Goal: Task Accomplishment & Management: Manage account settings

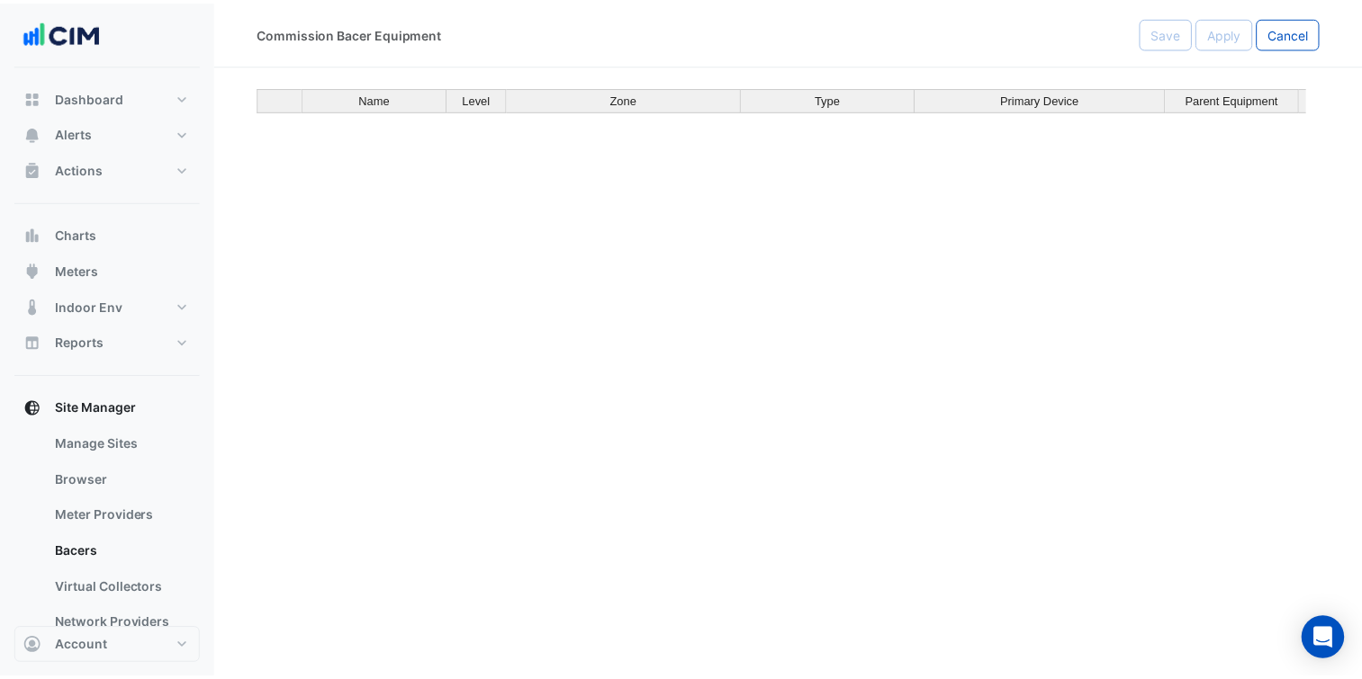
scroll to position [8476, 0]
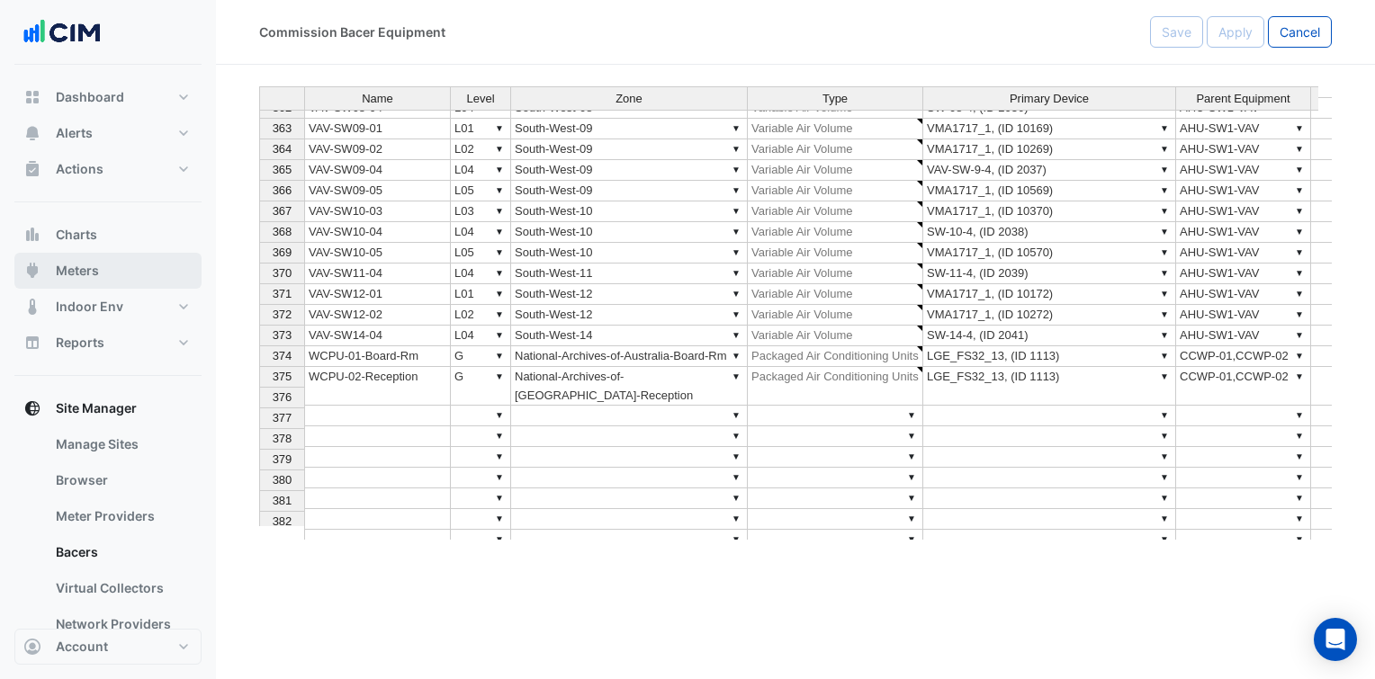
click at [104, 274] on button "Meters" at bounding box center [107, 271] width 187 height 36
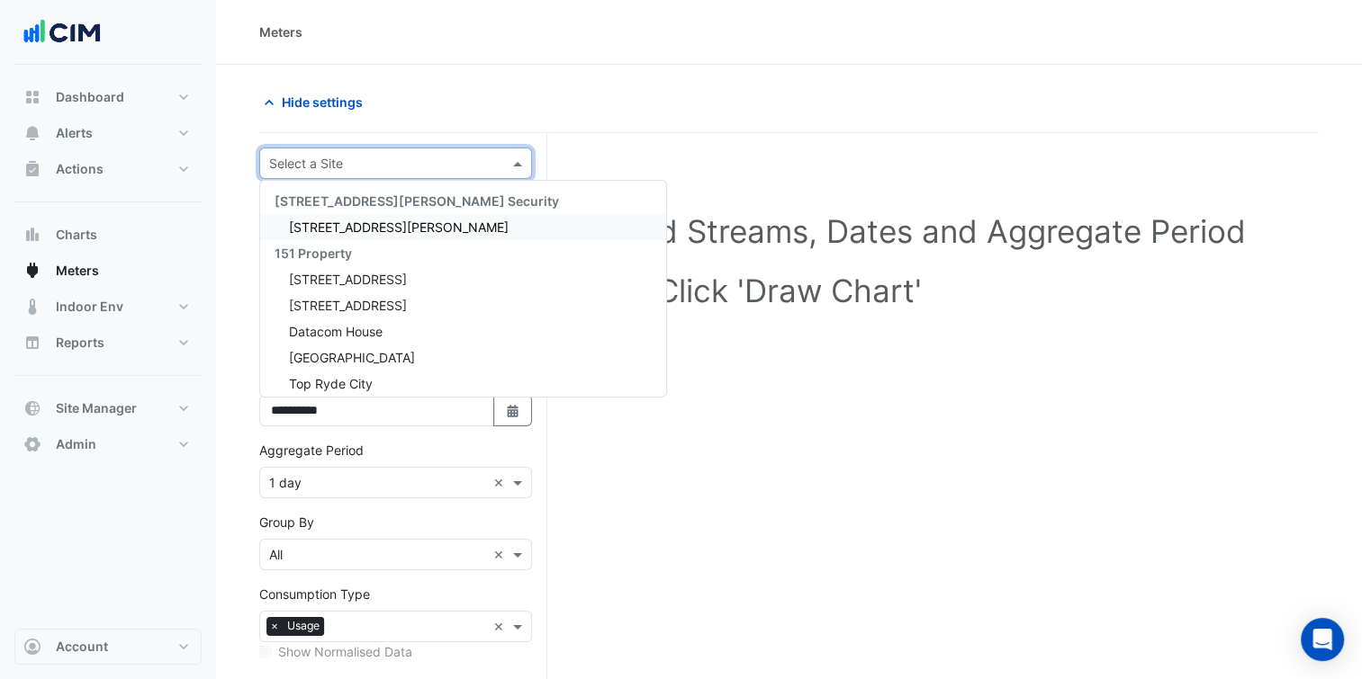
click at [320, 157] on input "text" at bounding box center [377, 164] width 217 height 19
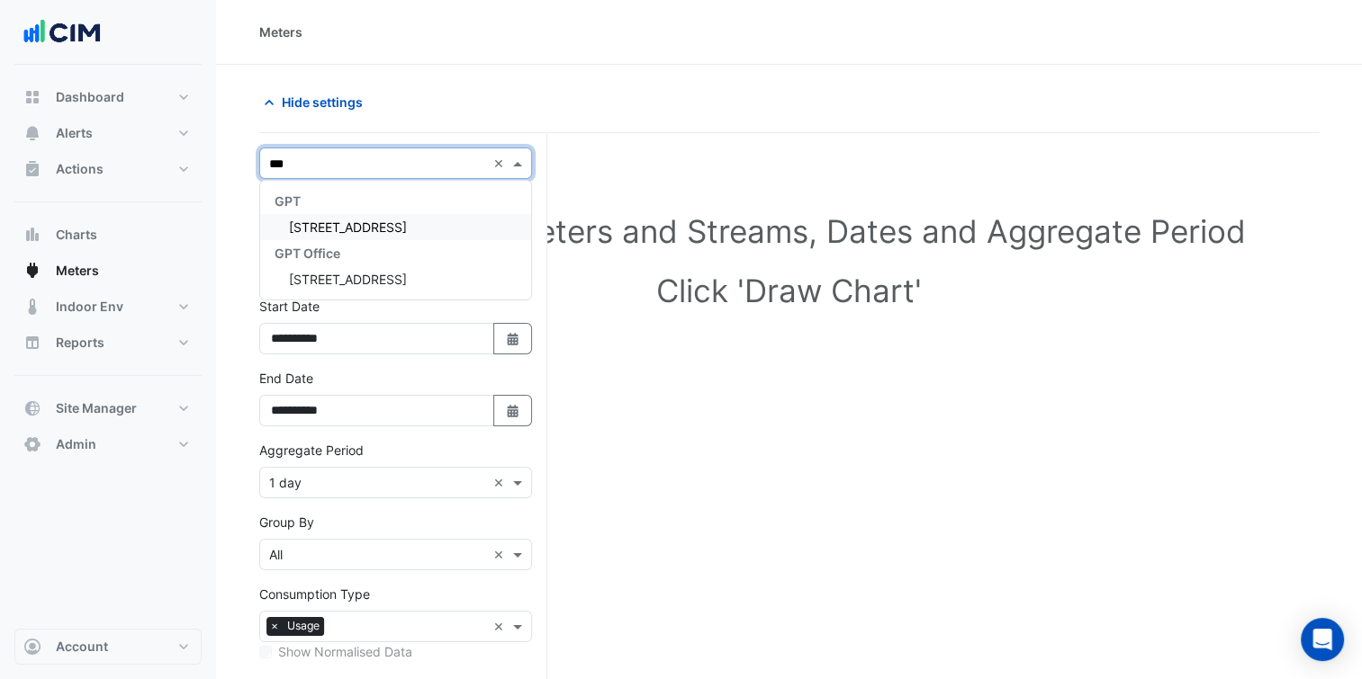
type input "****"
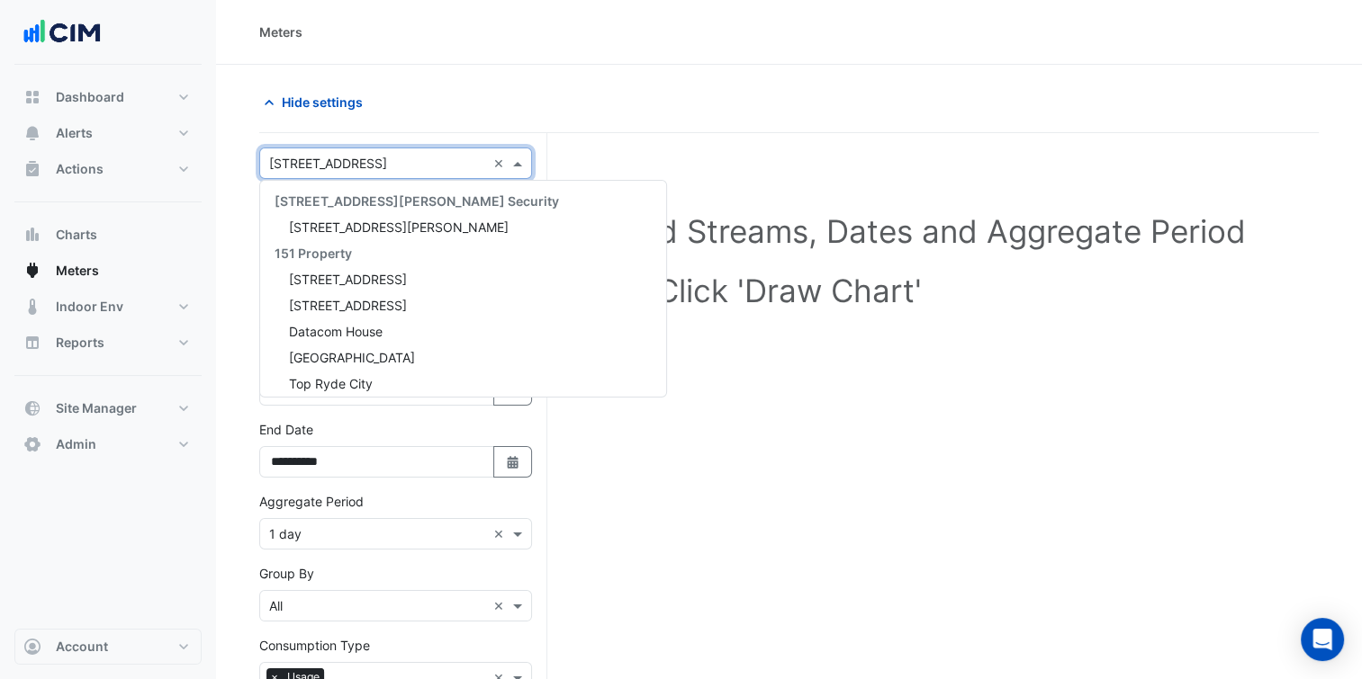
click at [320, 157] on input "text" at bounding box center [377, 164] width 217 height 19
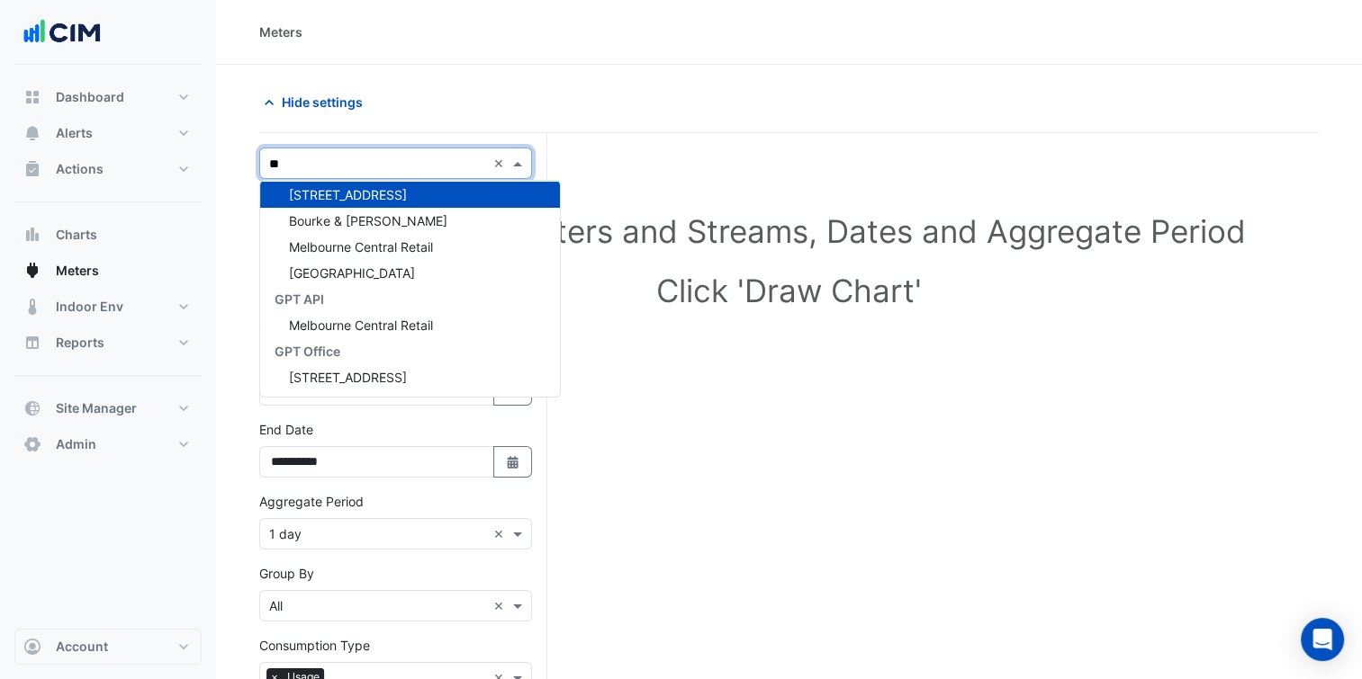
type input "***"
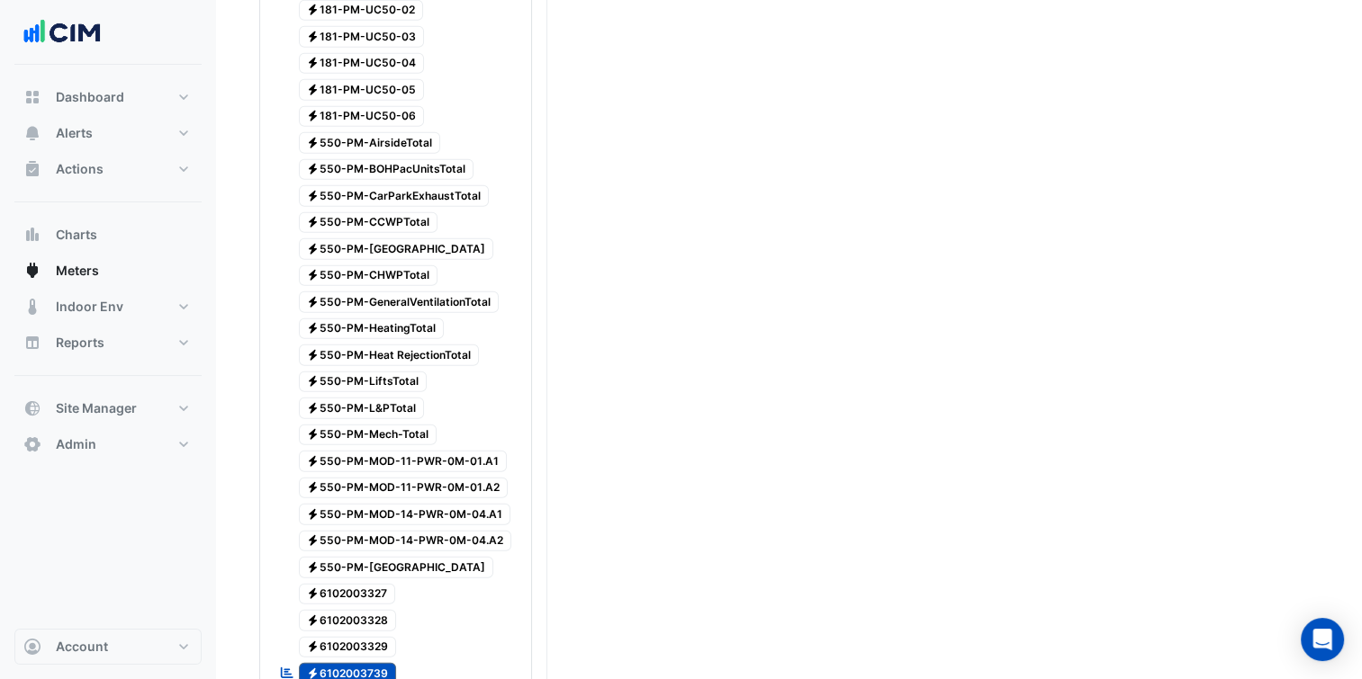
scroll to position [4588, 0]
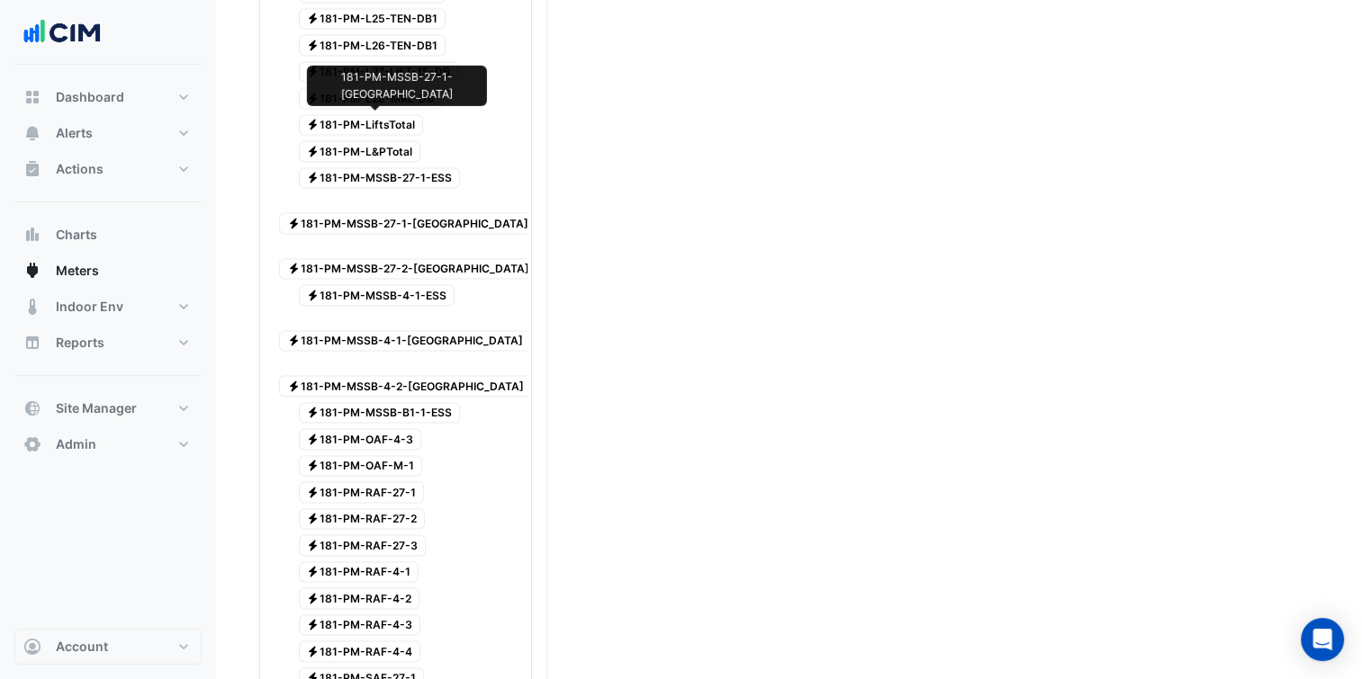
scroll to position [914, 0]
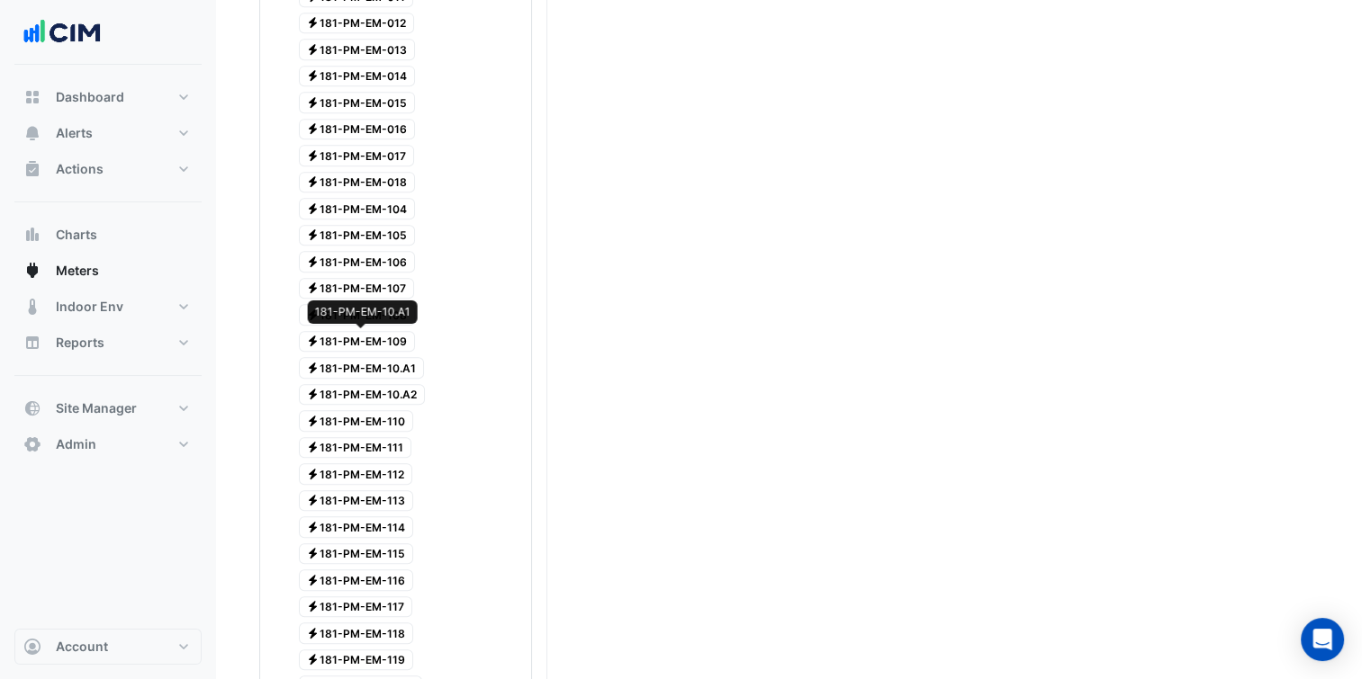
click at [396, 357] on span "Electricity 181-PM-EM-10.A1" at bounding box center [362, 368] width 126 height 22
click at [385, 384] on span "Electricity 181-PM-EM-10.A2" at bounding box center [362, 395] width 127 height 22
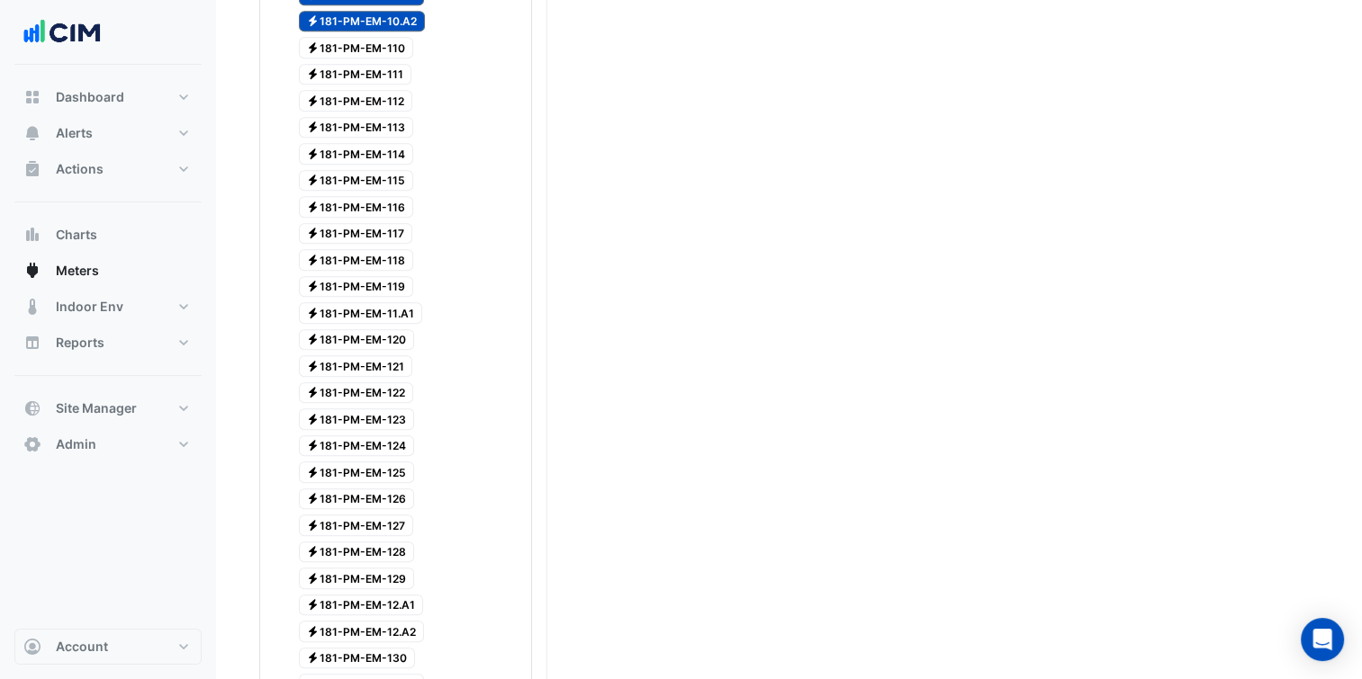
scroll to position [1289, 0]
click at [400, 301] on span "Electricity 181-PM-EM-11.A1" at bounding box center [361, 312] width 124 height 22
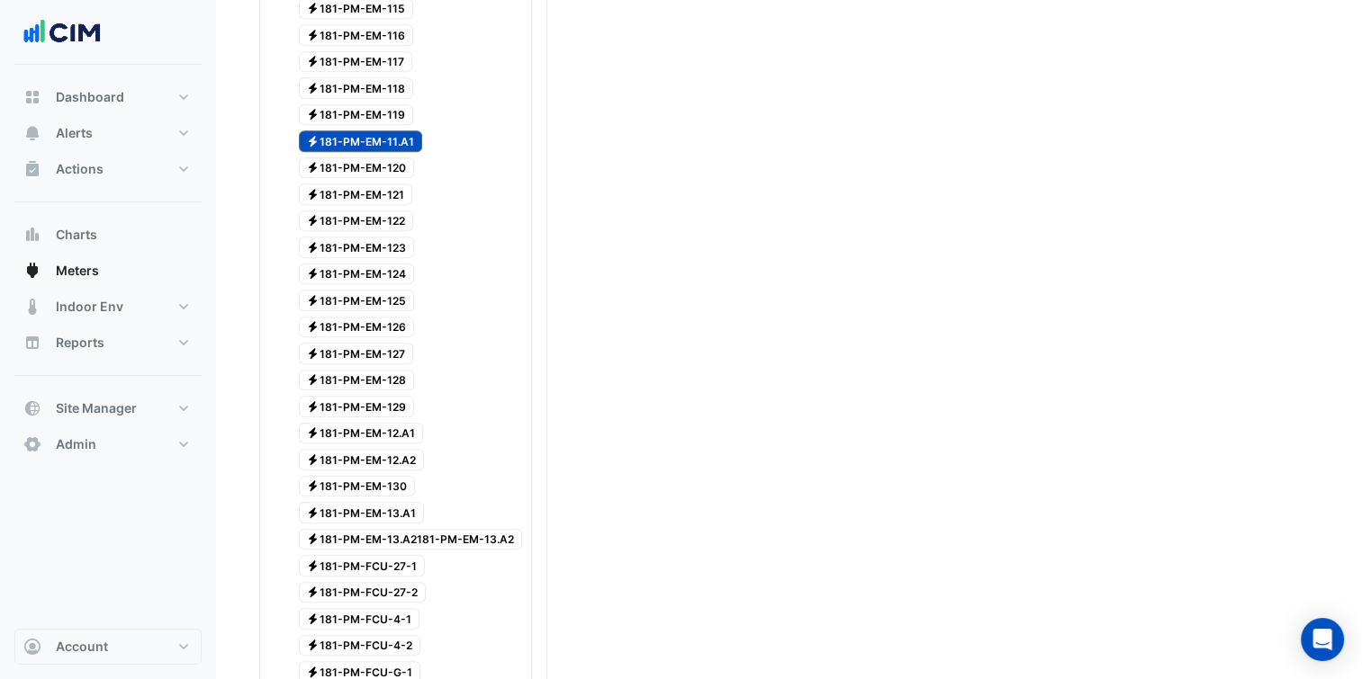
scroll to position [1461, 0]
click at [396, 422] on span "Electricity 181-PM-EM-12.A1" at bounding box center [361, 433] width 125 height 22
click at [392, 448] on span "Electricity 181-PM-EM-12.A2" at bounding box center [362, 459] width 126 height 22
click at [377, 501] on span "Electricity 181-PM-EM-13.A1" at bounding box center [362, 512] width 126 height 22
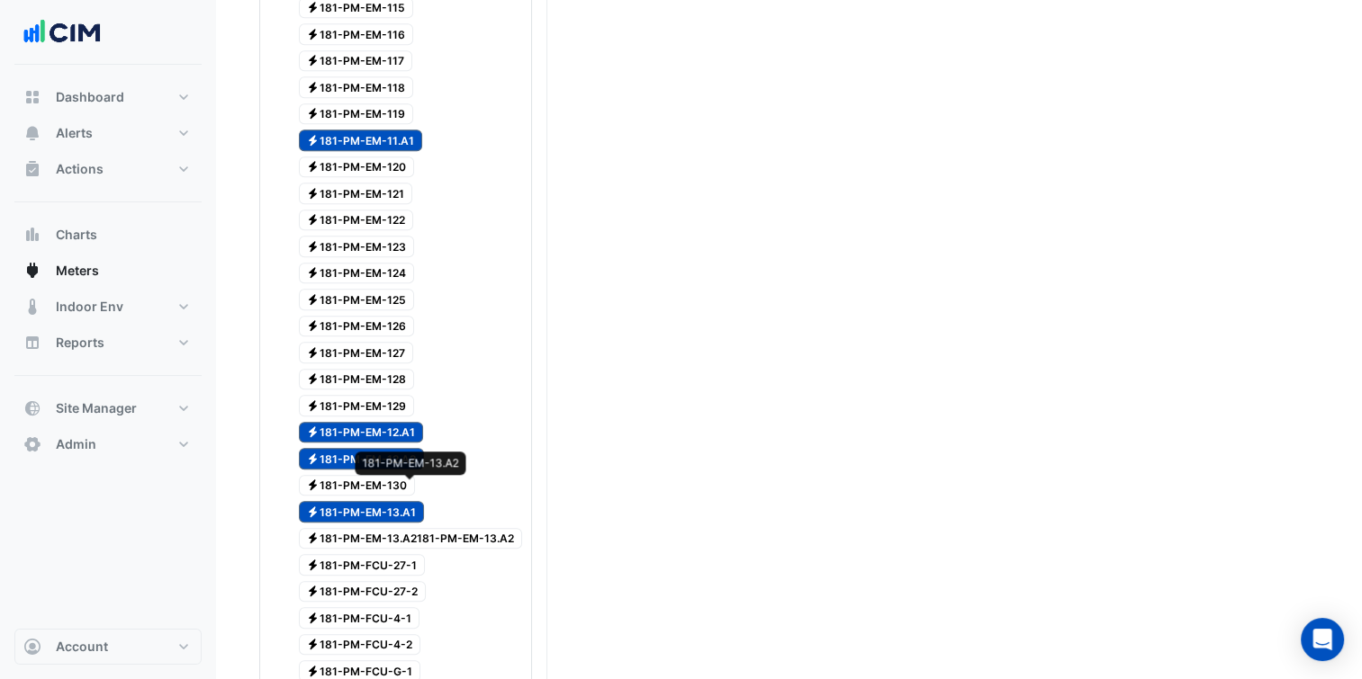
click at [445, 528] on span "Electricity 181-PM-EM-13.A2181-PM-EM-13.A2" at bounding box center [411, 539] width 224 height 22
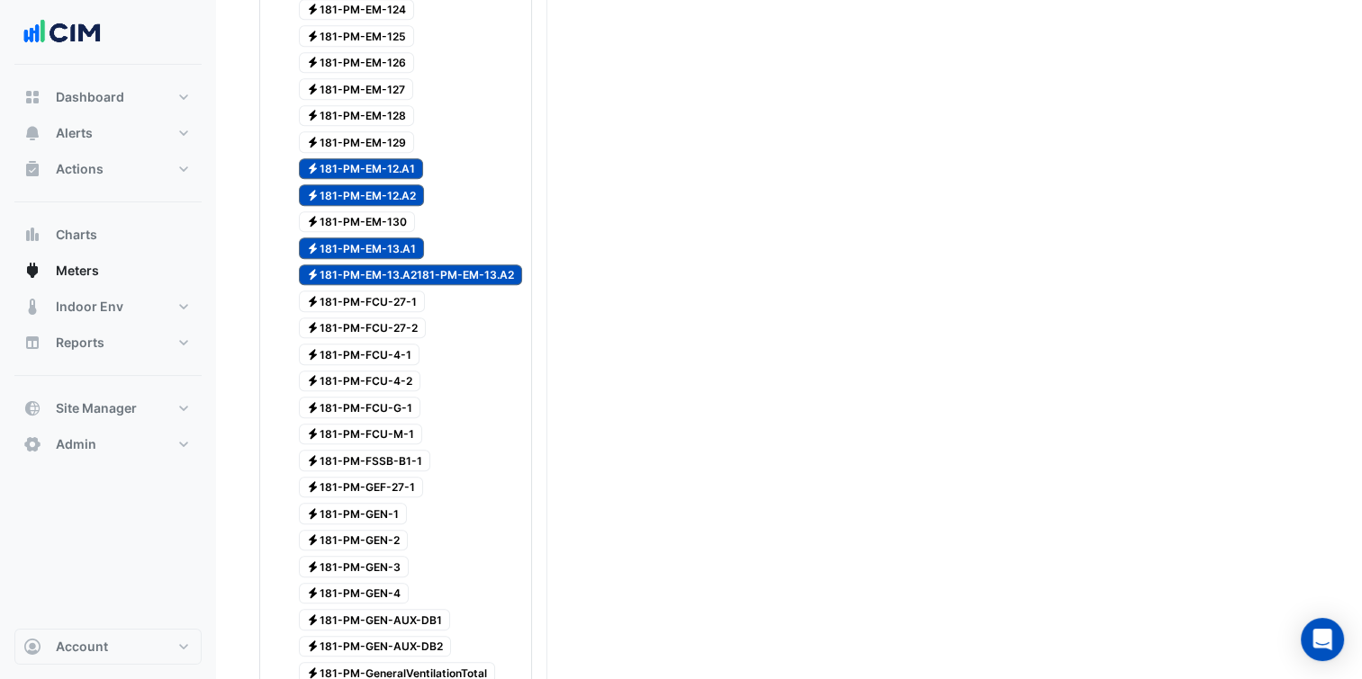
scroll to position [1720, 0]
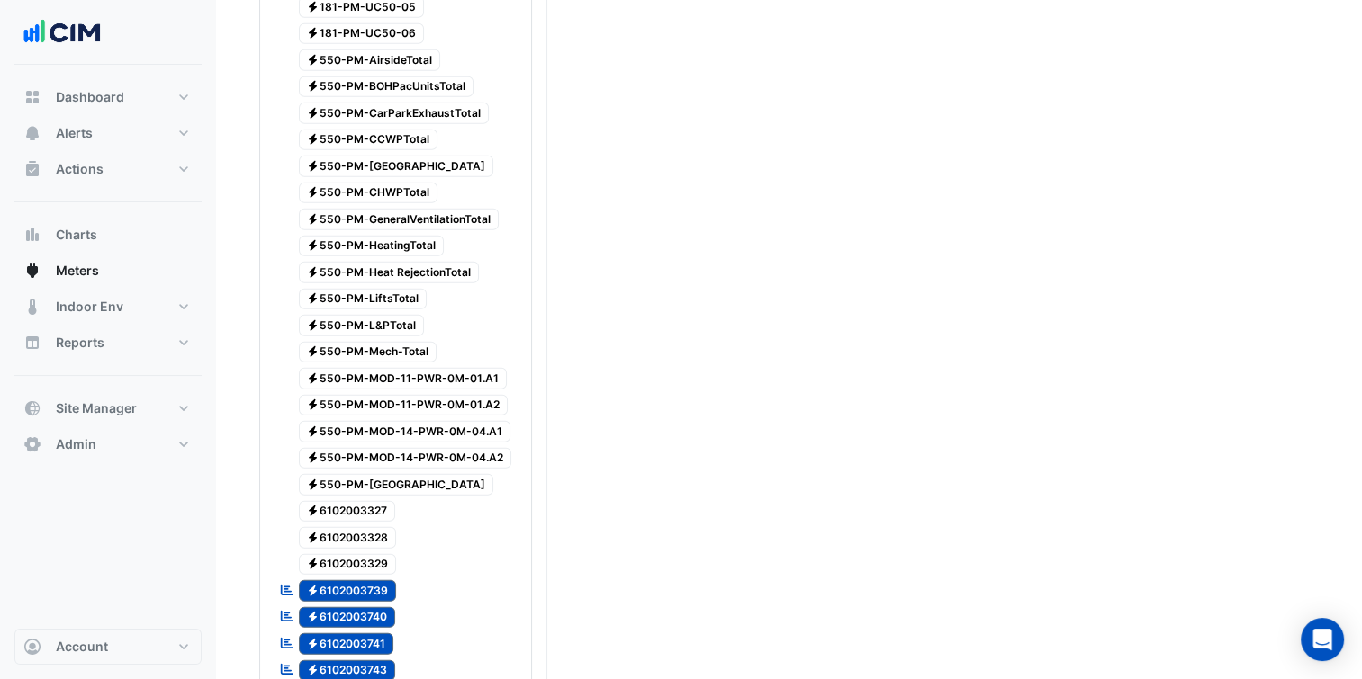
scroll to position [4585, 0]
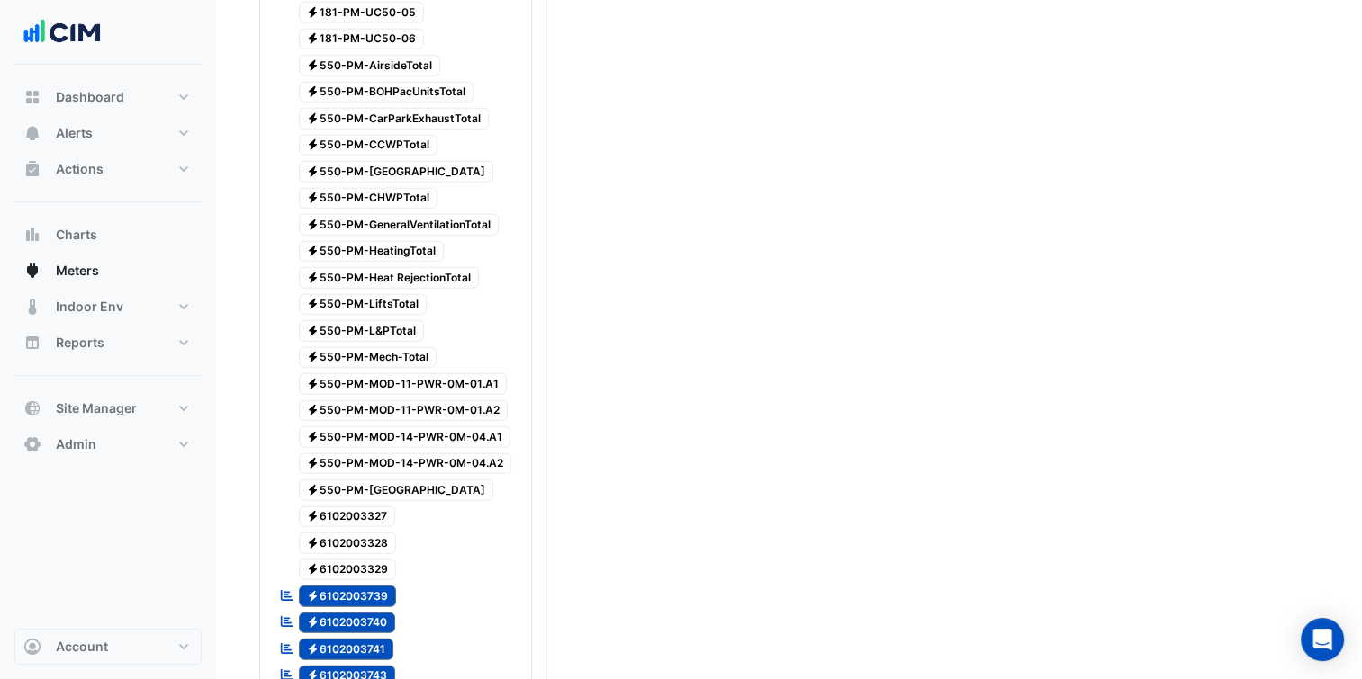
click at [364, 666] on span "Electricity 6102003743" at bounding box center [347, 677] width 97 height 22
click at [353, 639] on span "Electricity 6102003741" at bounding box center [346, 650] width 95 height 22
click at [349, 613] on span "Electricity 6102003740" at bounding box center [347, 624] width 97 height 22
click at [349, 586] on span "Electricity 6102003739" at bounding box center [348, 597] width 98 height 22
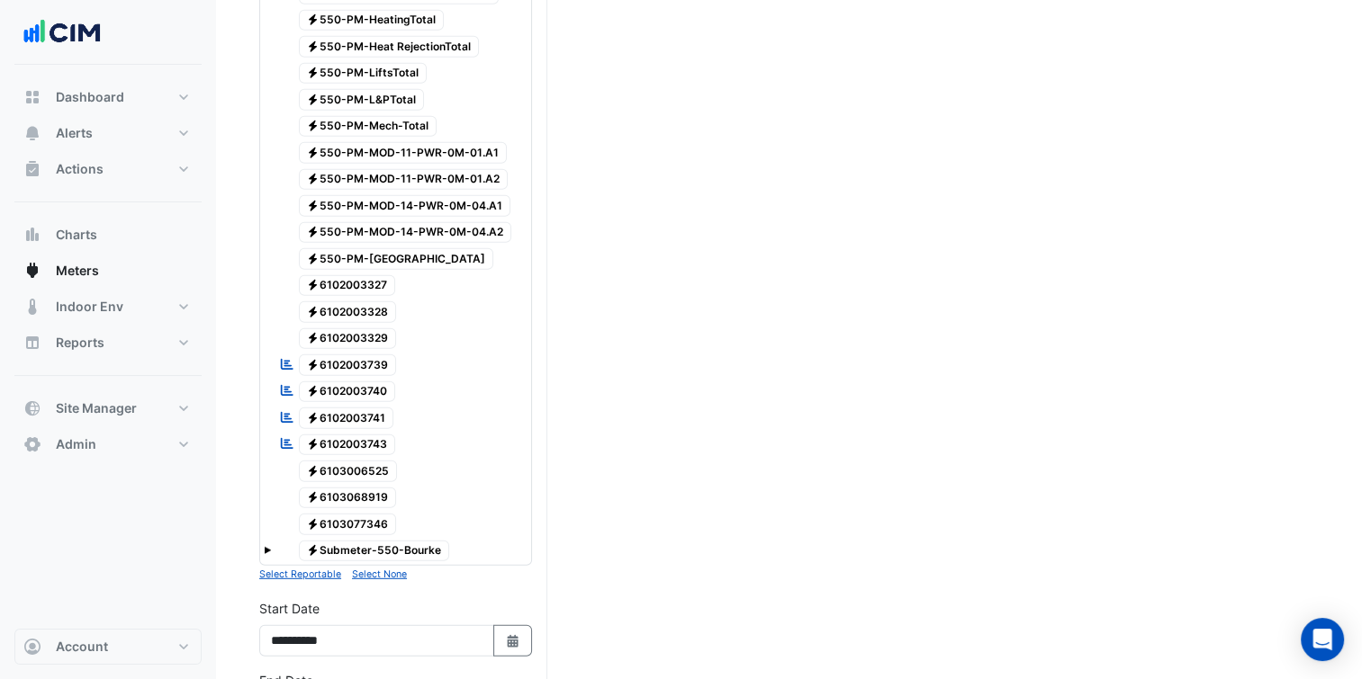
scroll to position [5082, 0]
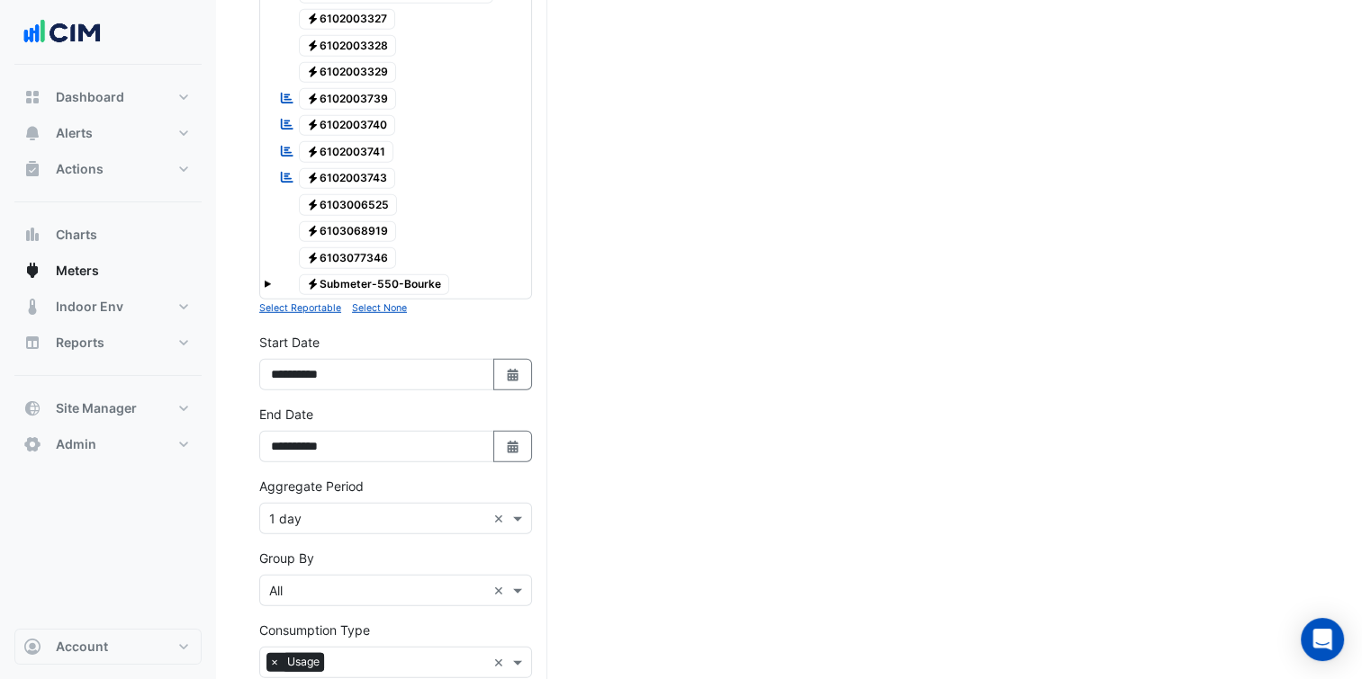
click at [335, 510] on input "text" at bounding box center [377, 519] width 217 height 19
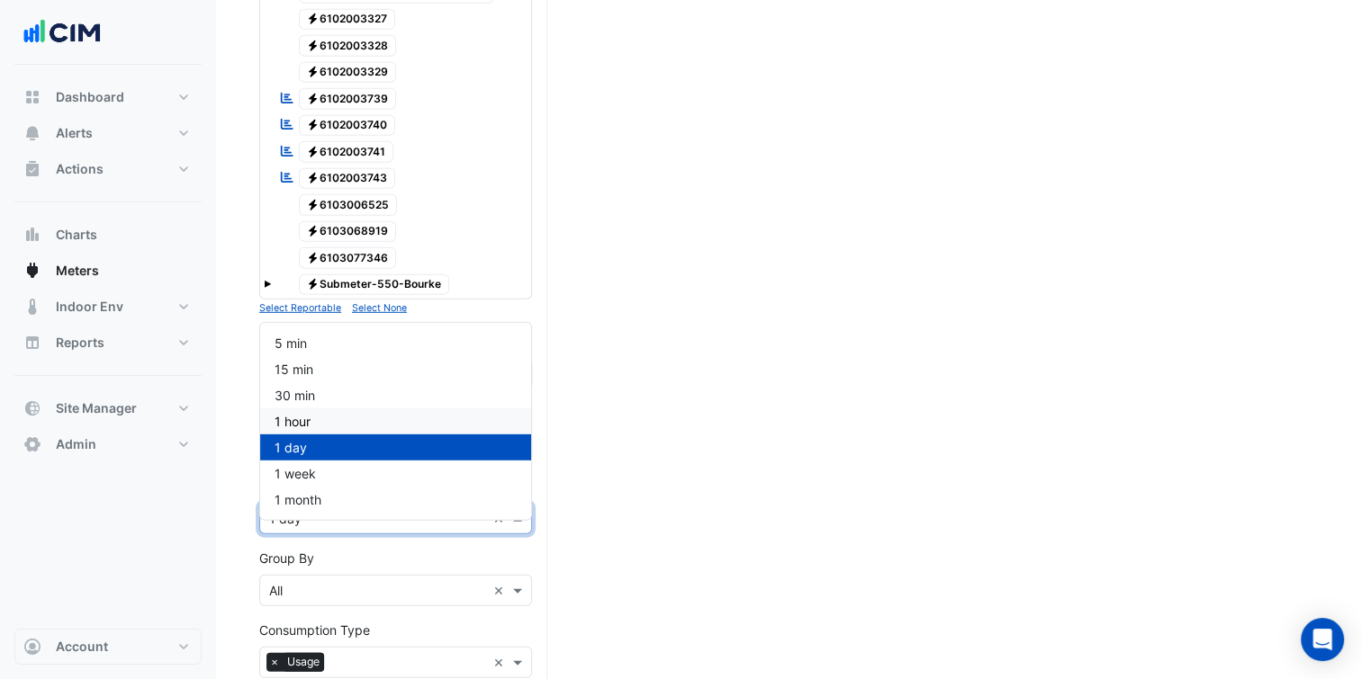
click at [317, 418] on div "1 hour" at bounding box center [395, 422] width 271 height 26
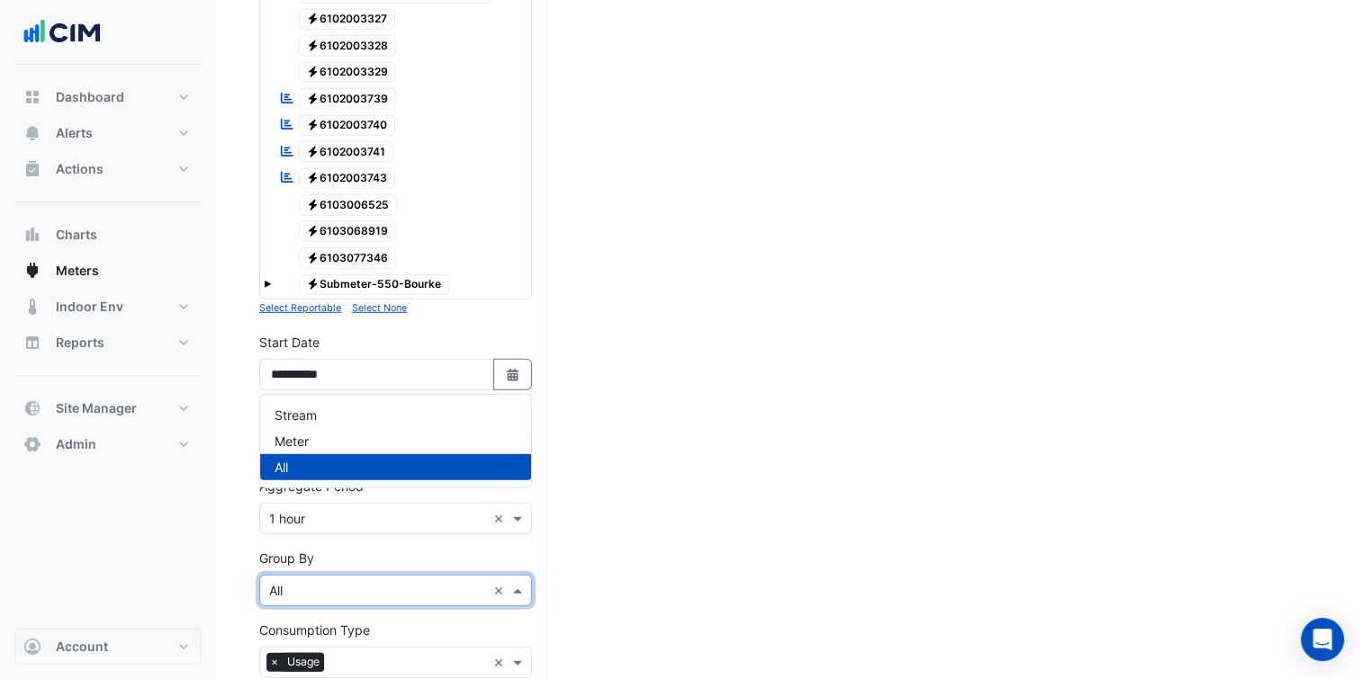
click at [356, 582] on input "text" at bounding box center [377, 591] width 217 height 19
click at [335, 441] on div "Meter" at bounding box center [395, 441] width 271 height 26
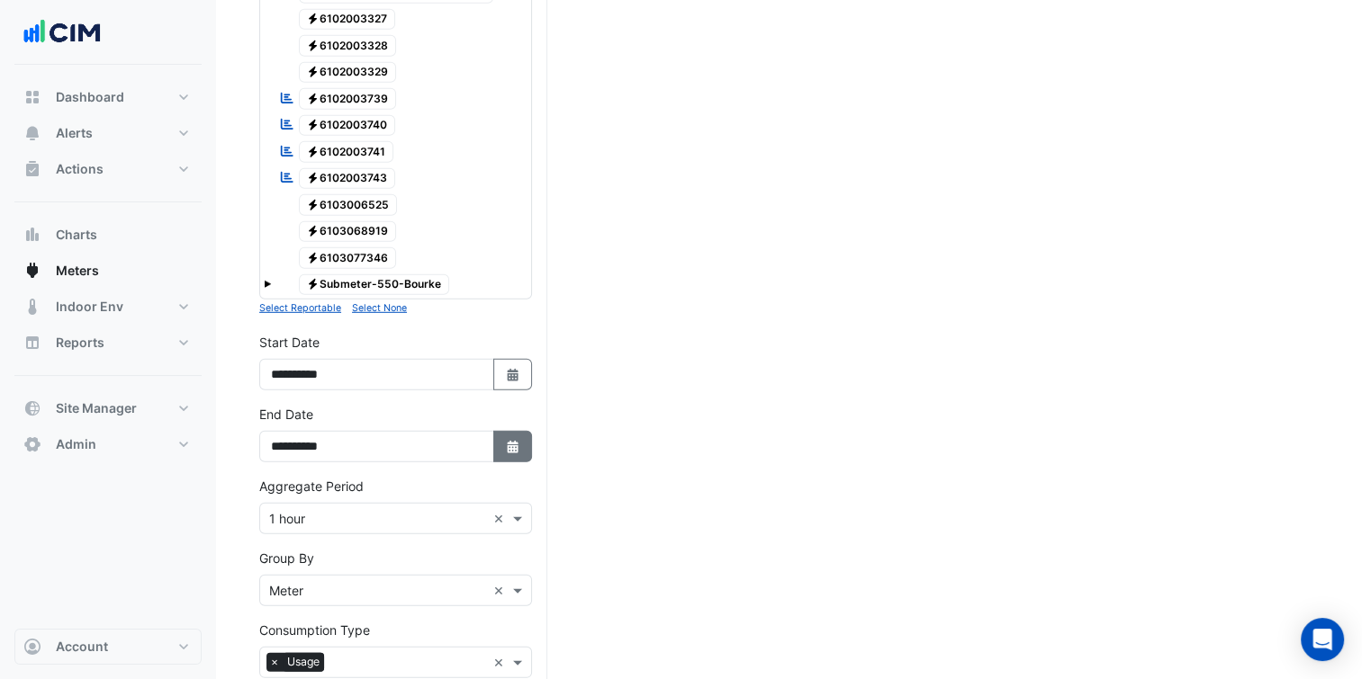
click at [495, 431] on button "Select Date" at bounding box center [513, 446] width 40 height 31
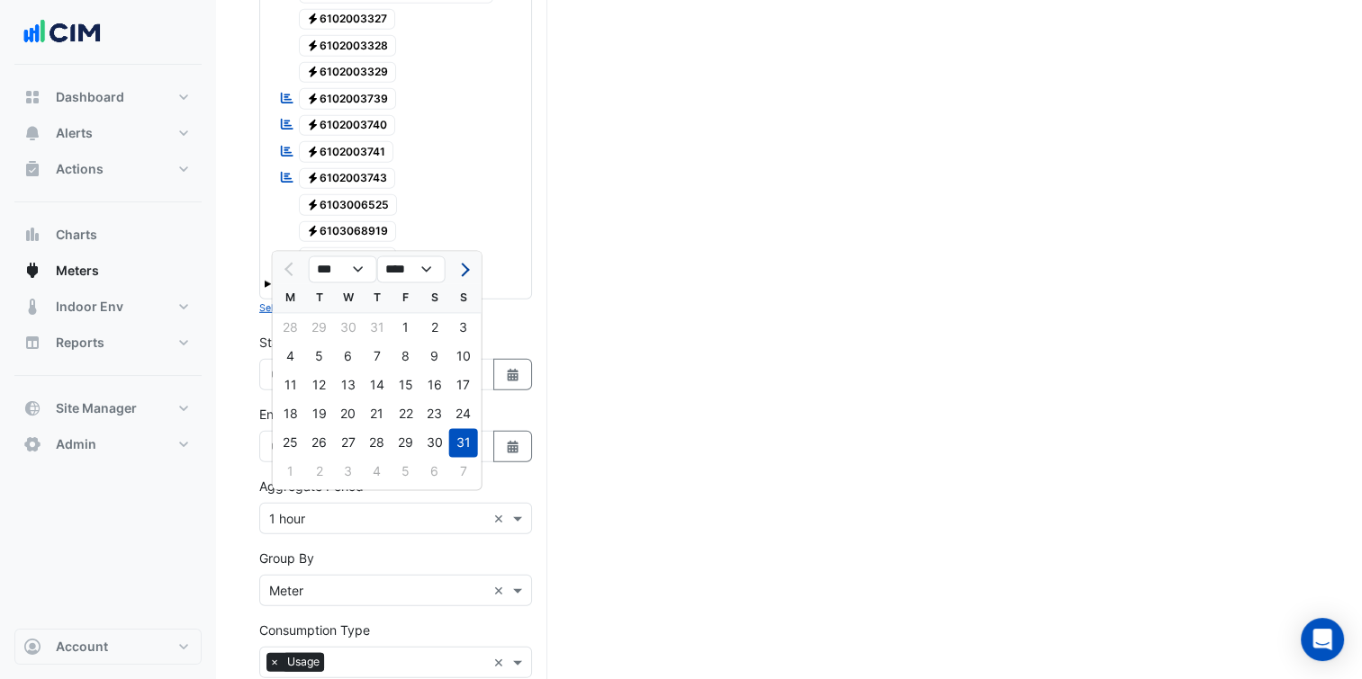
click at [467, 271] on button "Next month" at bounding box center [464, 270] width 22 height 29
select select "*"
click at [460, 327] on div "7" at bounding box center [463, 328] width 29 height 29
type input "**********"
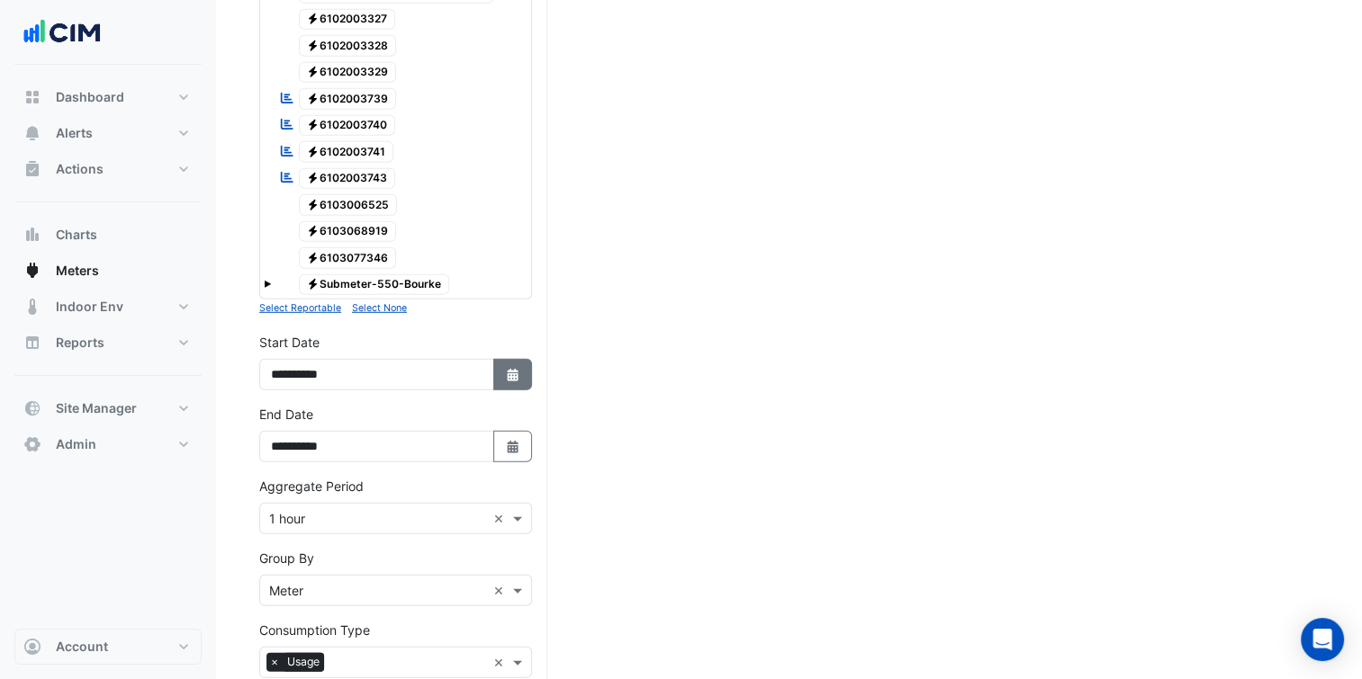
click at [503, 359] on button "Select Date" at bounding box center [513, 374] width 40 height 31
select select "*"
select select "****"
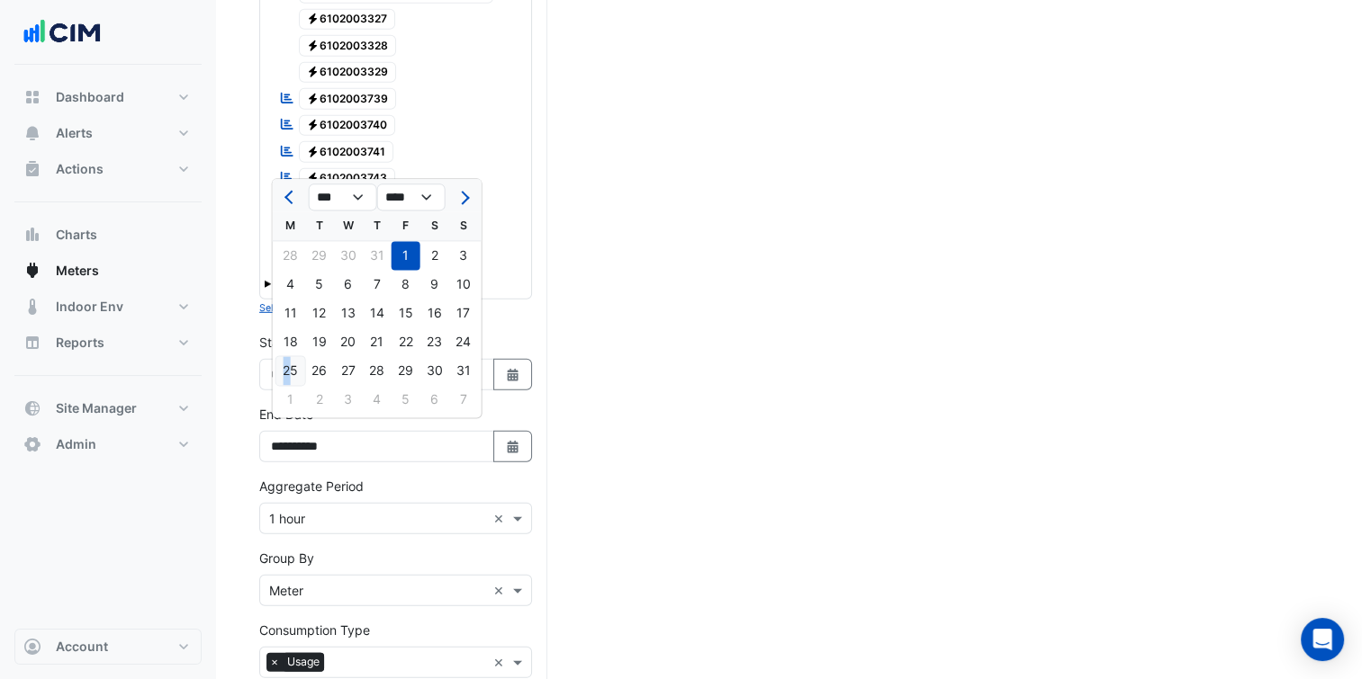
click at [285, 374] on div "25" at bounding box center [290, 371] width 29 height 29
type input "**********"
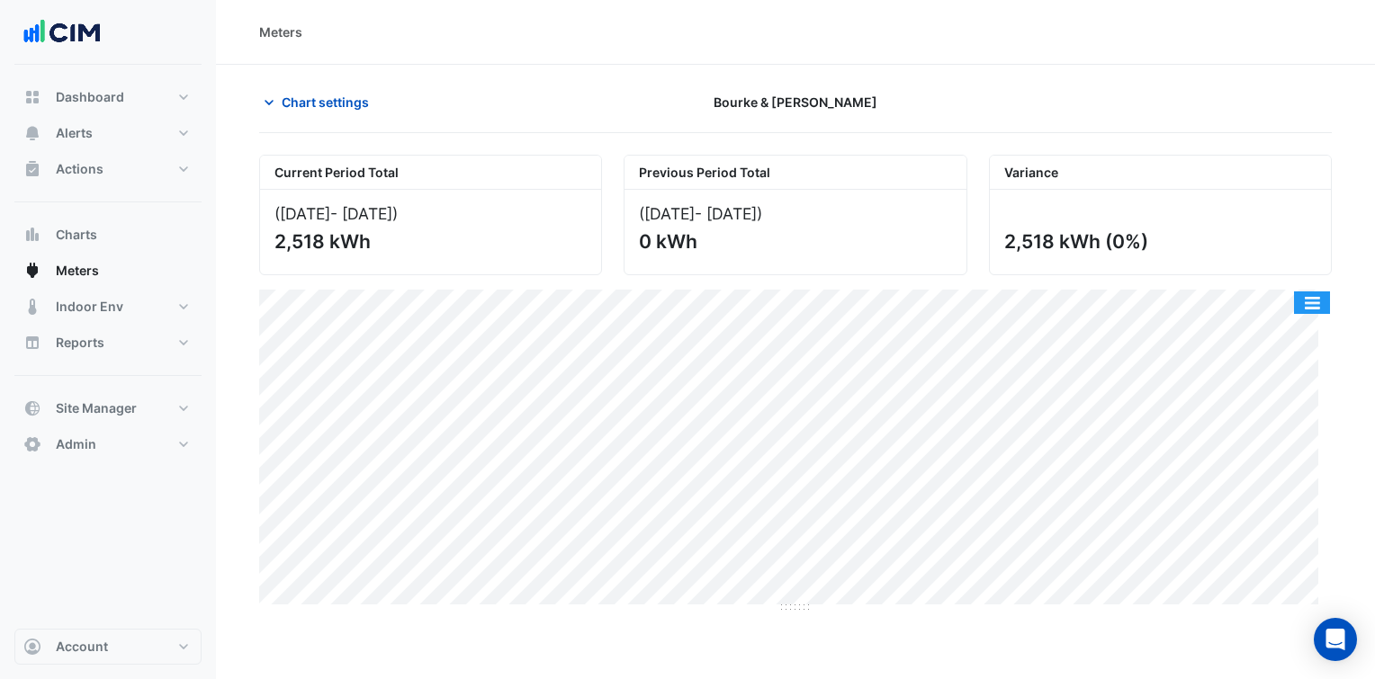
click at [1307, 297] on button "button" at bounding box center [1312, 303] width 36 height 22
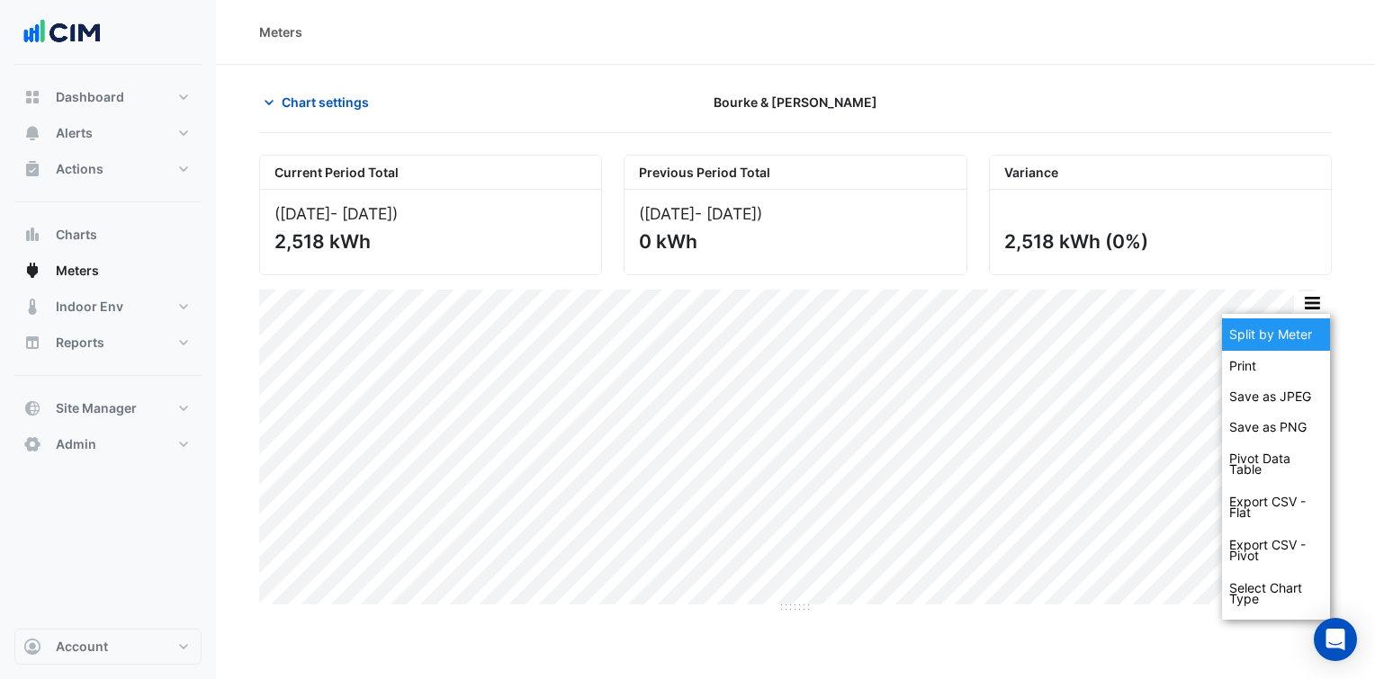
click at [1291, 348] on div "Split by Meter" at bounding box center [1276, 335] width 108 height 32
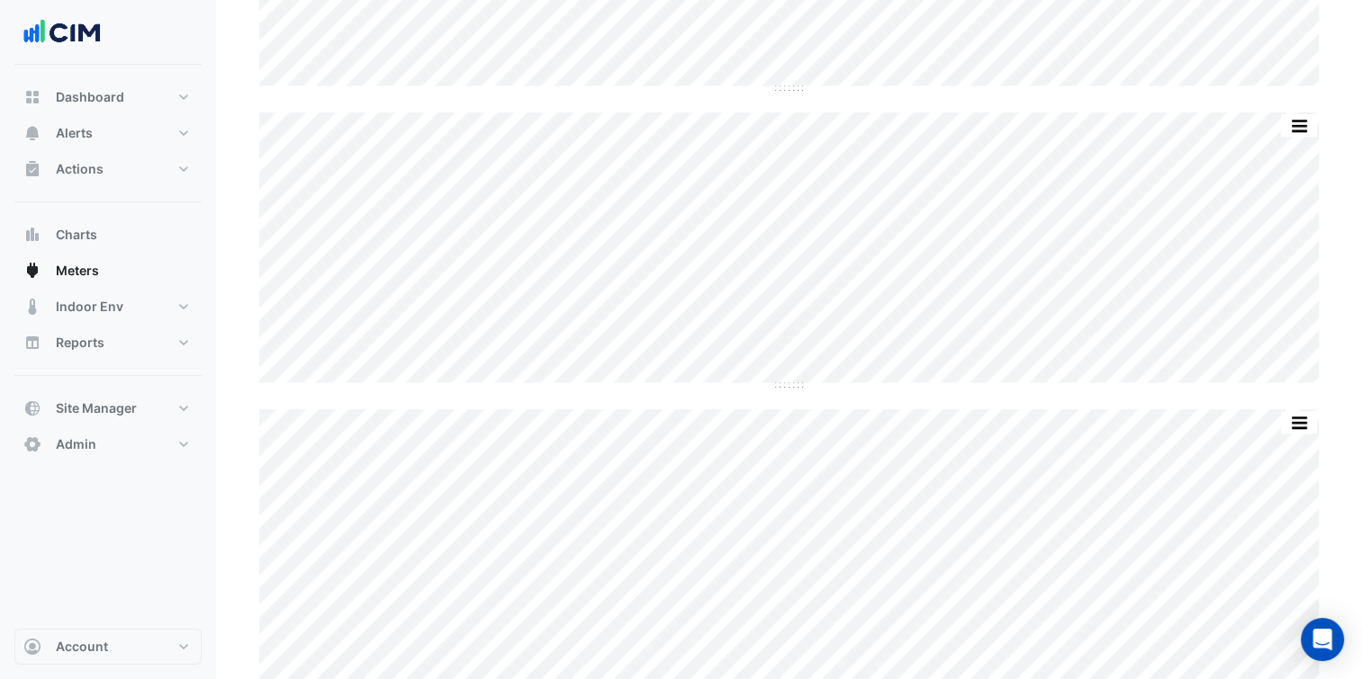
scroll to position [1688, 0]
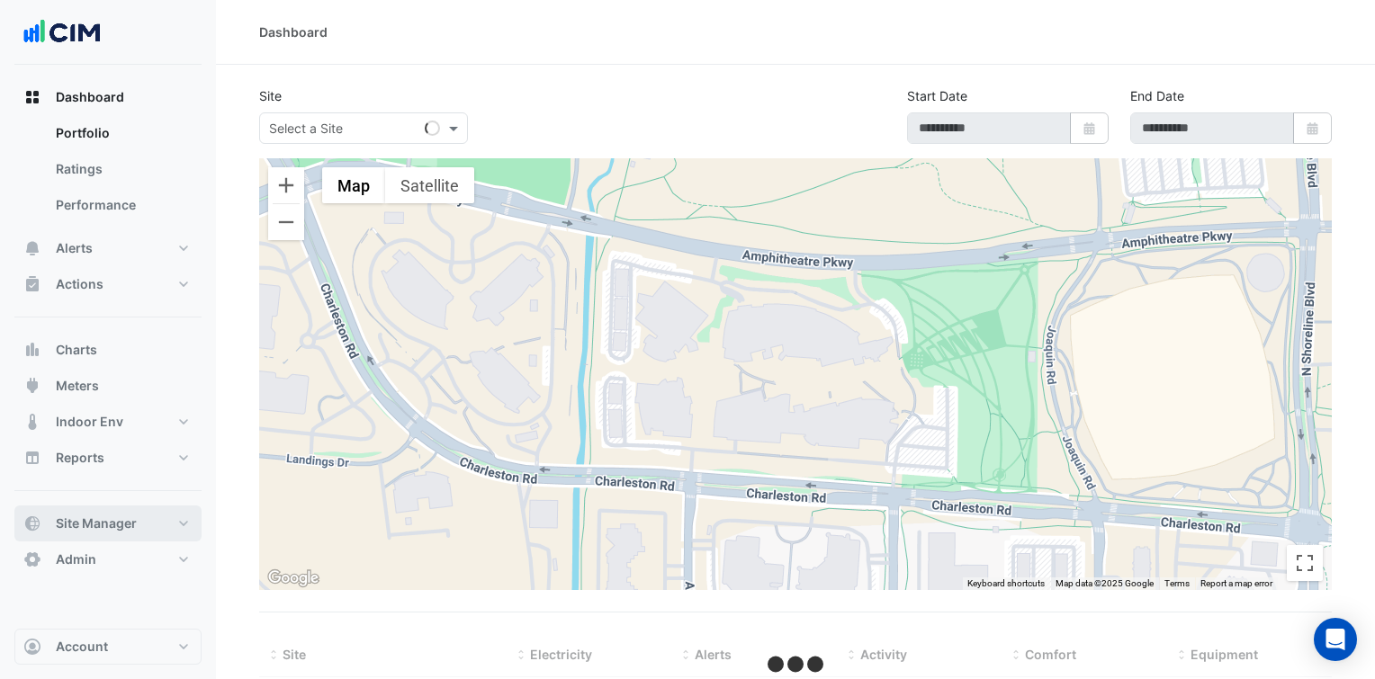
click at [144, 529] on button "Site Manager" at bounding box center [107, 524] width 187 height 36
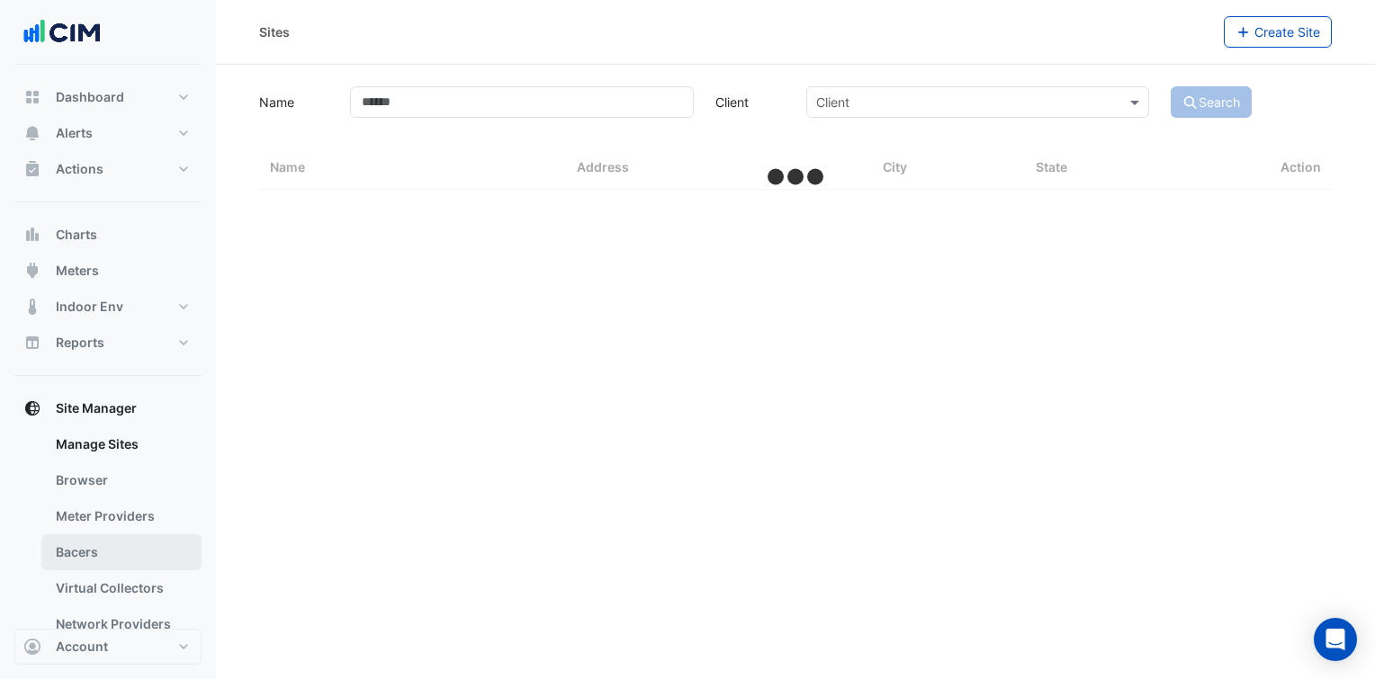
click at [131, 562] on link "Bacers" at bounding box center [121, 553] width 160 height 36
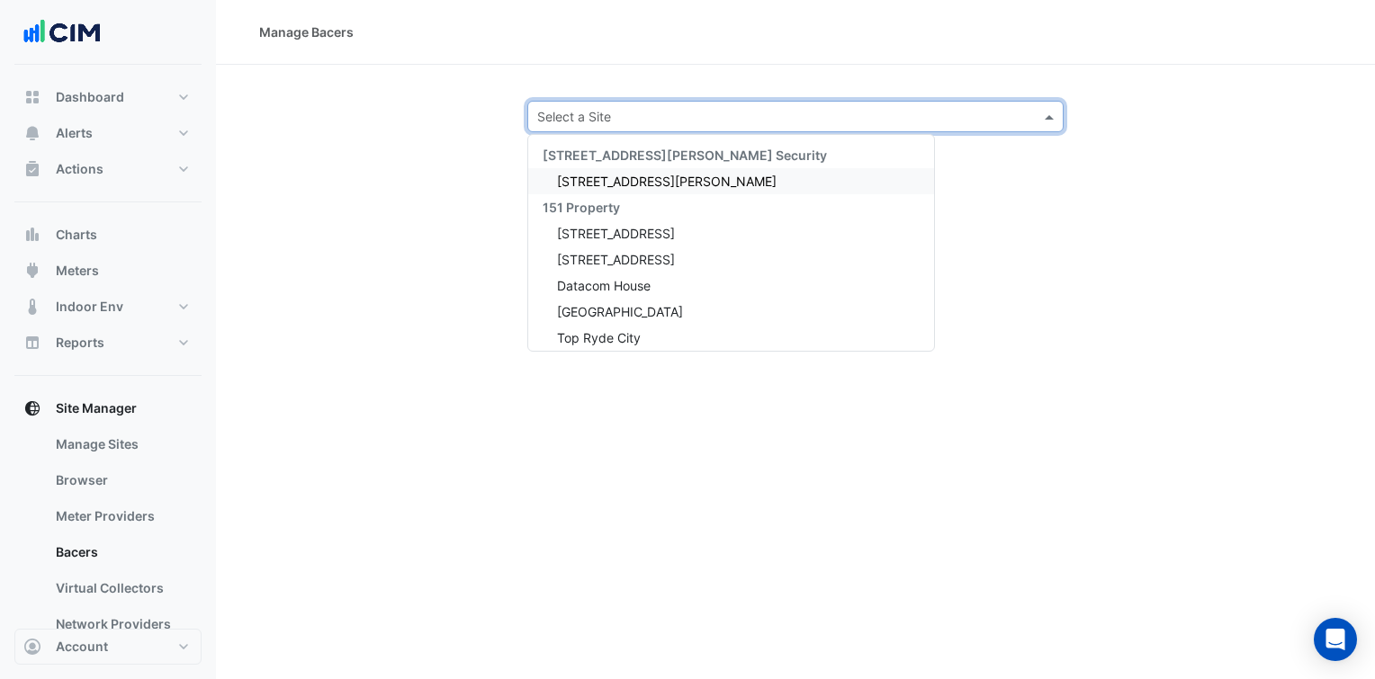
click at [651, 129] on div "Select a Site" at bounding box center [795, 116] width 536 height 31
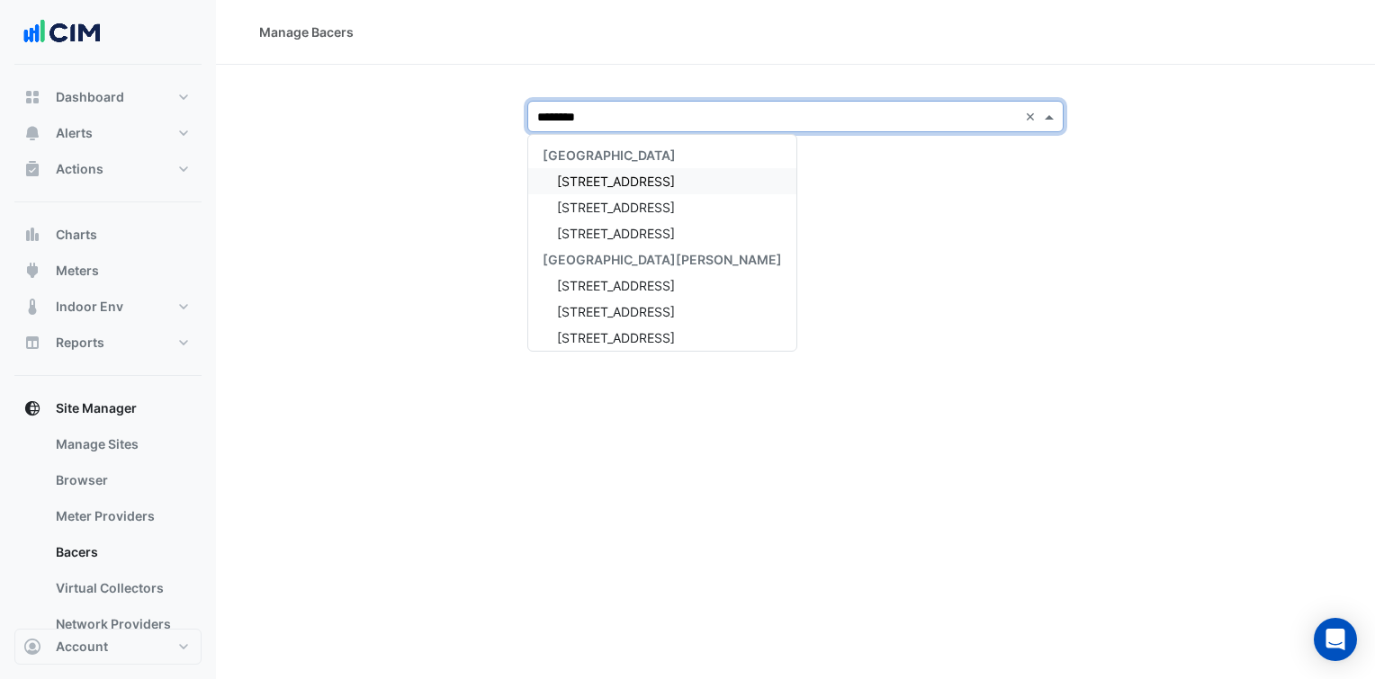
type input "********"
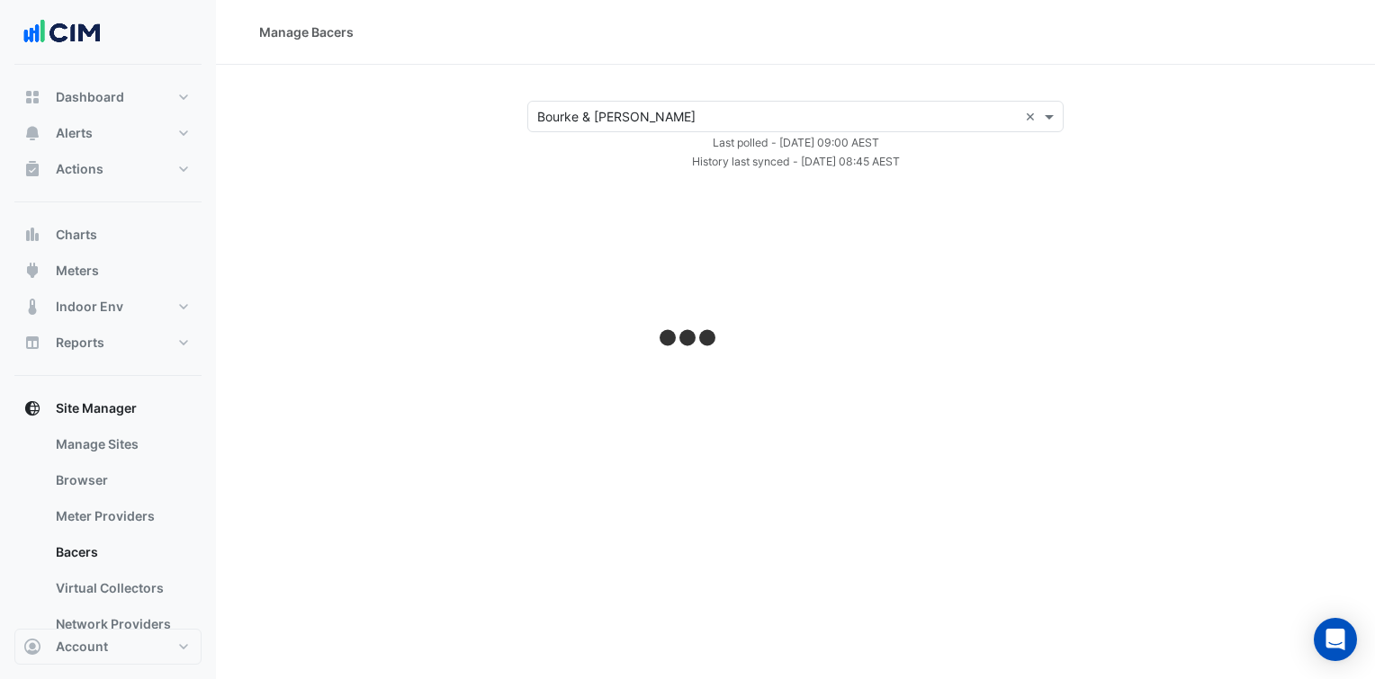
select select "***"
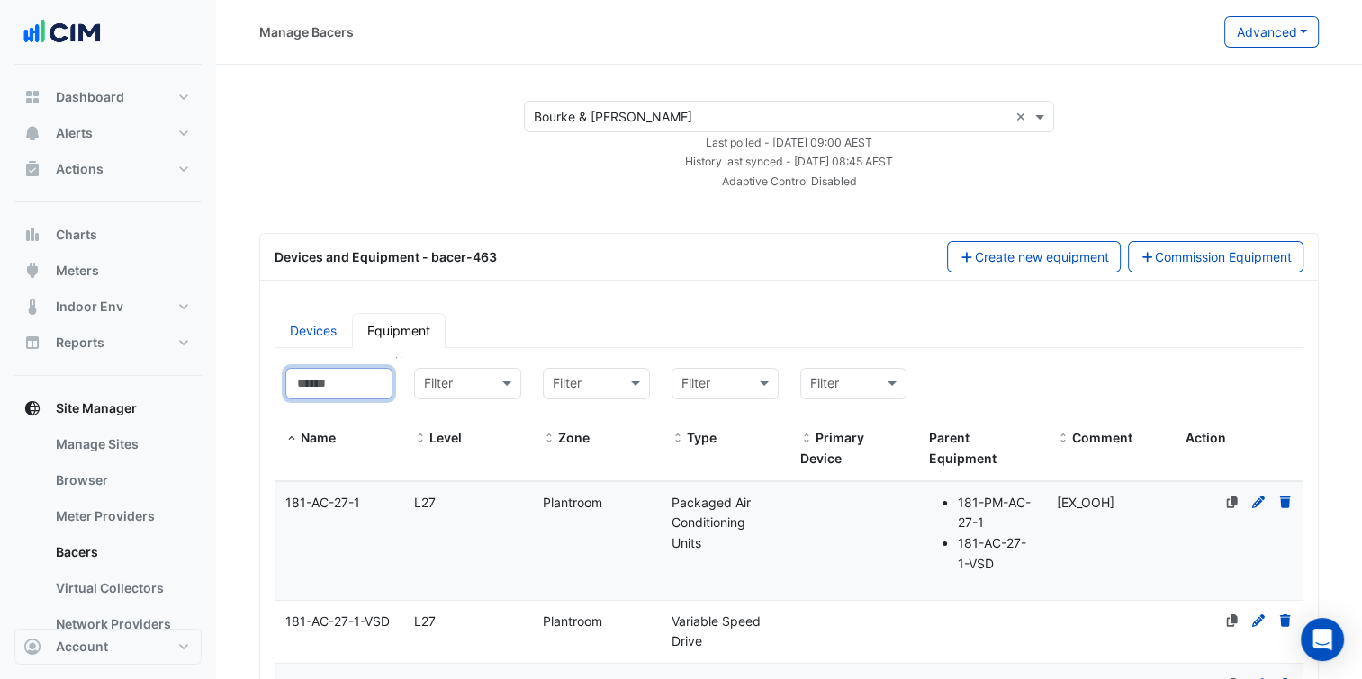
click at [327, 390] on input at bounding box center [338, 383] width 107 height 31
click at [329, 313] on link "Devices" at bounding box center [312, 330] width 77 height 35
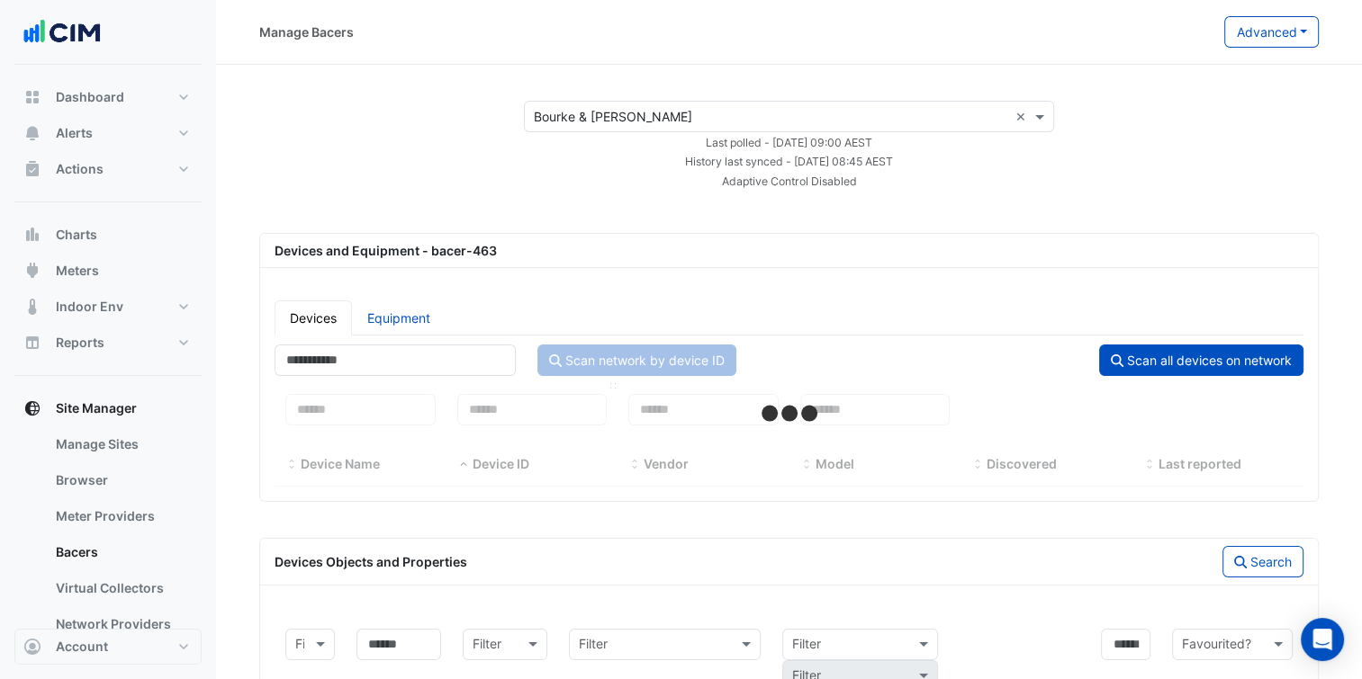
select select "***"
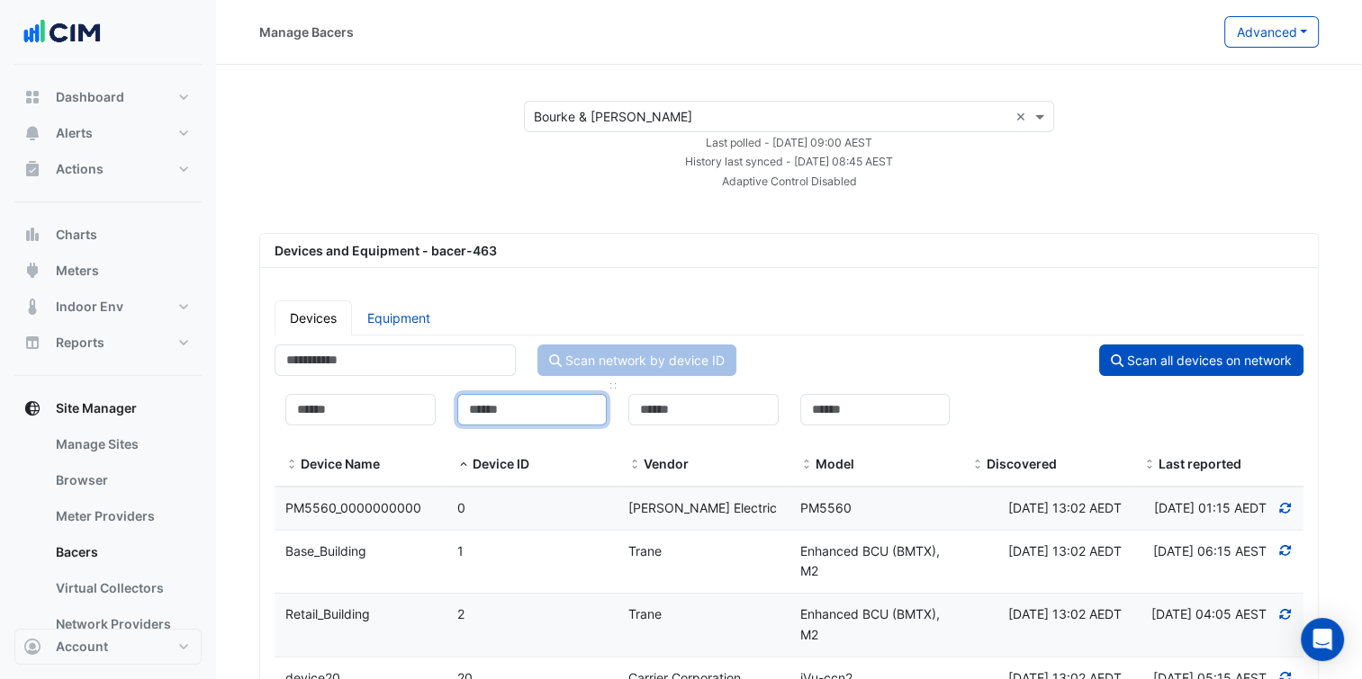
click at [513, 404] on input at bounding box center [532, 409] width 150 height 31
paste input "******"
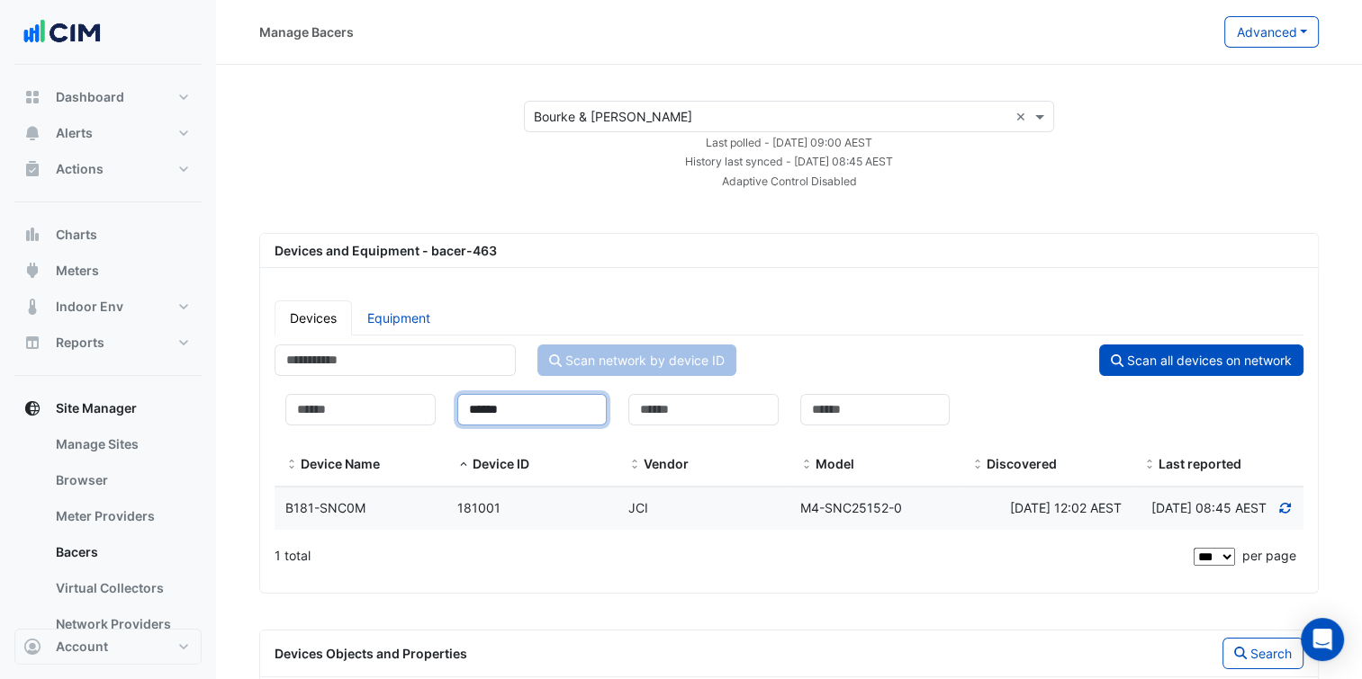
type input "******"
click at [482, 530] on datatable-body-cell "Device ID 181001" at bounding box center [532, 509] width 172 height 42
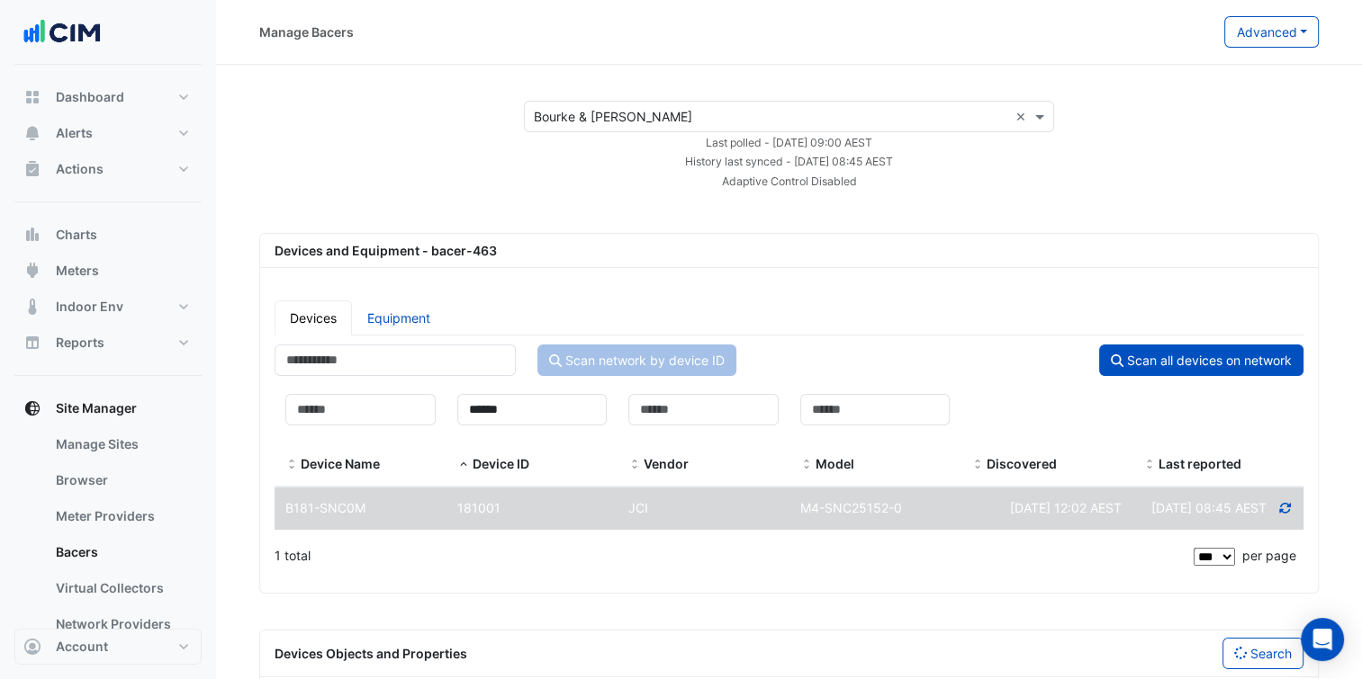
select select "***"
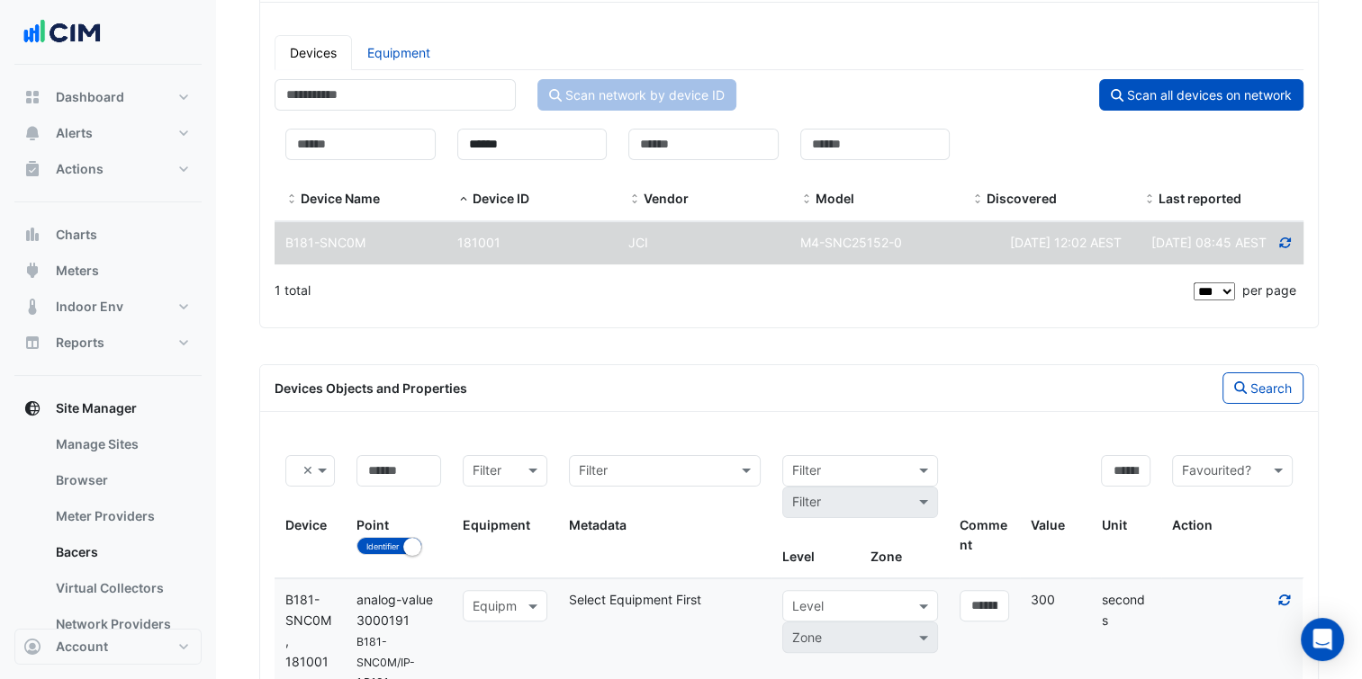
scroll to position [277, 0]
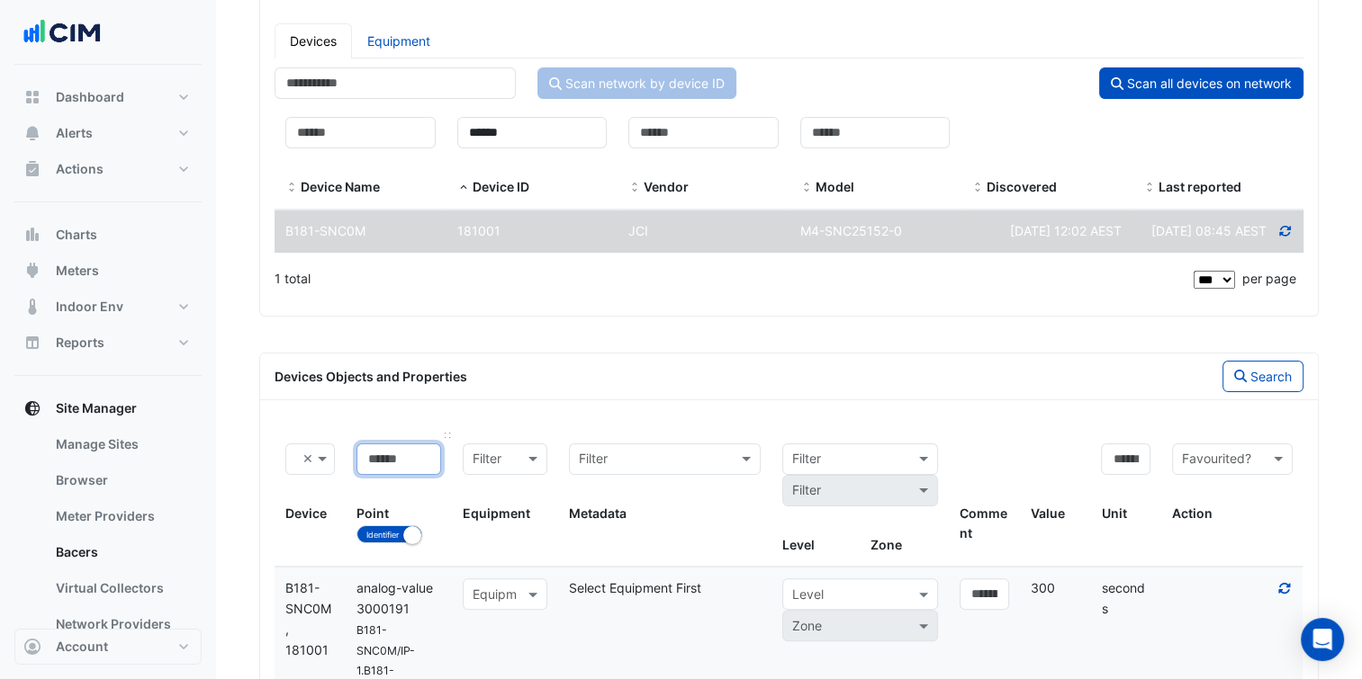
click at [418, 475] on input at bounding box center [398, 459] width 85 height 31
paste input "*******"
type input "*******"
click at [1252, 392] on button "Search" at bounding box center [1262, 376] width 81 height 31
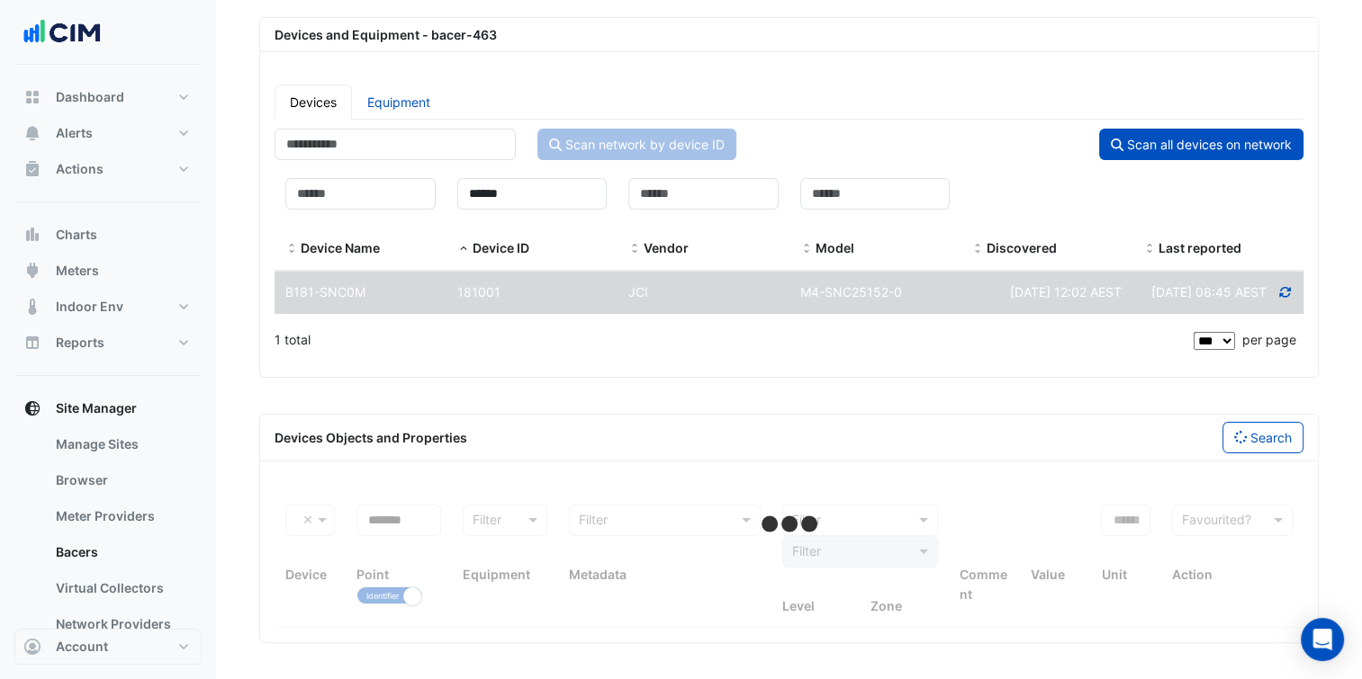
select select "***"
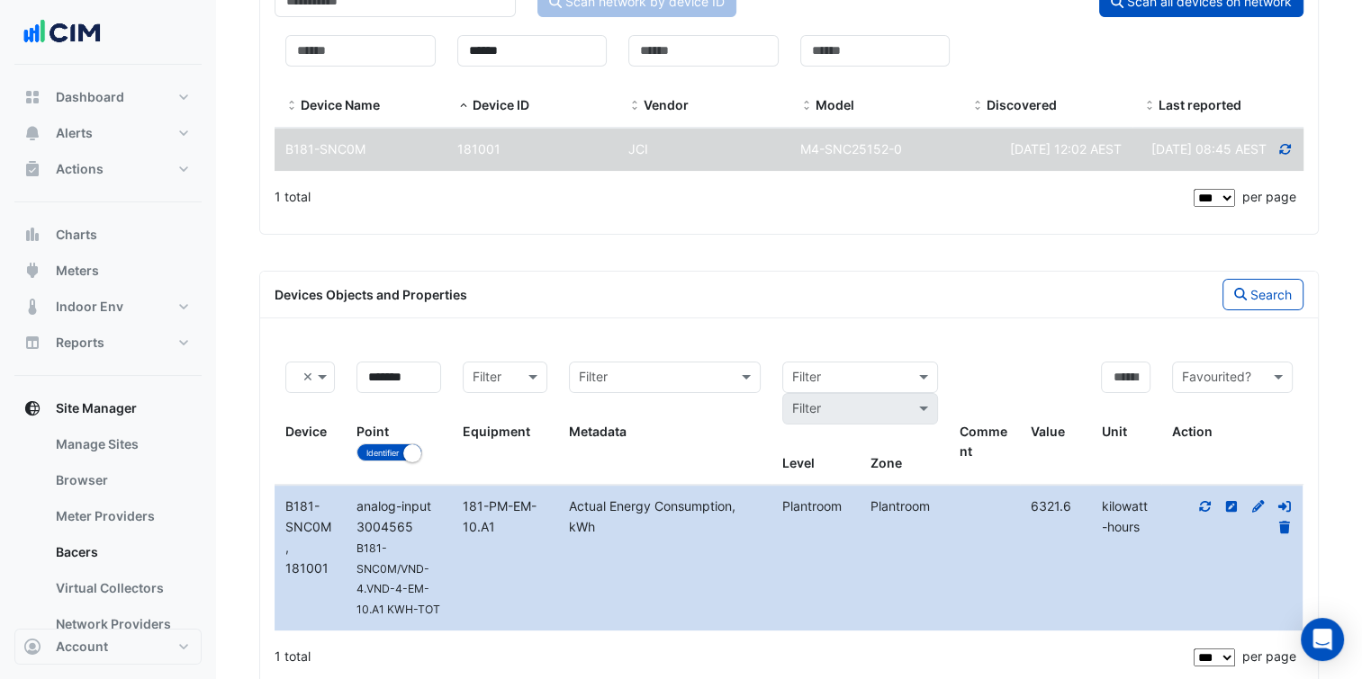
scroll to position [427, 0]
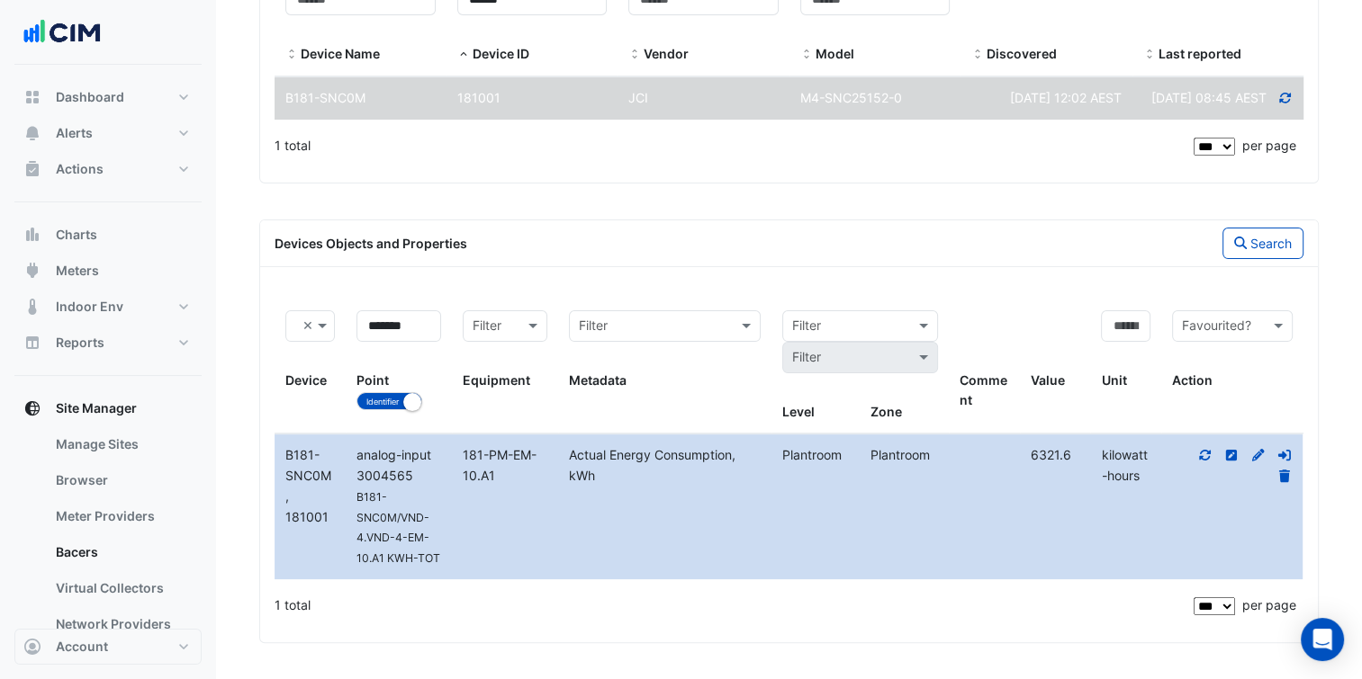
drag, startPoint x: 499, startPoint y: 476, endPoint x: 462, endPoint y: 452, distance: 44.9
click at [462, 452] on div "181-PM-EM-10.A1" at bounding box center [505, 465] width 106 height 41
copy span "181-PM-EM-10.A1"
click at [121, 448] on link "Manage Sites" at bounding box center [121, 445] width 160 height 36
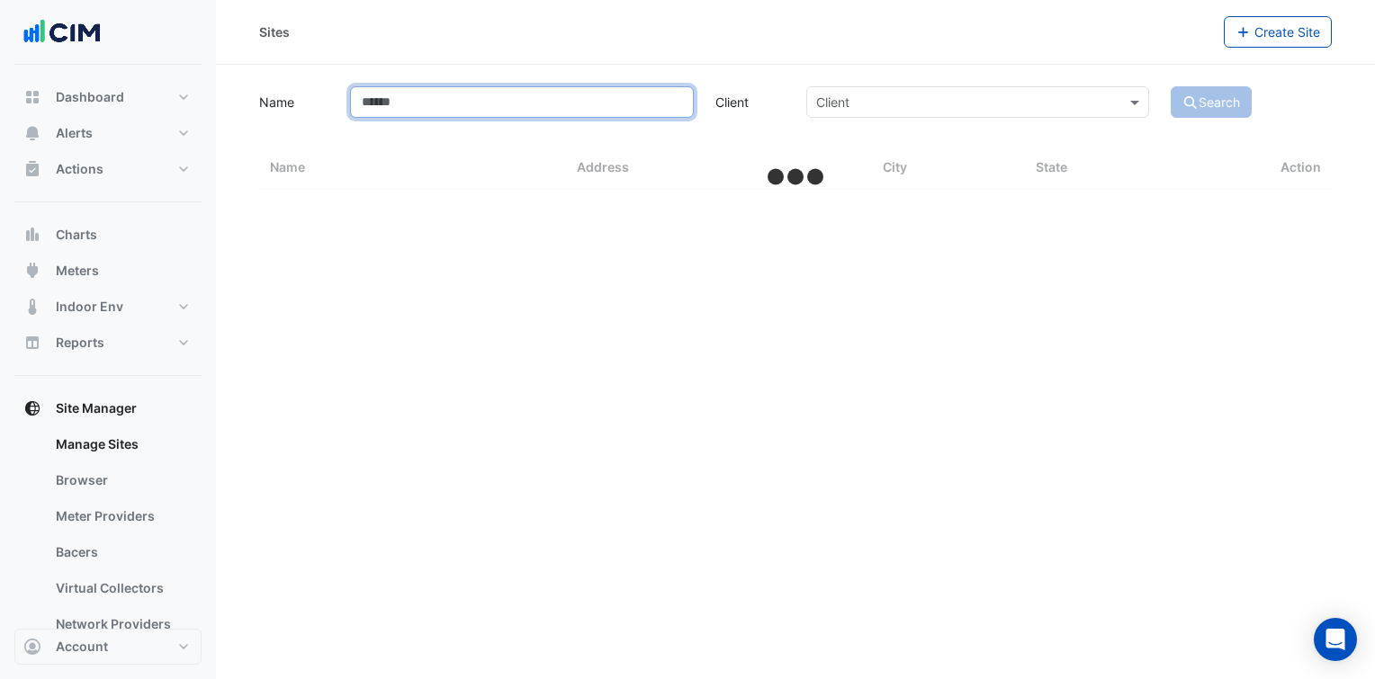
click at [510, 99] on input "Name" at bounding box center [521, 101] width 343 height 31
select select "***"
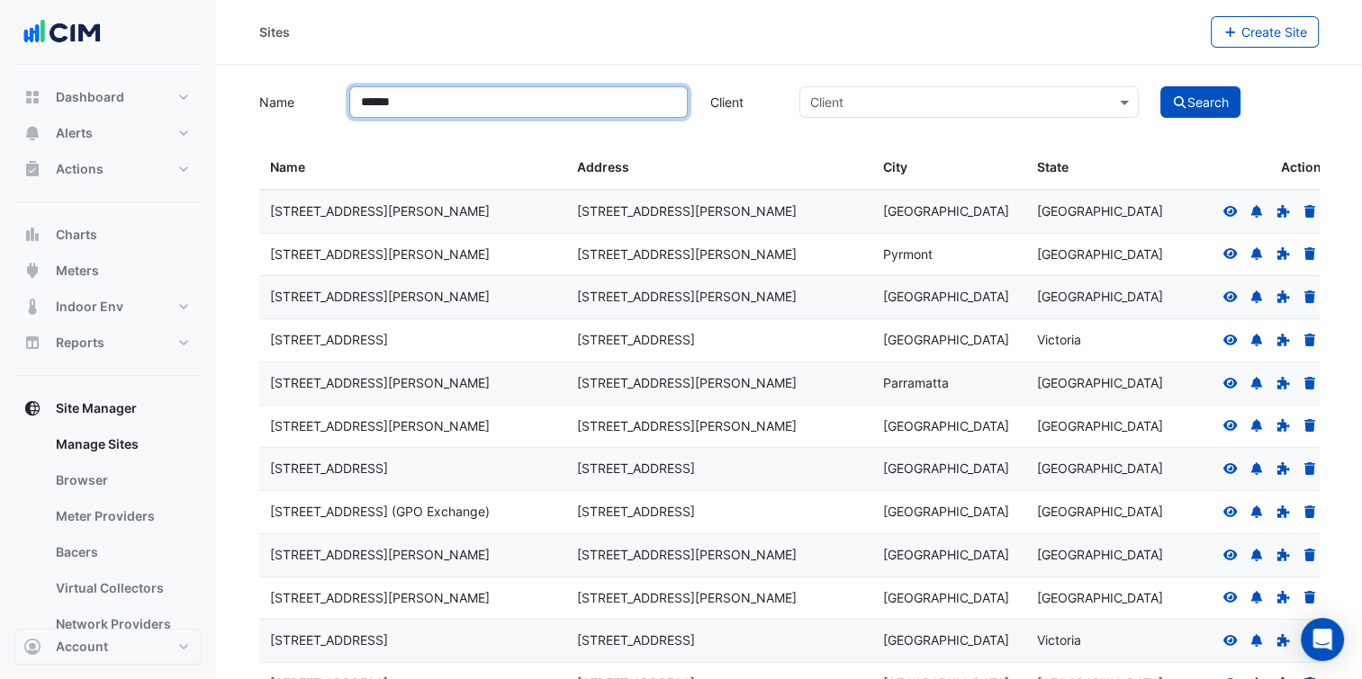
type input "******"
click at [1160, 86] on button "Search" at bounding box center [1200, 101] width 81 height 31
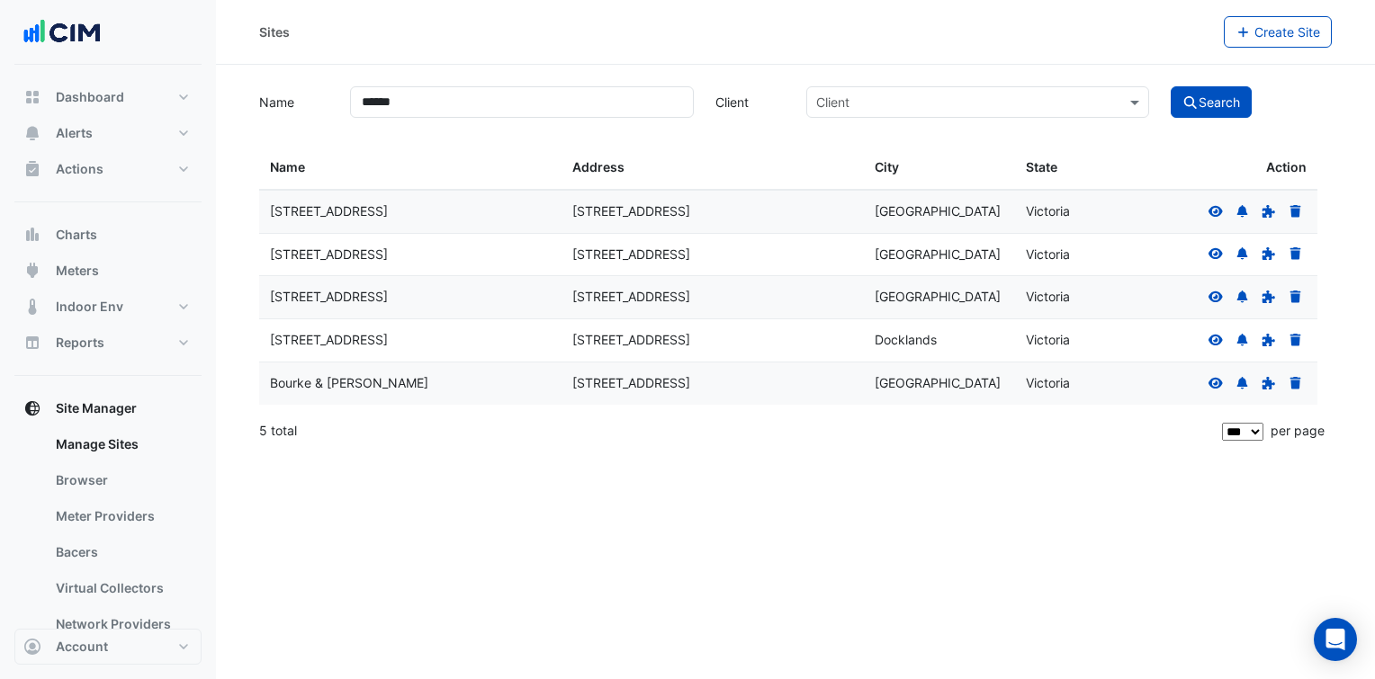
click at [1219, 382] on icon at bounding box center [1216, 383] width 16 height 13
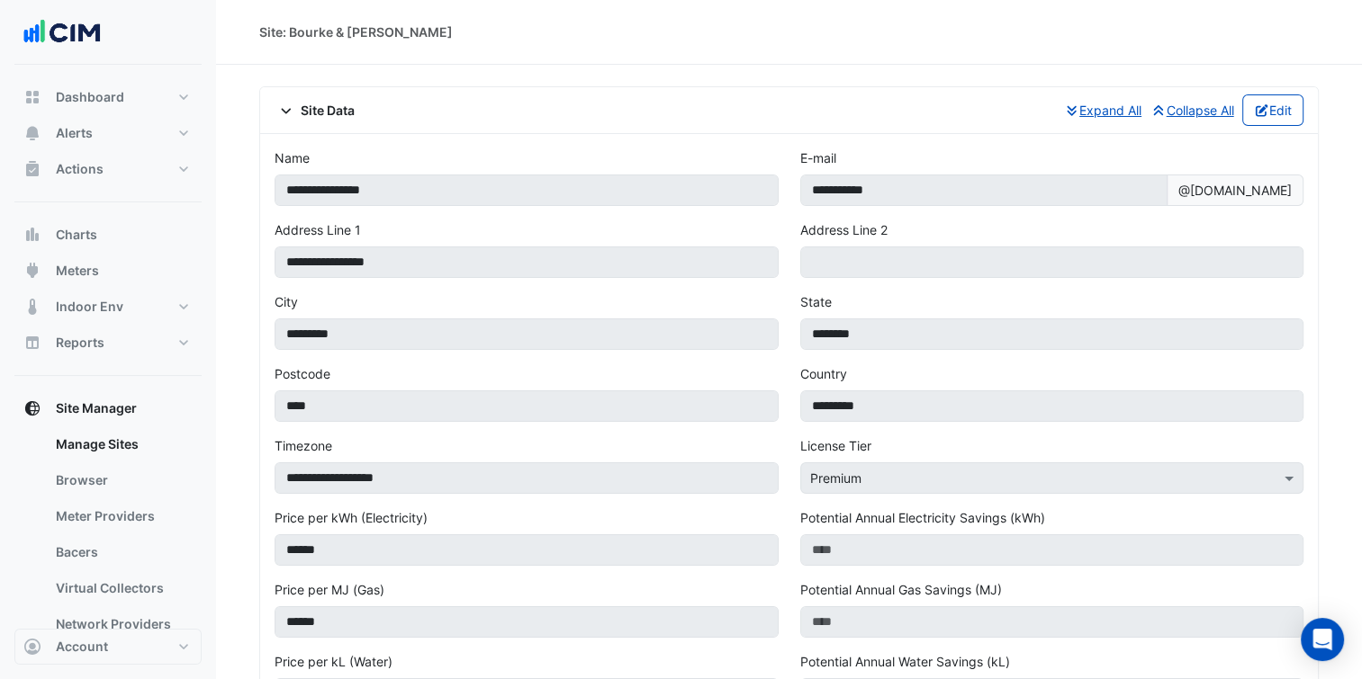
scroll to position [1138, 0]
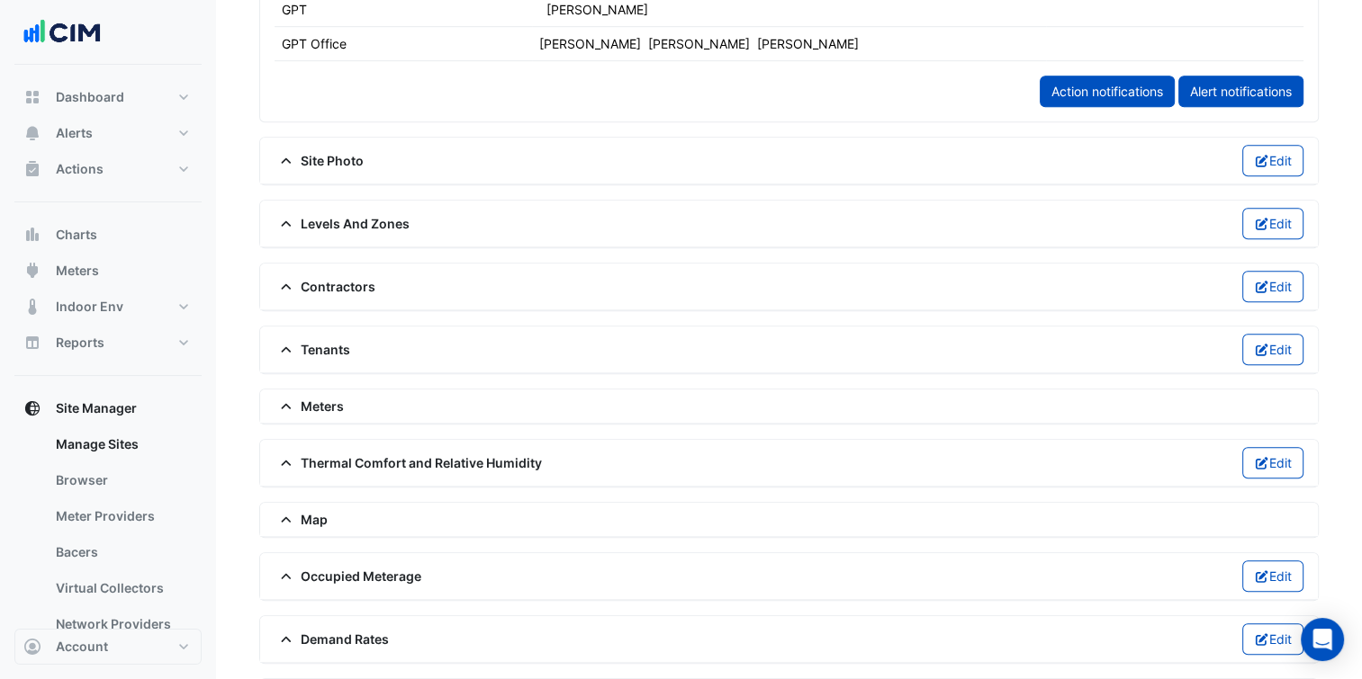
click at [319, 397] on span "Meters" at bounding box center [308, 406] width 69 height 19
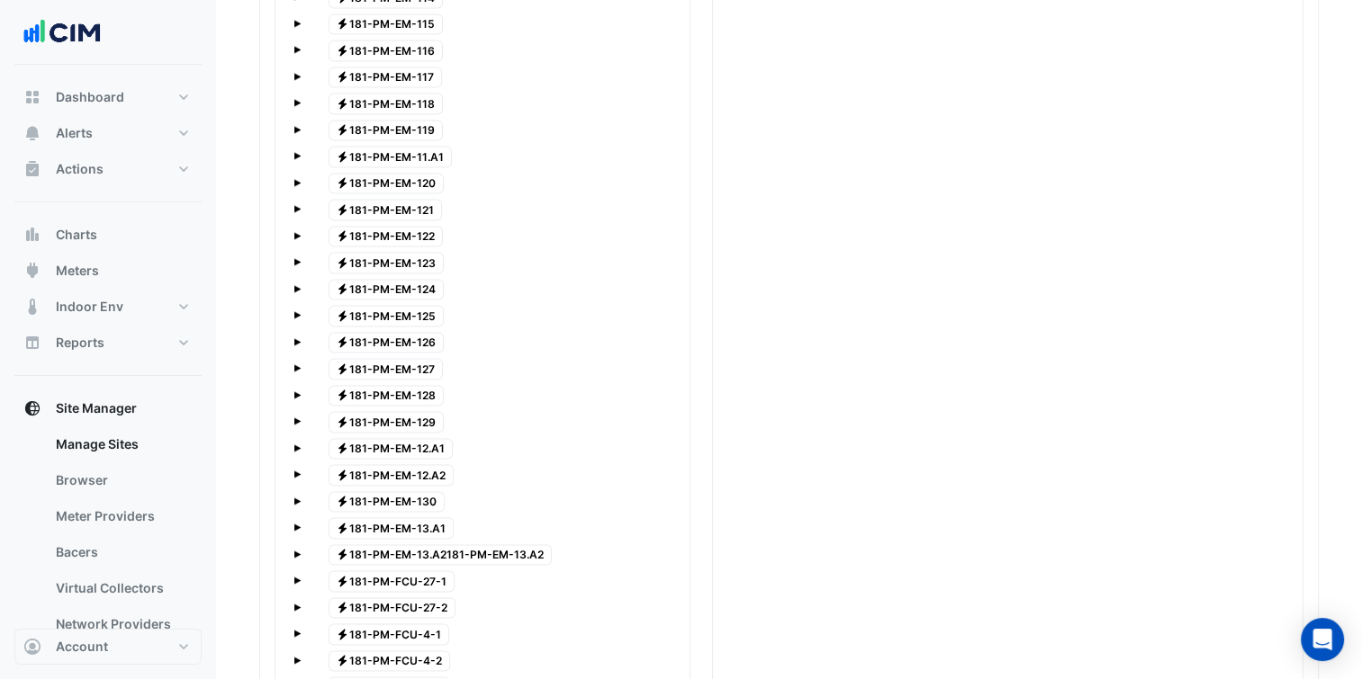
scroll to position [3096, 0]
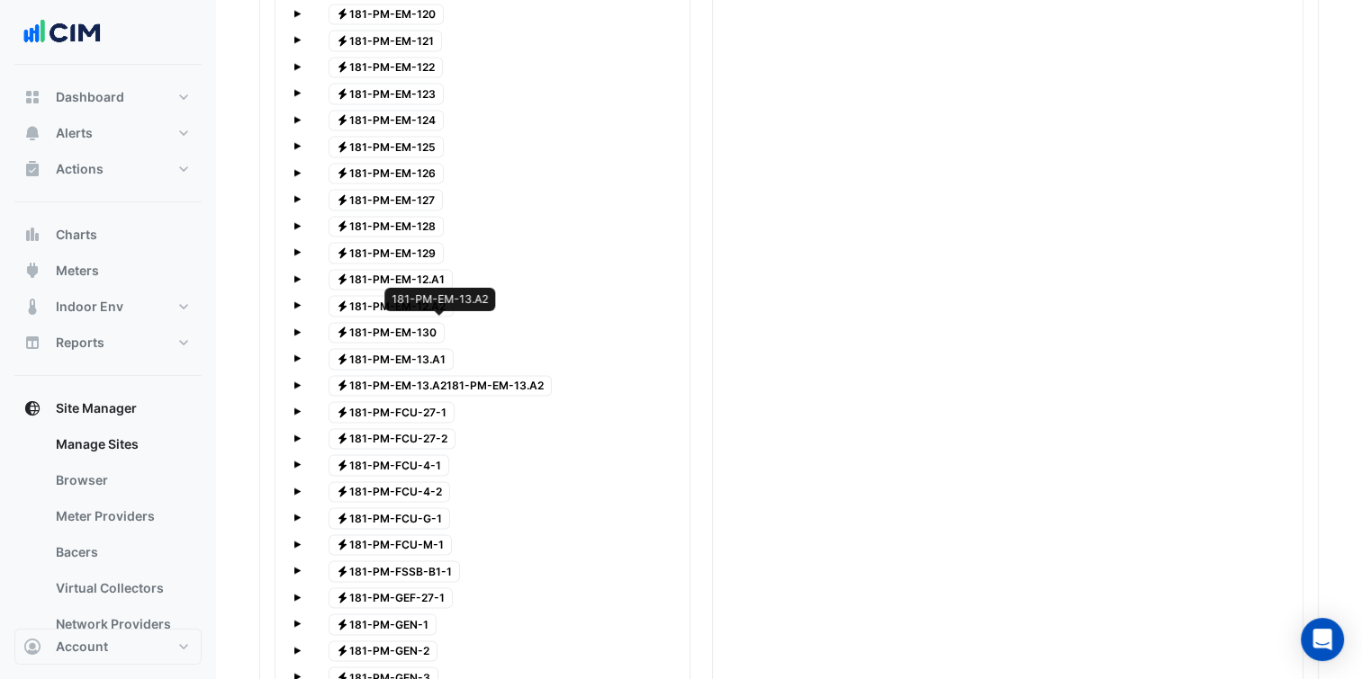
click at [528, 375] on span "Electricity 181-PM-EM-13.A2181-PM-EM-13.A2" at bounding box center [440, 386] width 224 height 22
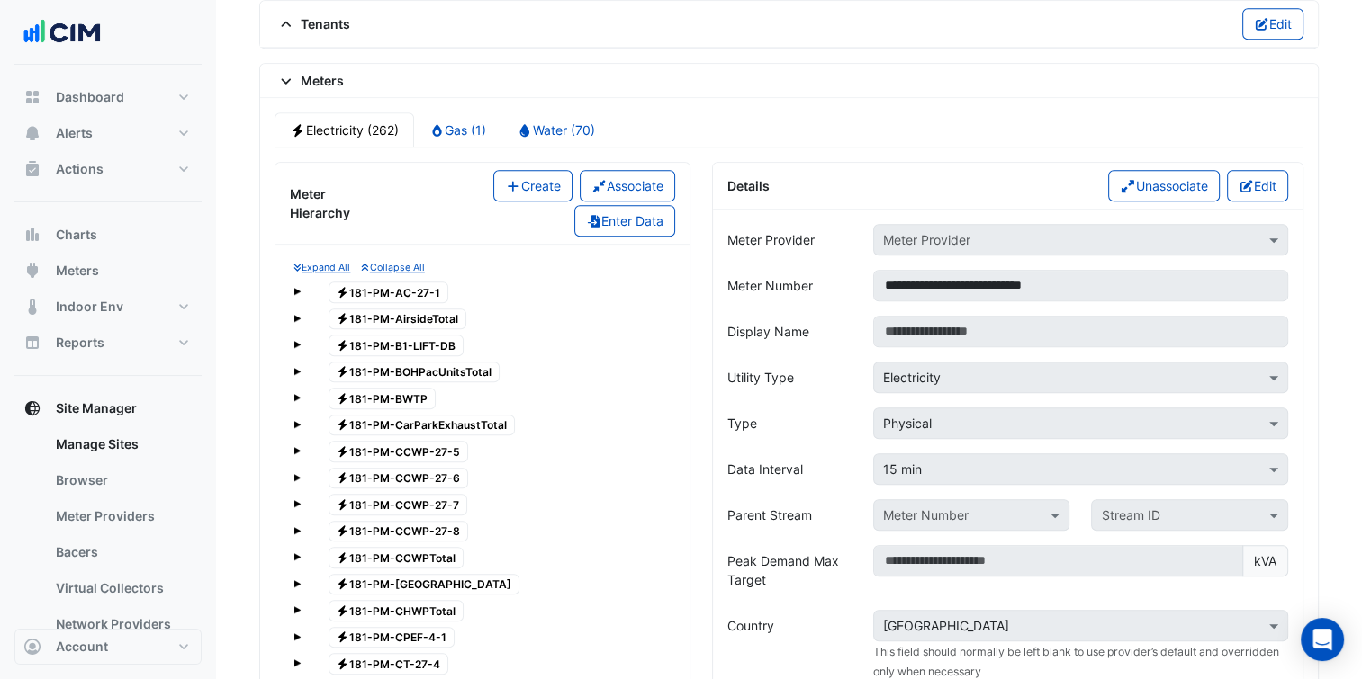
scroll to position [1464, 0]
click at [1246, 184] on button "Edit" at bounding box center [1258, 184] width 62 height 31
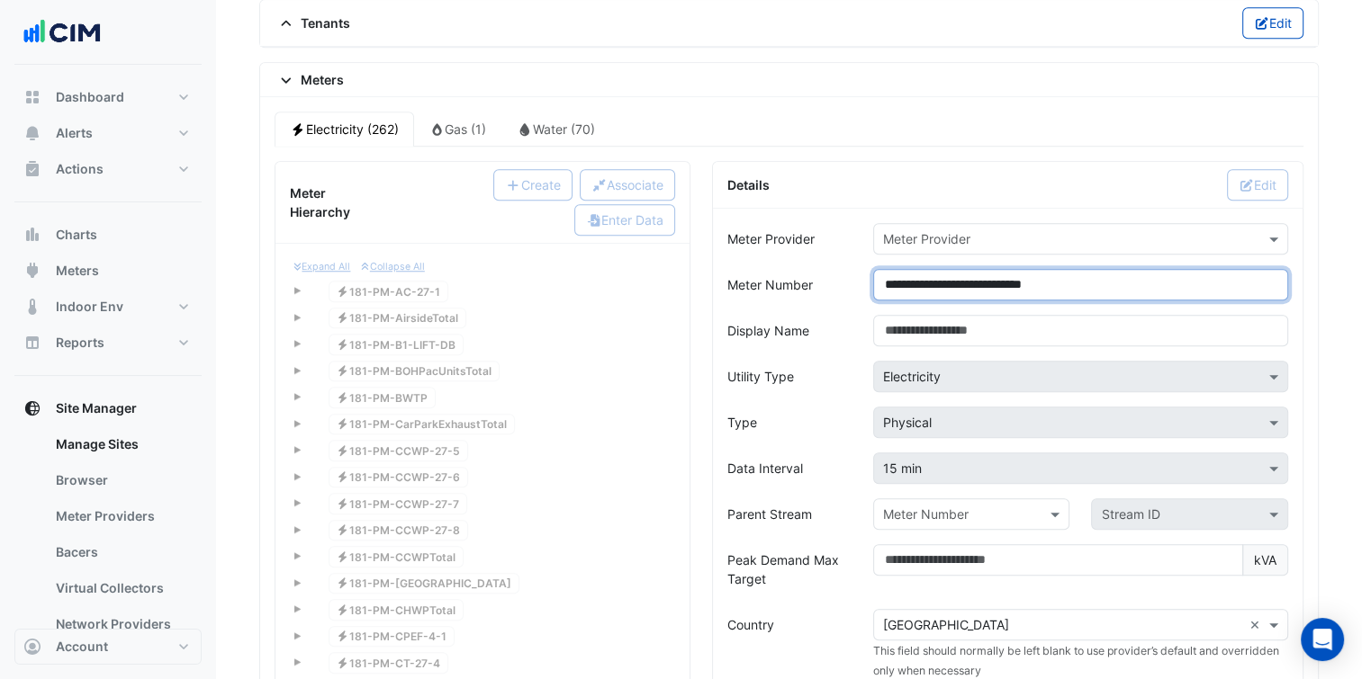
drag, startPoint x: 994, startPoint y: 271, endPoint x: 1147, endPoint y: 284, distance: 153.6
click at [1147, 284] on input "**********" at bounding box center [1080, 284] width 415 height 31
type input "**********"
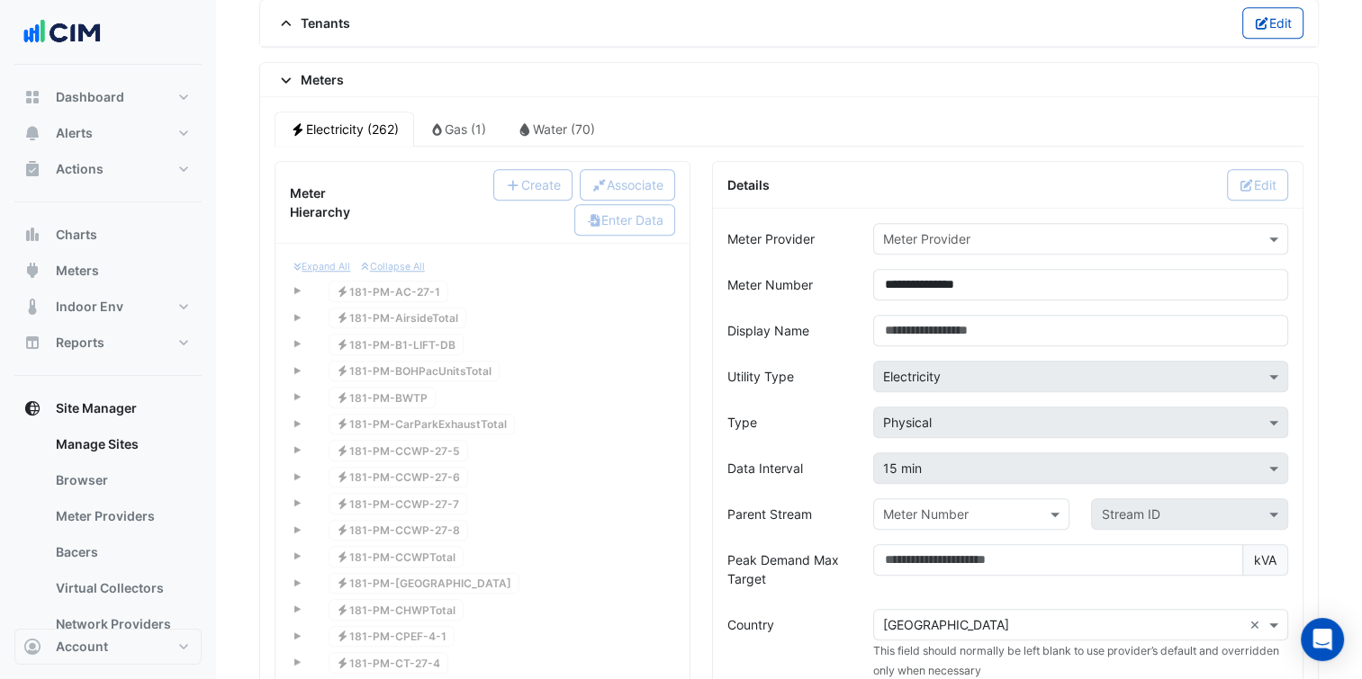
click at [827, 323] on div "Display Name" at bounding box center [789, 330] width 146 height 31
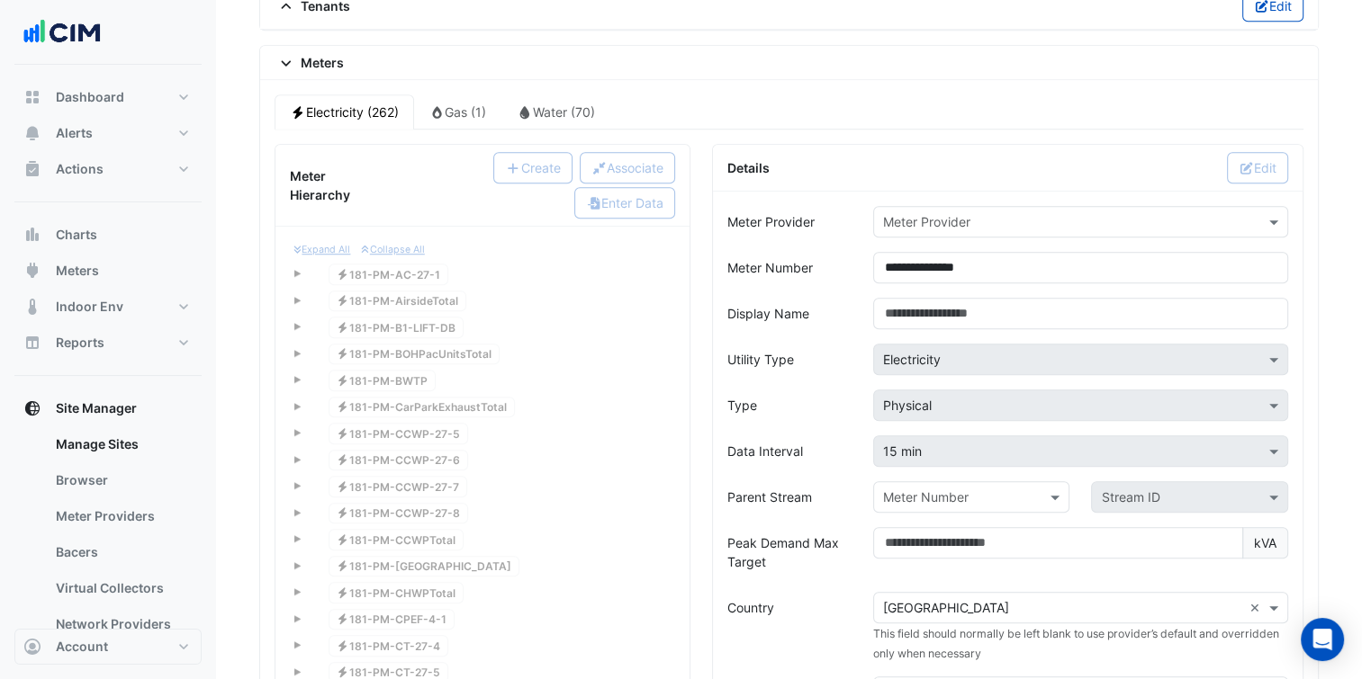
scroll to position [1482, 0]
click at [948, 212] on input "text" at bounding box center [1062, 221] width 359 height 19
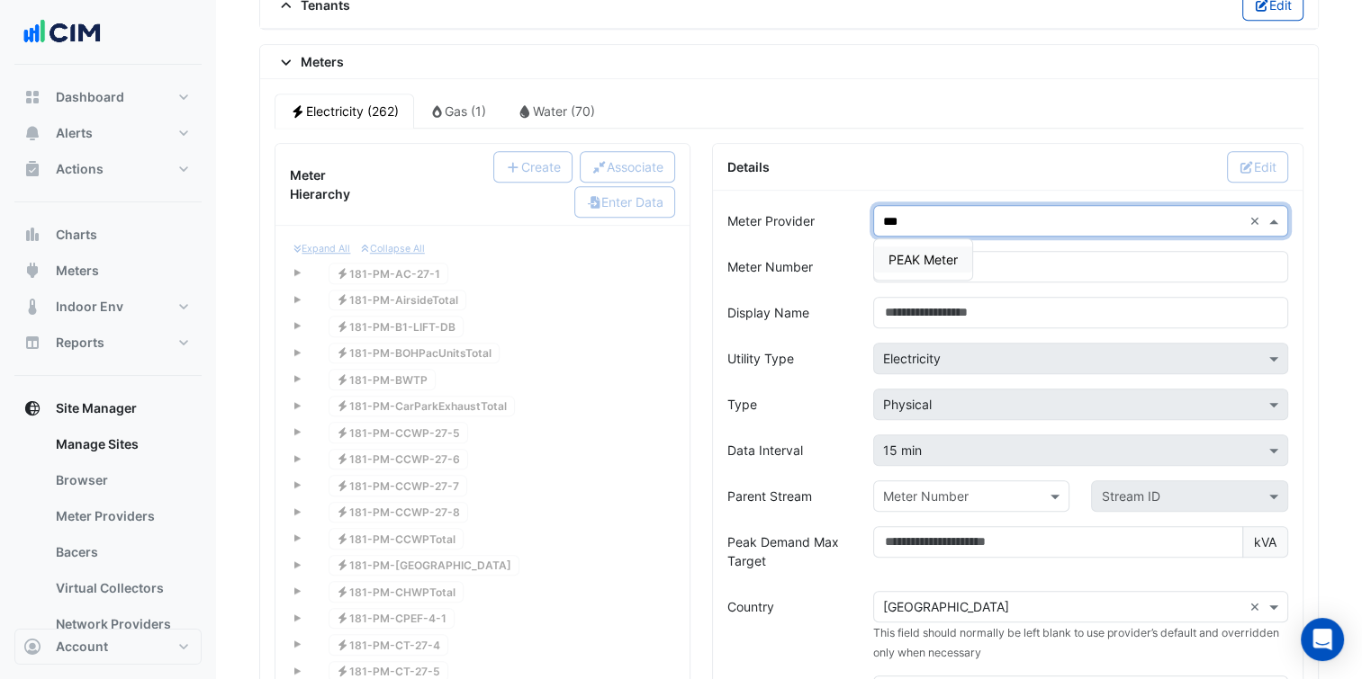
type input "****"
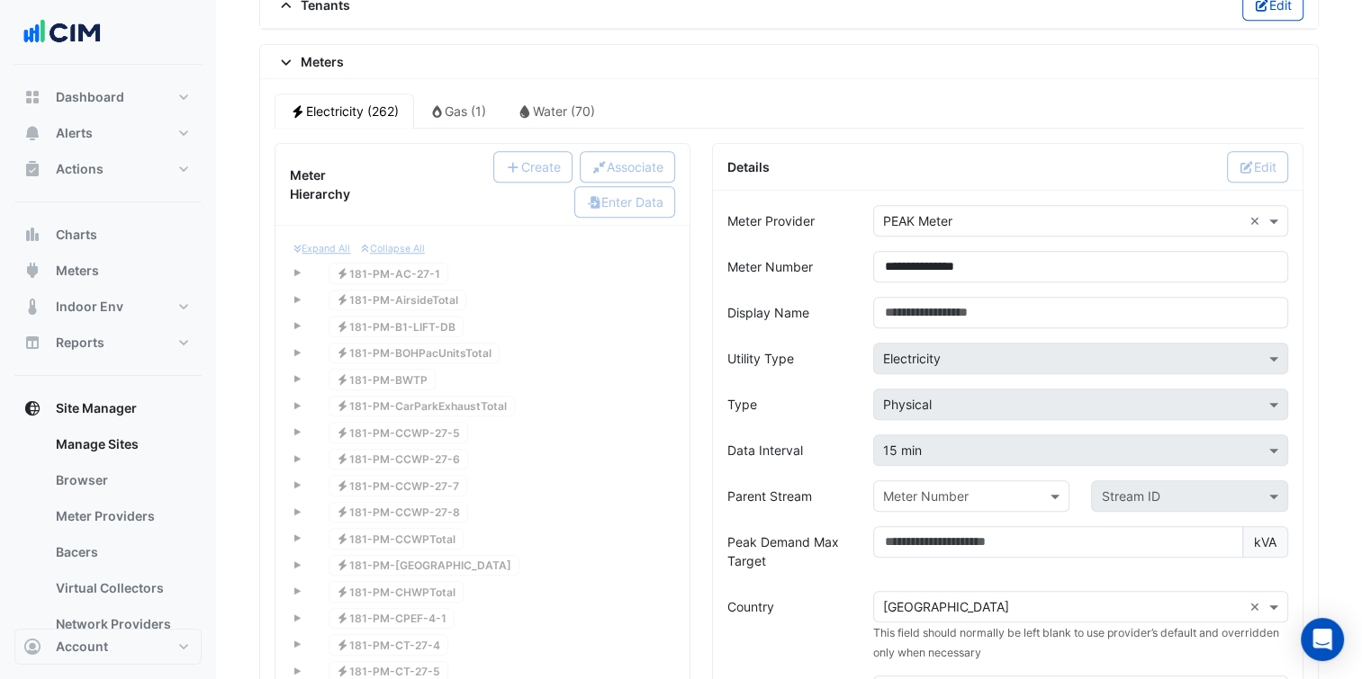
click at [835, 352] on div "Utility Type" at bounding box center [789, 358] width 146 height 31
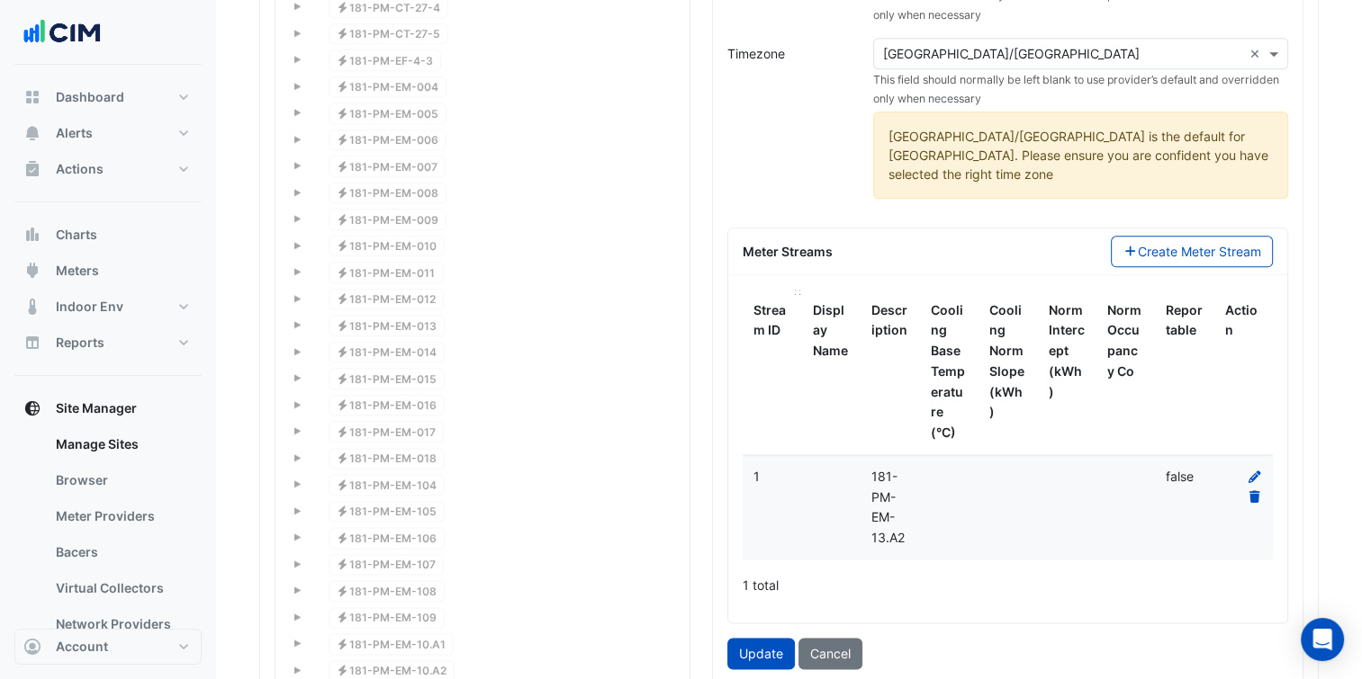
scroll to position [2122, 0]
click at [765, 636] on button "Update" at bounding box center [760, 651] width 67 height 31
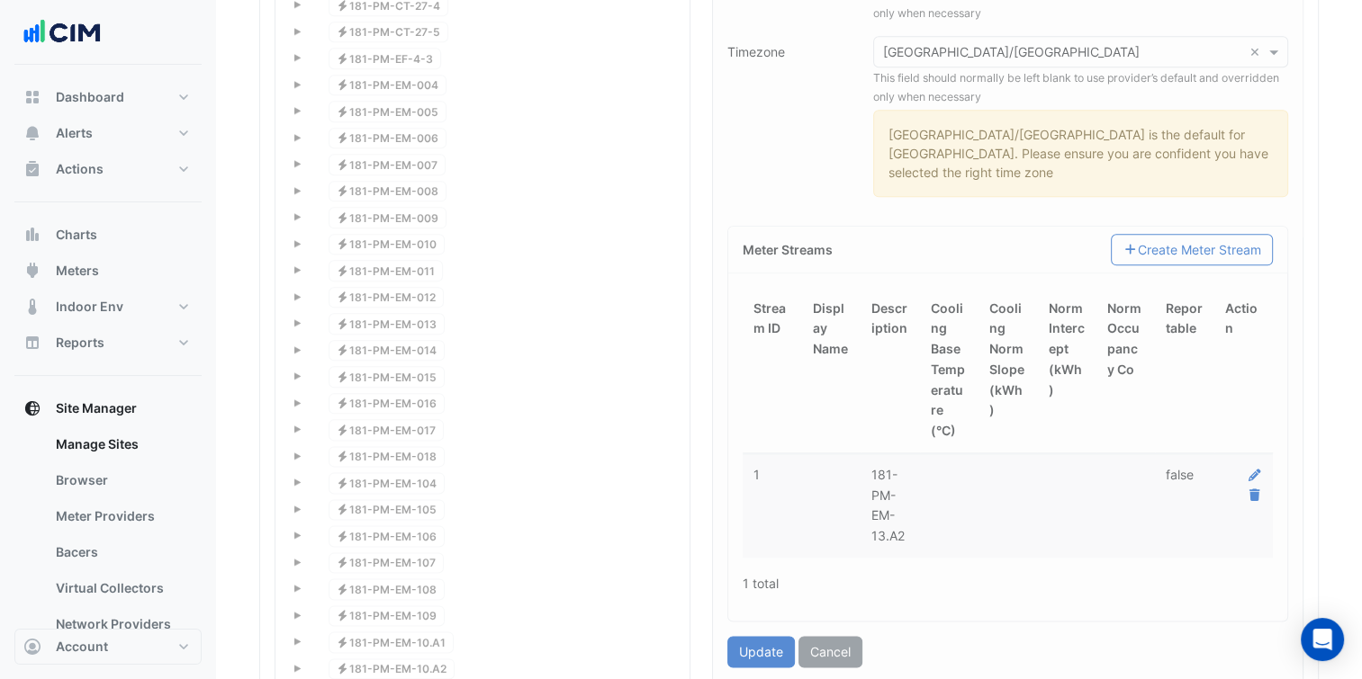
type input "**********"
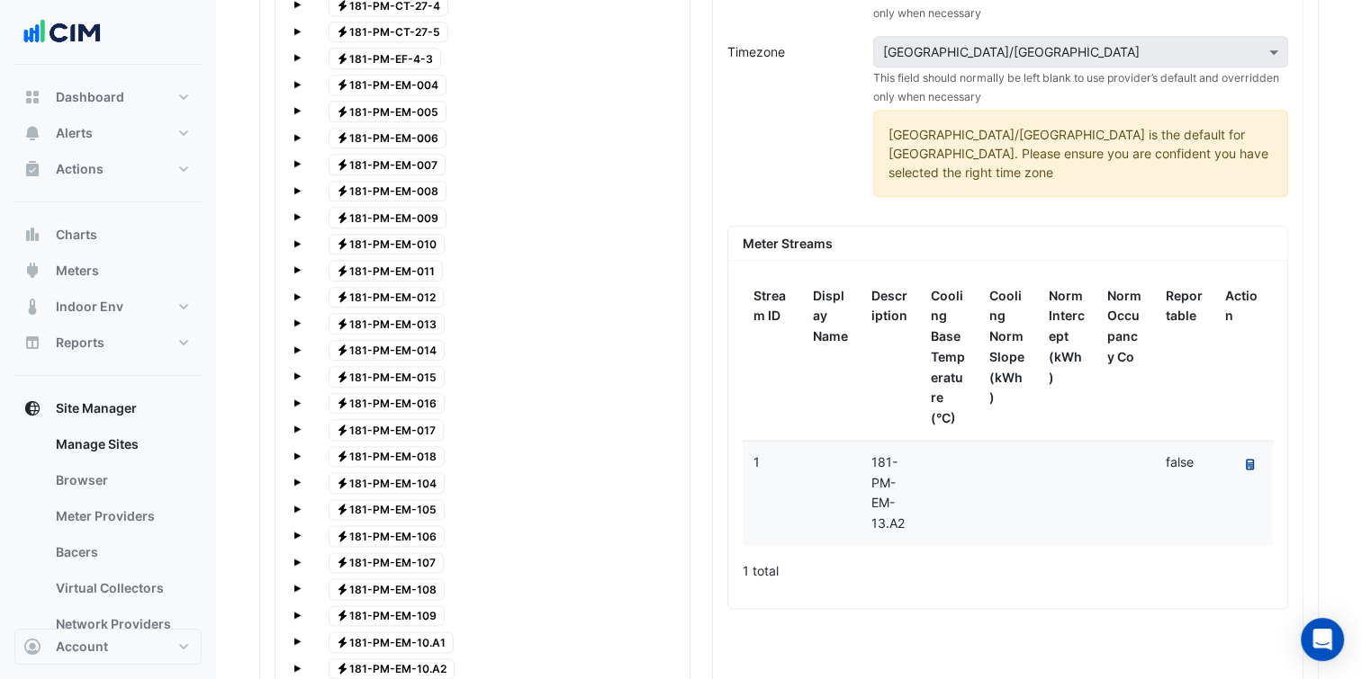
click at [1246, 459] on icon at bounding box center [1250, 464] width 8 height 11
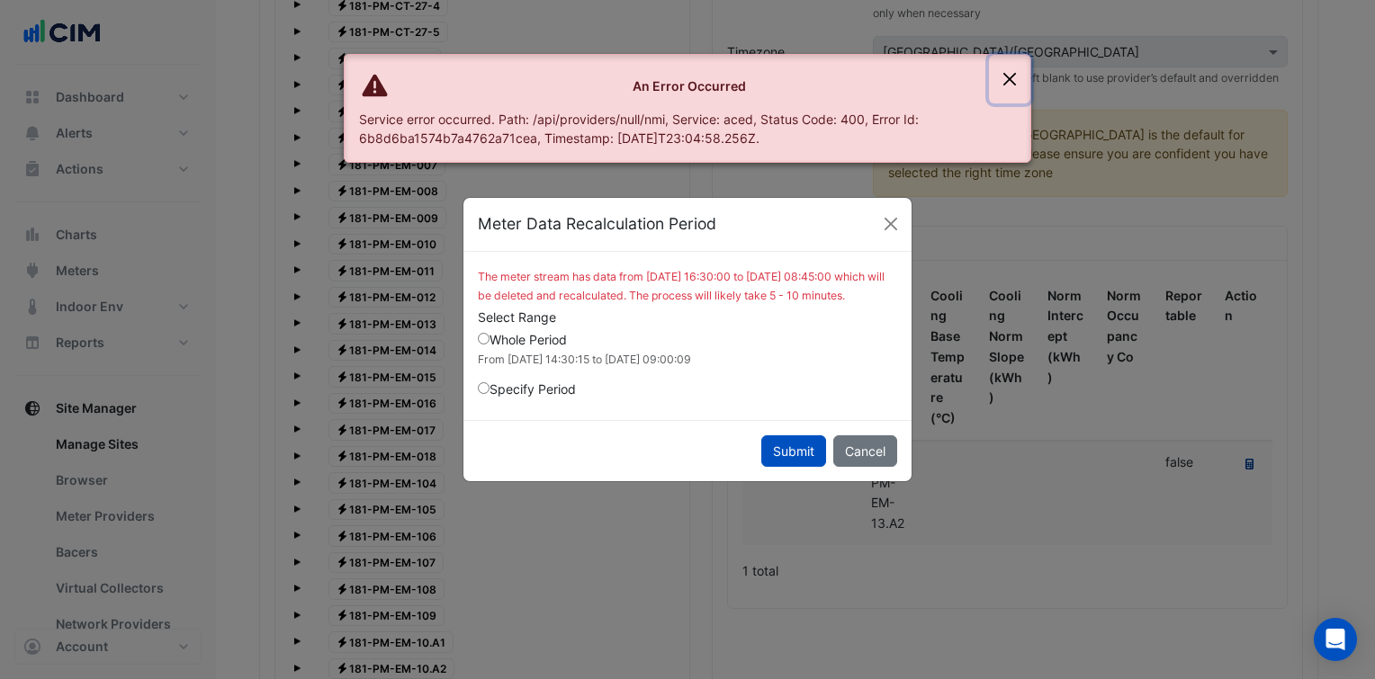
click at [1009, 76] on button "Close" at bounding box center [1009, 79] width 41 height 49
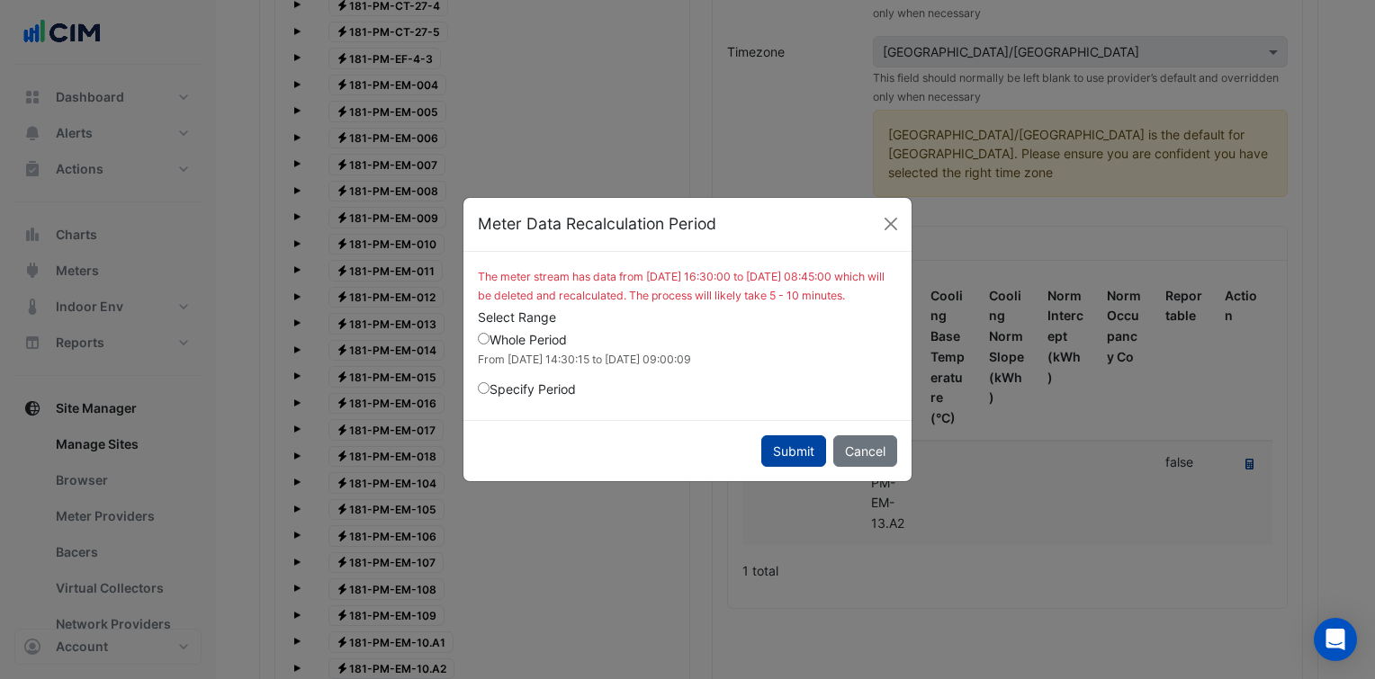
click at [798, 461] on button "Submit" at bounding box center [793, 451] width 65 height 31
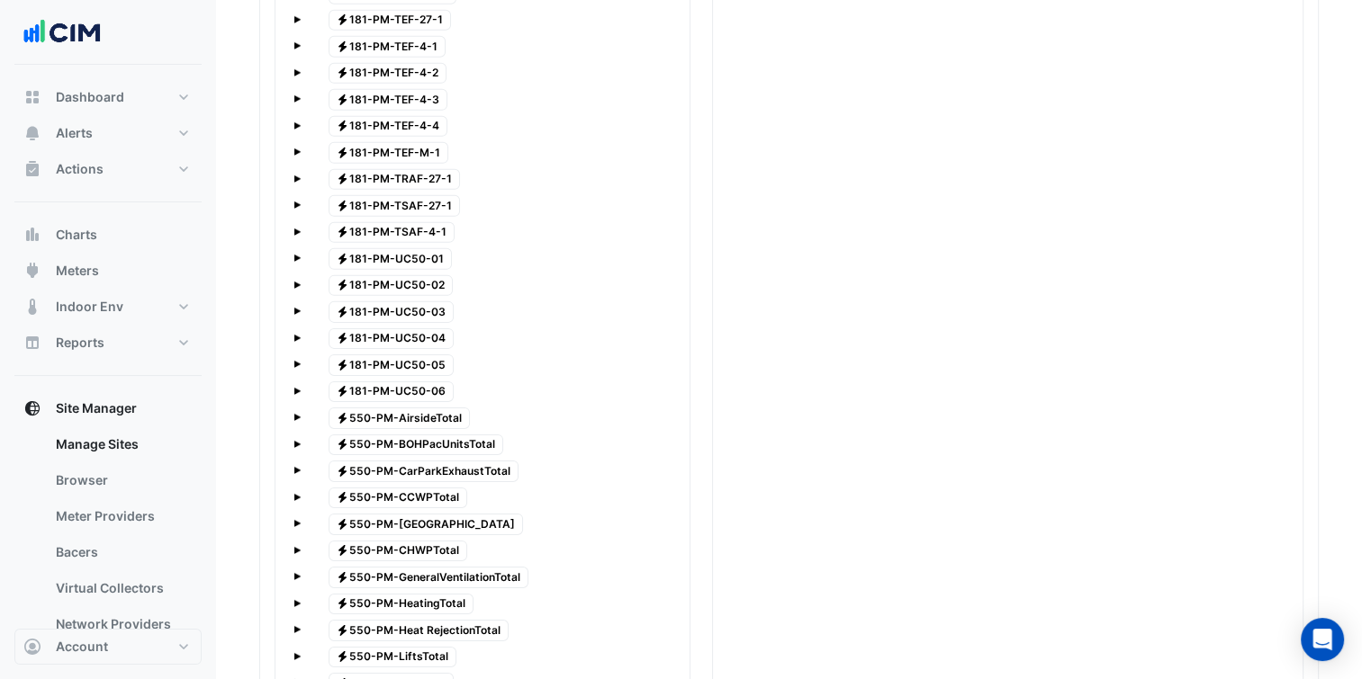
scroll to position [5634, 0]
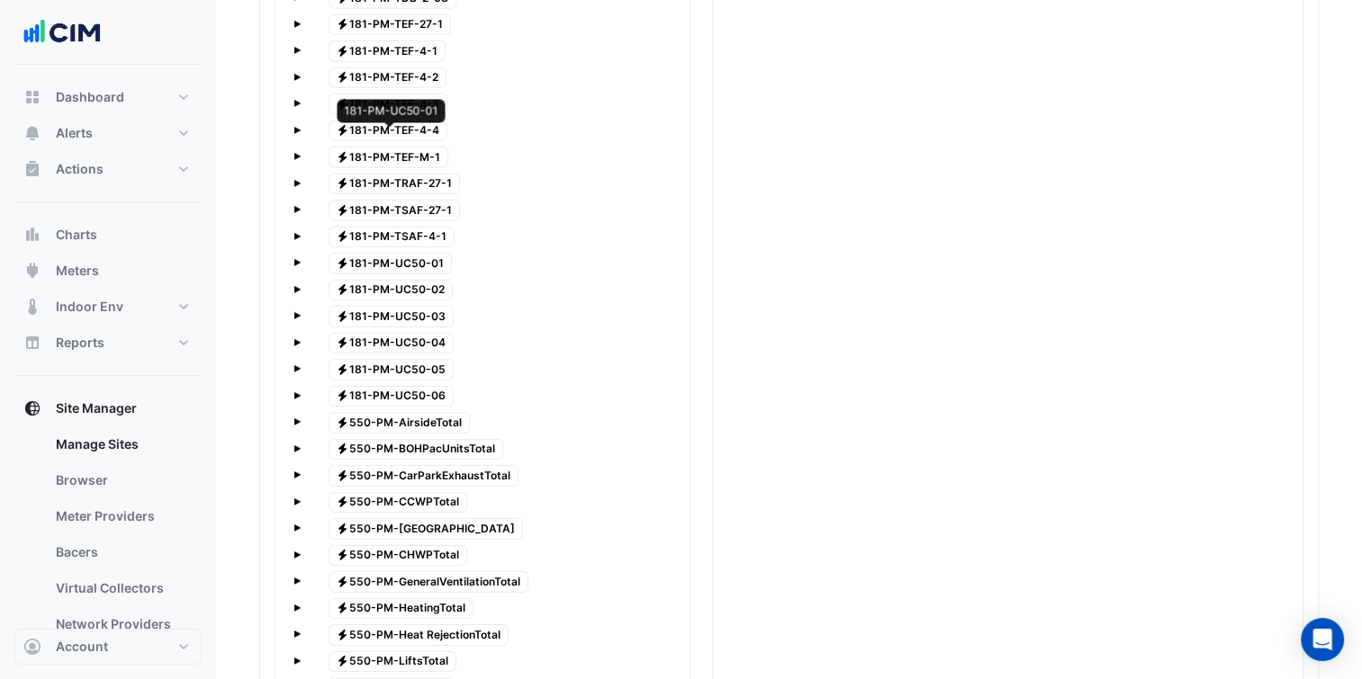
click at [427, 253] on span "Electricity 181-PM-UC50-01" at bounding box center [390, 264] width 124 height 22
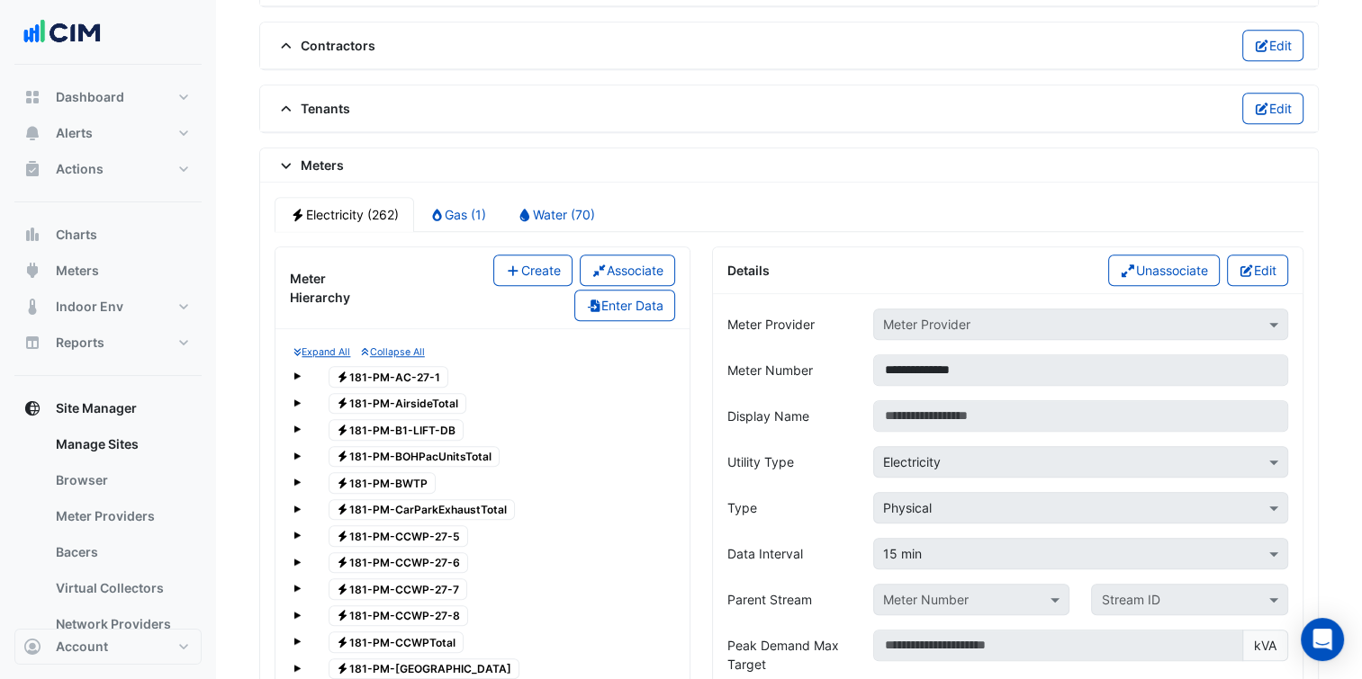
scroll to position [1343, 0]
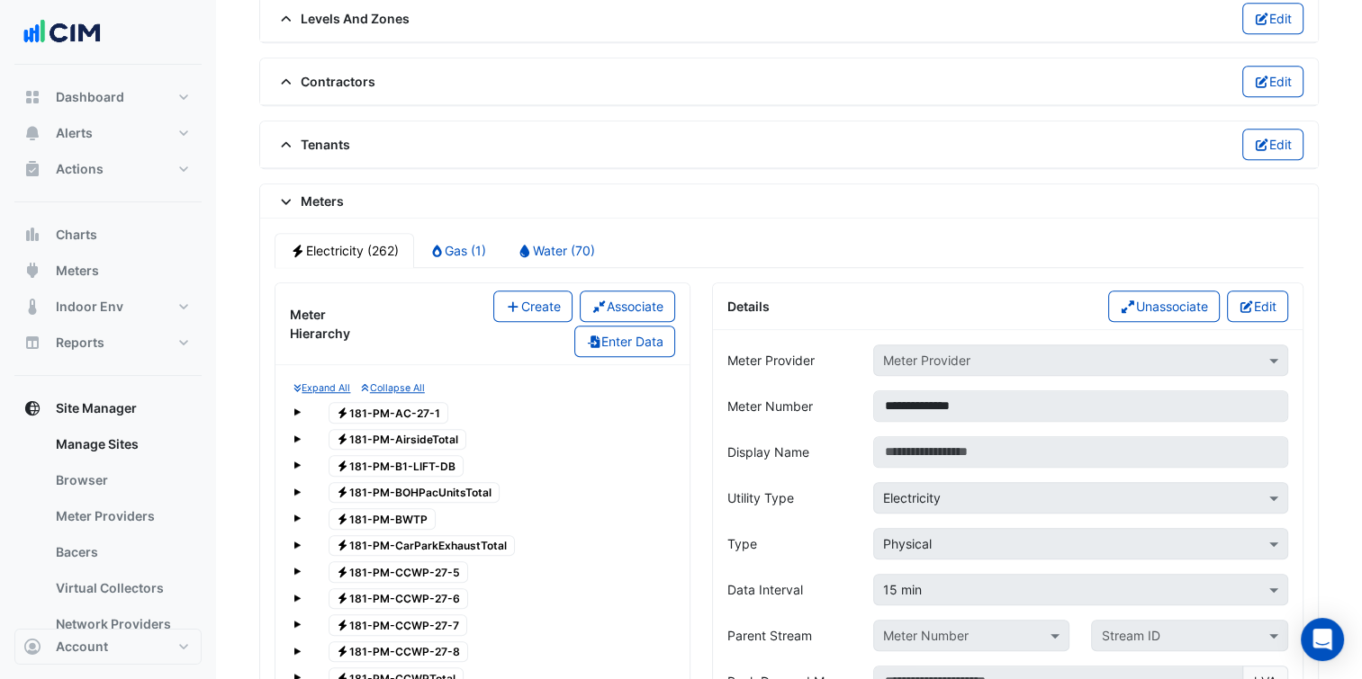
click at [436, 482] on span "Electricity 181-PM-BOHPacUnitsTotal" at bounding box center [414, 493] width 172 height 22
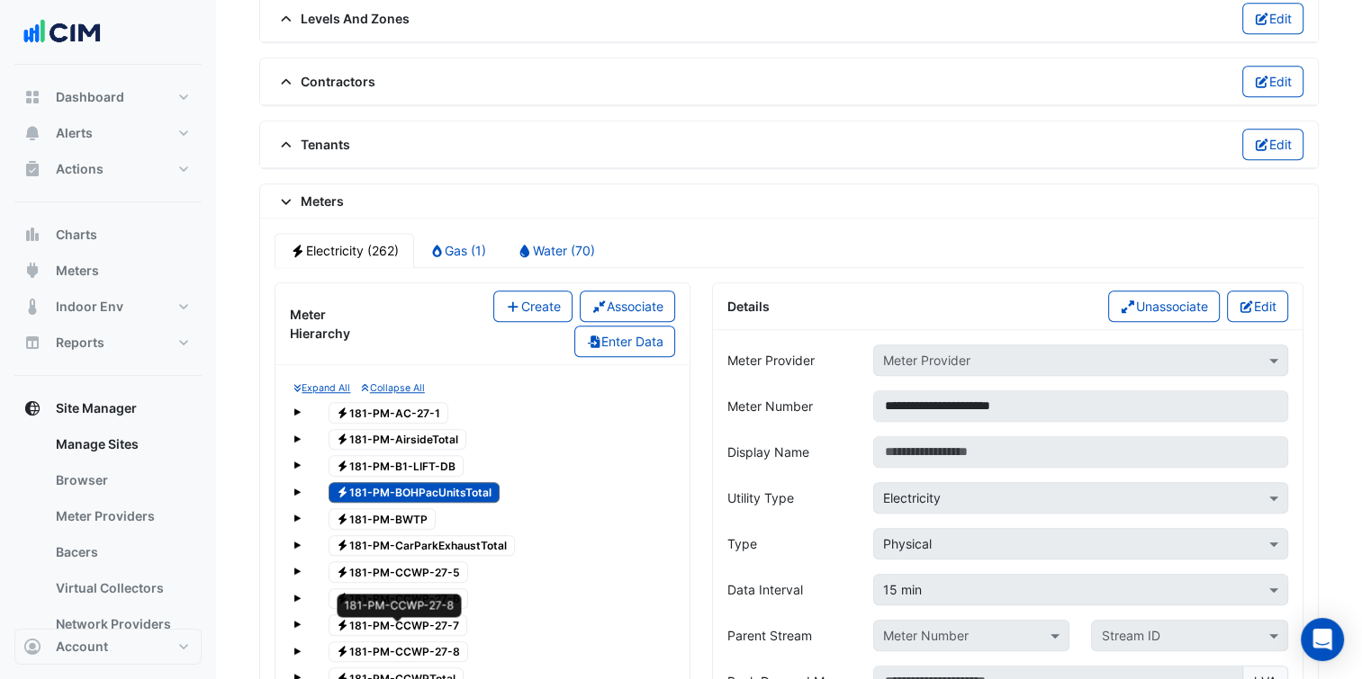
click at [393, 642] on span "Electricity 181-PM-CCWP-27-8" at bounding box center [398, 653] width 140 height 22
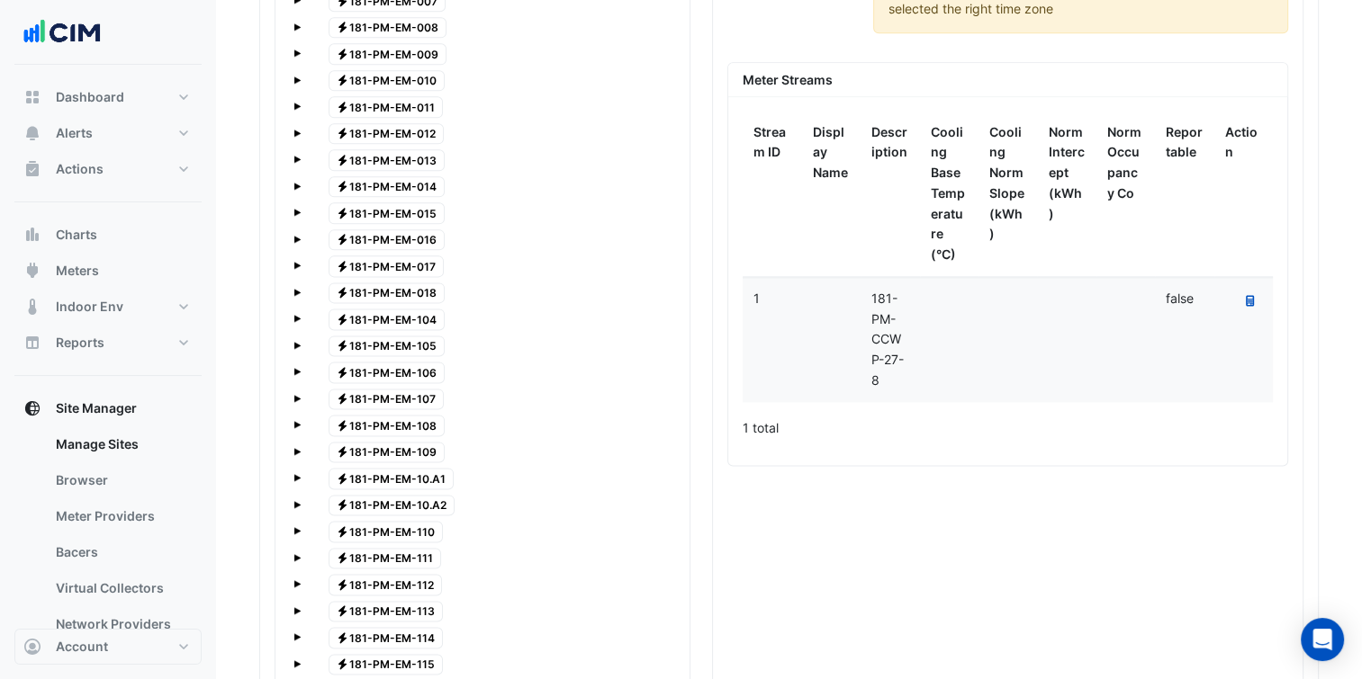
scroll to position [2290, 0]
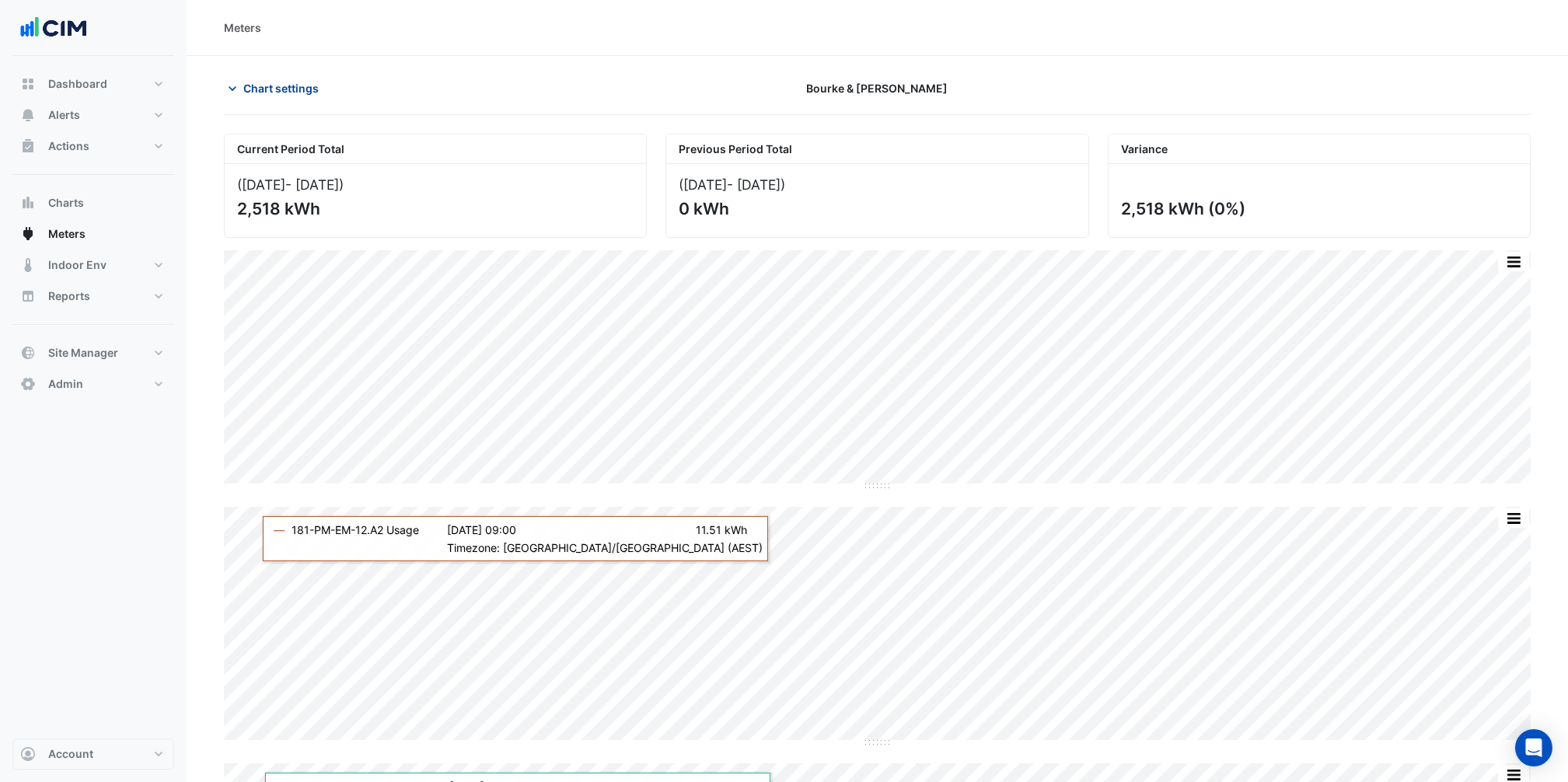
click at [282, 81] on span "Chart settings" at bounding box center [281, 88] width 75 height 16
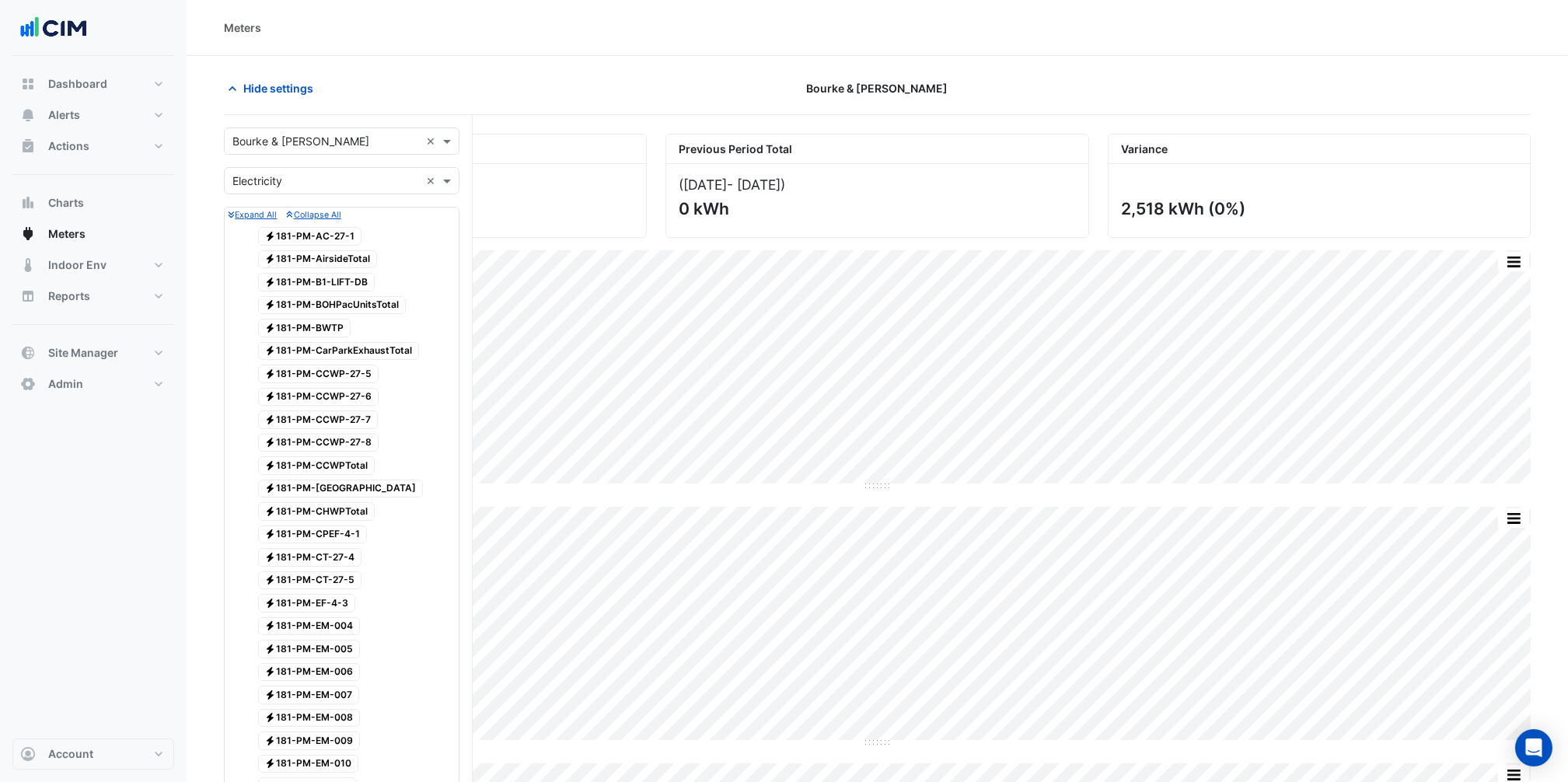
scroll to position [3488, 0]
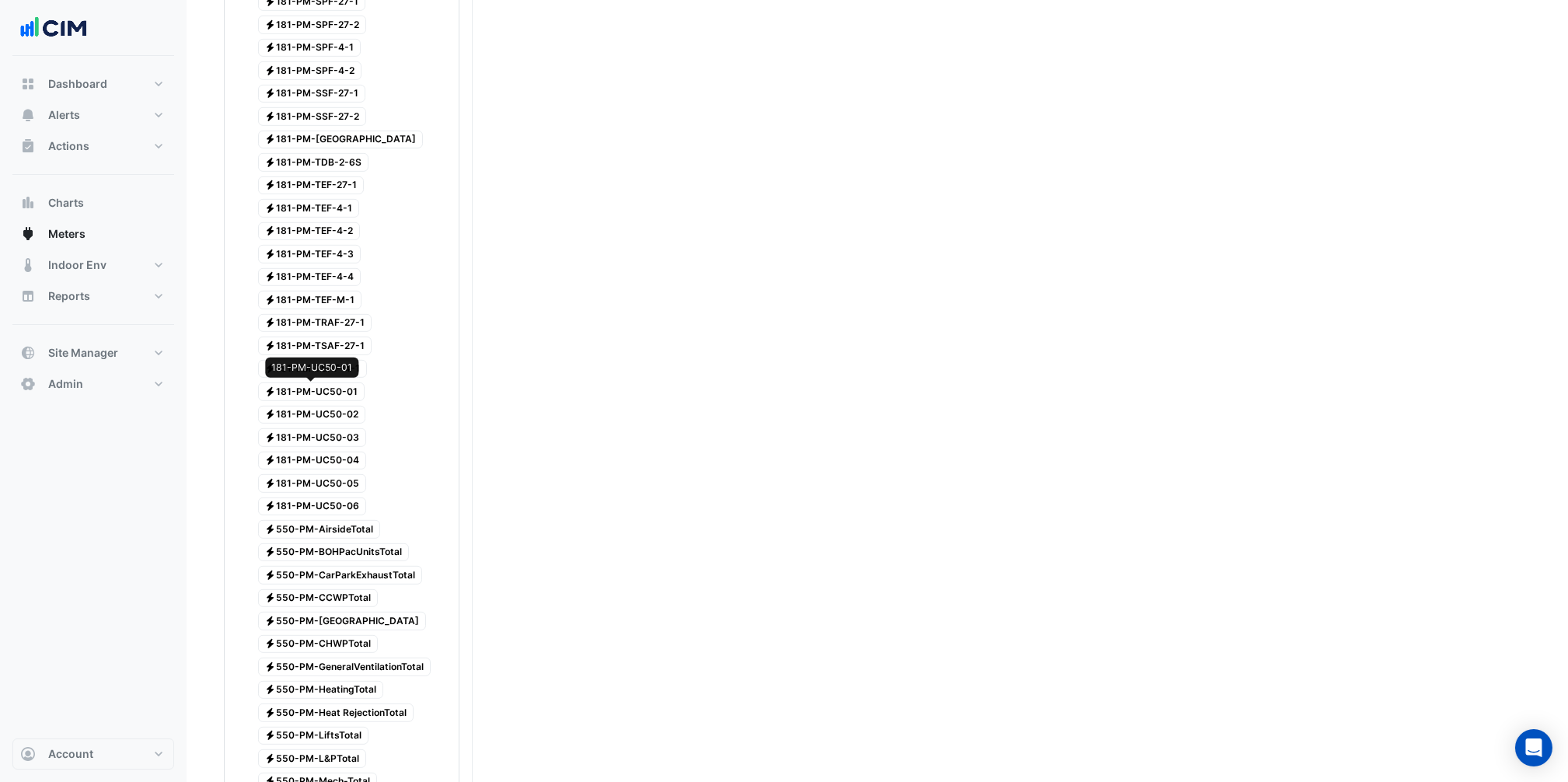
click at [340, 400] on span "Electricity 181-PM-UC50-01" at bounding box center [312, 392] width 107 height 19
click at [340, 407] on span "Electricity 181-PM-UC50-02" at bounding box center [312, 416] width 108 height 19
click at [344, 440] on span "Electricity 181-PM-UC50-03" at bounding box center [313, 438] width 109 height 19
click at [346, 461] on span "Electricity 181-PM-UC50-04" at bounding box center [313, 461] width 109 height 19
click at [346, 489] on span "Electricity 181-PM-UC50-05" at bounding box center [313, 484] width 109 height 19
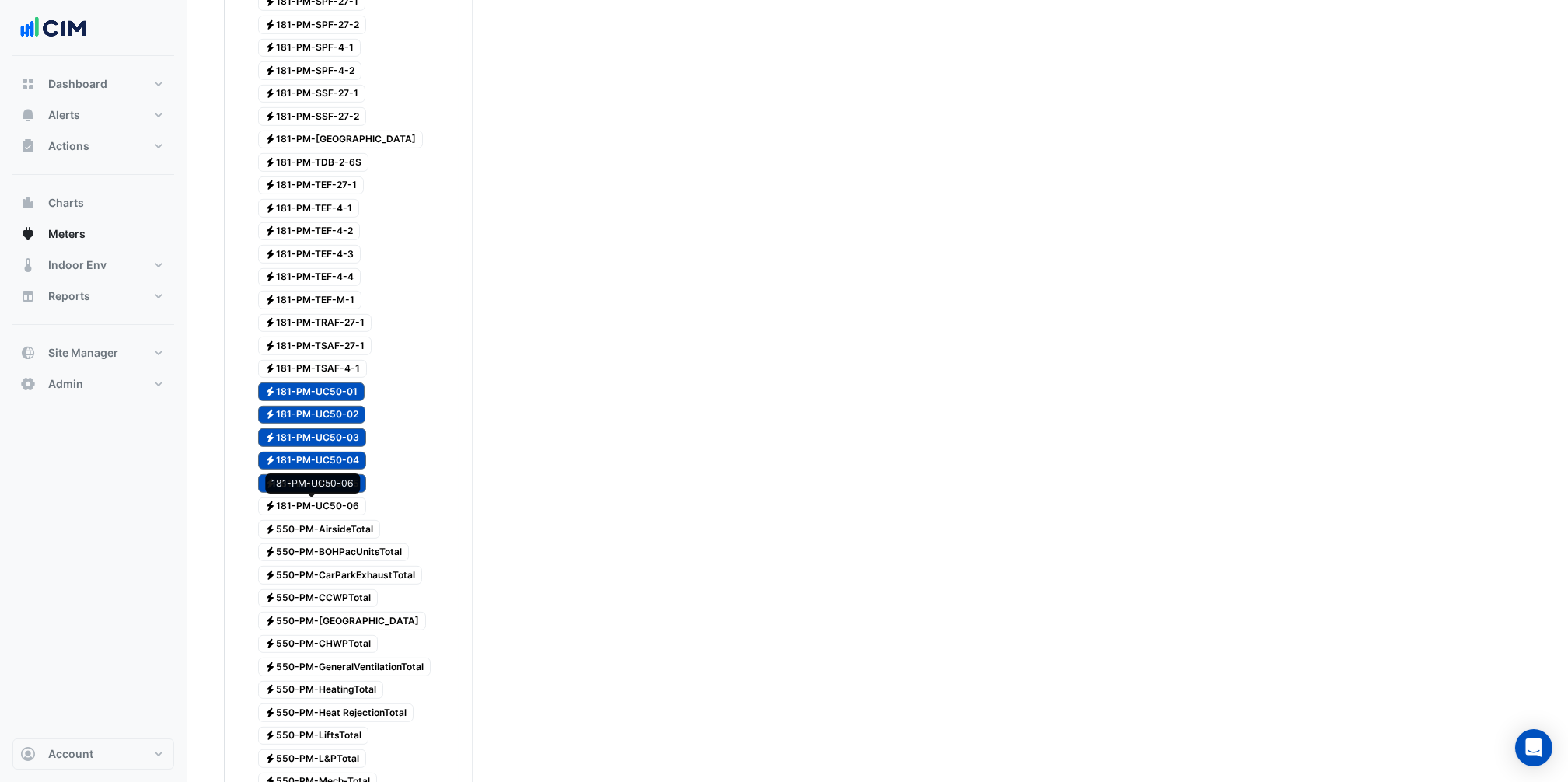
click at [350, 505] on span "Electricity 181-PM-UC50-06" at bounding box center [313, 507] width 109 height 19
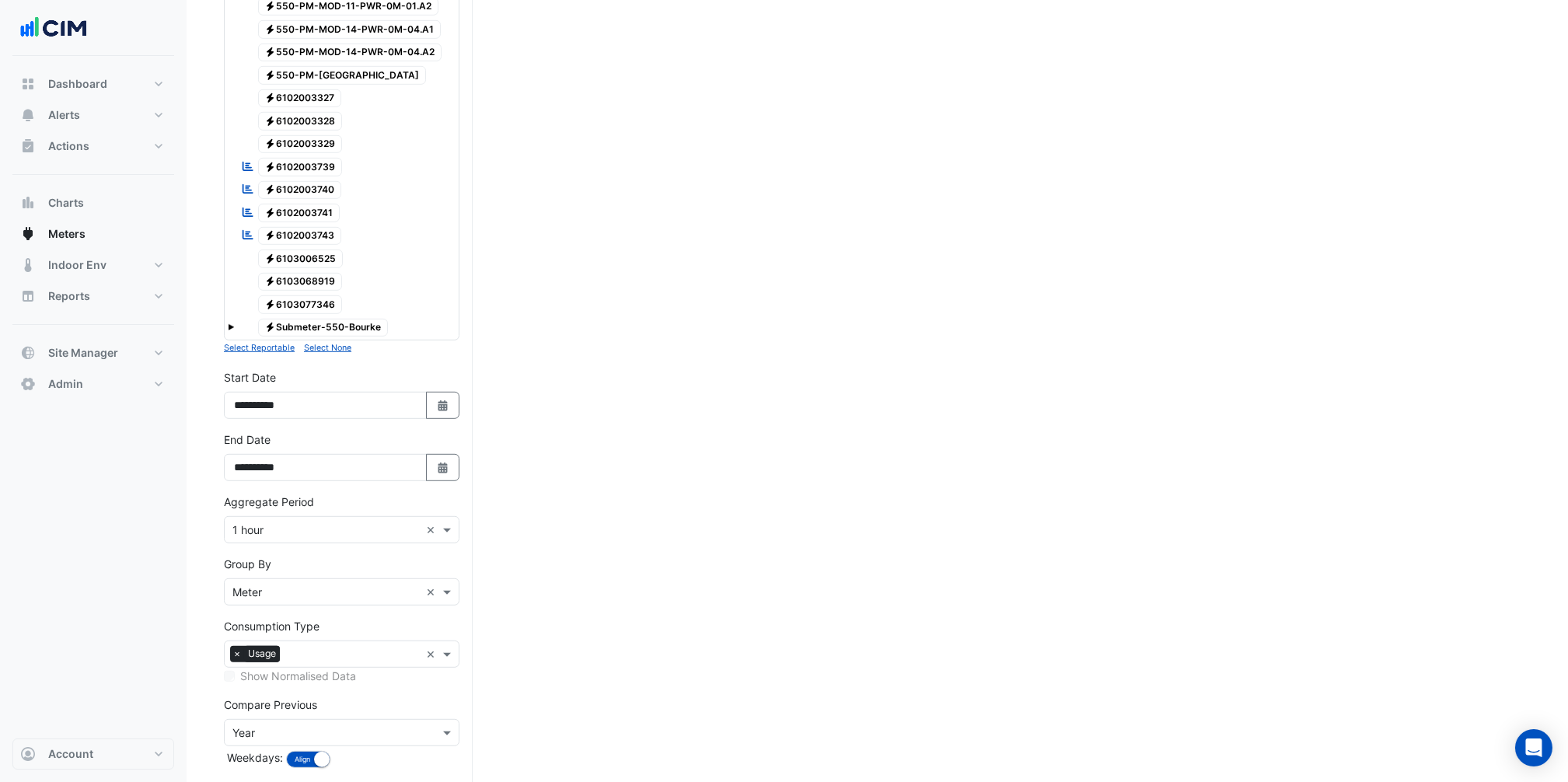
scroll to position [4396, 0]
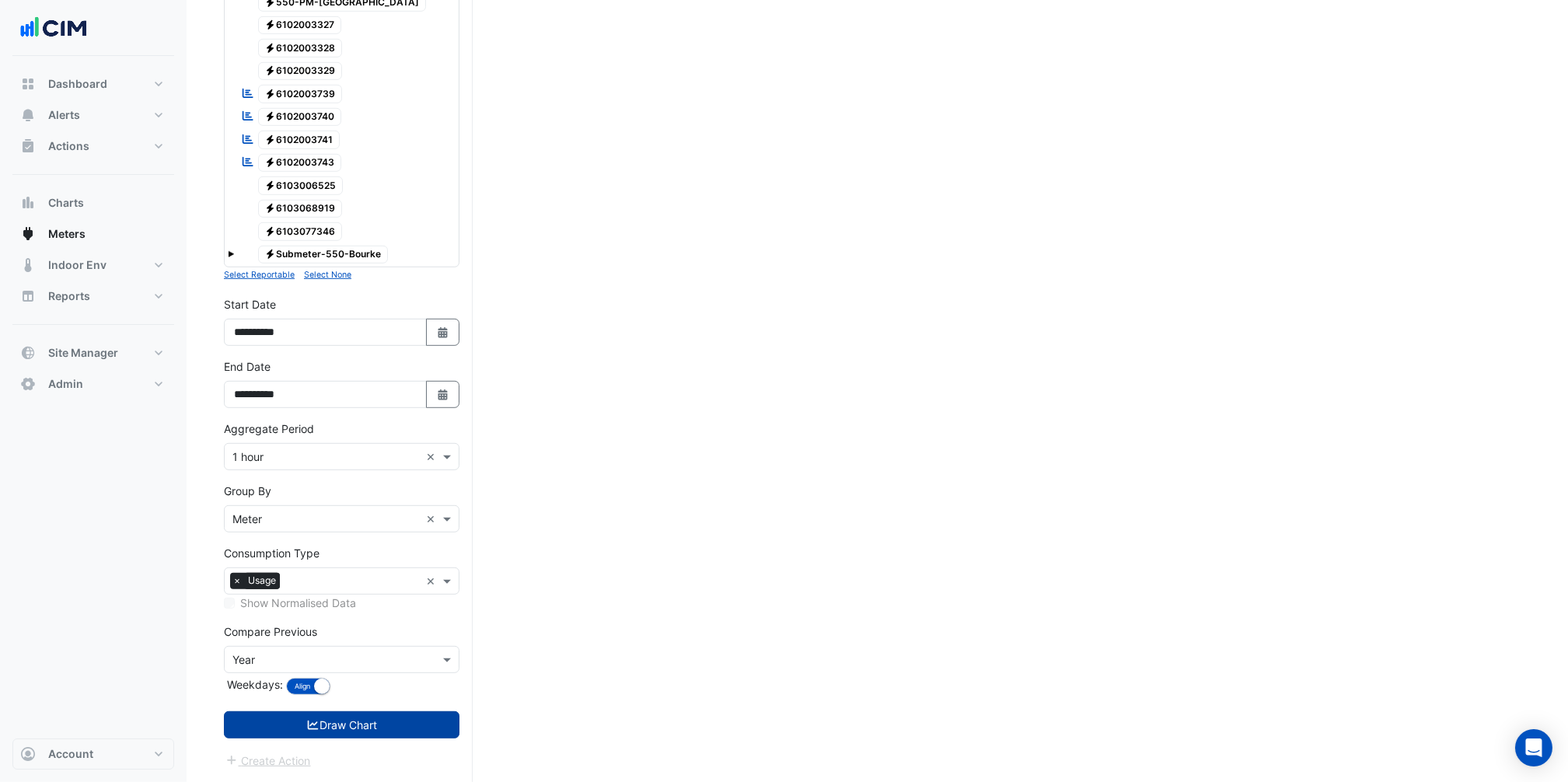
click at [362, 587] on button "Draw Chart" at bounding box center [341, 724] width 236 height 27
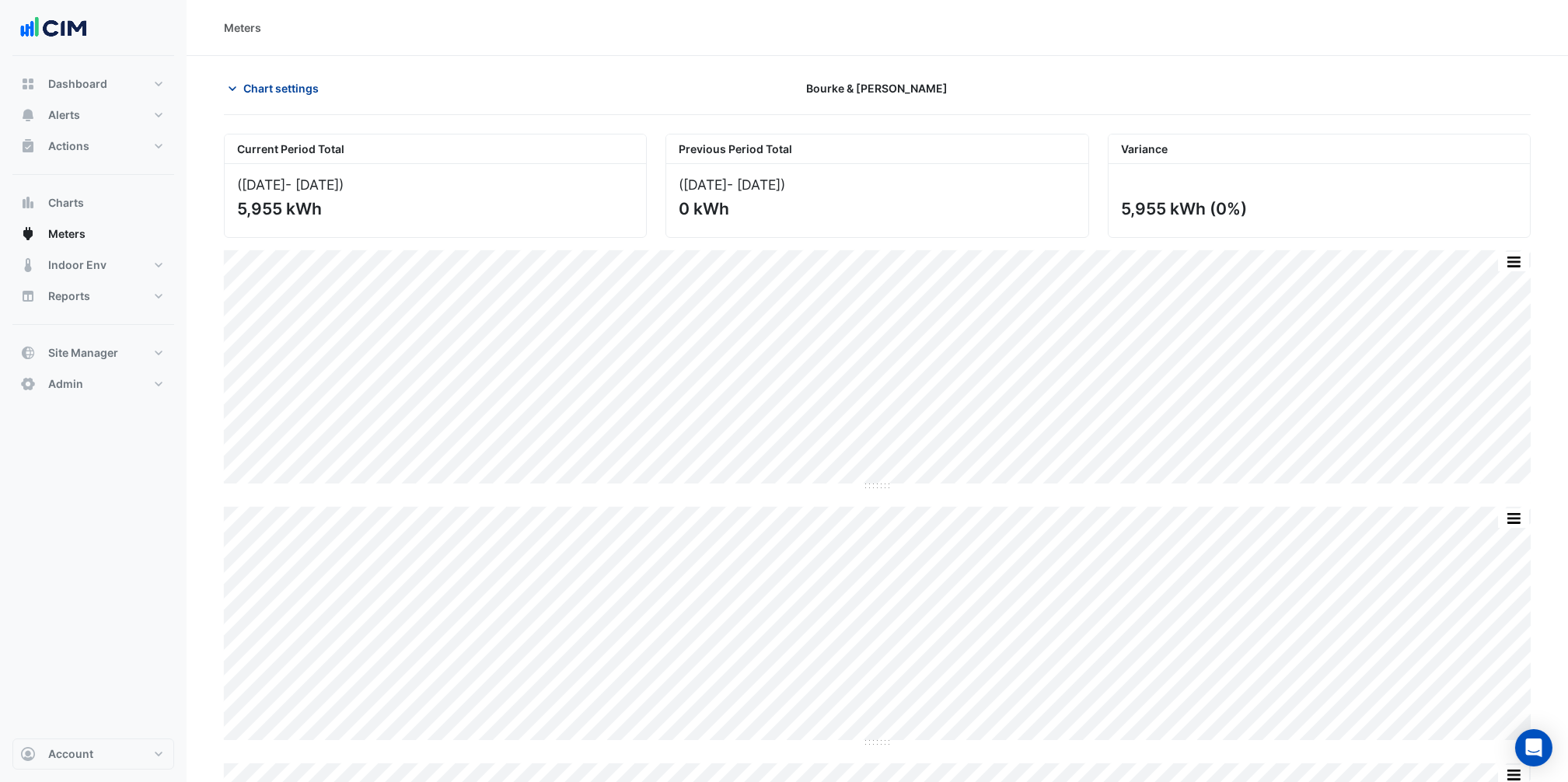
click at [311, 89] on span "Chart settings" at bounding box center [281, 88] width 75 height 16
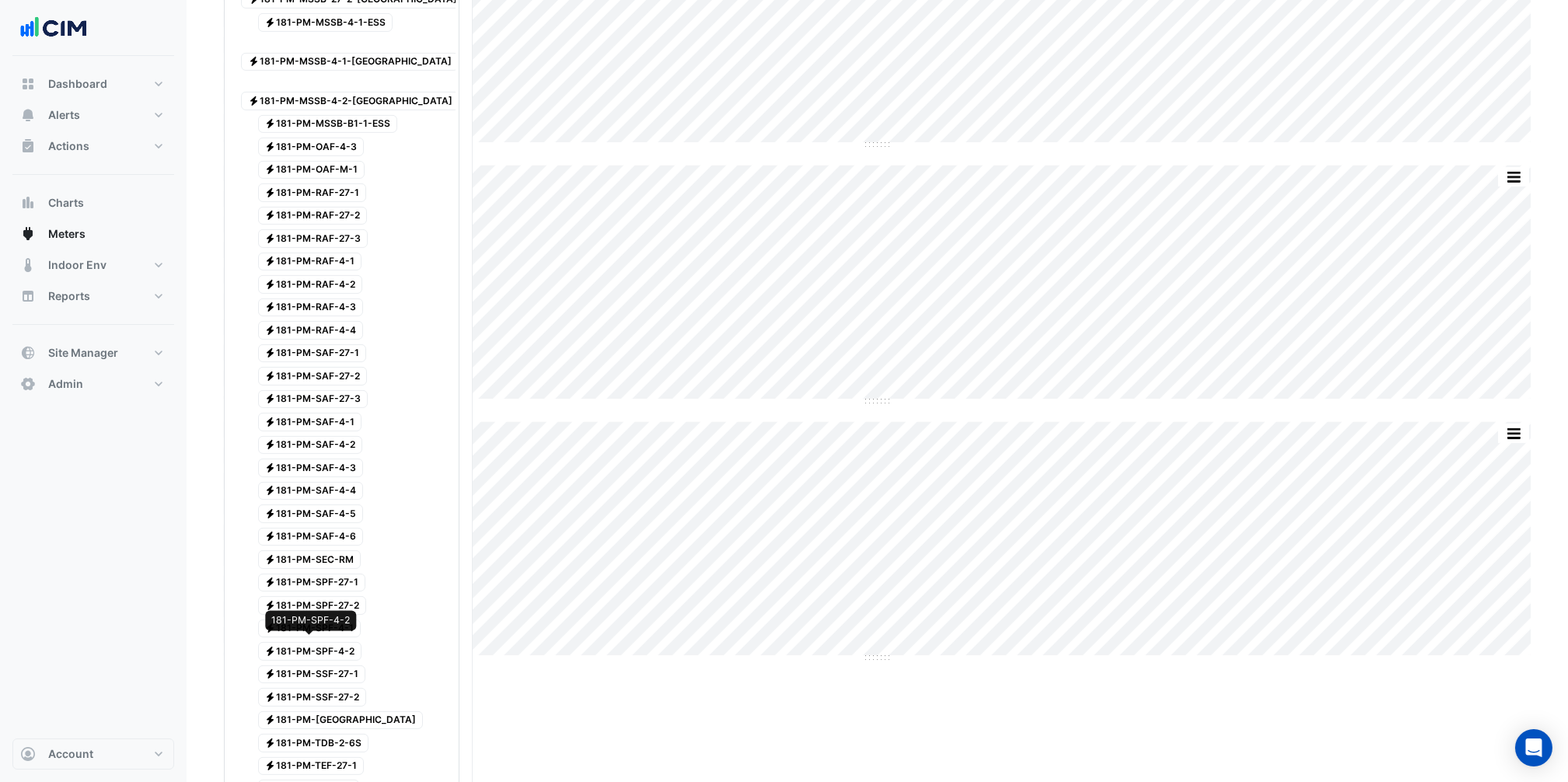
scroll to position [4396, 0]
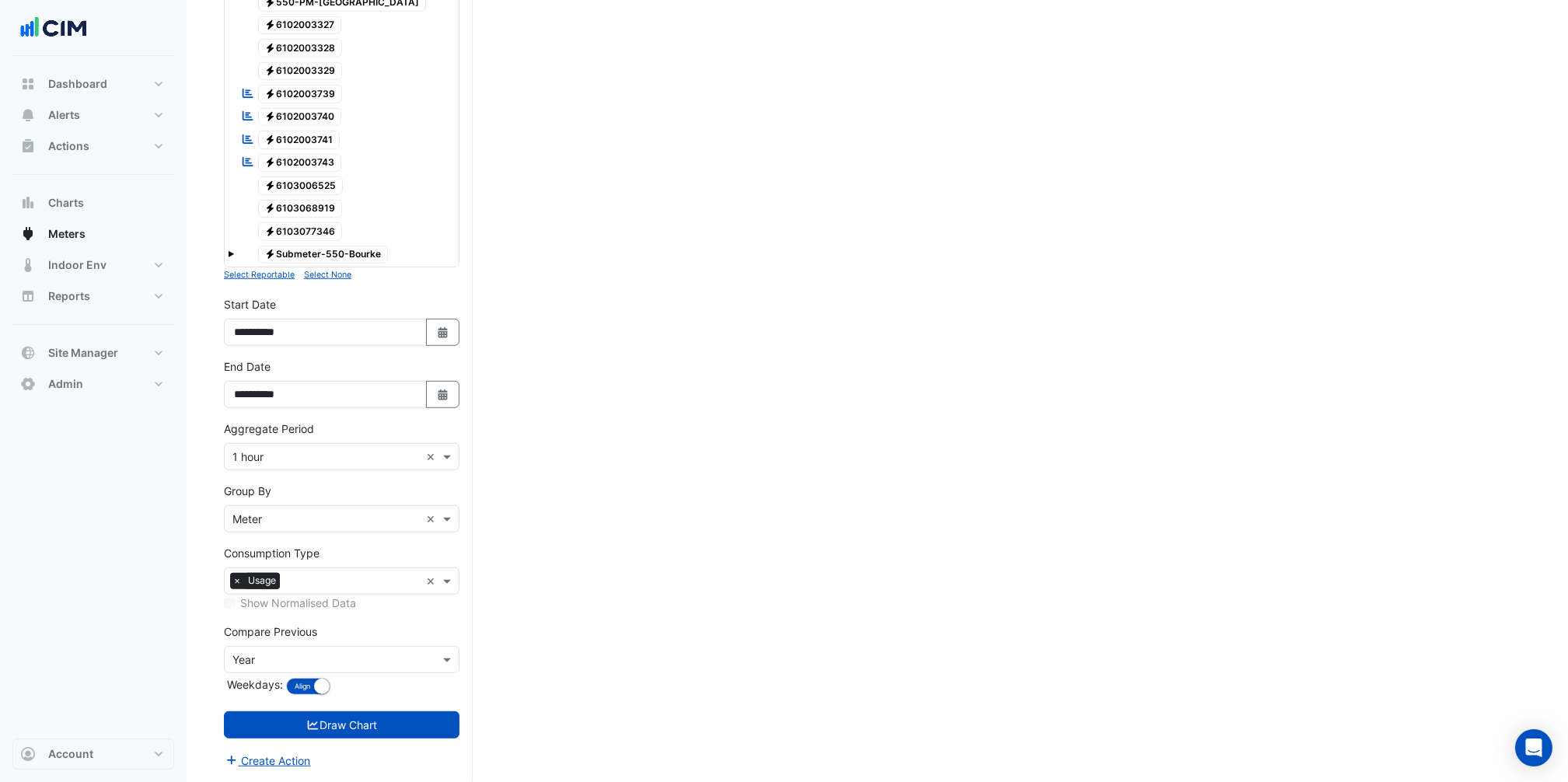
click at [338, 587] on div "Compare Previous × Year" at bounding box center [341, 659] width 236 height 27
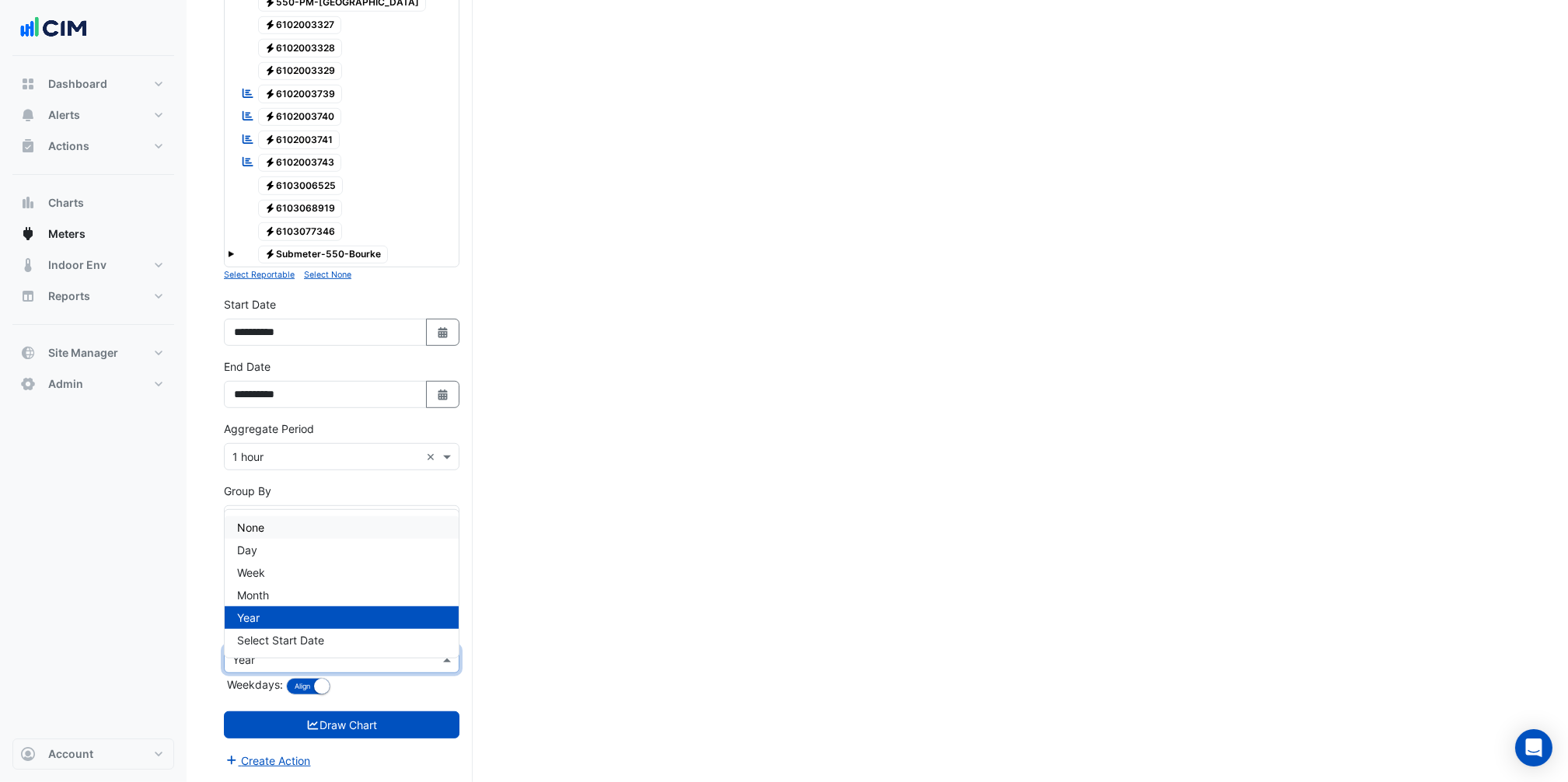
click at [300, 518] on div "None" at bounding box center [341, 528] width 234 height 22
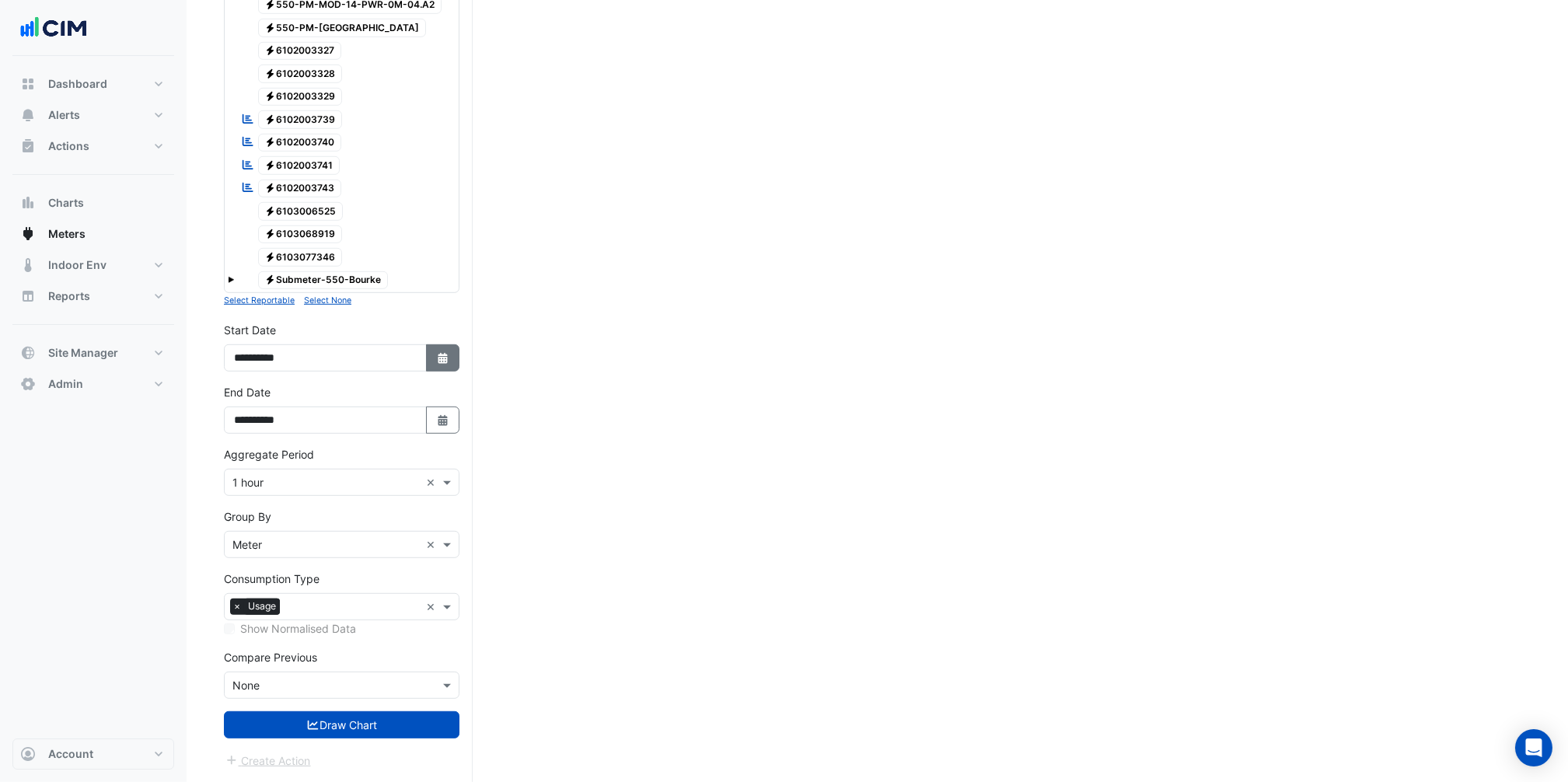
click at [442, 353] on icon "Select Date" at bounding box center [443, 359] width 14 height 11
select select "*"
select select "****"
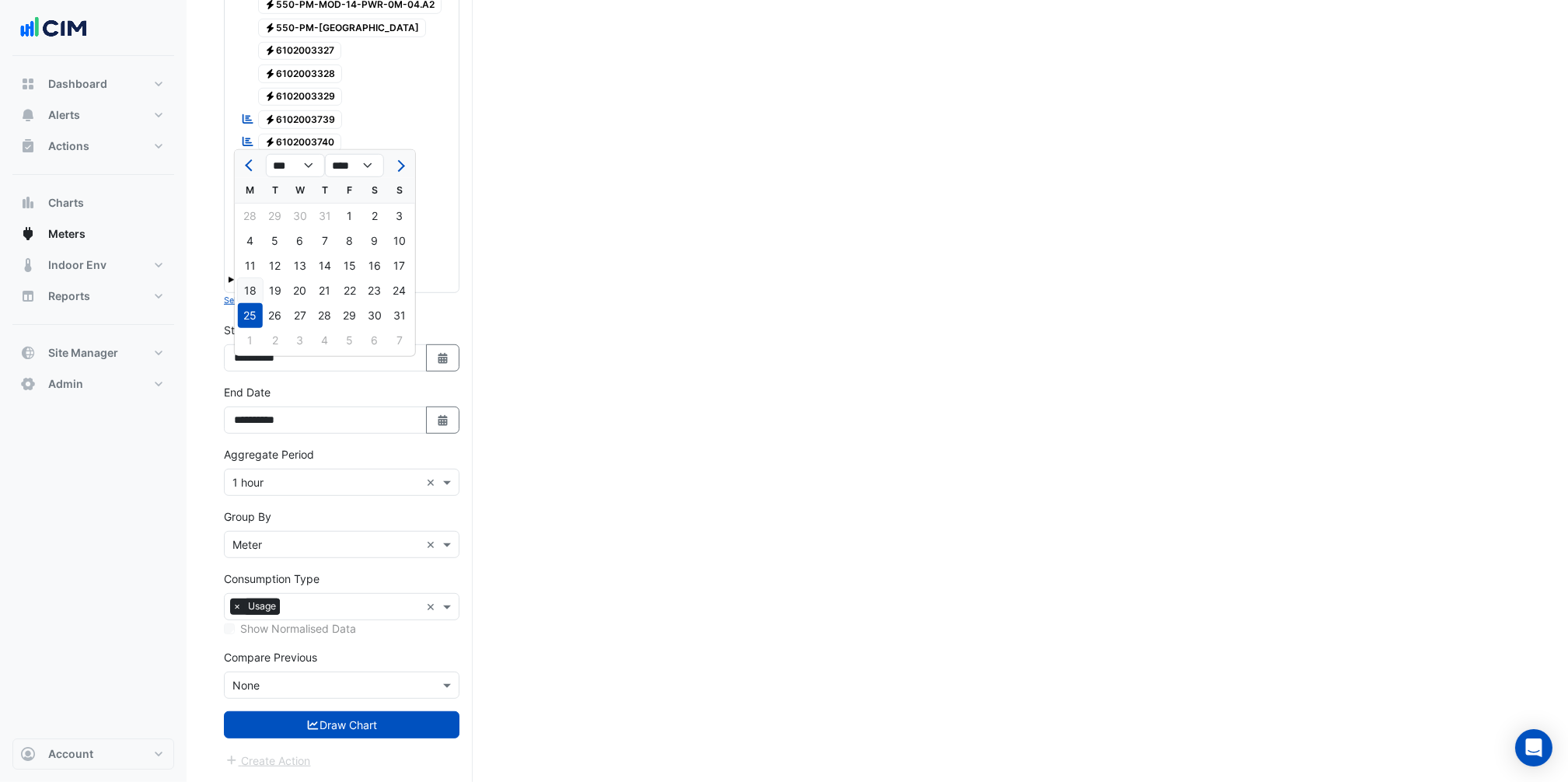
click at [244, 278] on div "18" at bounding box center [250, 290] width 25 height 25
type input "**********"
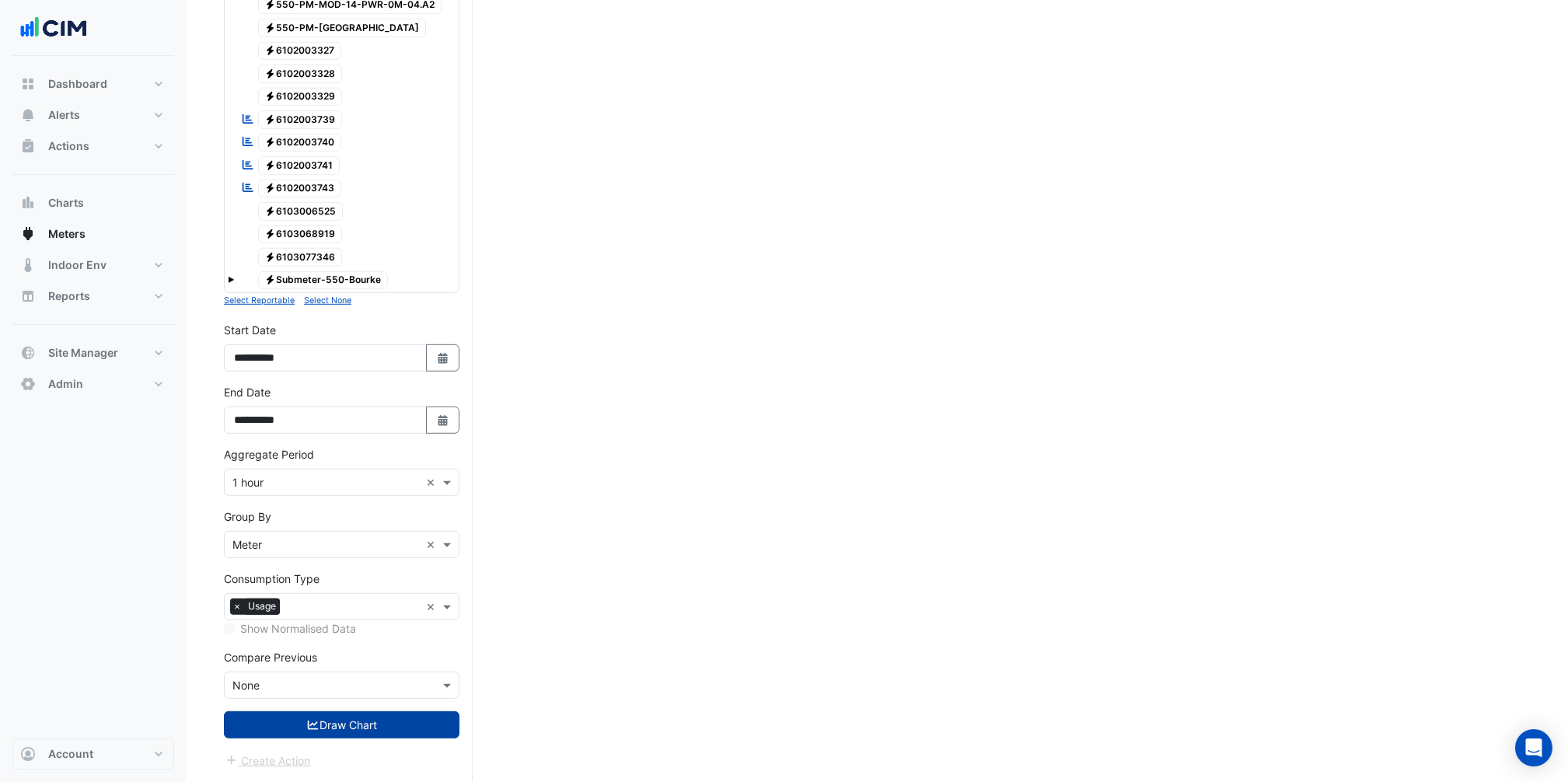
click at [338, 587] on button "Draw Chart" at bounding box center [341, 724] width 236 height 27
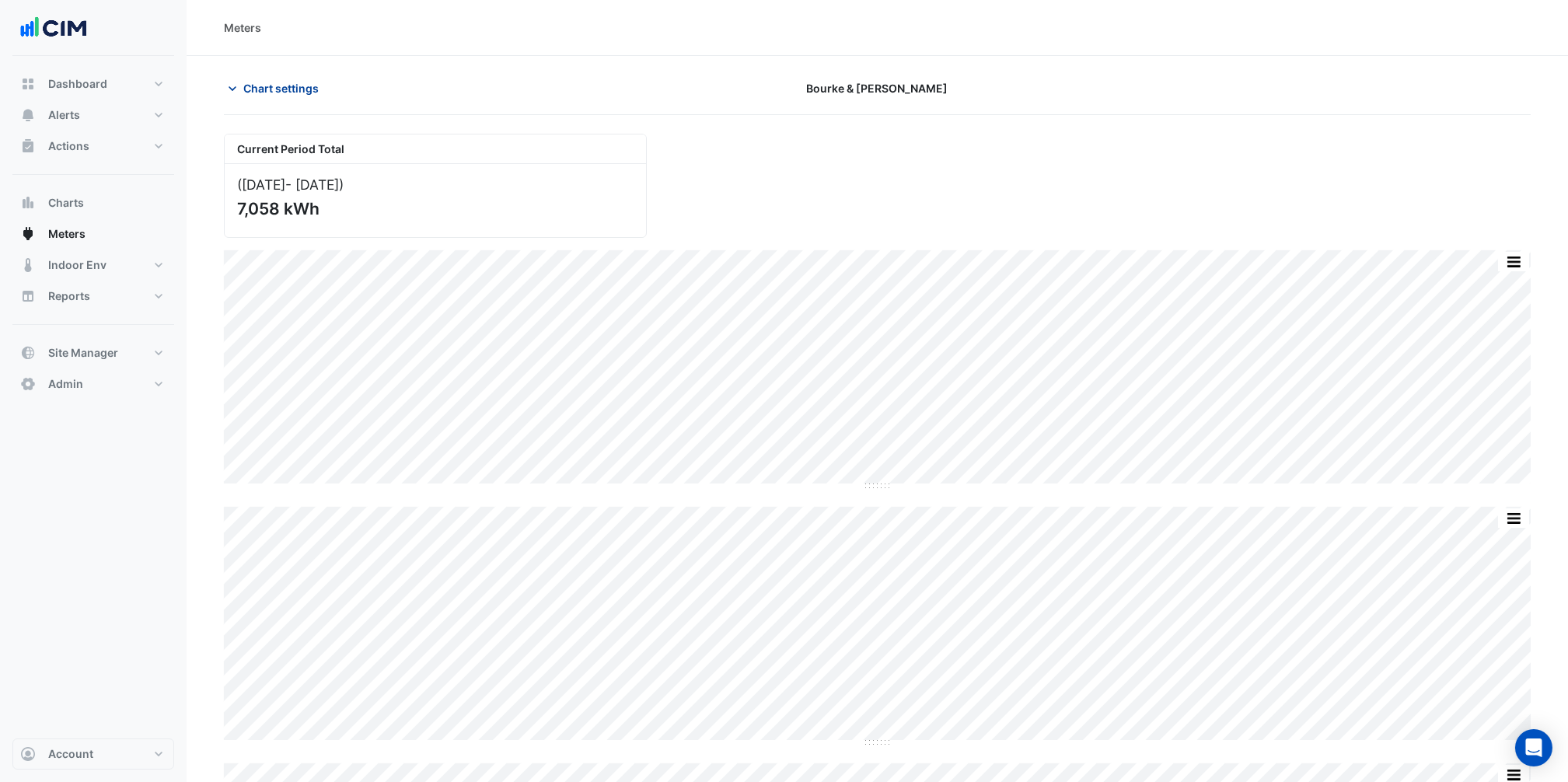
click at [286, 99] on div "Chart settings Bourke & William" at bounding box center [877, 94] width 1307 height 41
click at [288, 92] on span "Chart settings" at bounding box center [281, 88] width 75 height 16
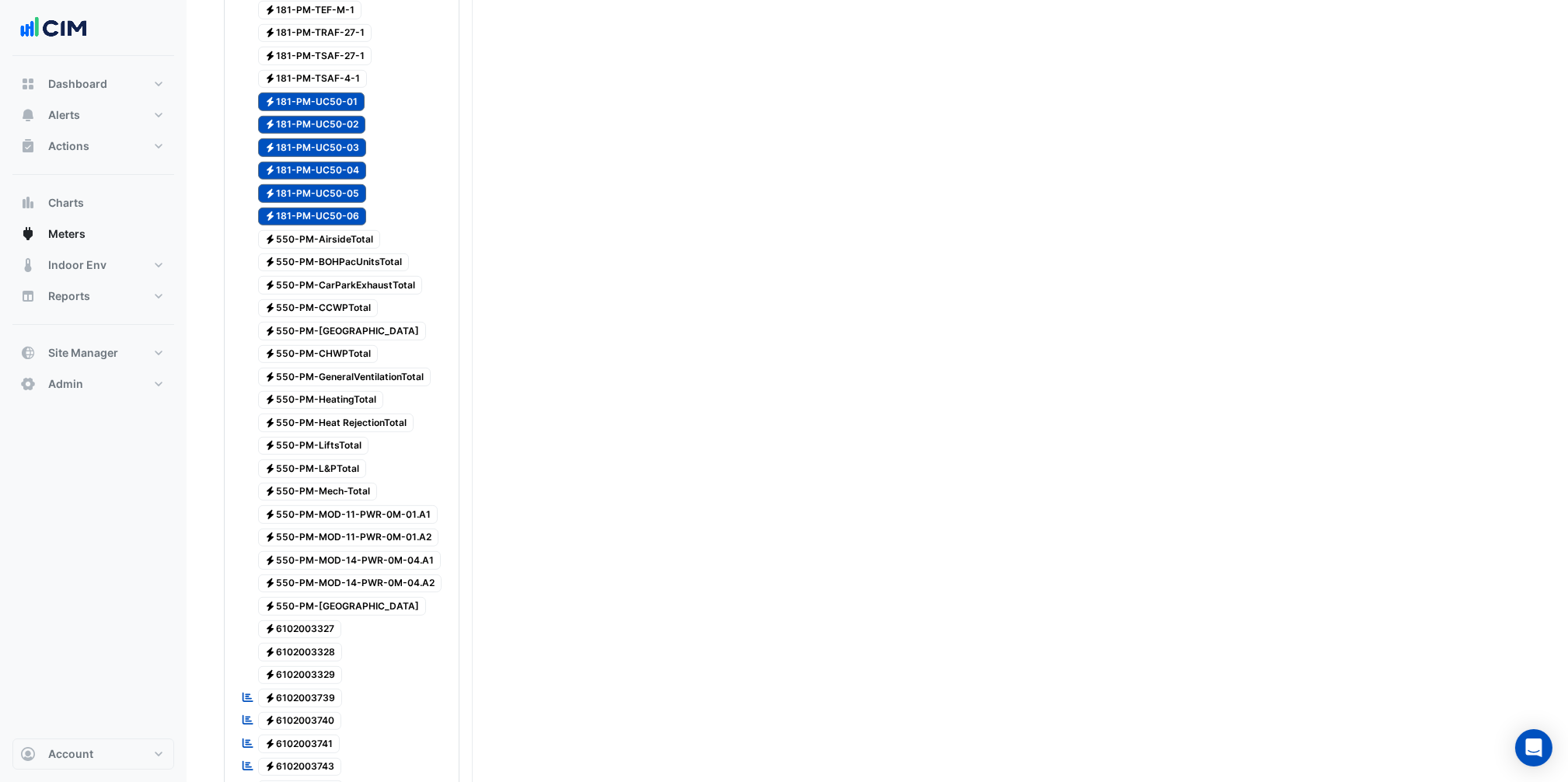
scroll to position [4370, 0]
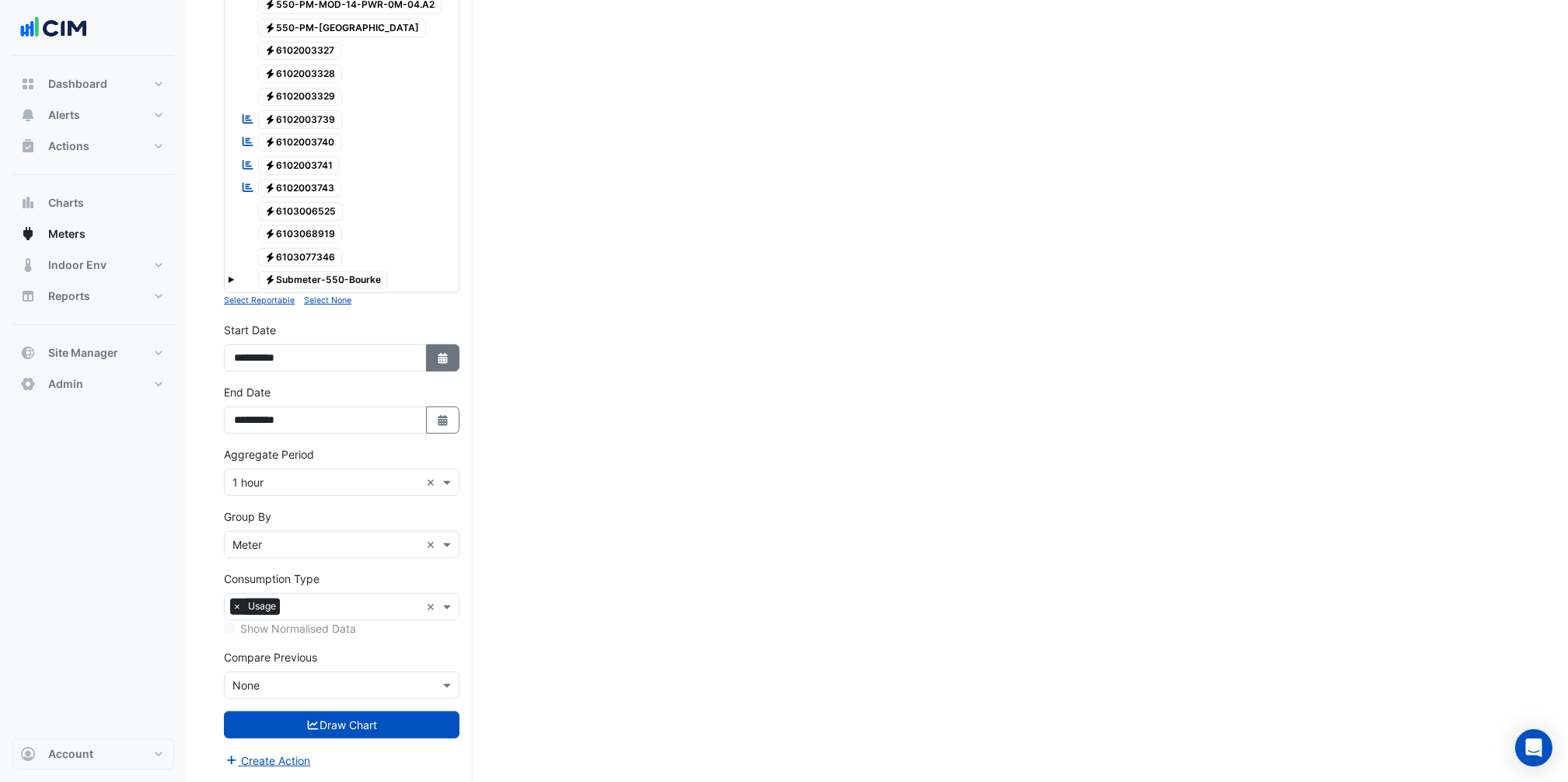
click at [442, 371] on button "Select Date" at bounding box center [443, 358] width 35 height 27
select select "*"
select select "****"
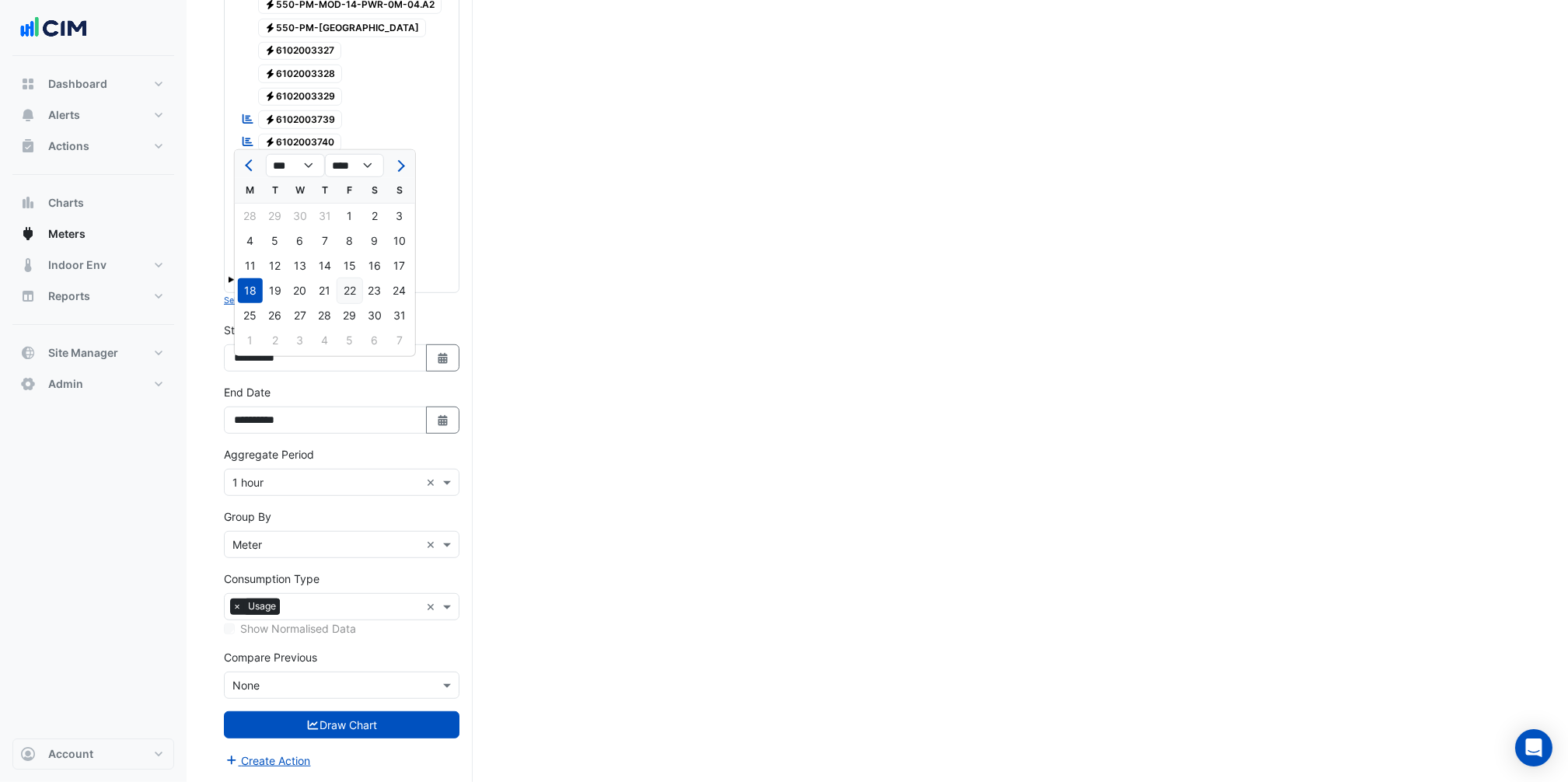
click at [348, 287] on div "22" at bounding box center [350, 290] width 25 height 25
type input "**********"
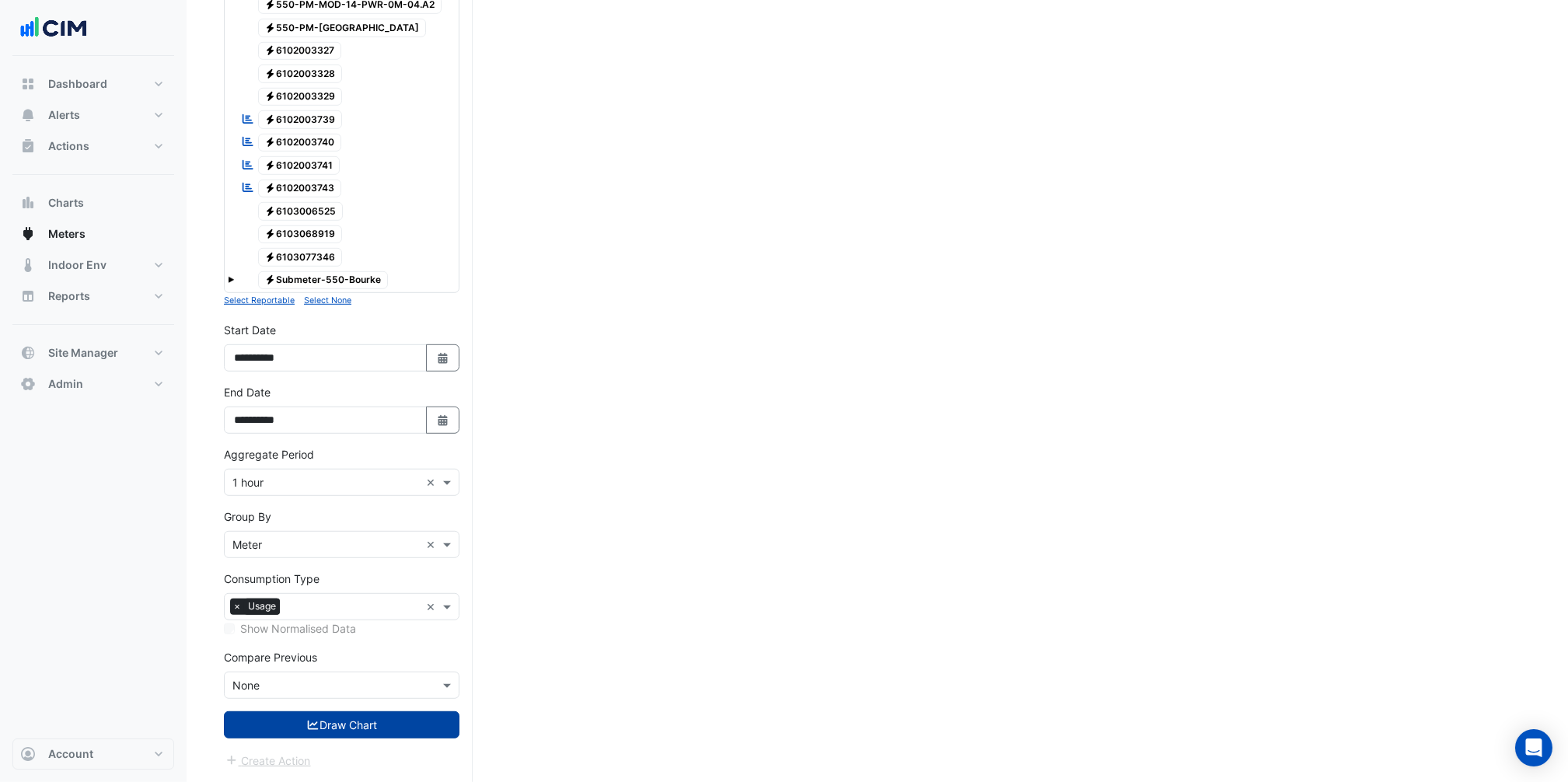
click at [394, 587] on button "Draw Chart" at bounding box center [341, 724] width 236 height 27
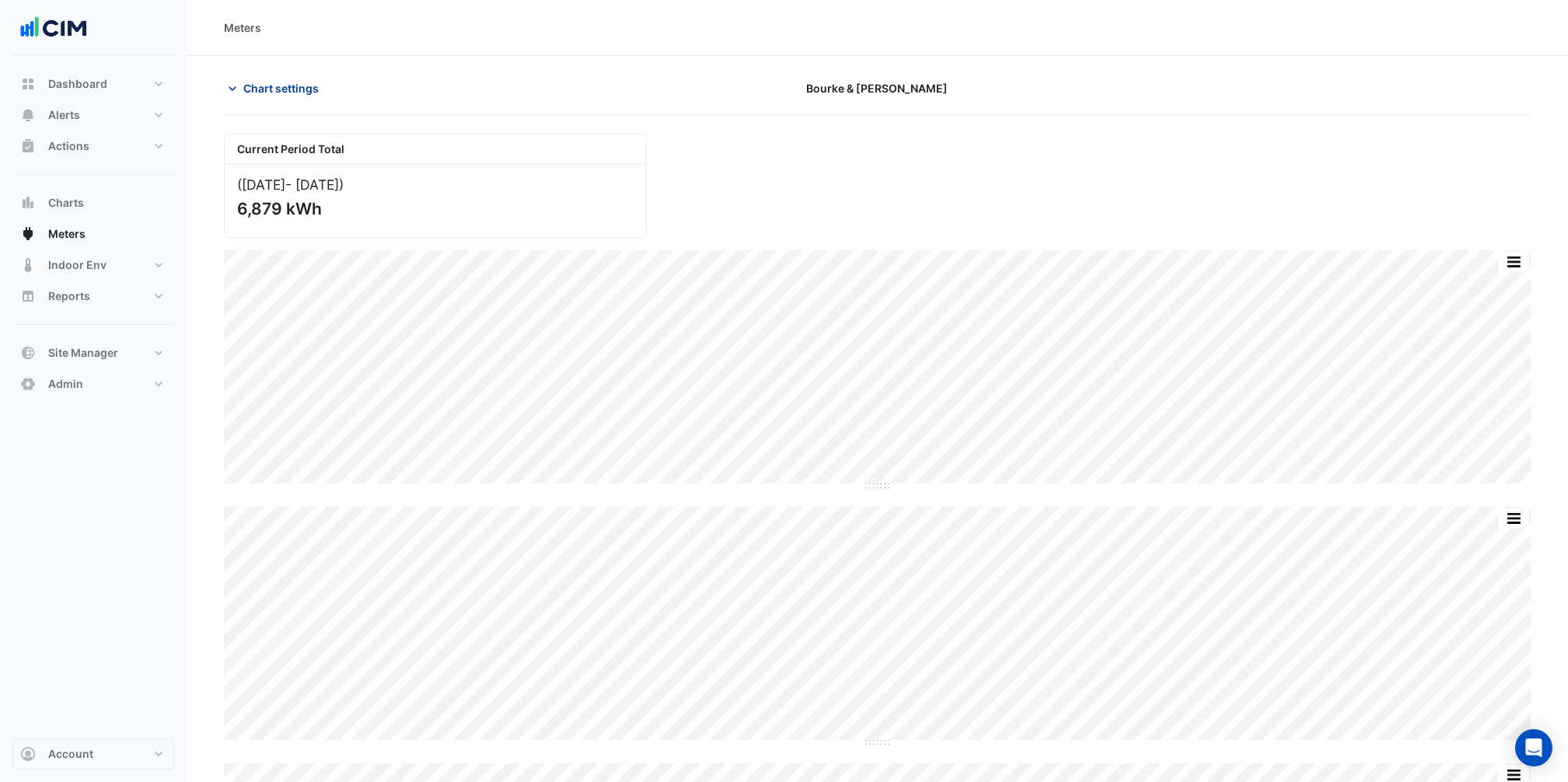
click at [286, 86] on span "Chart settings" at bounding box center [281, 88] width 75 height 16
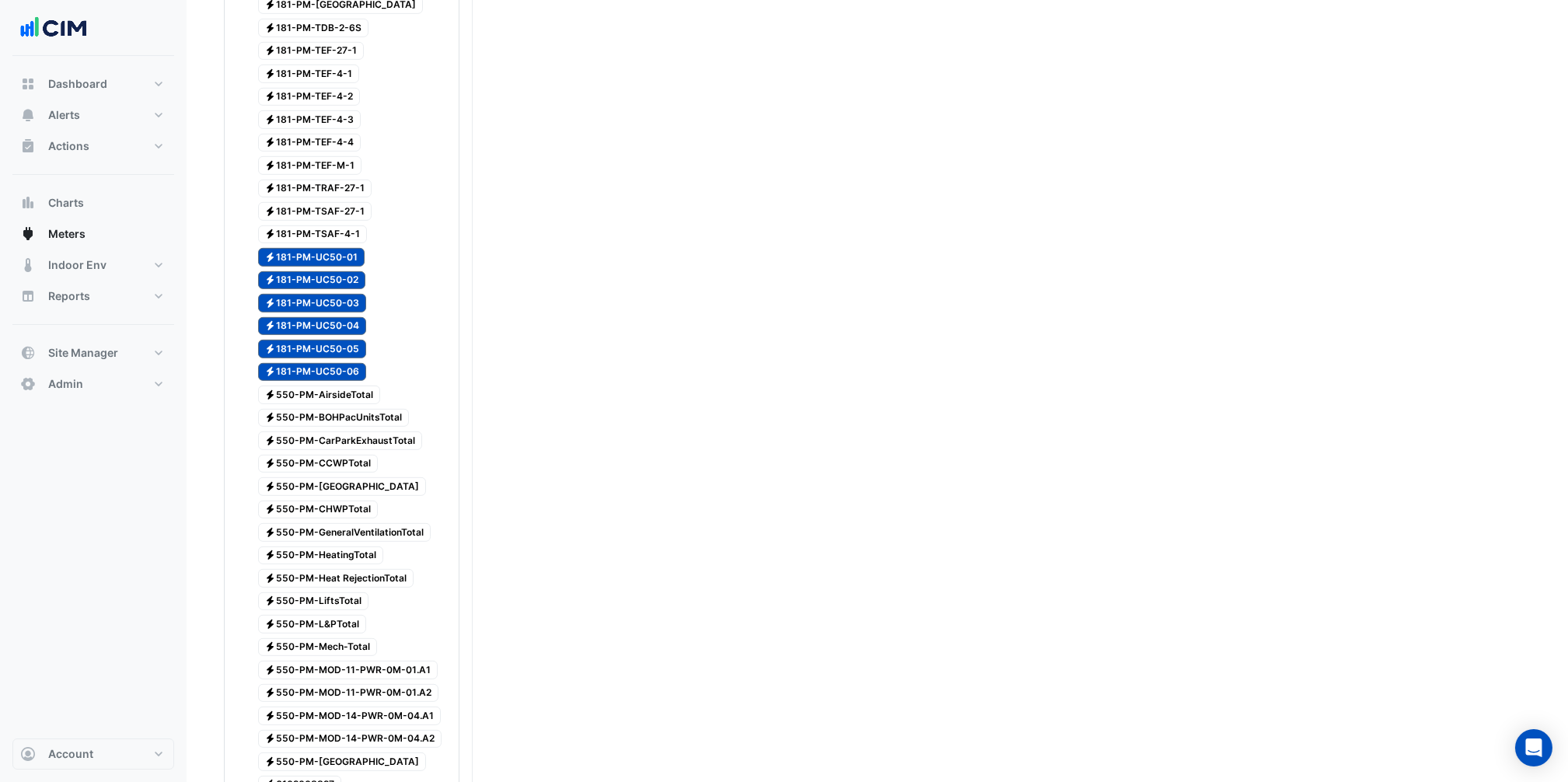
scroll to position [4370, 0]
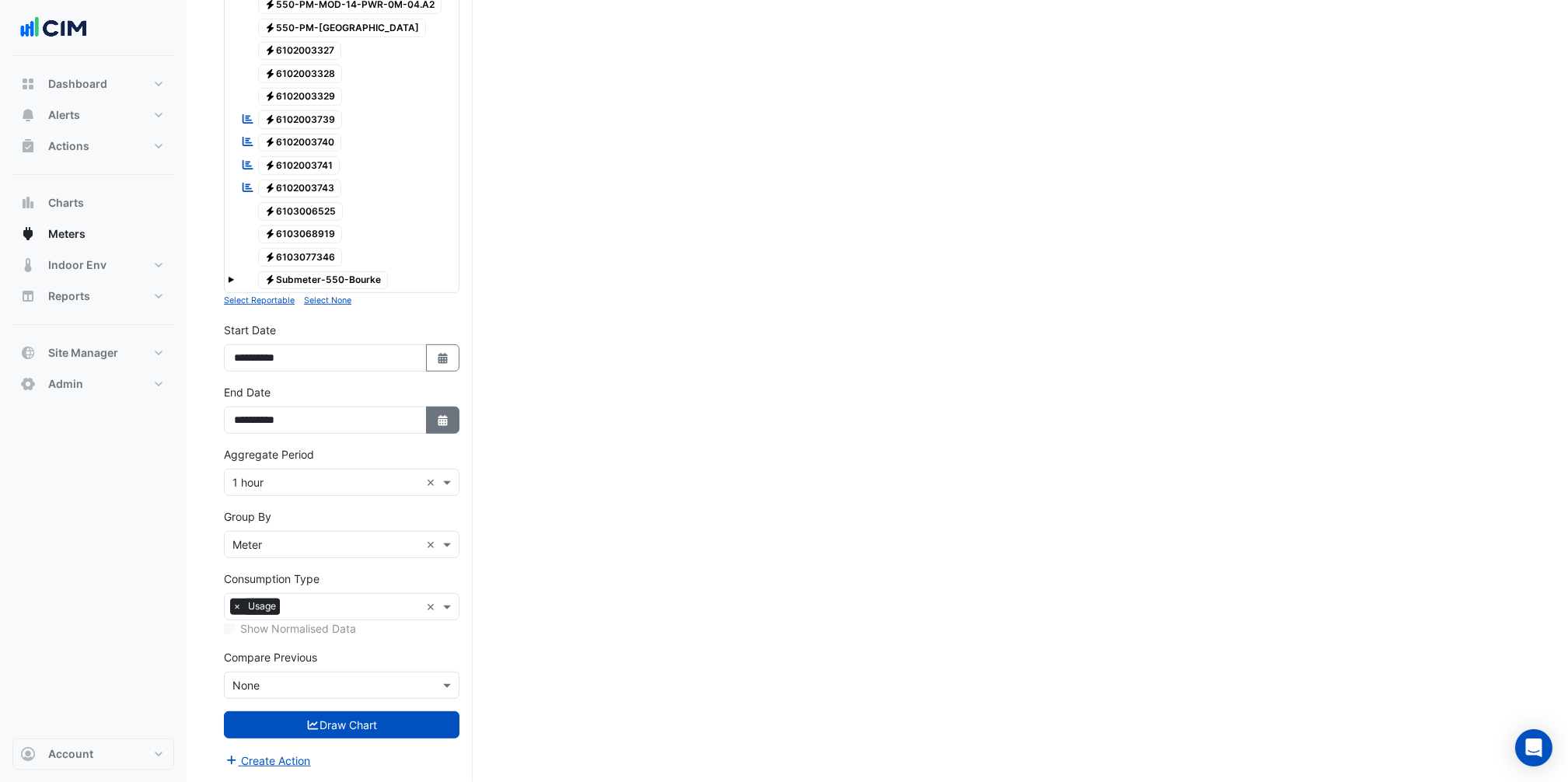
click at [450, 426] on button "Select Date" at bounding box center [443, 420] width 35 height 27
select select "*"
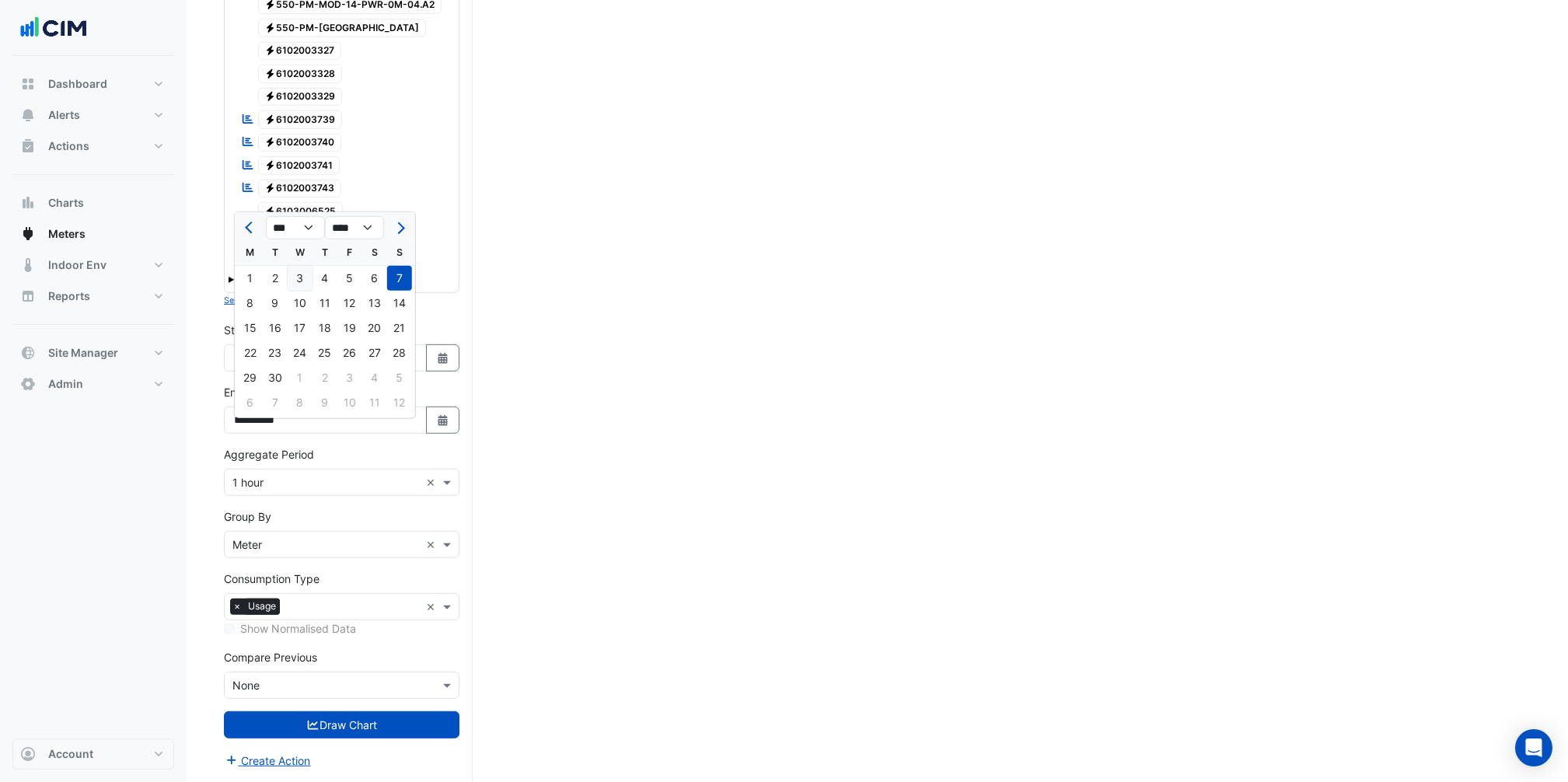
click at [305, 271] on div "3" at bounding box center [300, 278] width 25 height 25
type input "**********"
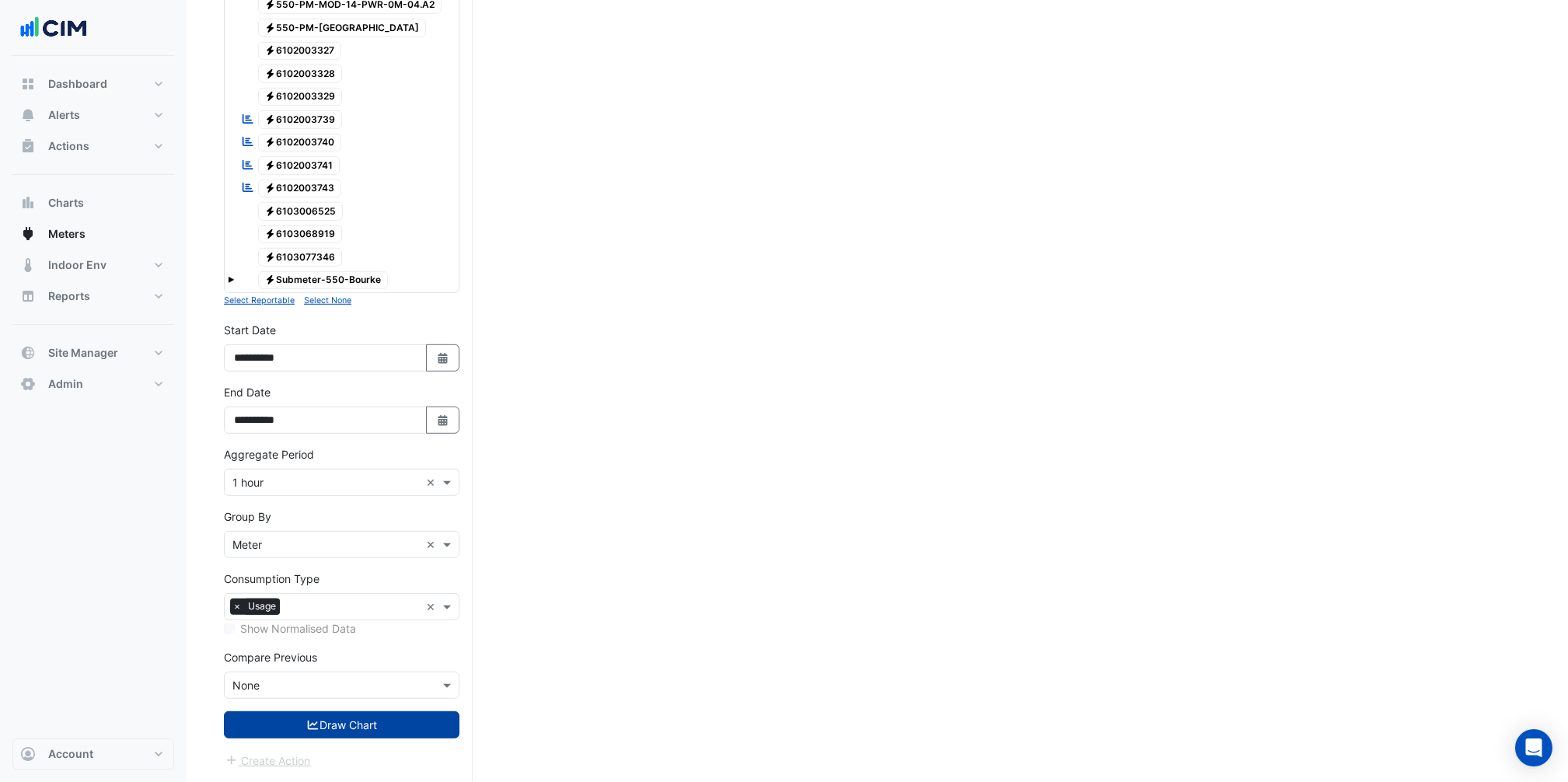
click at [371, 587] on button "Draw Chart" at bounding box center [341, 724] width 236 height 27
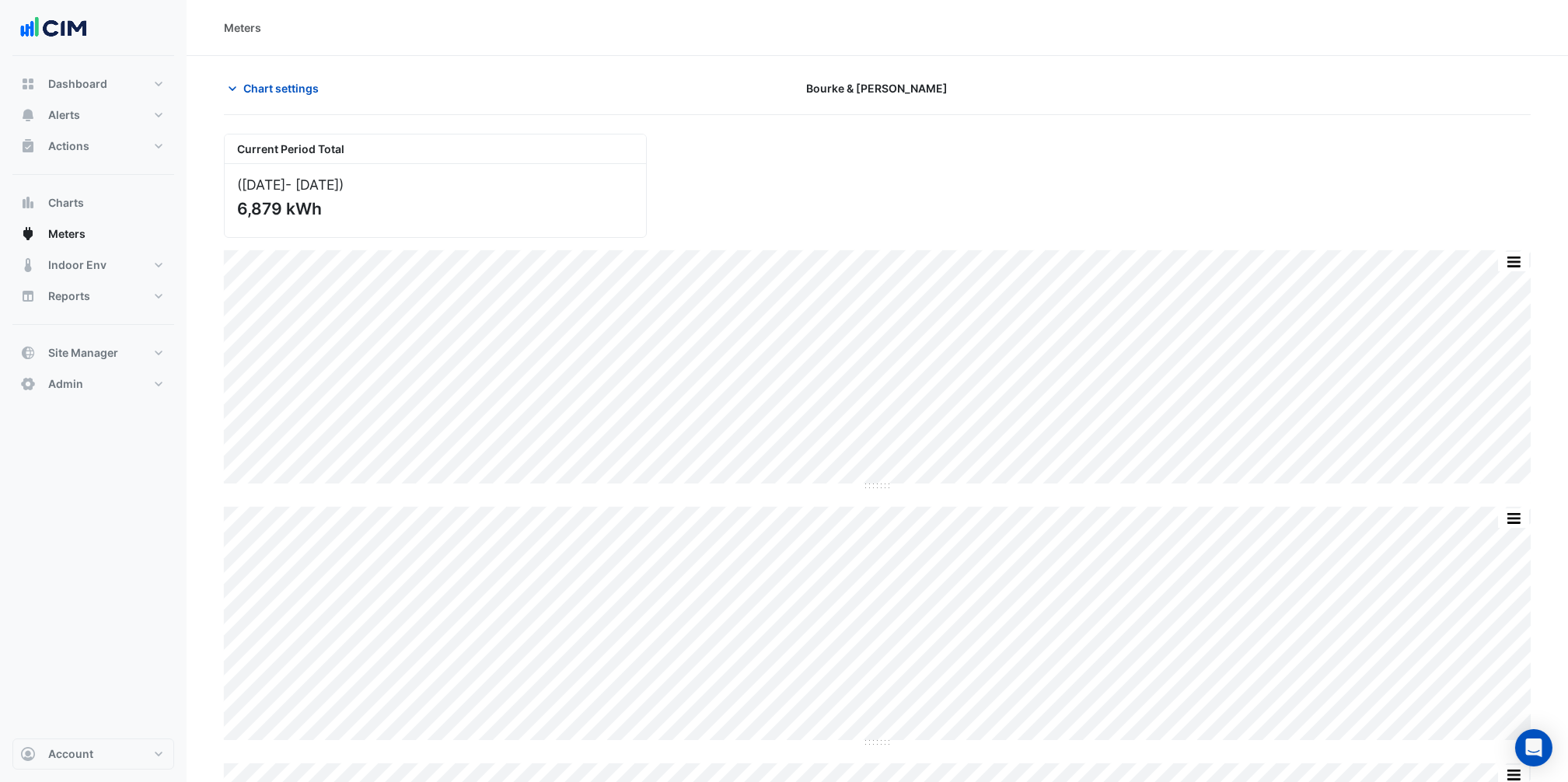
click at [100, 458] on div "Dashboard Portfolio Ratings Performance Alerts Site Rules Templates Actions Sit…" at bounding box center [92, 397] width 162 height 683
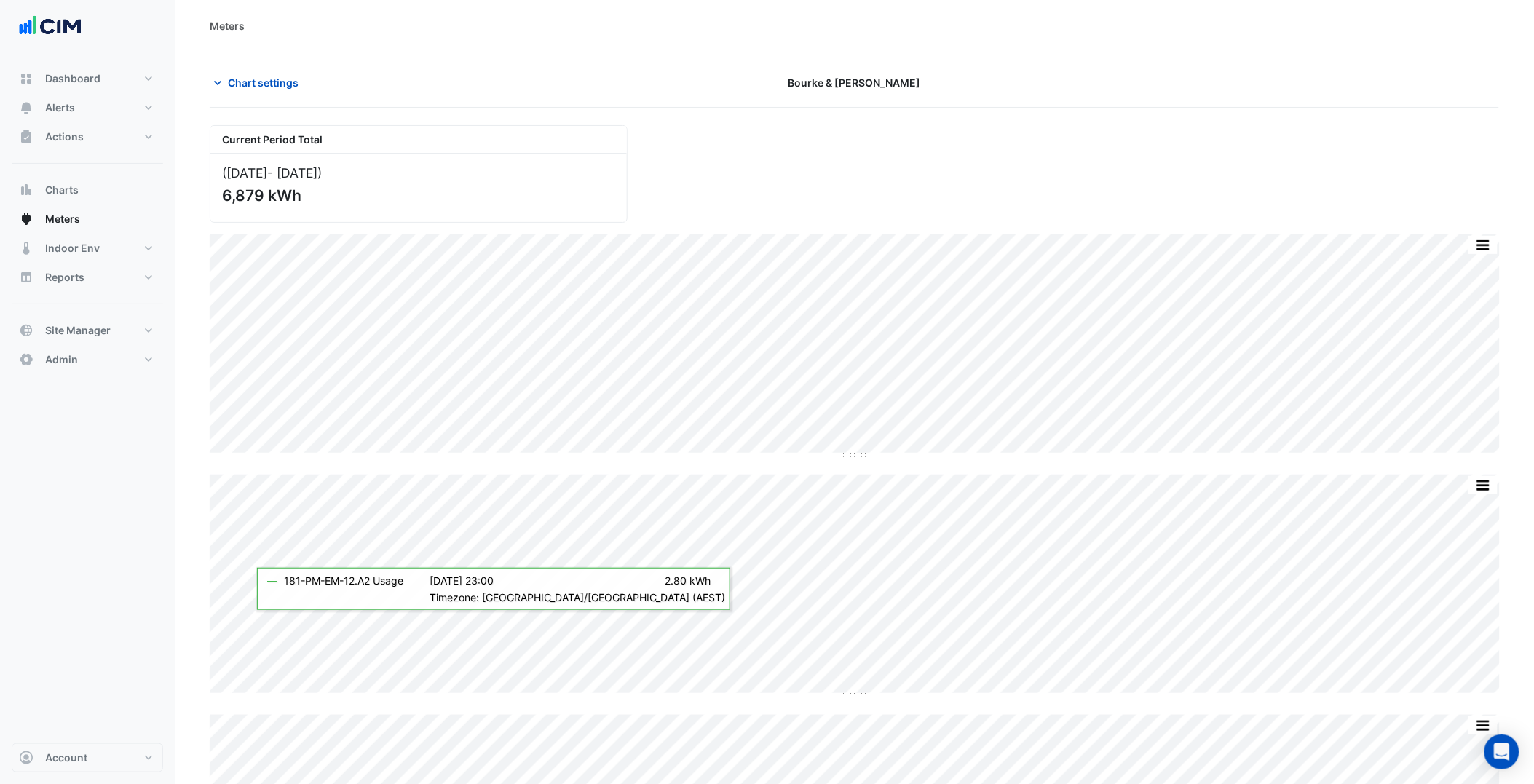
drag, startPoint x: 1744, startPoint y: 2, endPoint x: 1155, endPoint y: 99, distance: 596.9
click at [1112, 99] on div "Chart settings Bourke & William" at bounding box center [854, 88] width 1290 height 38
click at [163, 549] on div "Dashboard Portfolio Ratings Performance Alerts Site Rules Templates Actions Sit…" at bounding box center [87, 398] width 151 height 691
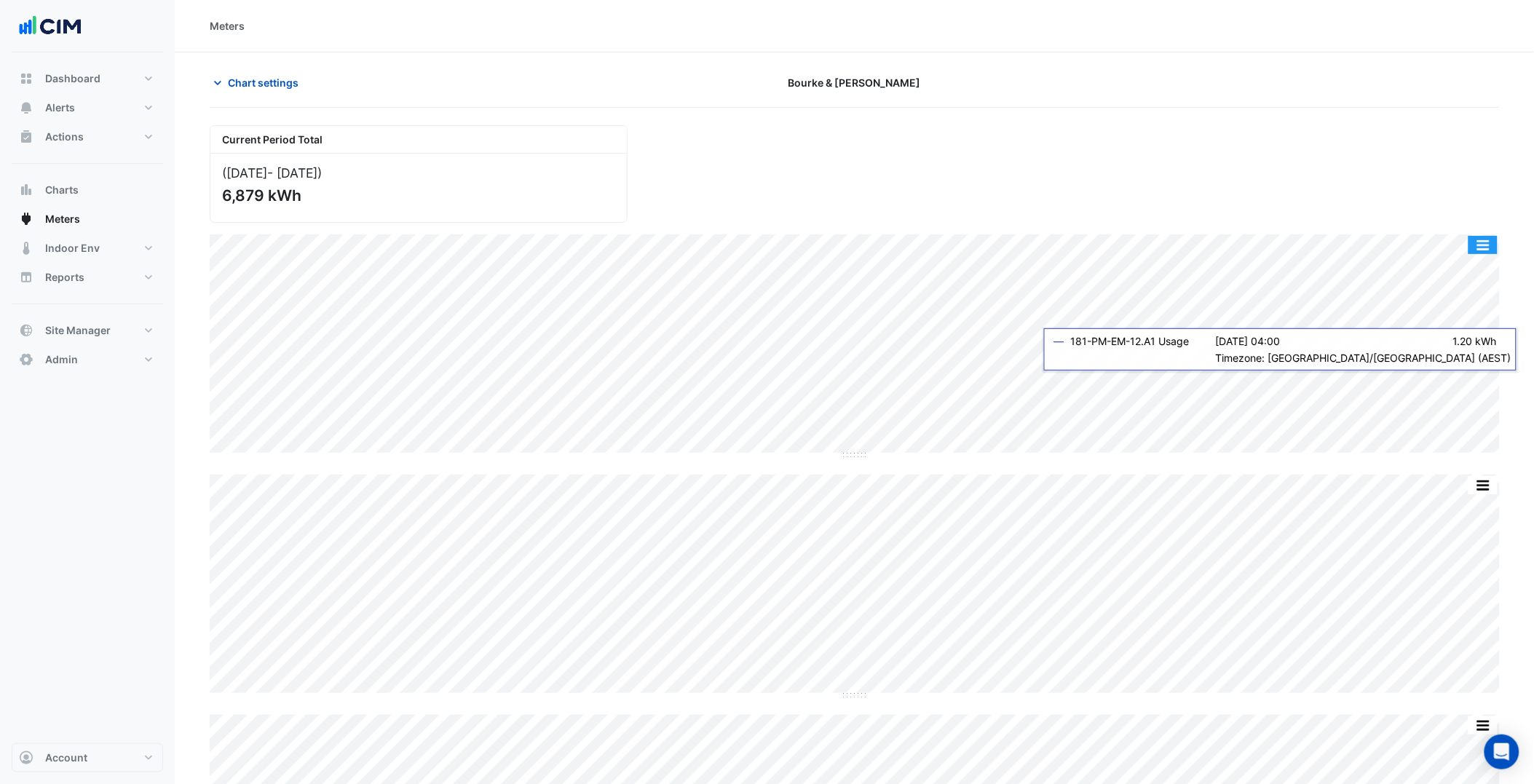
click at [1112, 250] on button "button" at bounding box center [1483, 245] width 29 height 18
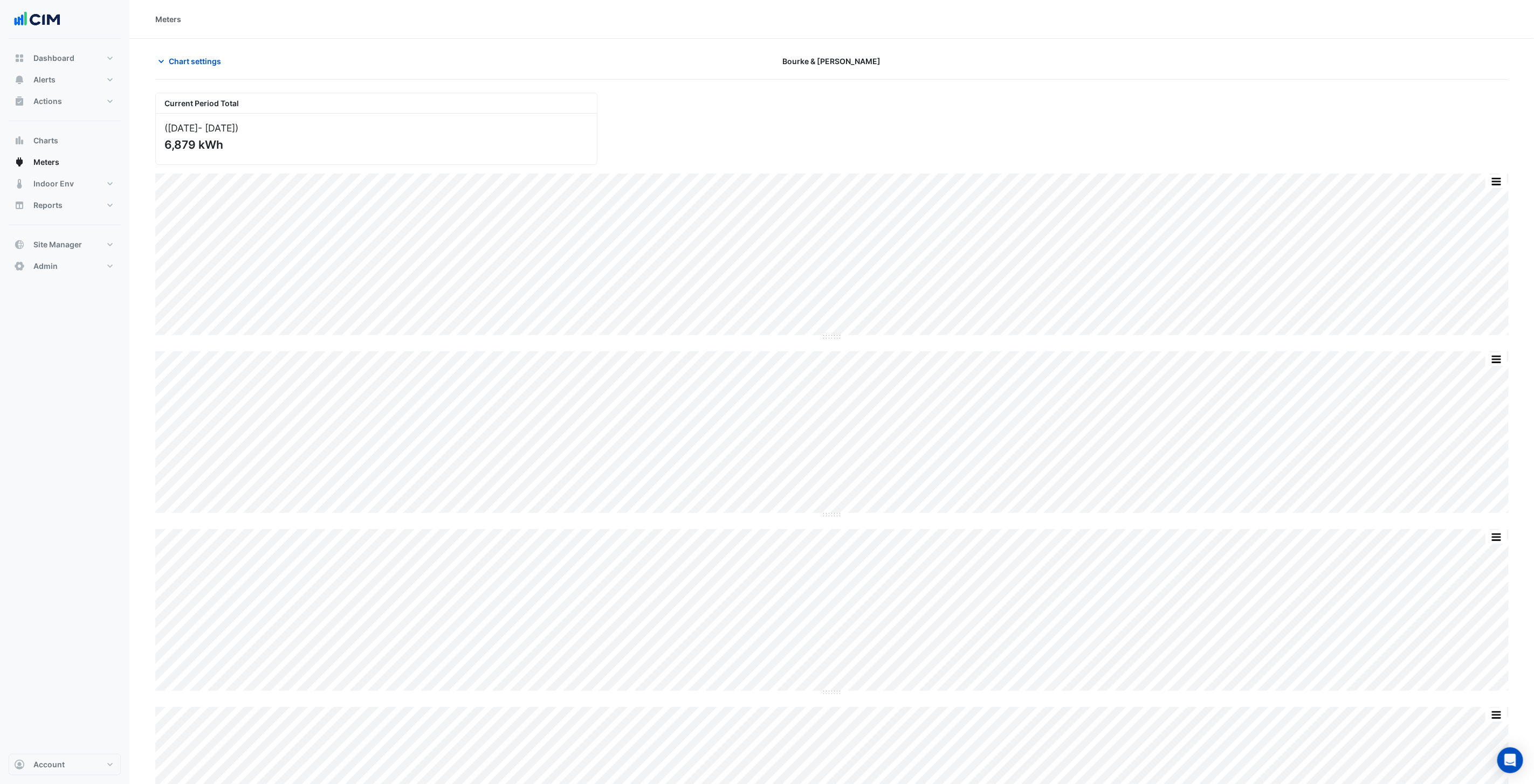
drag, startPoint x: 757, startPoint y: 5, endPoint x: 1140, endPoint y: 78, distance: 389.9
click at [823, 78] on div "Chart settings Bourke & William" at bounding box center [832, 65] width 1353 height 28
click at [823, 52] on div at bounding box center [1287, 60] width 455 height 19
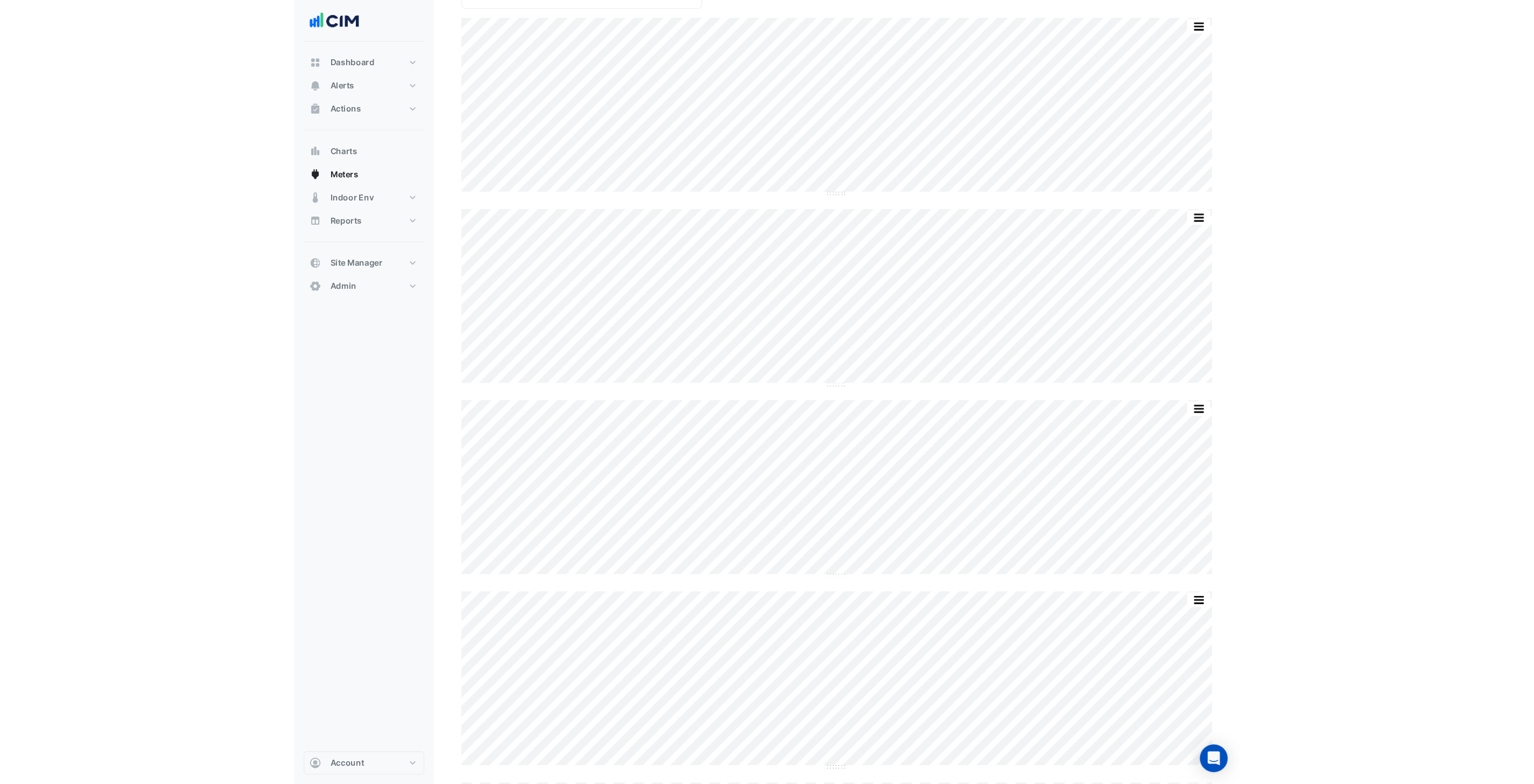
scroll to position [158, 0]
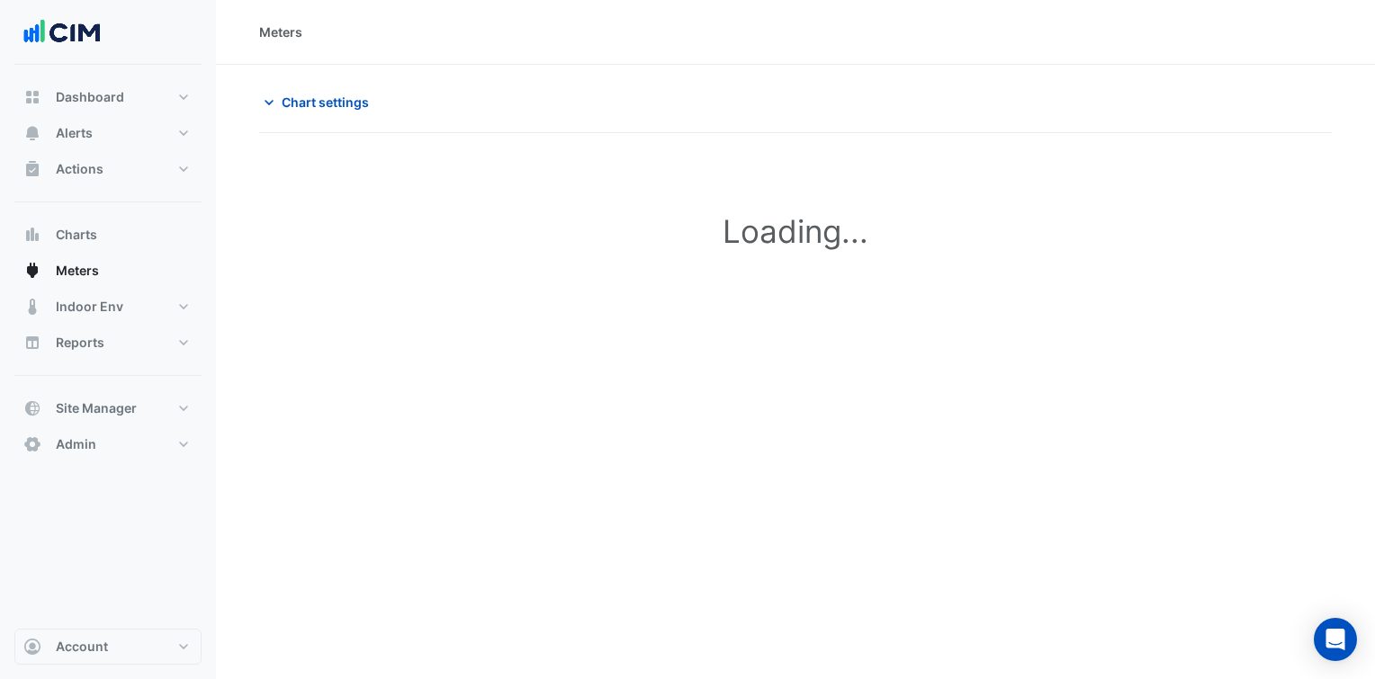
type input "**********"
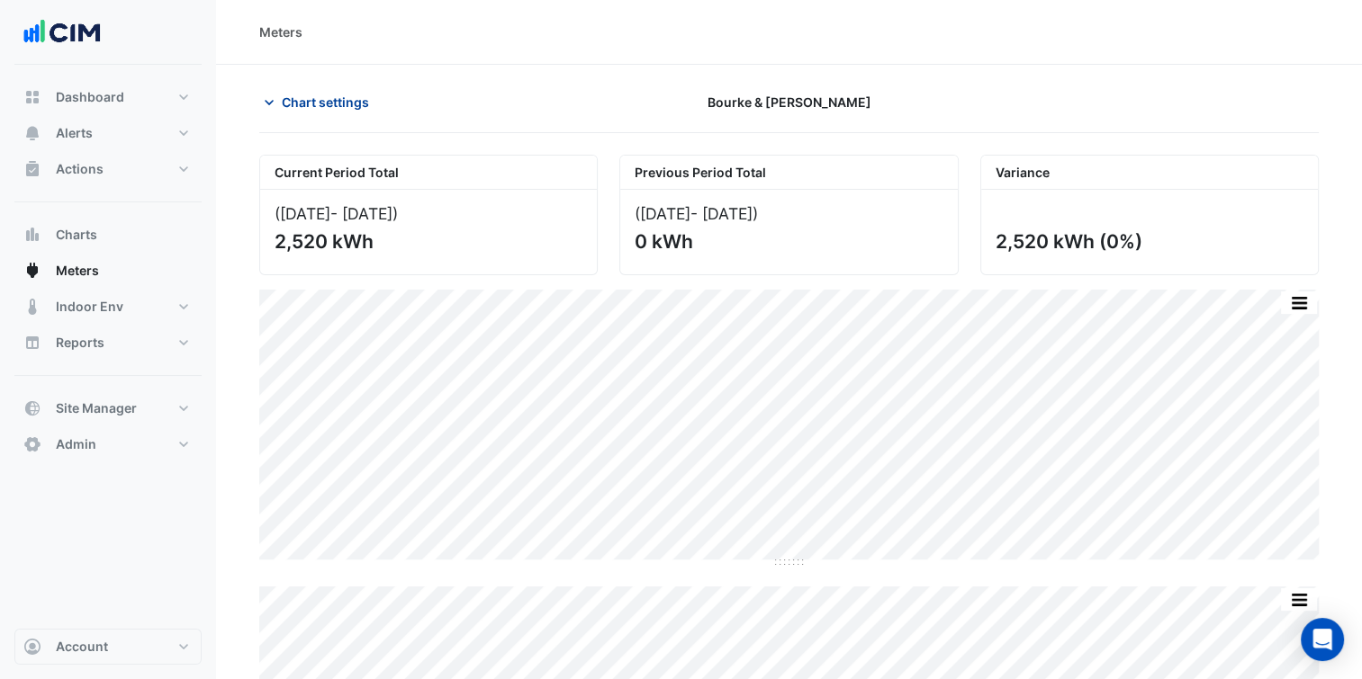
click at [313, 108] on span "Chart settings" at bounding box center [325, 102] width 87 height 19
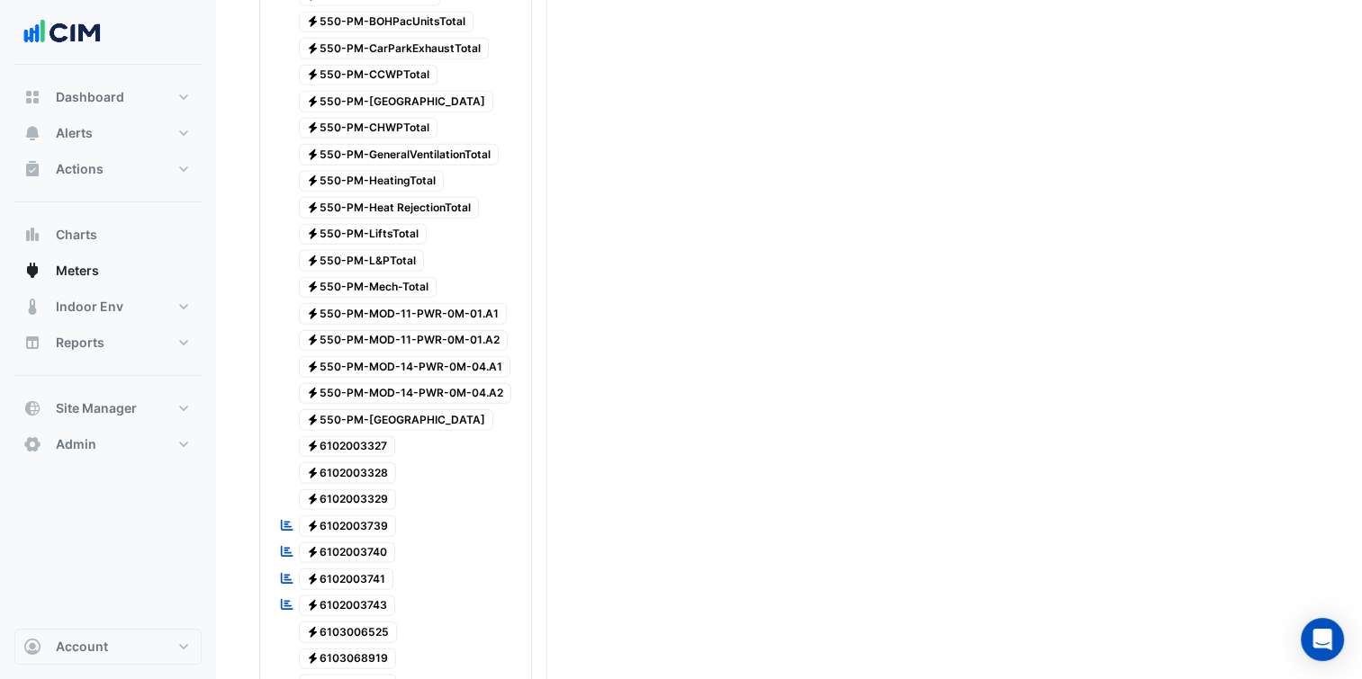
scroll to position [4654, 0]
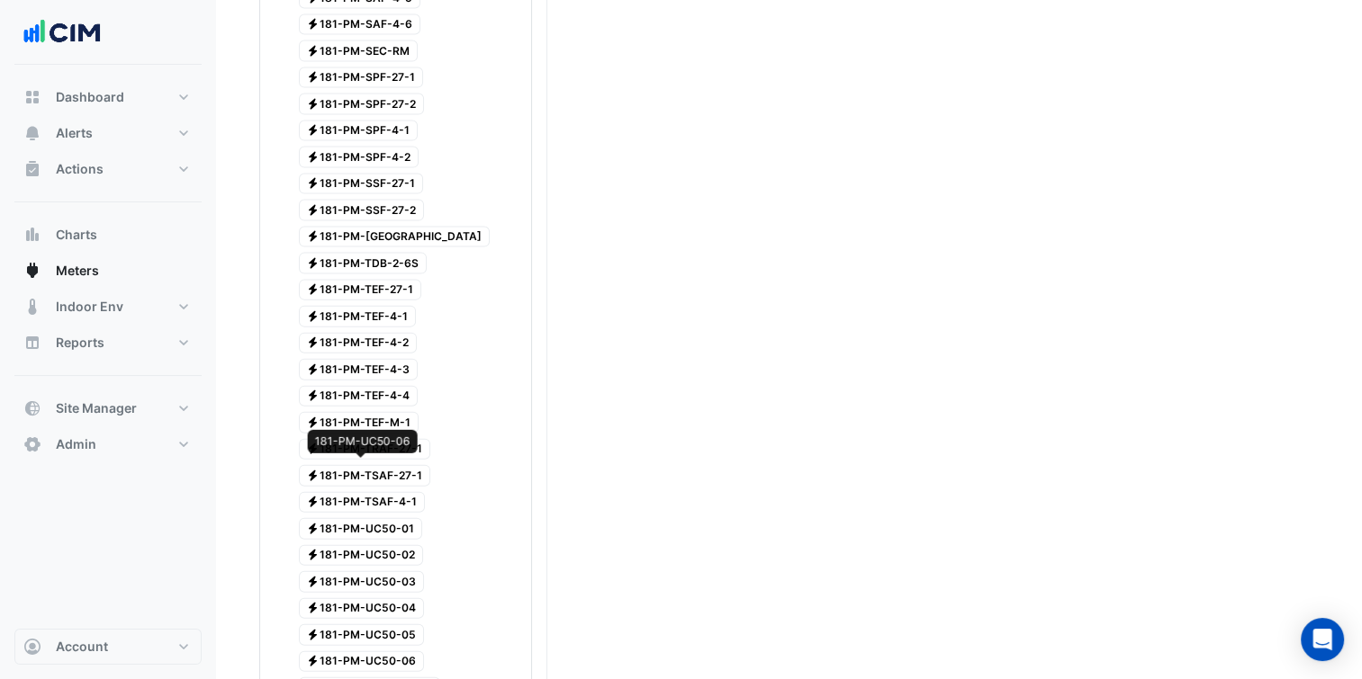
click at [407, 652] on span "Electricity 181-PM-UC50-06" at bounding box center [362, 663] width 126 height 22
click at [394, 598] on span "Electricity 181-PM-UC50-04" at bounding box center [362, 609] width 126 height 22
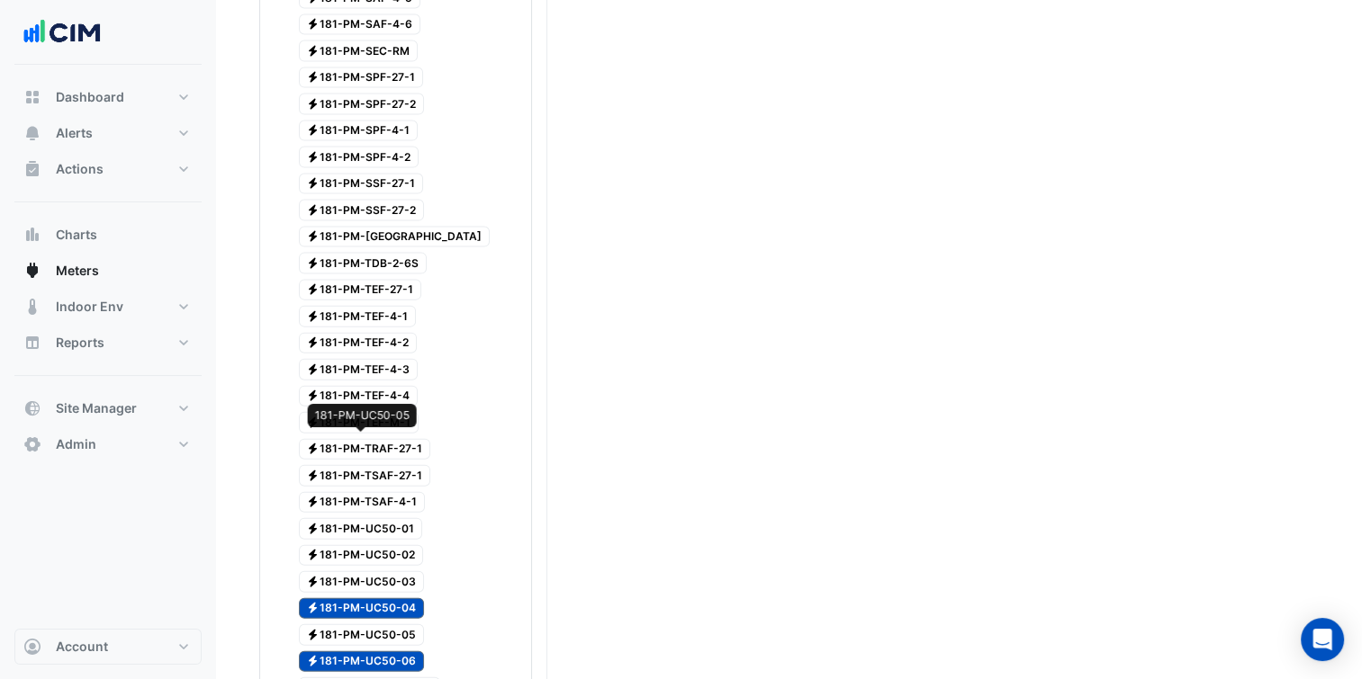
click at [399, 625] on span "Electricity 181-PM-UC50-05" at bounding box center [362, 636] width 126 height 22
click at [403, 544] on div "Electricity 181-PM-UC50-02" at bounding box center [396, 557] width 264 height 27
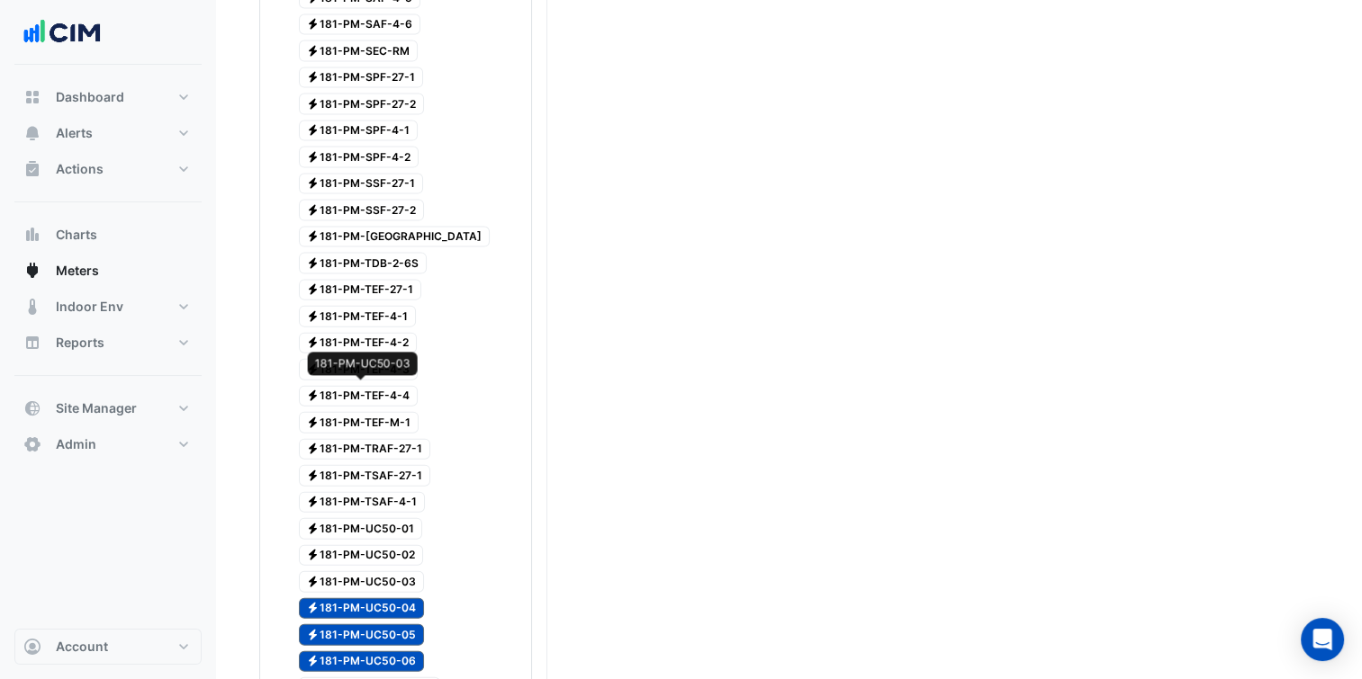
click at [400, 571] on span "Electricity 181-PM-UC50-03" at bounding box center [362, 582] width 126 height 22
click at [400, 545] on span "Electricity 181-PM-UC50-02" at bounding box center [361, 556] width 125 height 22
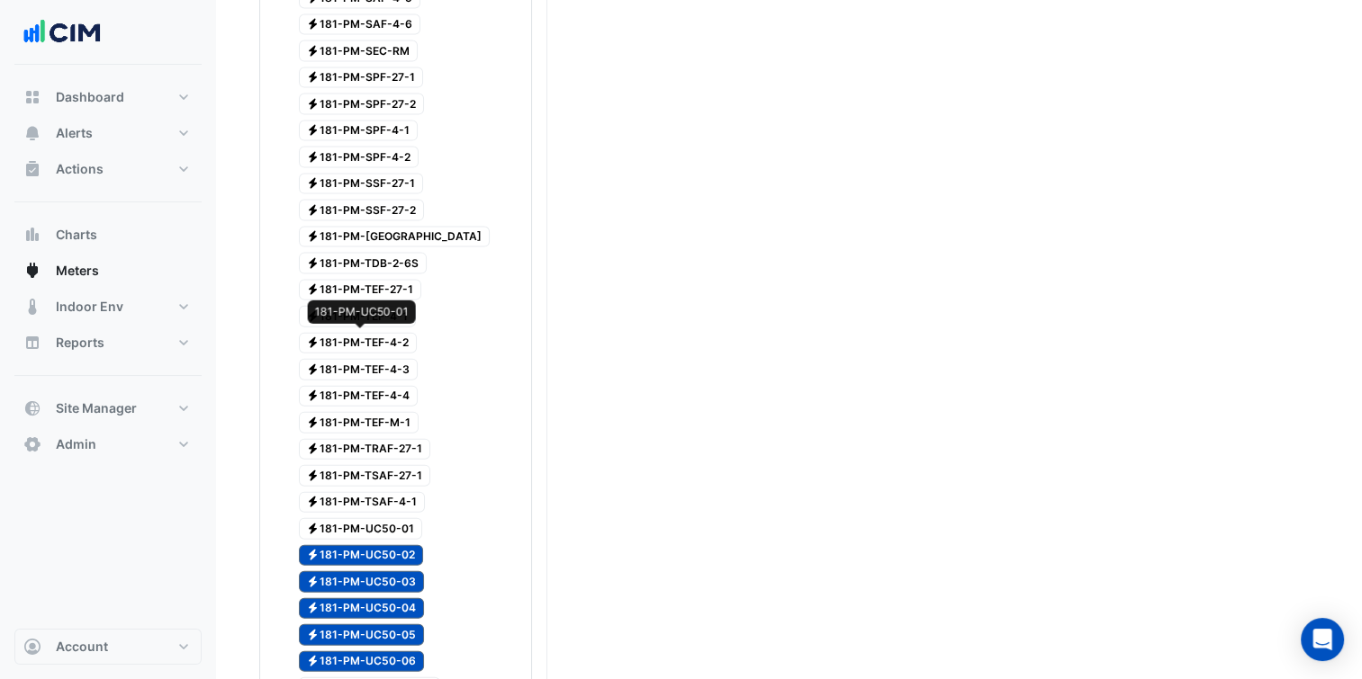
click at [405, 518] on span "Electricity 181-PM-UC50-01" at bounding box center [361, 529] width 124 height 22
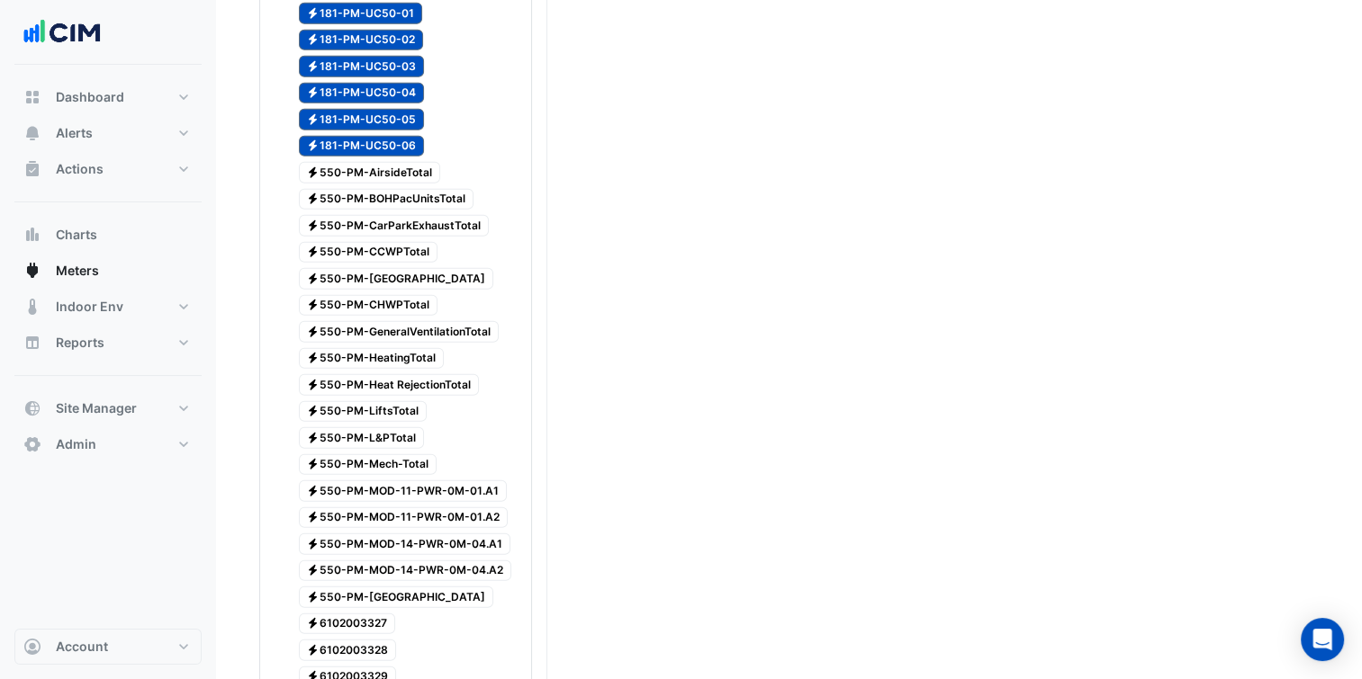
scroll to position [5082, 0]
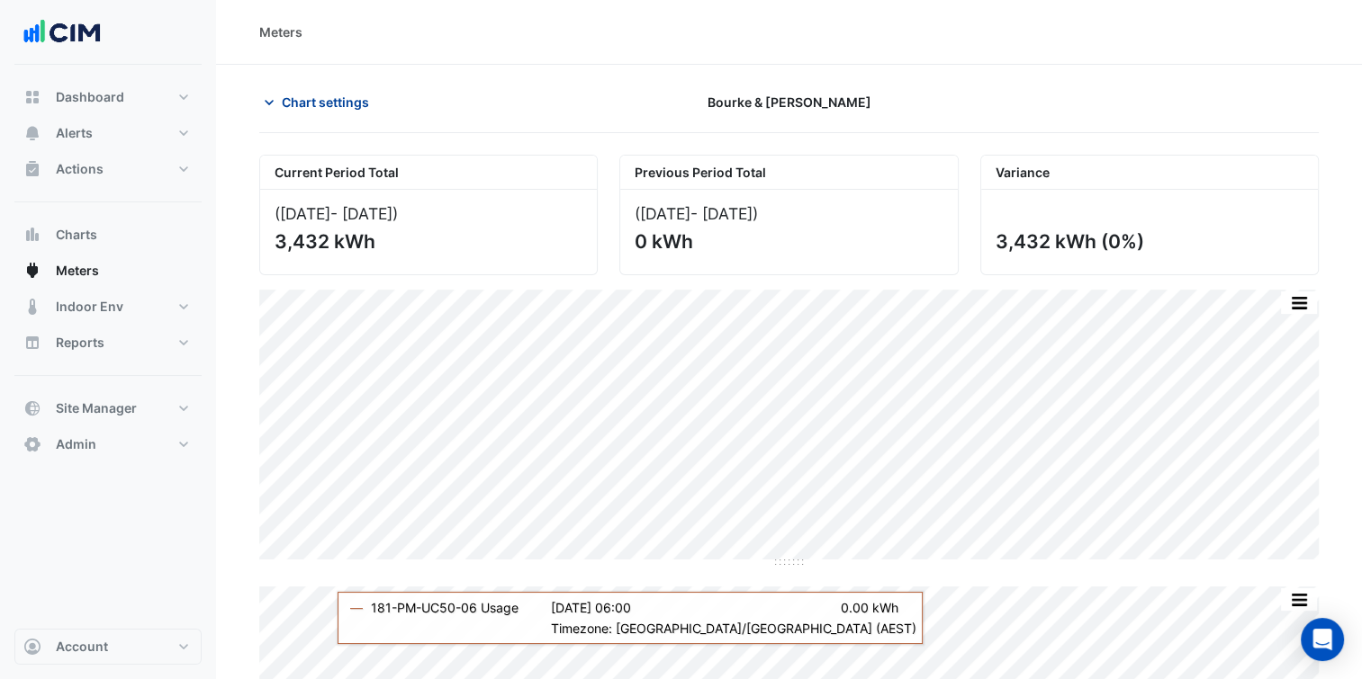
click at [297, 100] on span "Chart settings" at bounding box center [325, 102] width 87 height 19
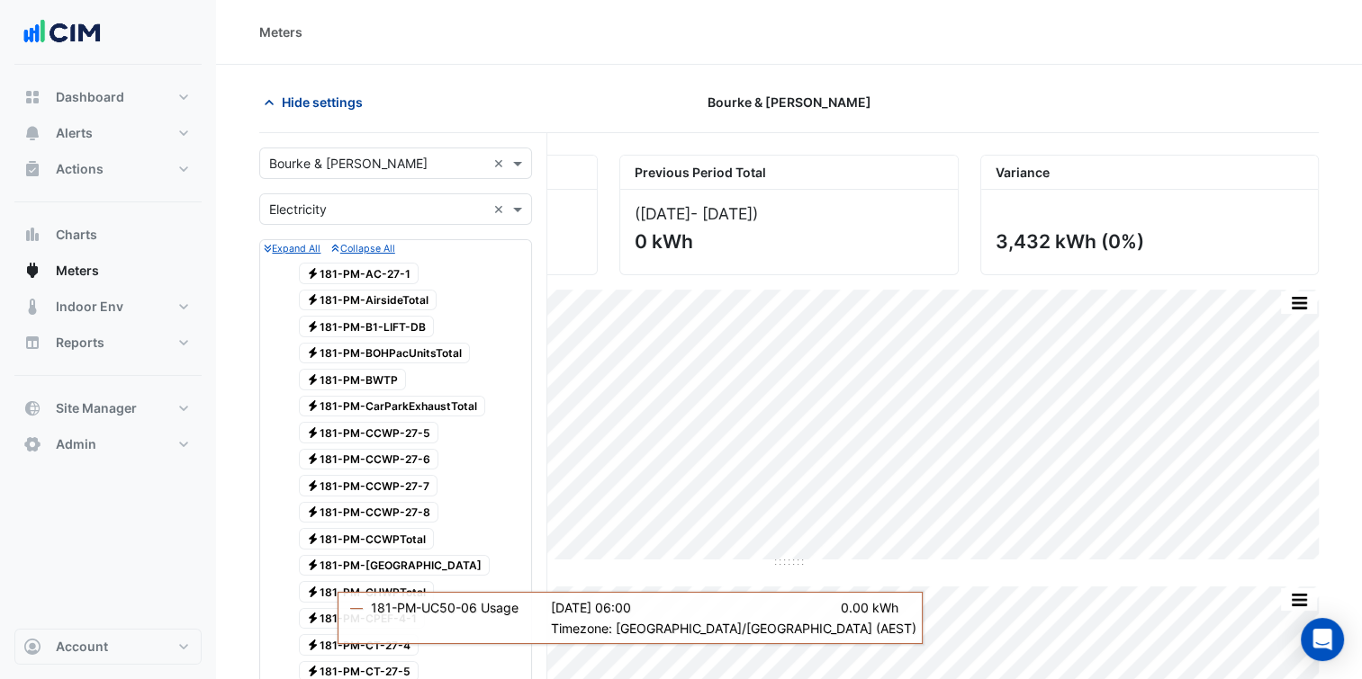
click at [352, 108] on span "Hide settings" at bounding box center [322, 102] width 81 height 19
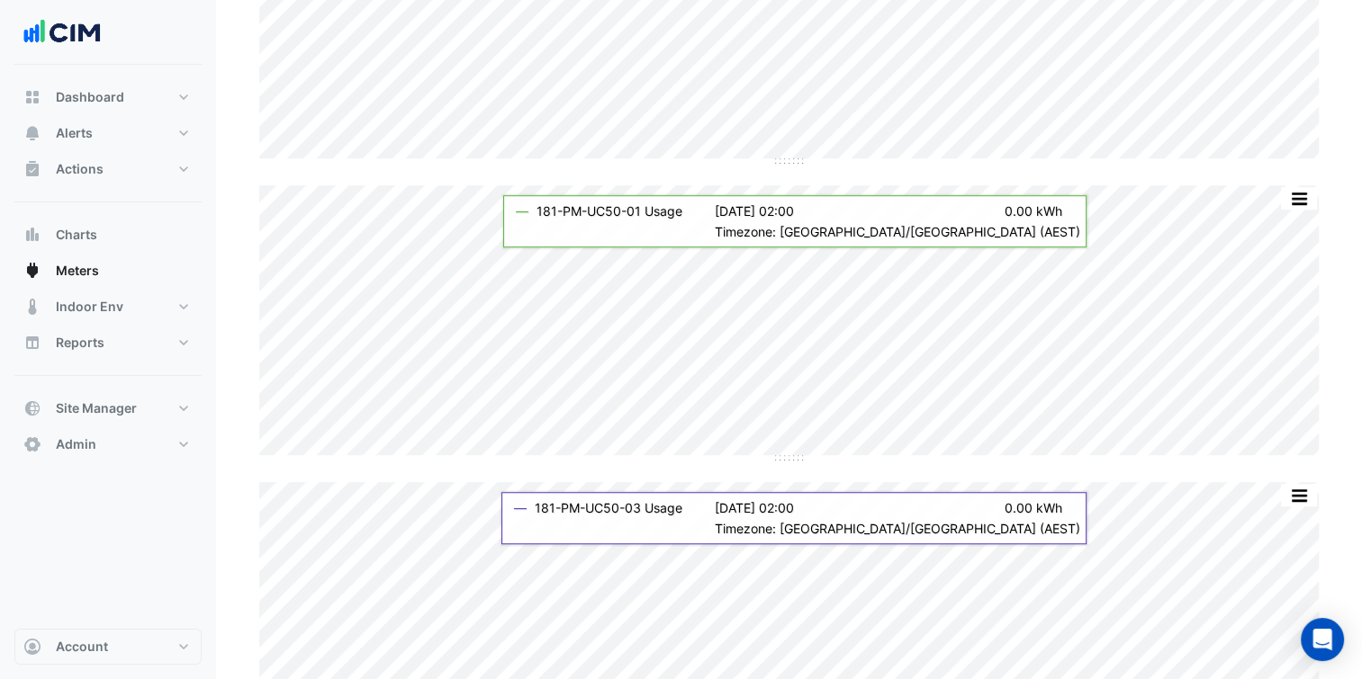
scroll to position [1390, 0]
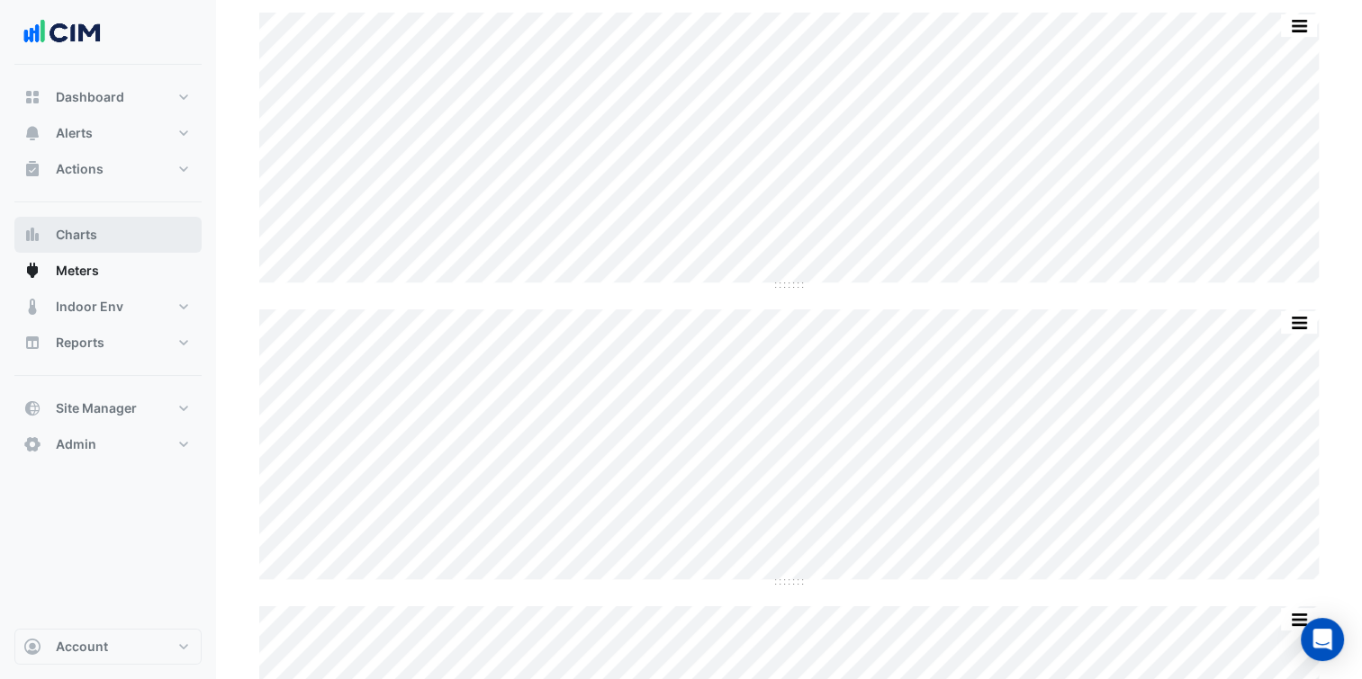
click at [101, 243] on button "Charts" at bounding box center [107, 235] width 187 height 36
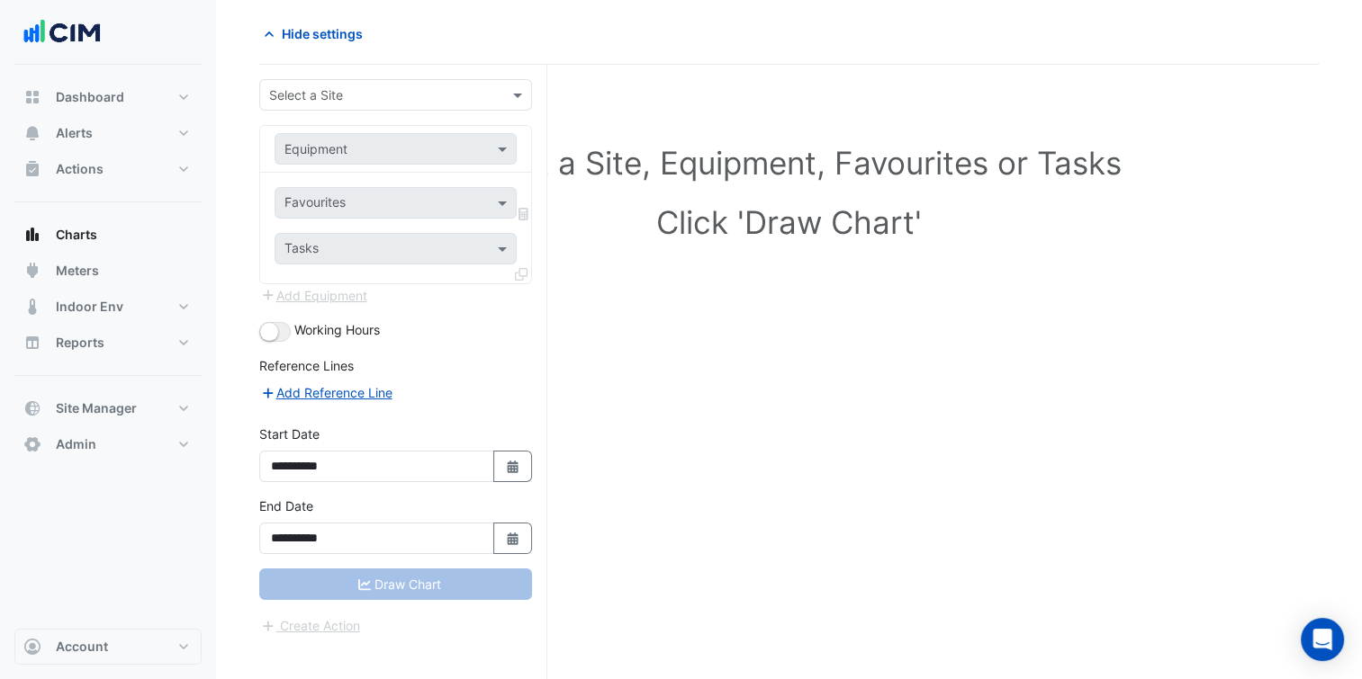
scroll to position [67, 0]
click at [403, 87] on input "text" at bounding box center [377, 96] width 217 height 19
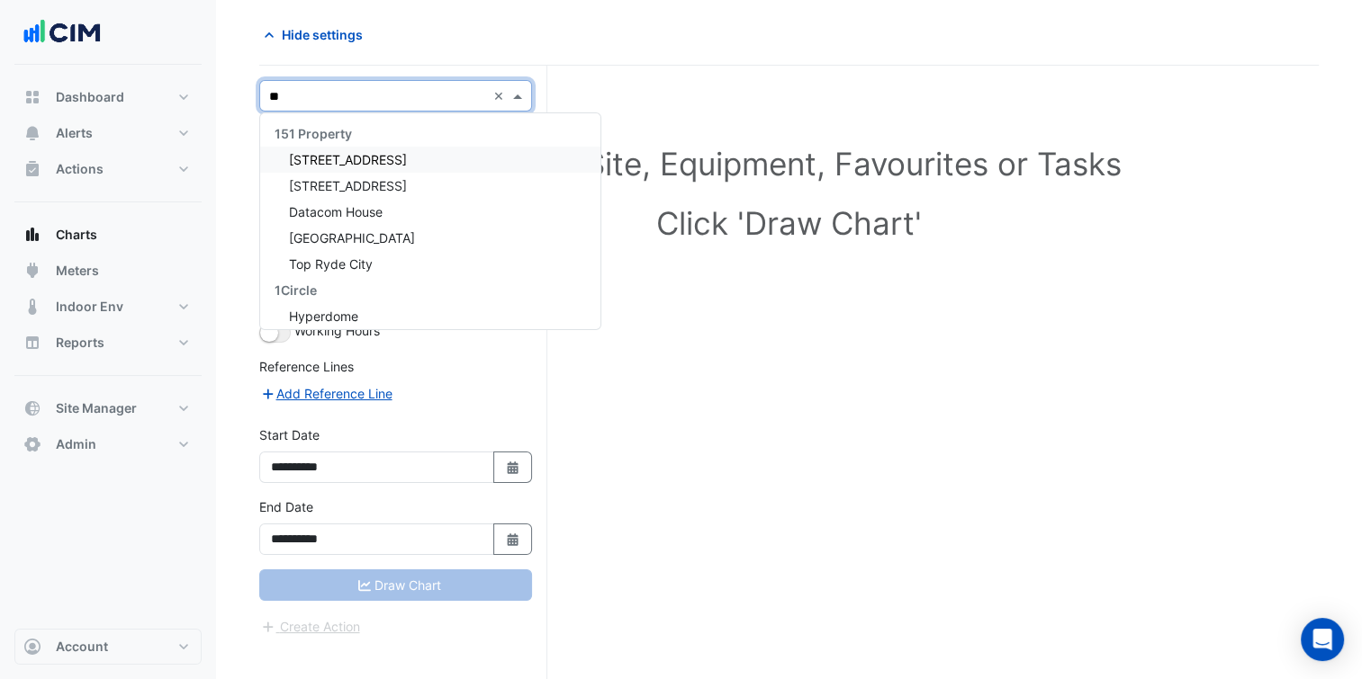
type input "*"
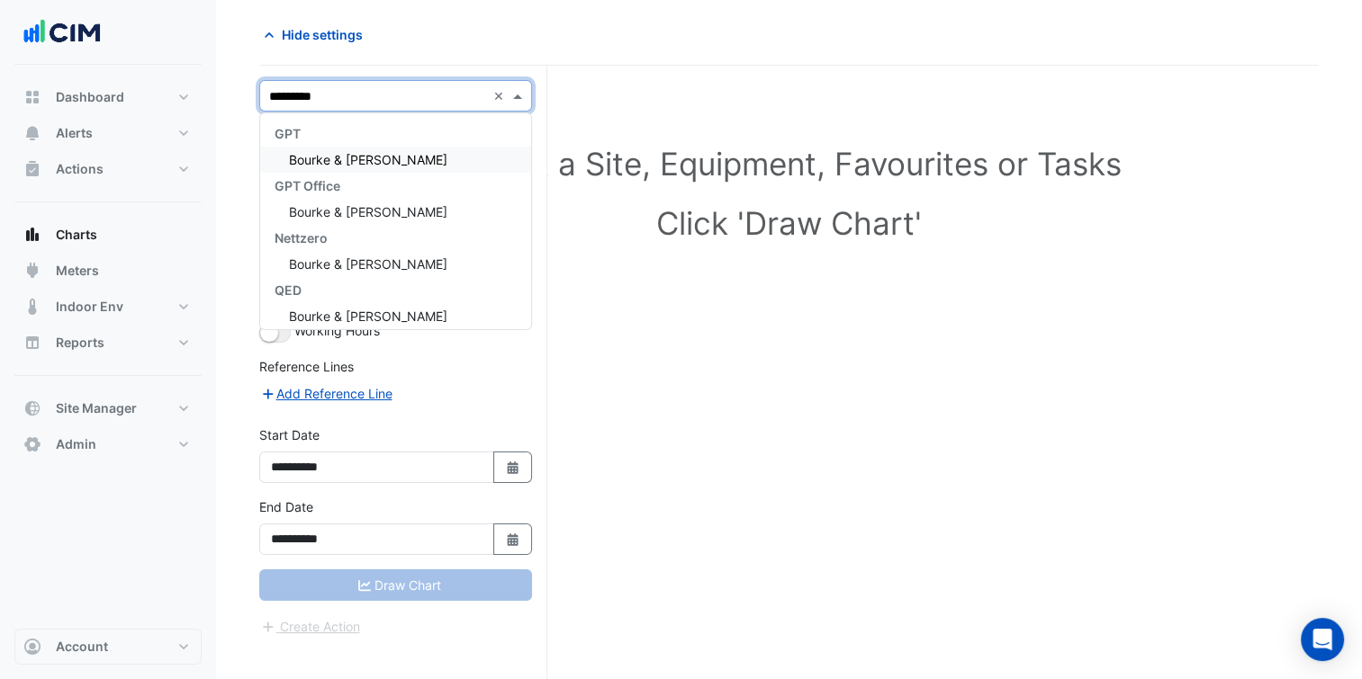
type input "**********"
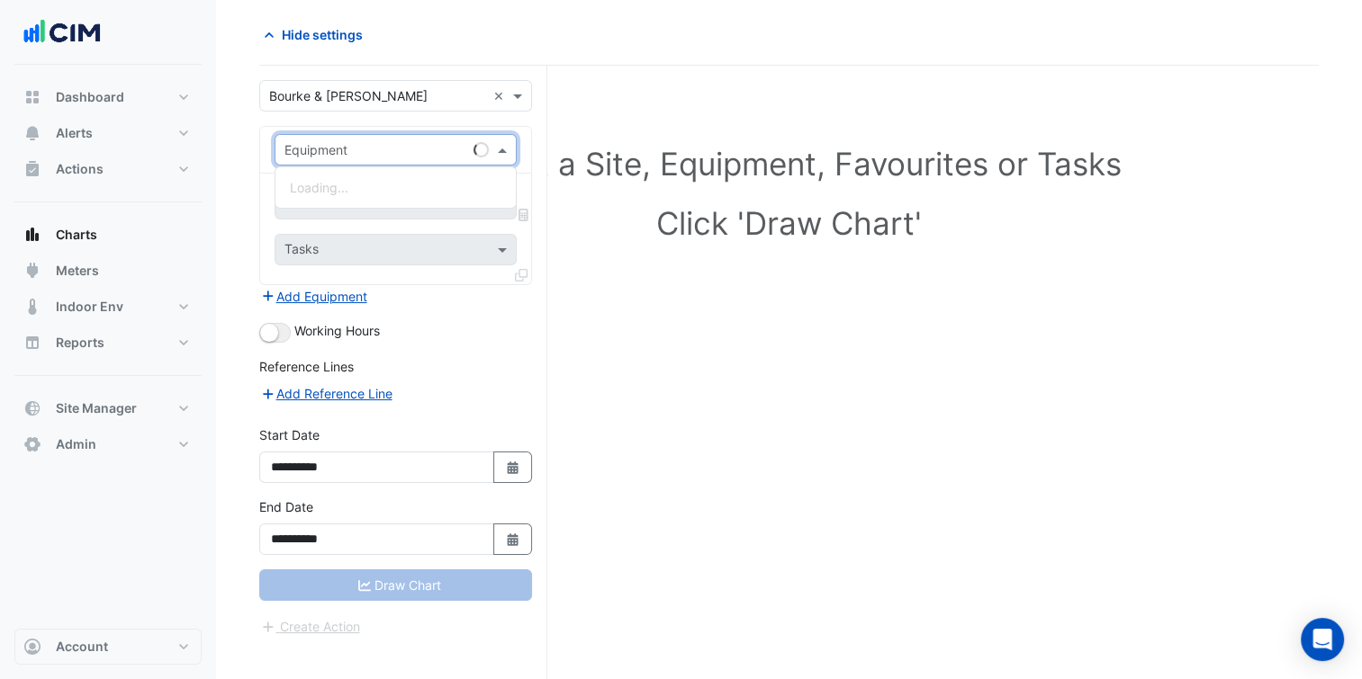
click at [389, 141] on input "text" at bounding box center [377, 150] width 186 height 19
paste input "****"
type input "****"
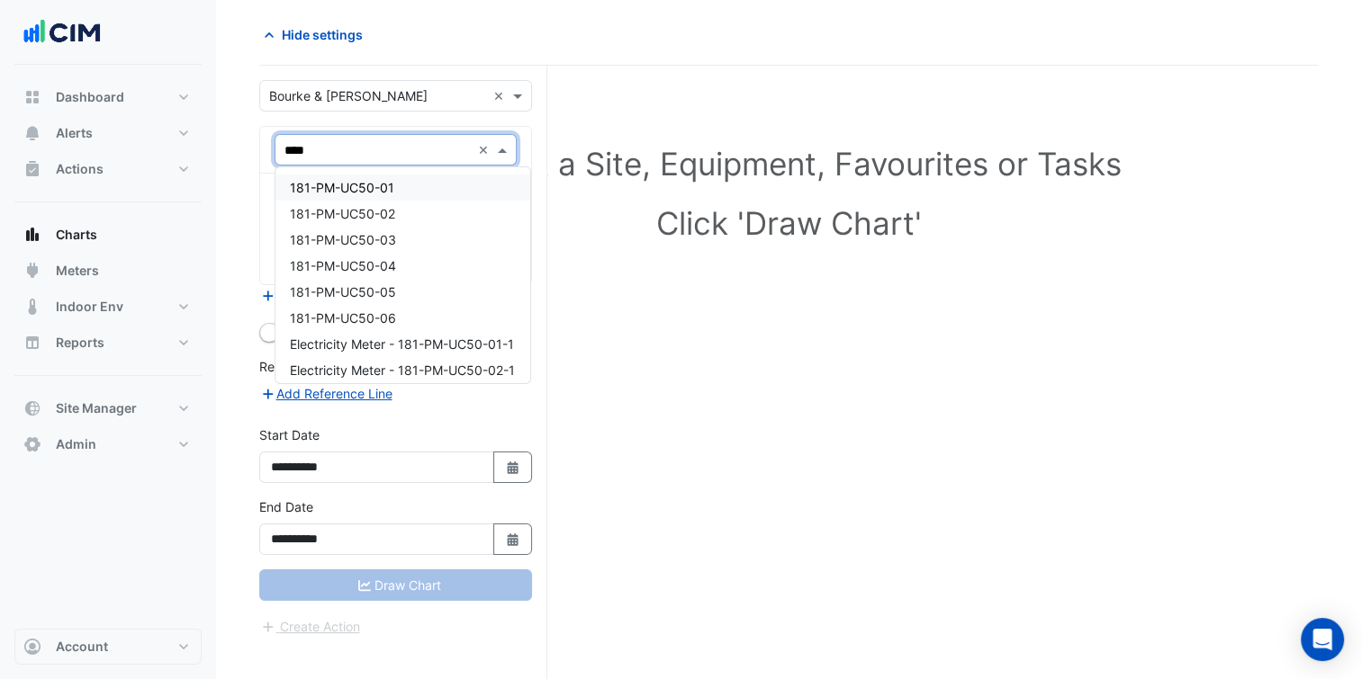
click at [375, 187] on span "181-PM-UC50-01" at bounding box center [342, 187] width 104 height 15
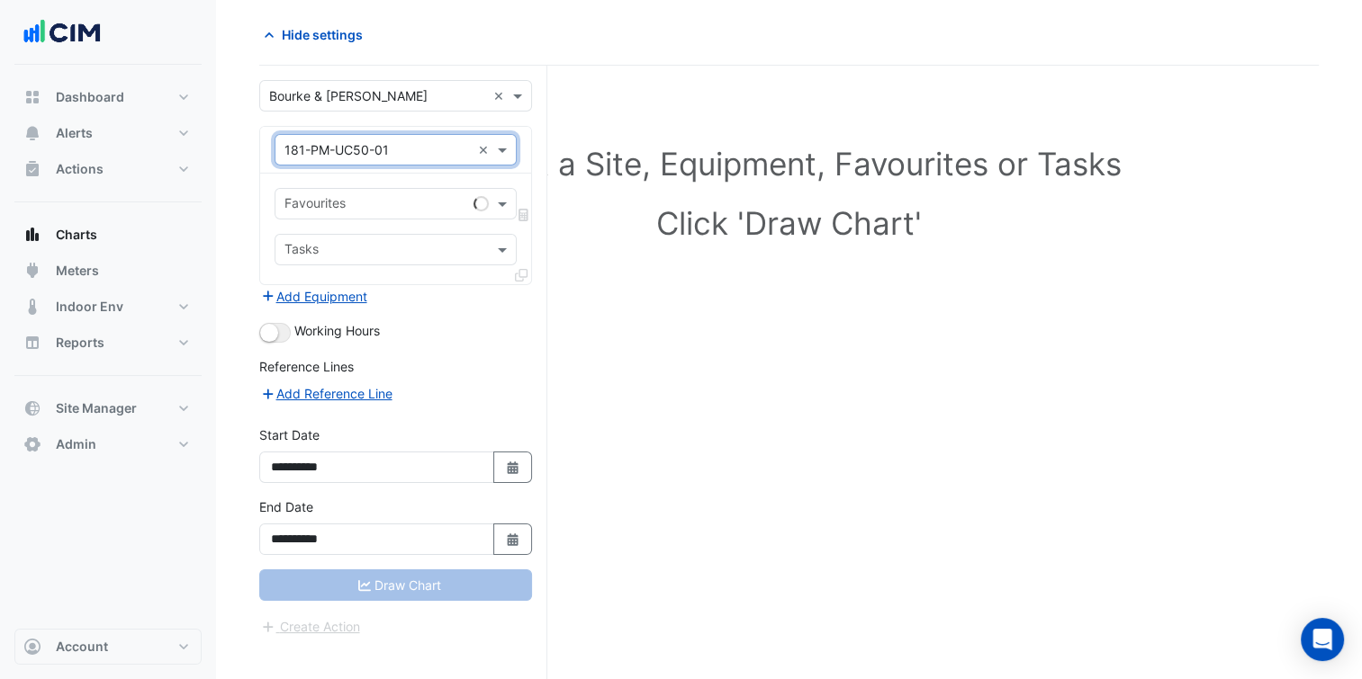
click at [370, 199] on input "text" at bounding box center [375, 205] width 182 height 19
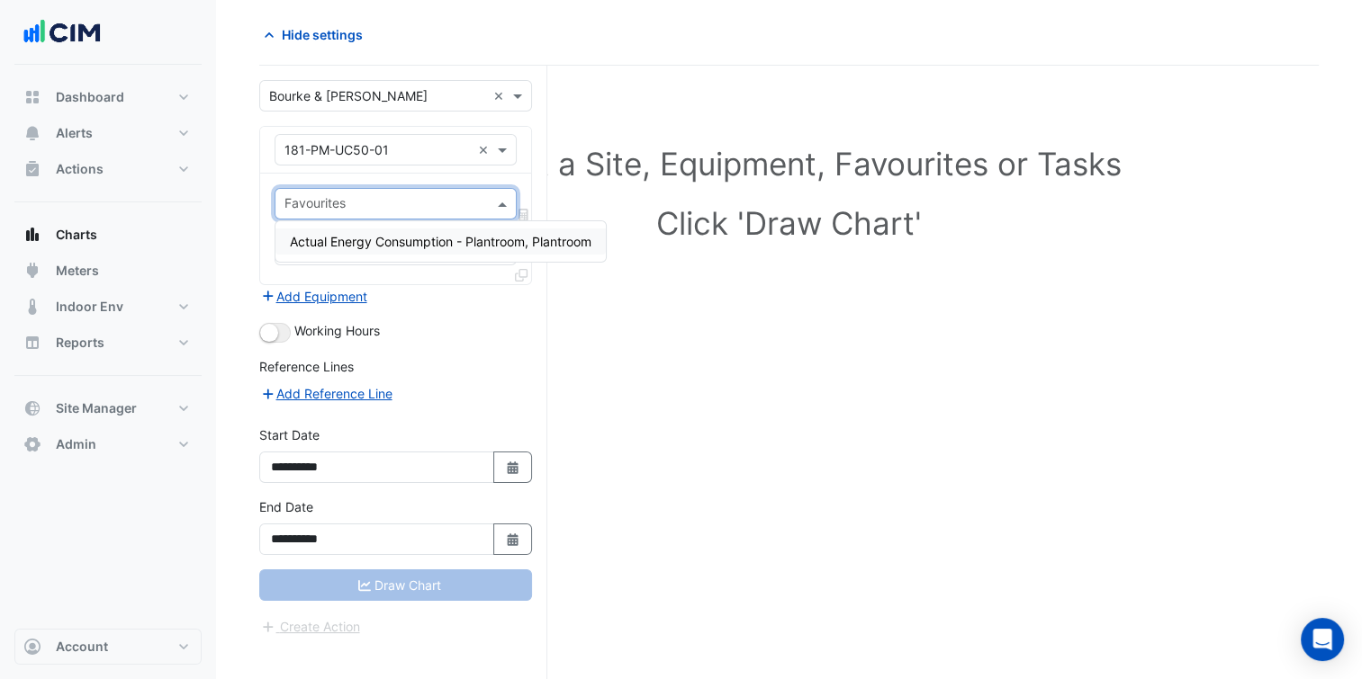
click at [383, 235] on span "Actual Energy Consumption - Plantroom, Plantroom" at bounding box center [440, 241] width 301 height 15
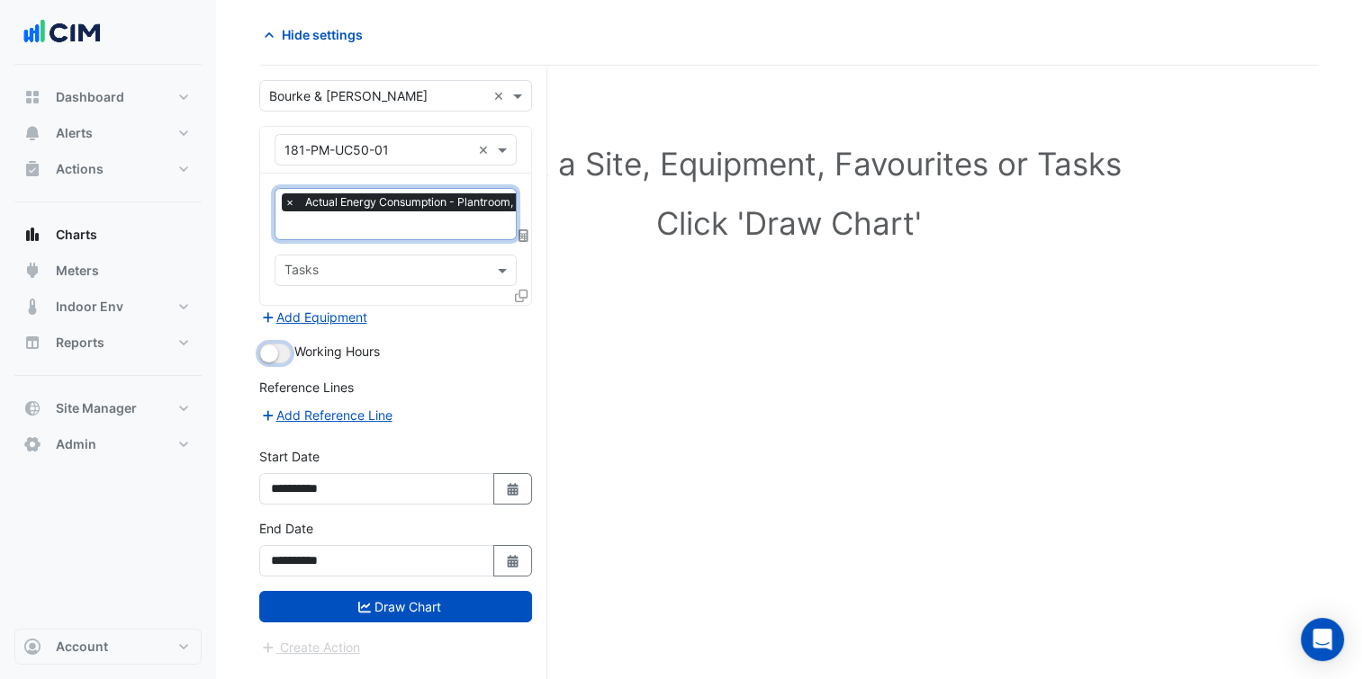
click at [263, 345] on small "button" at bounding box center [269, 354] width 18 height 18
click at [514, 289] on div "Favourites × Actual Energy Consumption - Plantroom, Plantroom × Tasks" at bounding box center [395, 239] width 271 height 131
click at [516, 290] on icon at bounding box center [521, 296] width 13 height 13
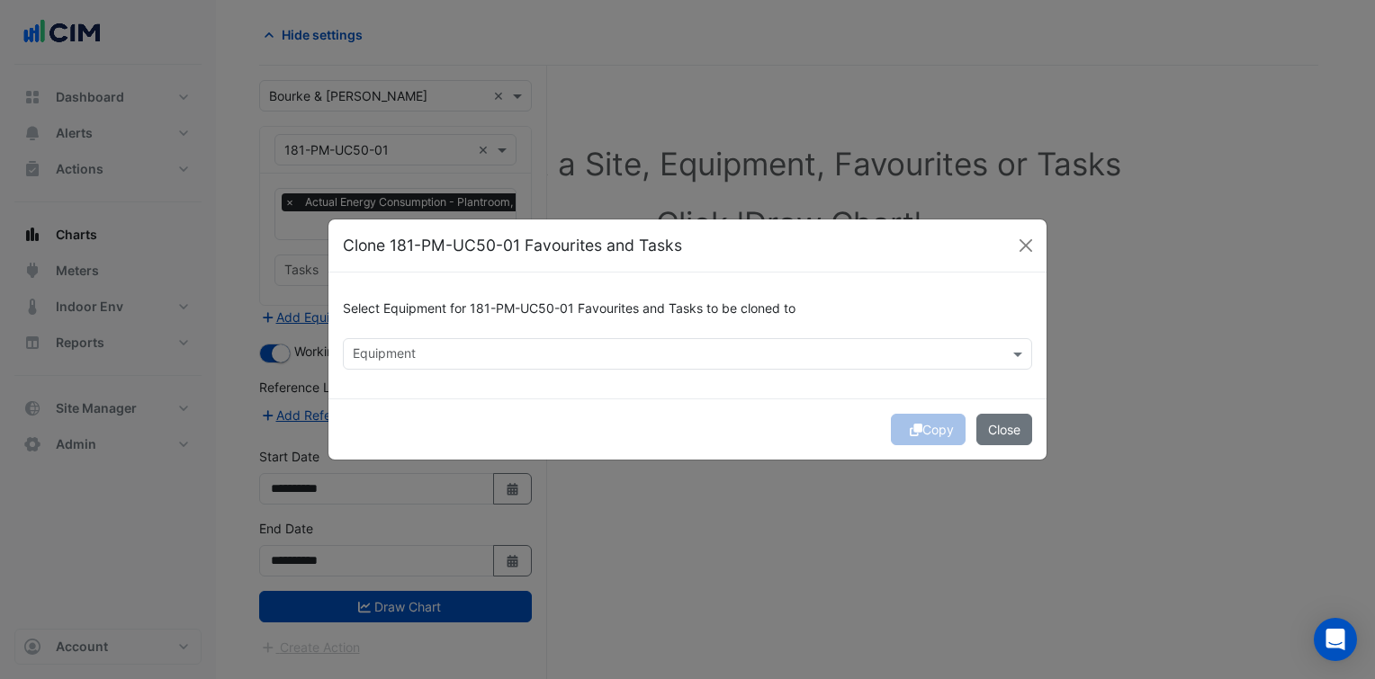
click at [506, 353] on input "text" at bounding box center [677, 355] width 649 height 19
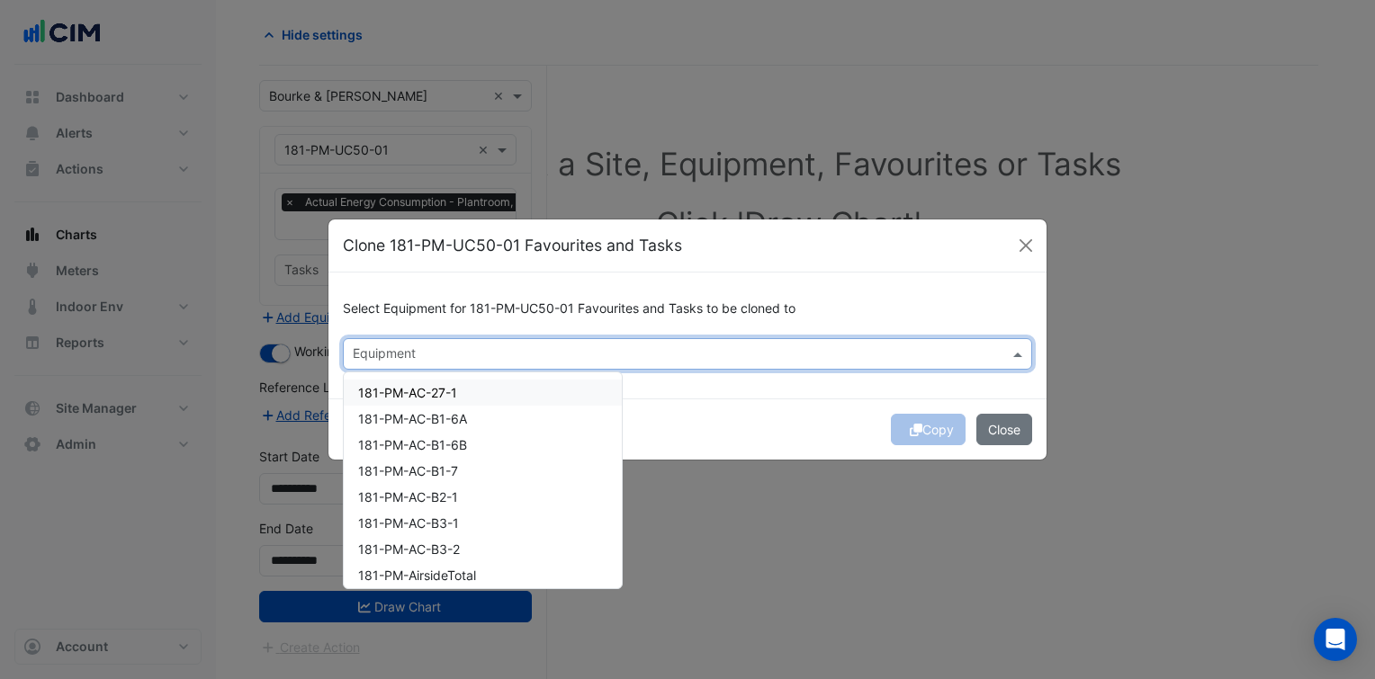
paste input "****"
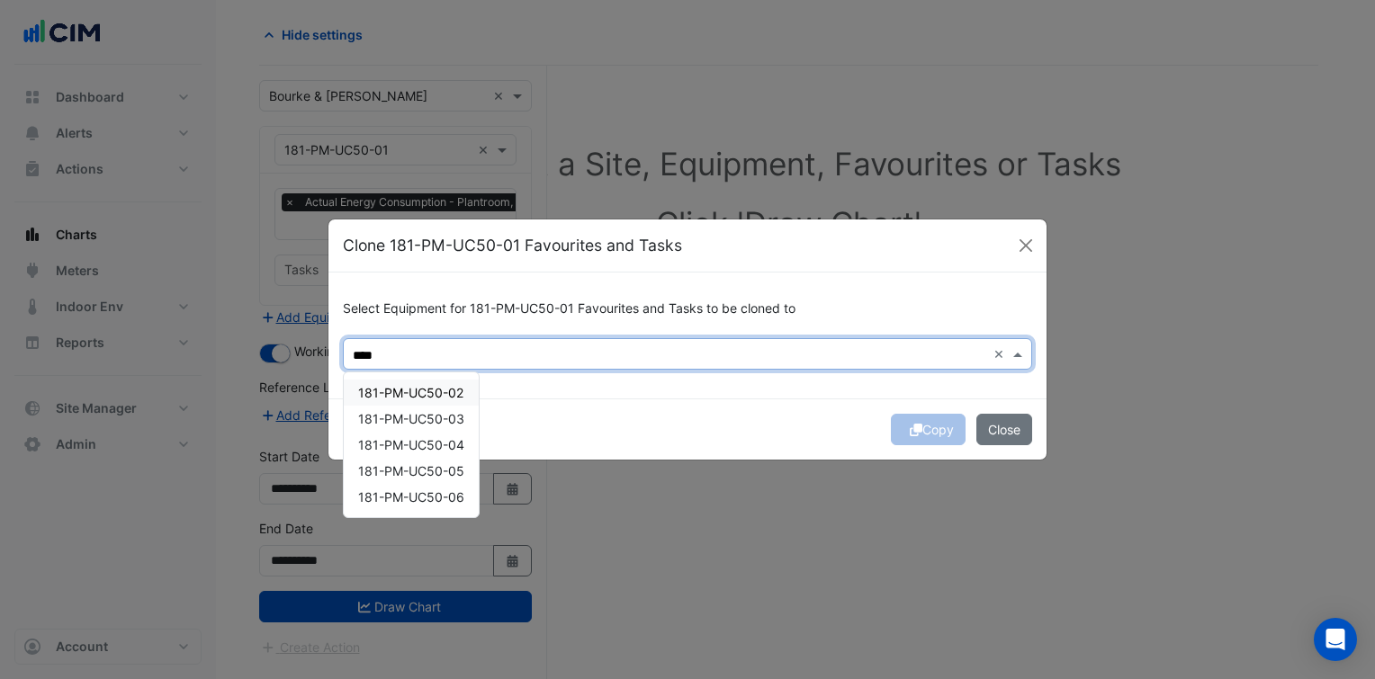
drag, startPoint x: 445, startPoint y: 392, endPoint x: 443, endPoint y: 408, distance: 15.5
click at [445, 392] on span "181-PM-UC50-02" at bounding box center [410, 392] width 105 height 15
click at [440, 419] on span "181-PM-UC50-03" at bounding box center [411, 418] width 106 height 15
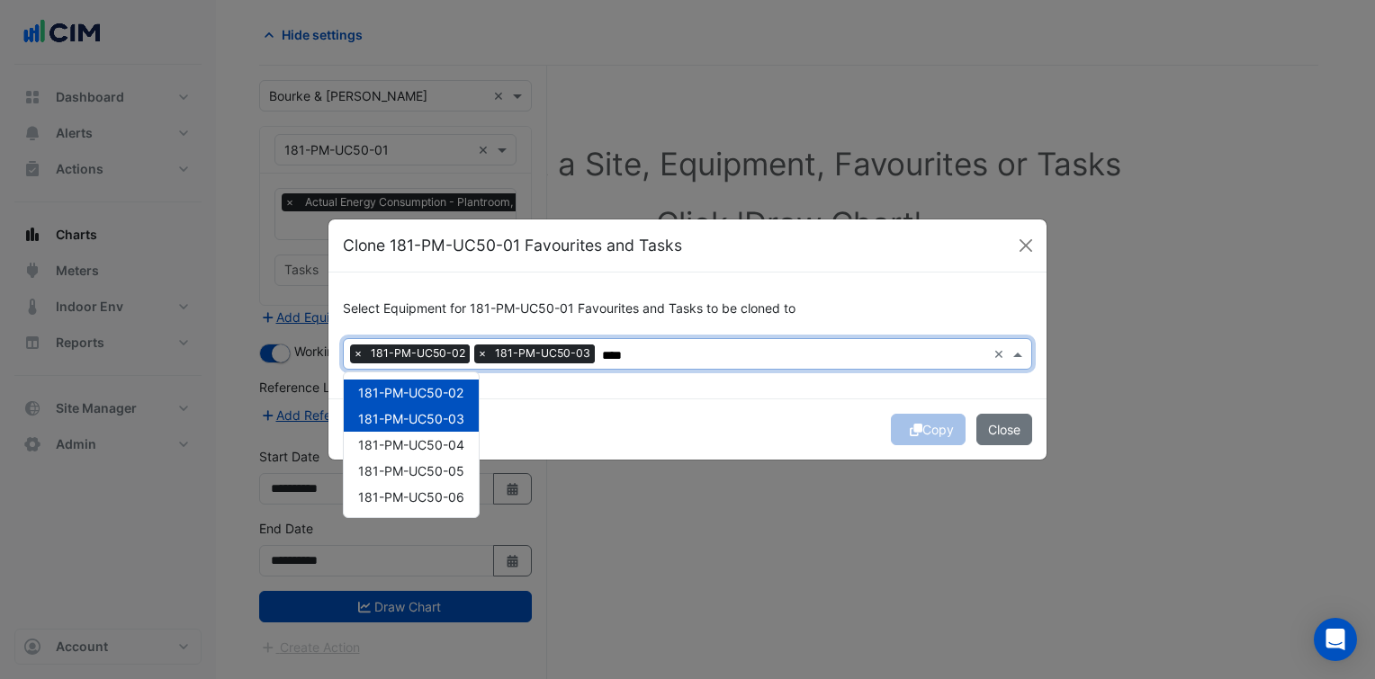
click at [439, 439] on div "181-PM-UC50-04" at bounding box center [411, 445] width 135 height 26
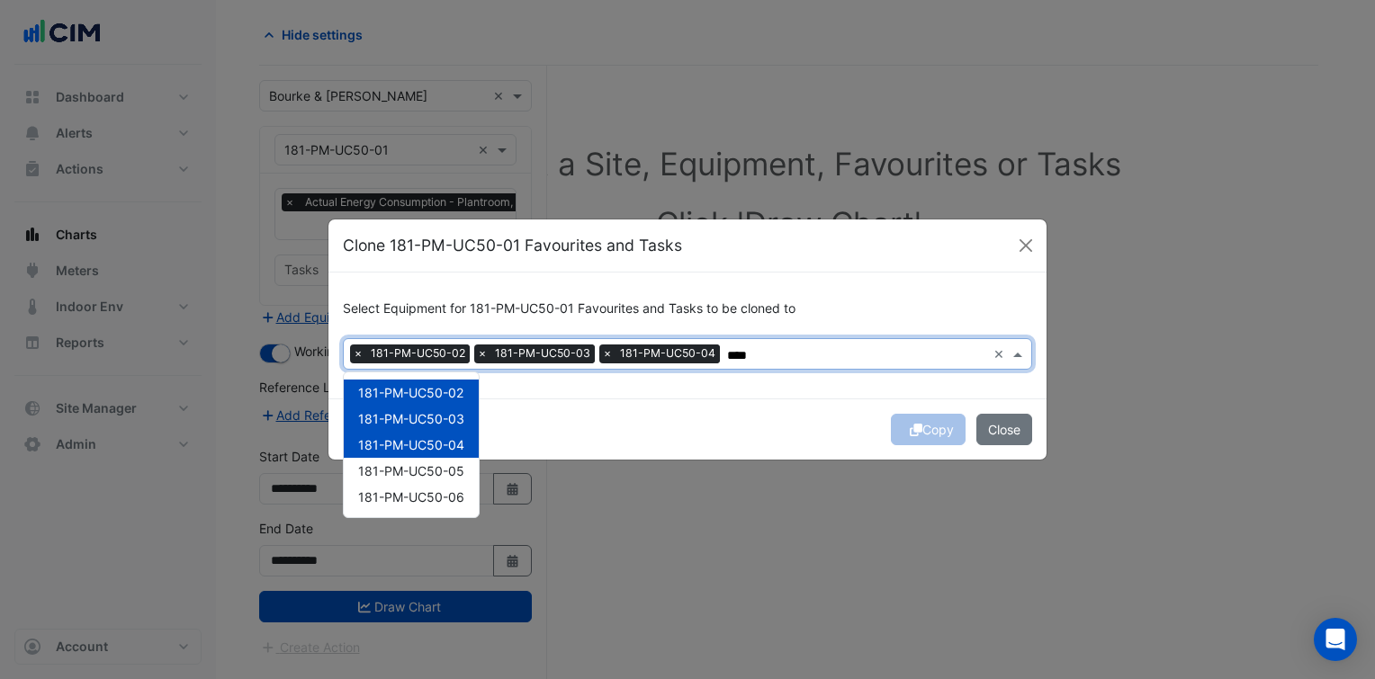
click at [438, 468] on div "181-PM-UC50-05" at bounding box center [411, 471] width 135 height 26
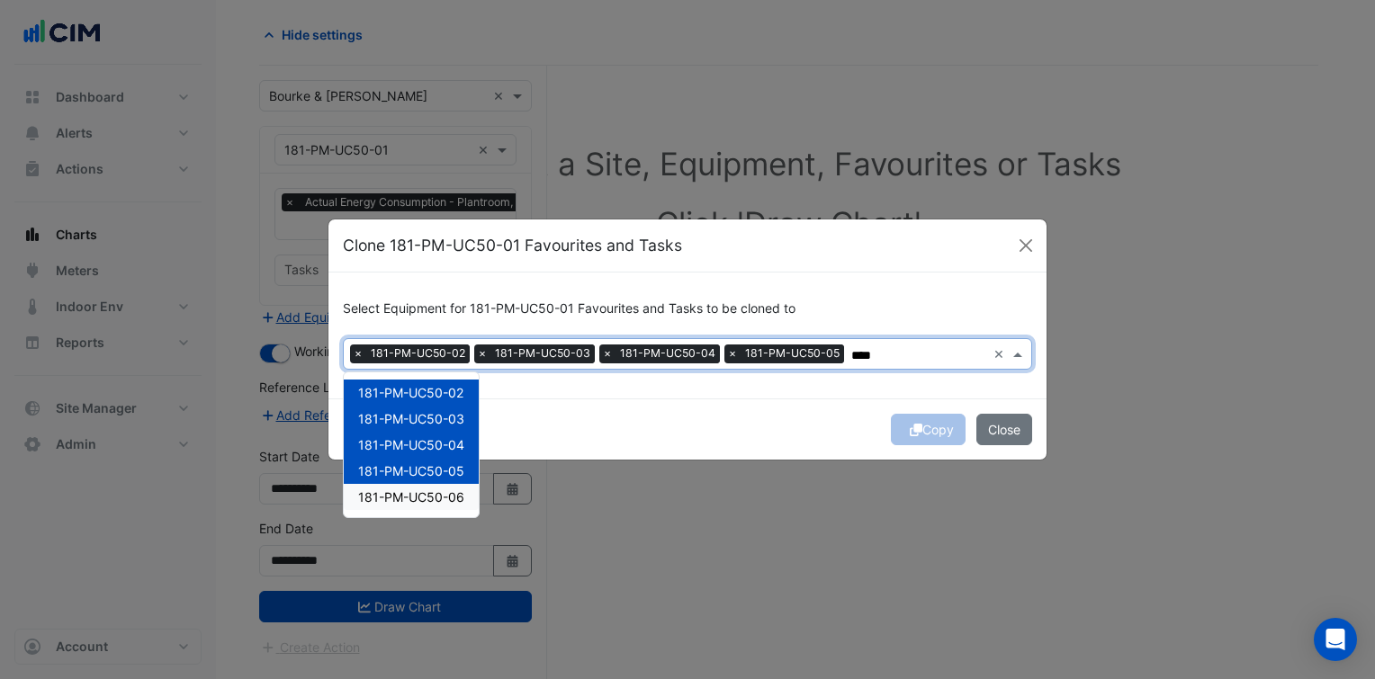
click at [438, 493] on span "181-PM-UC50-06" at bounding box center [411, 497] width 106 height 15
type input "****"
click at [726, 429] on div "Copy Close" at bounding box center [687, 429] width 718 height 61
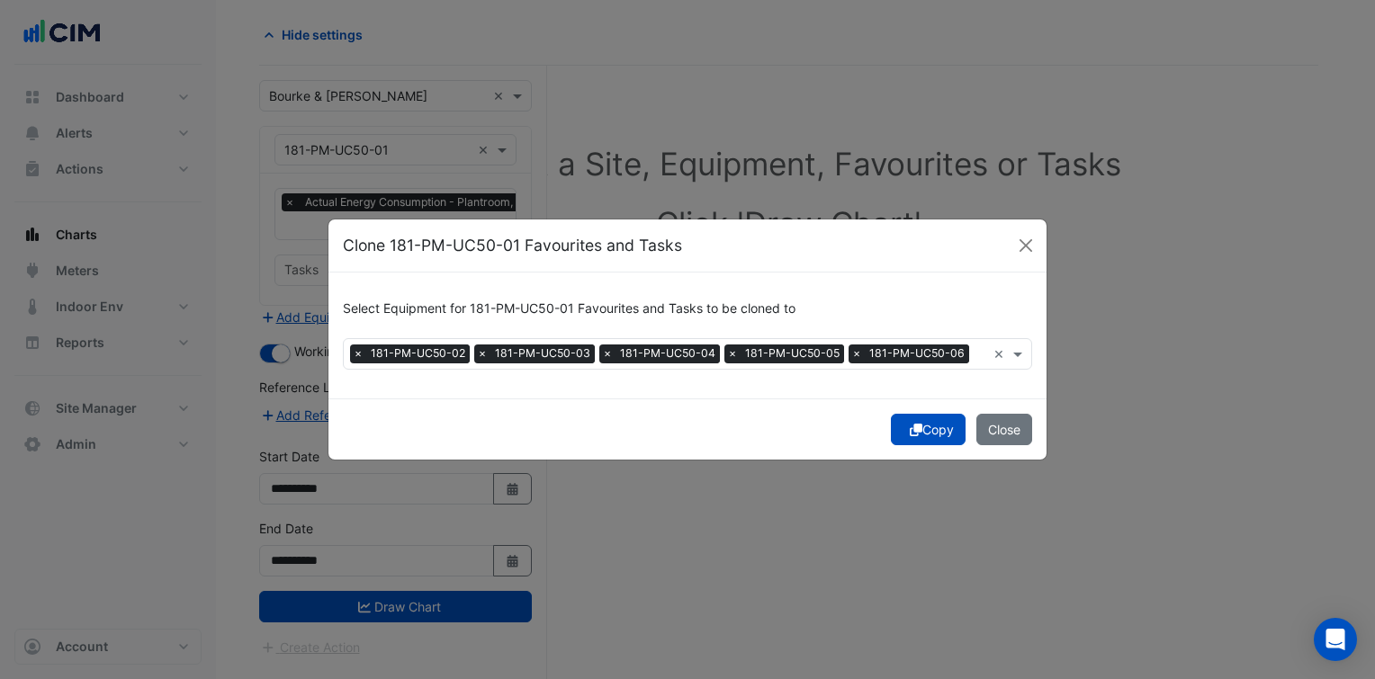
click at [930, 432] on button "Copy" at bounding box center [928, 429] width 75 height 31
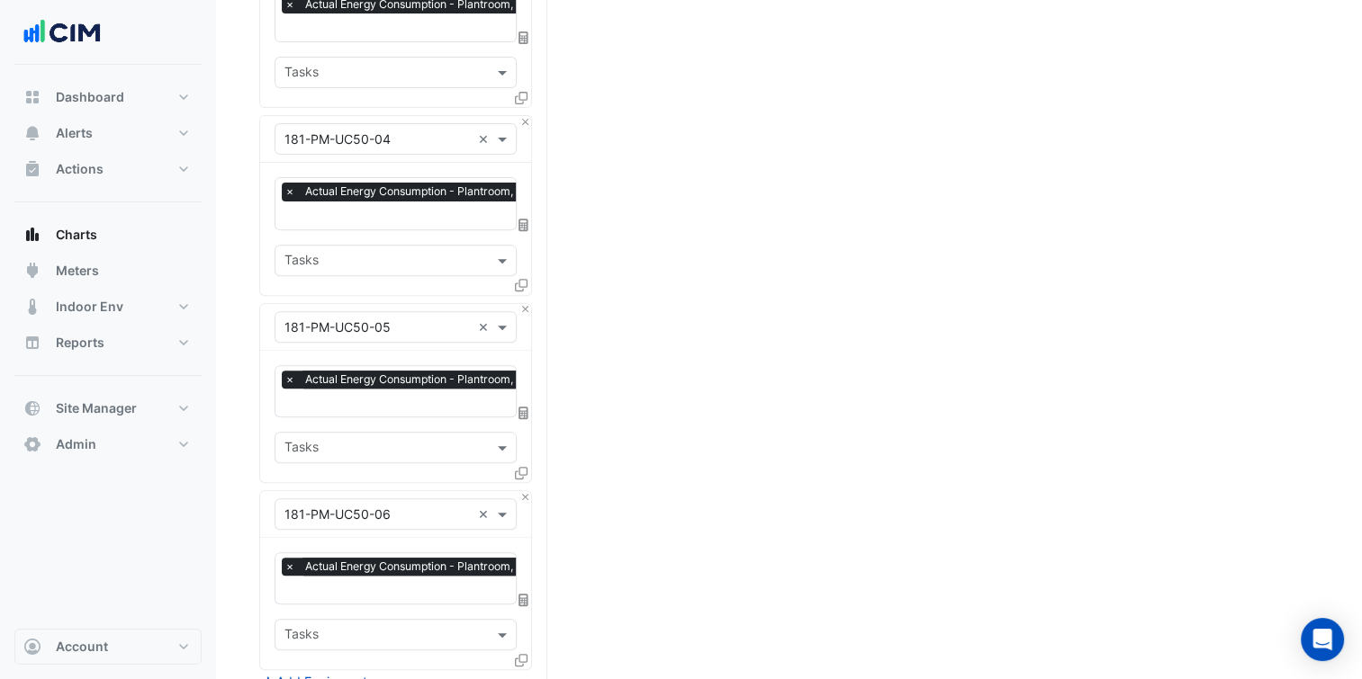
scroll to position [976, 0]
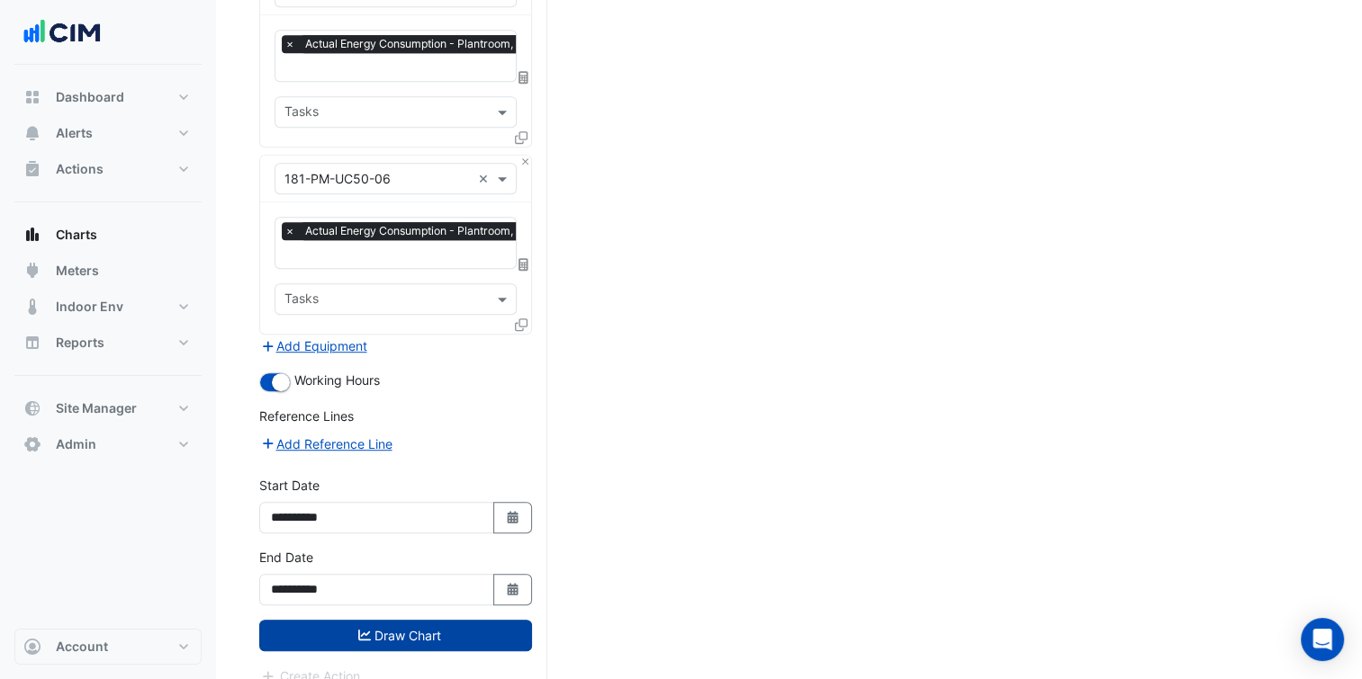
click at [404, 620] on button "Draw Chart" at bounding box center [395, 635] width 273 height 31
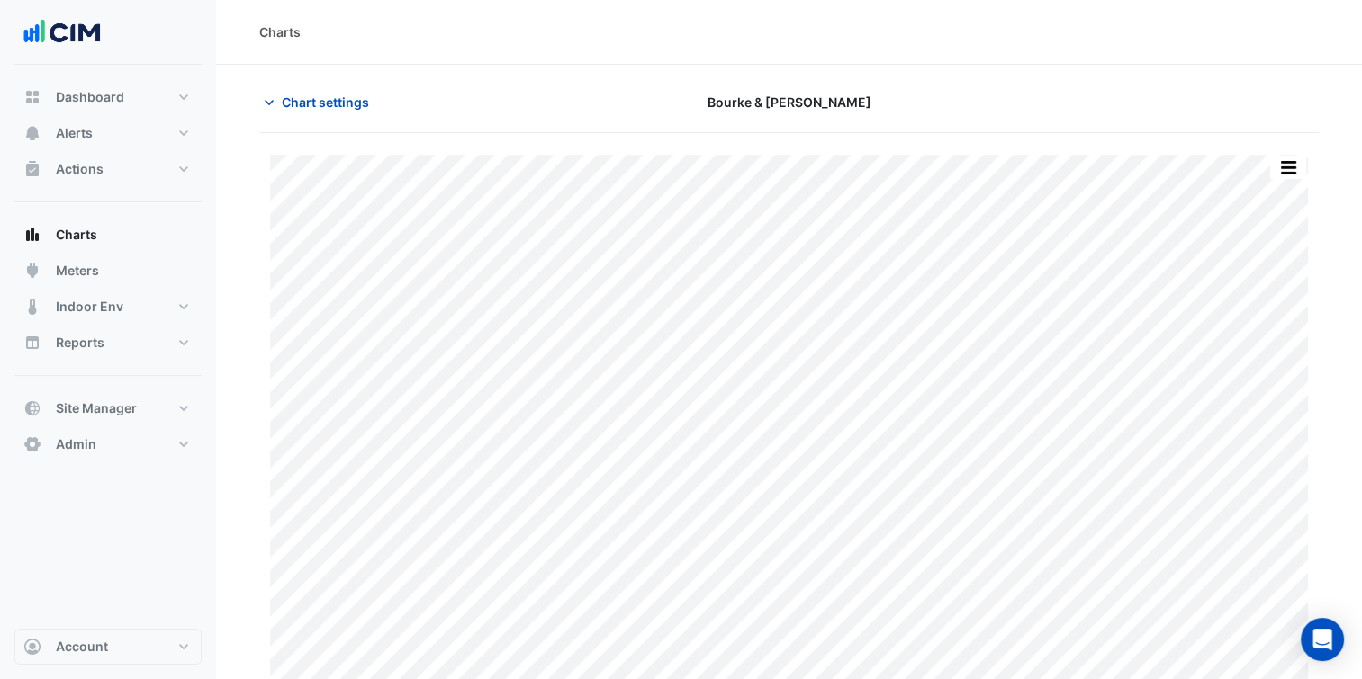
click at [1277, 175] on button "button" at bounding box center [1288, 168] width 36 height 22
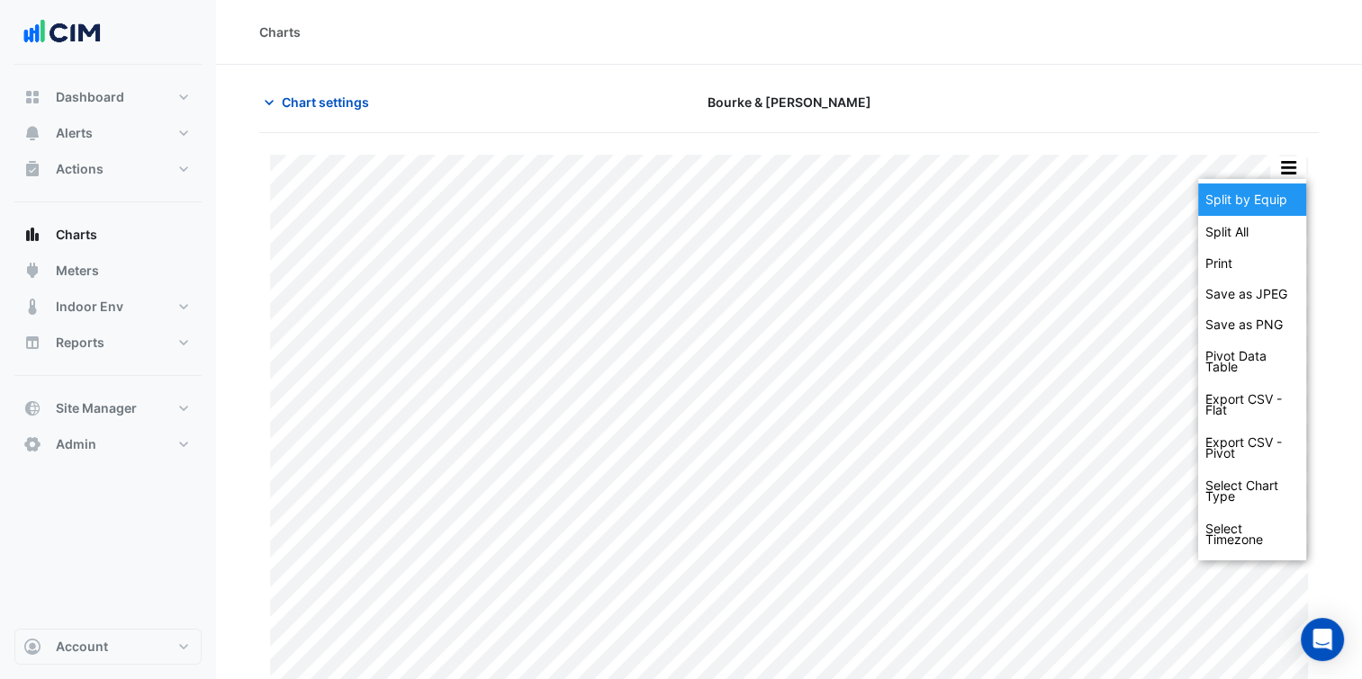
click at [1274, 191] on div "Split by Equip" at bounding box center [1252, 200] width 108 height 32
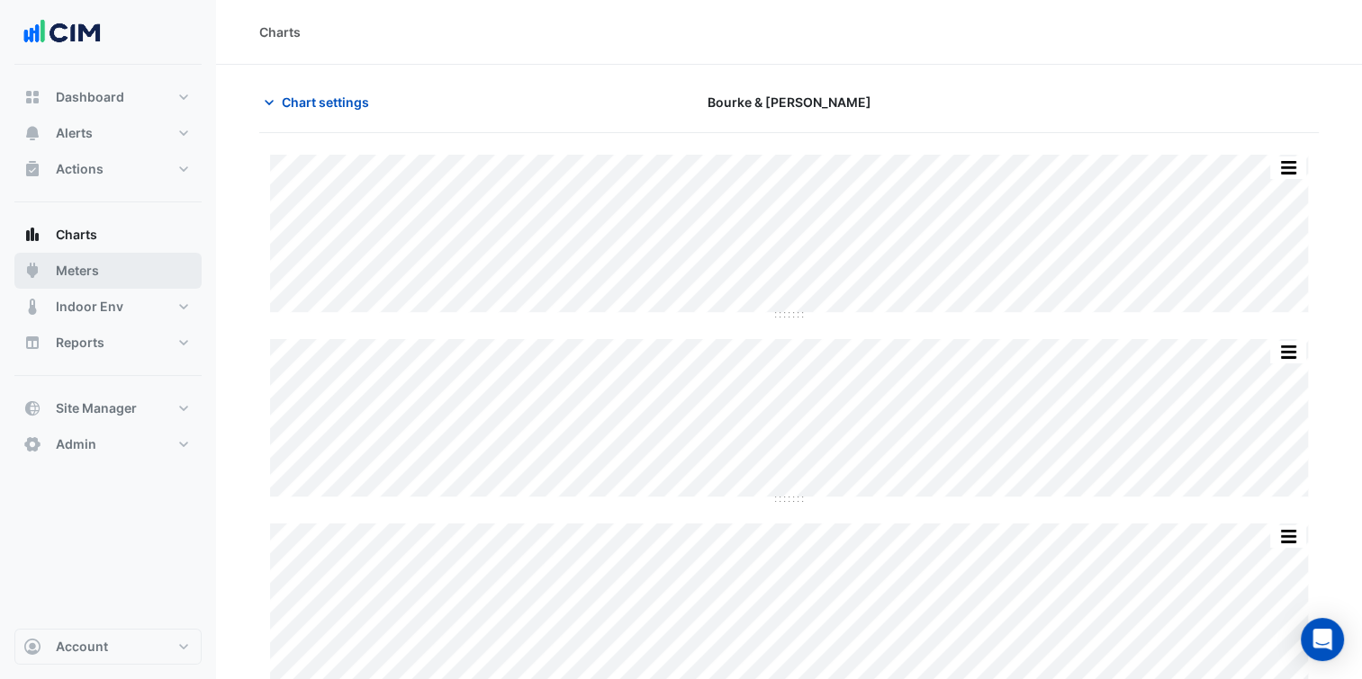
click at [148, 276] on button "Meters" at bounding box center [107, 271] width 187 height 36
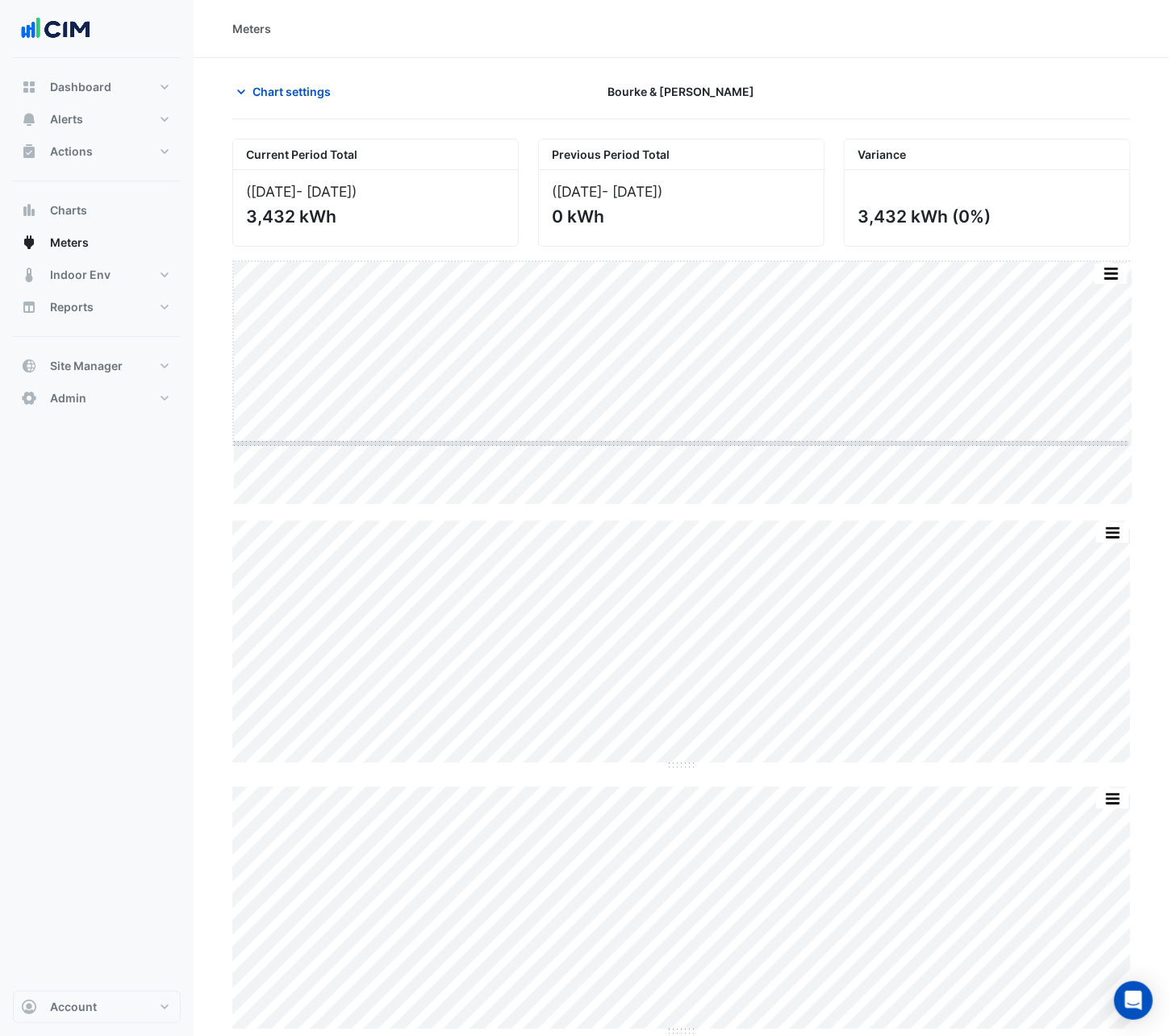
drag, startPoint x: 685, startPoint y: 505, endPoint x: 681, endPoint y: 444, distance: 61.1
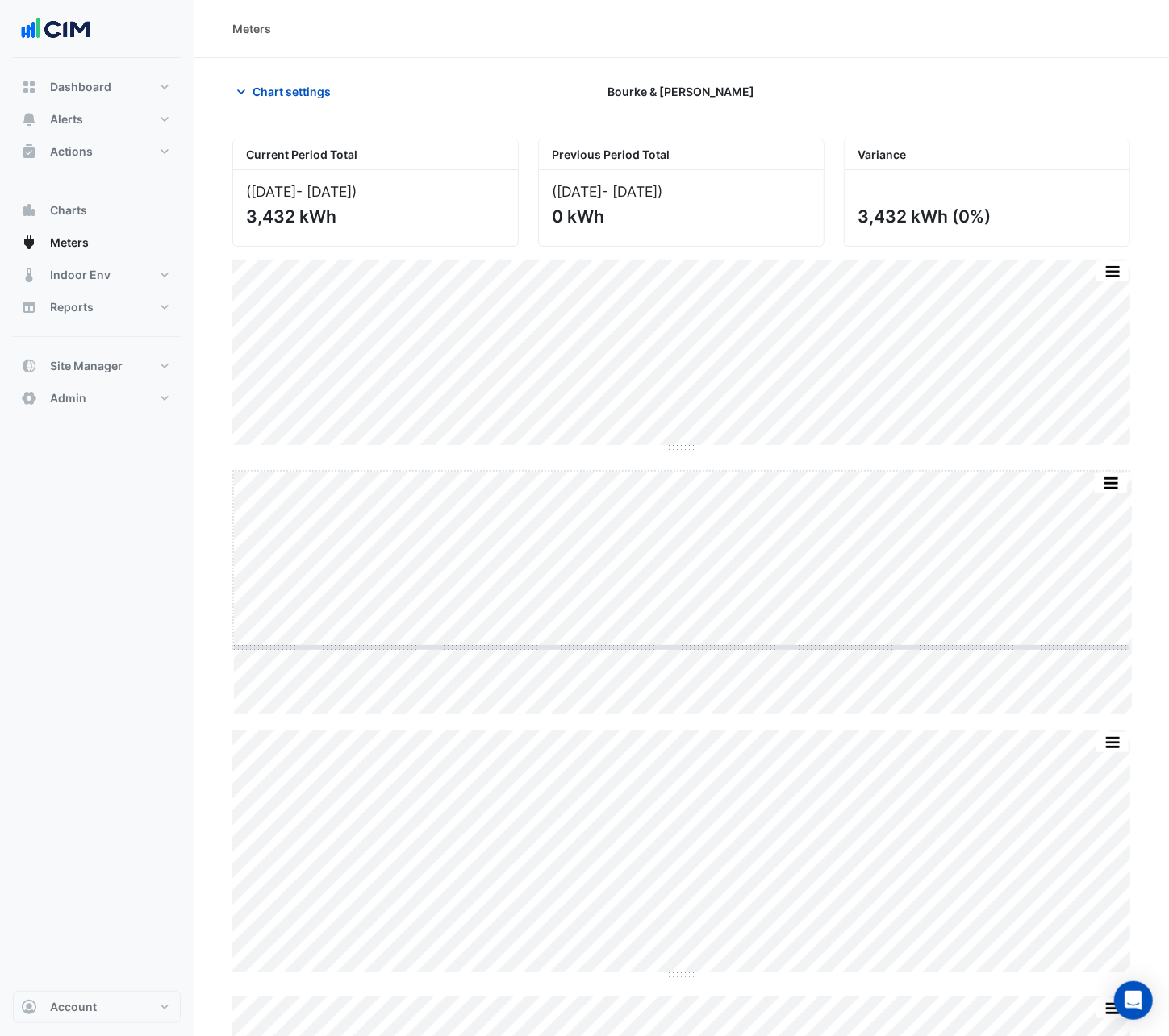
drag, startPoint x: 685, startPoint y: 713, endPoint x: 672, endPoint y: 646, distance: 68.2
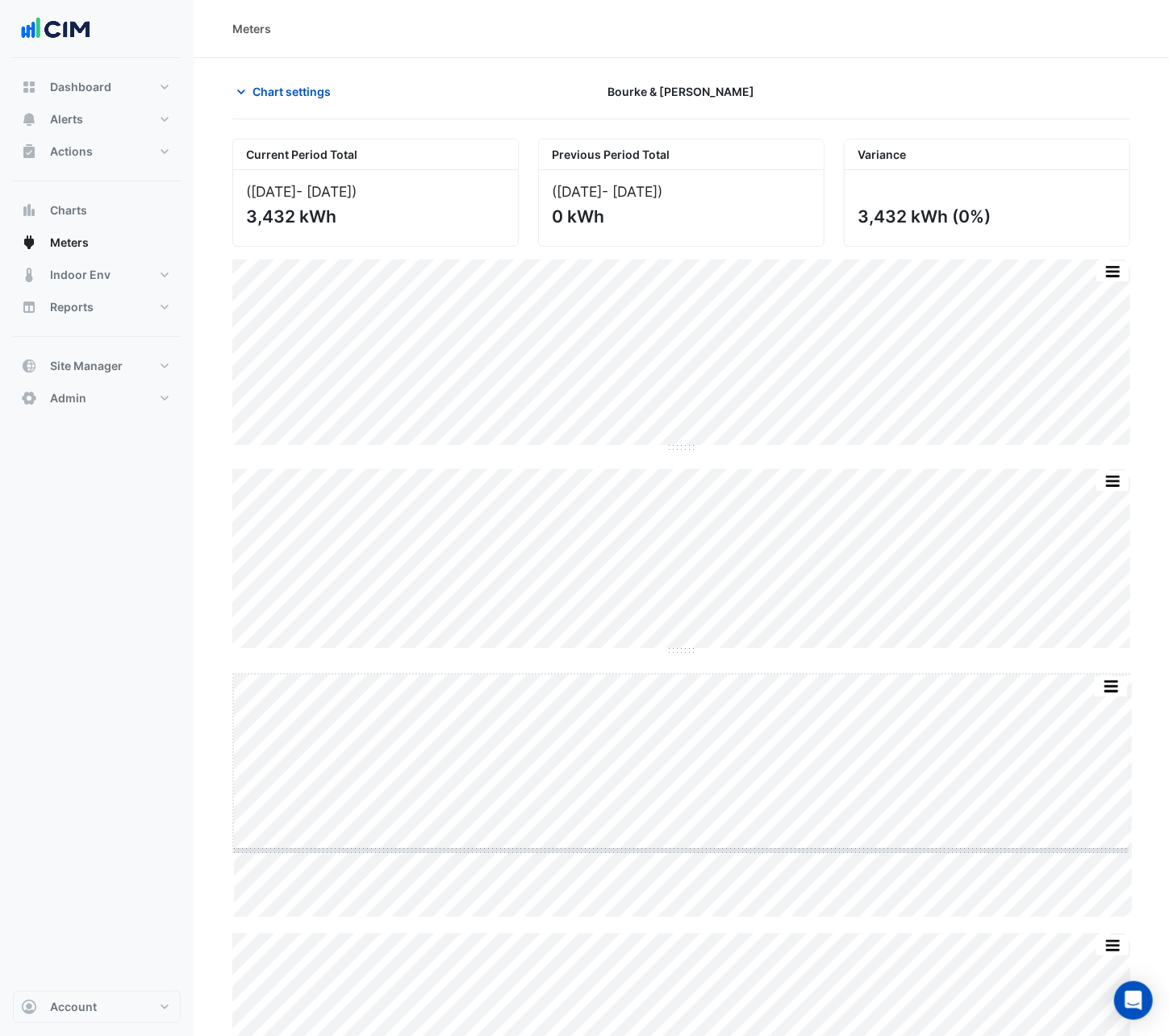
drag, startPoint x: 681, startPoint y: 920, endPoint x: 688, endPoint y: 849, distance: 71.3
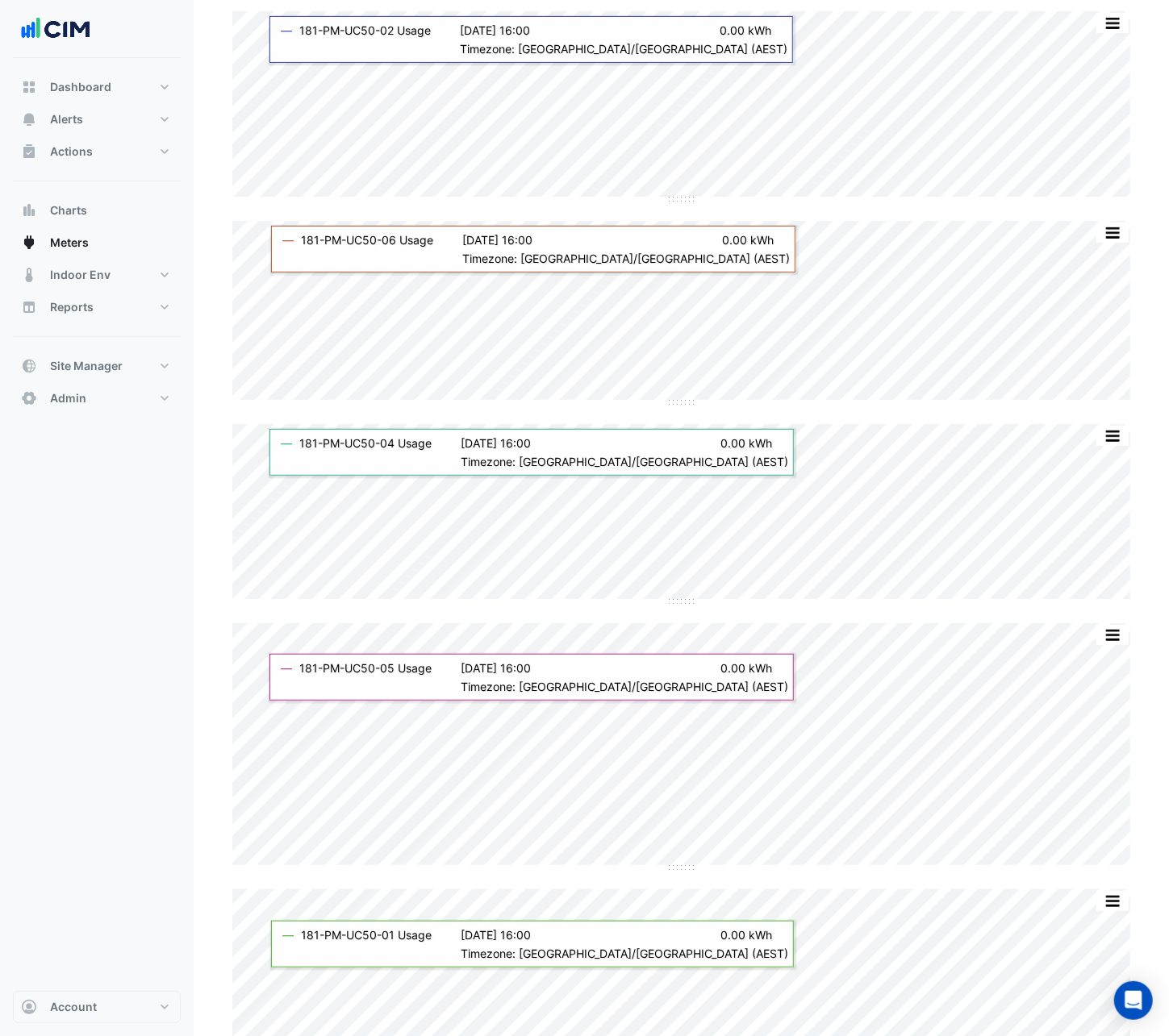
scroll to position [290, 0]
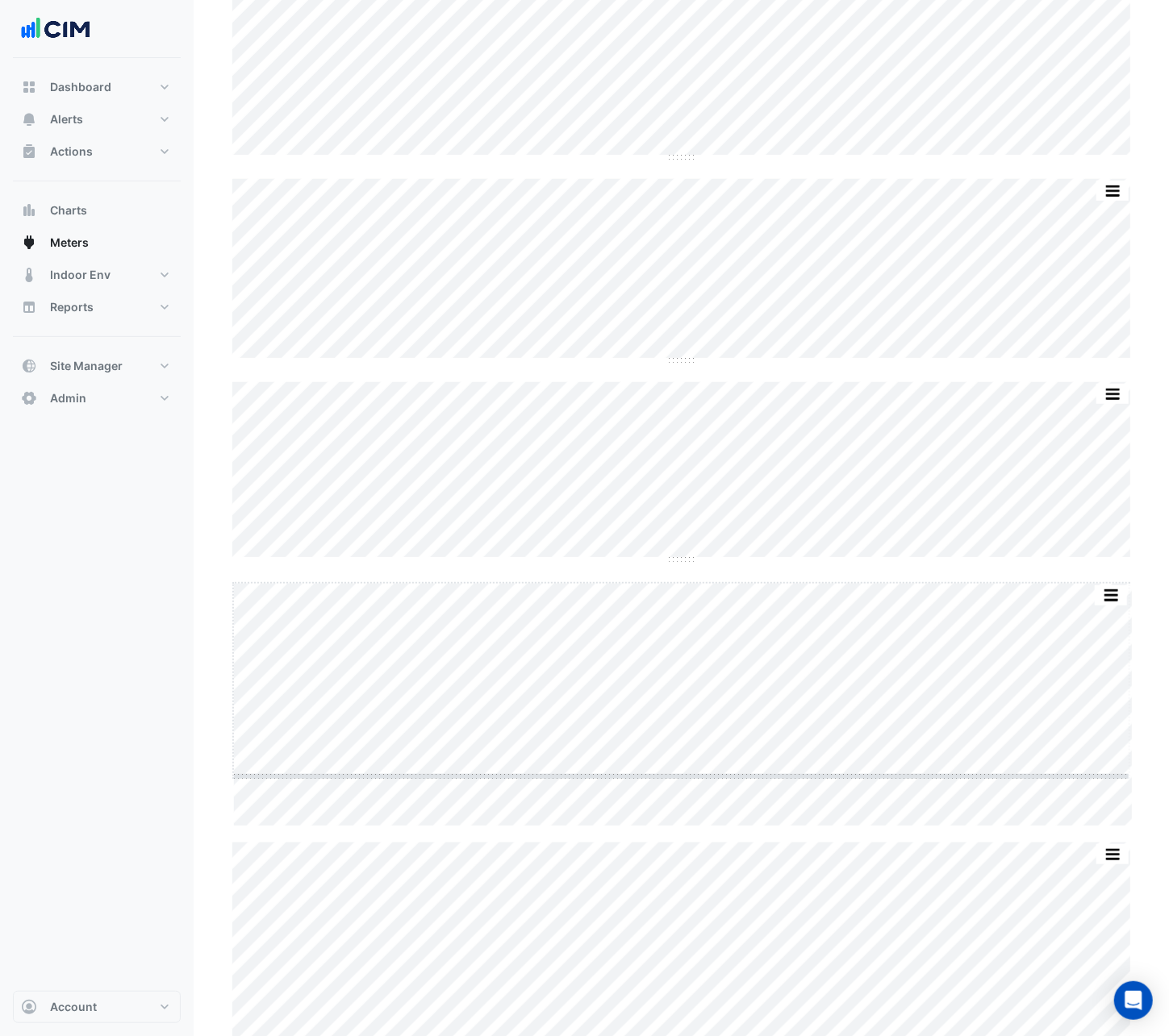
drag, startPoint x: 682, startPoint y: 826, endPoint x: 681, endPoint y: 765, distance: 61.0
drag, startPoint x: 688, startPoint y: 819, endPoint x: 676, endPoint y: 771, distance: 49.5
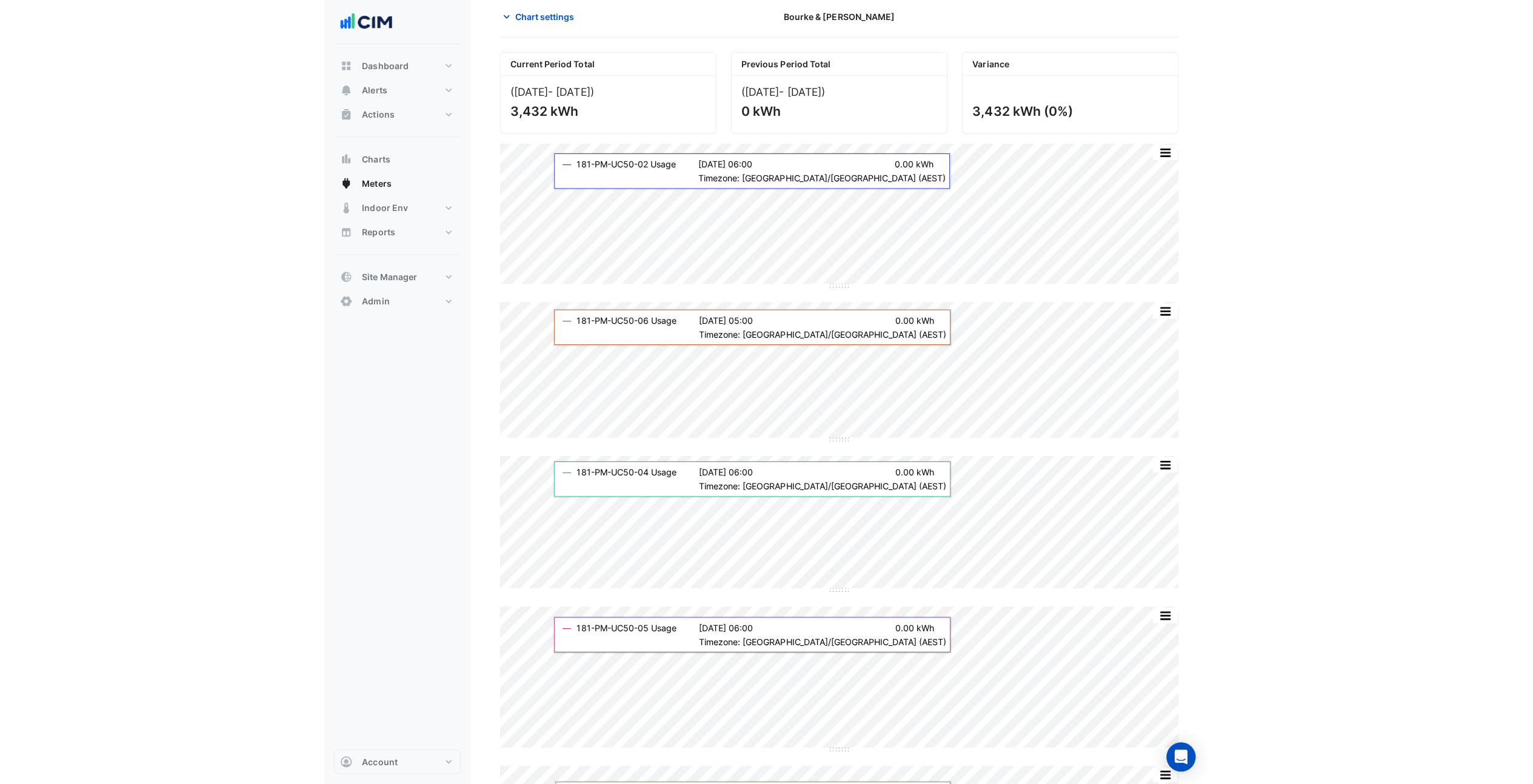
scroll to position [0, 0]
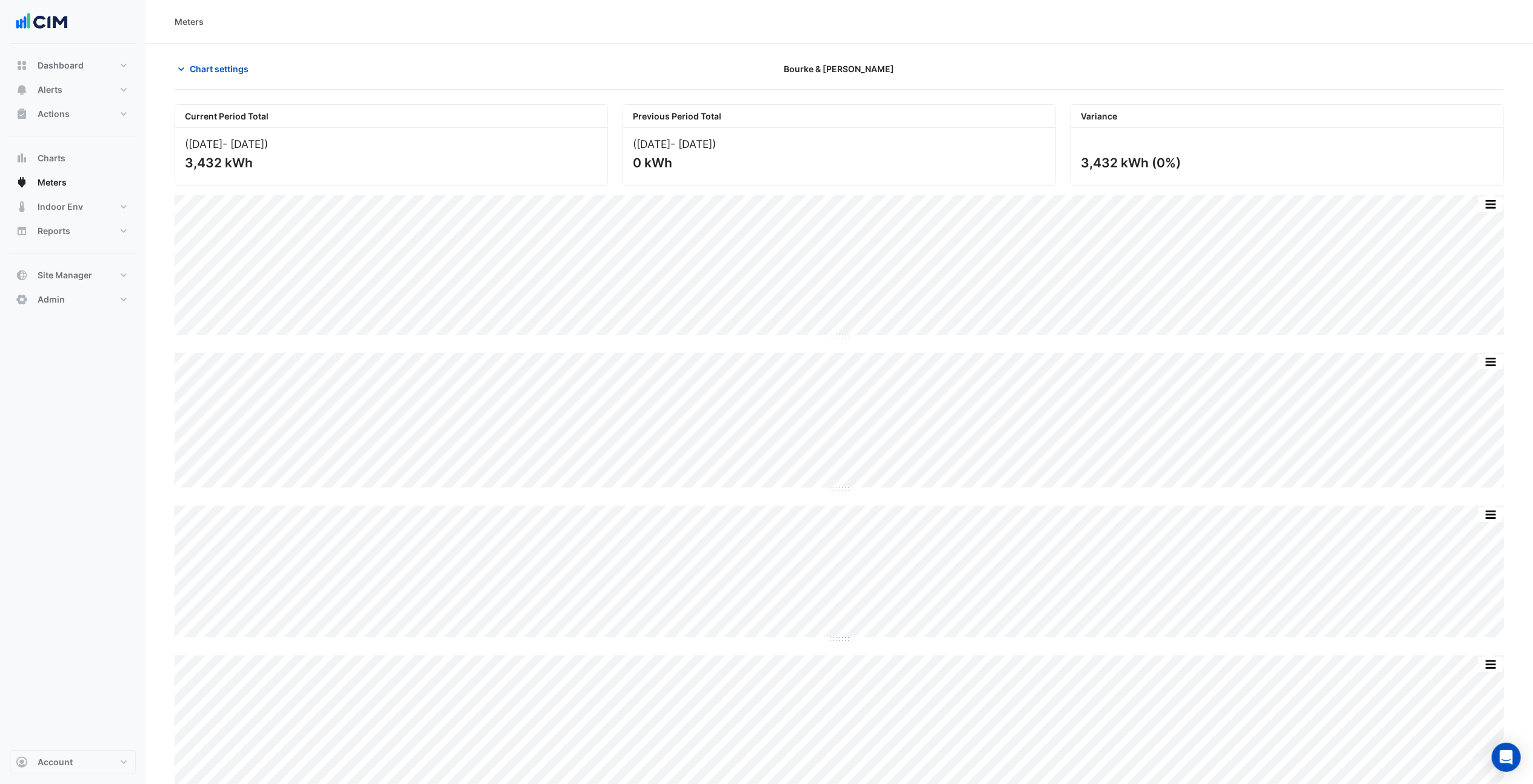
drag, startPoint x: 1489, startPoint y: 1, endPoint x: 1123, endPoint y: 118, distance: 384.2
click at [925, 118] on div "Variance" at bounding box center [1287, 117] width 432 height 23
click at [232, 69] on span "Chart settings" at bounding box center [219, 69] width 59 height 13
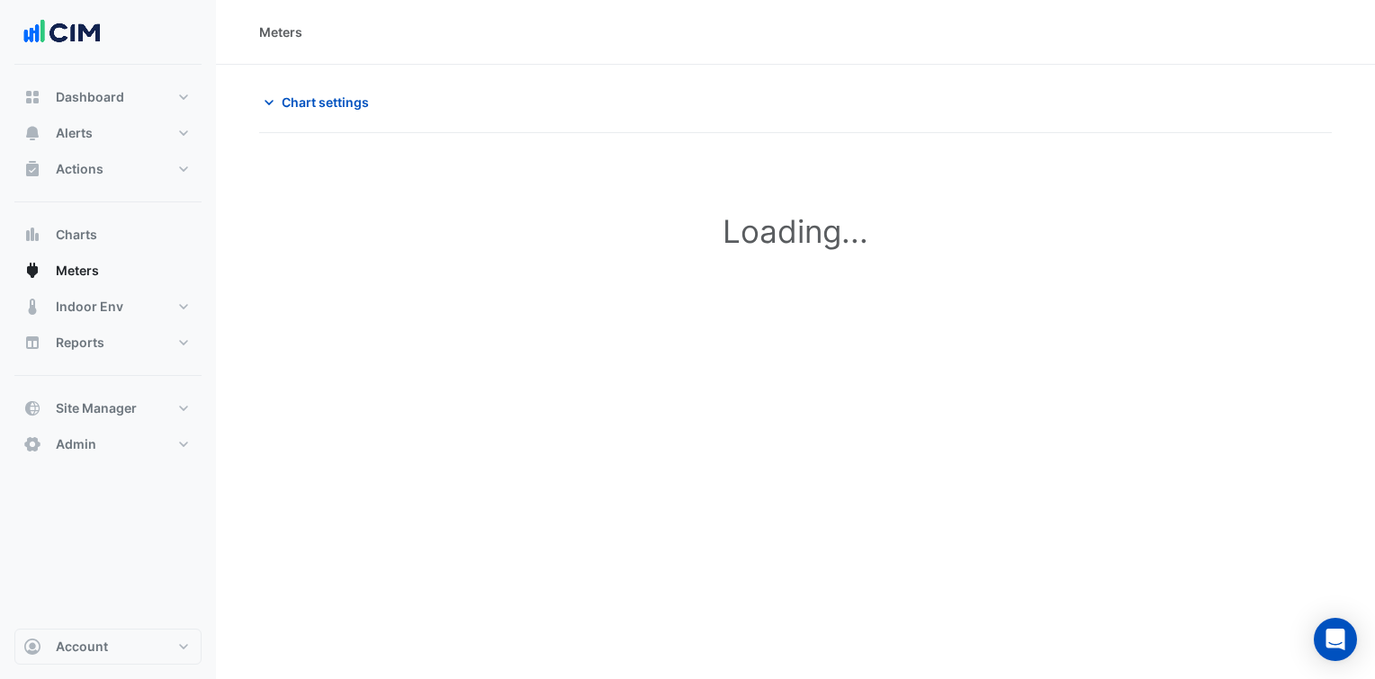
type input "**********"
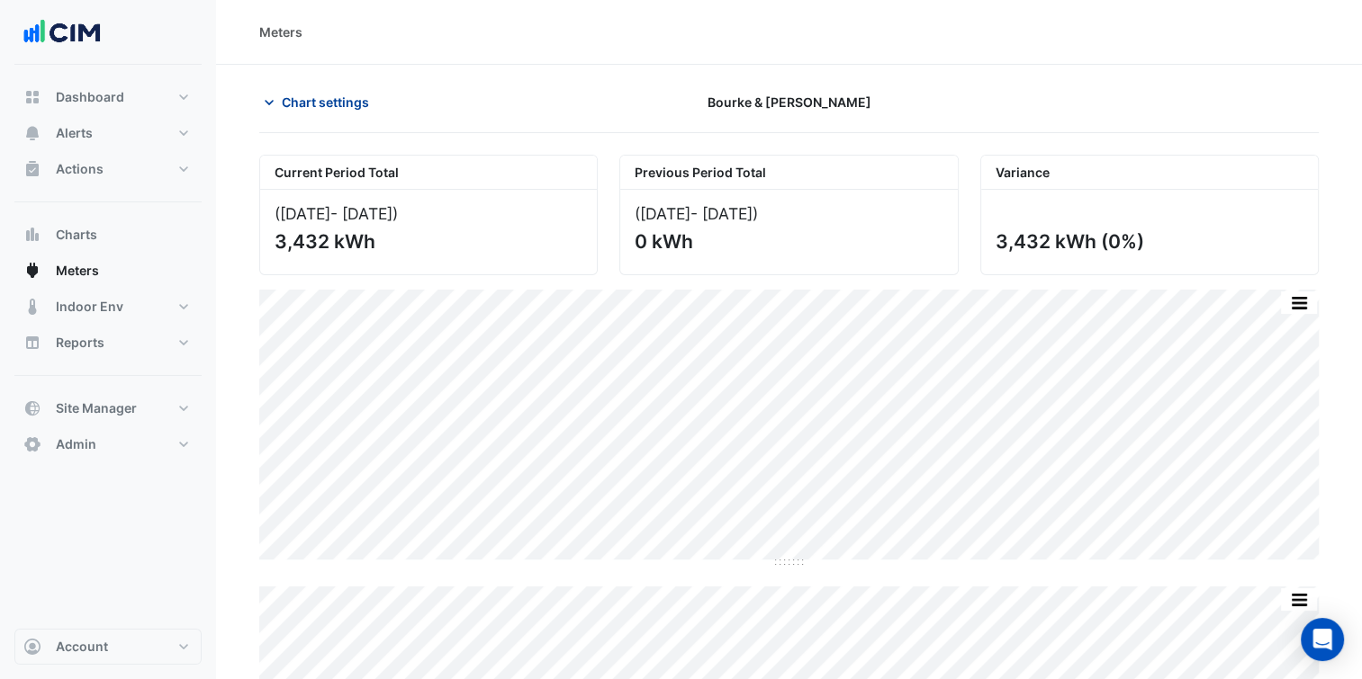
click at [313, 99] on span "Chart settings" at bounding box center [325, 102] width 87 height 19
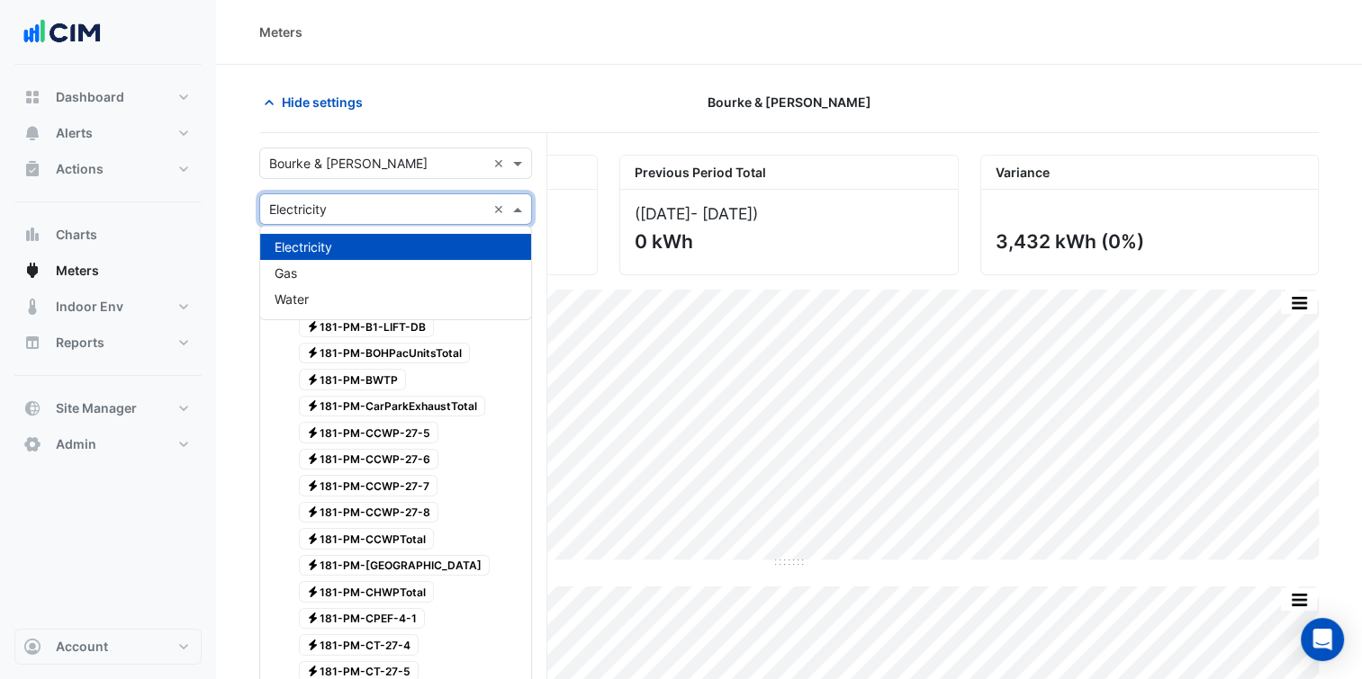
click at [341, 221] on div "Utility Type × Electricity ×" at bounding box center [395, 208] width 273 height 31
click at [324, 287] on div "Water" at bounding box center [395, 299] width 271 height 26
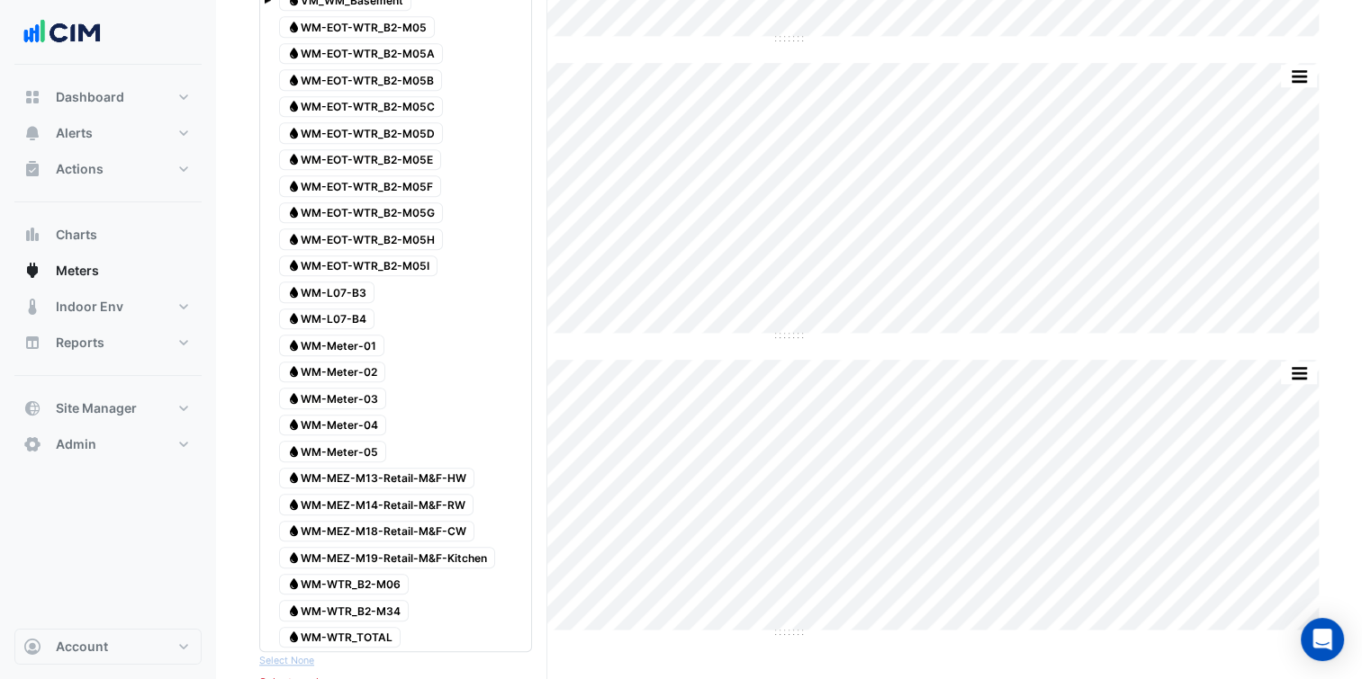
scroll to position [1415, 0]
click at [423, 468] on span "Water WM-MEZ-M13-Retail-M&F-HW" at bounding box center [376, 479] width 195 height 22
click at [420, 492] on div "Water WM-MEZ-M14-Retail-M&F-RW" at bounding box center [375, 504] width 203 height 25
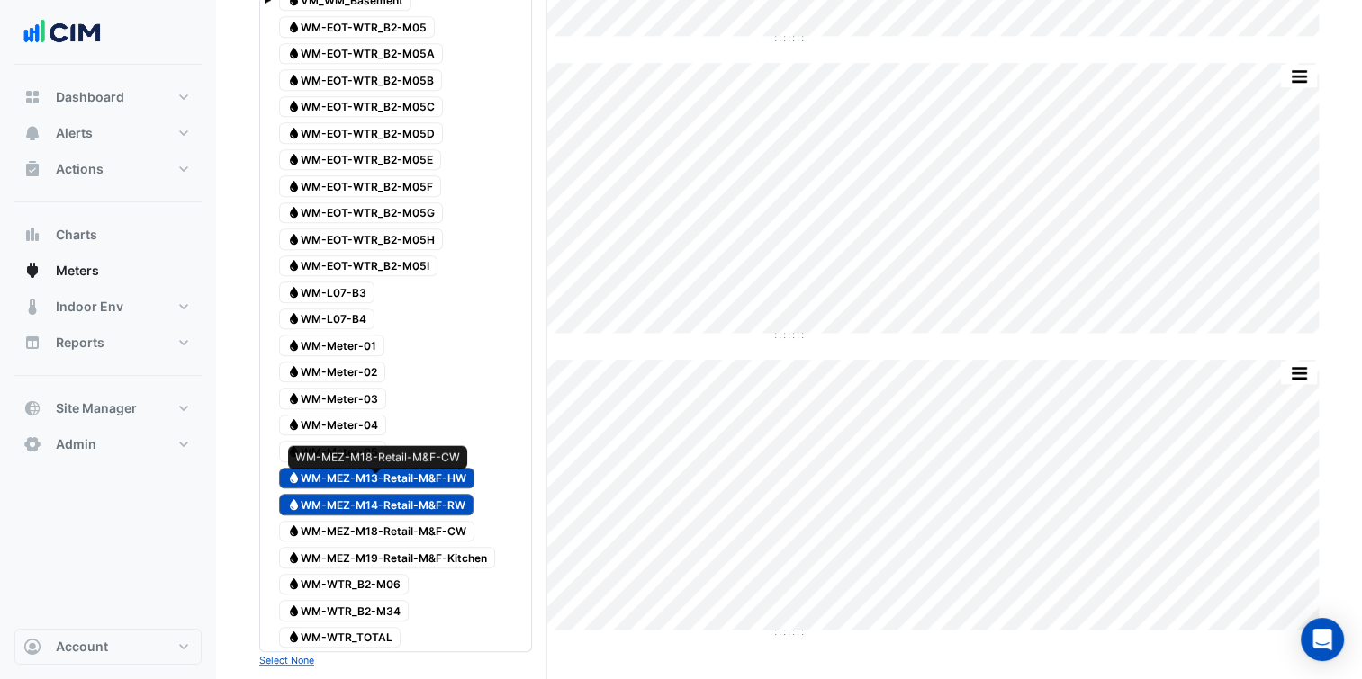
click at [409, 521] on span "Water WM-MEZ-M18-Retail-M&F-CW" at bounding box center [376, 532] width 195 height 22
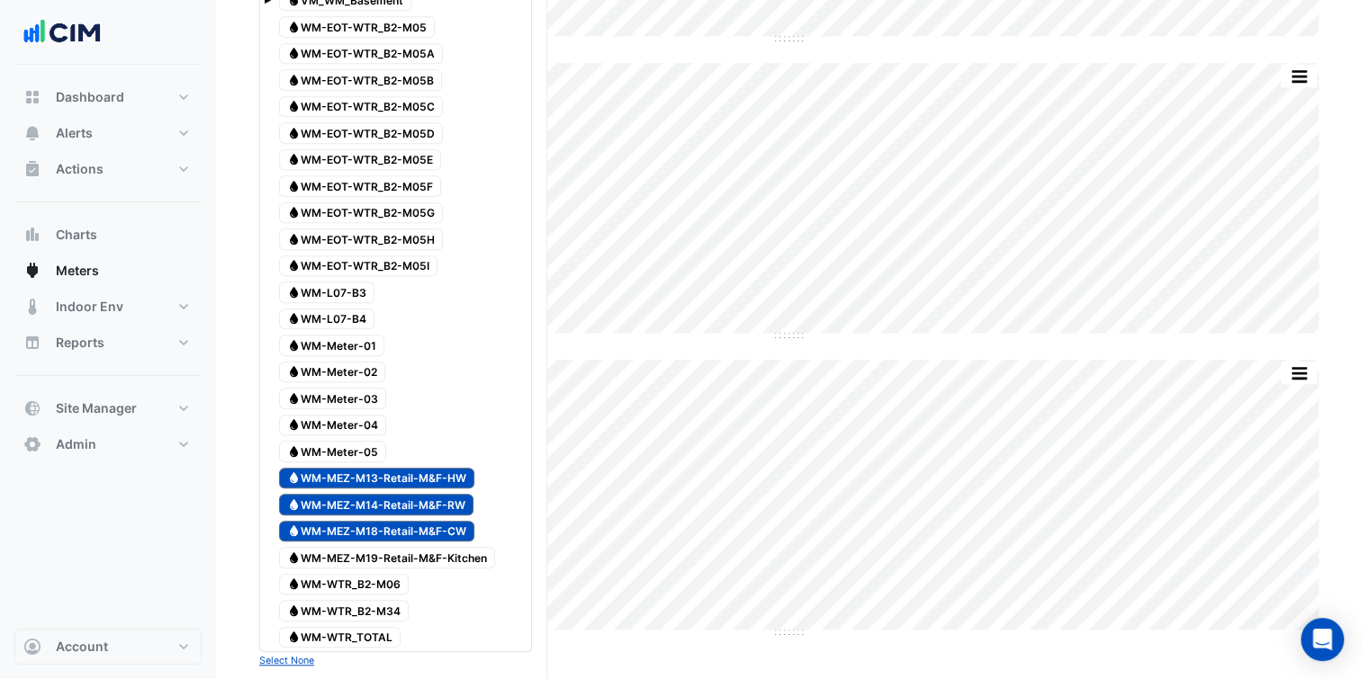
click at [409, 545] on div "Water WM-MEZ-M19-Retail-M&F-Kitchen" at bounding box center [386, 557] width 225 height 25
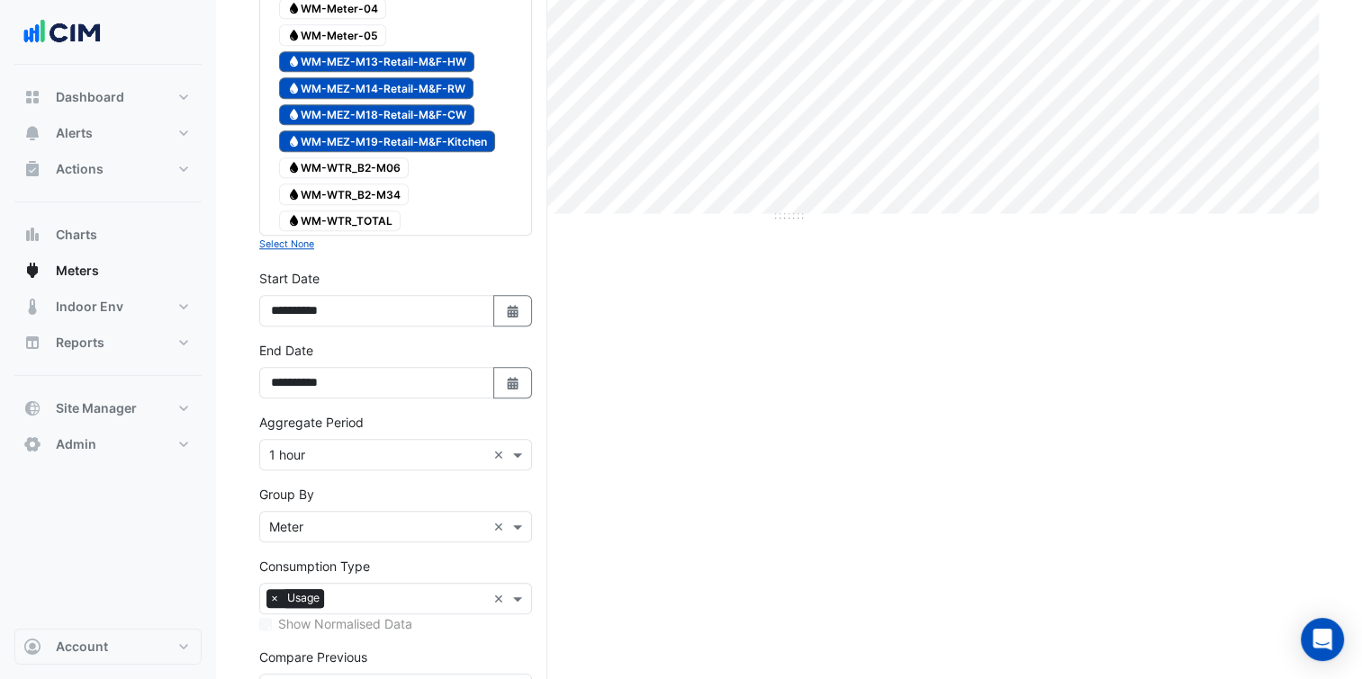
scroll to position [1944, 0]
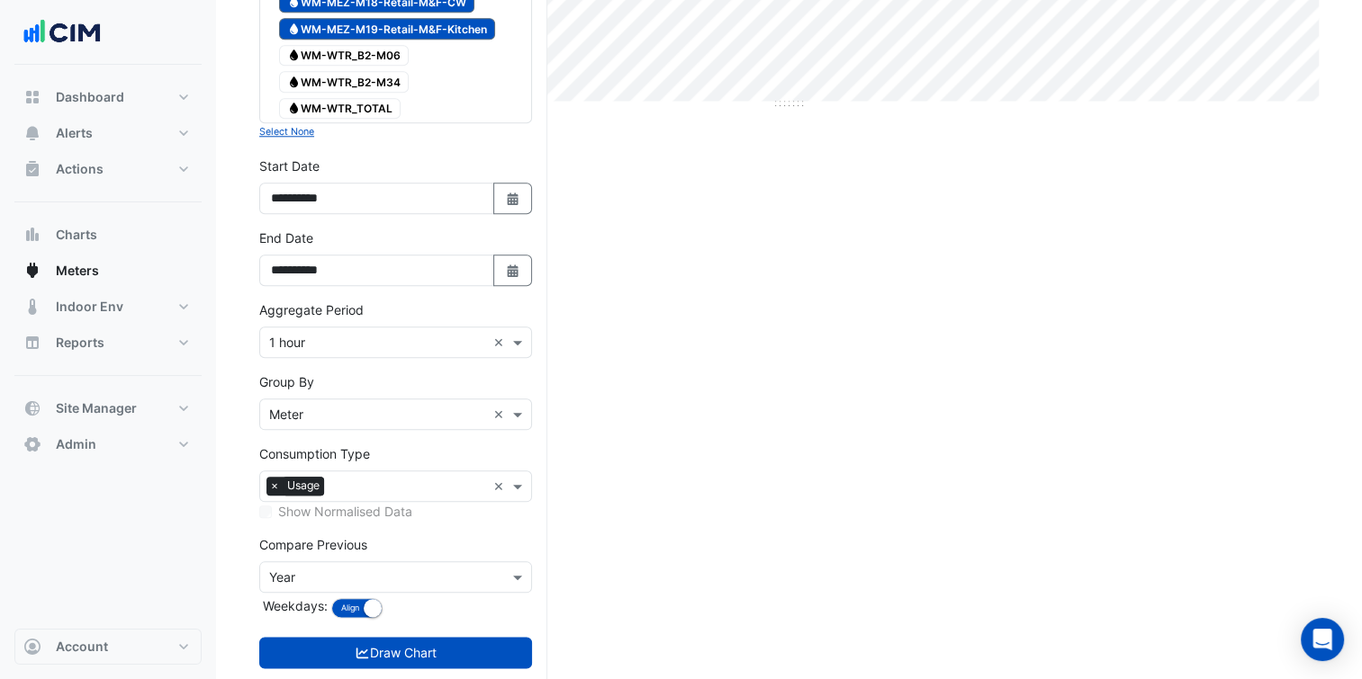
click at [403, 327] on div "Aggregate Period × 1 hour ×" at bounding box center [395, 342] width 273 height 31
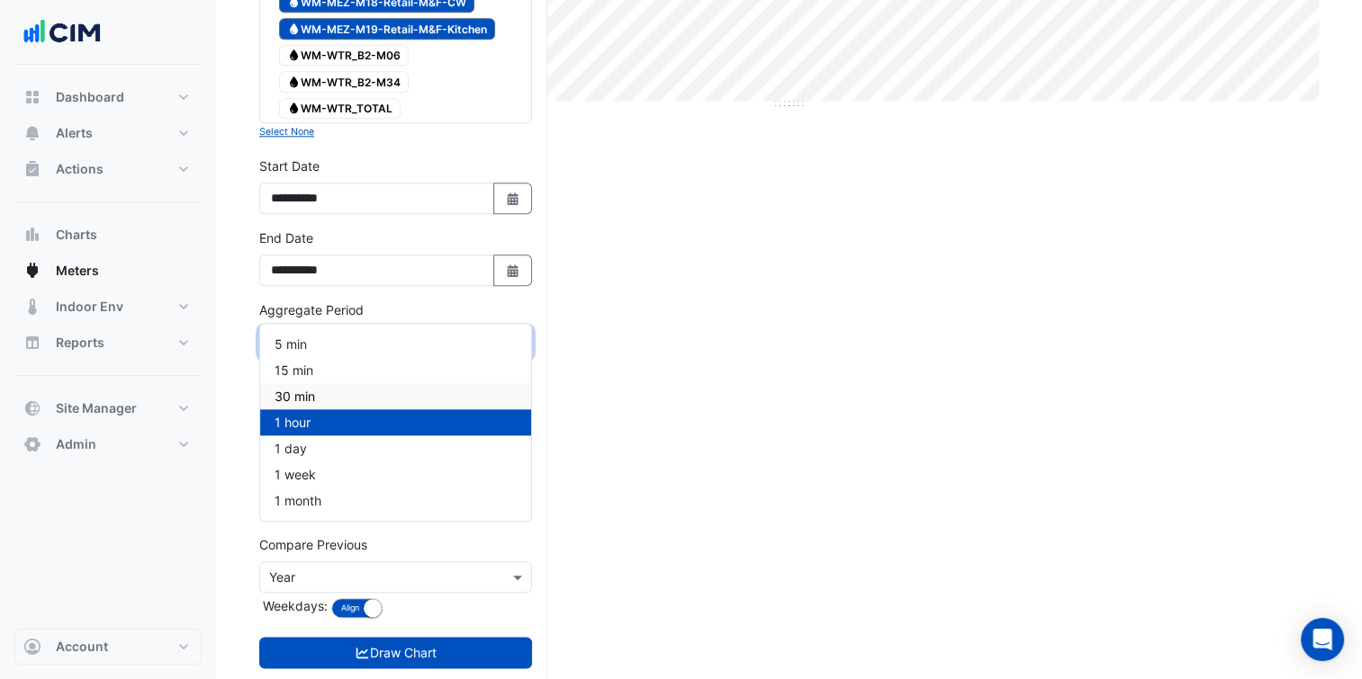
click at [338, 396] on div "30 min" at bounding box center [395, 396] width 271 height 26
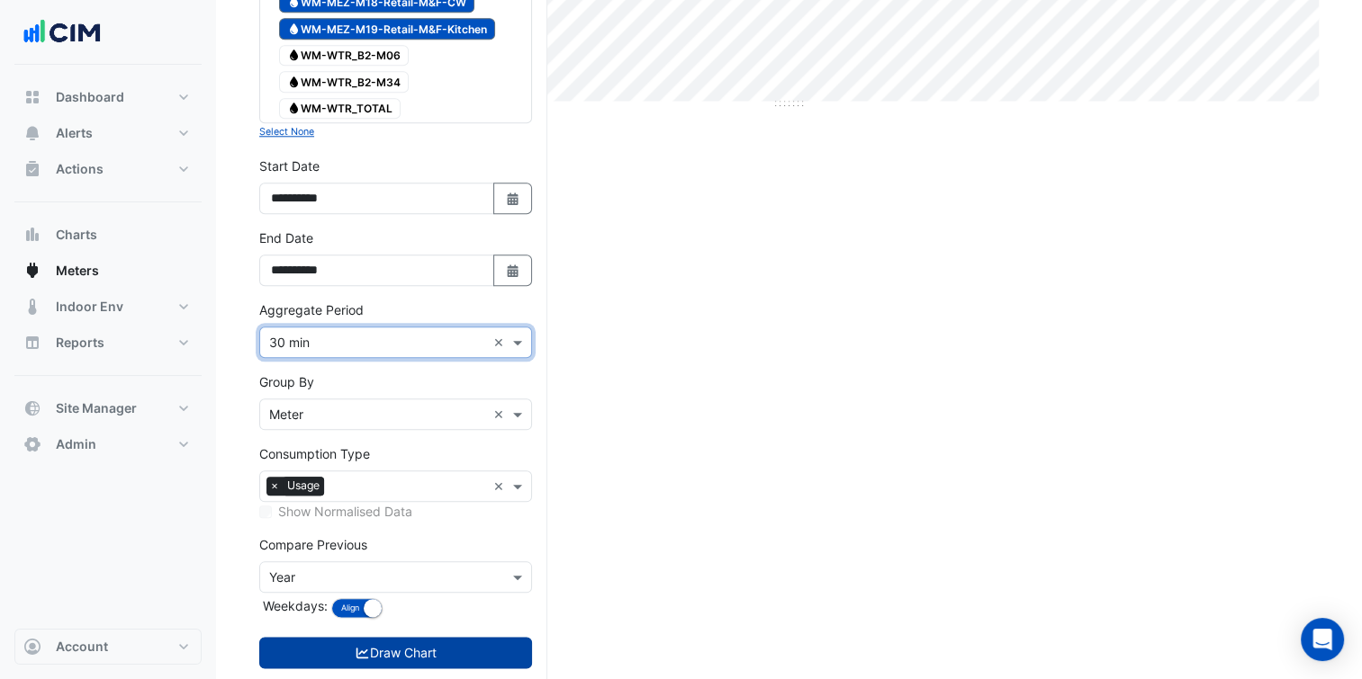
click at [432, 637] on button "Draw Chart" at bounding box center [395, 652] width 273 height 31
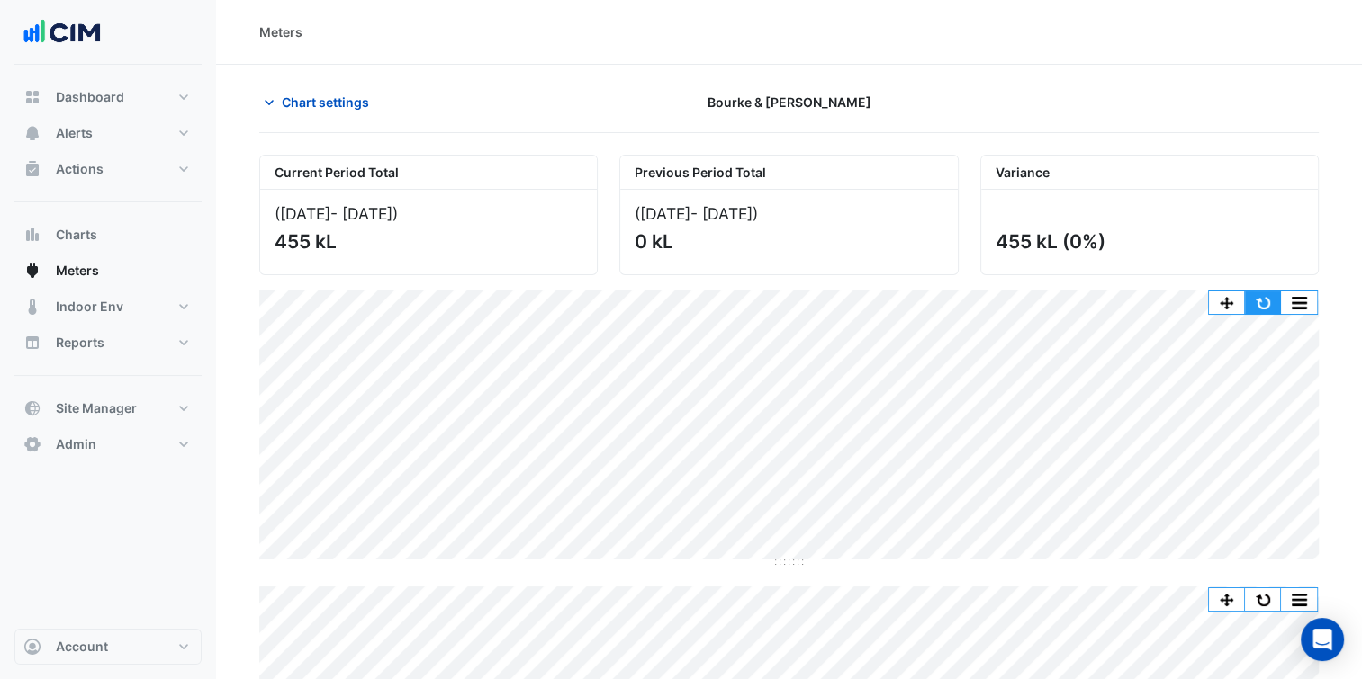
click at [1262, 297] on button "button" at bounding box center [1263, 303] width 36 height 22
click at [331, 112] on button "Chart settings" at bounding box center [319, 101] width 121 height 31
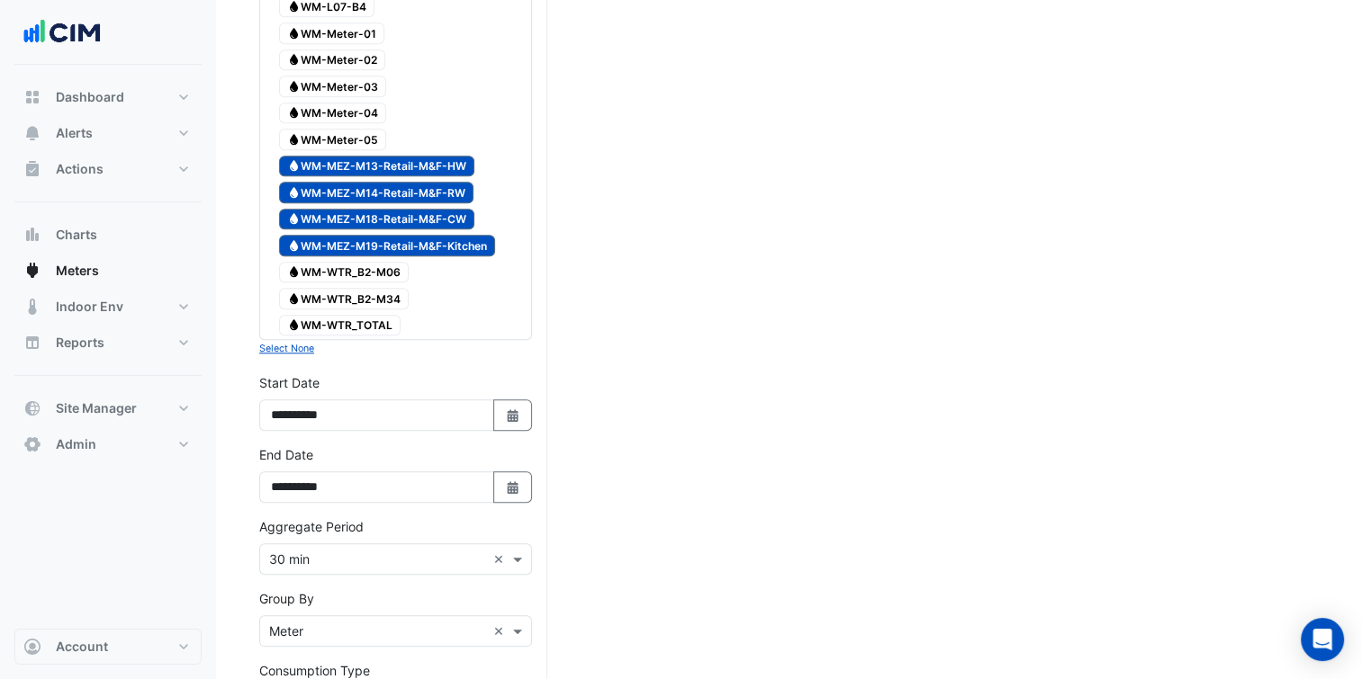
scroll to position [1944, 0]
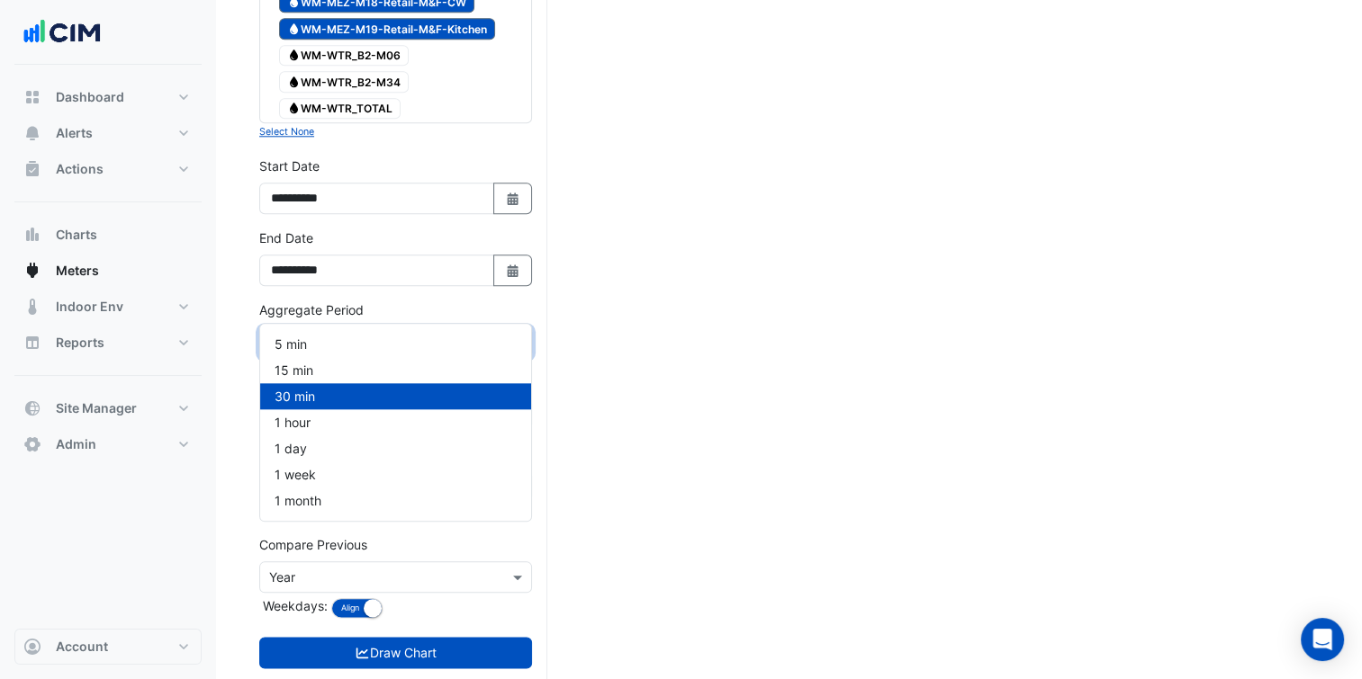
click at [405, 334] on input "text" at bounding box center [377, 343] width 217 height 19
click at [331, 443] on div "1 day" at bounding box center [395, 449] width 271 height 26
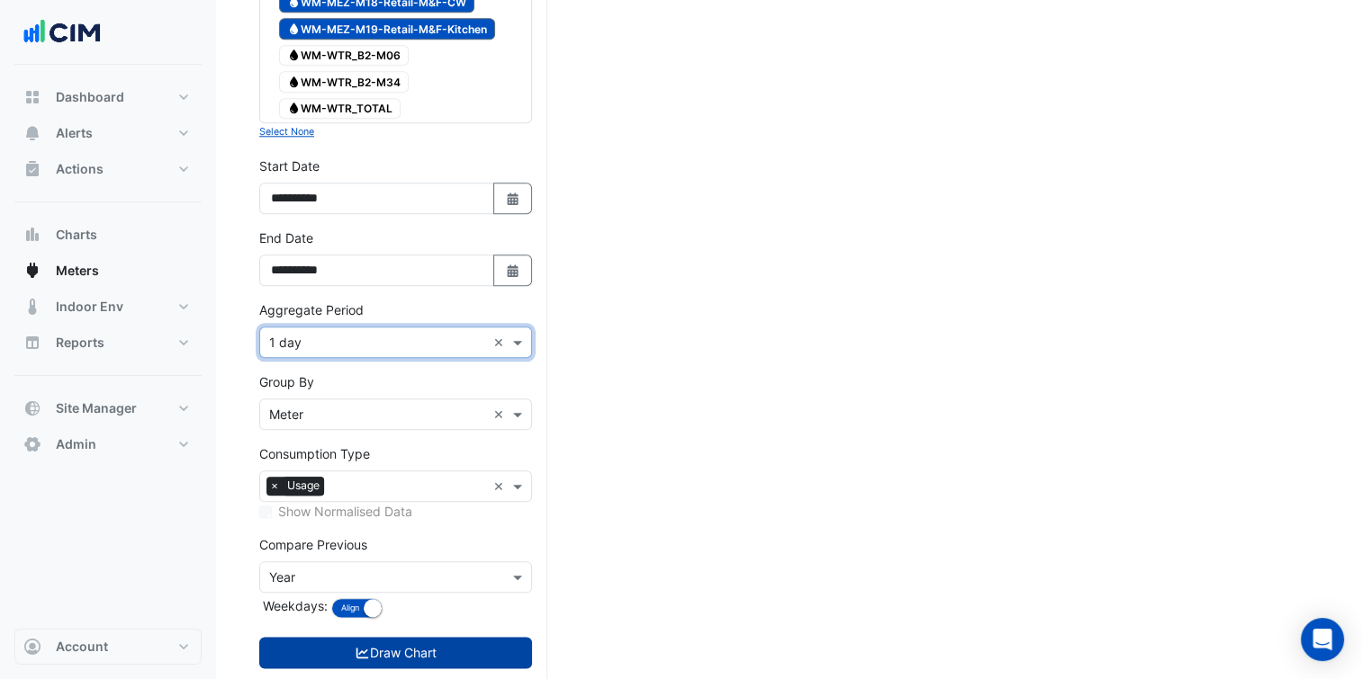
click at [407, 637] on button "Draw Chart" at bounding box center [395, 652] width 273 height 31
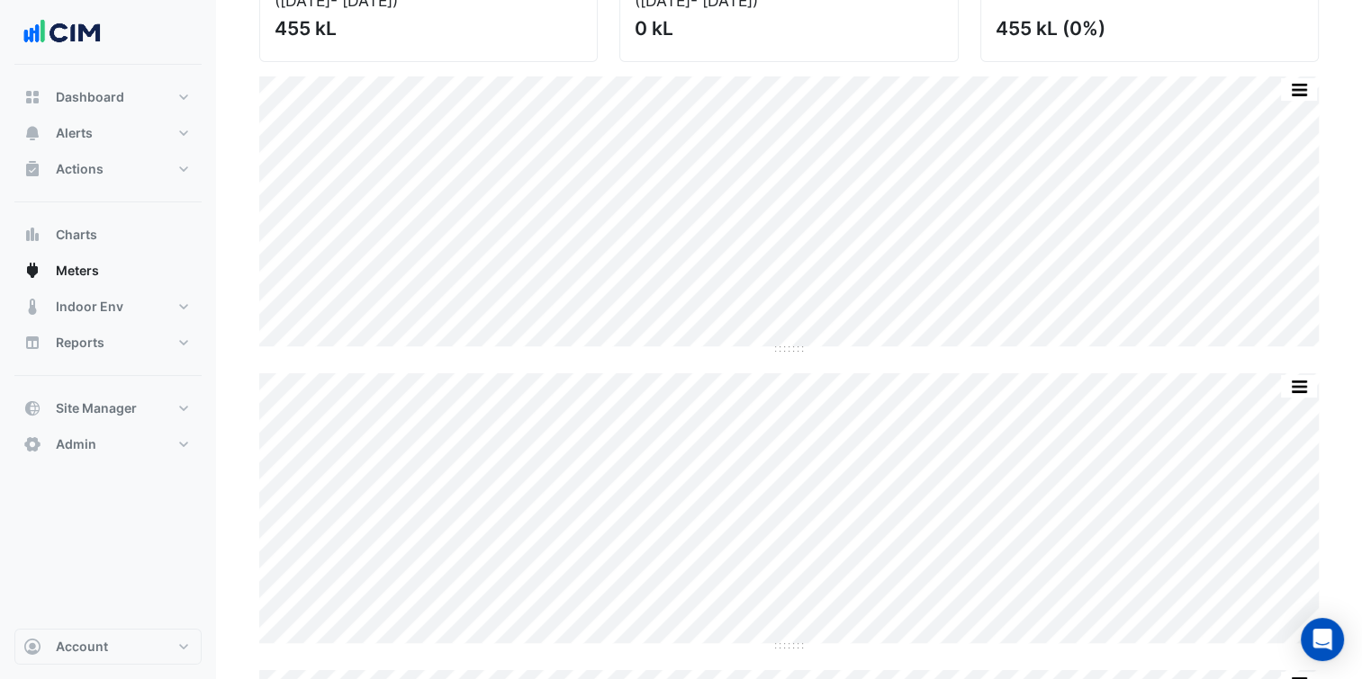
scroll to position [148, 0]
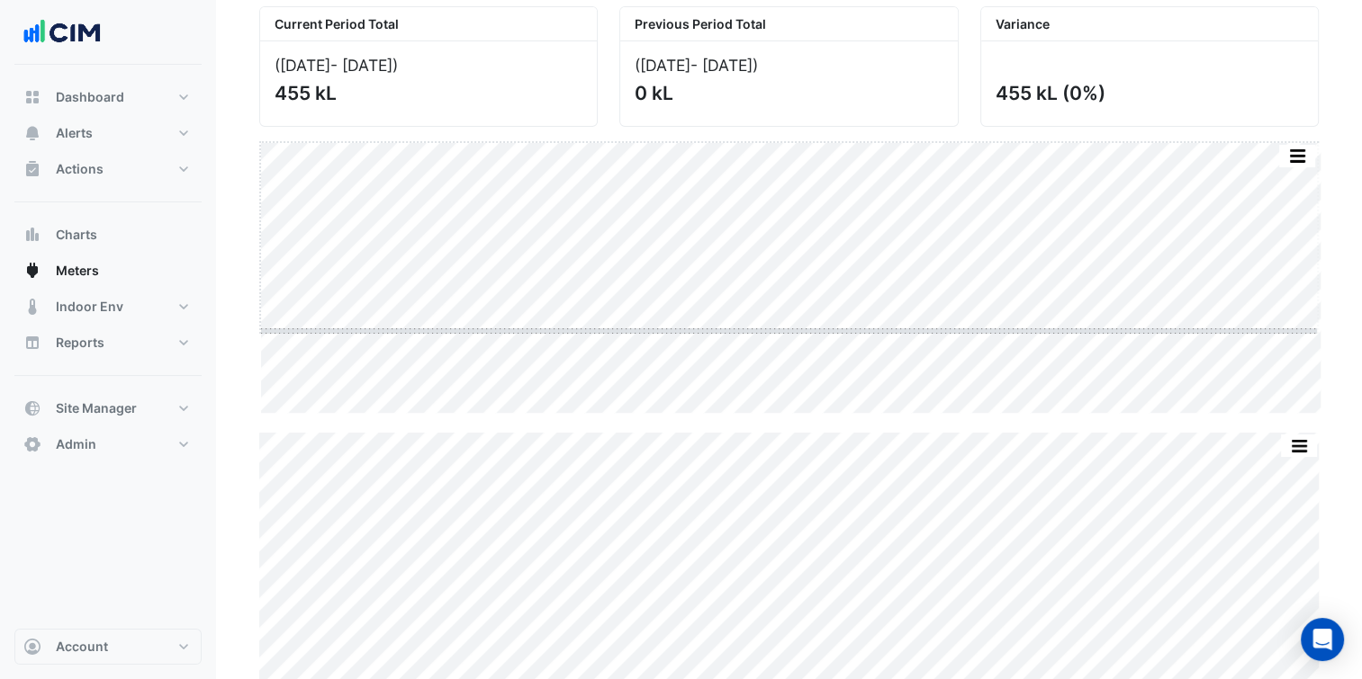
drag, startPoint x: 796, startPoint y: 413, endPoint x: 796, endPoint y: 289, distance: 124.2
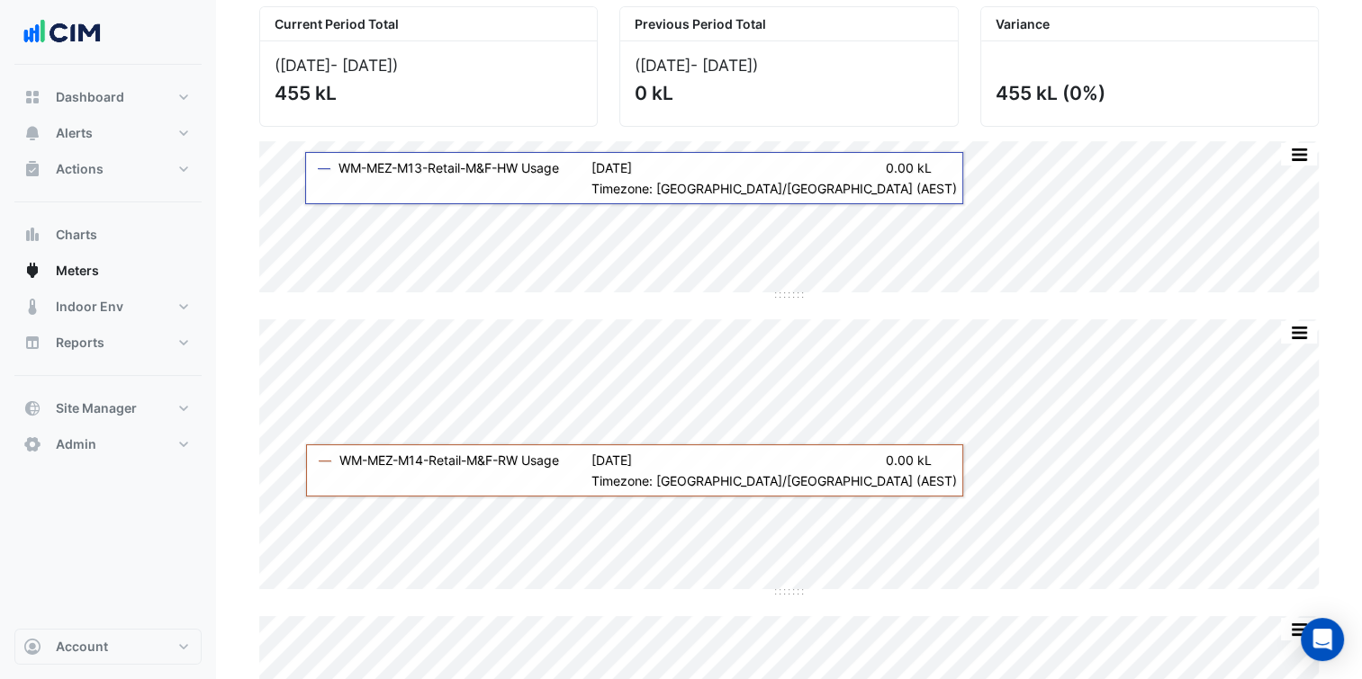
click at [810, 486] on div "Current Period Total (25 Aug 25 - 07 Sep 25 ) 455 kL Previous Period Total (26 …" at bounding box center [788, 590] width 1059 height 1197
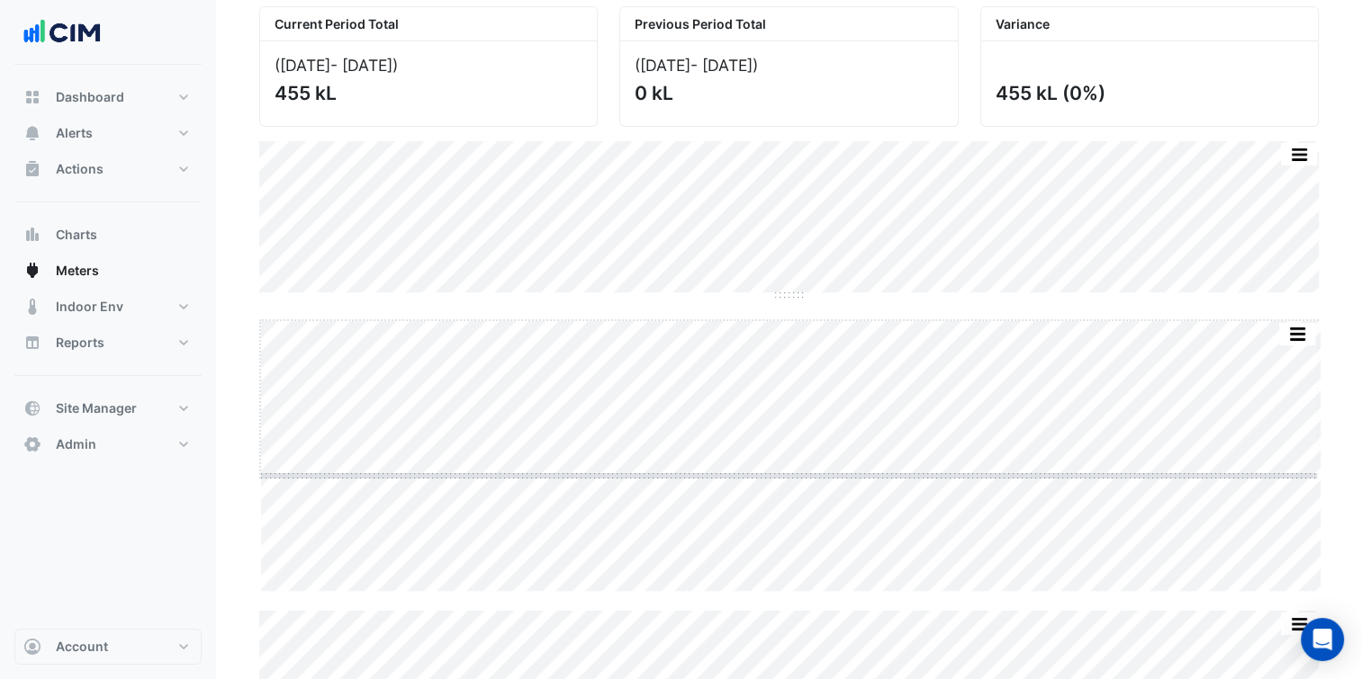
drag, startPoint x: 785, startPoint y: 592, endPoint x: 833, endPoint y: 428, distance: 170.9
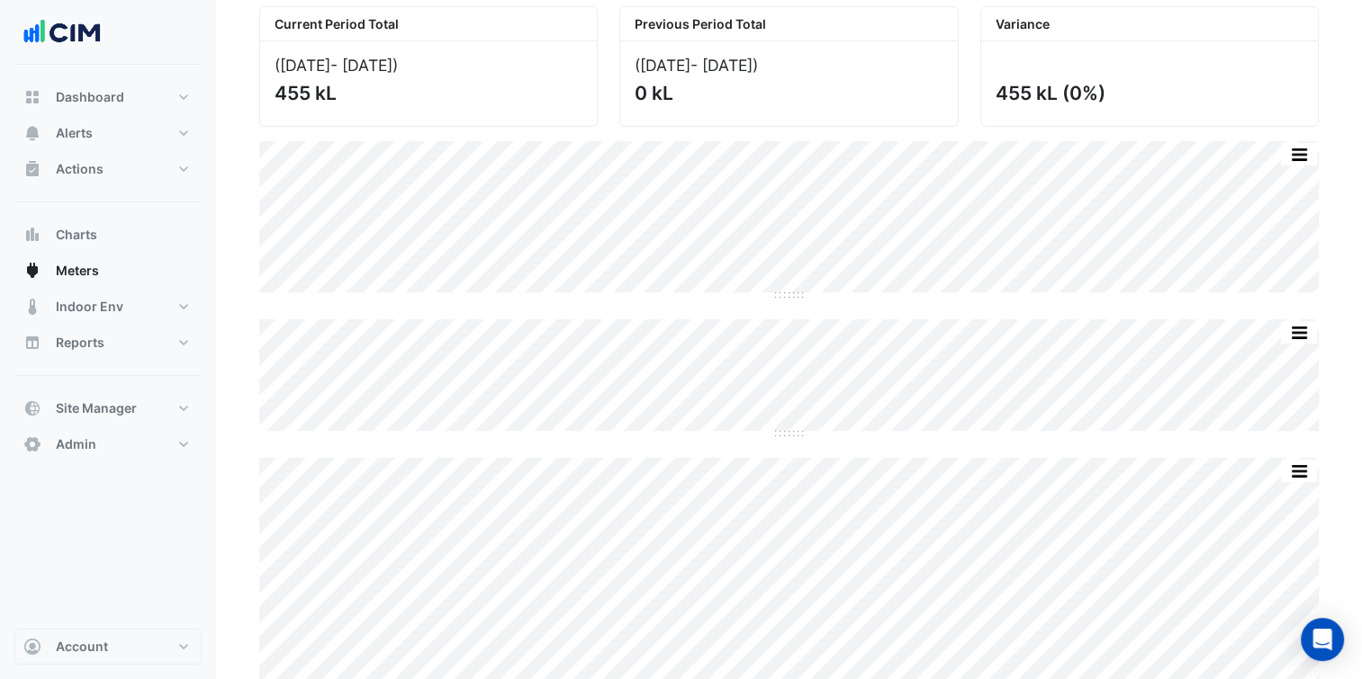
scroll to position [166, 0]
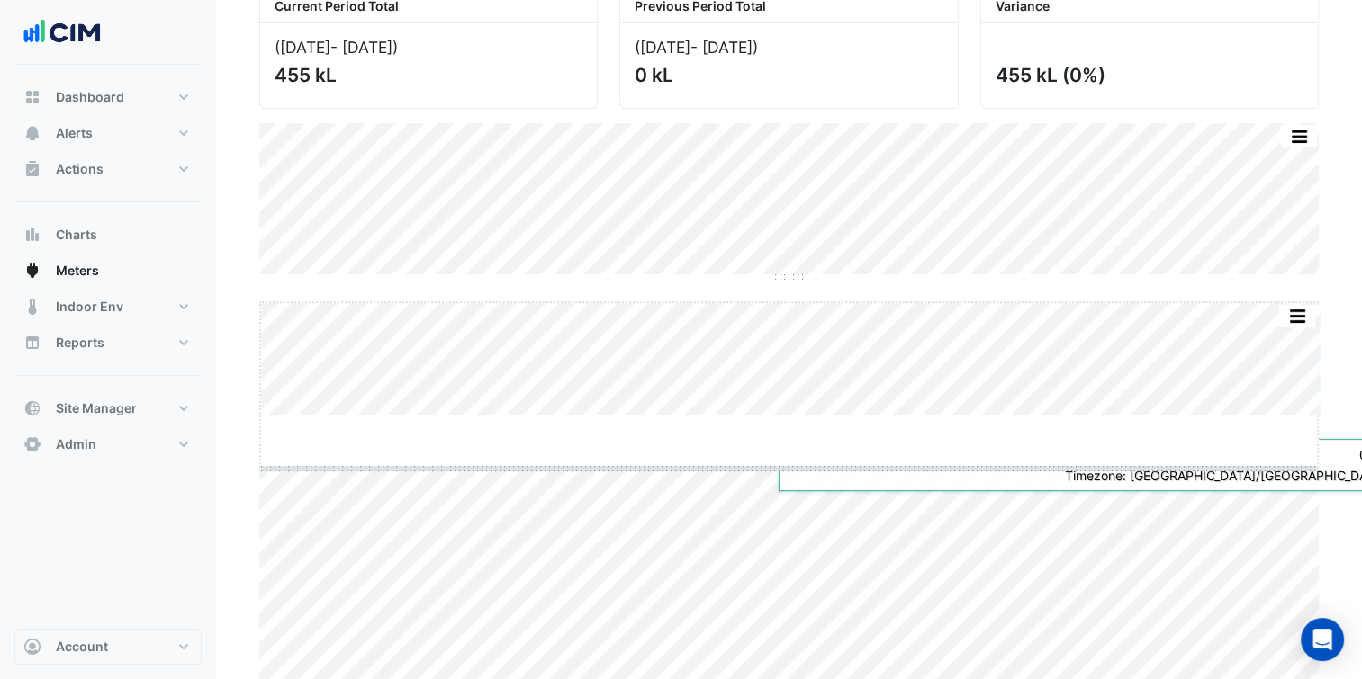
drag, startPoint x: 788, startPoint y: 413, endPoint x: 779, endPoint y: 468, distance: 55.6
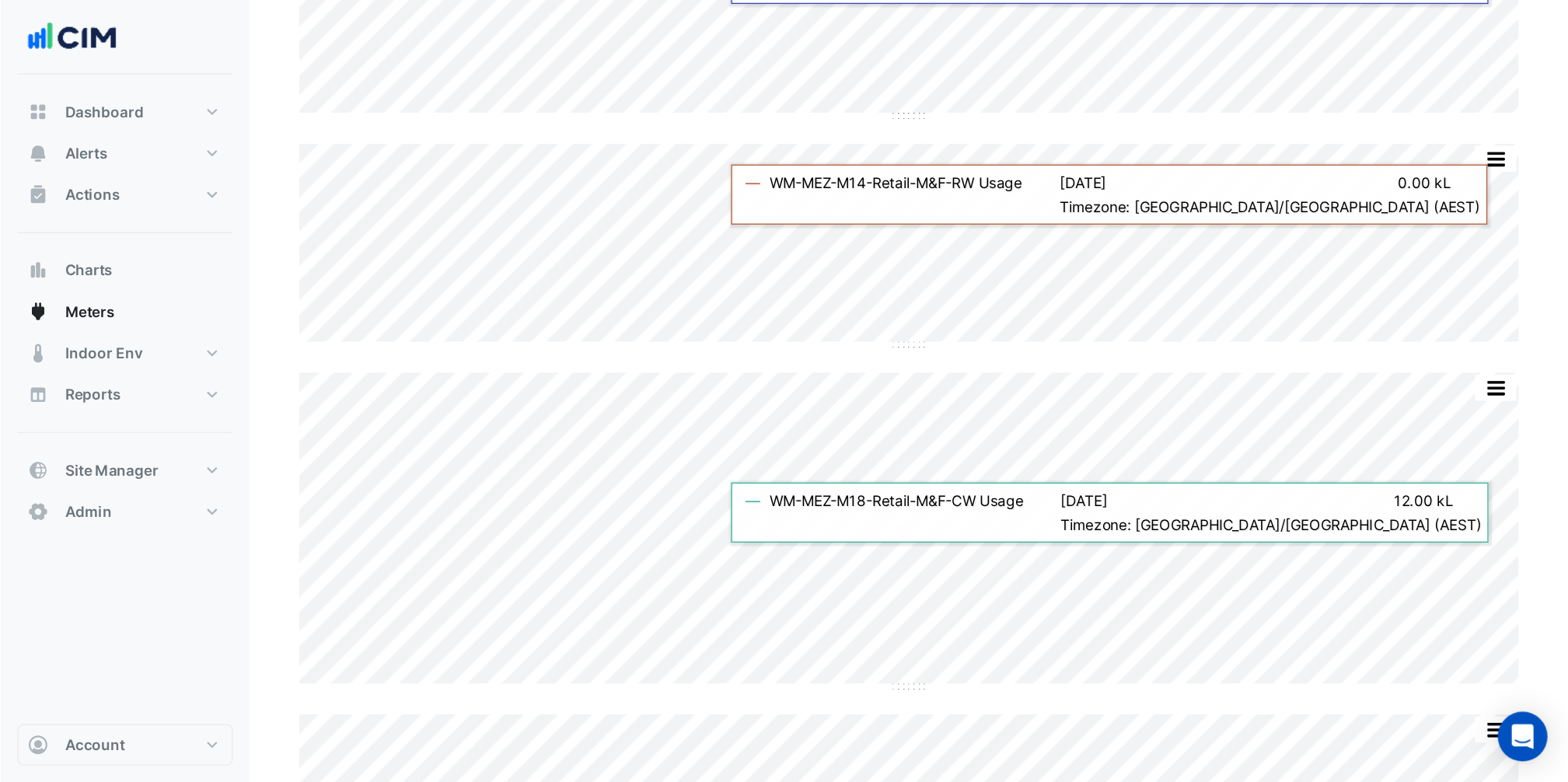
scroll to position [0, 0]
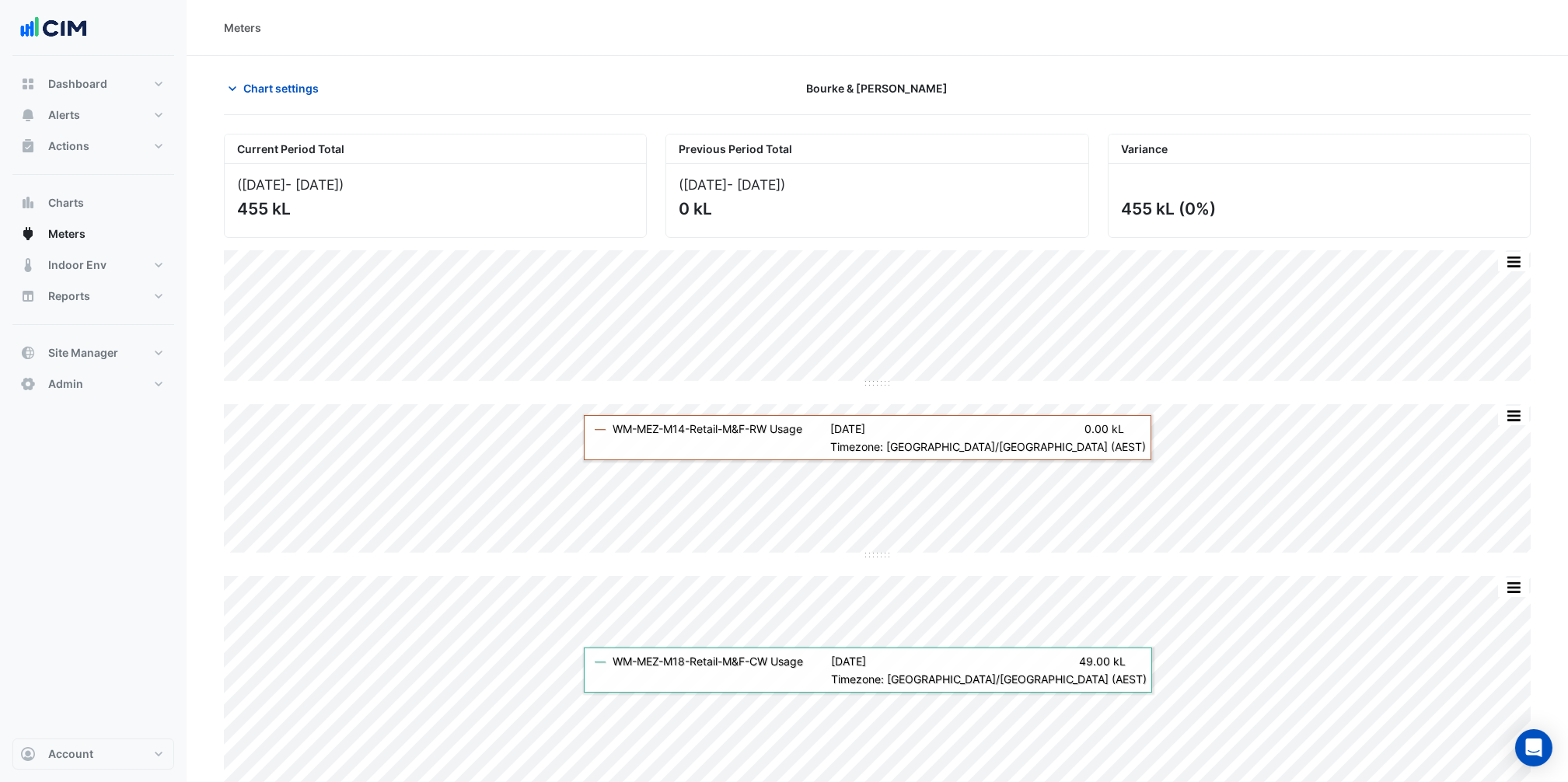
drag, startPoint x: 1032, startPoint y: -1, endPoint x: 503, endPoint y: 562, distance: 772.5
click at [503, 562] on div "Current Period Total (25 Aug 25 - 07 Sep 25 ) 455 kL Previous Period Total (26 …" at bounding box center [877, 595] width 1307 height 950
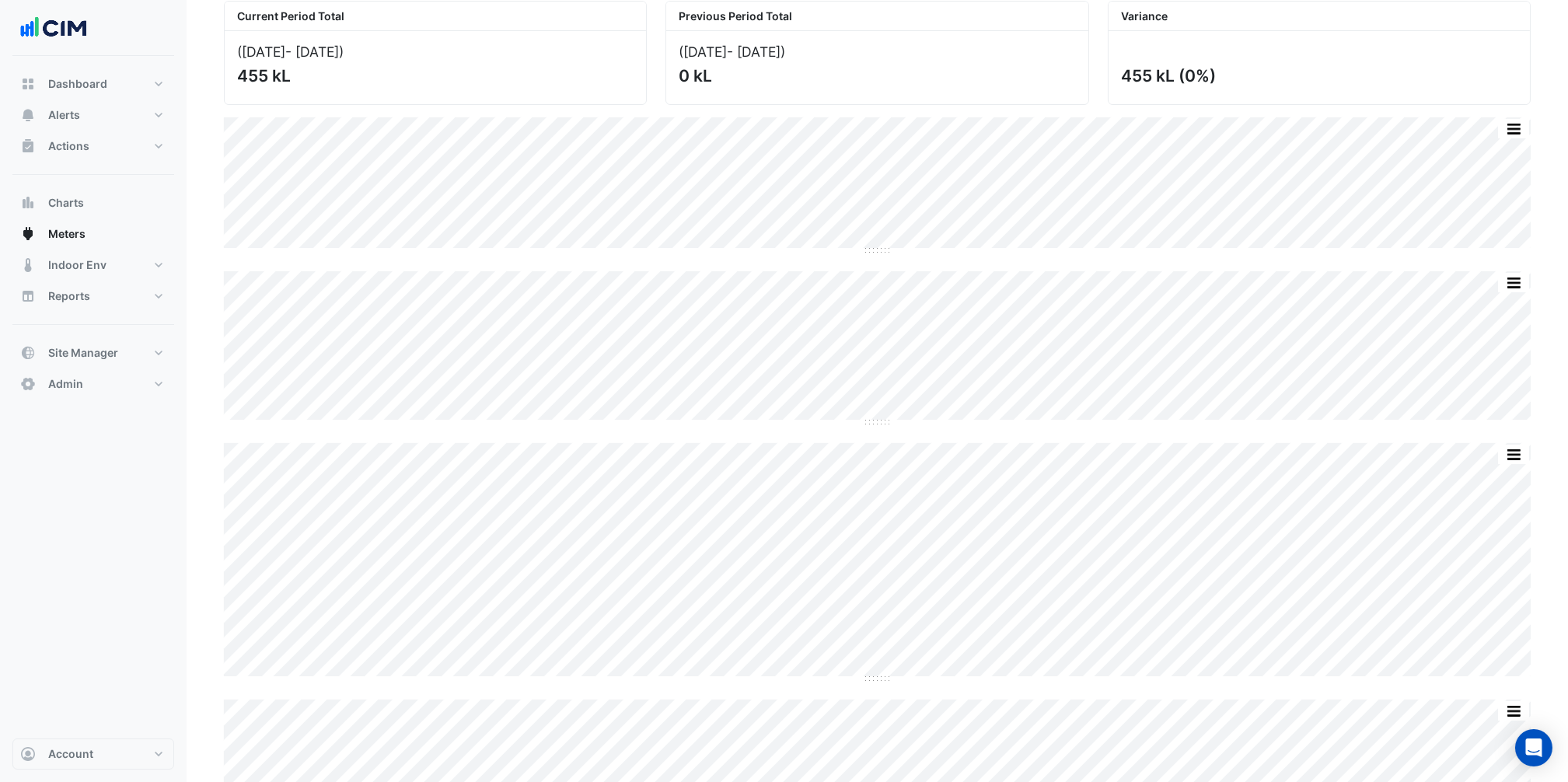
scroll to position [162, 0]
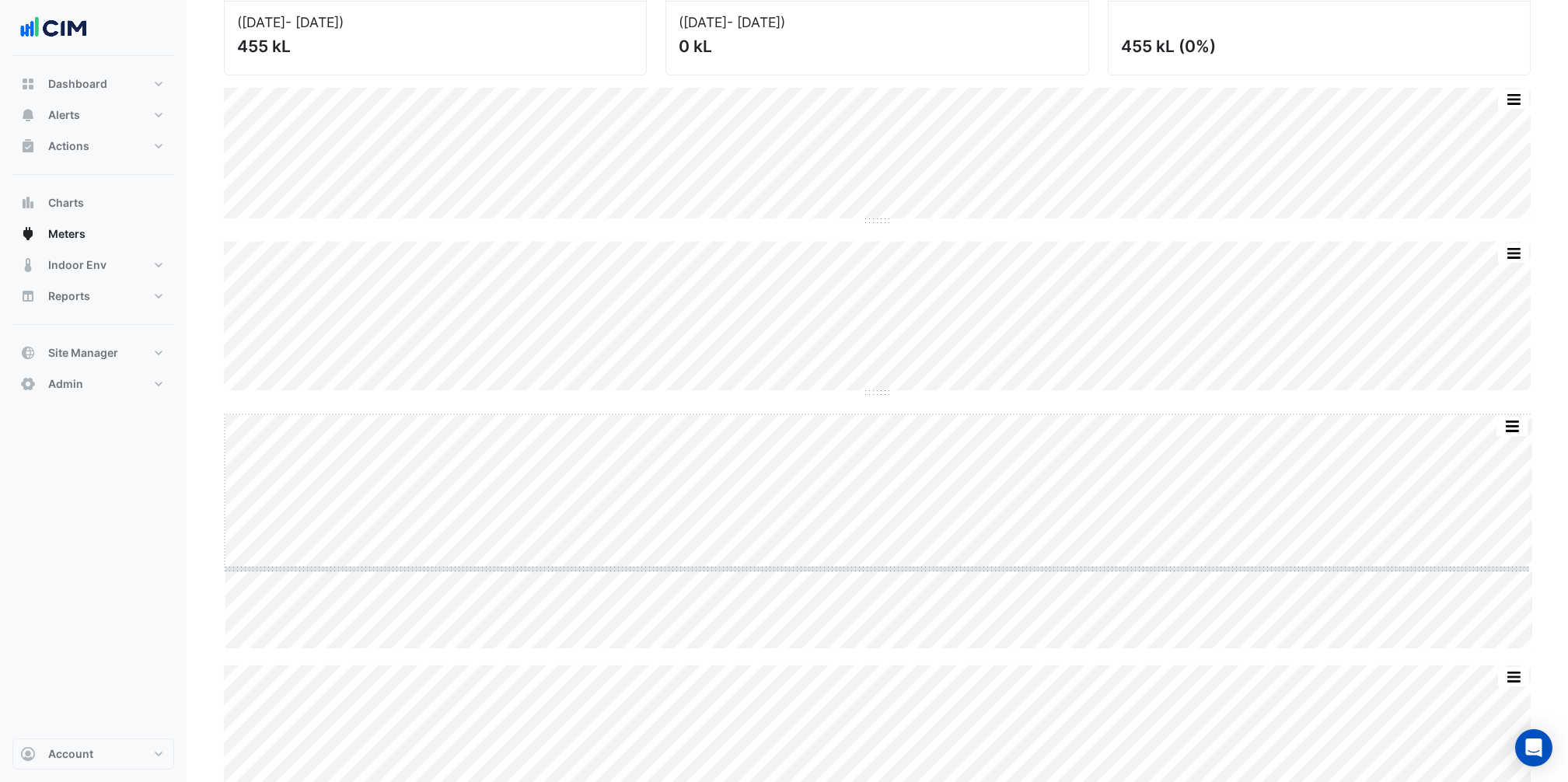
drag, startPoint x: 876, startPoint y: 648, endPoint x: 899, endPoint y: 560, distance: 91.0
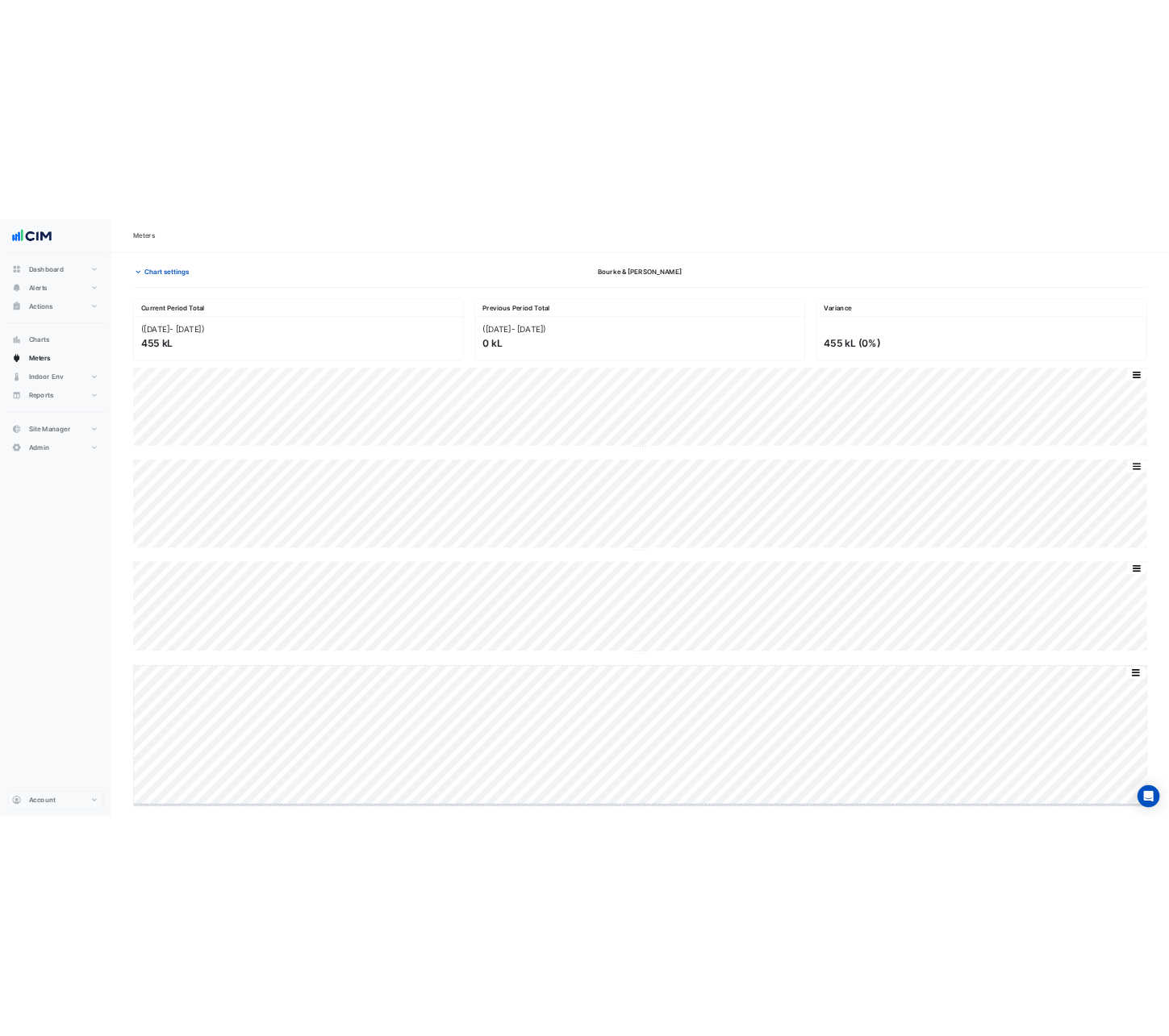
scroll to position [0, 0]
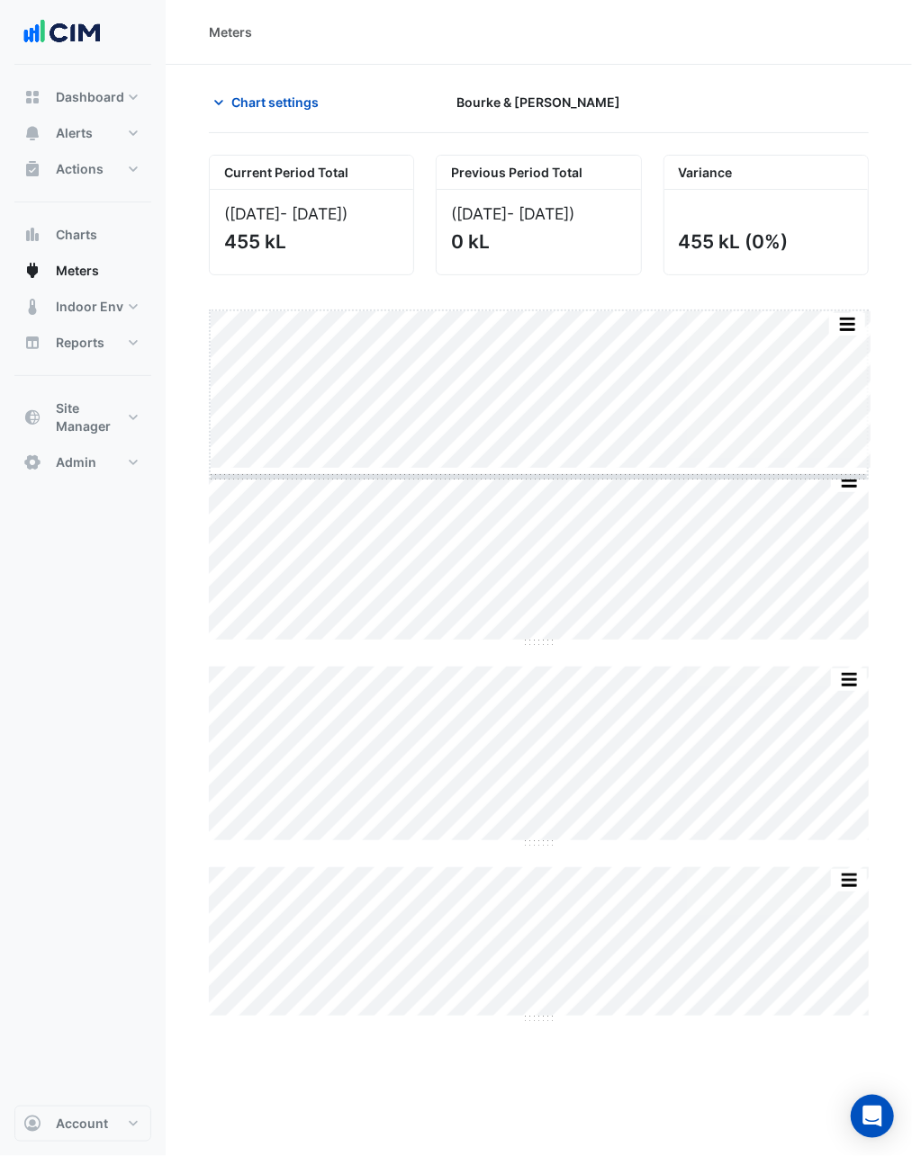
drag, startPoint x: 536, startPoint y: 469, endPoint x: 535, endPoint y: 493, distance: 24.4
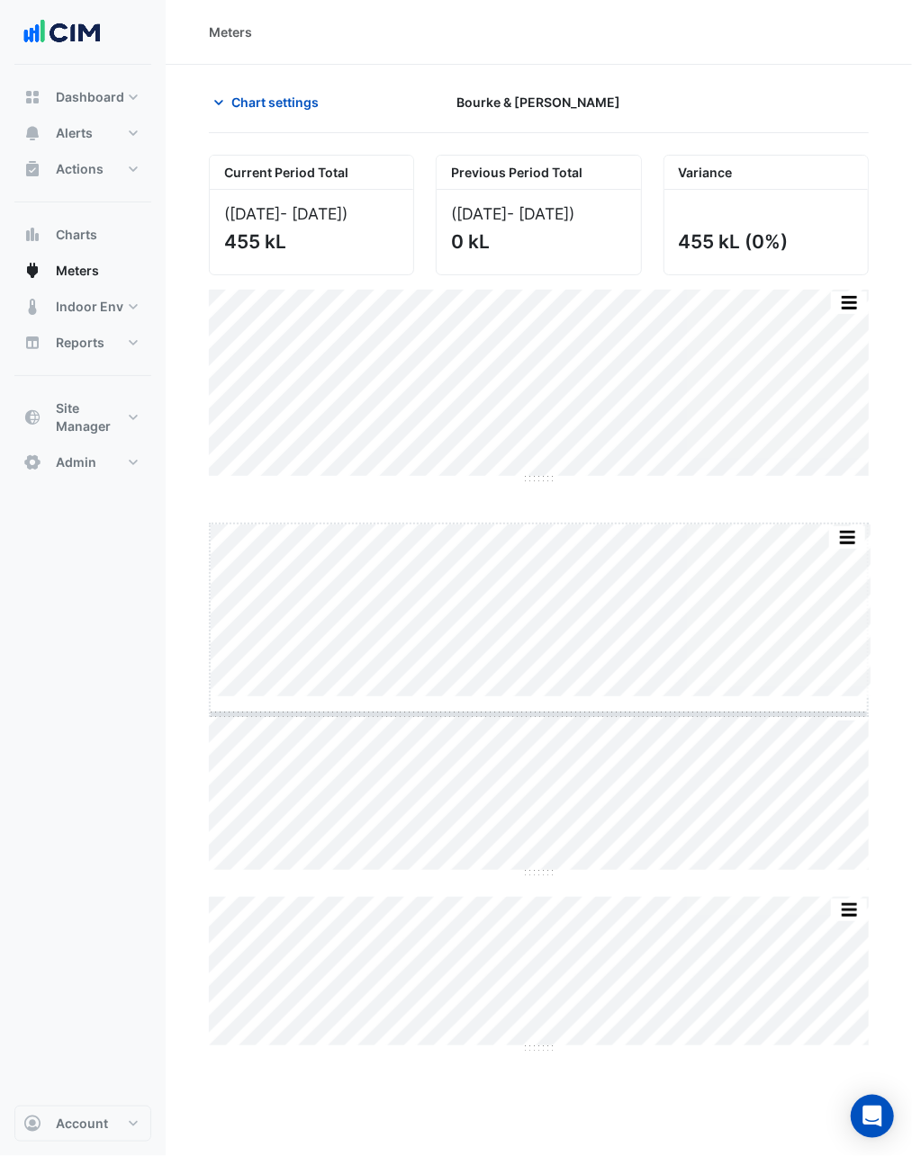
drag, startPoint x: 545, startPoint y: 699, endPoint x: 540, endPoint y: 715, distance: 16.2
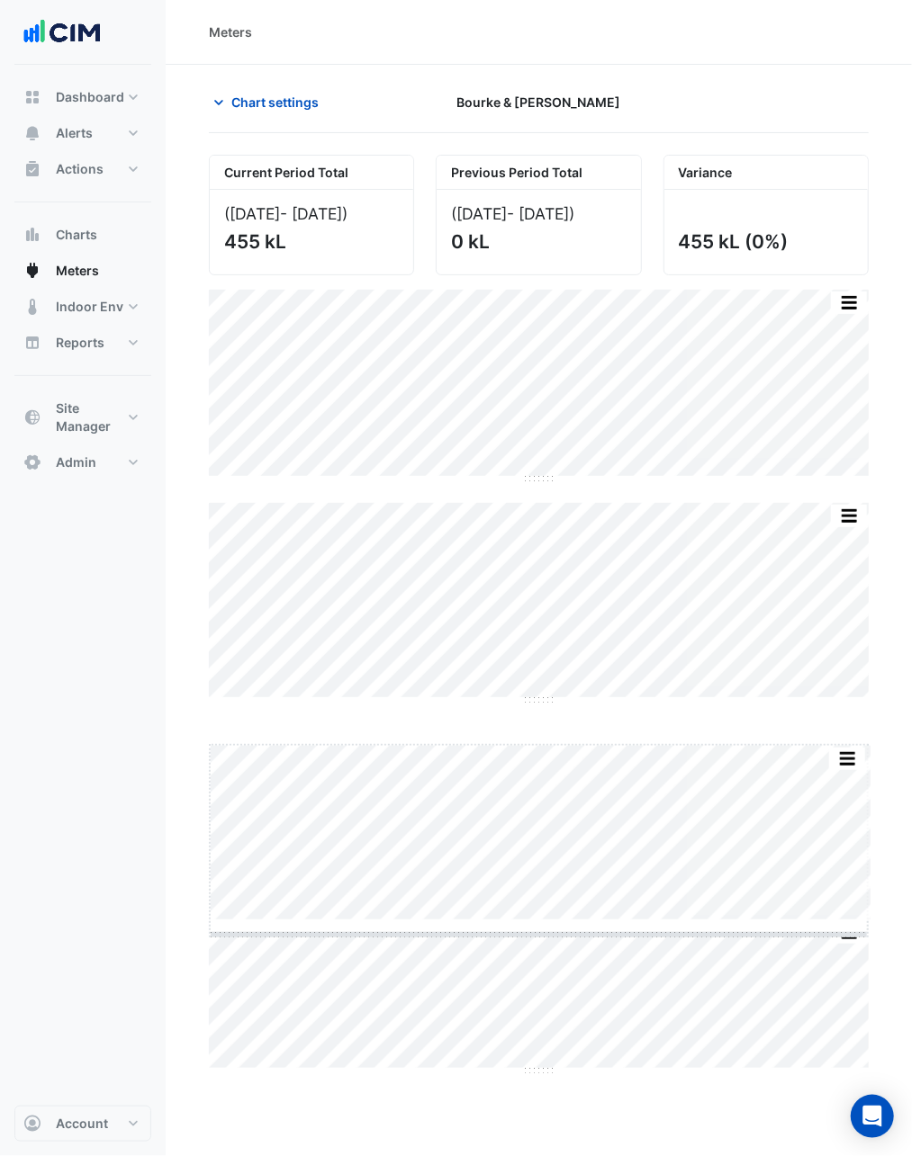
drag, startPoint x: 537, startPoint y: 920, endPoint x: 540, endPoint y: 940, distance: 20.0
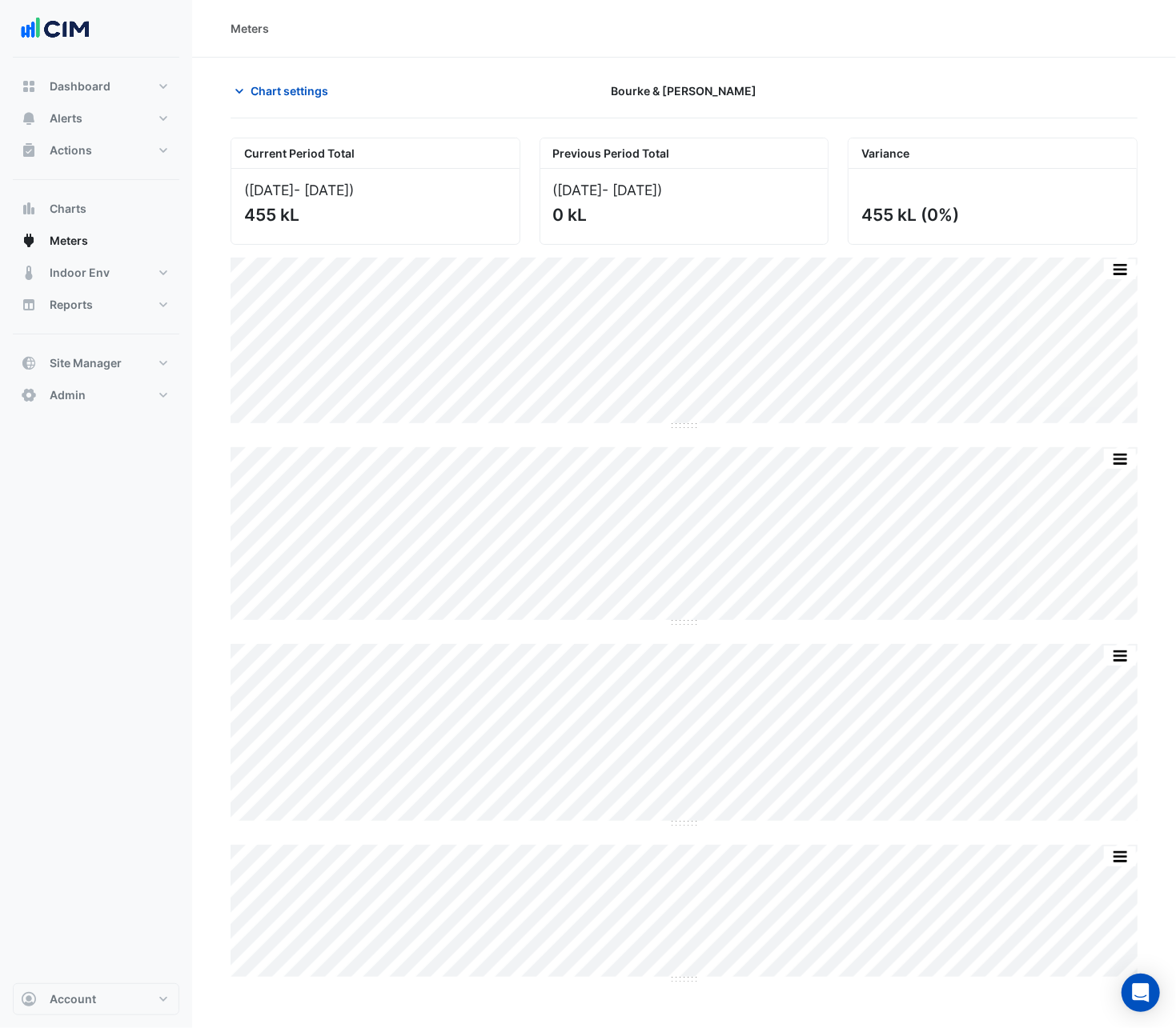
click at [312, 75] on section "Chart settings Bourke & William Current Period Total (25 Aug 25 - 07 Sep 25 ) 4…" at bounding box center [684, 529] width 984 height 944
click at [309, 84] on span "Chart settings" at bounding box center [289, 91] width 77 height 17
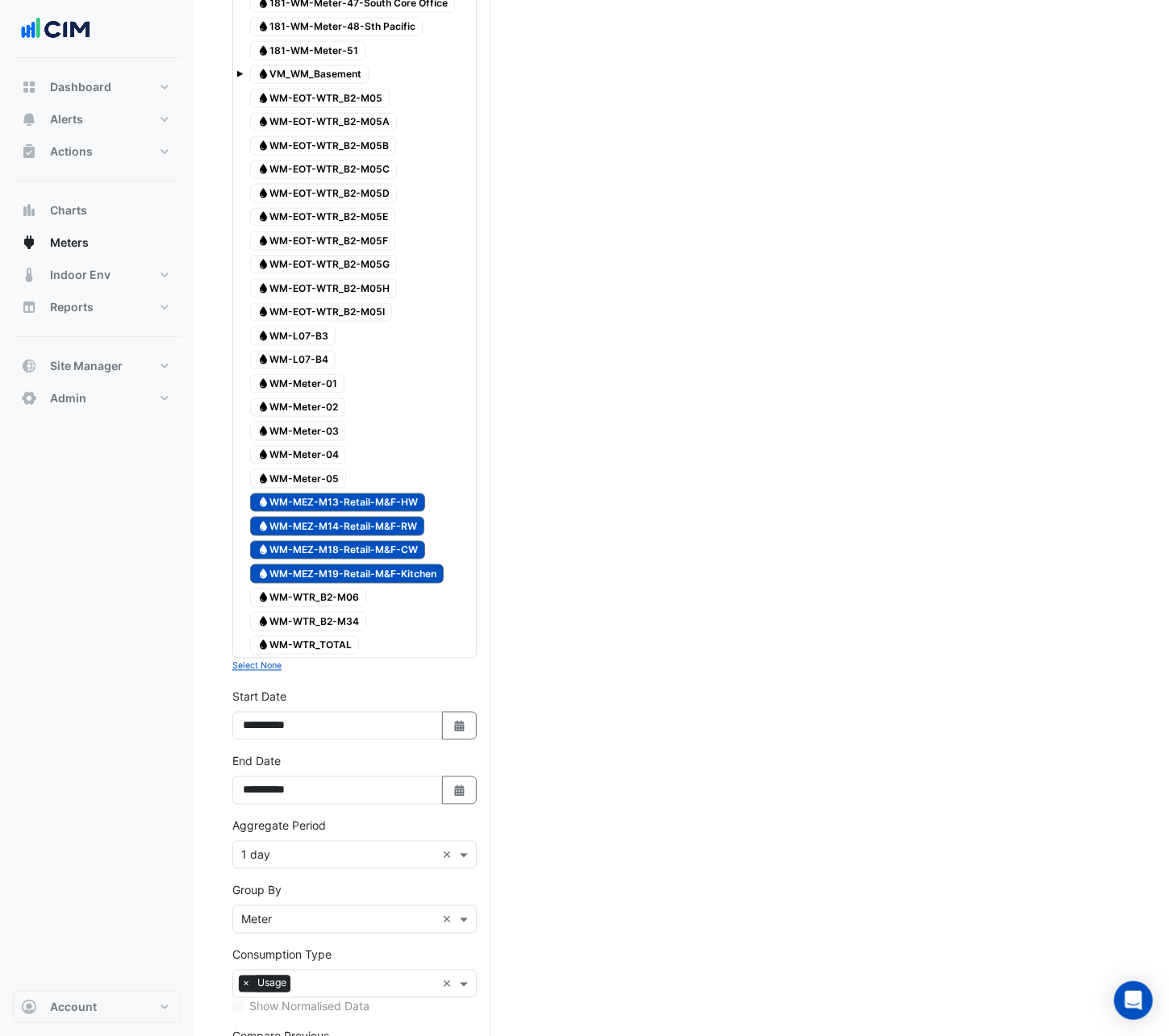
scroll to position [1195, 0]
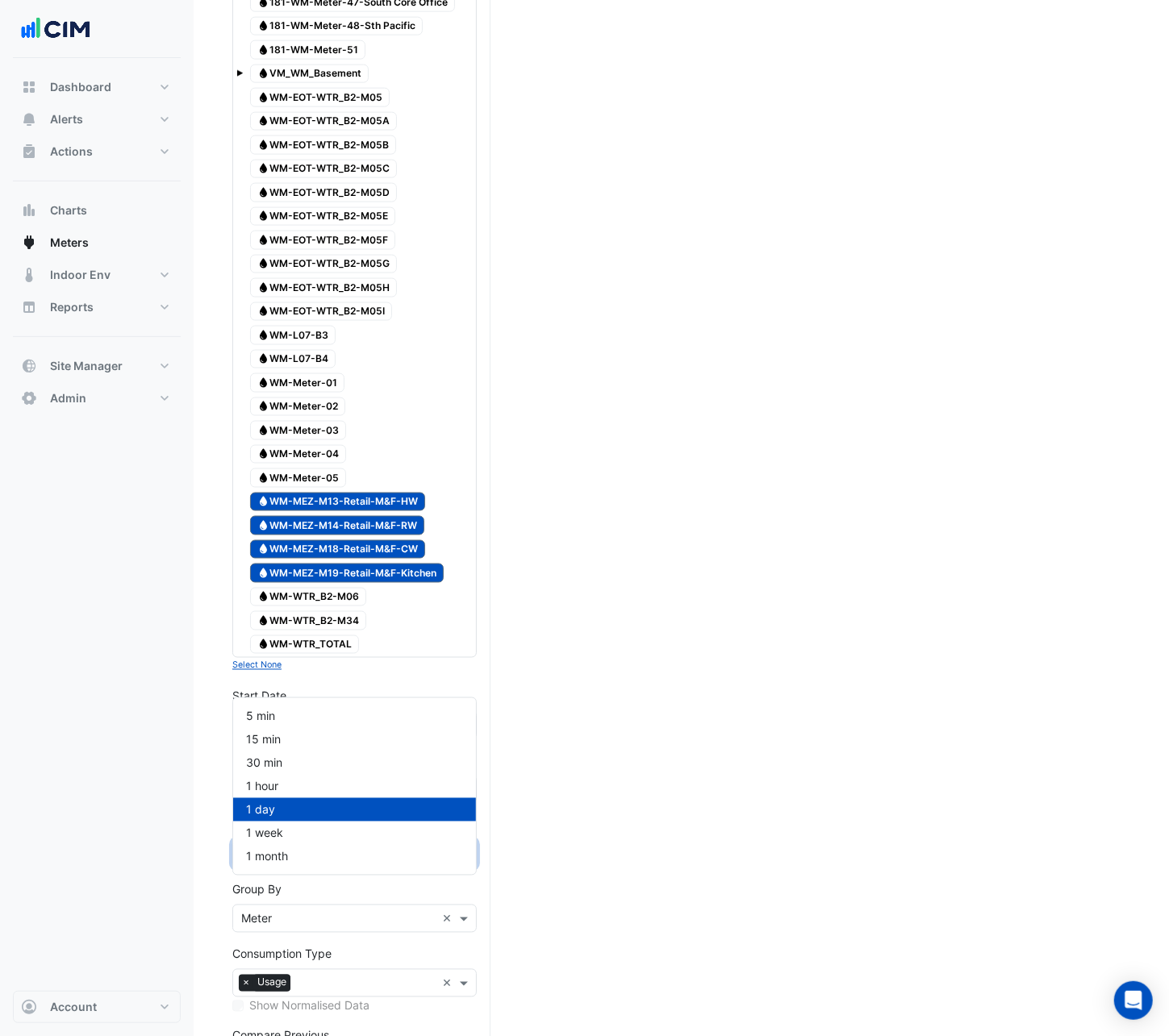
click at [310, 609] on div "Aggregate Period × 1 day ×" at bounding box center [354, 854] width 245 height 28
click at [266, 609] on span "1 hour" at bounding box center [262, 786] width 32 height 13
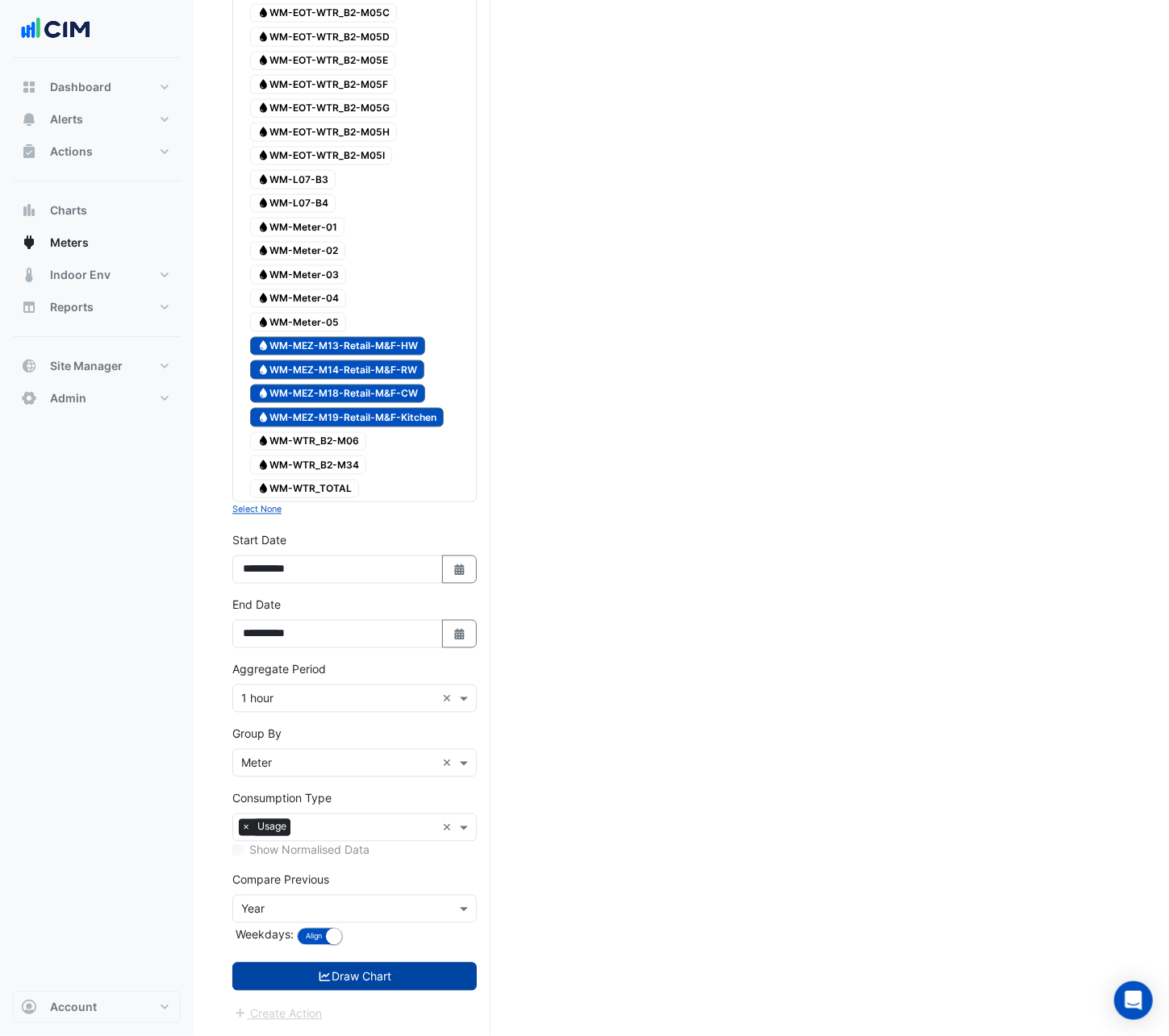
click at [394, 609] on button "Draw Chart" at bounding box center [354, 977] width 245 height 28
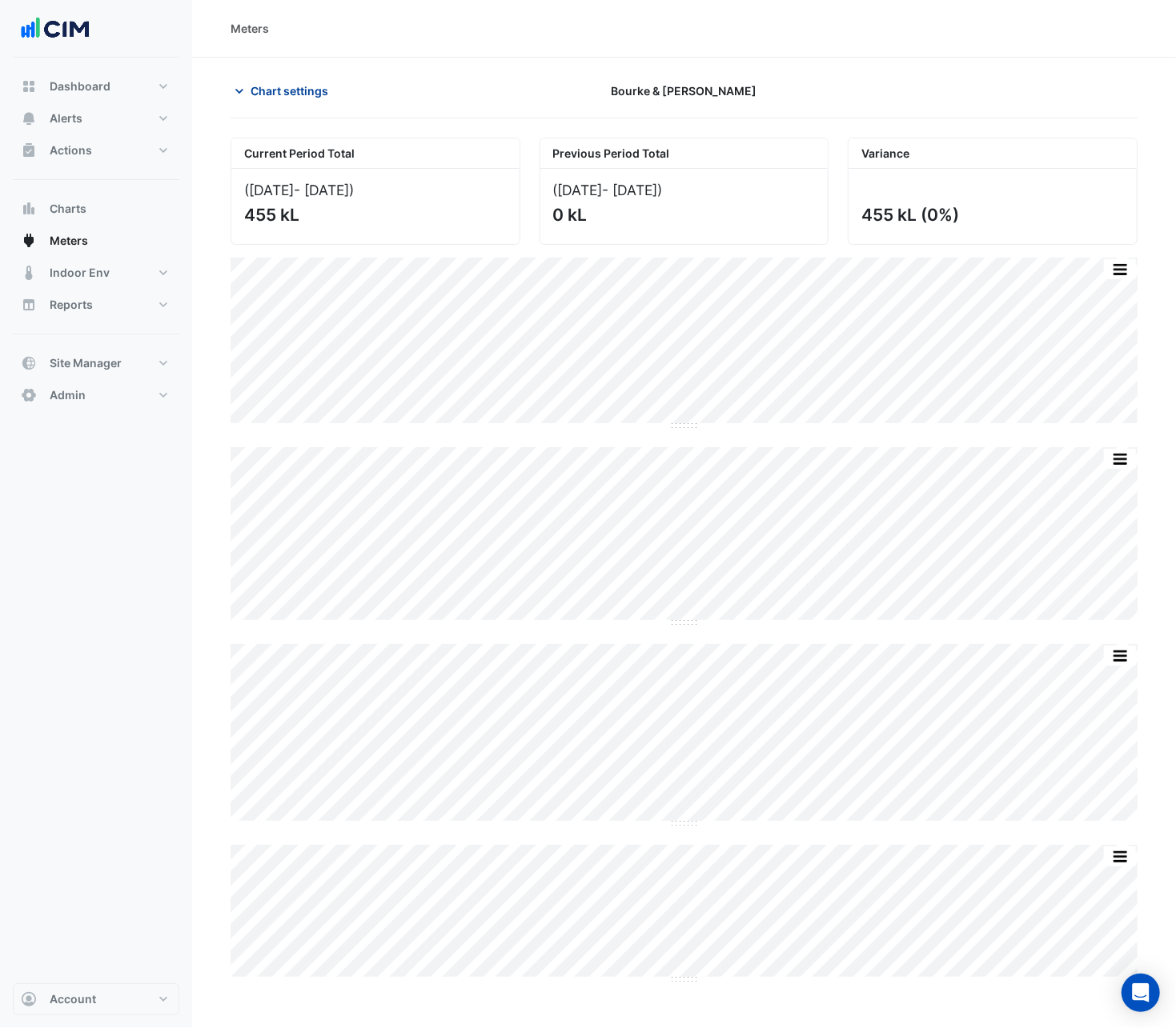
click at [280, 88] on span "Chart settings" at bounding box center [289, 91] width 77 height 17
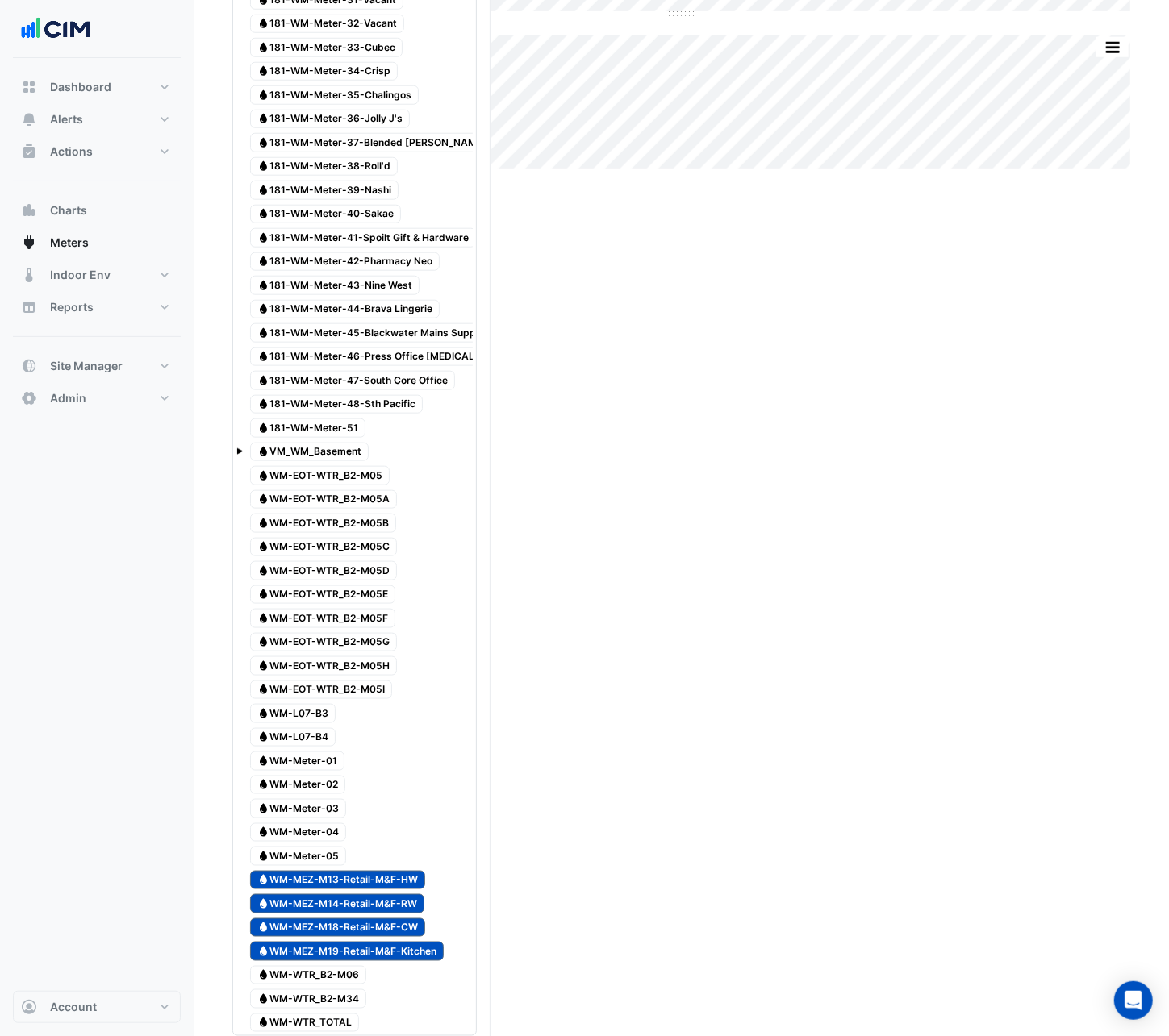
scroll to position [1387, 0]
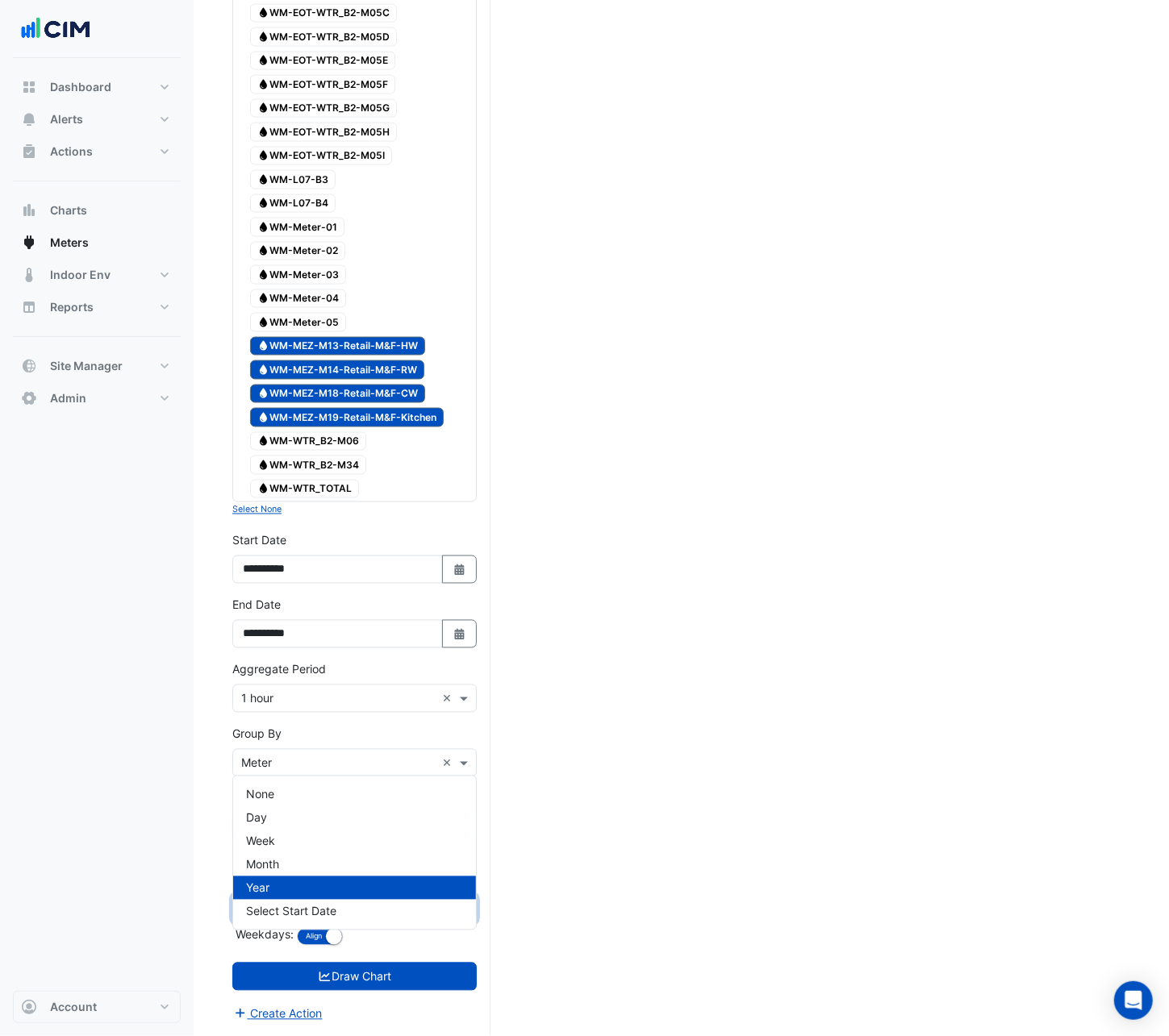
click at [315, 609] on input "text" at bounding box center [338, 910] width 195 height 17
drag, startPoint x: 281, startPoint y: 758, endPoint x: 281, endPoint y: 769, distance: 11.0
click at [281, 609] on div "None" at bounding box center [354, 795] width 243 height 23
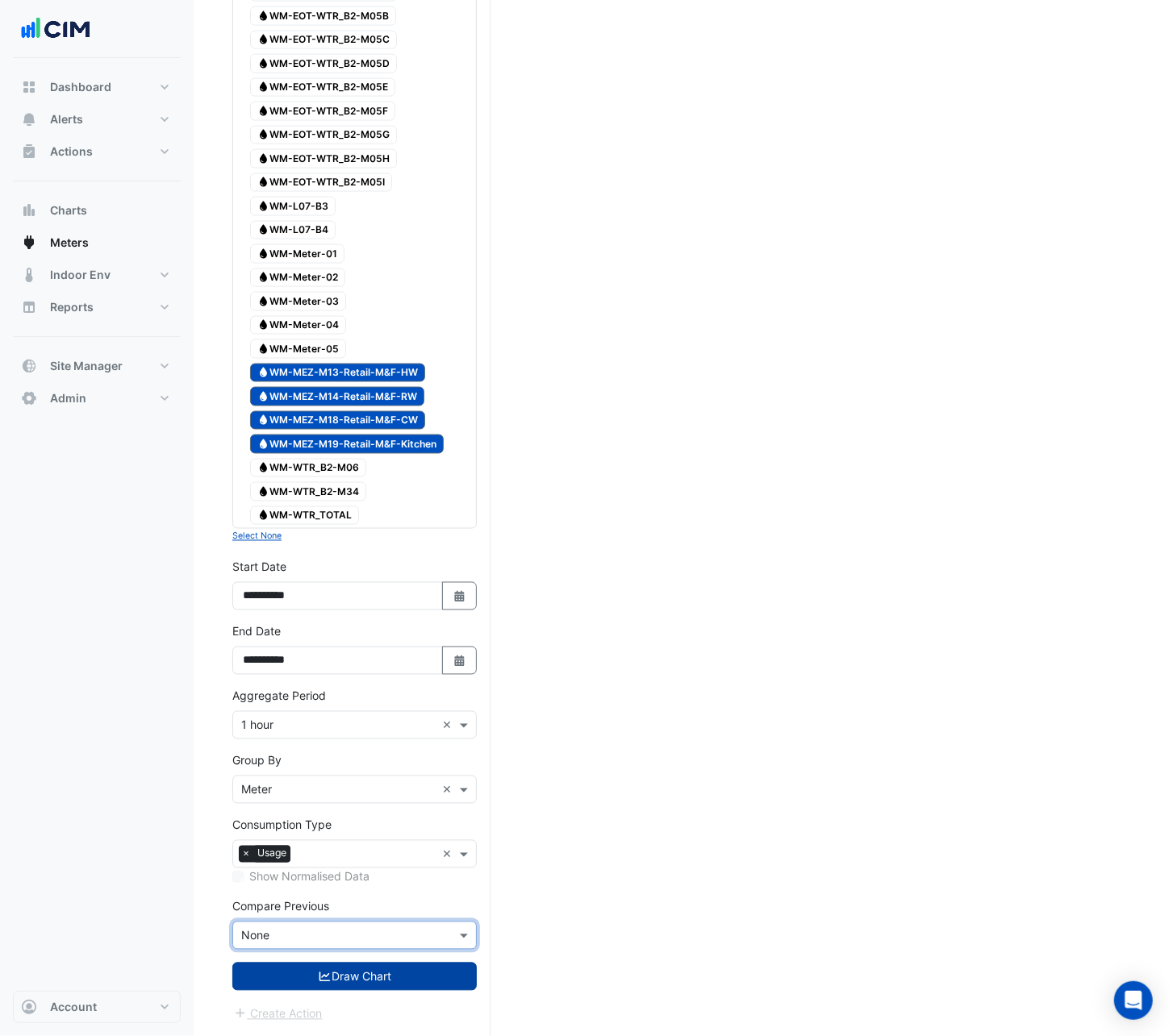
click at [392, 609] on button "Draw Chart" at bounding box center [354, 977] width 245 height 28
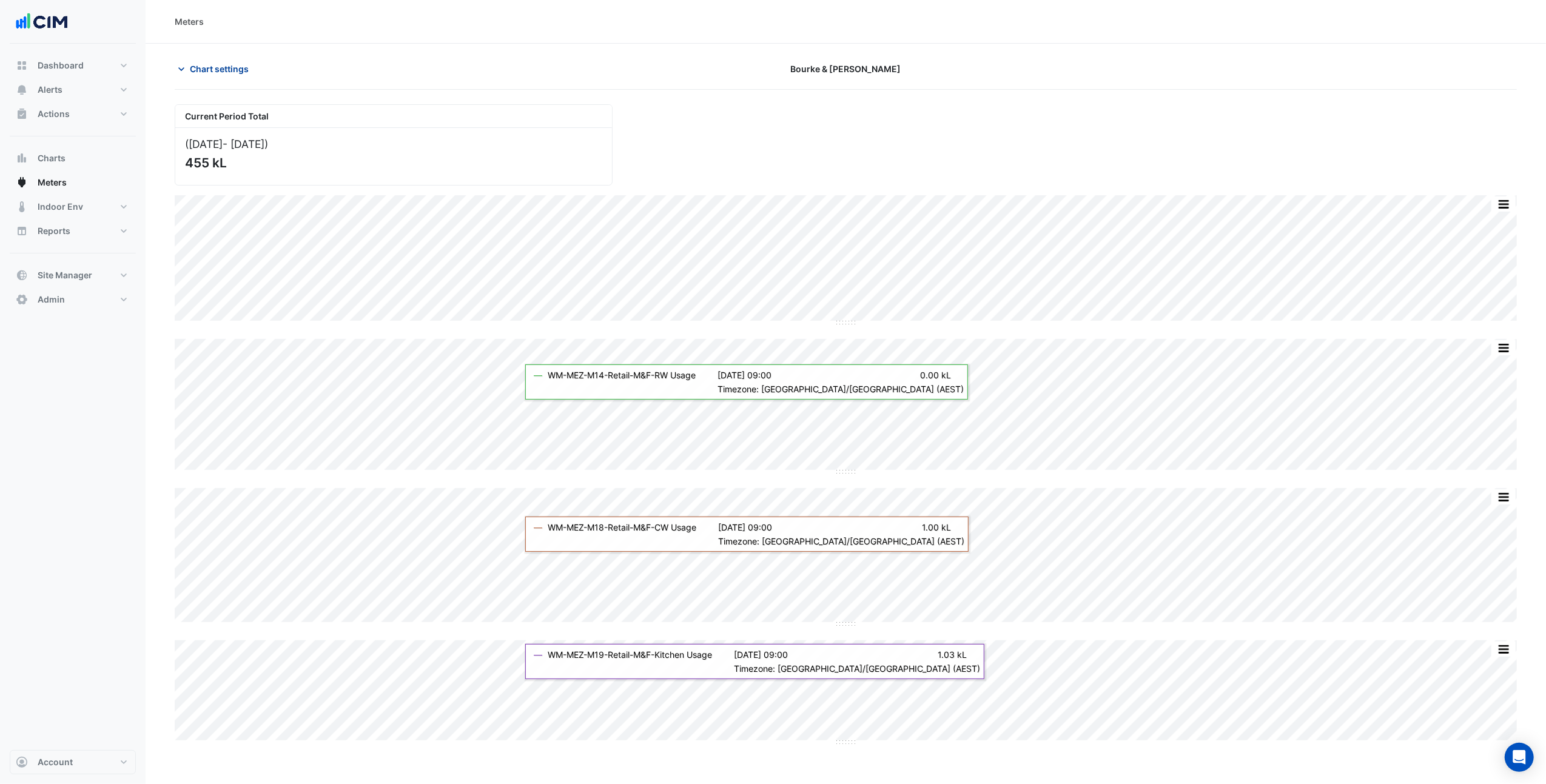
click at [230, 70] on span "Chart settings" at bounding box center [219, 69] width 59 height 13
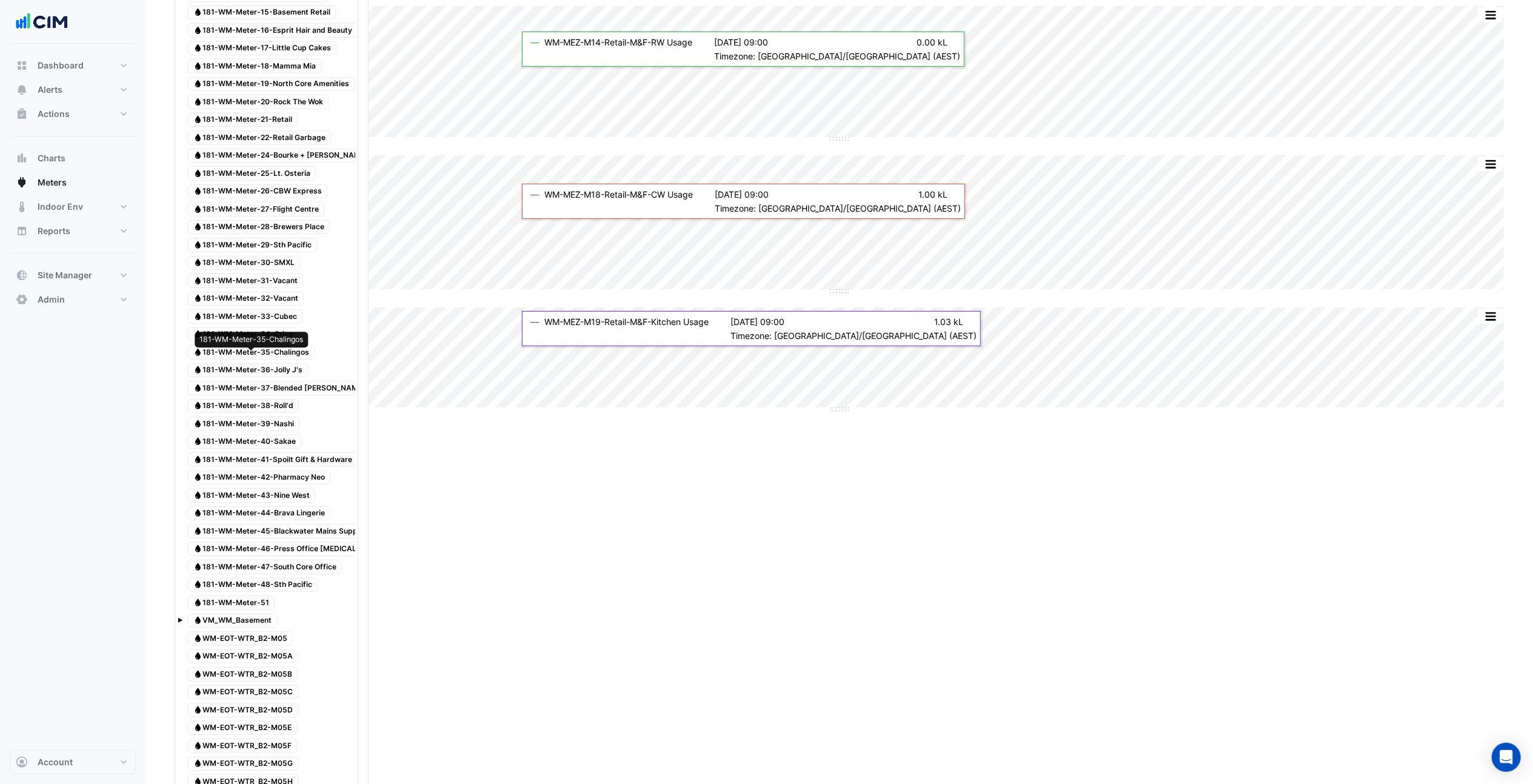
scroll to position [333, 0]
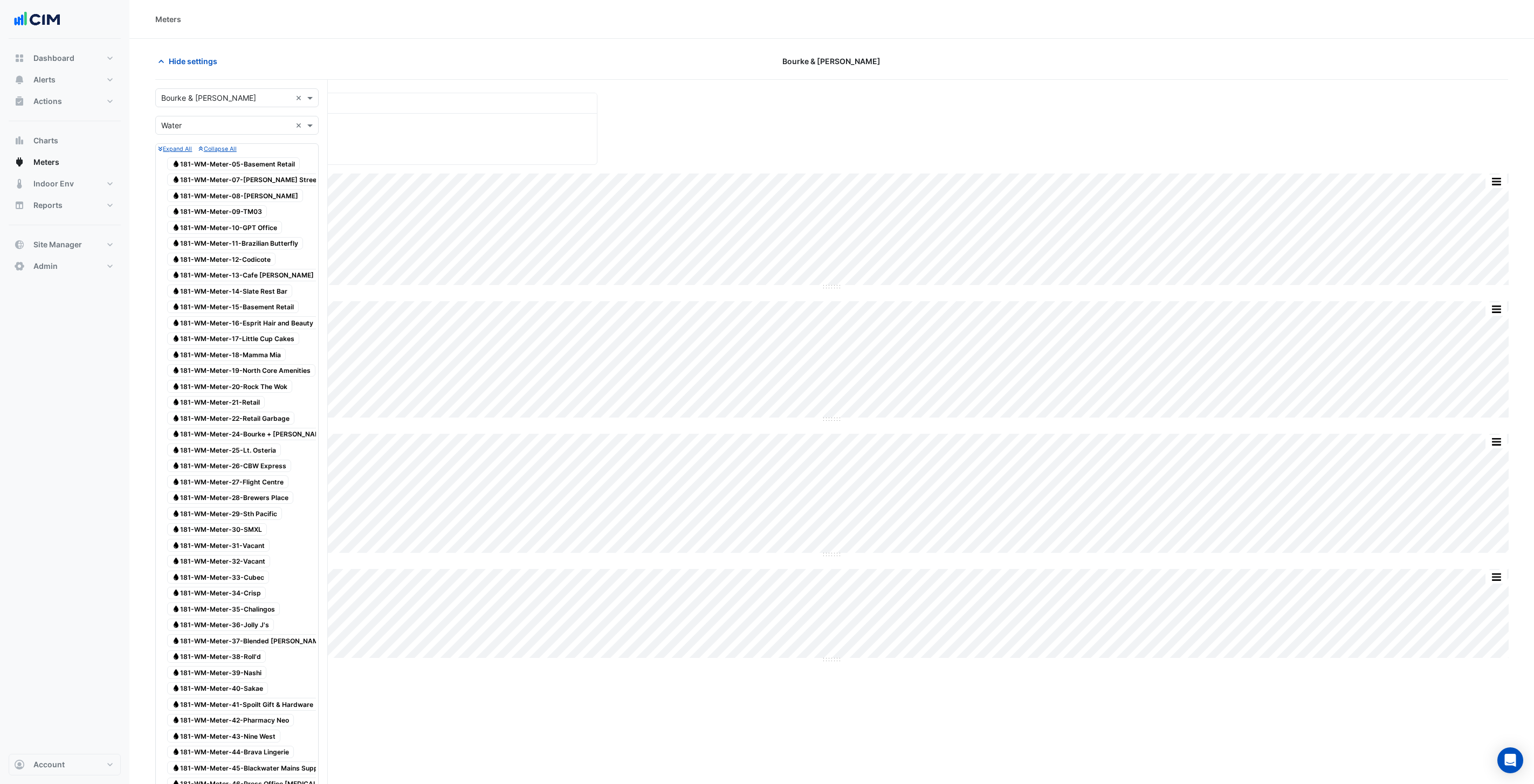
scroll to position [296, 0]
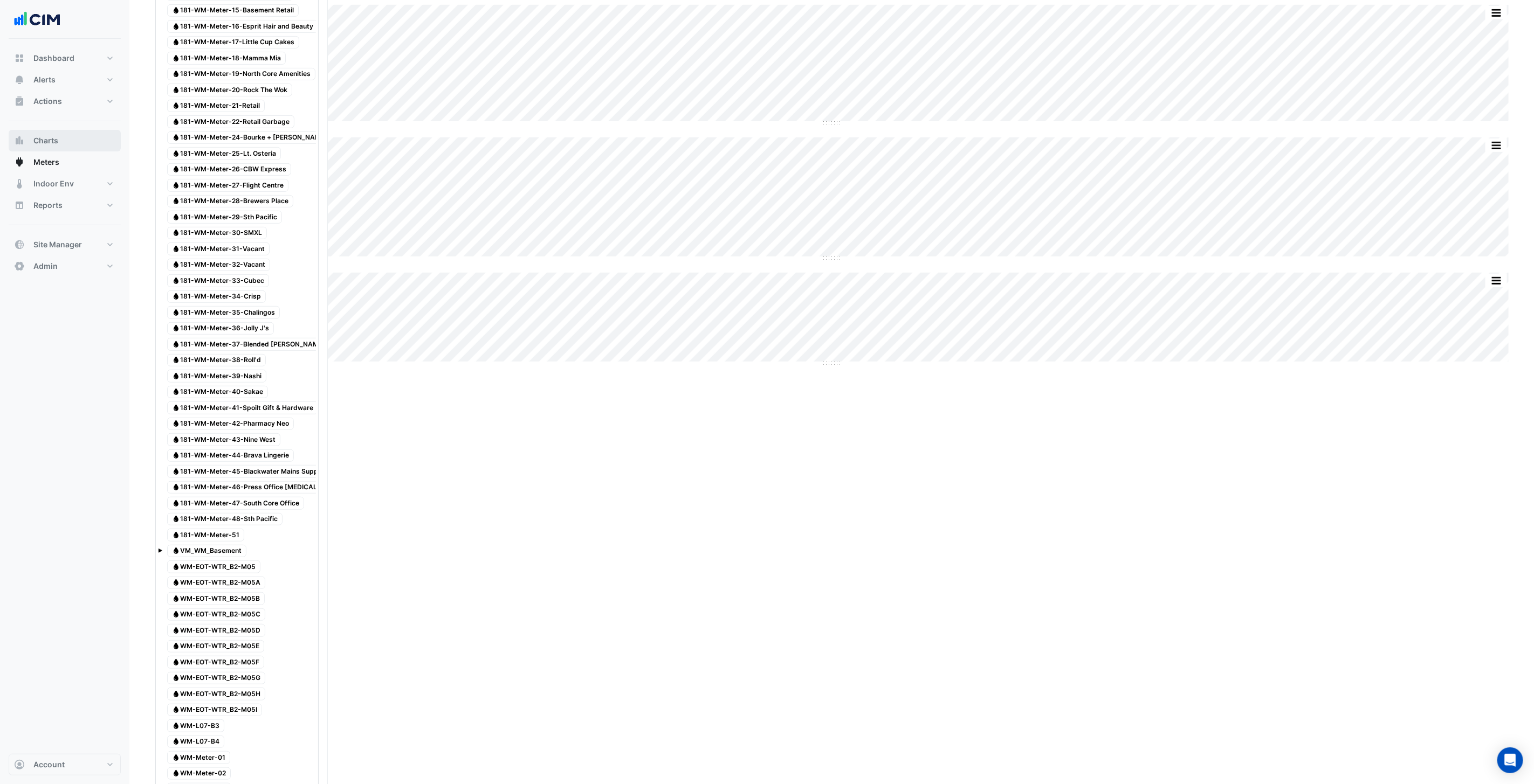
click at [60, 138] on button "Charts" at bounding box center [64, 141] width 112 height 22
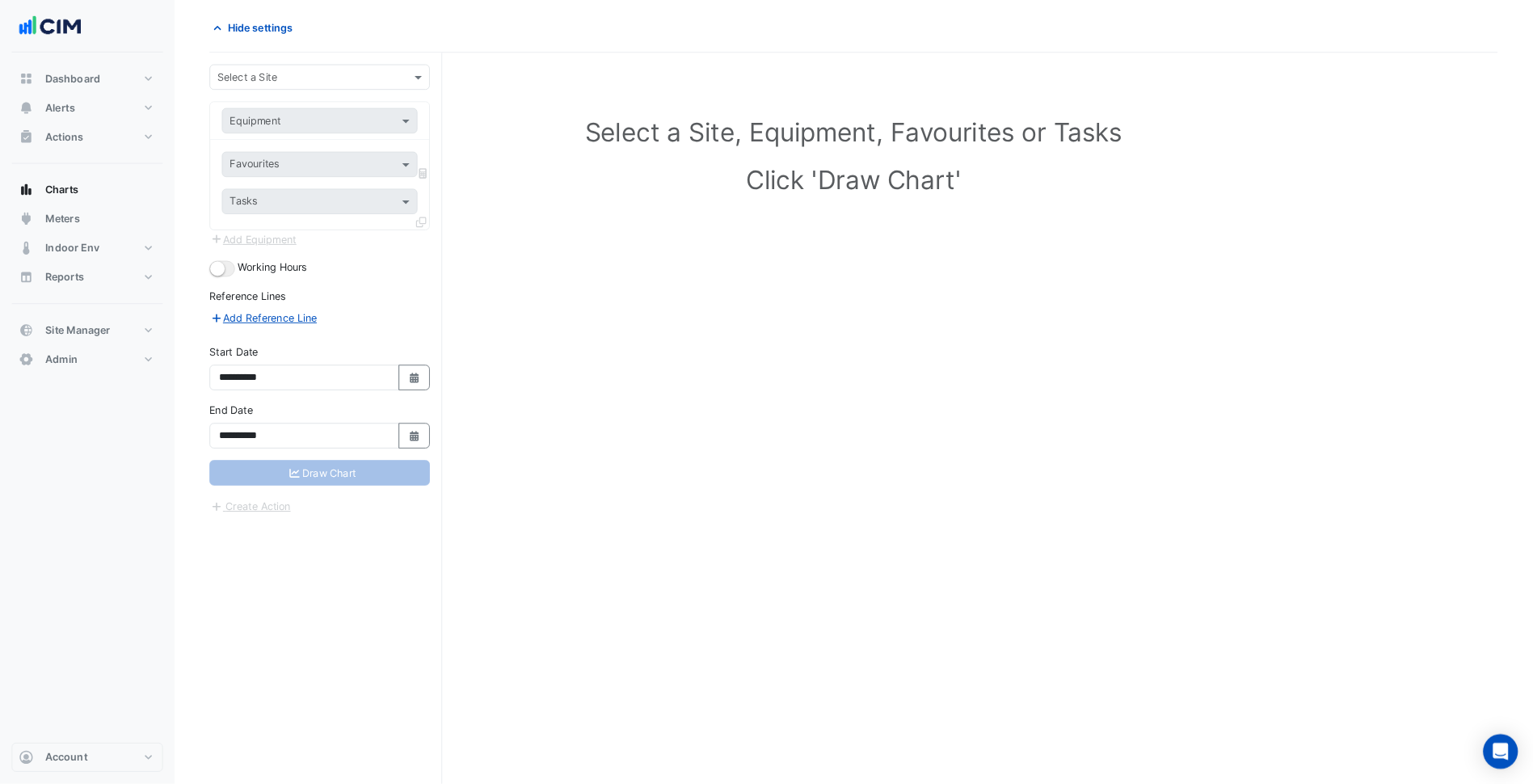
scroll to position [61, 0]
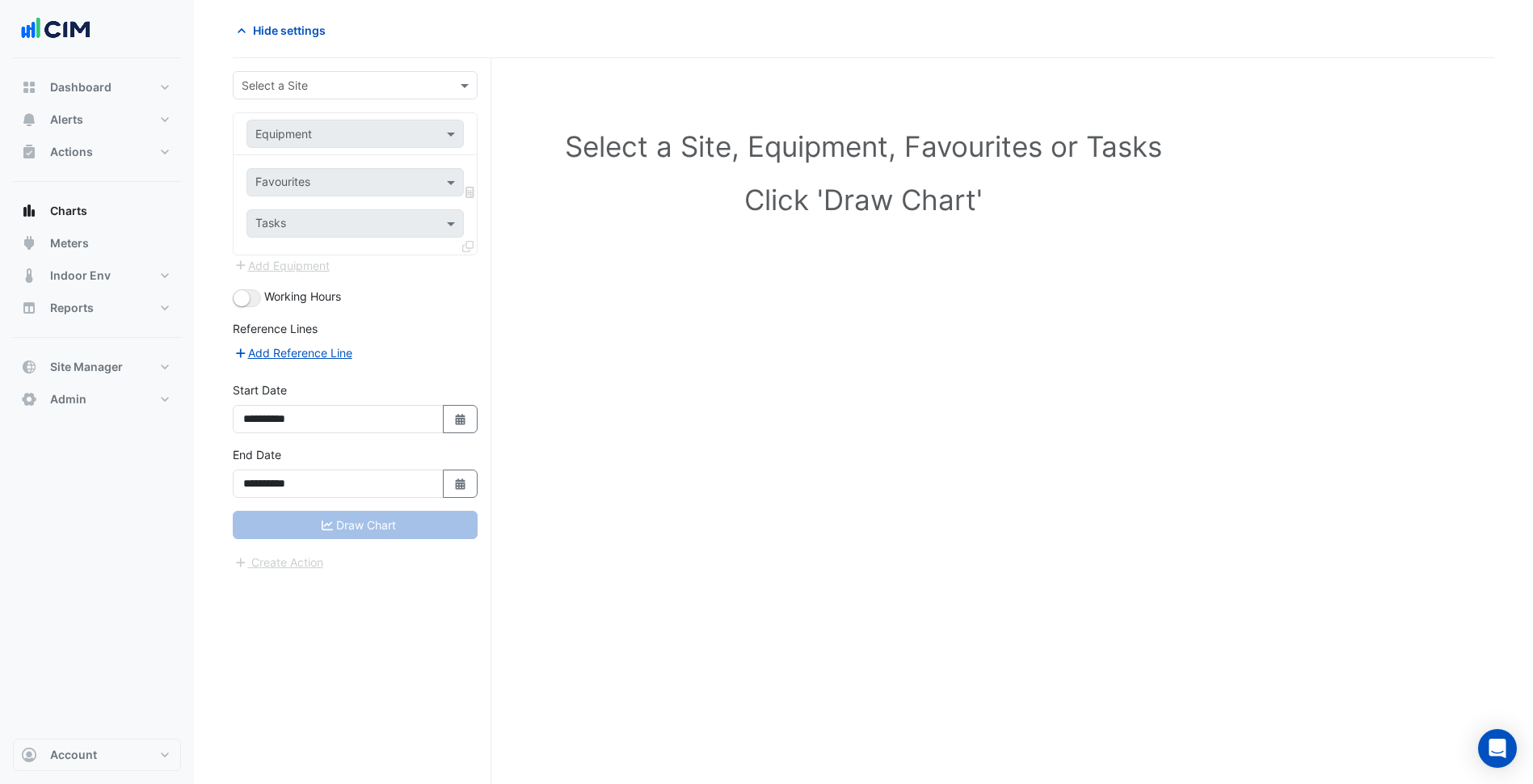
drag, startPoint x: 2190, startPoint y: 5, endPoint x: 971, endPoint y: 345, distance: 1265.5
click at [971, 345] on div "Select a Site, Equipment, Favourites or Tasks Click 'Draw Chart'" at bounding box center [863, 421] width 1262 height 726
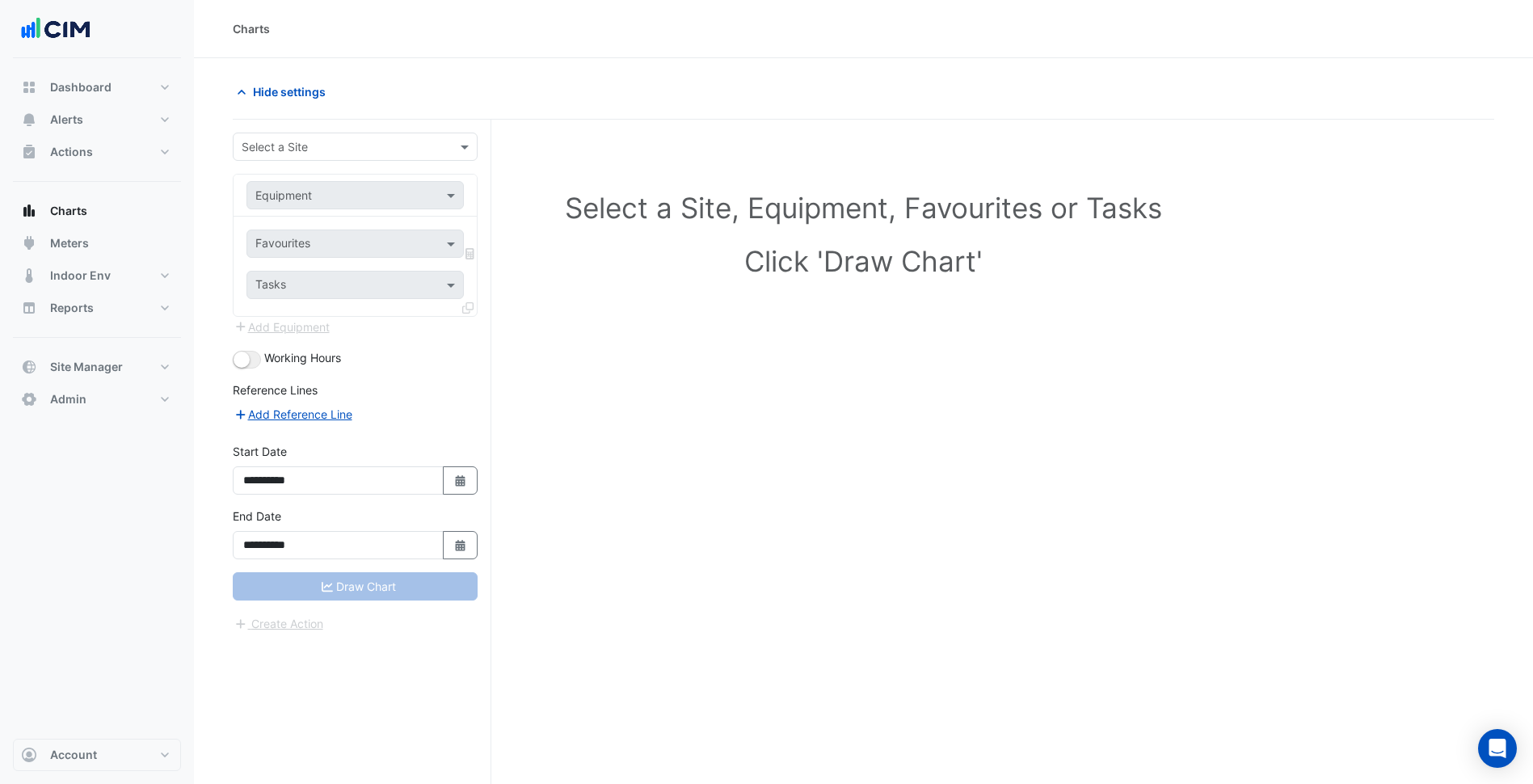
click at [409, 150] on div "Select a Site" at bounding box center [355, 146] width 245 height 28
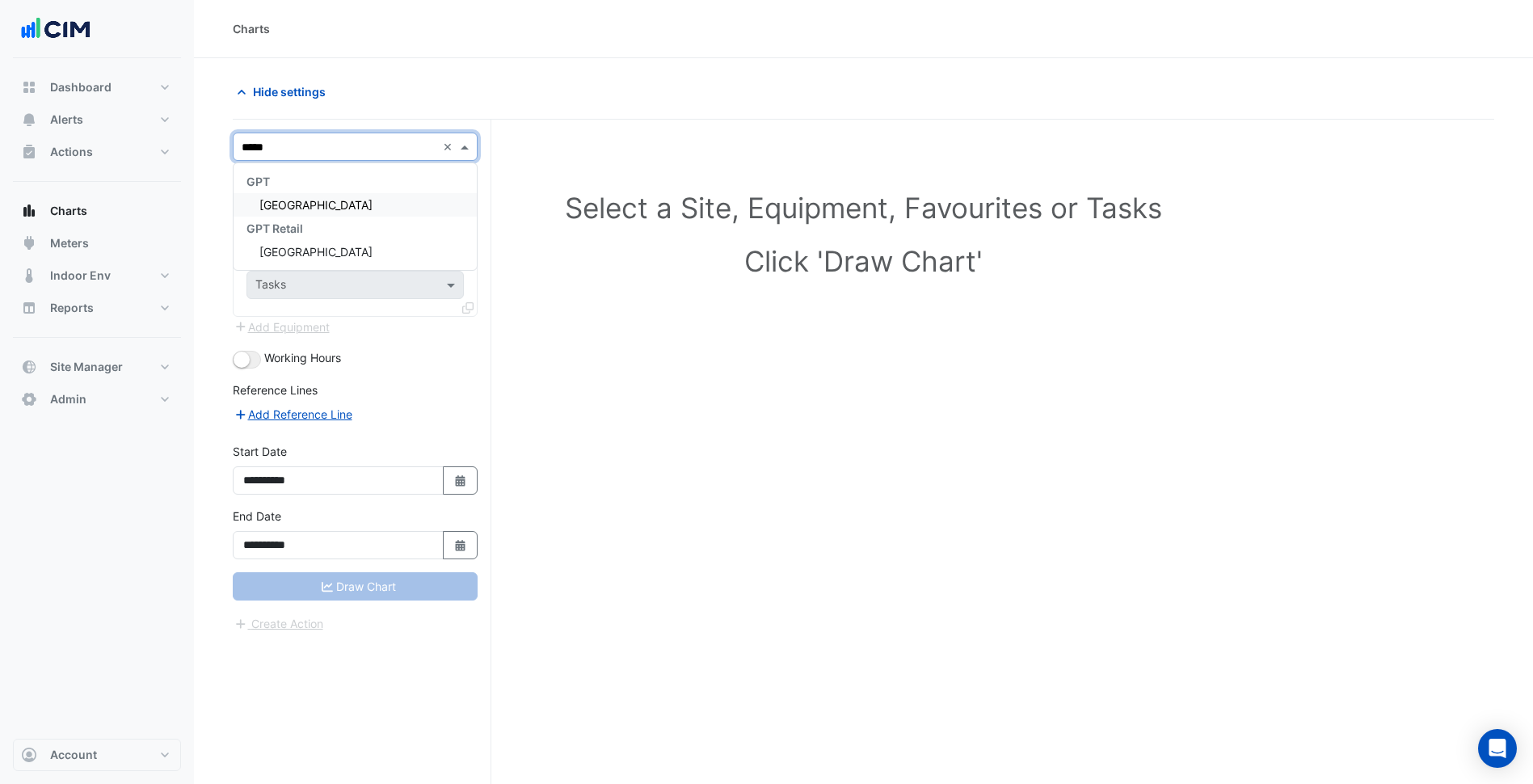
type input "******"
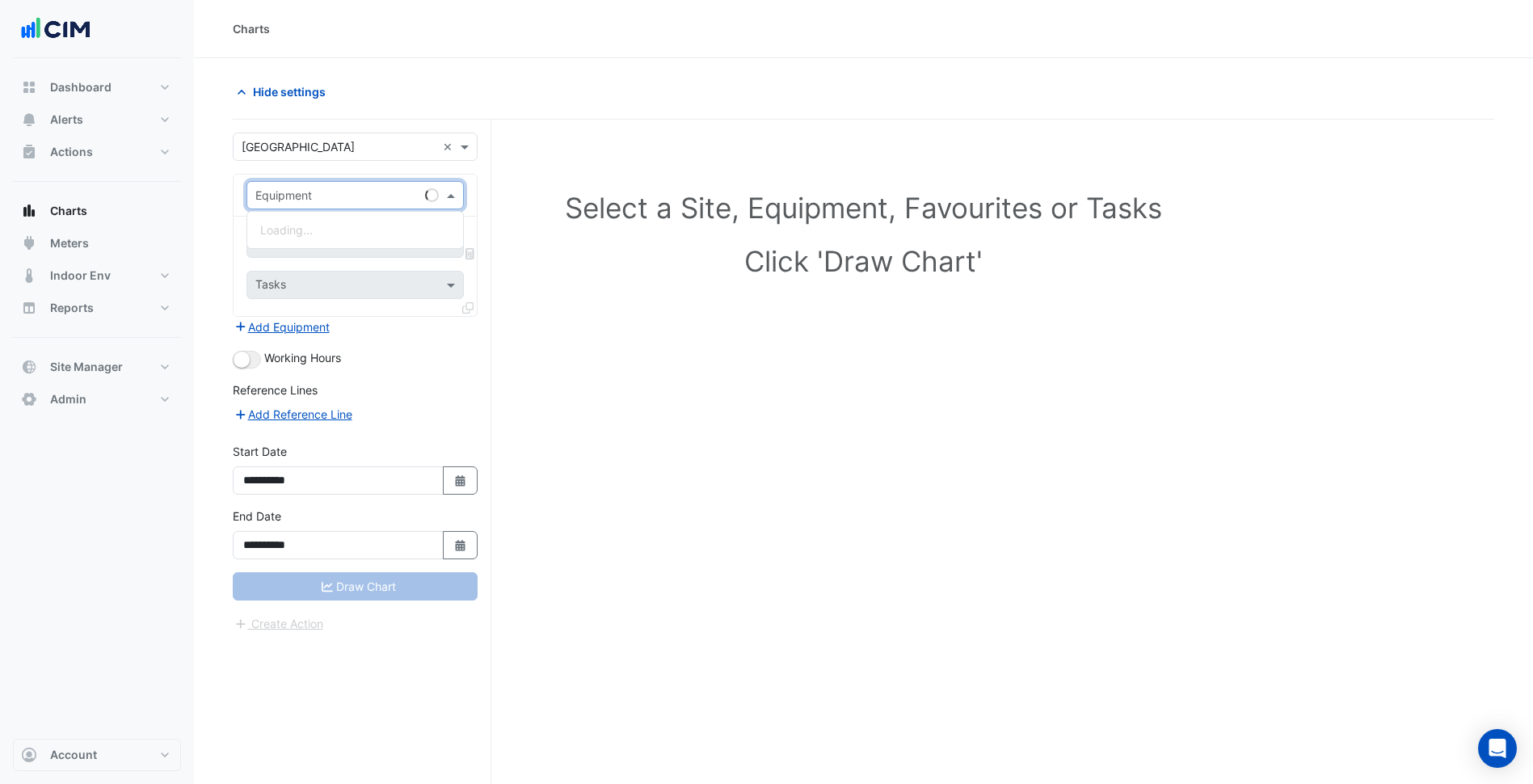
click at [360, 189] on input "text" at bounding box center [339, 196] width 167 height 17
type input "*"
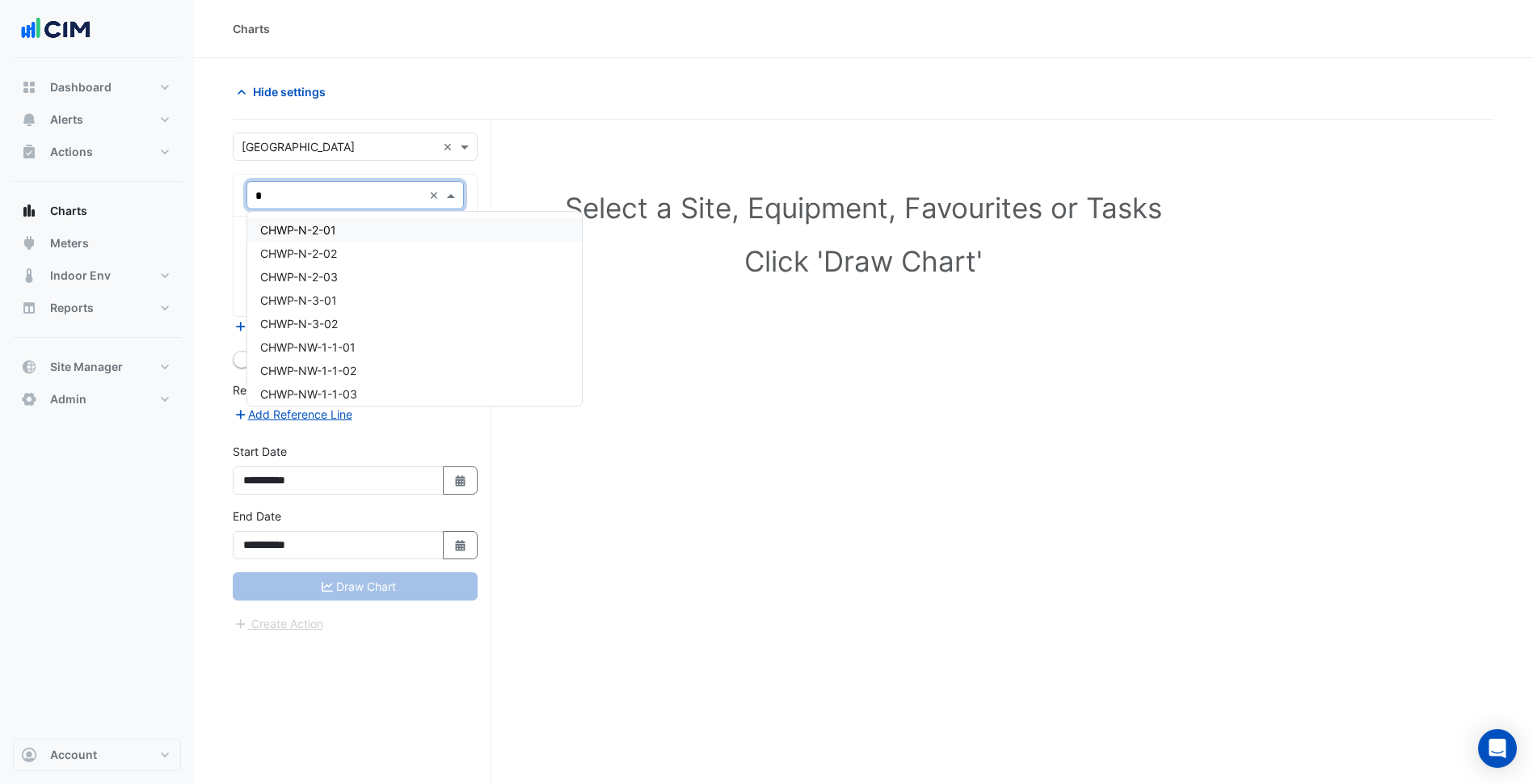
type input "**"
click at [399, 365] on span "PM-KSC-CONDENSER WATER_DL1" at bounding box center [352, 370] width 184 height 13
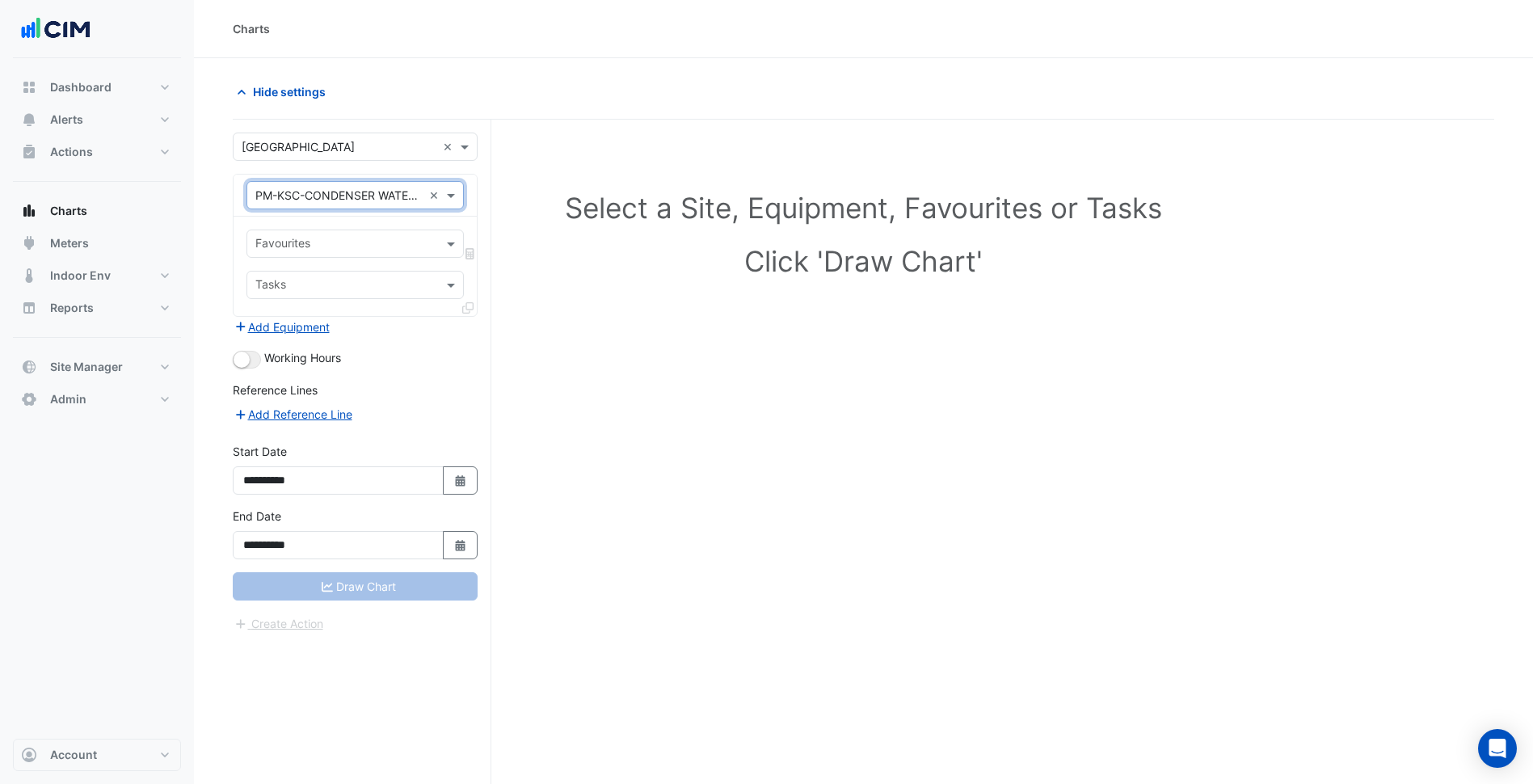
click at [359, 198] on input "text" at bounding box center [339, 196] width 167 height 17
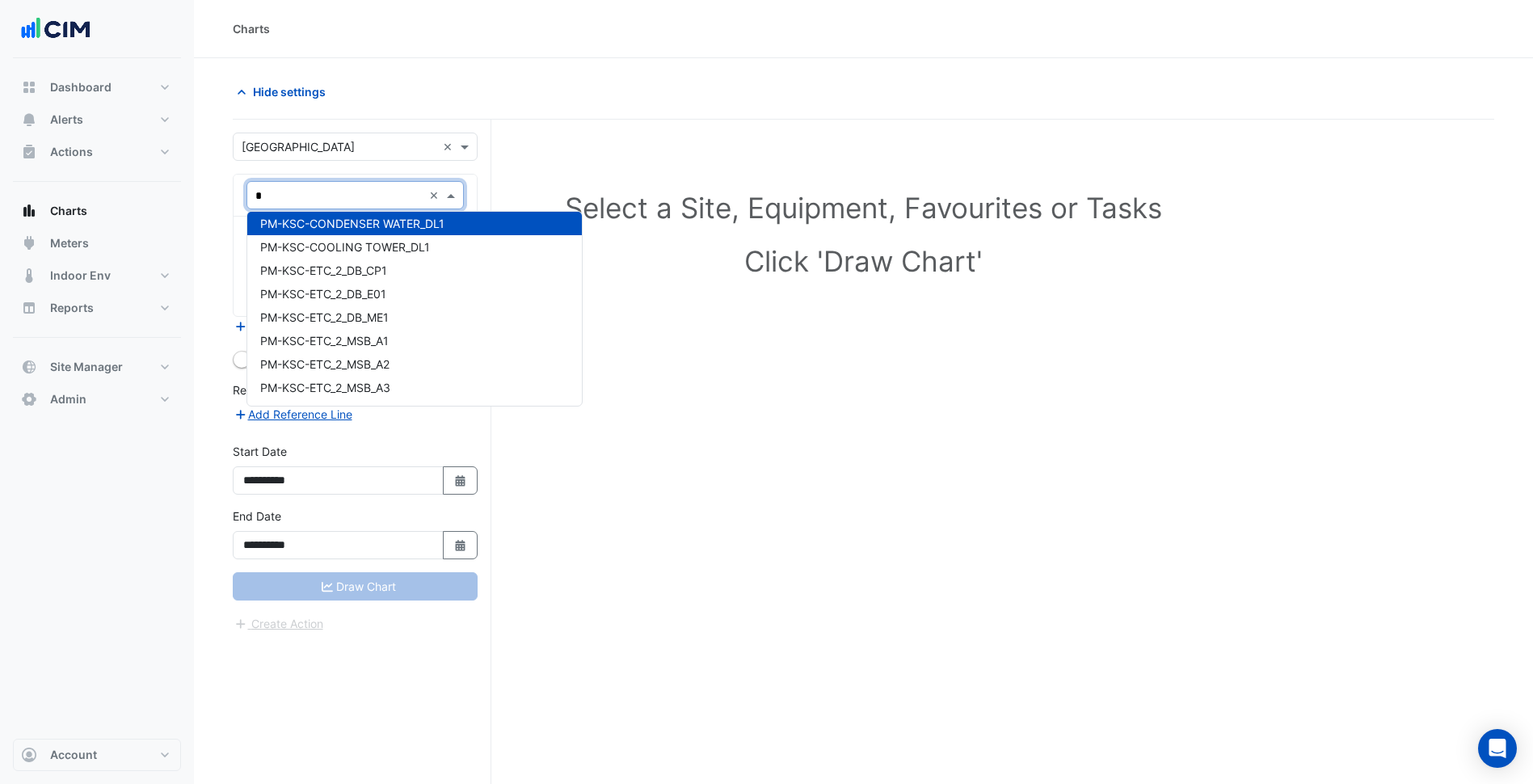
type input "**"
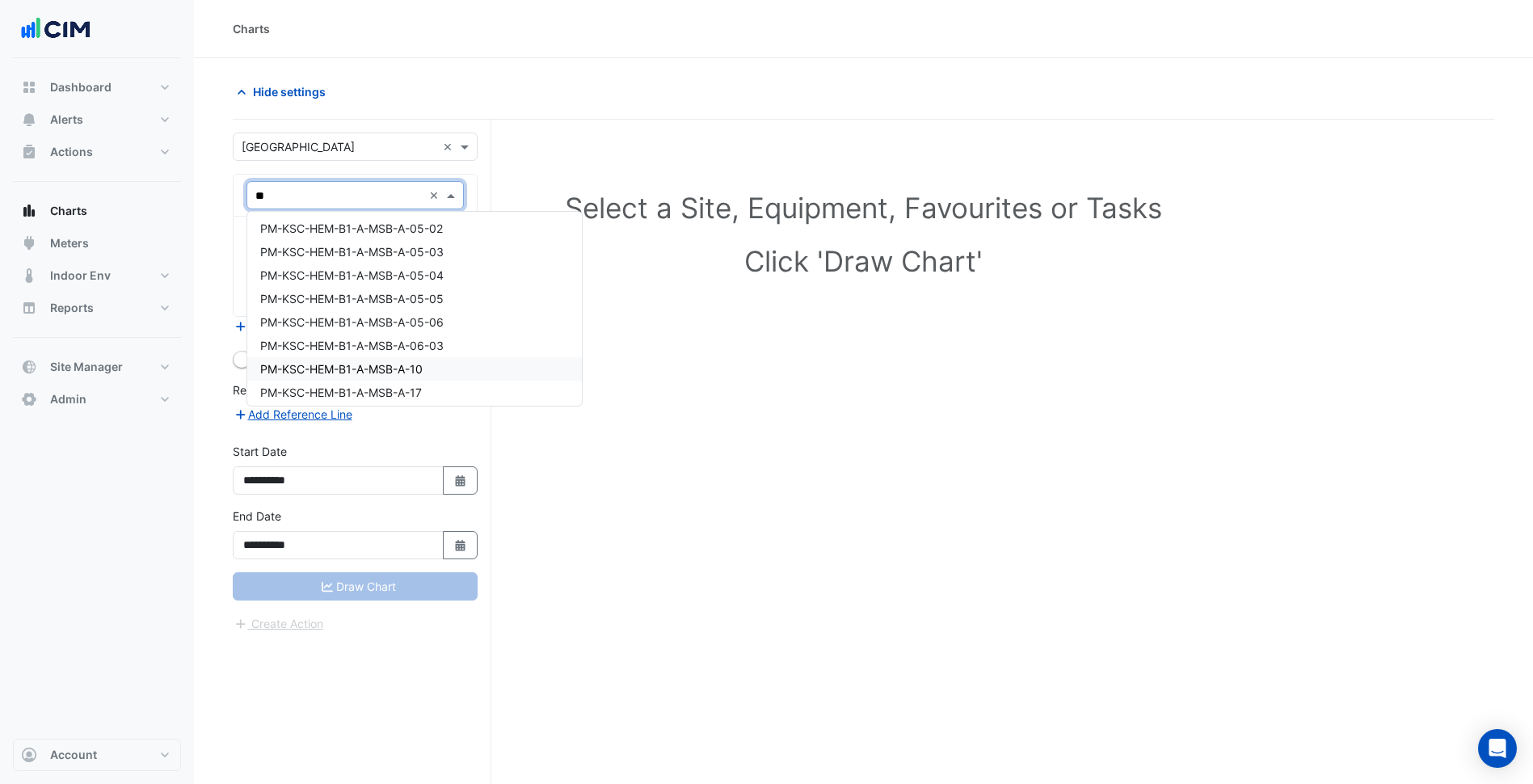
scroll to position [1690, 0]
click at [399, 304] on div "PM-KSC-HEM-B1-A-MSB-A-05-05" at bounding box center [414, 298] width 335 height 23
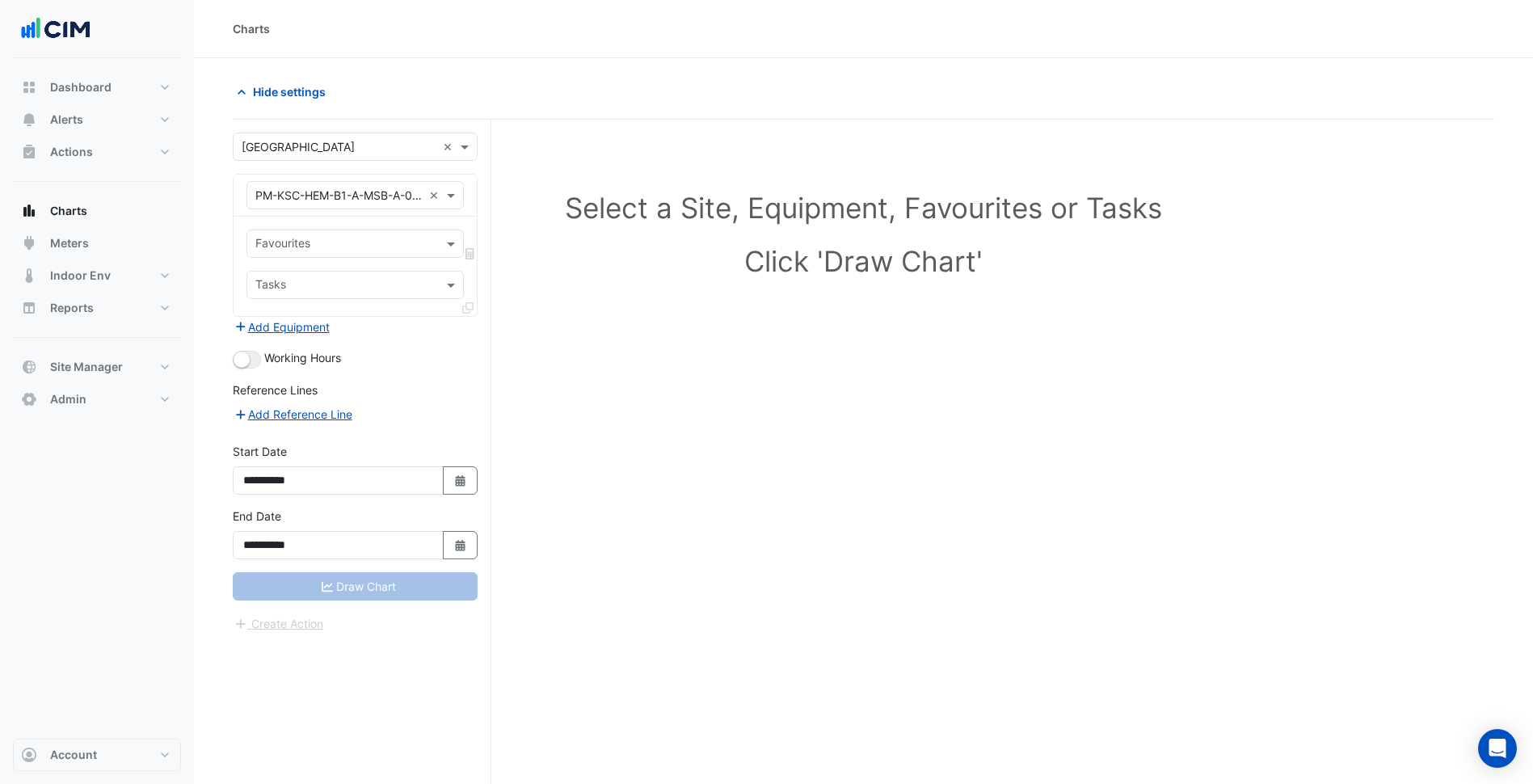
click at [323, 225] on div "Favourites Tasks" at bounding box center [355, 266] width 243 height 100
click at [319, 246] on input "text" at bounding box center [346, 245] width 181 height 17
click at [366, 199] on input "text" at bounding box center [339, 196] width 167 height 17
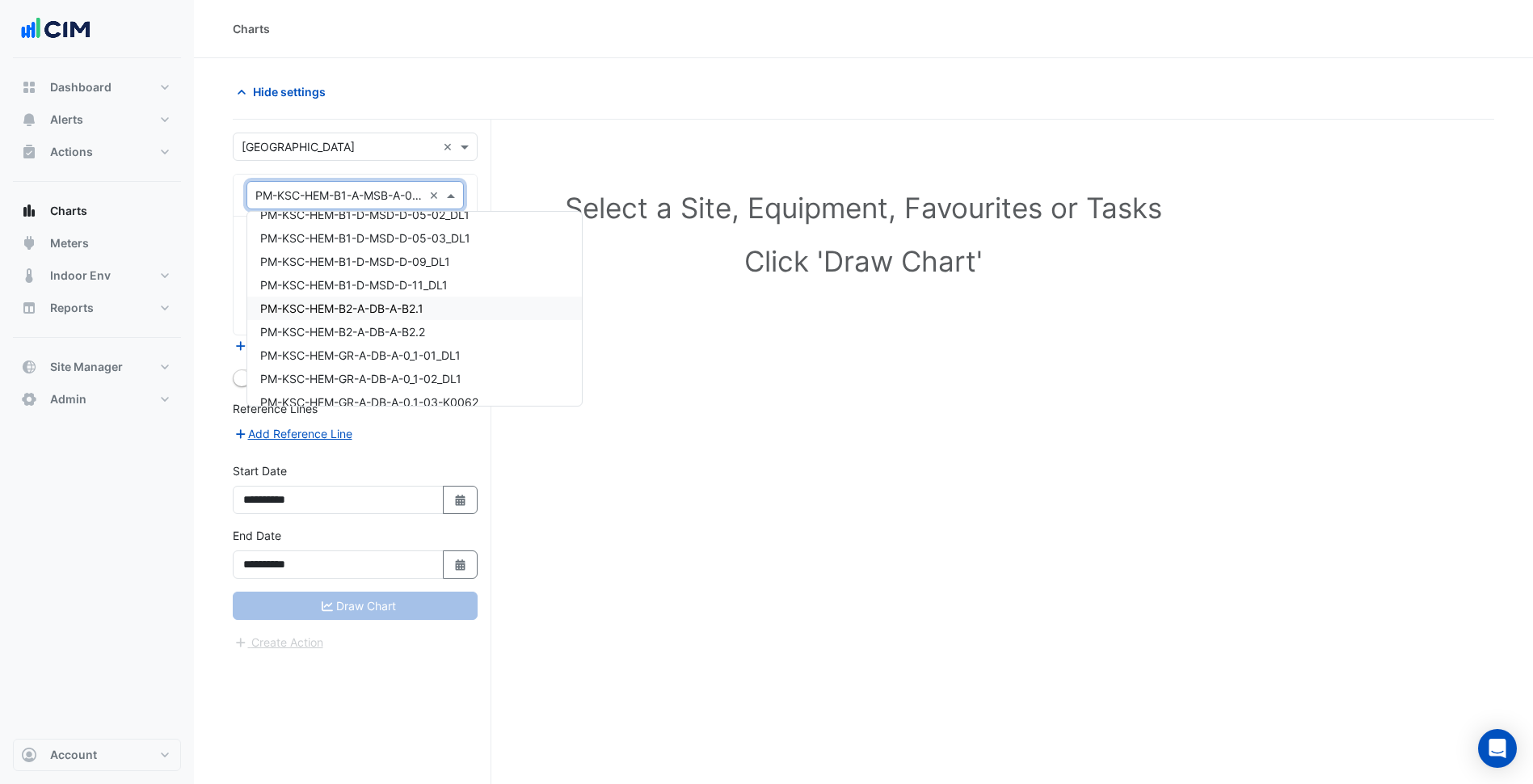
scroll to position [17463, 0]
click at [373, 300] on span "PM-KSC-HEM-B2-A-DB-A-B2.2" at bounding box center [343, 299] width 165 height 13
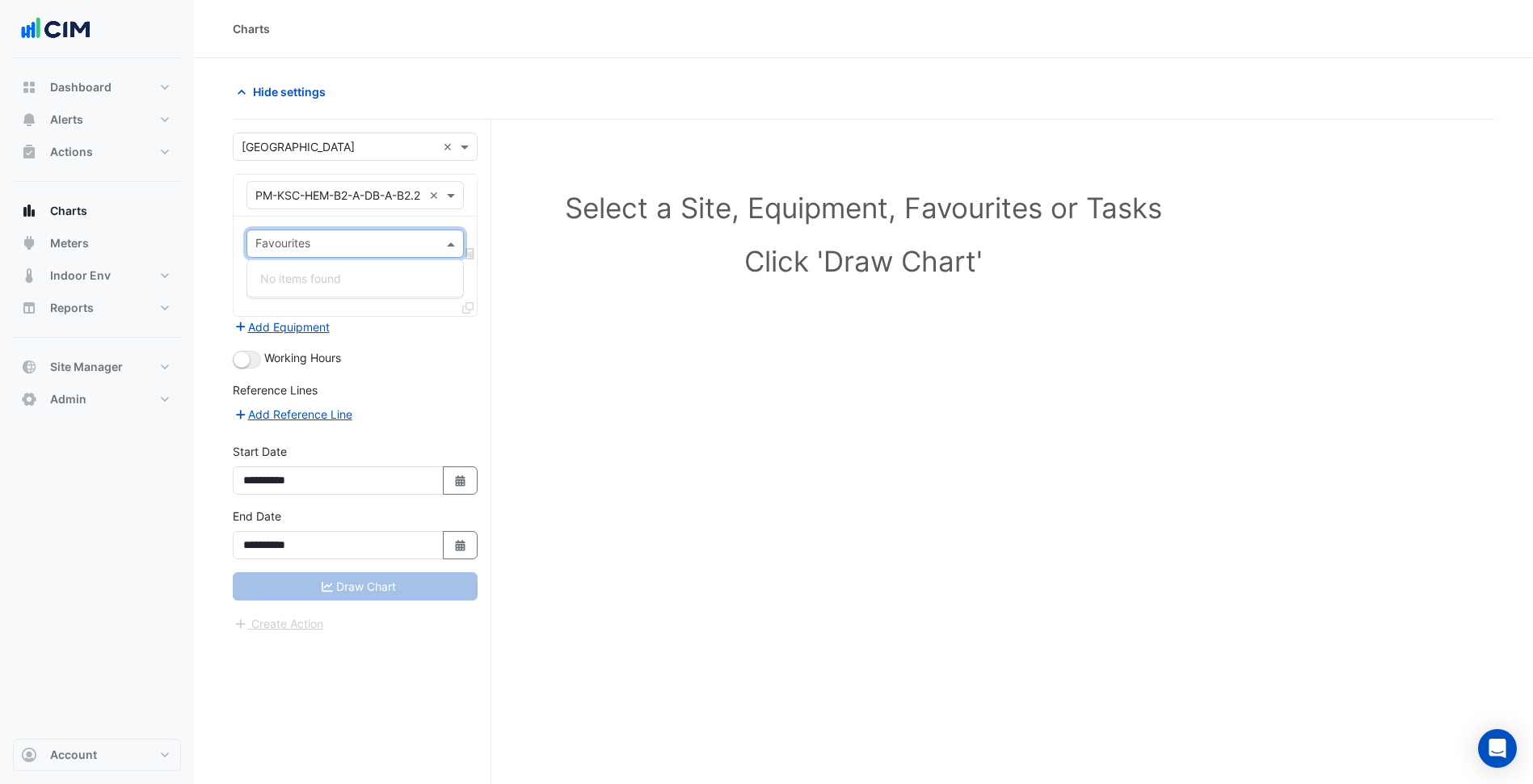
click at [352, 247] on input "text" at bounding box center [346, 245] width 181 height 17
click at [378, 206] on div "Equipment × PM-KSC-HEM-B2-A-DB-A-B2.2 ×" at bounding box center [355, 195] width 217 height 28
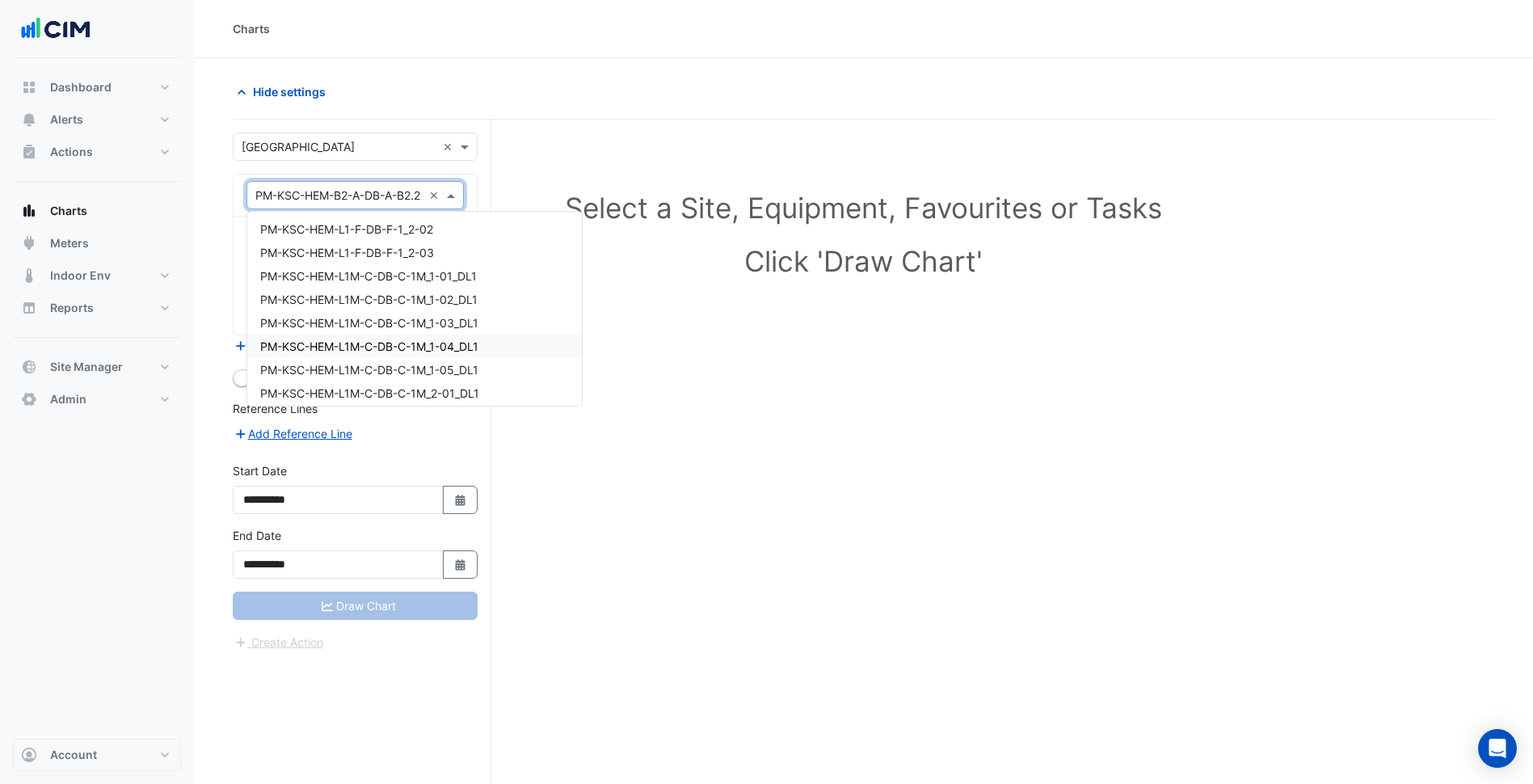
scroll to position [20394, 0]
click at [404, 339] on span "PM-KSC-HEM-L2-F-MSB-F-06-01_DL1" at bounding box center [363, 344] width 205 height 13
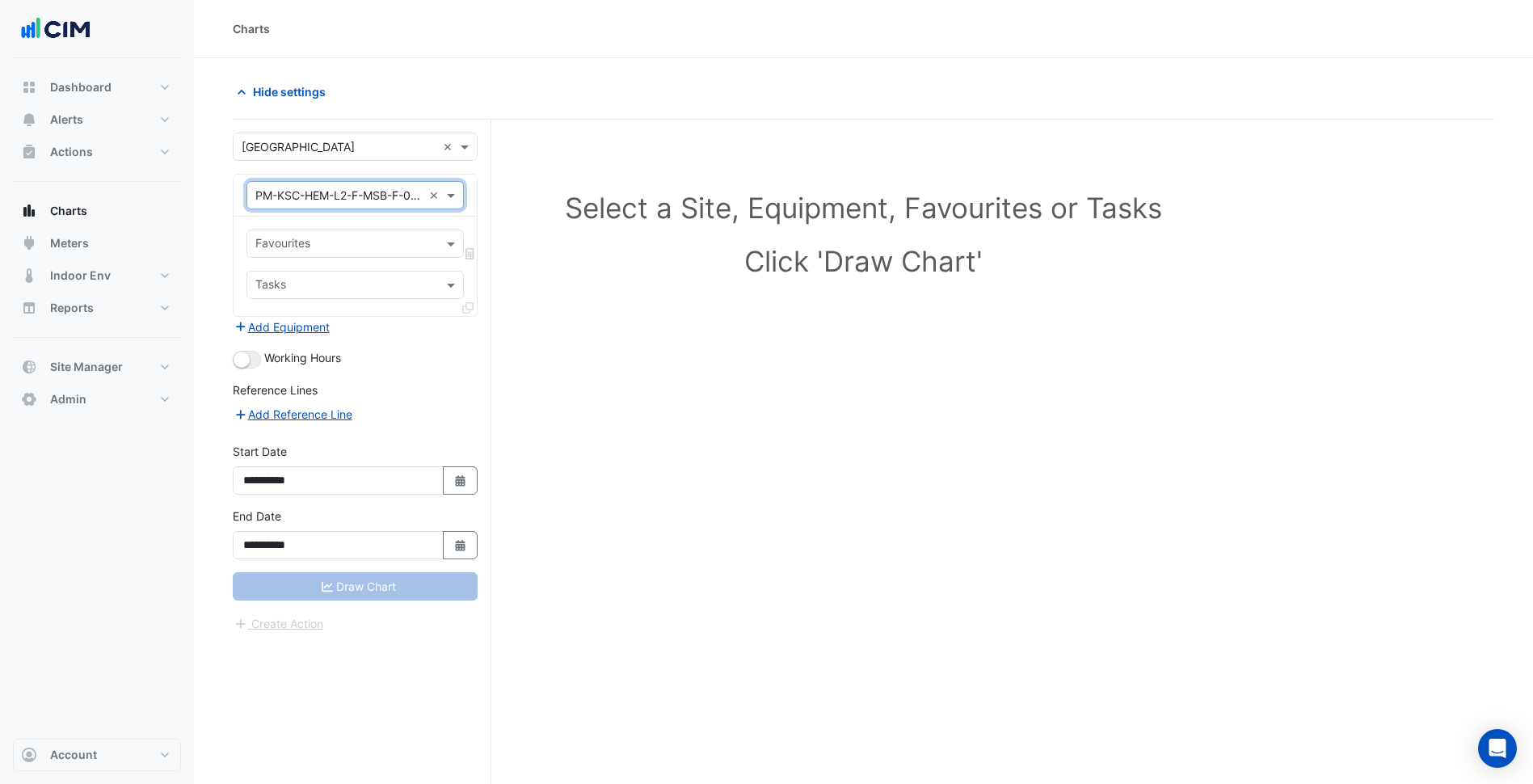
scroll to position [20, 0]
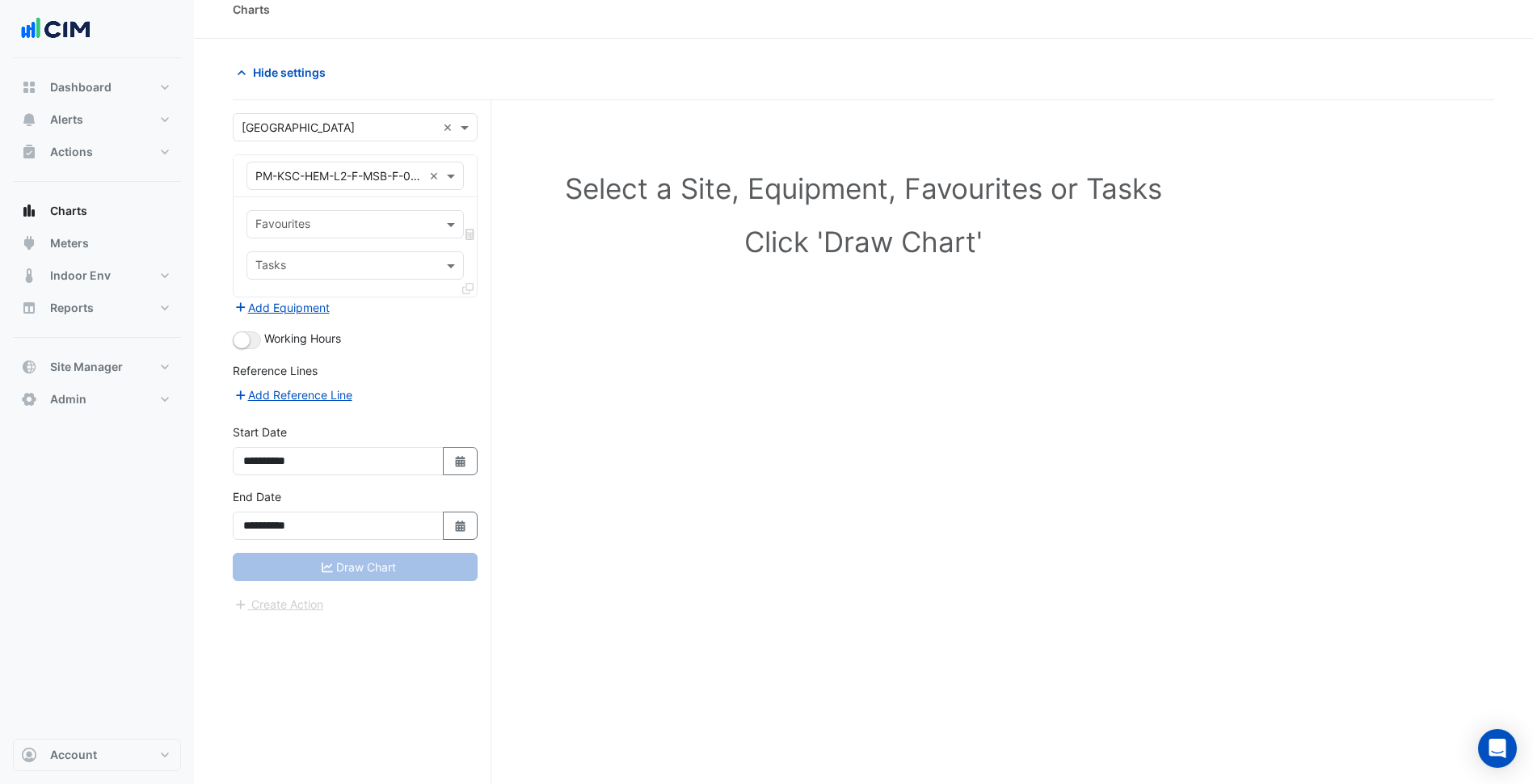
click at [917, 132] on div "Select a Site, Equipment, Favourites or Tasks Click 'Draw Chart'" at bounding box center [863, 218] width 1242 height 198
click at [163, 122] on button "Alerts" at bounding box center [96, 119] width 168 height 32
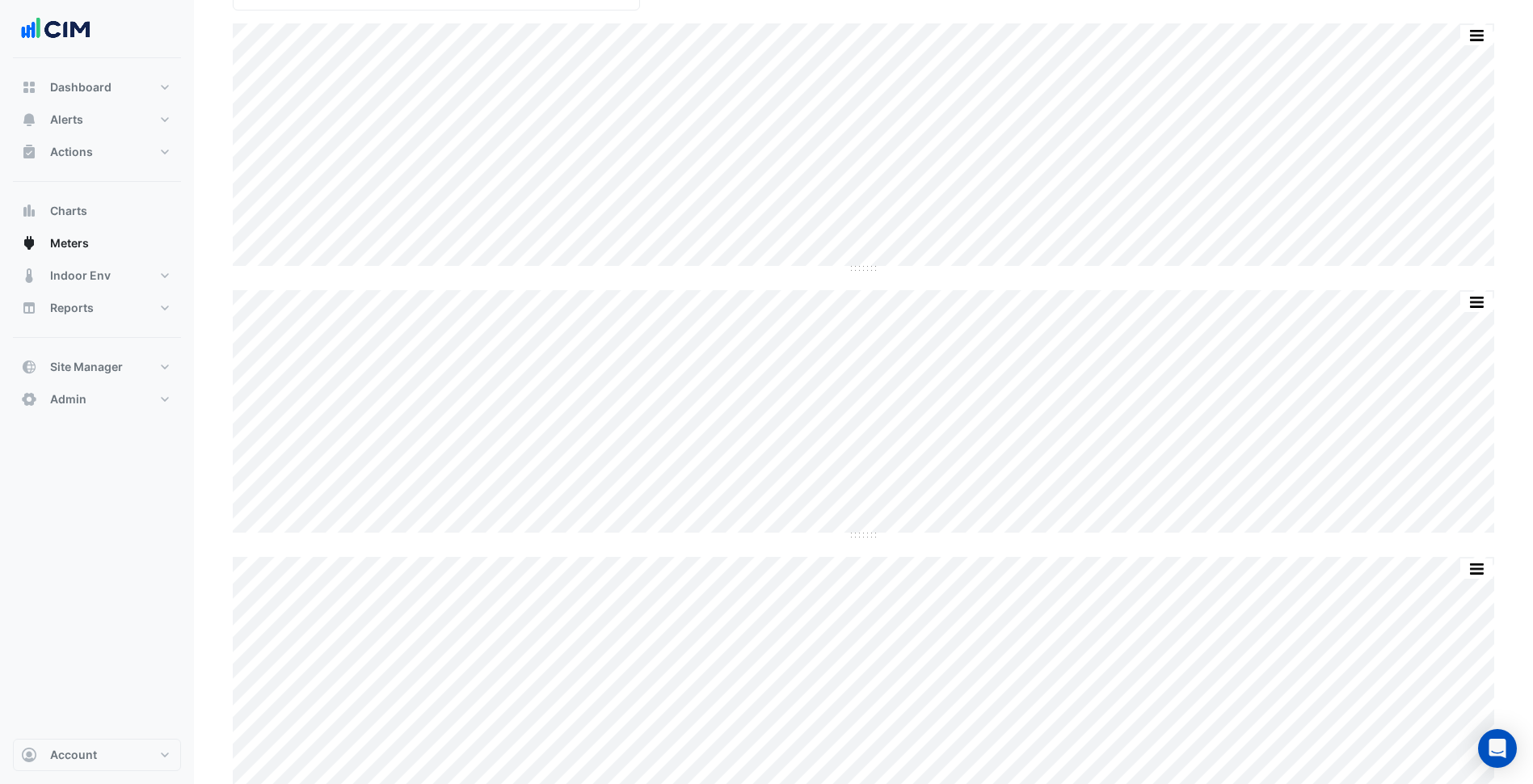
scroll to position [237, 0]
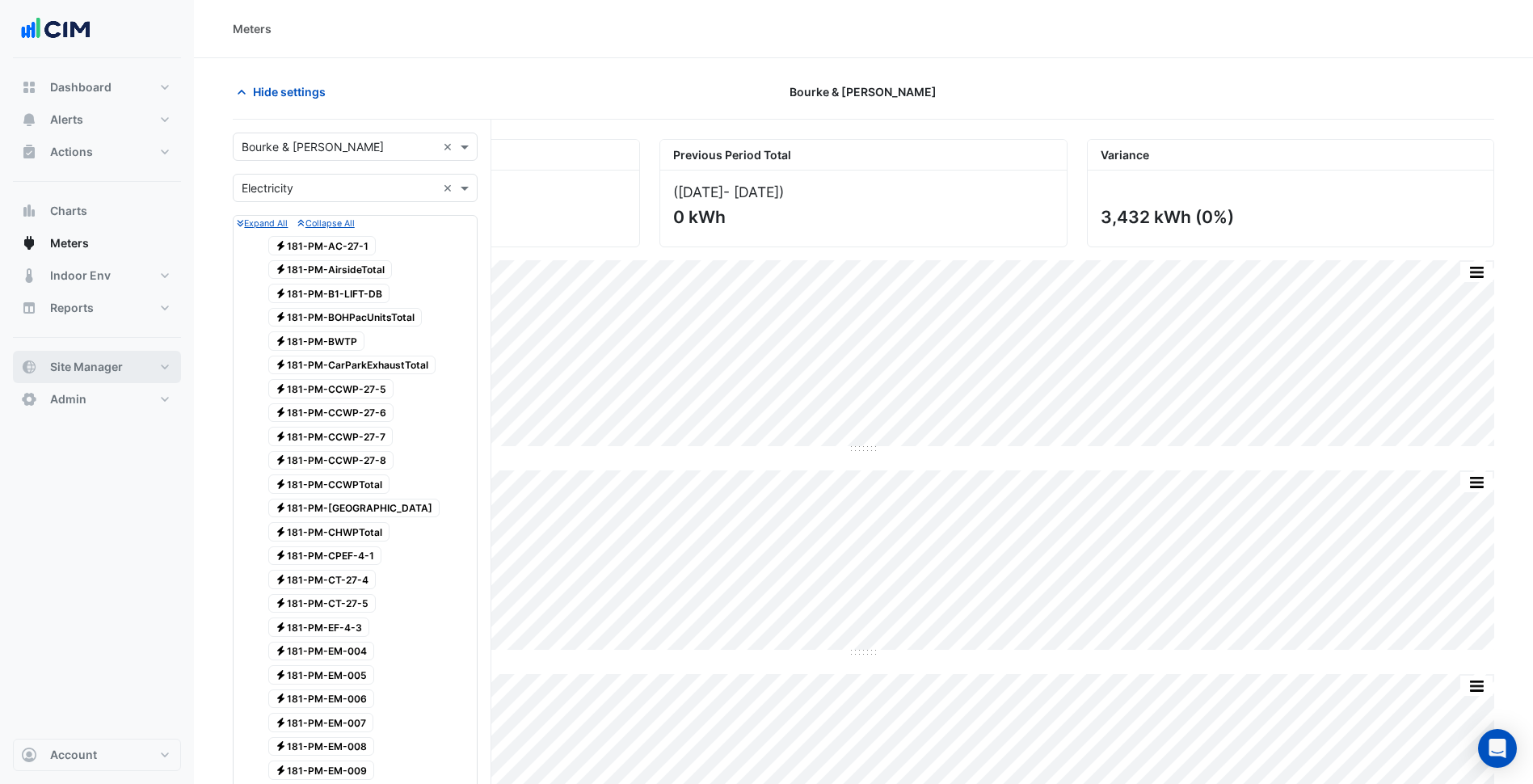
click at [135, 359] on button "Site Manager" at bounding box center [96, 367] width 168 height 32
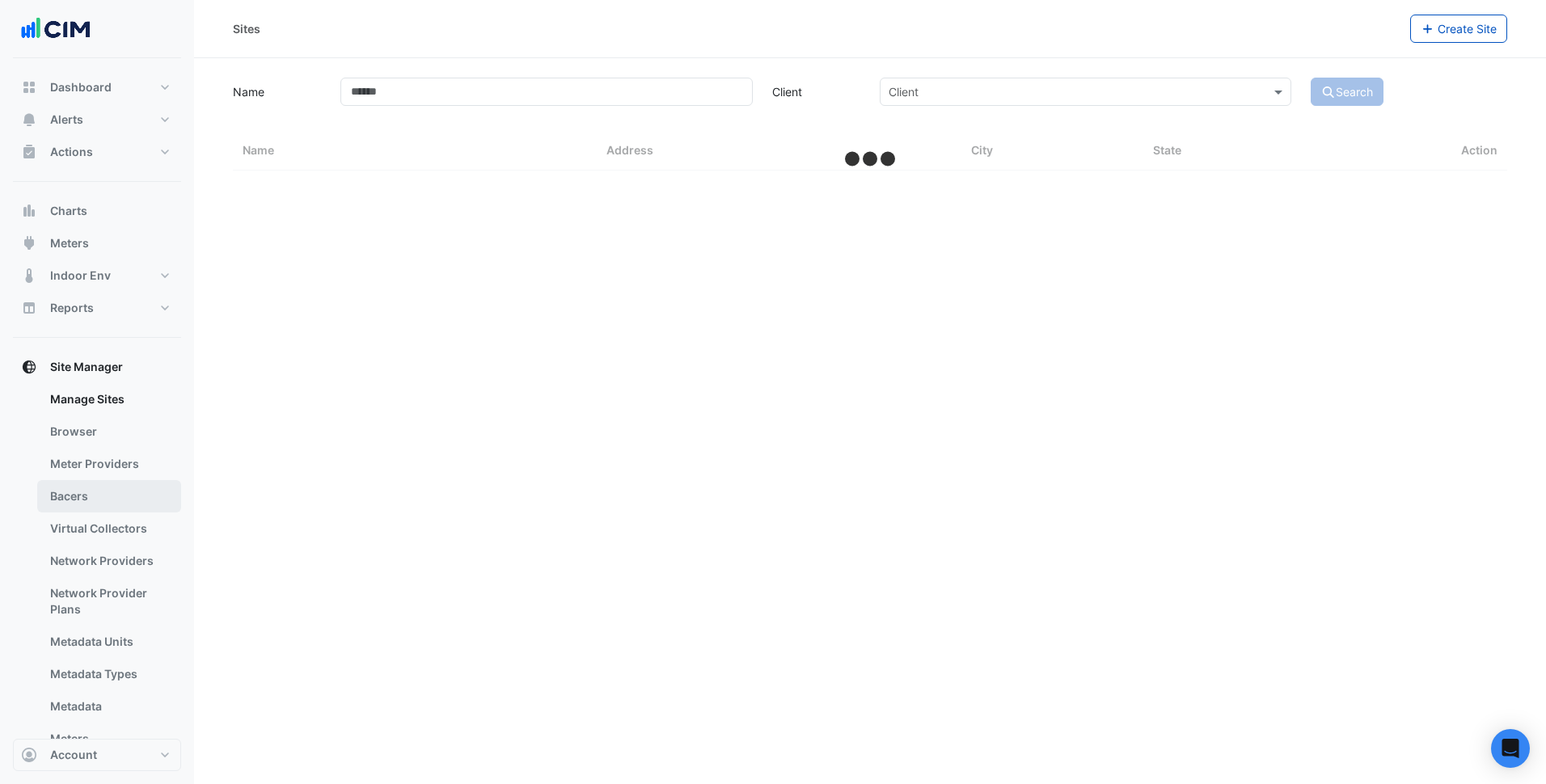
click at [101, 487] on link "Bacers" at bounding box center [109, 497] width 144 height 32
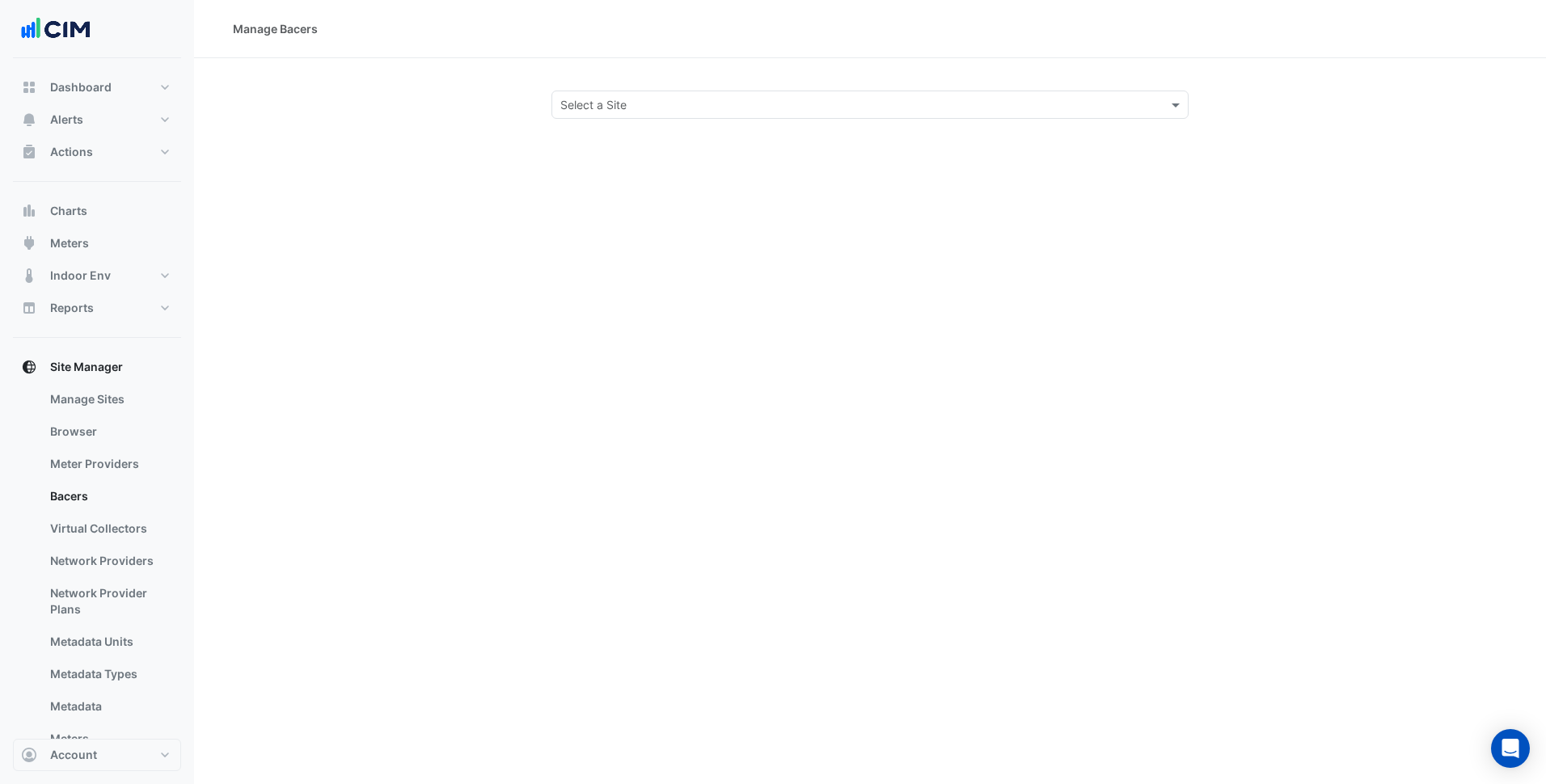
click at [763, 113] on div "Select a Site" at bounding box center [870, 104] width 637 height 28
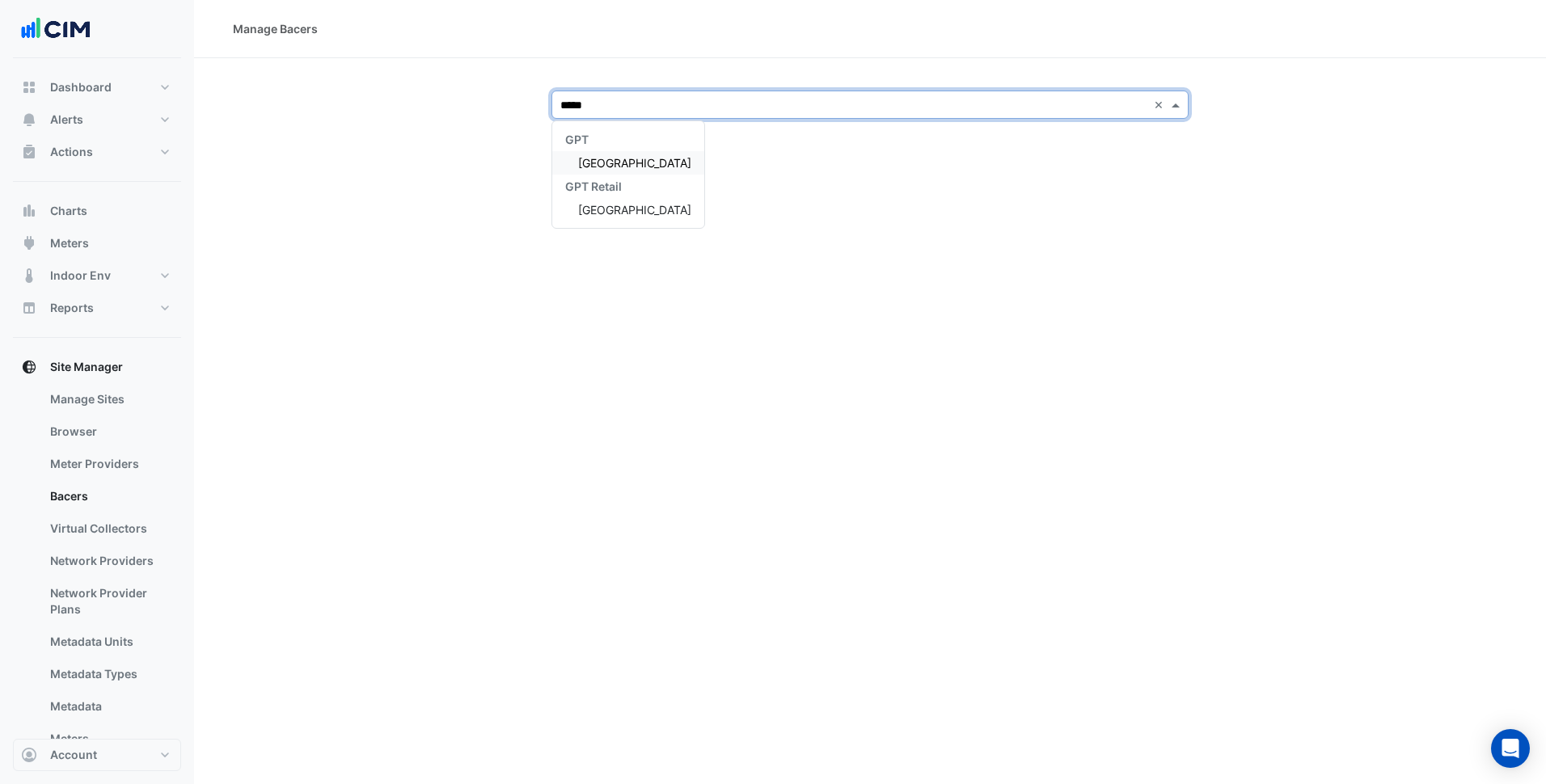
type input "******"
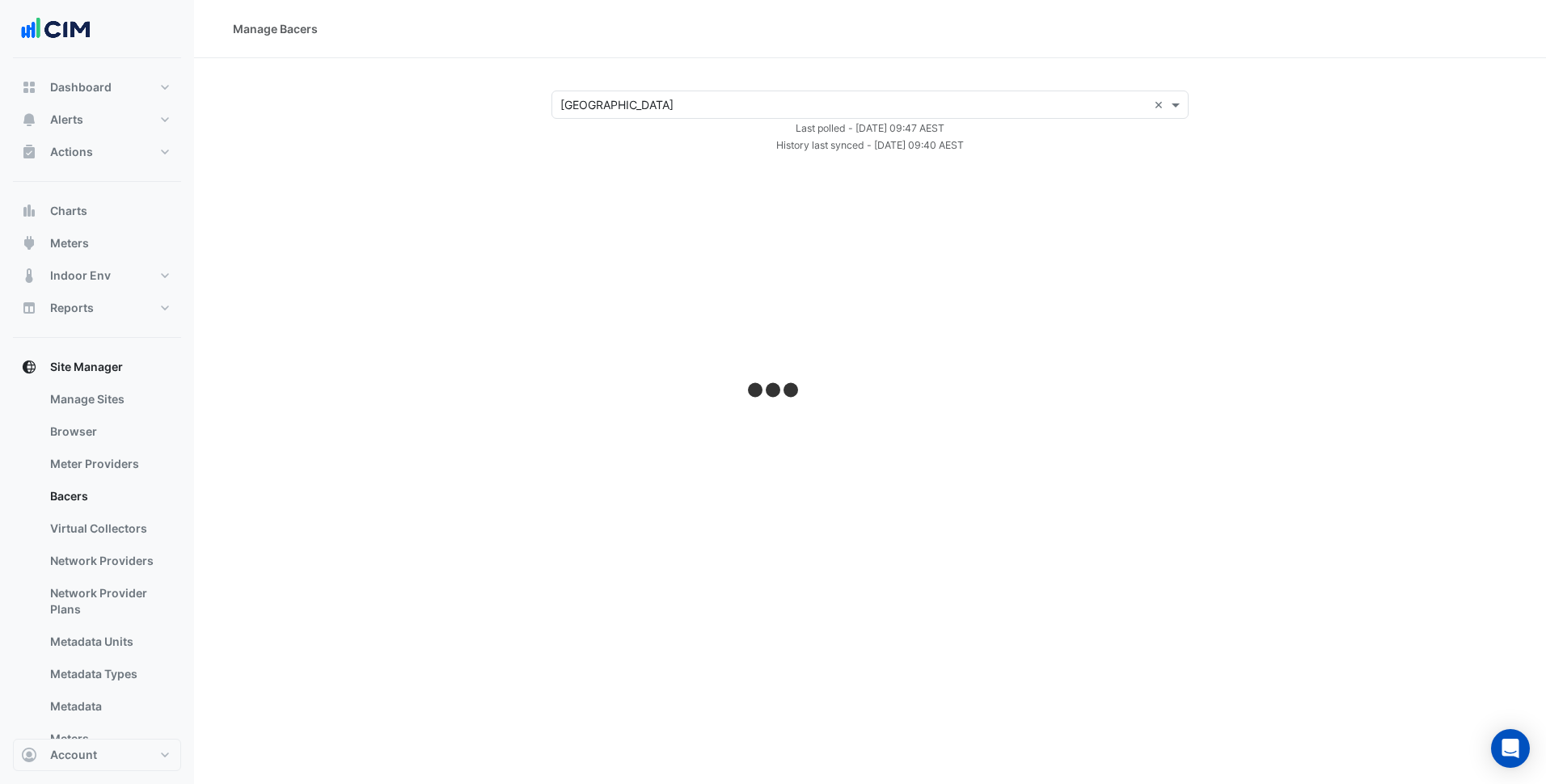
click at [628, 154] on div "Manage Bacers Select a Site × Karrinyup Shopping Centre × Last polled - [DATE] …" at bounding box center [870, 392] width 1352 height 784
select select "***"
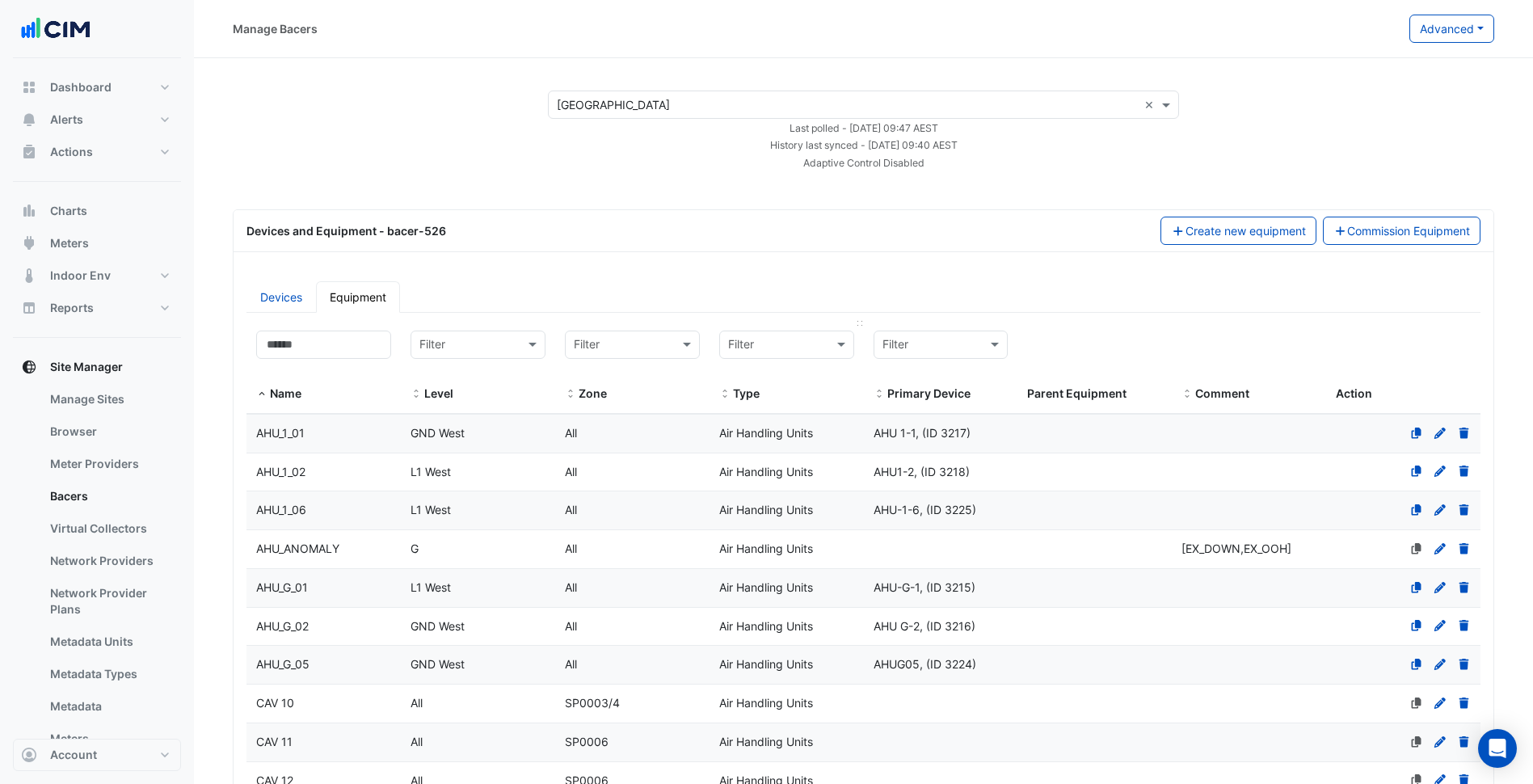
click at [743, 331] on div "Filter" at bounding box center [787, 344] width 135 height 28
type input "*****"
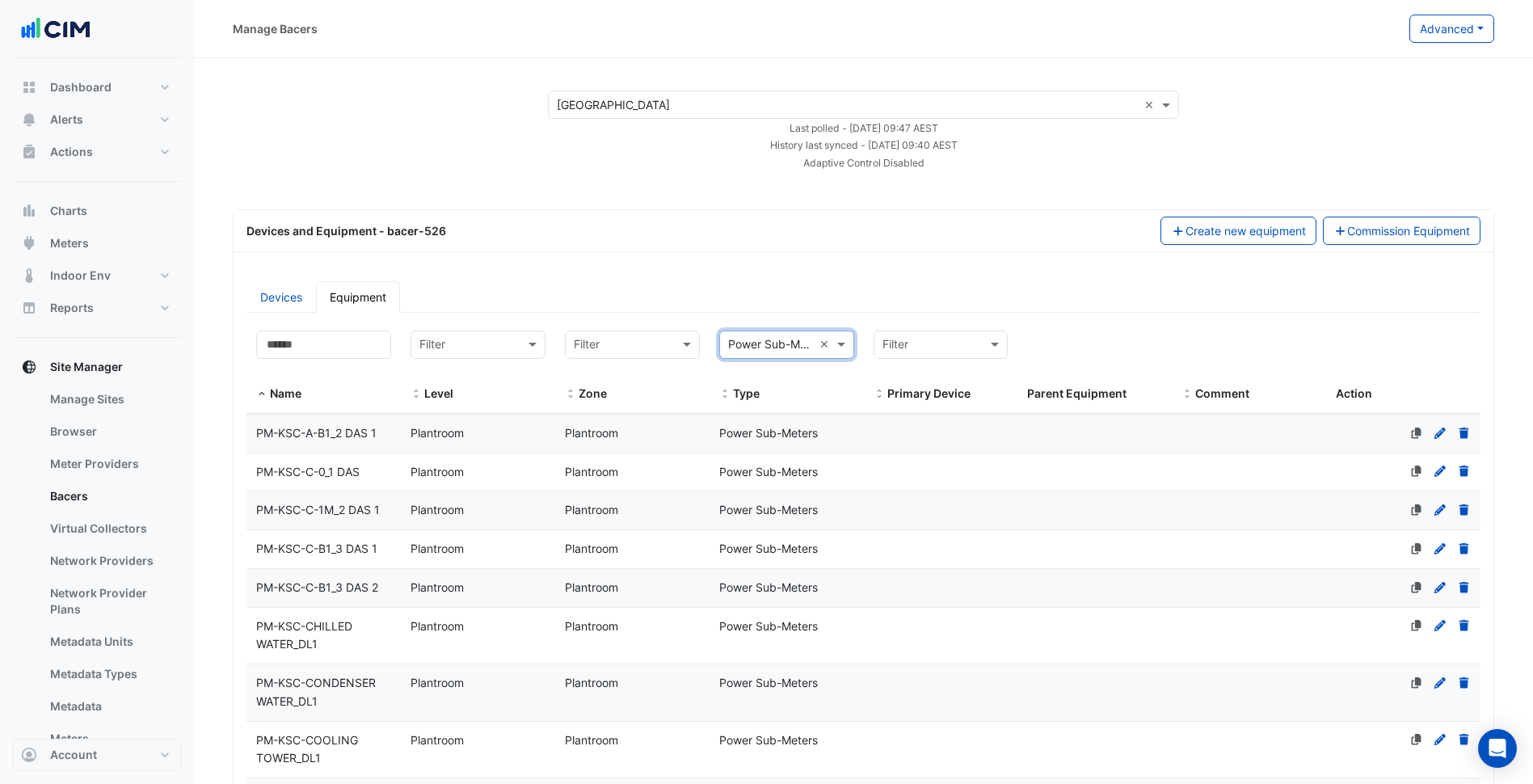
click at [664, 615] on datatable-body-cell "Zone Plantroom" at bounding box center [632, 636] width 154 height 57
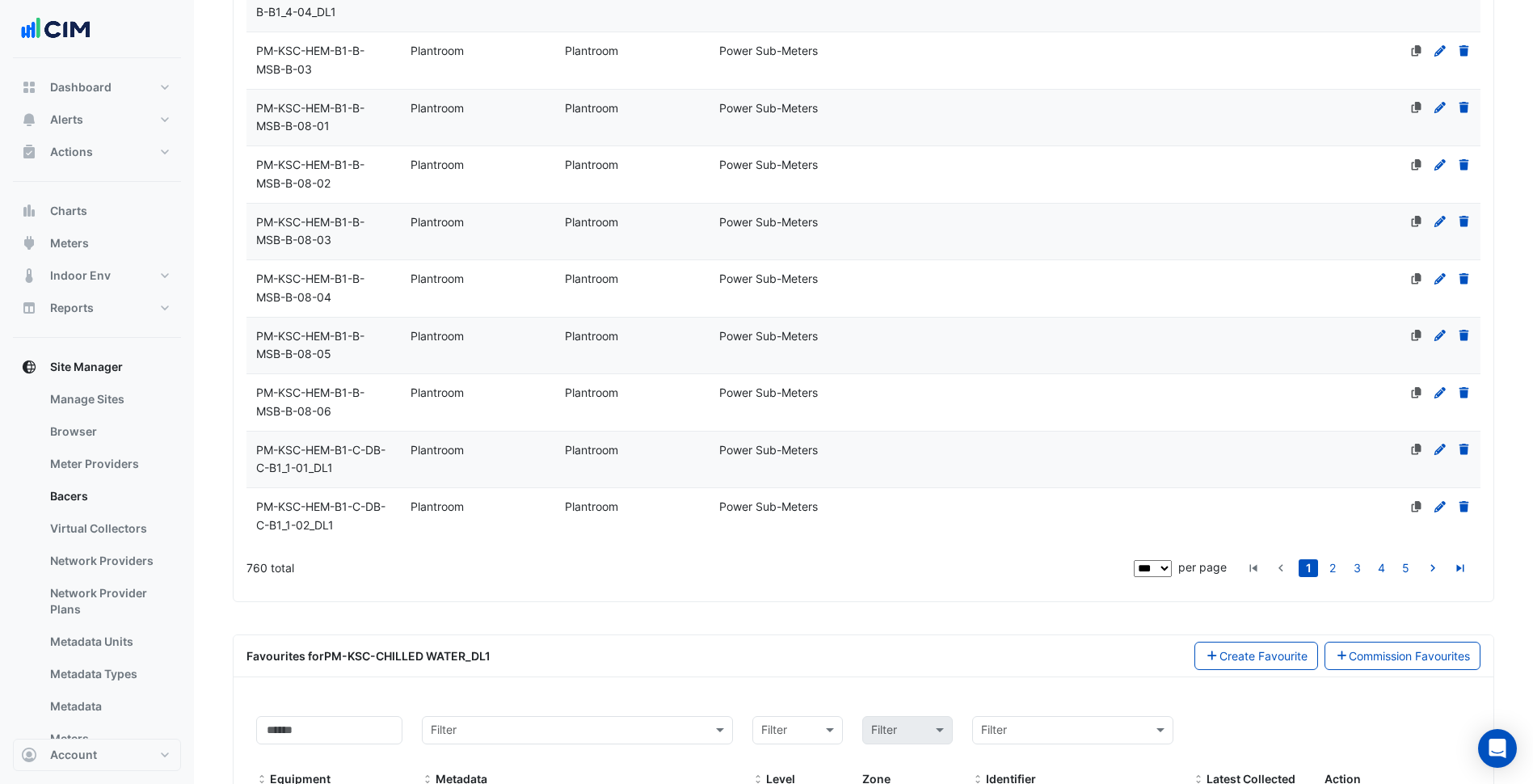
scroll to position [5340, 0]
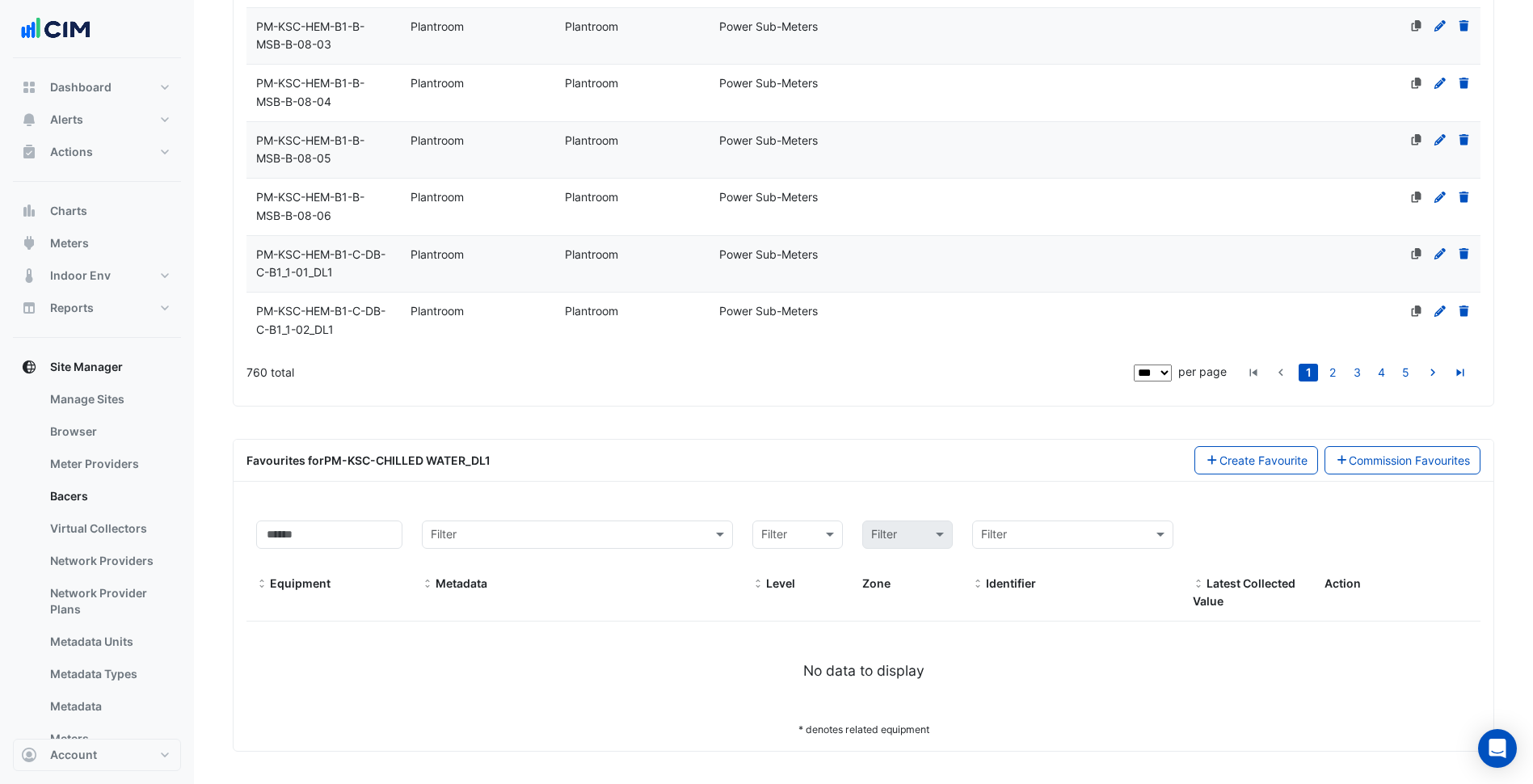
click at [706, 181] on datatable-body-cell "Zone Plantroom" at bounding box center [632, 207] width 154 height 57
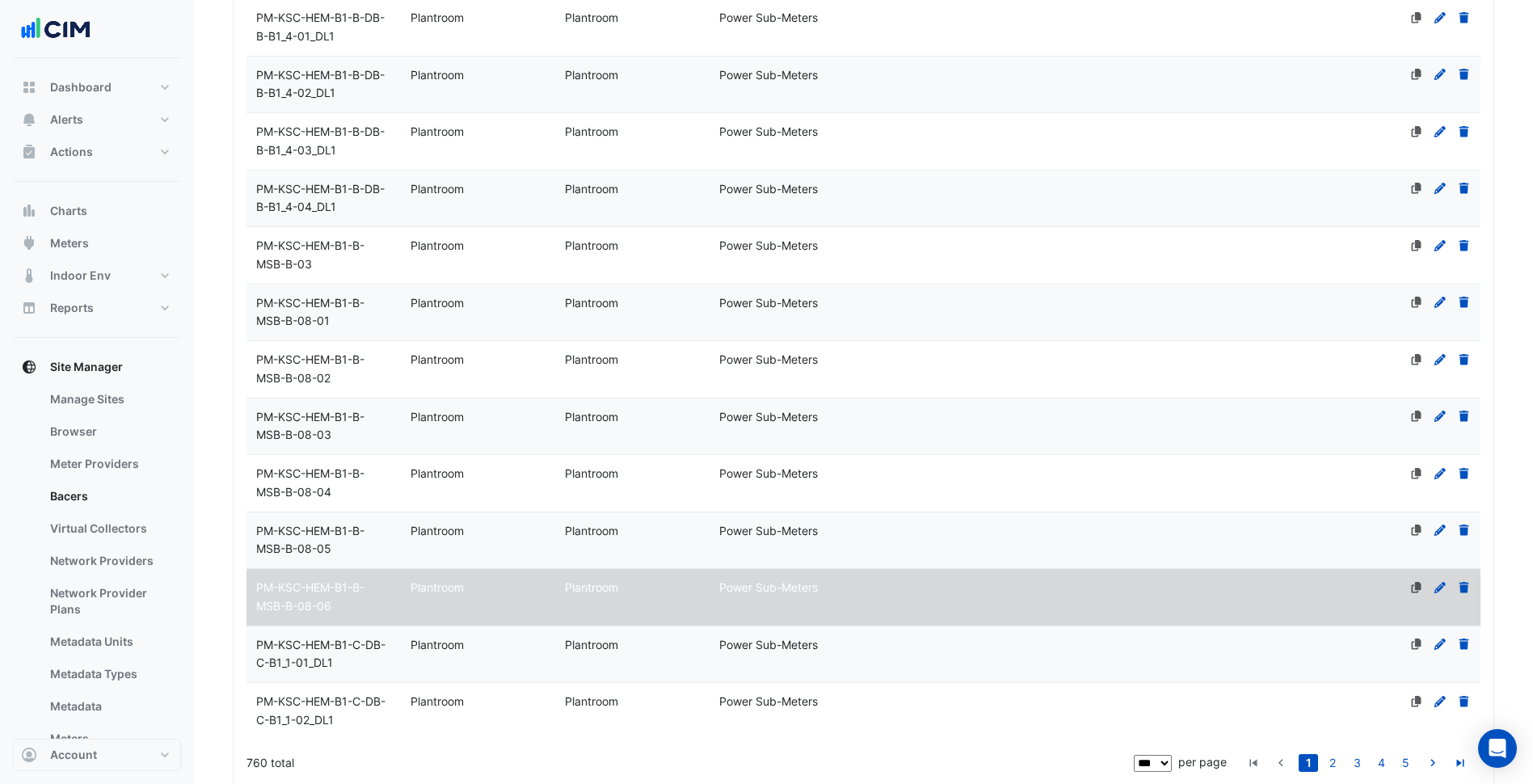
click at [840, 137] on div "Power Sub-Meters" at bounding box center [787, 132] width 154 height 19
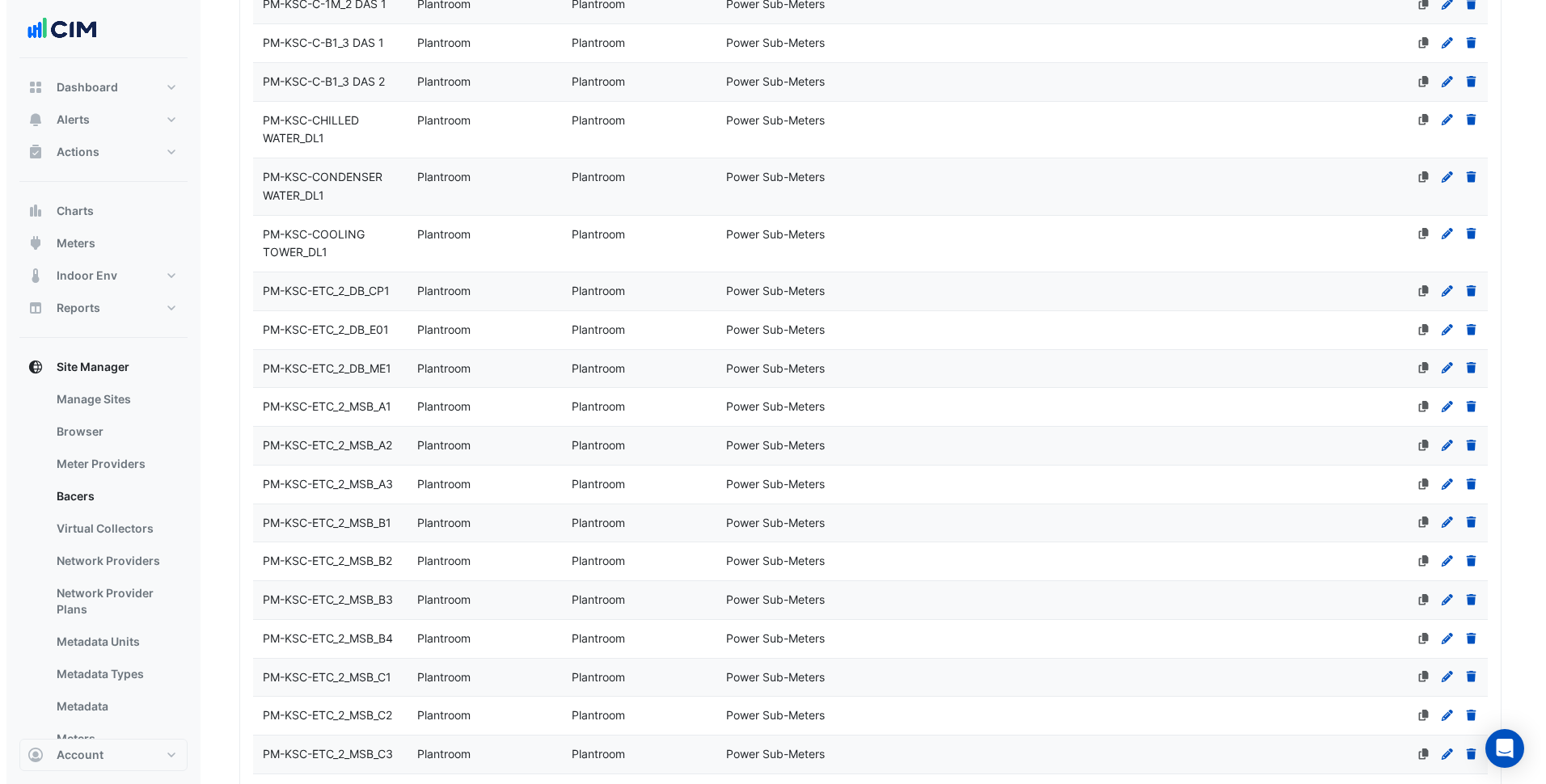
scroll to position [0, 0]
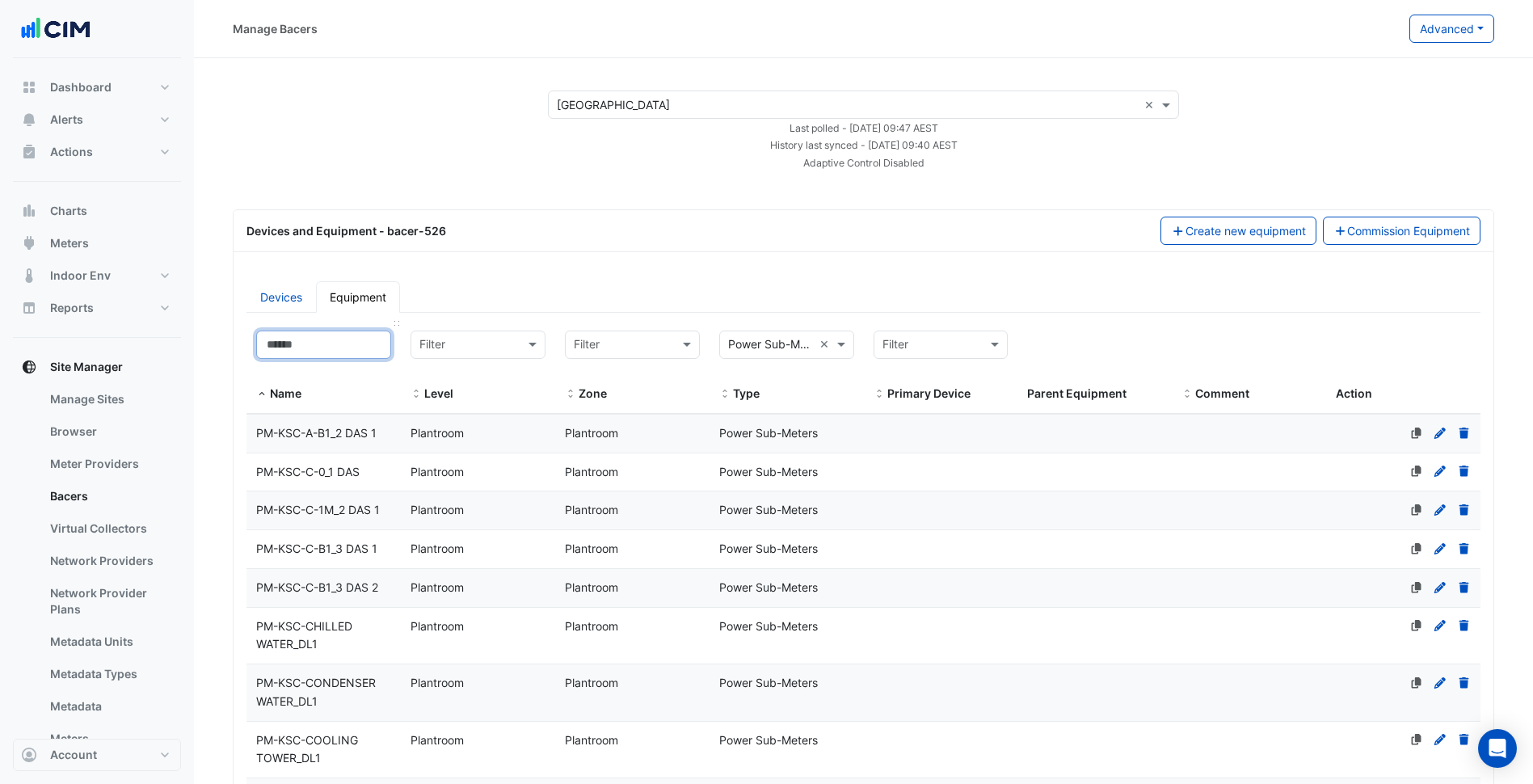
click at [367, 335] on input at bounding box center [323, 344] width 135 height 28
click at [1345, 232] on button "Commission Equipment" at bounding box center [1402, 230] width 158 height 28
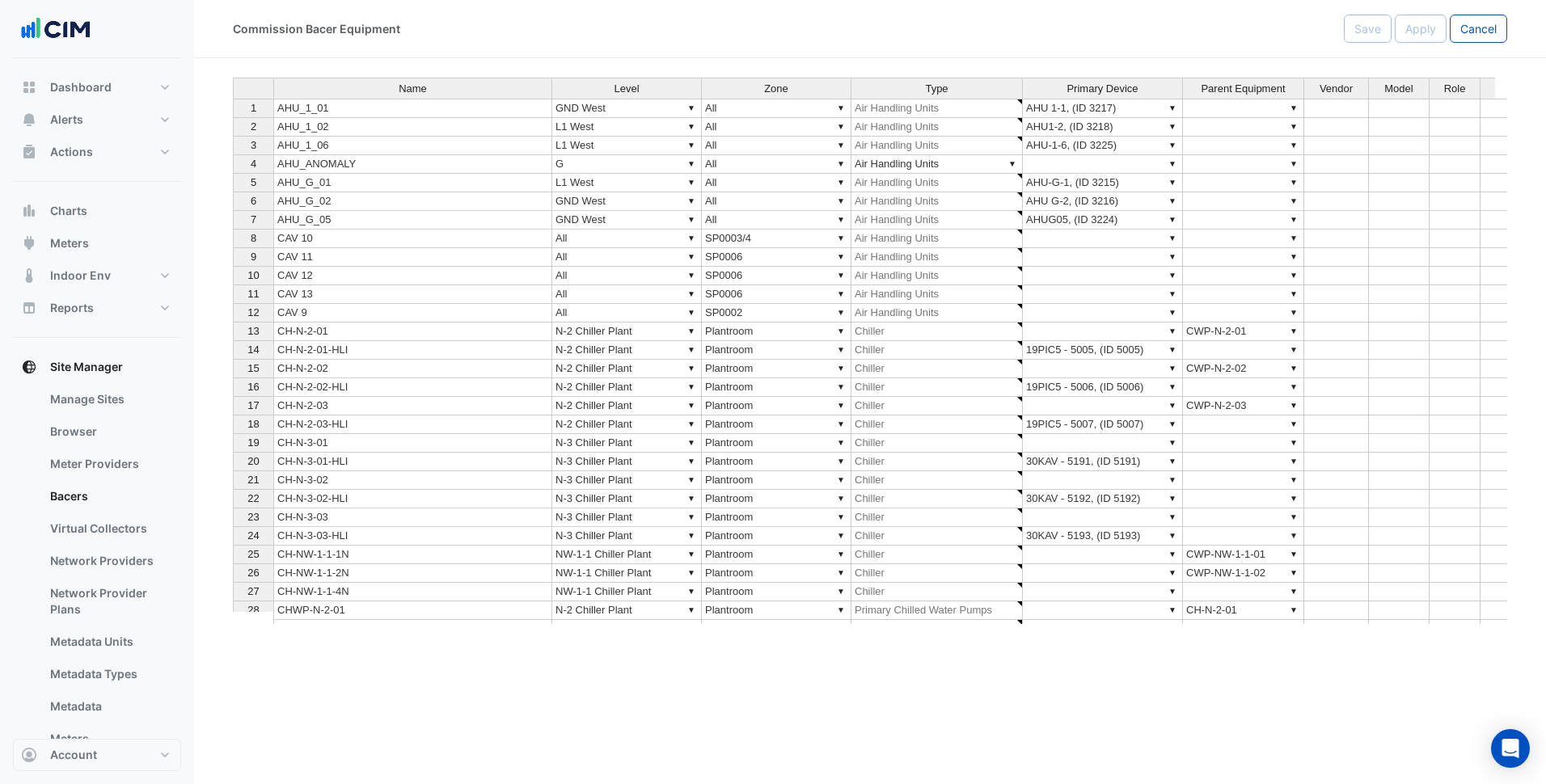
type textarea "**********"
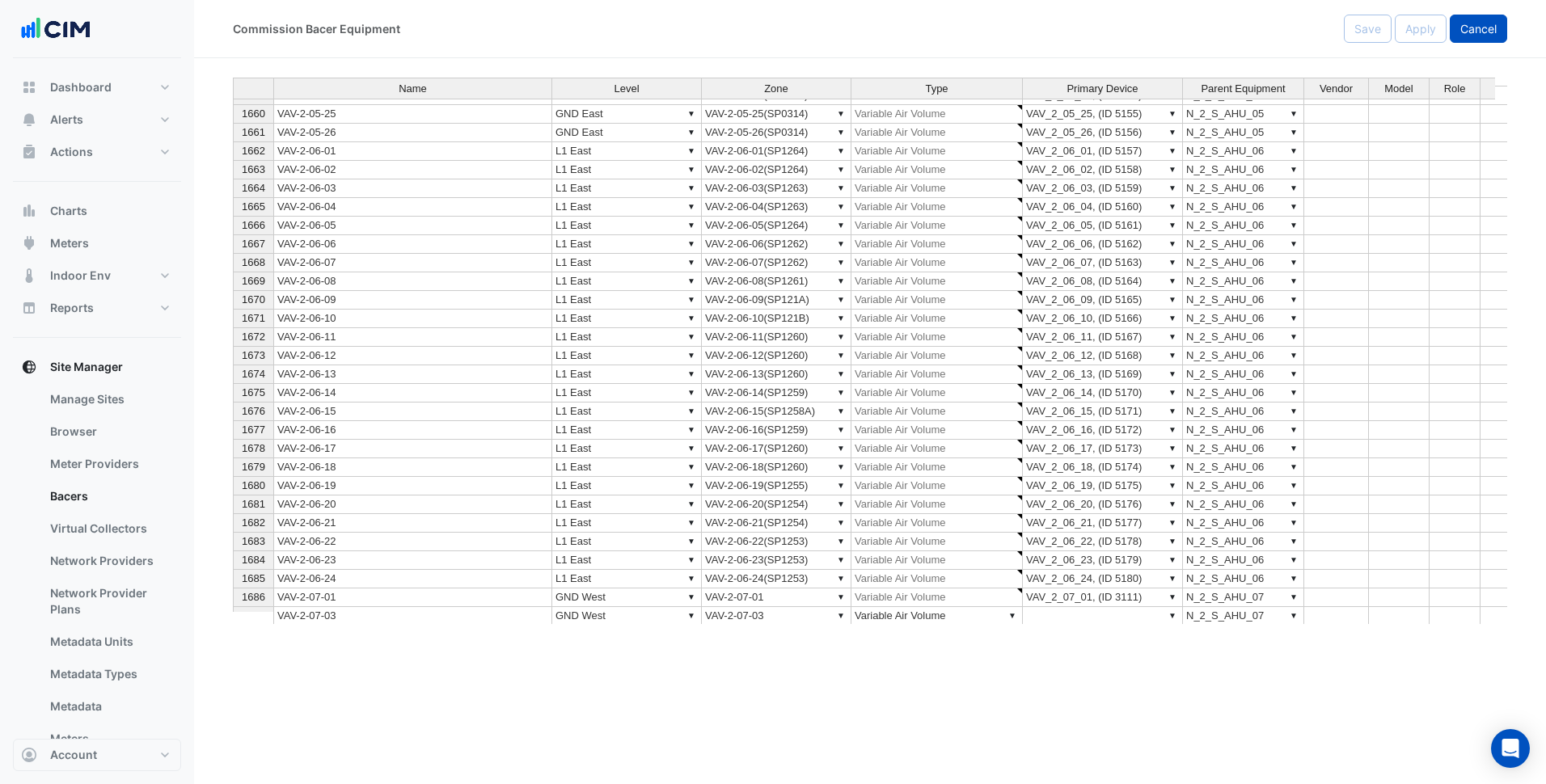
click at [1492, 41] on div "Commission Bacer Equipment Save Apply Cancel" at bounding box center [870, 29] width 1352 height 58
click at [1494, 33] on span "Cancel" at bounding box center [1478, 28] width 36 height 13
select select "***"
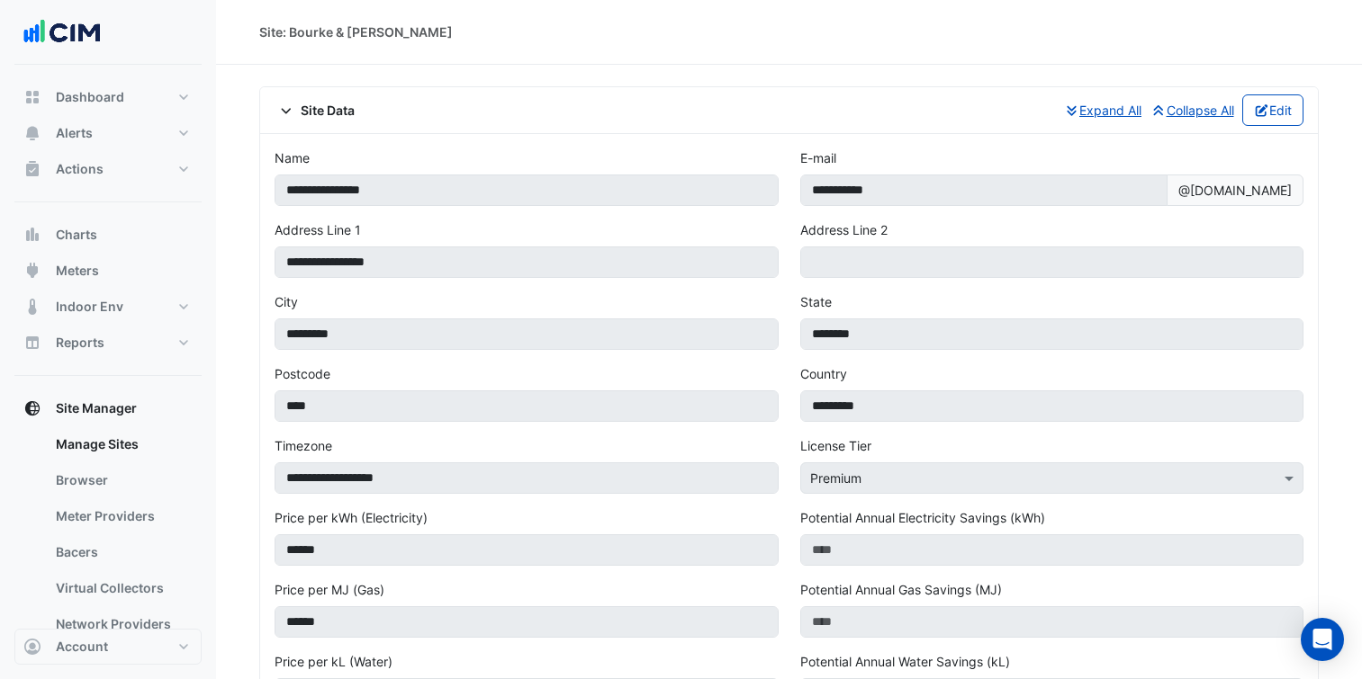
scroll to position [2291, 0]
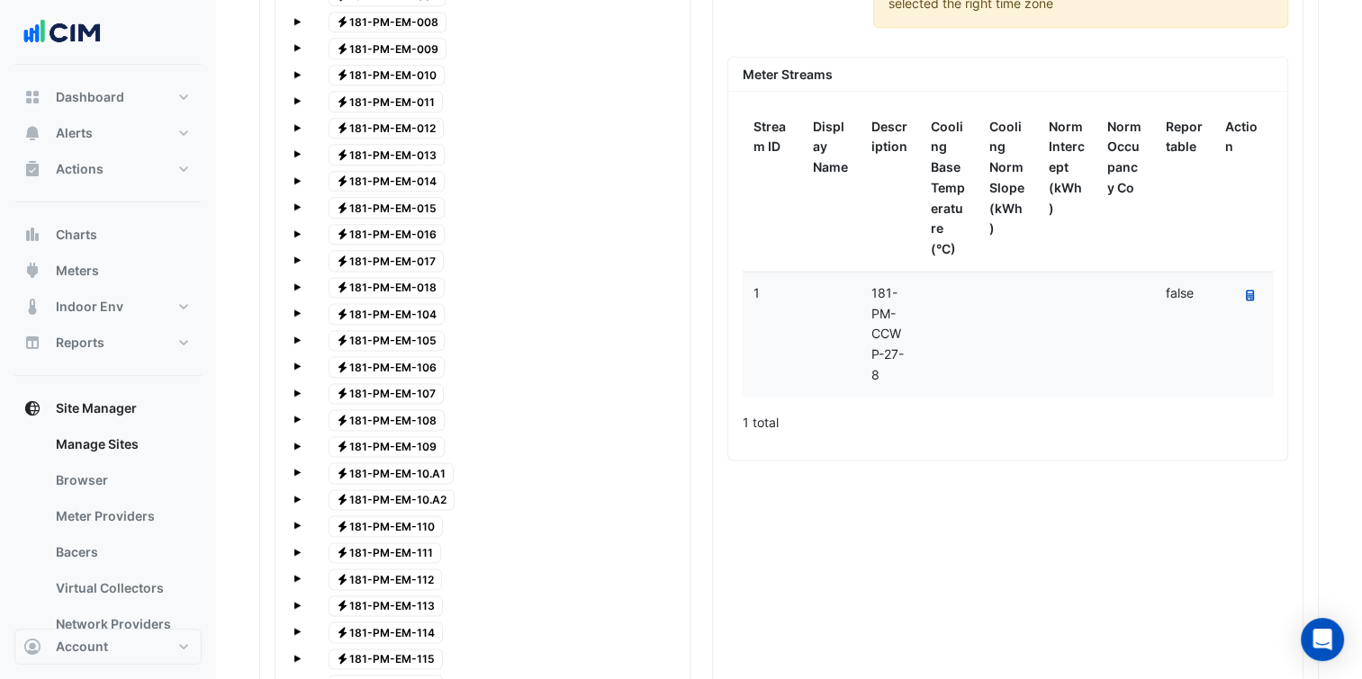
click at [808, 186] on datatable-header-cell "Display Name" at bounding box center [831, 189] width 58 height 166
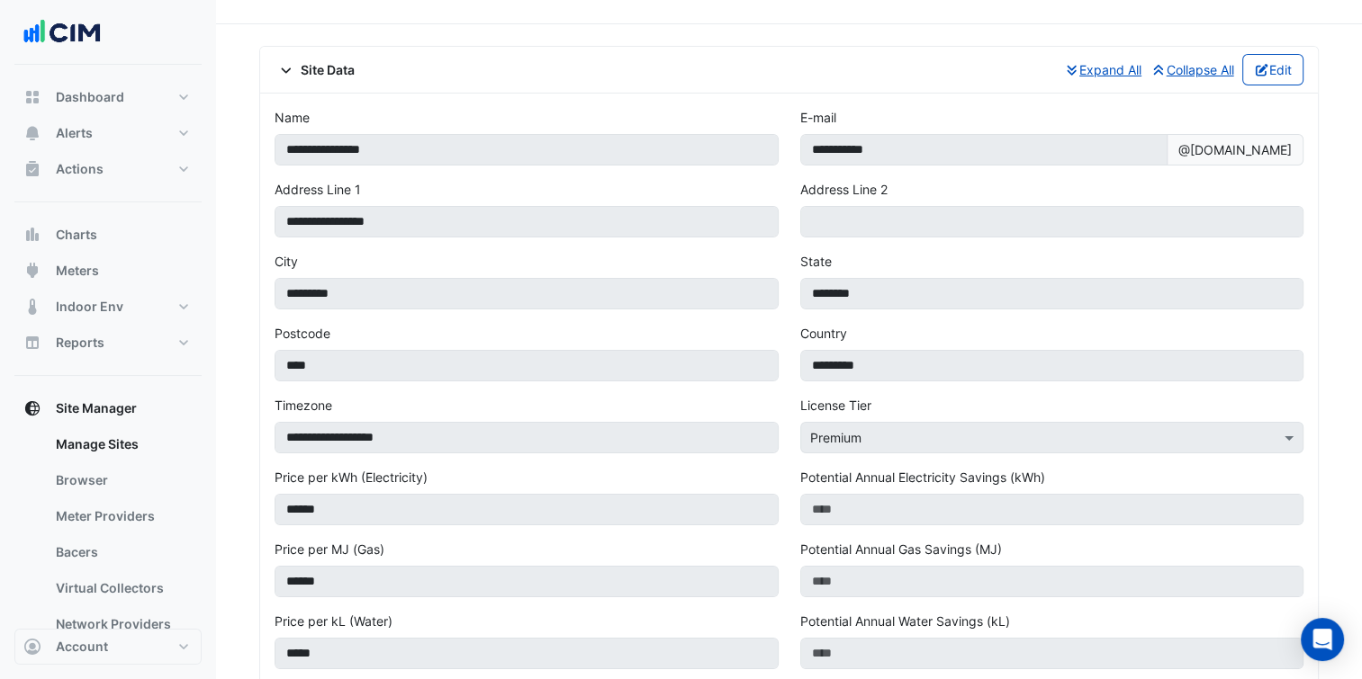
scroll to position [0, 0]
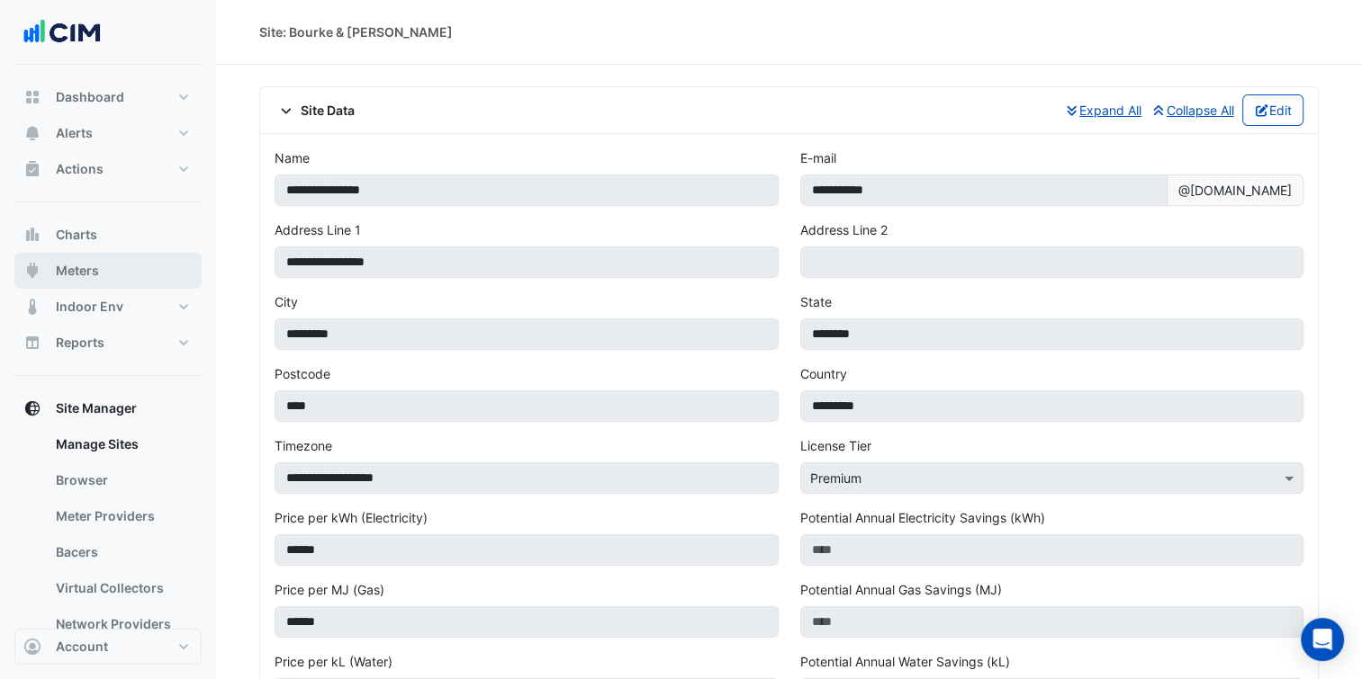
click at [76, 276] on span "Meters" at bounding box center [77, 271] width 43 height 18
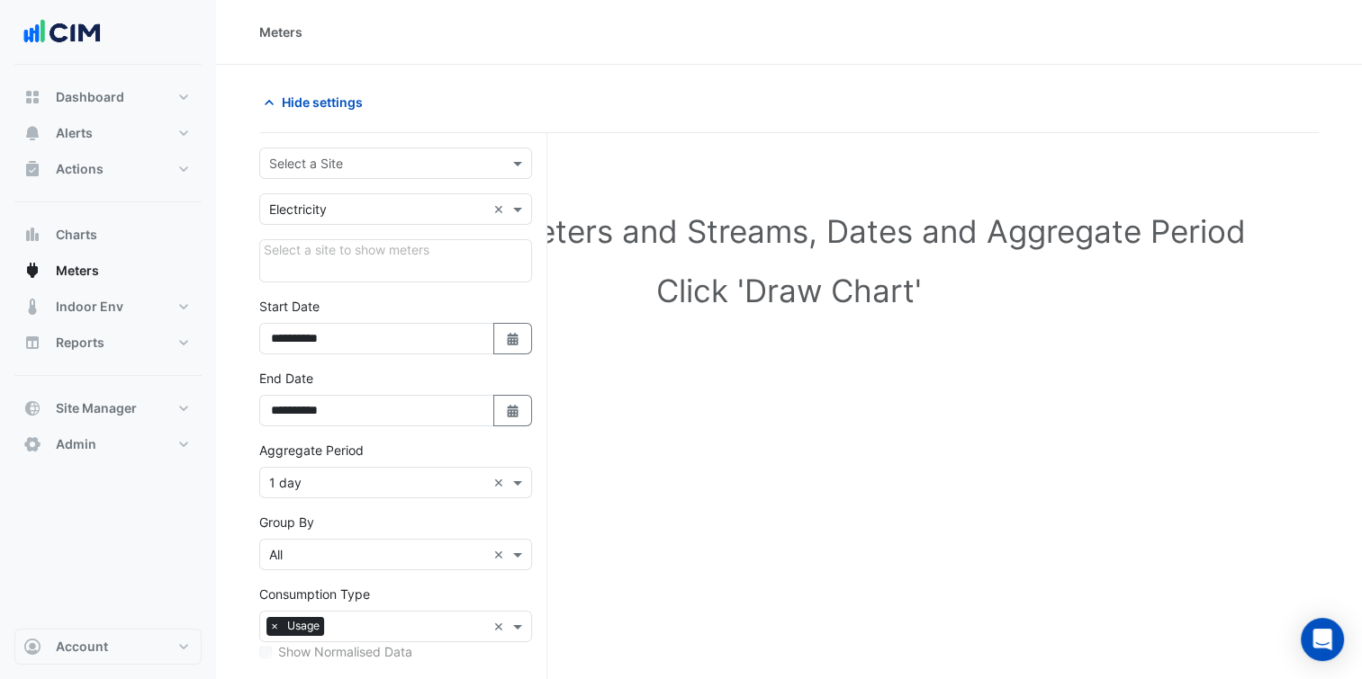
click at [340, 162] on input "text" at bounding box center [377, 164] width 217 height 19
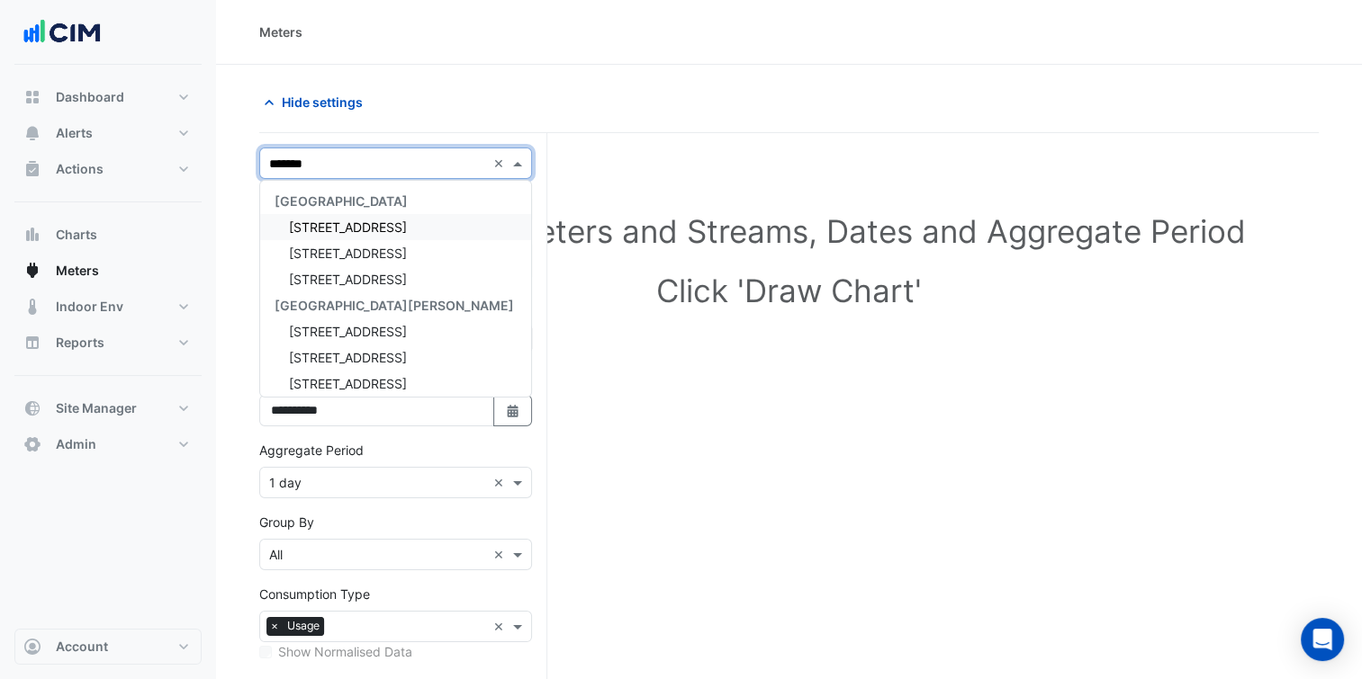
type input "********"
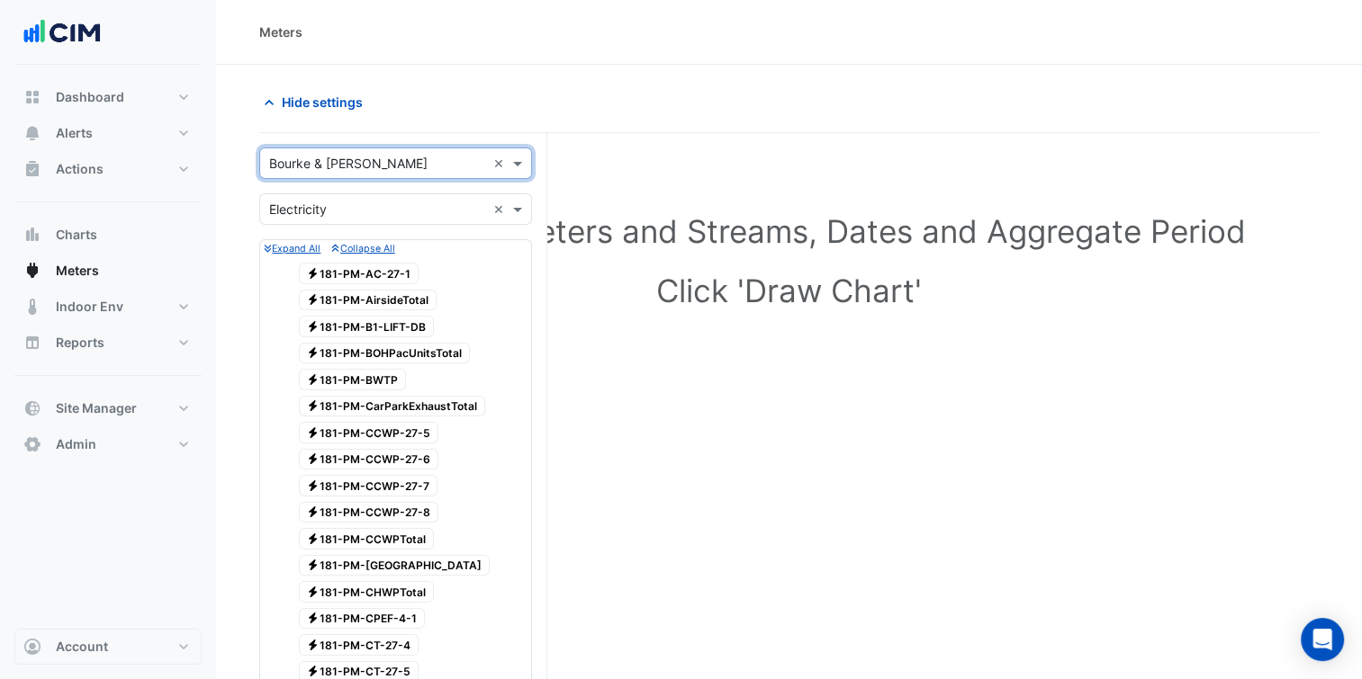
click at [403, 210] on input "text" at bounding box center [377, 210] width 217 height 19
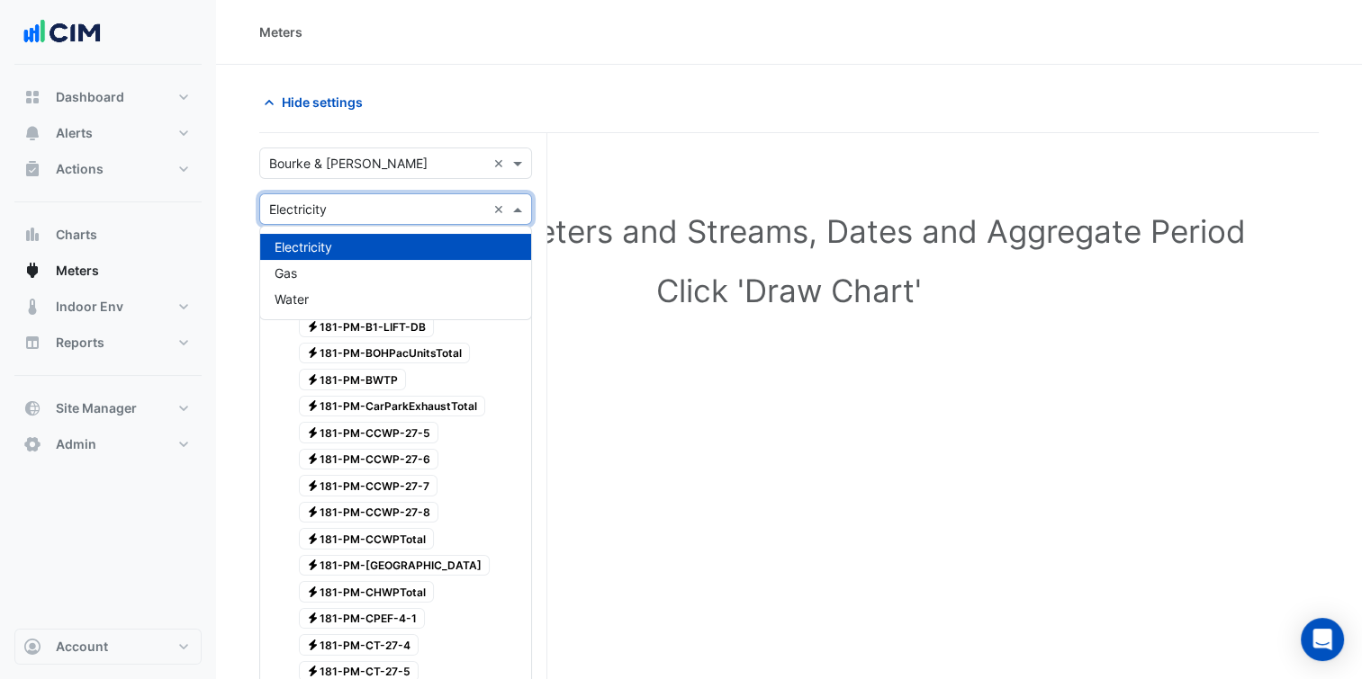
click at [372, 158] on input "text" at bounding box center [377, 164] width 217 height 19
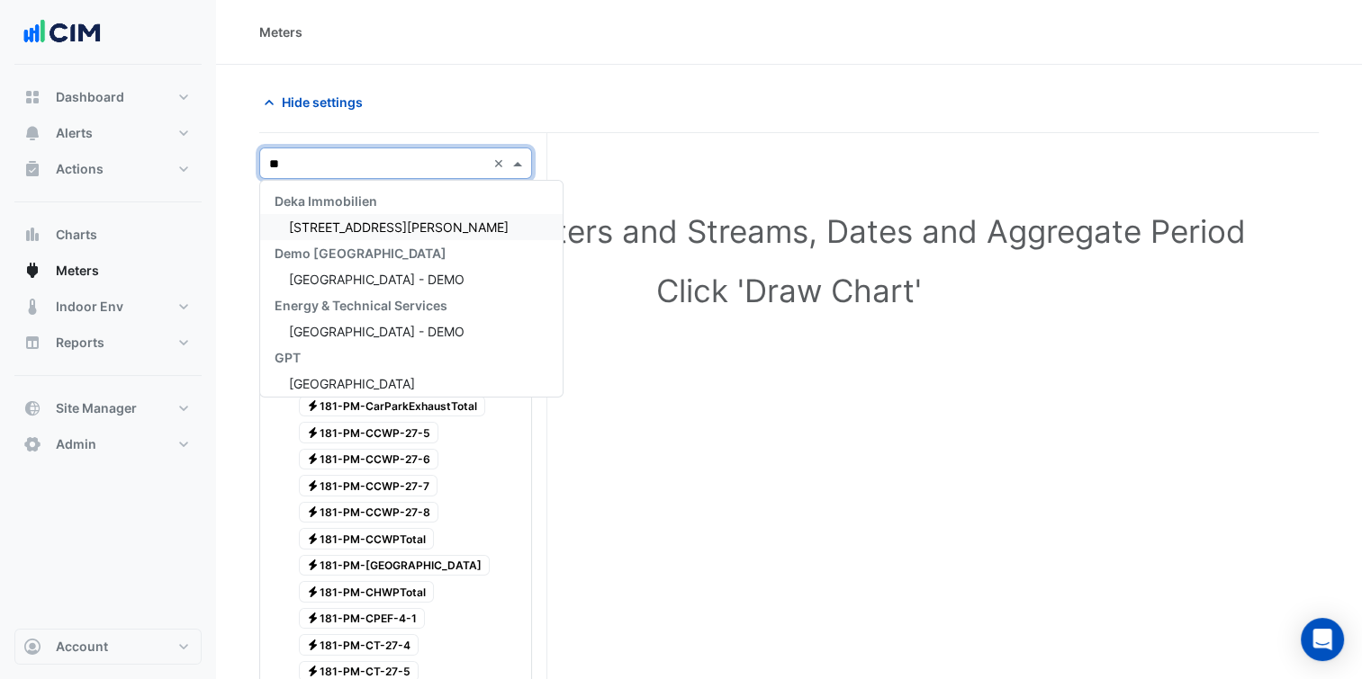
scroll to position [137, 0]
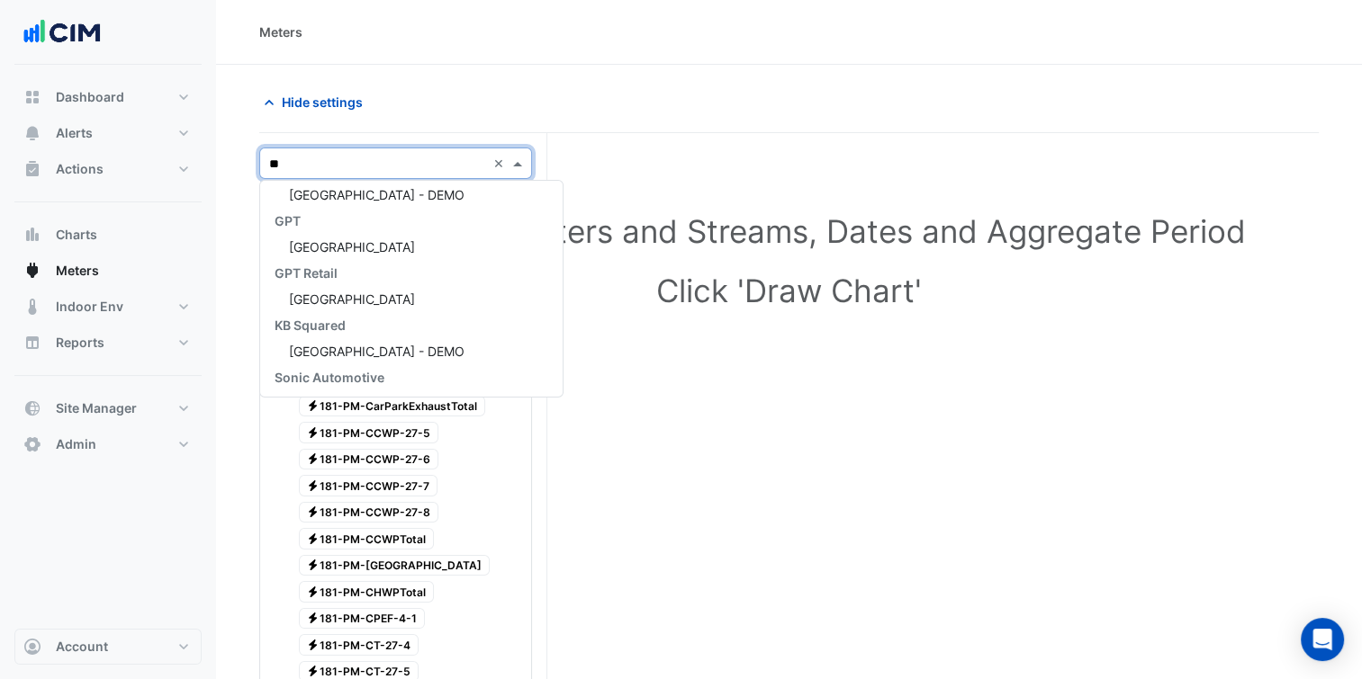
type input "***"
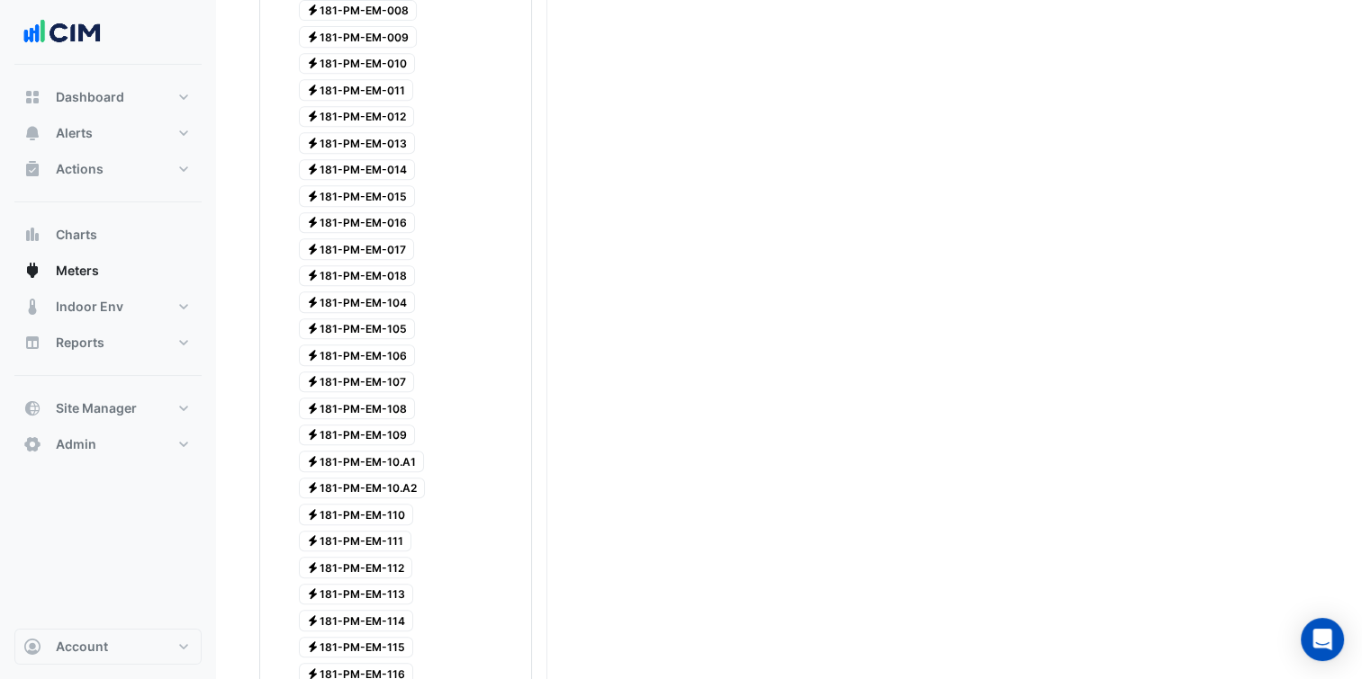
scroll to position [907, 0]
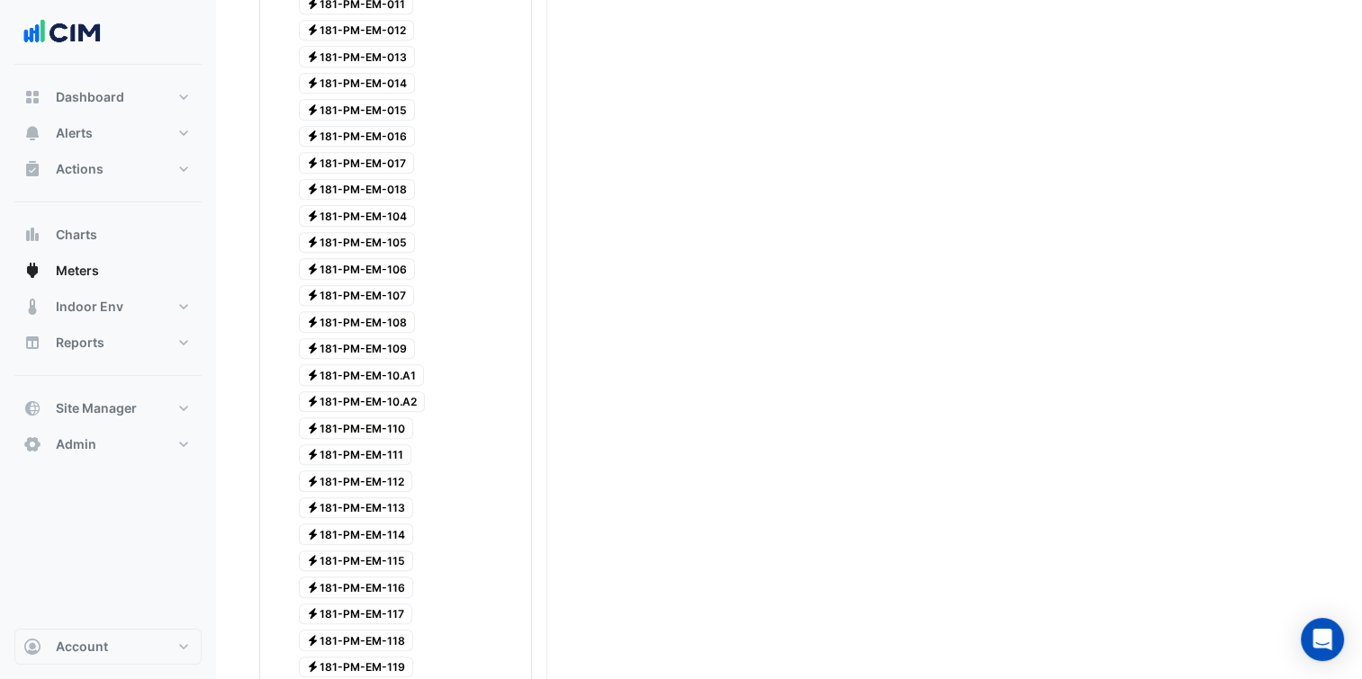
click at [415, 337] on span "Electricity 181-PM-EM-10.A1" at bounding box center [362, 348] width 126 height 22
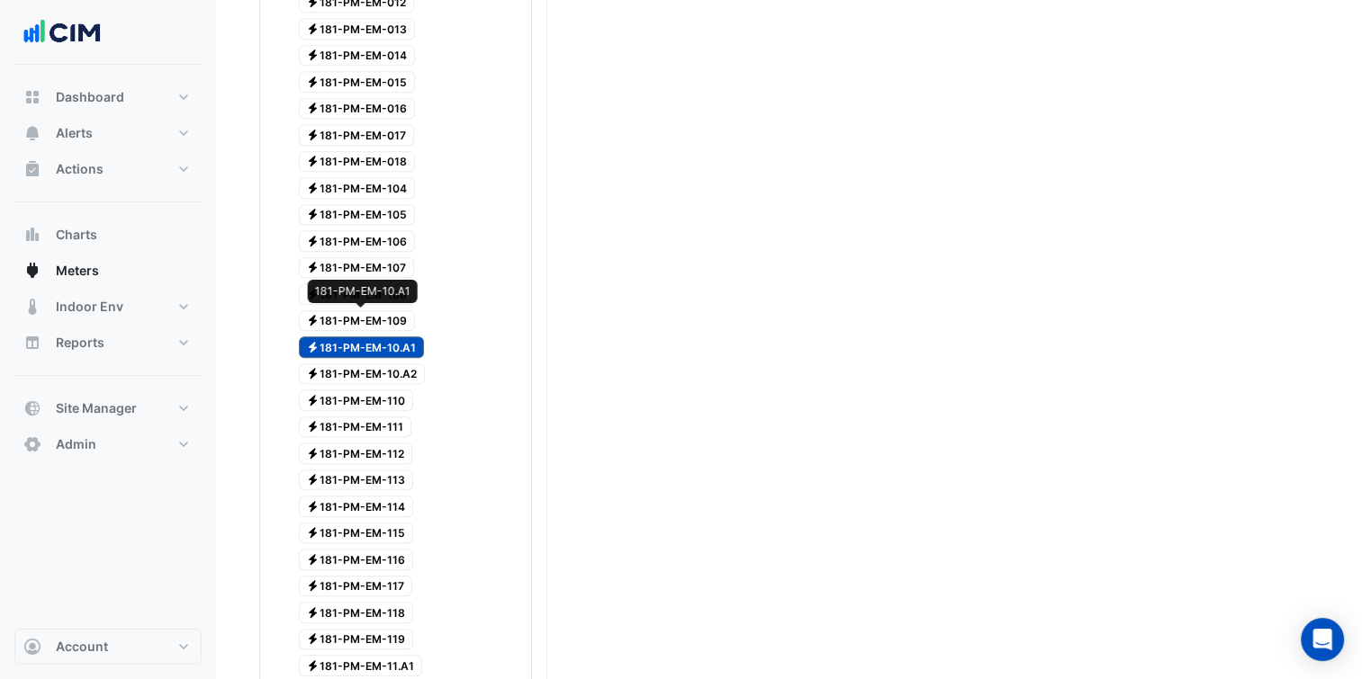
click at [402, 364] on span "Electricity 181-PM-EM-10.A2" at bounding box center [362, 375] width 127 height 22
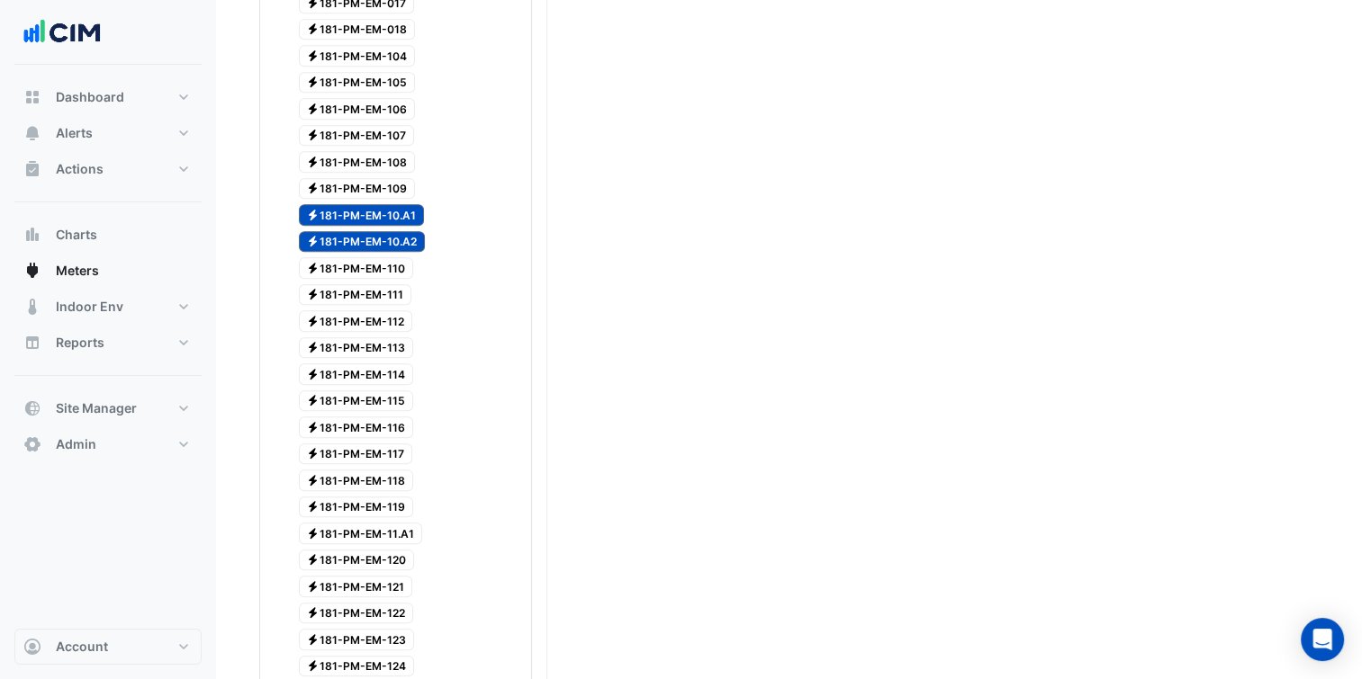
scroll to position [1068, 0]
drag, startPoint x: 413, startPoint y: 496, endPoint x: 435, endPoint y: 489, distance: 22.8
click at [413, 522] on span "Electricity 181-PM-EM-11.A1" at bounding box center [361, 533] width 124 height 22
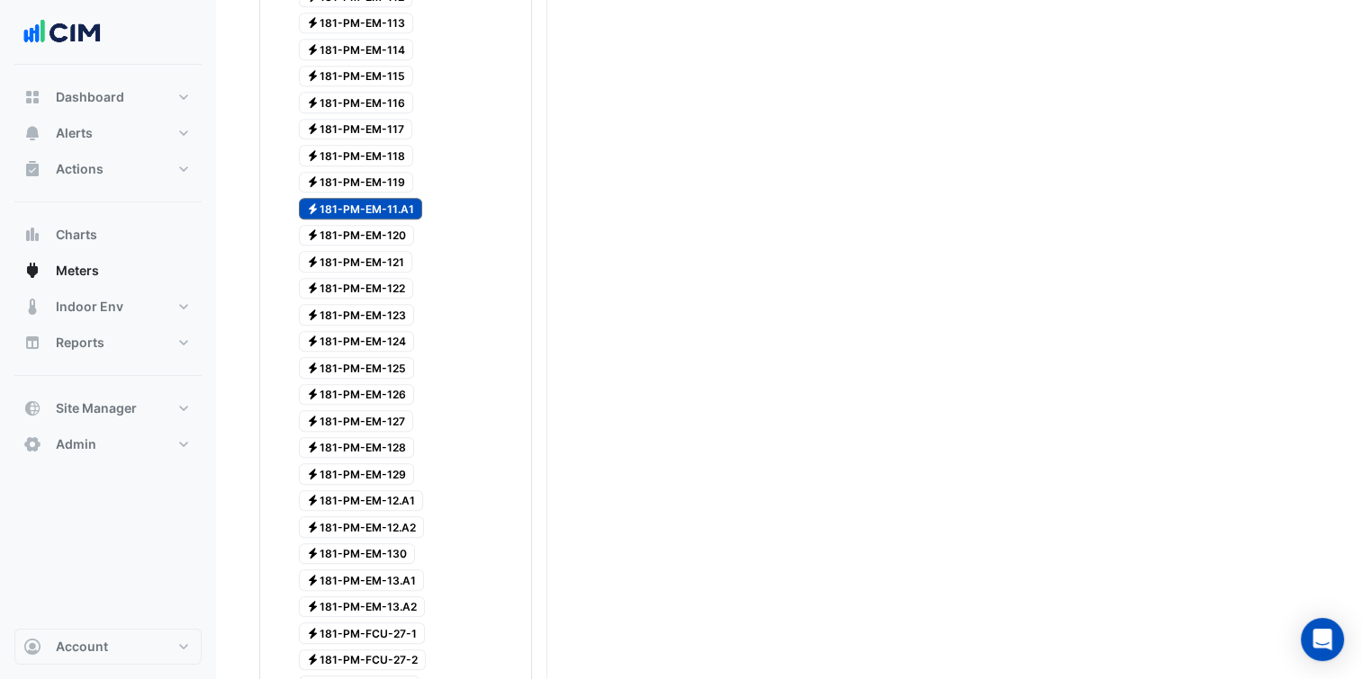
scroll to position [1425, 0]
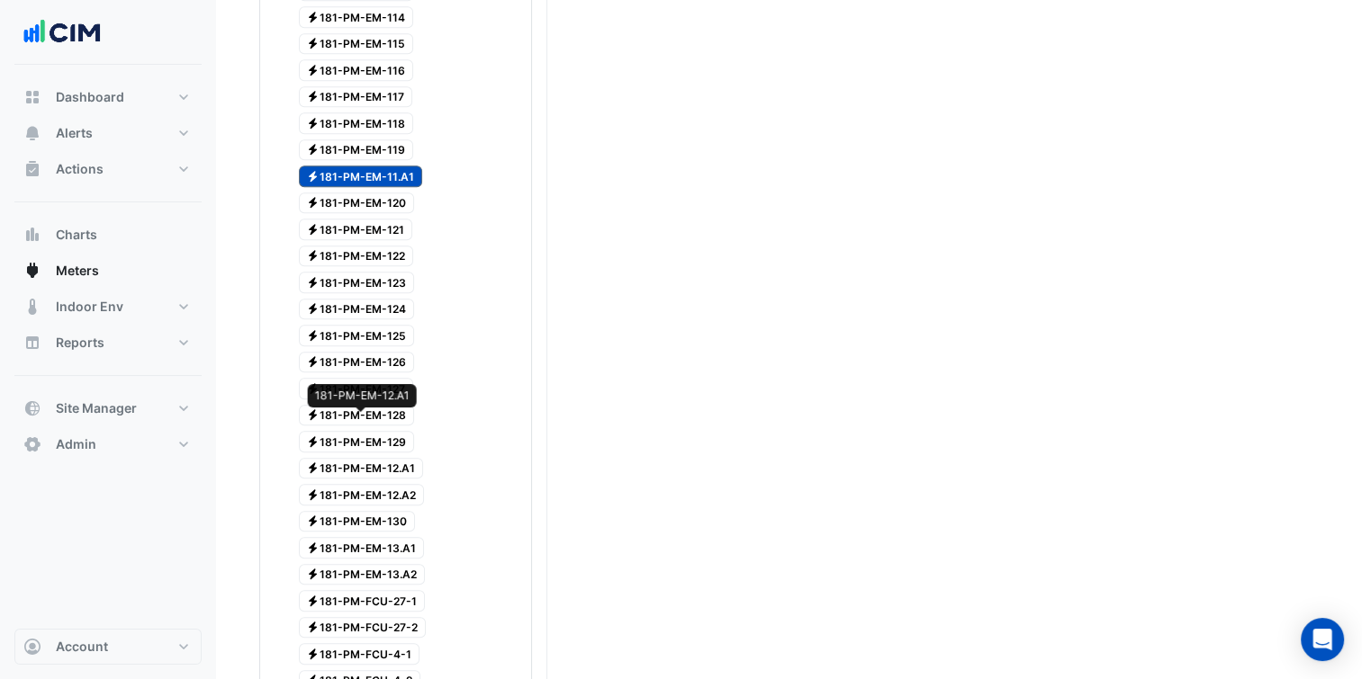
click at [383, 458] on span "Electricity 181-PM-EM-12.A1" at bounding box center [361, 469] width 125 height 22
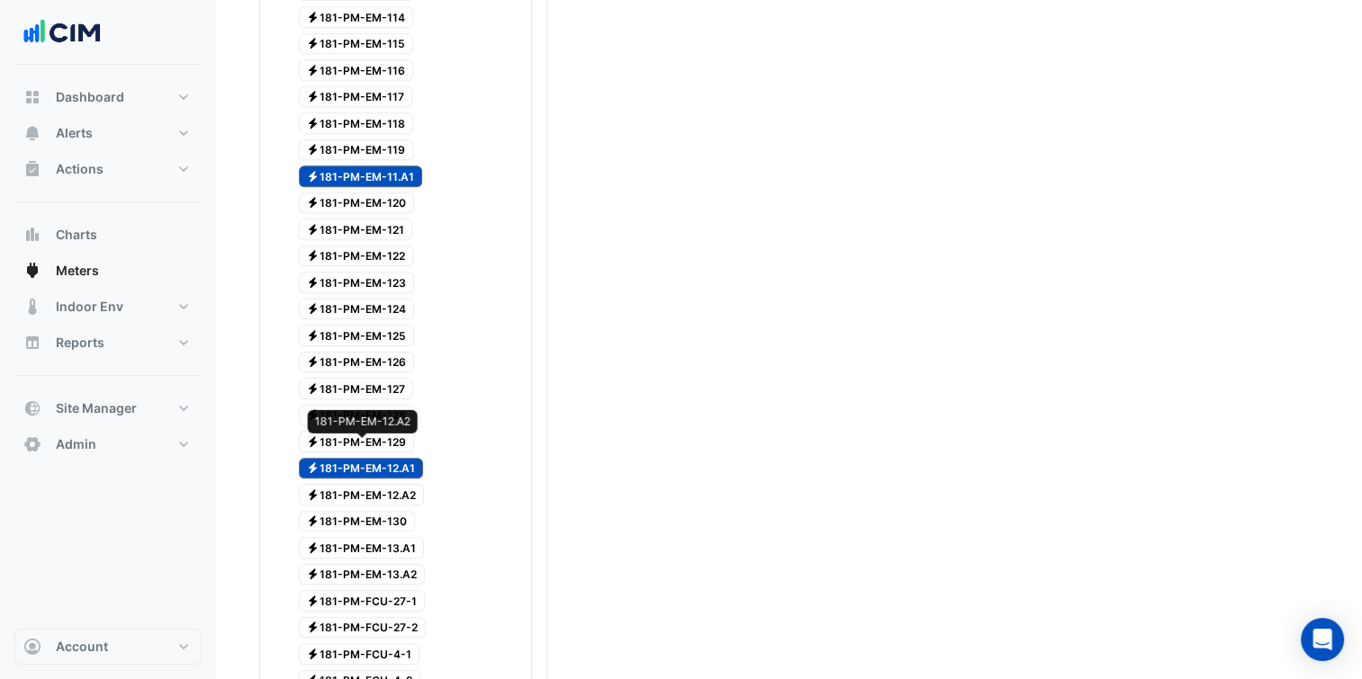
click at [391, 484] on span "Electricity 181-PM-EM-12.A2" at bounding box center [362, 495] width 126 height 22
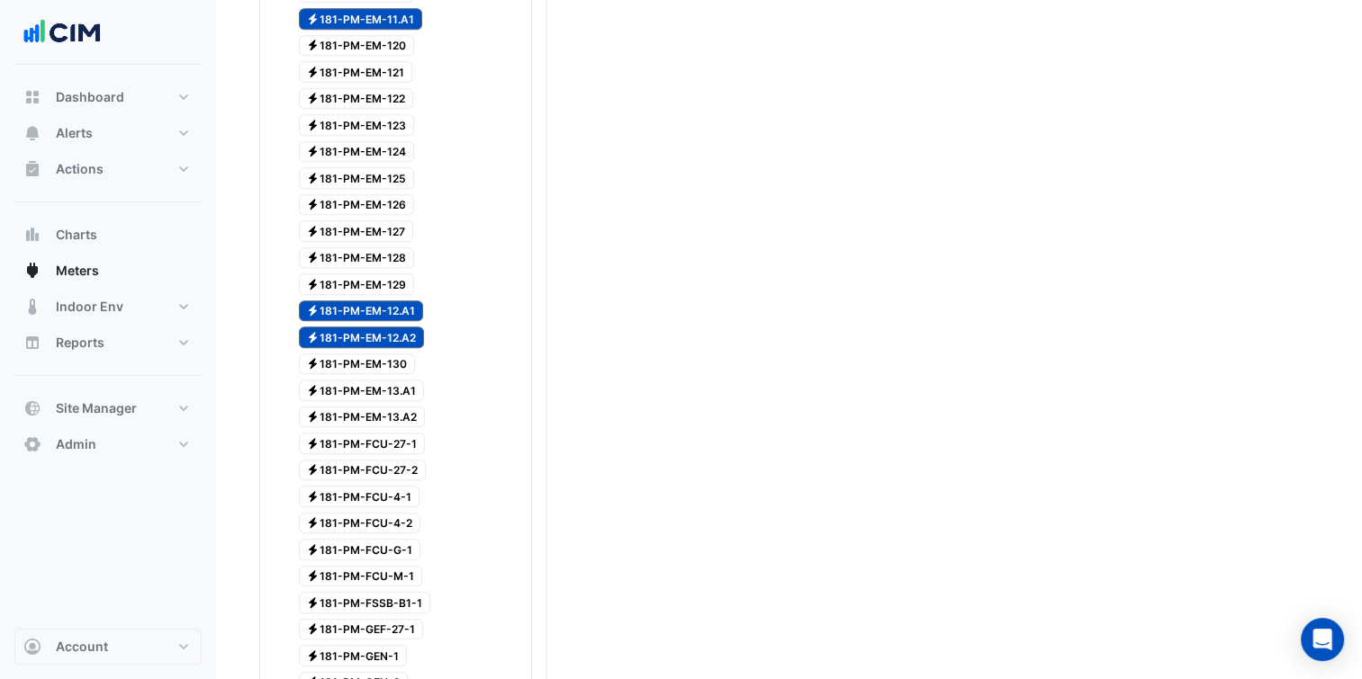
scroll to position [1584, 0]
click at [410, 405] on span "Electricity 181-PM-EM-13.A2" at bounding box center [362, 416] width 127 height 22
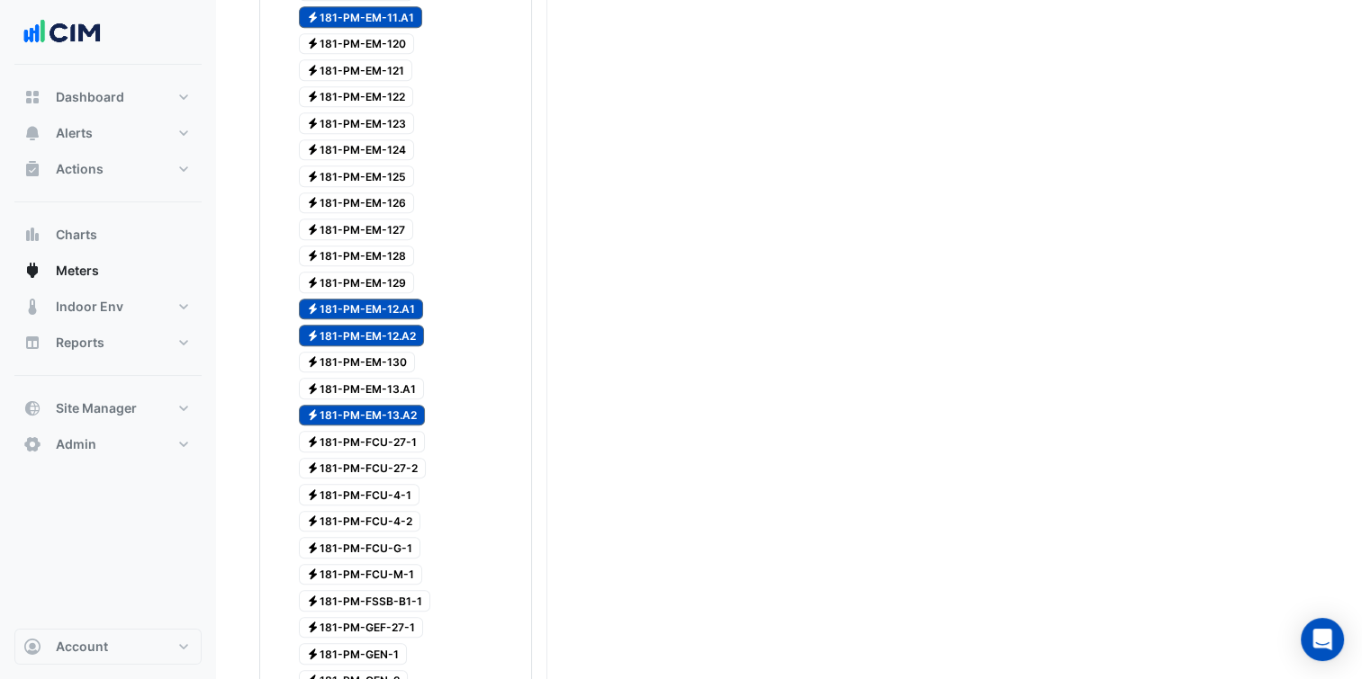
click at [400, 378] on span "Electricity 181-PM-EM-13.A1" at bounding box center [362, 389] width 126 height 22
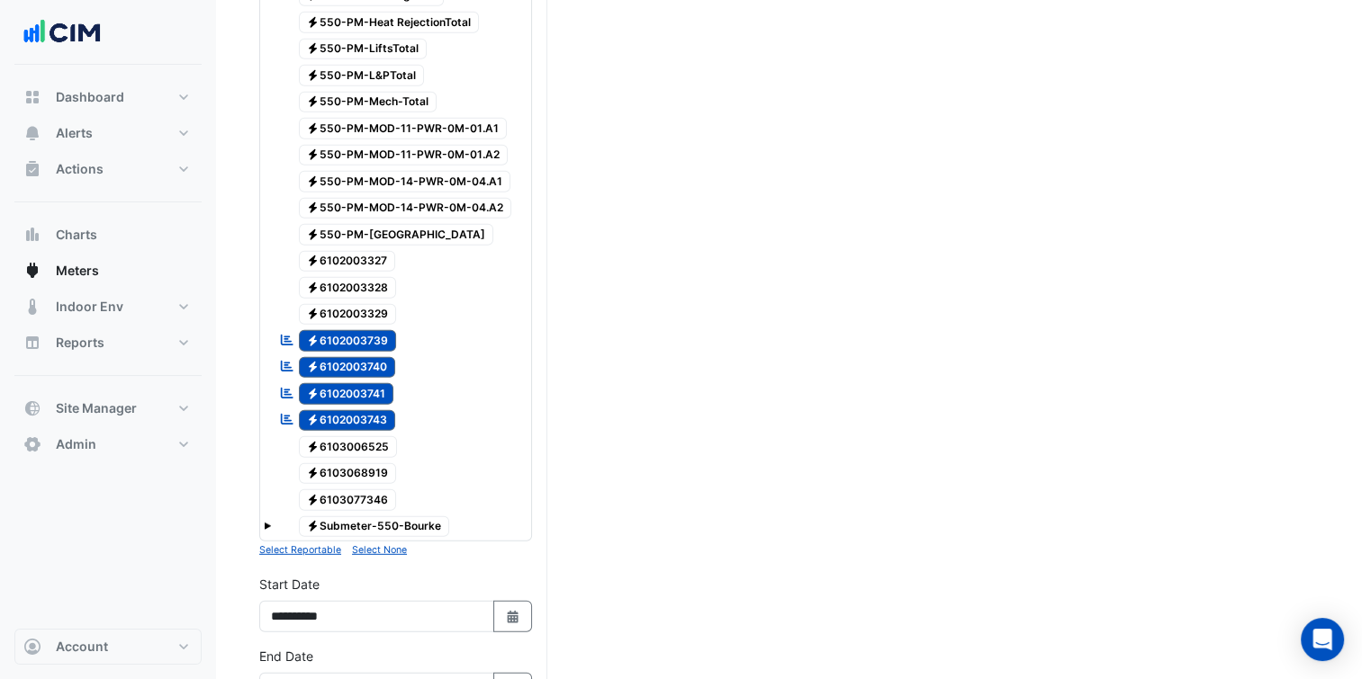
scroll to position [4843, 0]
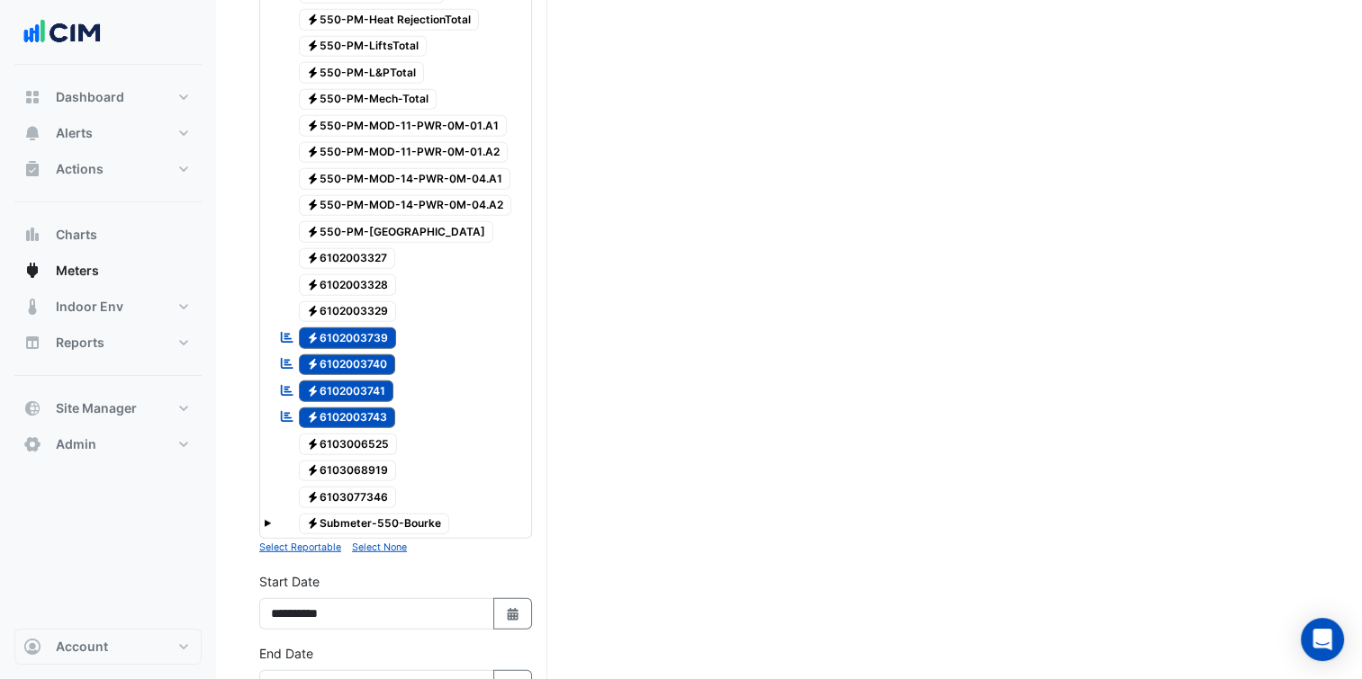
click at [351, 408] on span "Electricity 6102003743" at bounding box center [347, 419] width 97 height 22
click at [353, 381] on span "Electricity 6102003741" at bounding box center [346, 392] width 95 height 22
click at [354, 355] on span "Electricity 6102003740" at bounding box center [347, 366] width 97 height 22
click at [355, 328] on span "Electricity 6102003739" at bounding box center [348, 339] width 98 height 22
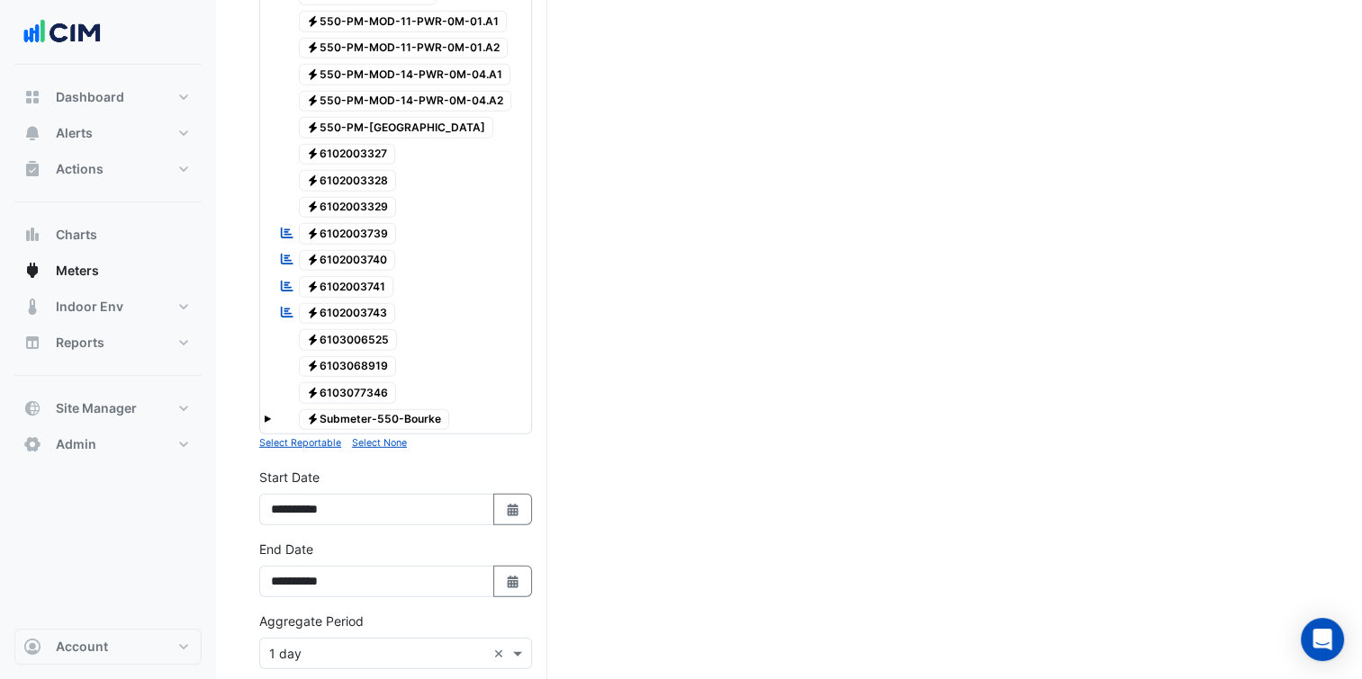
scroll to position [4948, 0]
click at [504, 565] on button "Select Date" at bounding box center [513, 580] width 40 height 31
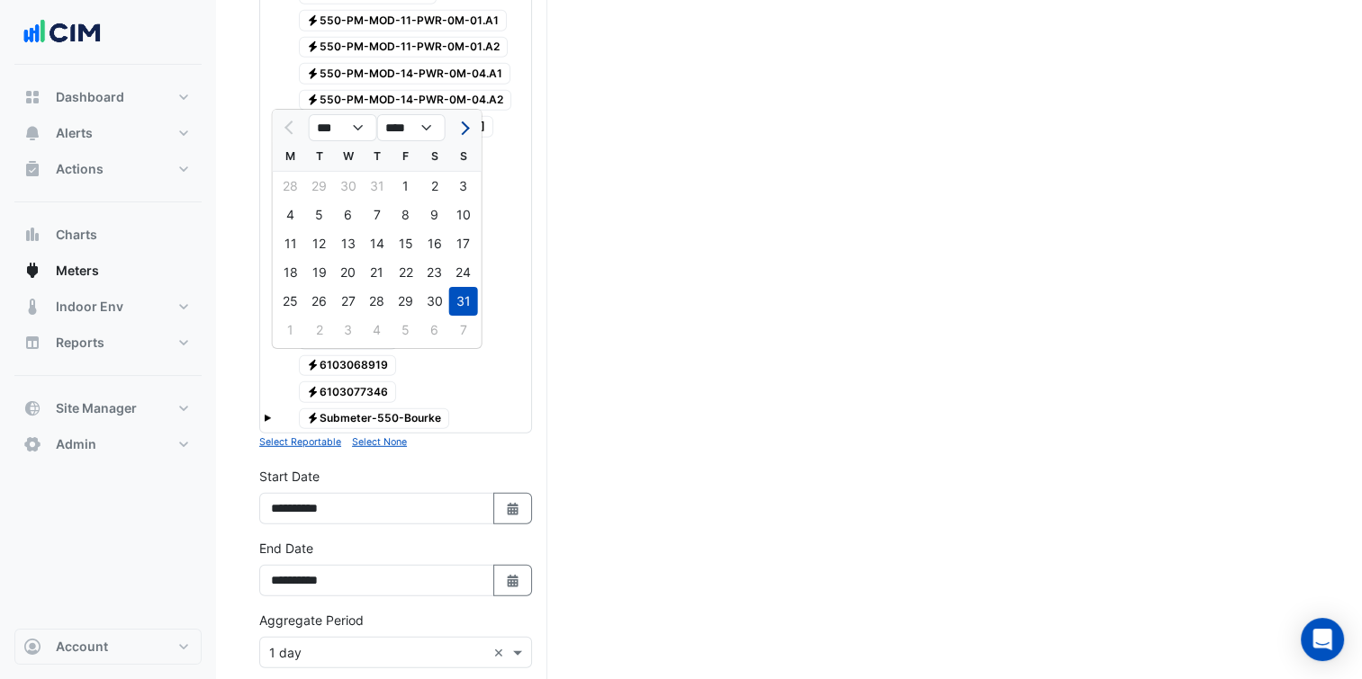
click at [462, 137] on button "Next month" at bounding box center [464, 127] width 22 height 29
select select "*"
click at [346, 185] on div "3" at bounding box center [348, 186] width 29 height 29
type input "**********"
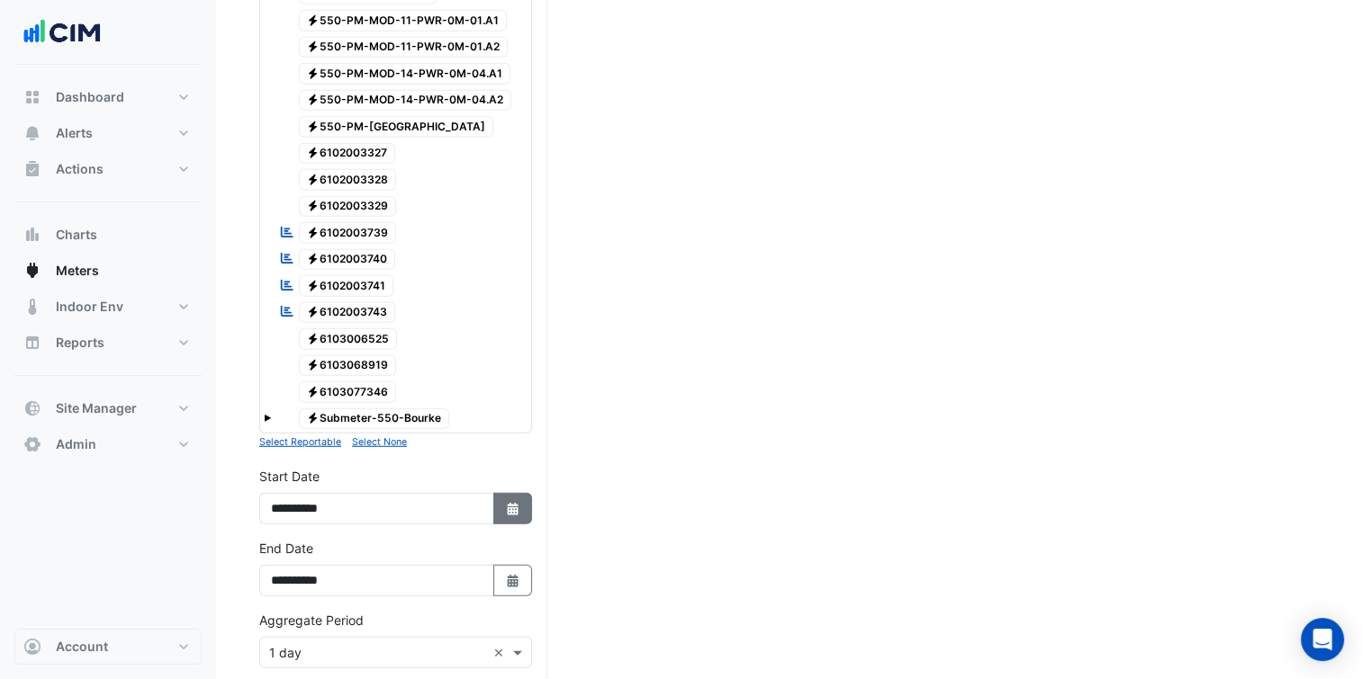
click at [514, 501] on fa-icon "Select Date" at bounding box center [513, 508] width 16 height 15
select select "*"
select select "****"
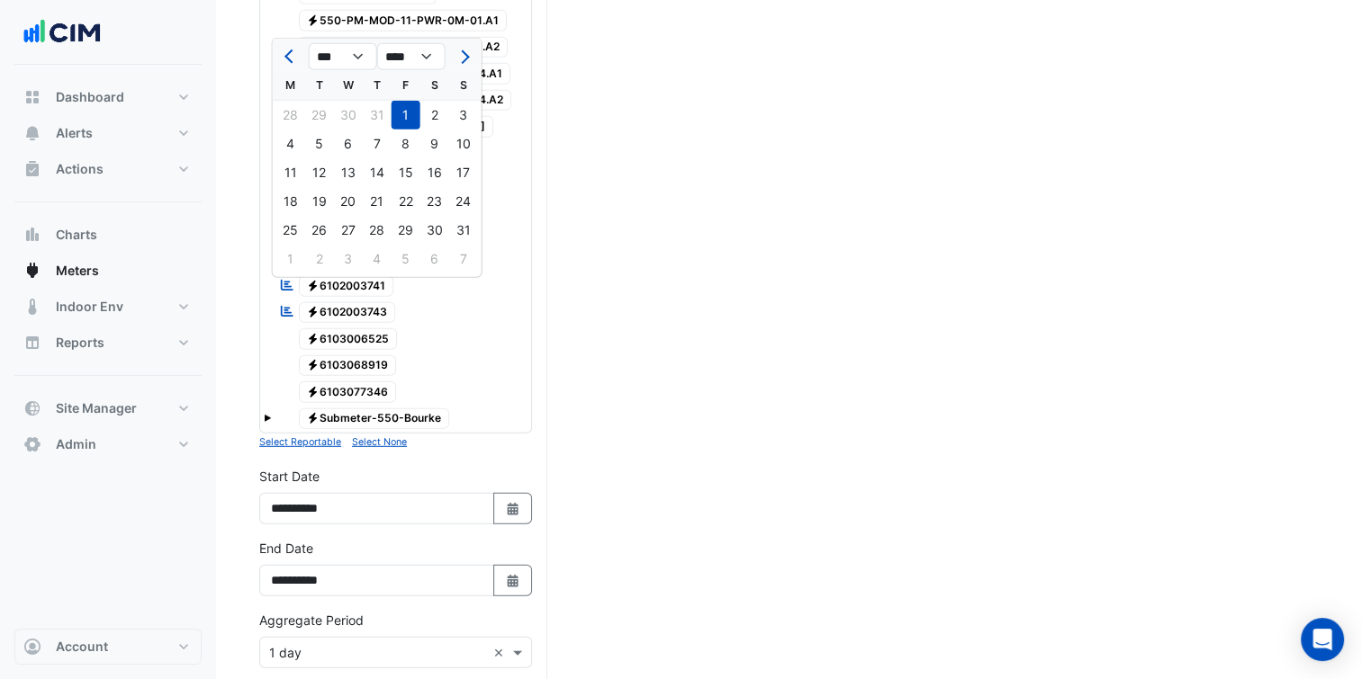
click at [463, 61] on span "Next month" at bounding box center [461, 56] width 13 height 13
select select "*"
click at [293, 124] on div "1" at bounding box center [290, 115] width 29 height 29
type input "**********"
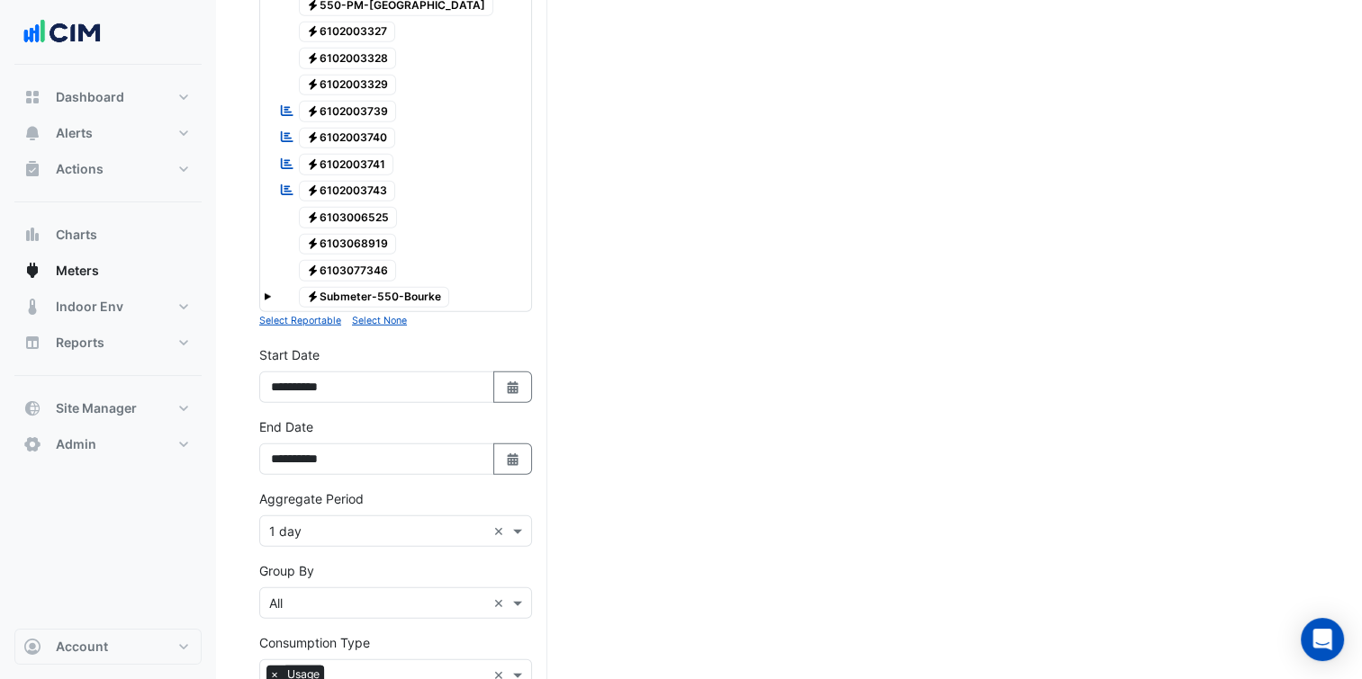
scroll to position [5082, 0]
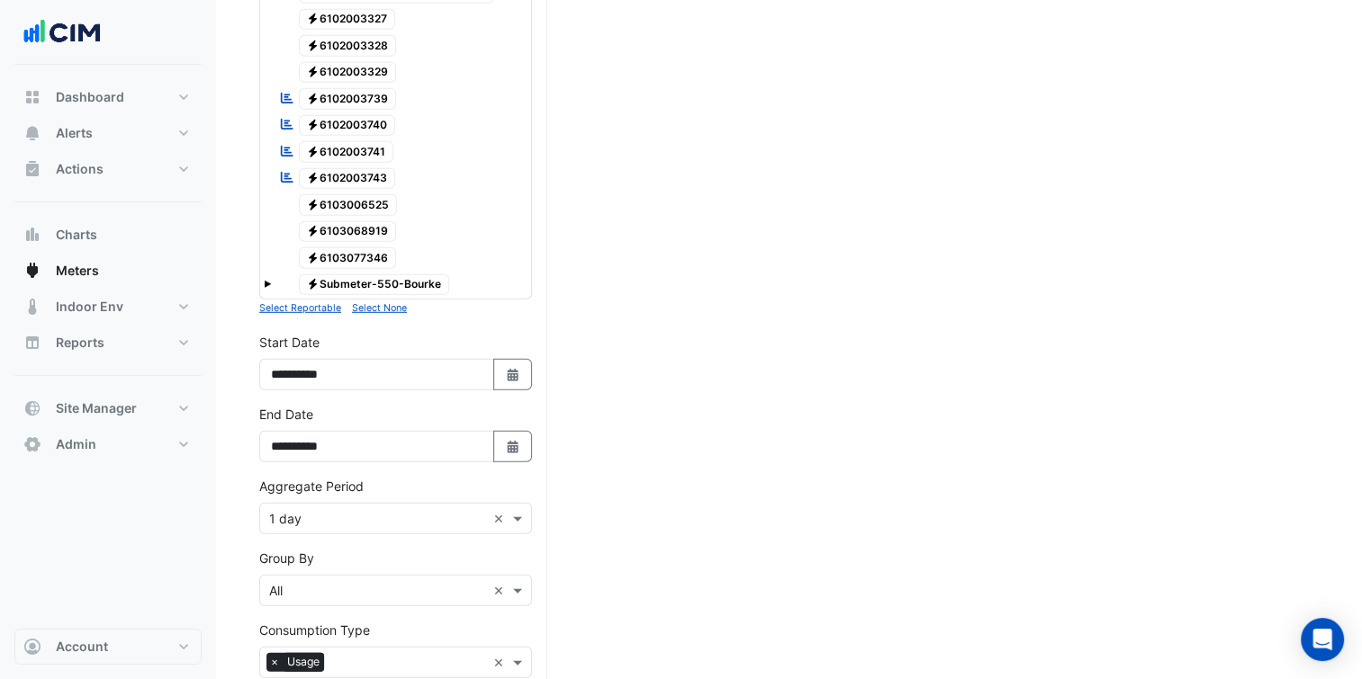
click at [374, 510] on input "text" at bounding box center [377, 519] width 217 height 19
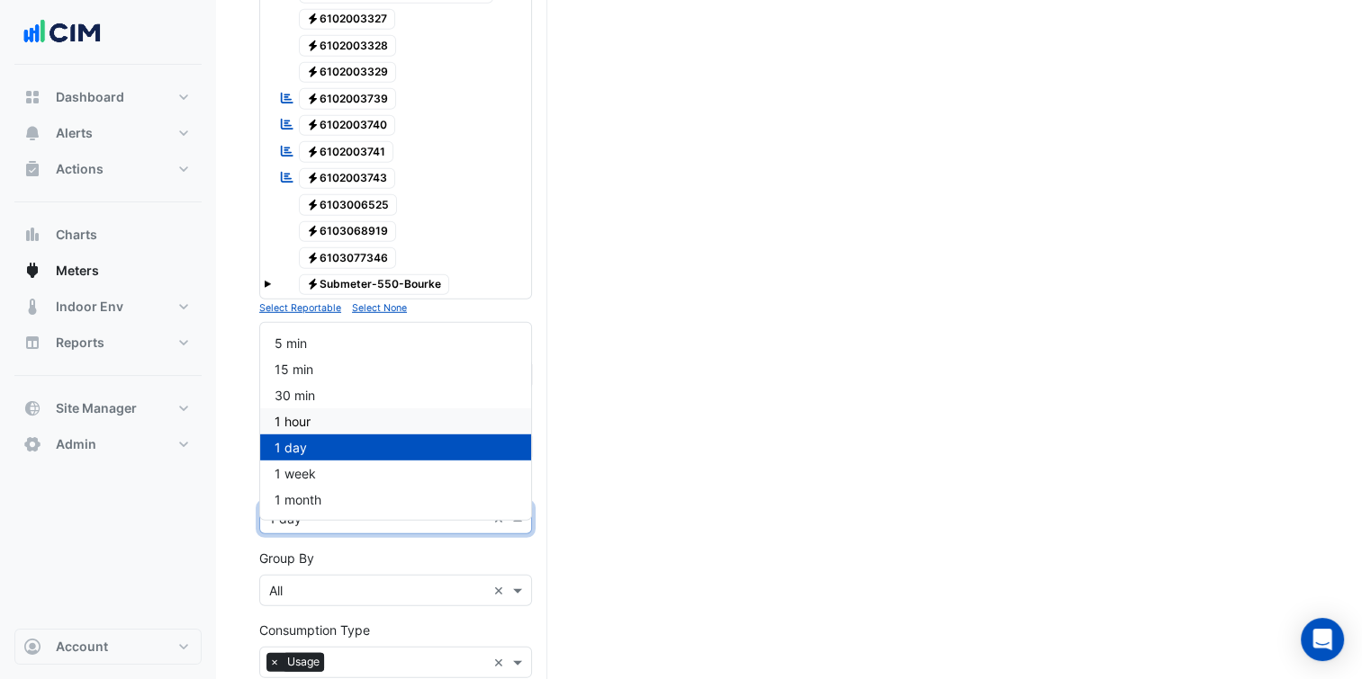
click at [319, 416] on div "1 hour" at bounding box center [395, 422] width 271 height 26
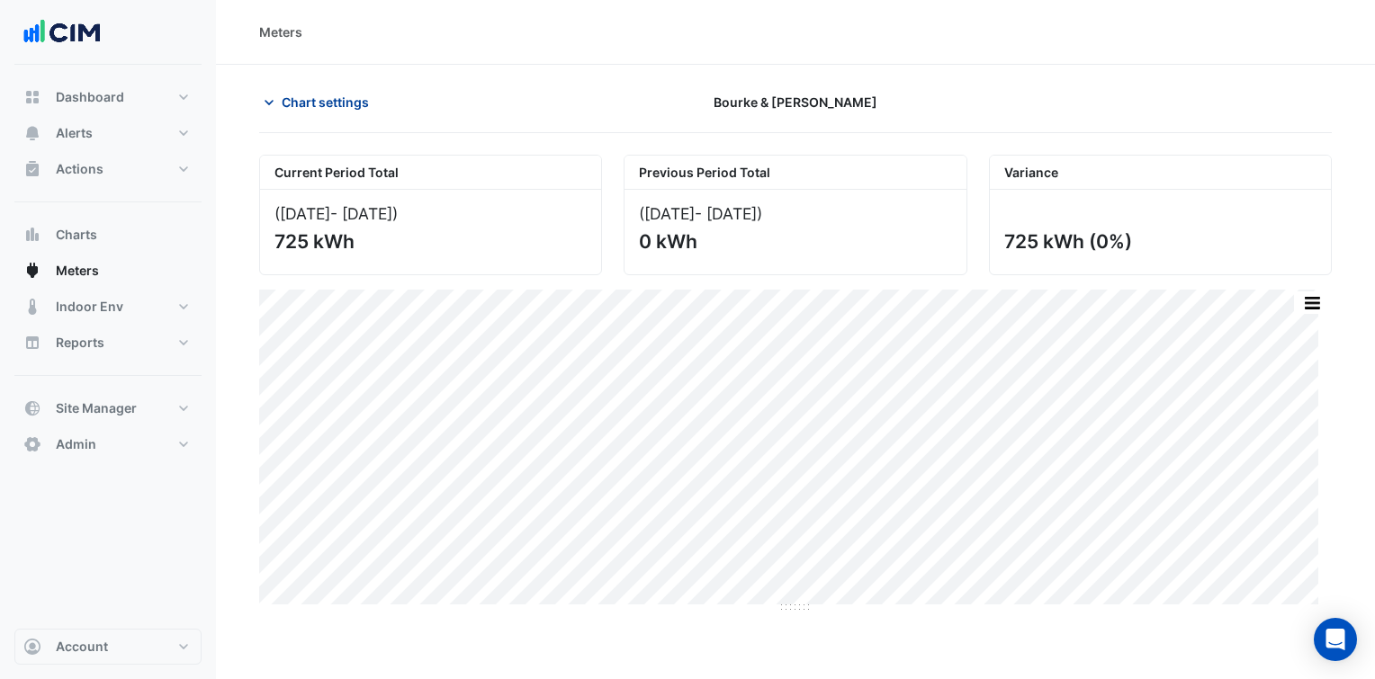
click at [295, 112] on button "Chart settings" at bounding box center [319, 101] width 121 height 31
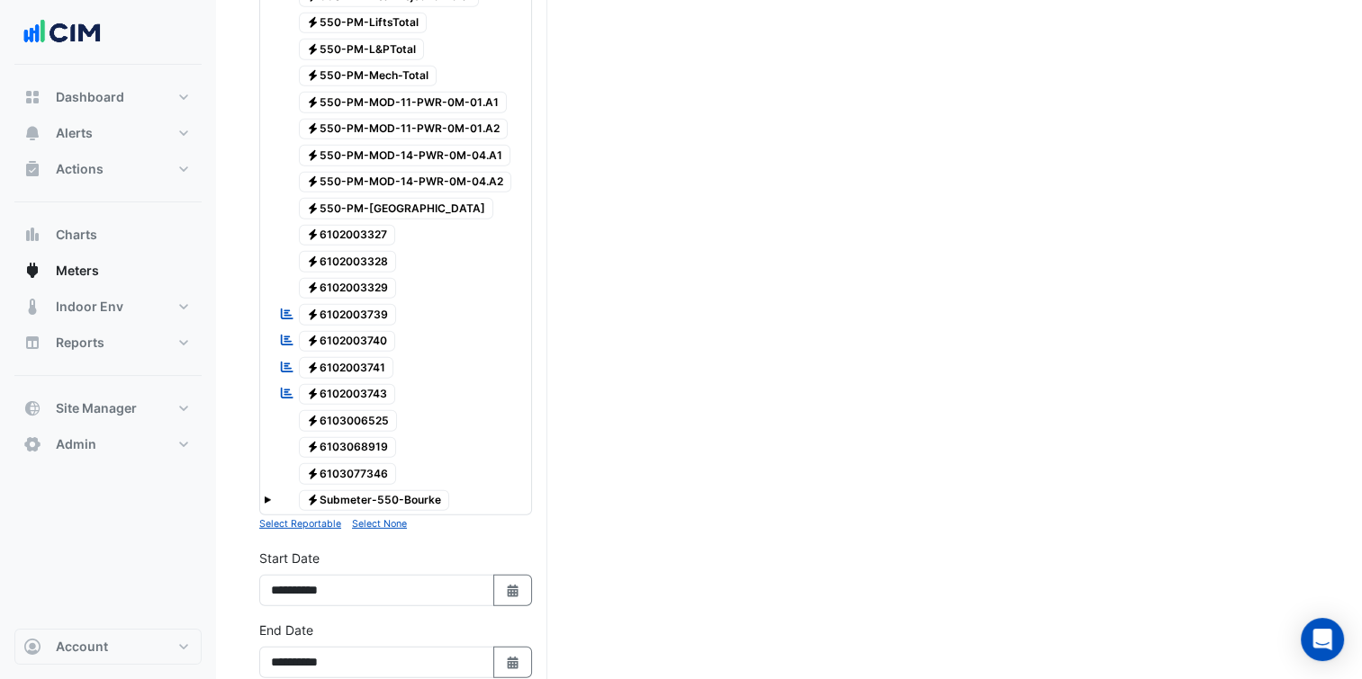
scroll to position [4870, 0]
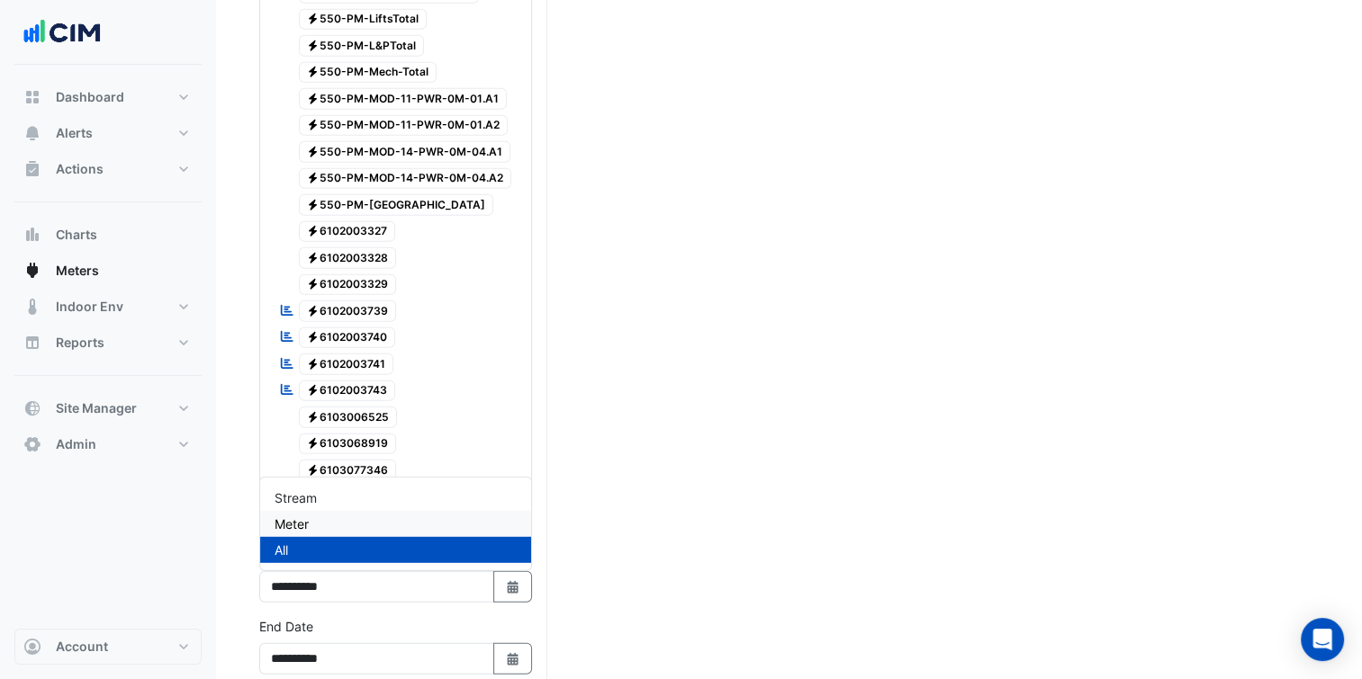
click at [328, 529] on div "Meter" at bounding box center [395, 524] width 271 height 26
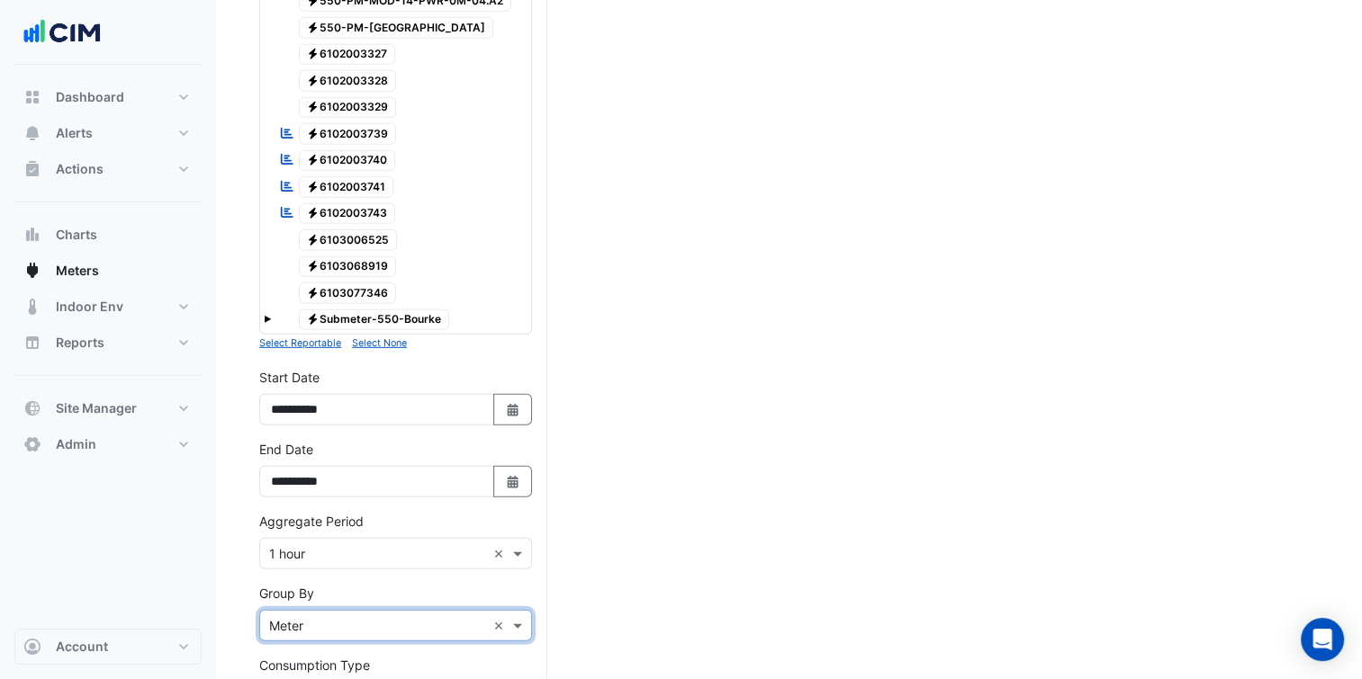
scroll to position [5082, 0]
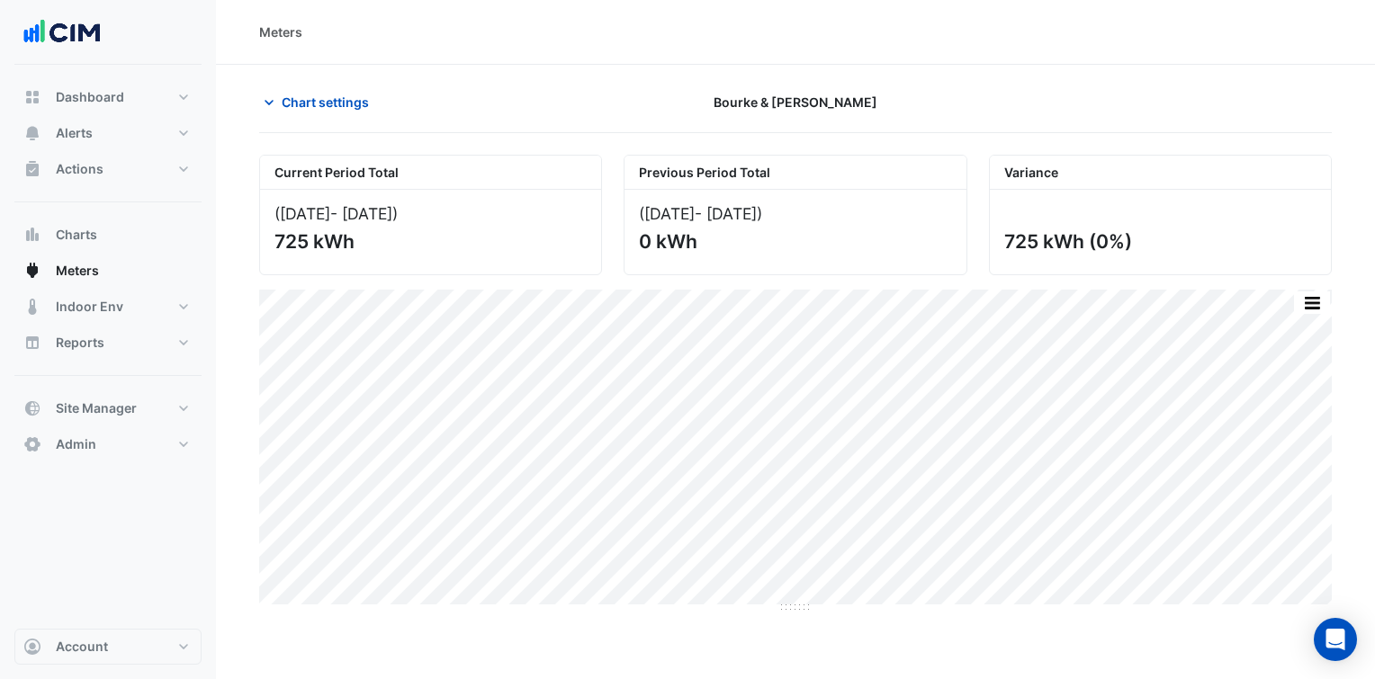
drag, startPoint x: 346, startPoint y: 100, endPoint x: 350, endPoint y: 299, distance: 198.9
click at [345, 100] on span "Chart settings" at bounding box center [325, 102] width 87 height 19
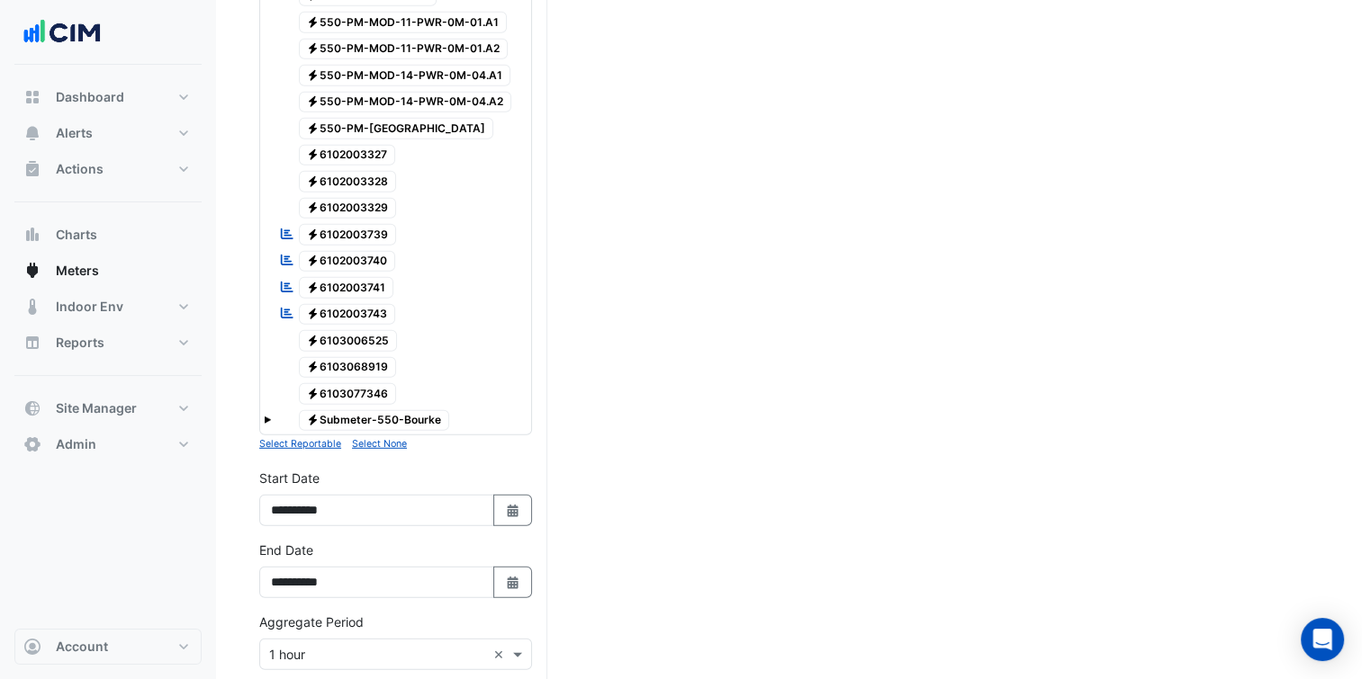
scroll to position [5082, 0]
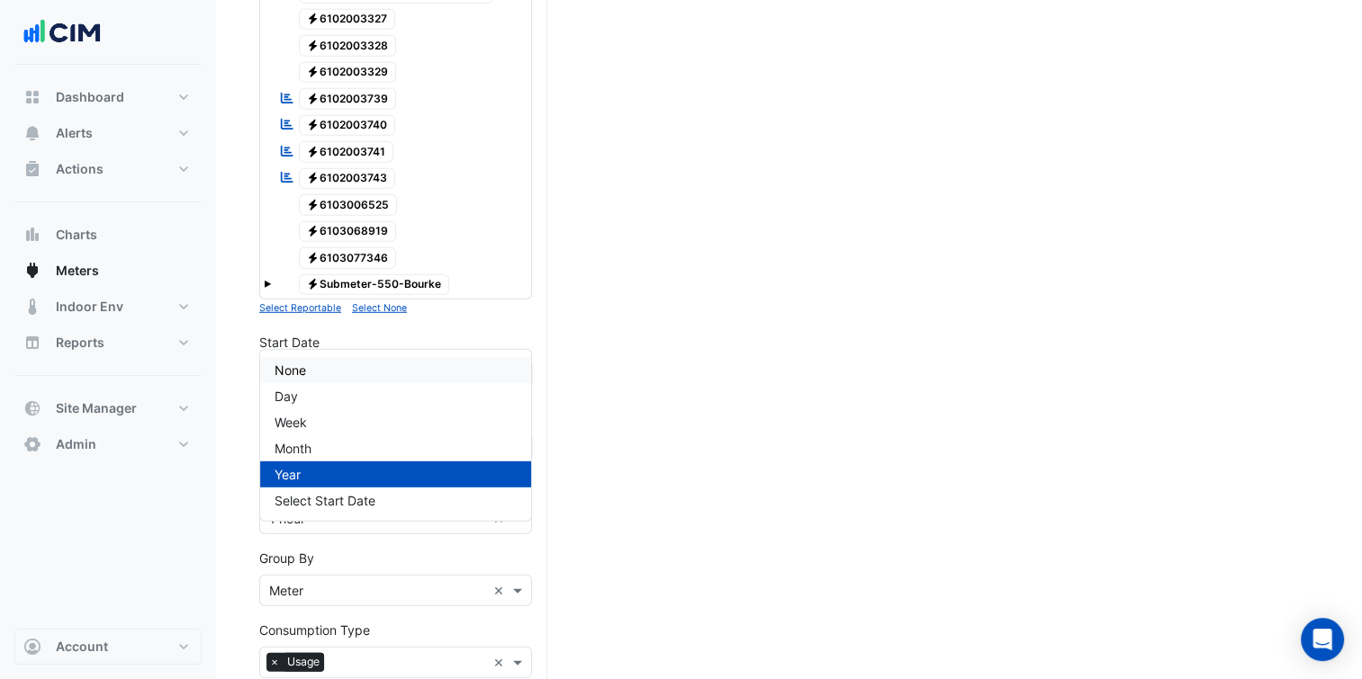
click at [333, 366] on div "None" at bounding box center [395, 370] width 271 height 26
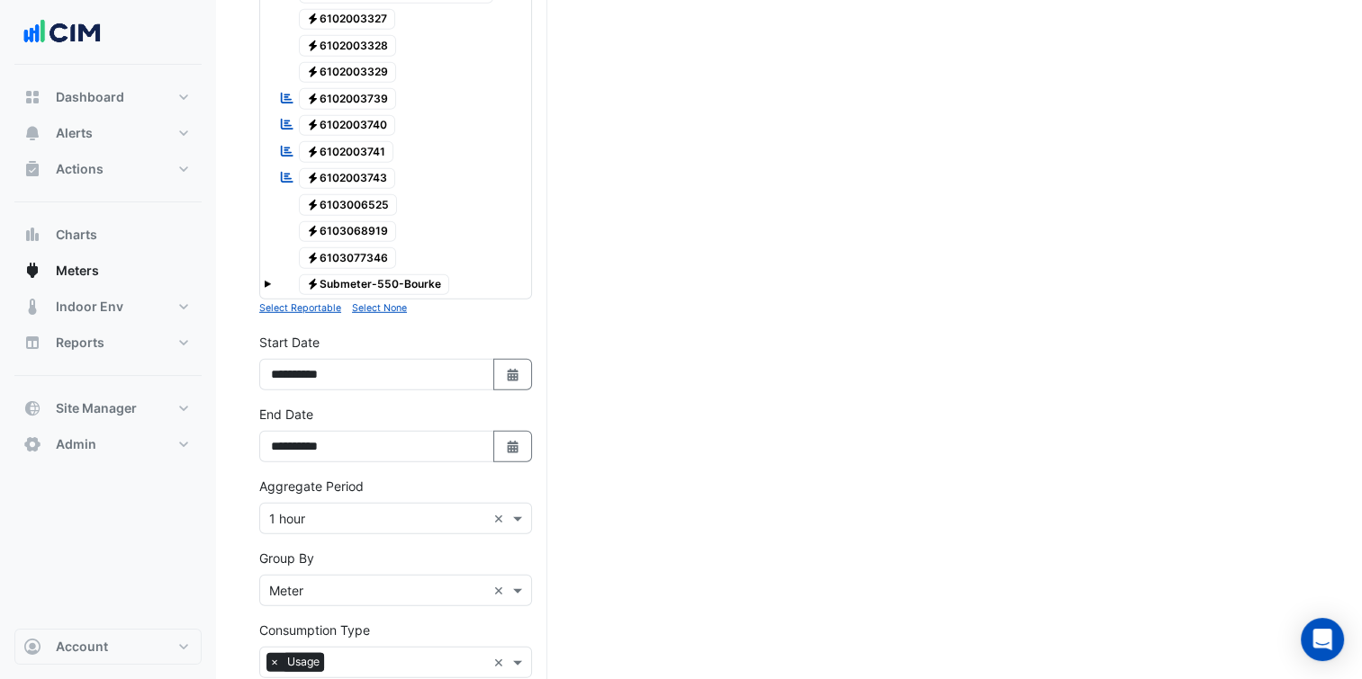
scroll to position [5053, 0]
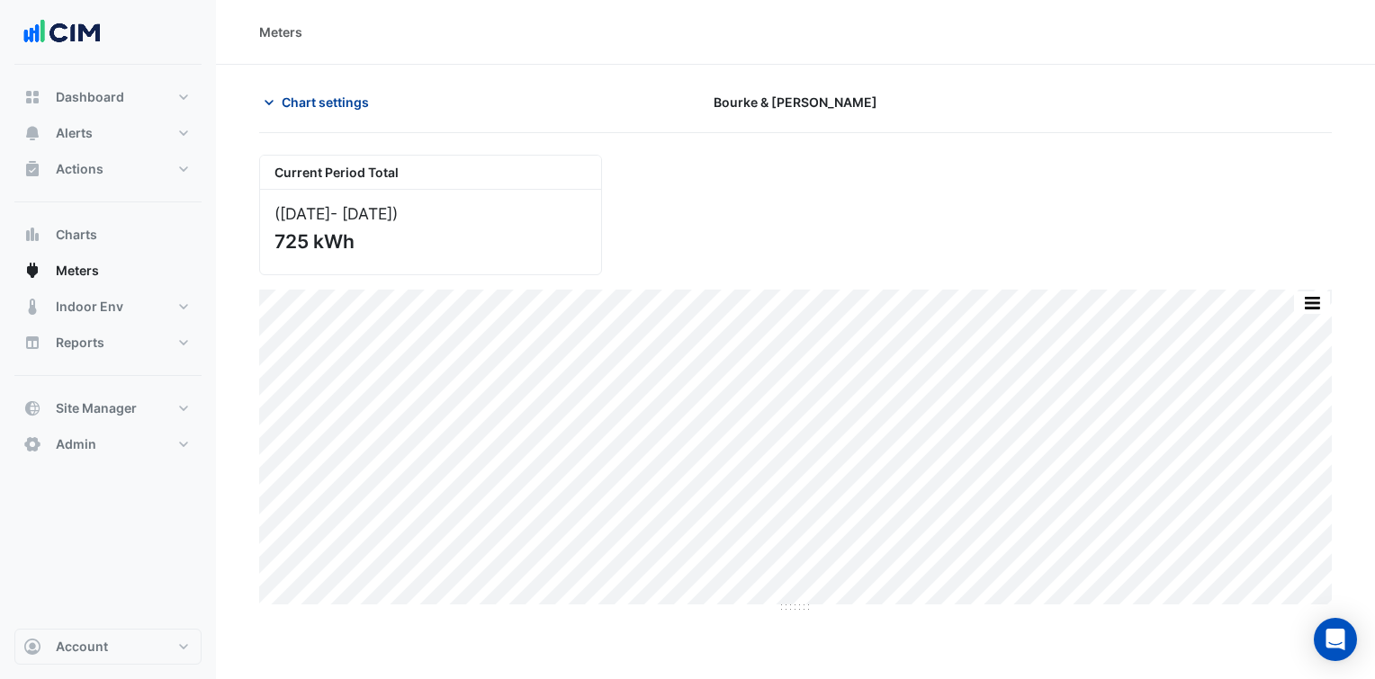
click at [351, 97] on span "Chart settings" at bounding box center [325, 102] width 87 height 19
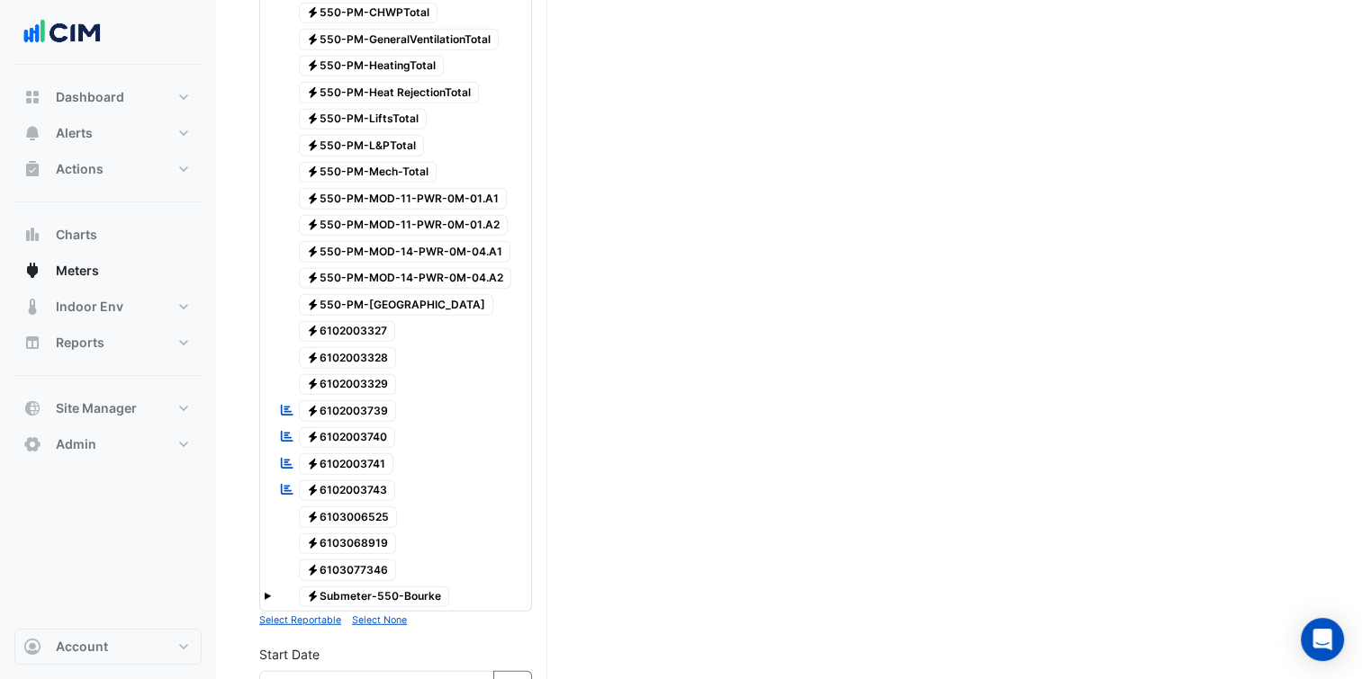
scroll to position [4768, 0]
click at [384, 616] on small "Select None" at bounding box center [379, 622] width 55 height 12
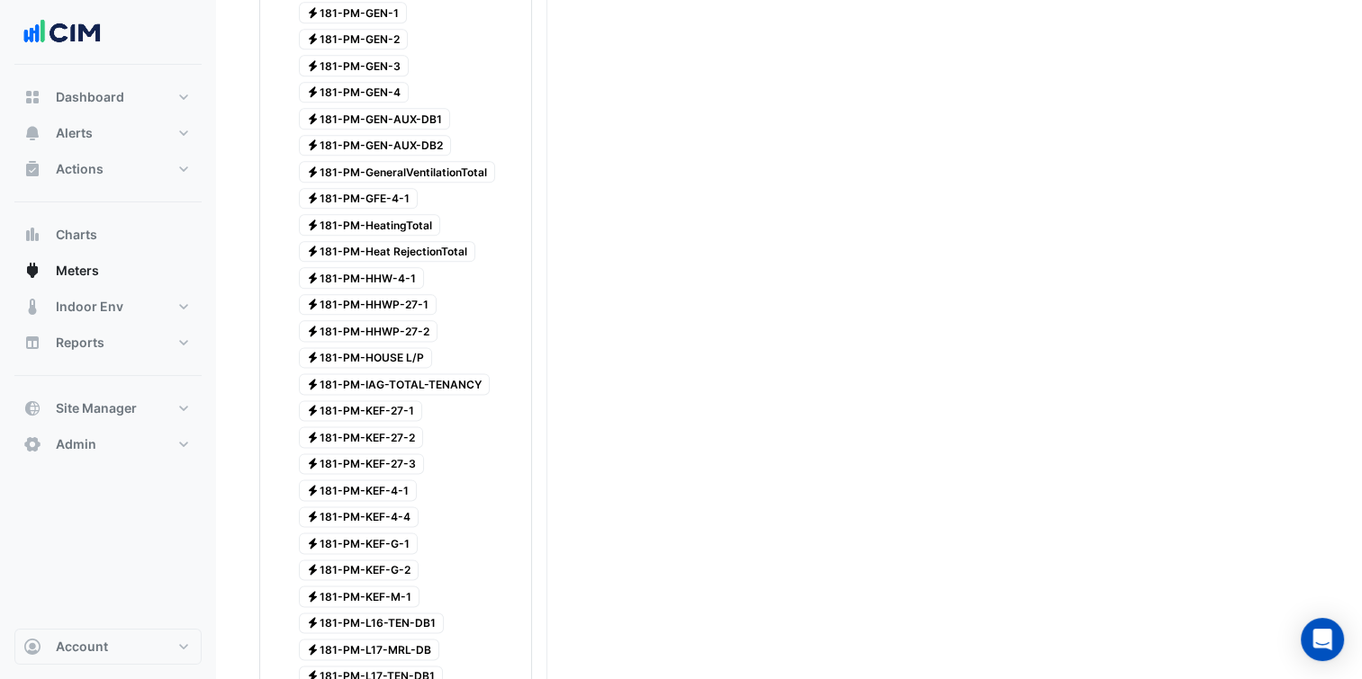
scroll to position [2225, 0]
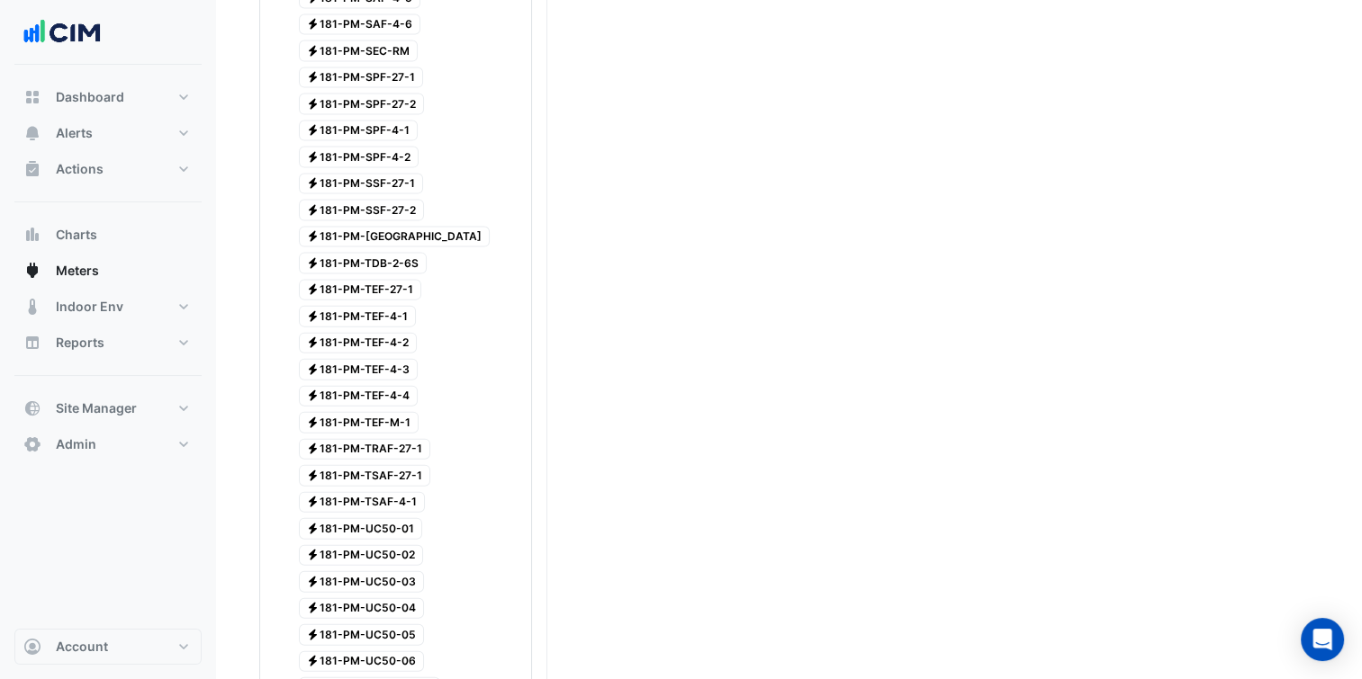
click at [392, 518] on span "Electricity 181-PM-UC50-01" at bounding box center [361, 529] width 124 height 22
click at [385, 545] on span "Electricity 181-PM-UC50-02" at bounding box center [361, 556] width 125 height 22
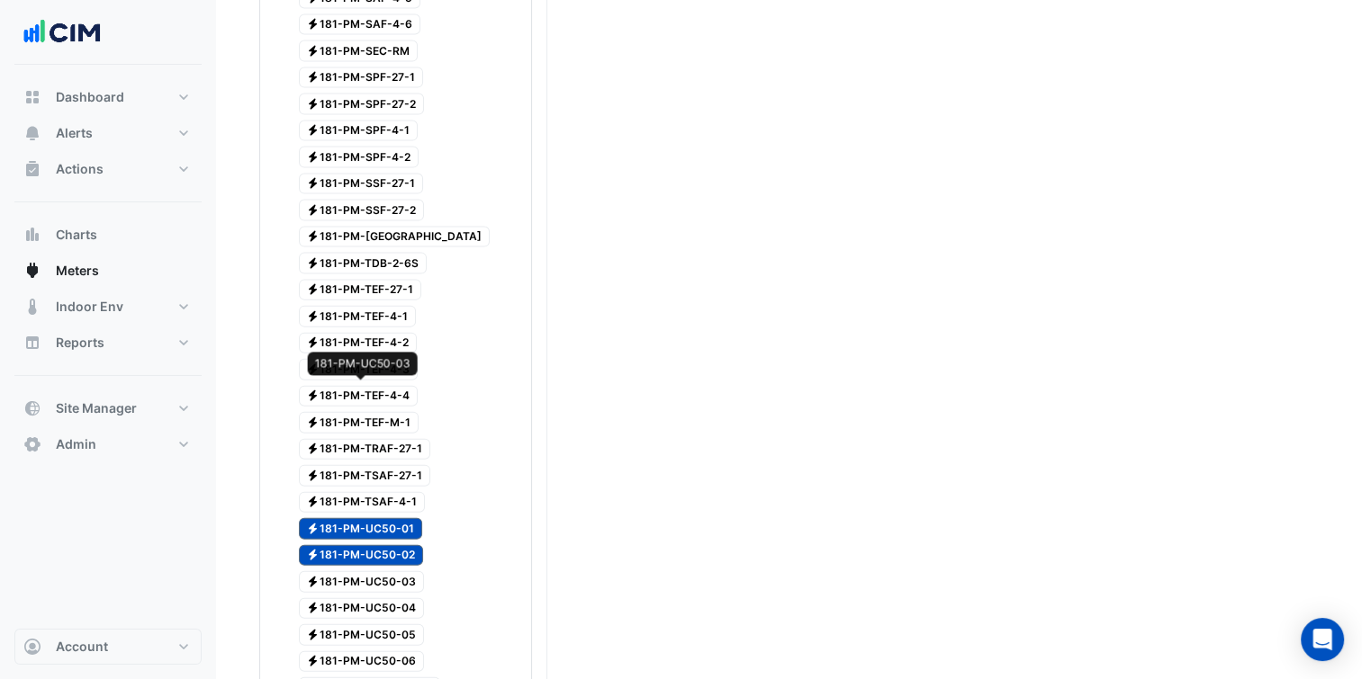
click at [385, 571] on span "Electricity 181-PM-UC50-03" at bounding box center [362, 582] width 126 height 22
click at [382, 598] on span "Electricity 181-PM-UC50-04" at bounding box center [362, 609] width 126 height 22
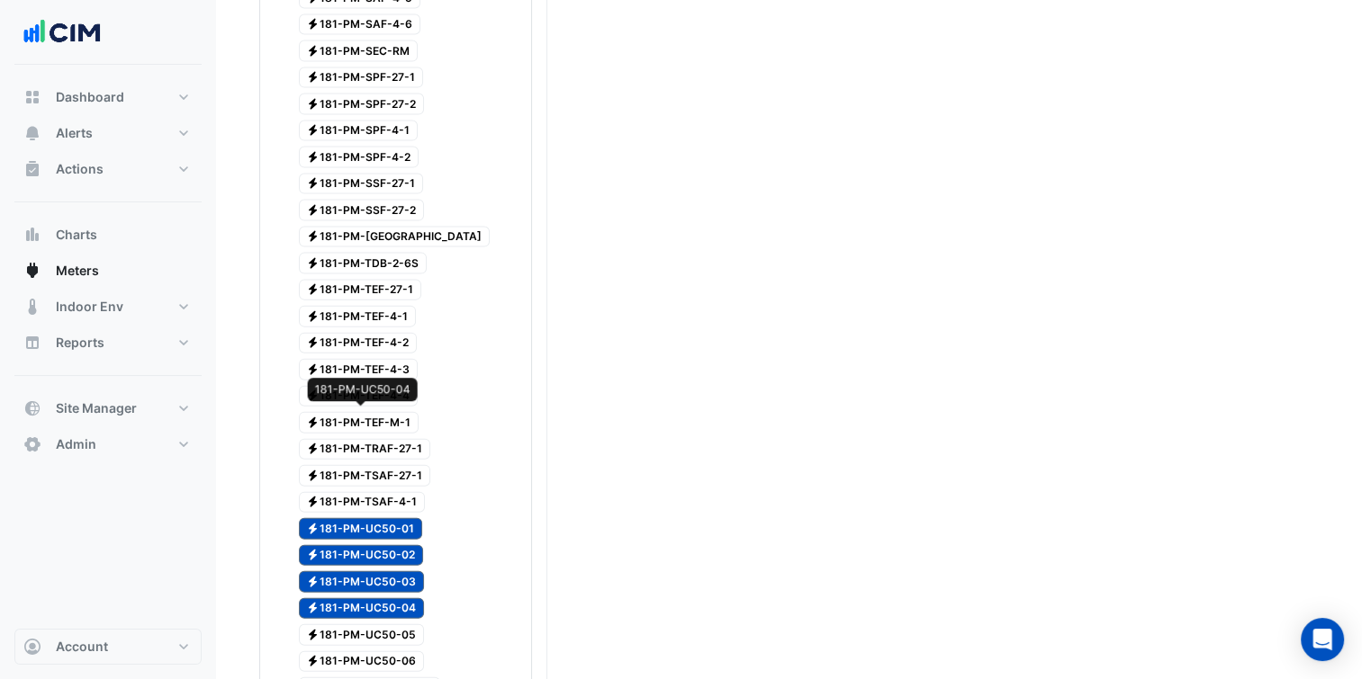
click at [382, 625] on span "Electricity 181-PM-UC50-05" at bounding box center [362, 636] width 126 height 22
click at [382, 648] on div at bounding box center [396, 649] width 264 height 2
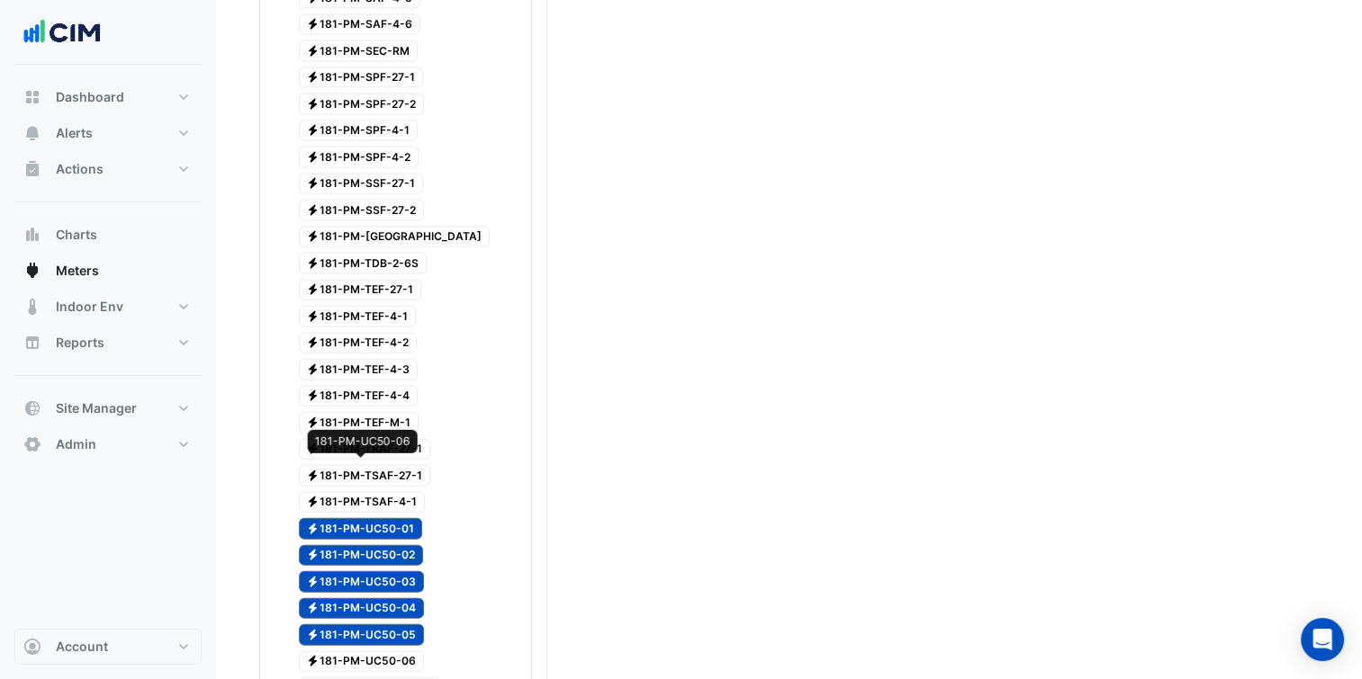
click at [382, 652] on span "Electricity 181-PM-UC50-06" at bounding box center [362, 663] width 126 height 22
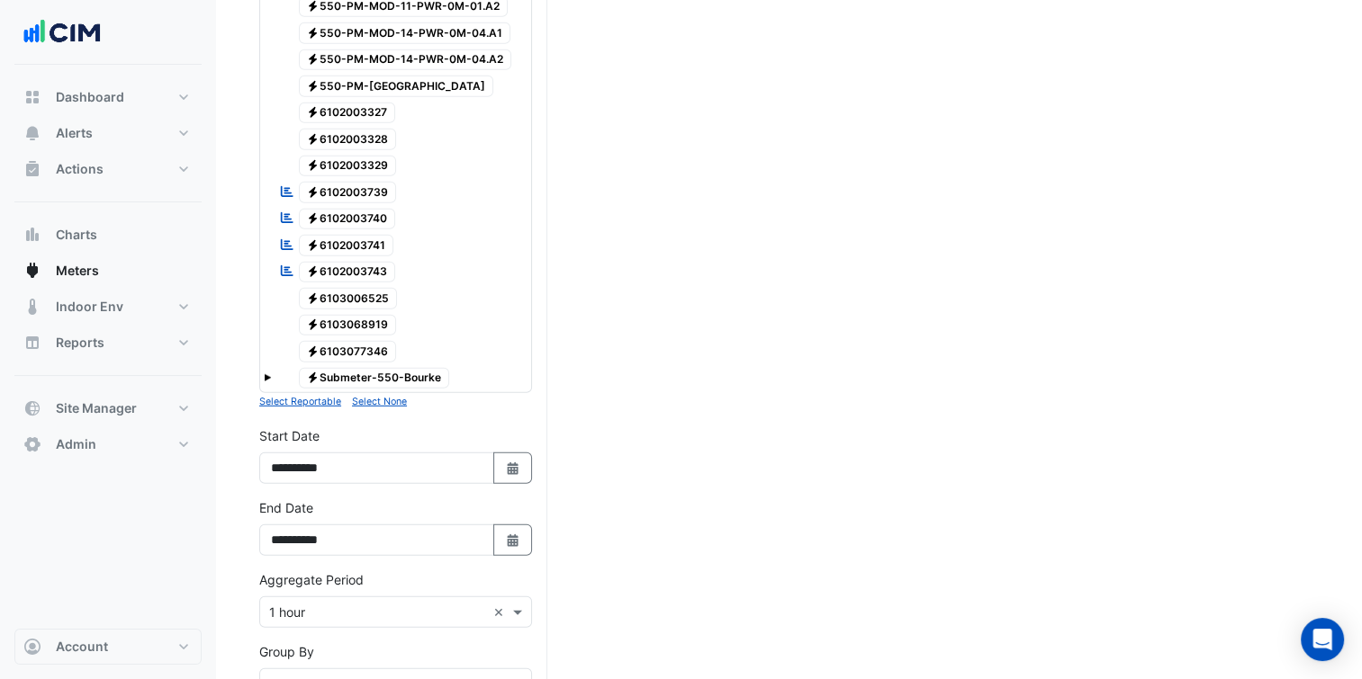
scroll to position [5053, 0]
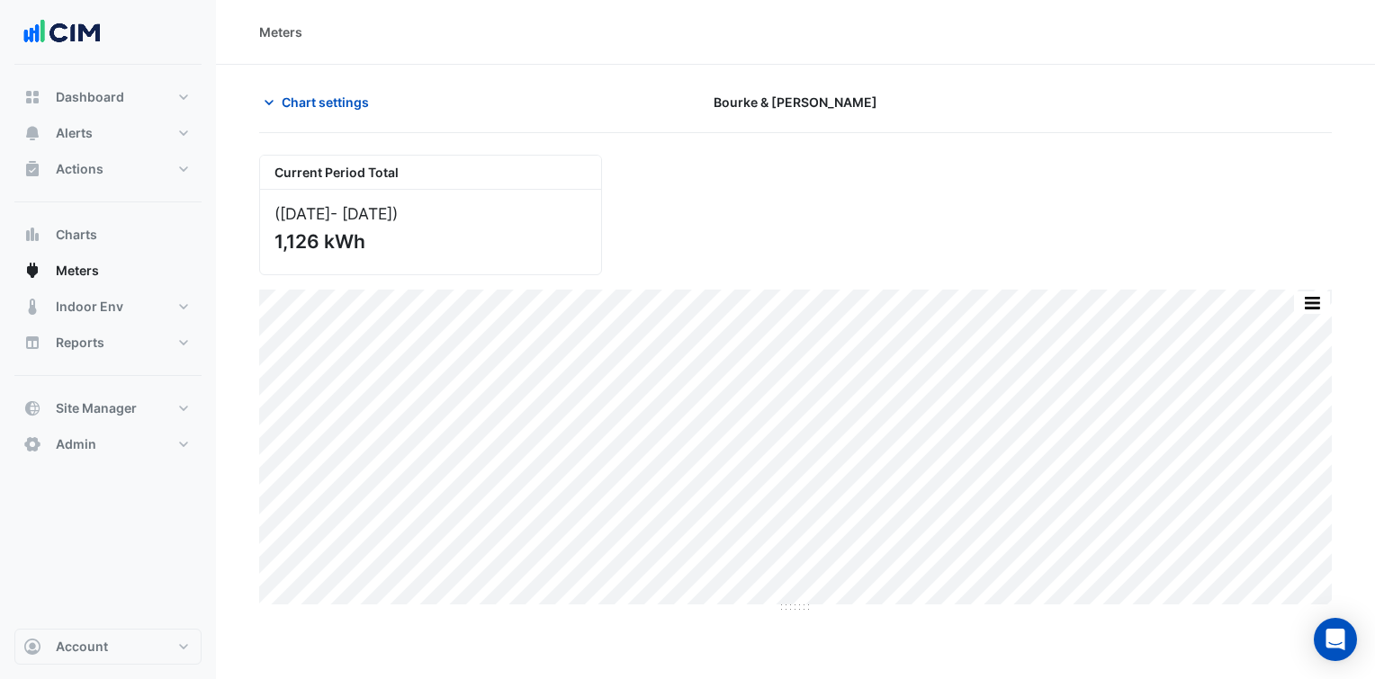
click at [1076, 620] on div "Meters Chart settings Bourke & William Current Period Total (01 Sep 25 - 03 Sep…" at bounding box center [795, 339] width 1159 height 679
click at [356, 99] on span "Chart settings" at bounding box center [325, 102] width 87 height 19
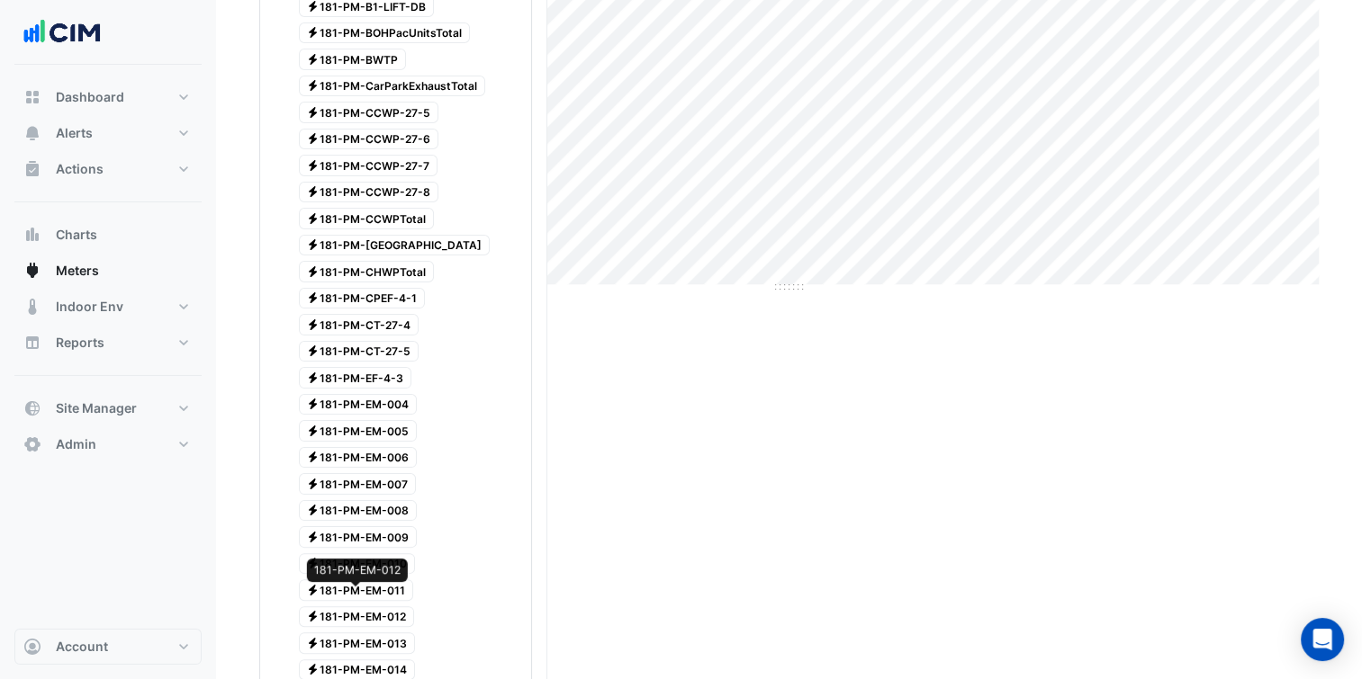
scroll to position [448, 0]
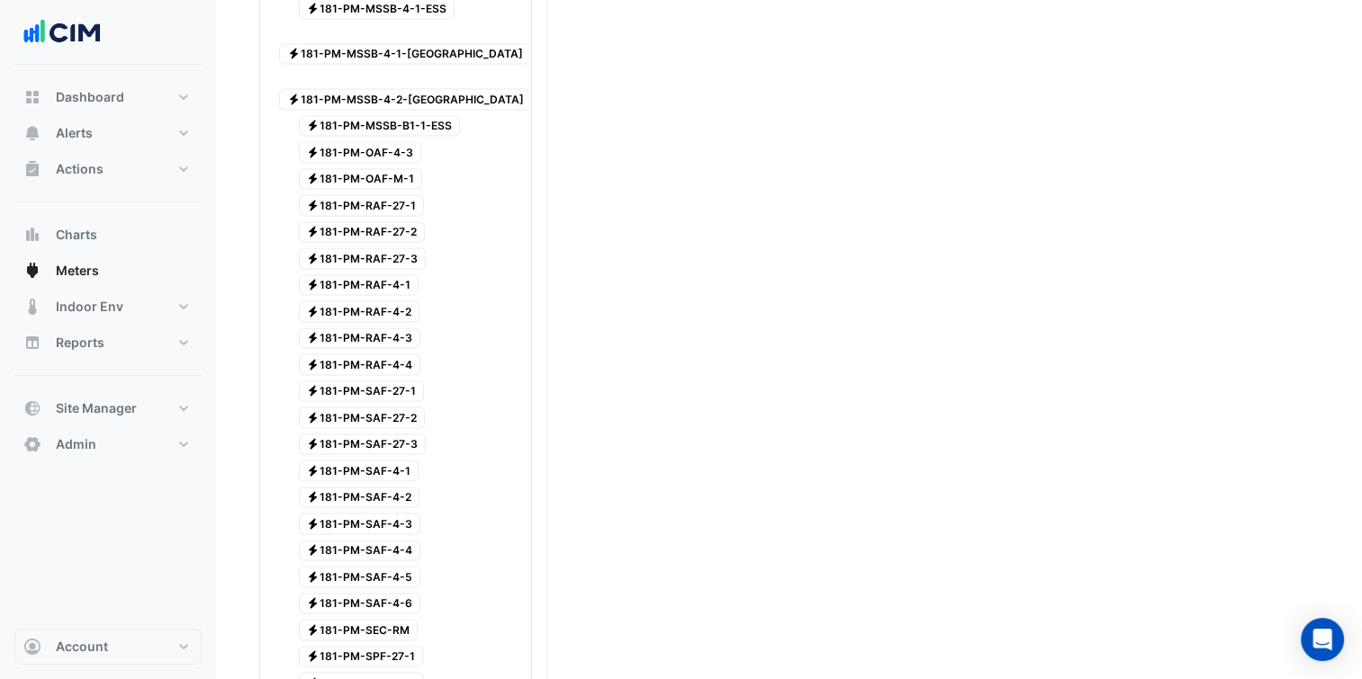
scroll to position [3938, 0]
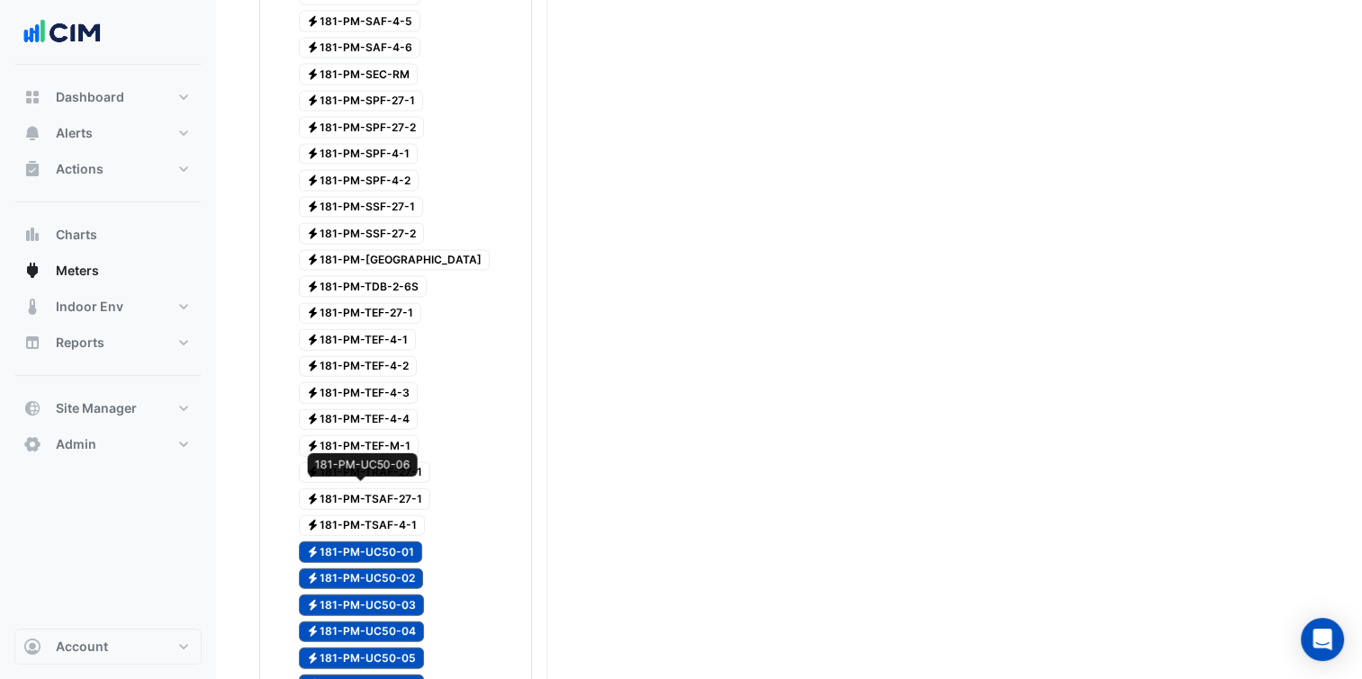
click at [364, 675] on span "Electricity 181-PM-UC50-06" at bounding box center [362, 686] width 126 height 22
click at [399, 622] on span "Electricity 181-PM-UC50-04" at bounding box center [362, 633] width 126 height 22
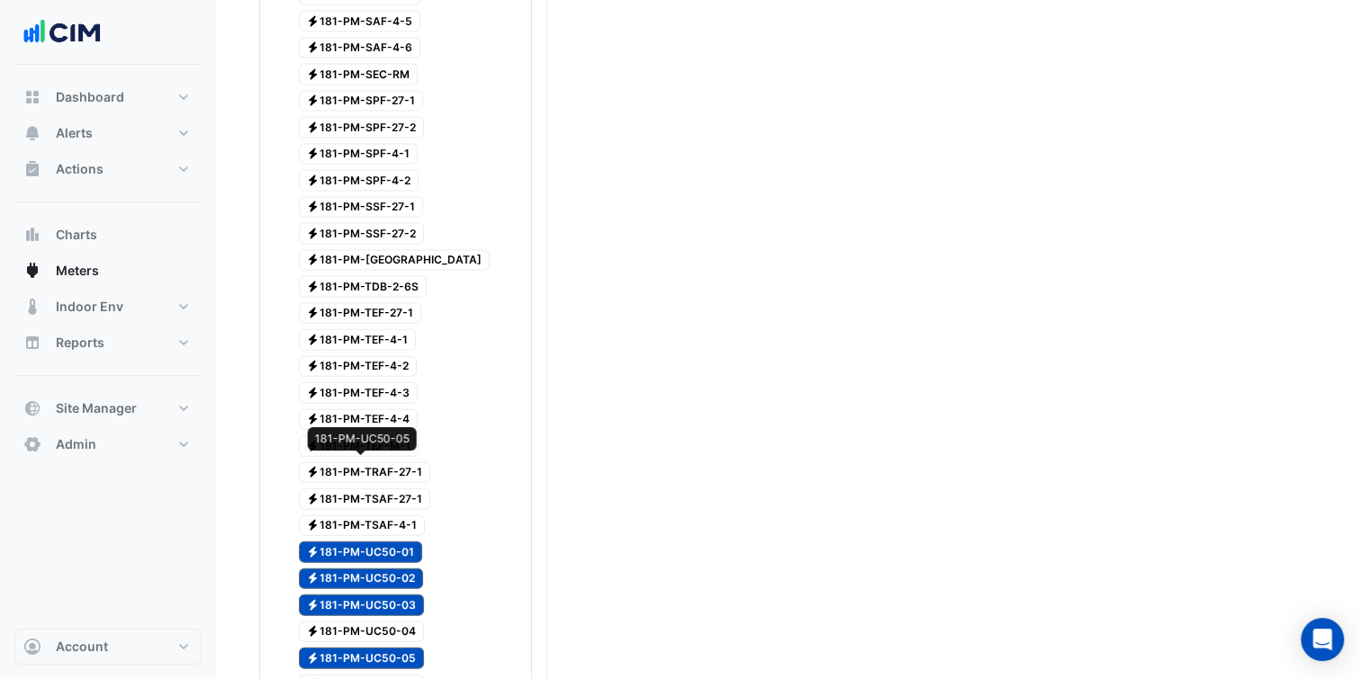
click at [381, 648] on span "Electricity 181-PM-UC50-05" at bounding box center [362, 659] width 126 height 22
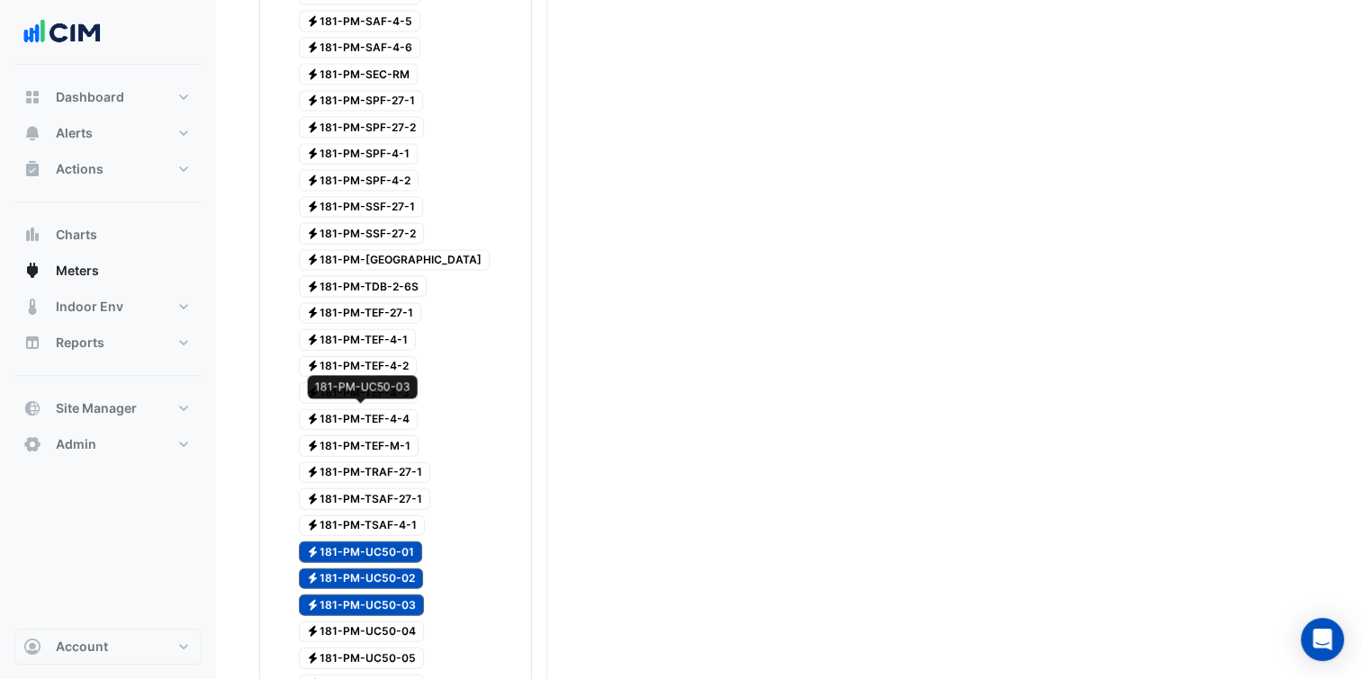
click at [355, 595] on span "Electricity 181-PM-UC50-03" at bounding box center [362, 606] width 126 height 22
click at [348, 569] on span "Electricity 181-PM-UC50-02" at bounding box center [361, 580] width 125 height 22
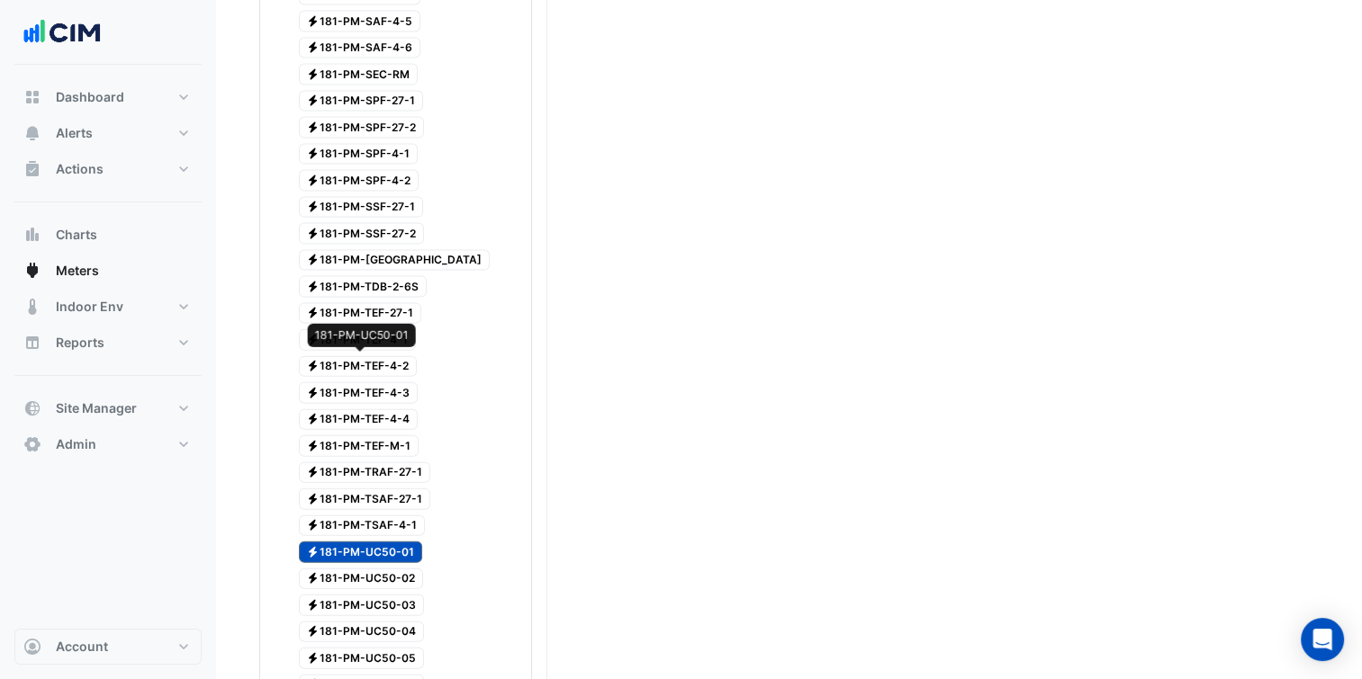
click at [335, 542] on span "Electricity 181-PM-UC50-01" at bounding box center [361, 553] width 124 height 22
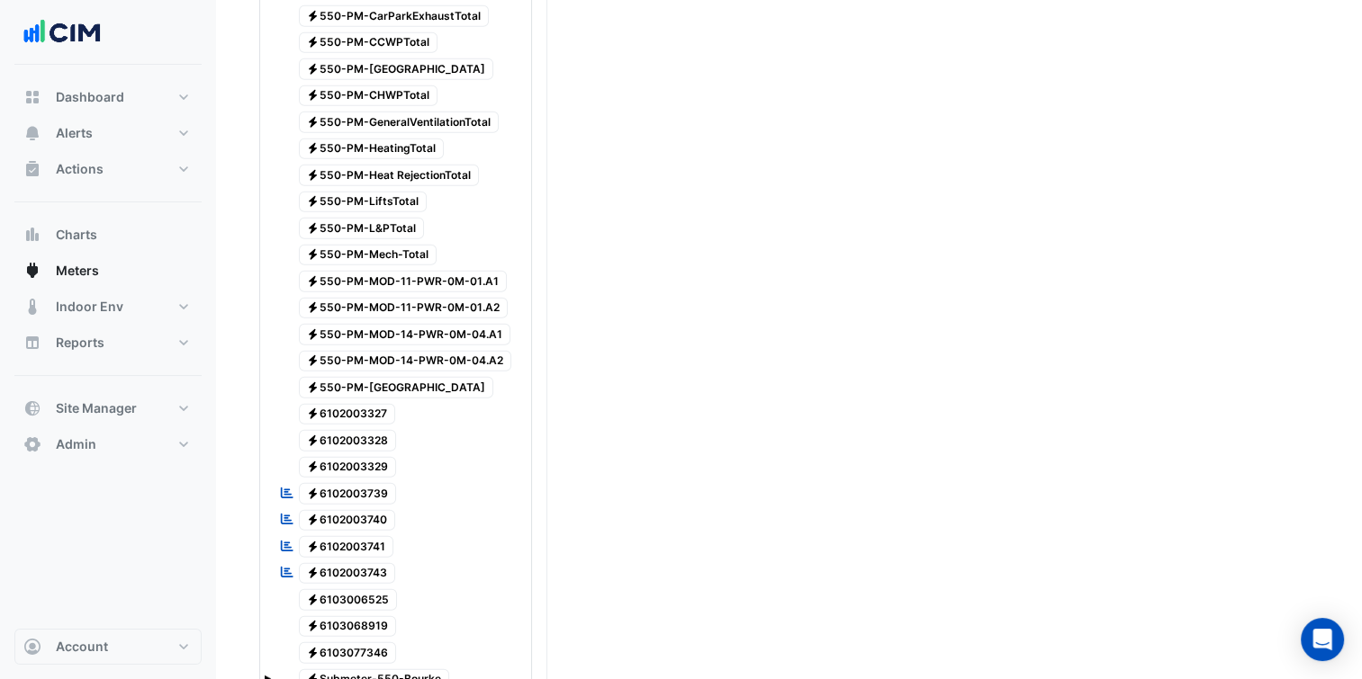
scroll to position [4989, 0]
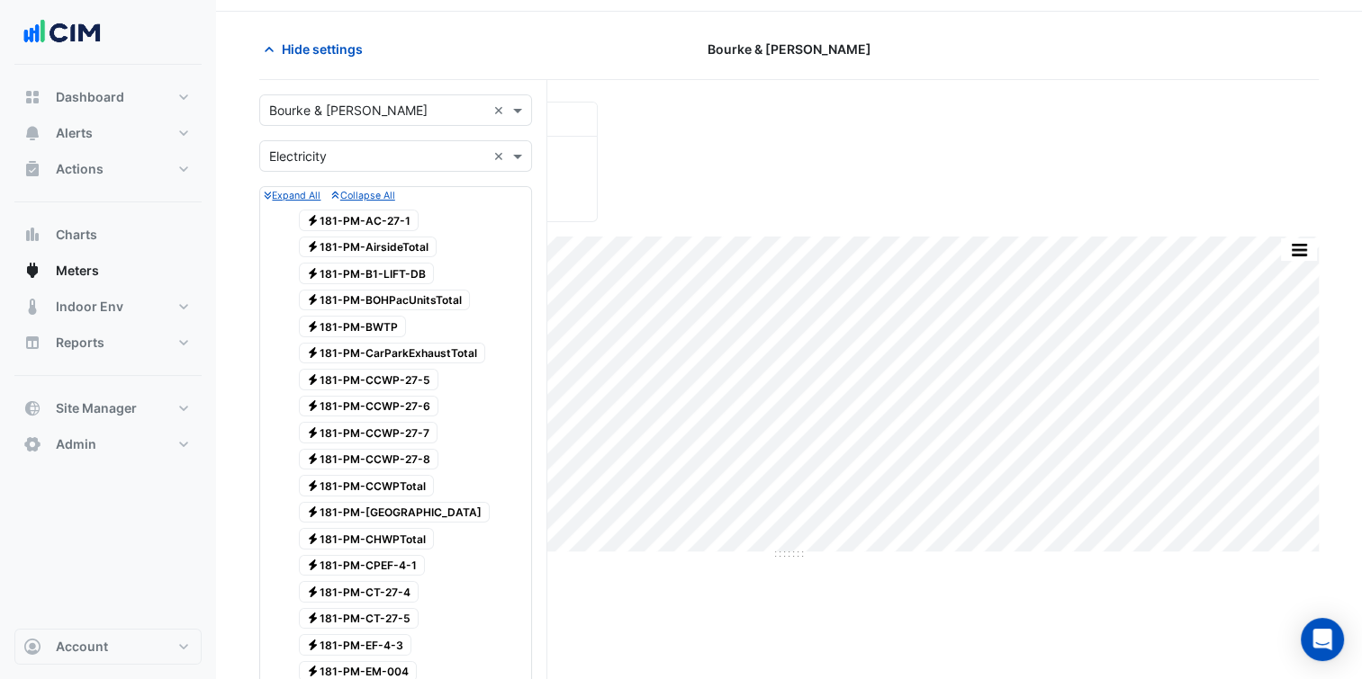
scroll to position [45, 0]
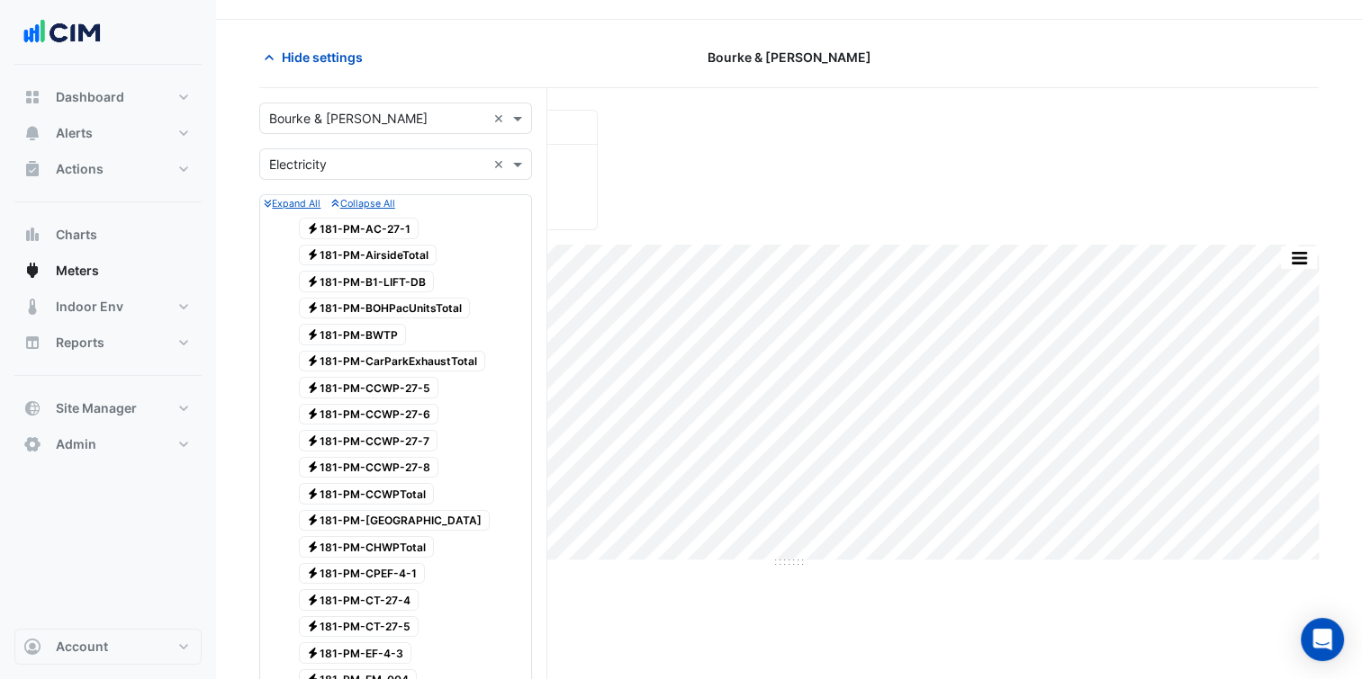
click at [364, 161] on input "text" at bounding box center [377, 165] width 217 height 19
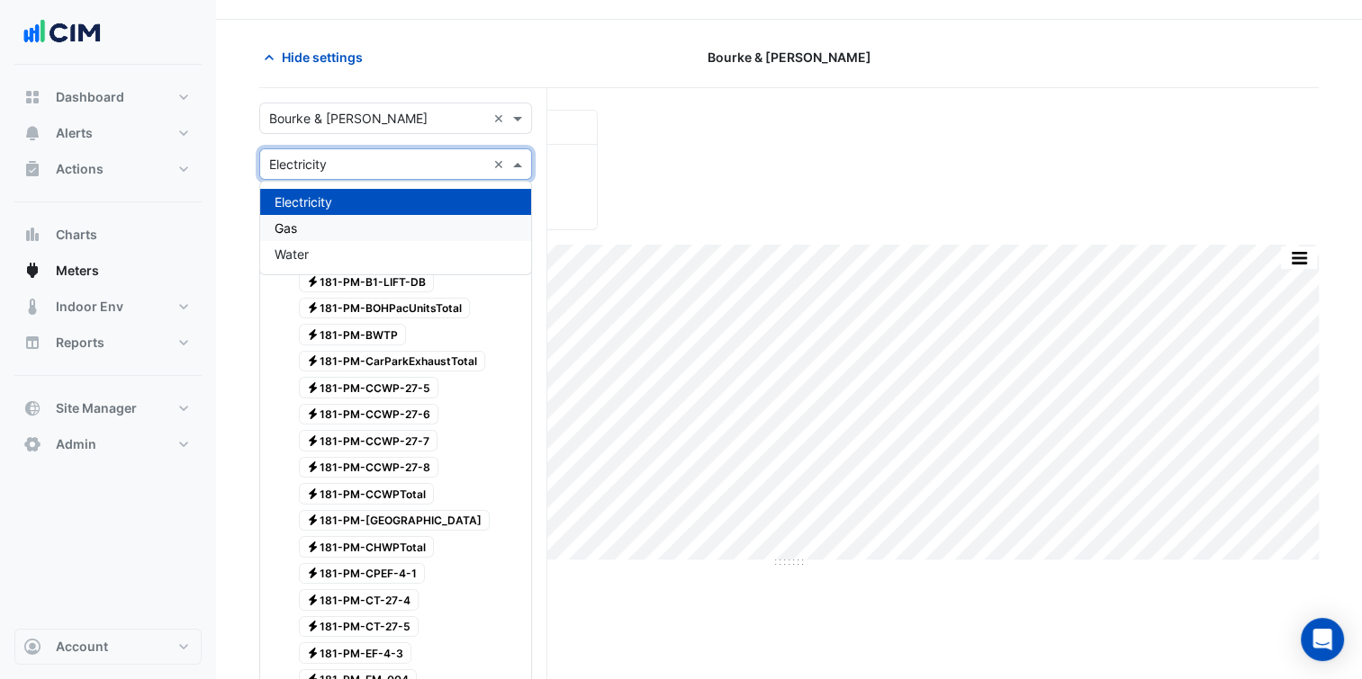
click at [306, 232] on div "Gas" at bounding box center [395, 228] width 271 height 26
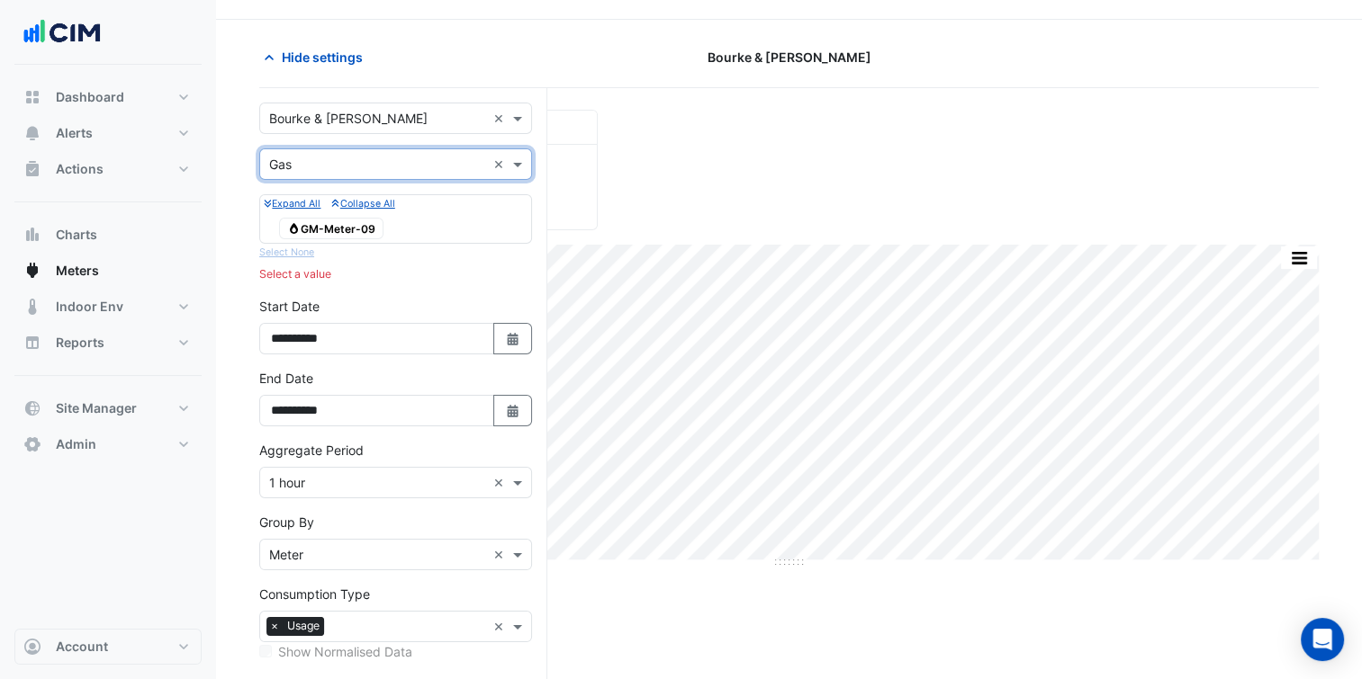
click at [322, 174] on div "Utility Type × Gas ×" at bounding box center [395, 163] width 273 height 31
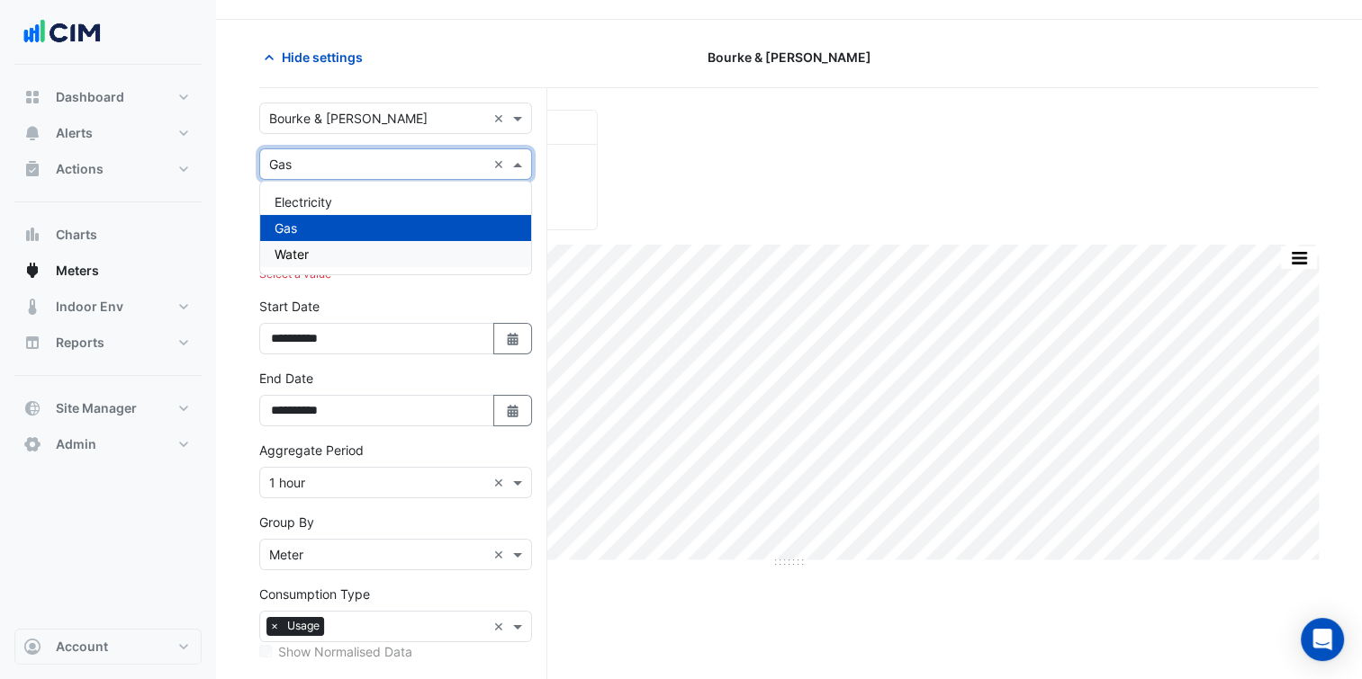
click at [313, 248] on div "Water" at bounding box center [395, 254] width 271 height 26
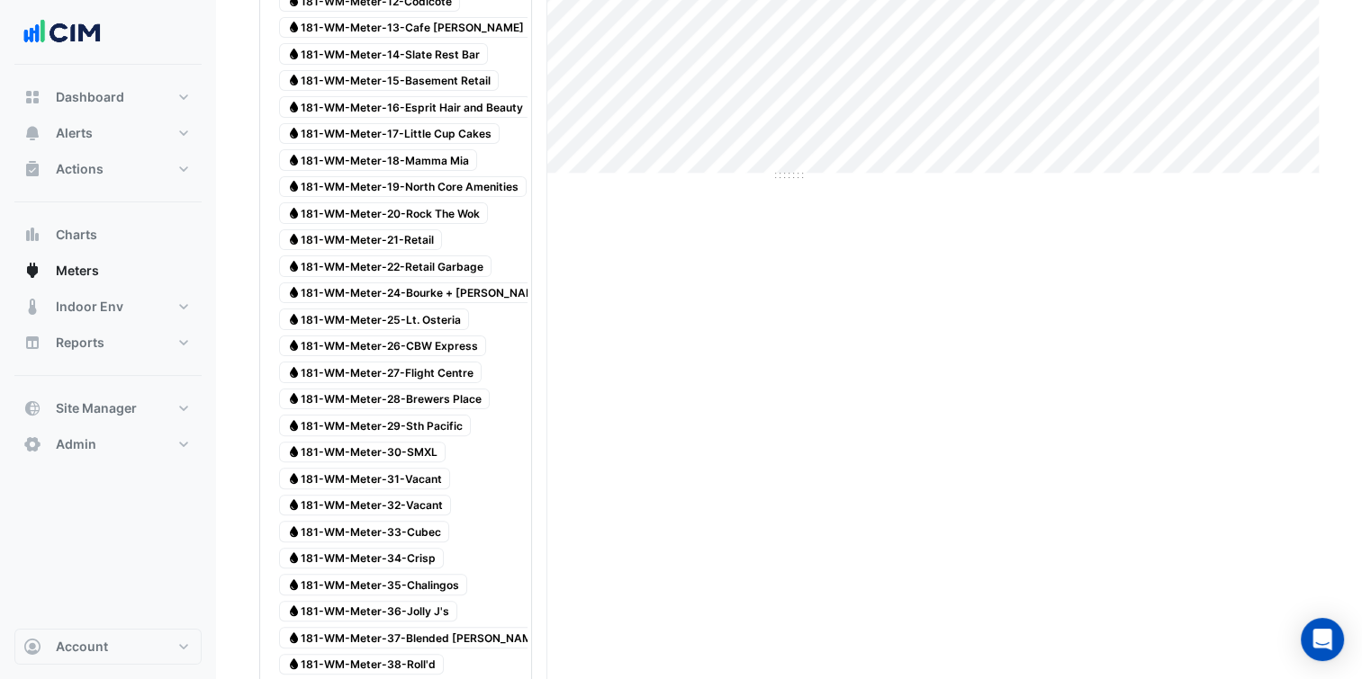
scroll to position [1508, 0]
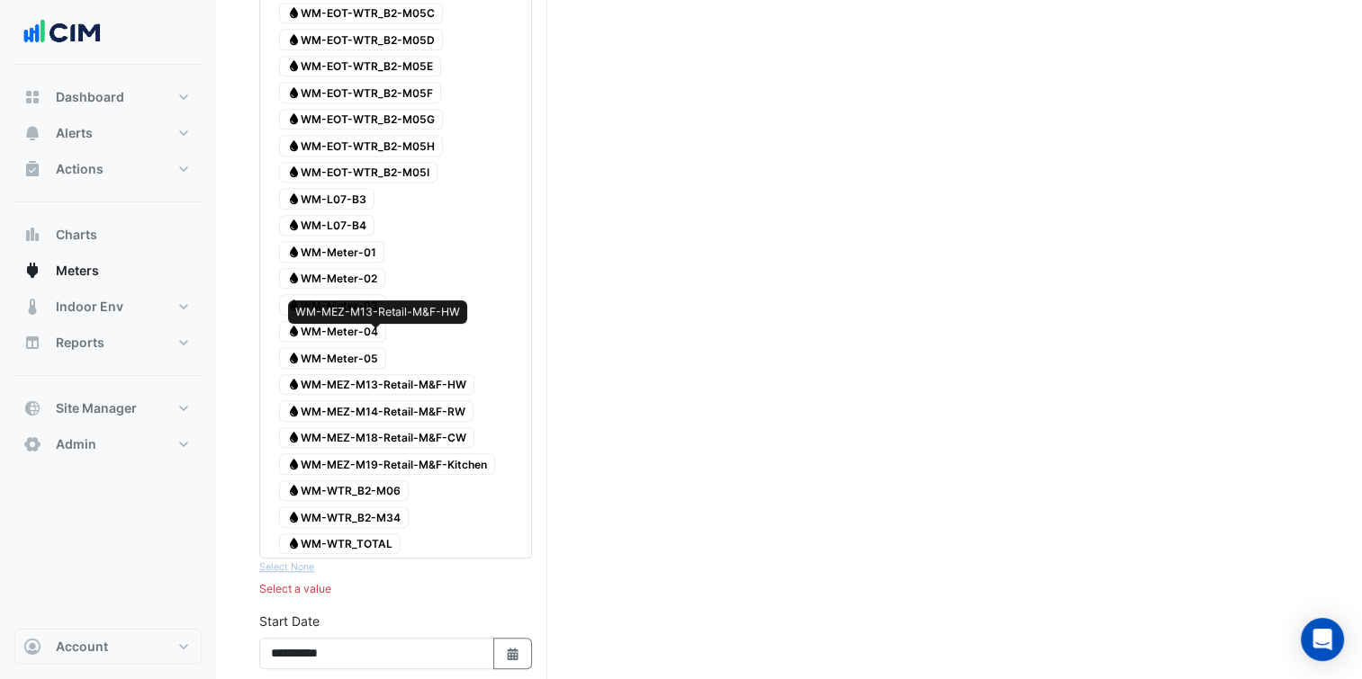
click at [455, 374] on span "Water WM-MEZ-M13-Retail-M&F-HW" at bounding box center [376, 385] width 195 height 22
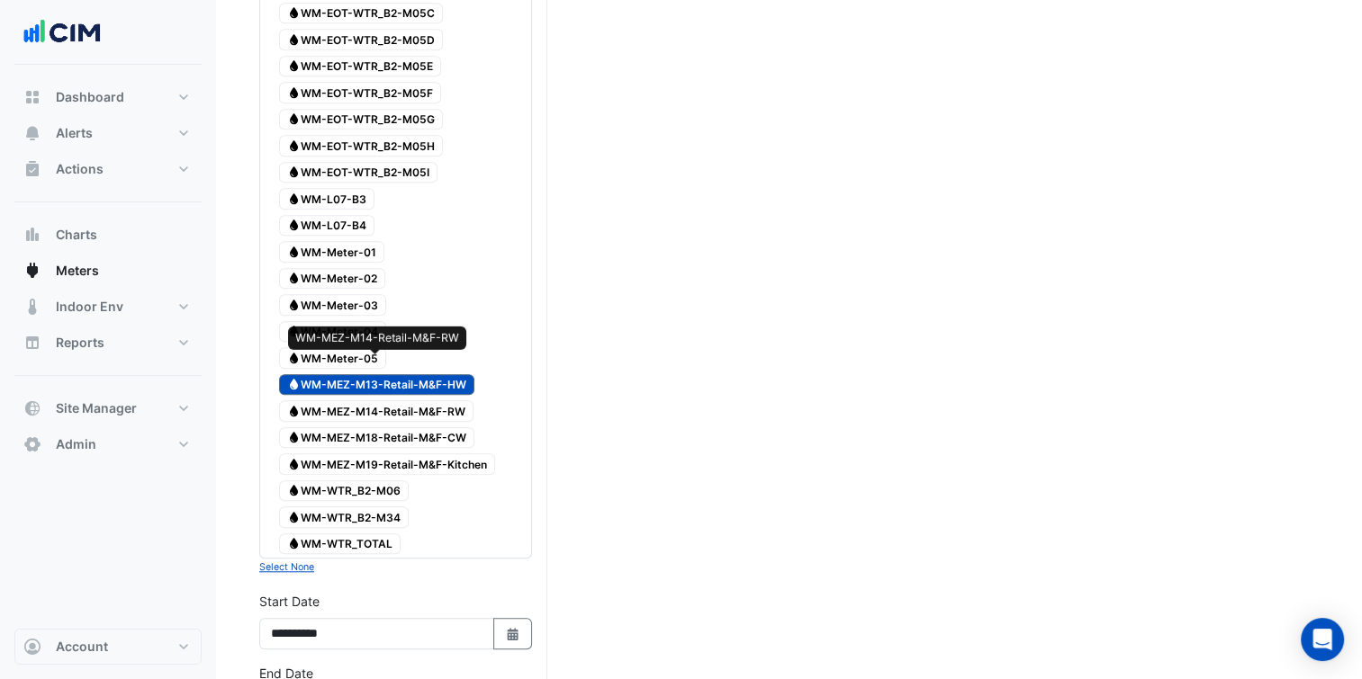
click at [436, 400] on span "Water WM-MEZ-M14-Retail-M&F-RW" at bounding box center [376, 411] width 194 height 22
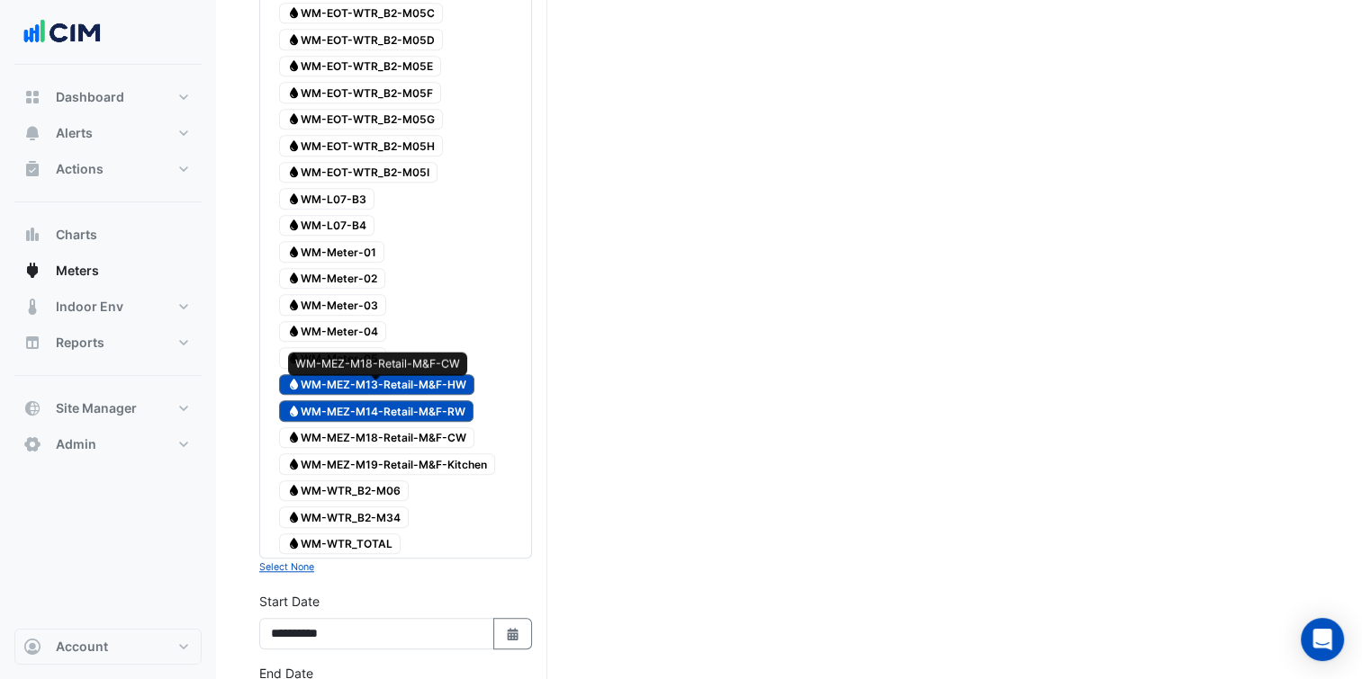
click at [427, 427] on span "Water WM-MEZ-M18-Retail-M&F-CW" at bounding box center [376, 438] width 195 height 22
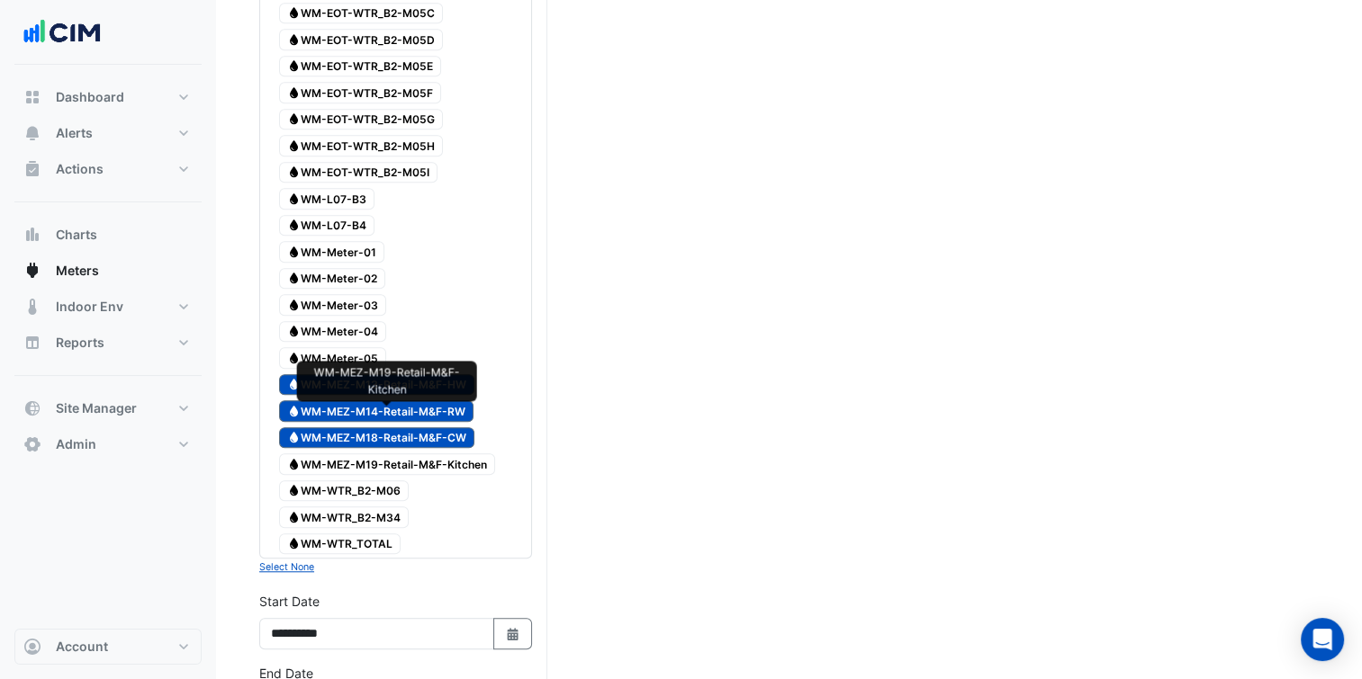
click at [422, 454] on span "Water WM-MEZ-M19-Retail-M&F-Kitchen" at bounding box center [387, 465] width 216 height 22
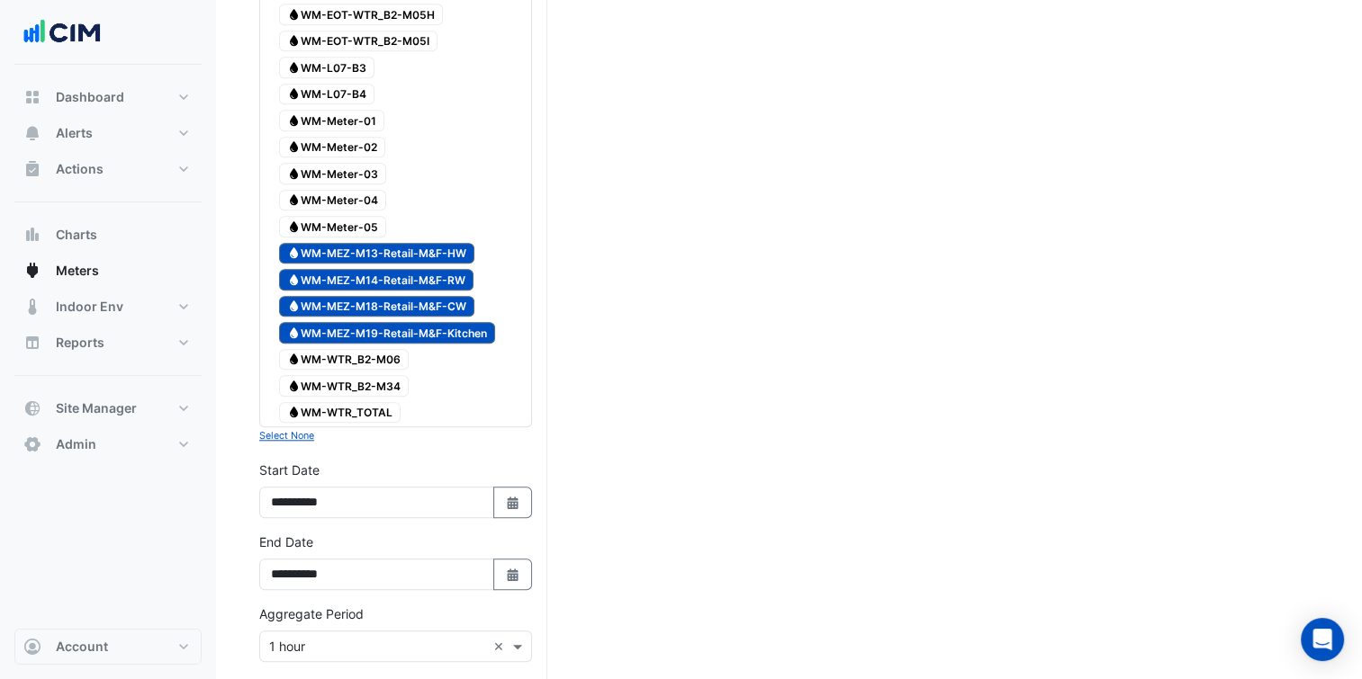
scroll to position [1915, 0]
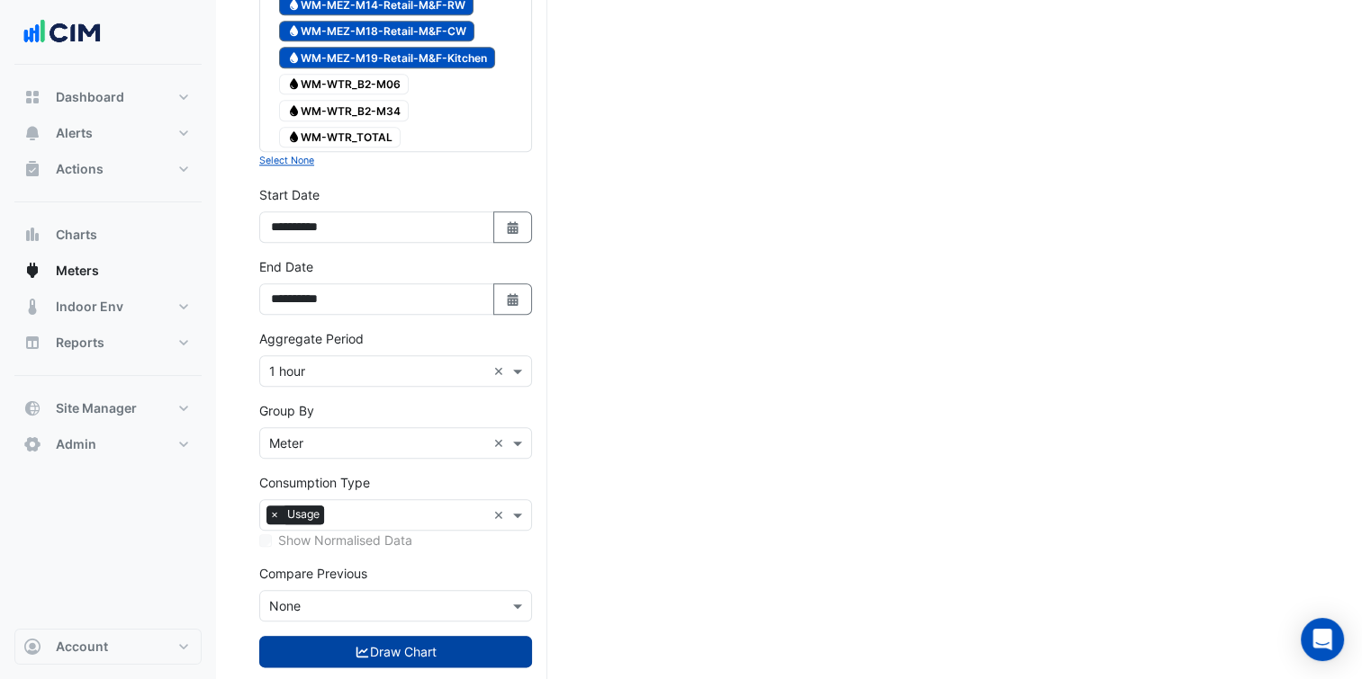
click at [410, 636] on button "Draw Chart" at bounding box center [395, 651] width 273 height 31
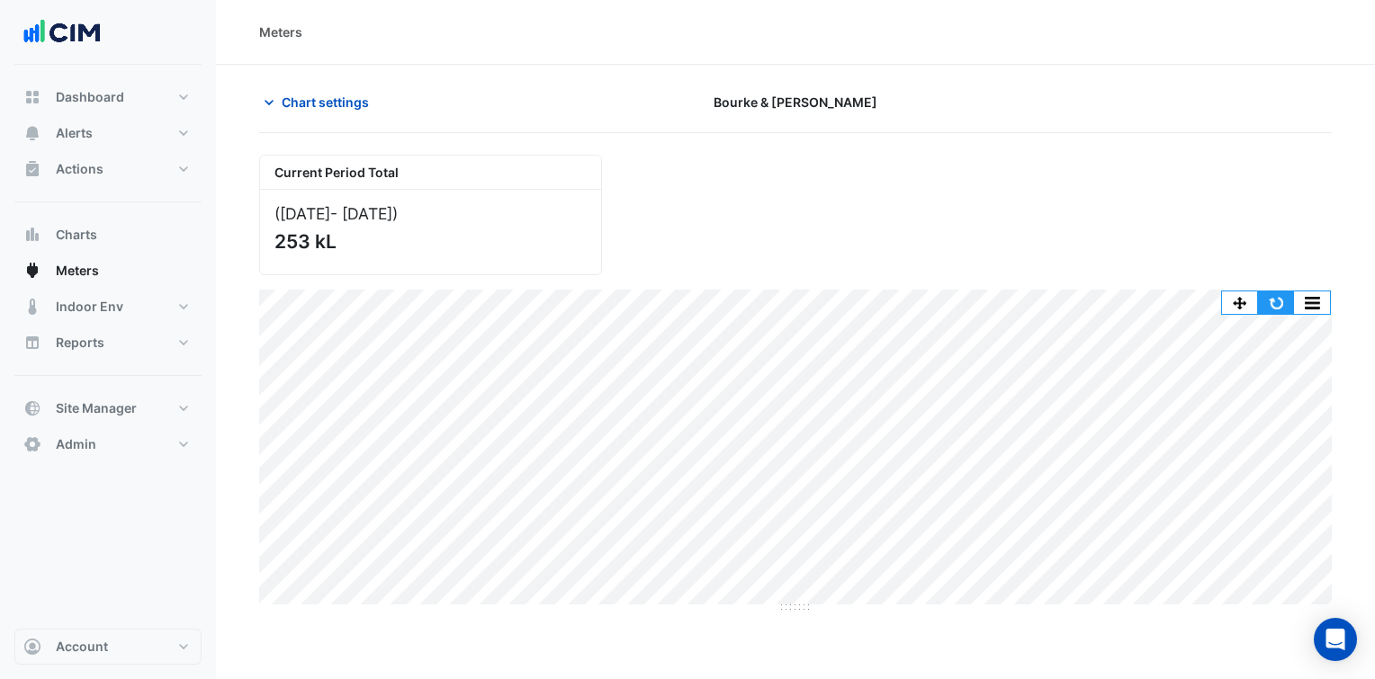
click at [1284, 307] on button "button" at bounding box center [1276, 303] width 36 height 22
click at [181, 396] on button "Site Manager" at bounding box center [107, 409] width 187 height 36
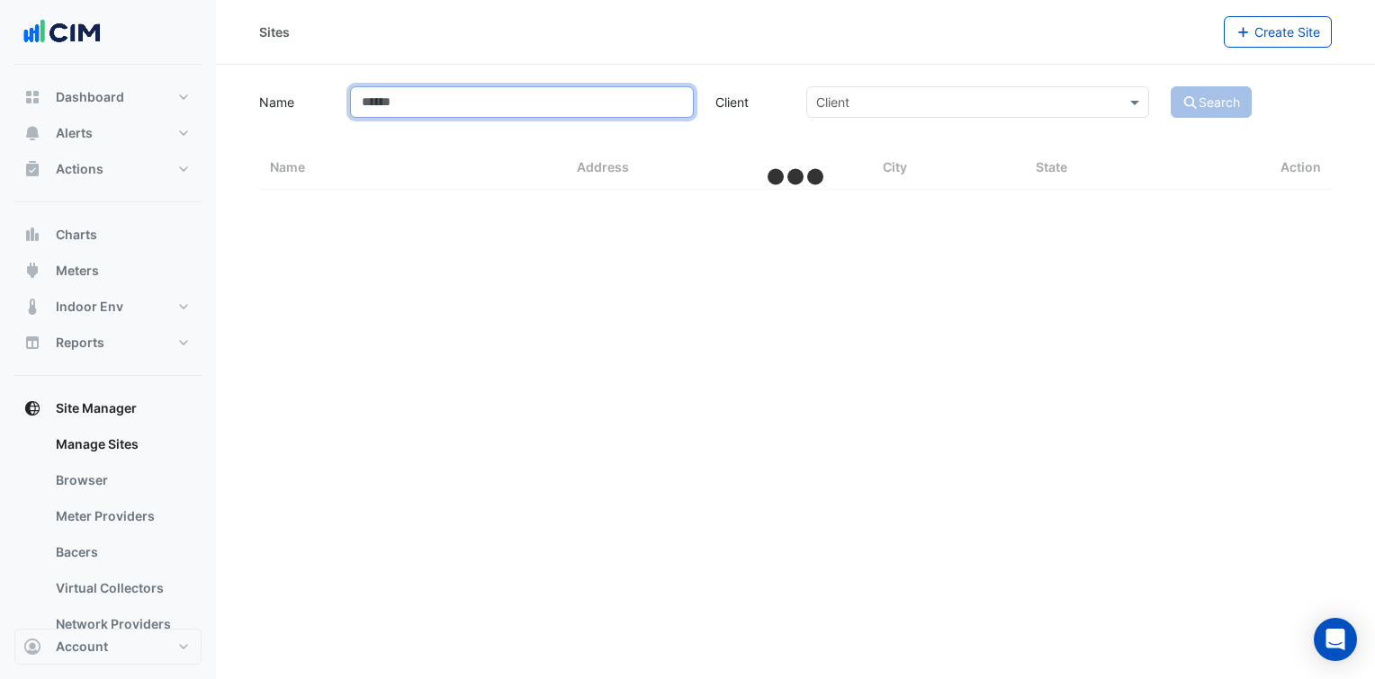
click at [472, 105] on input "Name" at bounding box center [521, 101] width 343 height 31
select select "***"
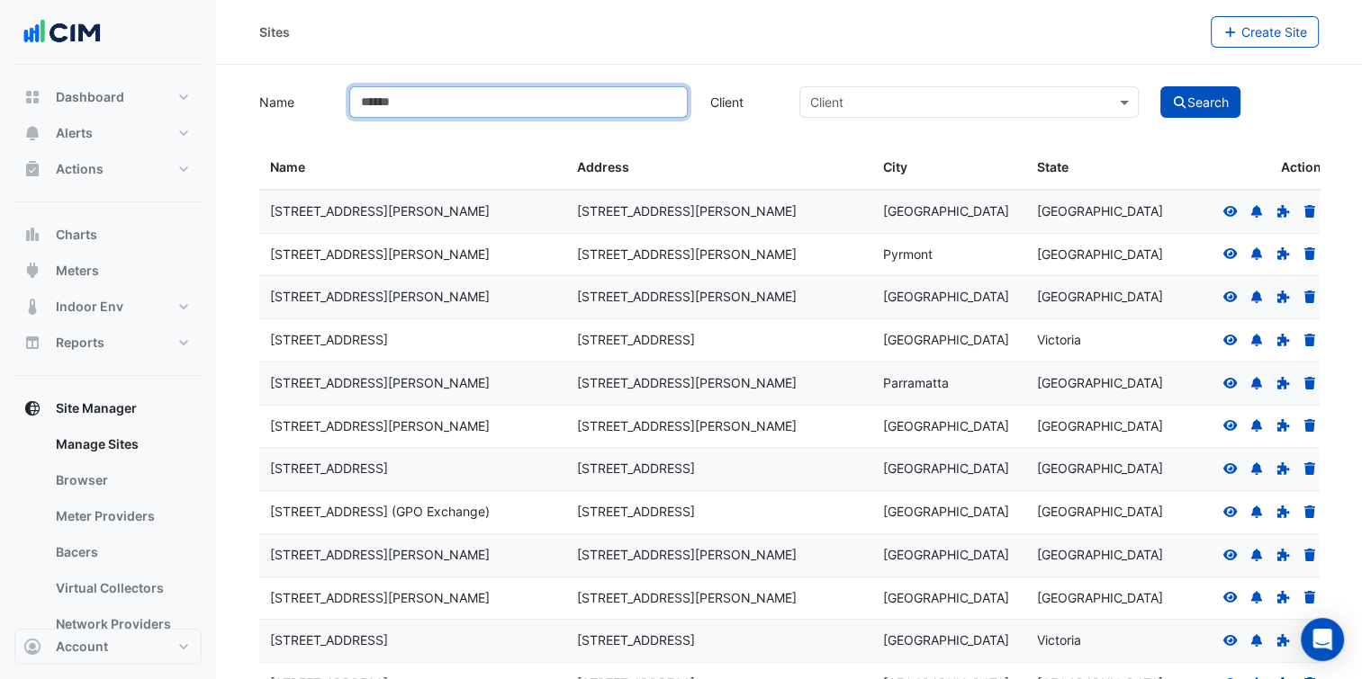
type input "*"
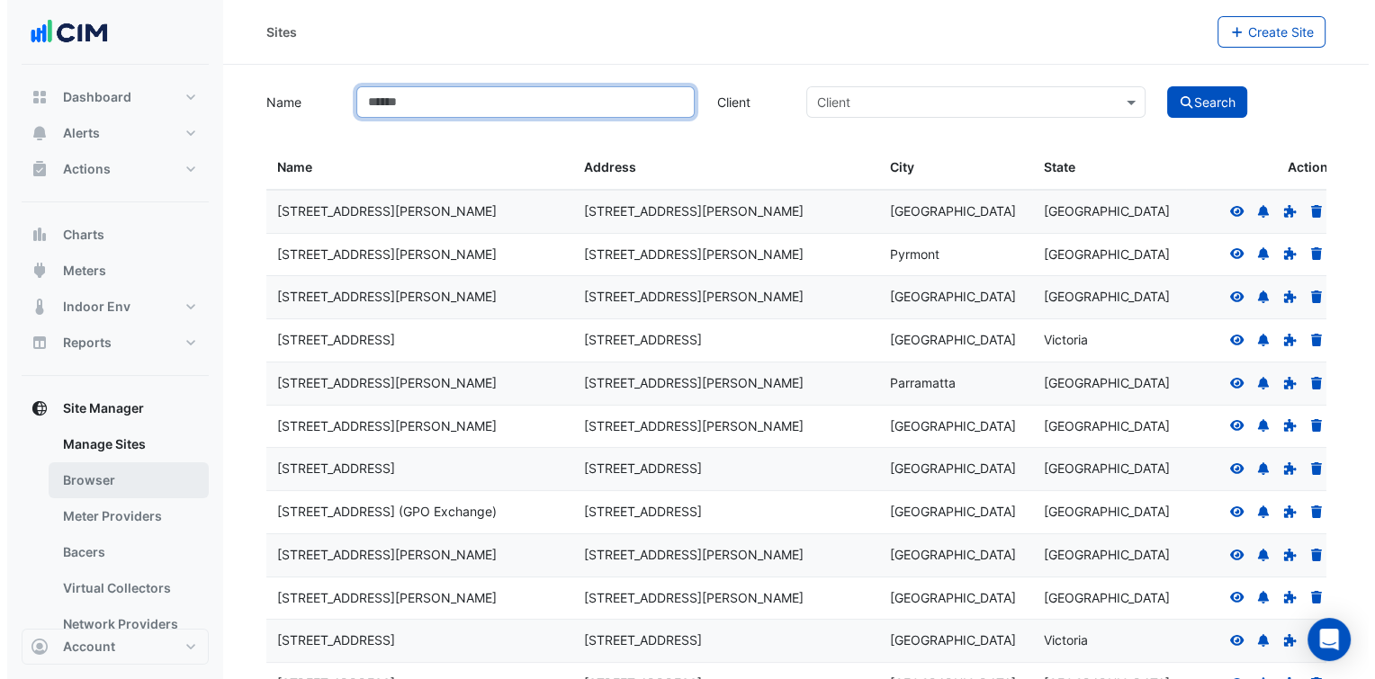
scroll to position [328, 0]
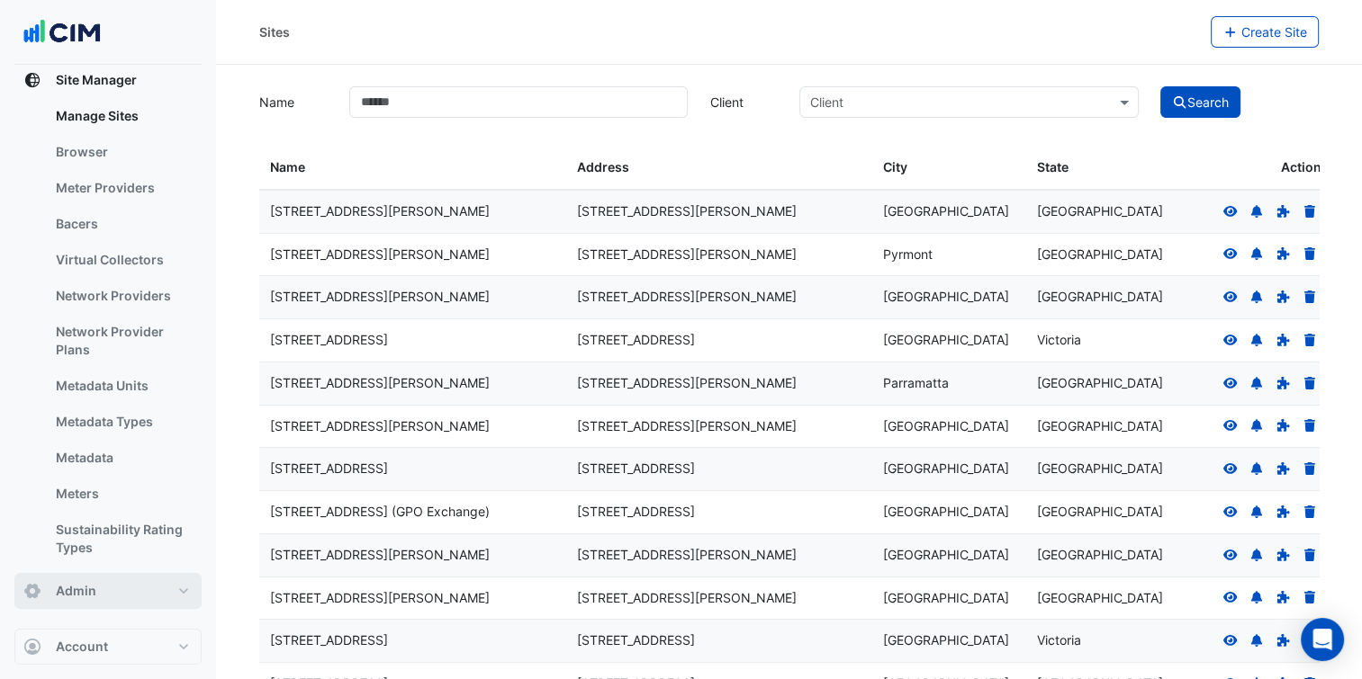
click at [151, 594] on button "Admin" at bounding box center [107, 591] width 187 height 36
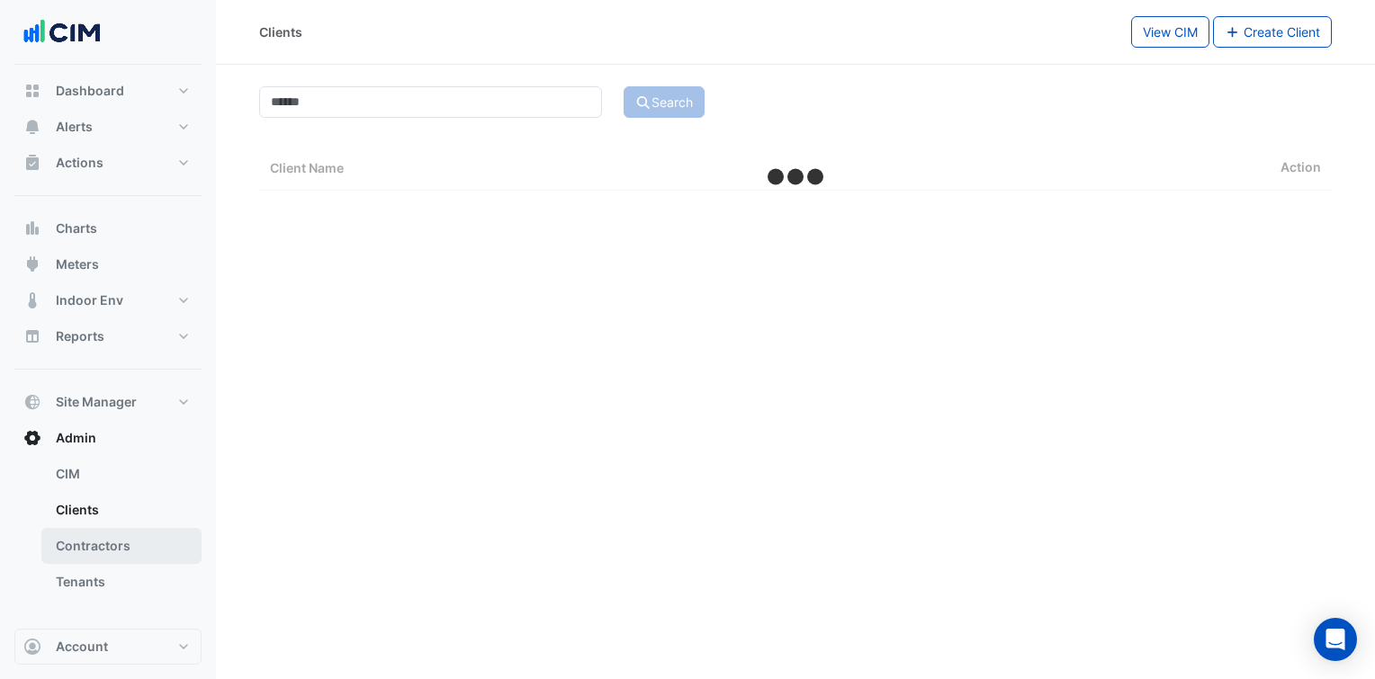
scroll to position [4, 0]
select select "***"
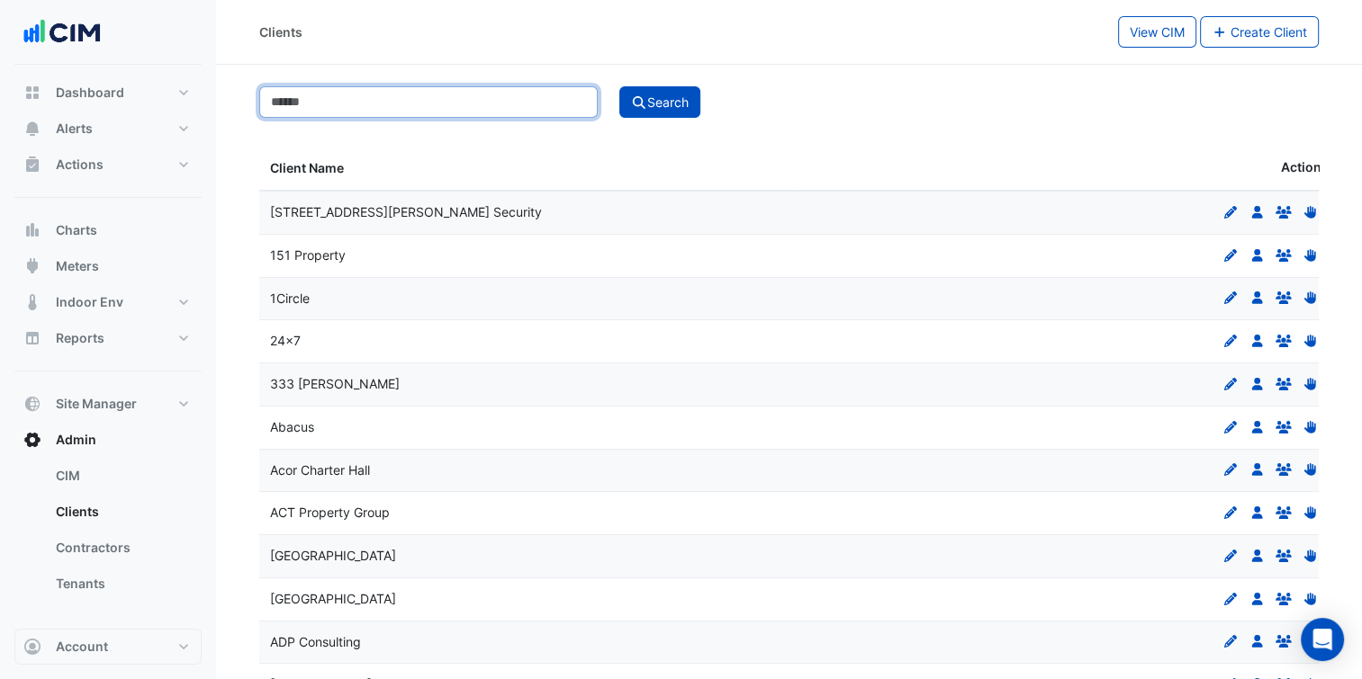
click at [390, 112] on input at bounding box center [428, 101] width 338 height 31
type input "*"
type input "***"
click at [619, 86] on button "Search" at bounding box center [659, 101] width 81 height 31
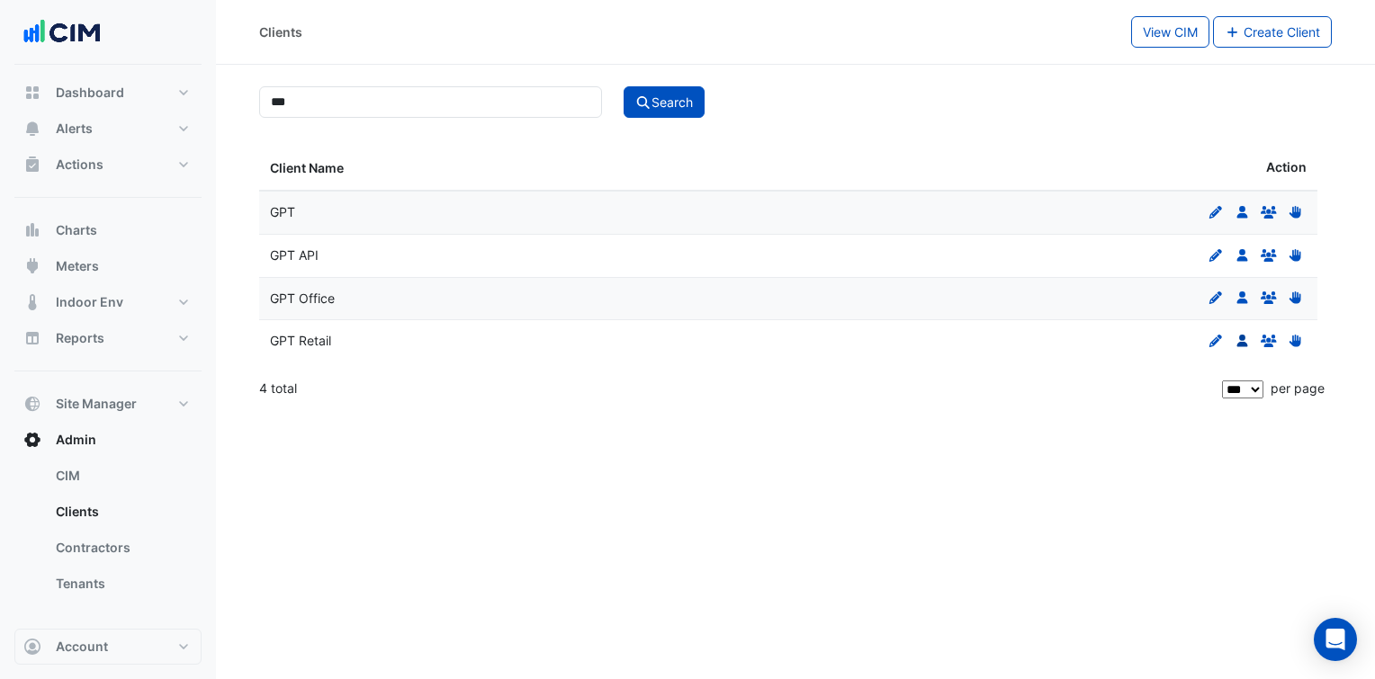
click at [1242, 339] on icon "Users" at bounding box center [1243, 341] width 16 height 13
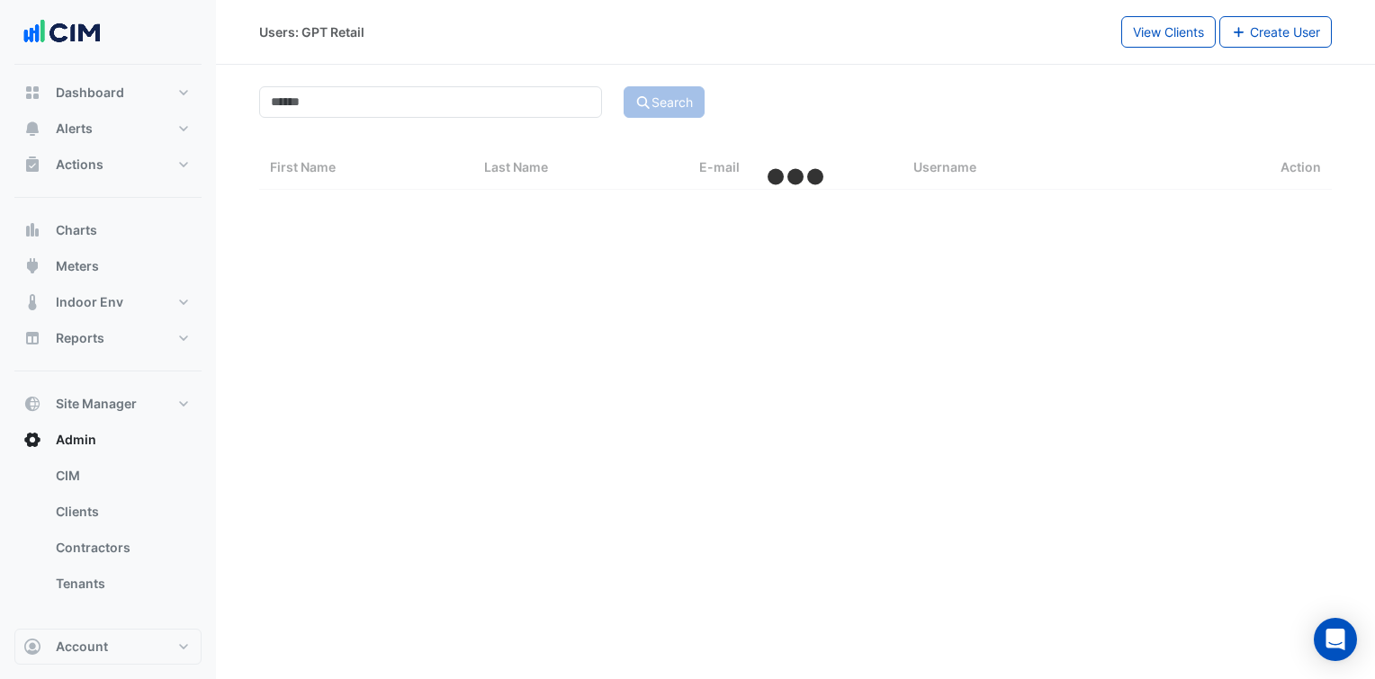
select select "***"
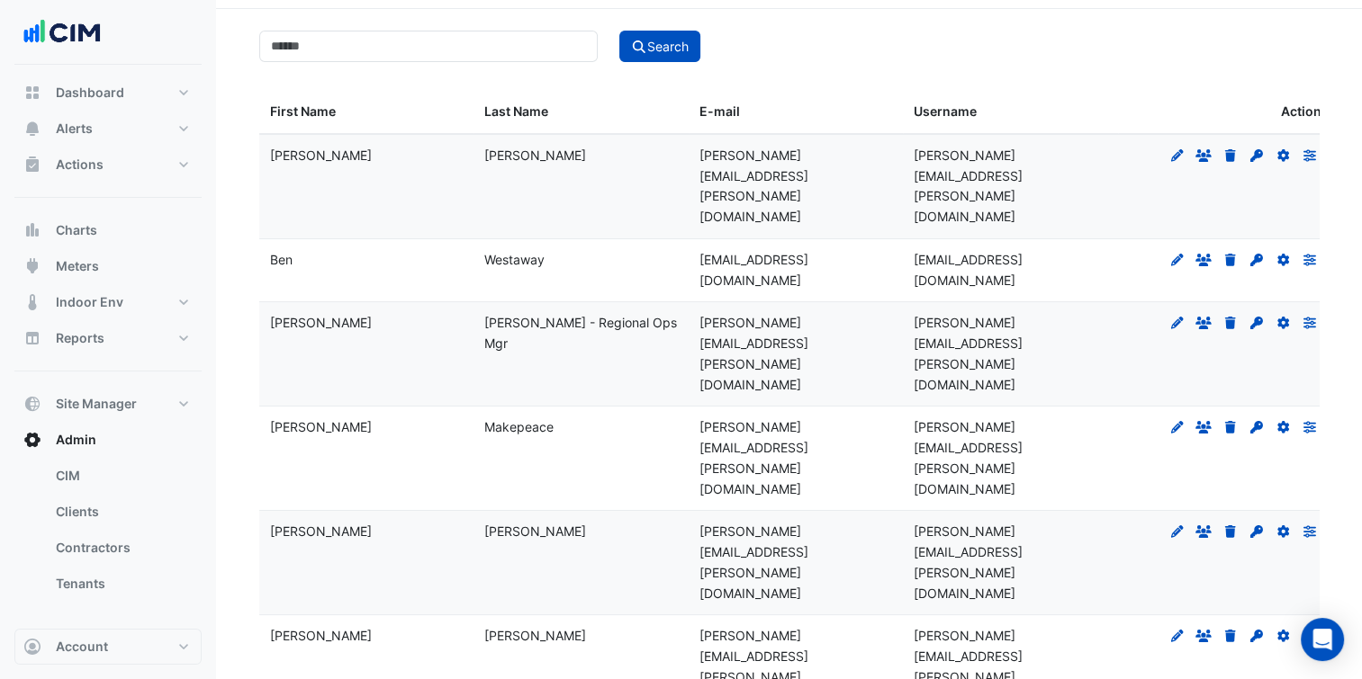
scroll to position [1601, 0]
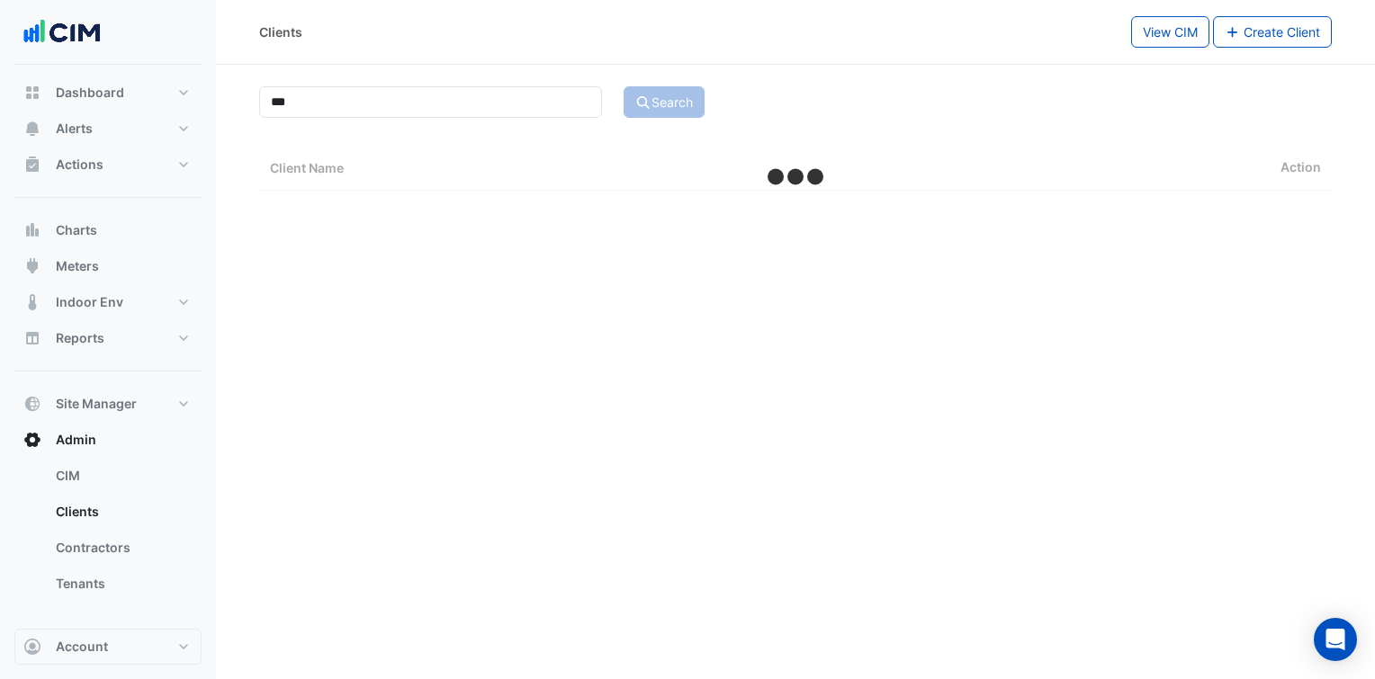
select select "***"
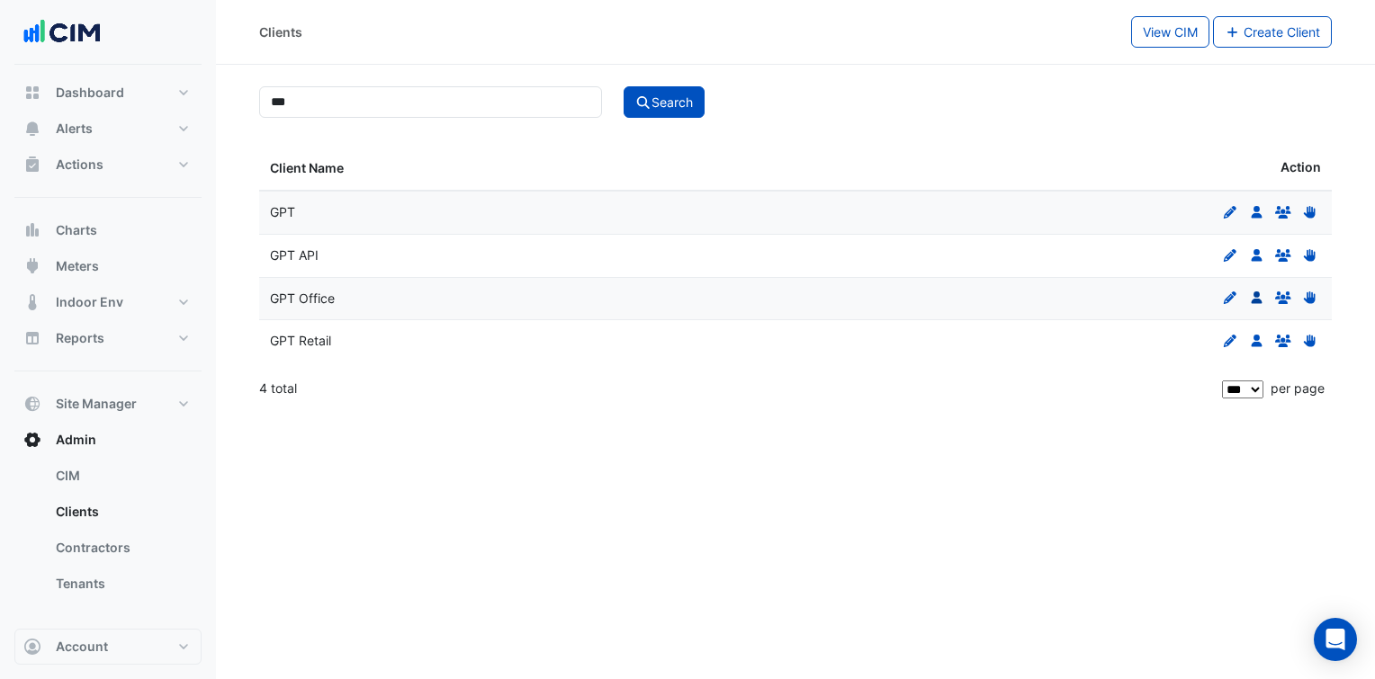
click at [1258, 299] on icon at bounding box center [1256, 298] width 11 height 13
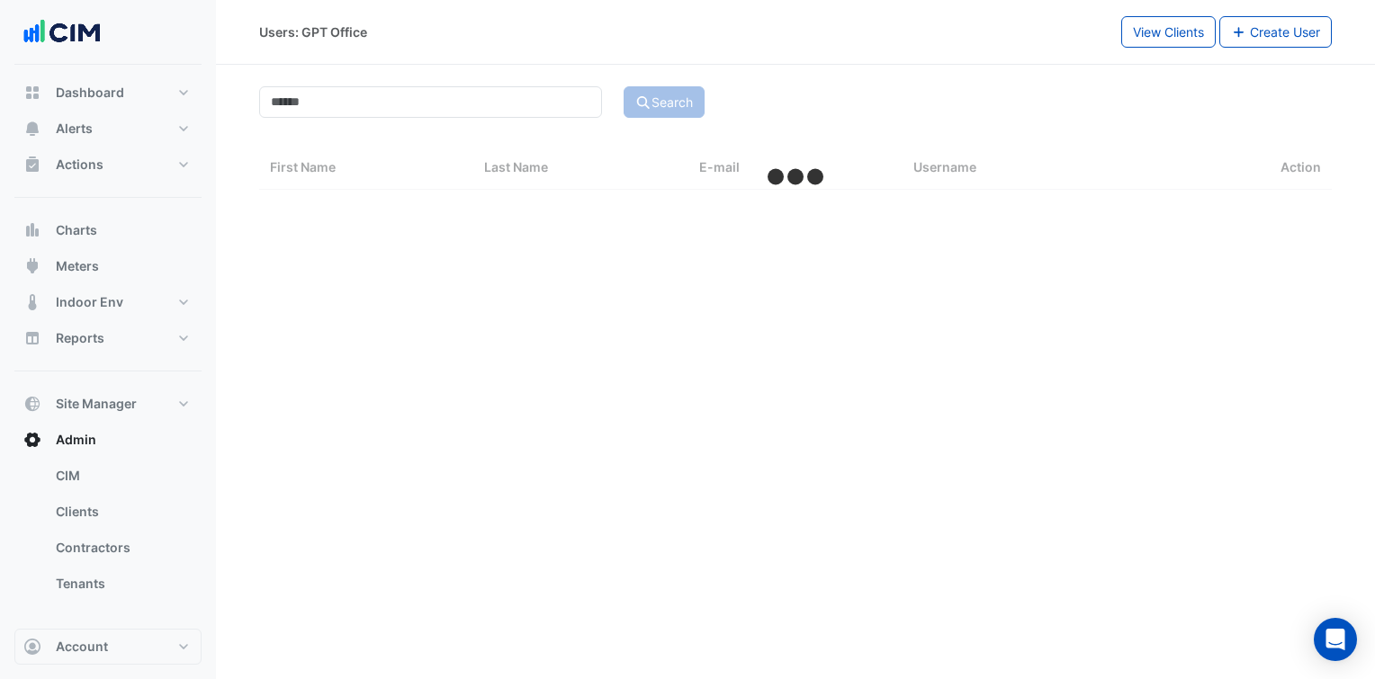
select select "***"
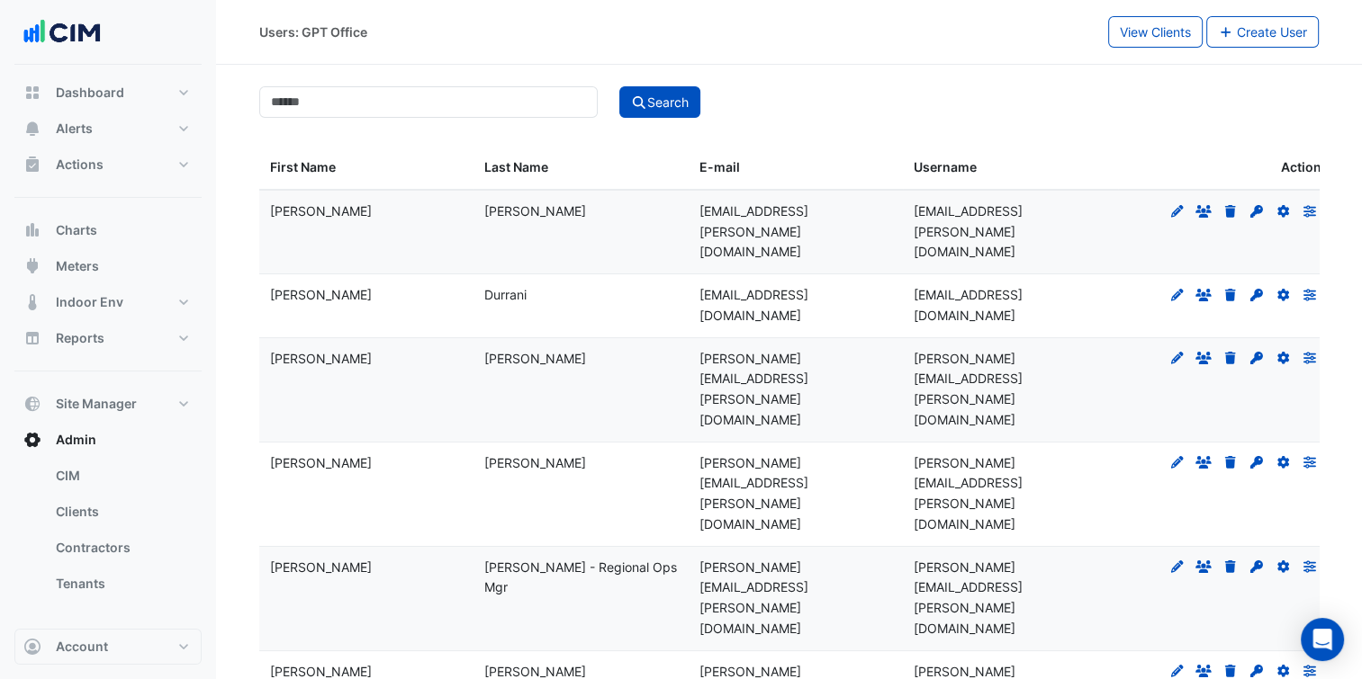
scroll to position [469, 0]
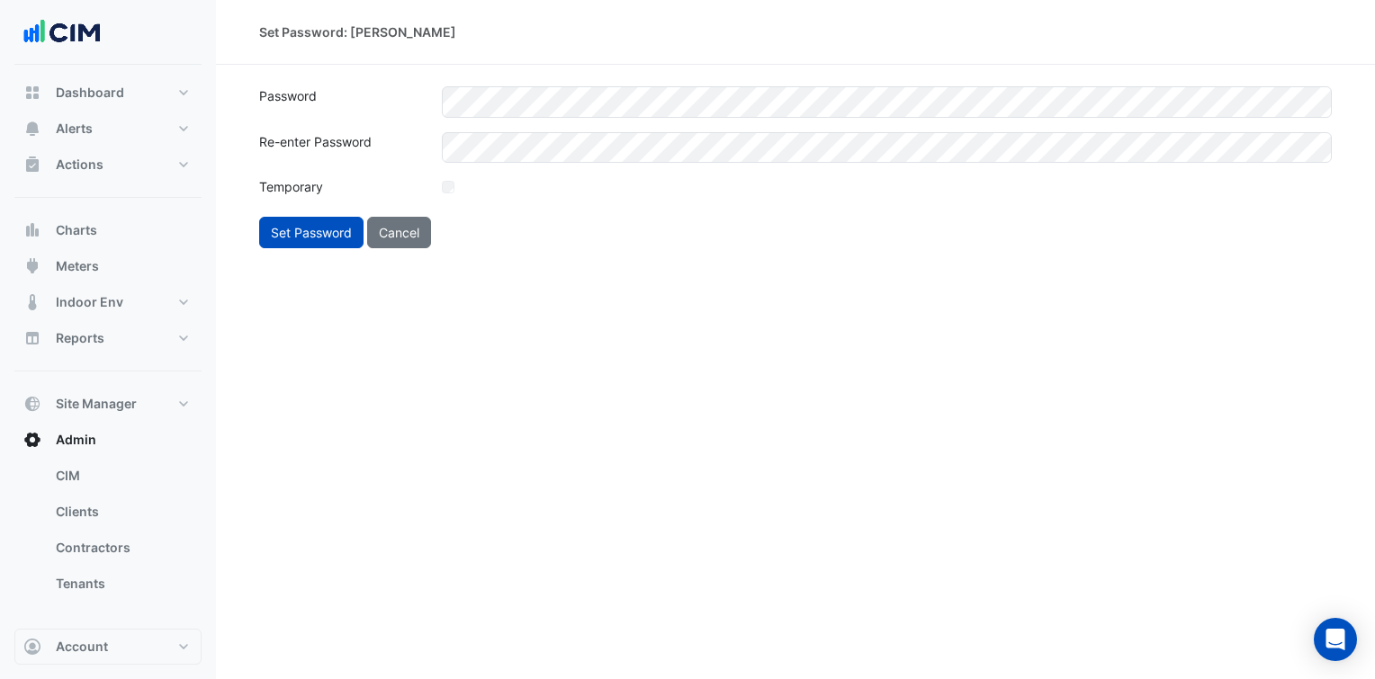
click at [554, 373] on div "Set Password: Matt Hillyard Password Re-enter Password Temporary Set Password C…" at bounding box center [795, 339] width 1159 height 679
click at [579, 367] on div "Set Password: Matt Hillyard Password Re-enter Password Temporary Set Password C…" at bounding box center [795, 339] width 1159 height 679
click at [325, 233] on button "Set Password" at bounding box center [311, 232] width 104 height 31
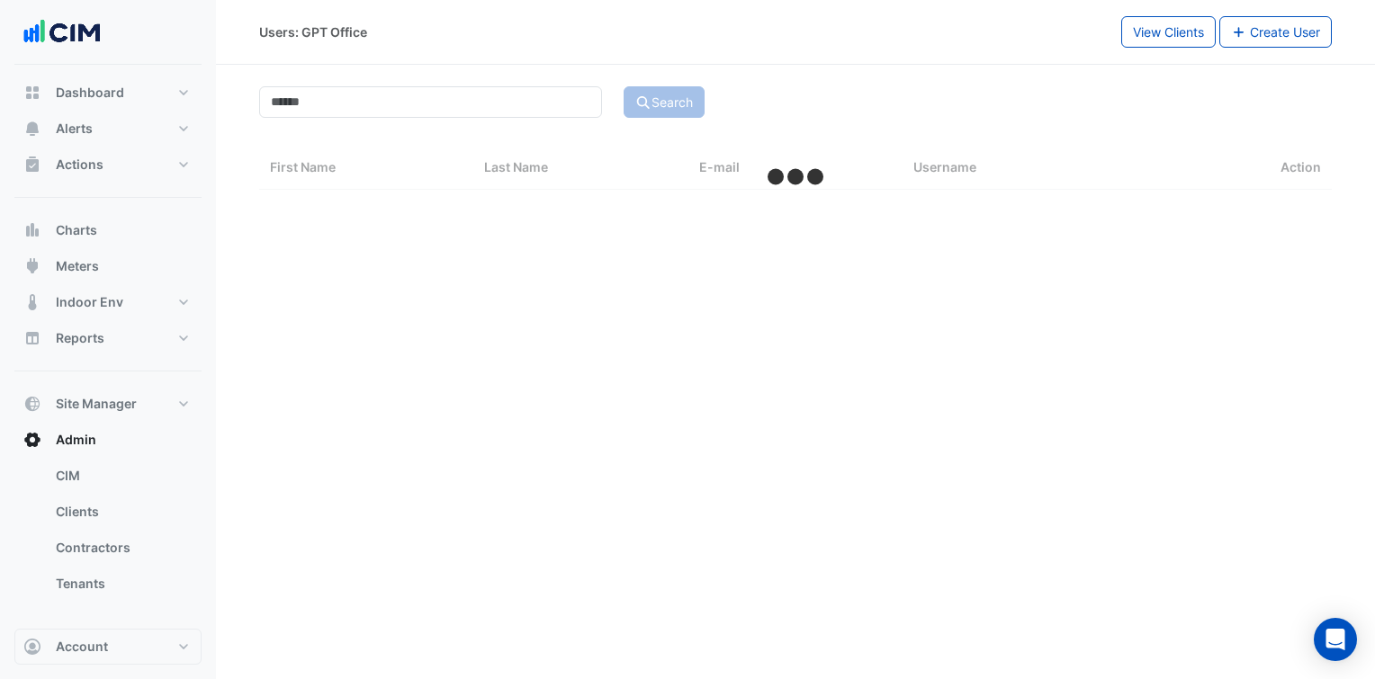
select select "***"
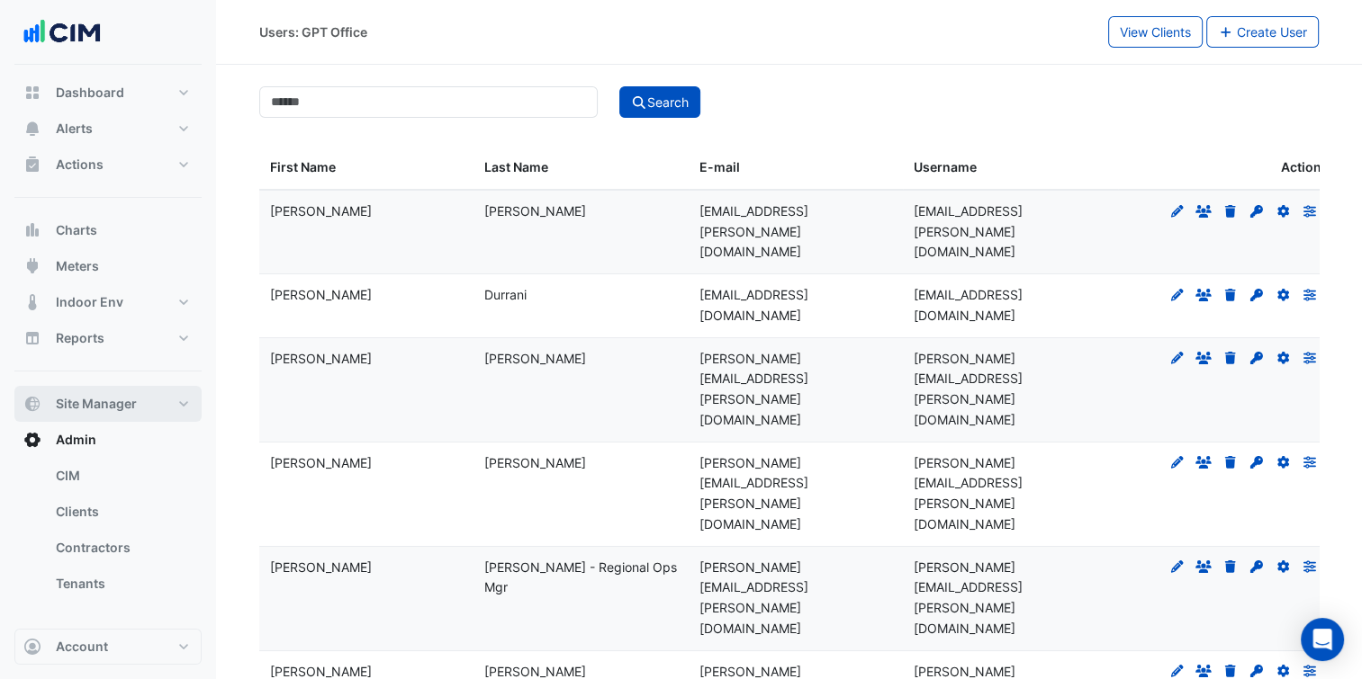
click at [176, 407] on button "Site Manager" at bounding box center [107, 404] width 187 height 36
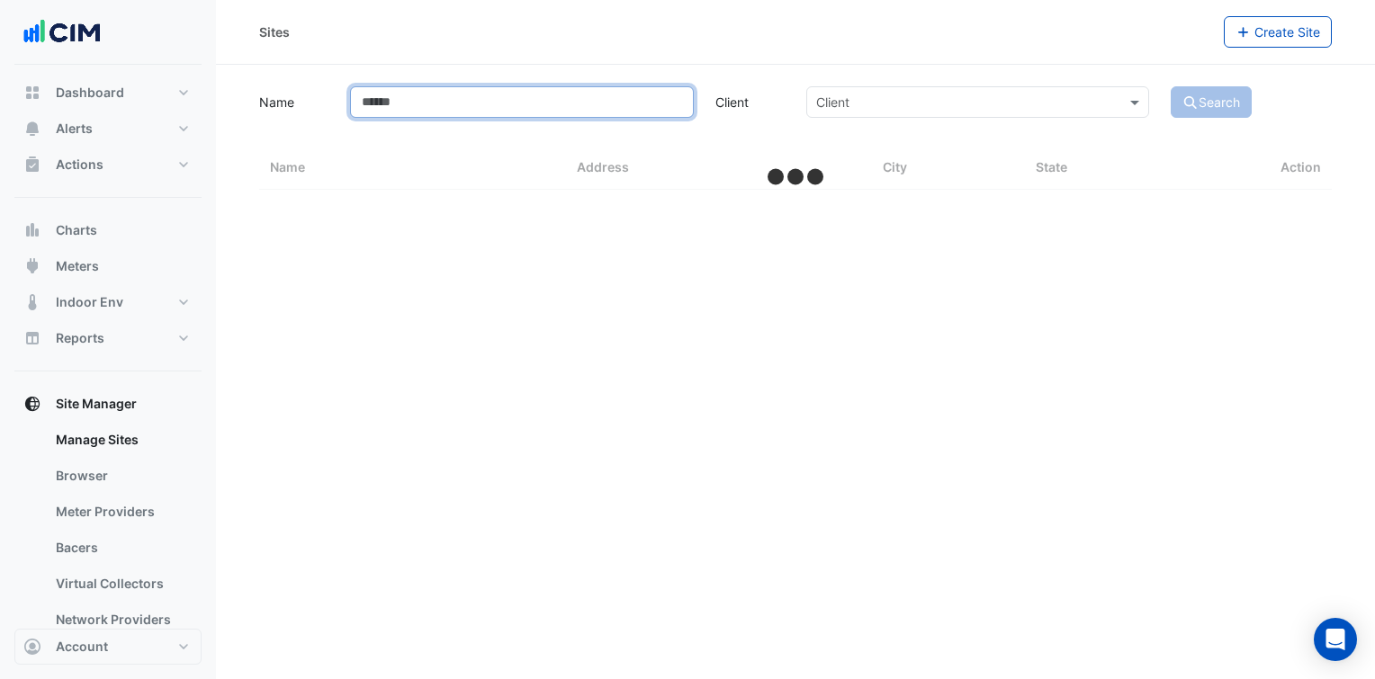
click at [449, 110] on input "Name" at bounding box center [521, 101] width 343 height 31
type input "*******"
select select "***"
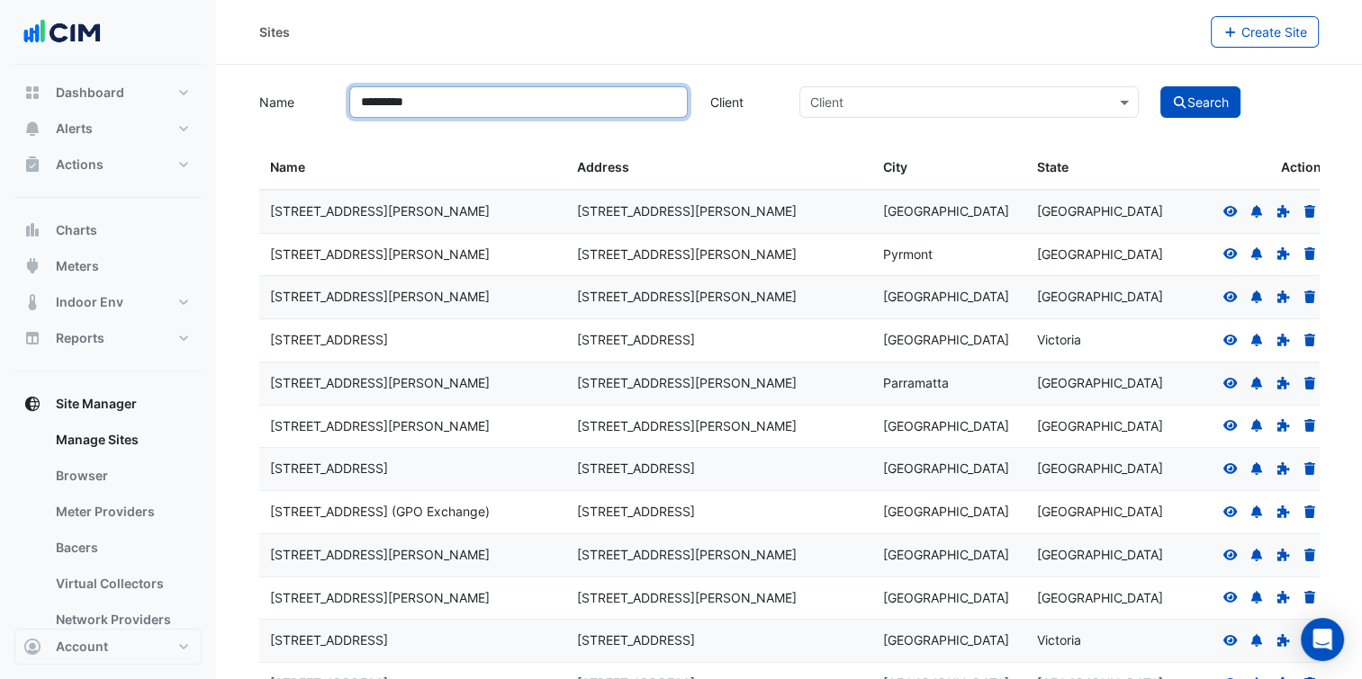
type input "*********"
click at [1160, 86] on button "Search" at bounding box center [1200, 101] width 81 height 31
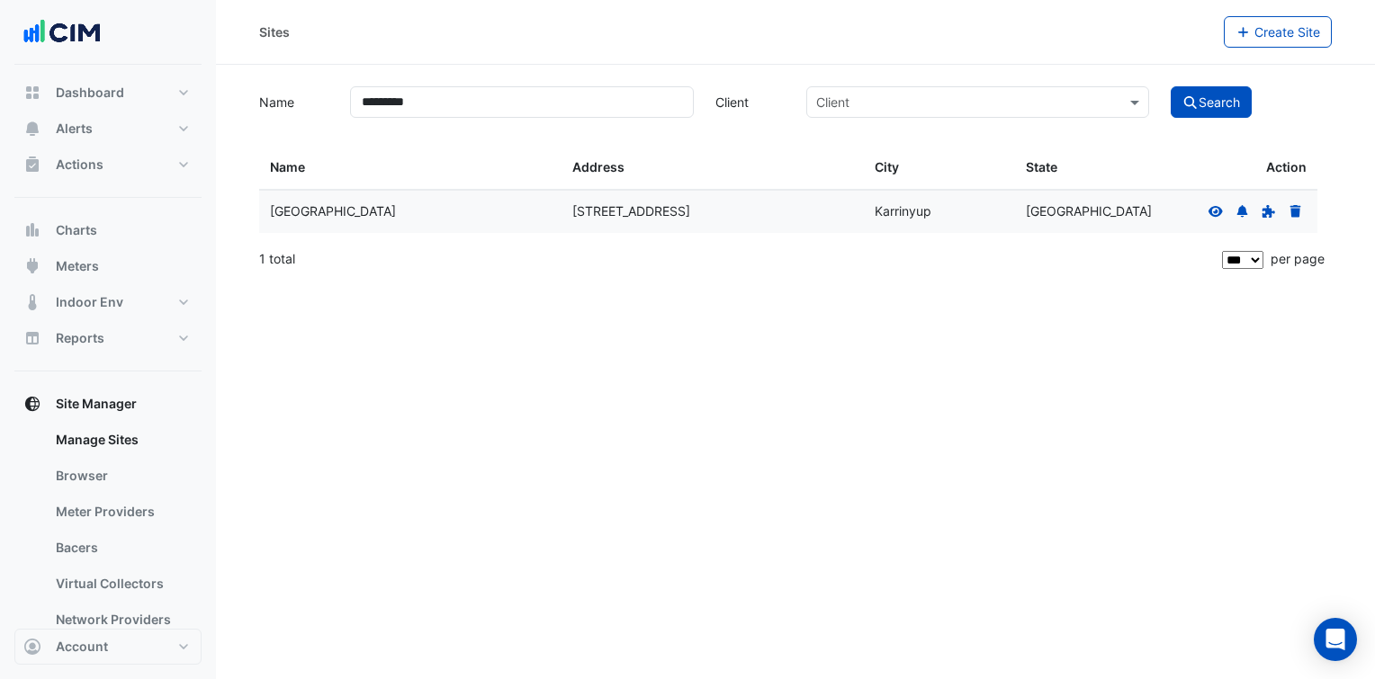
click at [1217, 215] on icon at bounding box center [1216, 210] width 14 height 11
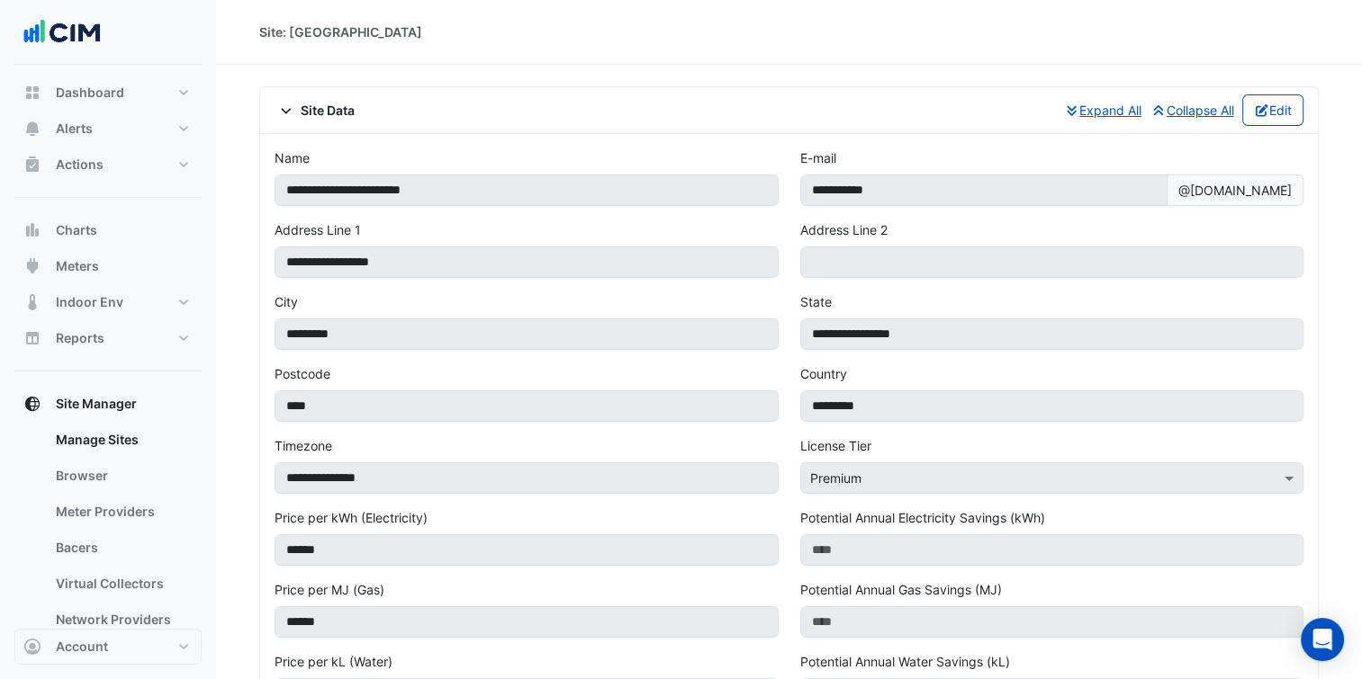
scroll to position [914, 0]
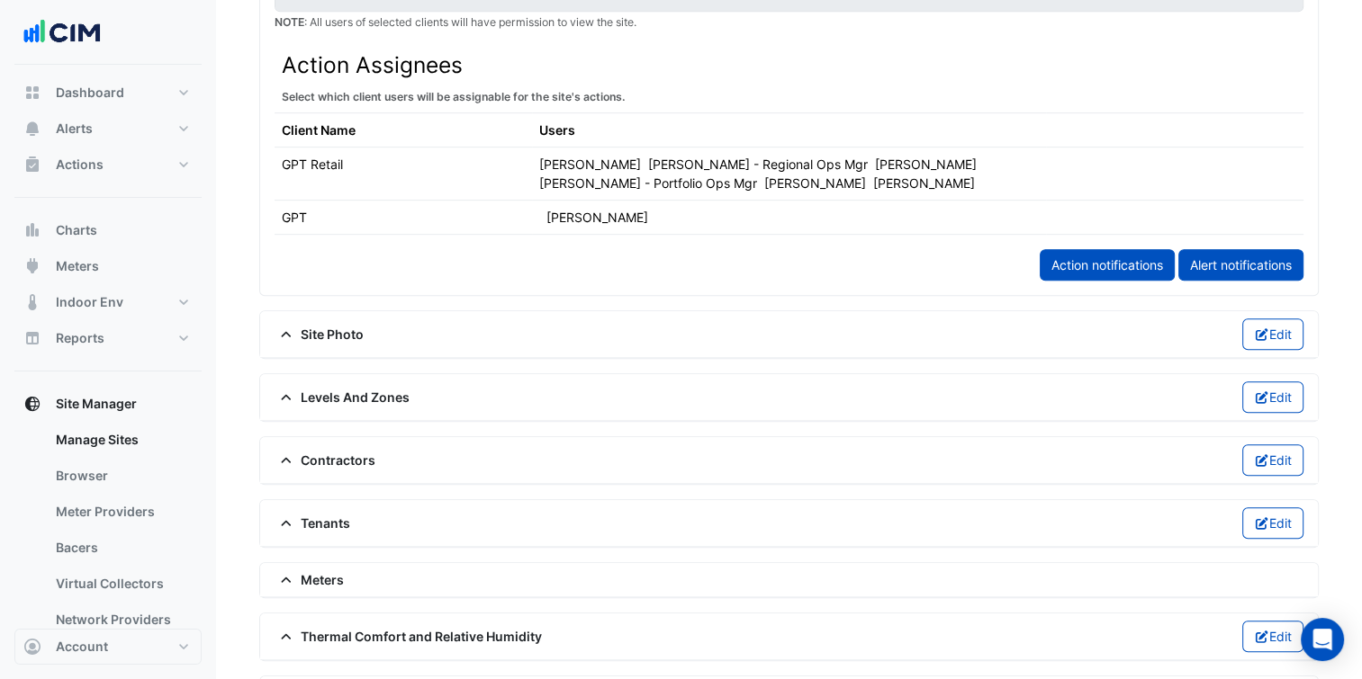
click at [308, 571] on span "Meters" at bounding box center [308, 580] width 69 height 19
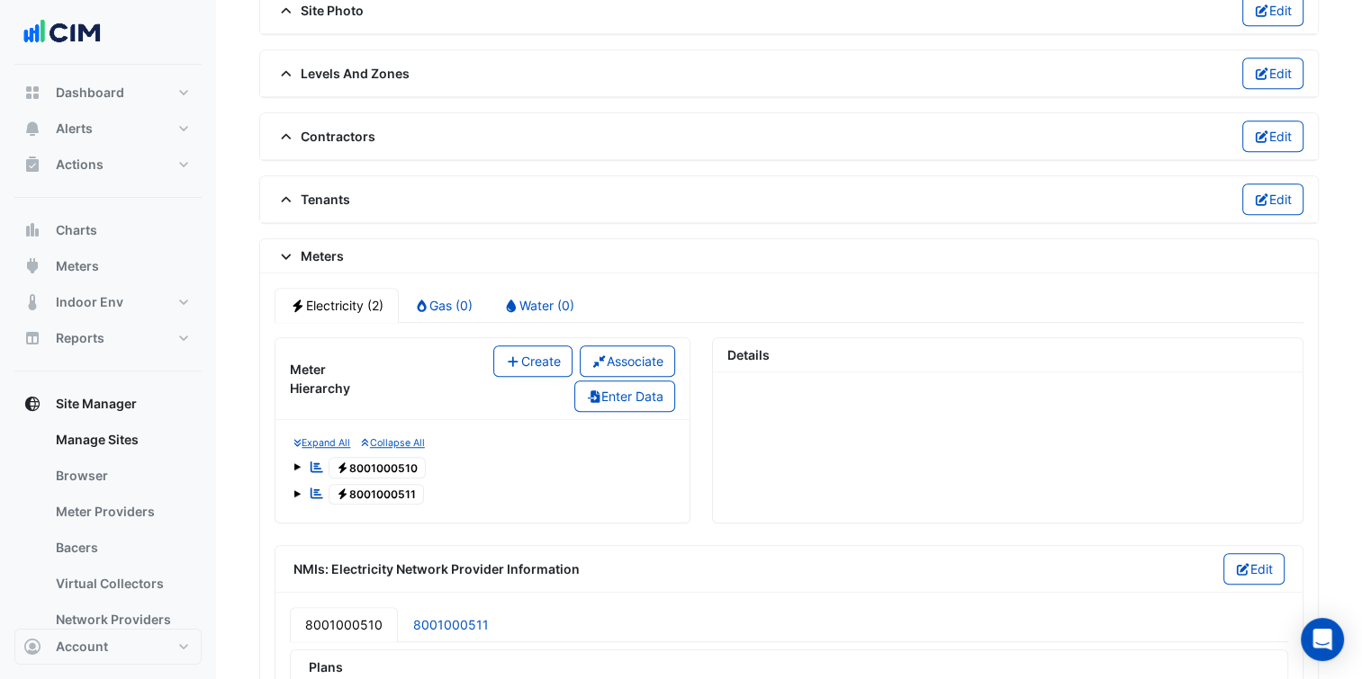
scroll to position [1238, 0]
click at [535, 288] on link "Water (0)" at bounding box center [539, 305] width 102 height 35
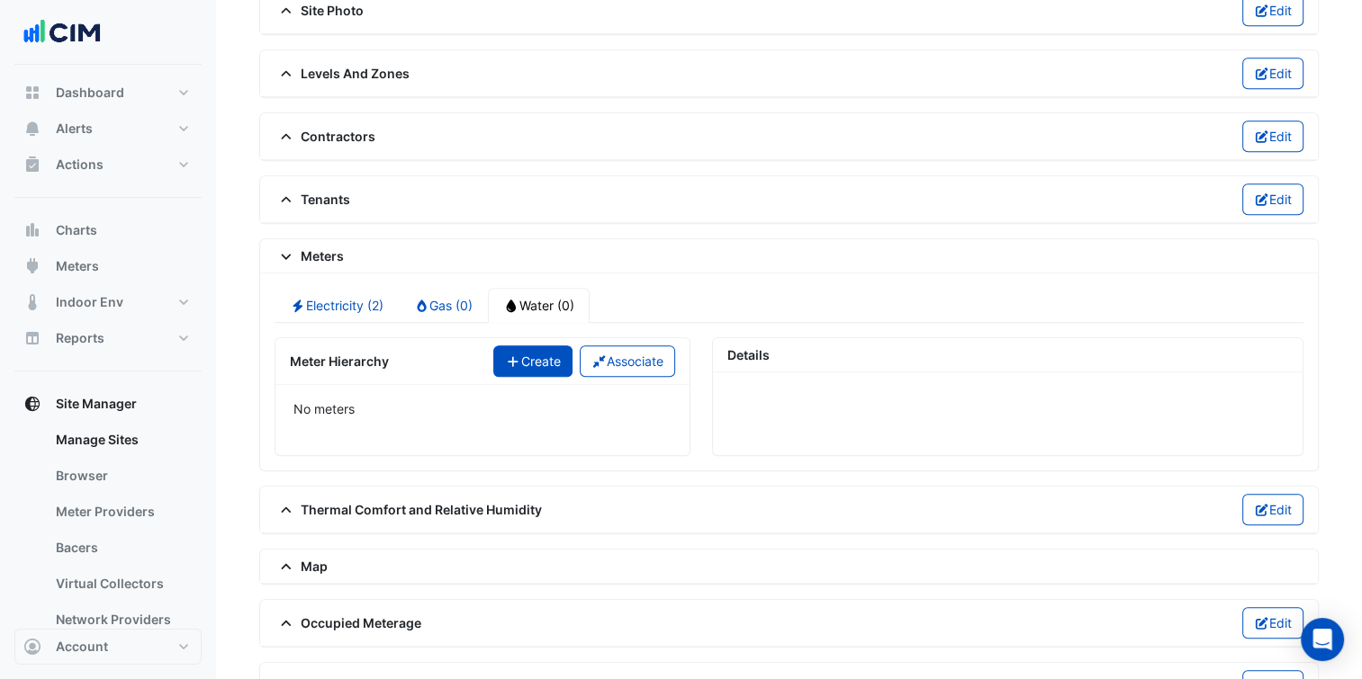
click at [546, 346] on button "Create" at bounding box center [532, 361] width 79 height 31
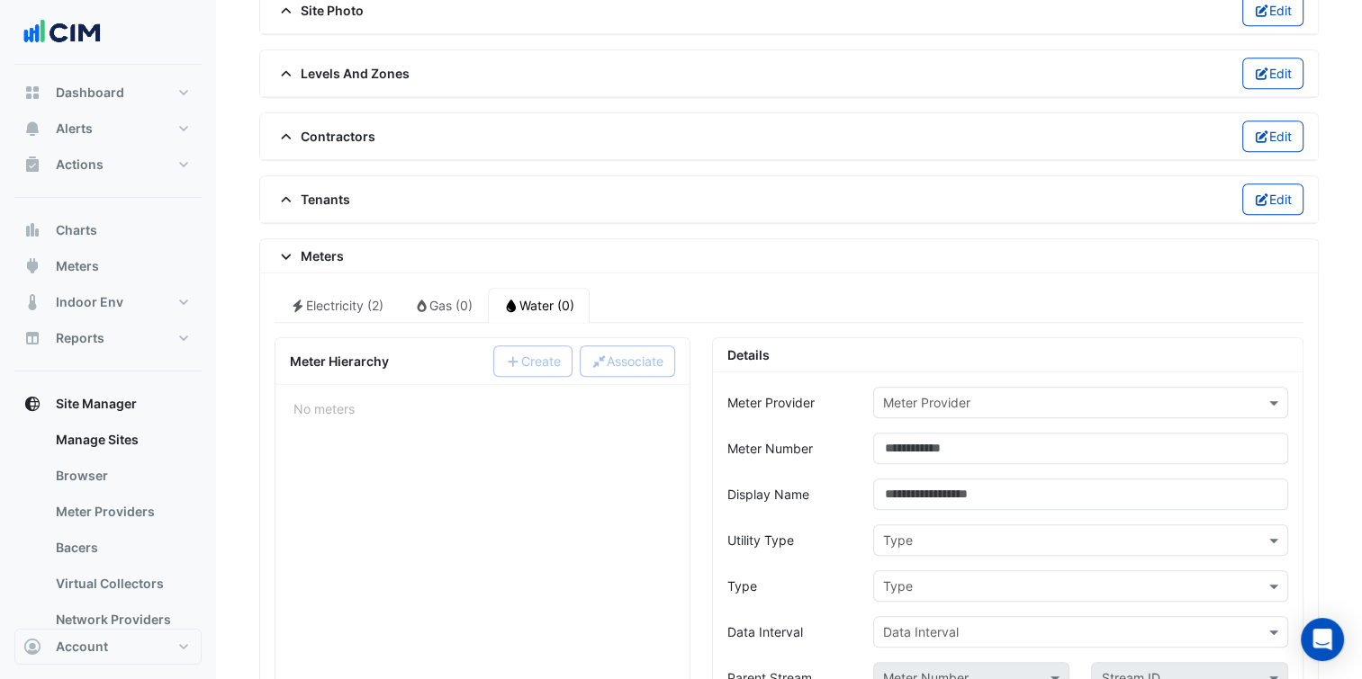
click at [1067, 394] on input "text" at bounding box center [1062, 403] width 359 height 19
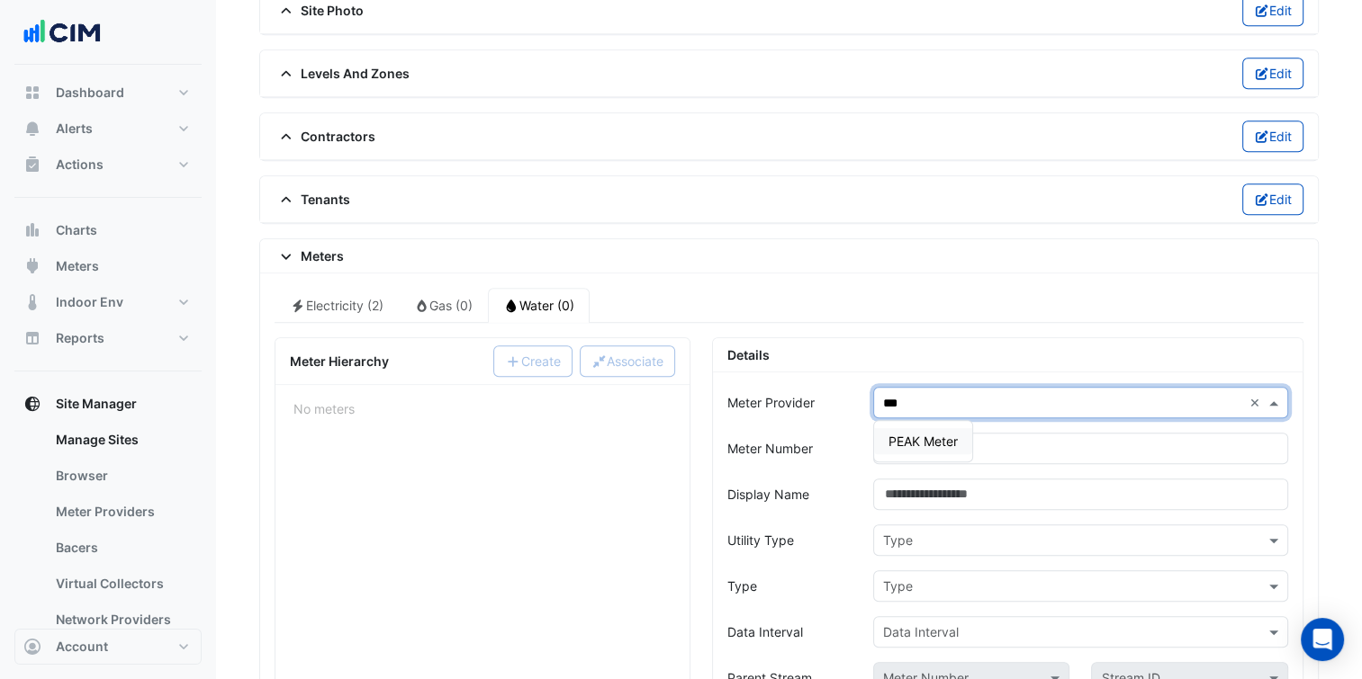
type input "****"
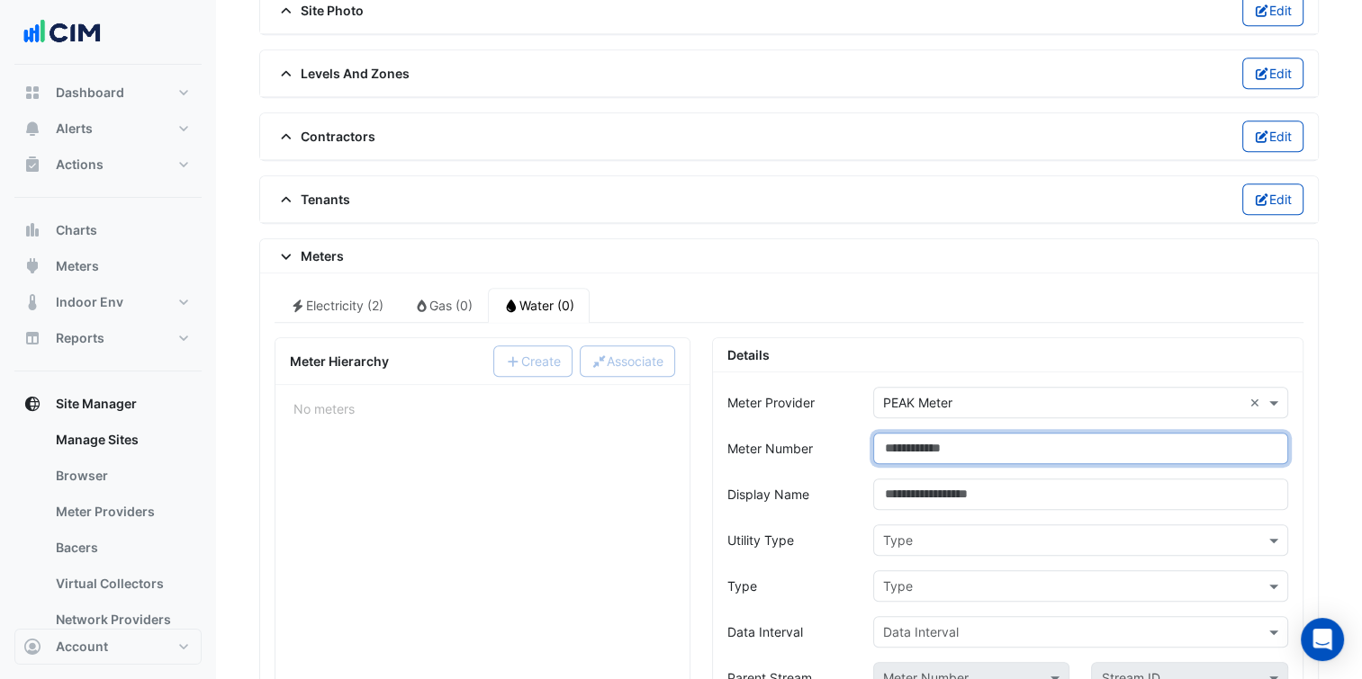
type input "*"
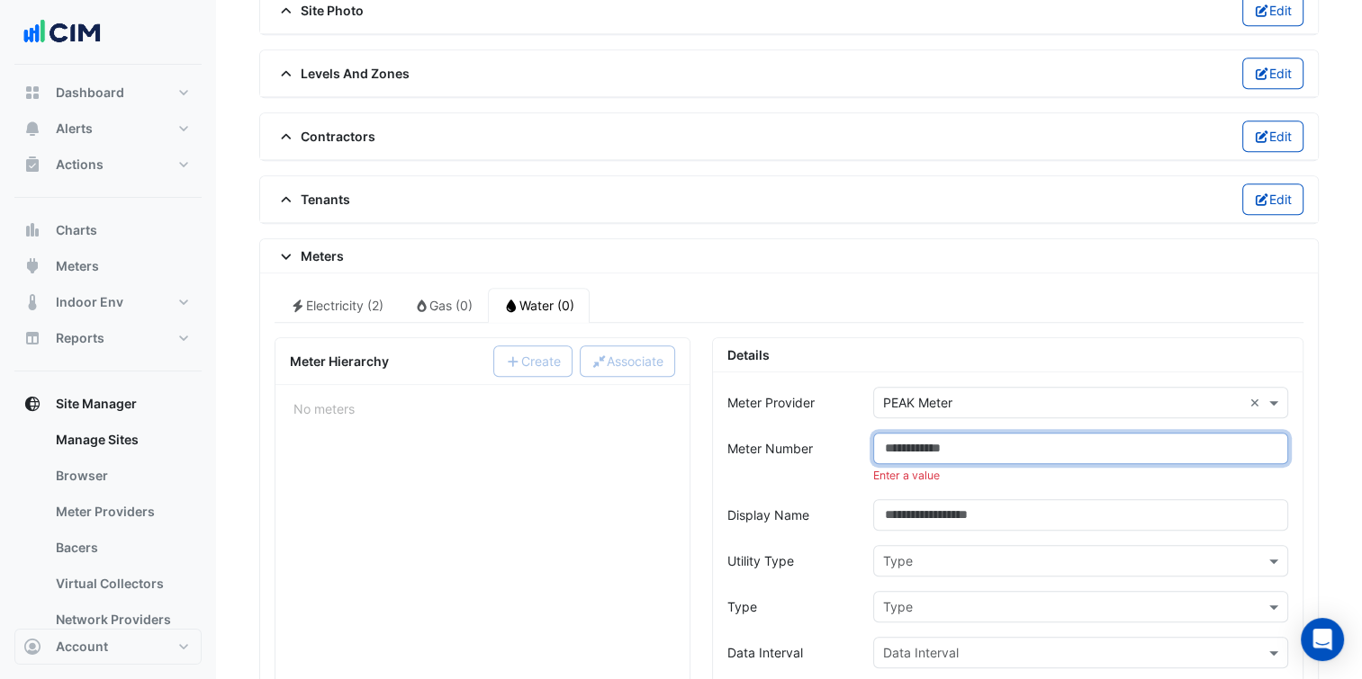
paste input "**********"
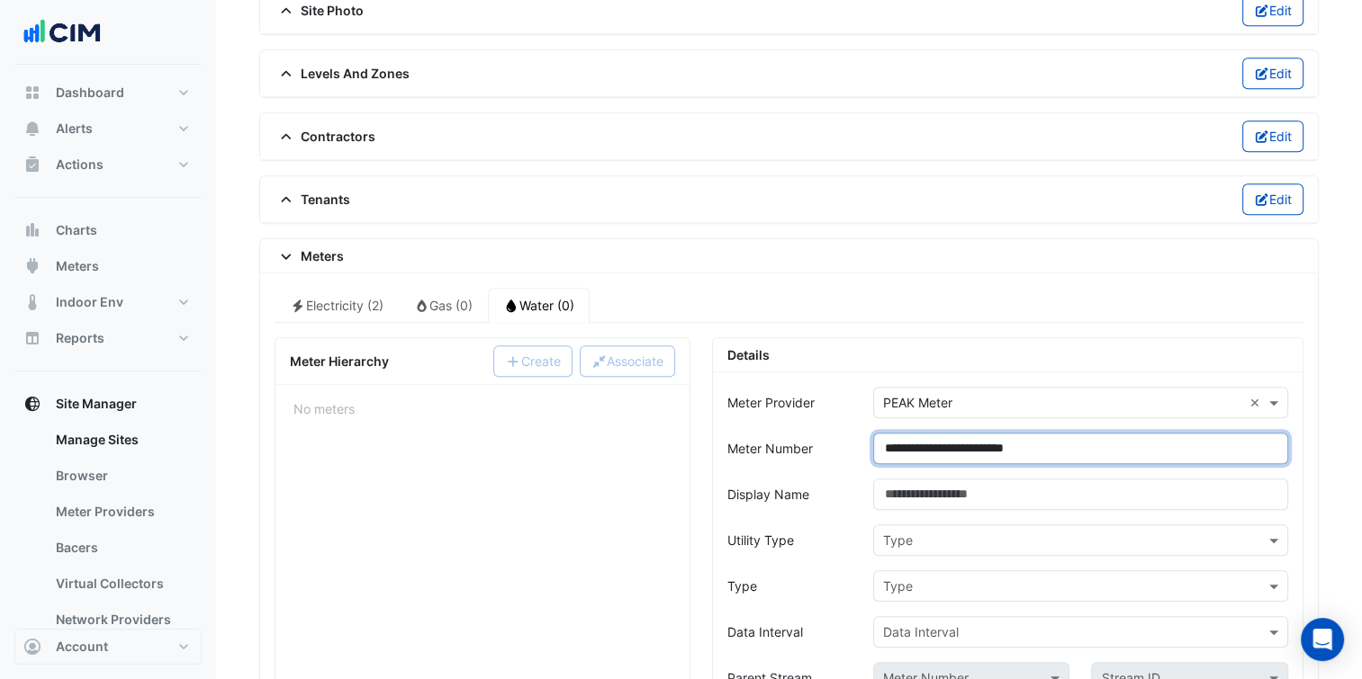
type input "**********"
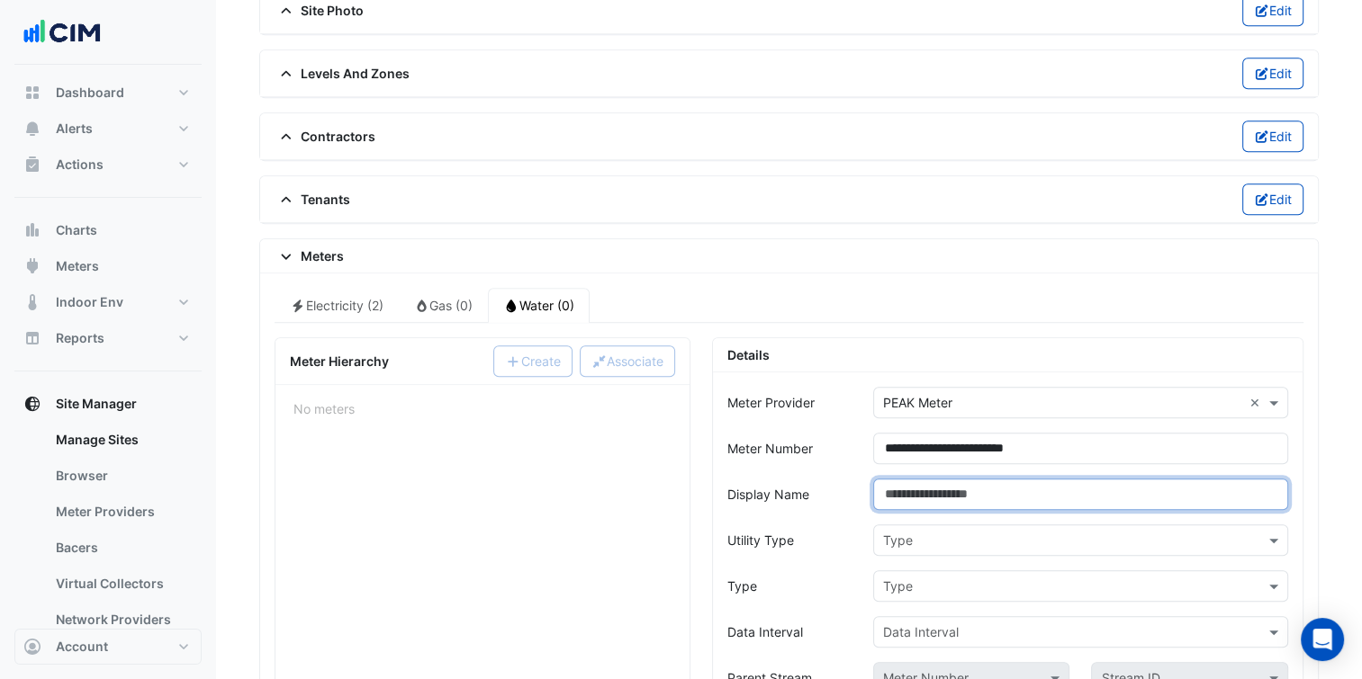
click at [1012, 488] on input "Display Name" at bounding box center [1080, 494] width 415 height 31
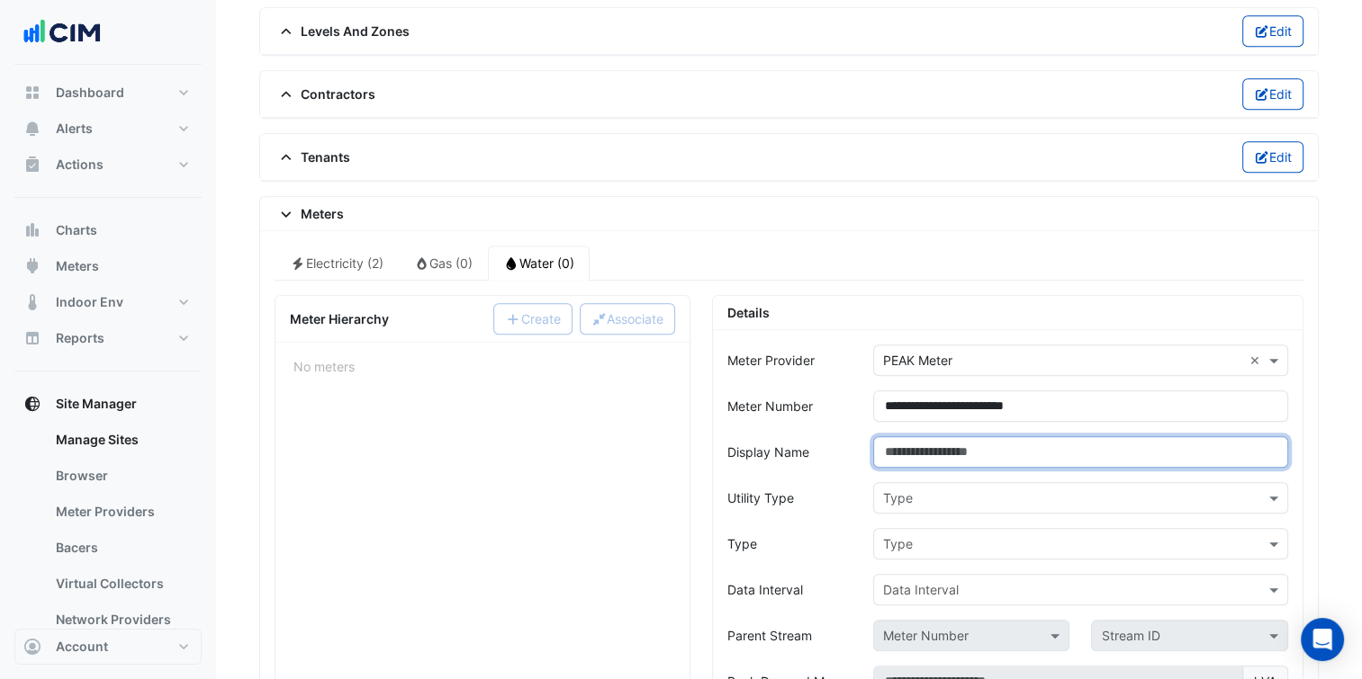
scroll to position [1282, 0]
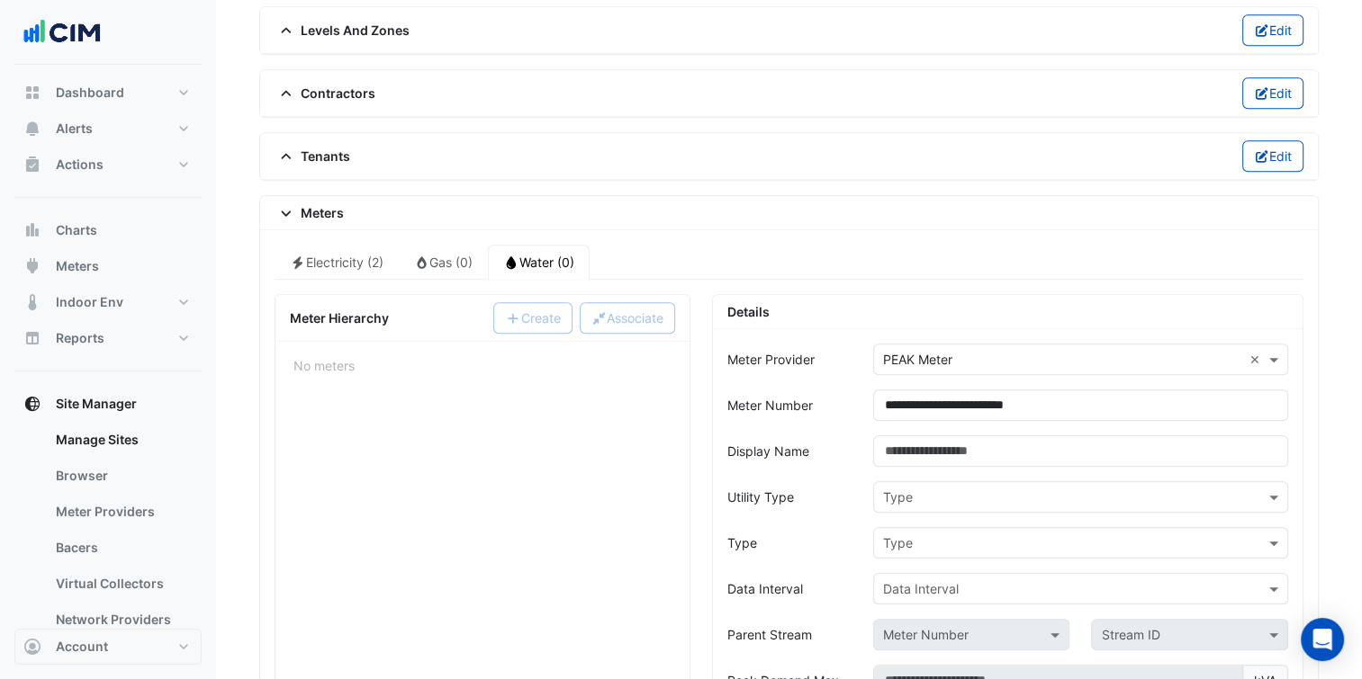
click at [1012, 489] on input "text" at bounding box center [1062, 498] width 359 height 19
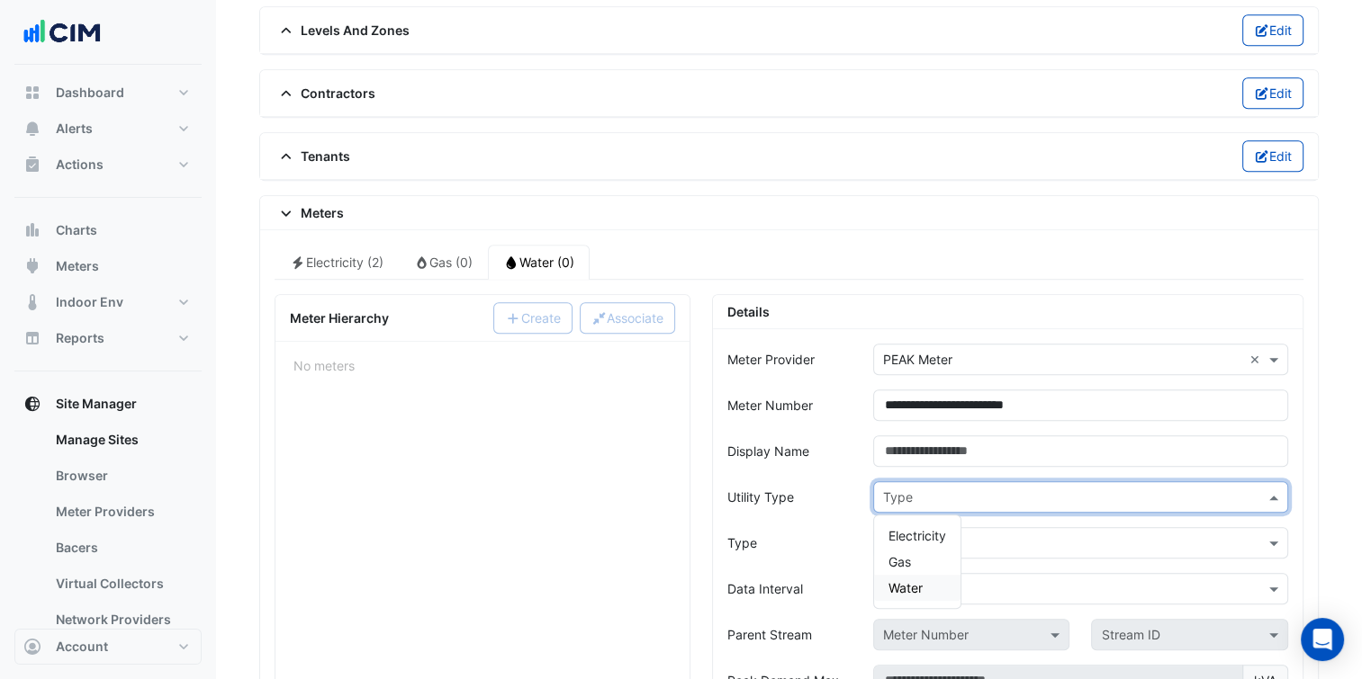
click at [912, 580] on span "Water" at bounding box center [905, 587] width 34 height 15
click at [958, 535] on input "text" at bounding box center [1062, 544] width 359 height 19
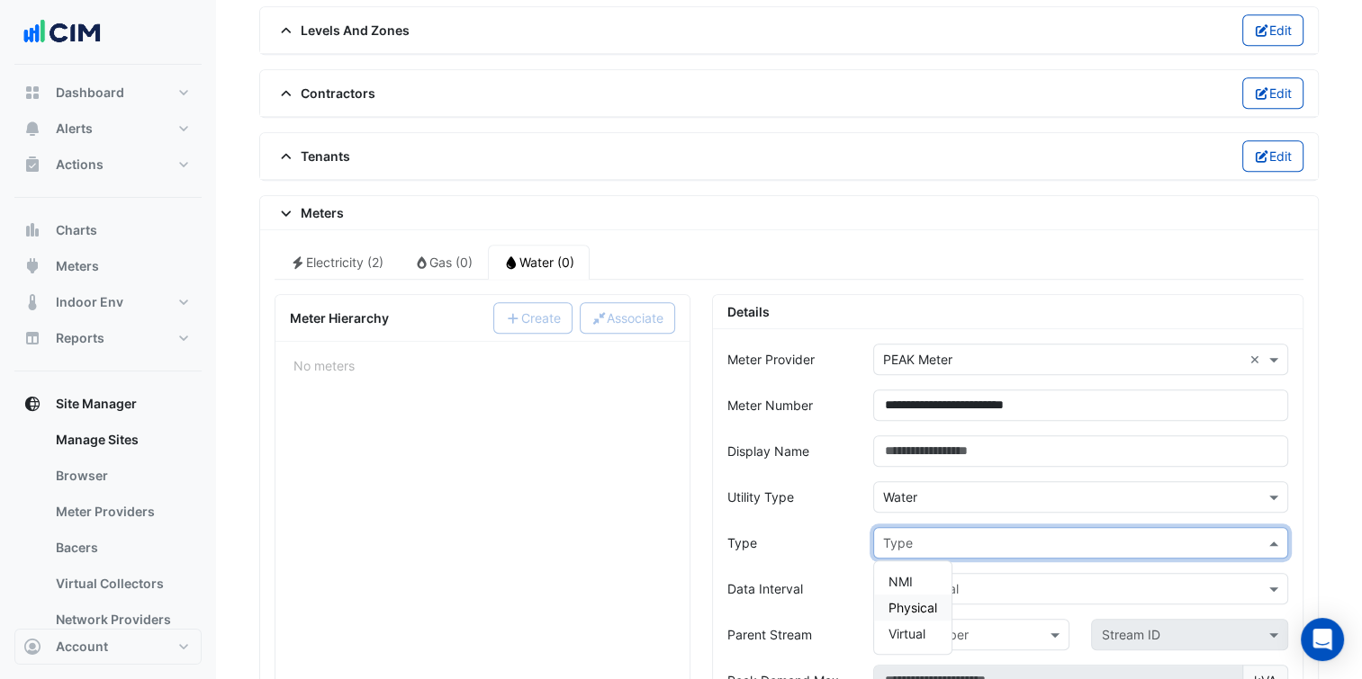
click at [911, 600] on span "Physical" at bounding box center [912, 607] width 49 height 15
click at [943, 580] on input "text" at bounding box center [1062, 589] width 359 height 19
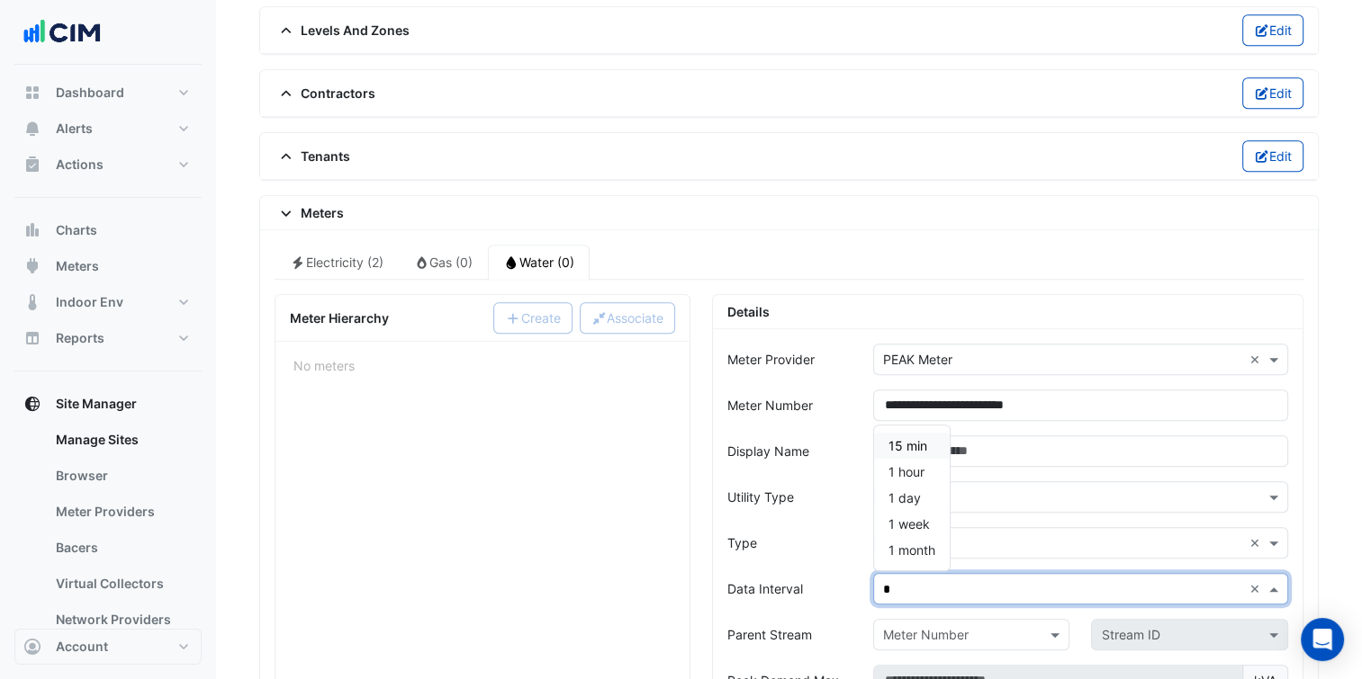
type input "**"
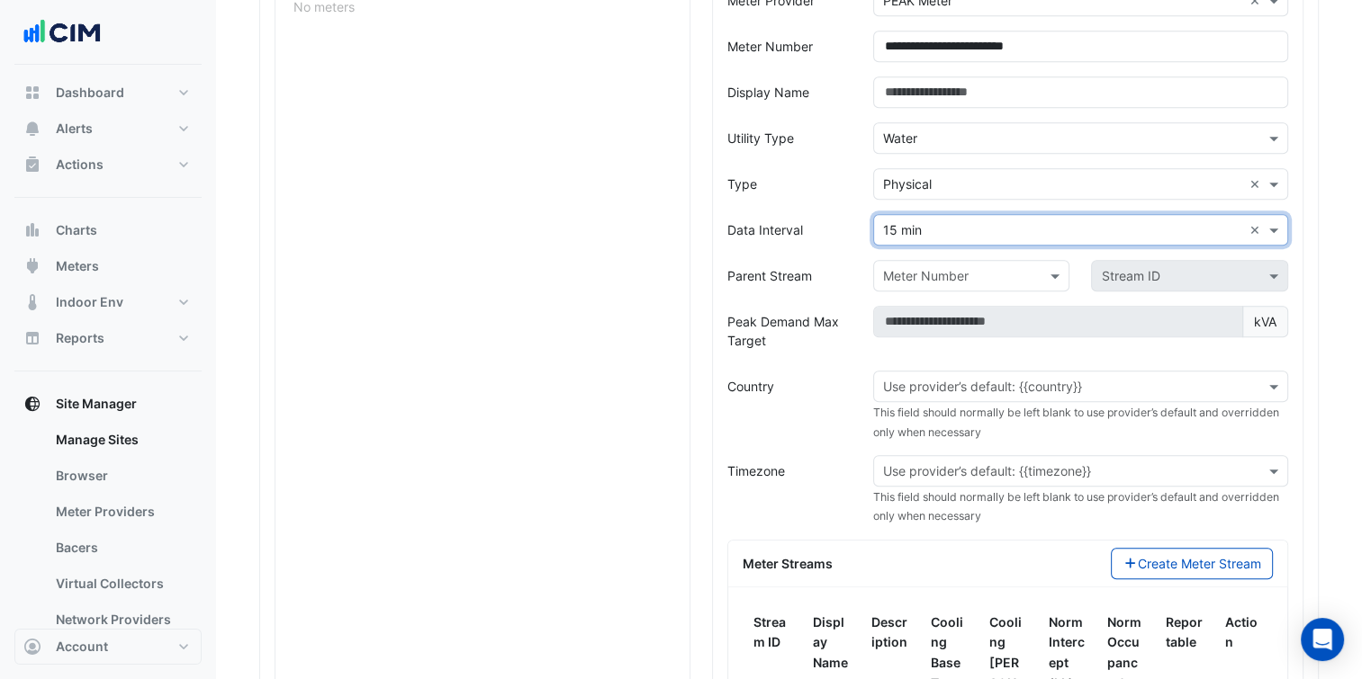
scroll to position [1649, 0]
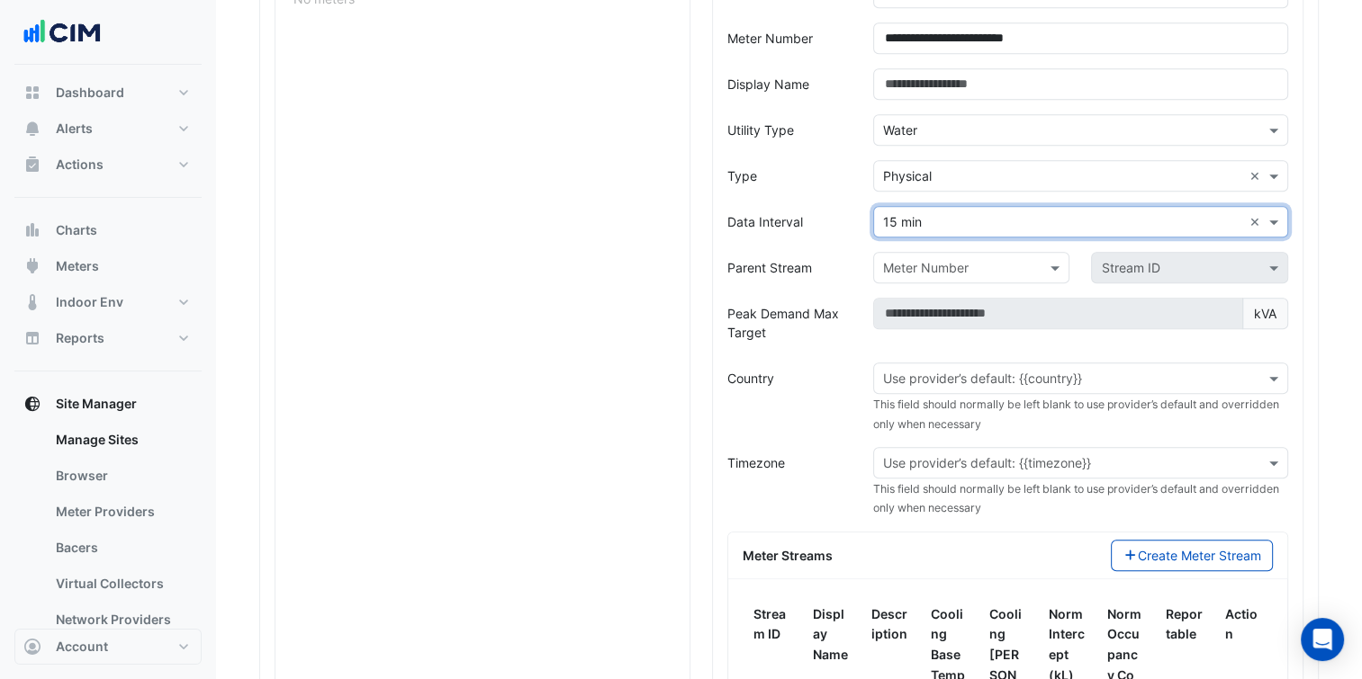
click at [961, 378] on div "Use provider’s default: {{country}}" at bounding box center [1080, 378] width 415 height 31
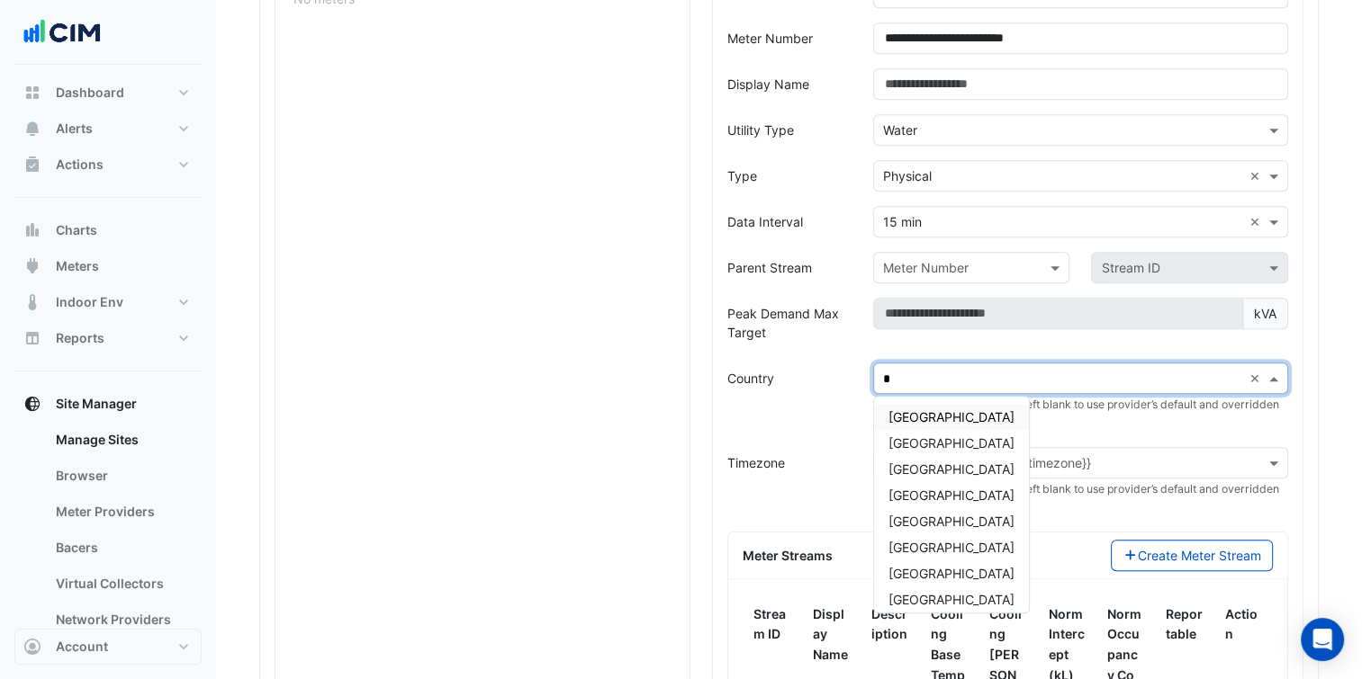
type input "**"
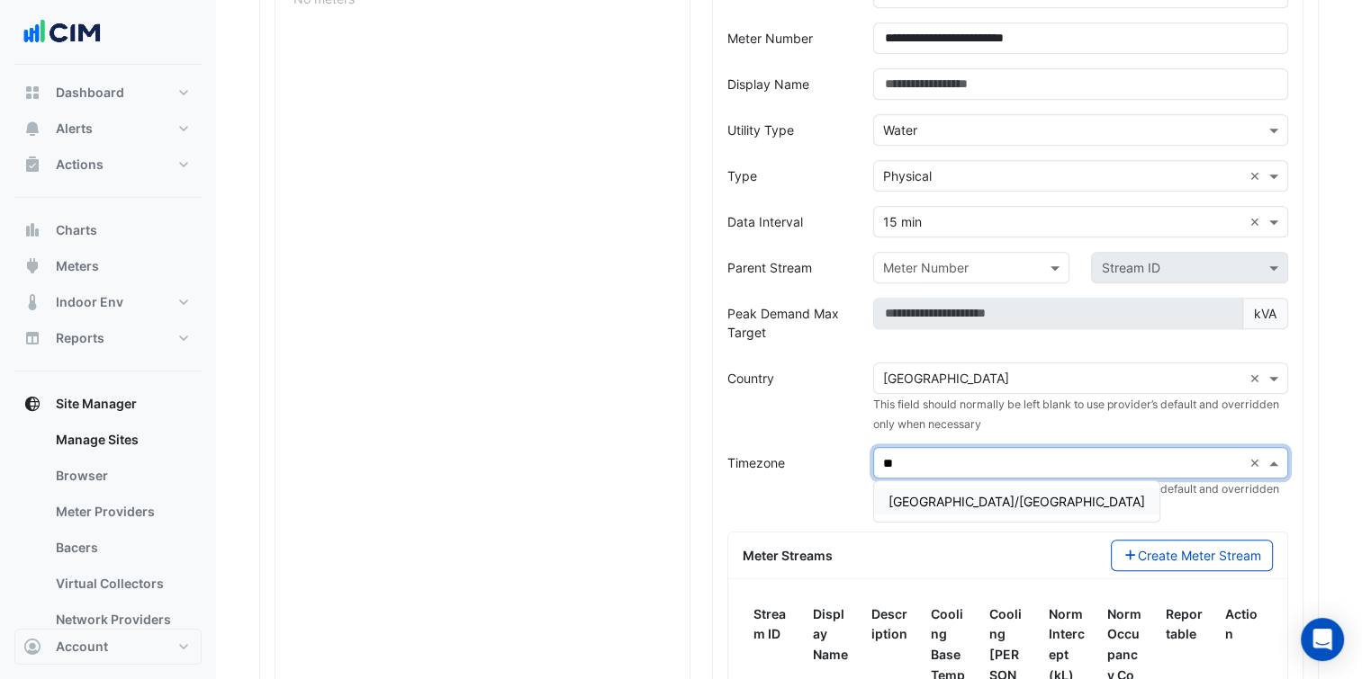
type input "***"
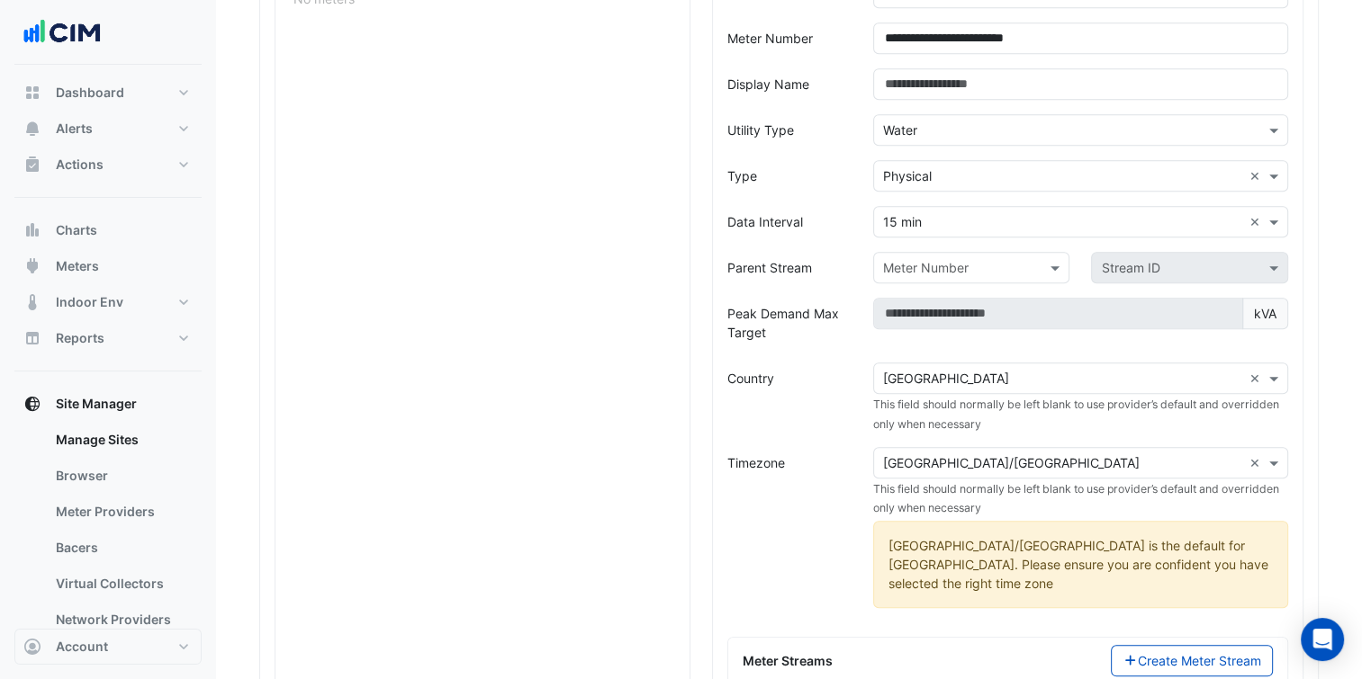
click at [1016, 537] on div "[GEOGRAPHIC_DATA]/[GEOGRAPHIC_DATA] is the default for [GEOGRAPHIC_DATA]. Pleas…" at bounding box center [1080, 564] width 415 height 87
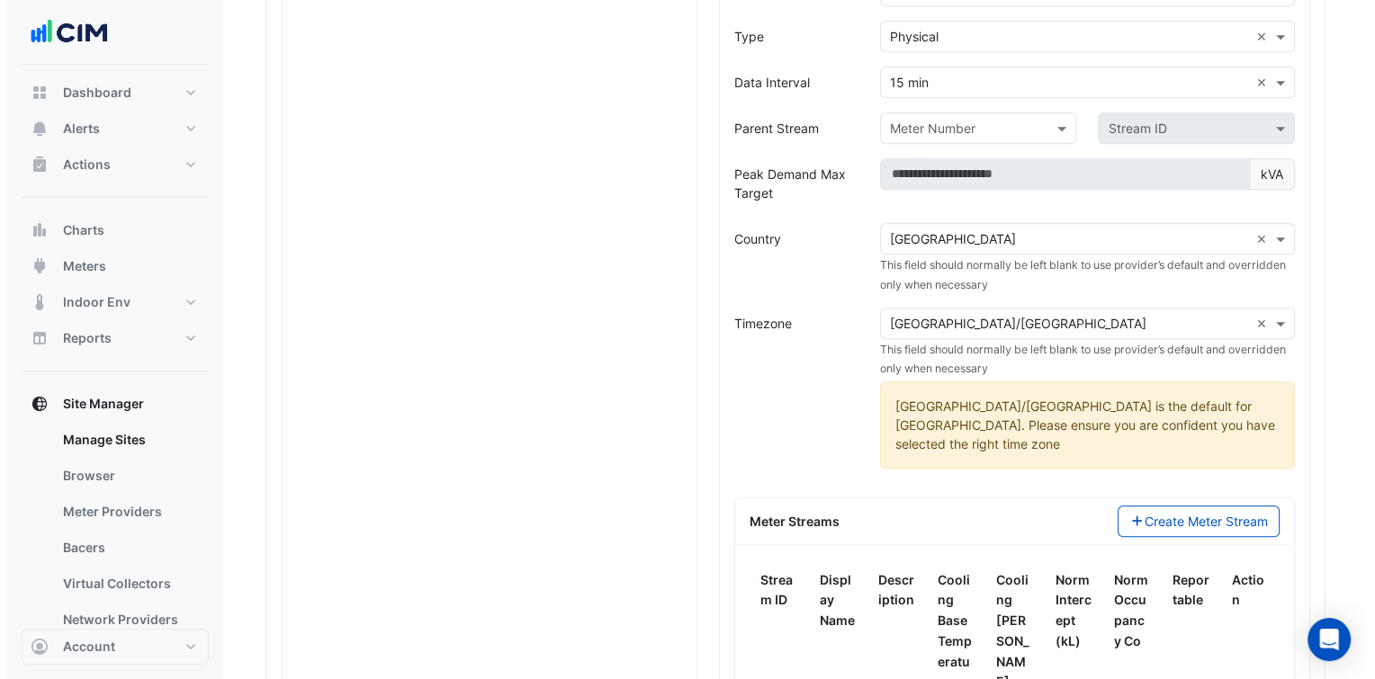
scroll to position [1796, 0]
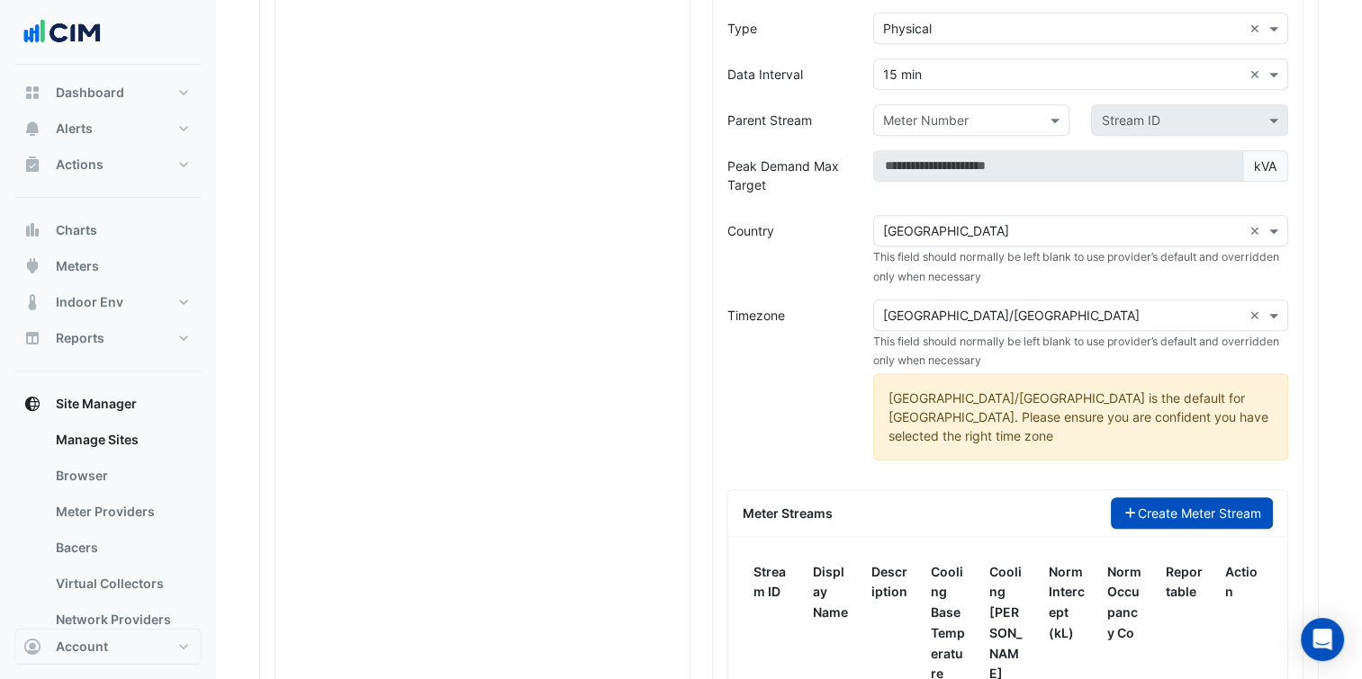
click at [1169, 498] on button "Create Meter Stream" at bounding box center [1192, 513] width 163 height 31
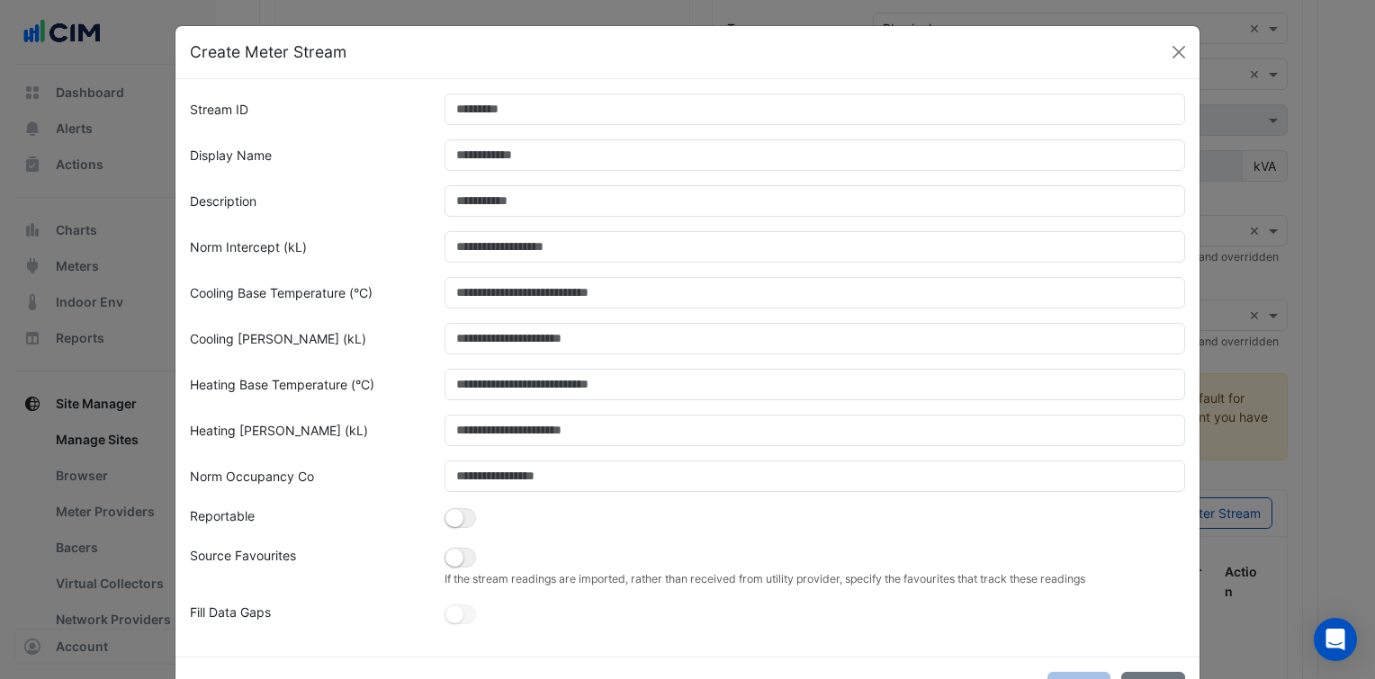
click at [514, 90] on div "Stream ID Display Name Description Norm Intercept (kL) Cooling Base Temperature…" at bounding box center [687, 367] width 1024 height 577
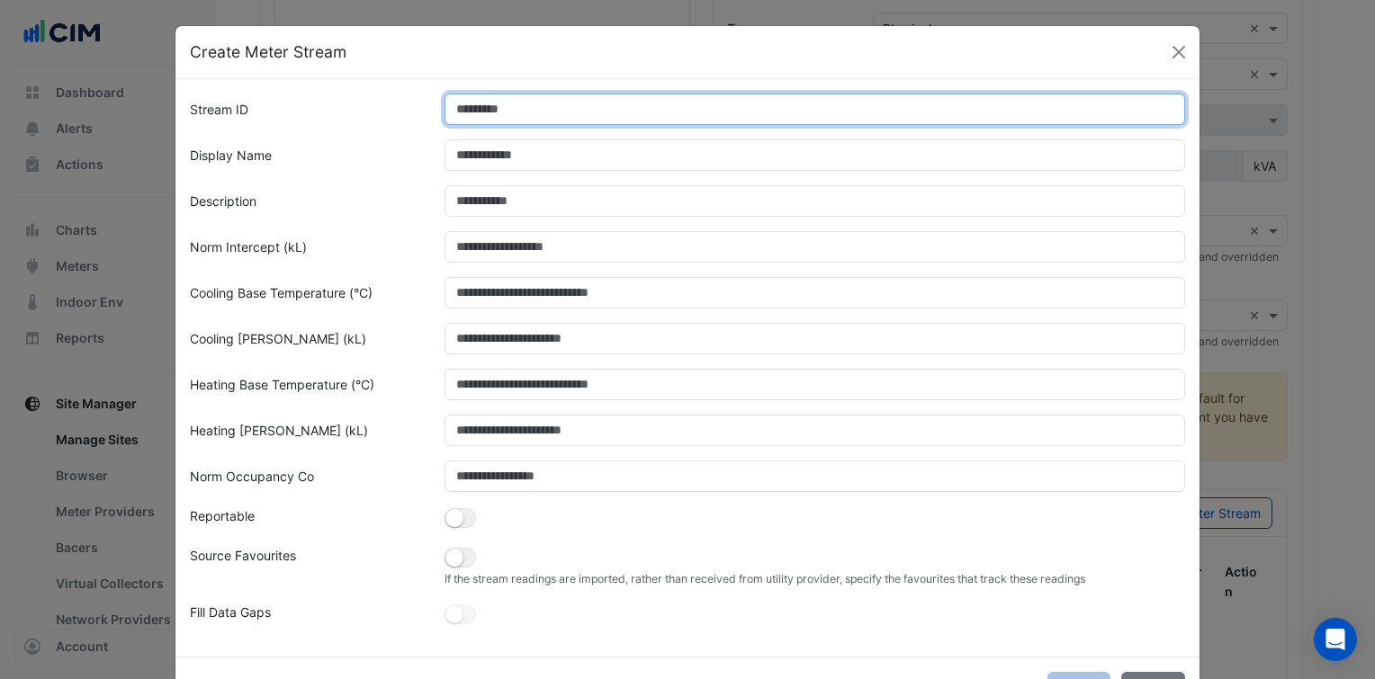
click at [505, 103] on input "Stream ID" at bounding box center [816, 109] width 742 height 31
type input "*"
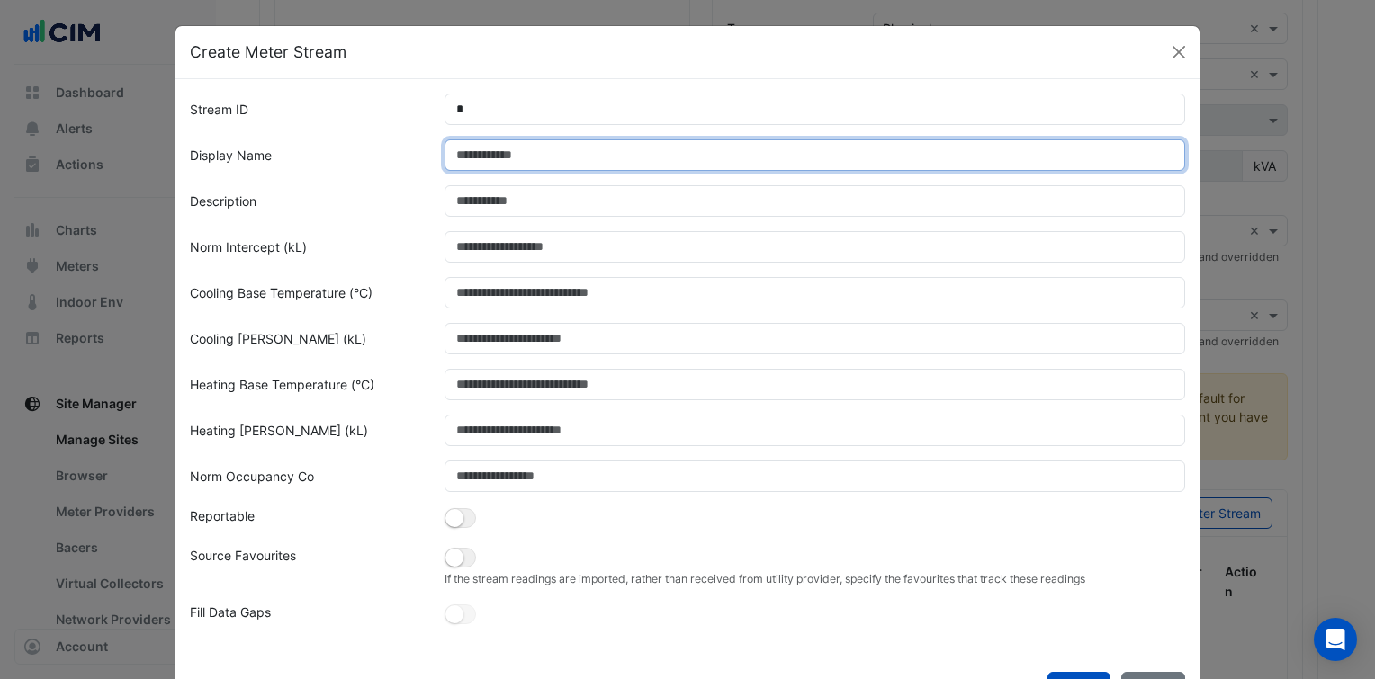
paste input "**********"
type input "**********"
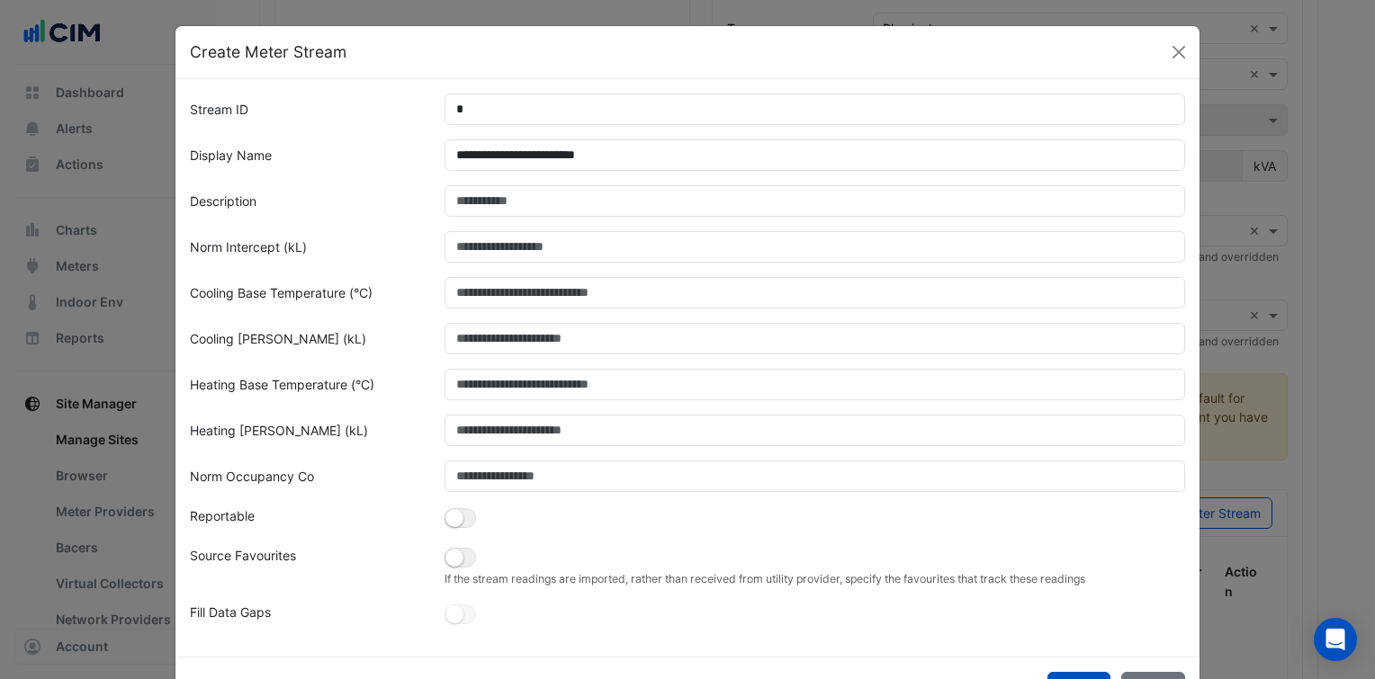
click at [417, 277] on div "Cooling Base Temperature (°C)" at bounding box center [306, 292] width 255 height 31
click at [446, 551] on small "button" at bounding box center [454, 558] width 18 height 18
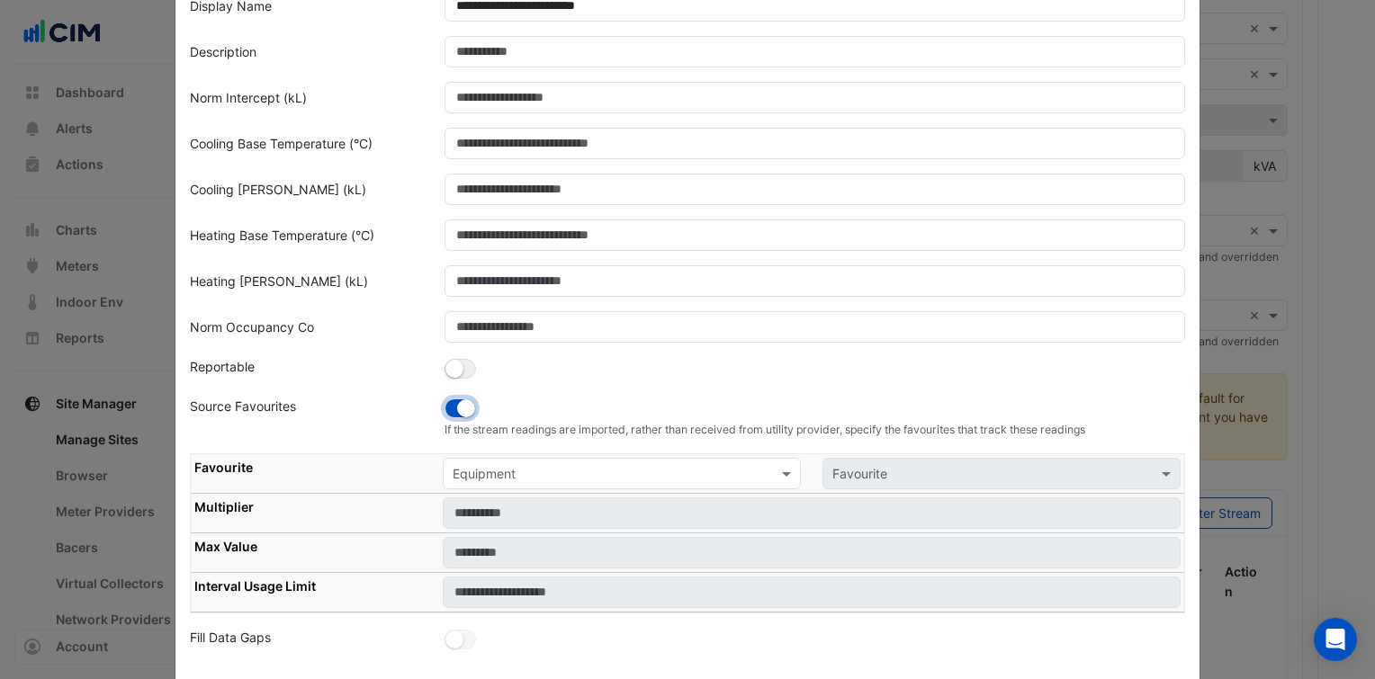
scroll to position [164, 0]
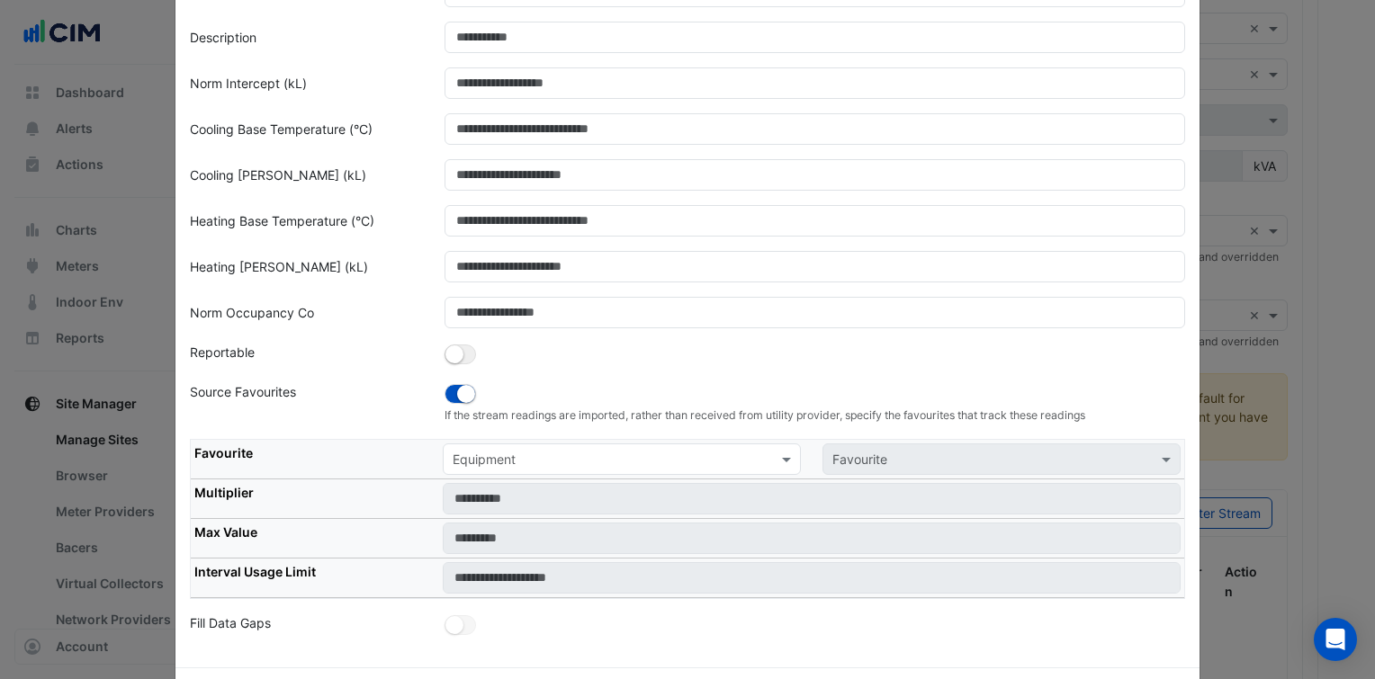
click at [513, 457] on input "text" at bounding box center [604, 460] width 302 height 19
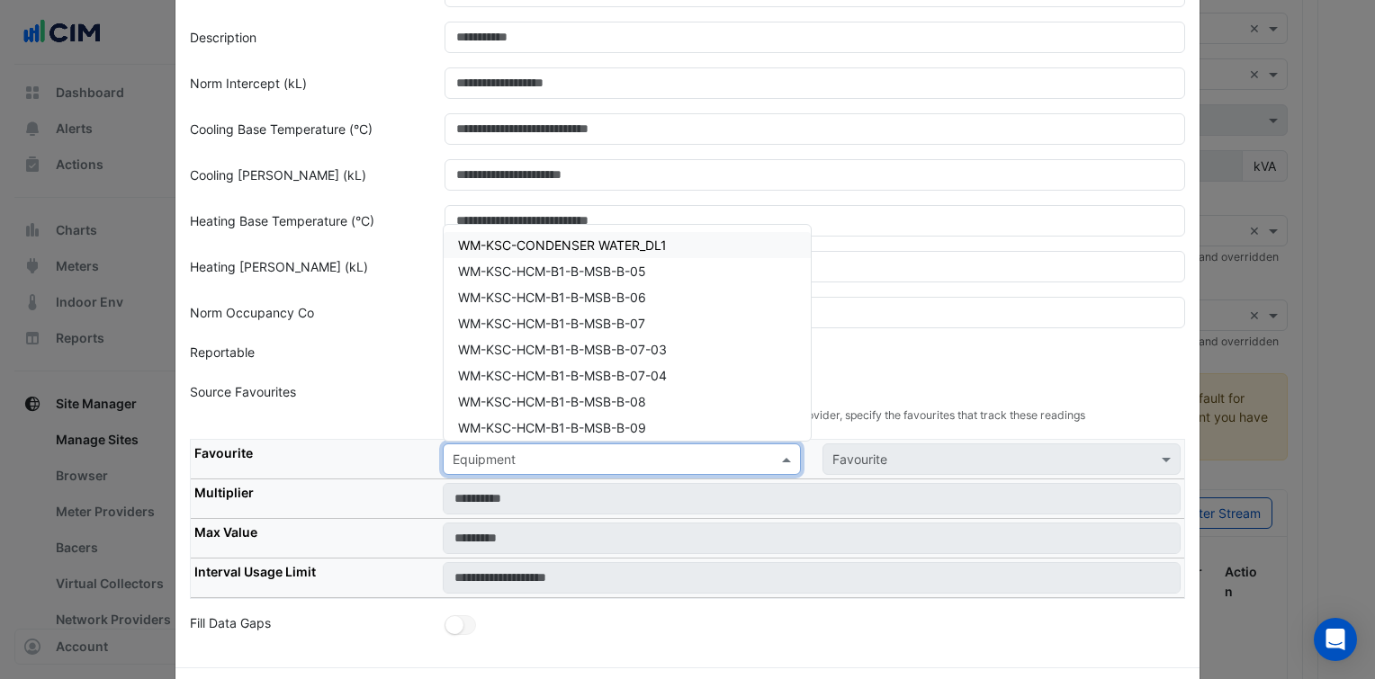
paste input "**********"
type input "**********"
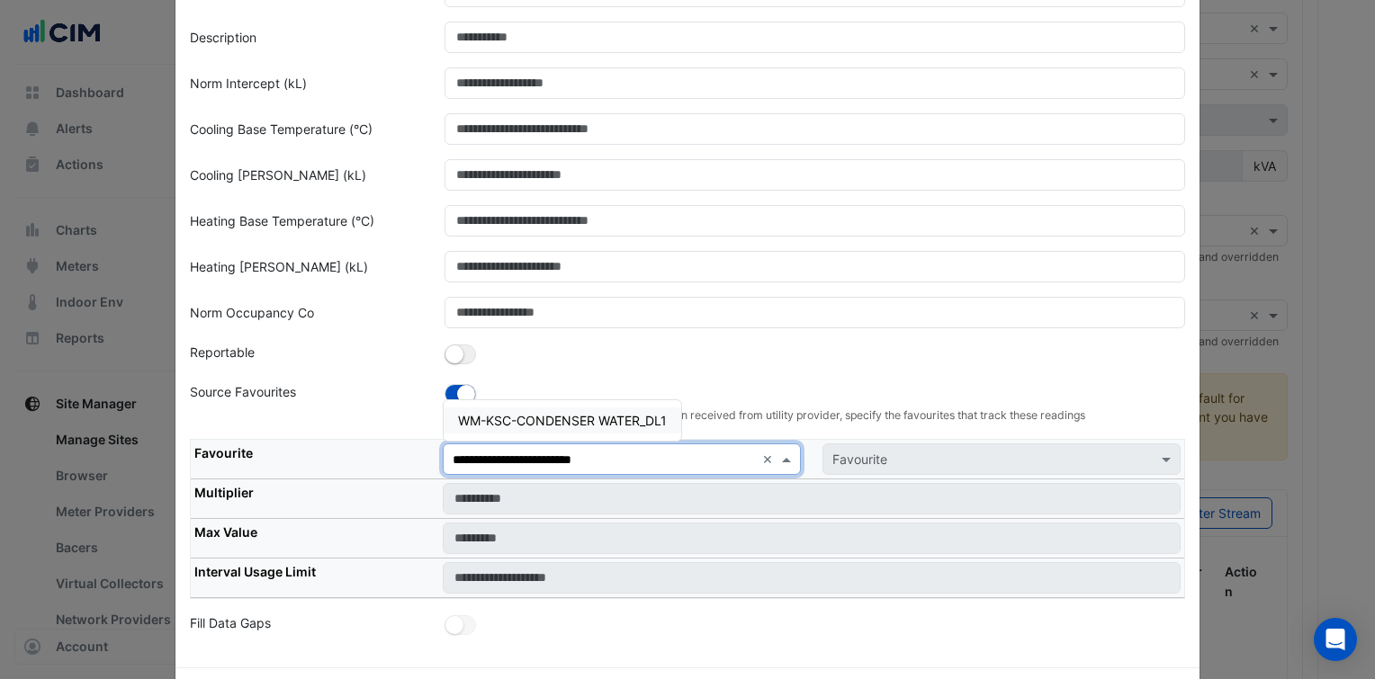
click at [560, 418] on span "WM-KSC-CONDENSER WATER_DL1" at bounding box center [562, 420] width 209 height 15
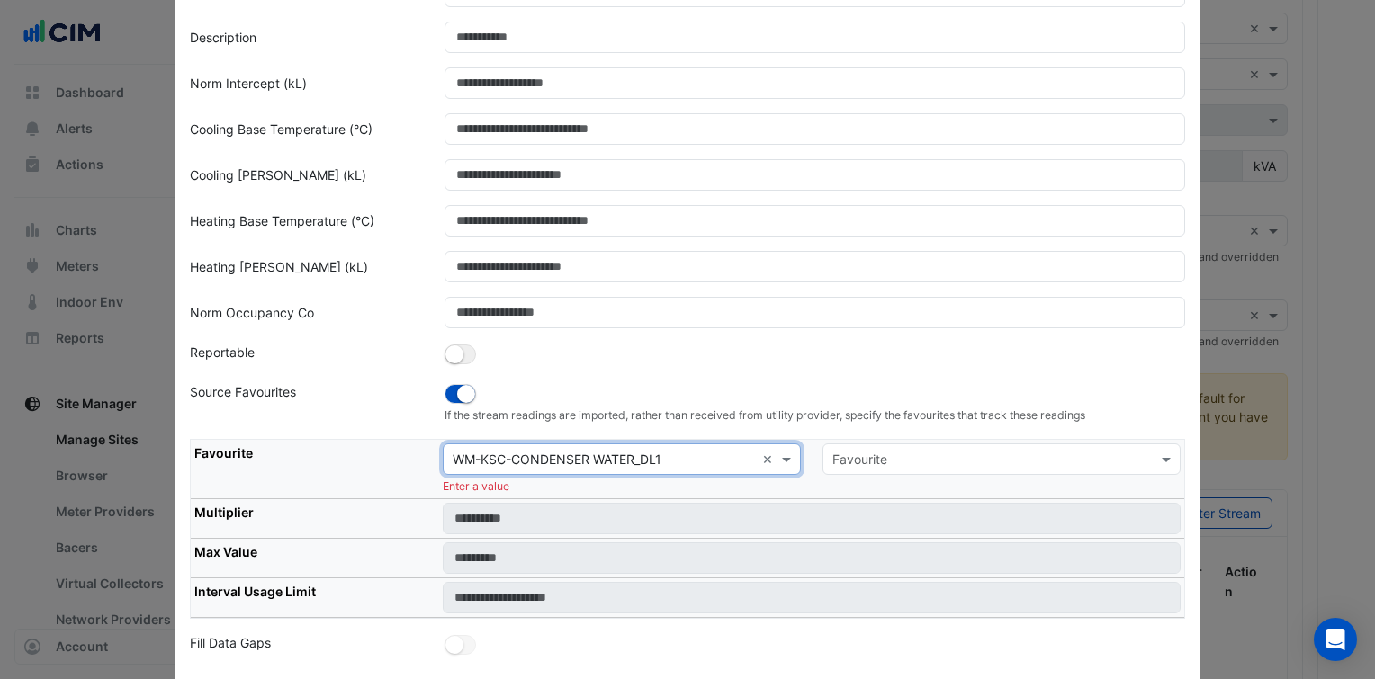
click at [859, 445] on div "Favourite" at bounding box center [1002, 459] width 358 height 31
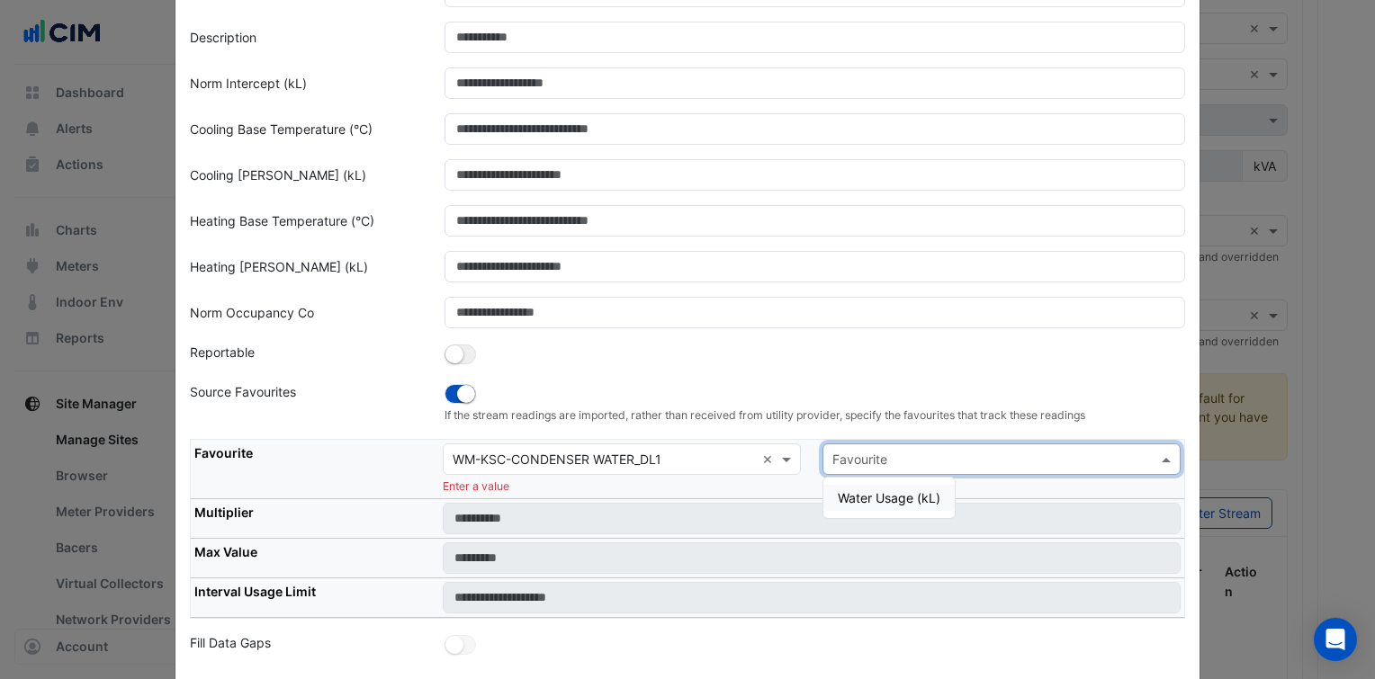
click at [856, 500] on span "Water Usage (kL)" at bounding box center [889, 497] width 103 height 15
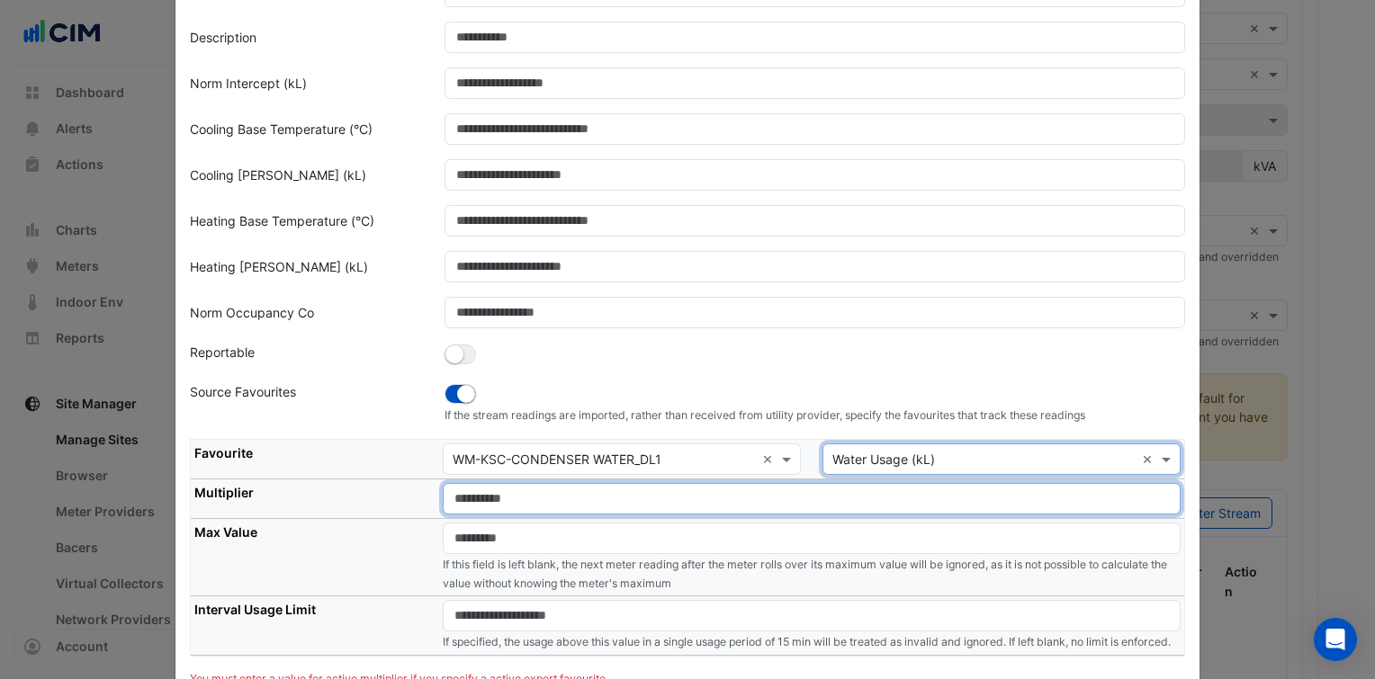
click at [615, 500] on input "number" at bounding box center [812, 498] width 738 height 31
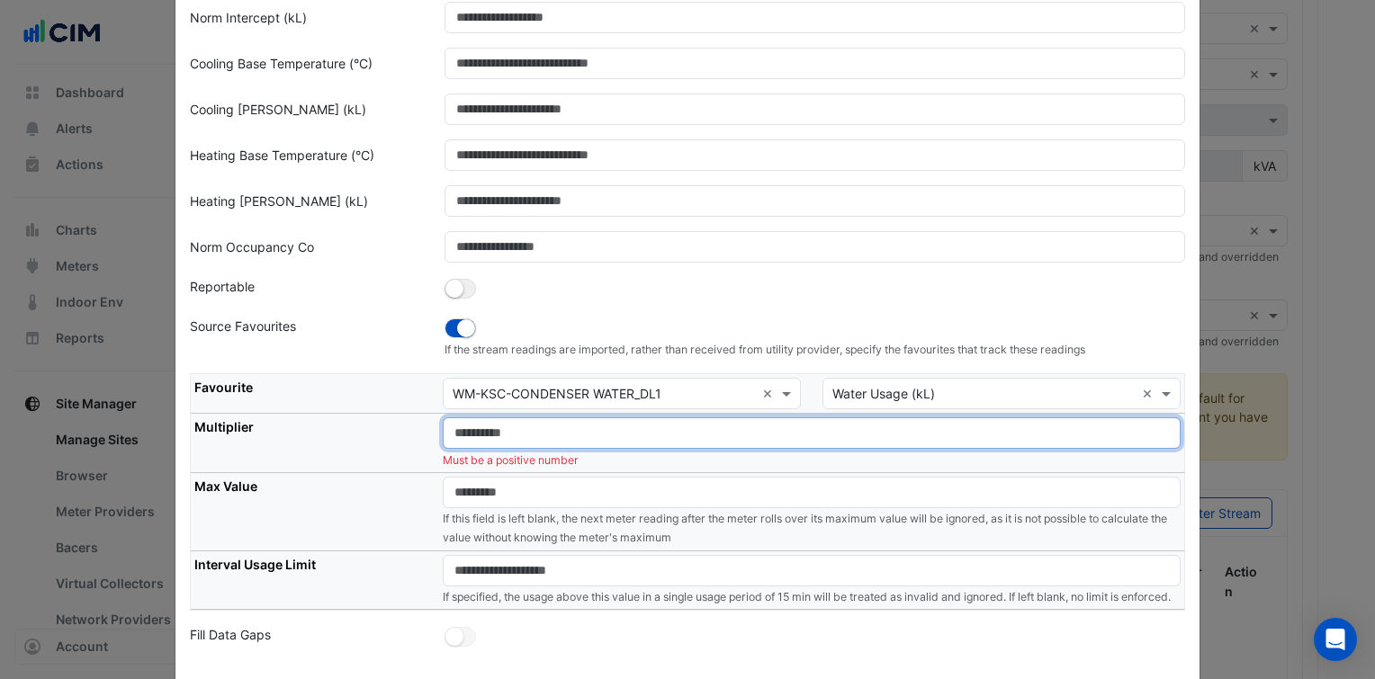
scroll to position [232, 0]
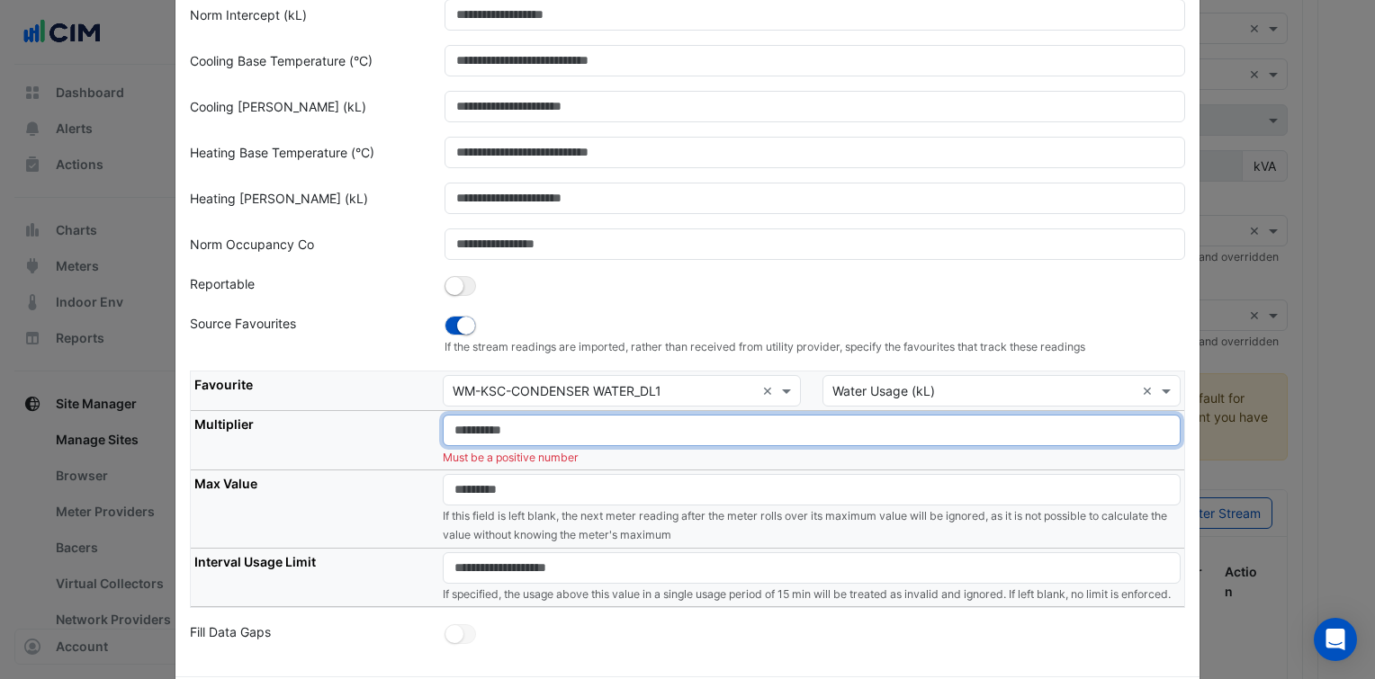
drag, startPoint x: 493, startPoint y: 415, endPoint x: 423, endPoint y: 426, distance: 71.0
click at [424, 426] on tr "Multiplier * Must be a positive number" at bounding box center [688, 440] width 994 height 59
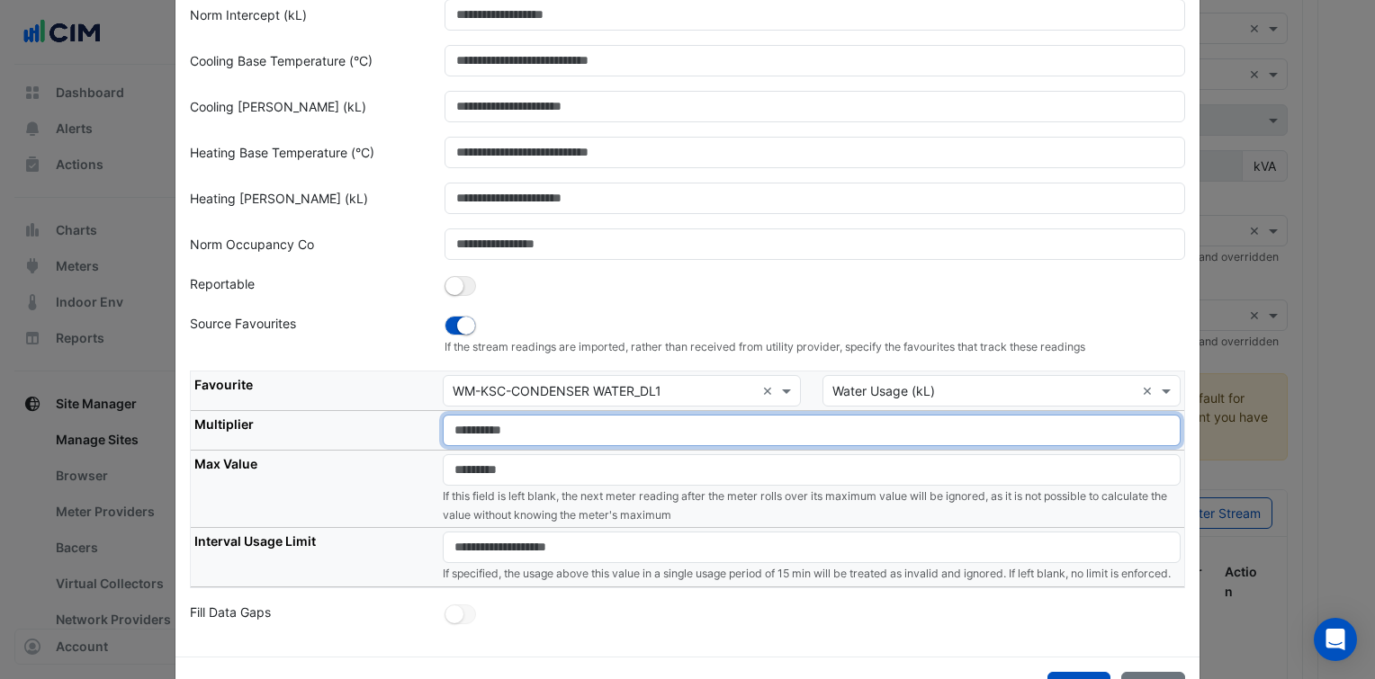
type input "*"
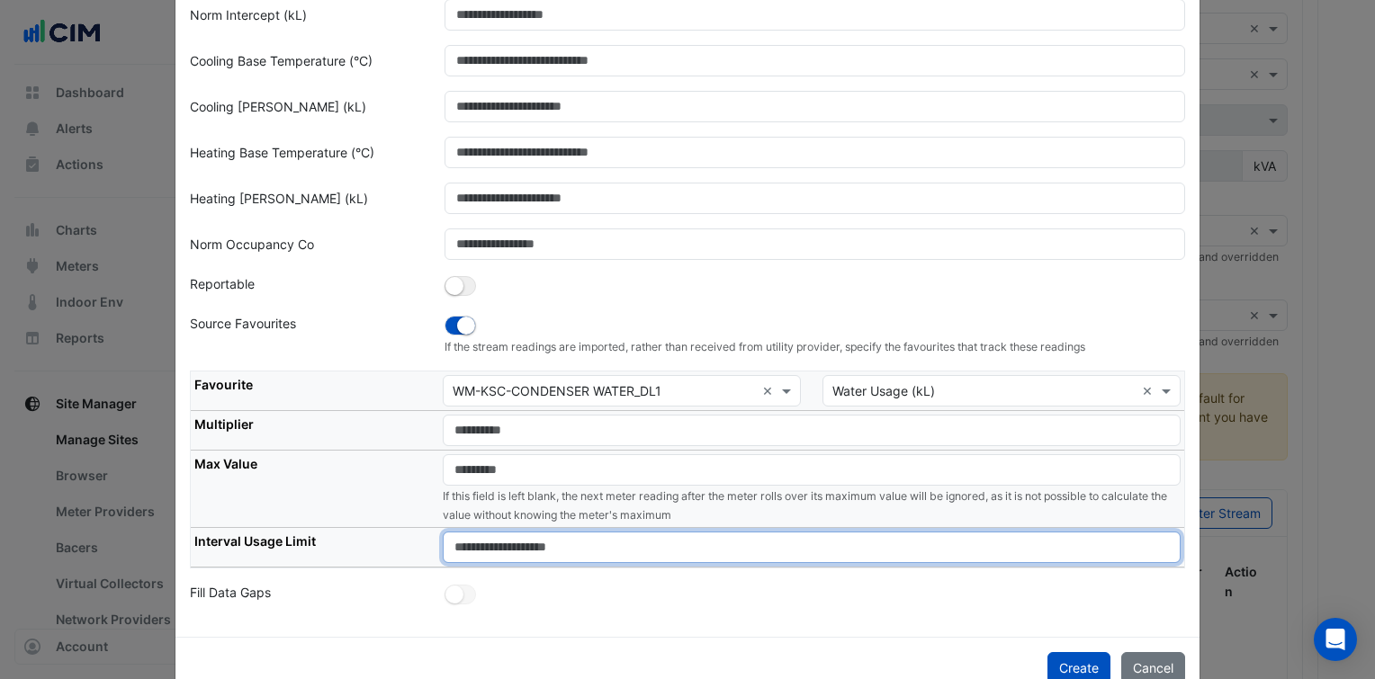
type input "****"
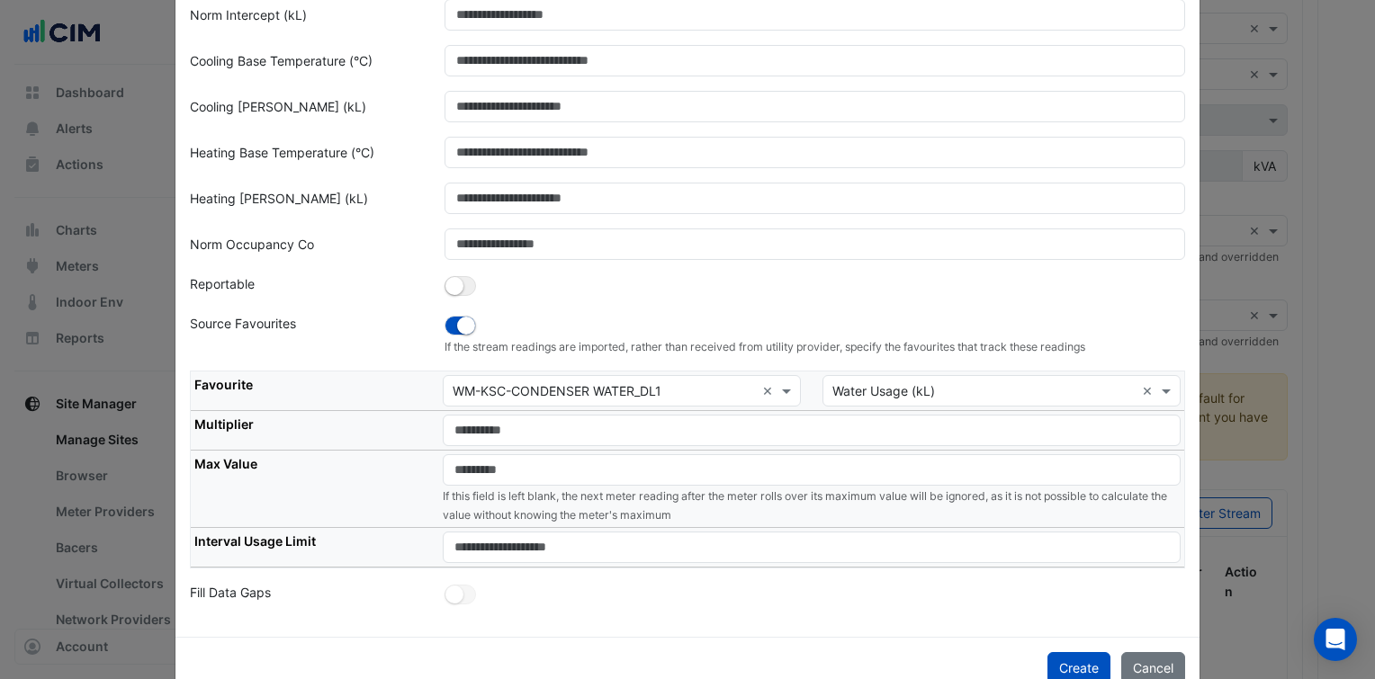
click at [637, 618] on div "**********" at bounding box center [687, 242] width 1024 height 790
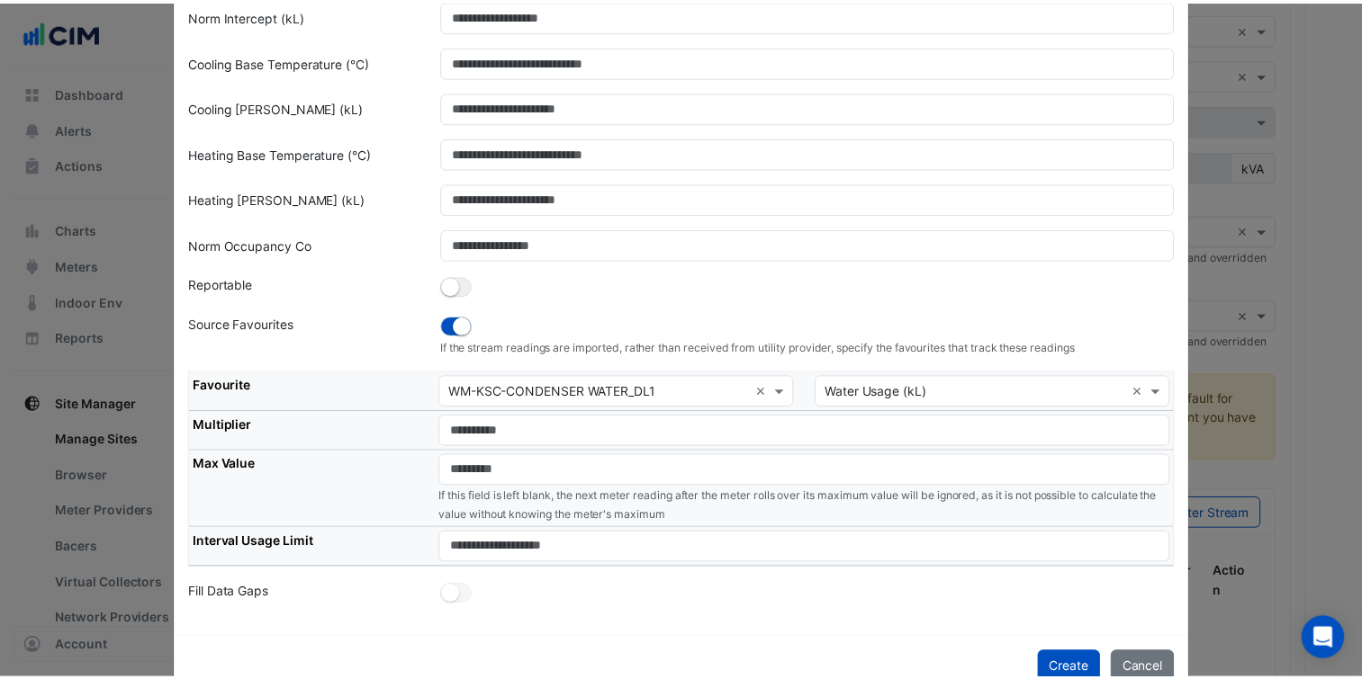
scroll to position [273, 0]
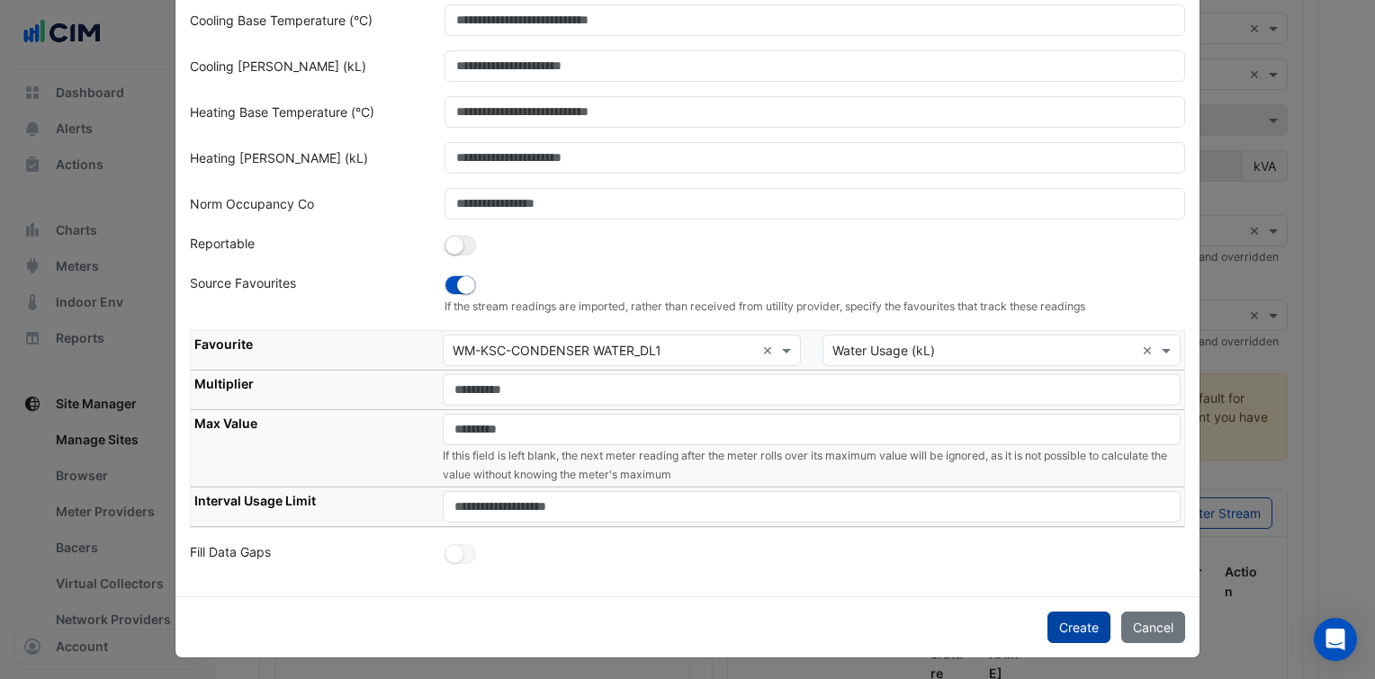
click at [1055, 618] on button "Create" at bounding box center [1079, 627] width 63 height 31
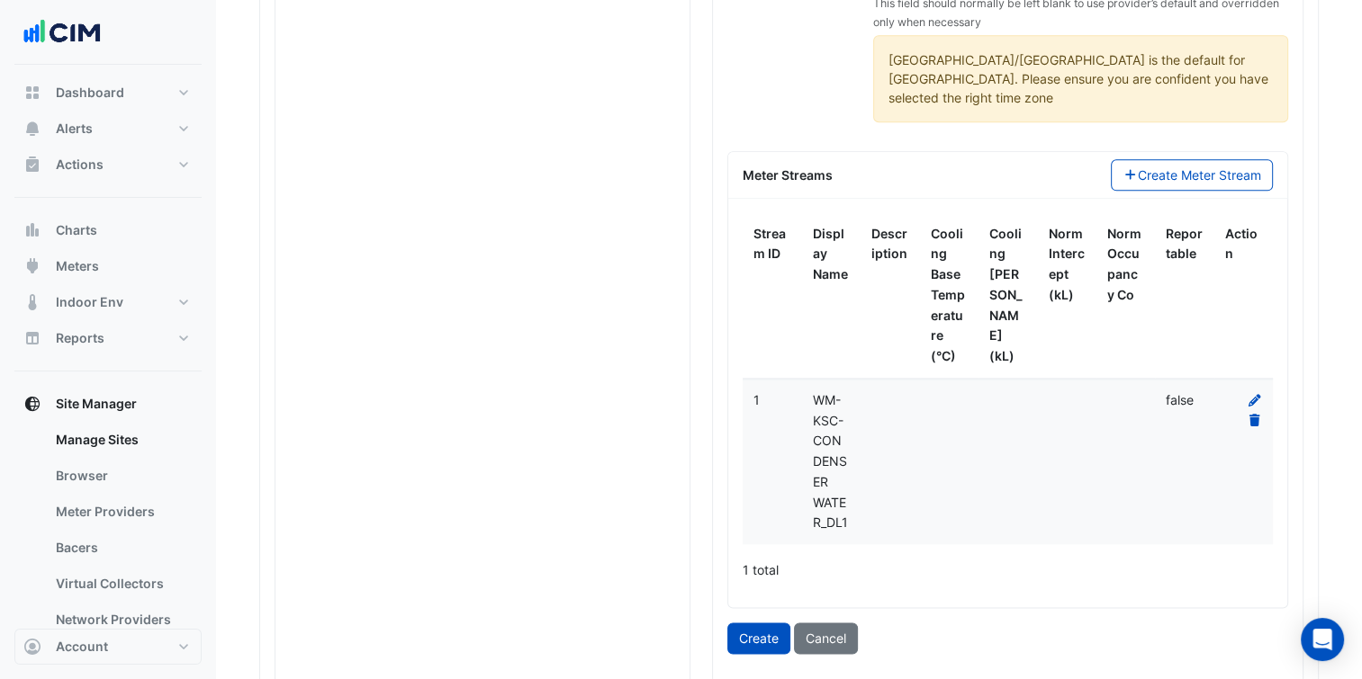
scroll to position [2160, 0]
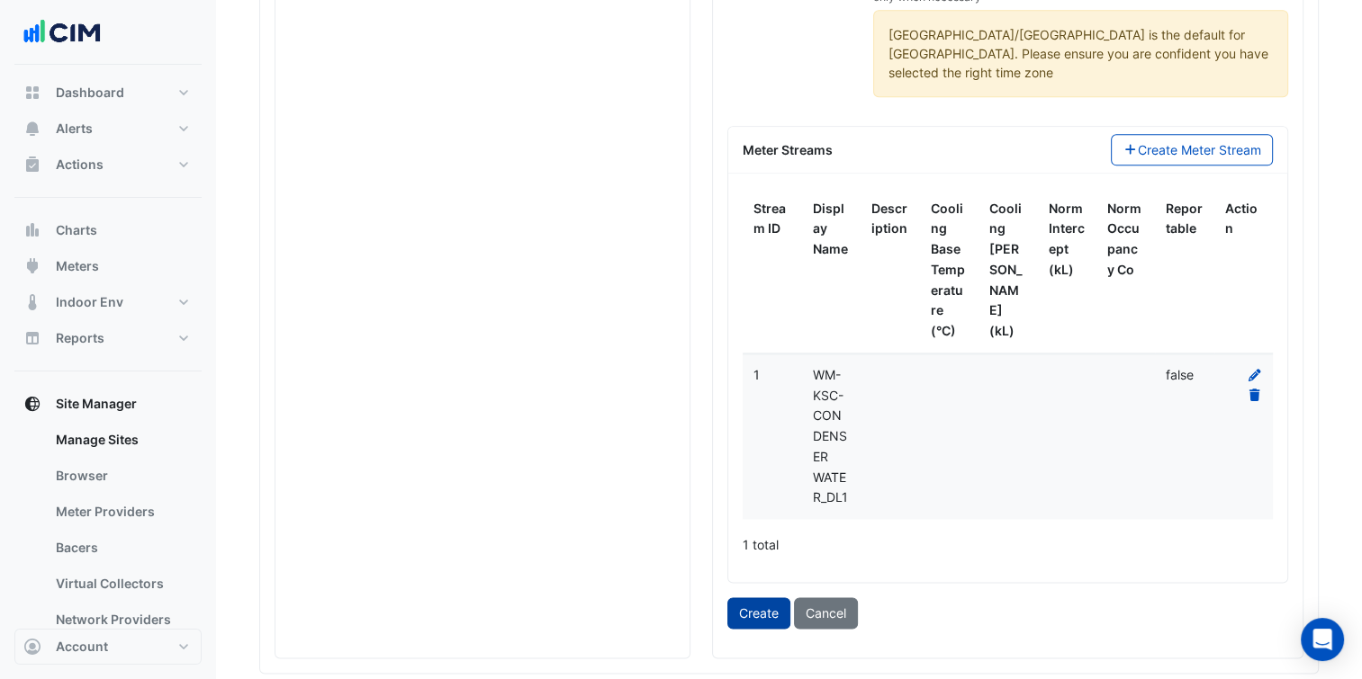
click at [767, 598] on button "Create" at bounding box center [758, 613] width 63 height 31
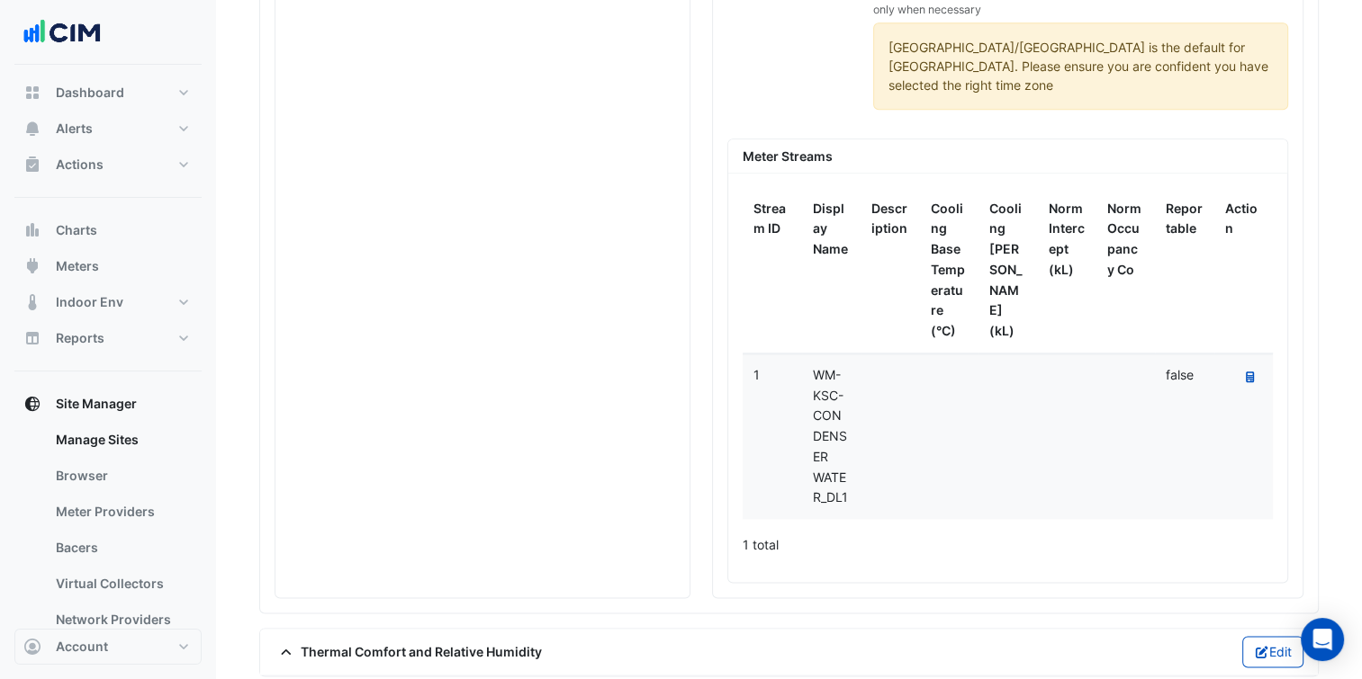
scroll to position [2195, 0]
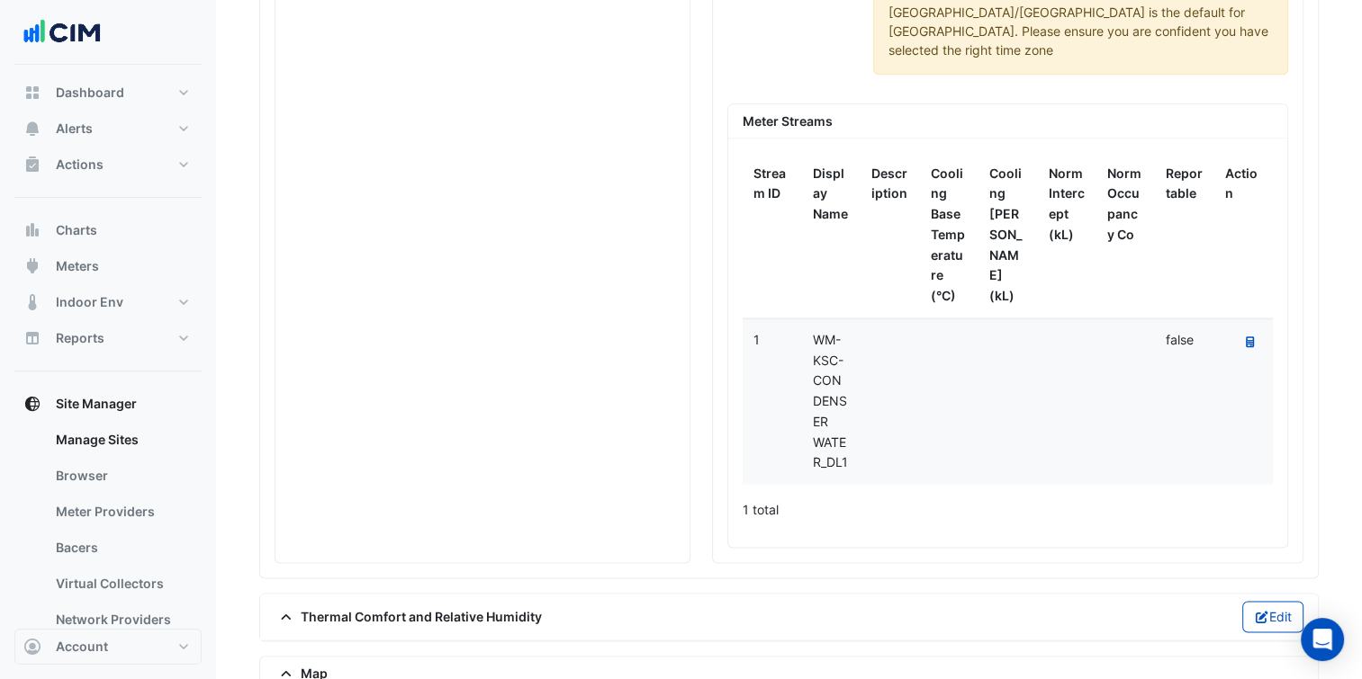
click at [641, 389] on div "Expand All Collapse All Reportable Electricity 8001000510 Reportable Electricit…" at bounding box center [482, 13] width 414 height 1099
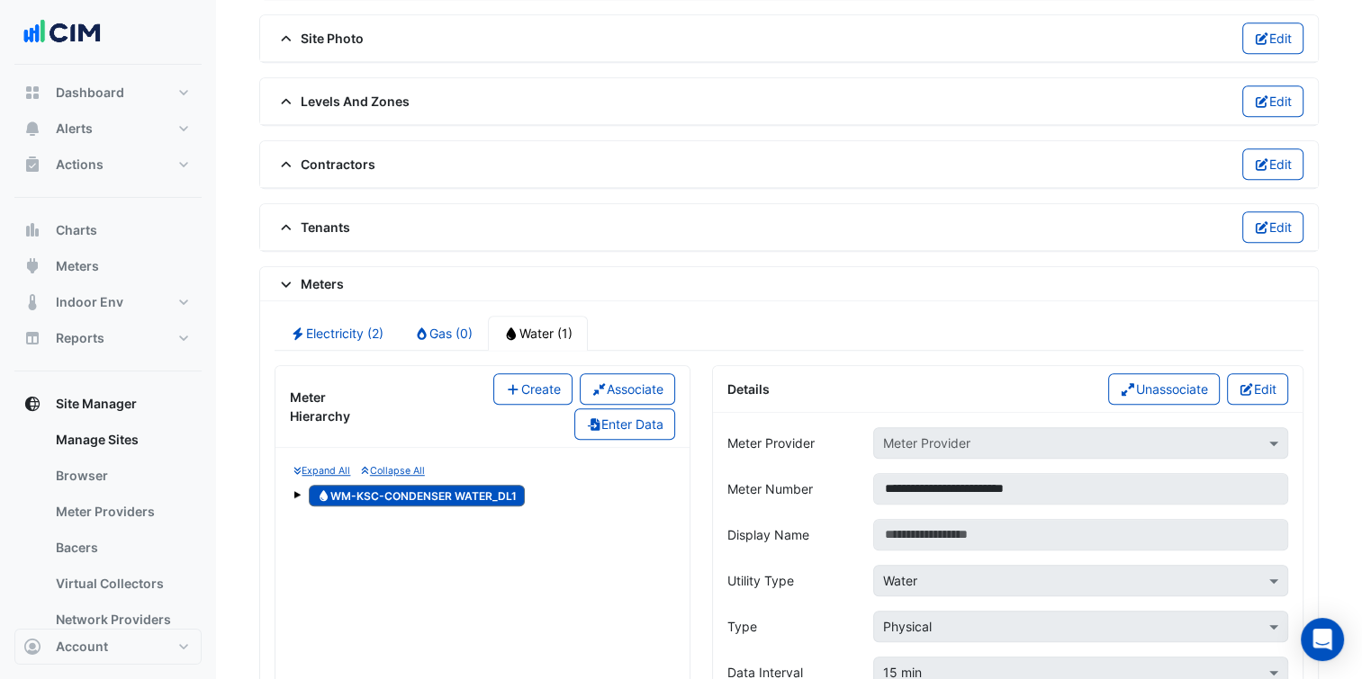
scroll to position [1210, 0]
click at [547, 391] on button "Create" at bounding box center [532, 389] width 79 height 31
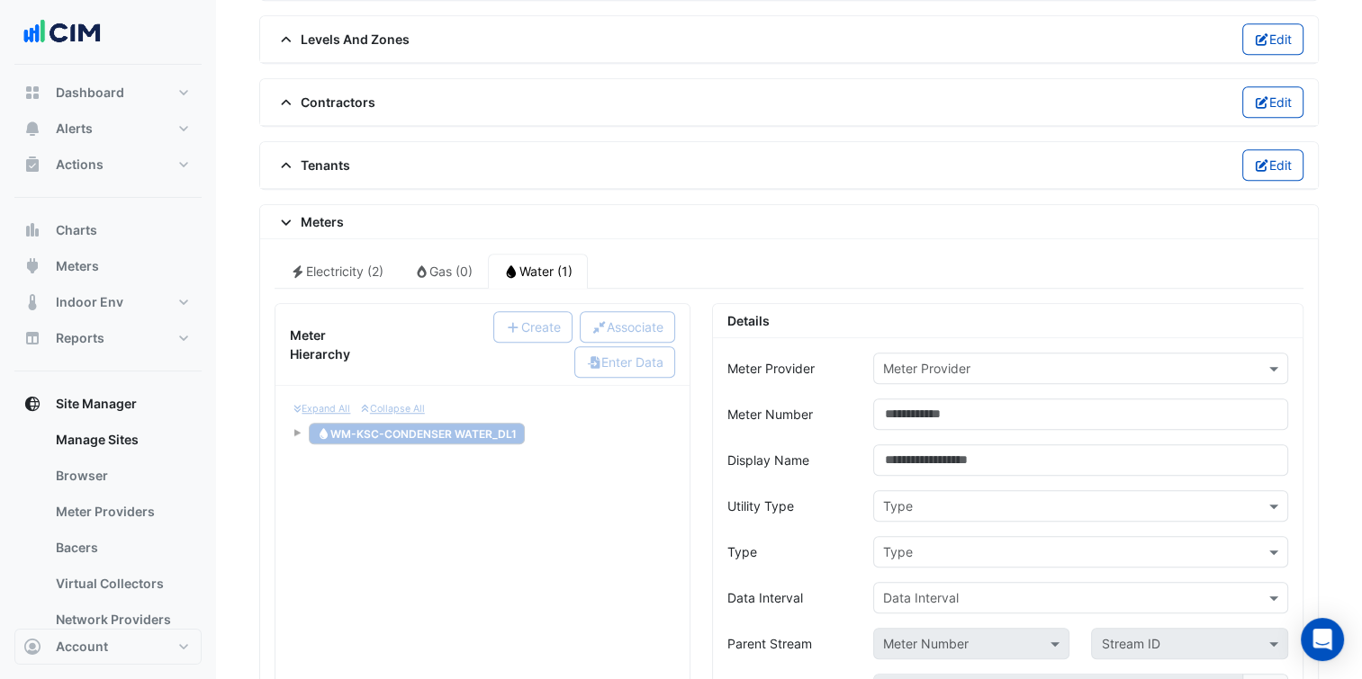
scroll to position [1278, 0]
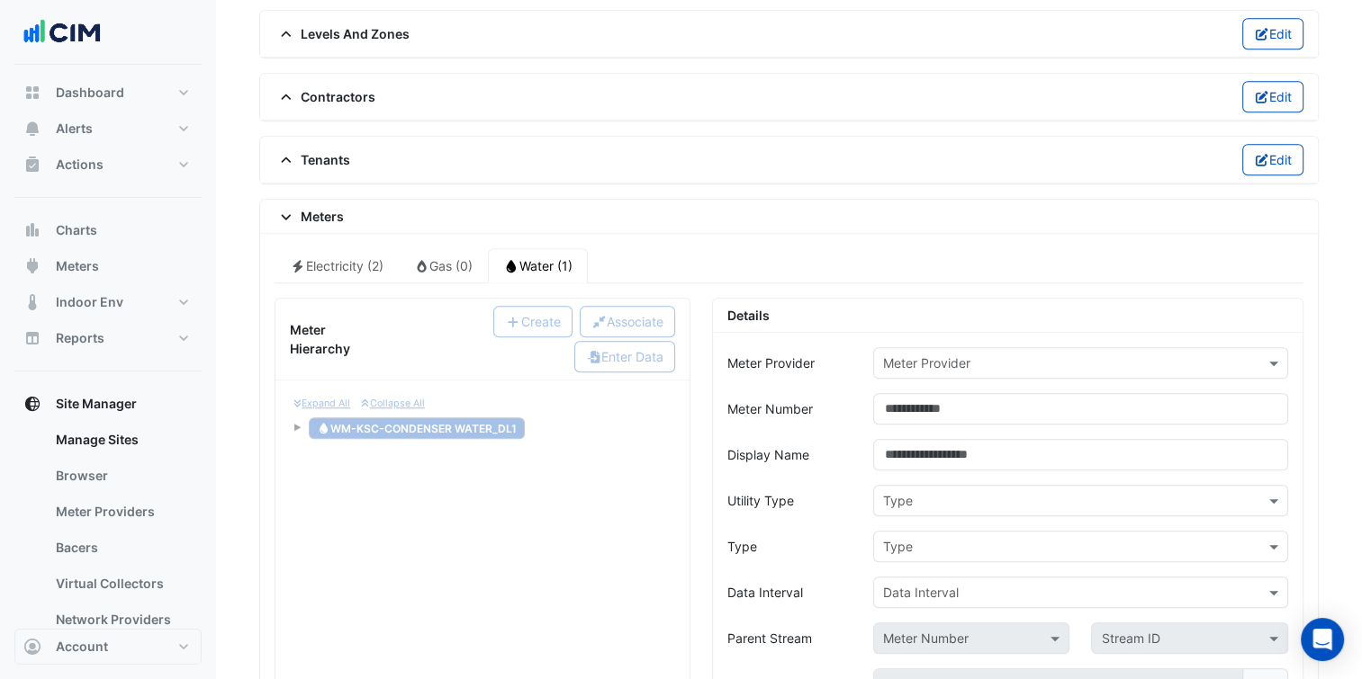
click at [938, 355] on input "text" at bounding box center [1062, 364] width 359 height 19
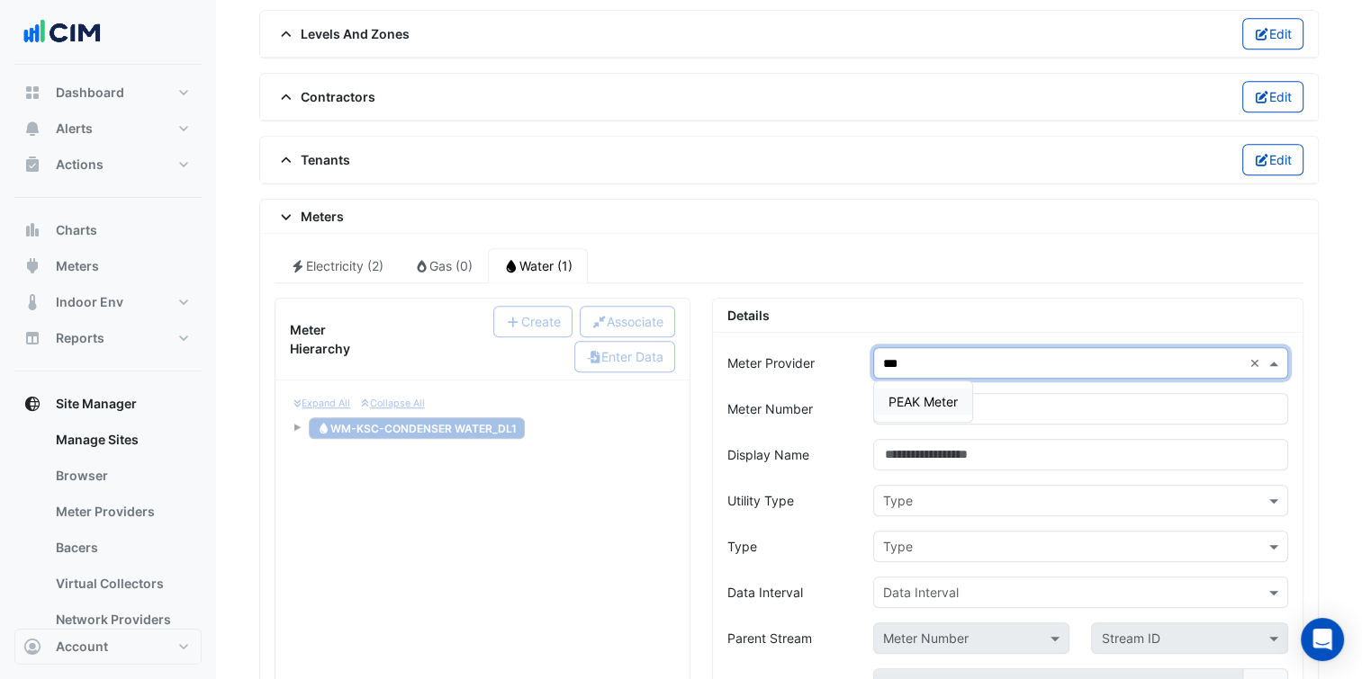
type input "****"
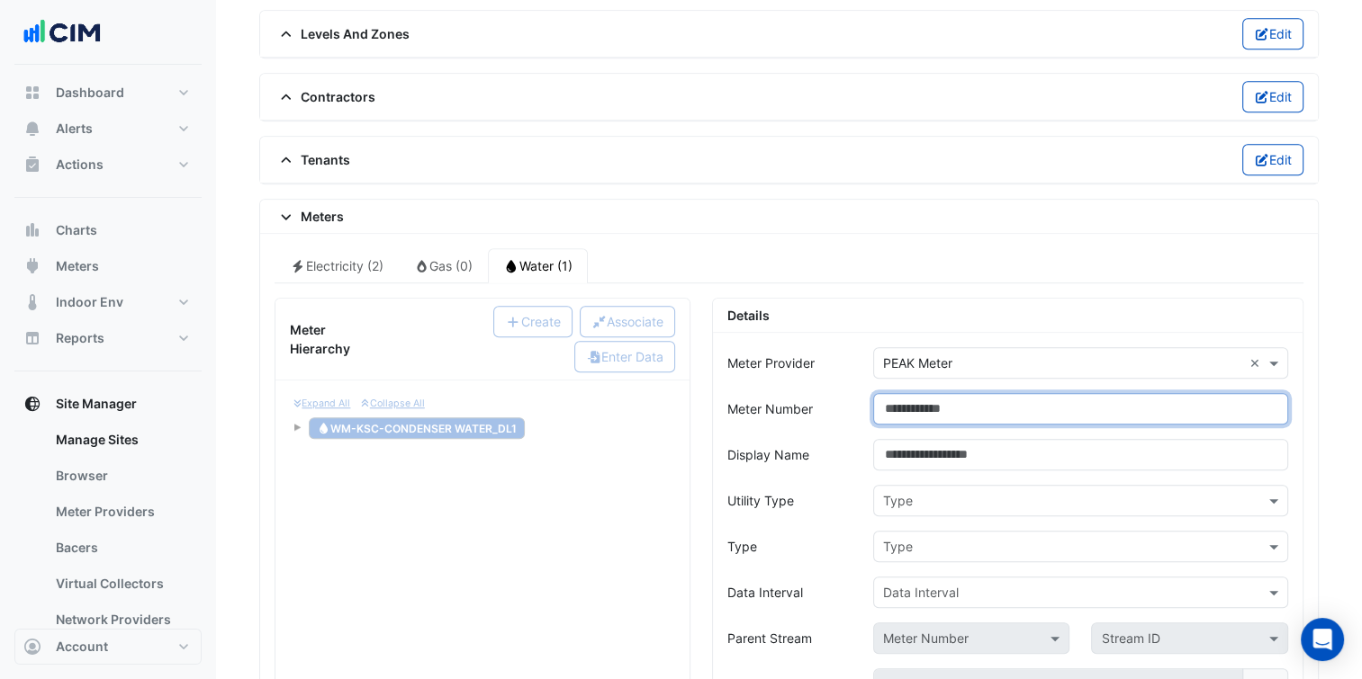
paste input "**********"
type input "**********"
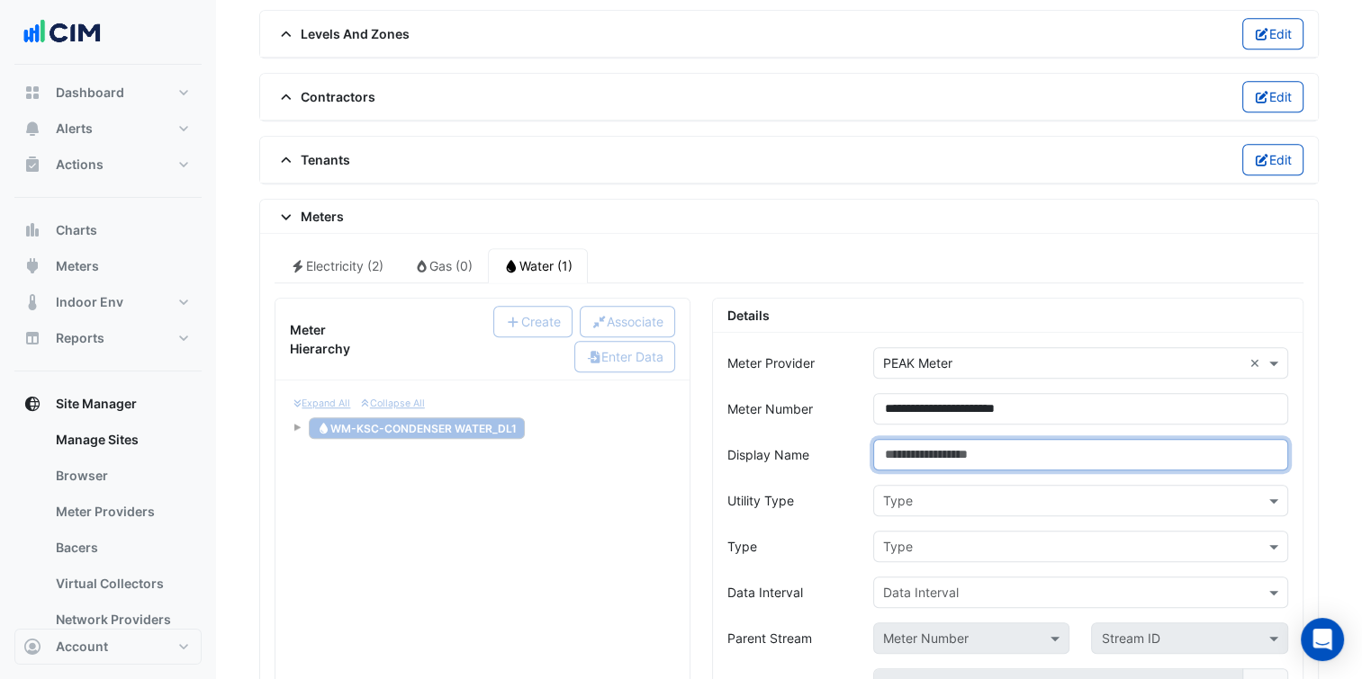
click at [958, 447] on input "Display Name" at bounding box center [1080, 454] width 415 height 31
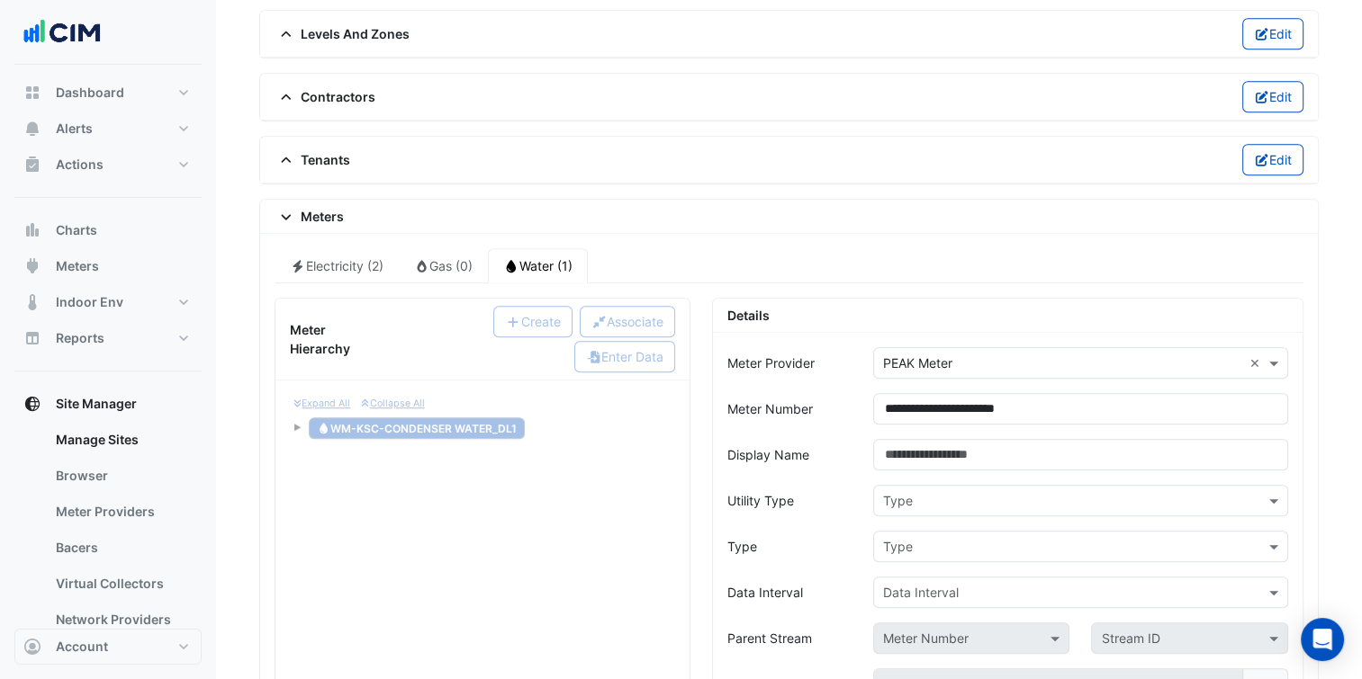
click at [953, 492] on input "text" at bounding box center [1062, 501] width 359 height 19
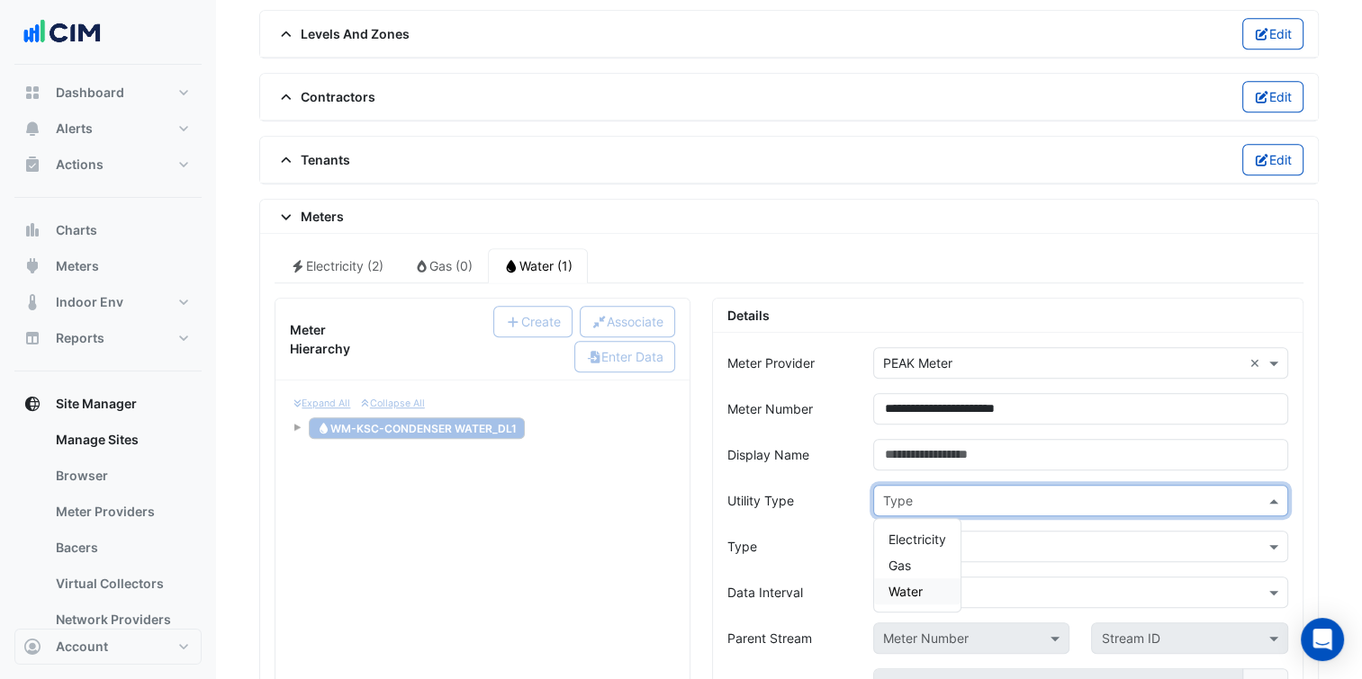
click at [922, 584] on span "Water" at bounding box center [905, 591] width 34 height 15
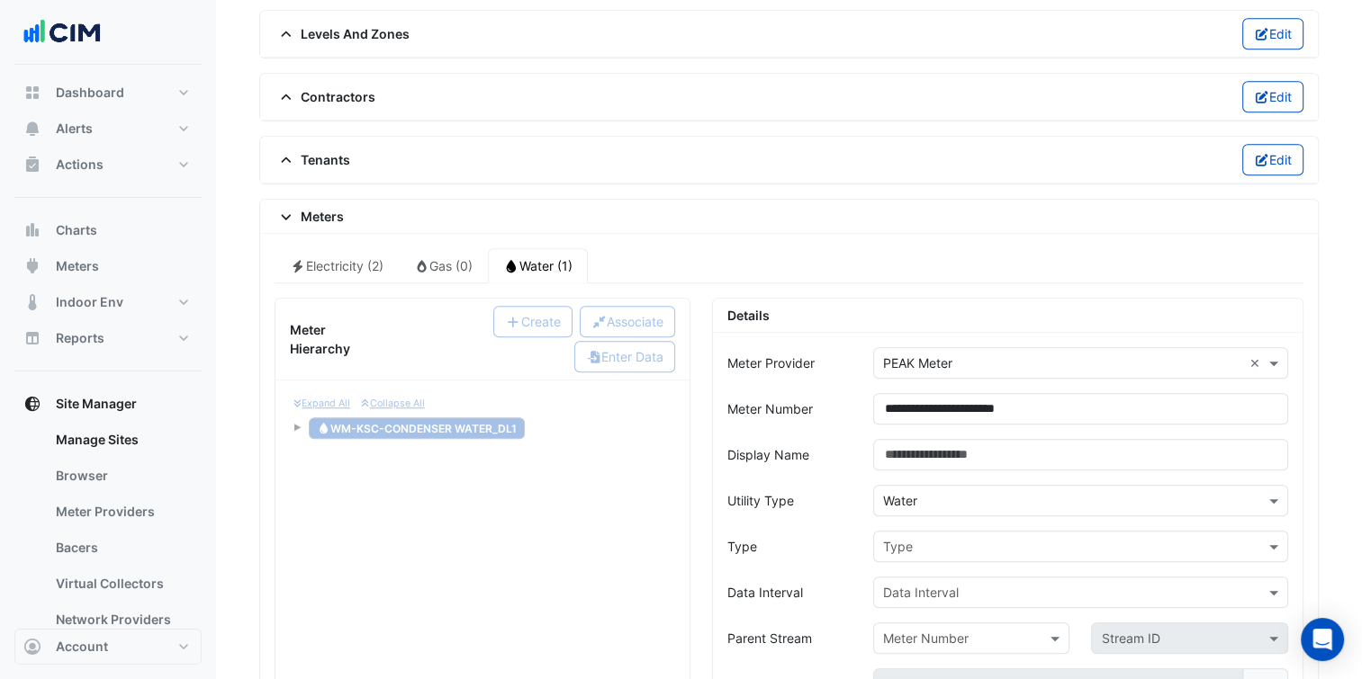
click at [990, 538] on input "text" at bounding box center [1062, 547] width 359 height 19
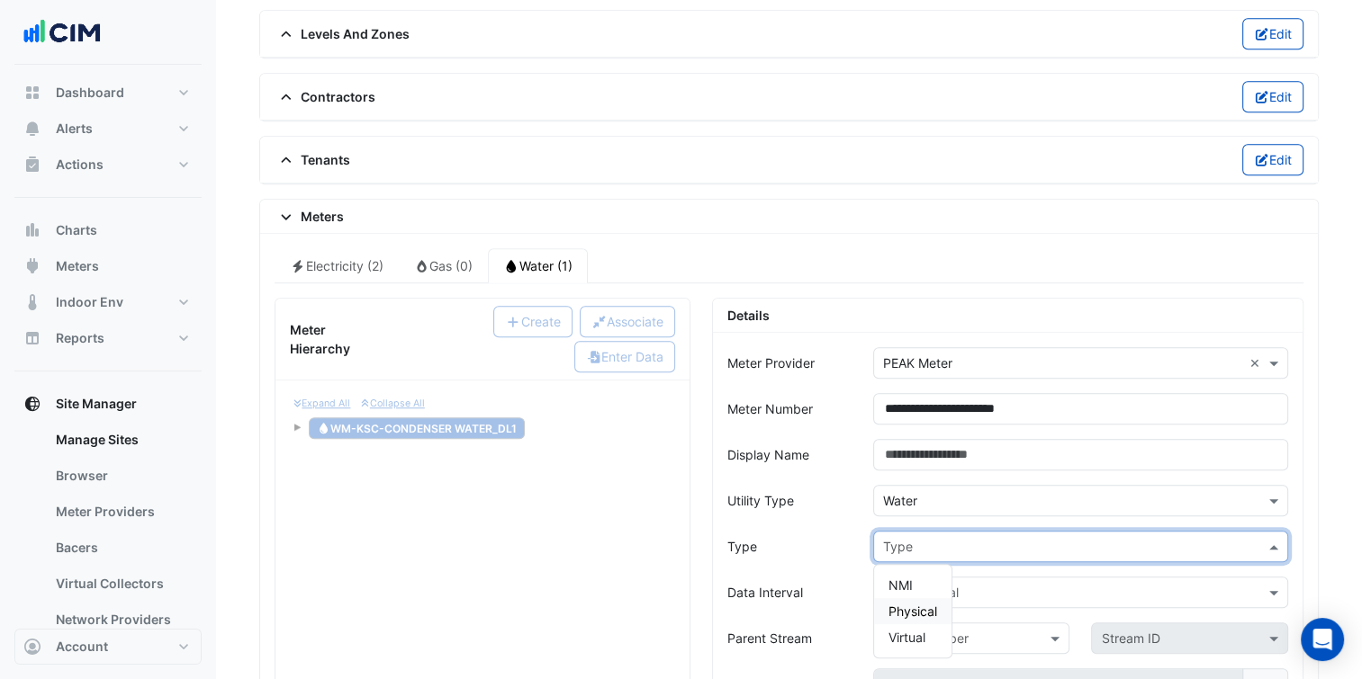
click at [917, 604] on span "Physical" at bounding box center [912, 611] width 49 height 15
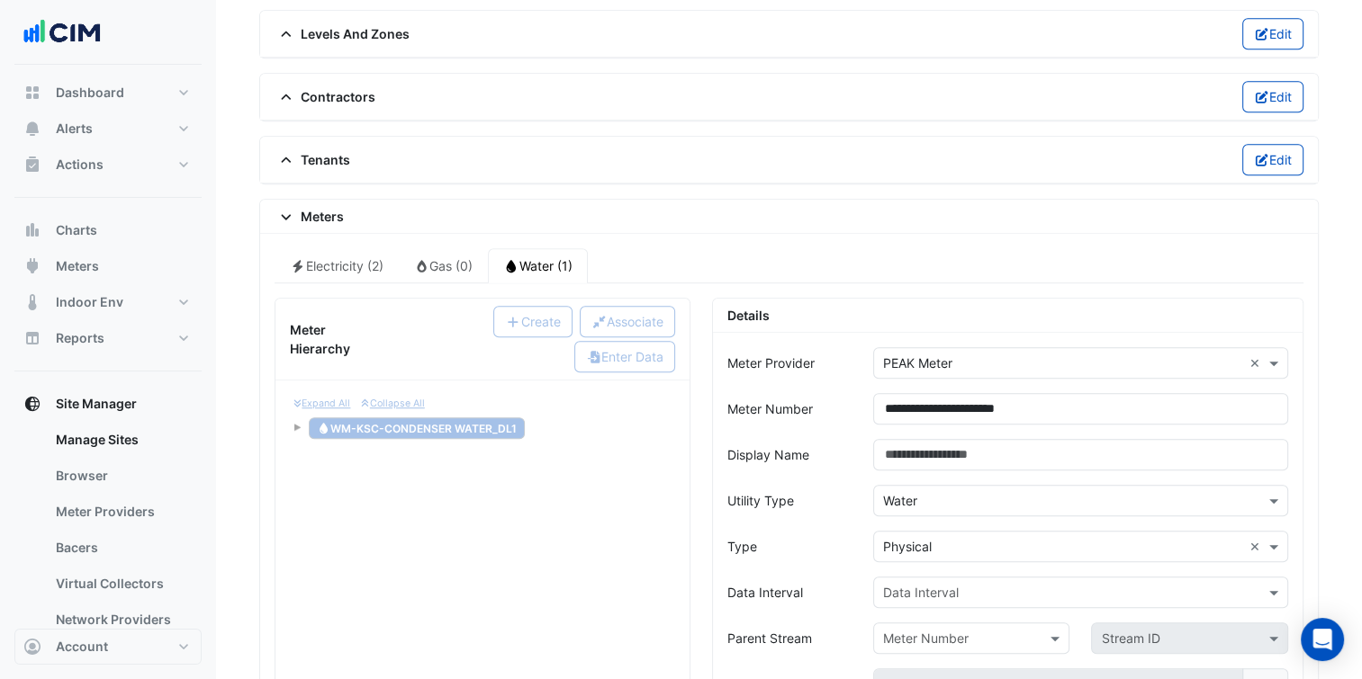
click at [808, 577] on div "Data Interval" at bounding box center [789, 592] width 146 height 31
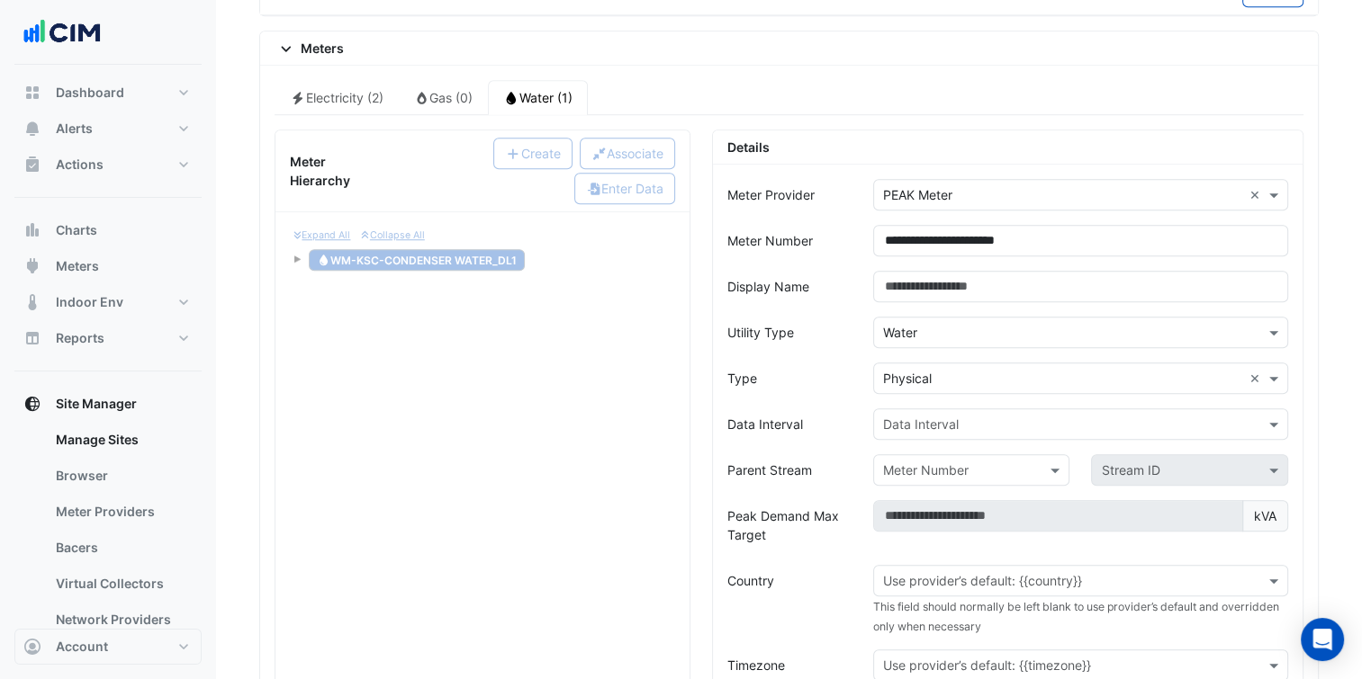
scroll to position [1447, 0]
click at [941, 415] on input "text" at bounding box center [1062, 424] width 359 height 19
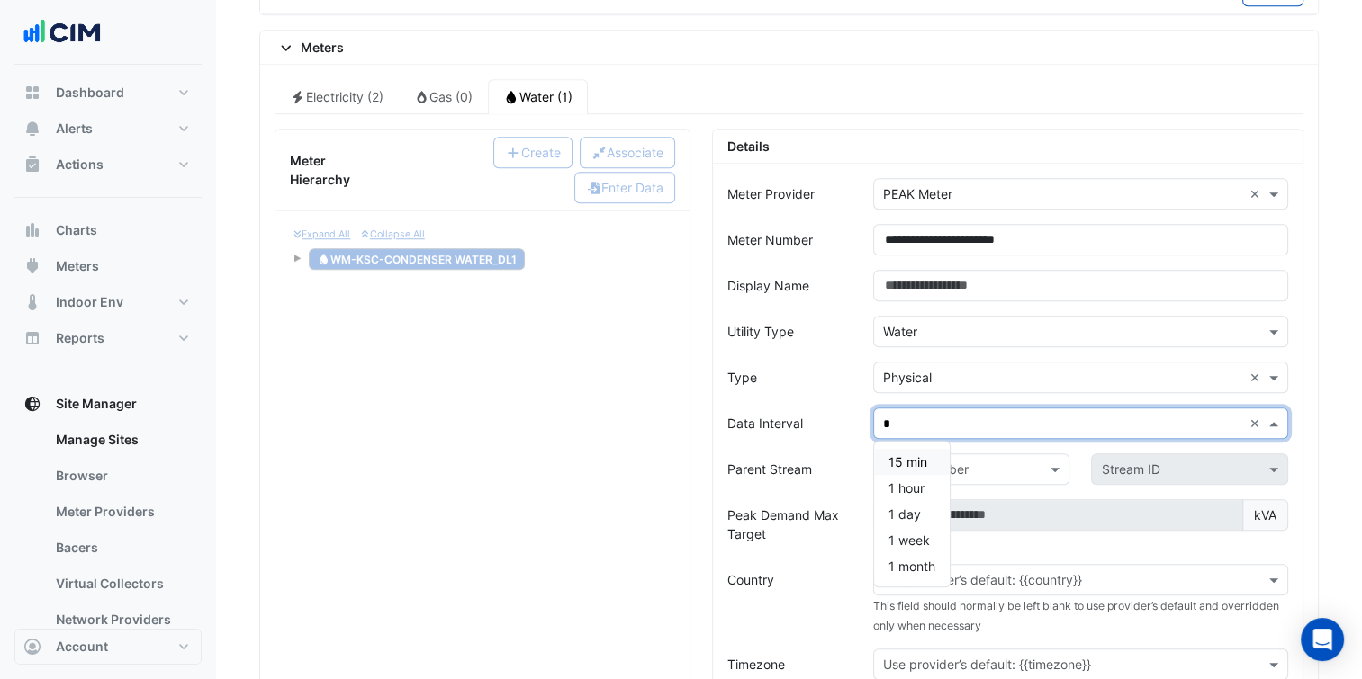
type input "**"
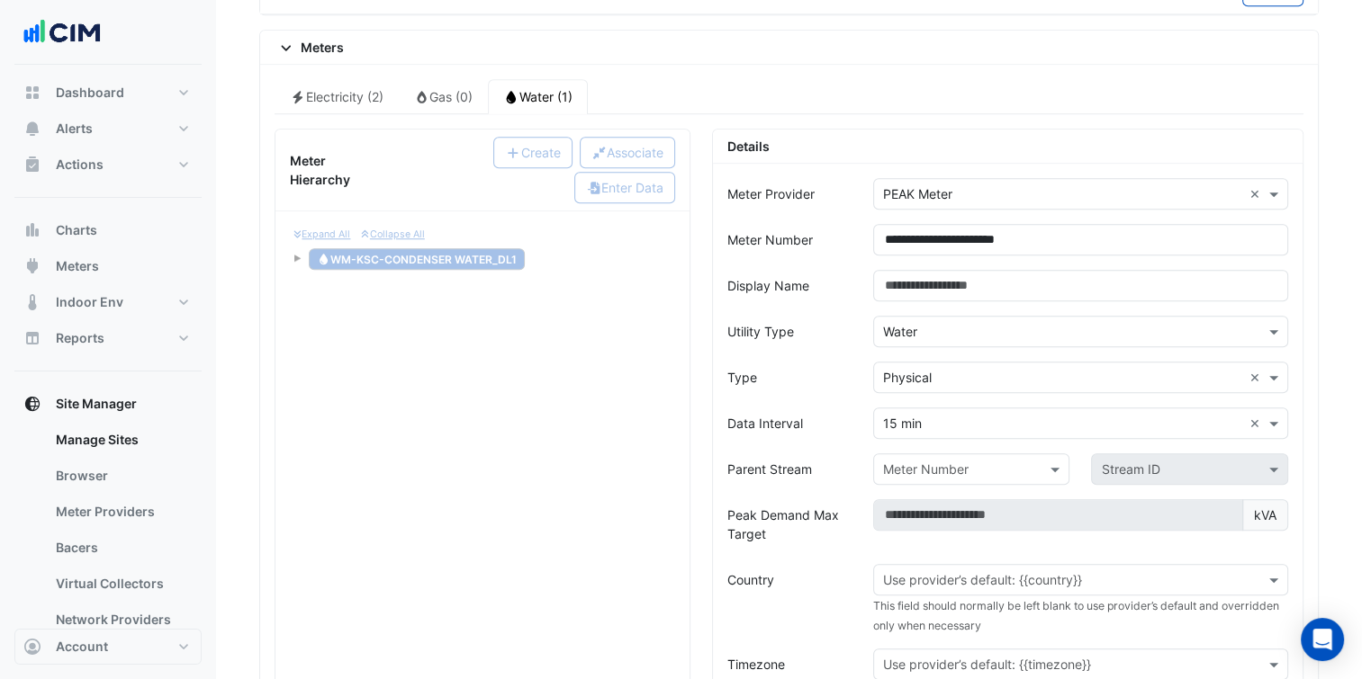
click at [811, 499] on label "Peak Demand Max Target" at bounding box center [789, 524] width 124 height 50
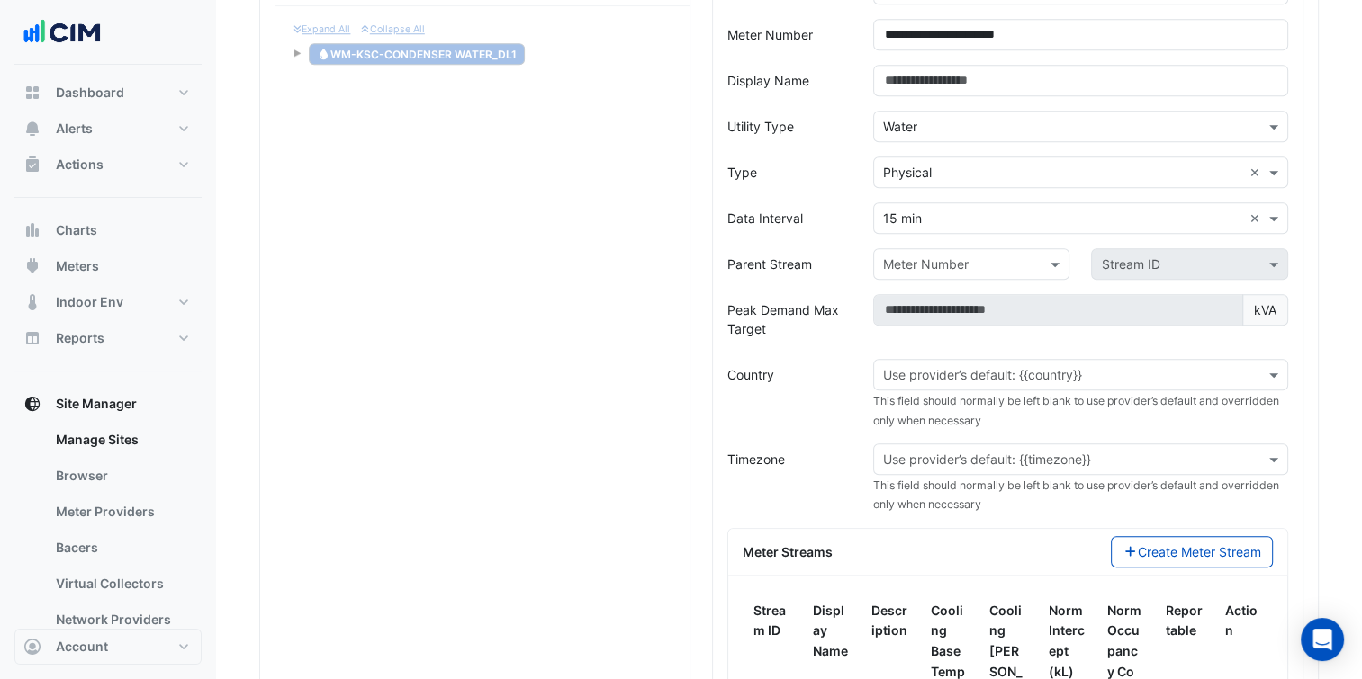
scroll to position [1660, 0]
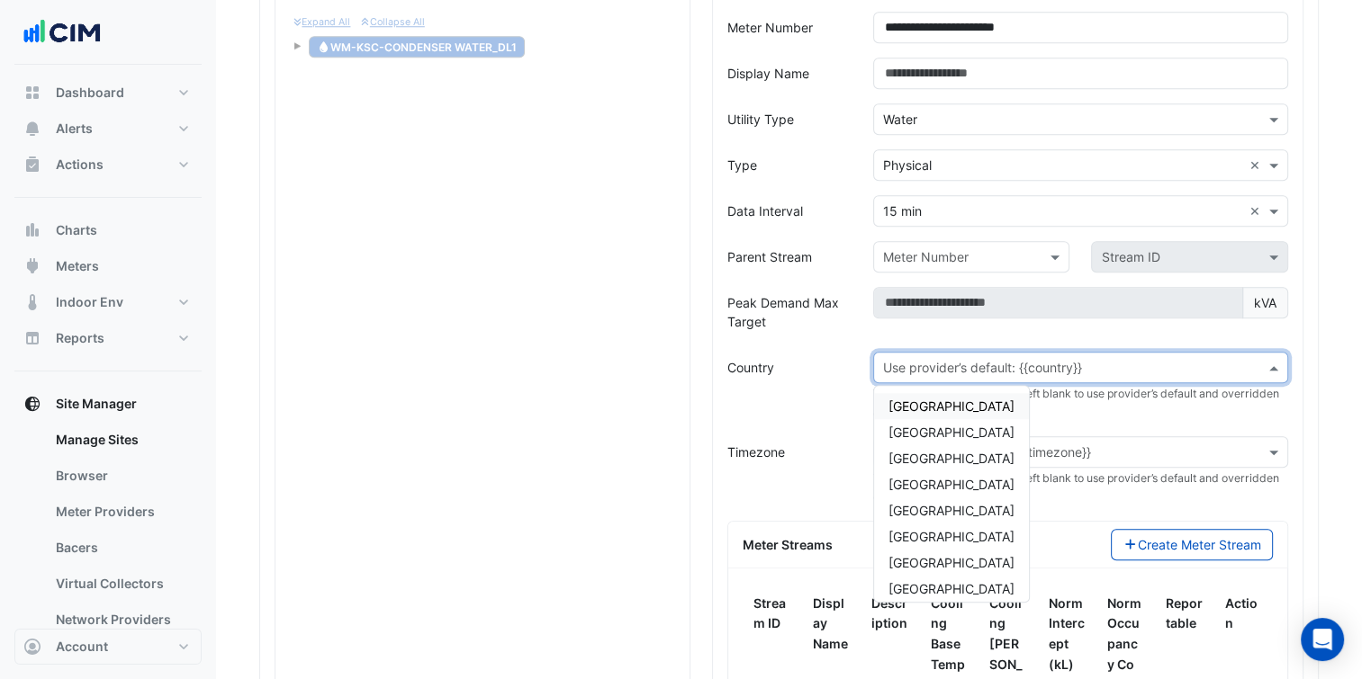
click at [950, 369] on div "Use provider’s default: {{country}}" at bounding box center [1080, 367] width 415 height 31
type input "***"
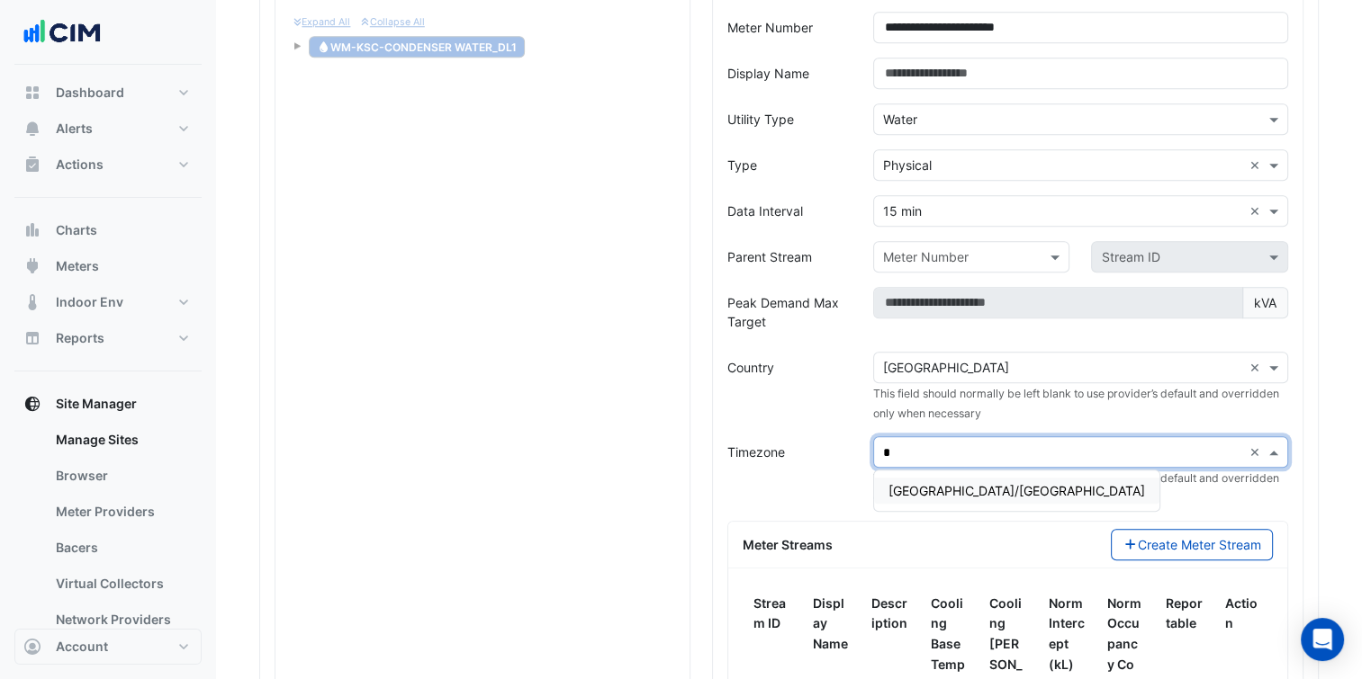
type input "**"
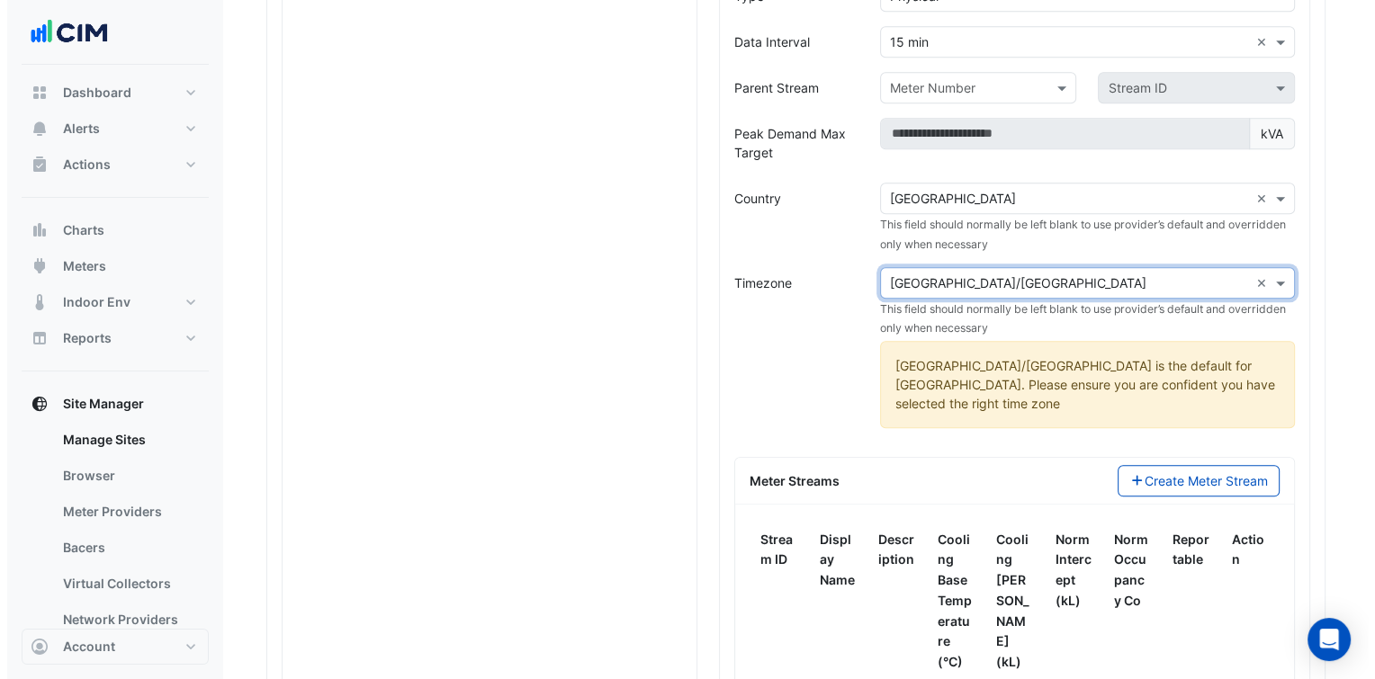
scroll to position [1832, 0]
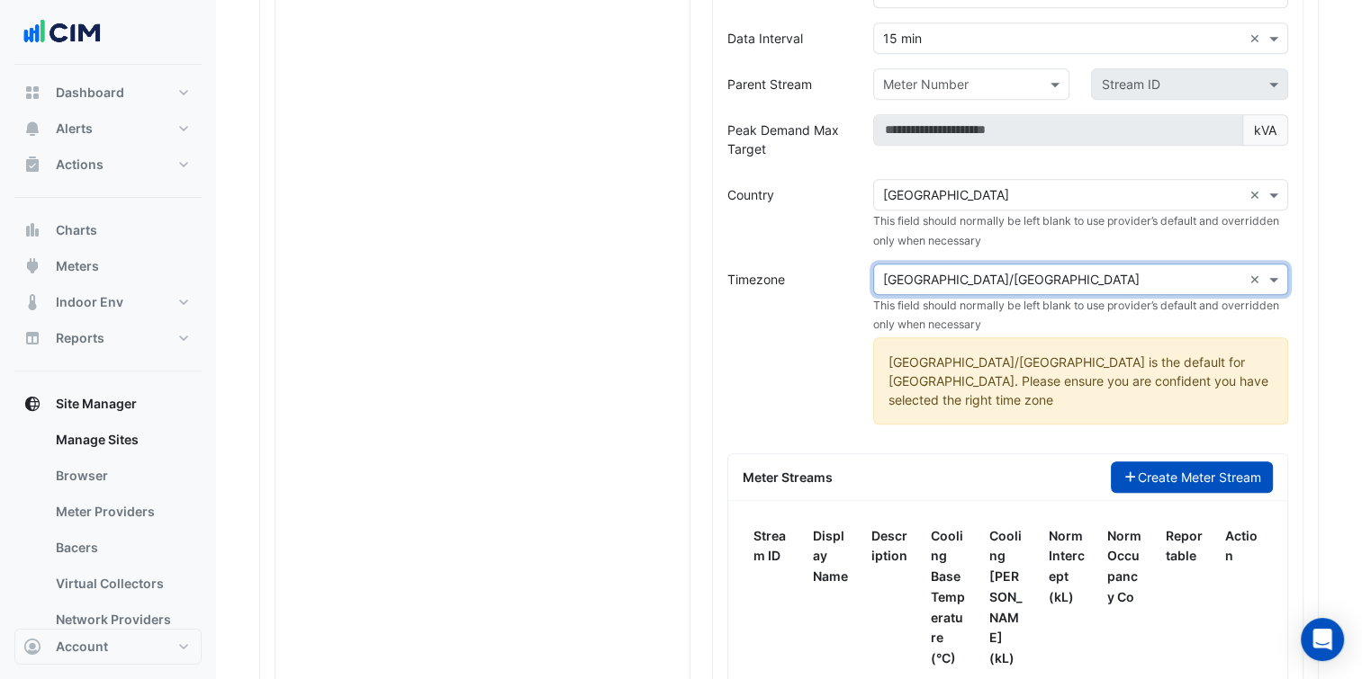
click at [1152, 462] on button "Create Meter Stream" at bounding box center [1192, 477] width 163 height 31
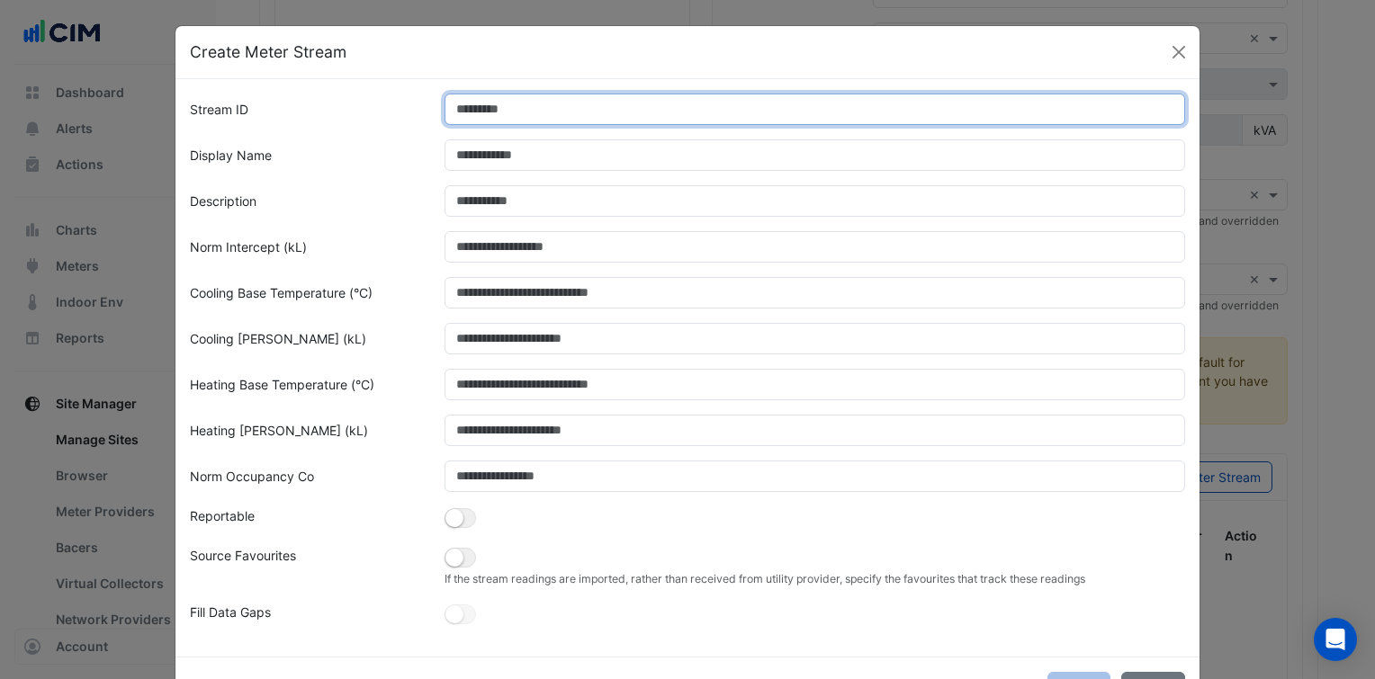
click at [475, 107] on input "Stream ID" at bounding box center [816, 109] width 742 height 31
type input "*"
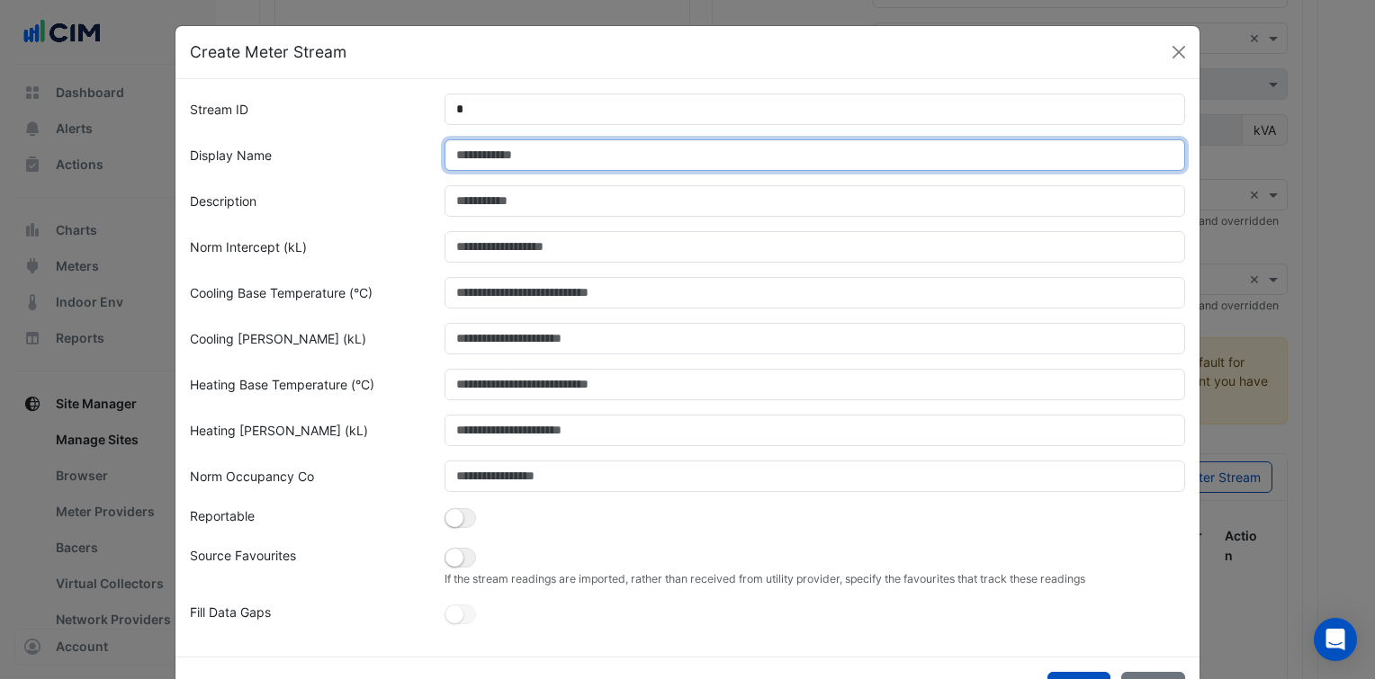
click at [487, 149] on input "Display Name" at bounding box center [816, 154] width 742 height 31
paste input "**********"
type input "**********"
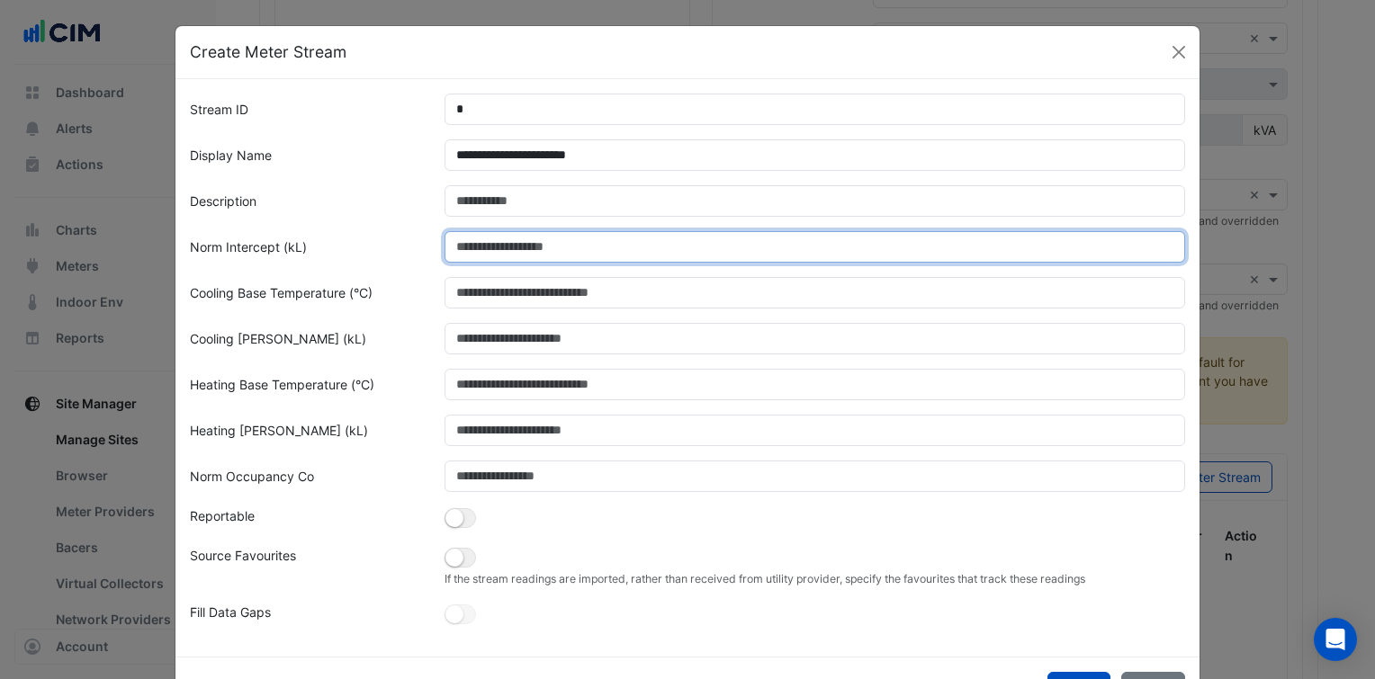
click at [502, 252] on input "Norm Intercept (kL)" at bounding box center [816, 246] width 742 height 31
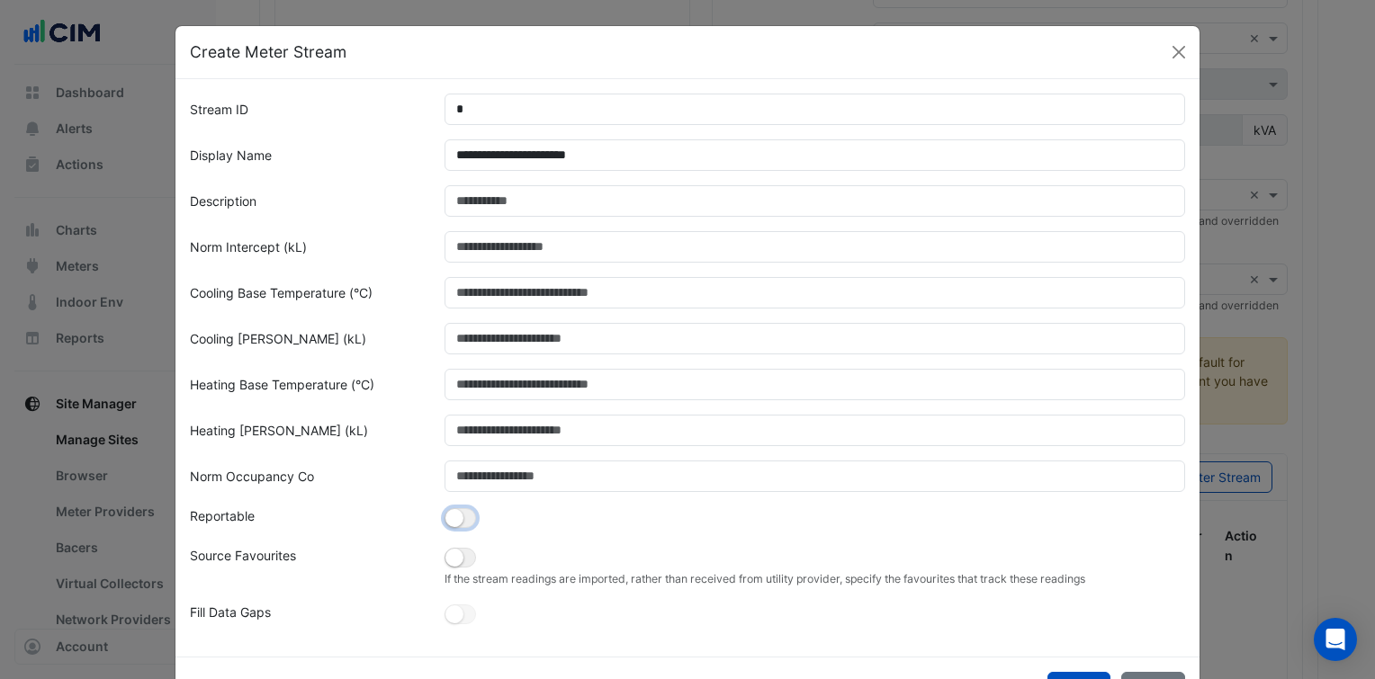
click at [449, 513] on small "button" at bounding box center [454, 518] width 18 height 18
click at [449, 513] on button "button" at bounding box center [460, 518] width 31 height 20
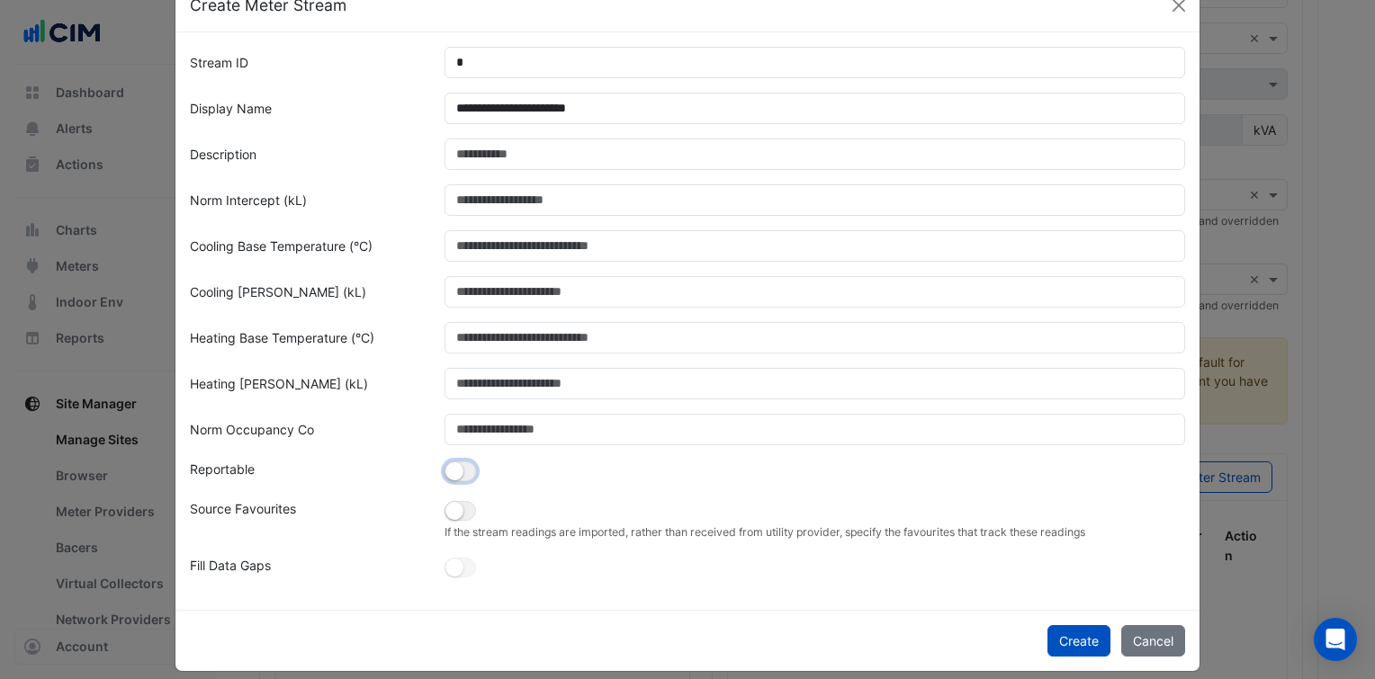
scroll to position [47, 0]
click at [452, 504] on small "button" at bounding box center [454, 511] width 18 height 18
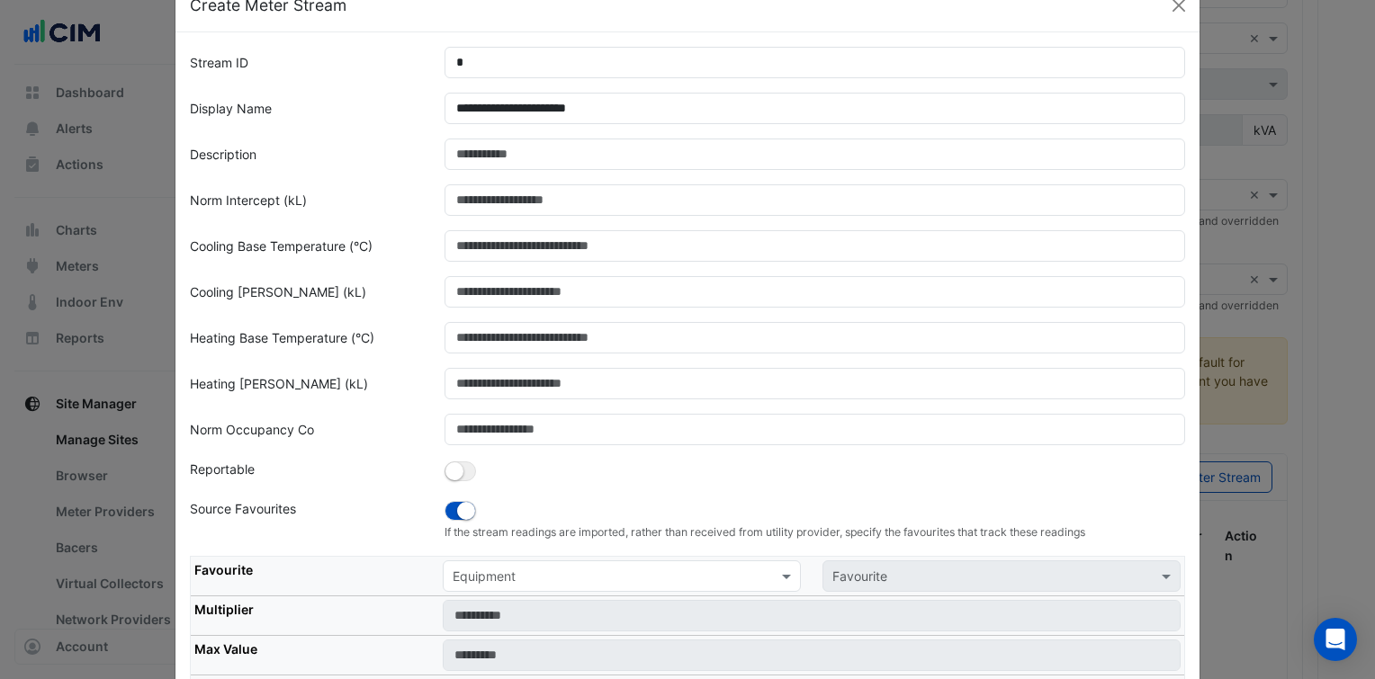
click at [518, 576] on input "text" at bounding box center [604, 577] width 302 height 19
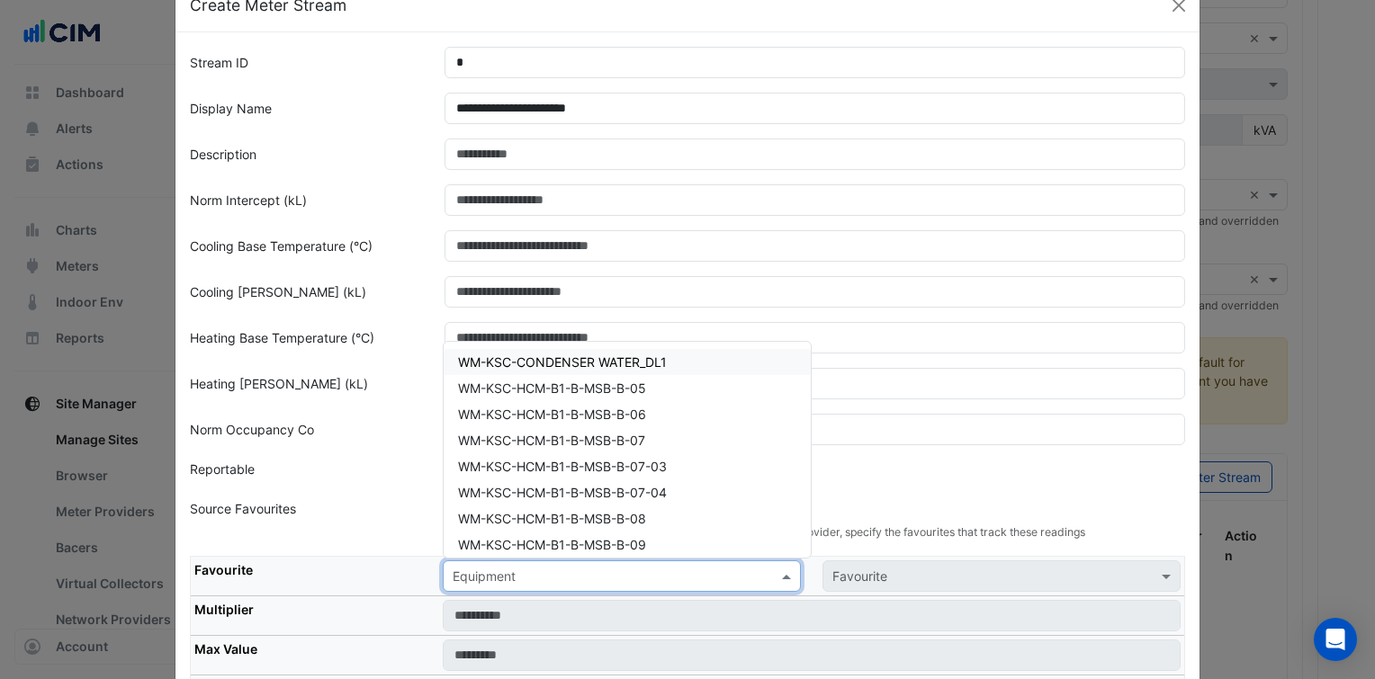
paste input "**********"
type input "**********"
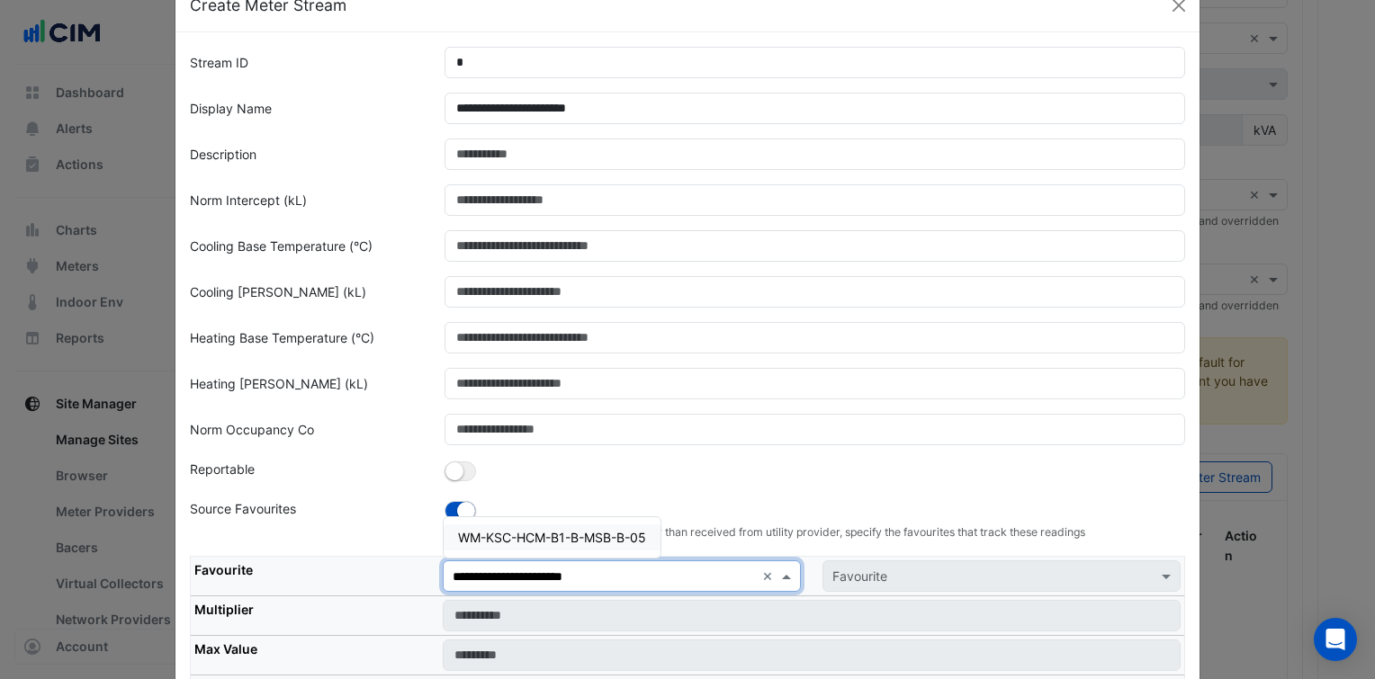
click at [578, 536] on span "WM-KSC-HCM-B1-B-MSB-B-05" at bounding box center [552, 537] width 188 height 15
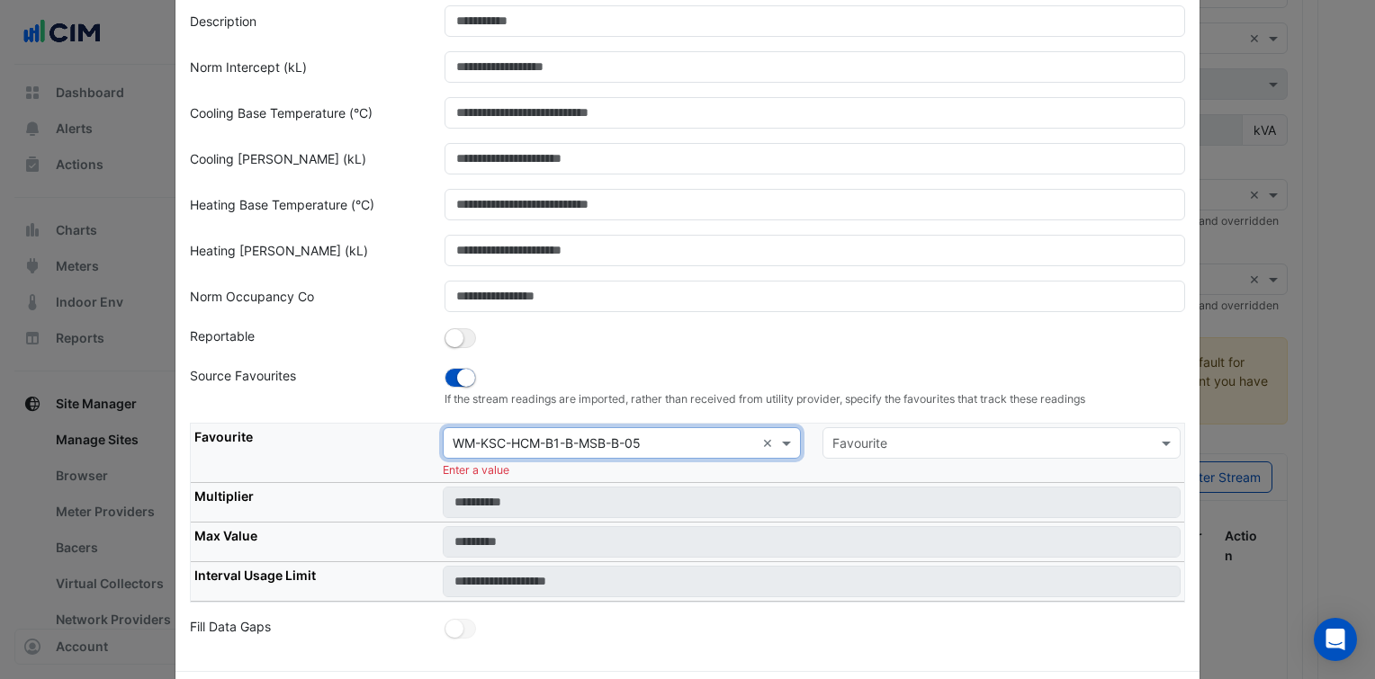
scroll to position [180, 0]
click at [879, 428] on div "Favourite" at bounding box center [1002, 442] width 358 height 31
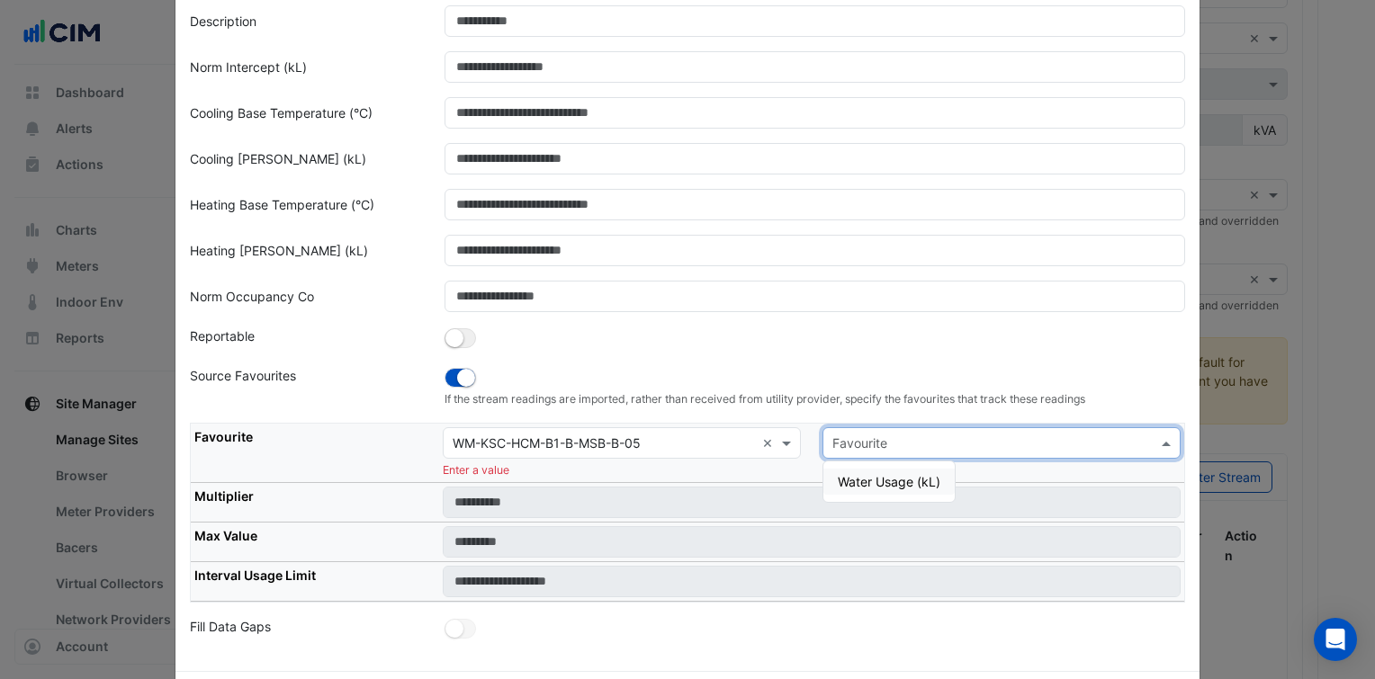
type input "*"
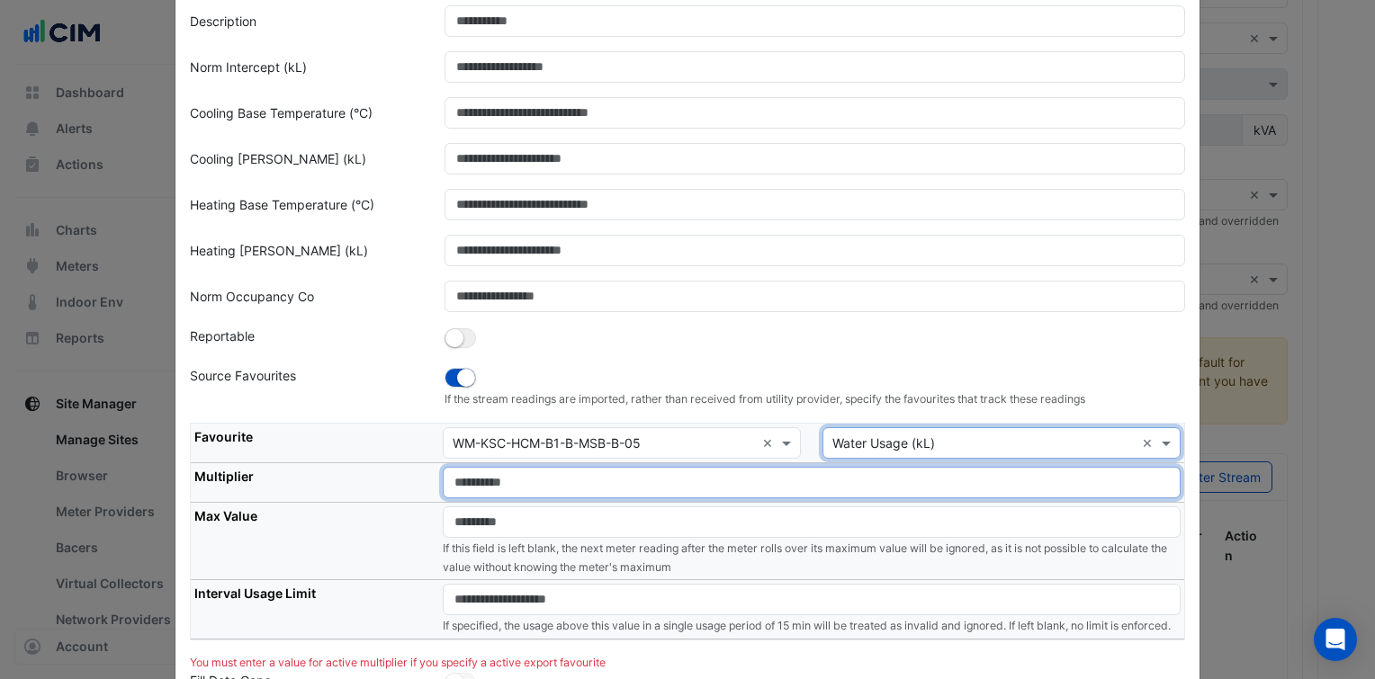
click at [745, 493] on input "number" at bounding box center [812, 482] width 738 height 31
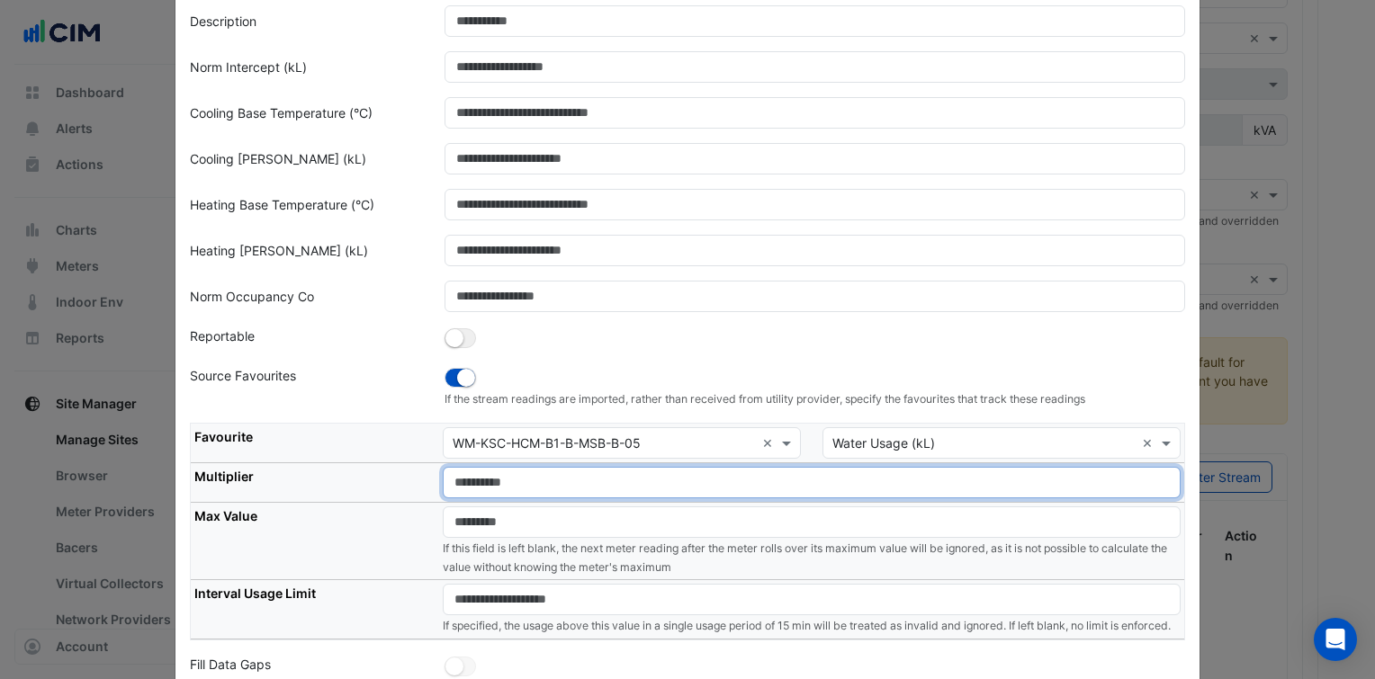
type input "*"
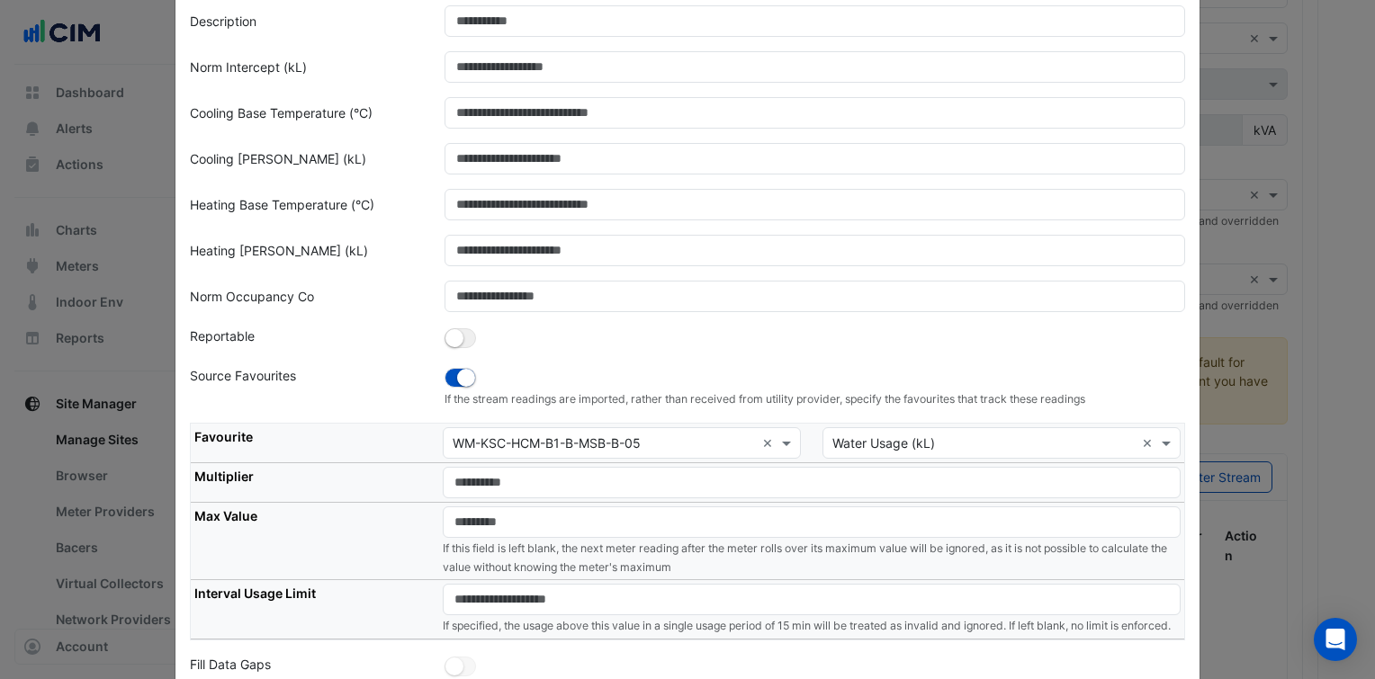
click at [387, 547] on th "Max Value" at bounding box center [315, 542] width 248 height 78
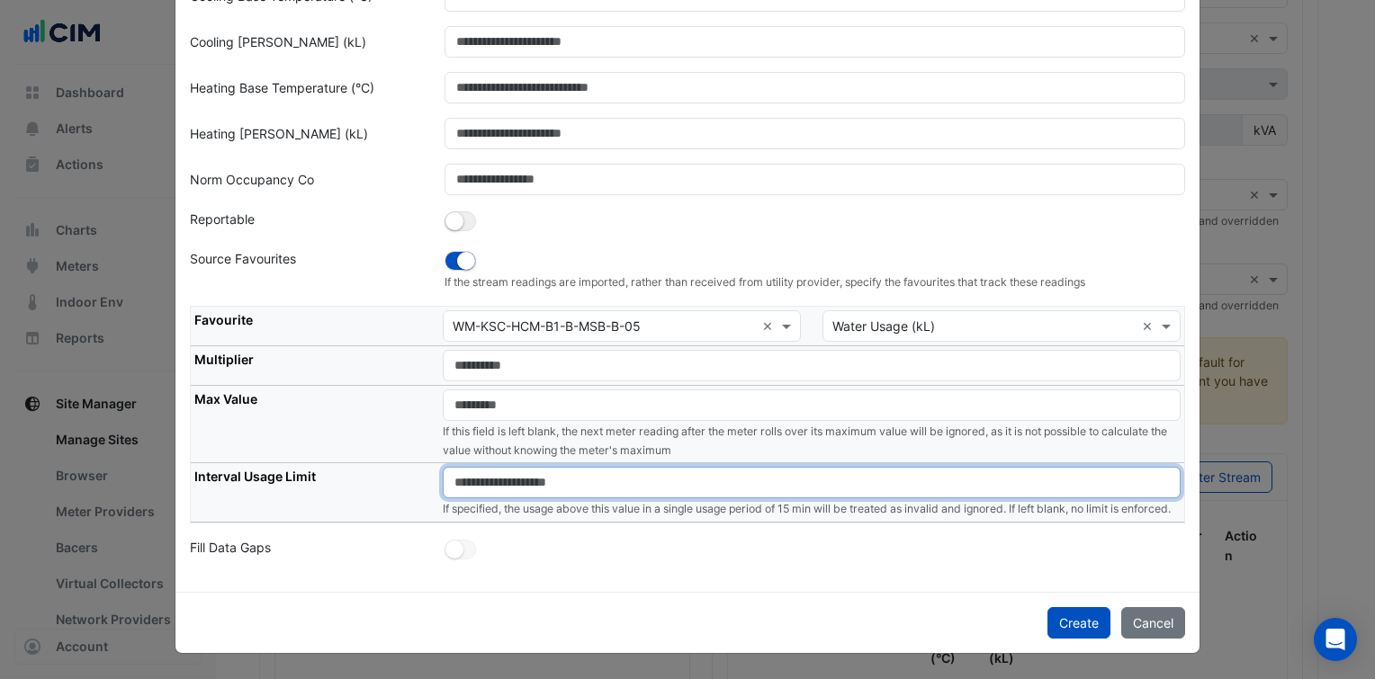
click at [516, 467] on input "number" at bounding box center [812, 482] width 738 height 31
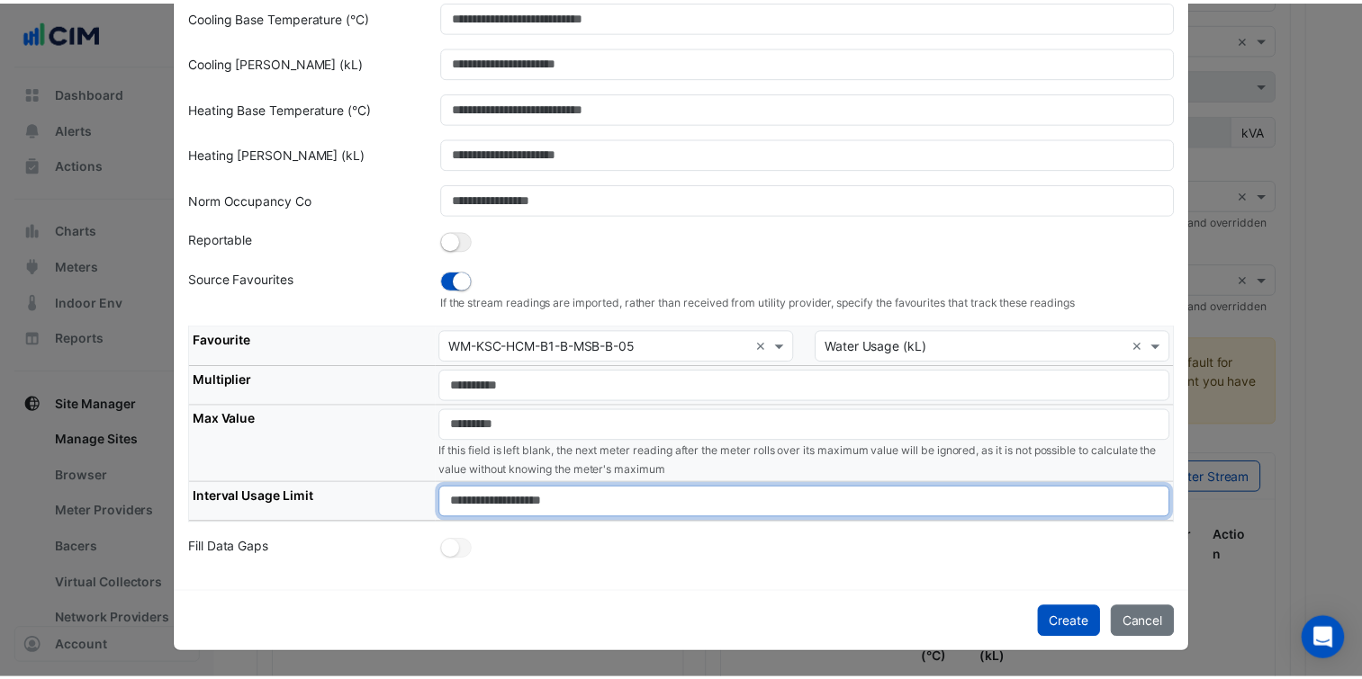
scroll to position [273, 0]
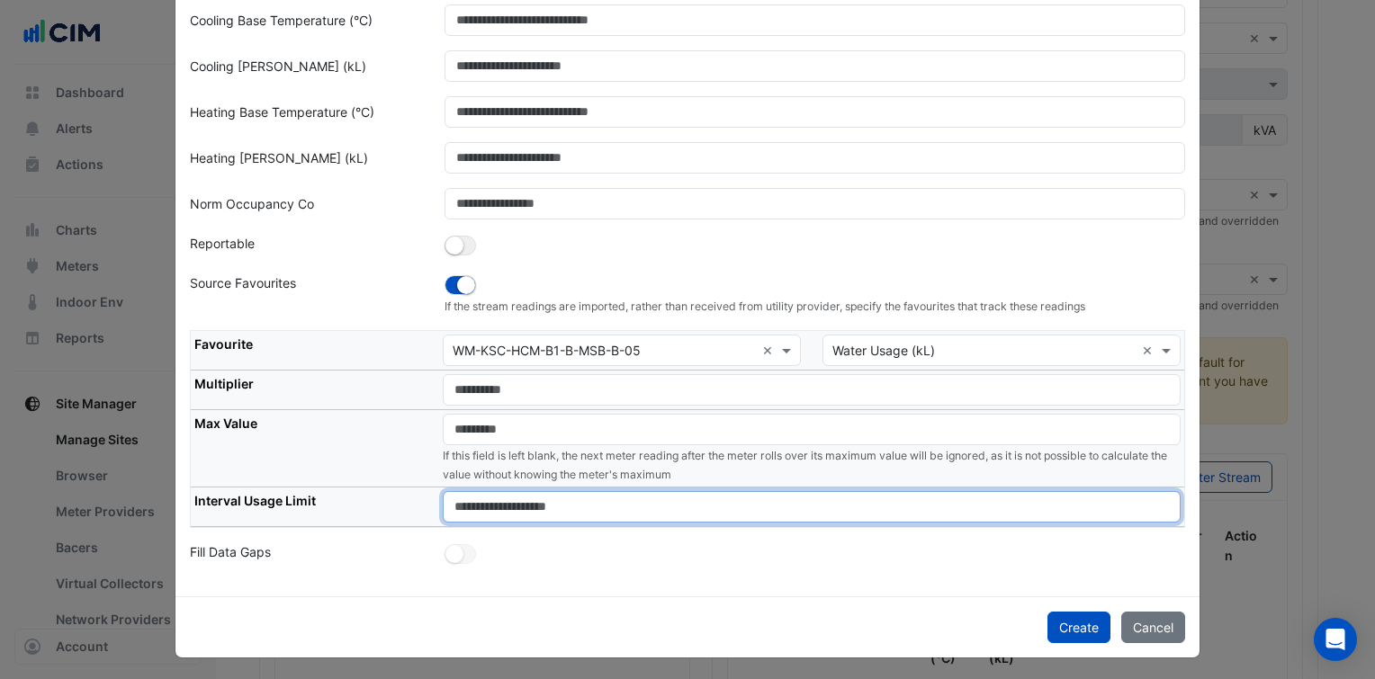
type input "****"
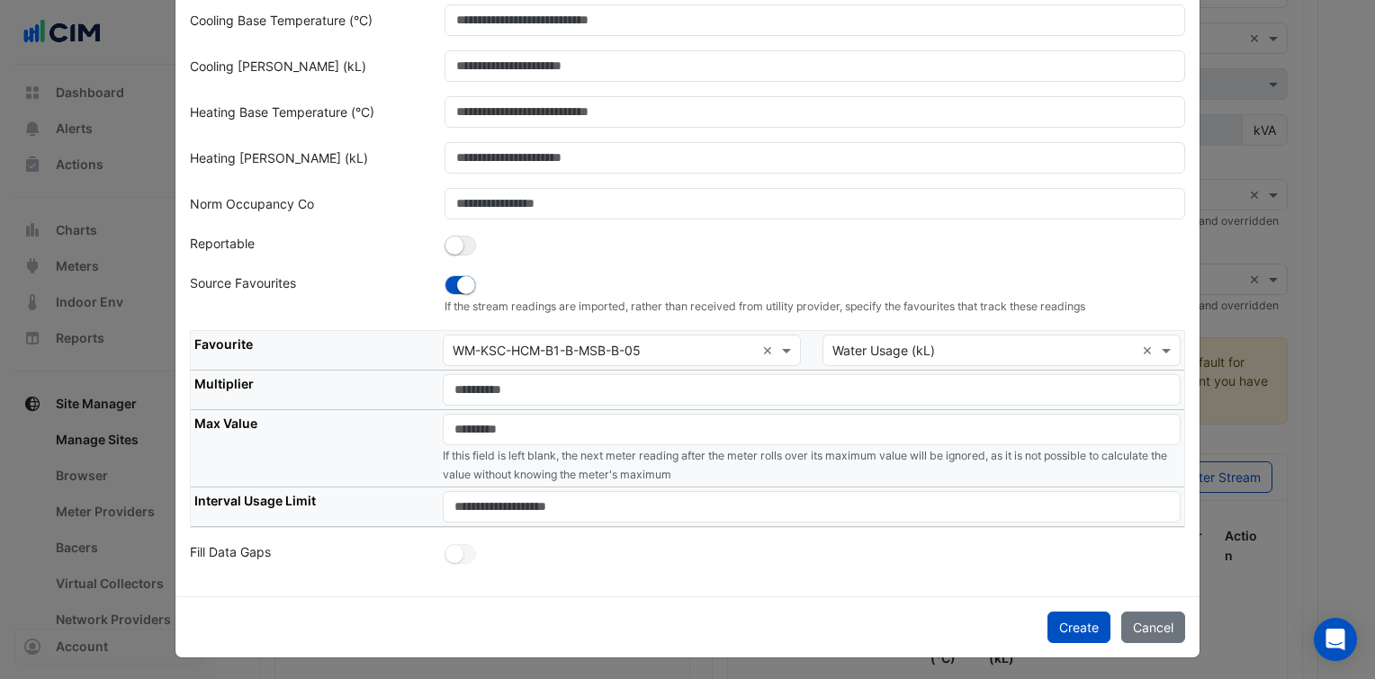
click at [994, 625] on div "Create Cancel" at bounding box center [687, 627] width 1024 height 61
click at [1073, 634] on button "Create" at bounding box center [1079, 627] width 63 height 31
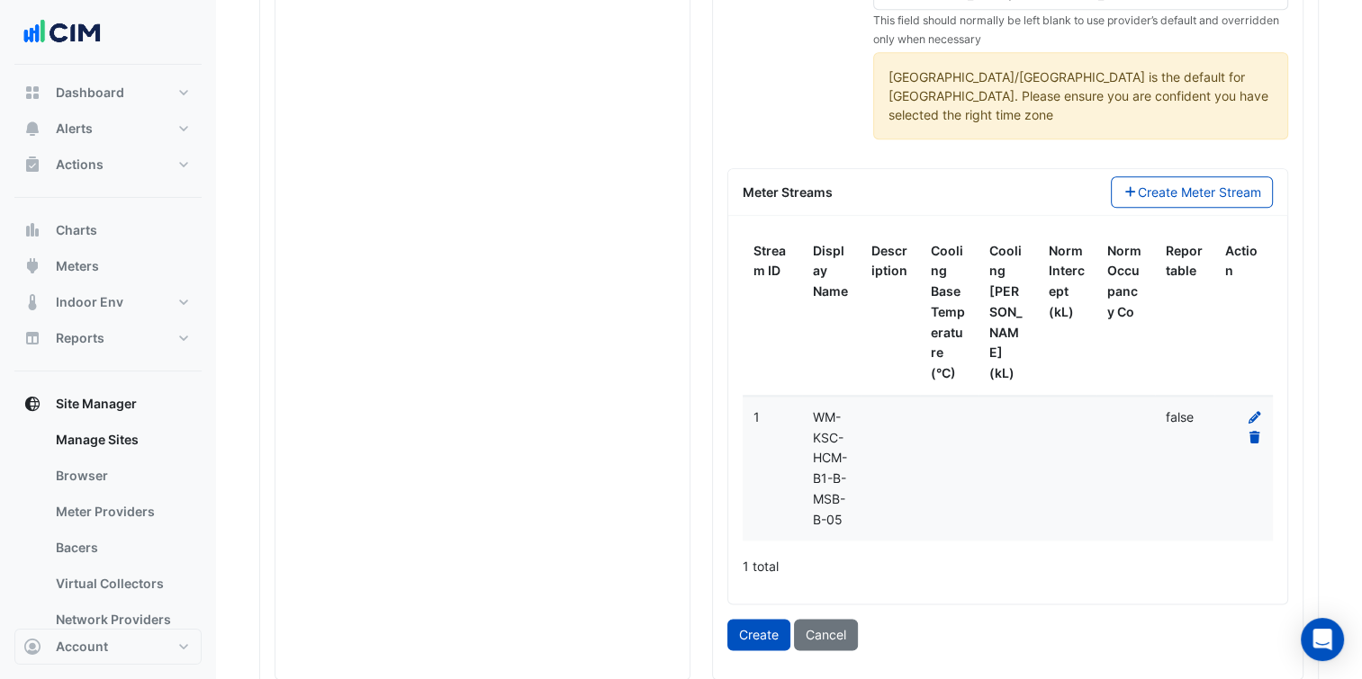
scroll to position [2119, 0]
click at [762, 617] on button "Create" at bounding box center [758, 632] width 63 height 31
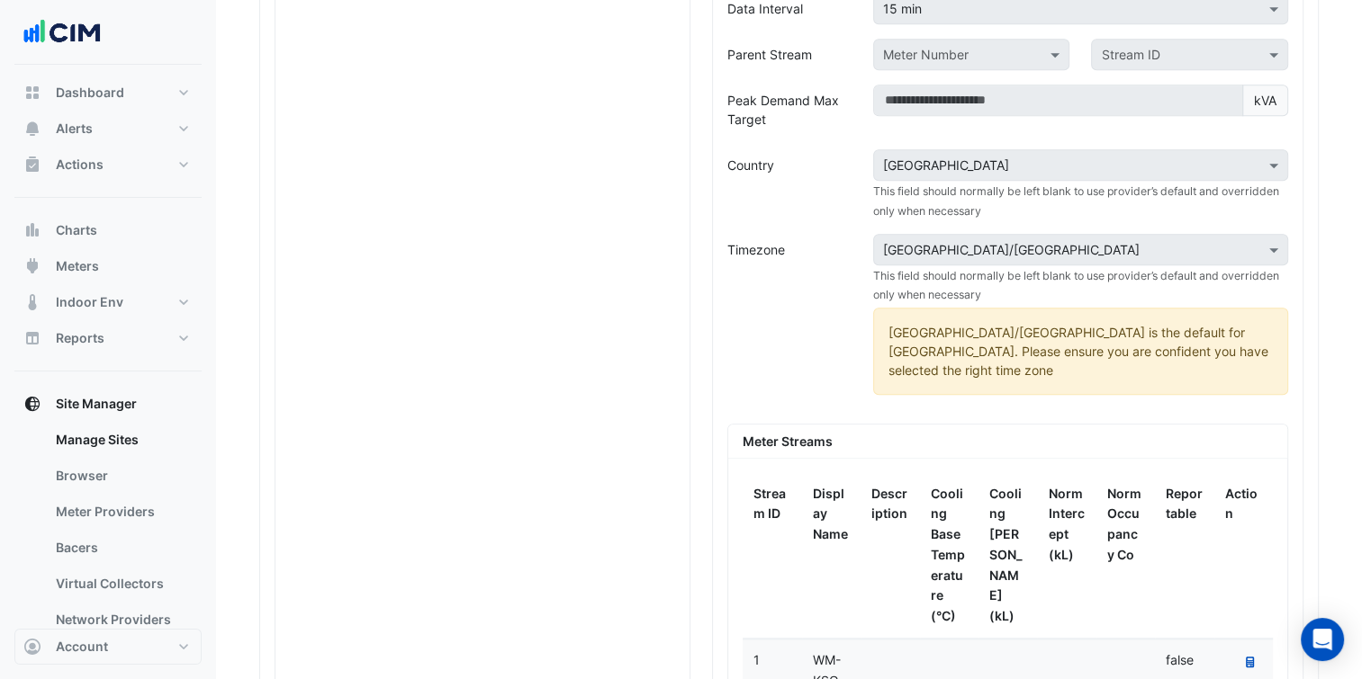
scroll to position [1363, 0]
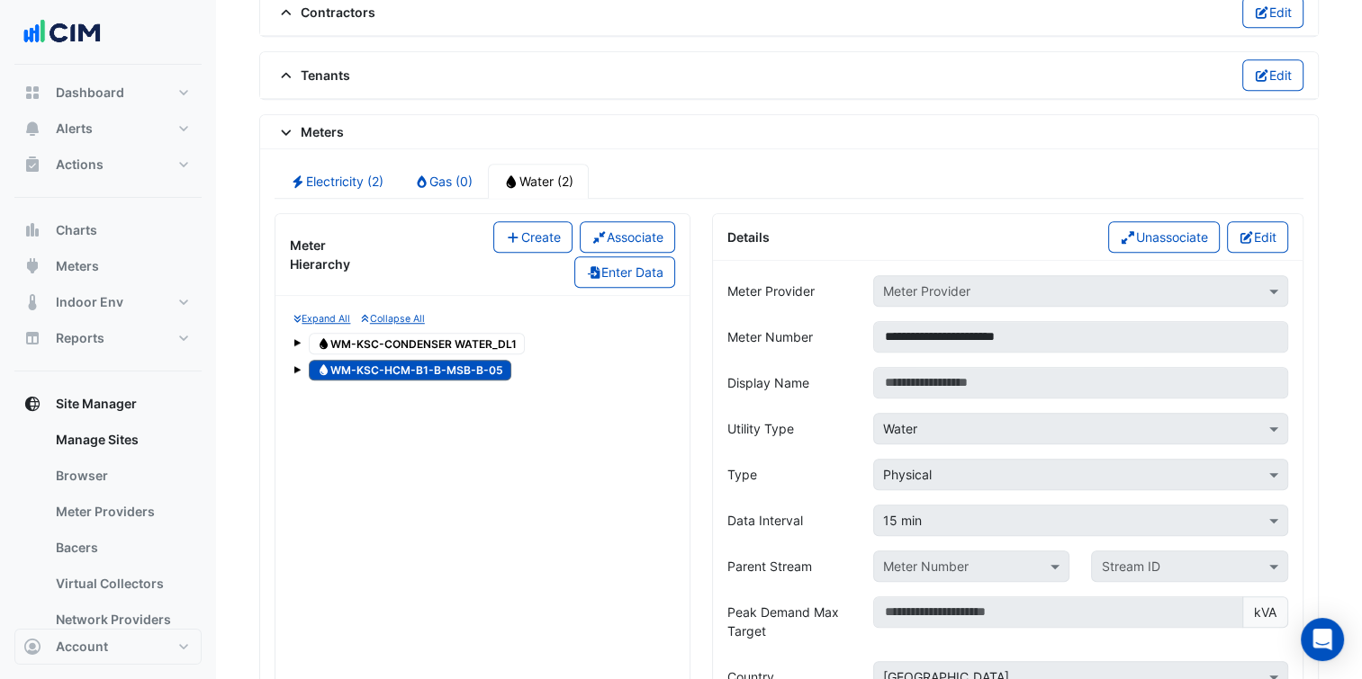
click at [452, 337] on span "Water WM-KSC-CONDENSER WATER_DL1" at bounding box center [417, 344] width 216 height 22
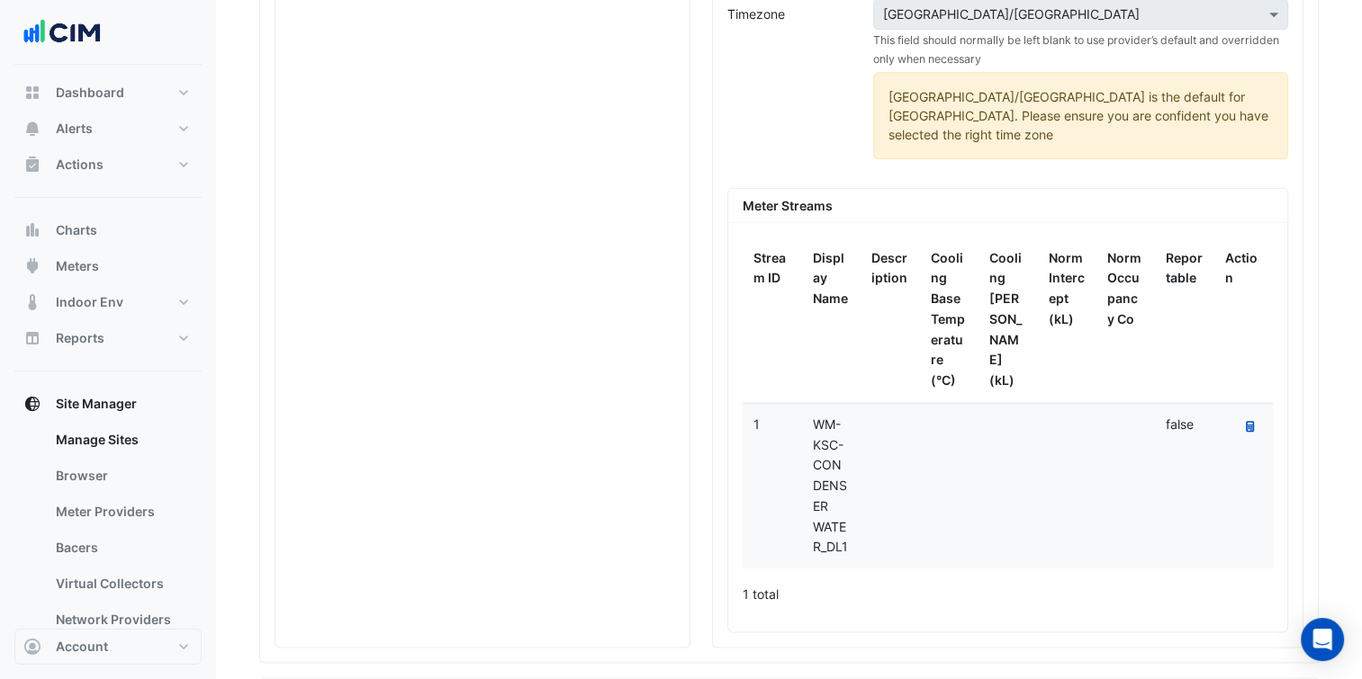
scroll to position [2278, 0]
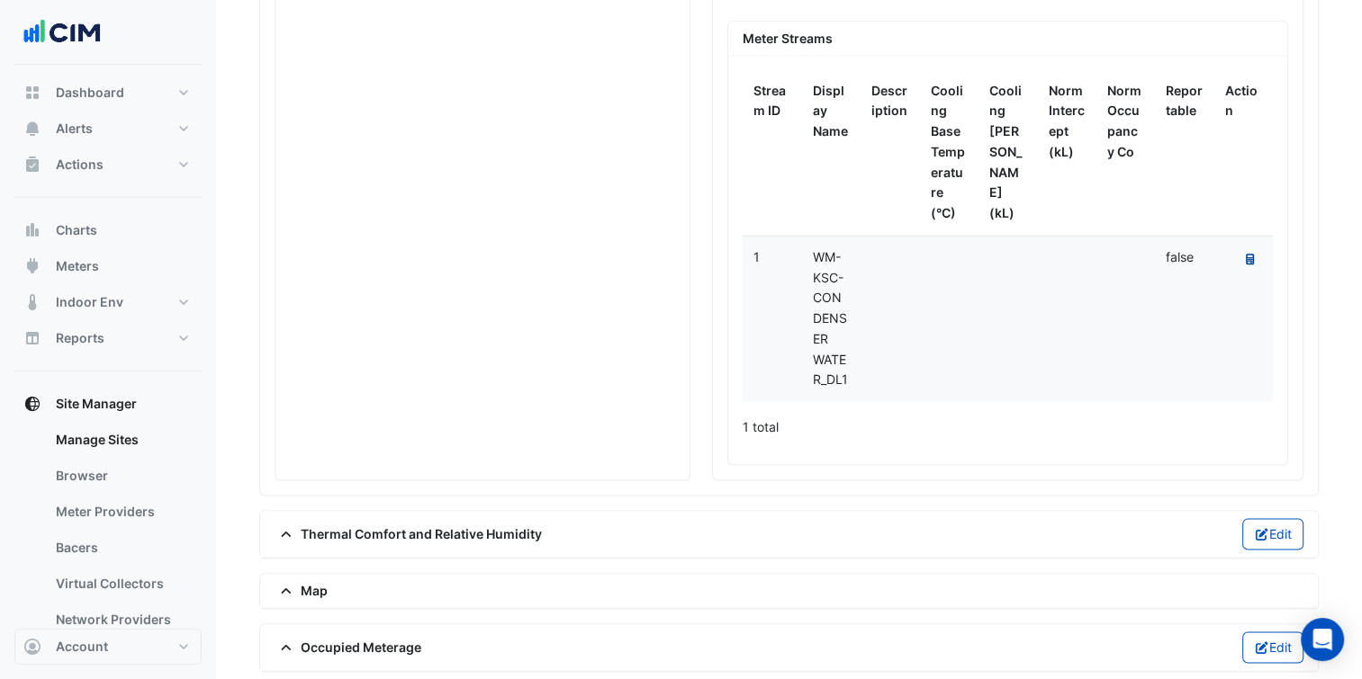
click at [1249, 254] on icon at bounding box center [1250, 259] width 8 height 11
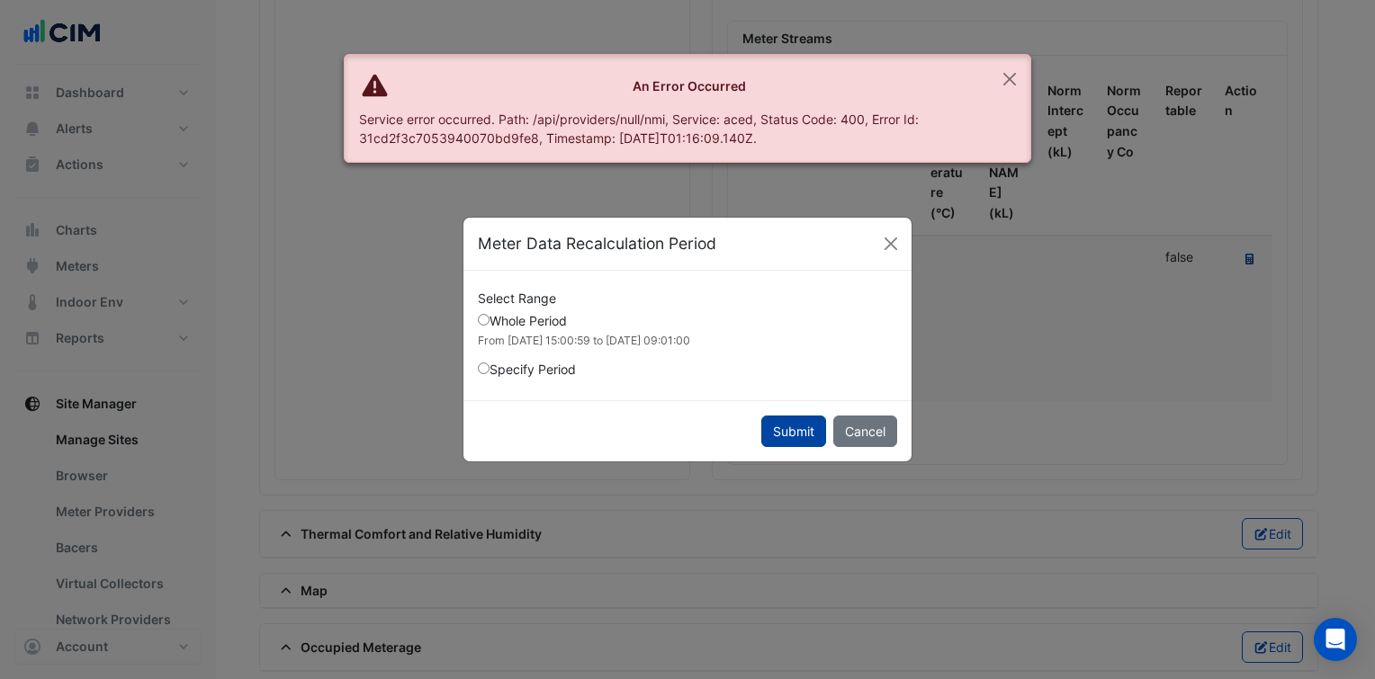
click at [800, 438] on button "Submit" at bounding box center [793, 431] width 65 height 31
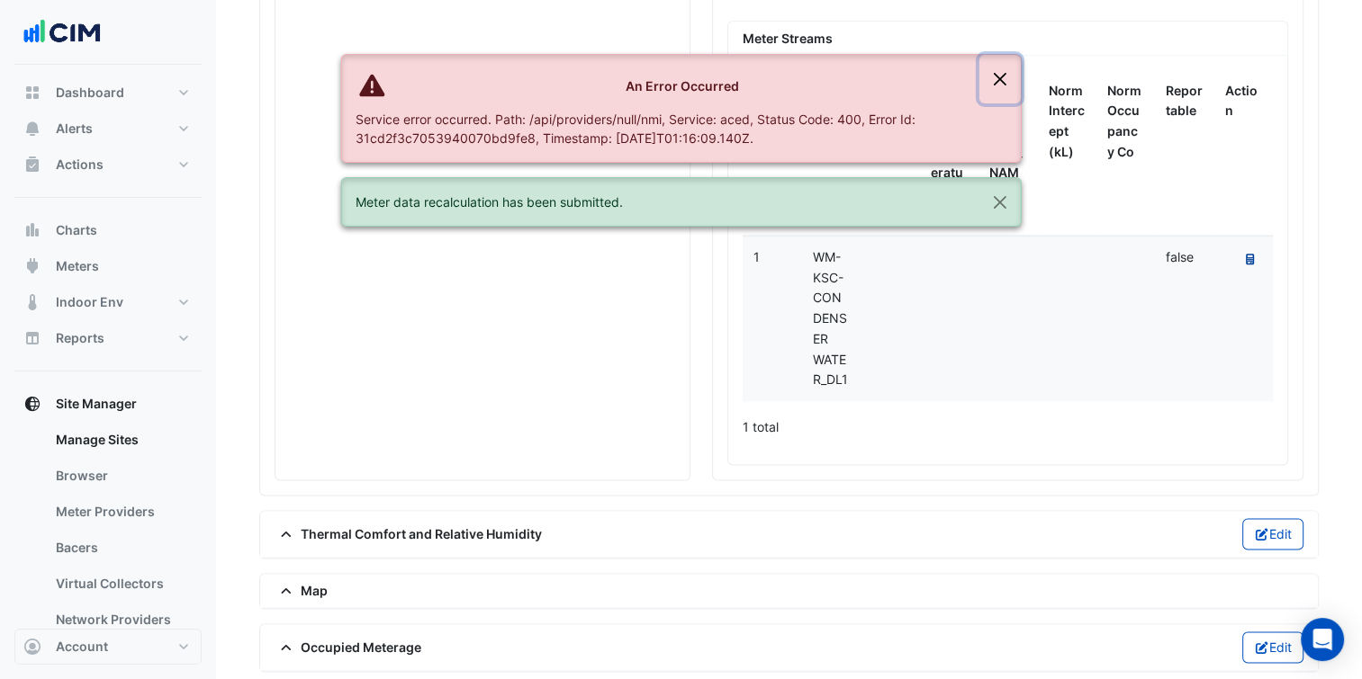
click at [994, 81] on button "Close" at bounding box center [999, 79] width 41 height 49
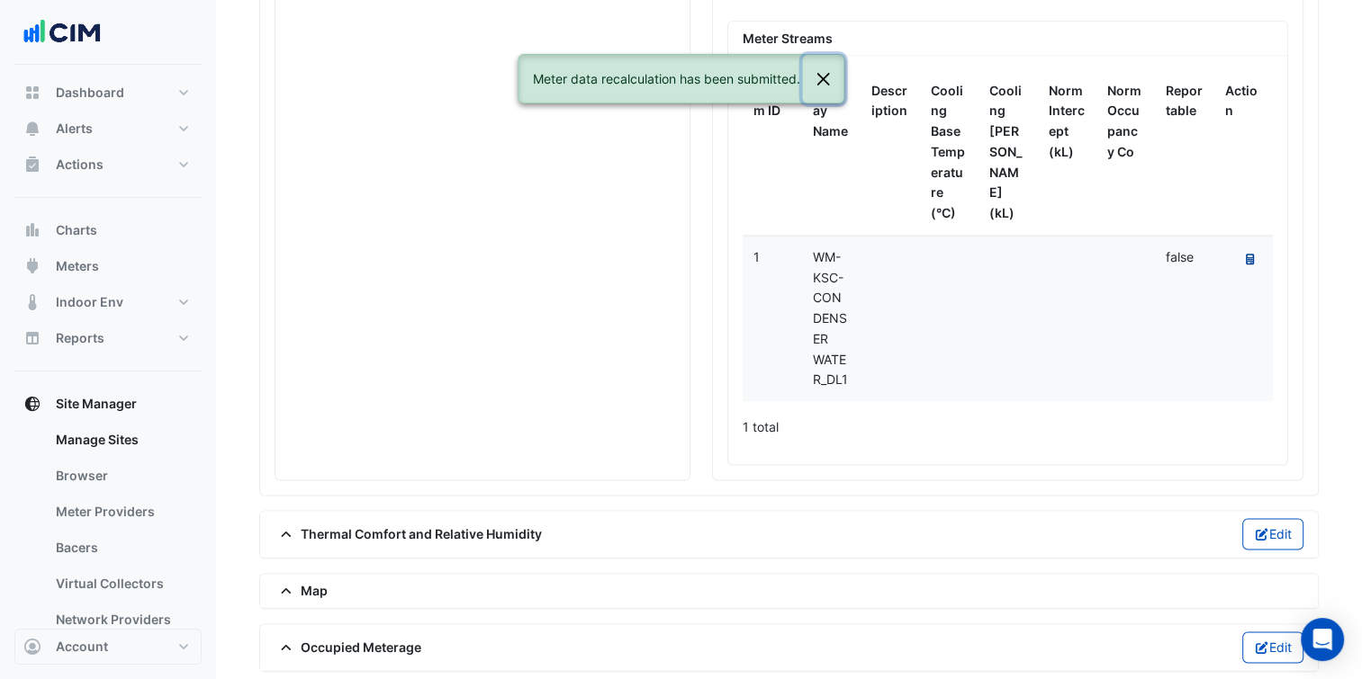
click at [823, 81] on button "Close" at bounding box center [822, 79] width 41 height 49
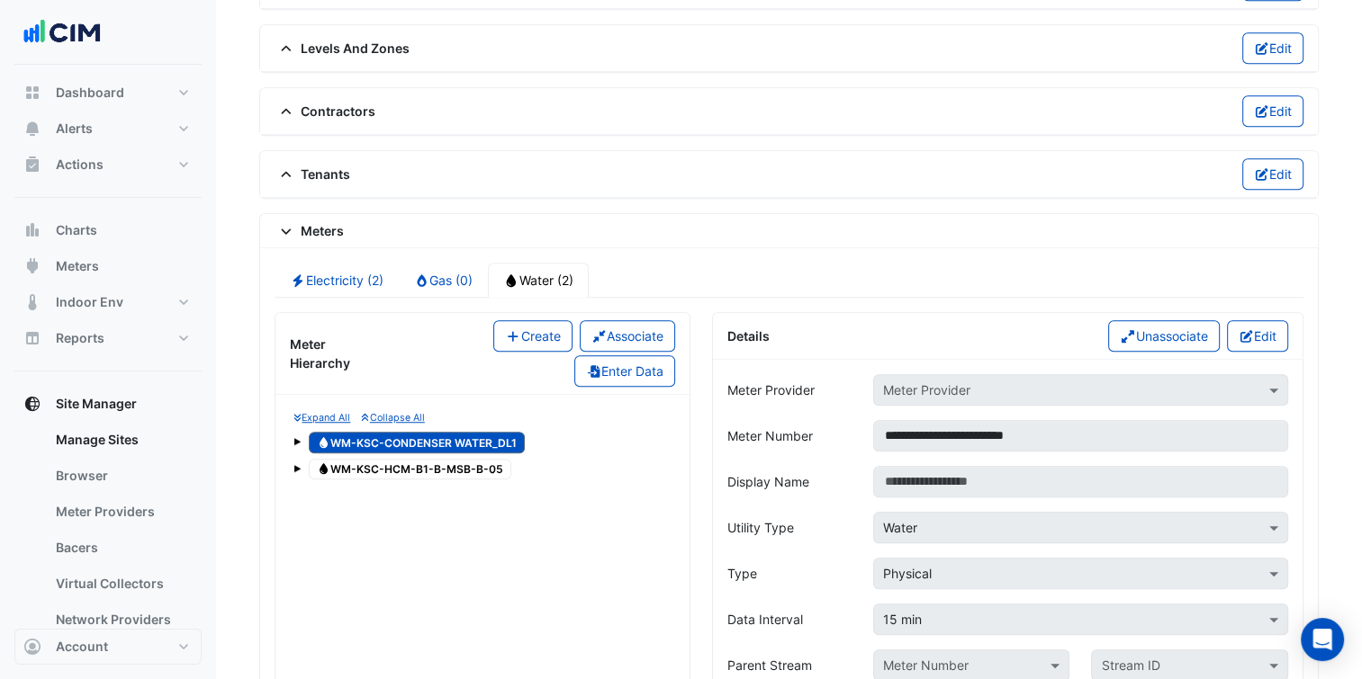
scroll to position [1257, 0]
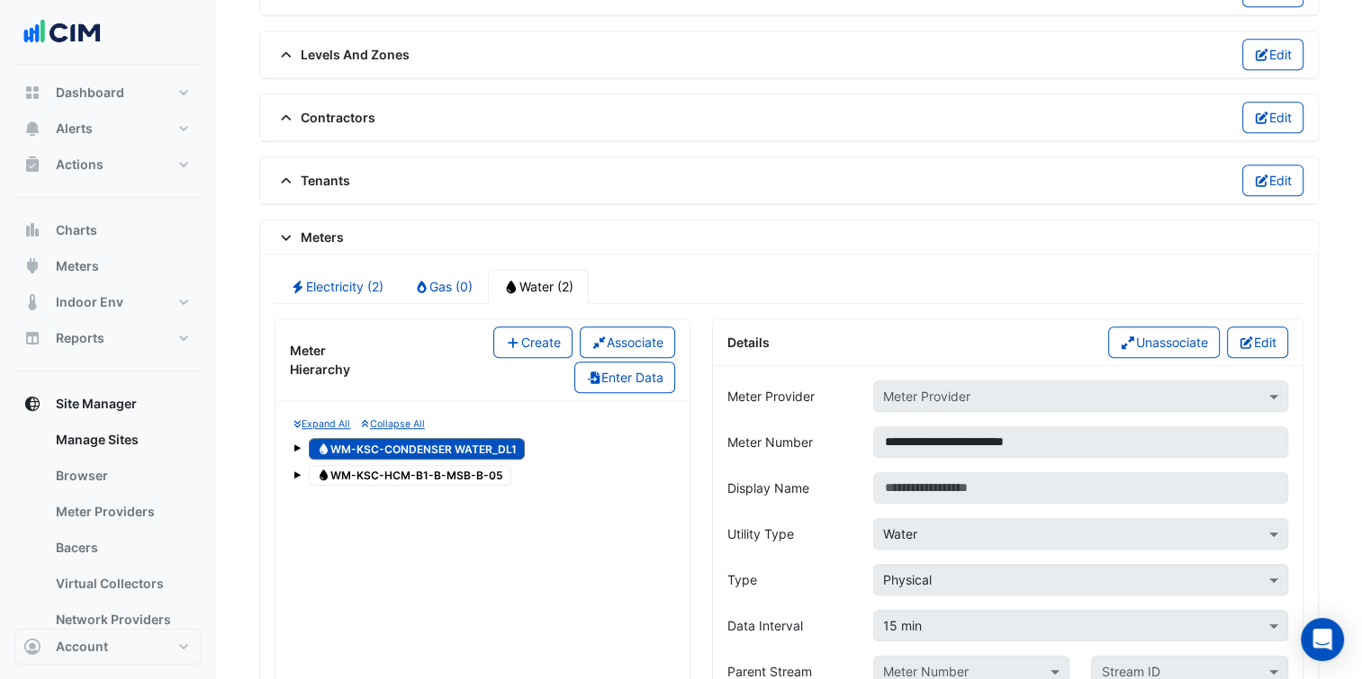
click at [418, 465] on span "Water WM-KSC-HCM-B1-B-MSB-B-05" at bounding box center [410, 476] width 202 height 22
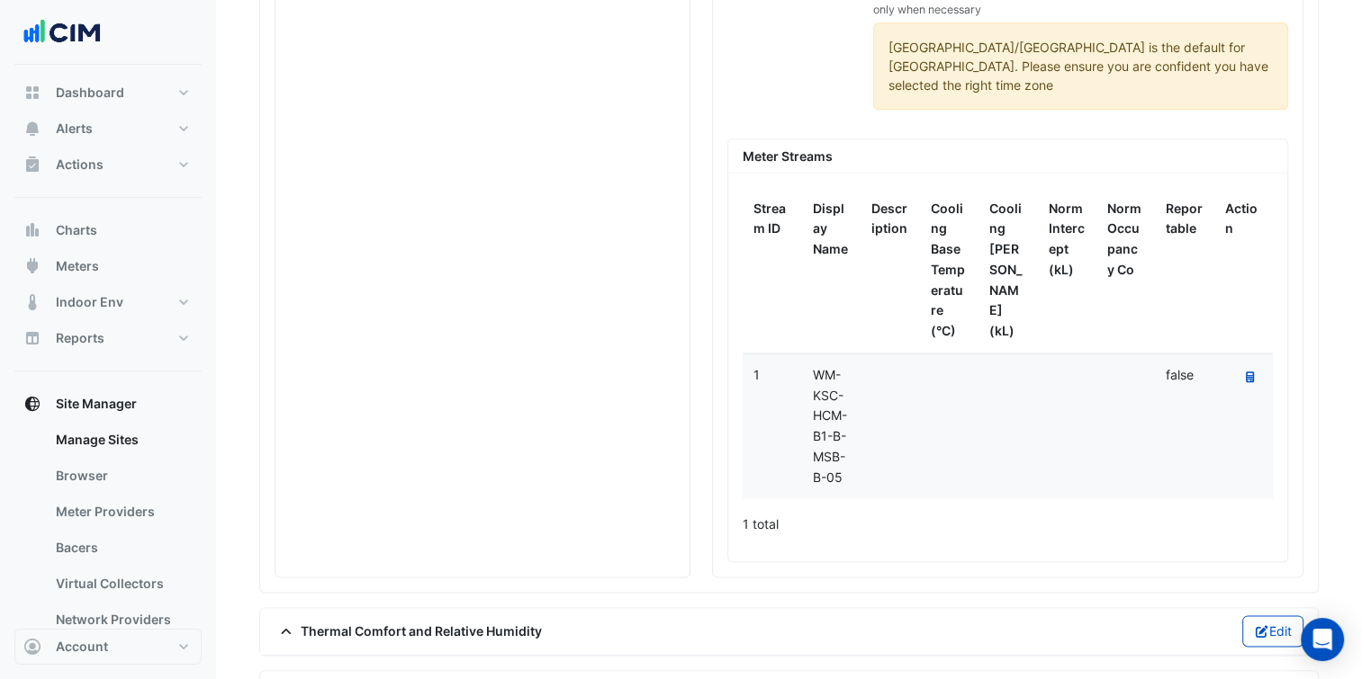
scroll to position [2162, 0]
click at [1251, 364] on button "Recalculate Meter Data" at bounding box center [1249, 376] width 24 height 25
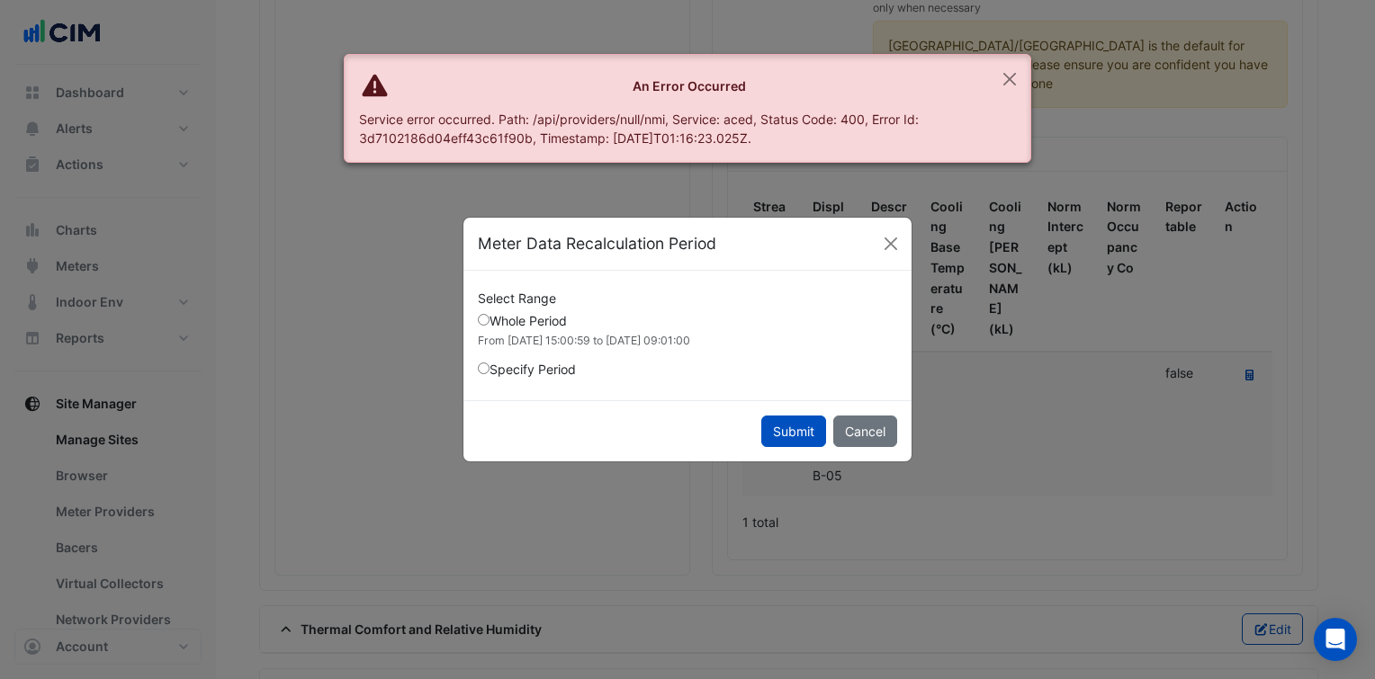
click at [787, 445] on button "Submit" at bounding box center [793, 431] width 65 height 31
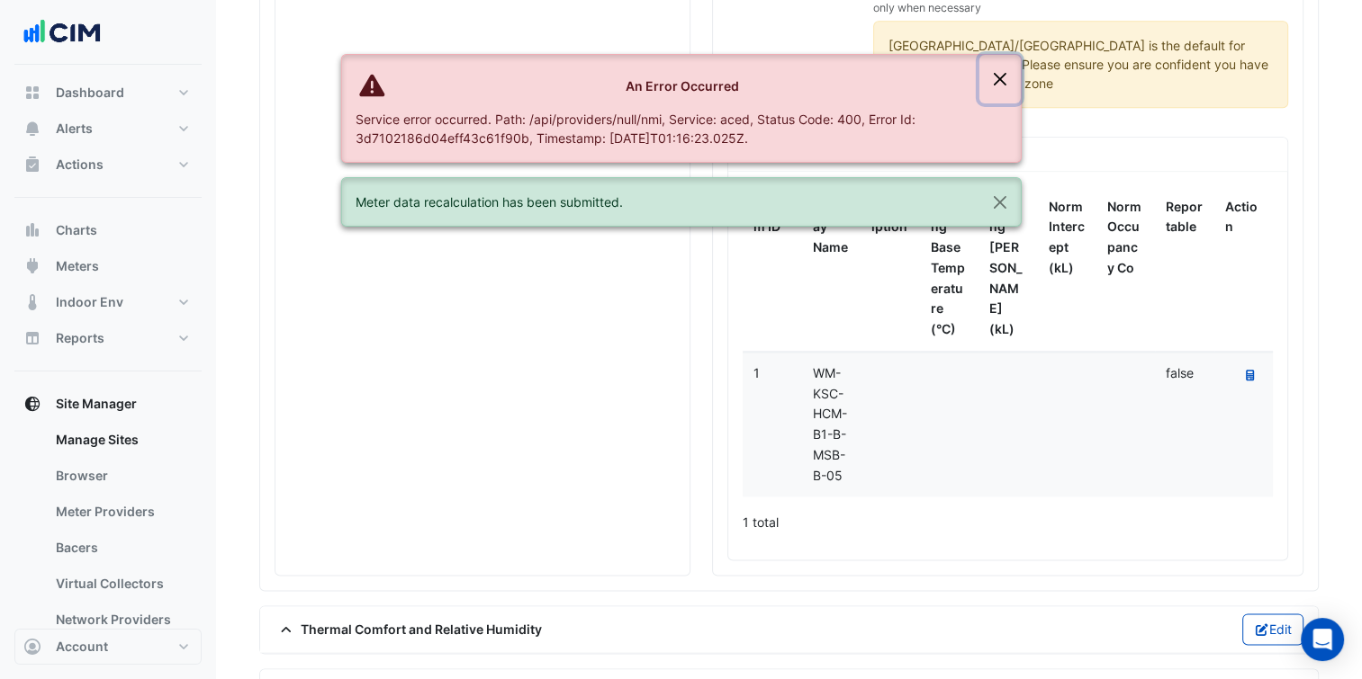
click at [1001, 88] on button "Close" at bounding box center [999, 79] width 41 height 49
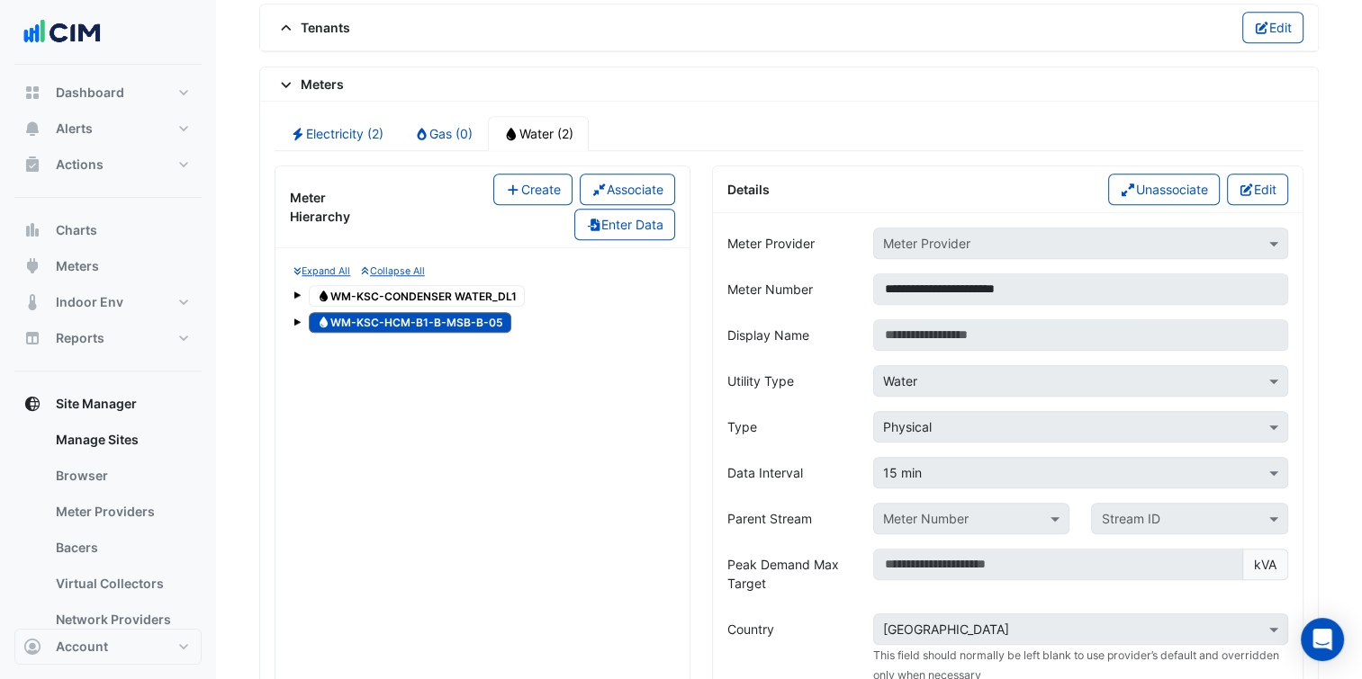
scroll to position [1227, 0]
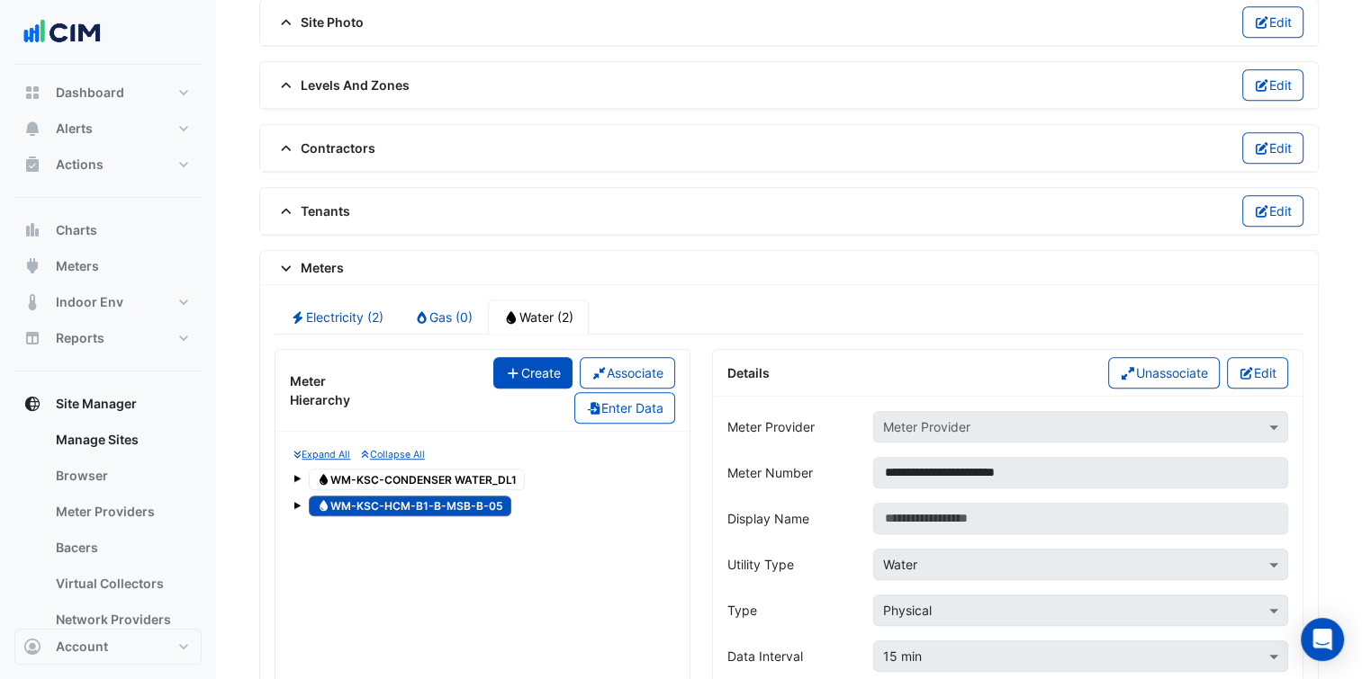
click at [536, 365] on button "Create" at bounding box center [532, 372] width 79 height 31
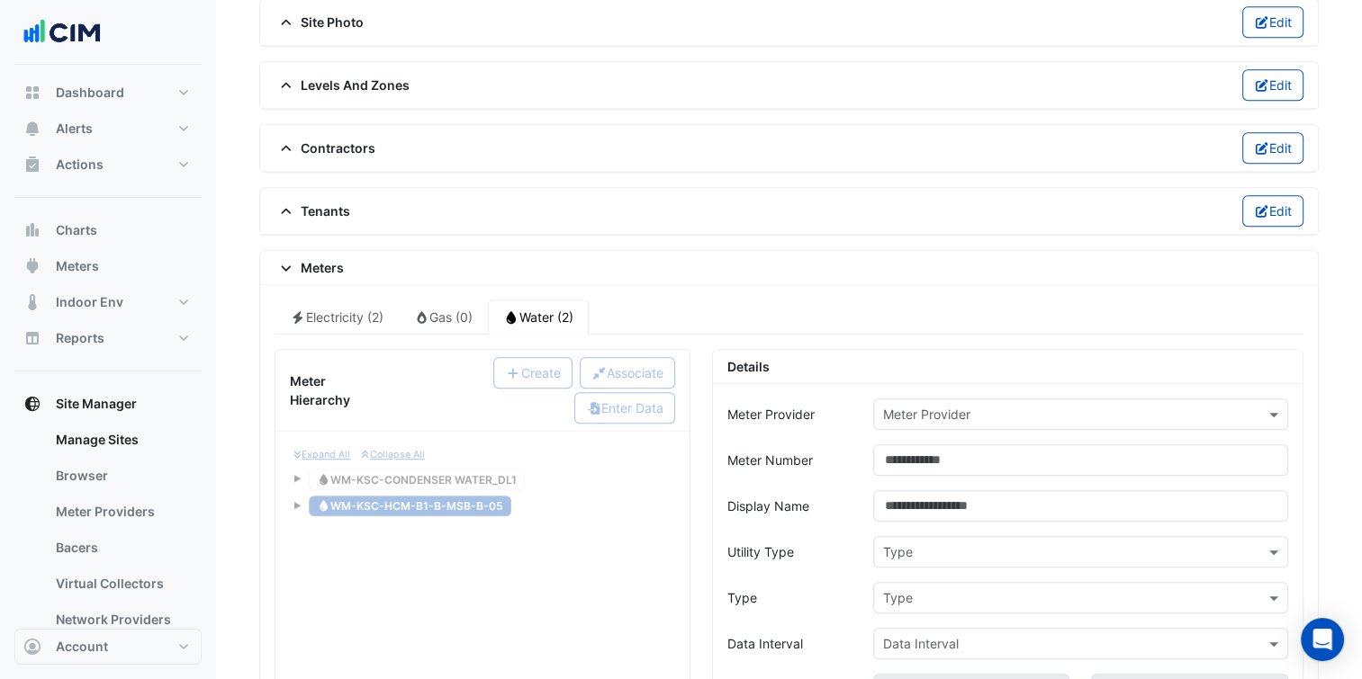
click at [955, 406] on input "text" at bounding box center [1062, 415] width 359 height 19
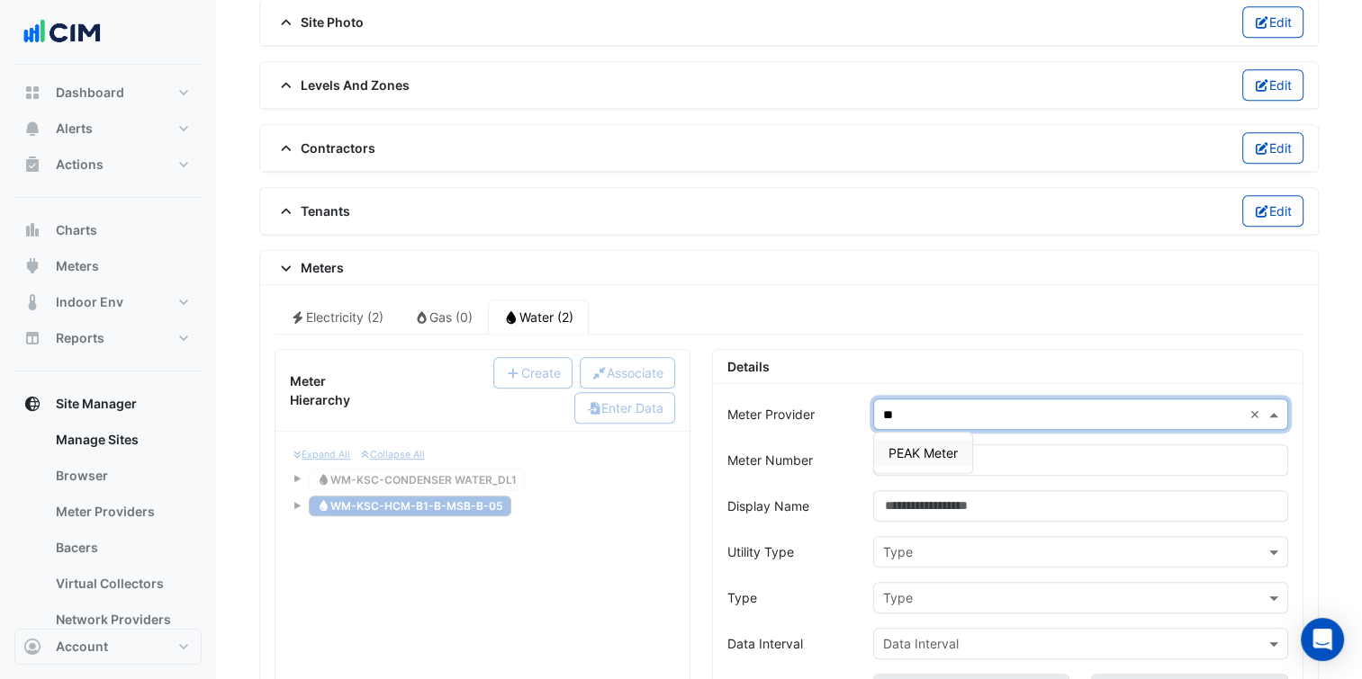
type input "***"
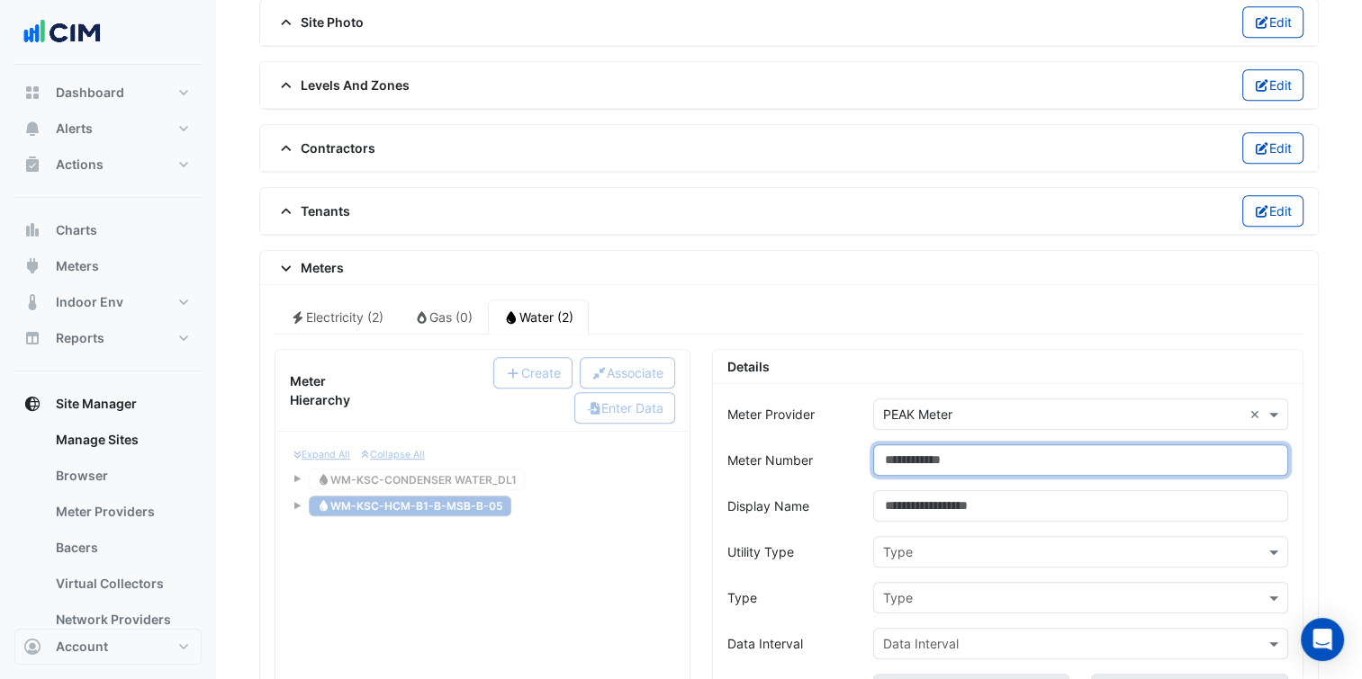
paste input "**********"
type input "**********"
click at [838, 538] on div "Utility Type" at bounding box center [789, 551] width 146 height 31
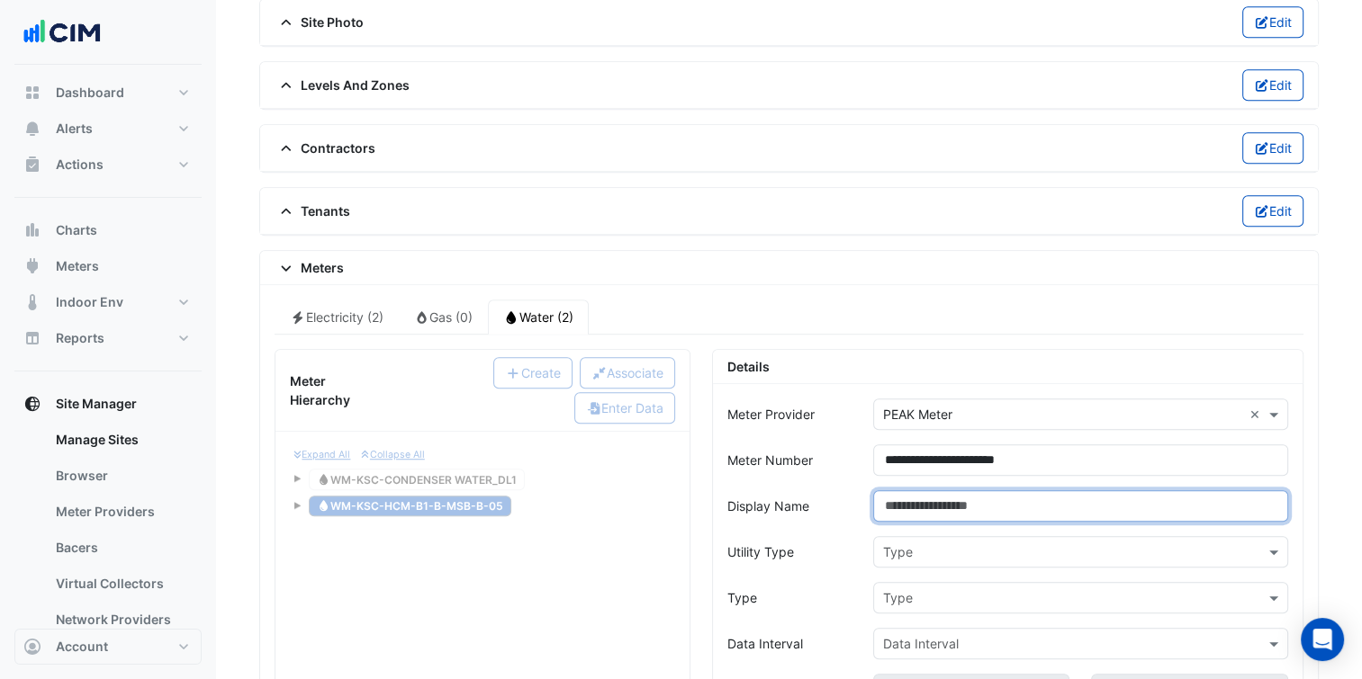
click at [961, 501] on input "Display Name" at bounding box center [1080, 505] width 415 height 31
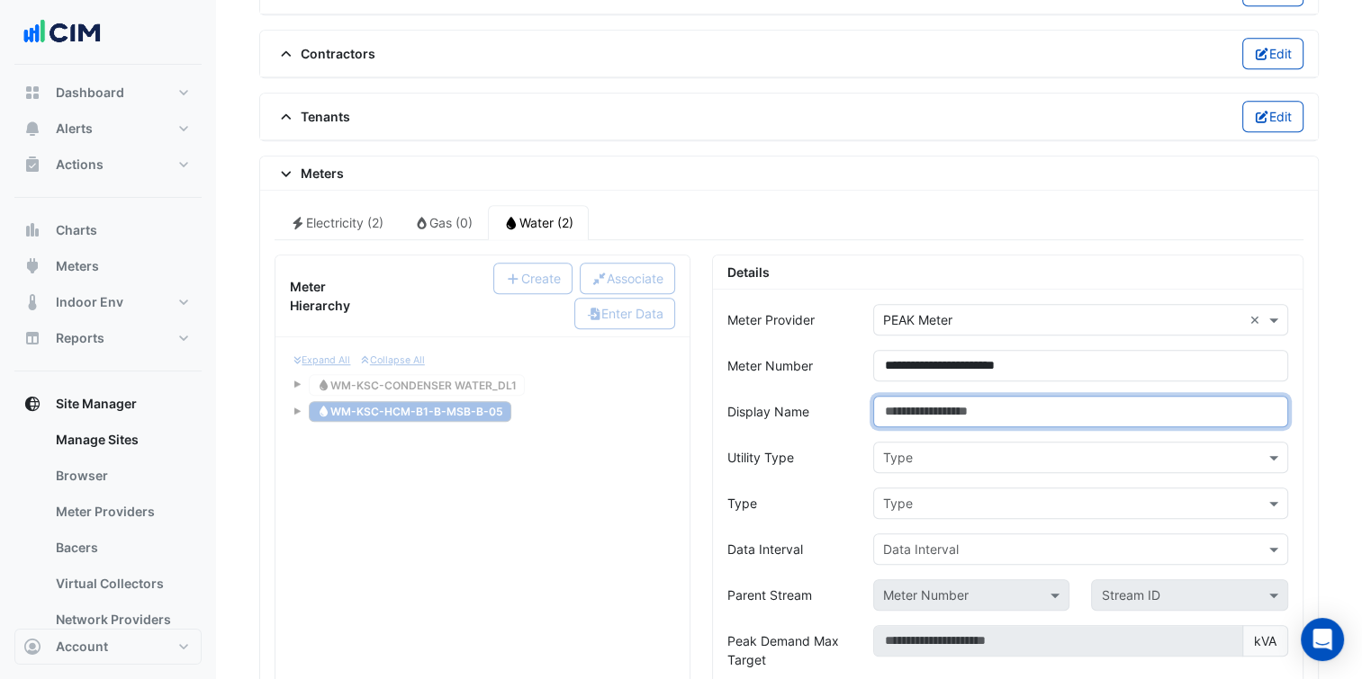
scroll to position [1327, 0]
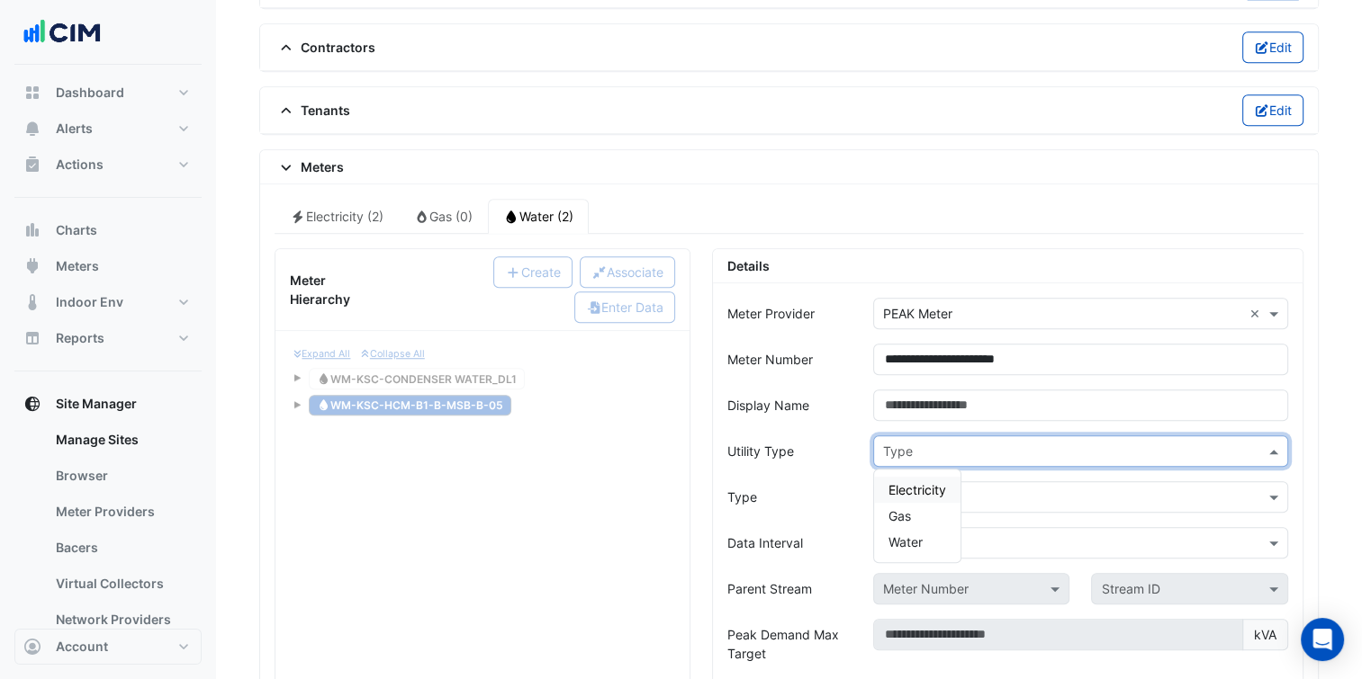
click at [947, 446] on input "text" at bounding box center [1062, 452] width 359 height 19
click at [918, 535] on span "Water" at bounding box center [905, 542] width 34 height 15
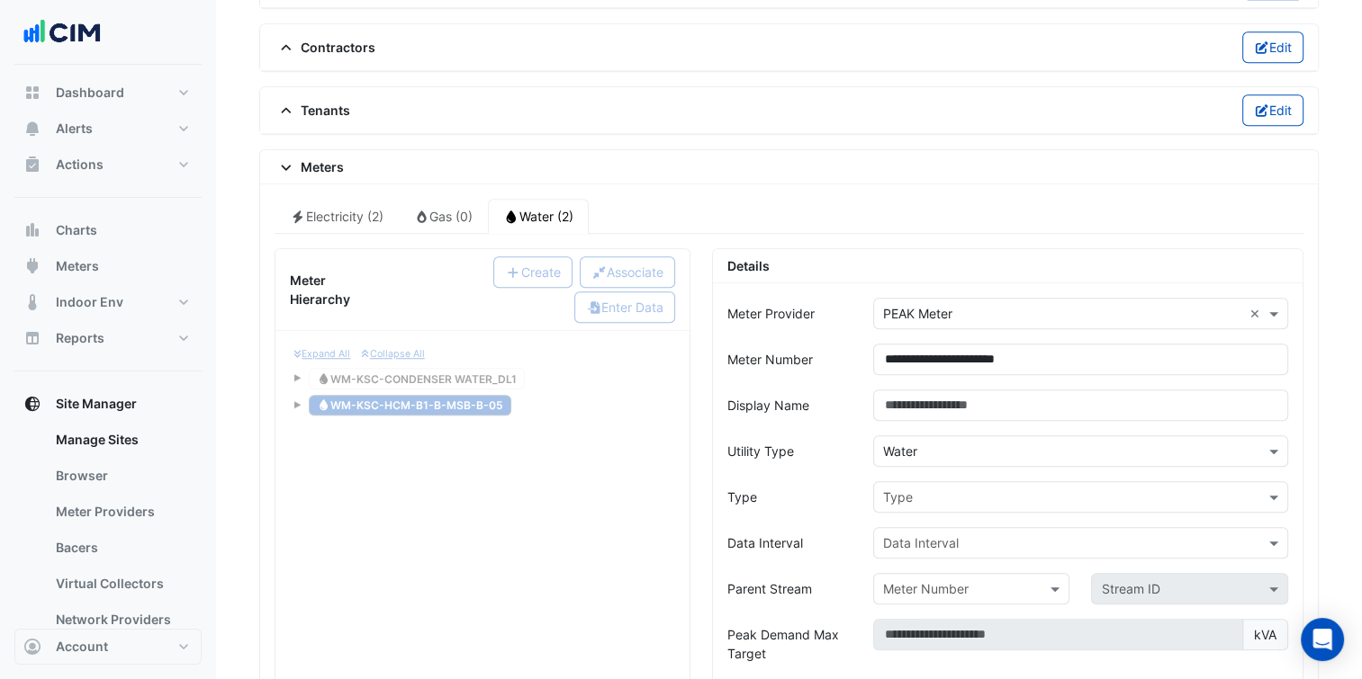
click at [864, 499] on div "Type" at bounding box center [1080, 496] width 436 height 31
click at [913, 494] on div "Type" at bounding box center [1065, 497] width 383 height 19
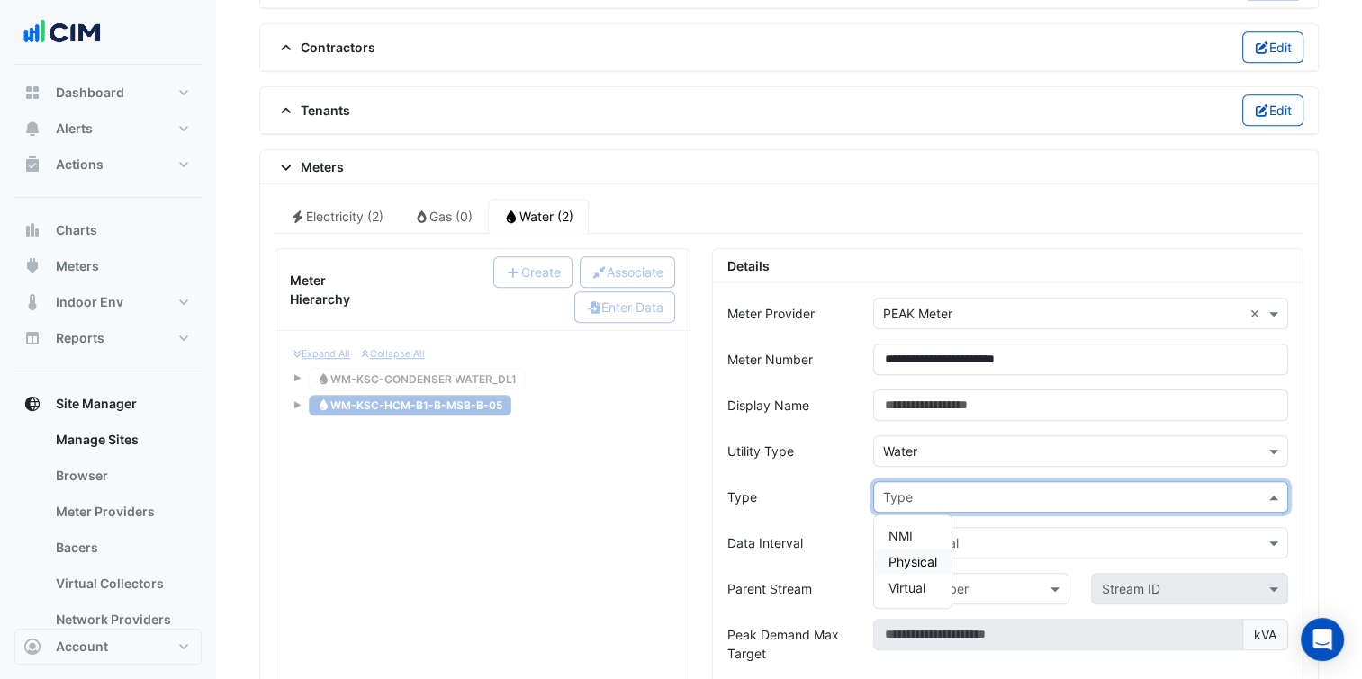
click at [922, 554] on span "Physical" at bounding box center [912, 561] width 49 height 15
click at [950, 535] on input "text" at bounding box center [1062, 544] width 359 height 19
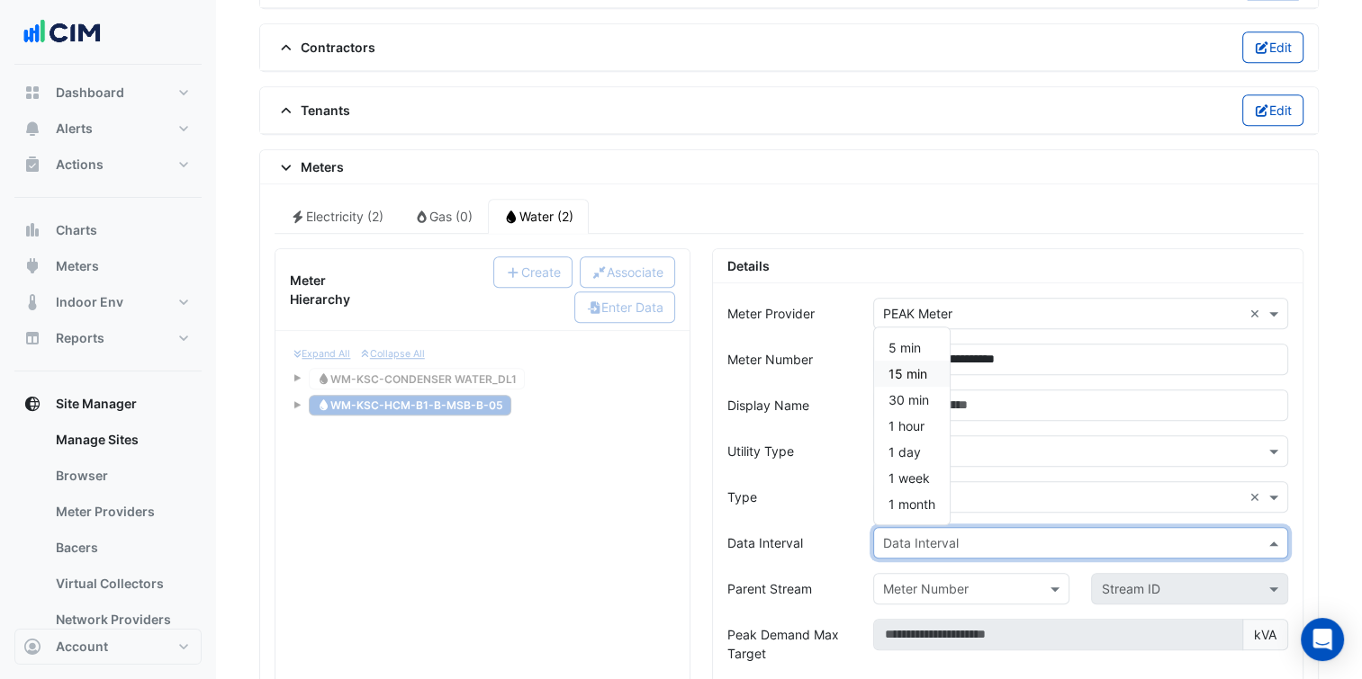
drag, startPoint x: 914, startPoint y: 366, endPoint x: 896, endPoint y: 388, distance: 28.1
click at [913, 366] on span "15 min" at bounding box center [907, 373] width 39 height 15
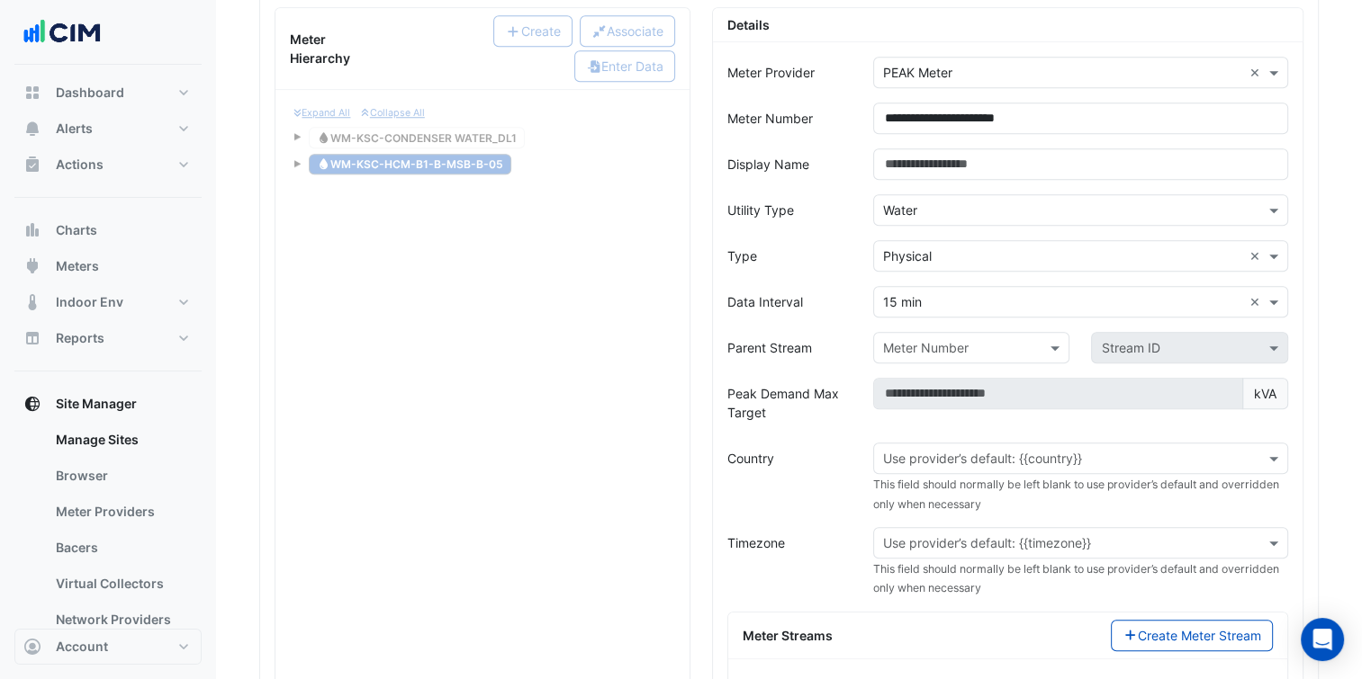
scroll to position [1571, 0]
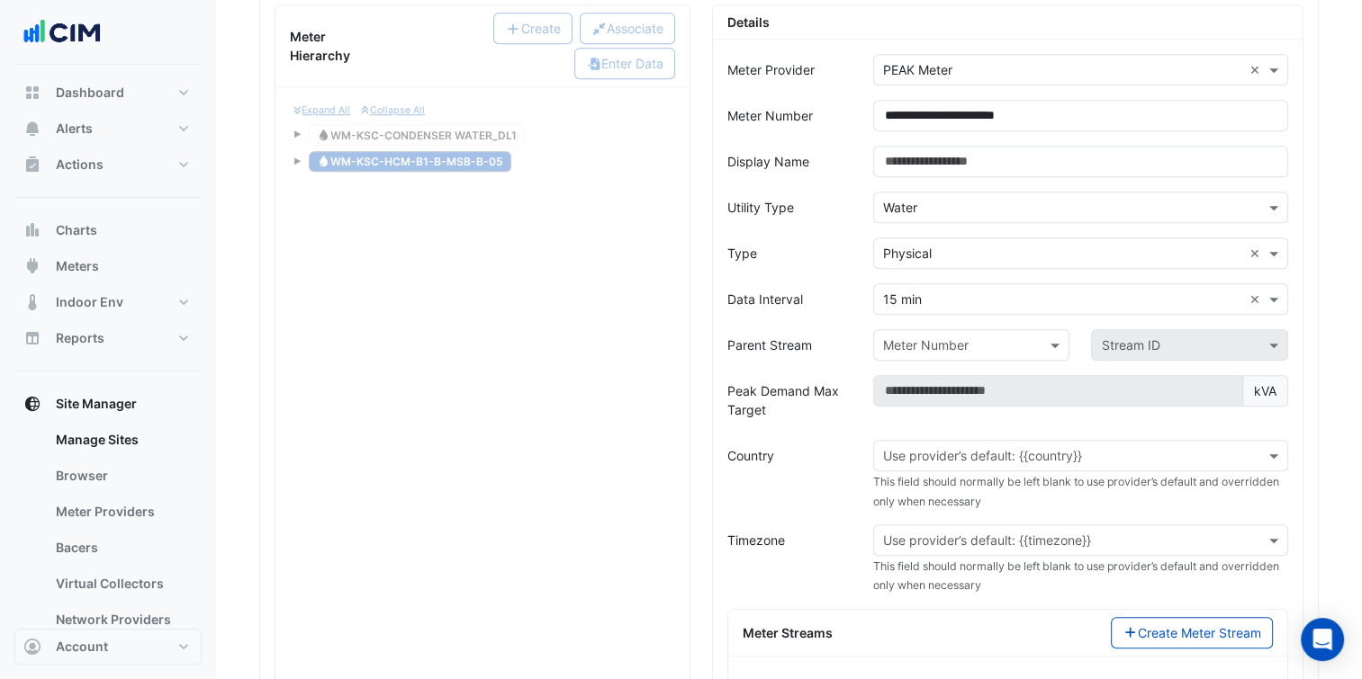
click at [930, 461] on div "Use provider’s default: {{country}} This field should normally be left blank to…" at bounding box center [1080, 475] width 436 height 70
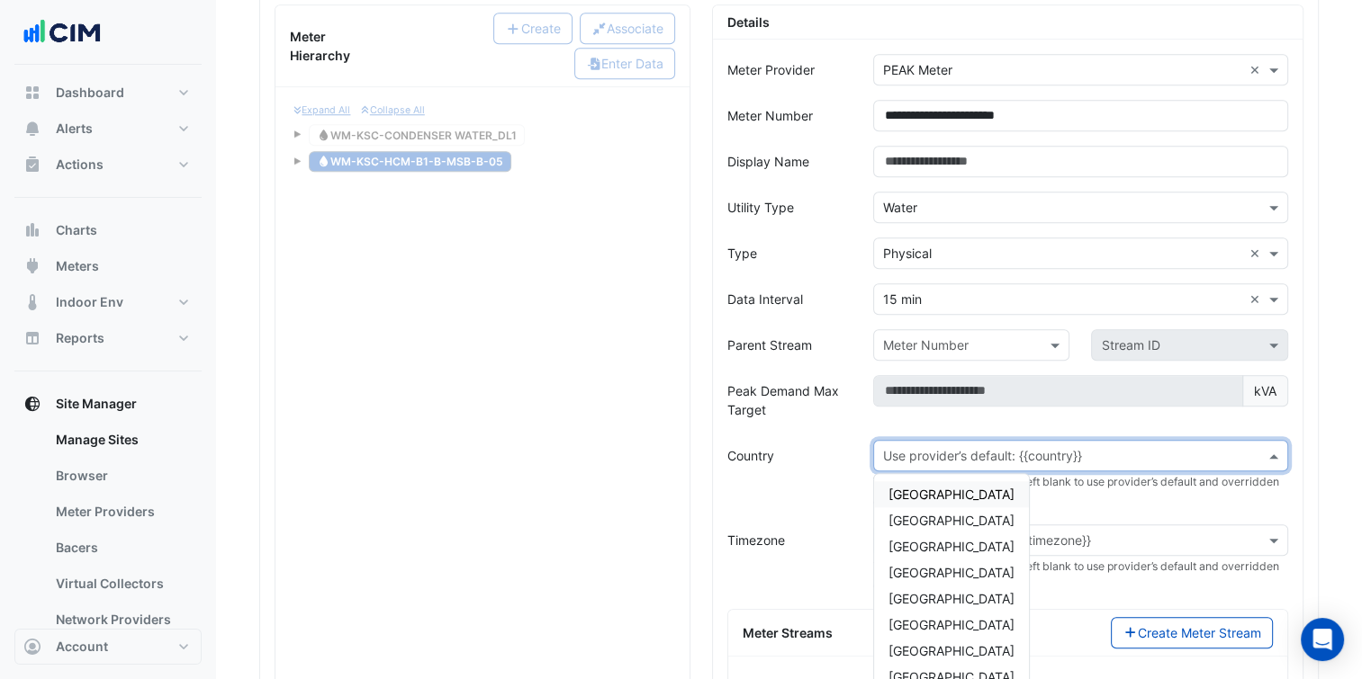
click at [940, 447] on input "text" at bounding box center [1062, 456] width 359 height 19
type input "***"
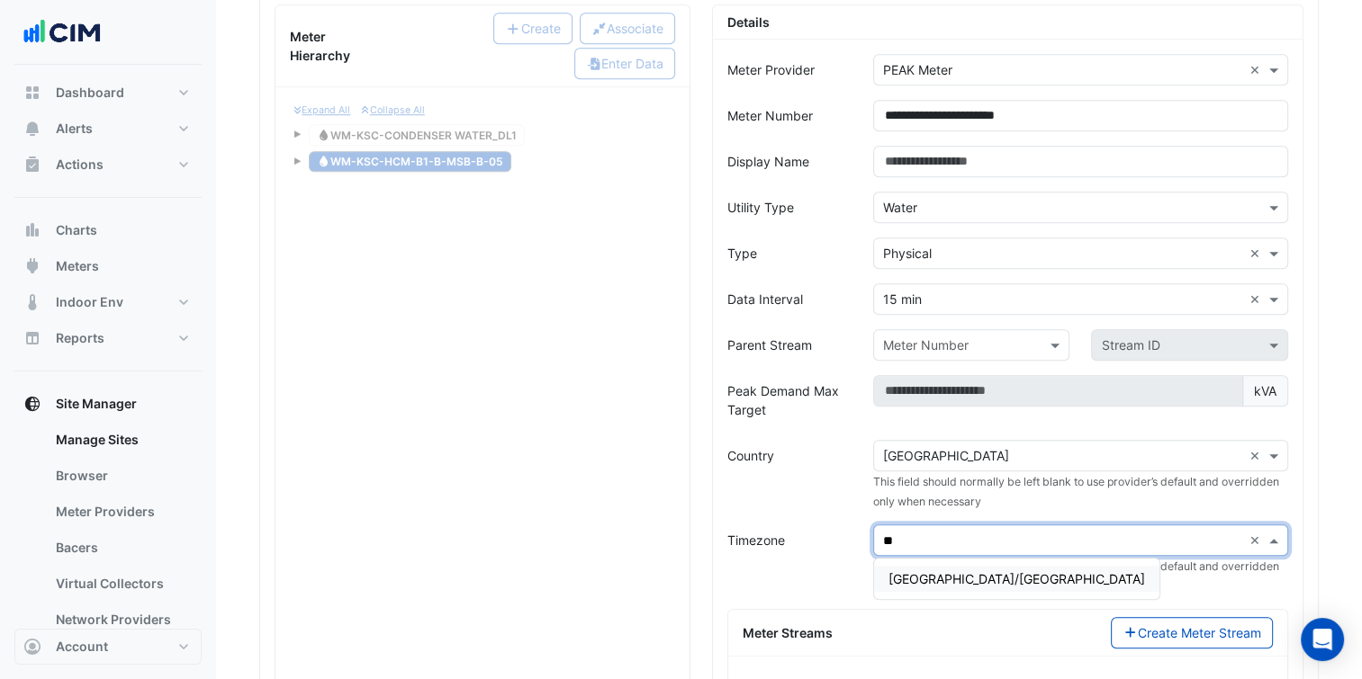
type input "*"
type input "***"
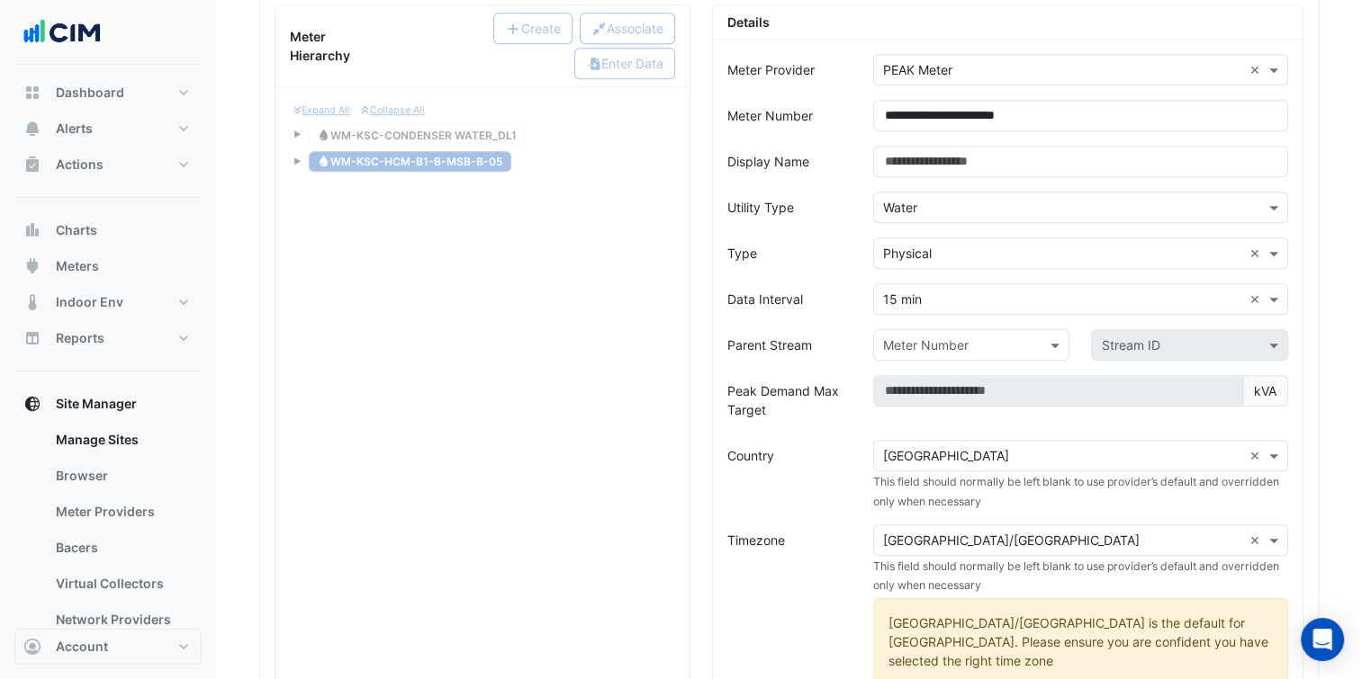
click at [814, 525] on div "Timezone" at bounding box center [789, 612] width 146 height 175
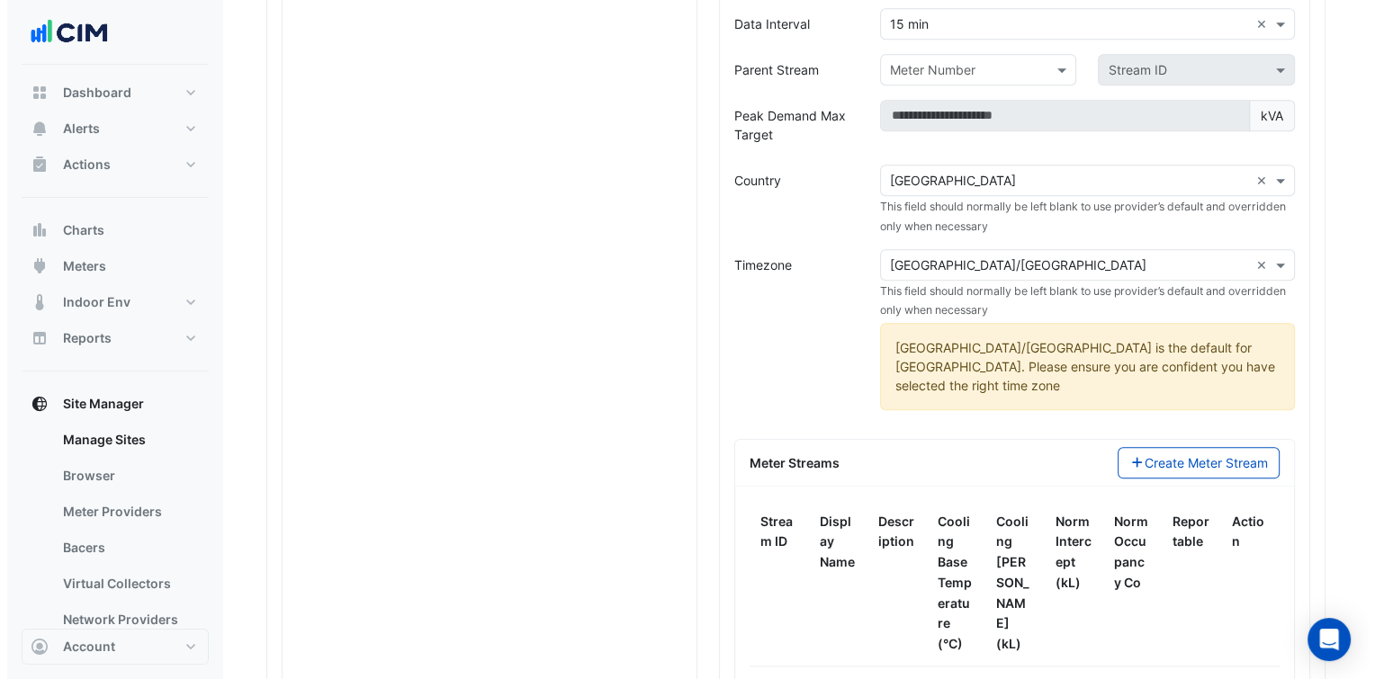
scroll to position [1877, 0]
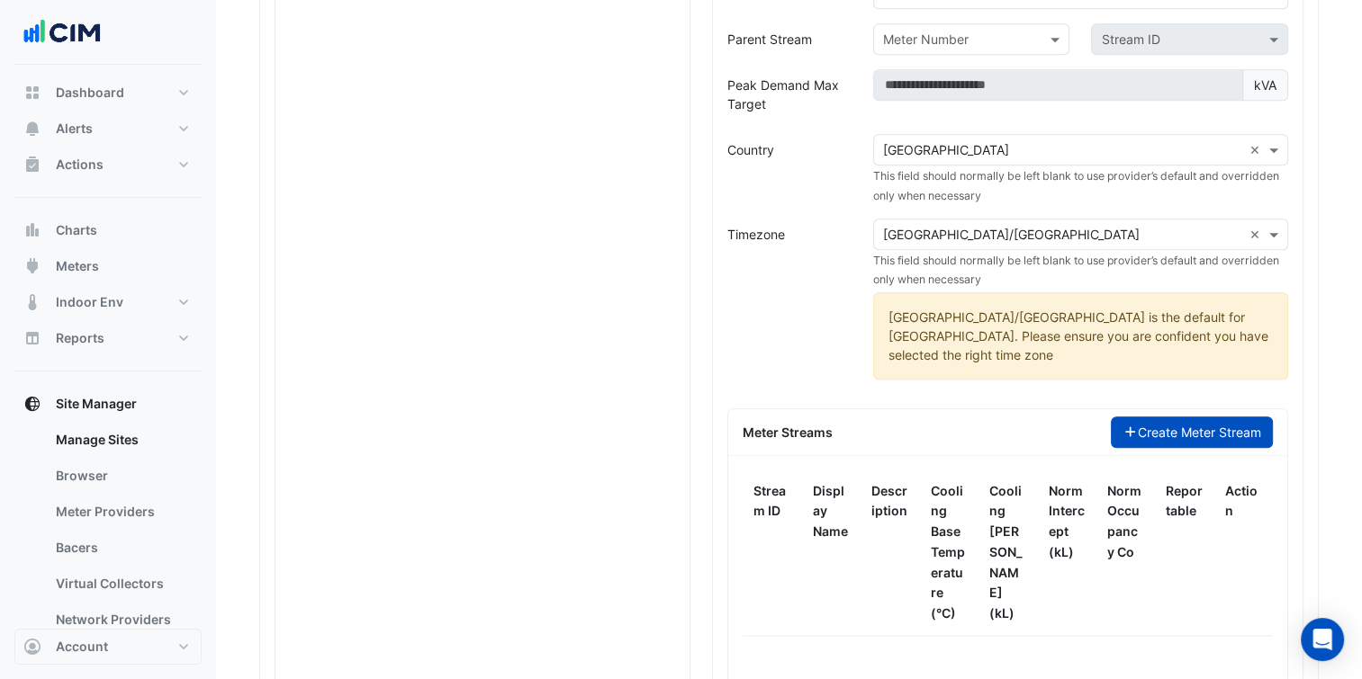
click at [1180, 417] on button "Create Meter Stream" at bounding box center [1192, 432] width 163 height 31
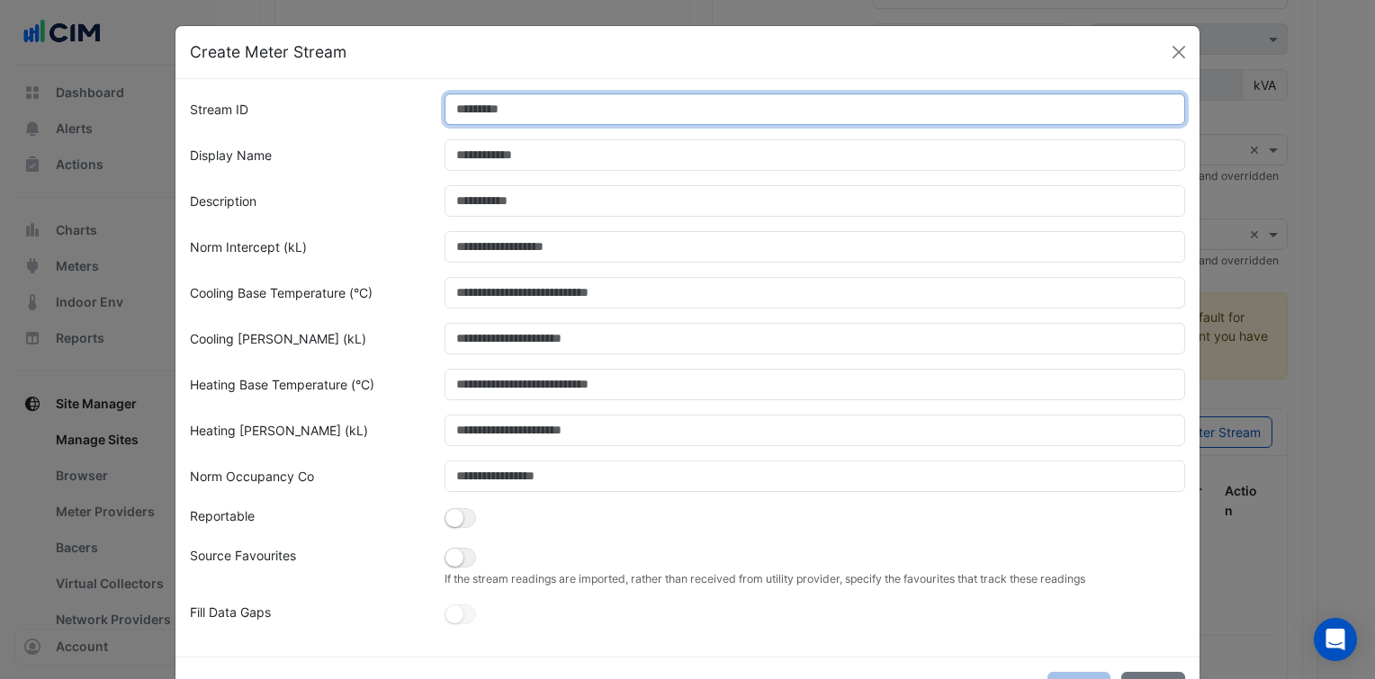
click at [521, 107] on input "Stream ID" at bounding box center [816, 109] width 742 height 31
paste input "**********"
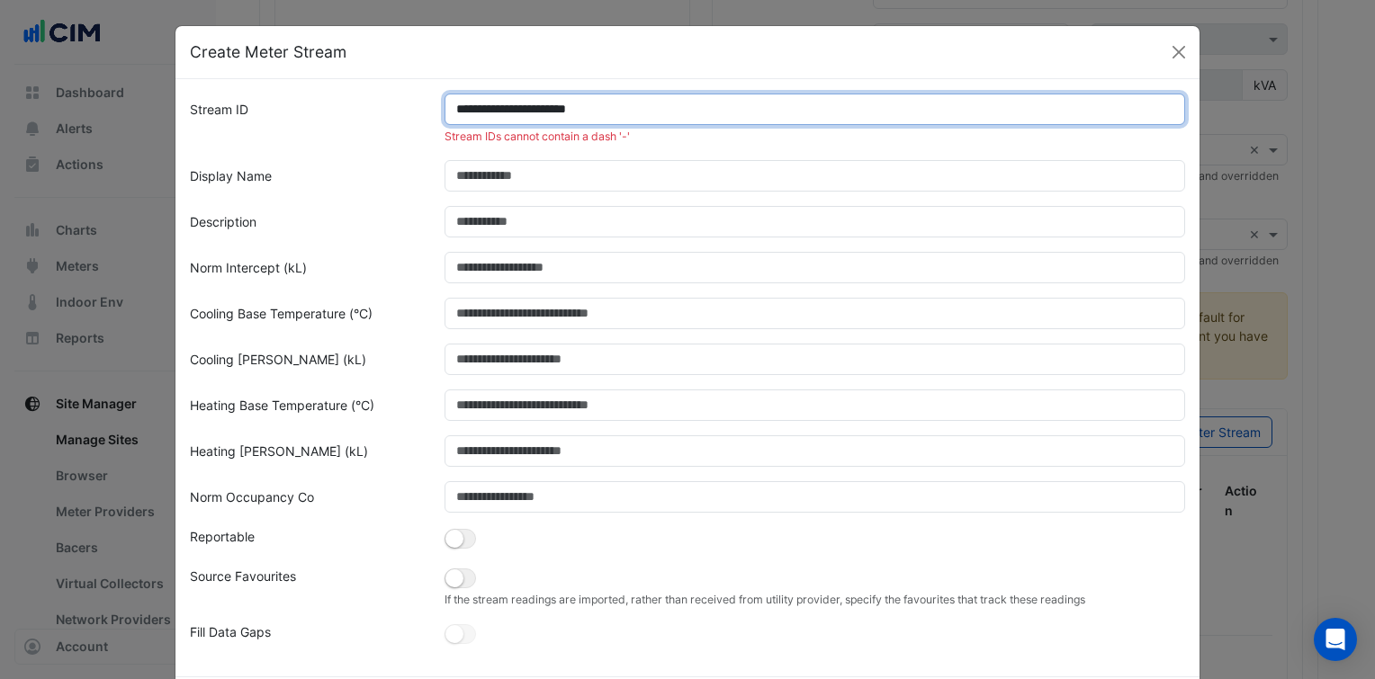
drag, startPoint x: 650, startPoint y: 97, endPoint x: 324, endPoint y: 130, distance: 327.5
click at [324, 130] on div "**********" at bounding box center [687, 119] width 1017 height 51
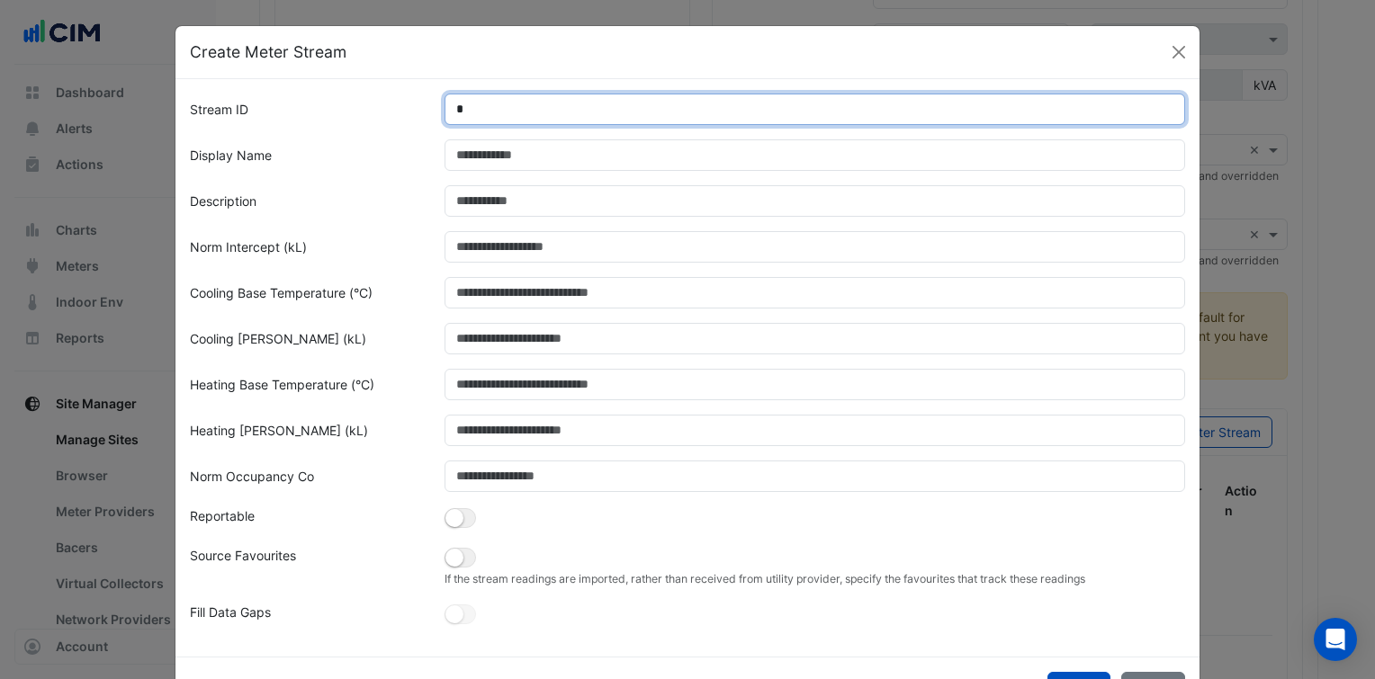
type input "*"
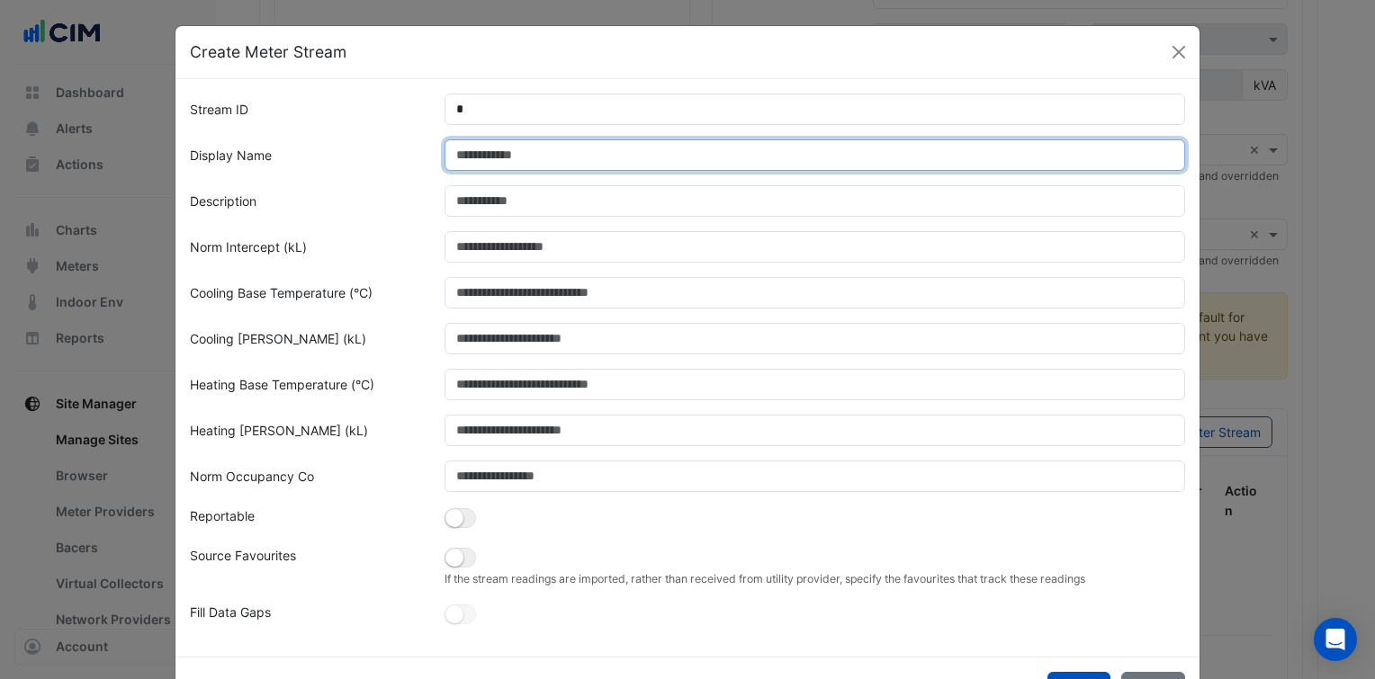
paste input "**********"
type input "**********"
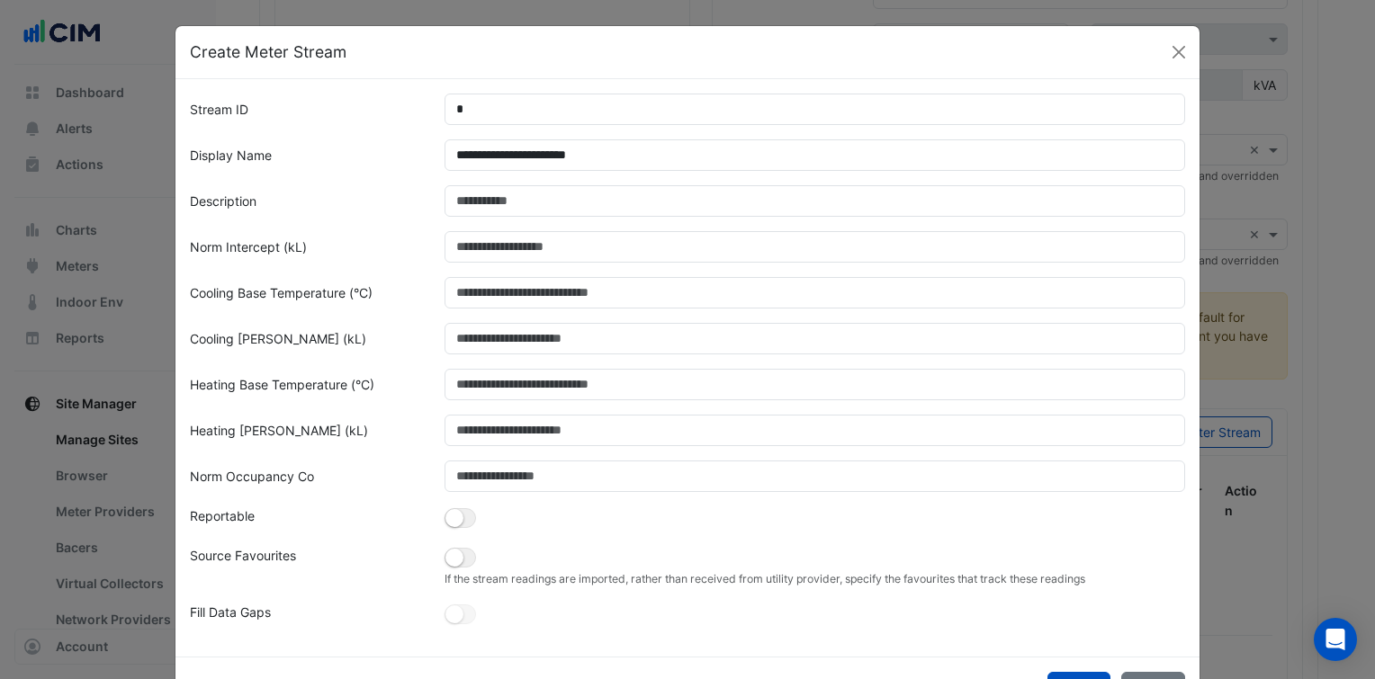
click at [374, 207] on div "Description" at bounding box center [306, 200] width 255 height 31
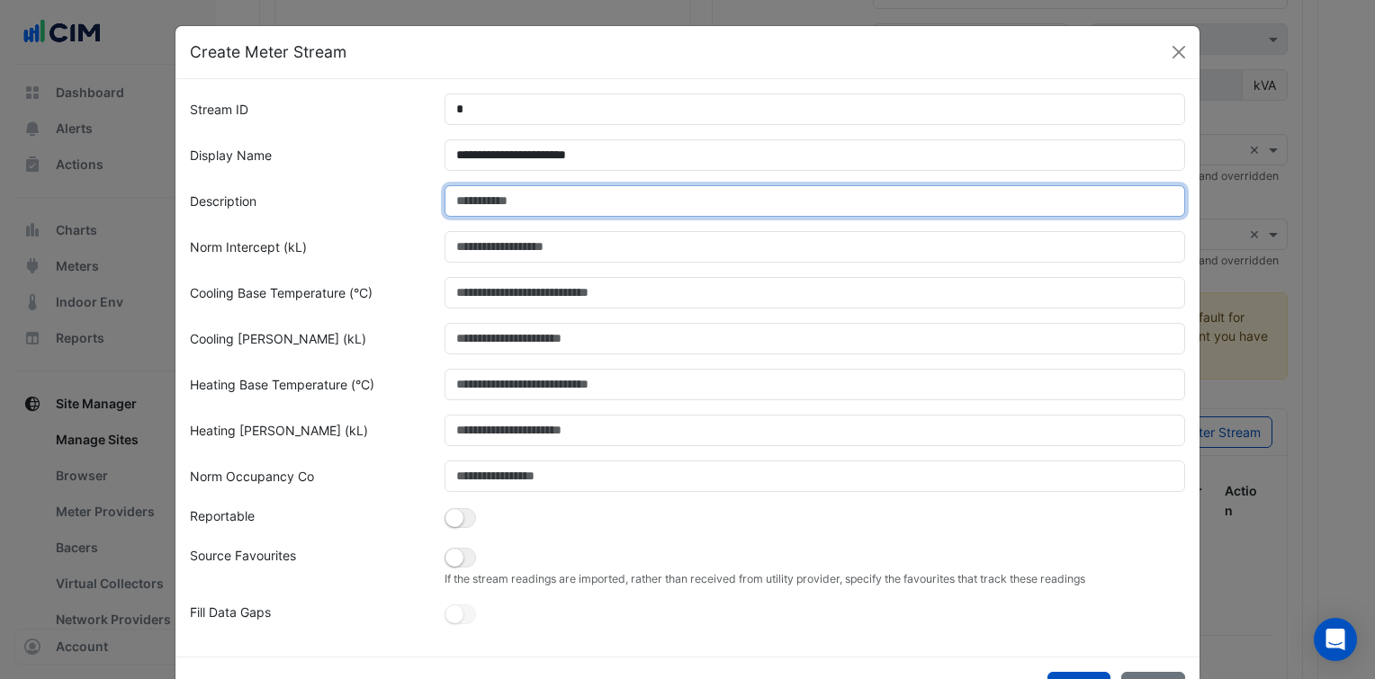
click at [490, 202] on input "Description" at bounding box center [816, 200] width 742 height 31
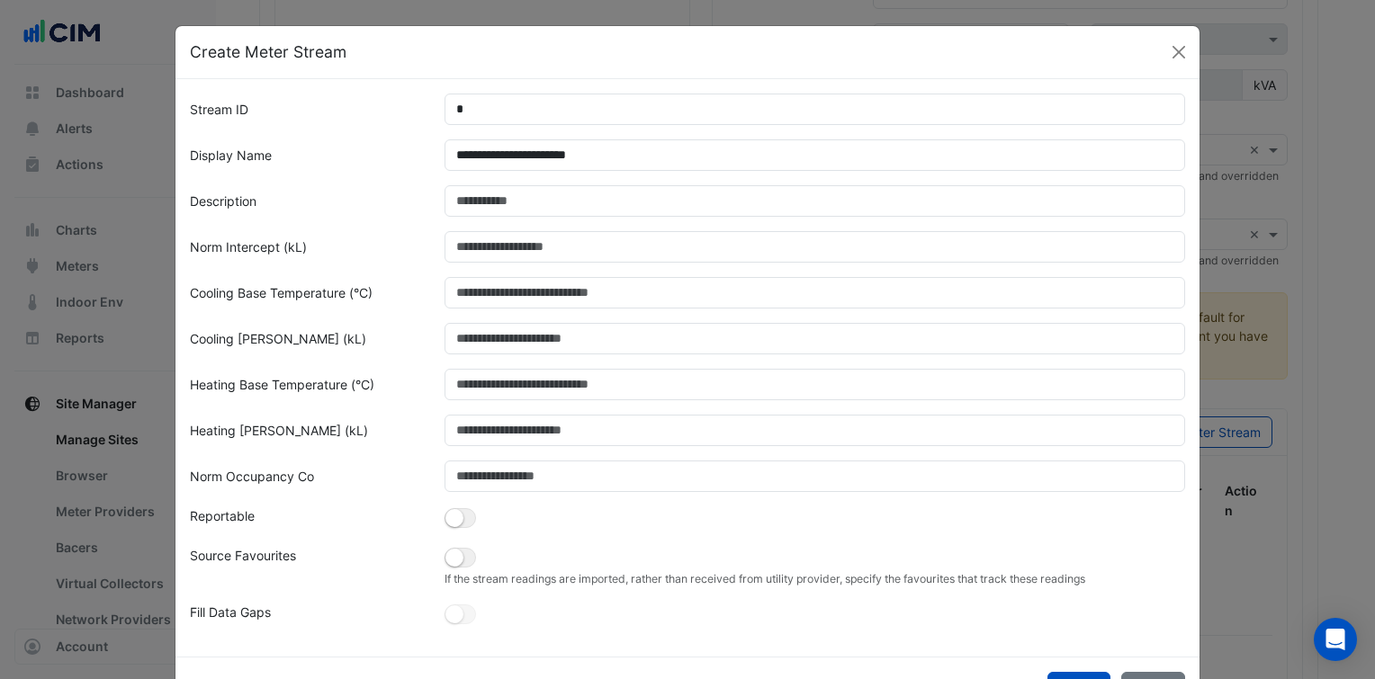
click at [394, 223] on form "**********" at bounding box center [687, 361] width 995 height 534
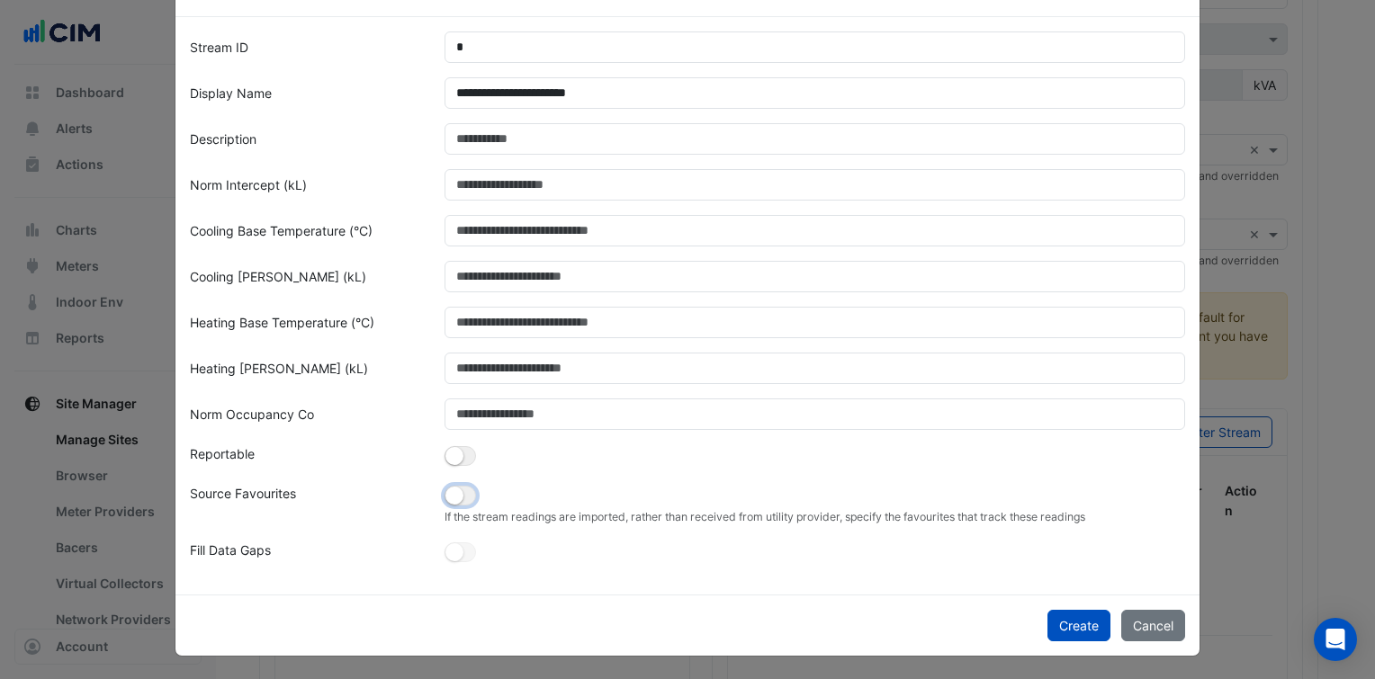
click at [459, 503] on button "button" at bounding box center [460, 496] width 31 height 20
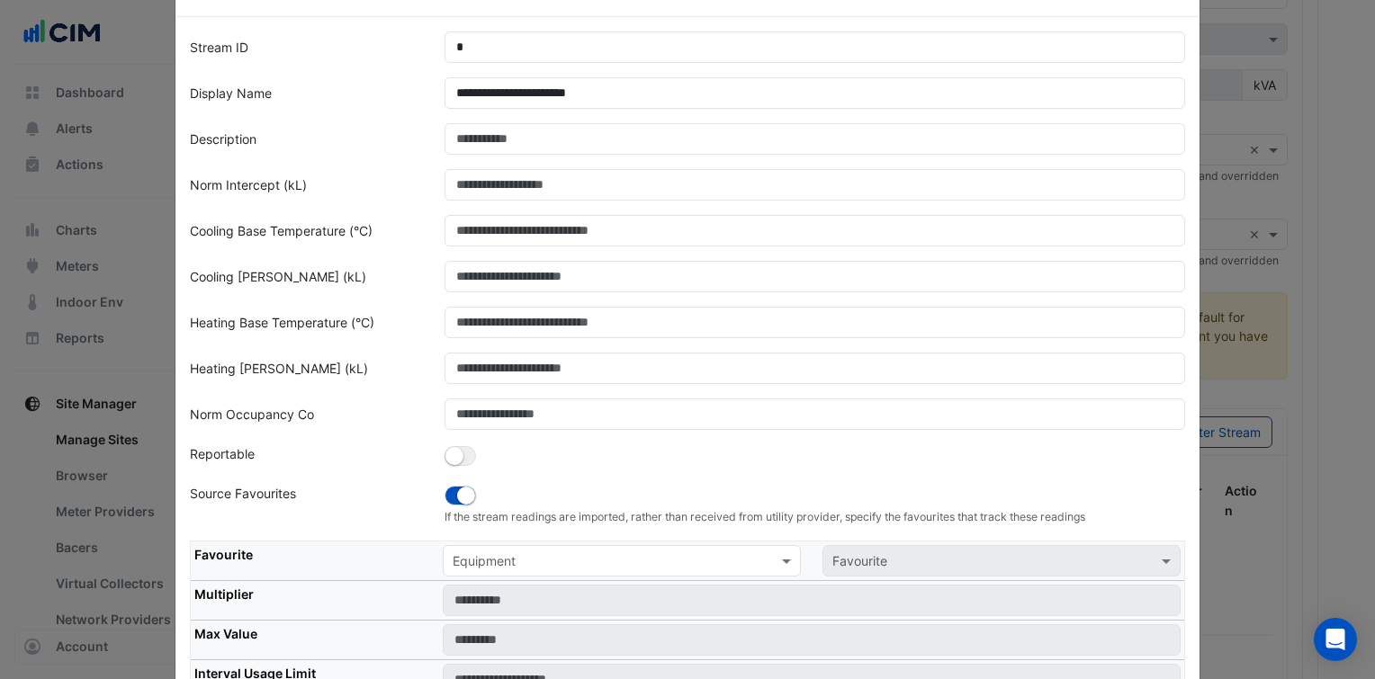
click at [507, 565] on input "text" at bounding box center [604, 562] width 302 height 19
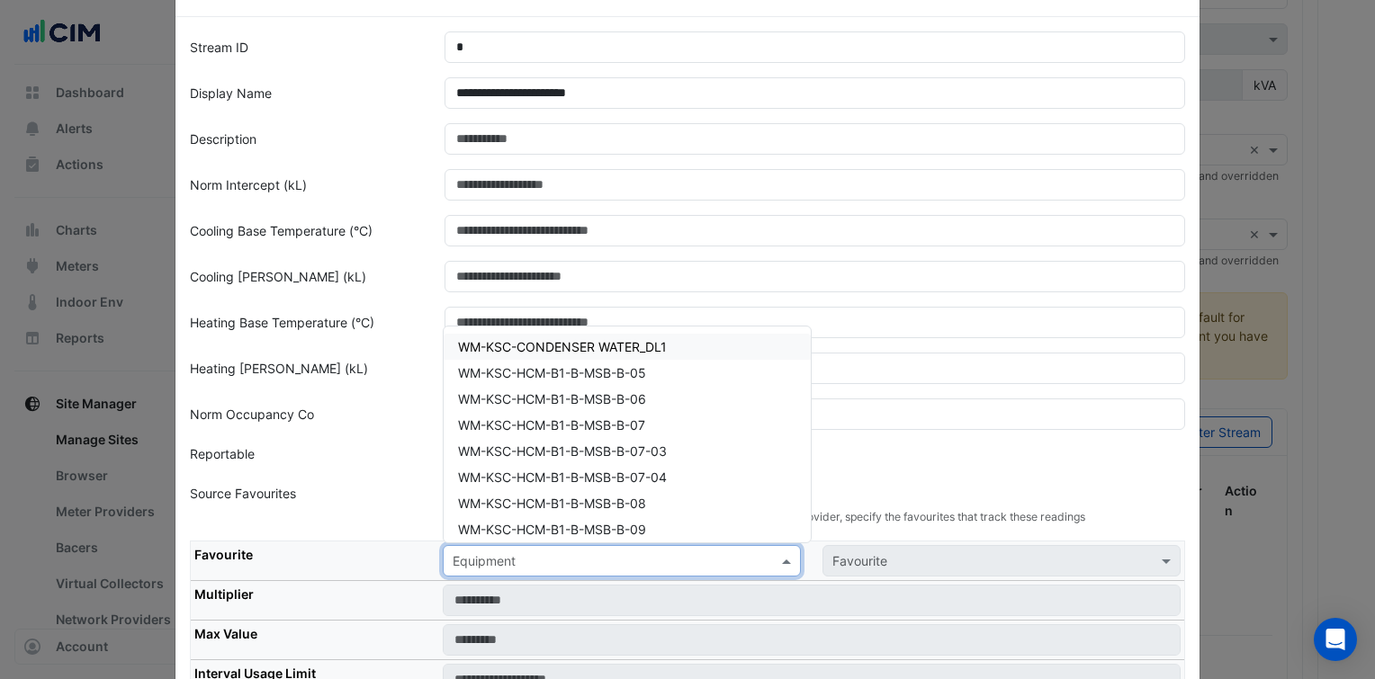
paste input "**********"
type input "**********"
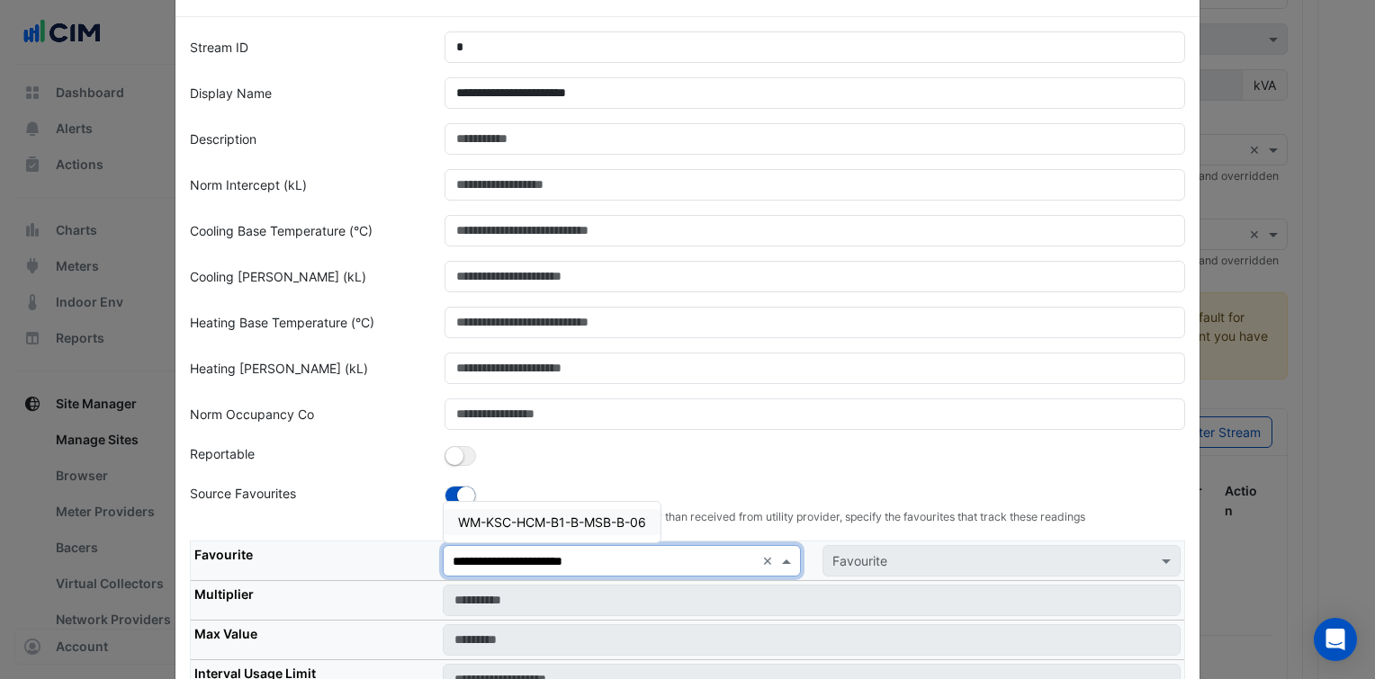
click at [572, 520] on span "WM-KSC-HCM-B1-B-MSB-B-06" at bounding box center [552, 522] width 188 height 15
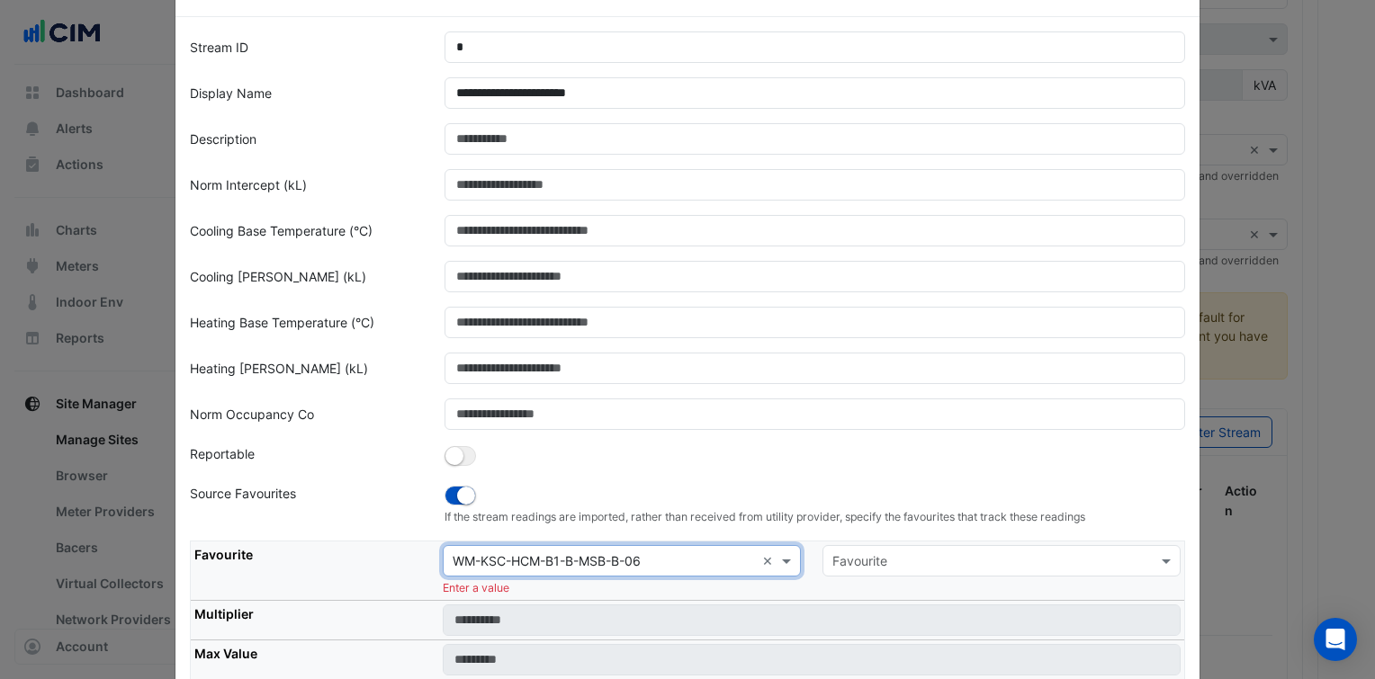
click at [854, 553] on input "text" at bounding box center [983, 562] width 302 height 19
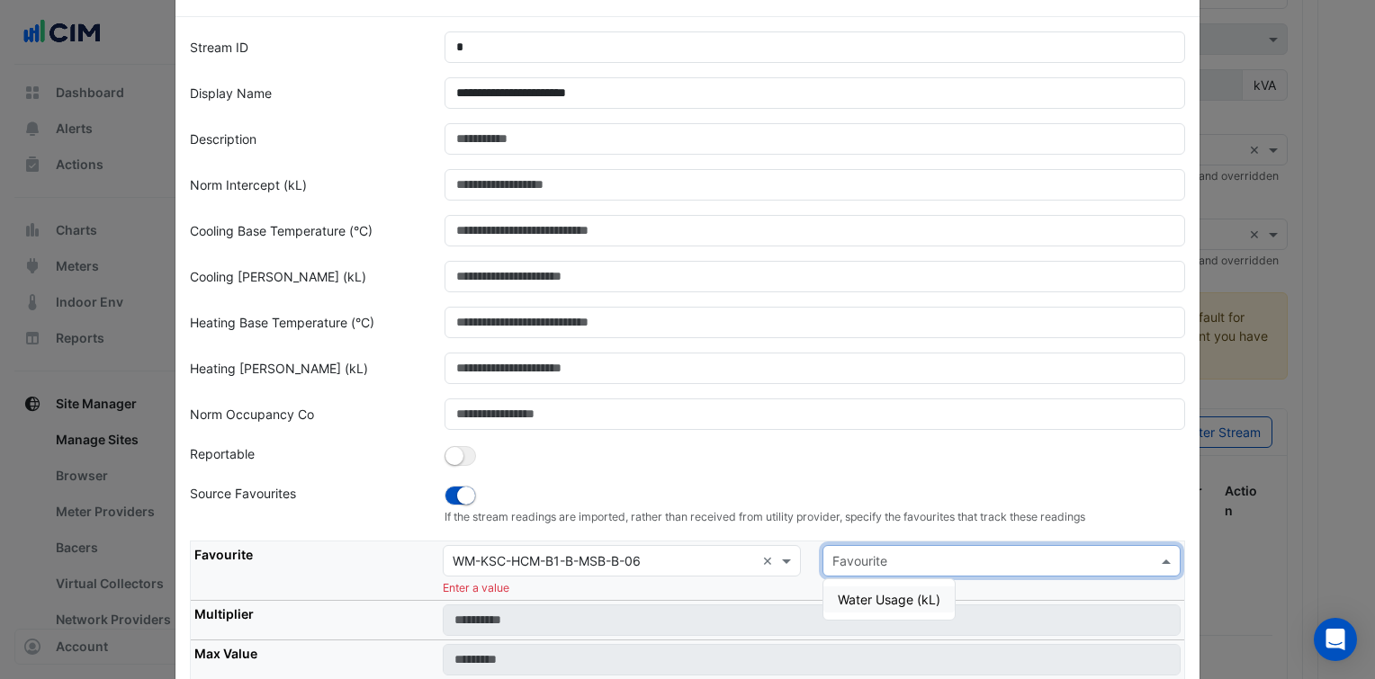
click at [869, 583] on div "Water Usage (kL)" at bounding box center [888, 600] width 131 height 40
click at [878, 601] on span "Water Usage (kL)" at bounding box center [889, 599] width 103 height 15
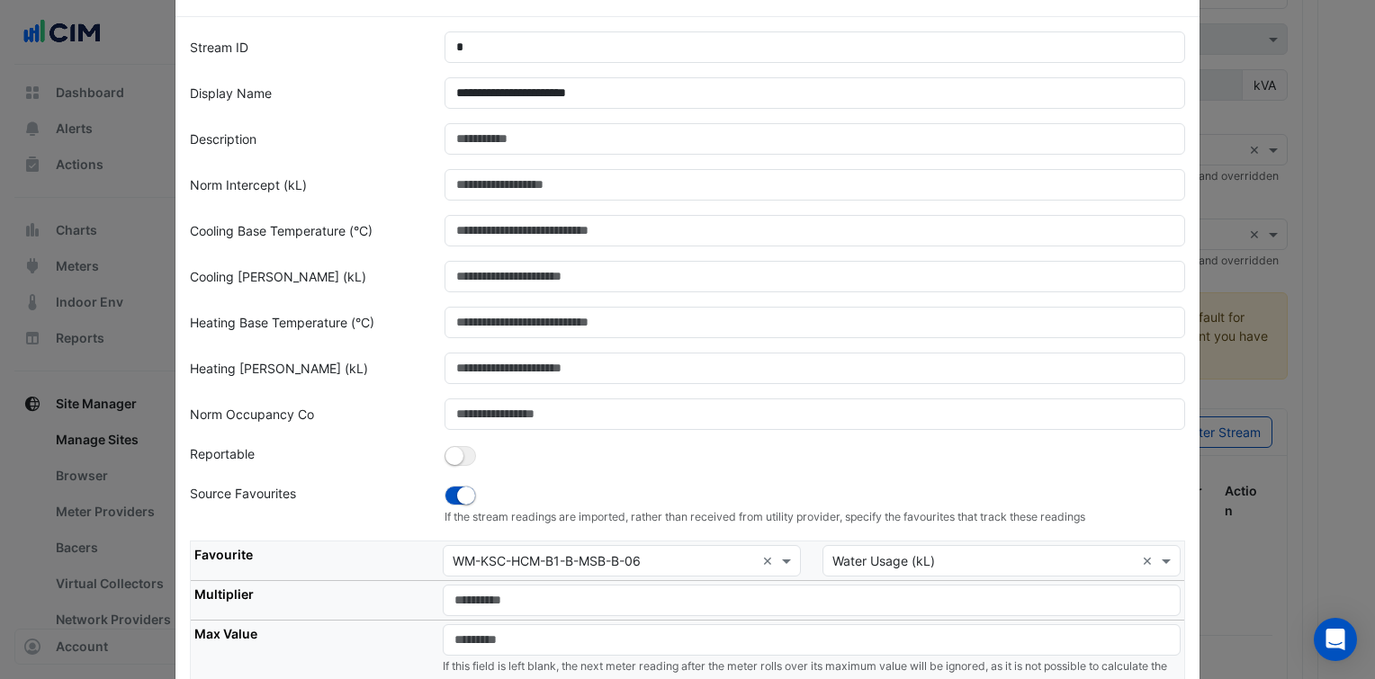
click at [1022, 453] on div at bounding box center [815, 457] width 763 height 25
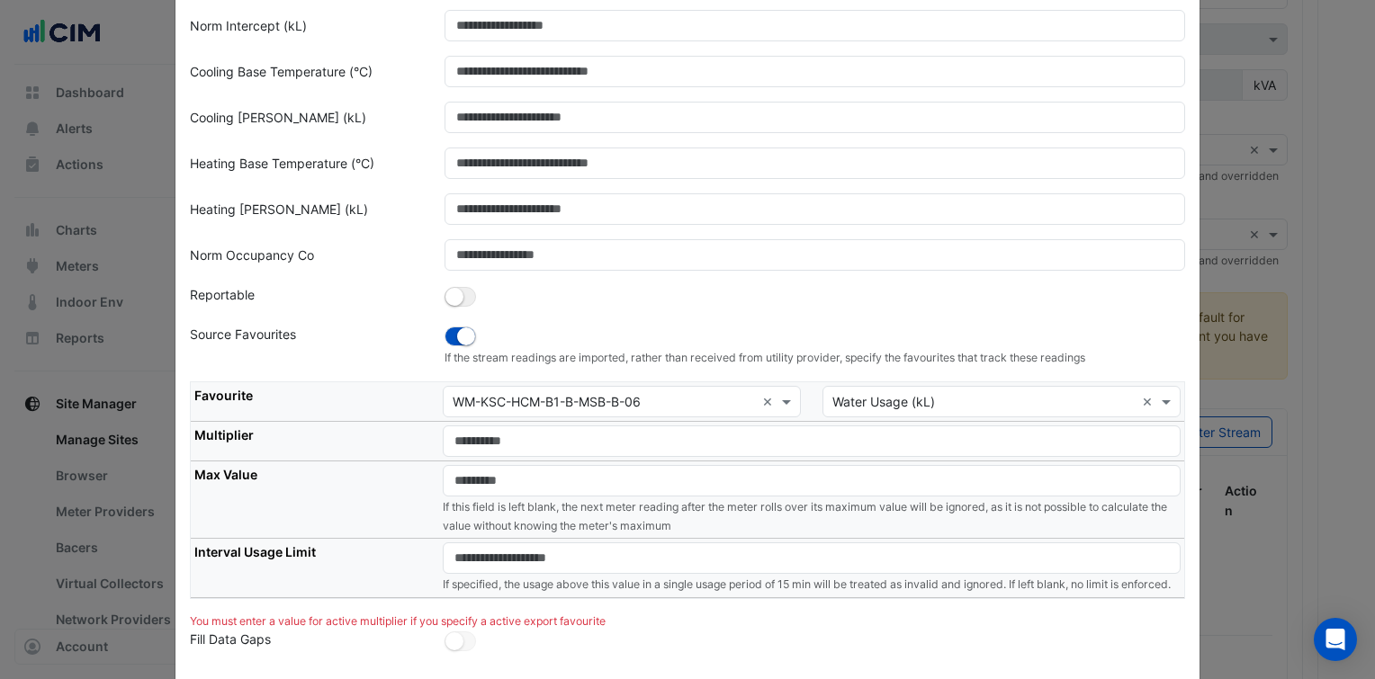
scroll to position [223, 0]
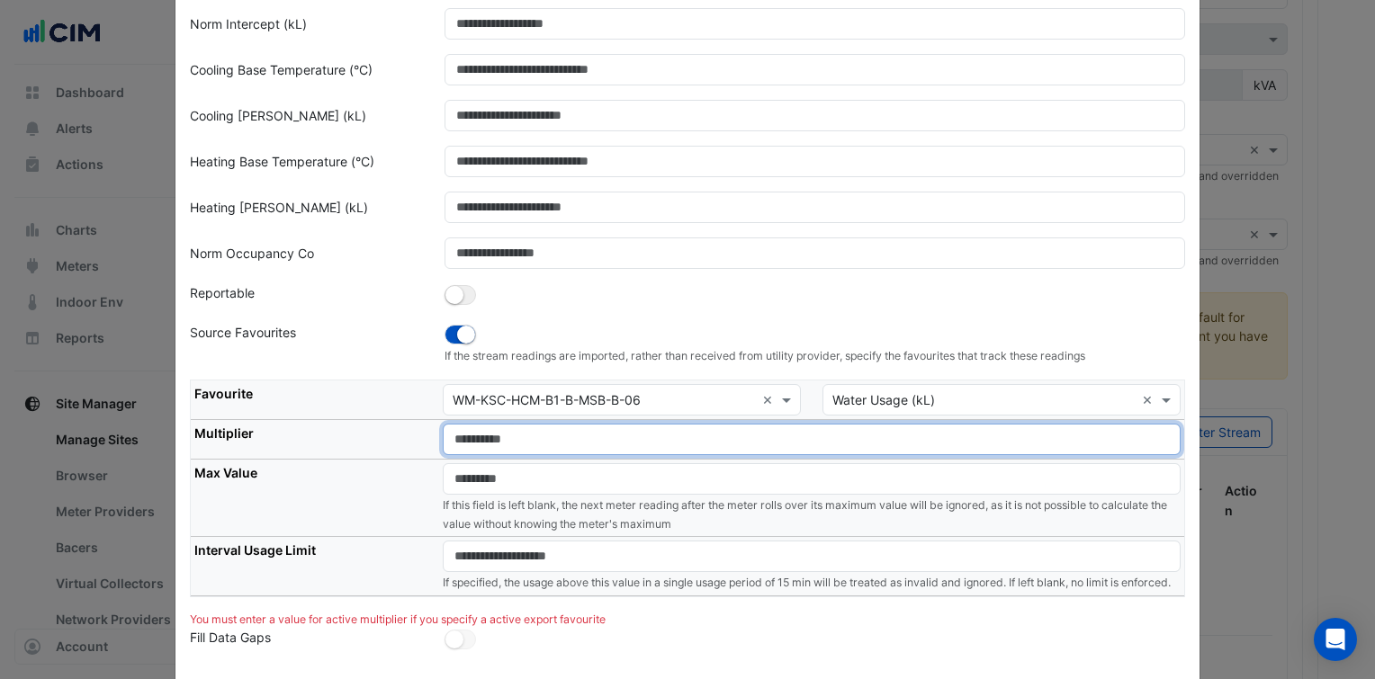
click at [772, 435] on input "number" at bounding box center [812, 439] width 738 height 31
type input "*"
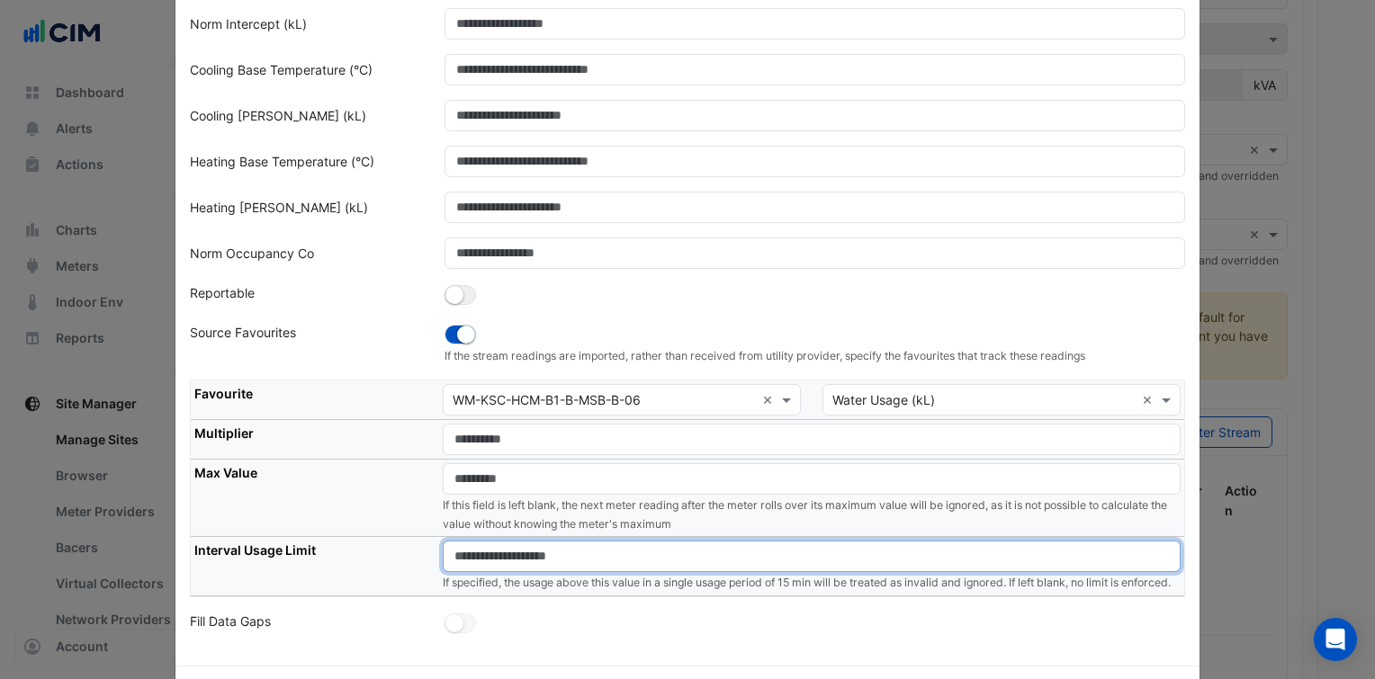
click at [681, 552] on input "number" at bounding box center [812, 556] width 738 height 31
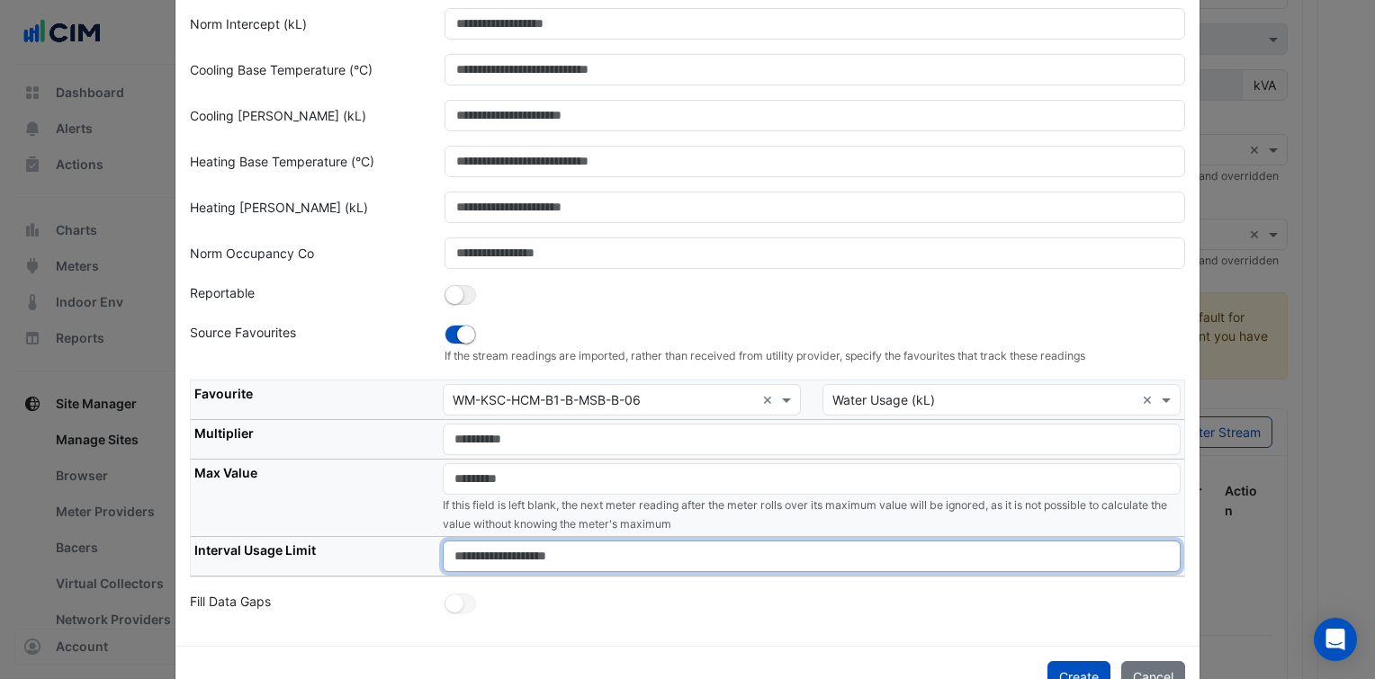
type input "****"
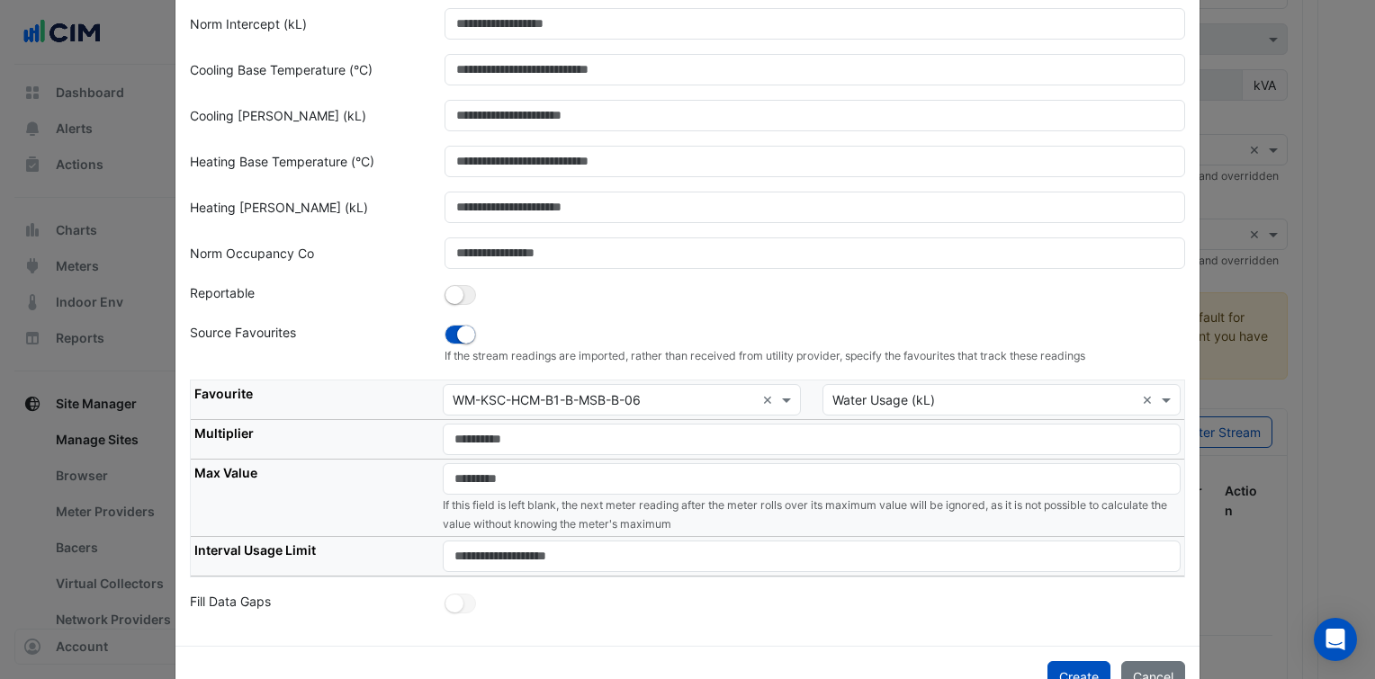
click at [703, 593] on div at bounding box center [815, 604] width 763 height 25
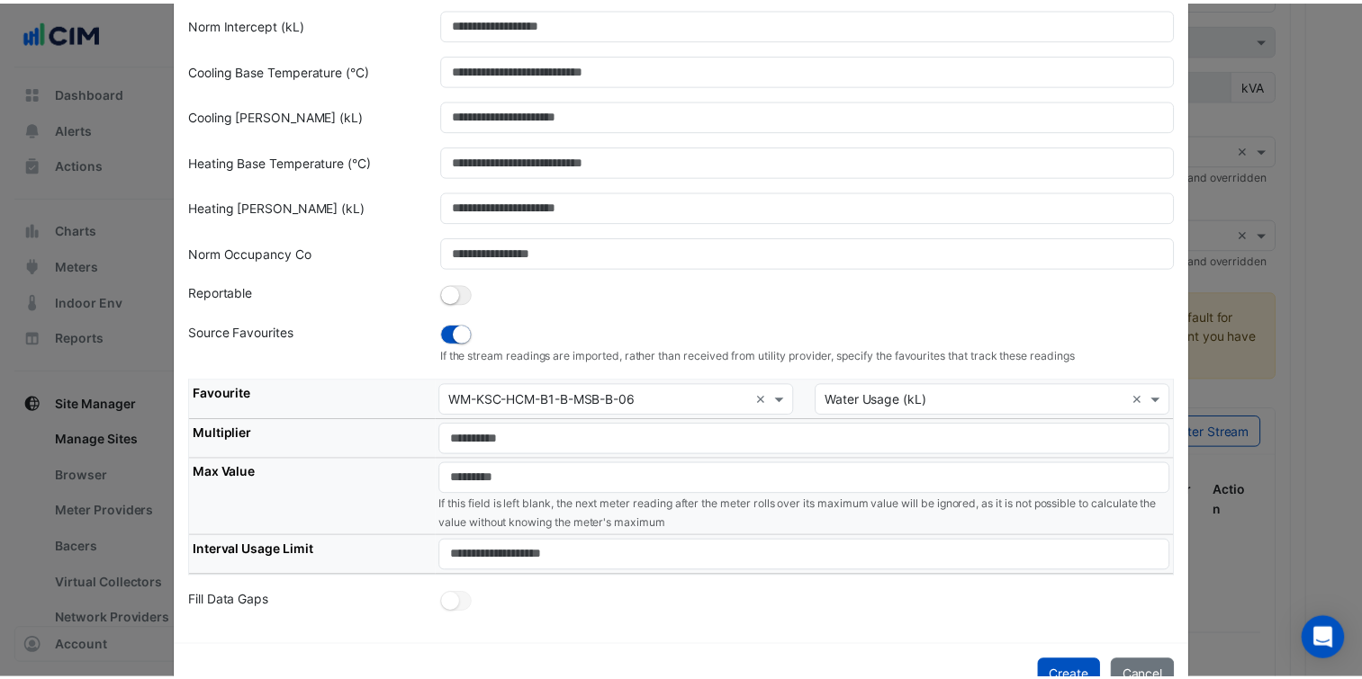
scroll to position [273, 0]
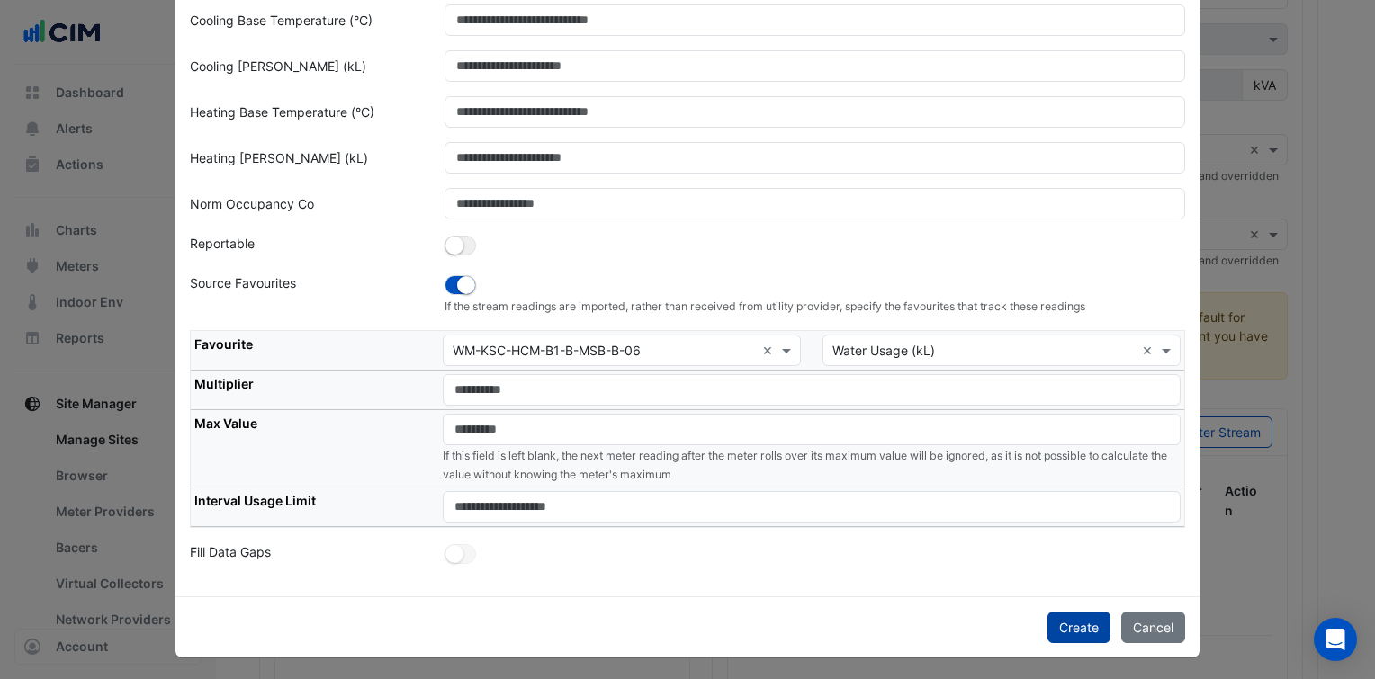
click at [1067, 625] on button "Create" at bounding box center [1079, 627] width 63 height 31
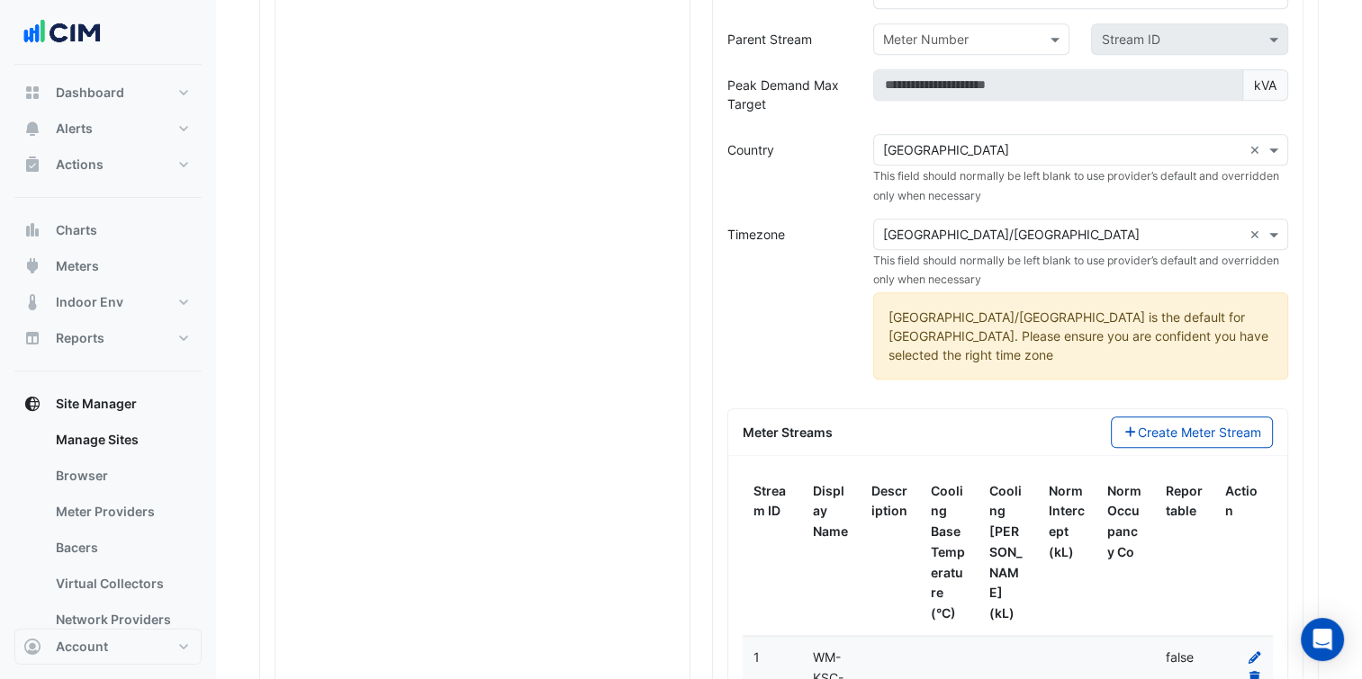
scroll to position [2089, 0]
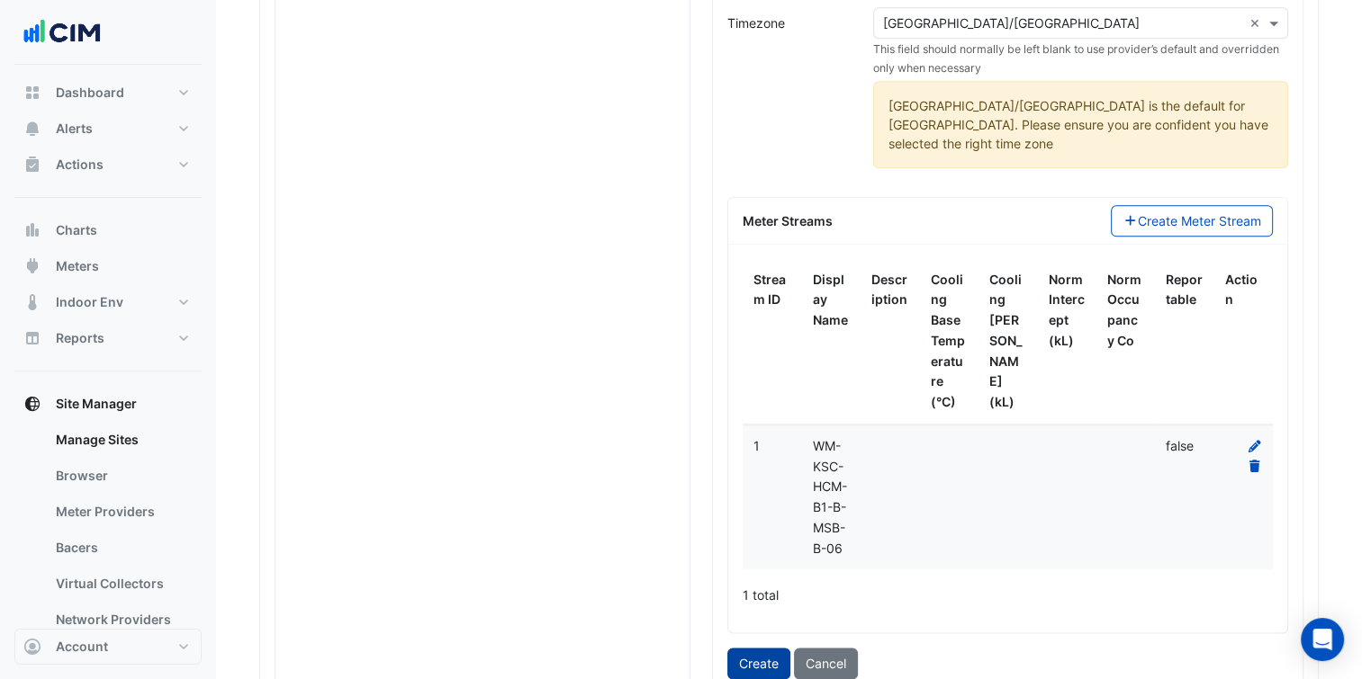
click at [756, 648] on button "Create" at bounding box center [758, 663] width 63 height 31
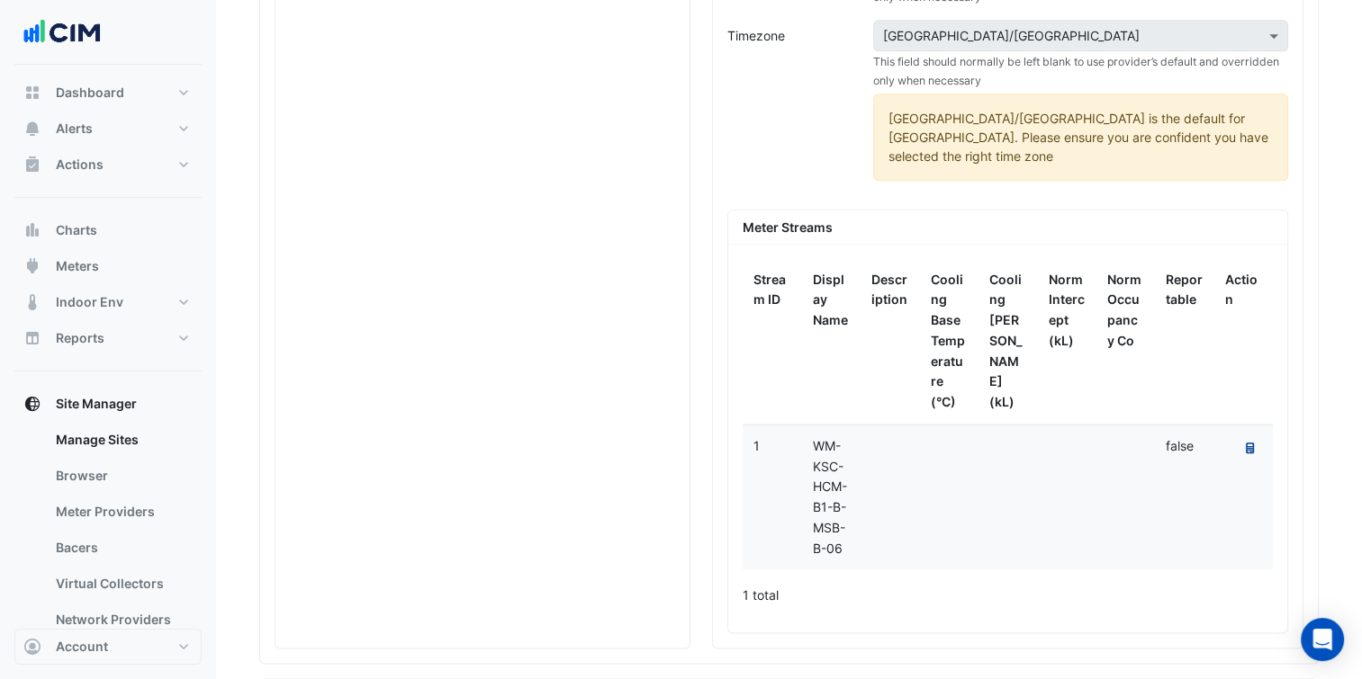
click at [1246, 442] on fa-icon "Recalculate Meter Data" at bounding box center [1250, 448] width 8 height 13
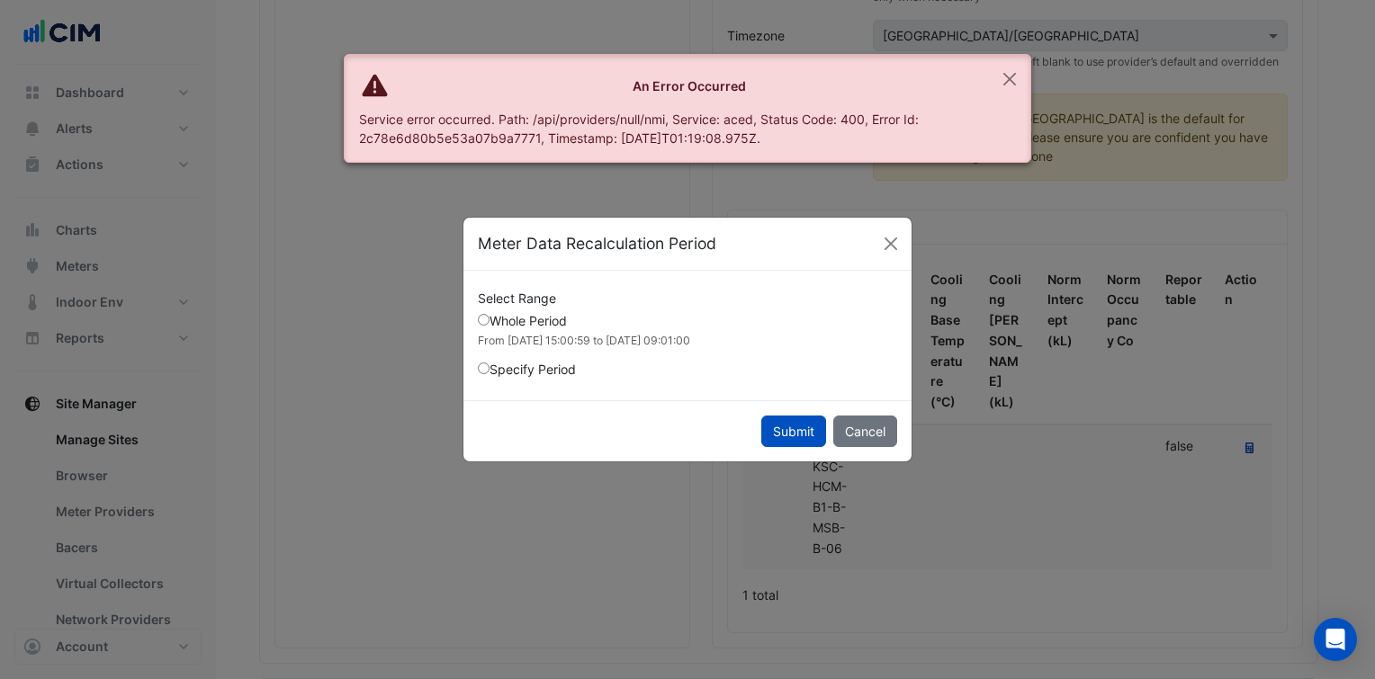
click at [795, 435] on button "Submit" at bounding box center [793, 431] width 65 height 31
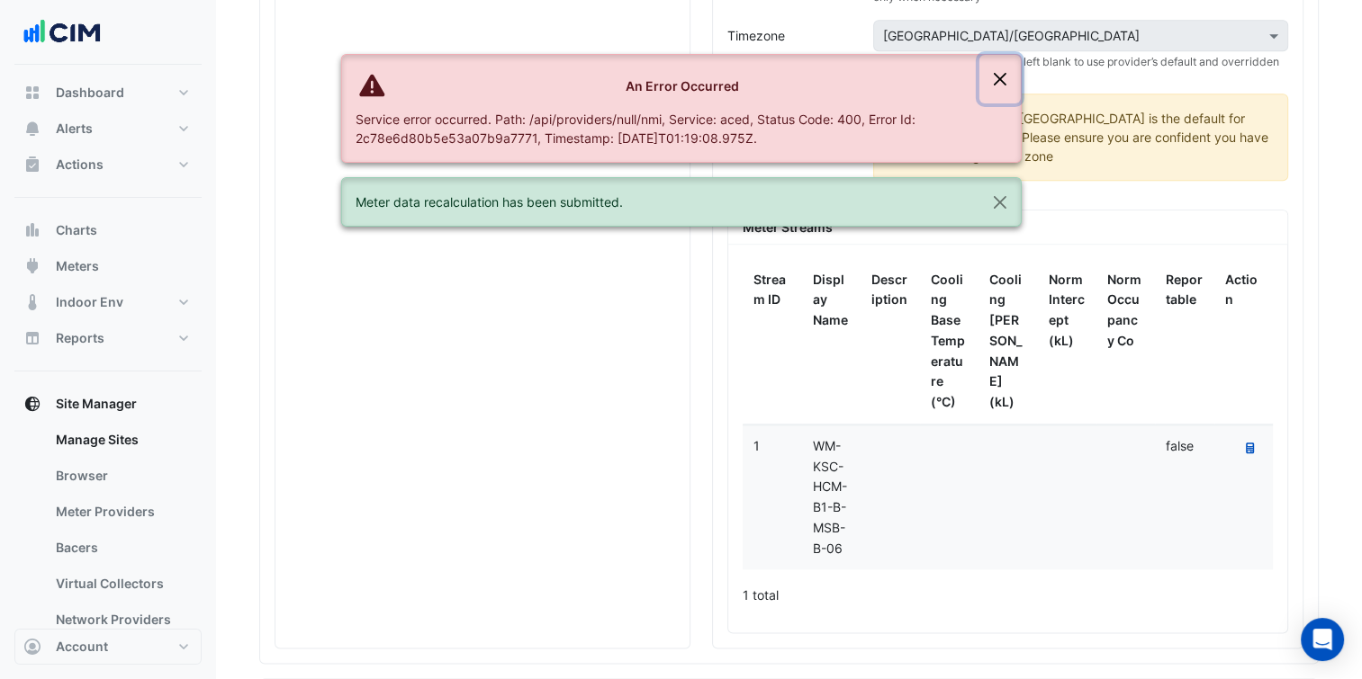
click at [1018, 72] on button "Close" at bounding box center [999, 79] width 41 height 49
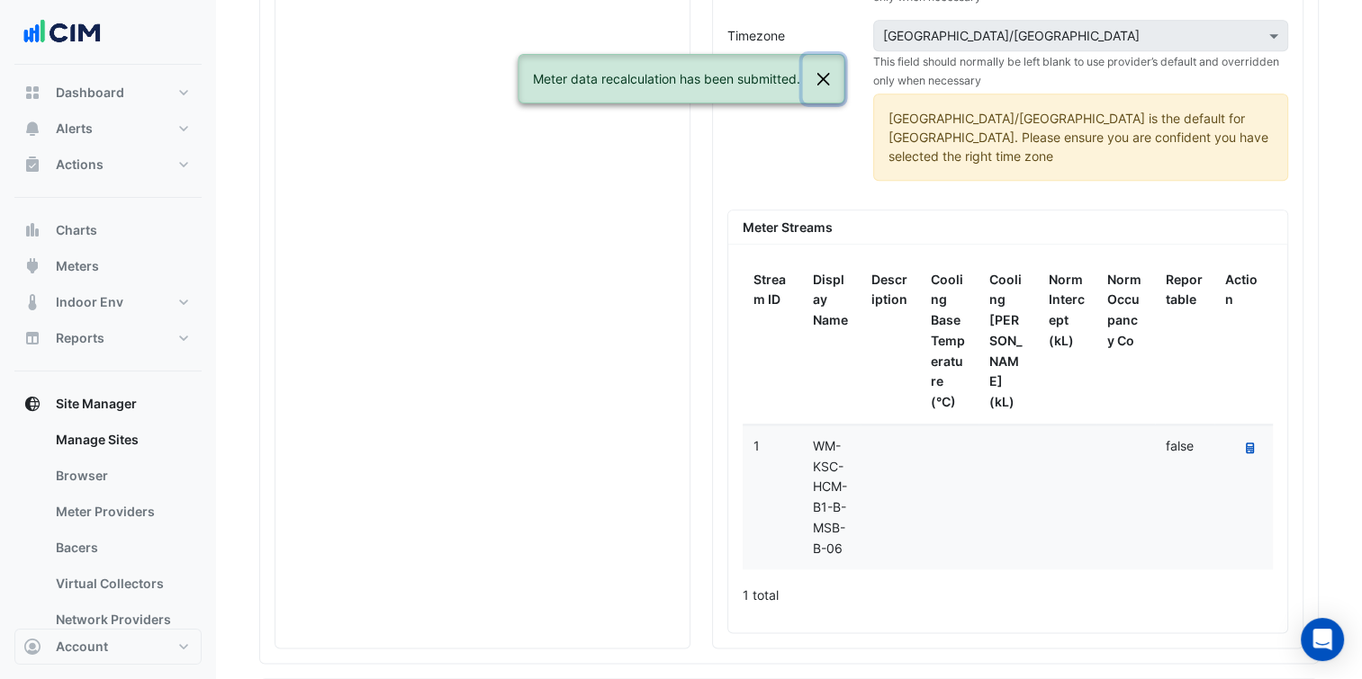
click at [821, 67] on button "Close" at bounding box center [822, 79] width 41 height 49
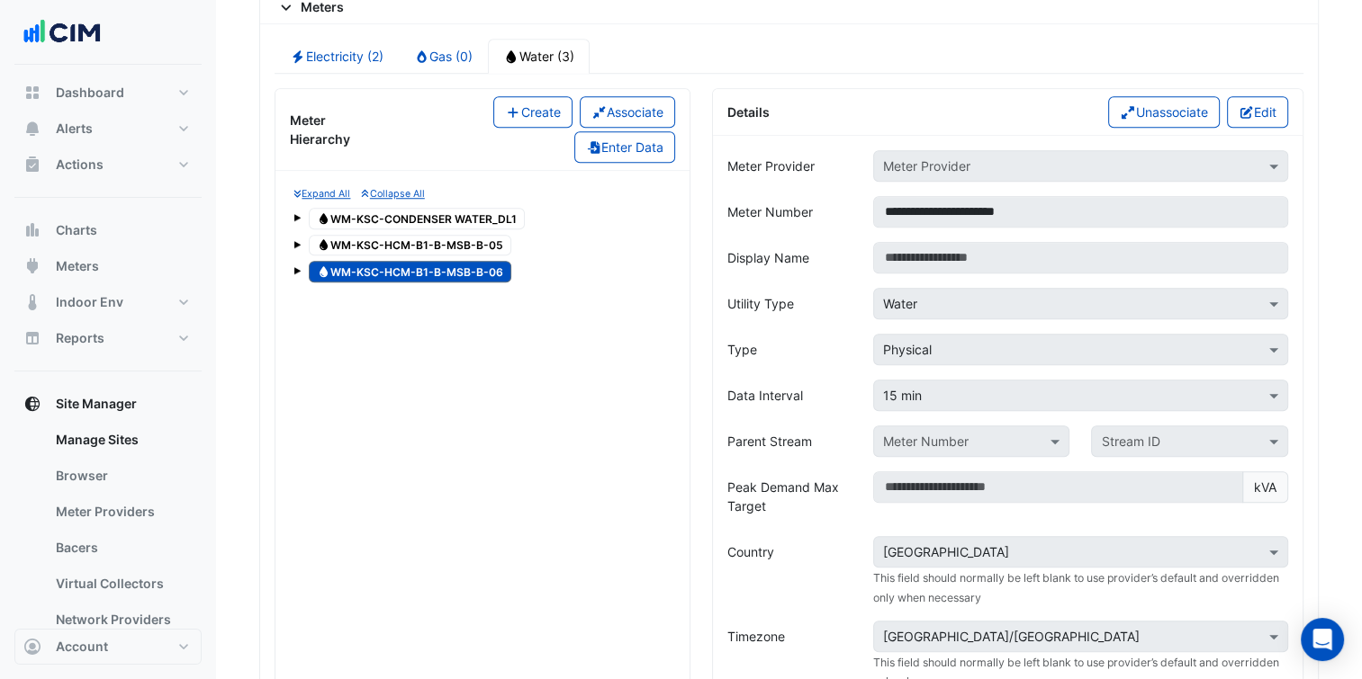
scroll to position [1463, 0]
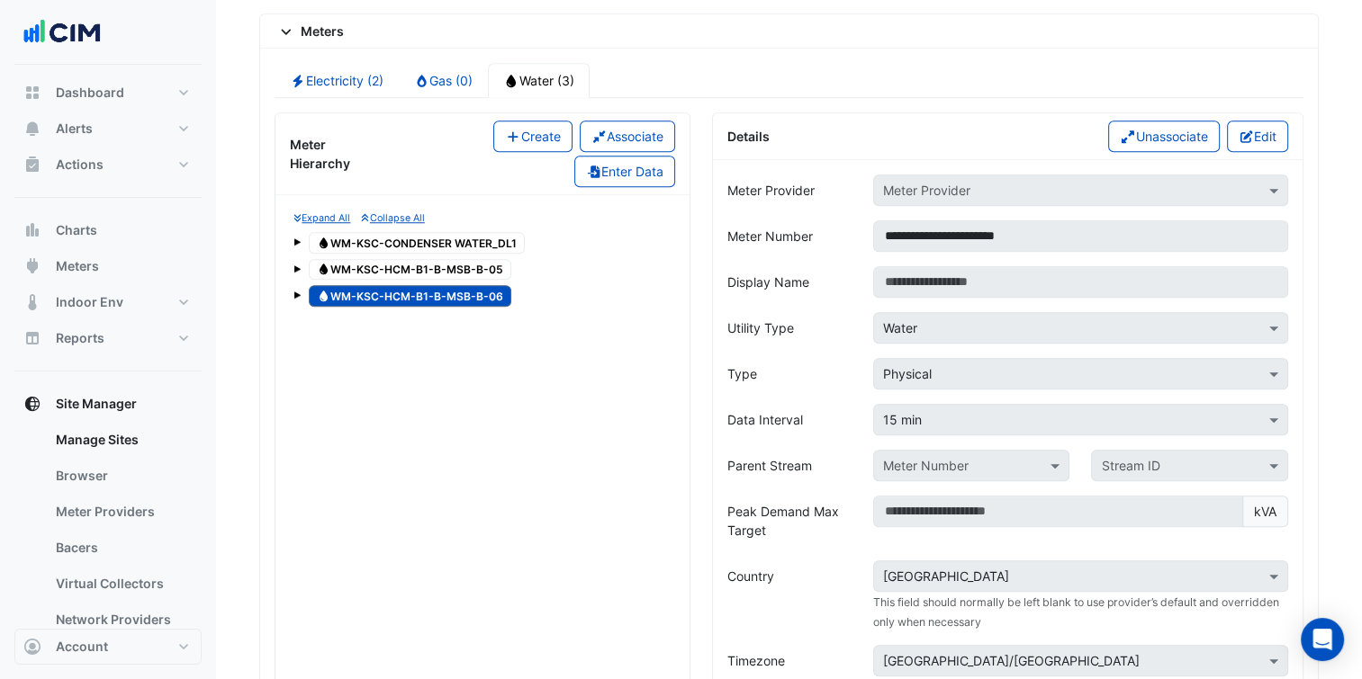
click at [518, 121] on button "Create" at bounding box center [532, 136] width 79 height 31
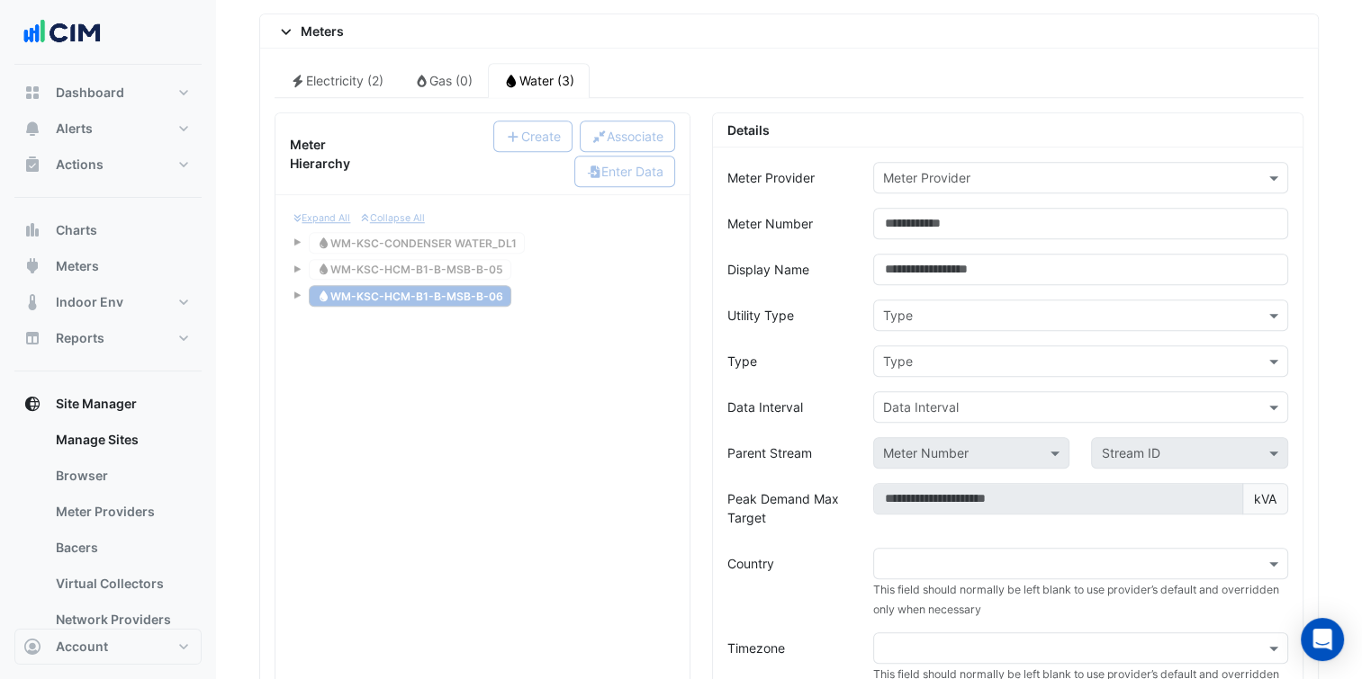
click at [1156, 148] on div "Meter Provider Meter Provider Meter Number Display Name Utility Type Type Type …" at bounding box center [1007, 646] width 589 height 997
click at [1162, 169] on input "text" at bounding box center [1062, 178] width 359 height 19
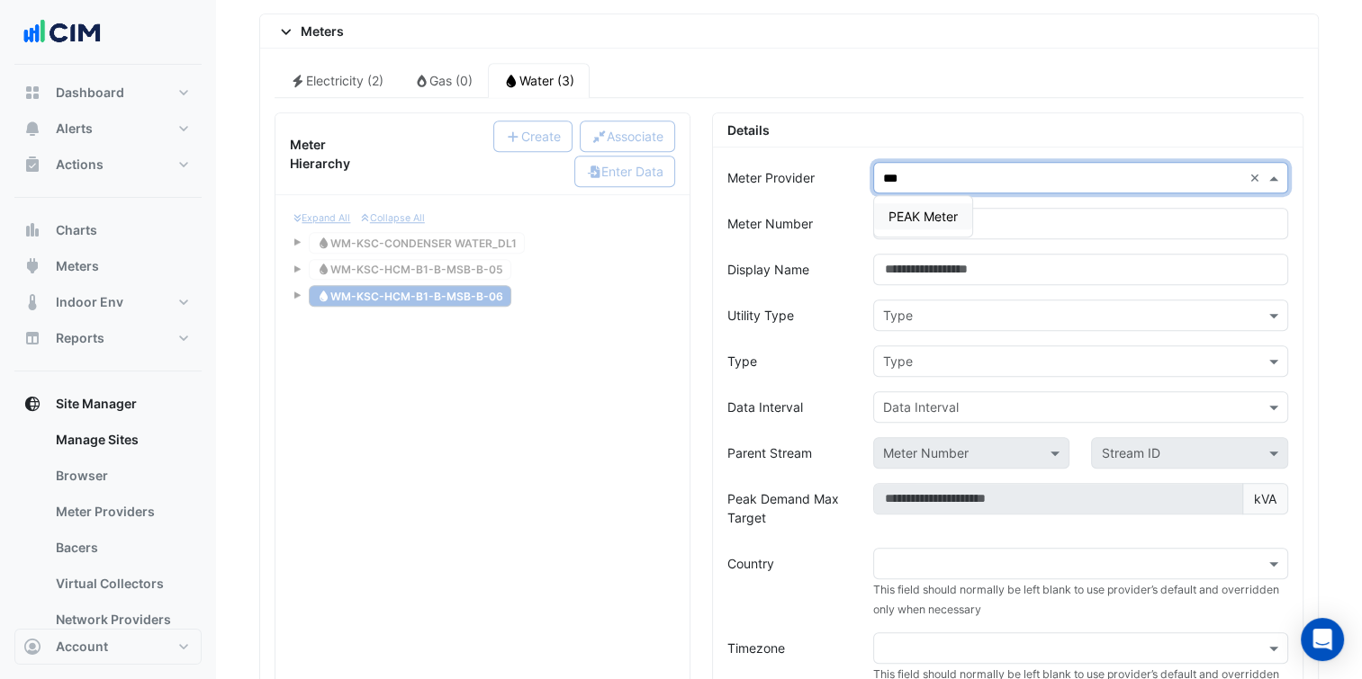
type input "****"
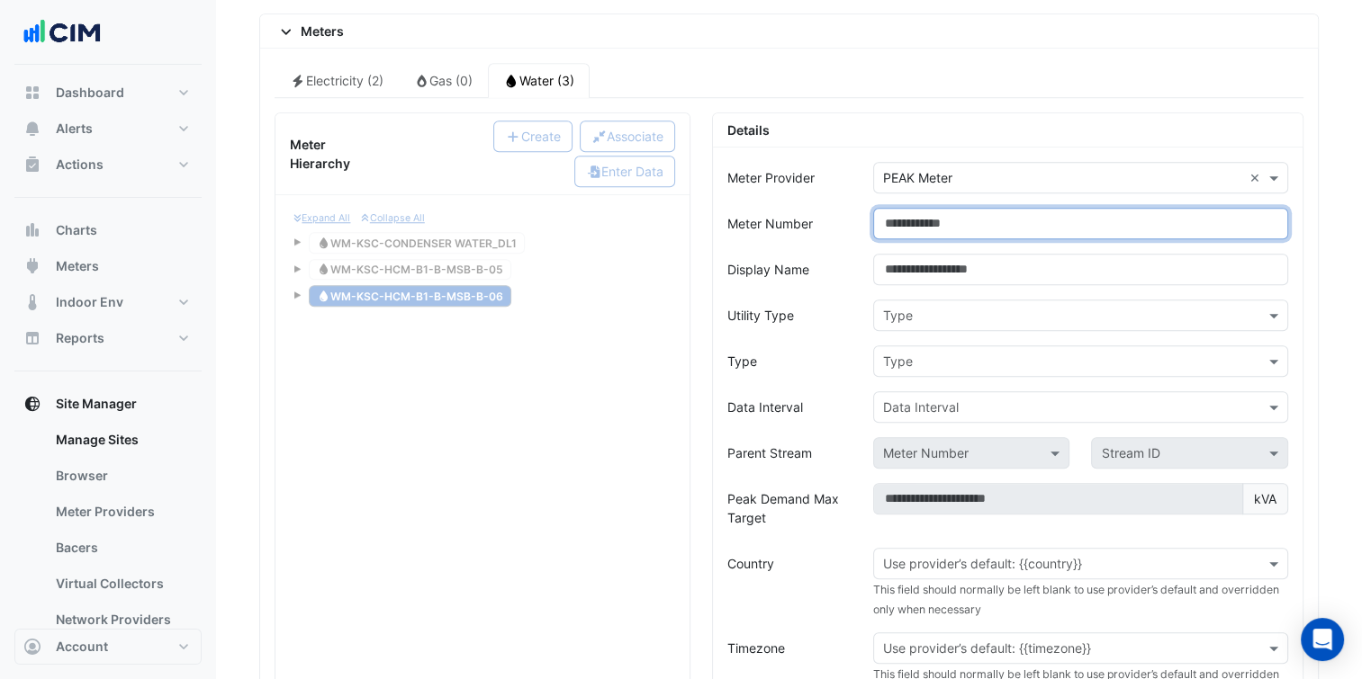
paste input "**********"
type input "**********"
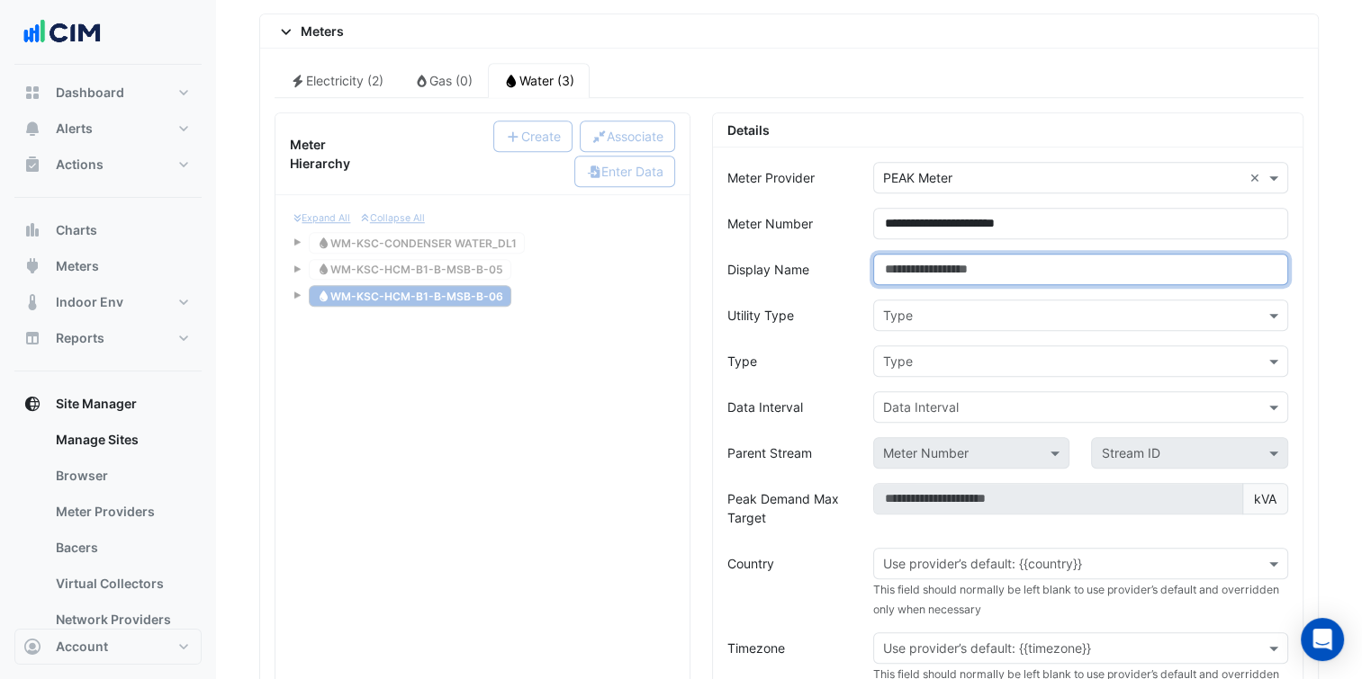
click at [1127, 259] on input "Display Name" at bounding box center [1080, 269] width 415 height 31
click at [1129, 327] on form "**********" at bounding box center [1007, 639] width 561 height 954
click at [1102, 316] on div "Type" at bounding box center [1080, 315] width 415 height 31
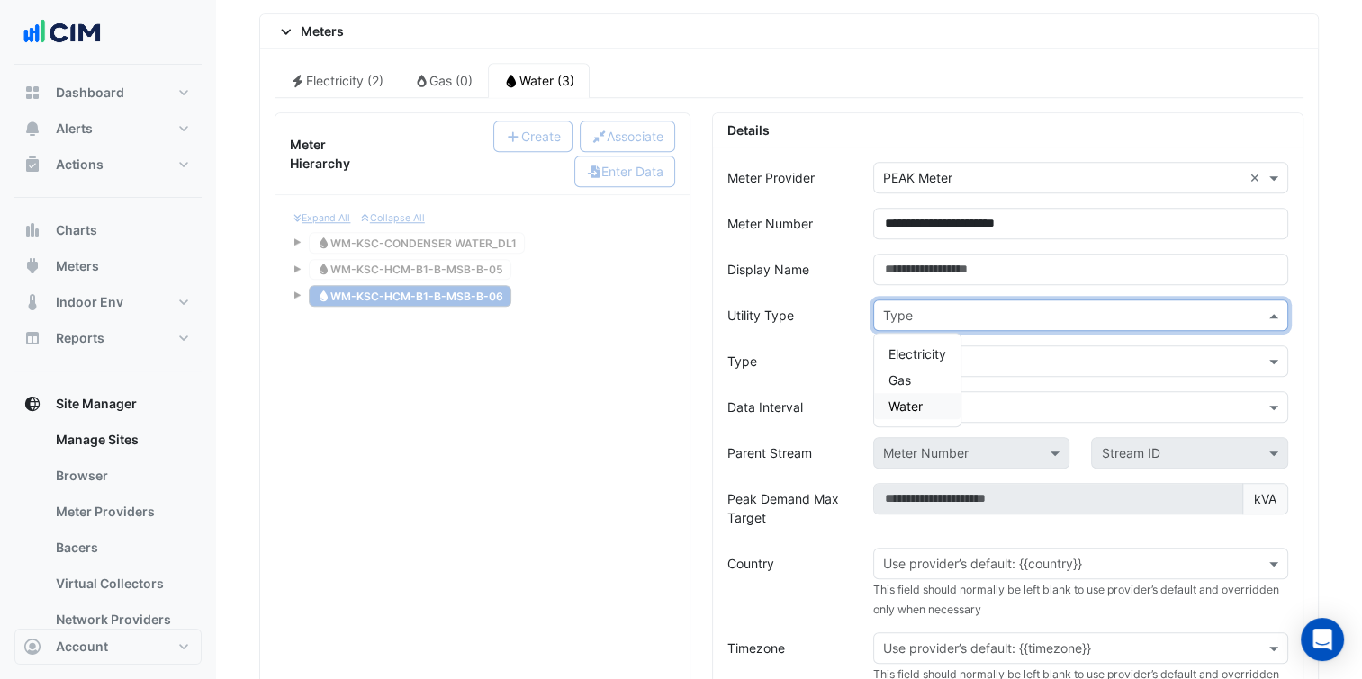
click at [918, 399] on span "Water" at bounding box center [905, 406] width 34 height 15
click at [936, 354] on input "text" at bounding box center [1062, 362] width 359 height 19
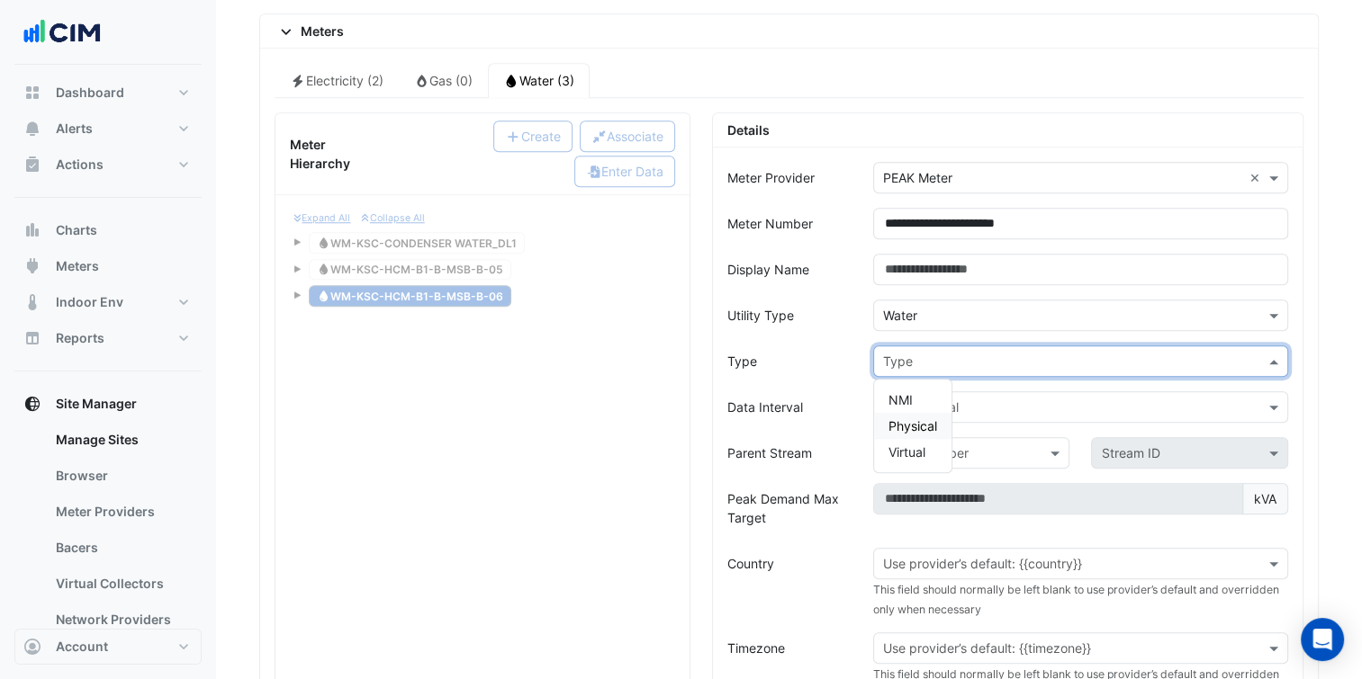
click at [918, 418] on span "Physical" at bounding box center [912, 425] width 49 height 15
click at [948, 404] on div "Data Interval" at bounding box center [1080, 406] width 415 height 31
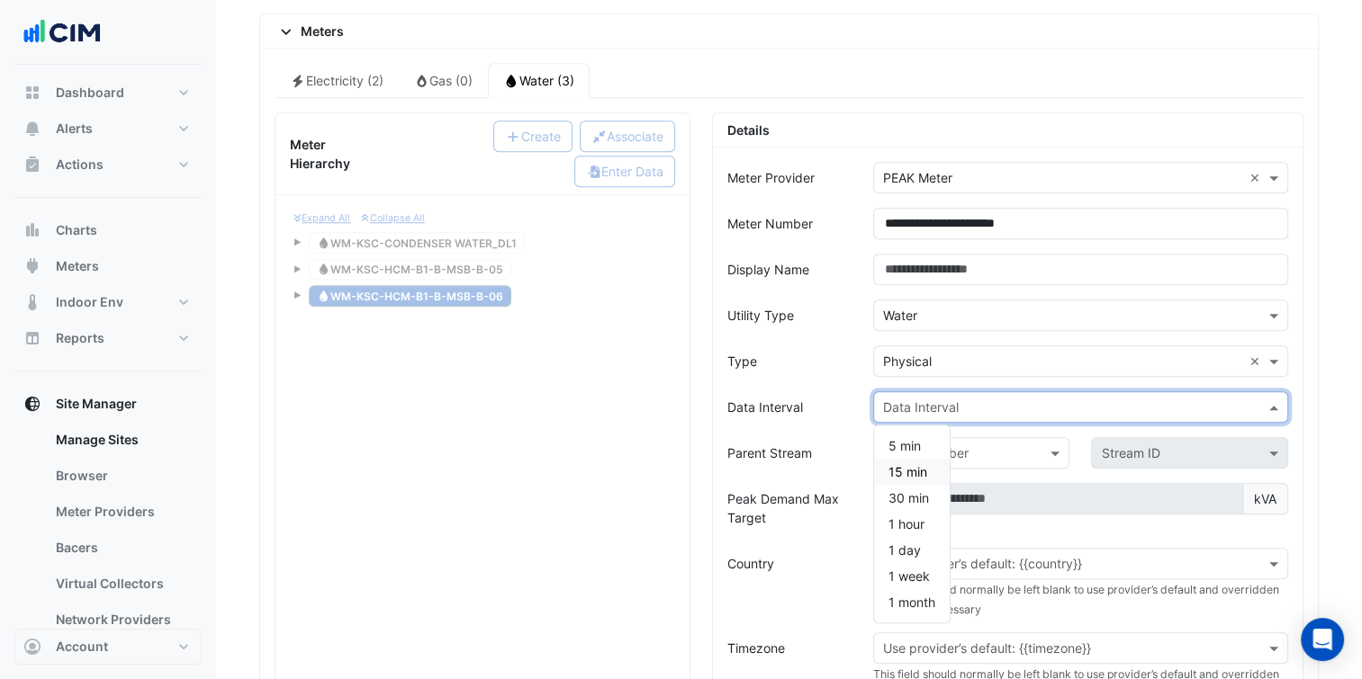
click at [930, 459] on div "15 min" at bounding box center [912, 472] width 76 height 26
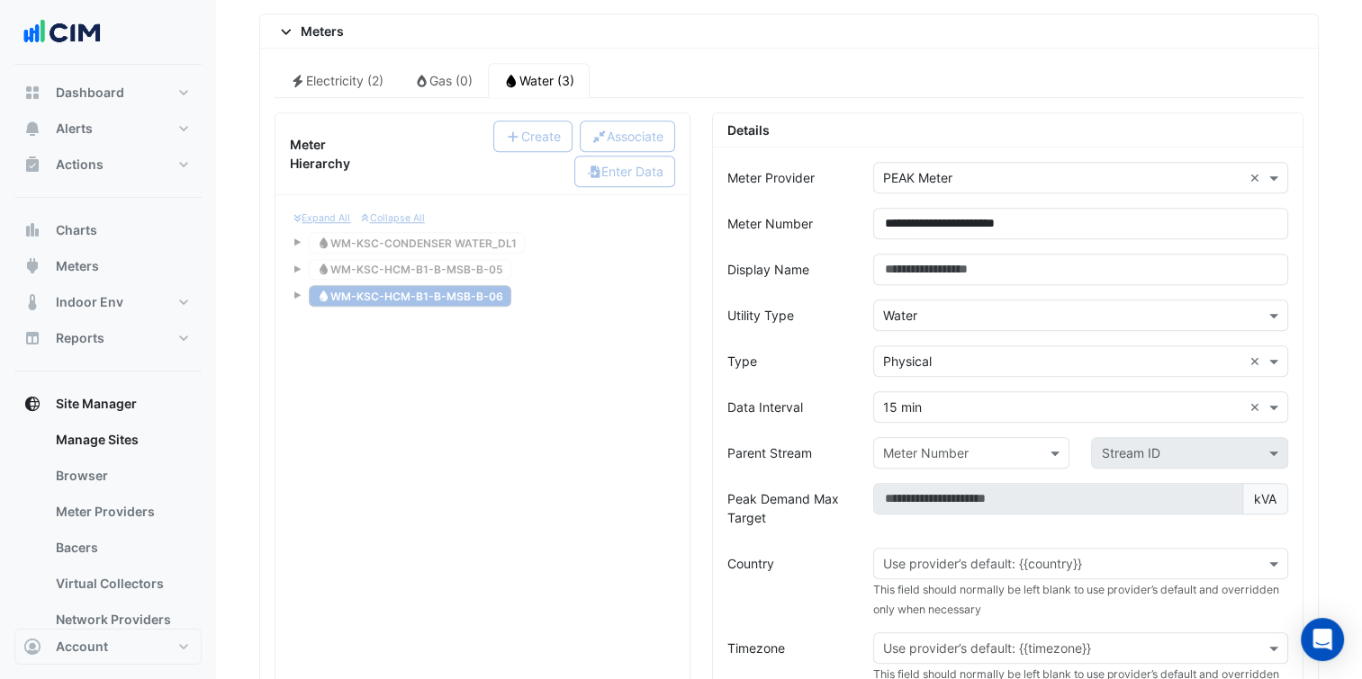
click at [859, 460] on form "**********" at bounding box center [1007, 639] width 561 height 954
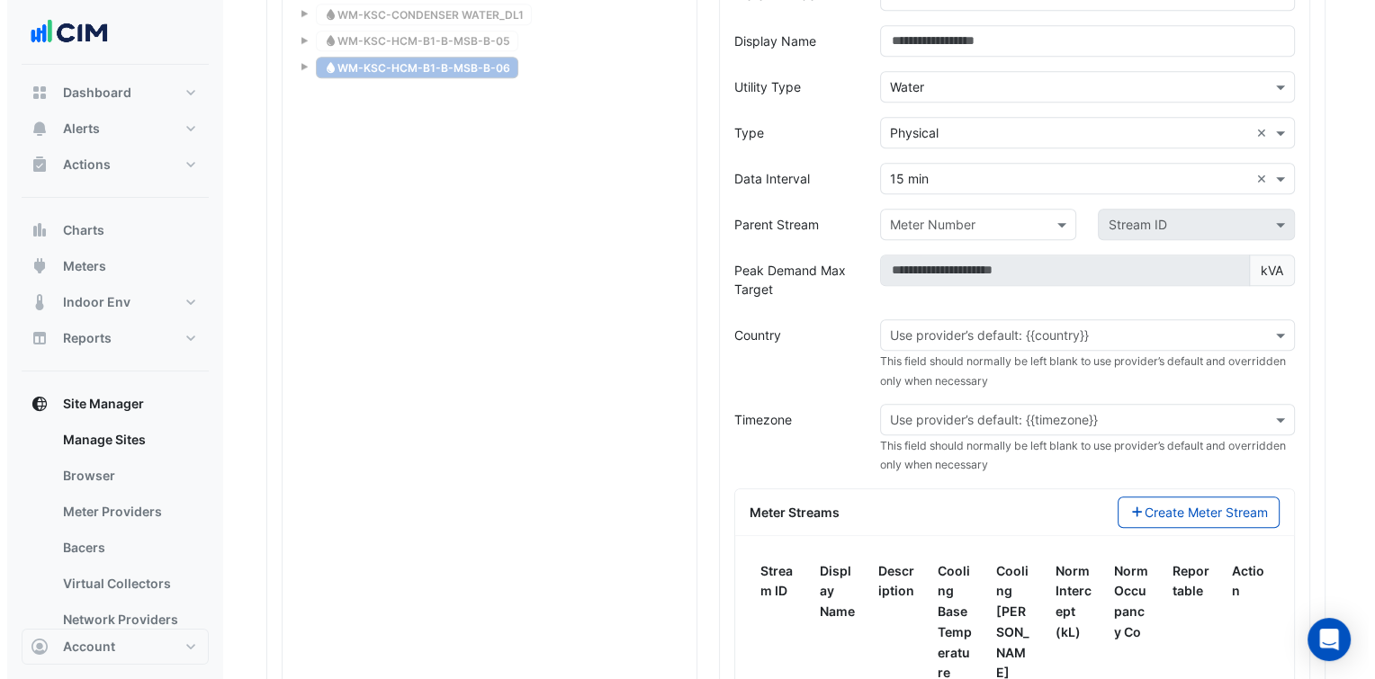
scroll to position [1693, 0]
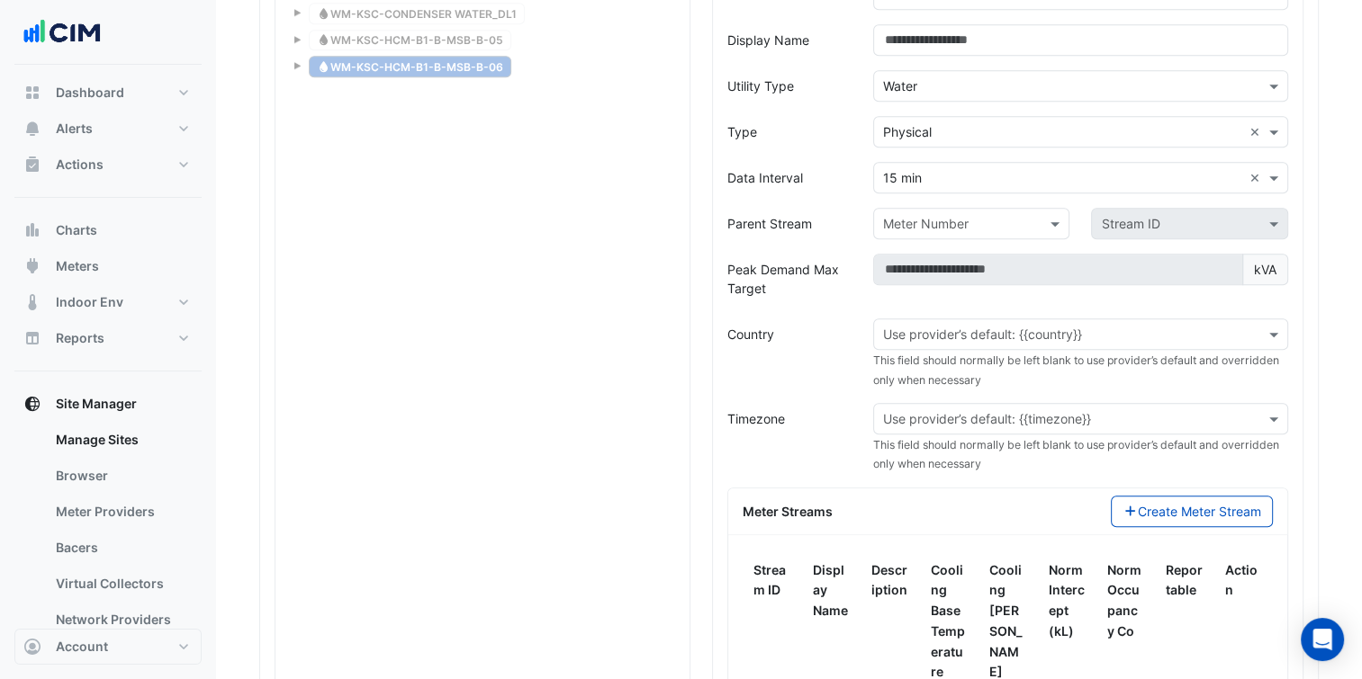
click at [979, 326] on input "text" at bounding box center [1062, 335] width 359 height 19
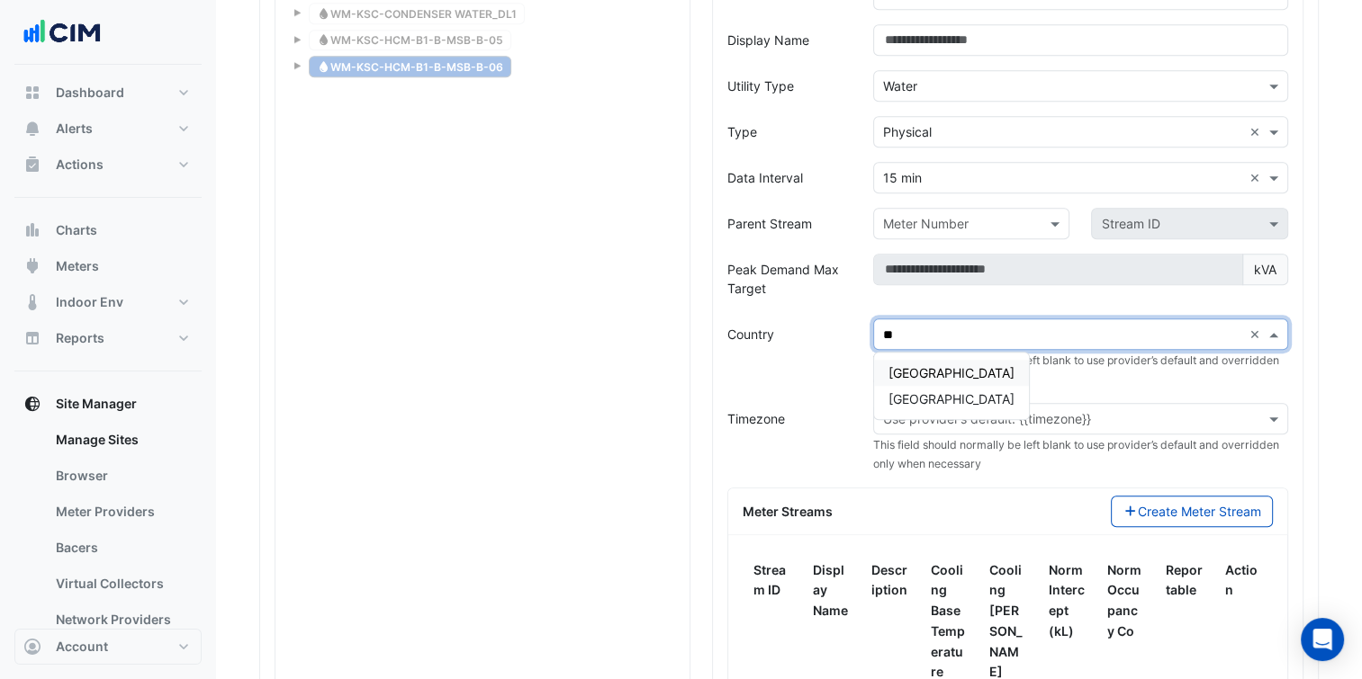
type input "***"
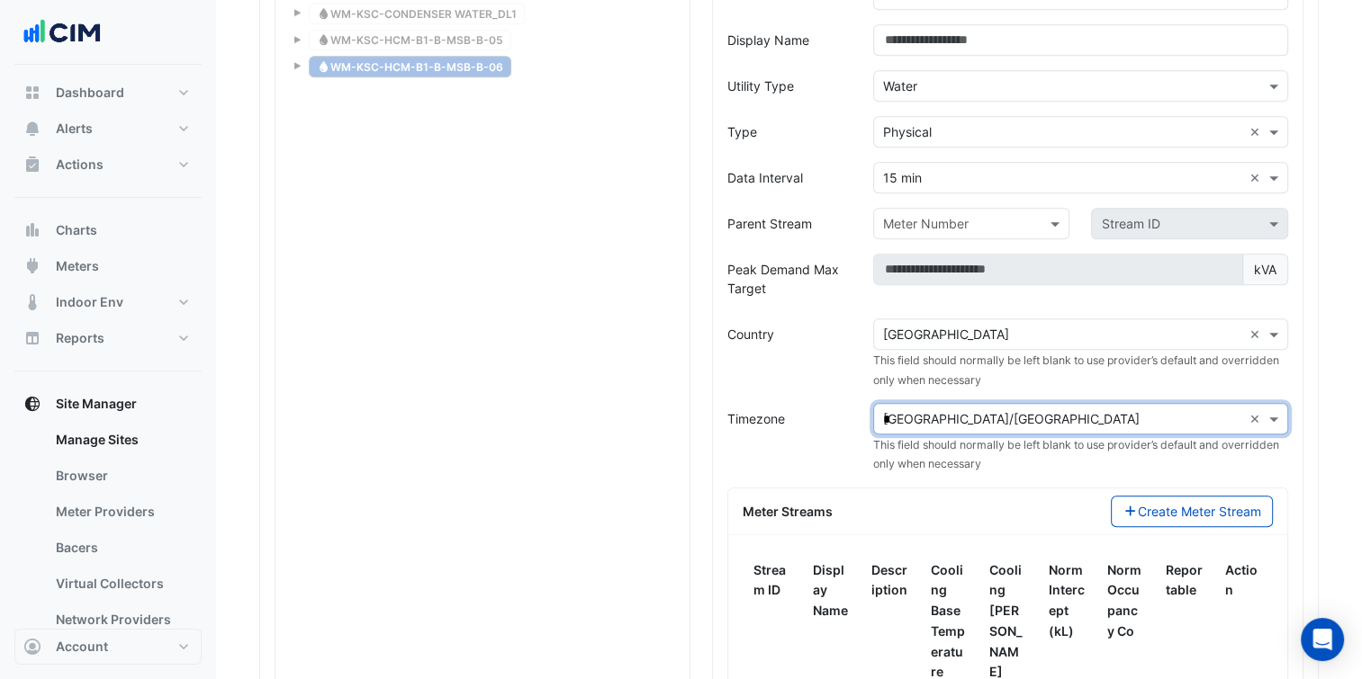
type input "**"
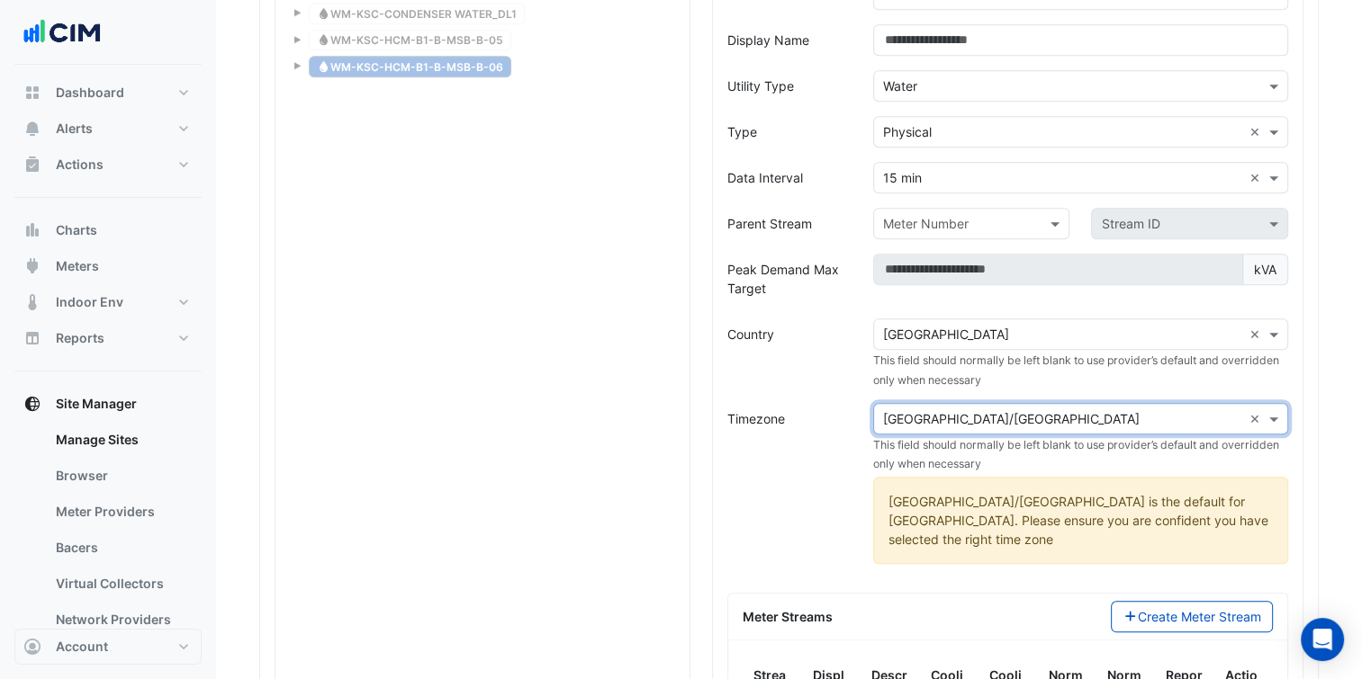
click at [1147, 548] on form "**********" at bounding box center [1007, 462] width 561 height 1059
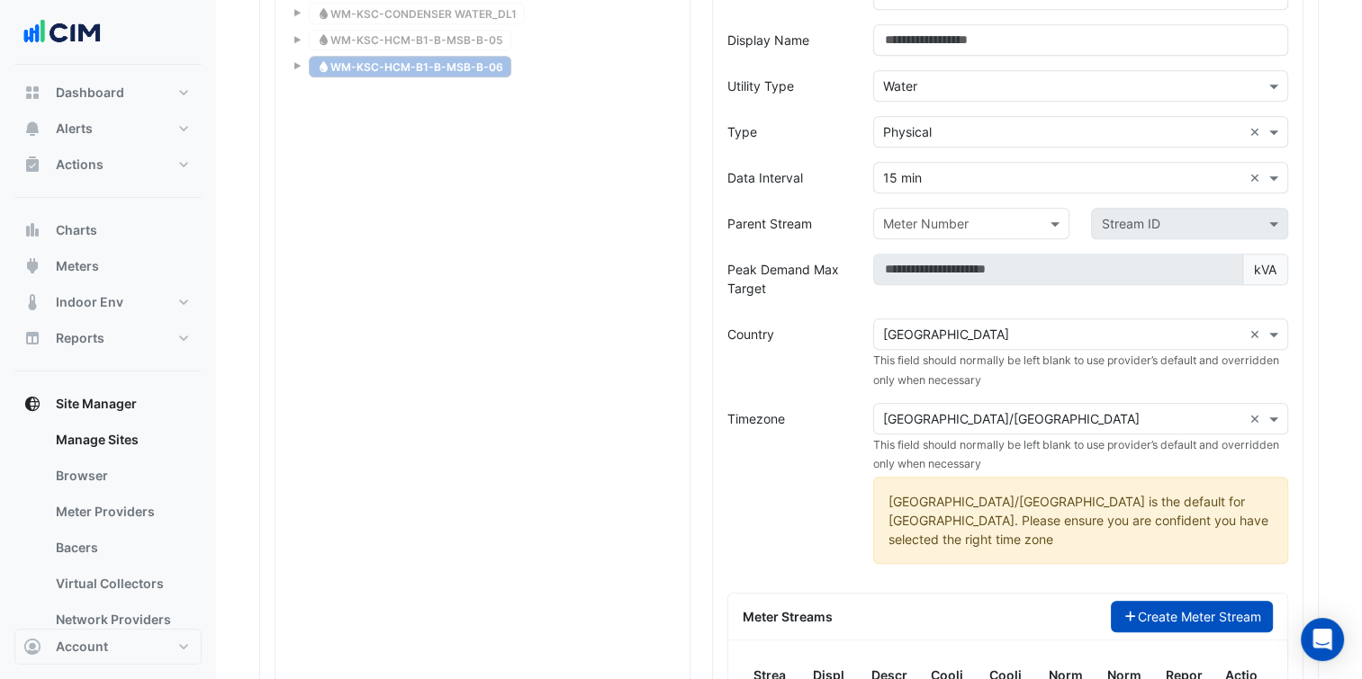
click at [1162, 601] on button "Create Meter Stream" at bounding box center [1192, 616] width 163 height 31
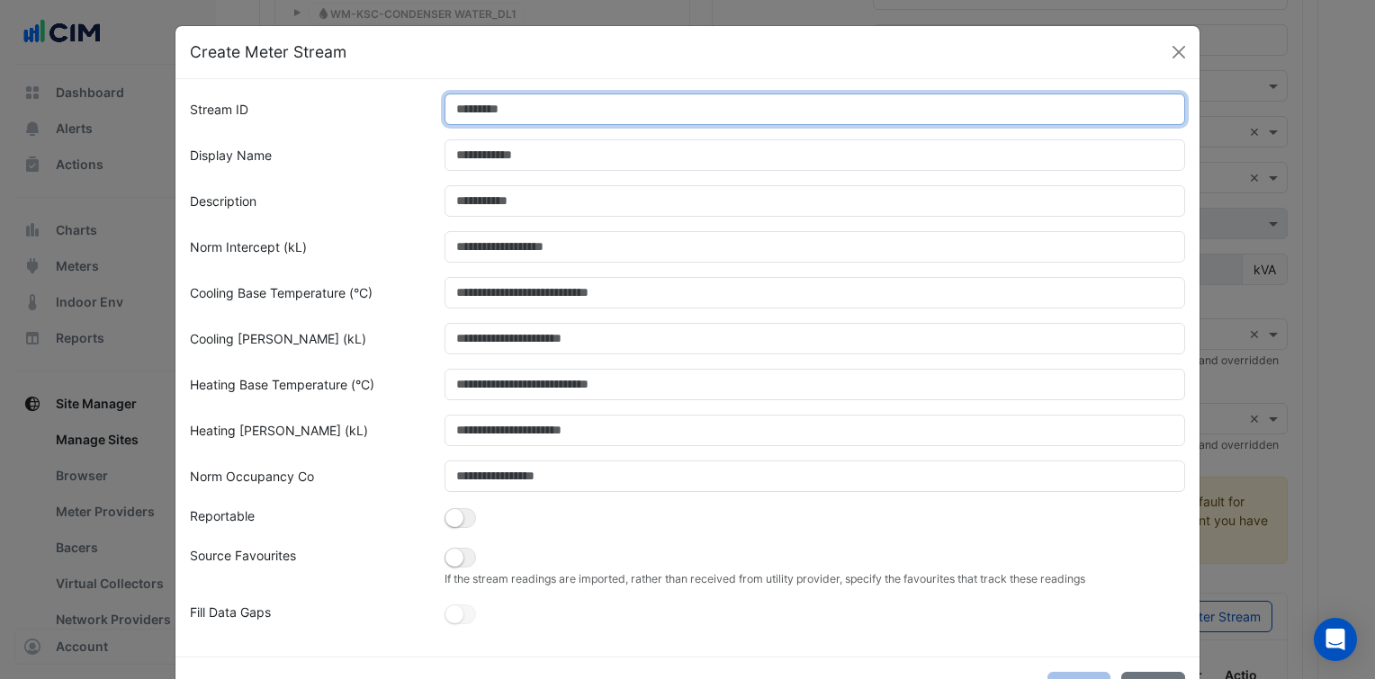
click at [702, 109] on input "Stream ID" at bounding box center [816, 109] width 742 height 31
type input "*"
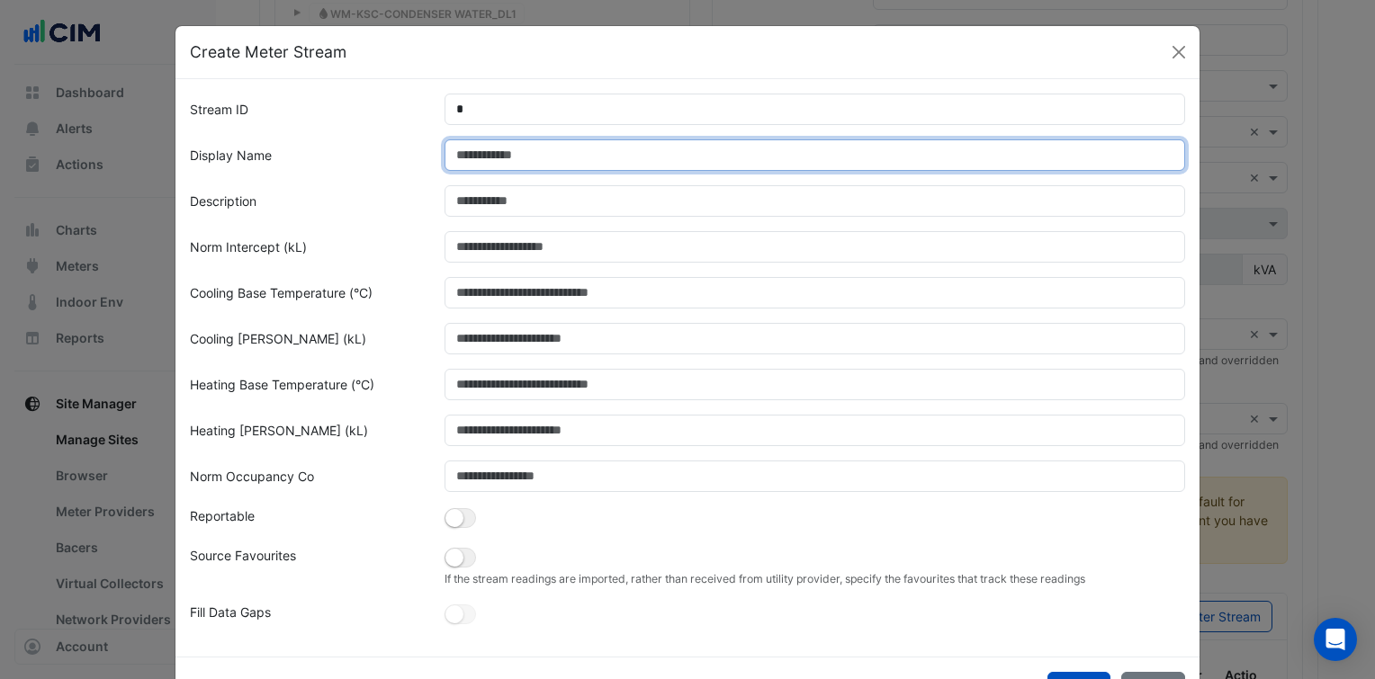
paste input "**********"
type input "**********"
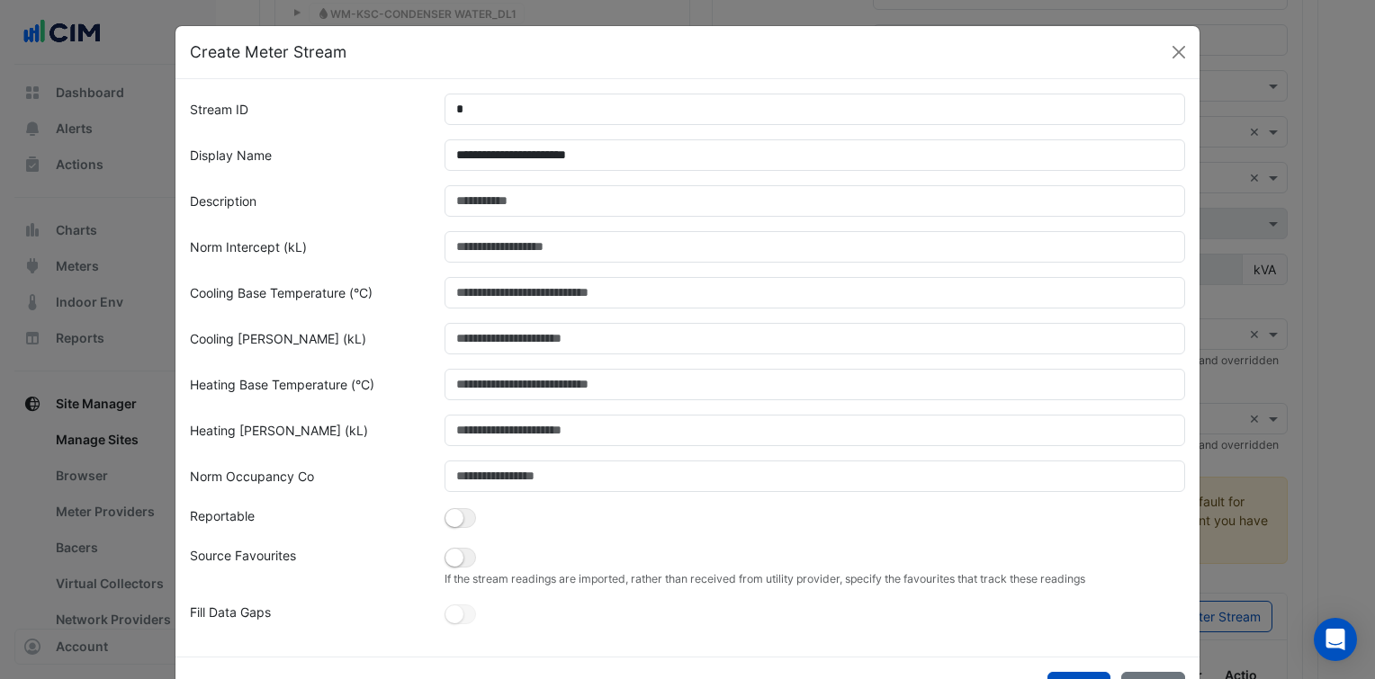
click at [317, 336] on label "Cooling Norm Slope (kL)" at bounding box center [278, 338] width 176 height 31
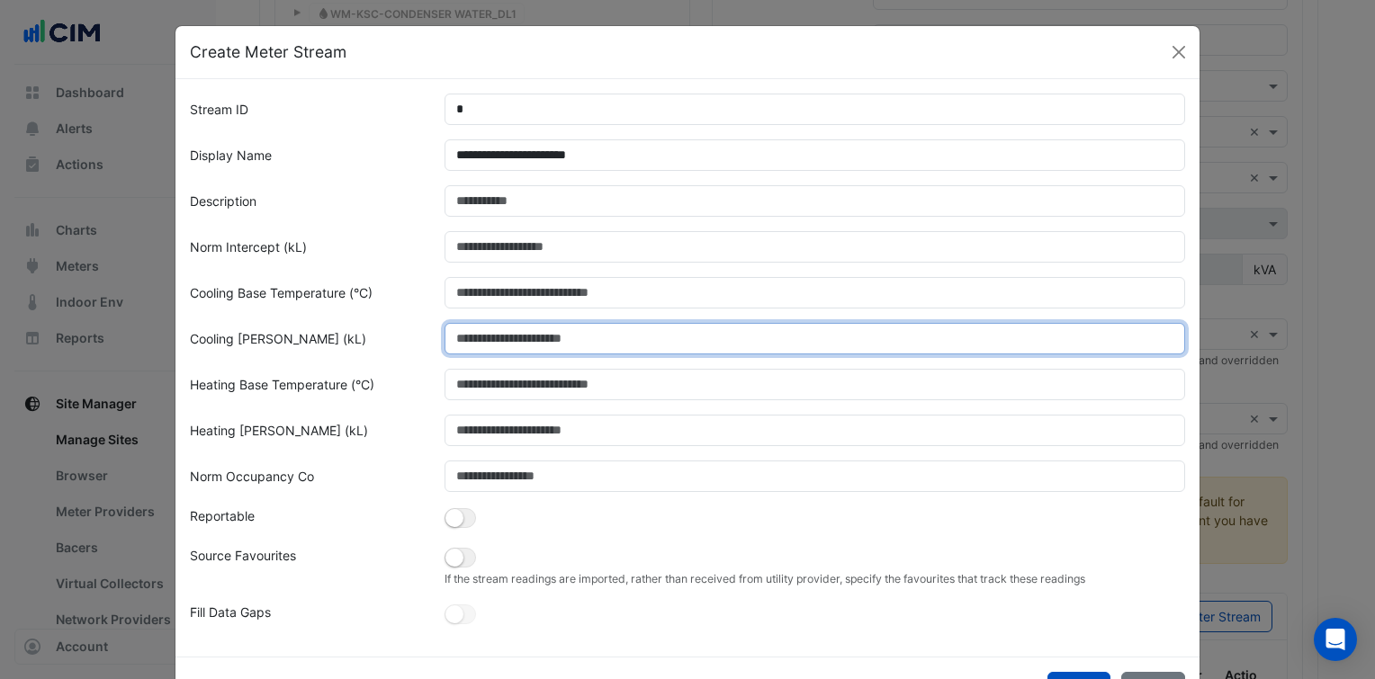
click at [445, 336] on input "Cooling Norm Slope (kL)" at bounding box center [816, 338] width 742 height 31
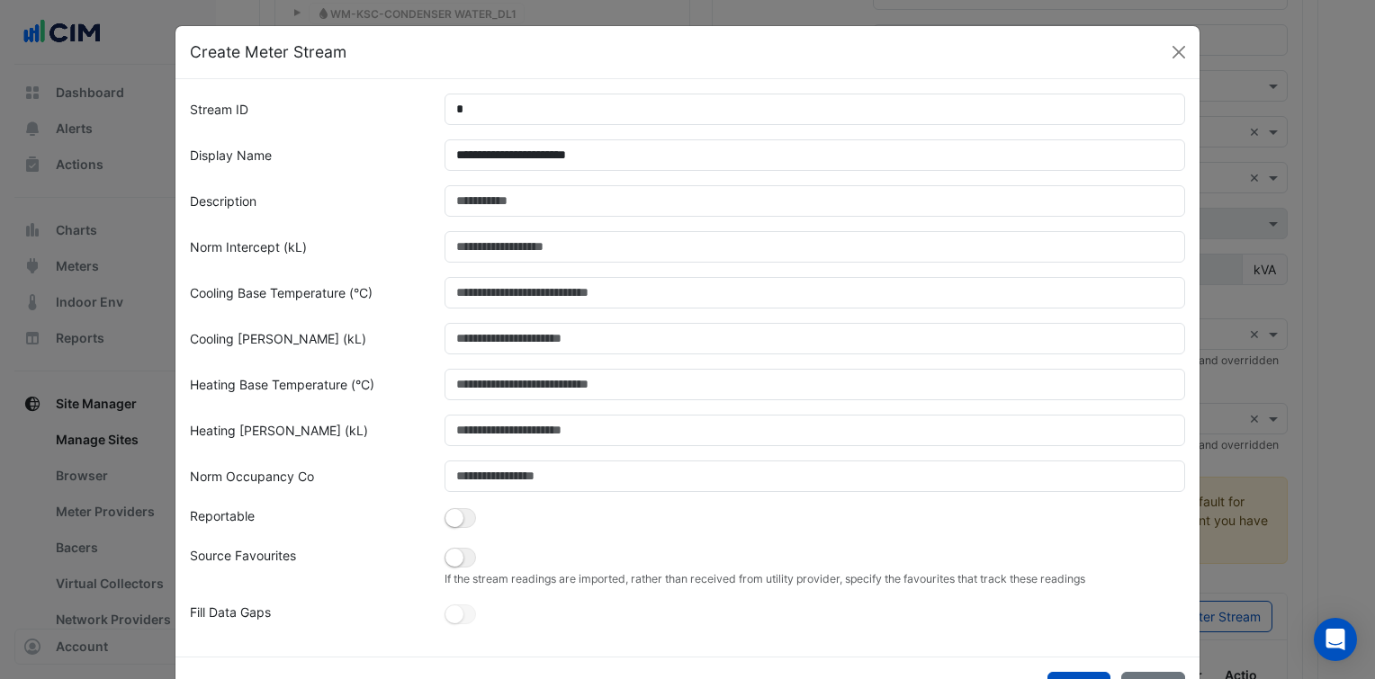
click at [452, 571] on div "If the stream readings are imported, rather than received from utility provider…" at bounding box center [815, 566] width 763 height 41
click at [455, 565] on button "button" at bounding box center [460, 558] width 31 height 20
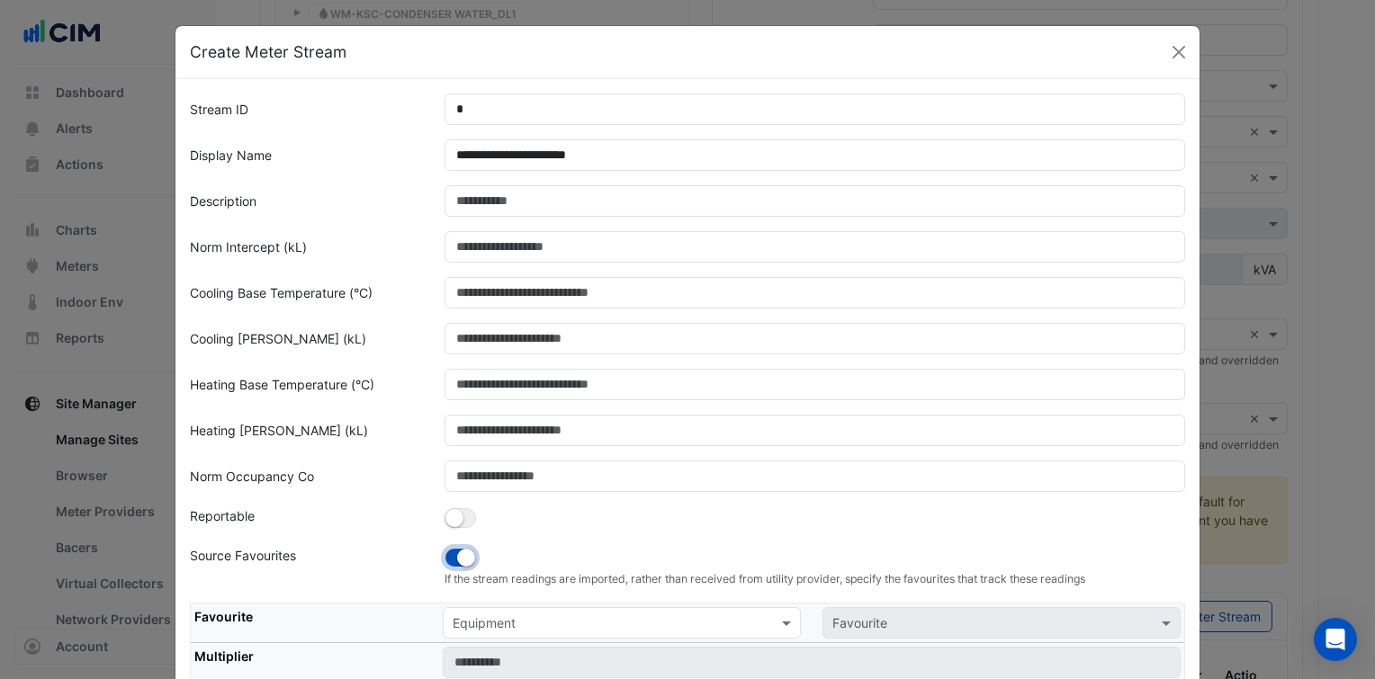
scroll to position [234, 0]
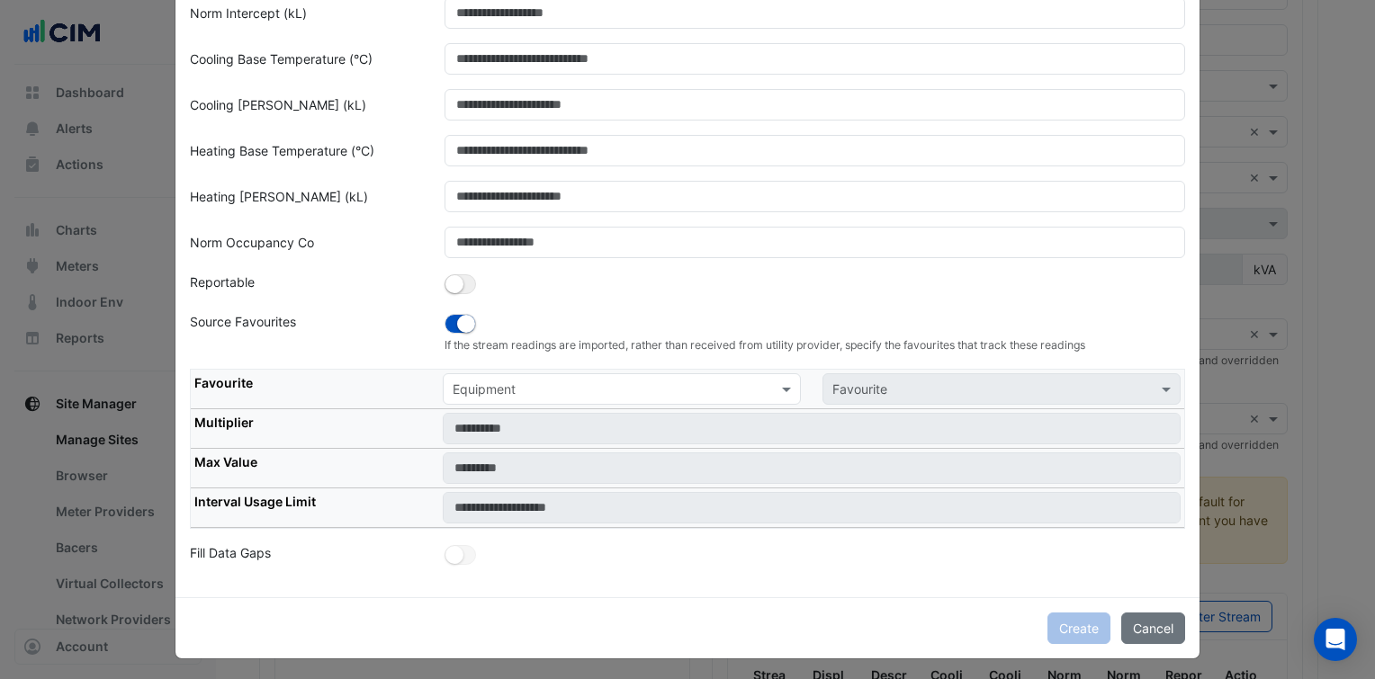
click at [551, 405] on td "Equipment Favourite" at bounding box center [811, 390] width 745 height 40
click at [584, 382] on input "text" at bounding box center [604, 390] width 302 height 19
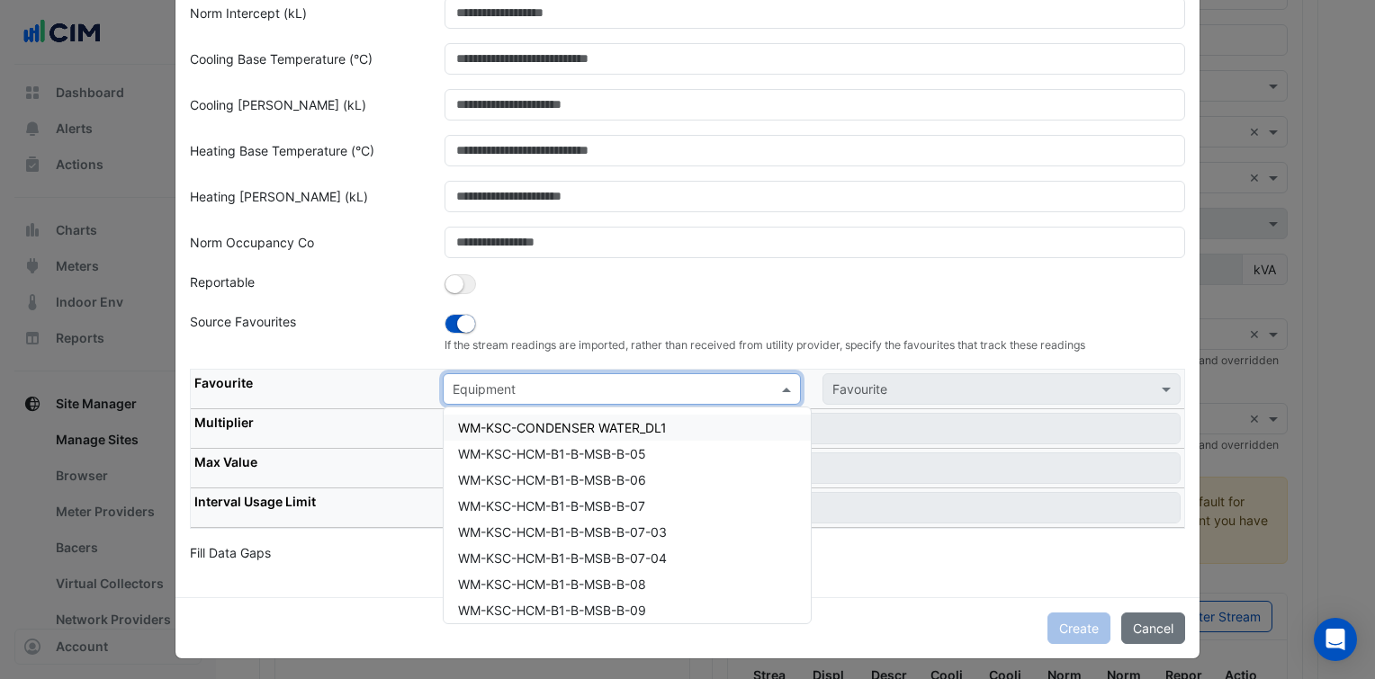
paste input "**********"
type input "**********"
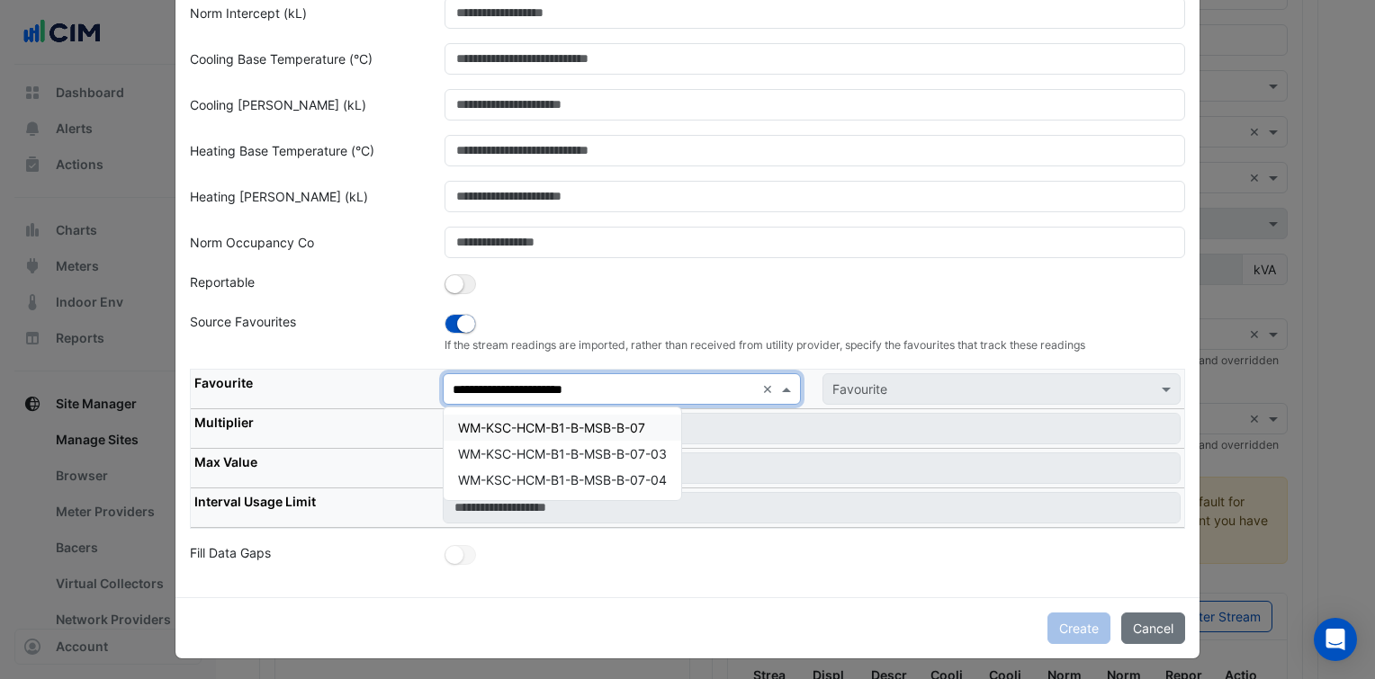
click at [566, 431] on span "WM-KSC-HCM-B1-B-MSB-B-07" at bounding box center [551, 427] width 187 height 15
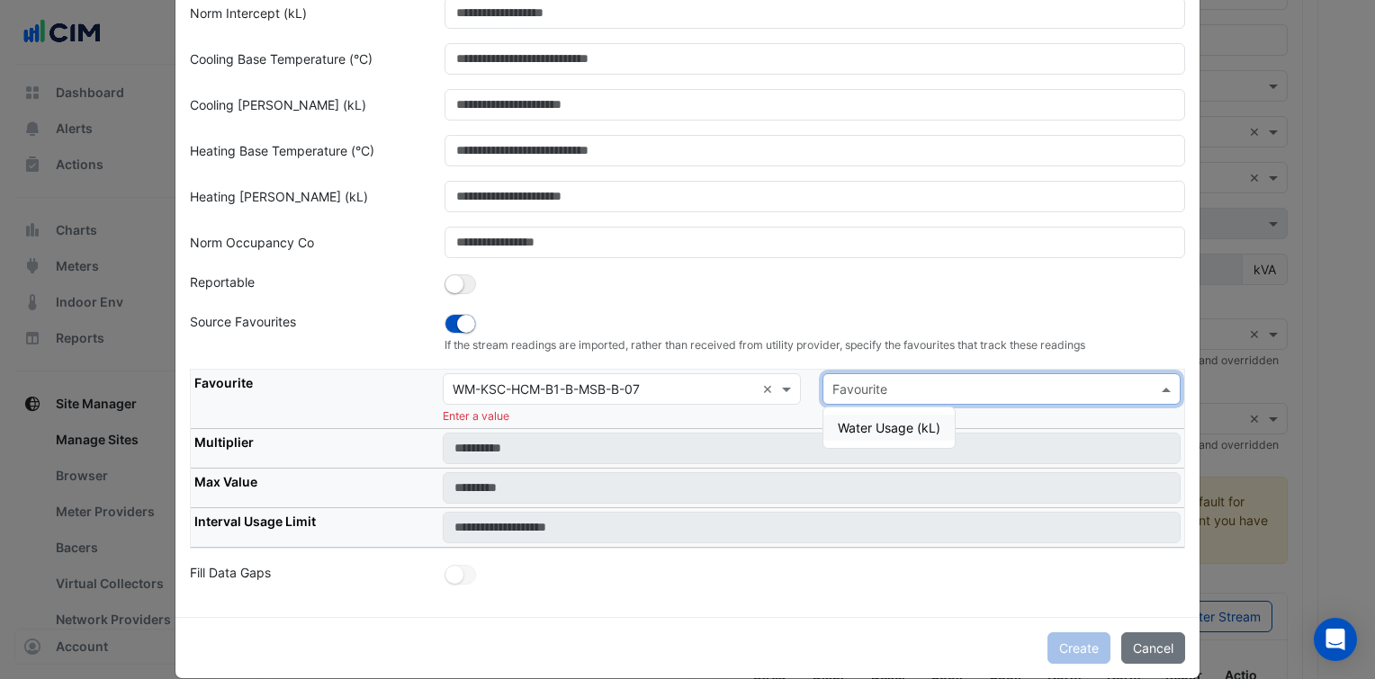
click at [919, 381] on input "text" at bounding box center [983, 390] width 302 height 19
click at [900, 415] on div "Water Usage (kL)" at bounding box center [888, 428] width 131 height 26
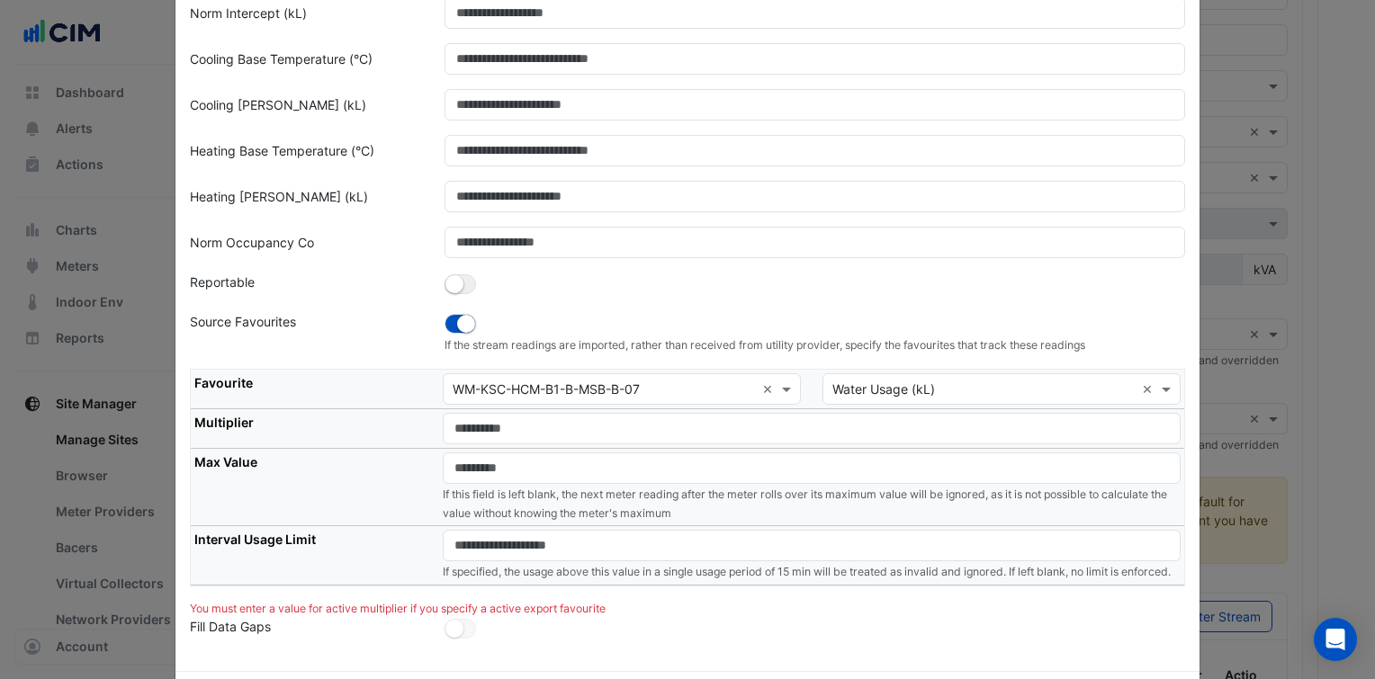
click at [714, 436] on tbody "Favourite Equipment × WM-KSC-HCM-B1-B-MSB-B-07 × Favourite × Water Usage (kL) ×…" at bounding box center [688, 477] width 994 height 217
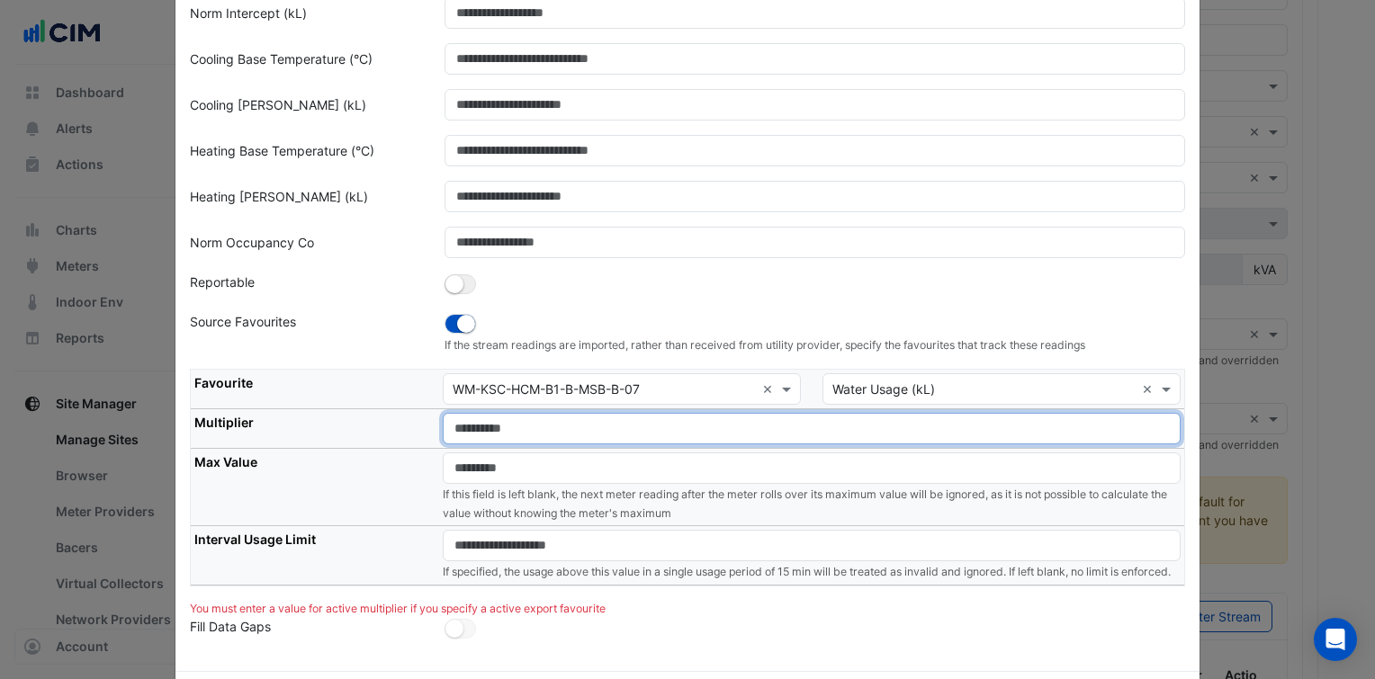
click at [677, 427] on input "number" at bounding box center [812, 428] width 738 height 31
type input "*"
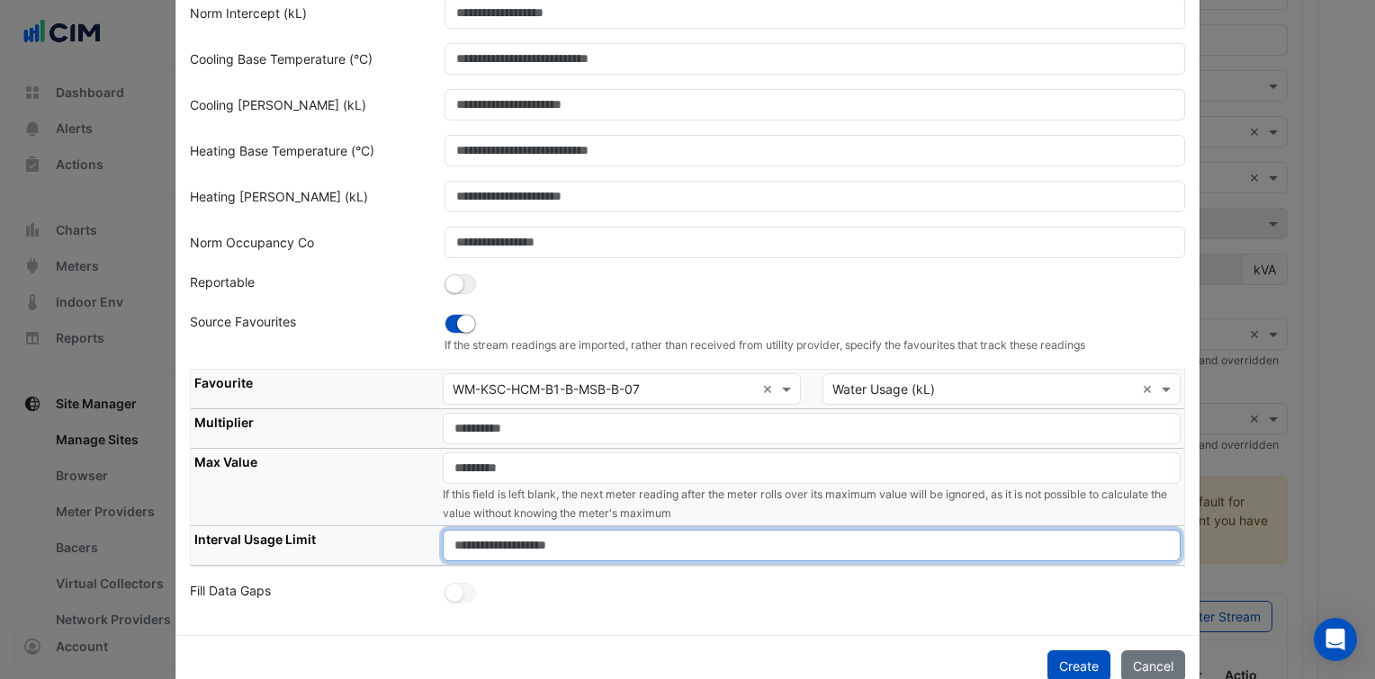
type input "****"
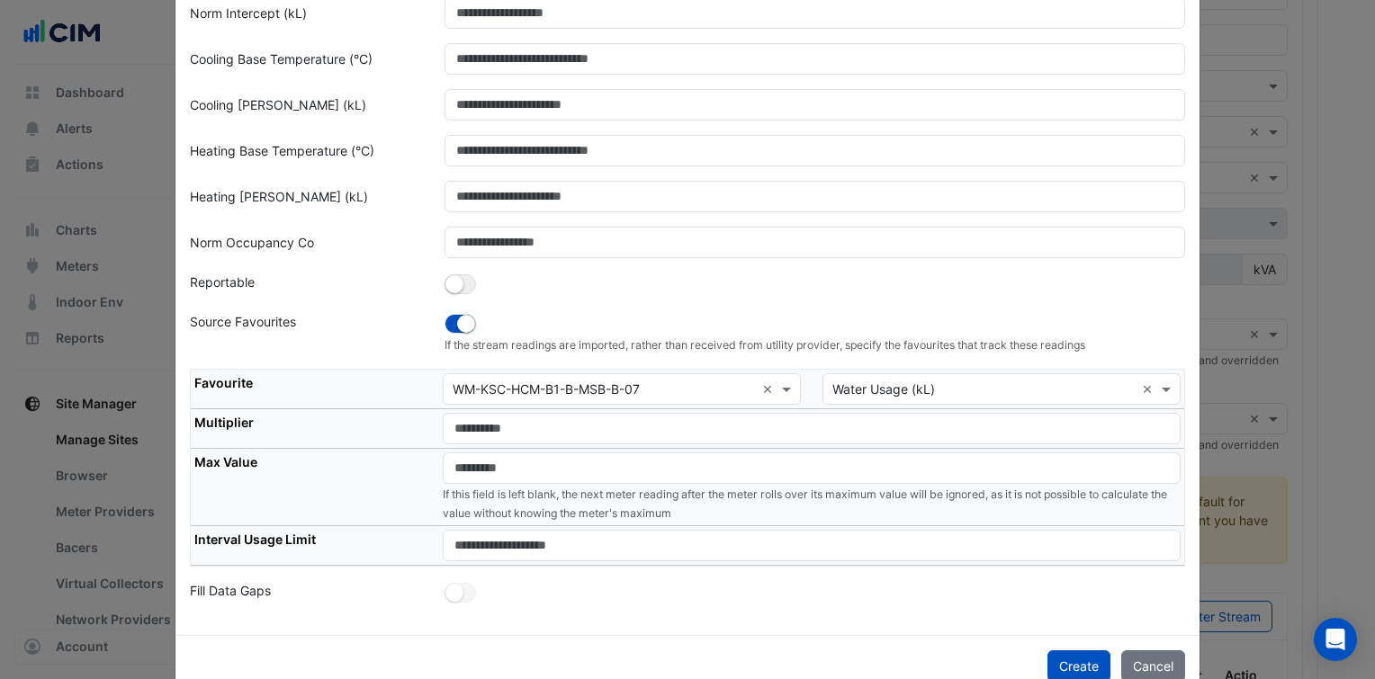
click at [743, 624] on div "**********" at bounding box center [687, 240] width 1024 height 790
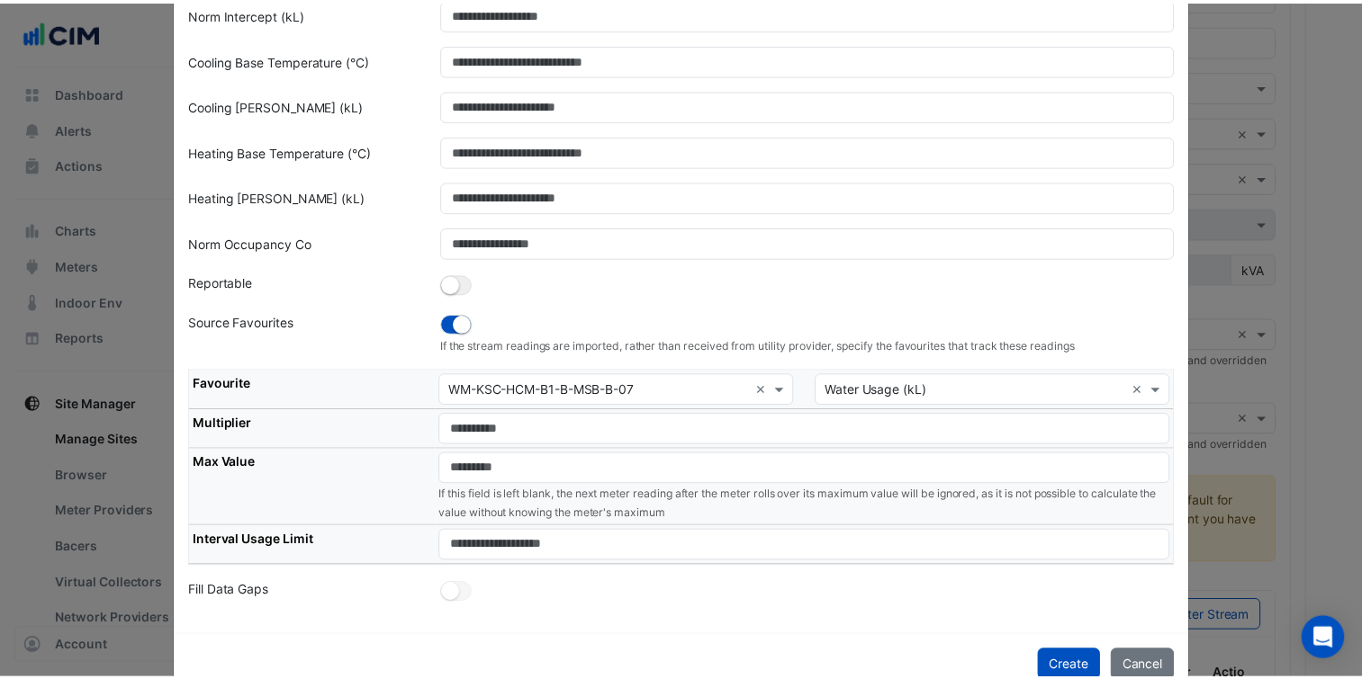
scroll to position [273, 0]
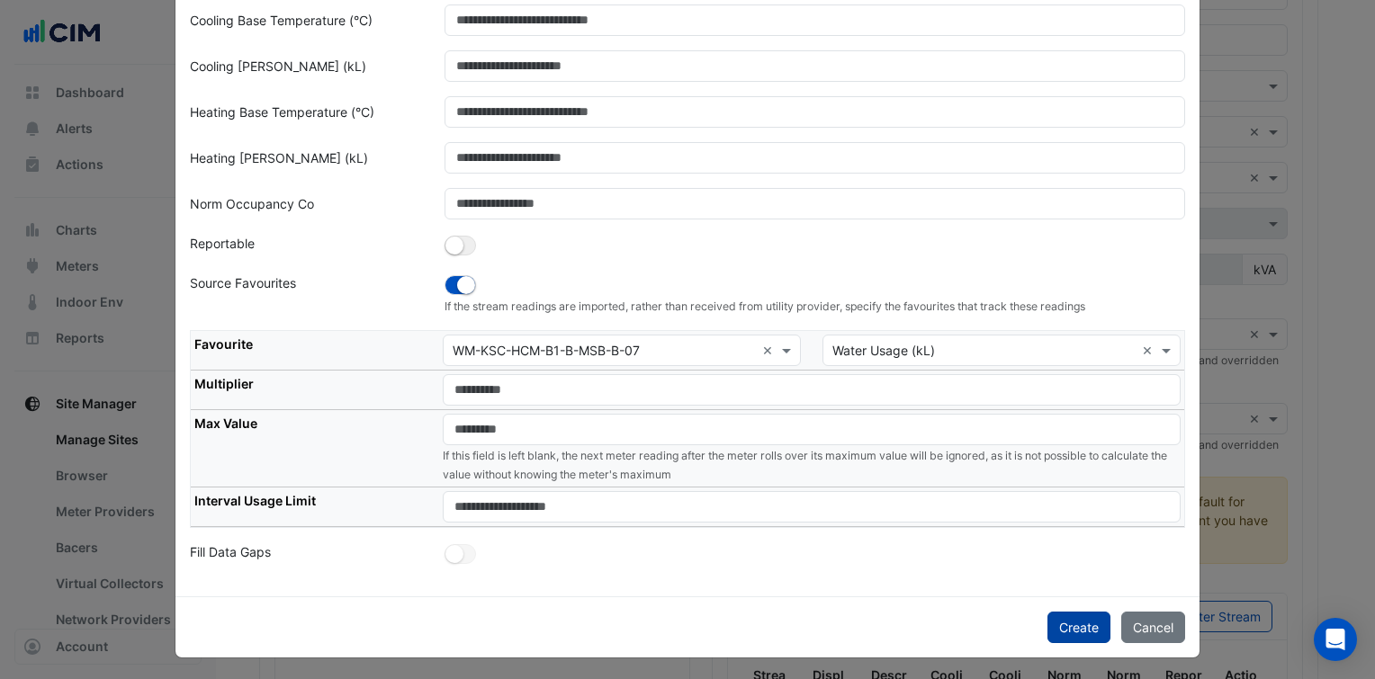
click at [1065, 617] on button "Create" at bounding box center [1079, 627] width 63 height 31
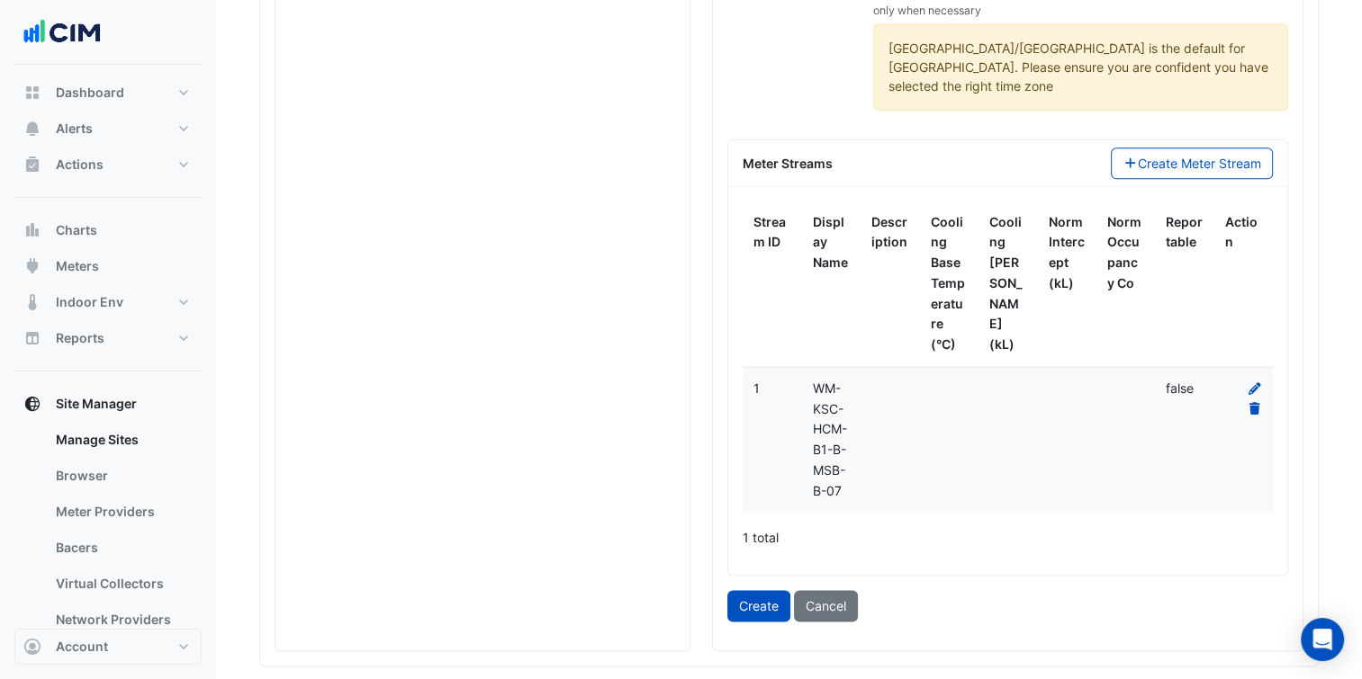
scroll to position [2152, 0]
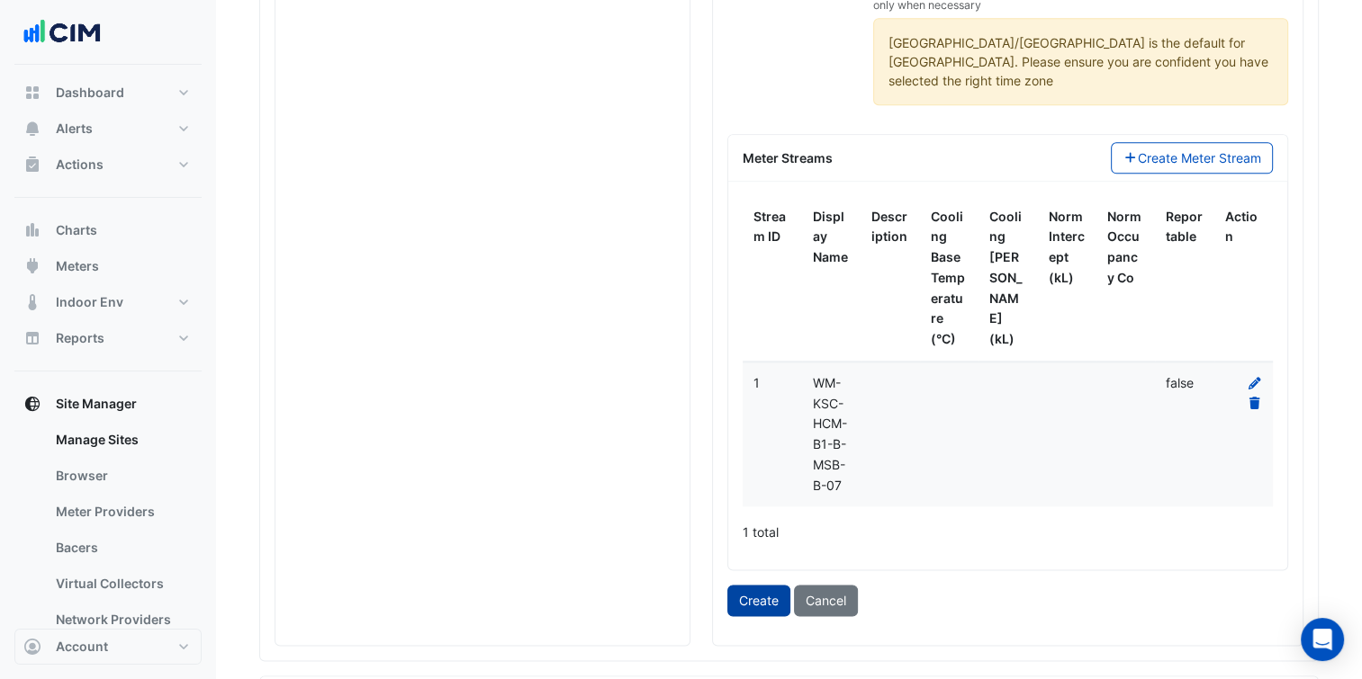
click at [769, 585] on button "Create" at bounding box center [758, 600] width 63 height 31
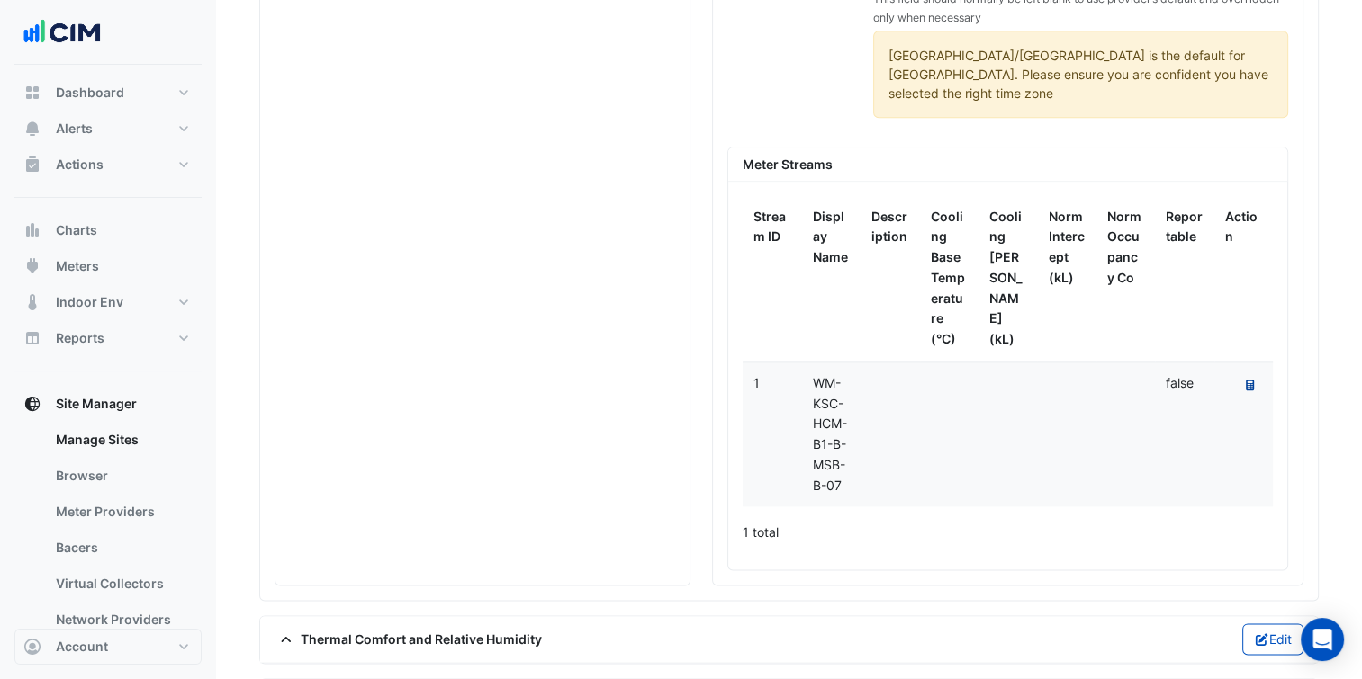
click at [1249, 373] on button "Recalculate Meter Data" at bounding box center [1249, 385] width 24 height 25
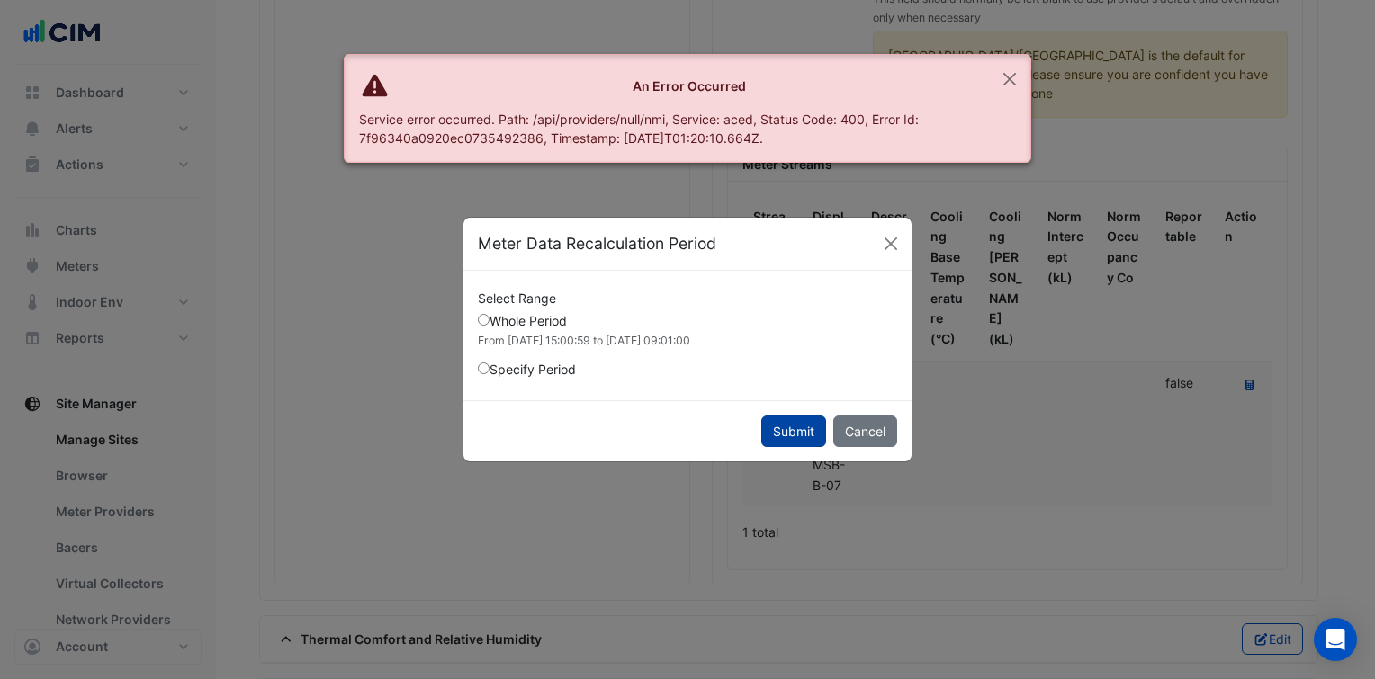
click at [814, 436] on button "Submit" at bounding box center [793, 431] width 65 height 31
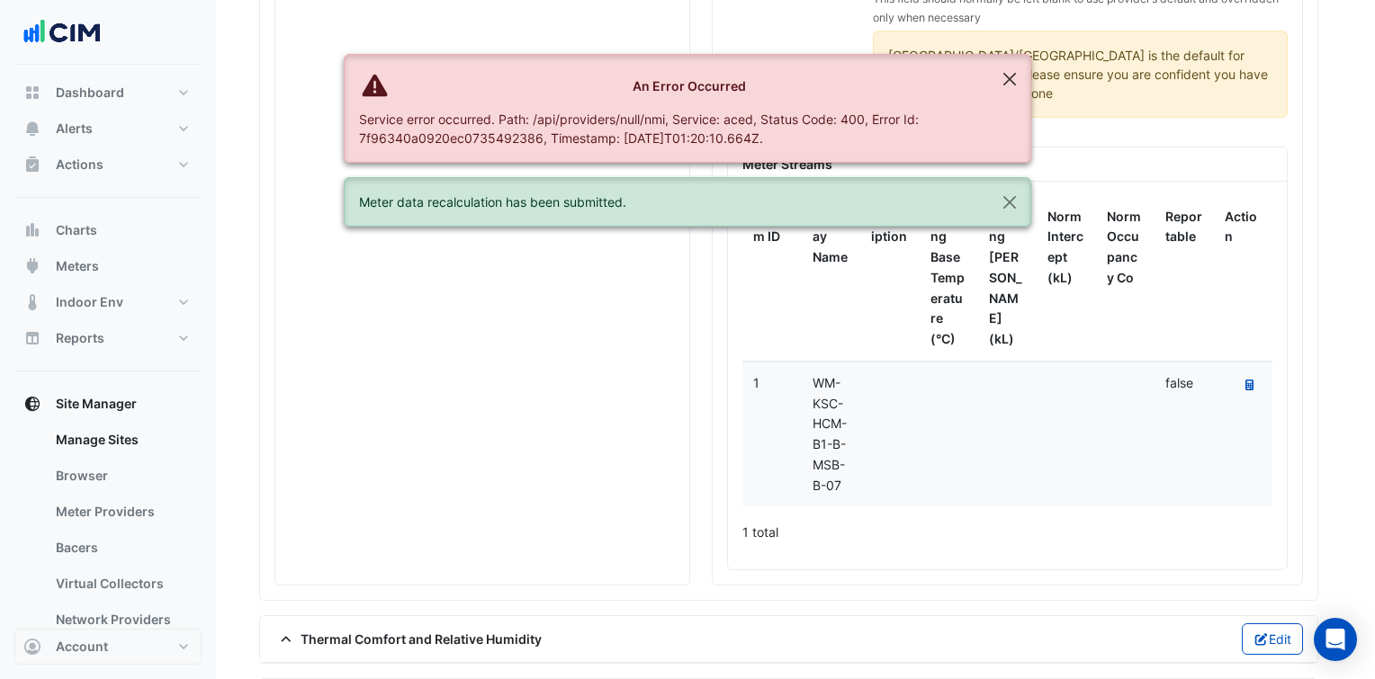
click at [1012, 78] on button "Close" at bounding box center [1009, 79] width 41 height 49
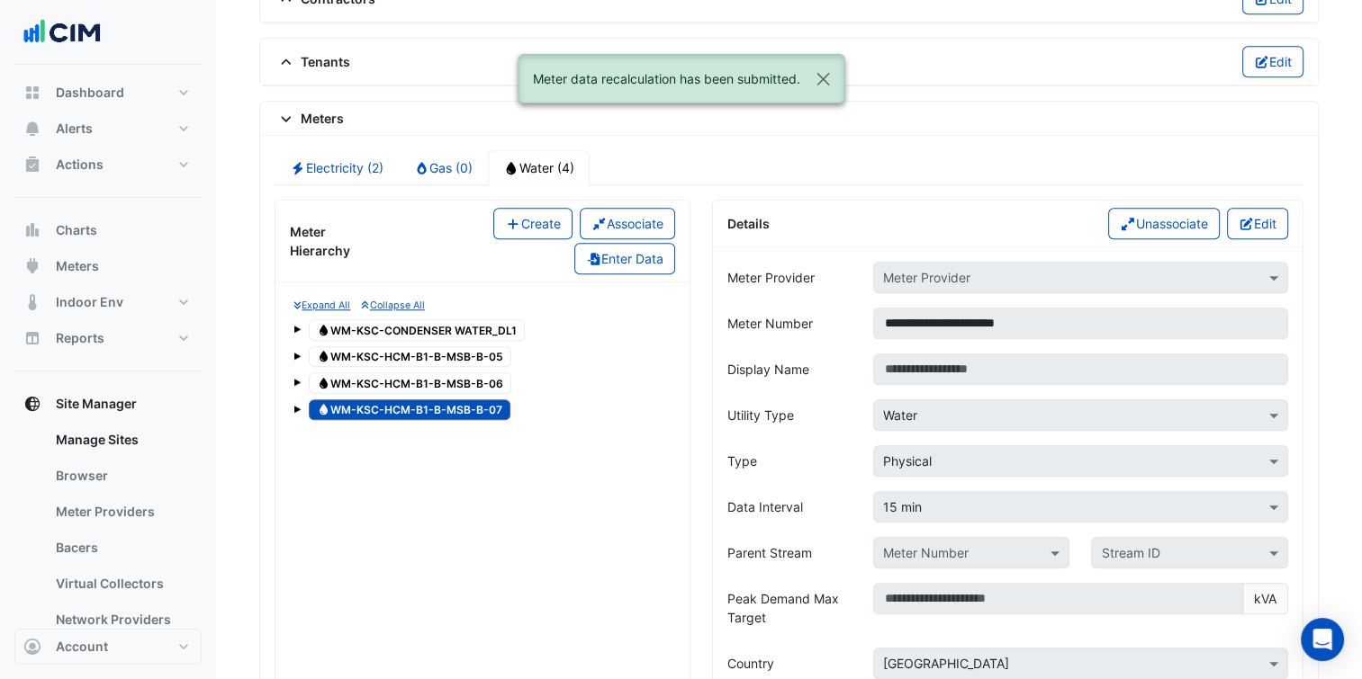
scroll to position [1375, 0]
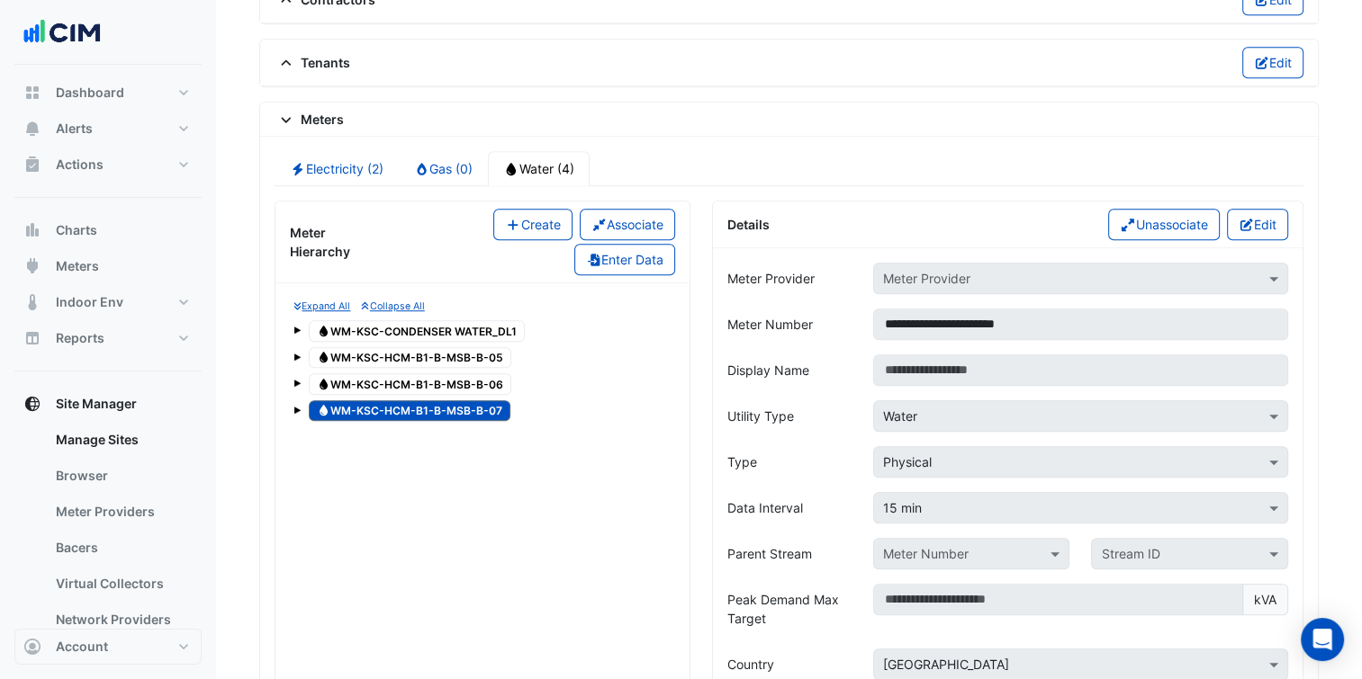
click at [499, 209] on button "Create" at bounding box center [532, 224] width 79 height 31
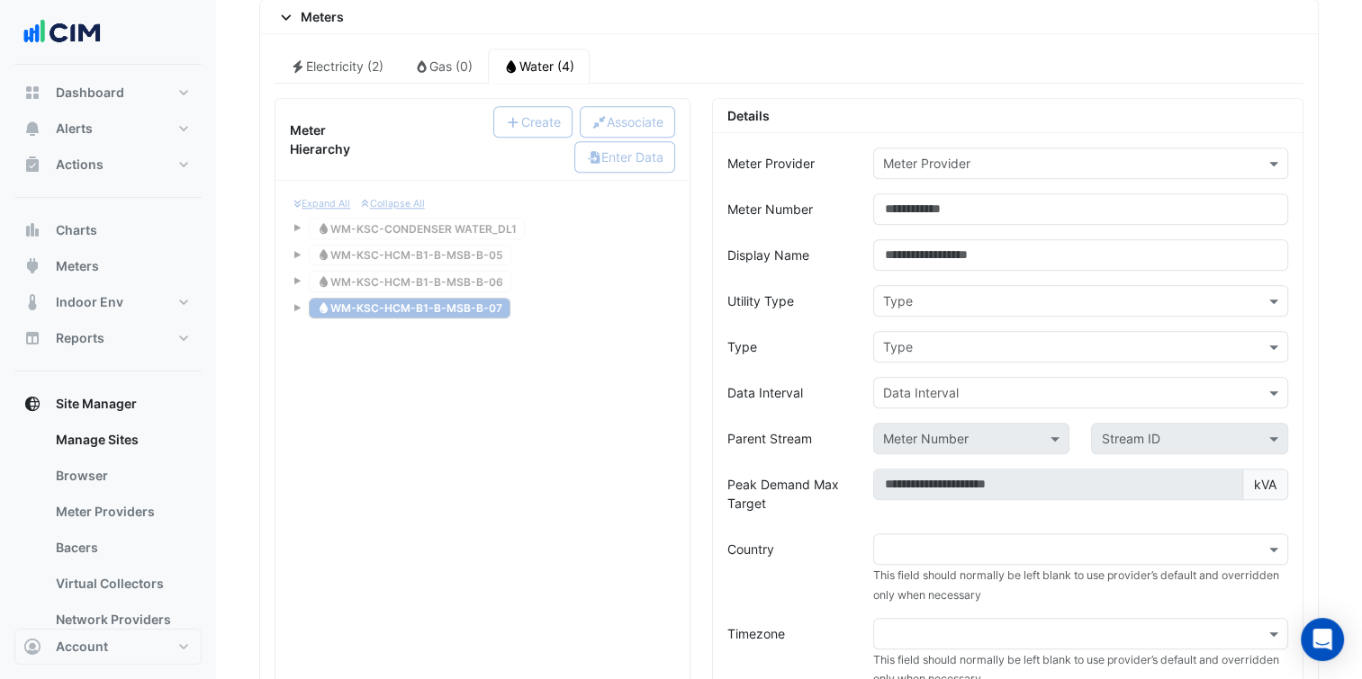
scroll to position [1479, 0]
click at [1042, 154] on input "text" at bounding box center [1062, 163] width 359 height 19
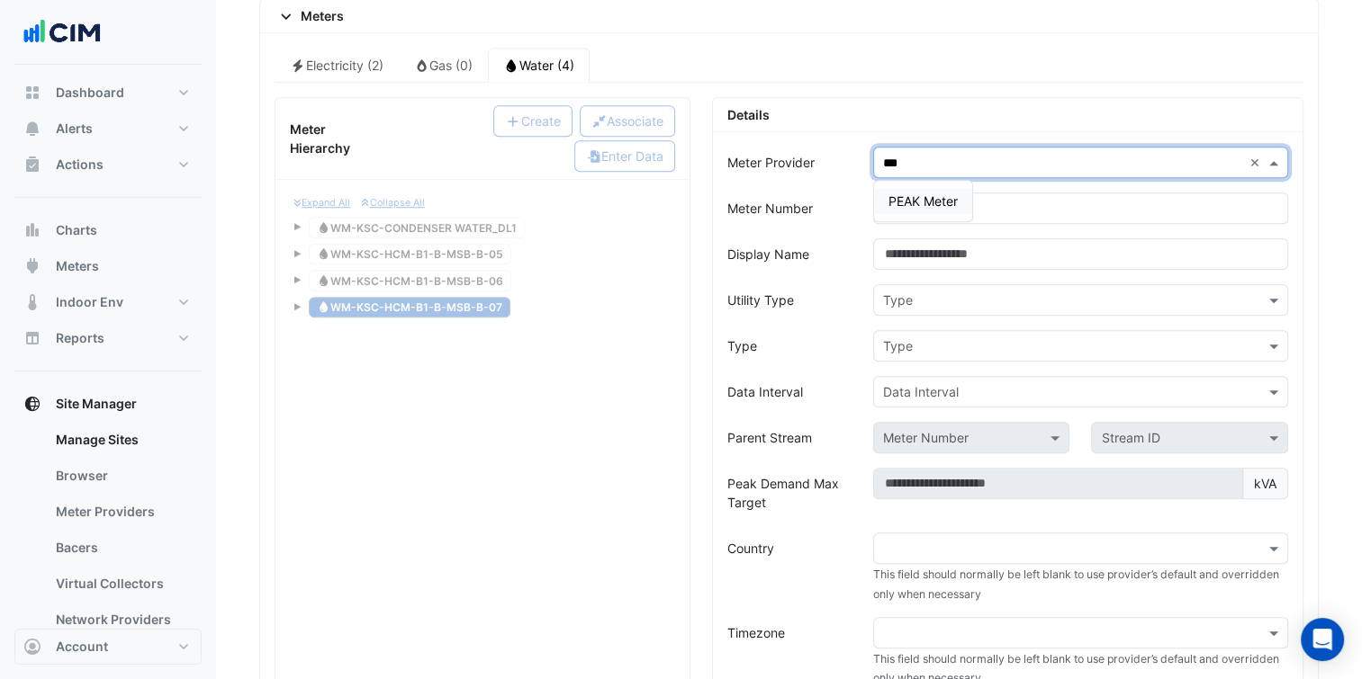
type input "****"
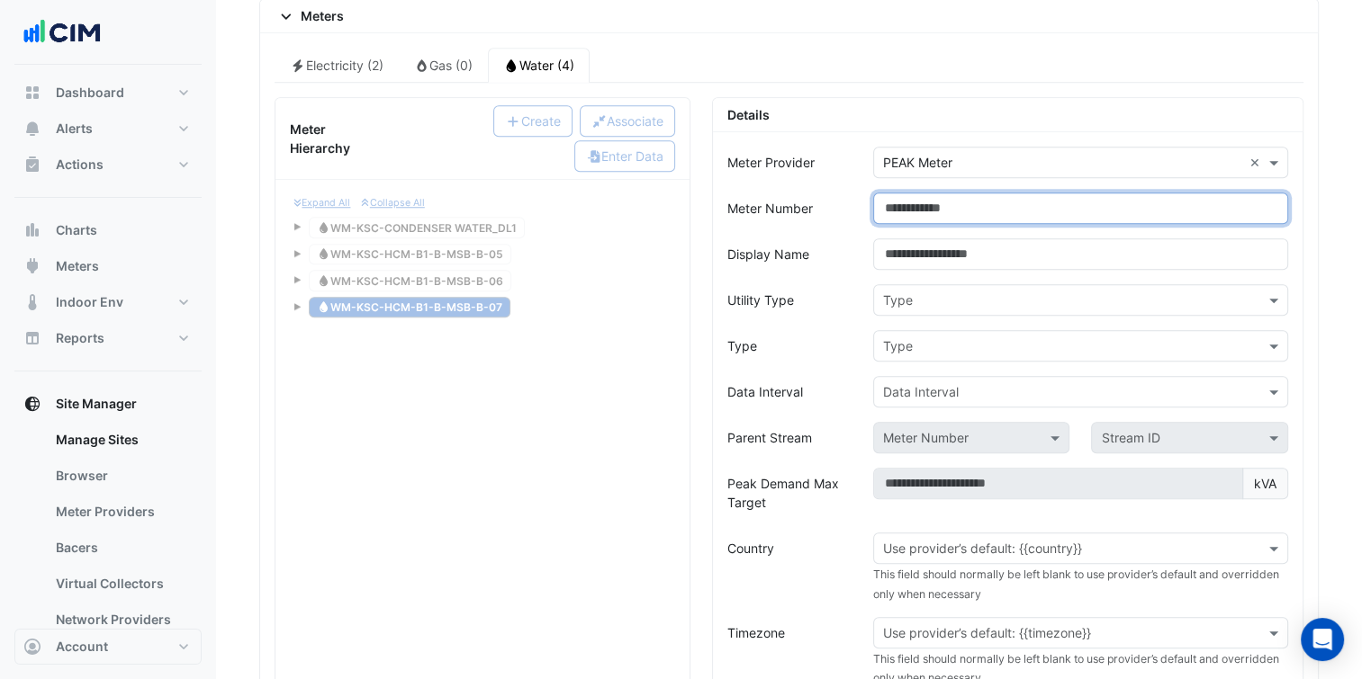
paste input "**********"
type input "**********"
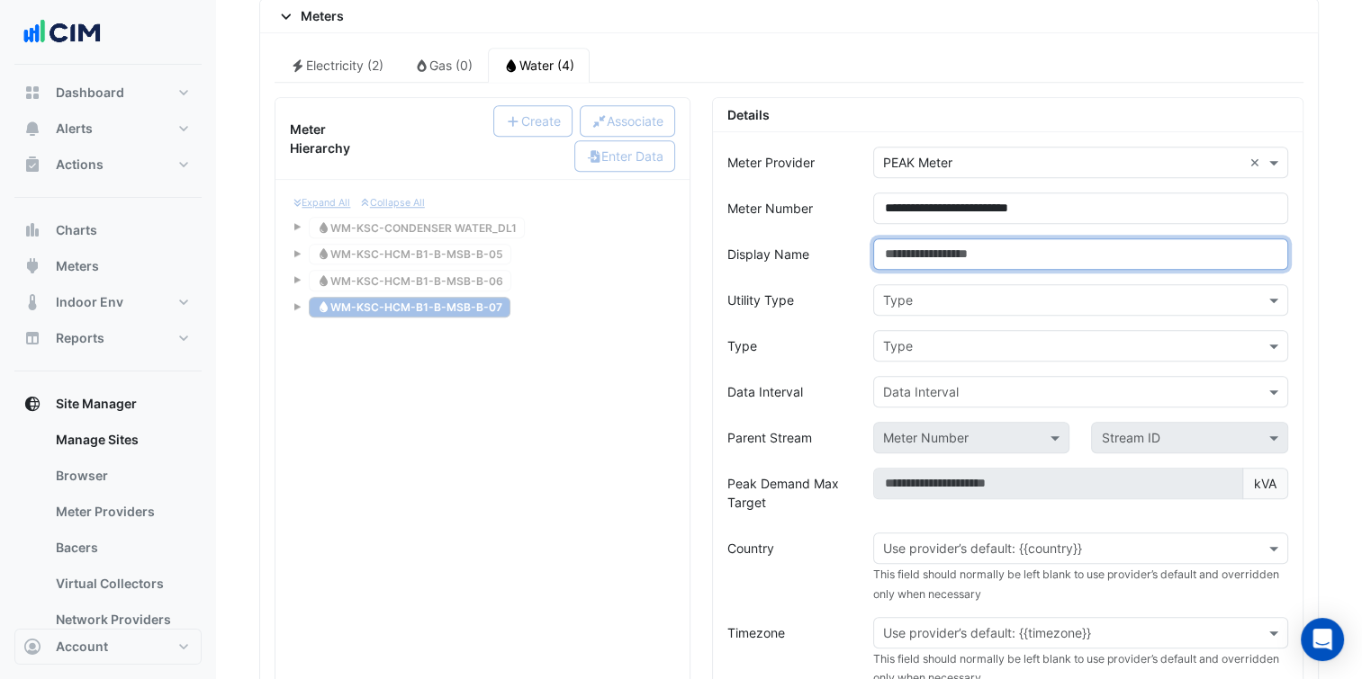
click at [1008, 238] on input "Display Name" at bounding box center [1080, 253] width 415 height 31
click at [964, 284] on div "Type" at bounding box center [1080, 299] width 415 height 31
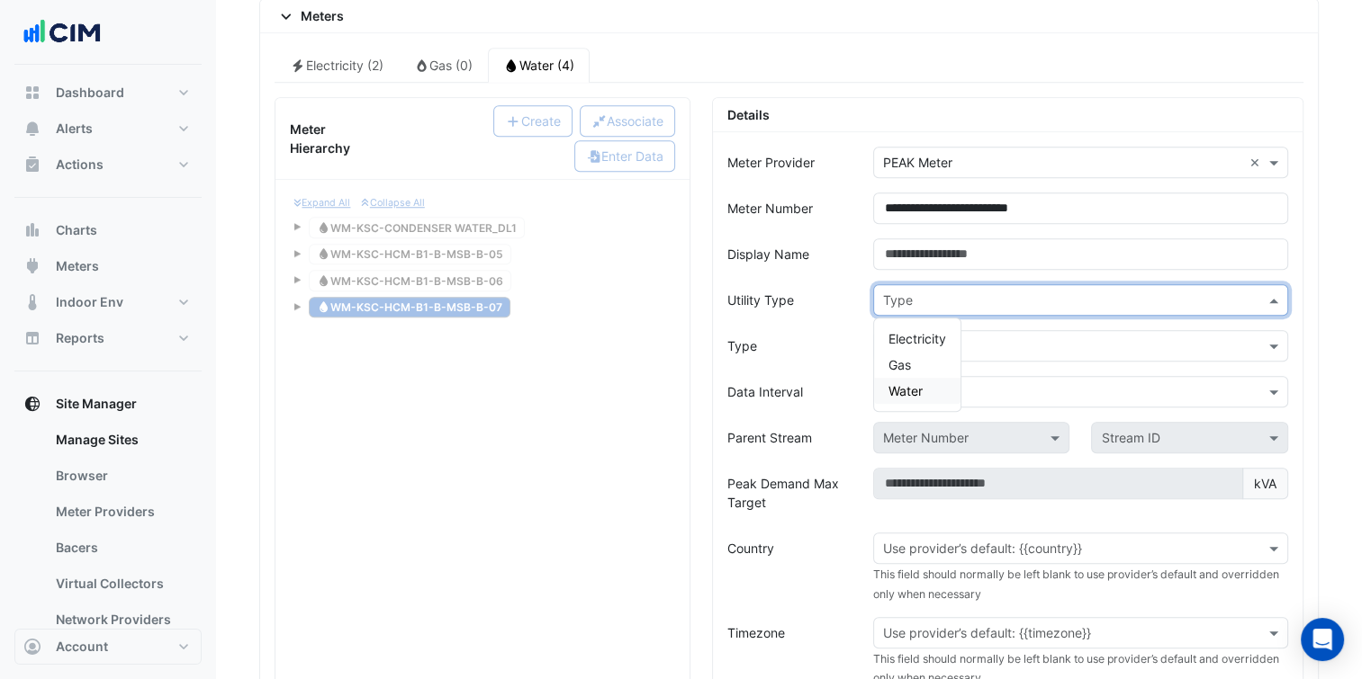
click at [904, 383] on span "Water" at bounding box center [905, 390] width 34 height 15
click at [961, 338] on input "text" at bounding box center [1062, 346] width 359 height 19
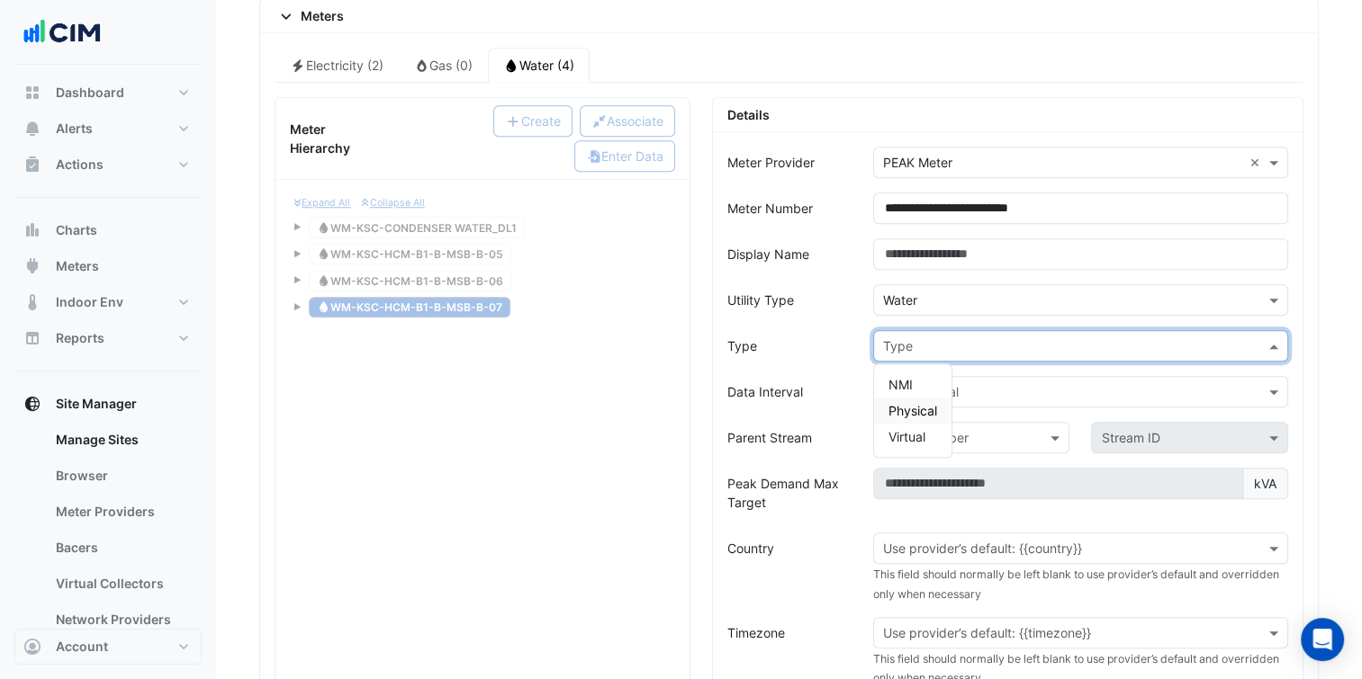
click at [911, 403] on span "Physical" at bounding box center [912, 410] width 49 height 15
click at [983, 383] on input "text" at bounding box center [1062, 392] width 359 height 19
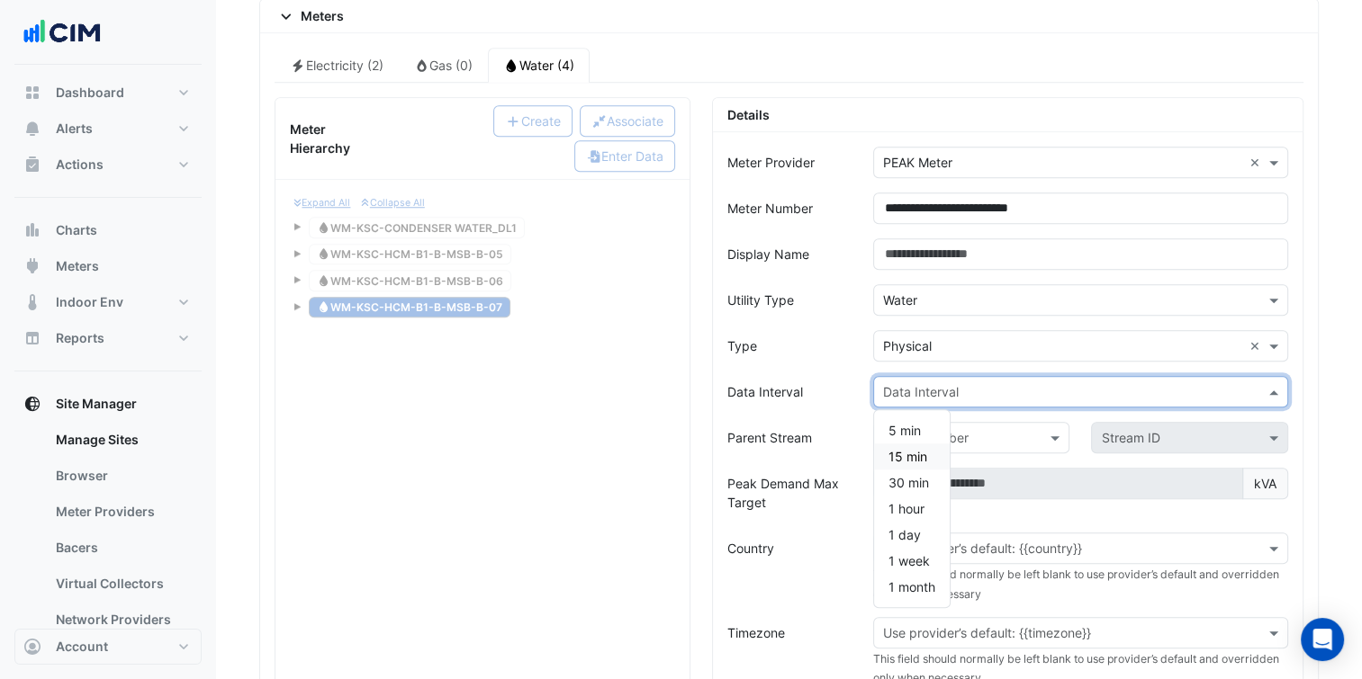
click at [916, 452] on span "15 min" at bounding box center [907, 456] width 39 height 15
click at [826, 472] on label "Peak Demand Max Target" at bounding box center [789, 493] width 124 height 50
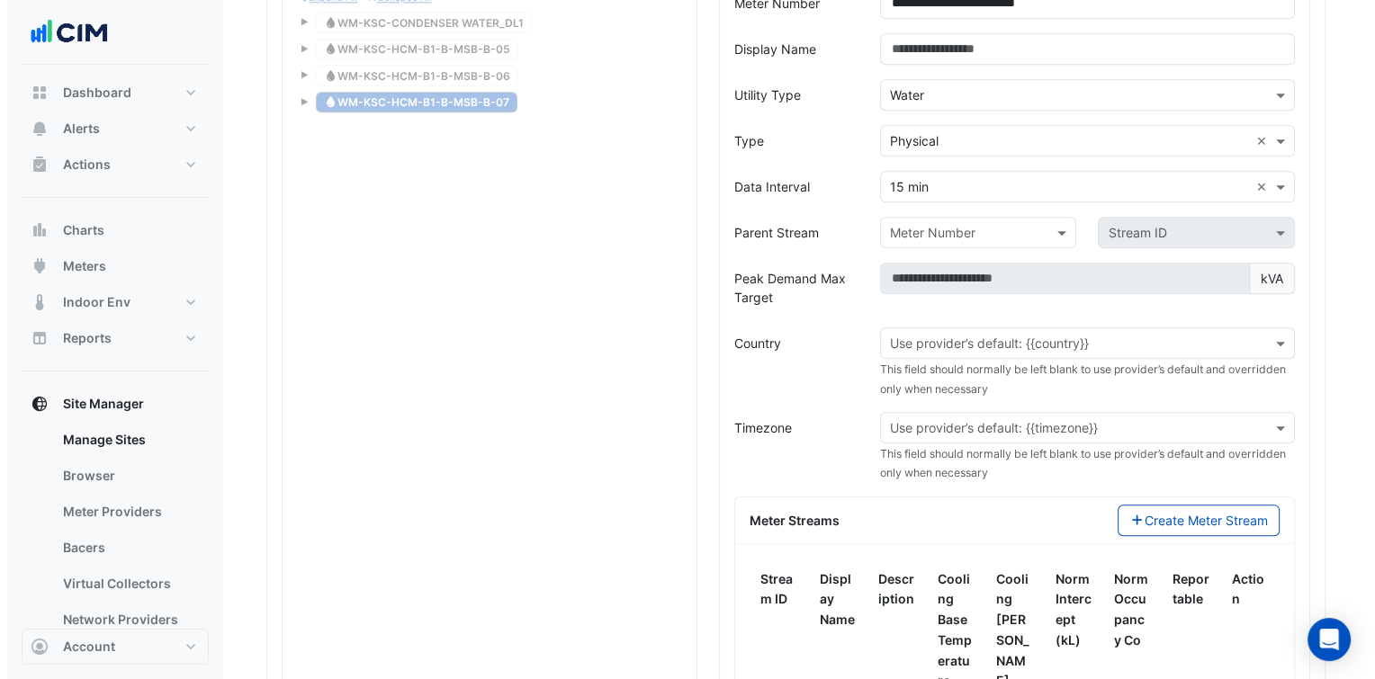
scroll to position [1685, 0]
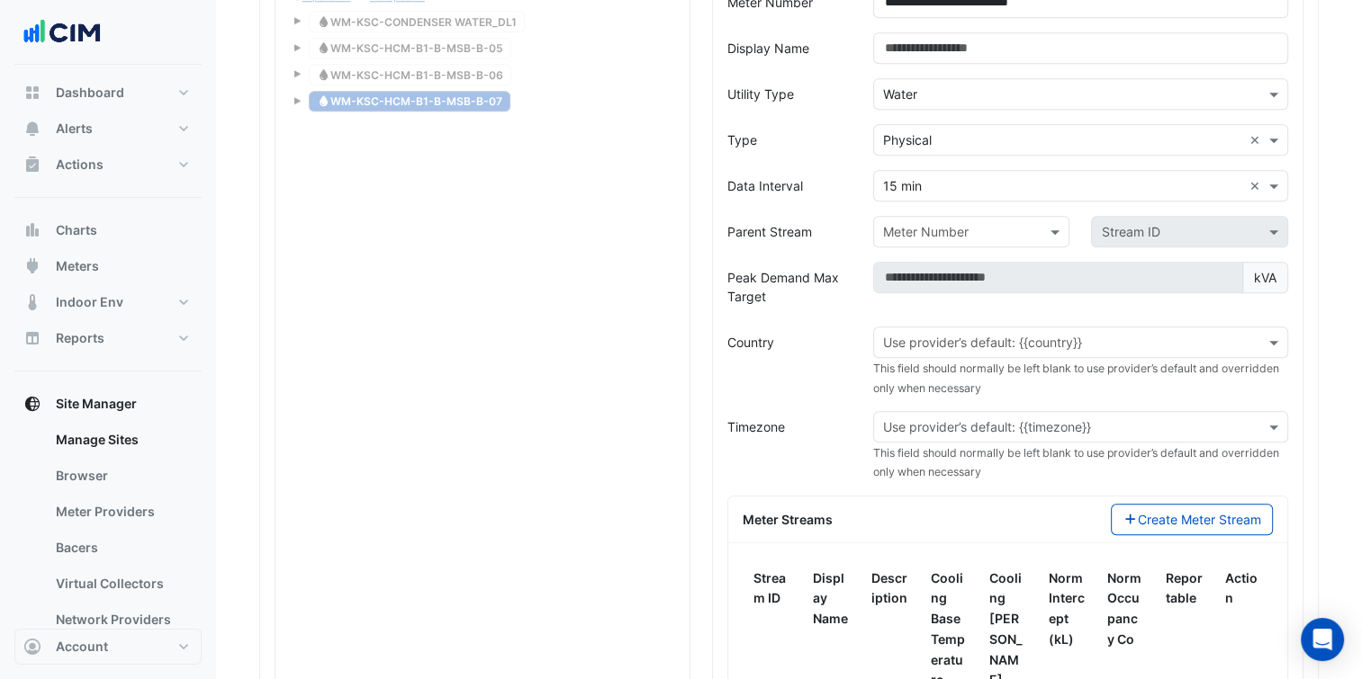
click at [986, 337] on input "text" at bounding box center [1062, 343] width 359 height 19
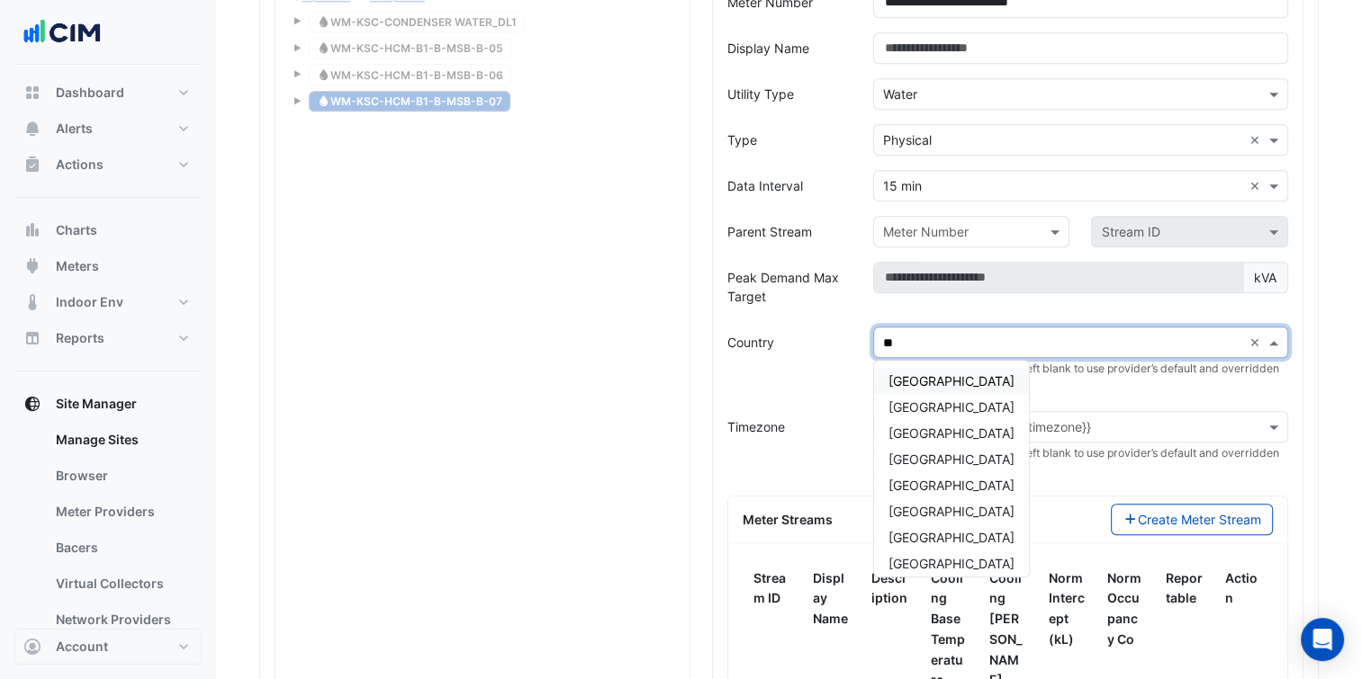
type input "***"
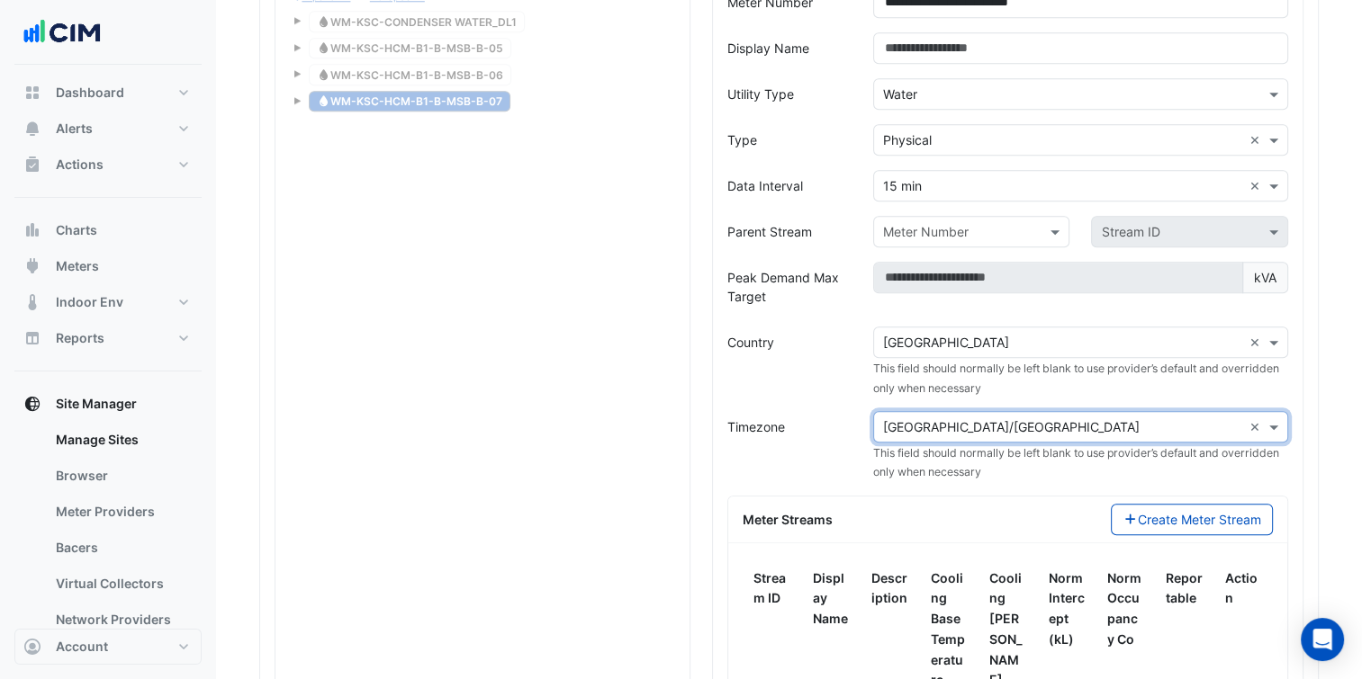
type input "*"
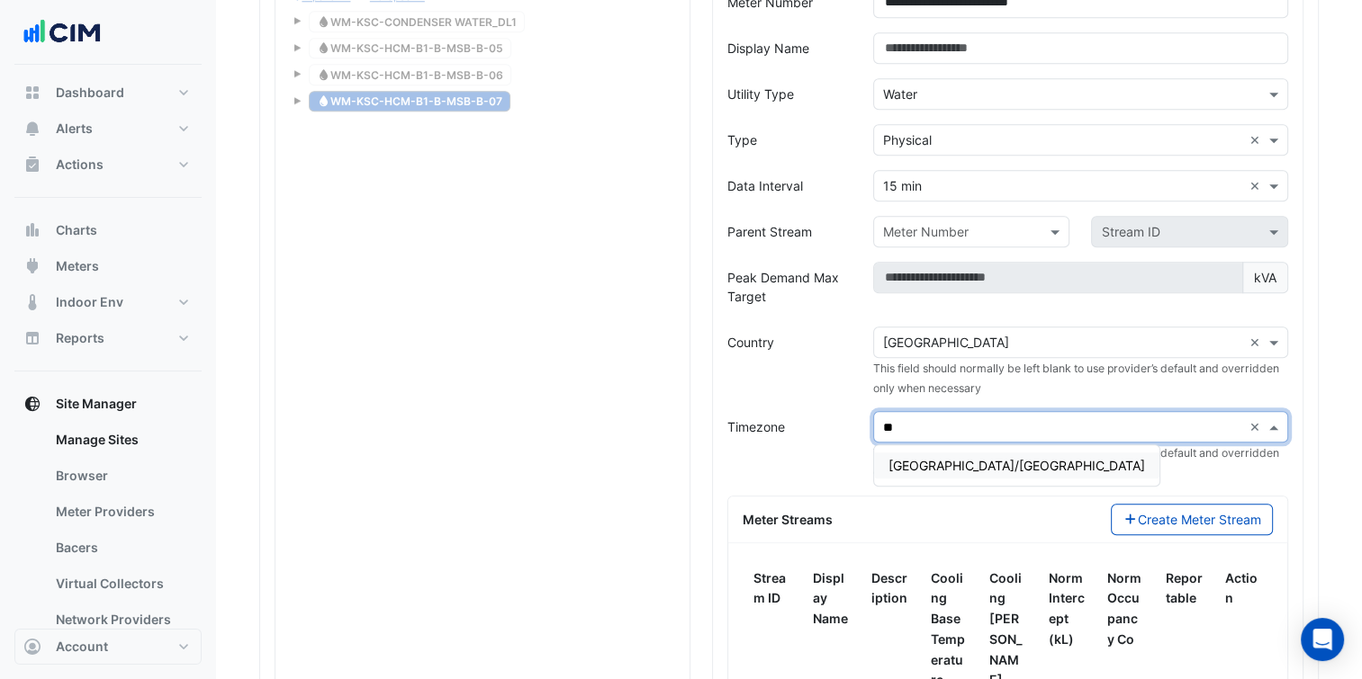
type input "*"
type input "***"
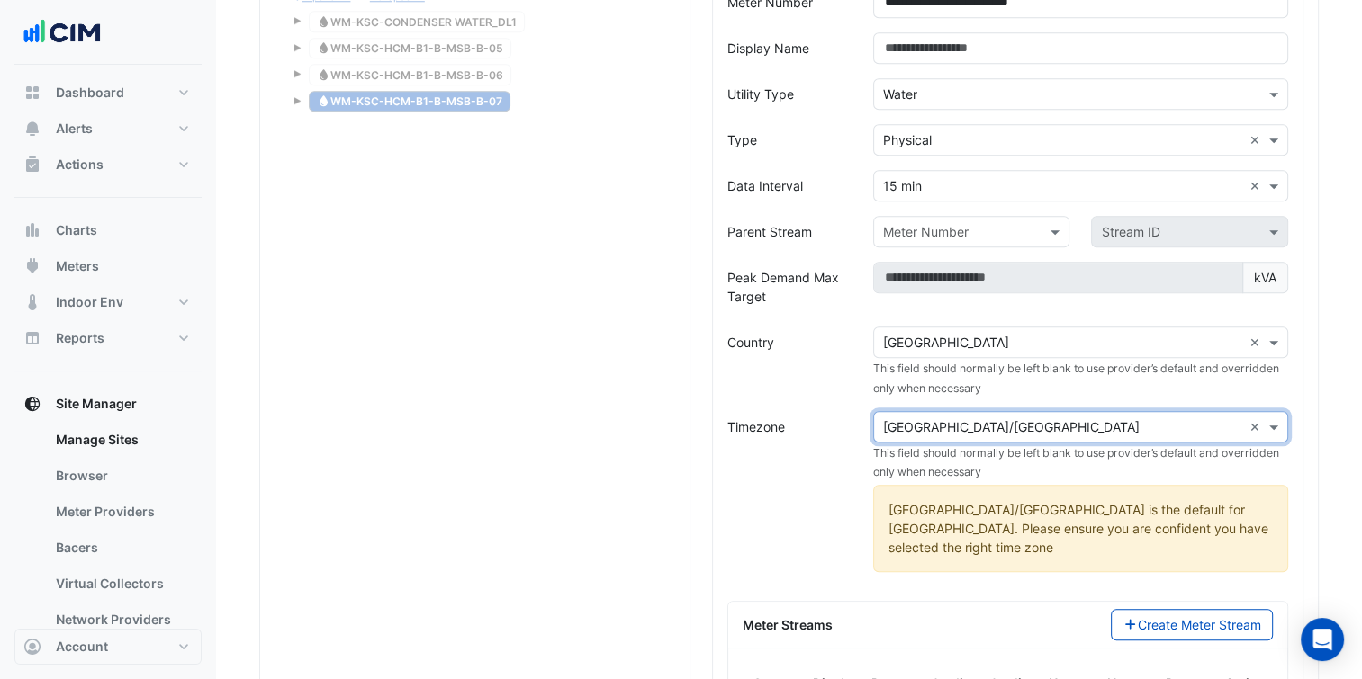
click at [1055, 602] on div "Meter Streams Create Meter Stream" at bounding box center [1007, 625] width 559 height 47
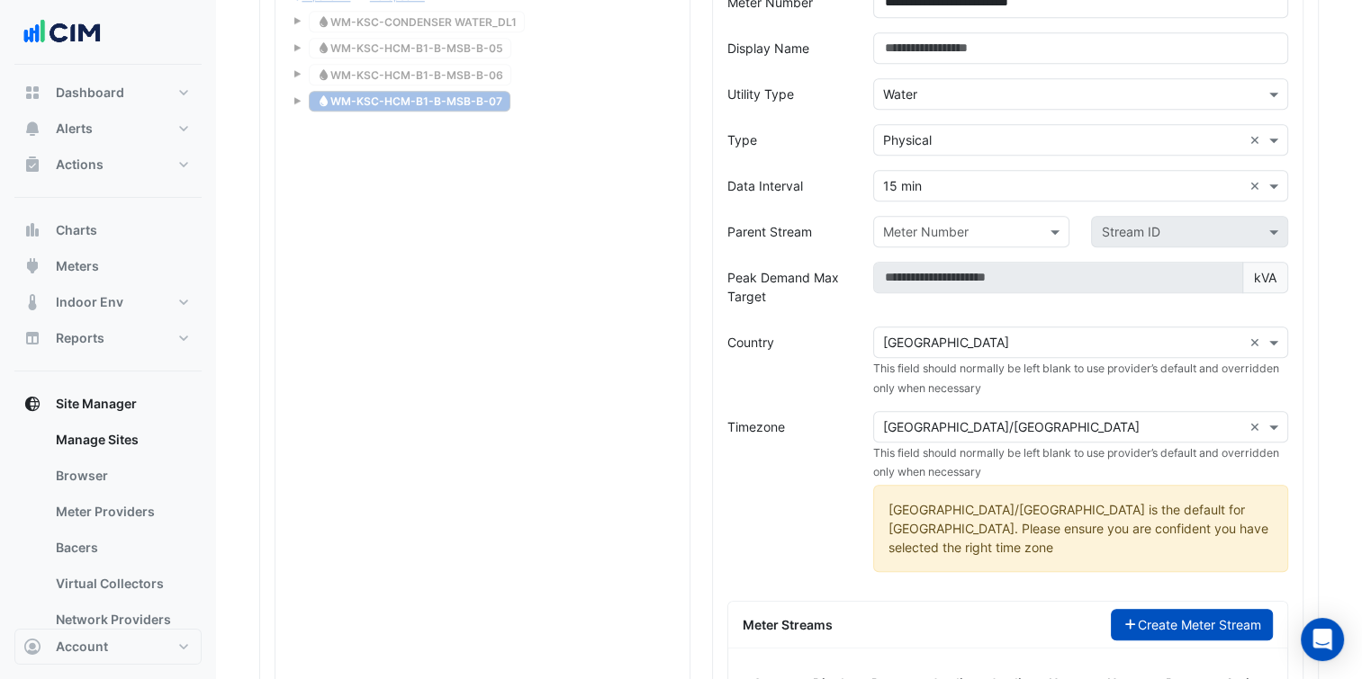
click at [1111, 609] on button "Create Meter Stream" at bounding box center [1192, 624] width 163 height 31
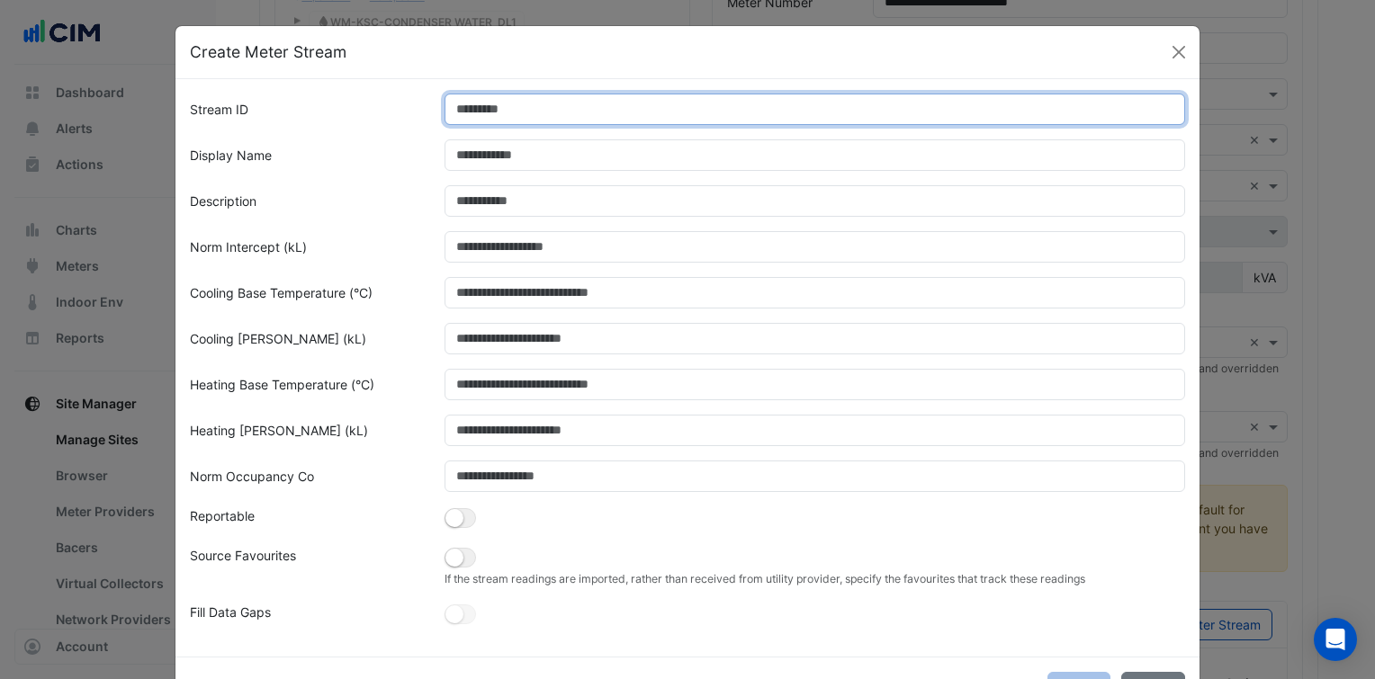
click at [641, 119] on input "Stream ID" at bounding box center [816, 109] width 742 height 31
type input "*"
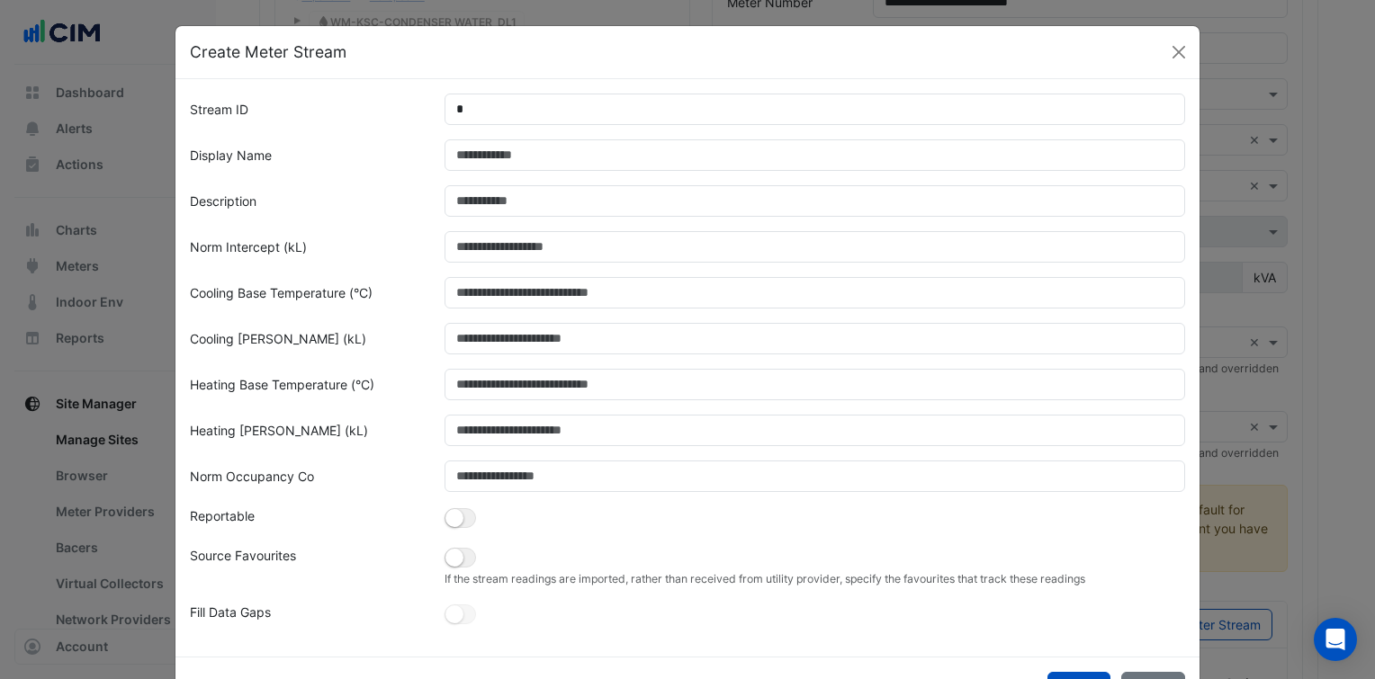
click at [360, 207] on div "Description" at bounding box center [306, 200] width 255 height 31
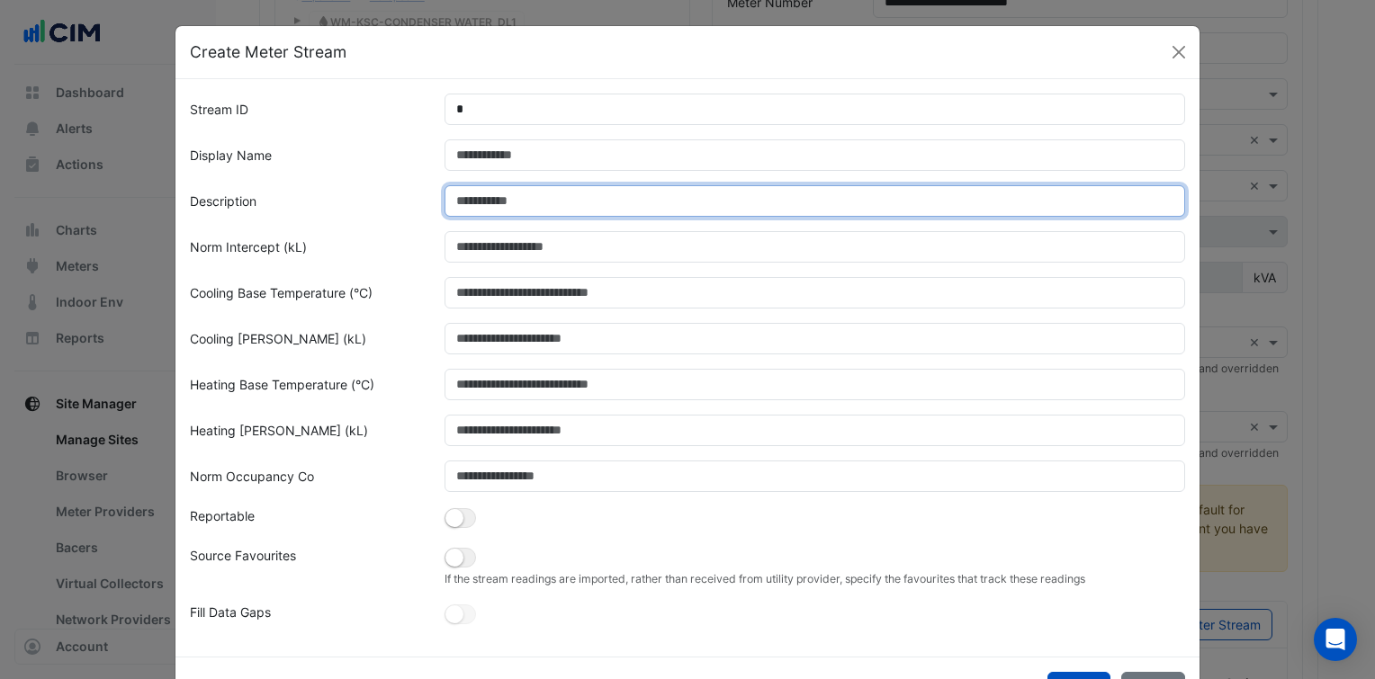
click at [482, 195] on input "Description" at bounding box center [816, 200] width 742 height 31
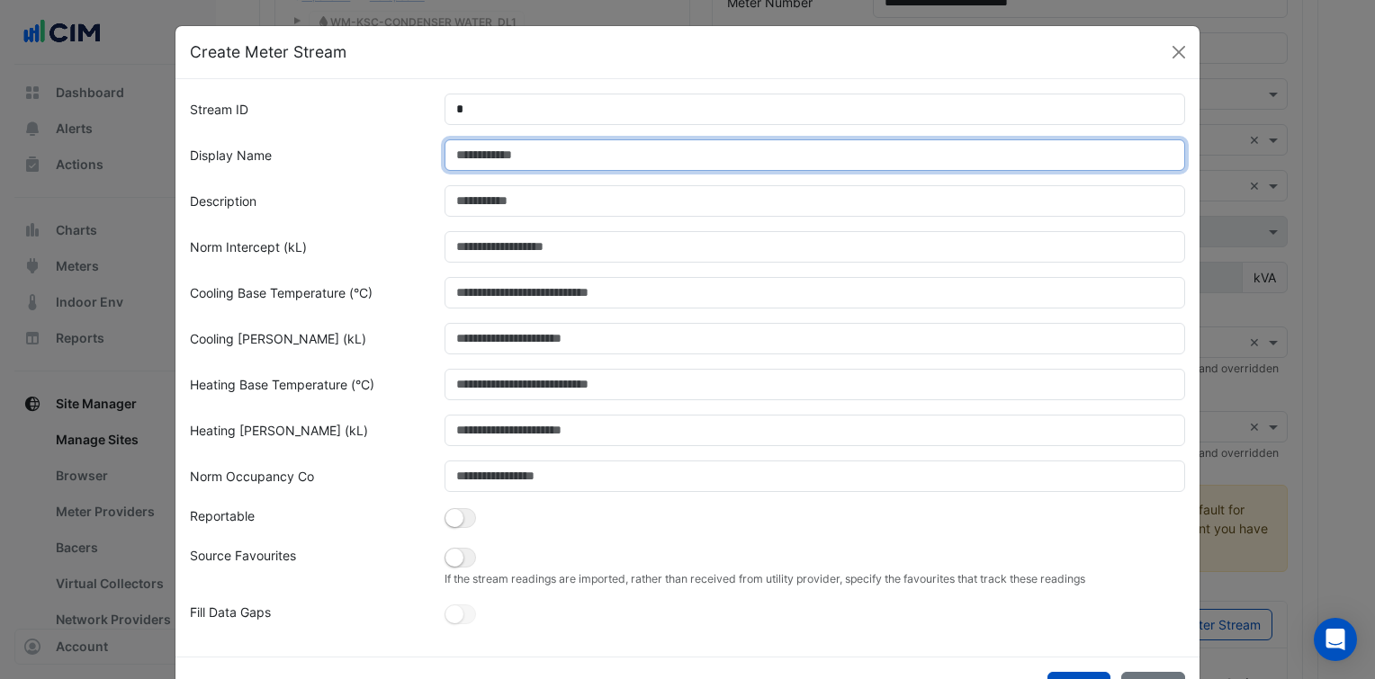
click at [522, 167] on input "Display Name" at bounding box center [816, 154] width 742 height 31
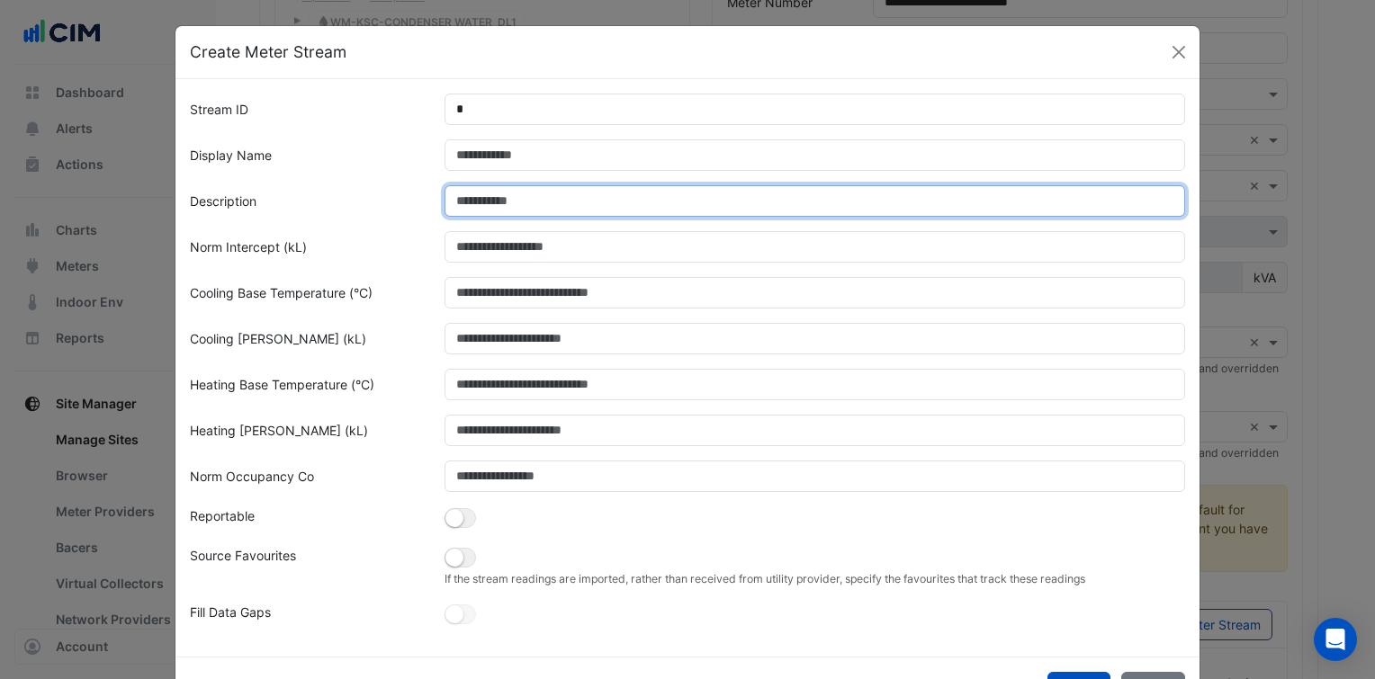
click at [501, 199] on input "Description" at bounding box center [816, 200] width 742 height 31
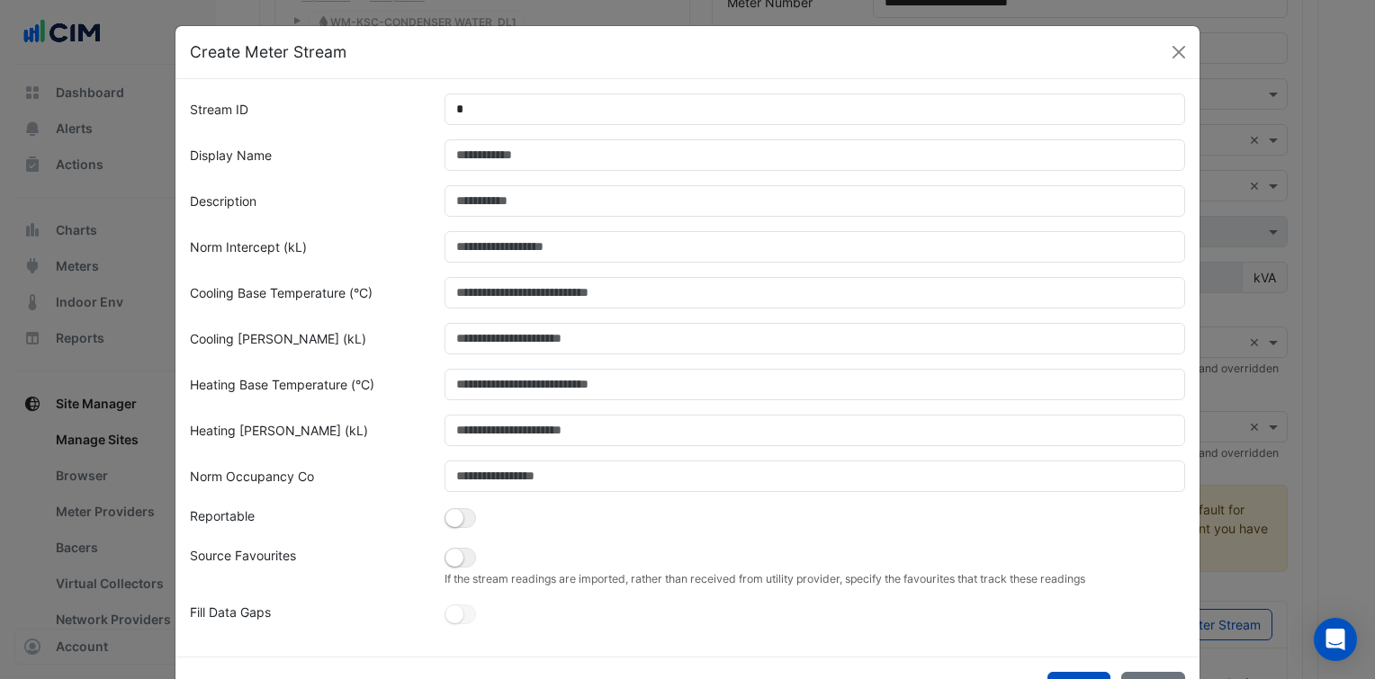
click at [395, 234] on div "Norm Intercept (kL)" at bounding box center [306, 246] width 255 height 31
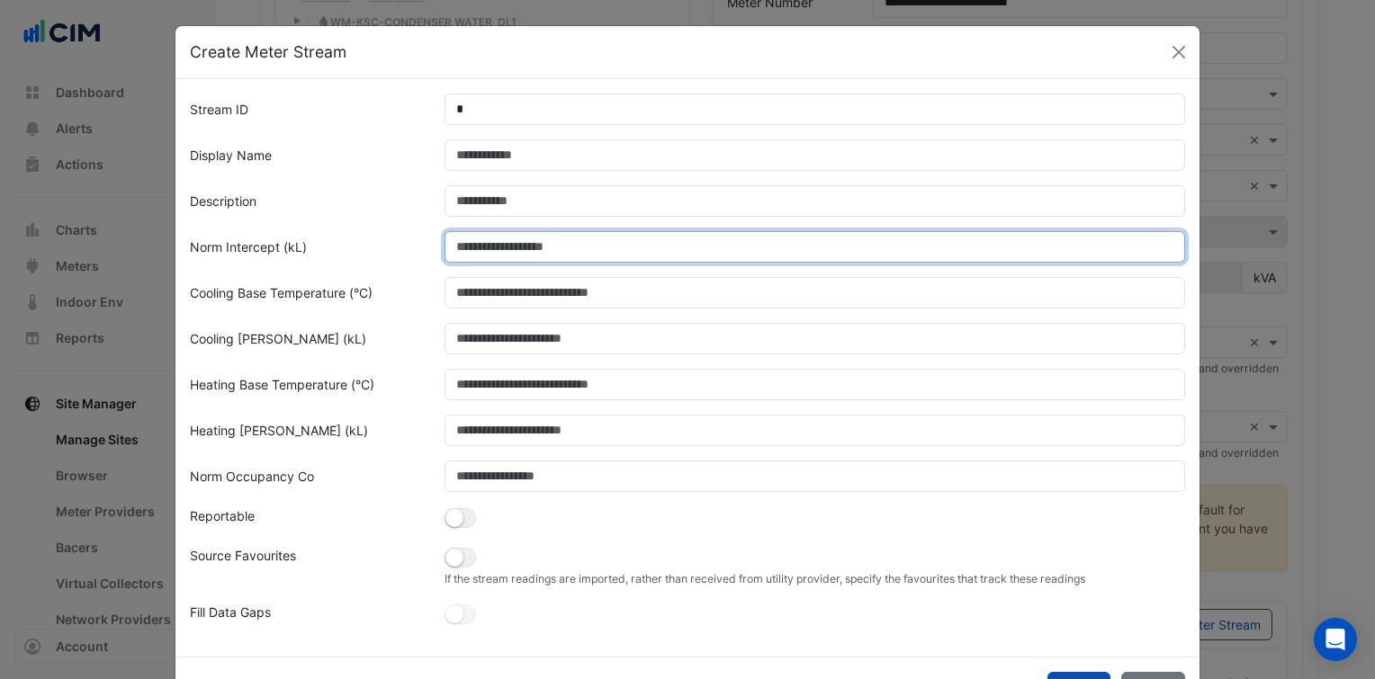
click at [476, 252] on input "Norm Intercept (kL)" at bounding box center [816, 246] width 742 height 31
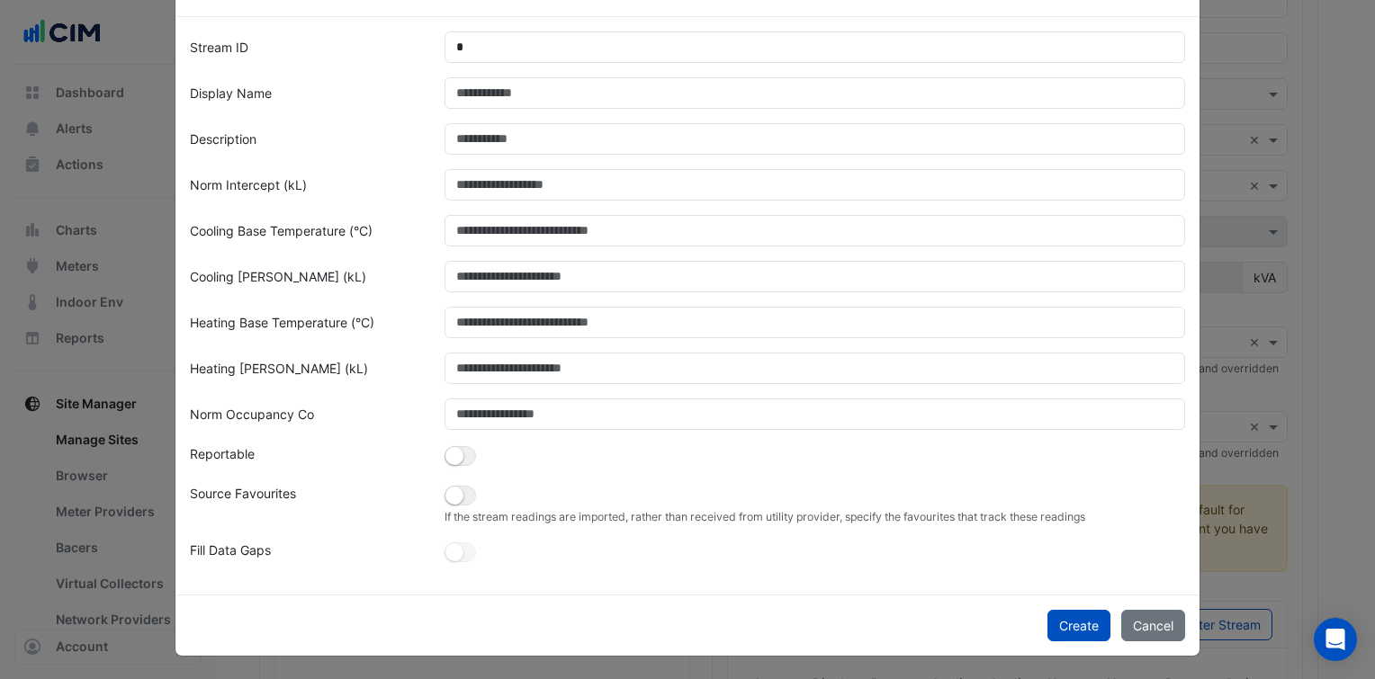
click at [623, 495] on div "If the stream readings are imported, rather than received from utility provider…" at bounding box center [815, 504] width 763 height 41
click at [278, 446] on div "Reportable" at bounding box center [306, 457] width 255 height 25
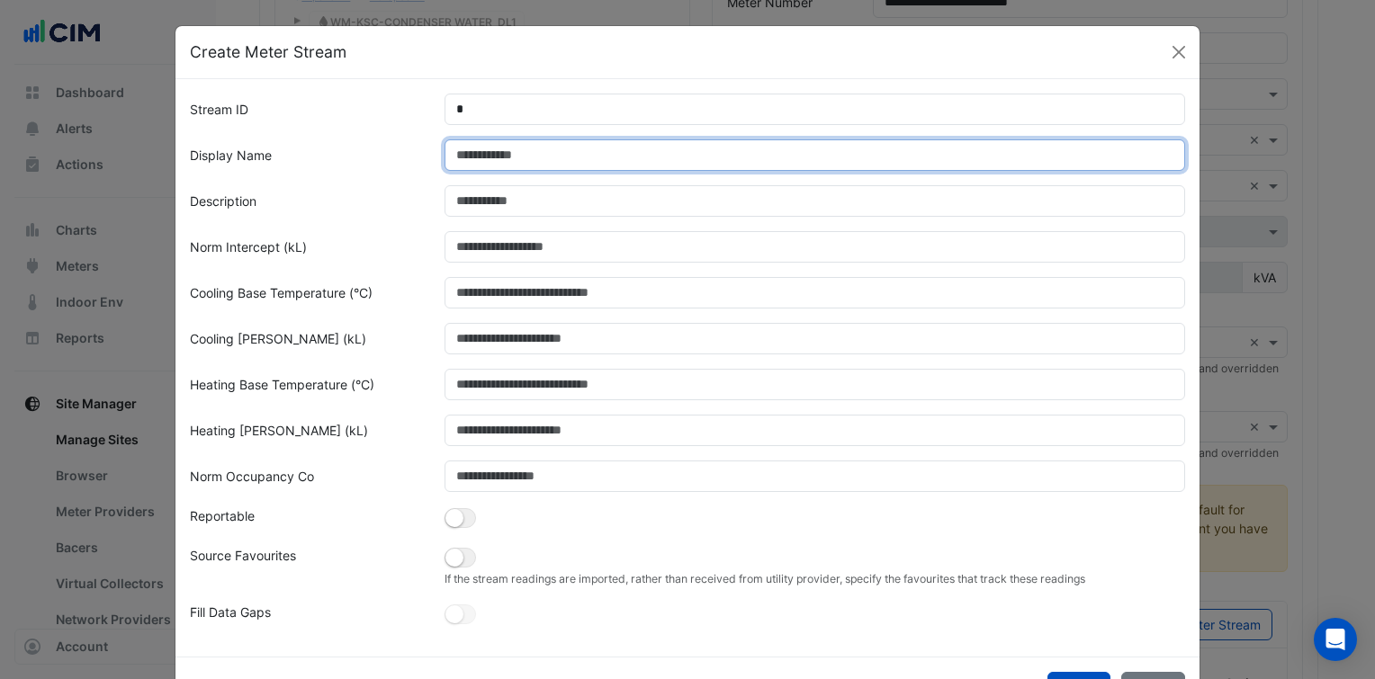
click at [504, 157] on input "Display Name" at bounding box center [816, 154] width 742 height 31
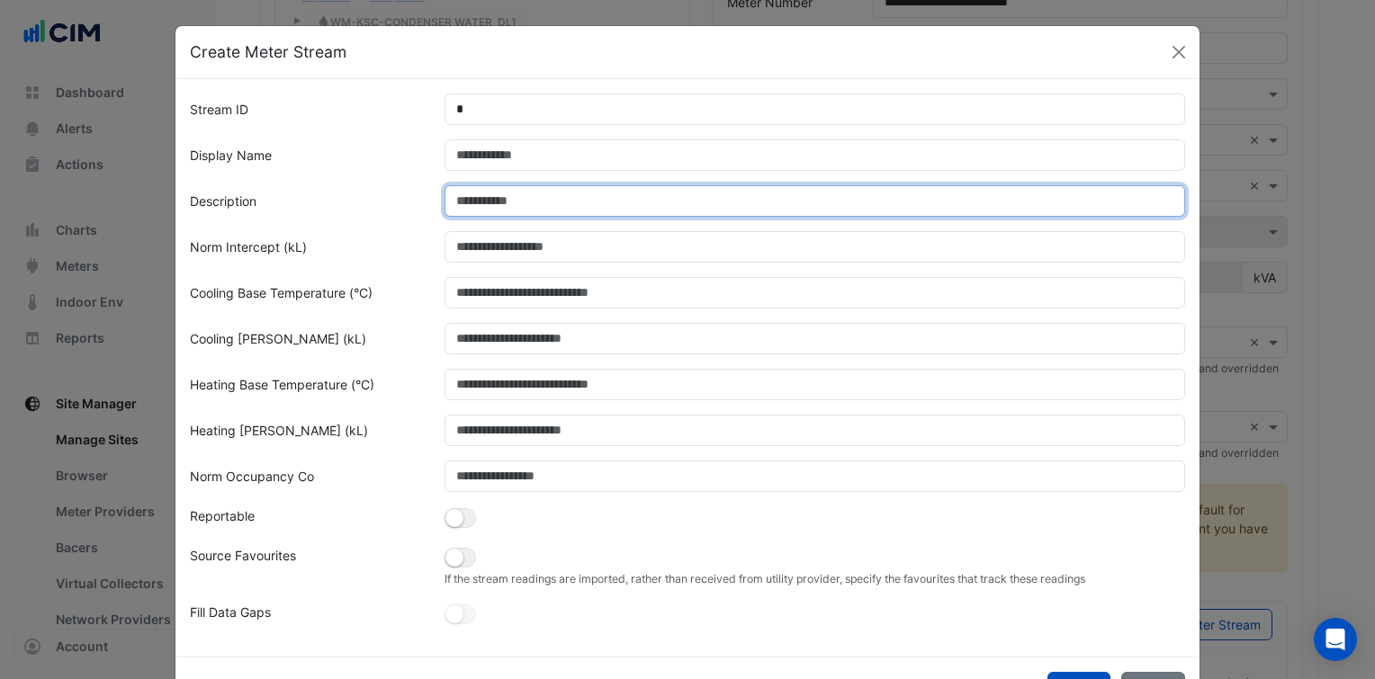
click at [490, 198] on input "Description" at bounding box center [816, 200] width 742 height 31
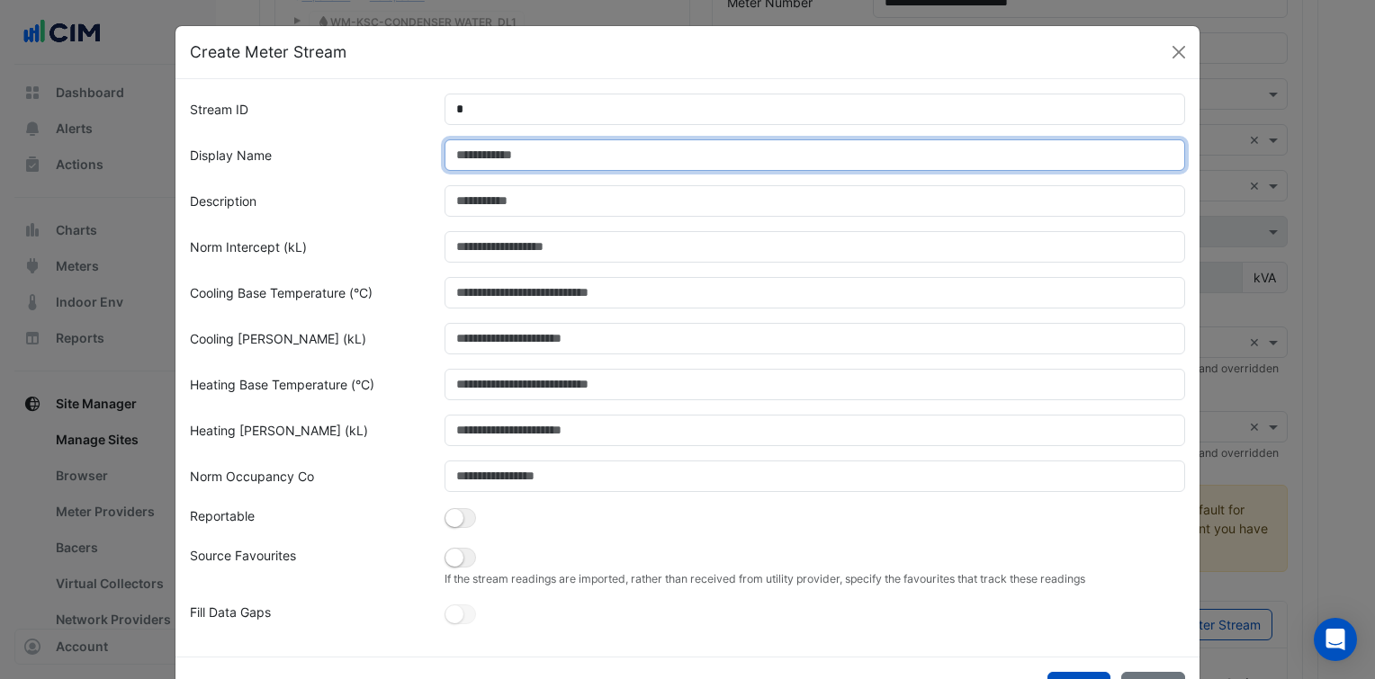
click at [531, 153] on input "Display Name" at bounding box center [816, 154] width 742 height 31
paste input "**********"
type input "**********"
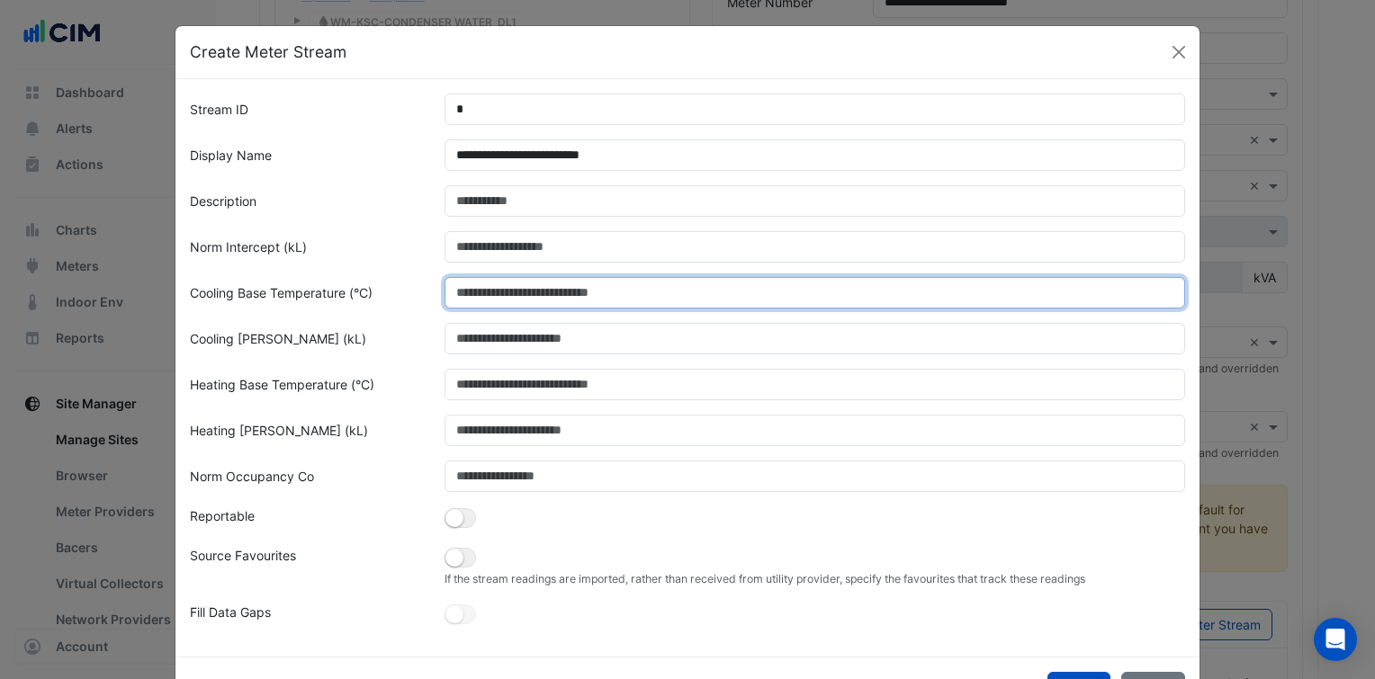
click at [445, 291] on input "Cooling Base Temperature (°C)" at bounding box center [816, 292] width 742 height 31
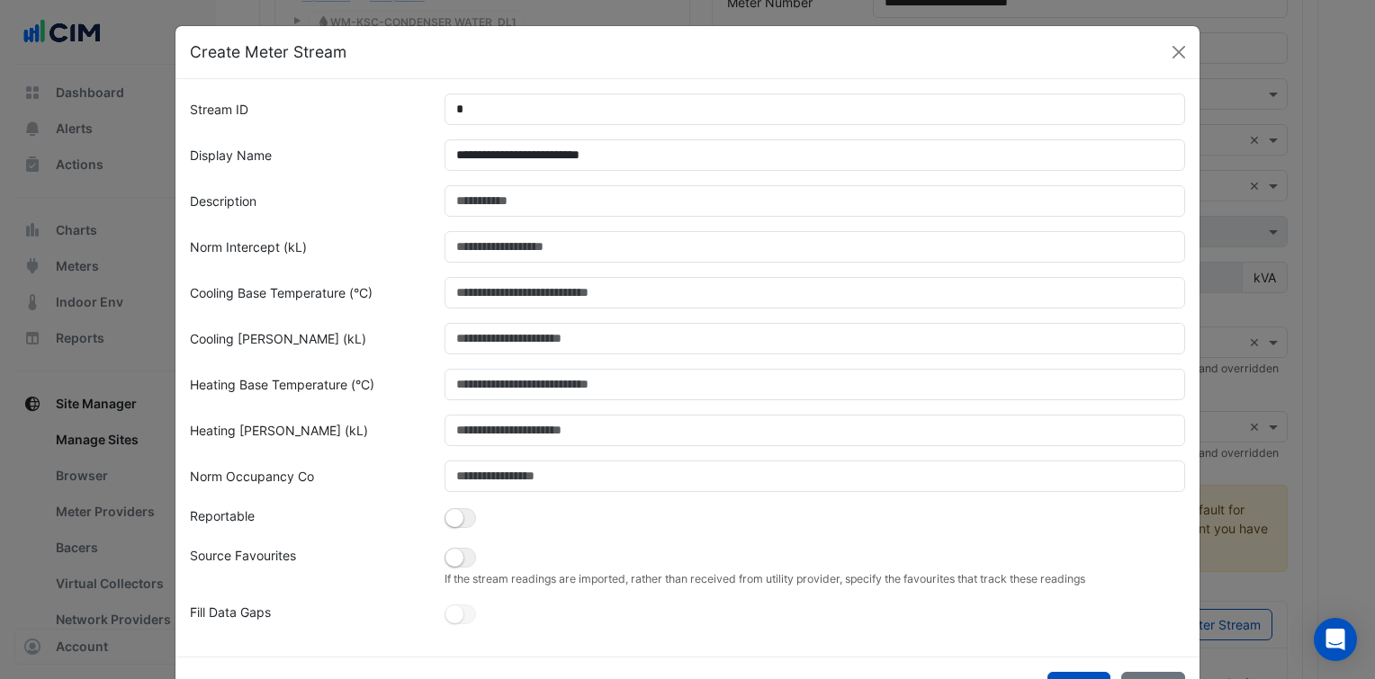
click at [424, 412] on form "**********" at bounding box center [687, 361] width 995 height 534
click at [445, 541] on form "**********" at bounding box center [687, 361] width 995 height 534
click at [445, 551] on small "button" at bounding box center [454, 558] width 18 height 18
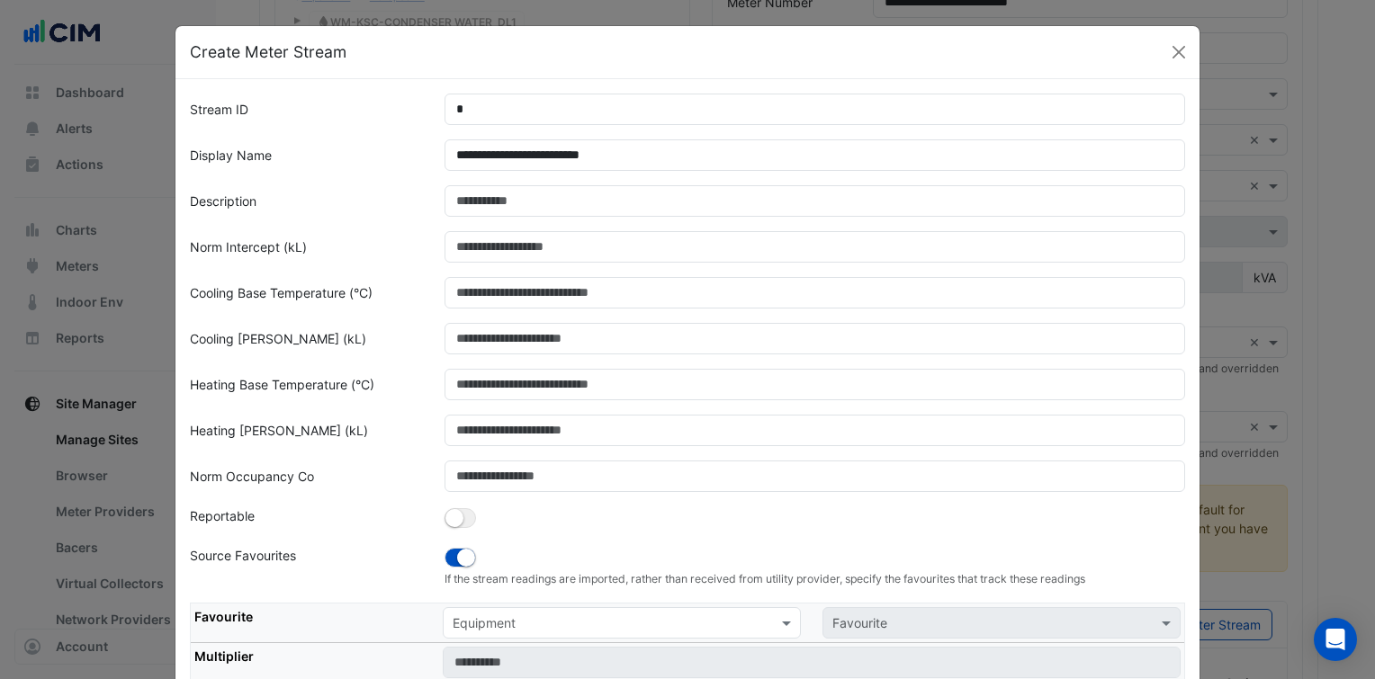
click at [543, 643] on td at bounding box center [811, 663] width 745 height 40
click at [550, 633] on div "Equipment" at bounding box center [622, 622] width 358 height 31
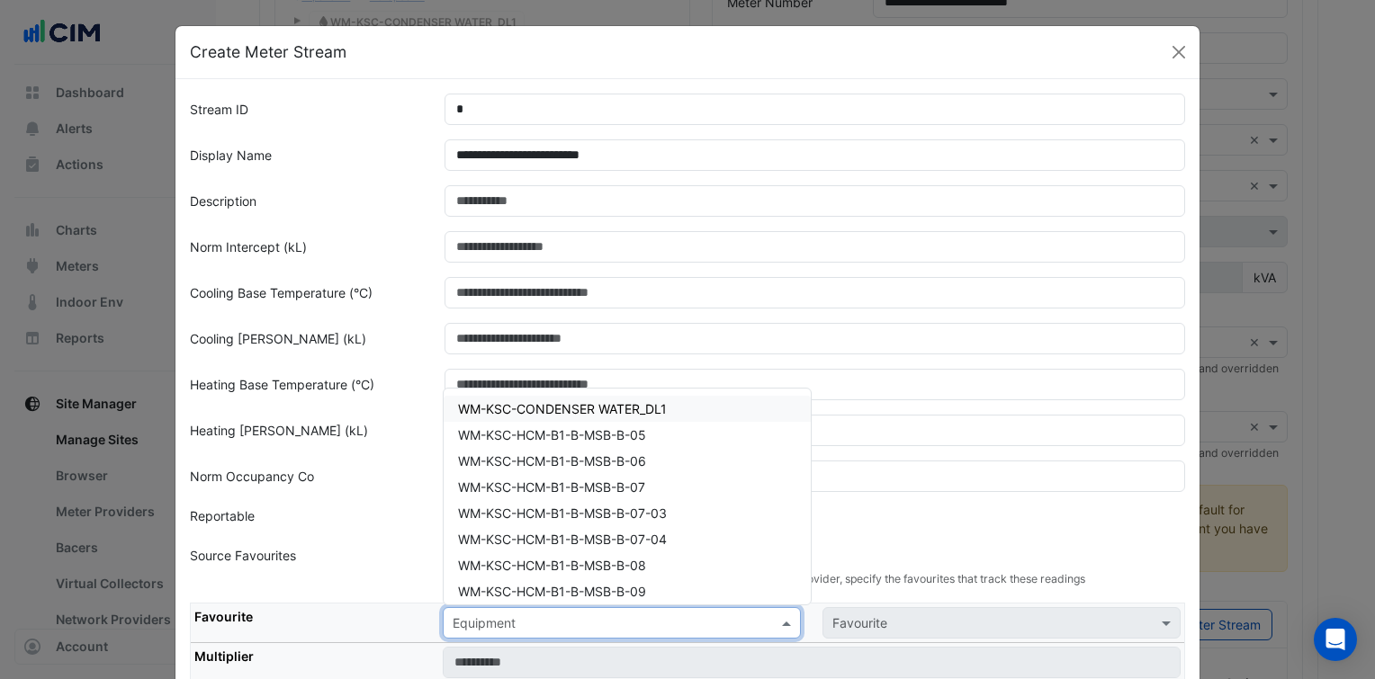
paste input "**********"
type input "**********"
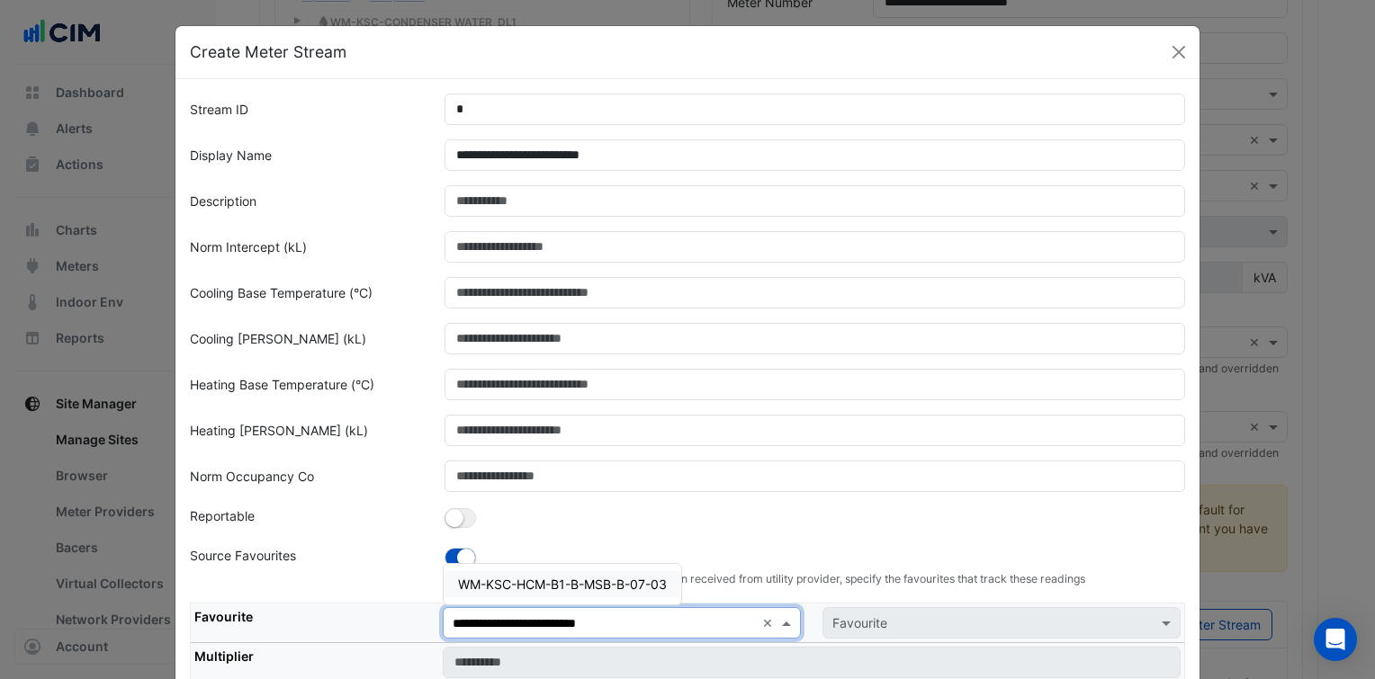
click at [607, 583] on span "WM-KSC-HCM-B1-B-MSB-B-07-03" at bounding box center [562, 584] width 209 height 15
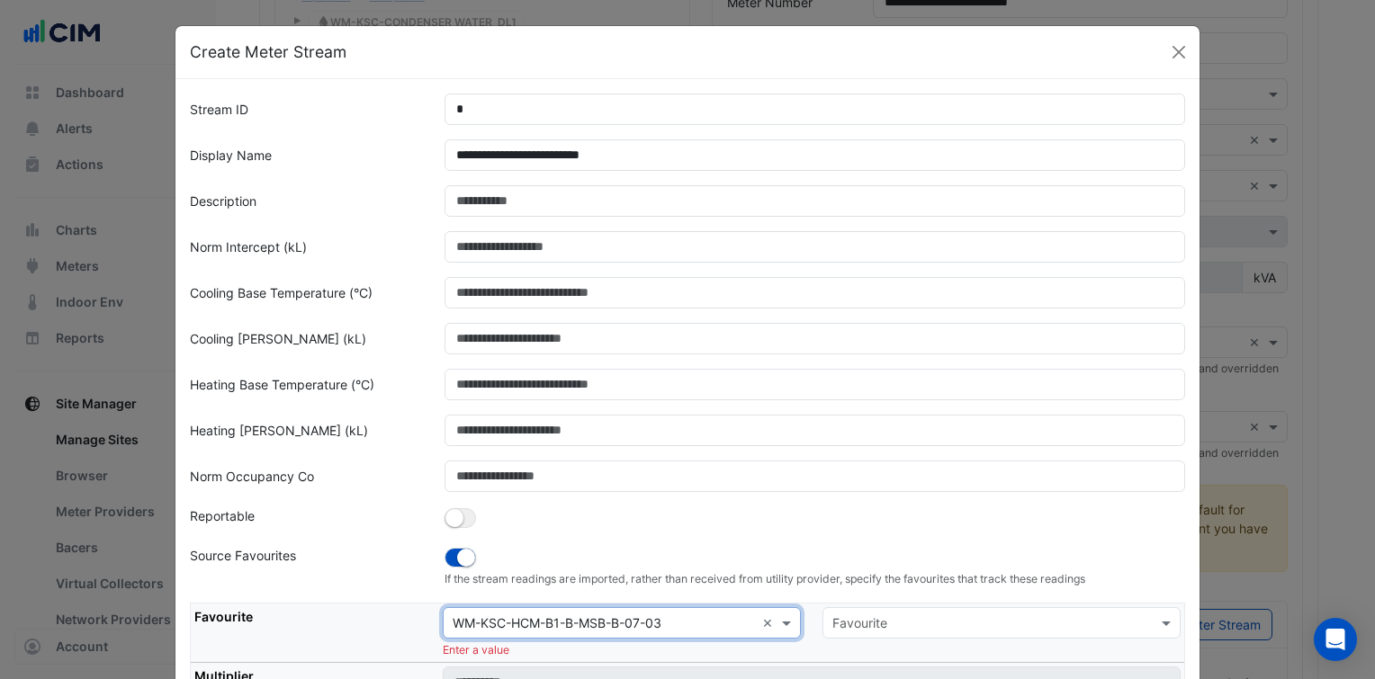
click at [868, 615] on input "text" at bounding box center [983, 624] width 302 height 19
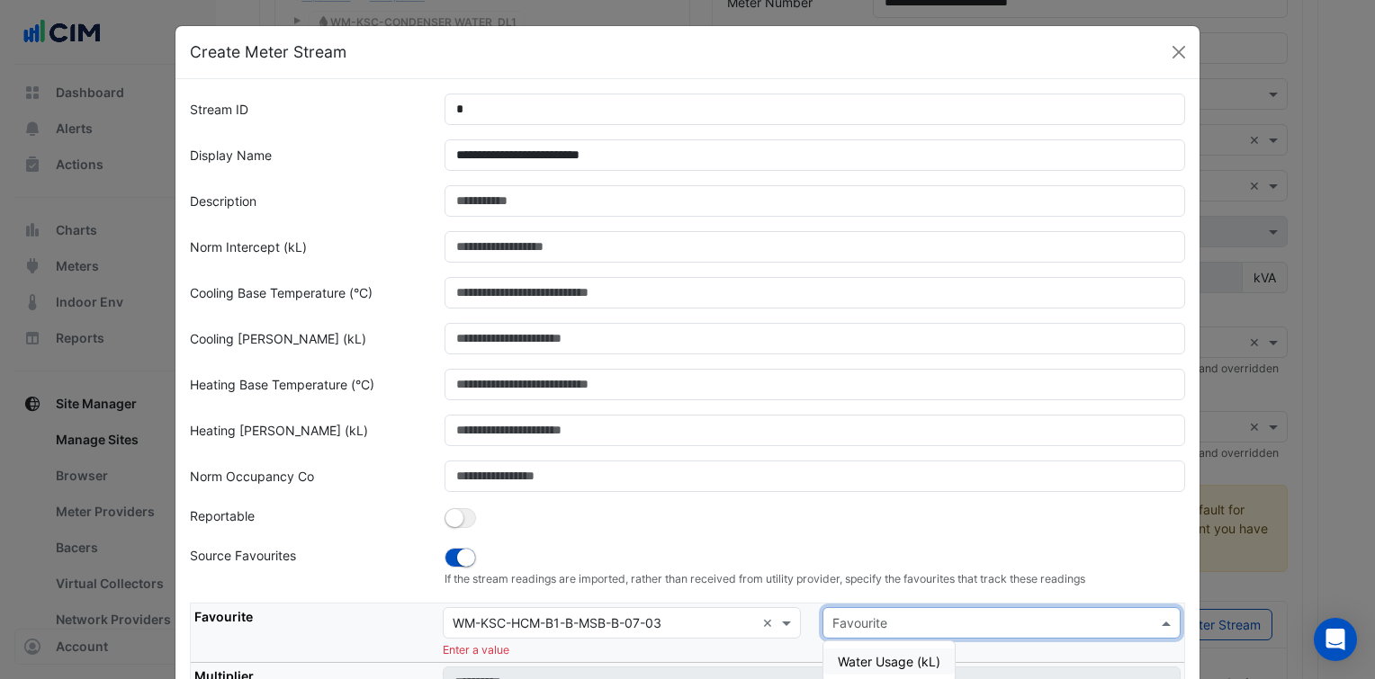
click at [875, 663] on span "Water Usage (kL)" at bounding box center [889, 661] width 103 height 15
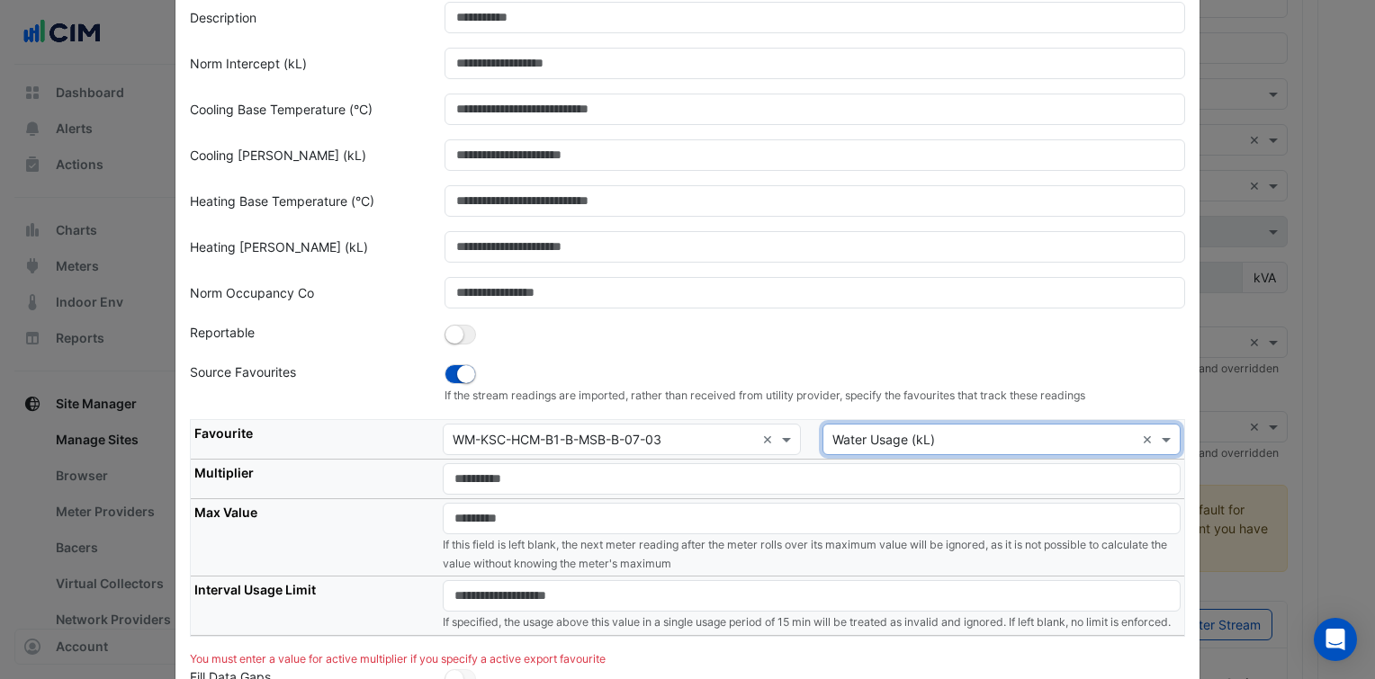
scroll to position [187, 0]
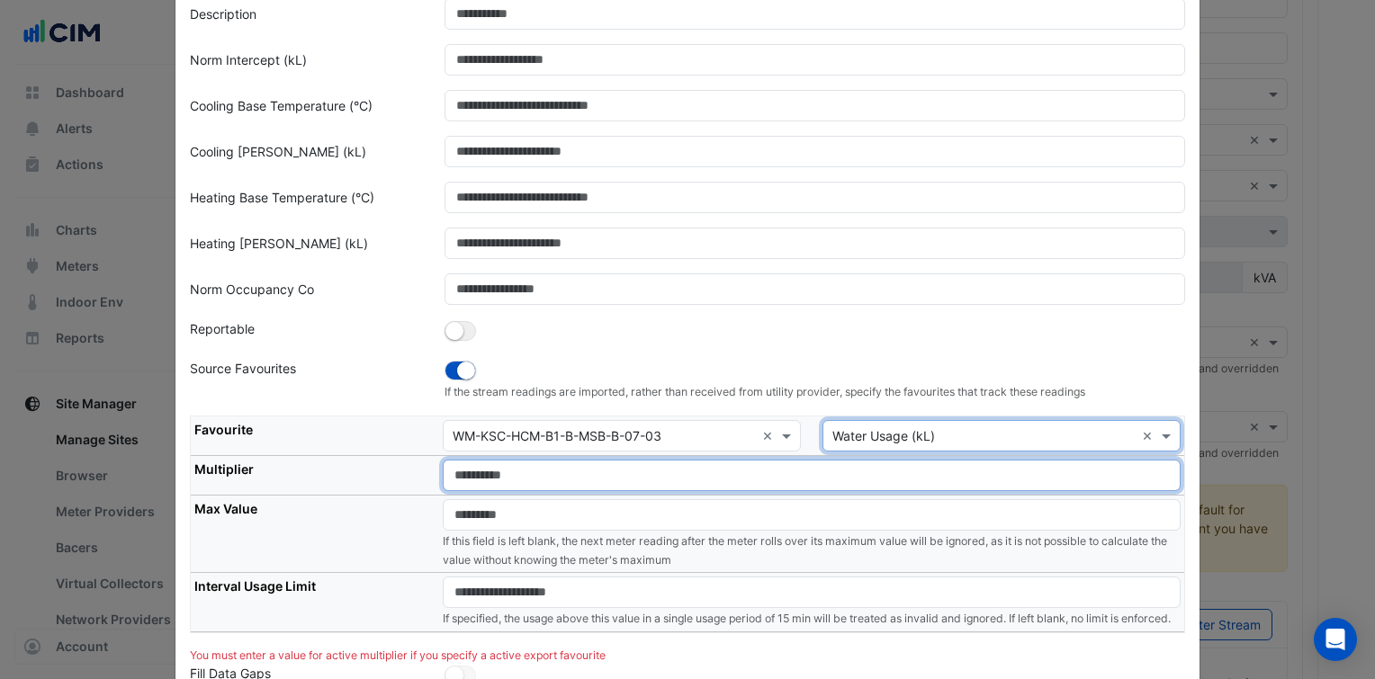
click at [772, 475] on input "number" at bounding box center [812, 475] width 738 height 31
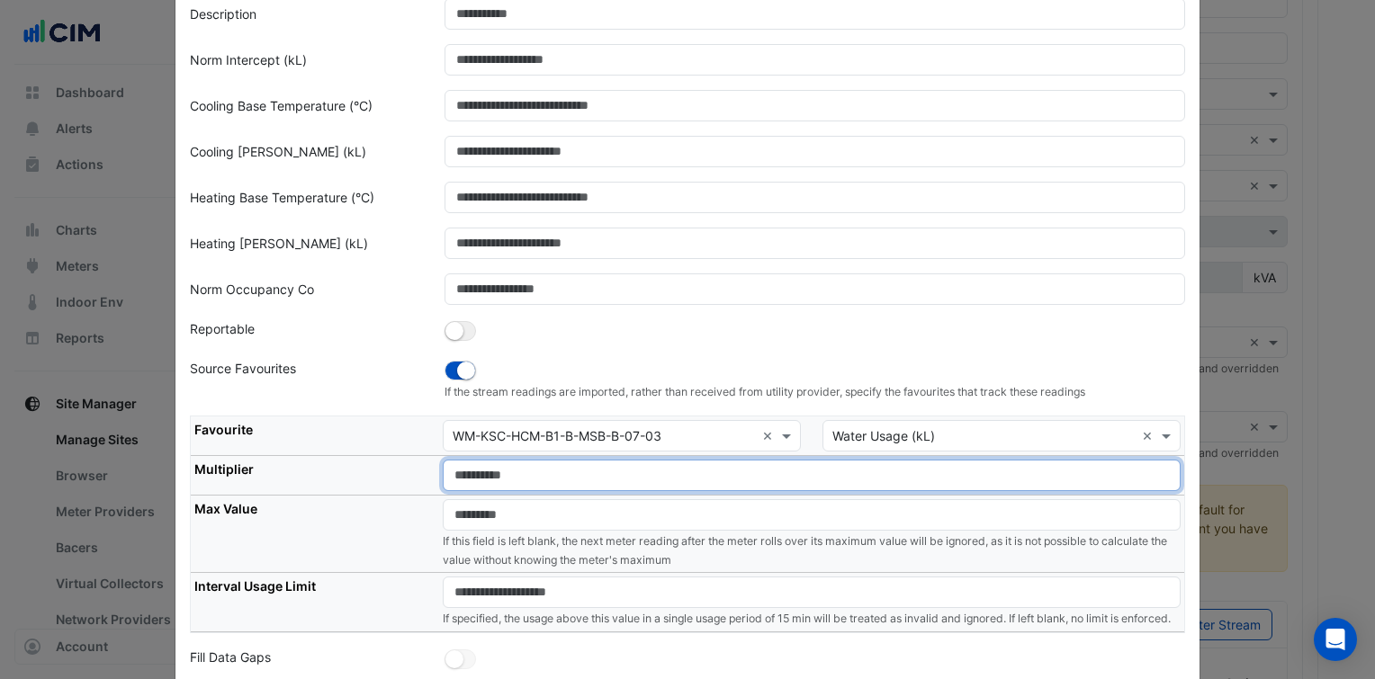
type input "*"
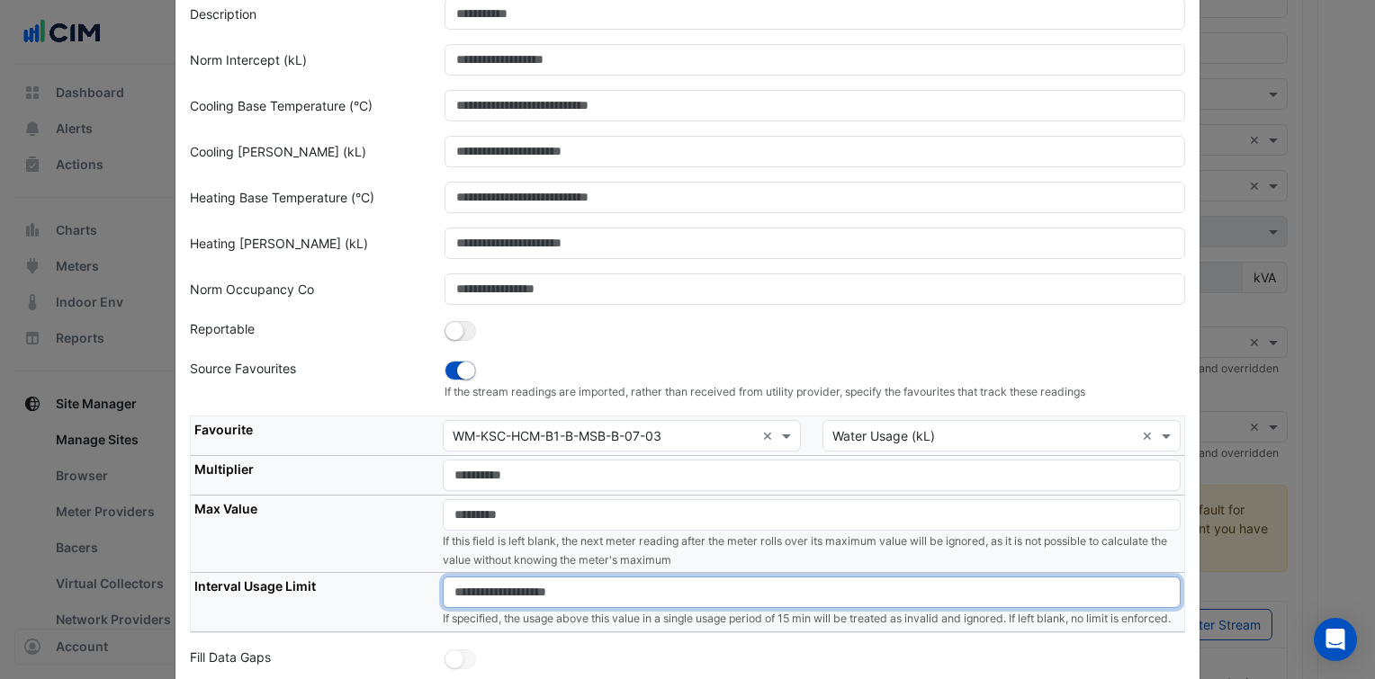
click at [690, 593] on input "number" at bounding box center [812, 592] width 738 height 31
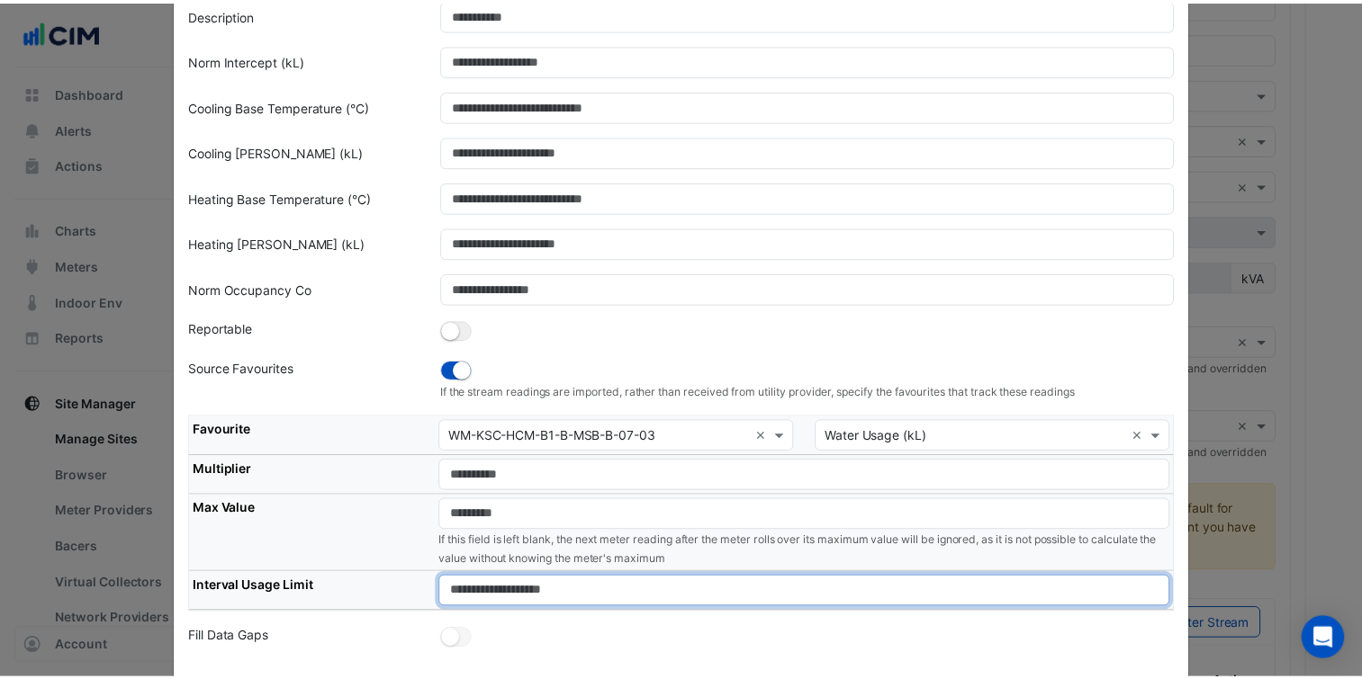
scroll to position [273, 0]
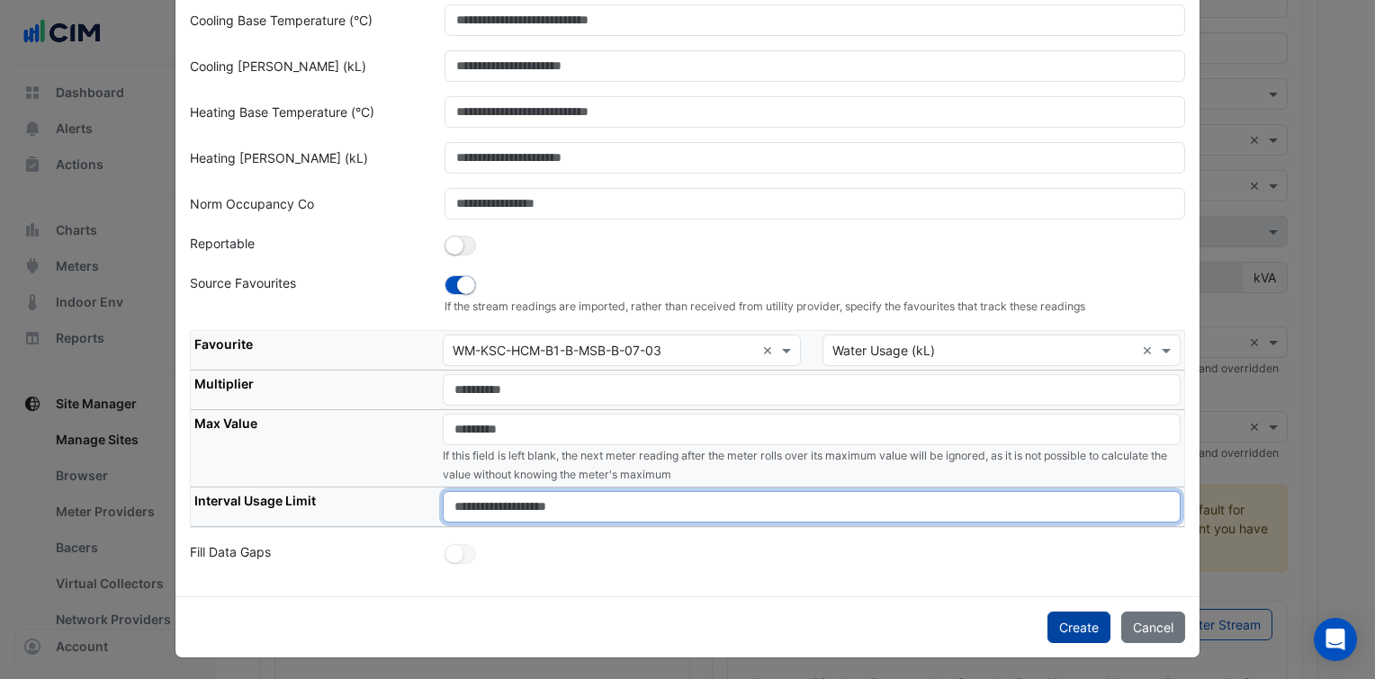
type input "****"
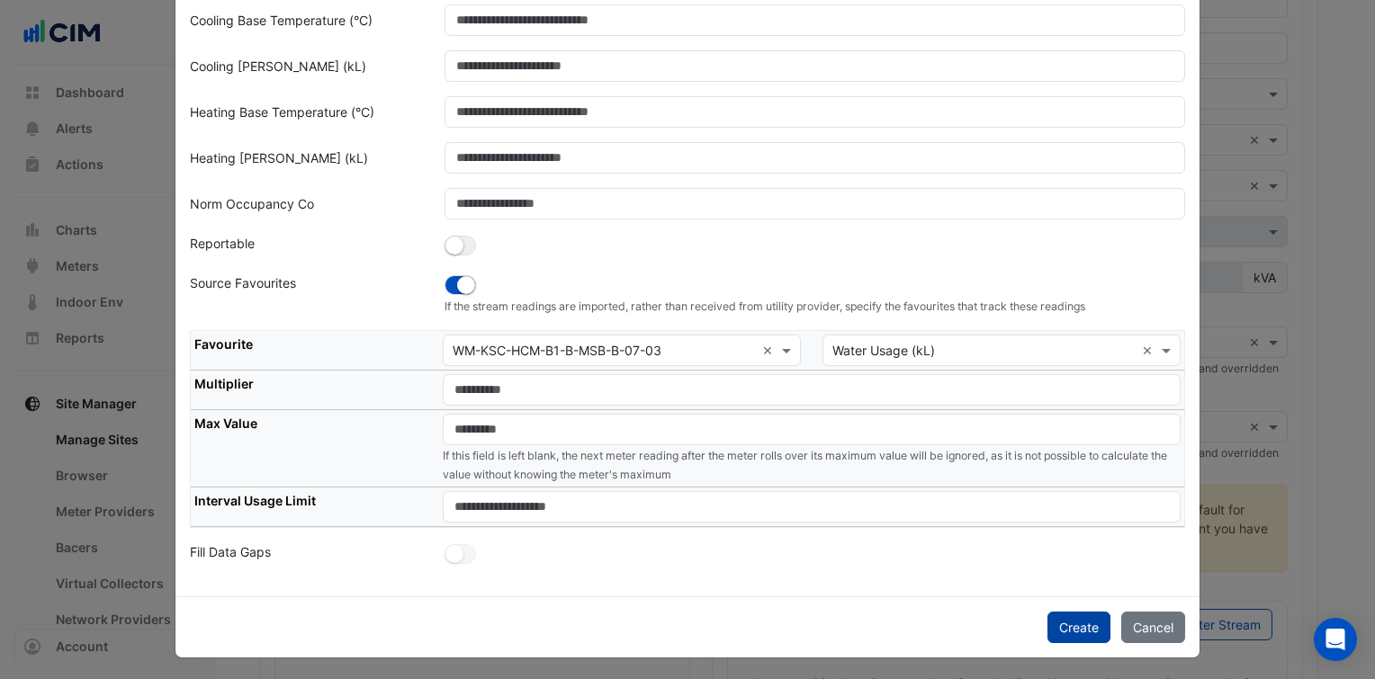
click at [1048, 623] on button "Create" at bounding box center [1079, 627] width 63 height 31
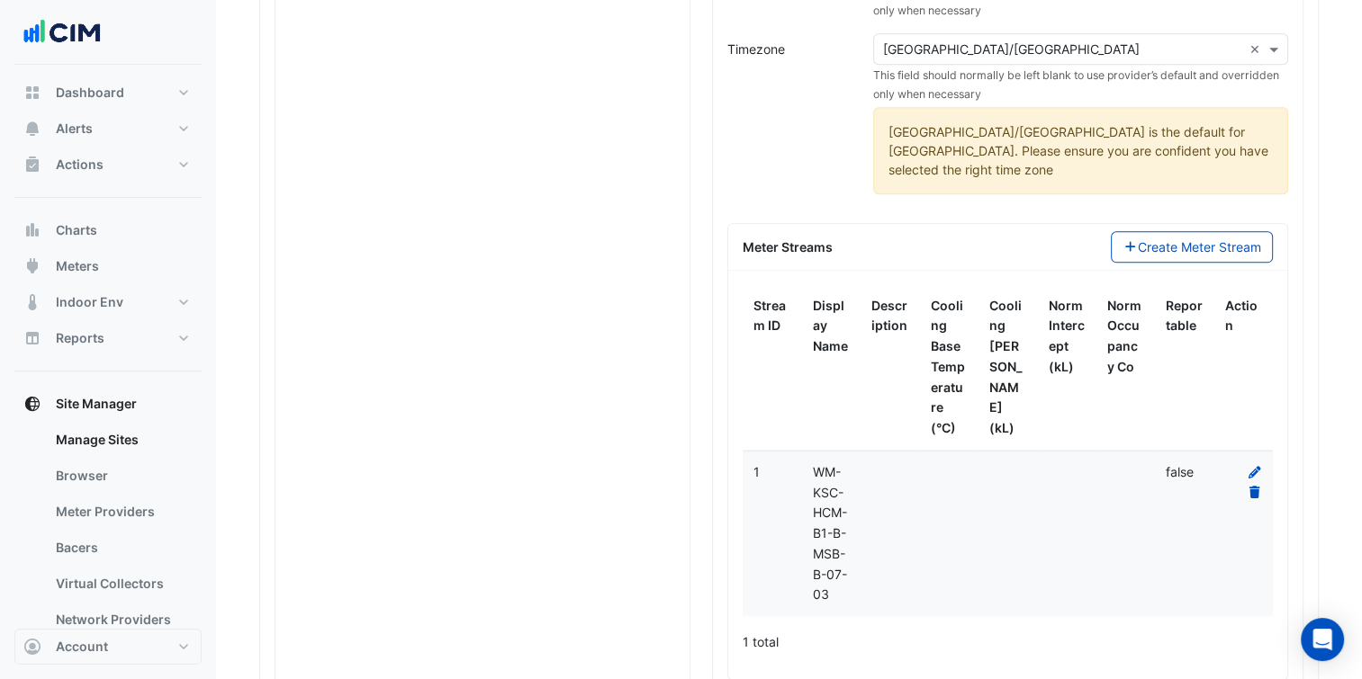
scroll to position [2064, 0]
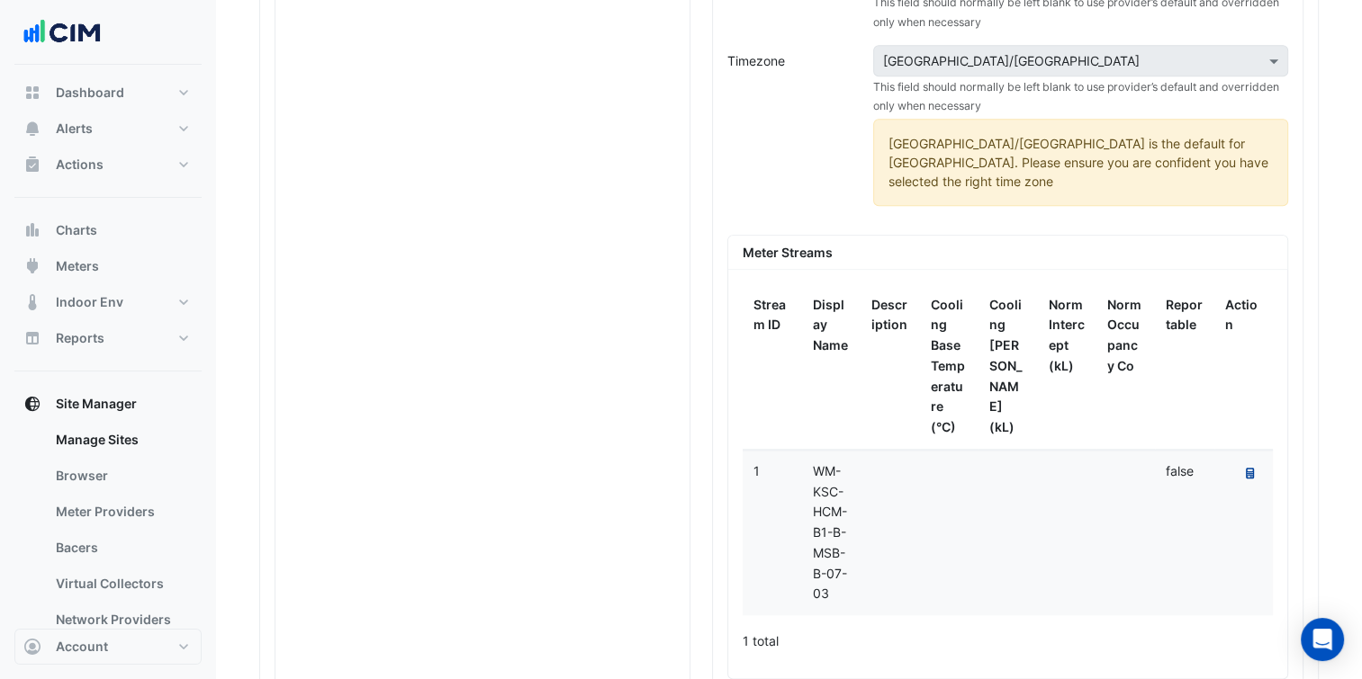
click at [1246, 468] on icon at bounding box center [1250, 473] width 8 height 11
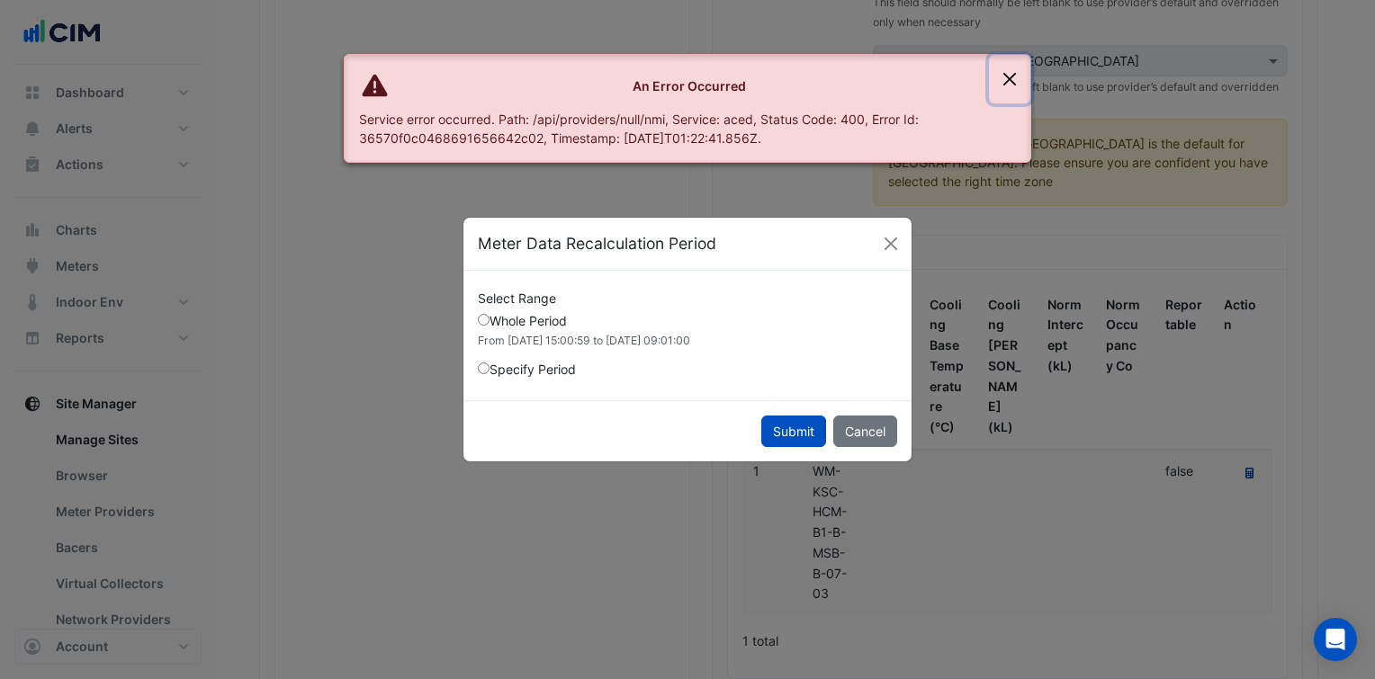
click at [1006, 76] on button "Close" at bounding box center [1009, 79] width 41 height 49
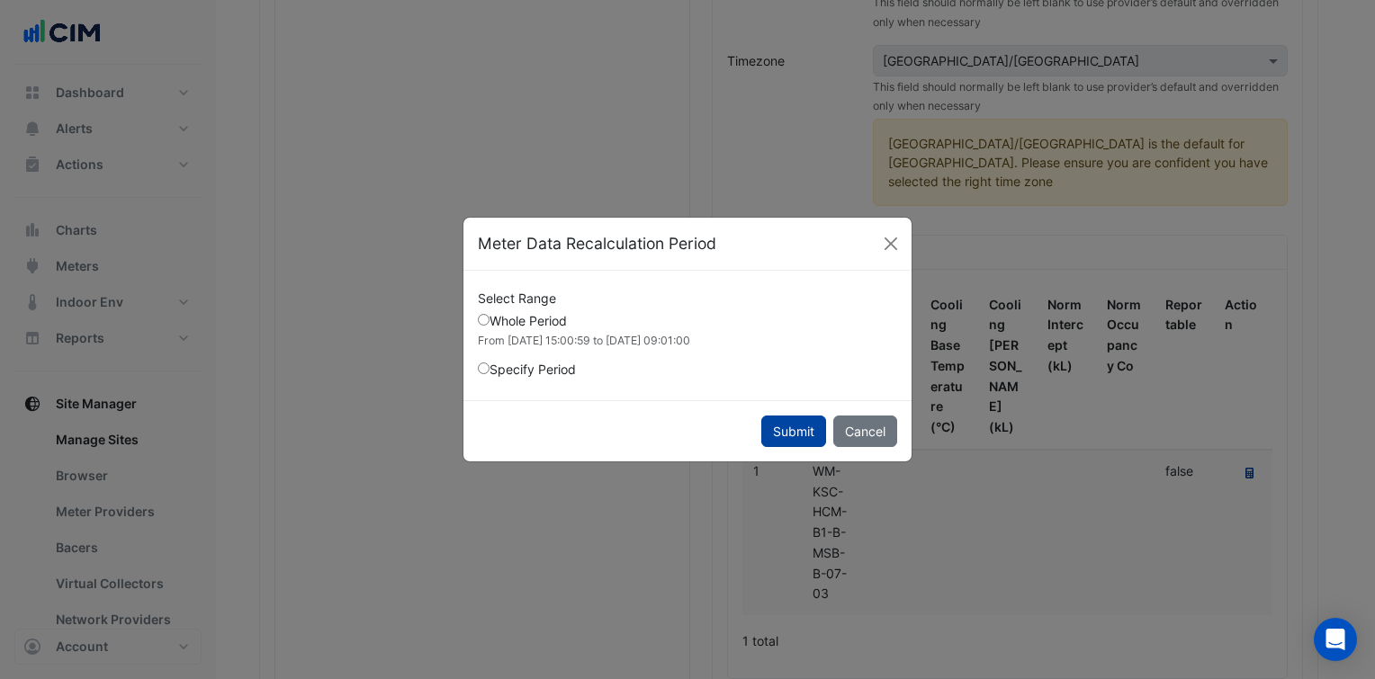
click at [801, 424] on button "Submit" at bounding box center [793, 431] width 65 height 31
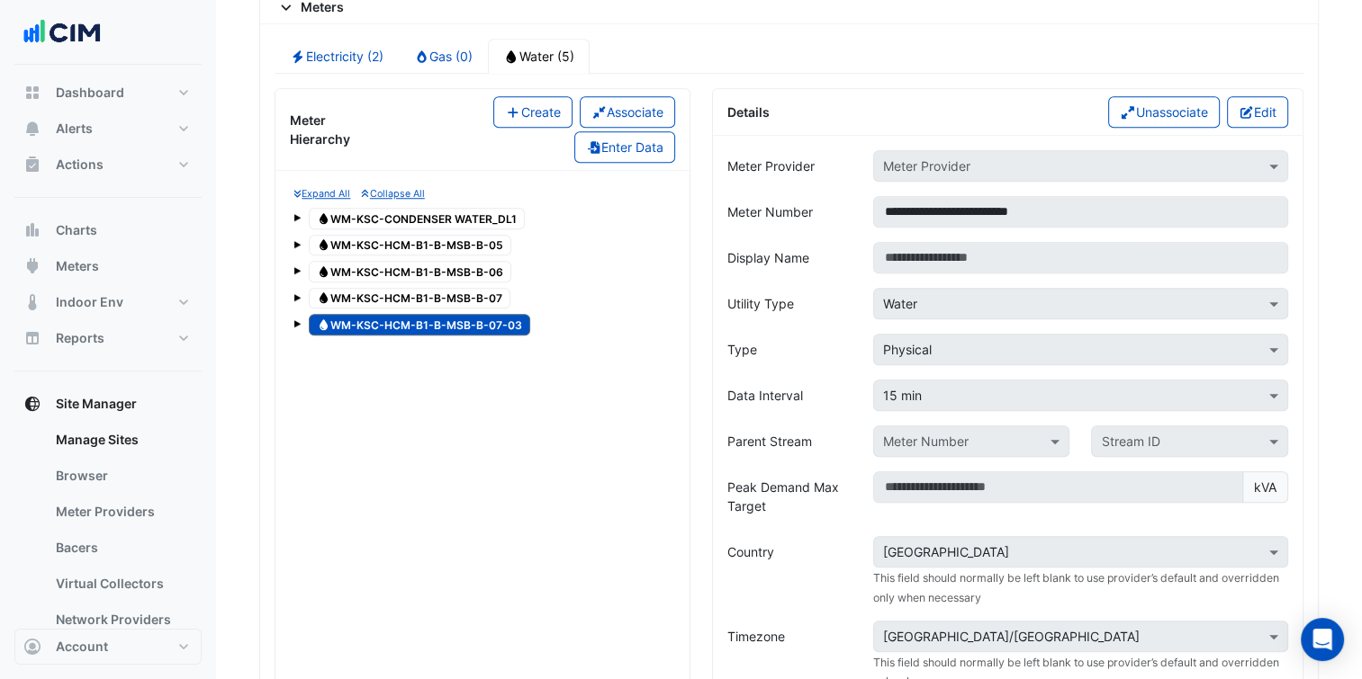
scroll to position [1487, 0]
click at [514, 97] on button "Create" at bounding box center [532, 112] width 79 height 31
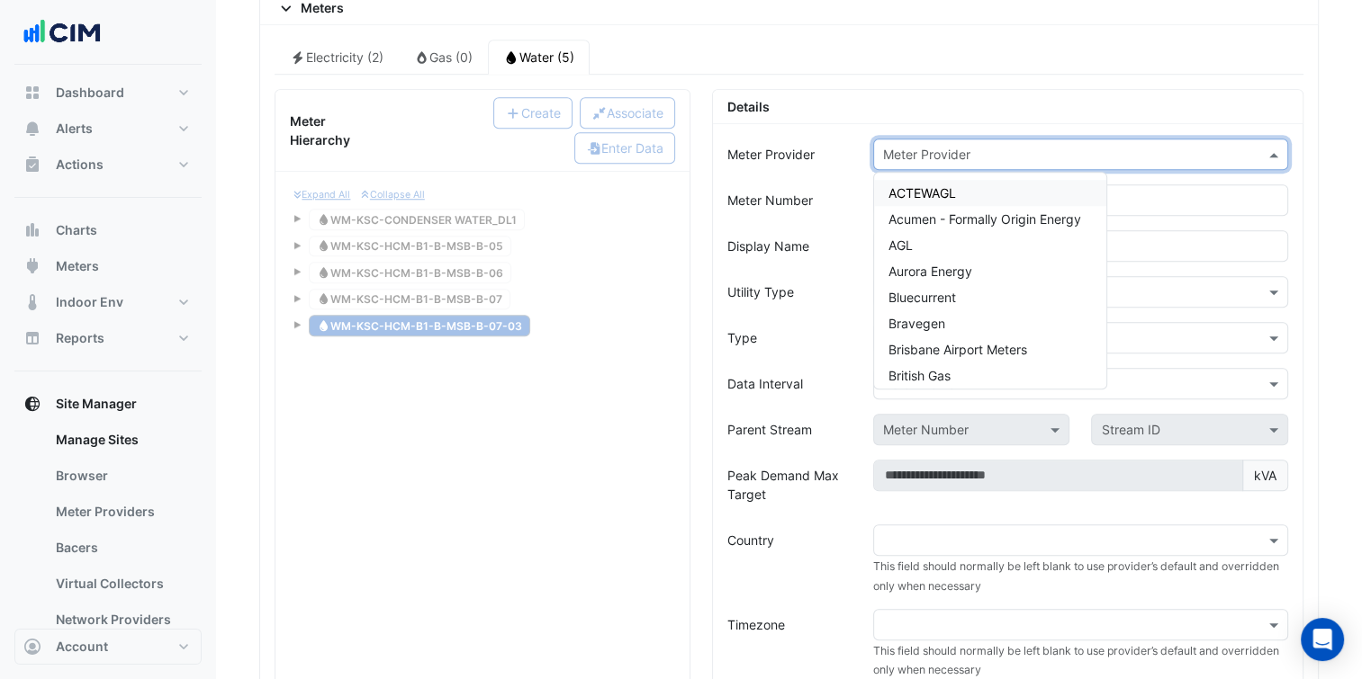
click at [1009, 139] on div "Meter Provider" at bounding box center [1080, 154] width 415 height 31
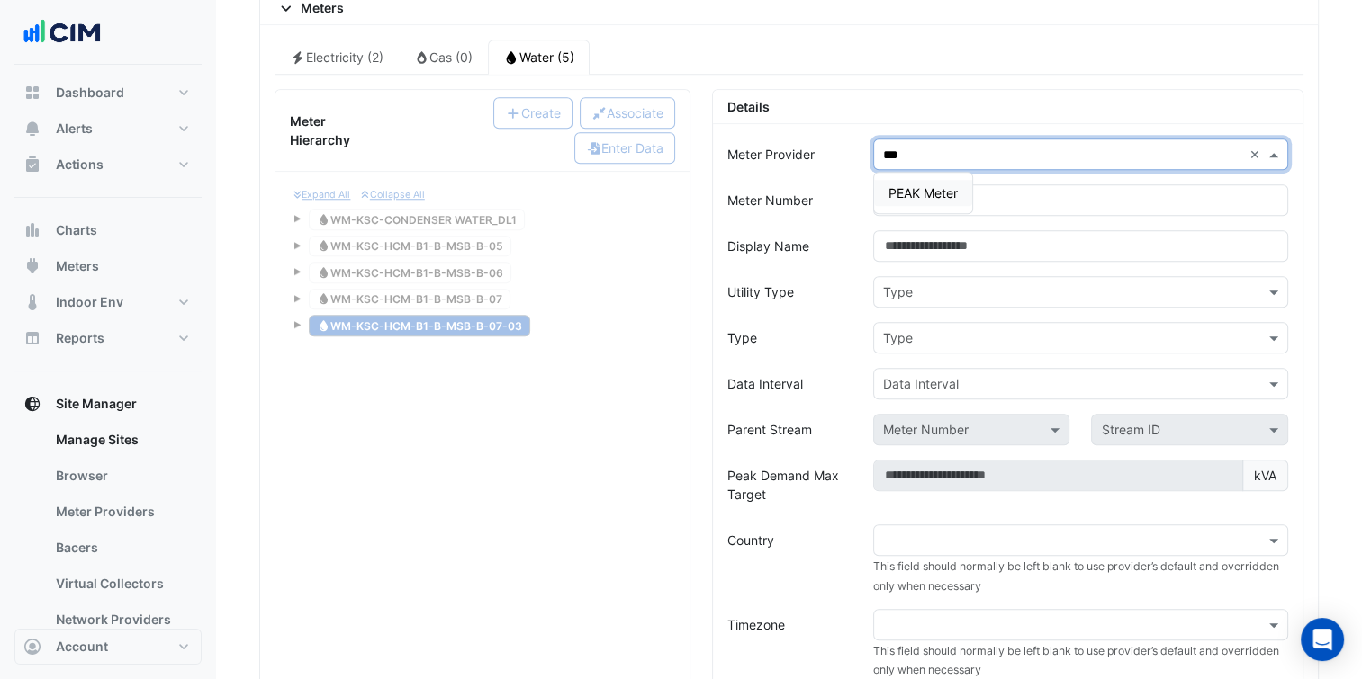
type input "****"
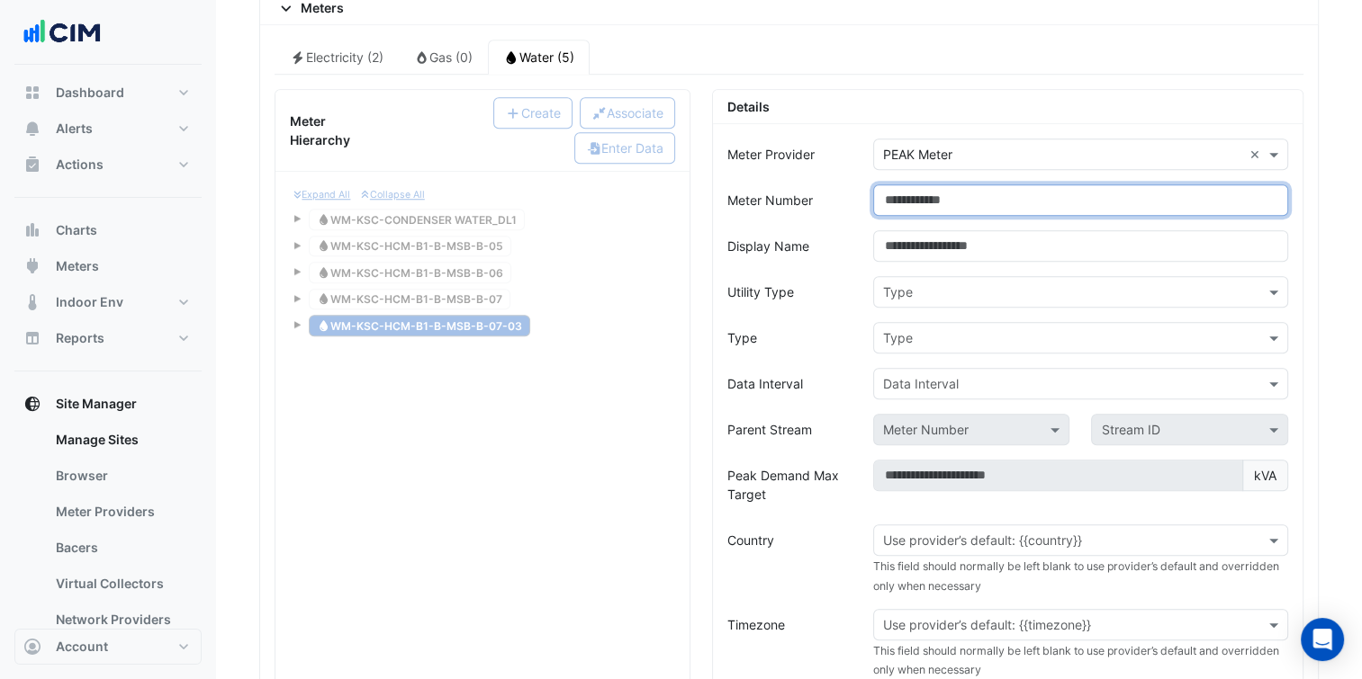
paste input "**********"
type input "**********"
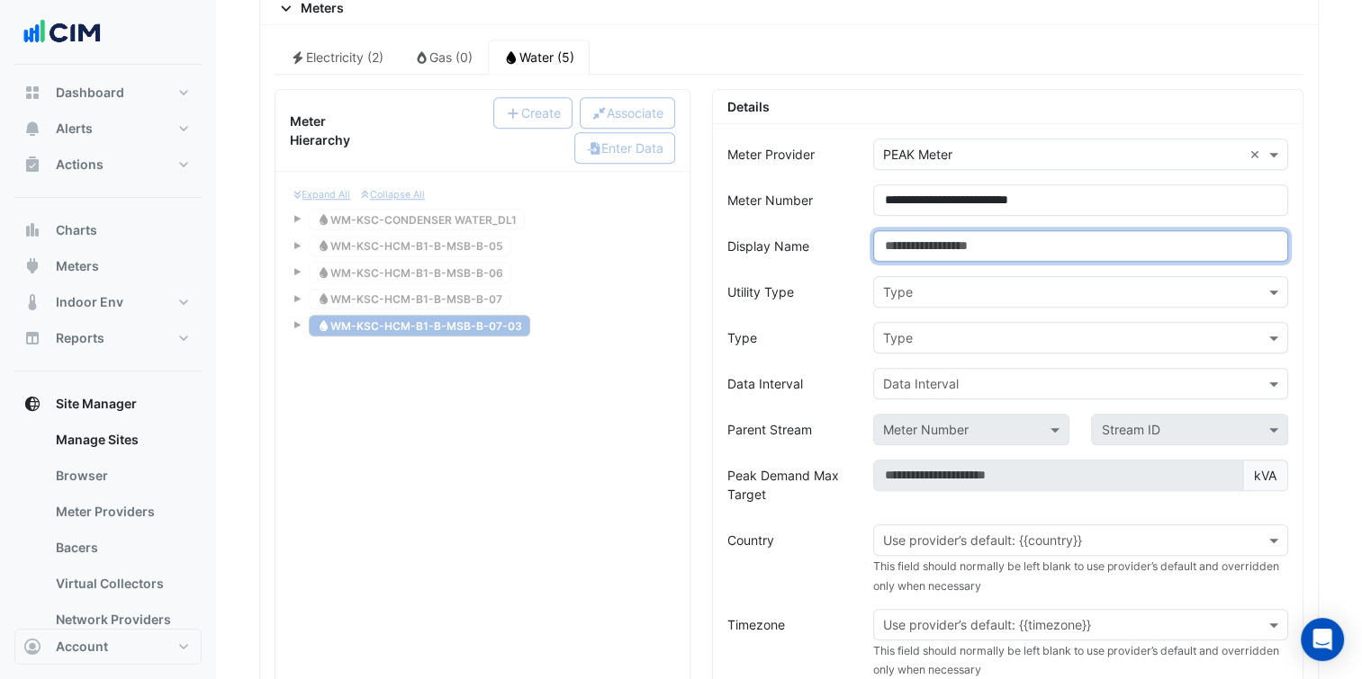
click at [1008, 243] on input "Display Name" at bounding box center [1080, 245] width 415 height 31
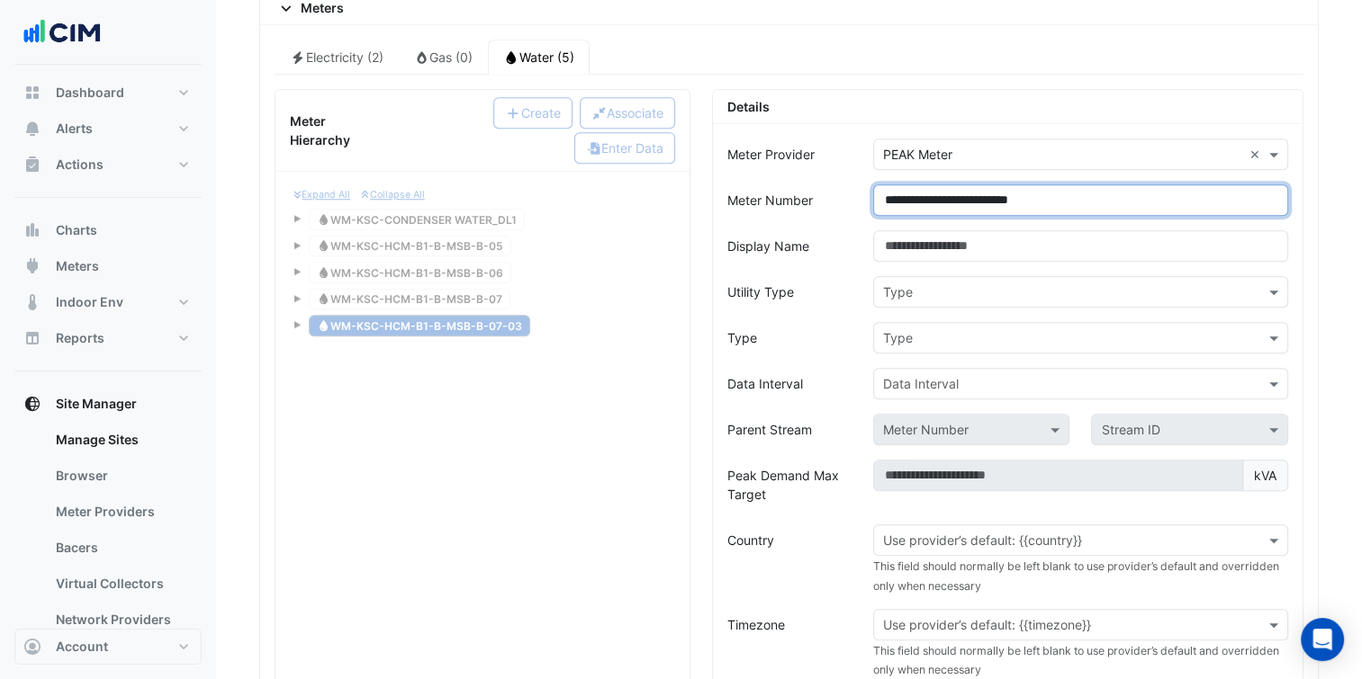
drag, startPoint x: 919, startPoint y: 205, endPoint x: 767, endPoint y: 238, distance: 155.5
click at [767, 238] on form "**********" at bounding box center [1007, 616] width 561 height 954
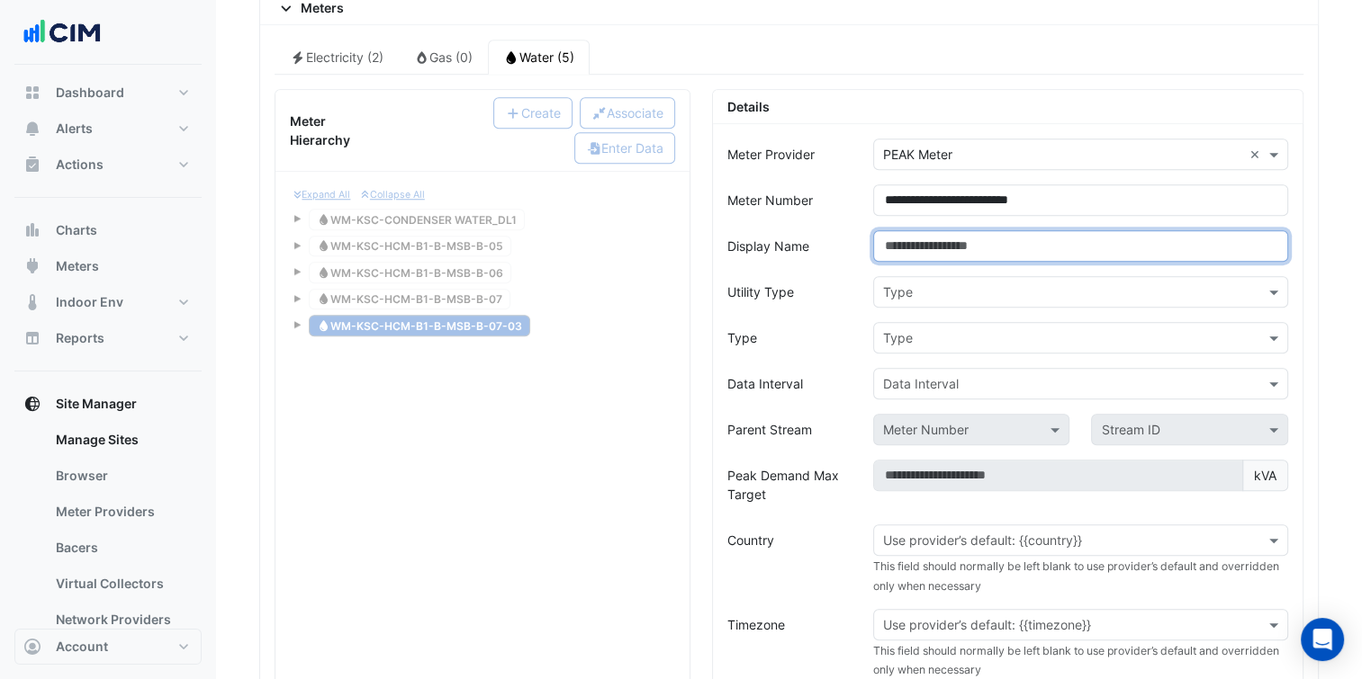
click at [998, 248] on input "Display Name" at bounding box center [1080, 245] width 415 height 31
click at [985, 276] on div "Type" at bounding box center [1080, 291] width 415 height 31
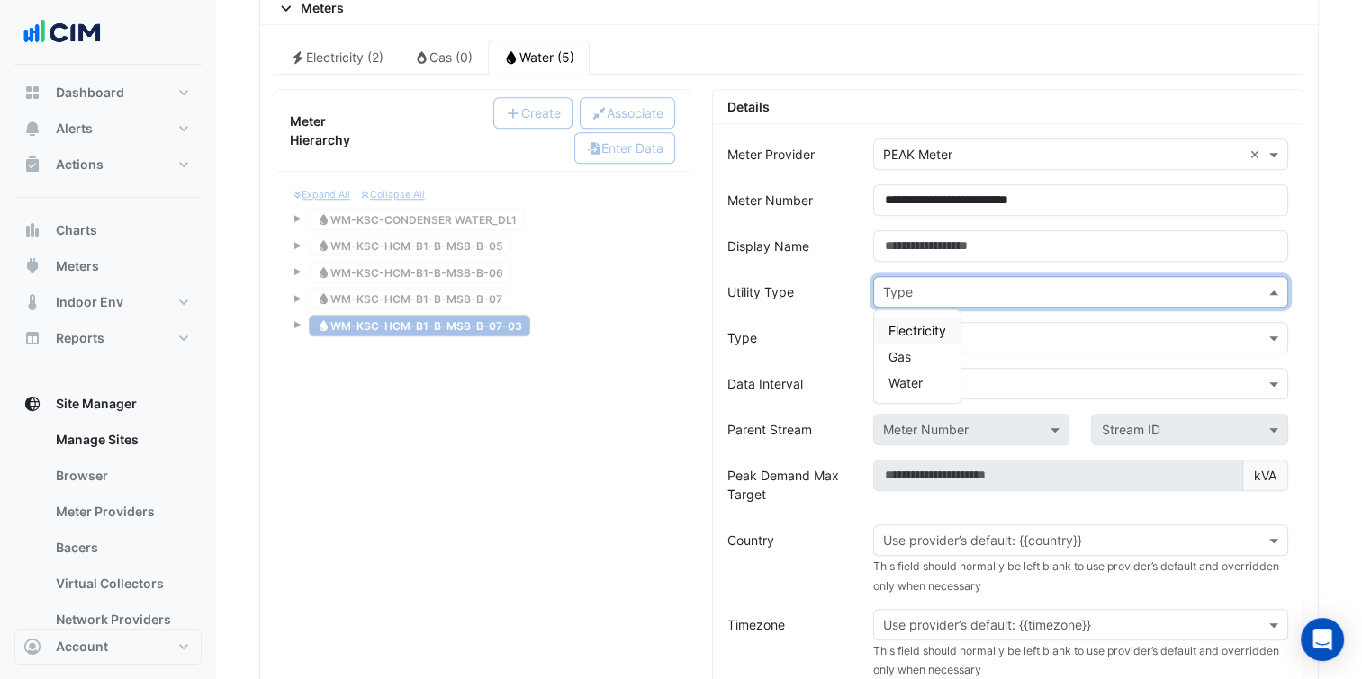
click at [940, 323] on span "Electricity" at bounding box center [917, 330] width 58 height 15
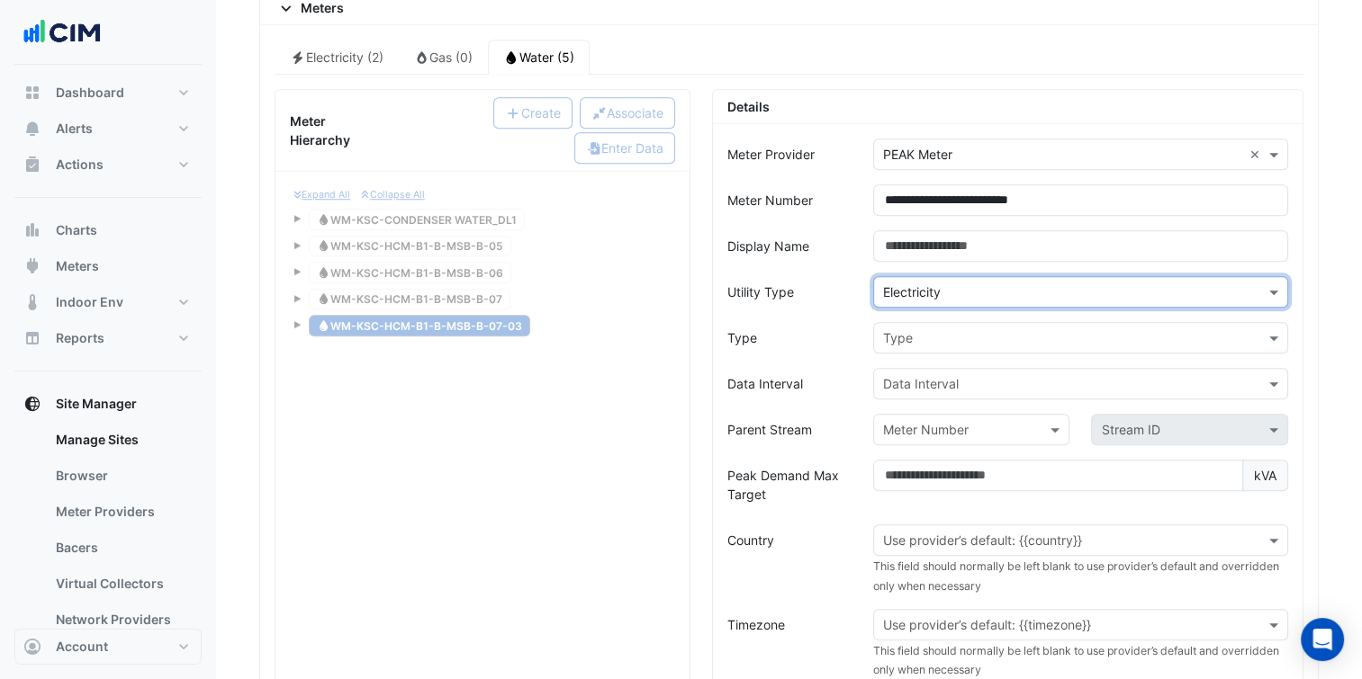
click at [954, 331] on input "text" at bounding box center [1062, 338] width 359 height 19
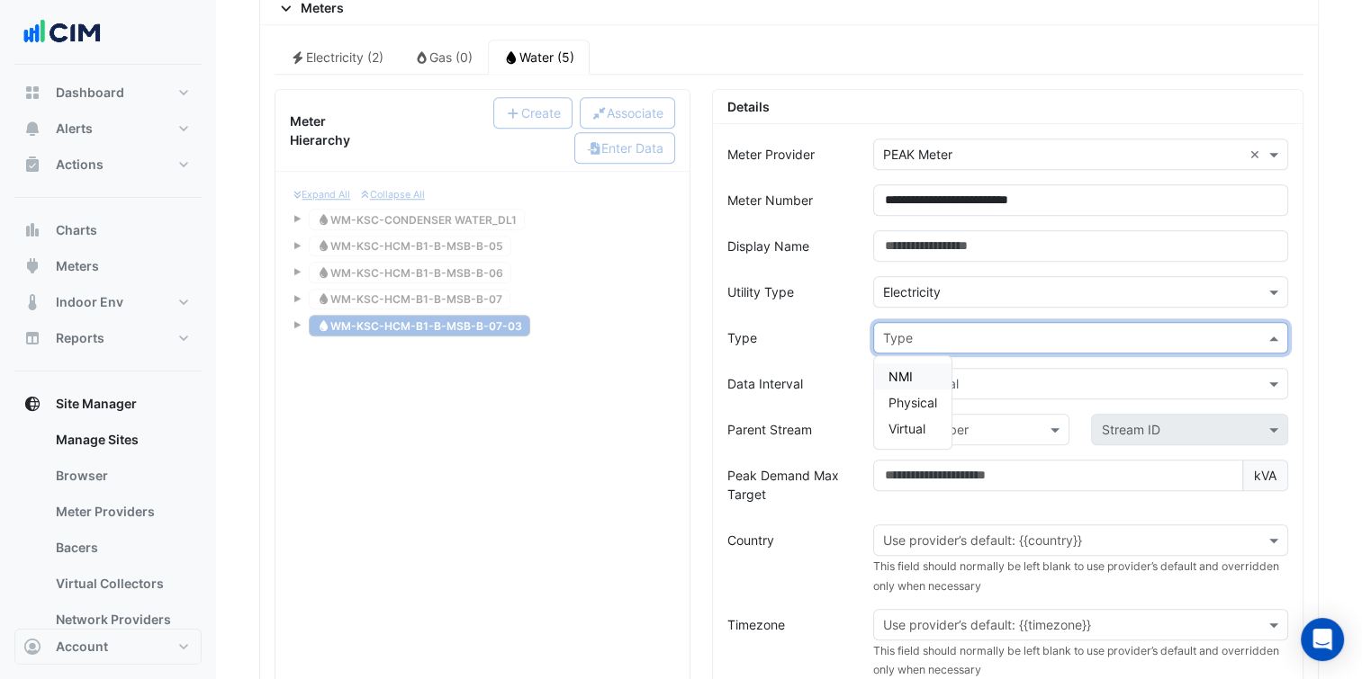
click at [946, 283] on input "text" at bounding box center [1062, 292] width 359 height 19
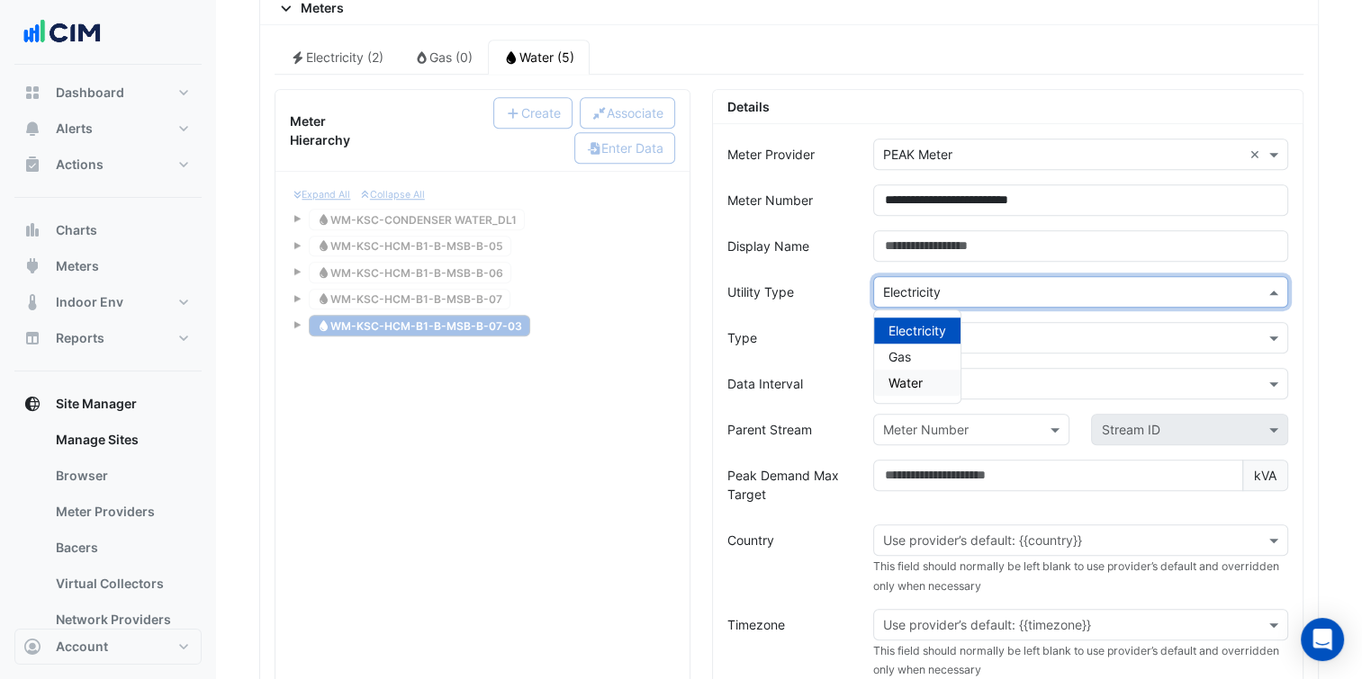
click at [925, 370] on div "Water" at bounding box center [917, 383] width 86 height 26
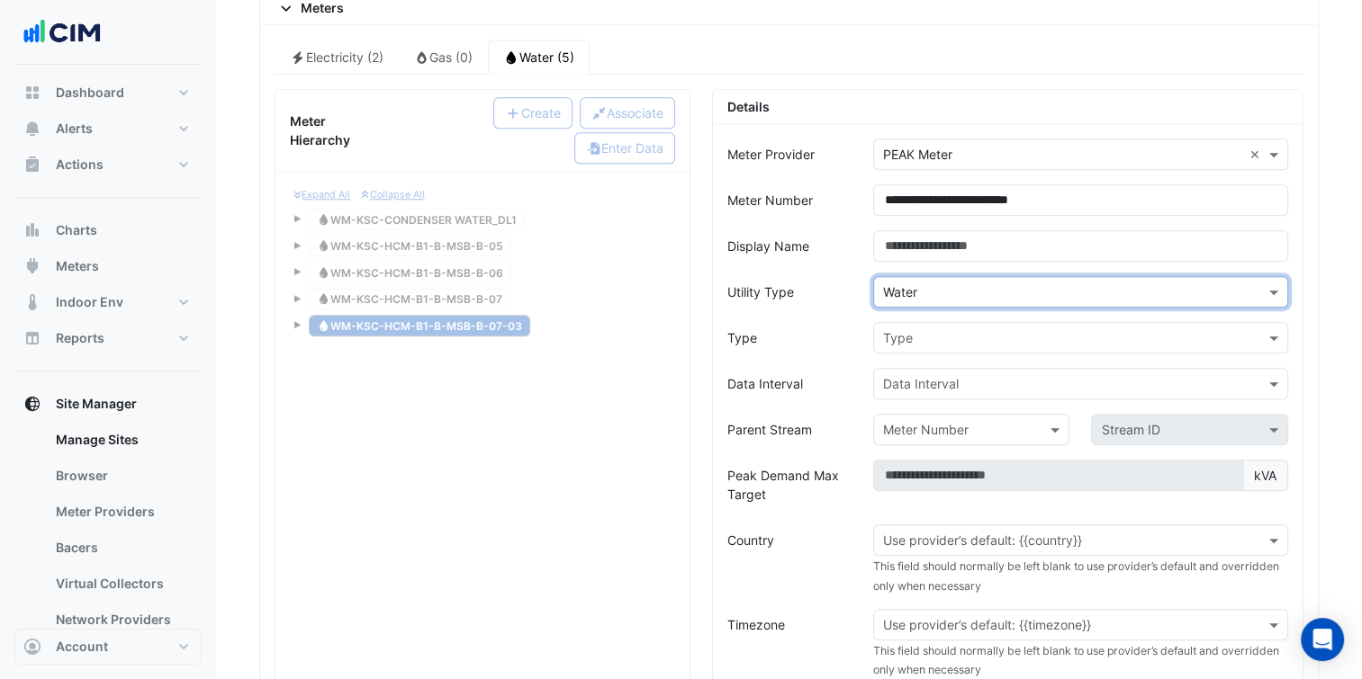
click at [963, 333] on input "text" at bounding box center [1062, 338] width 359 height 19
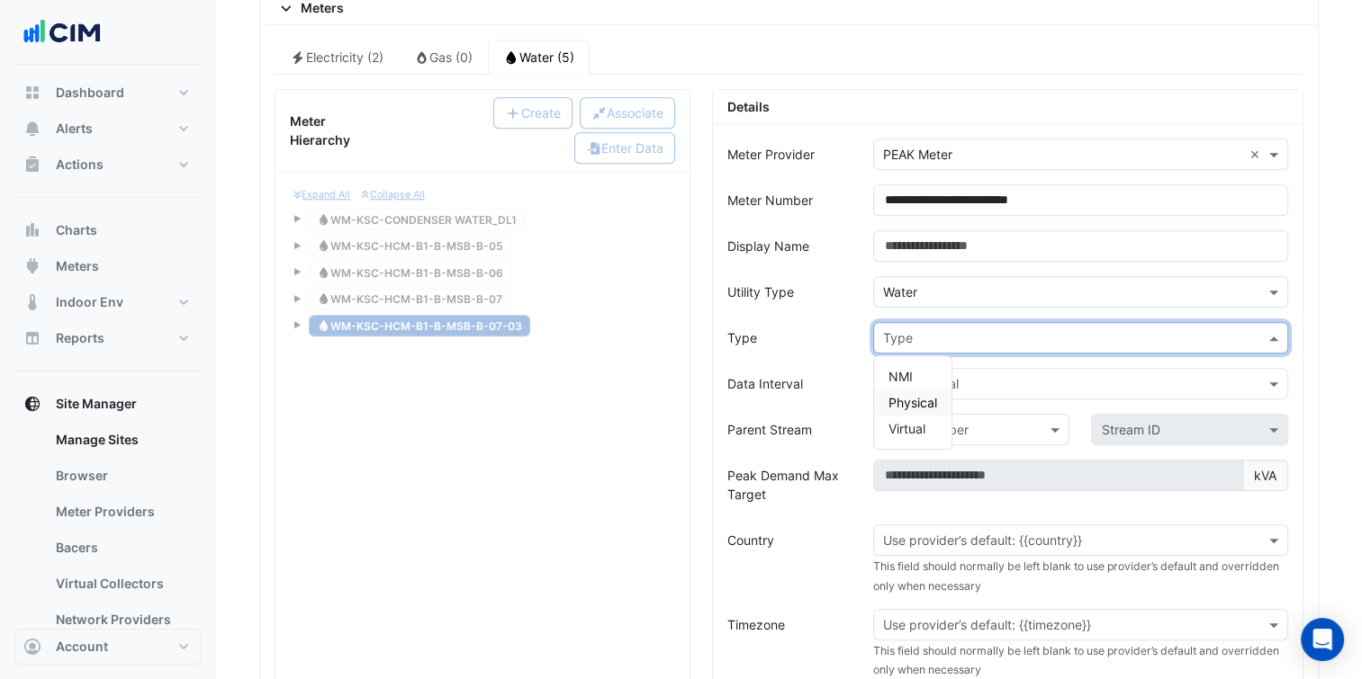
click at [914, 395] on span "Physical" at bounding box center [912, 402] width 49 height 15
click at [925, 375] on input "text" at bounding box center [1062, 384] width 359 height 19
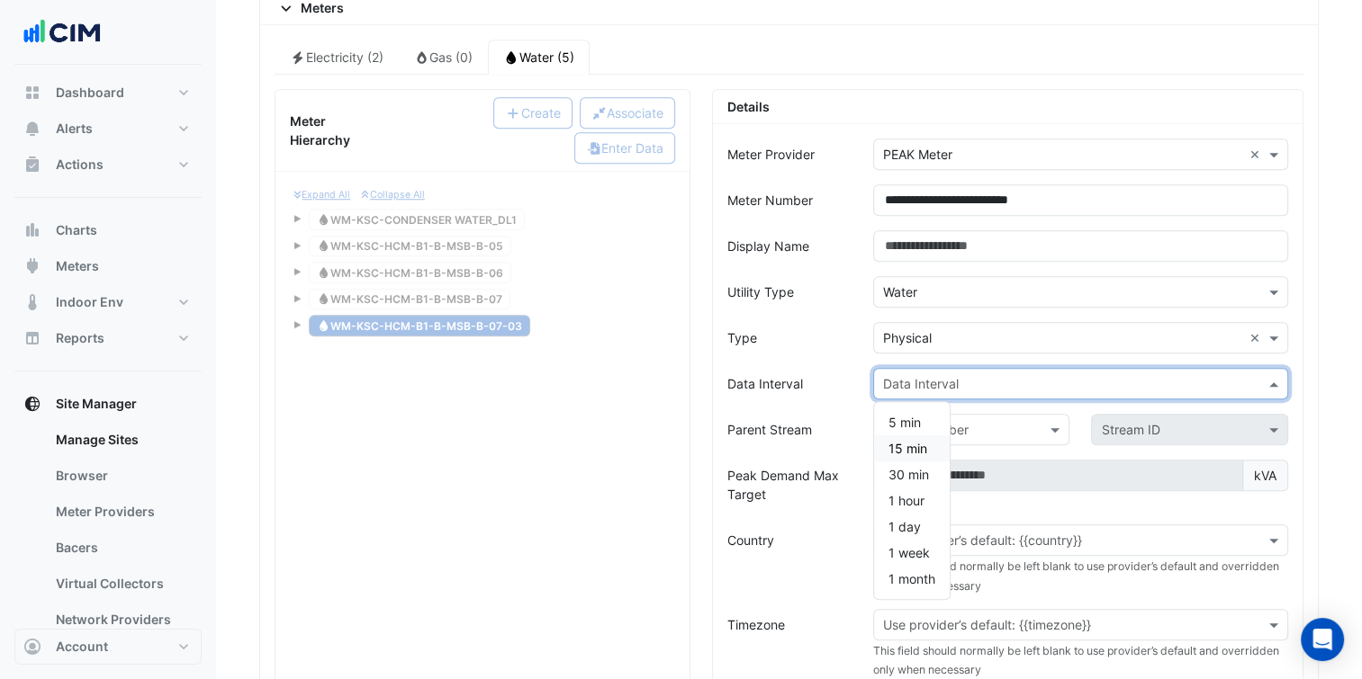
click at [907, 441] on span "15 min" at bounding box center [907, 448] width 39 height 15
click at [826, 472] on label "Peak Demand Max Target" at bounding box center [789, 485] width 124 height 50
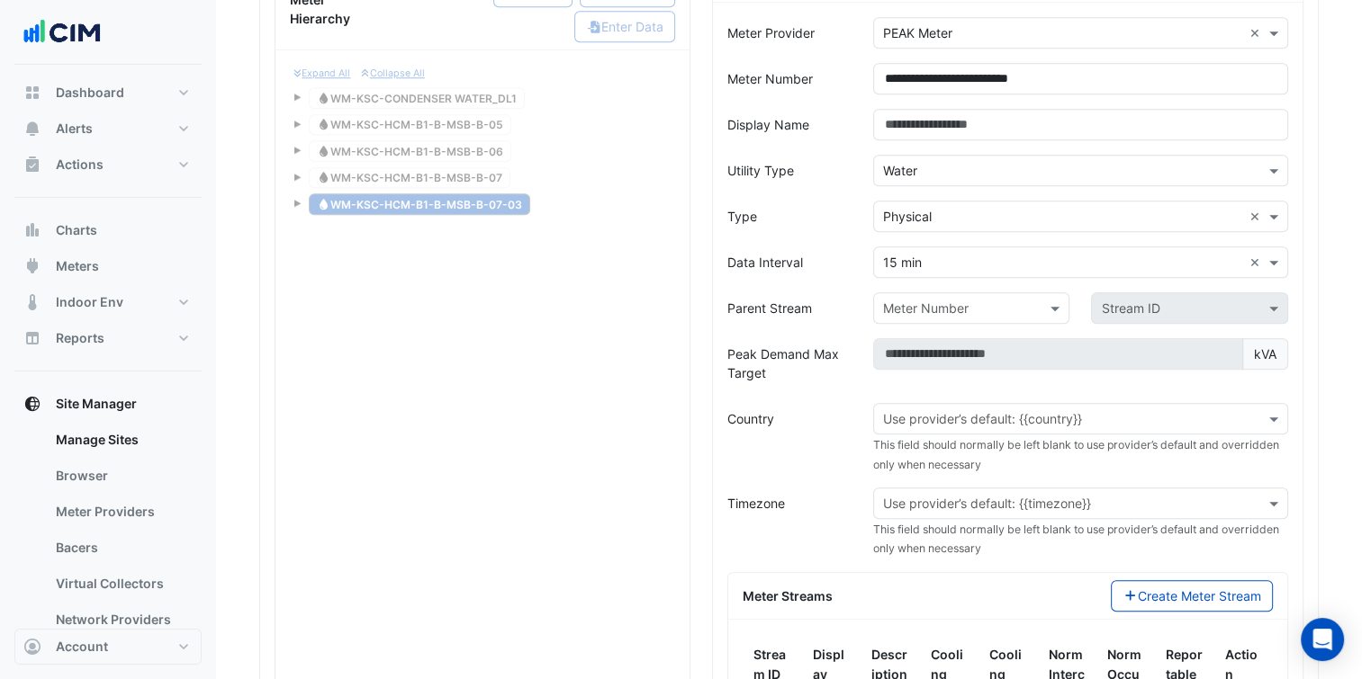
scroll to position [1609, 0]
click at [955, 409] on input "text" at bounding box center [1062, 418] width 359 height 19
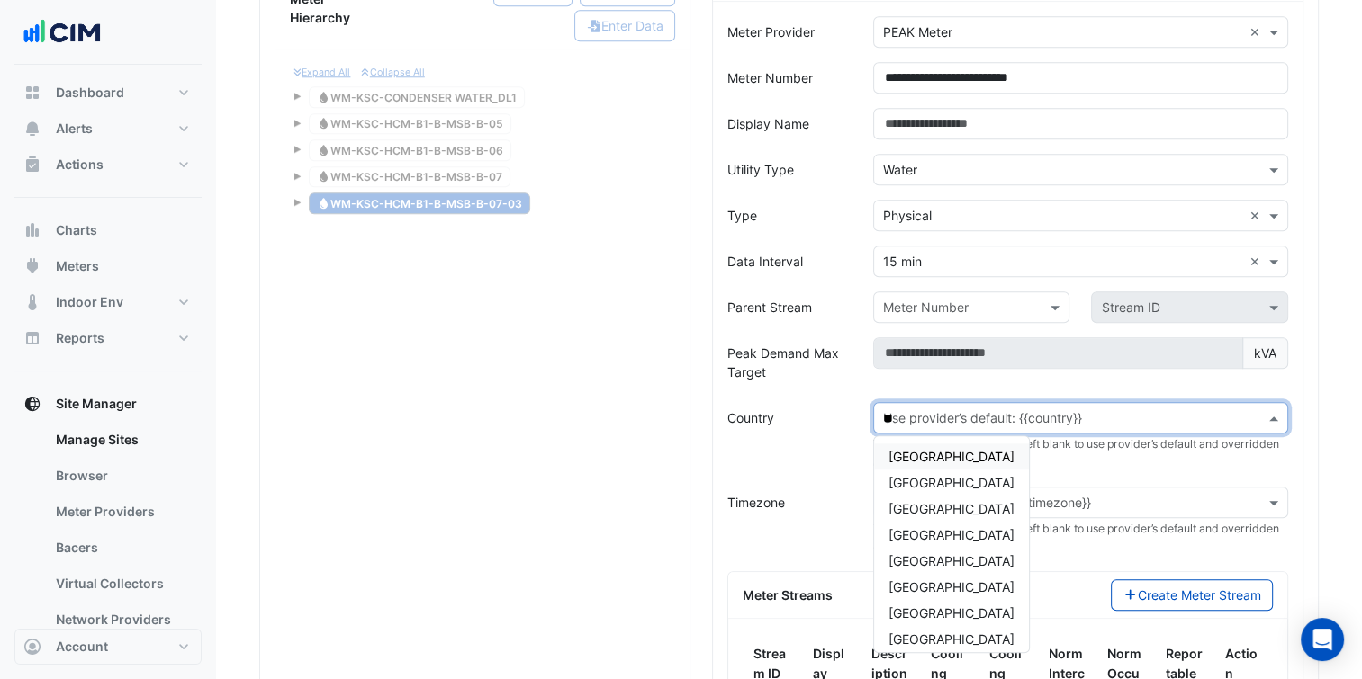
type input "***"
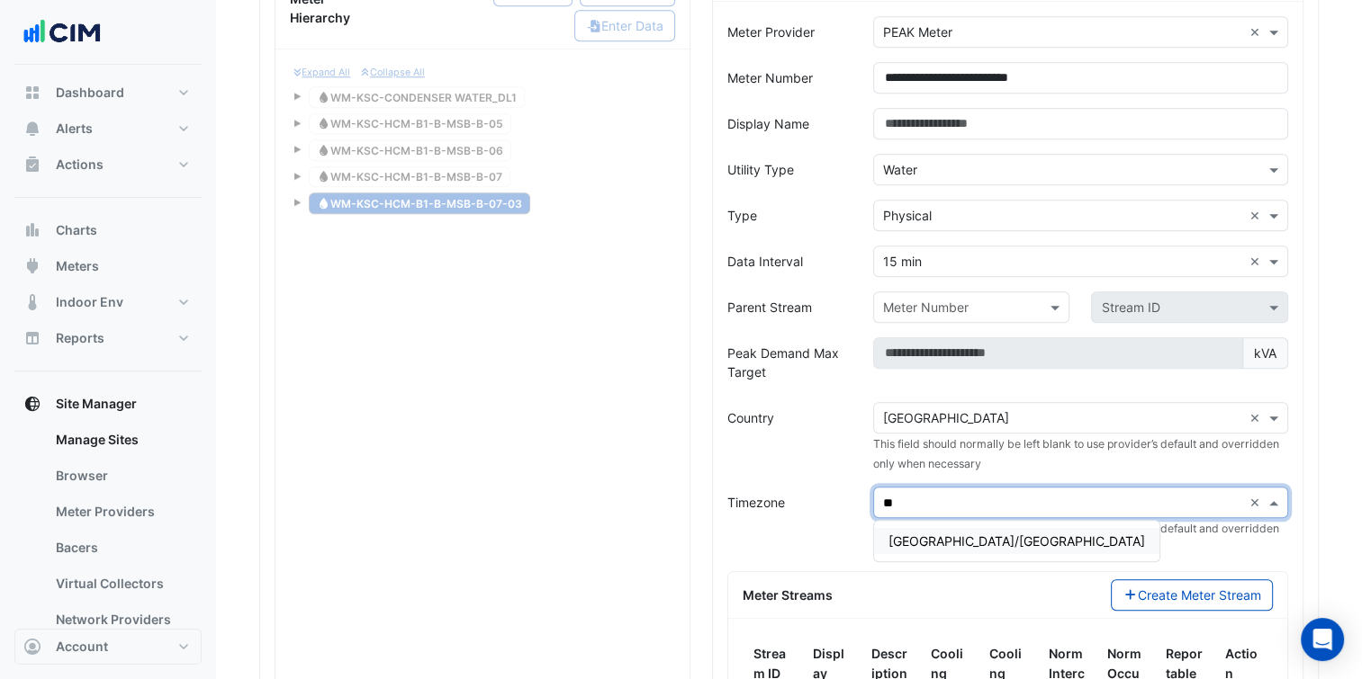
type input "*"
type input "***"
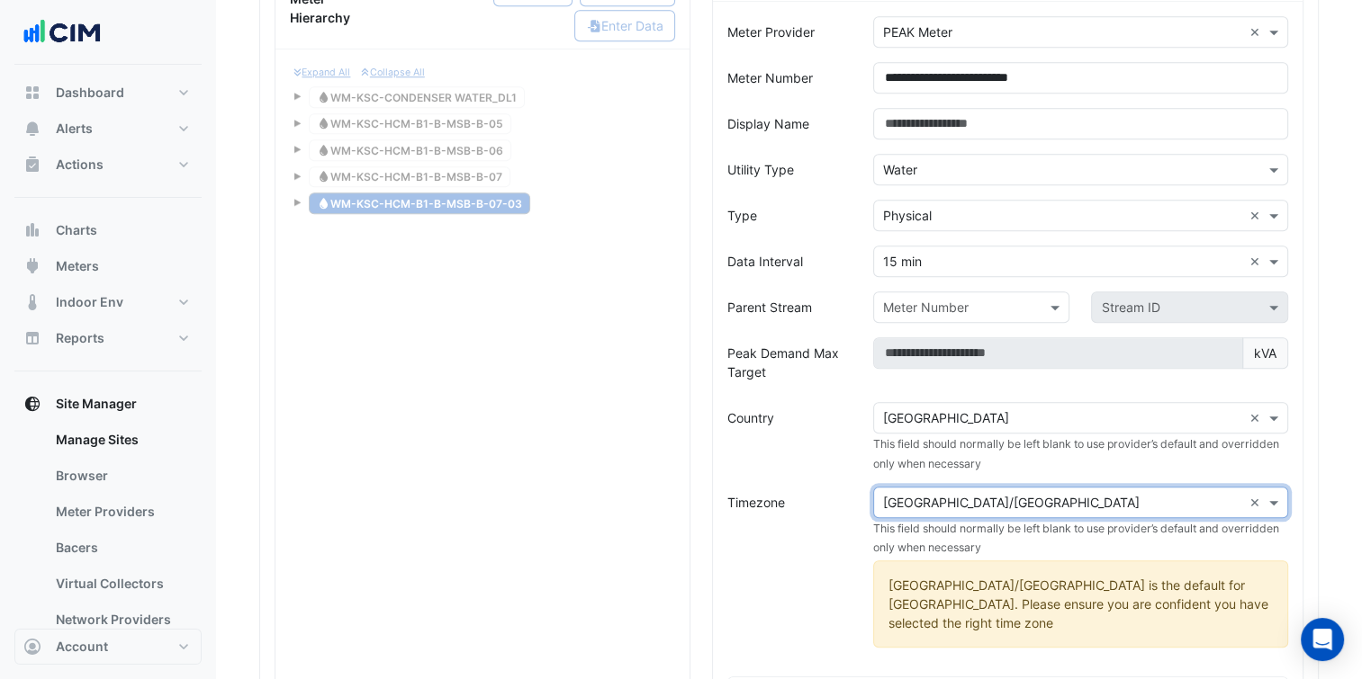
click at [1023, 576] on div "Australia/Brisbane is the default for Australia. Please ensure you are confiden…" at bounding box center [1080, 604] width 415 height 87
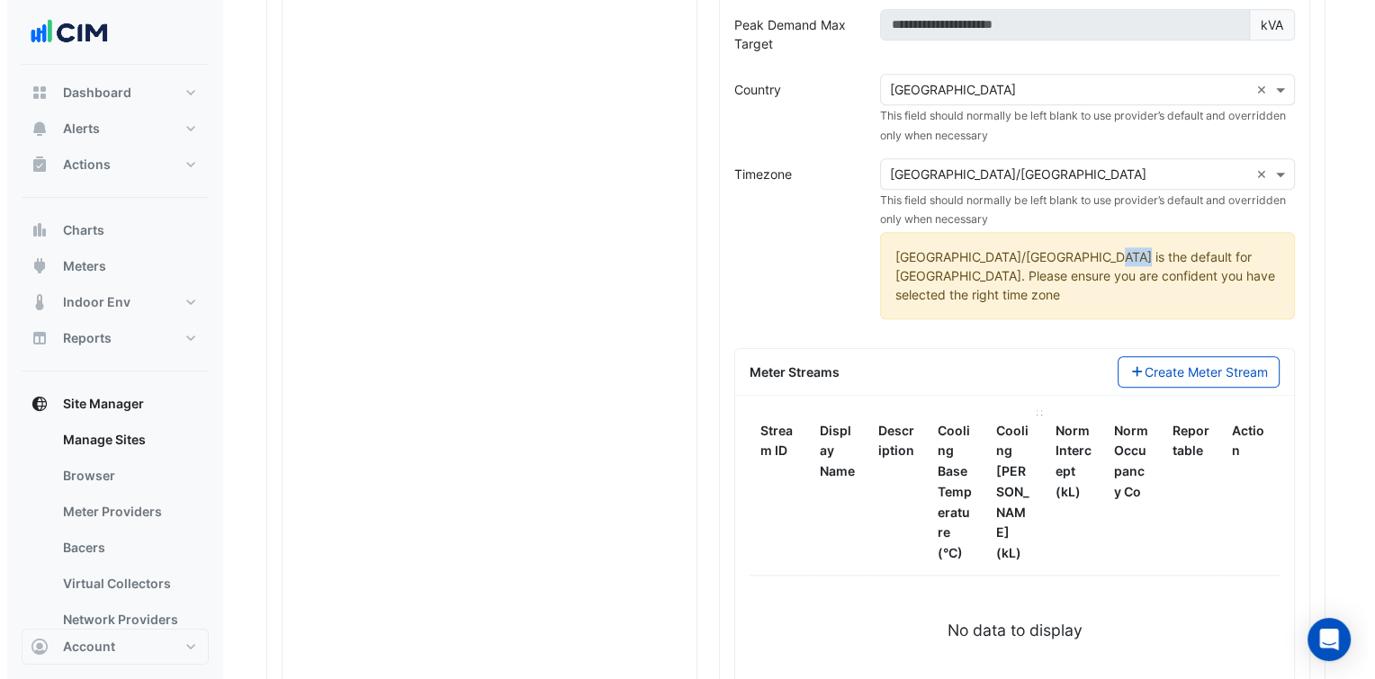
scroll to position [2015, 0]
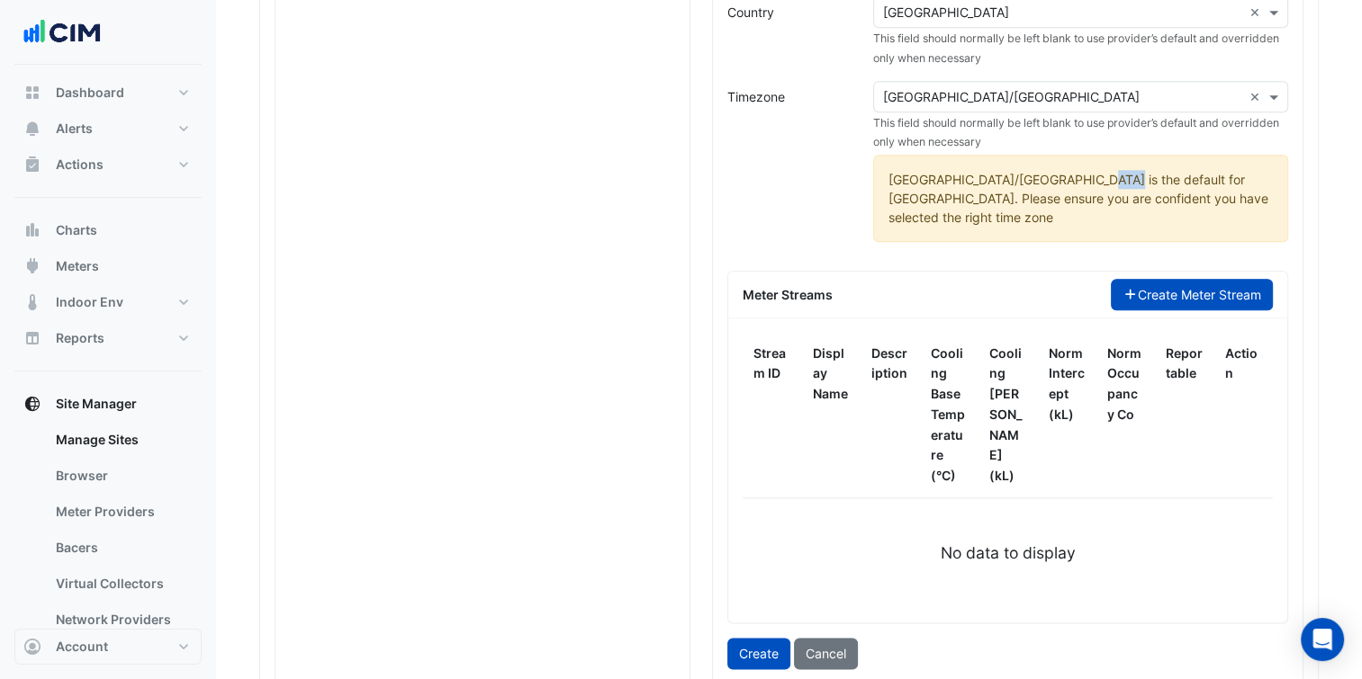
click at [1222, 279] on button "Create Meter Stream" at bounding box center [1192, 294] width 163 height 31
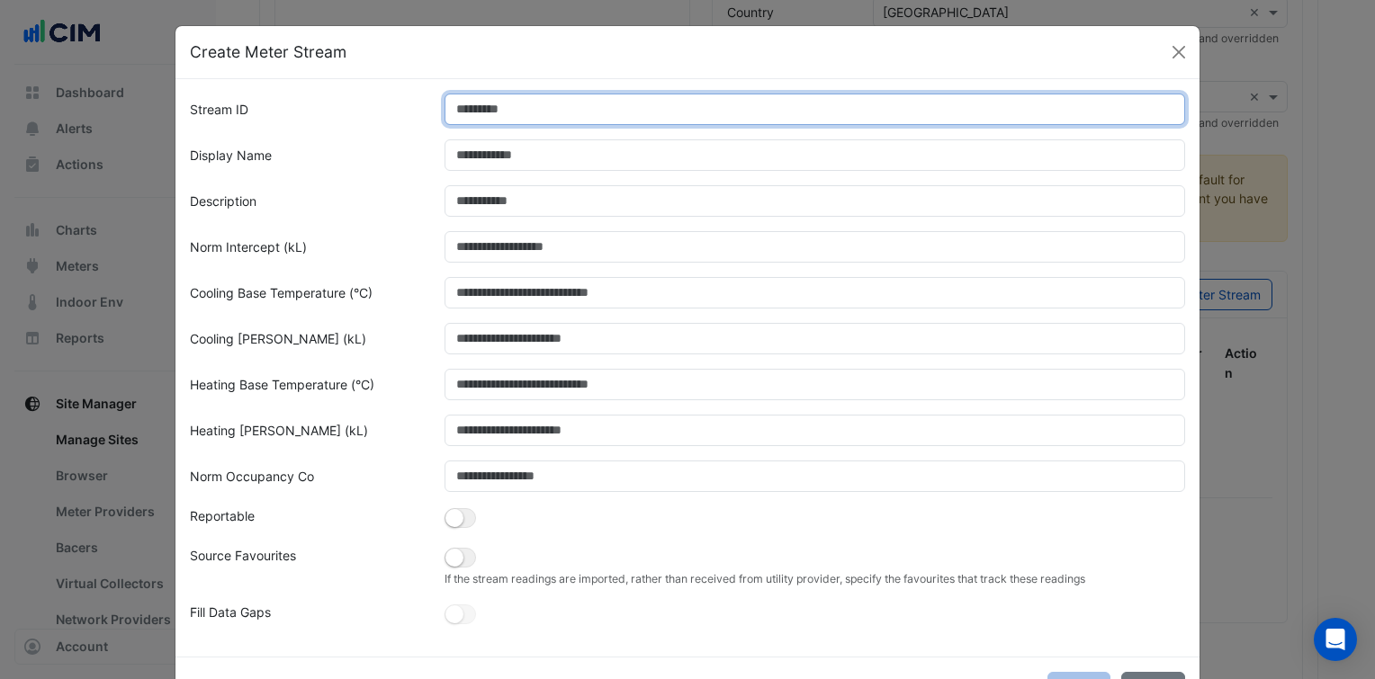
click at [478, 107] on input "Stream ID" at bounding box center [816, 109] width 742 height 31
type input "*"
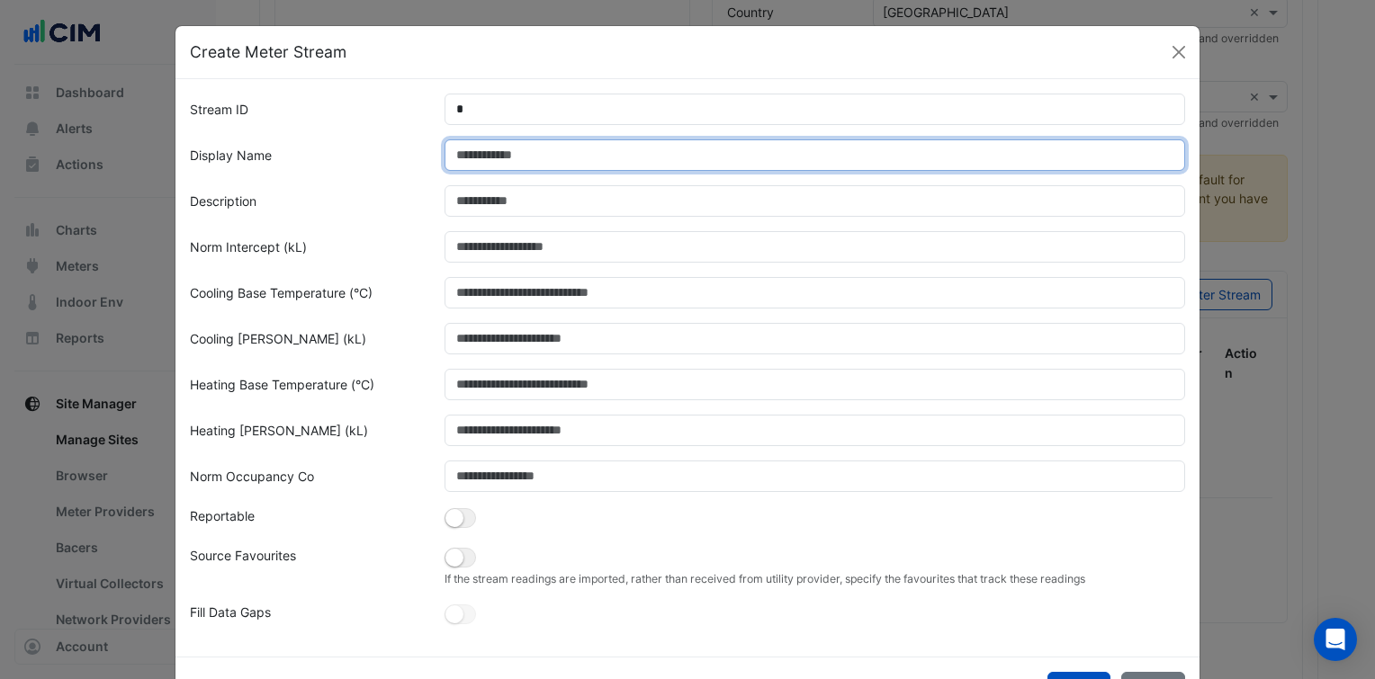
paste input "**********"
type input "**********"
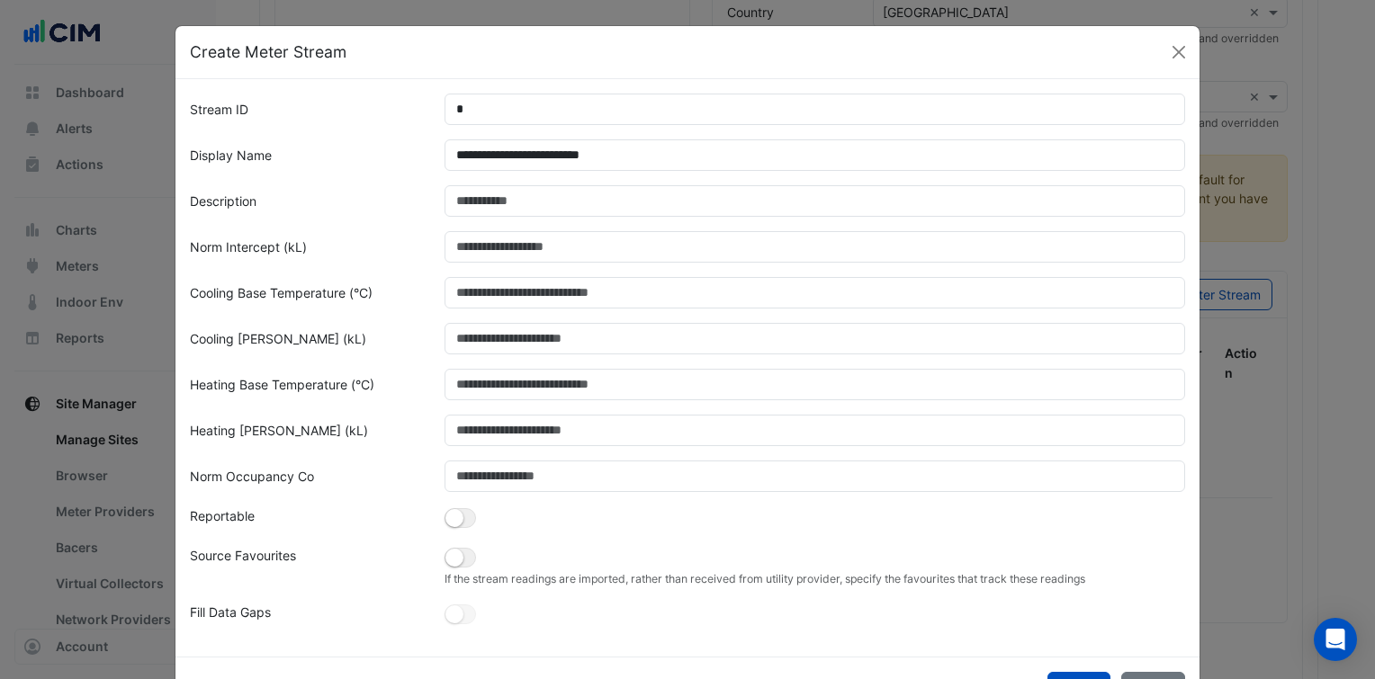
click at [409, 266] on form "**********" at bounding box center [687, 361] width 995 height 534
click at [457, 561] on button "button" at bounding box center [460, 558] width 31 height 20
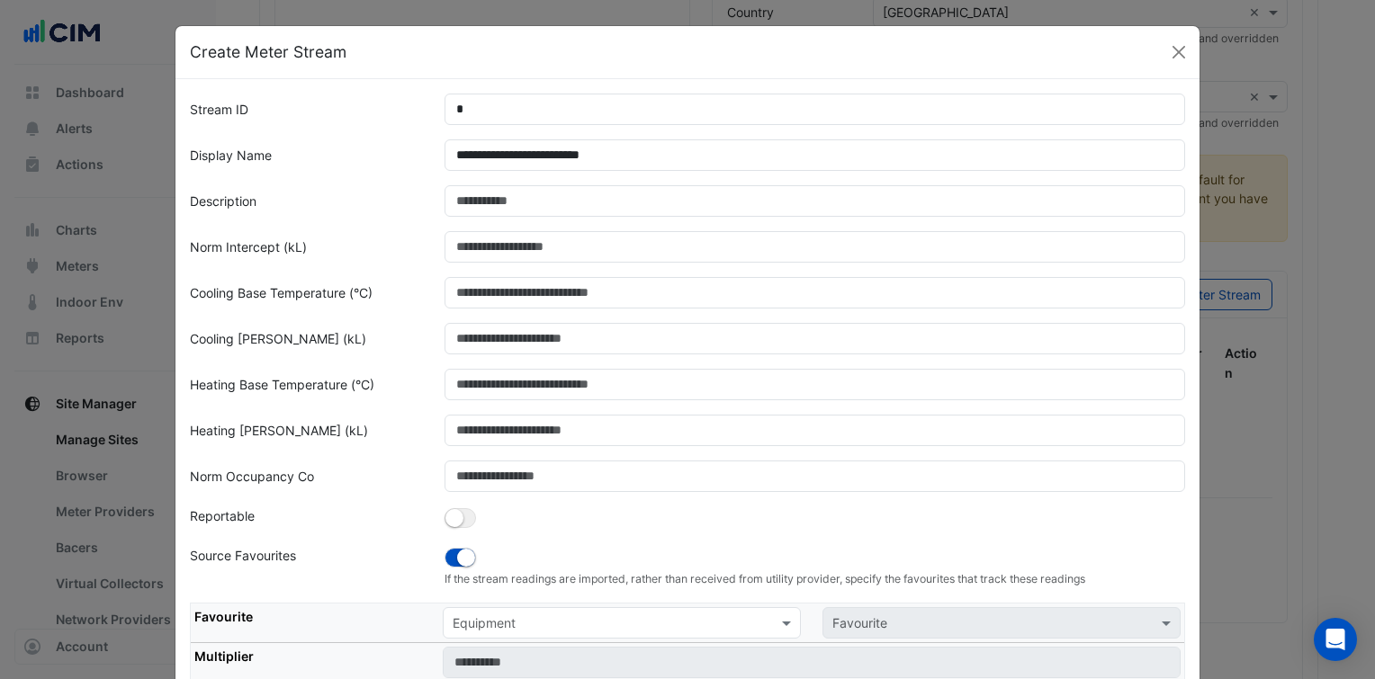
click at [518, 616] on input "text" at bounding box center [604, 624] width 302 height 19
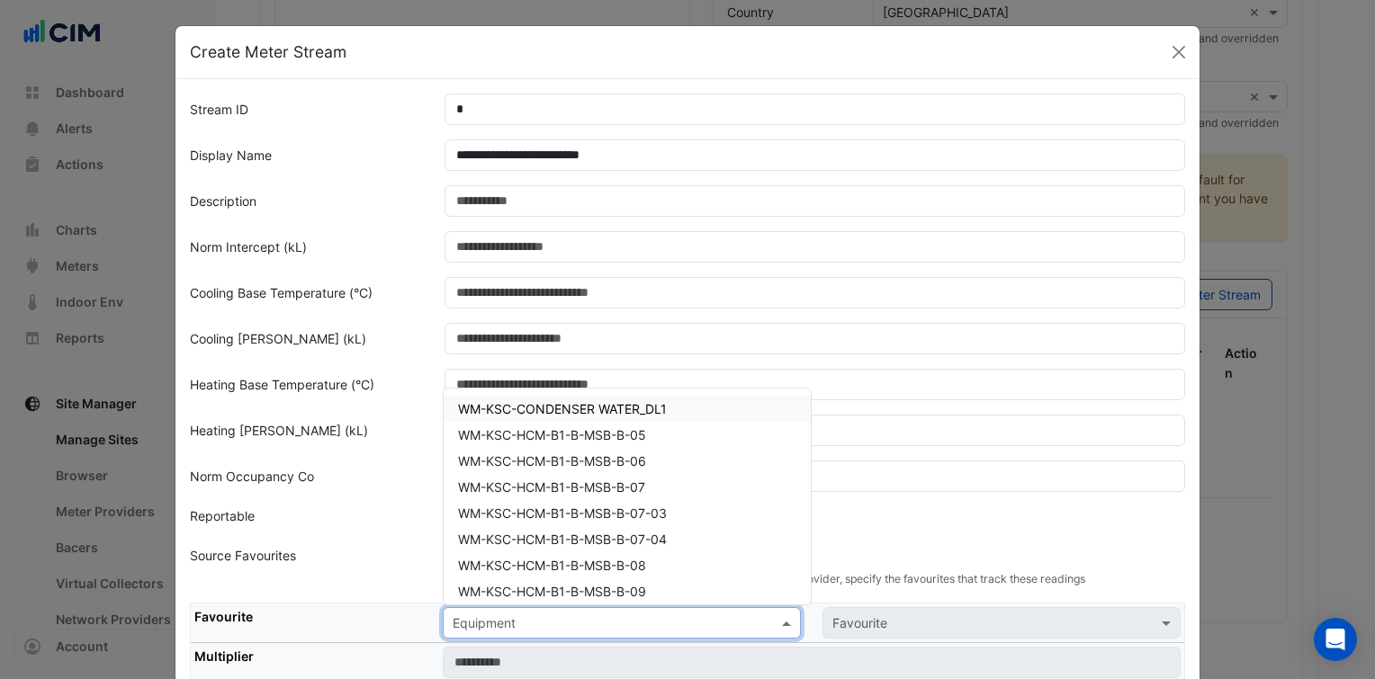
paste input "**********"
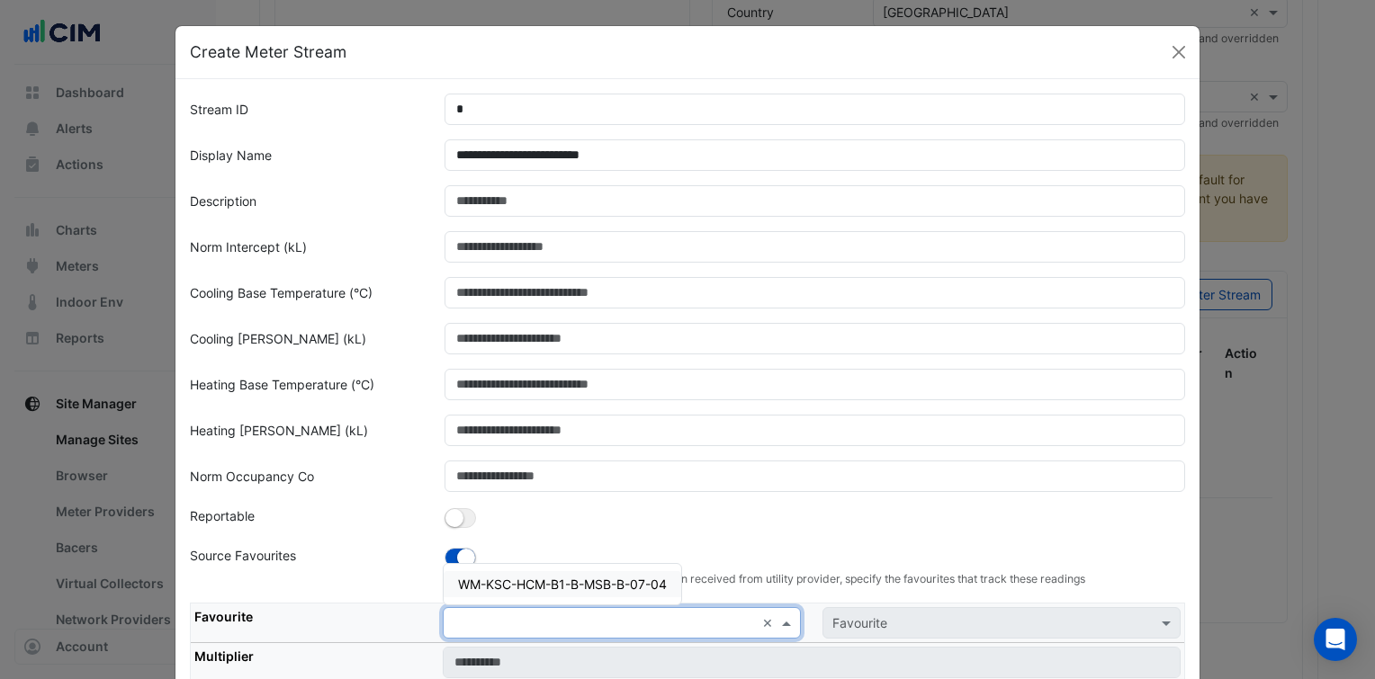
type input "**********"
click at [554, 594] on div "WM-KSC-HCM-B1-B-MSB-B-07-04" at bounding box center [563, 584] width 238 height 26
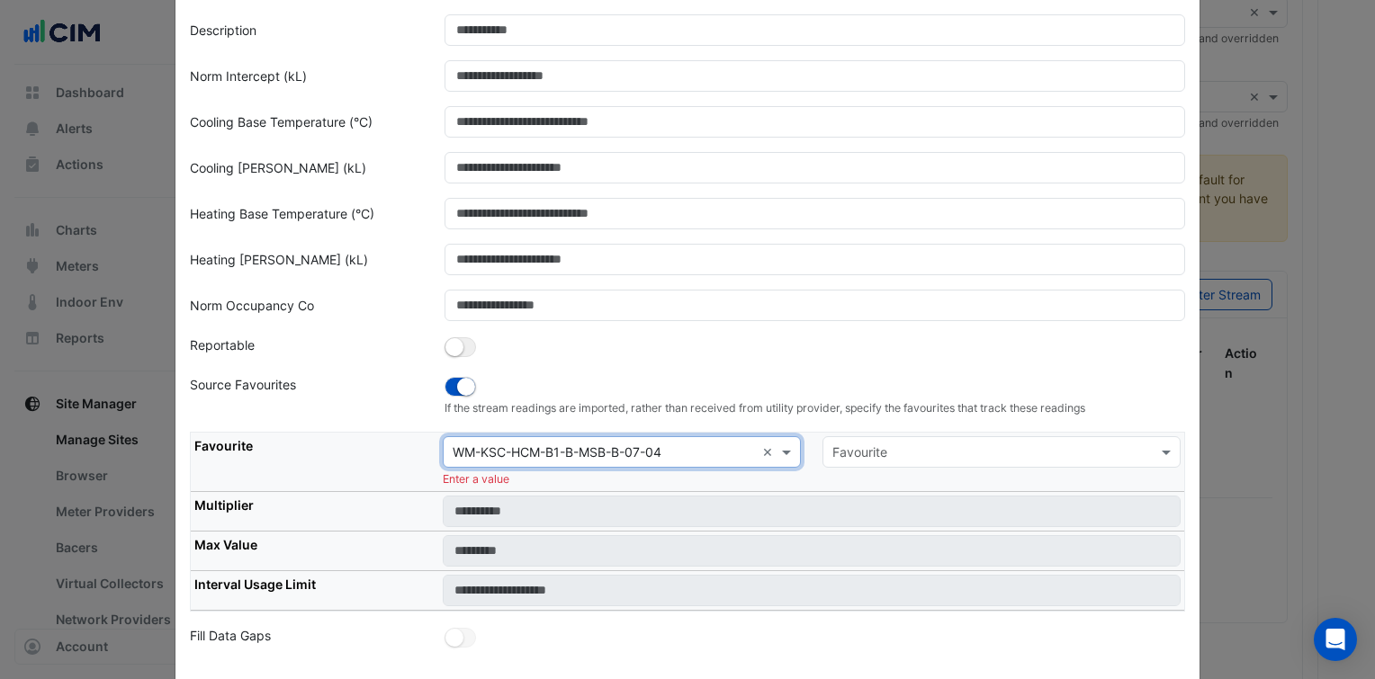
scroll to position [172, 0]
click at [867, 454] on input "text" at bounding box center [983, 452] width 302 height 19
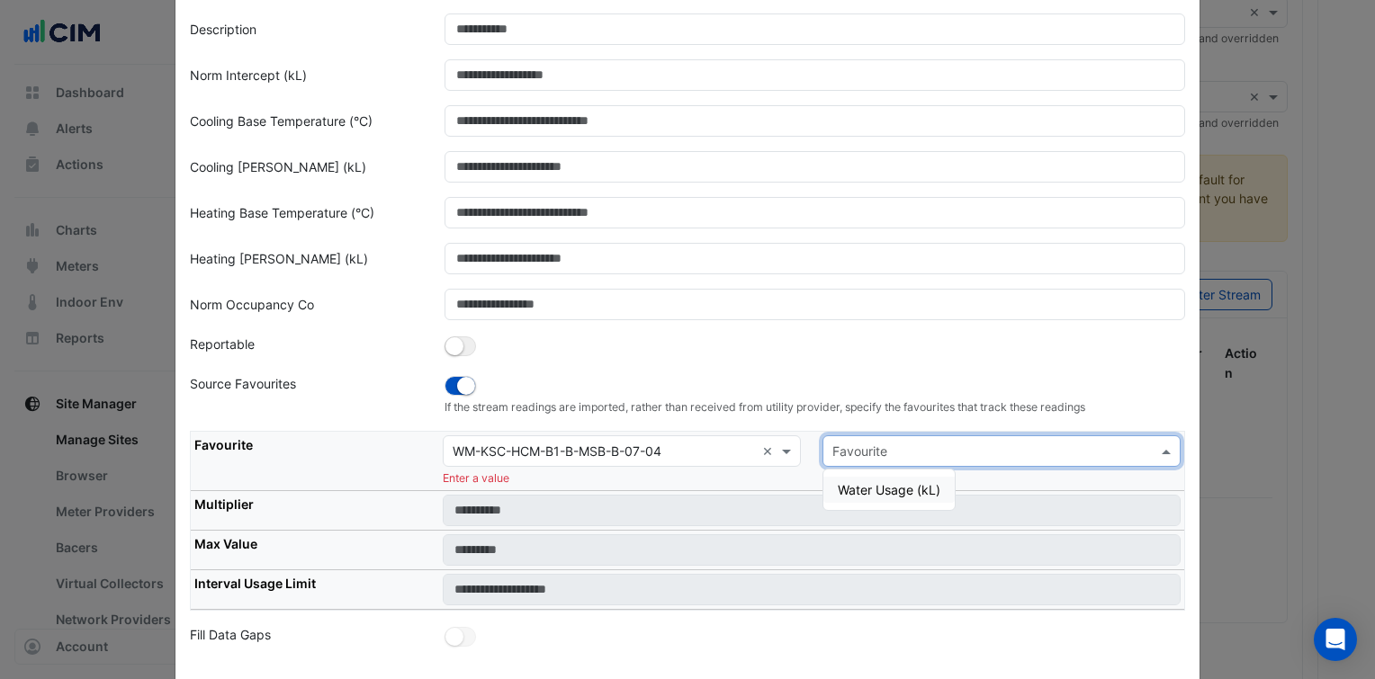
click at [868, 478] on div "Water Usage (kL)" at bounding box center [888, 490] width 131 height 26
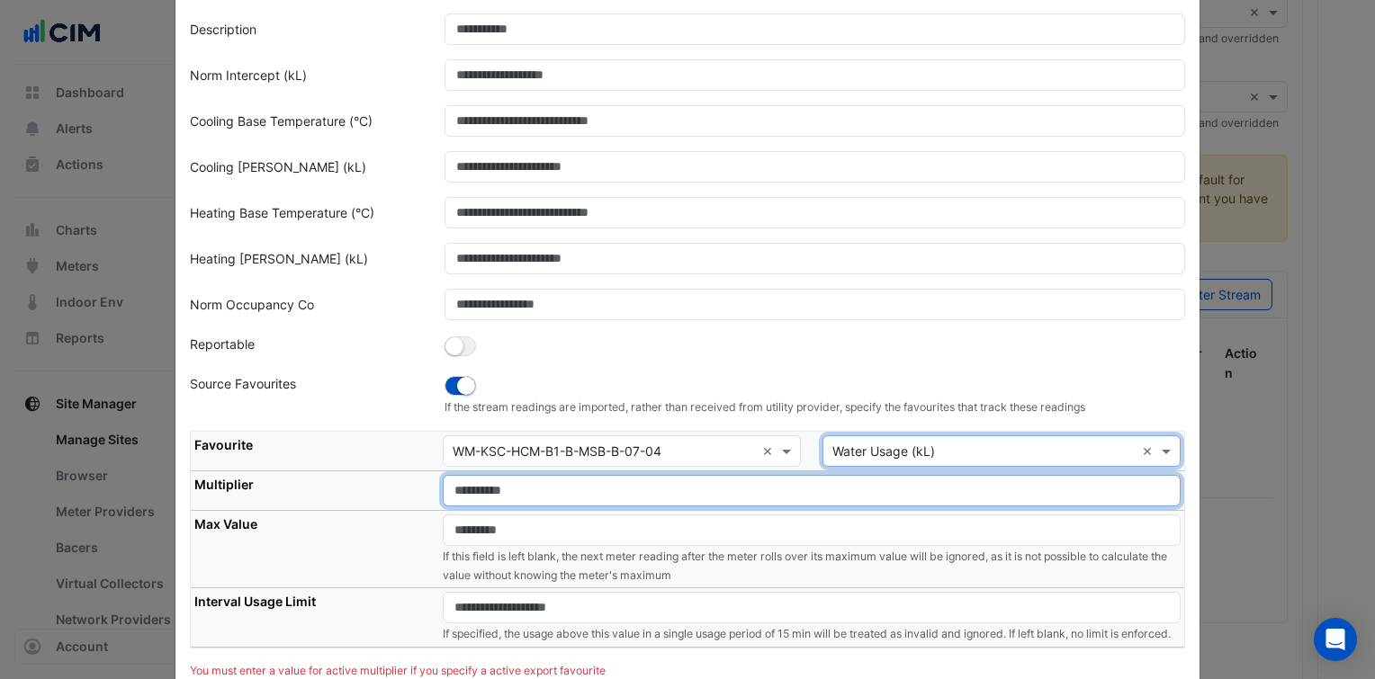
click at [591, 488] on input "number" at bounding box center [812, 490] width 738 height 31
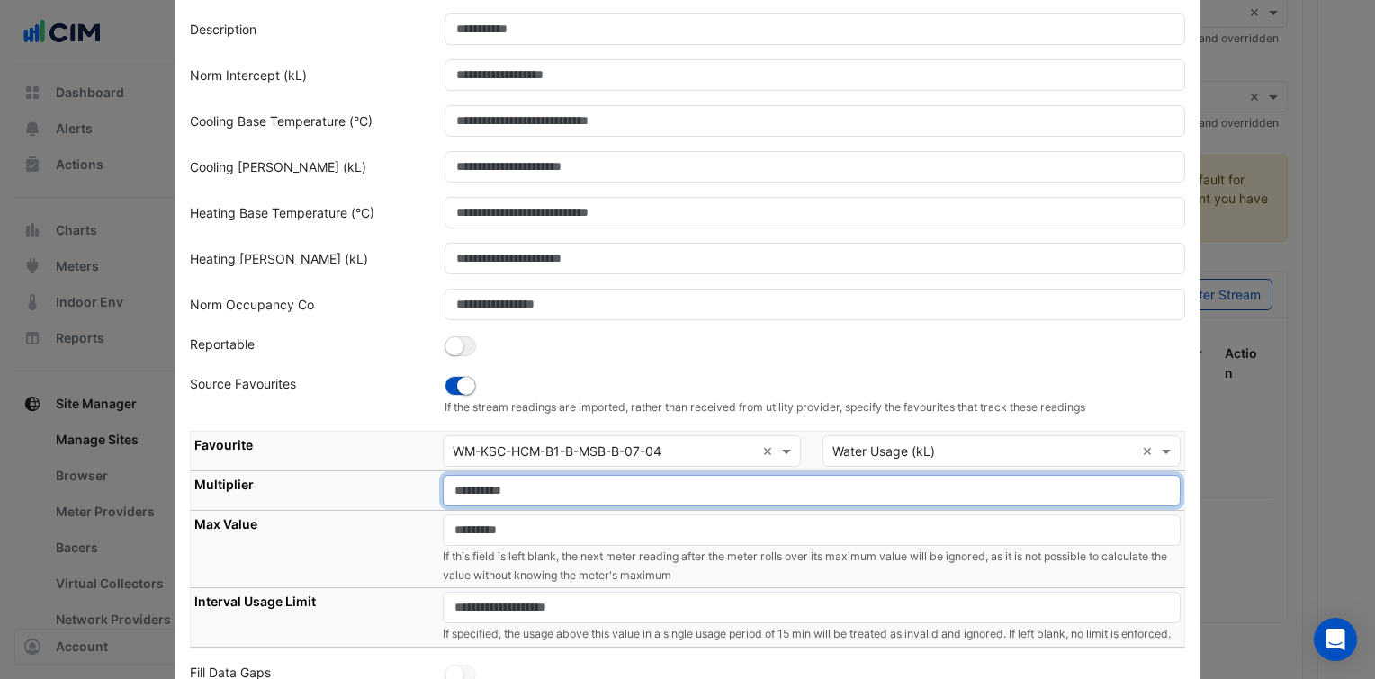
type input "*"
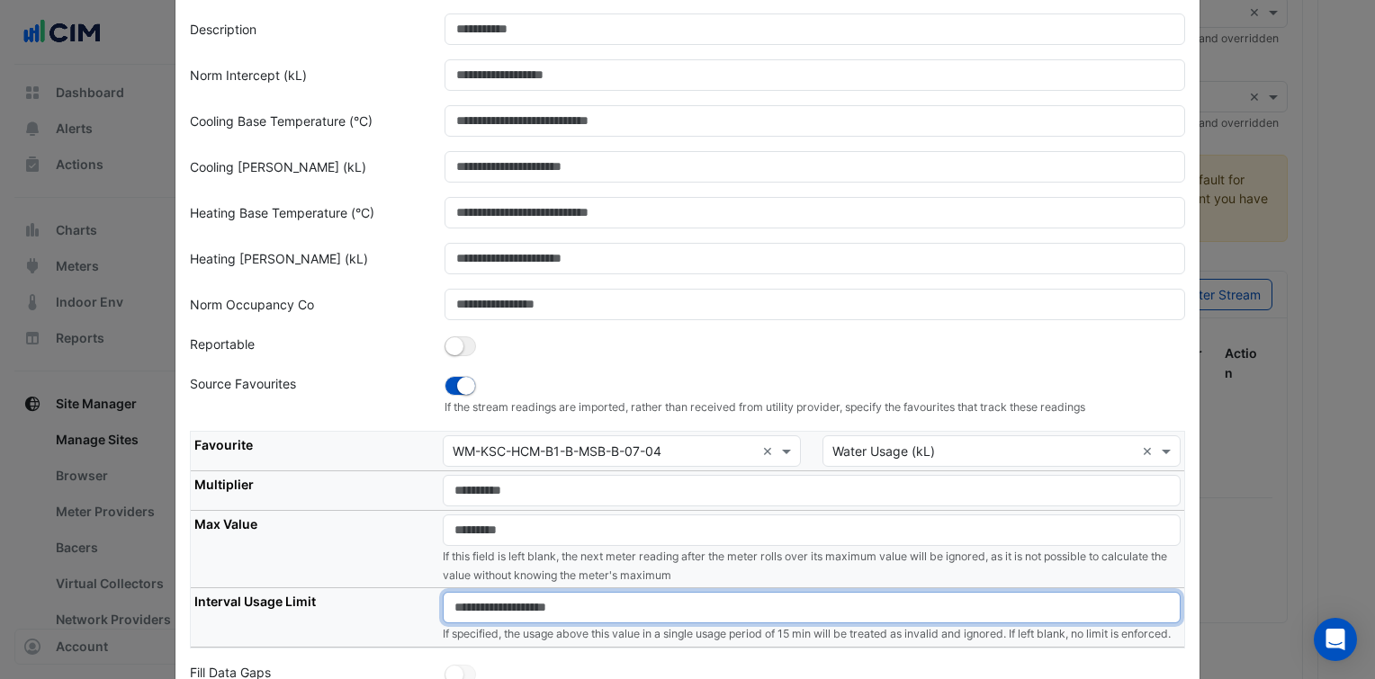
click at [580, 615] on input "number" at bounding box center [812, 607] width 738 height 31
type input "**"
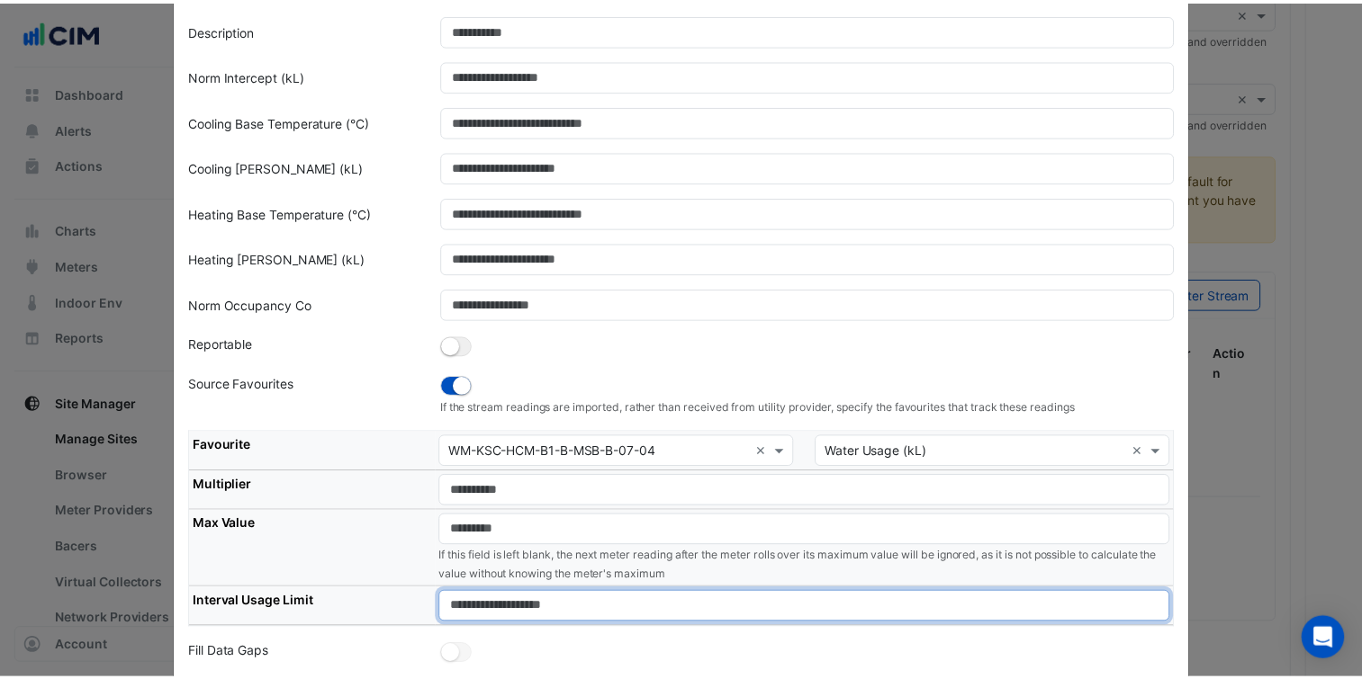
scroll to position [273, 0]
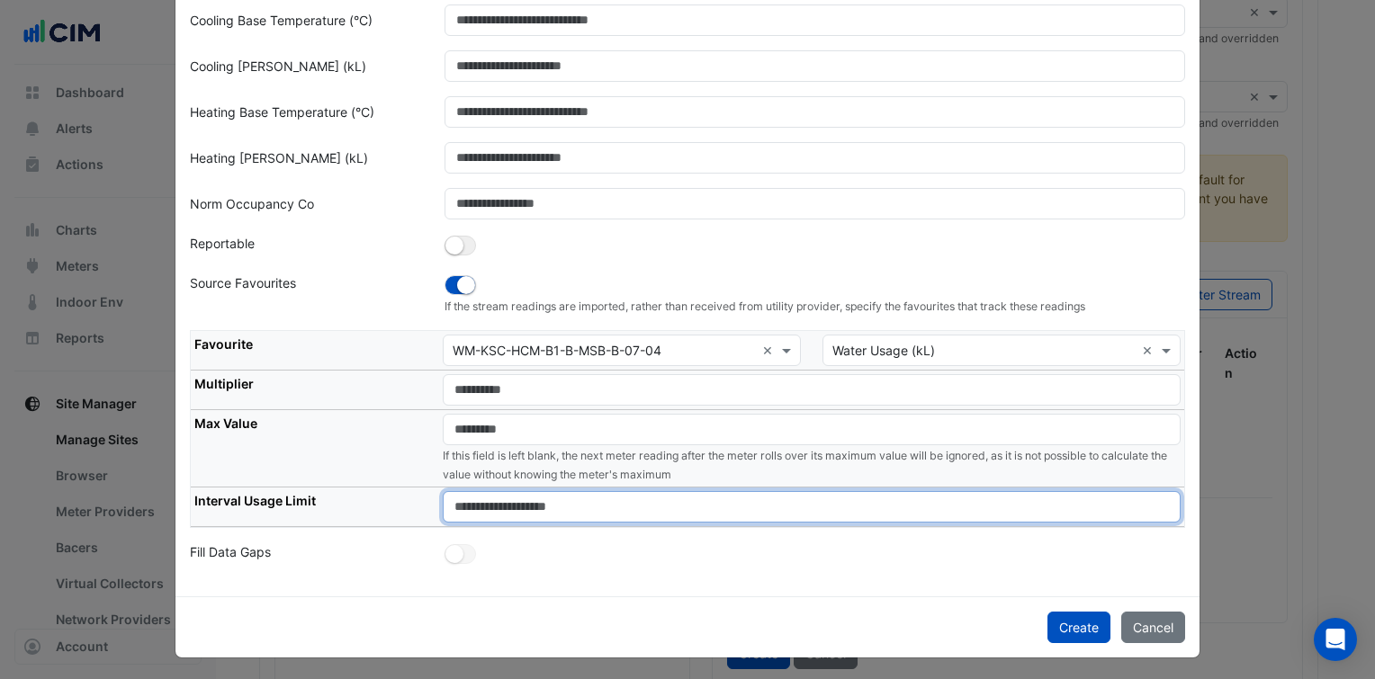
type input "****"
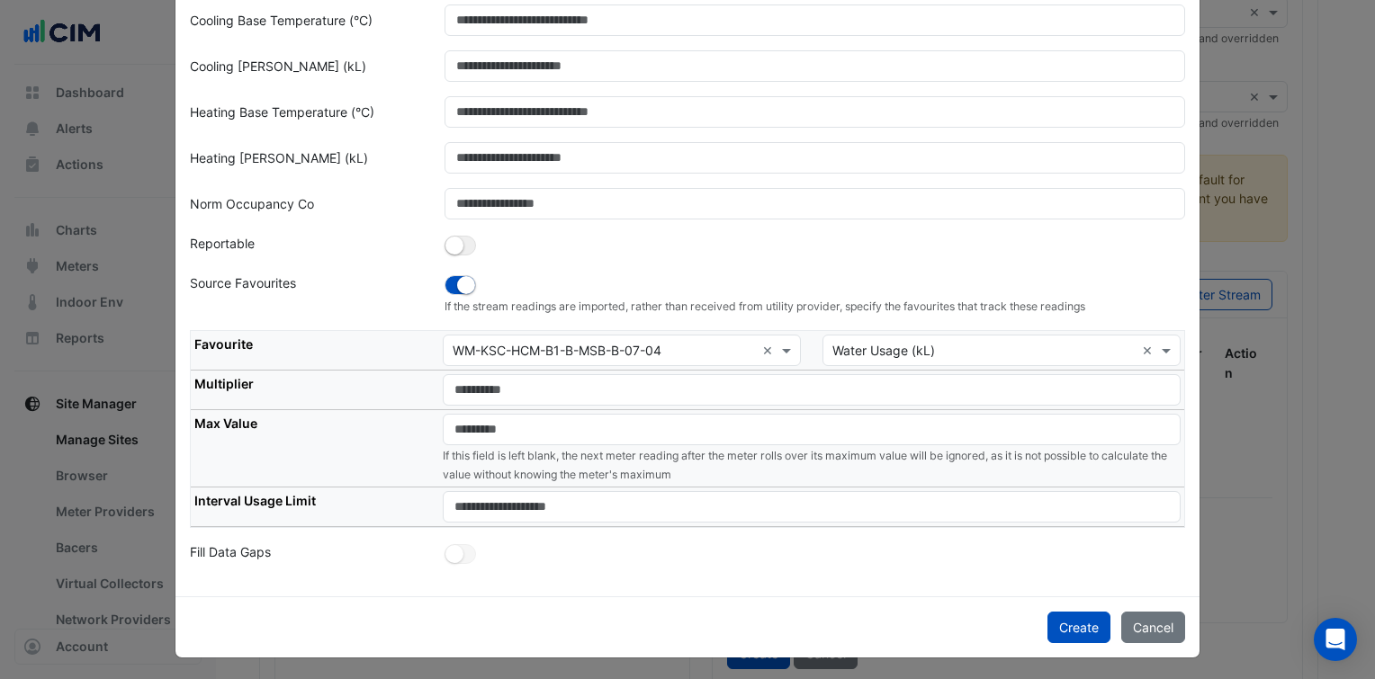
click at [866, 561] on div at bounding box center [815, 555] width 763 height 25
click at [1063, 623] on button "Create" at bounding box center [1079, 627] width 63 height 31
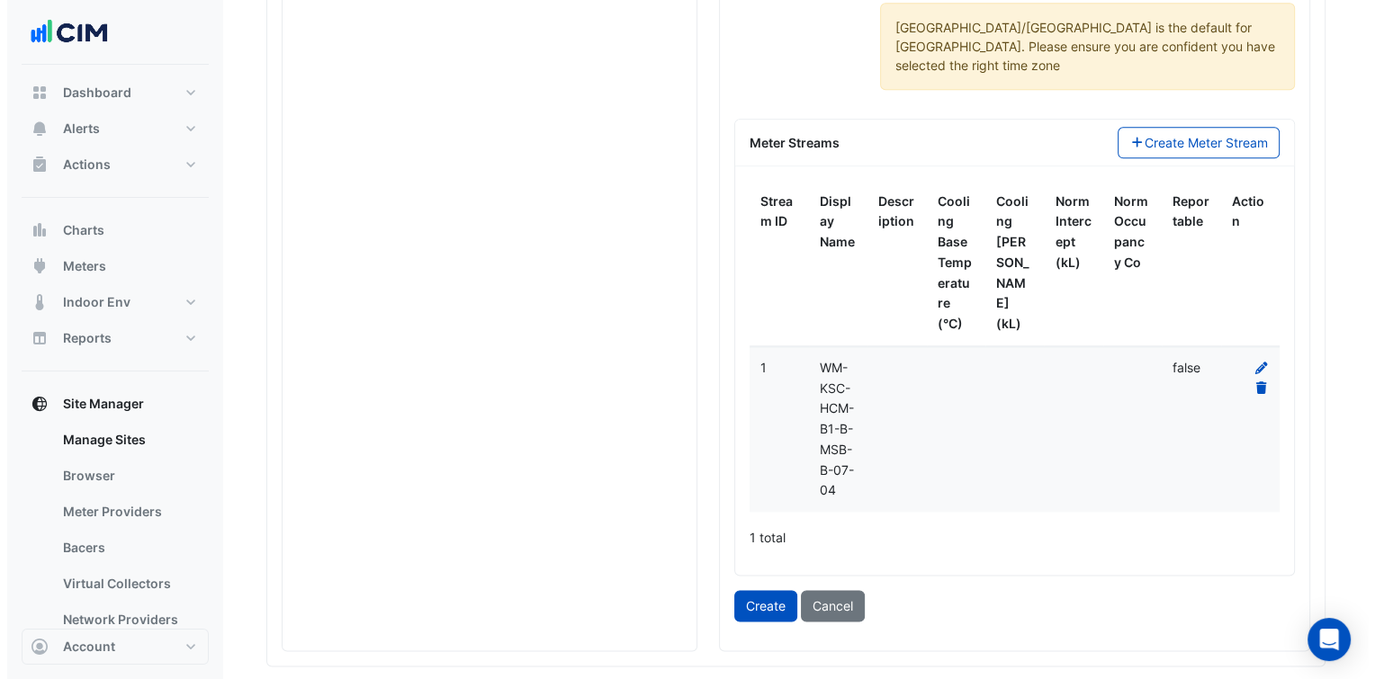
scroll to position [2167, 0]
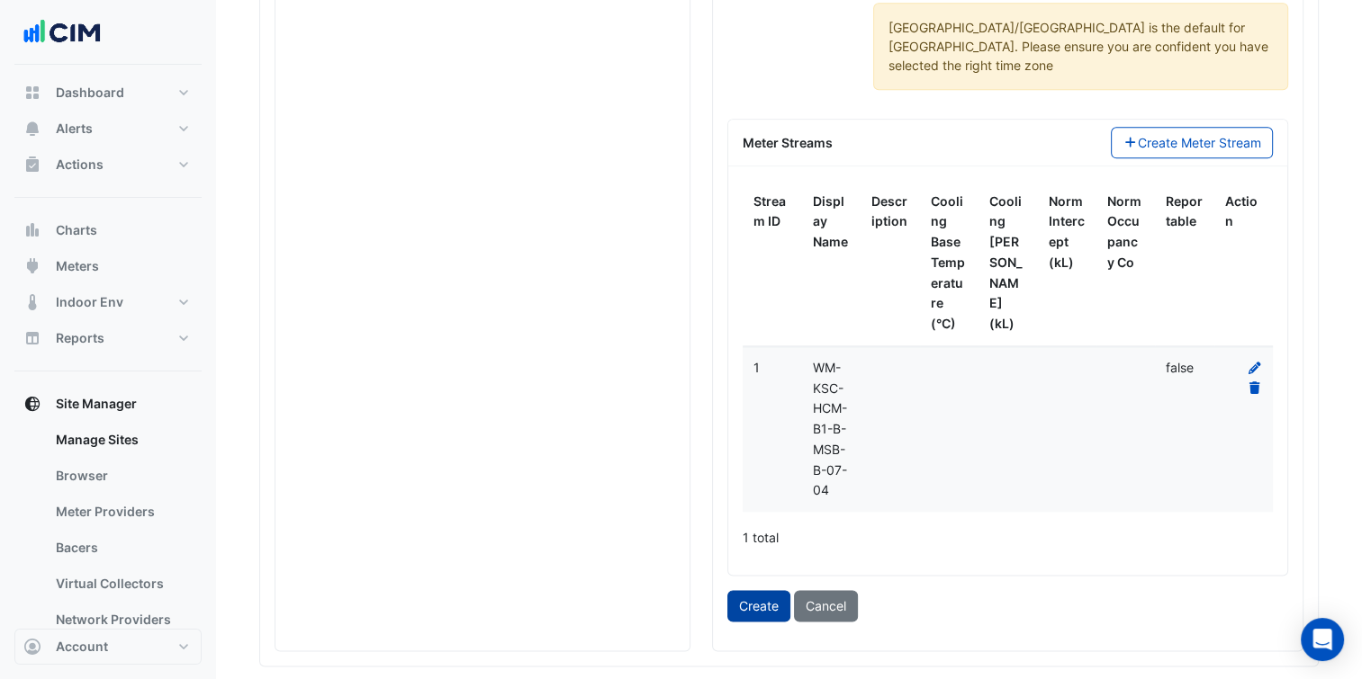
click at [759, 590] on button "Create" at bounding box center [758, 605] width 63 height 31
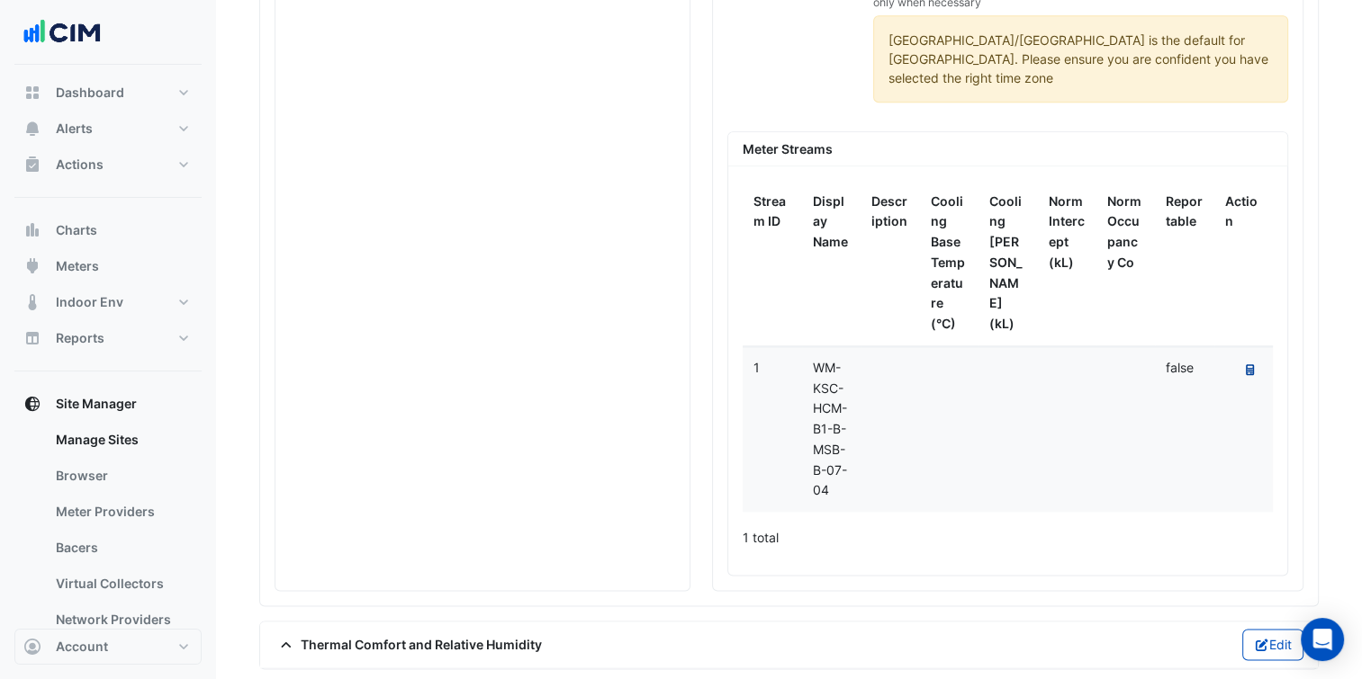
click at [1252, 364] on icon at bounding box center [1250, 369] width 8 height 11
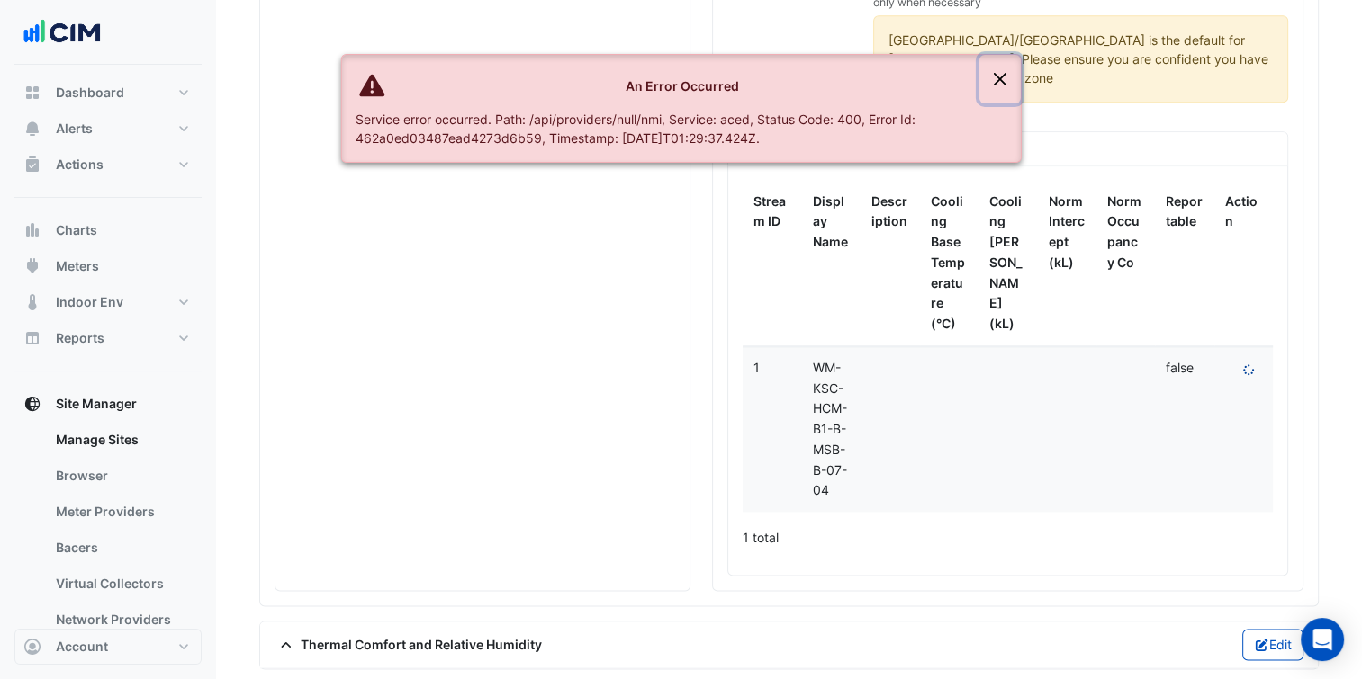
click at [994, 77] on button "Close" at bounding box center [999, 79] width 41 height 49
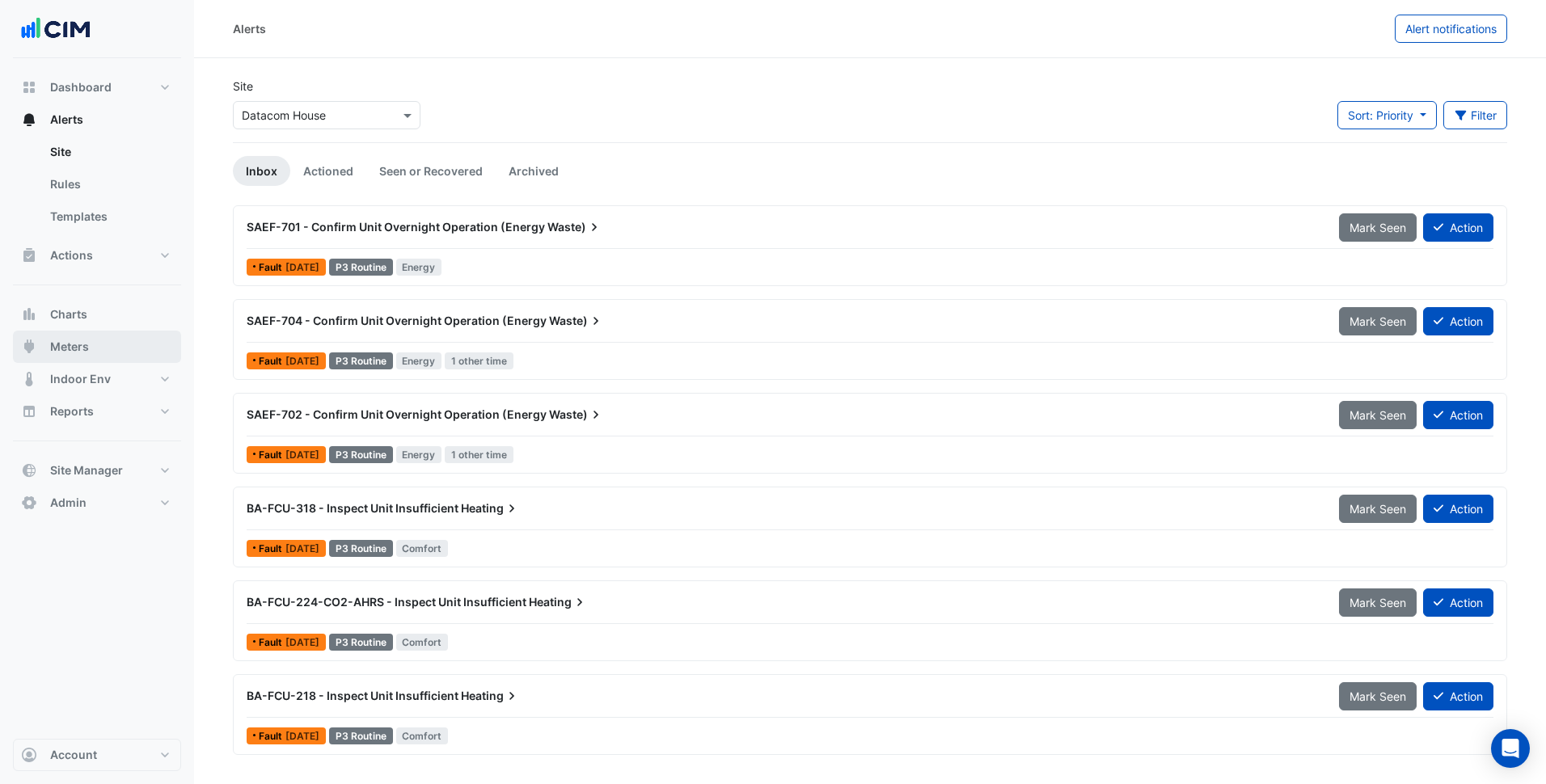
click at [83, 343] on span "Meters" at bounding box center [69, 347] width 39 height 16
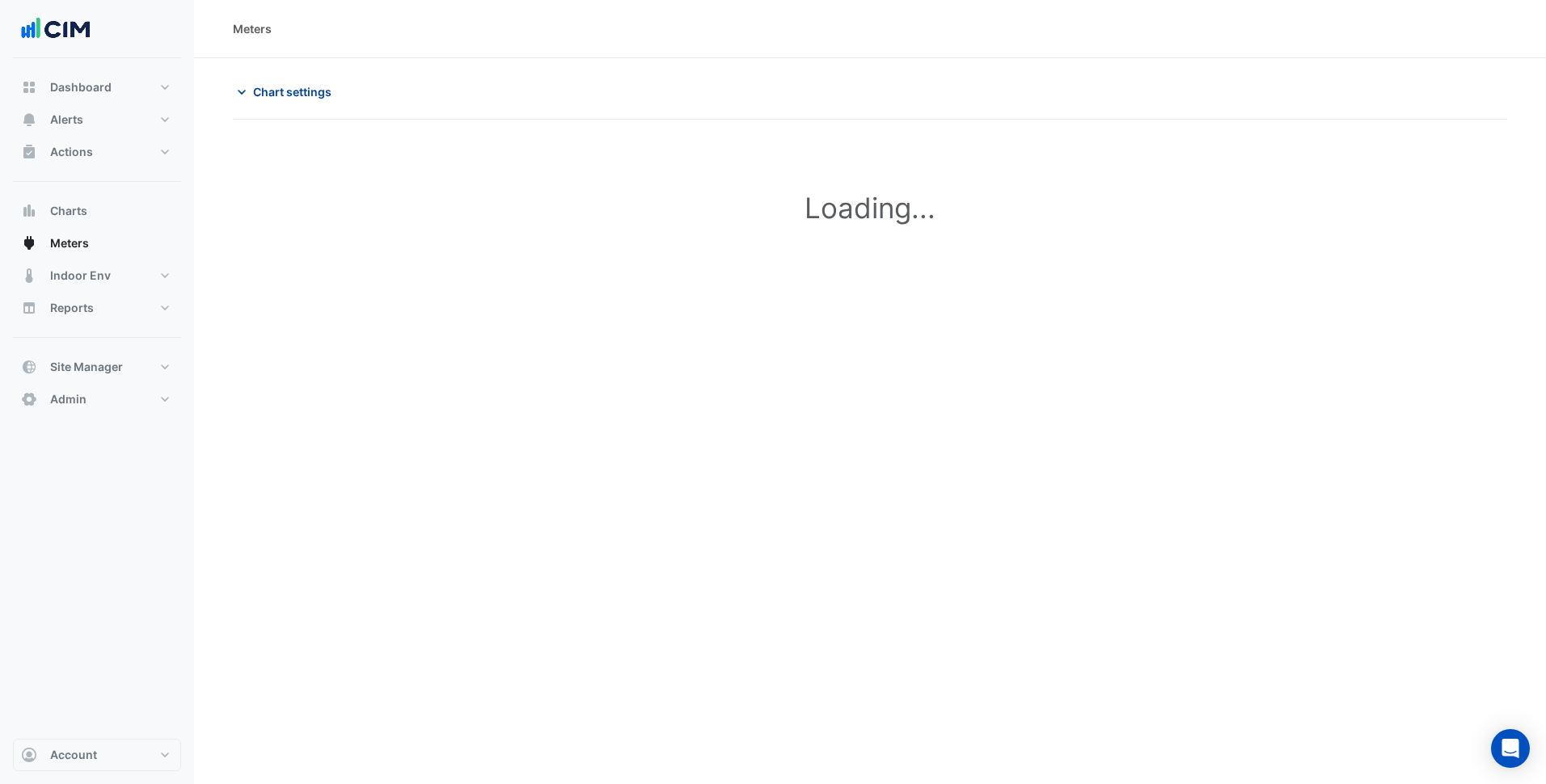
click at [303, 101] on button "Chart settings" at bounding box center [287, 91] width 109 height 28
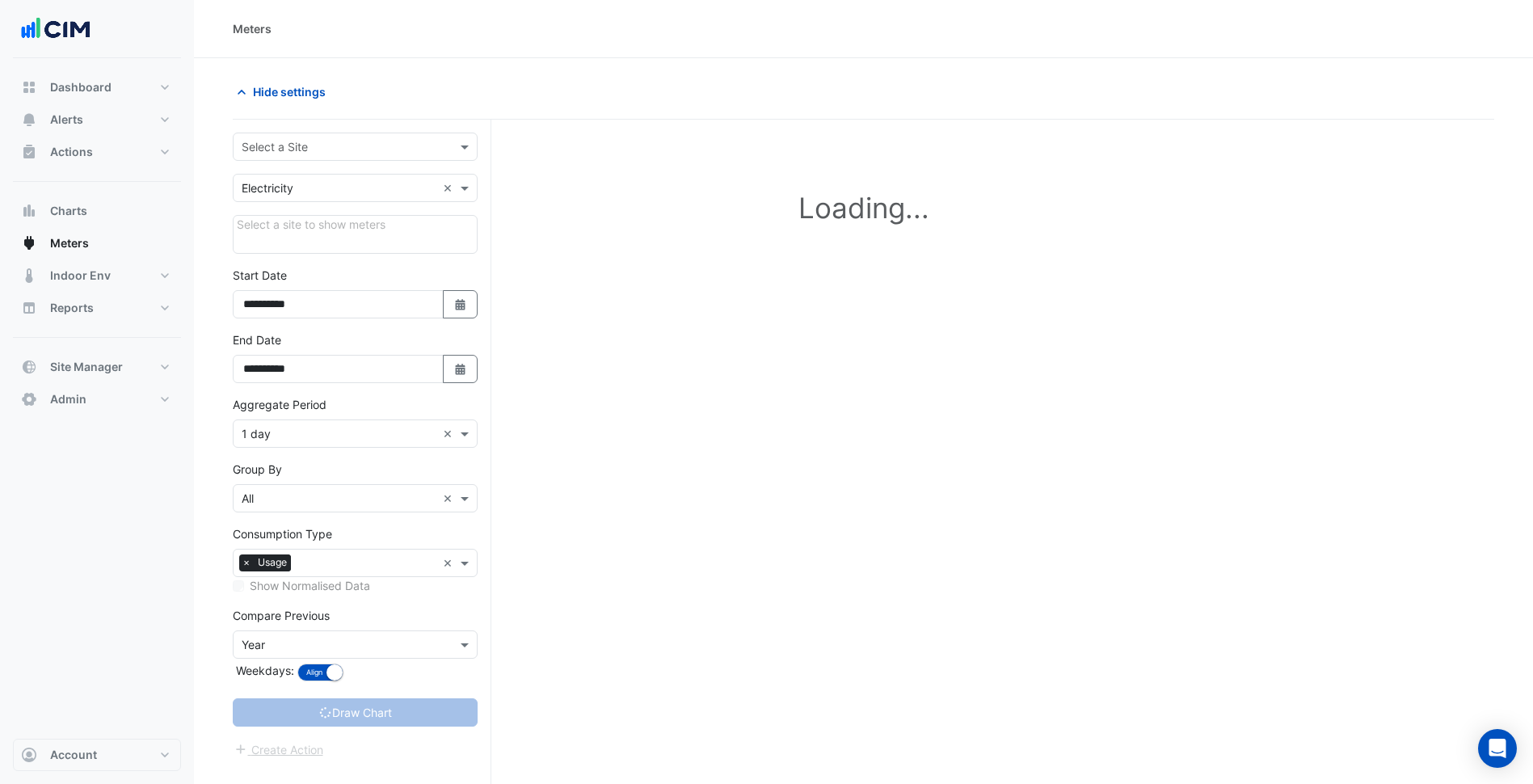
type input "**********"
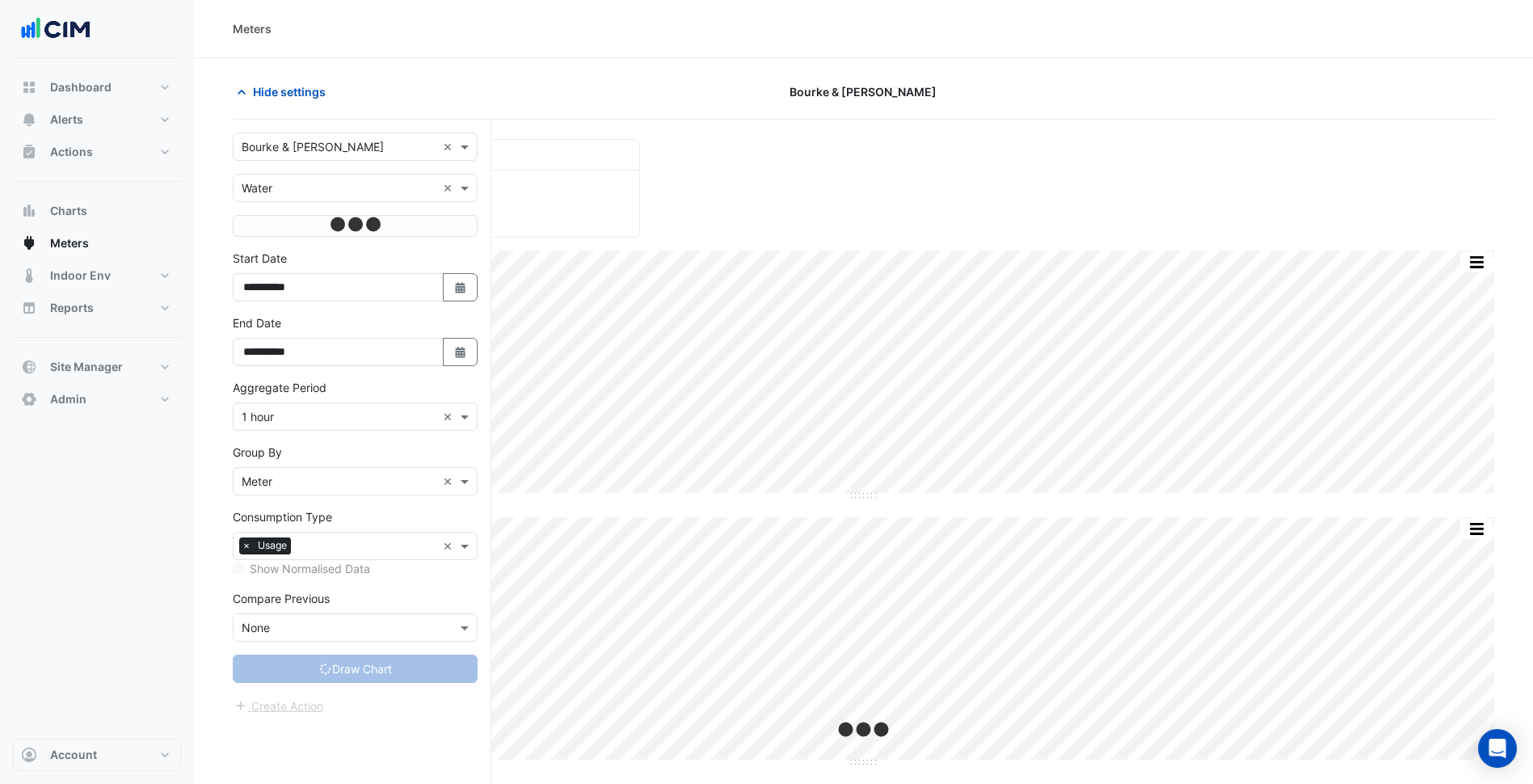
click at [293, 137] on div "Select a Site × Bourke & [PERSON_NAME] ×" at bounding box center [355, 146] width 245 height 28
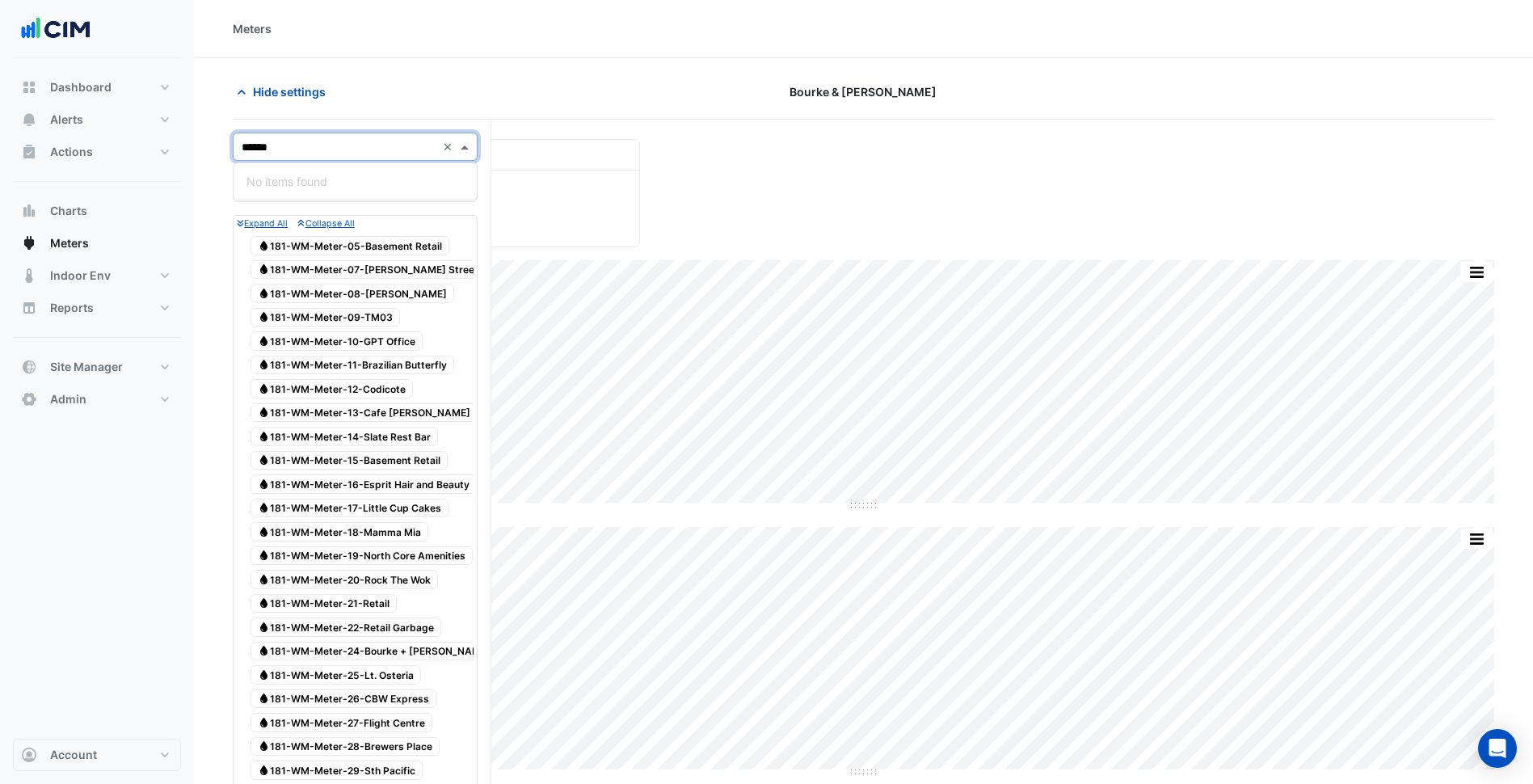
type input "*****"
click at [336, 214] on div "Marrickville Metro" at bounding box center [355, 205] width 243 height 23
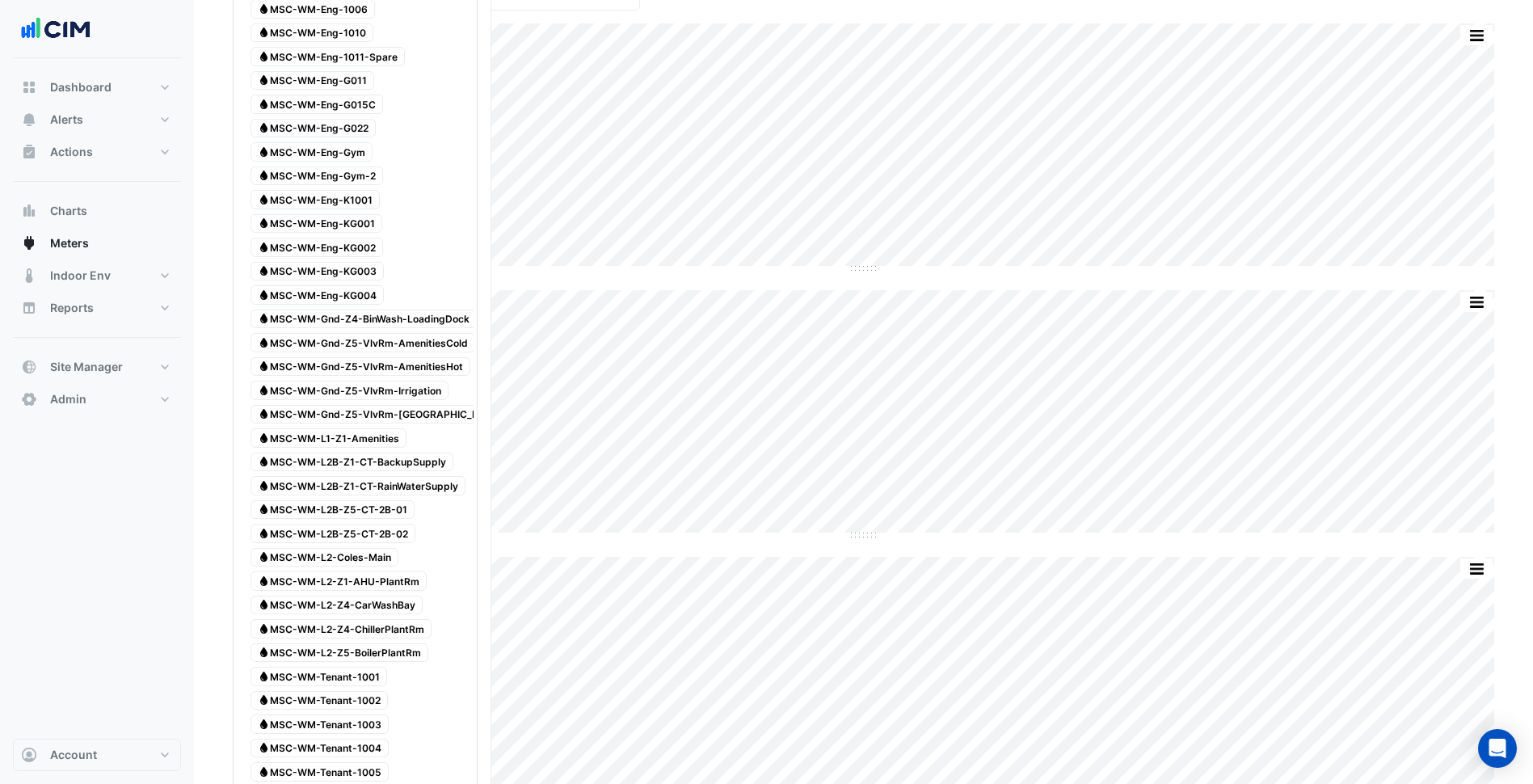
scroll to position [246, 0]
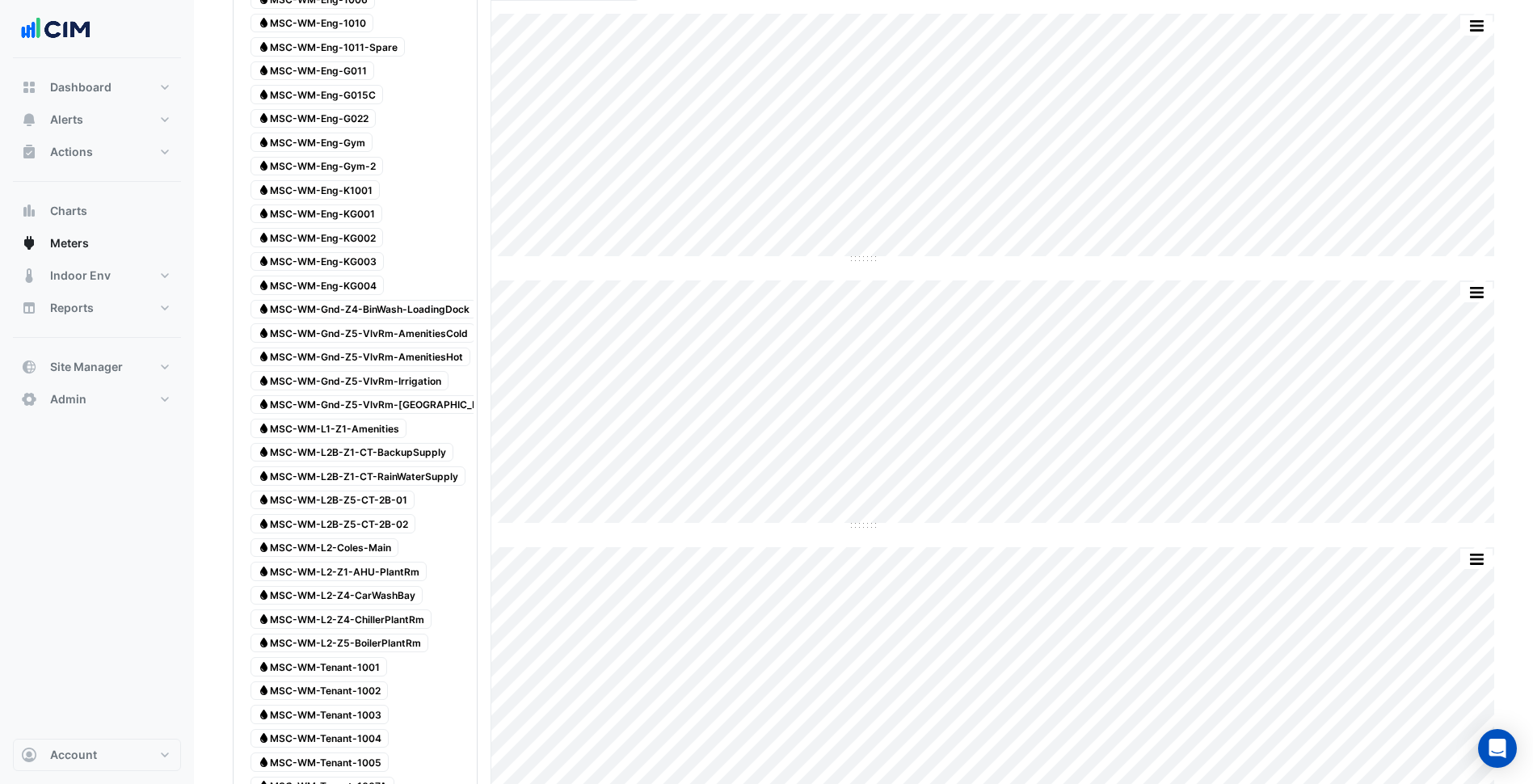
click at [337, 424] on span "Water MSC-WM-L1-Z1-Amenities" at bounding box center [329, 428] width 156 height 20
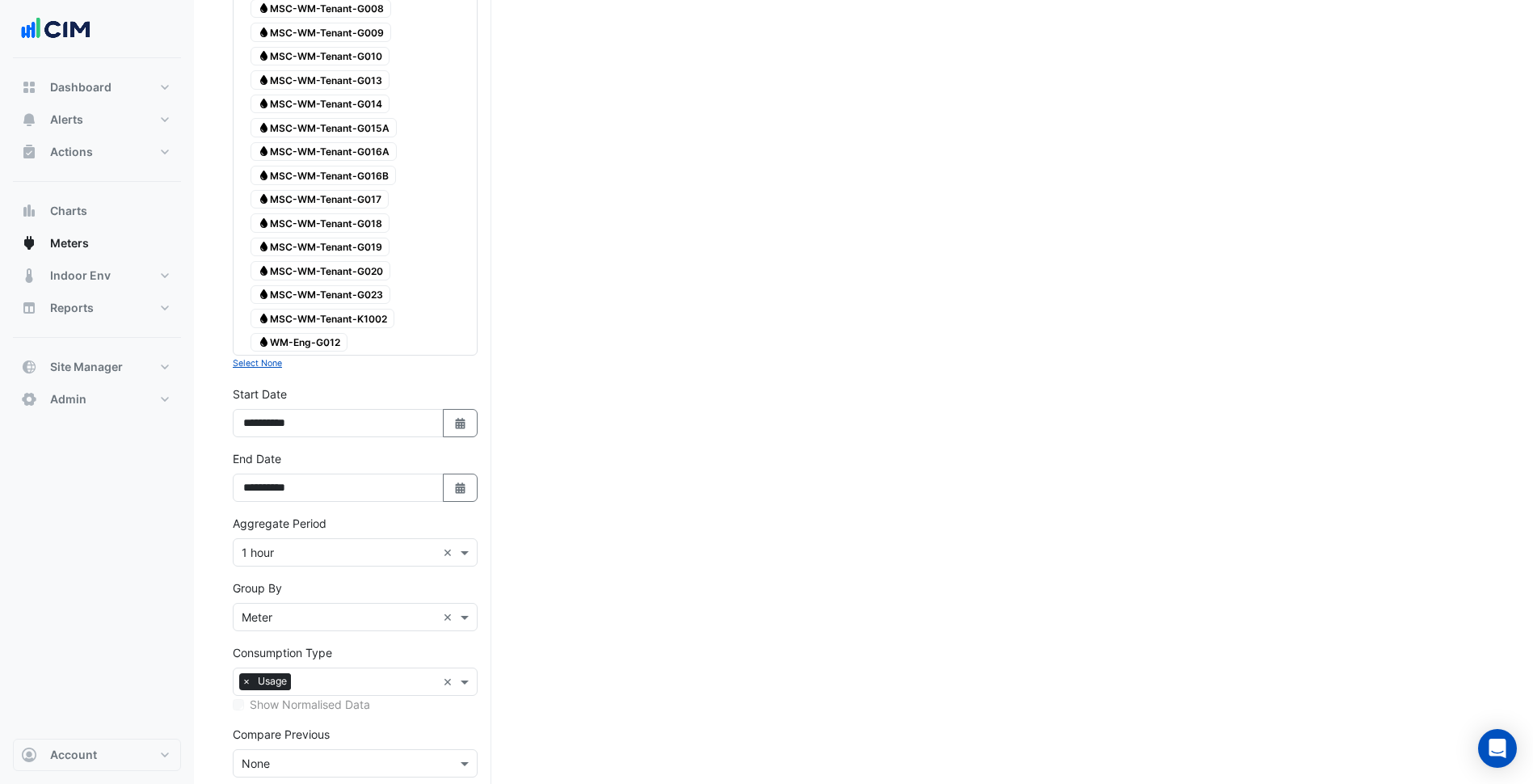
scroll to position [1450, 0]
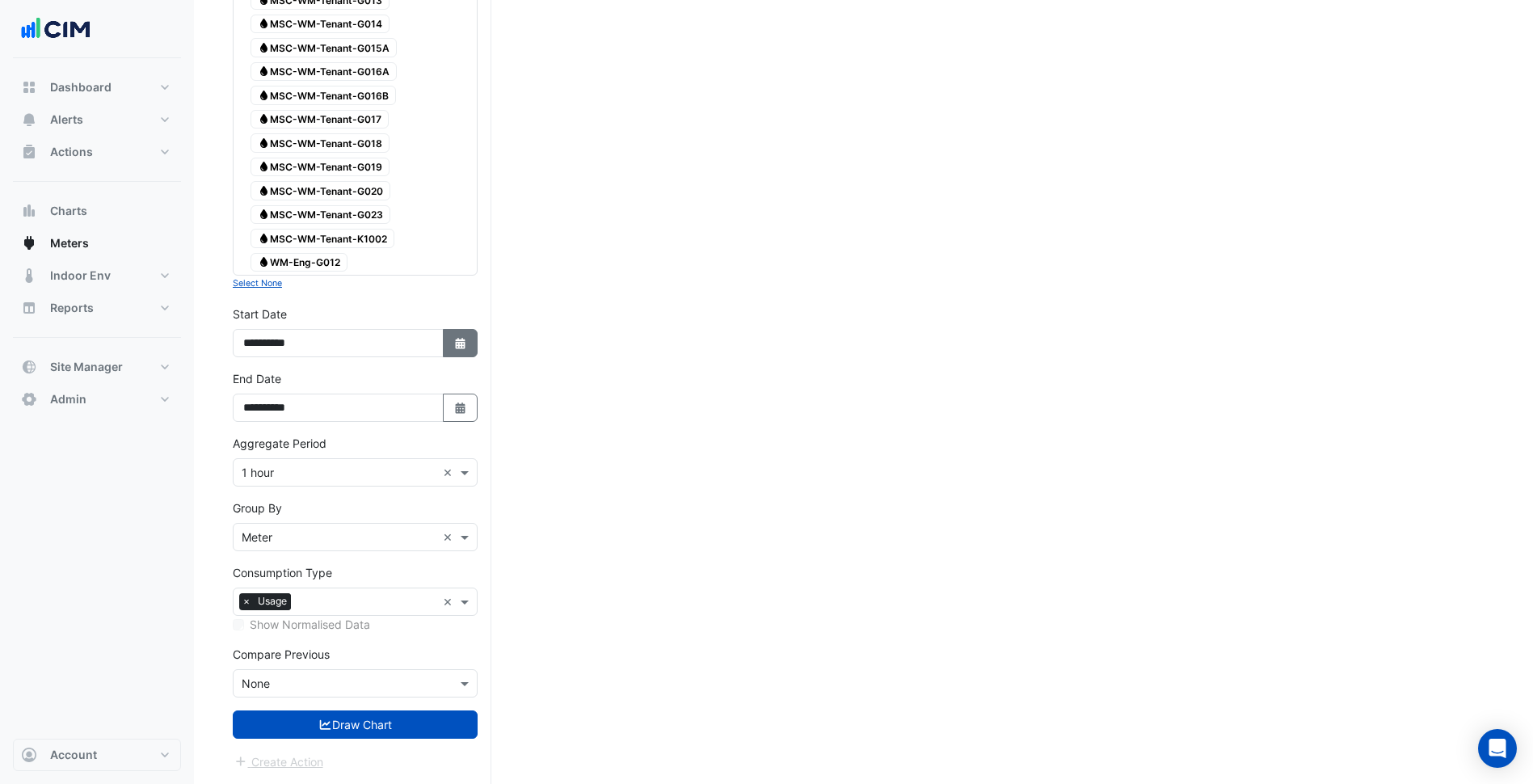
click at [472, 341] on button "Select Date" at bounding box center [461, 342] width 36 height 28
select select "*"
select select "****"
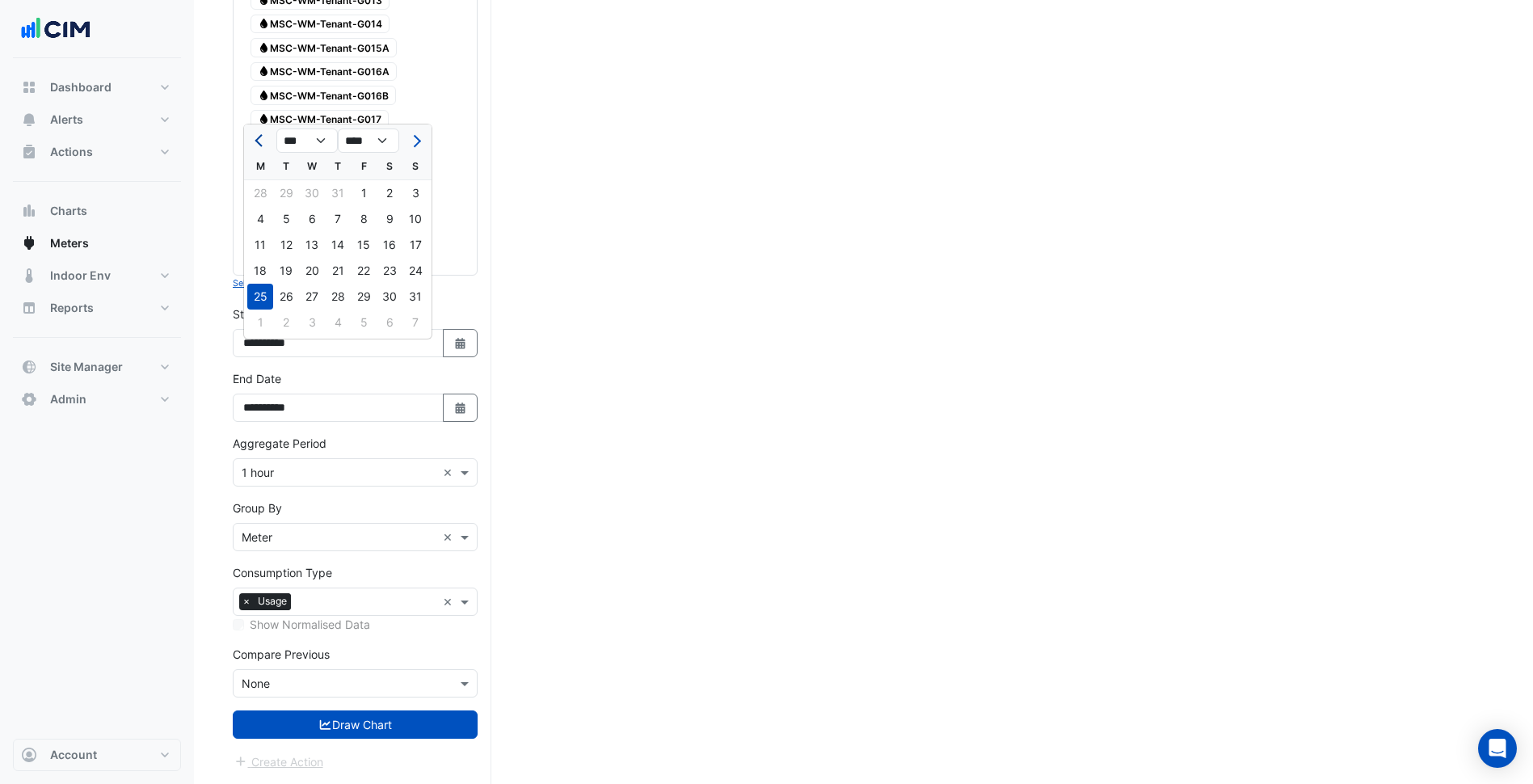
click at [258, 128] on button "Previous month" at bounding box center [260, 140] width 20 height 26
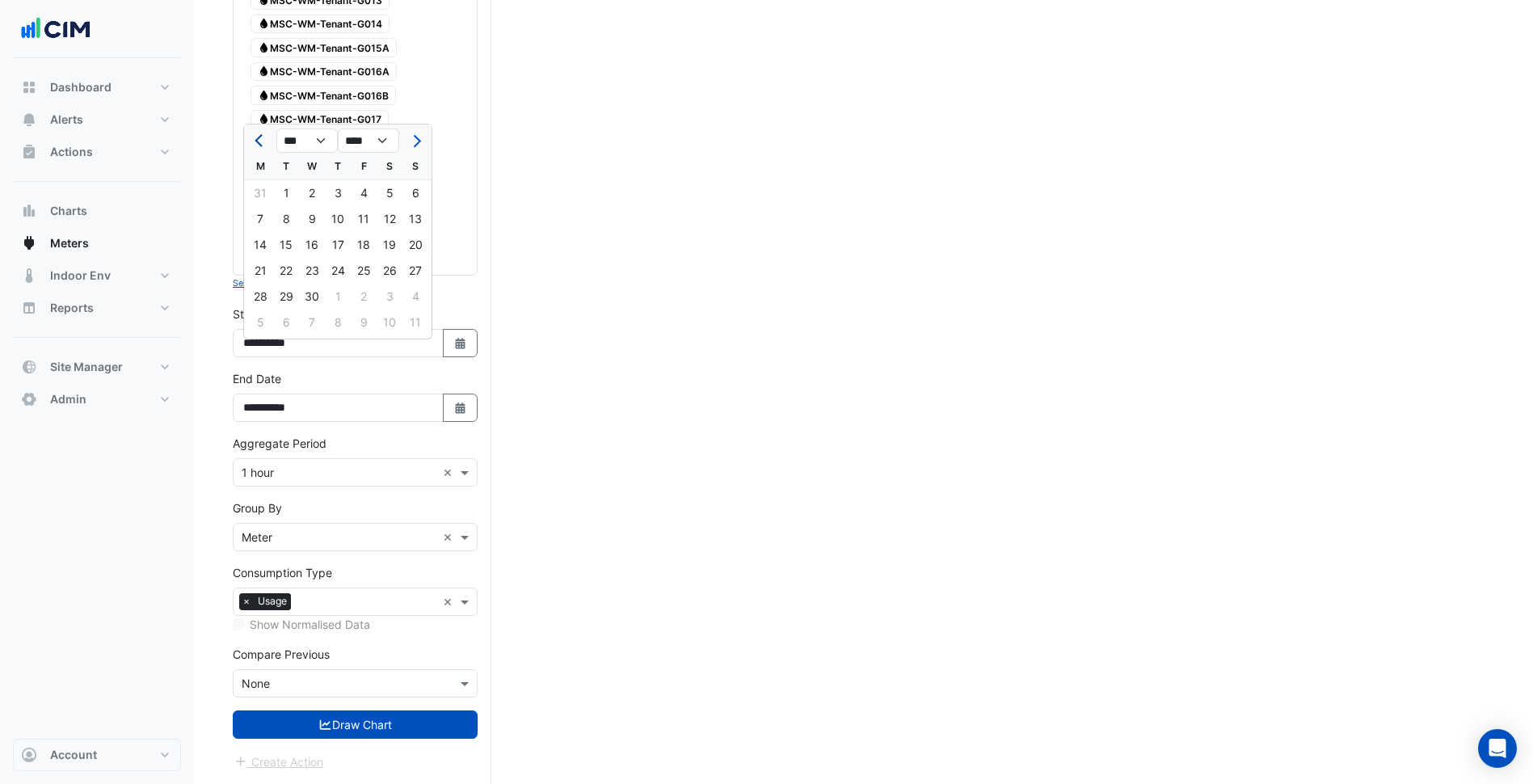
click at [258, 128] on button "Previous month" at bounding box center [260, 140] width 20 height 26
select select "**"
select select "****"
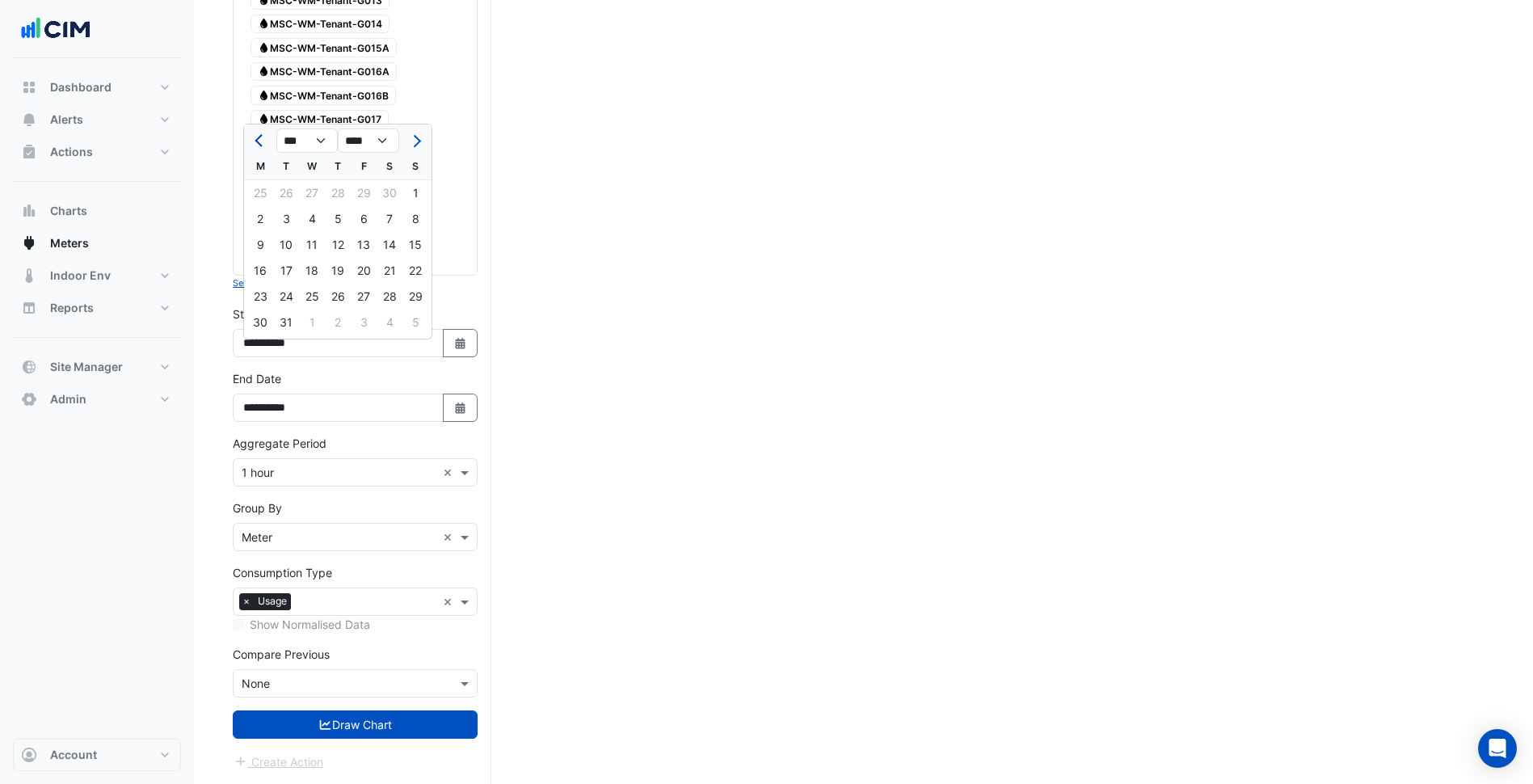
click at [258, 128] on button "Previous month" at bounding box center [260, 140] width 20 height 26
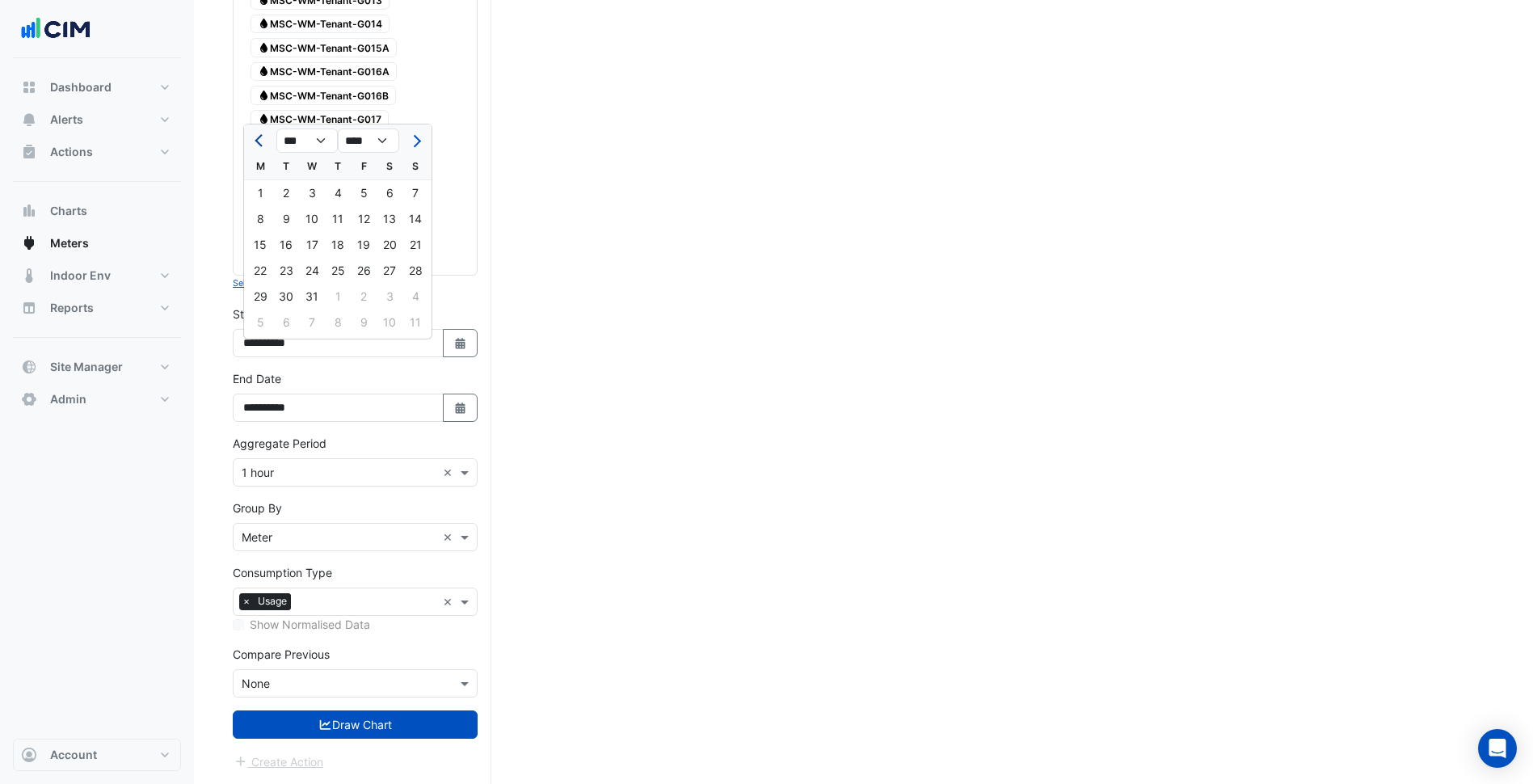
click at [258, 128] on button "Previous month" at bounding box center [260, 140] width 20 height 26
select select "*"
click at [392, 191] on div "1" at bounding box center [389, 193] width 26 height 26
type input "**********"
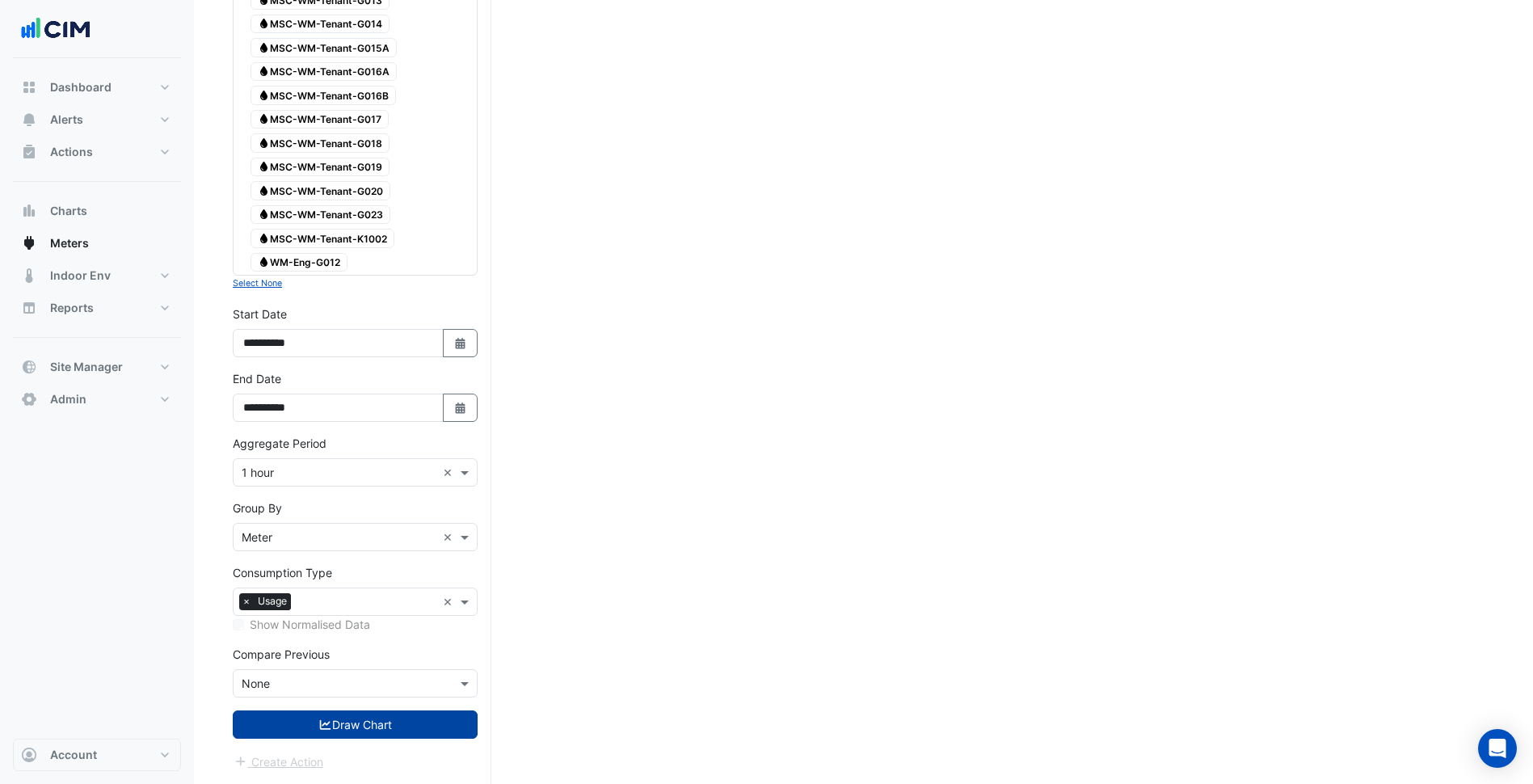
click at [390, 726] on button "Draw Chart" at bounding box center [355, 724] width 245 height 28
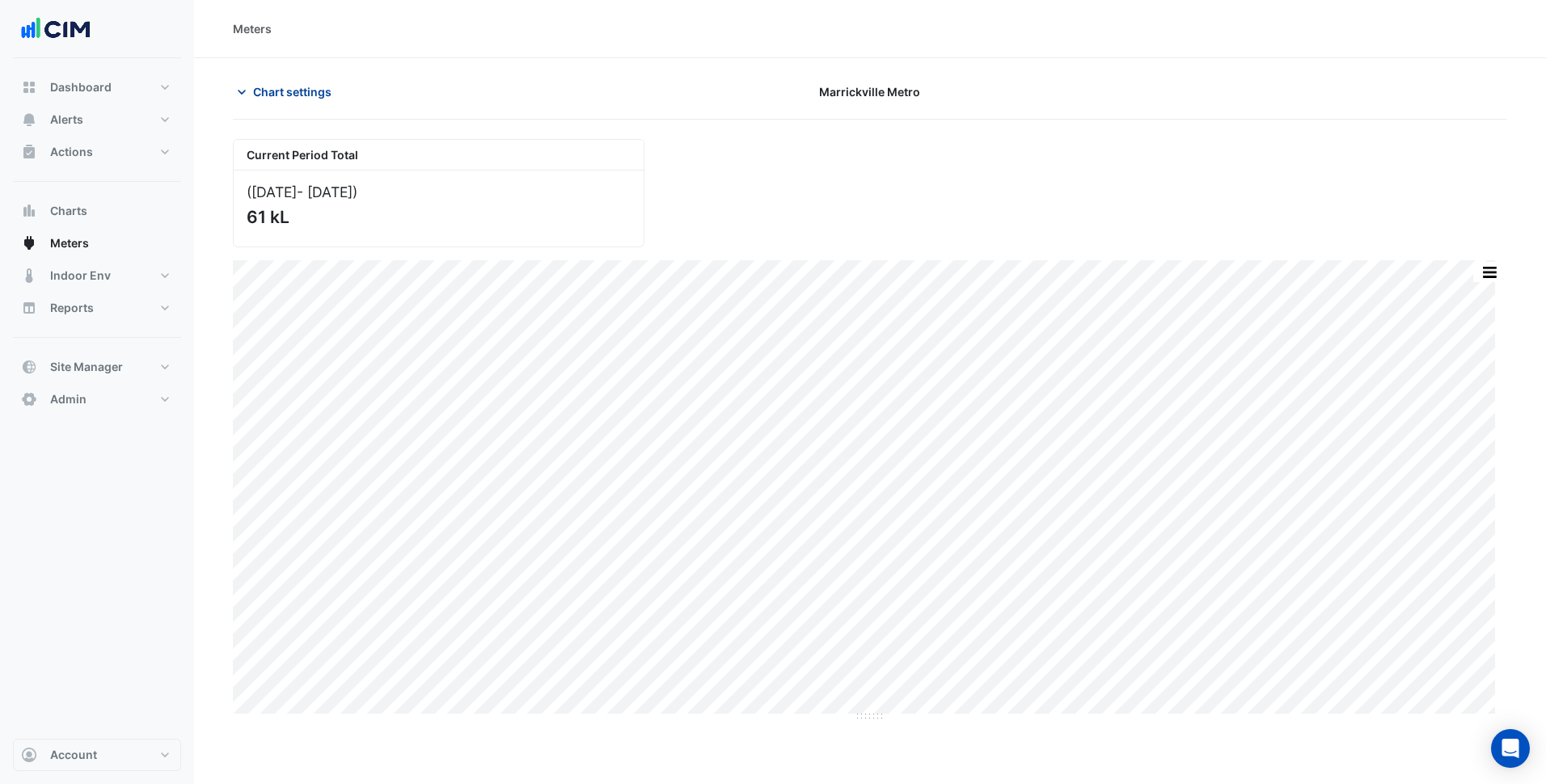
click at [287, 76] on section "Chart settings Marrickville Metro Current Period Total (01 Jun 24 - 07 Sep 25 )…" at bounding box center [870, 390] width 1352 height 664
click at [288, 94] on span "Chart settings" at bounding box center [292, 92] width 78 height 17
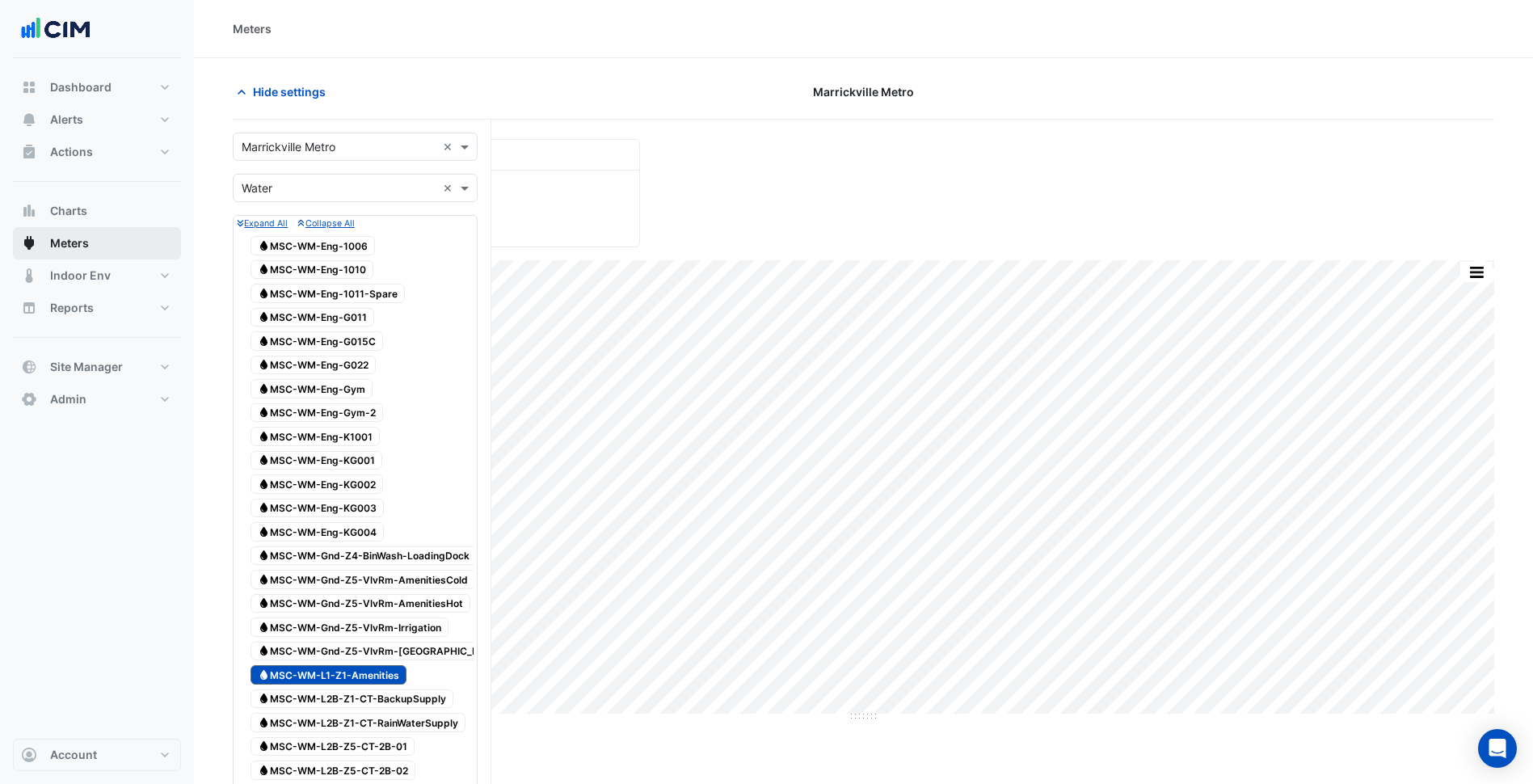
click at [82, 229] on button "Meters" at bounding box center [96, 243] width 168 height 32
click at [93, 217] on button "Charts" at bounding box center [96, 211] width 168 height 32
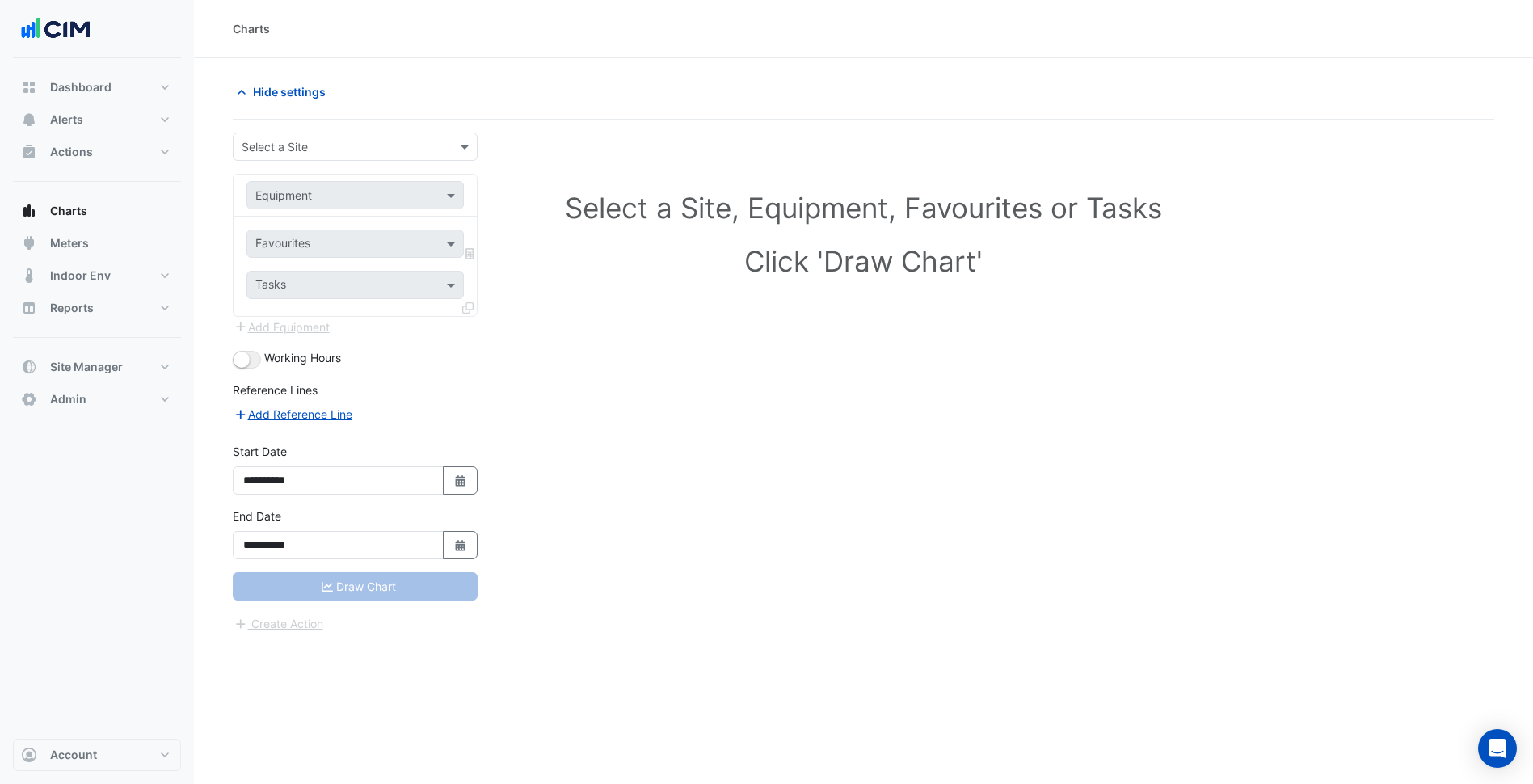
click at [285, 140] on input "text" at bounding box center [339, 147] width 195 height 17
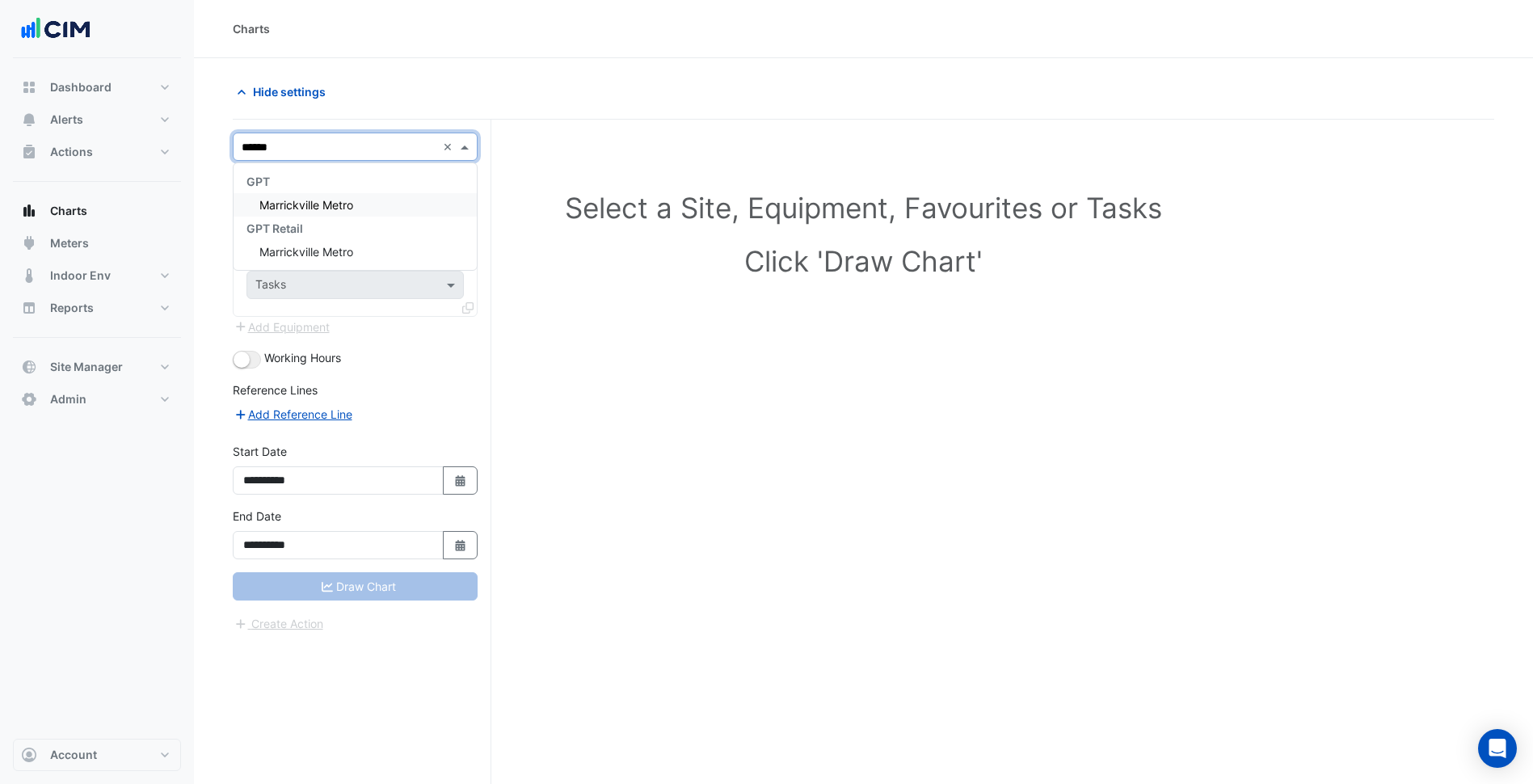
type input "*******"
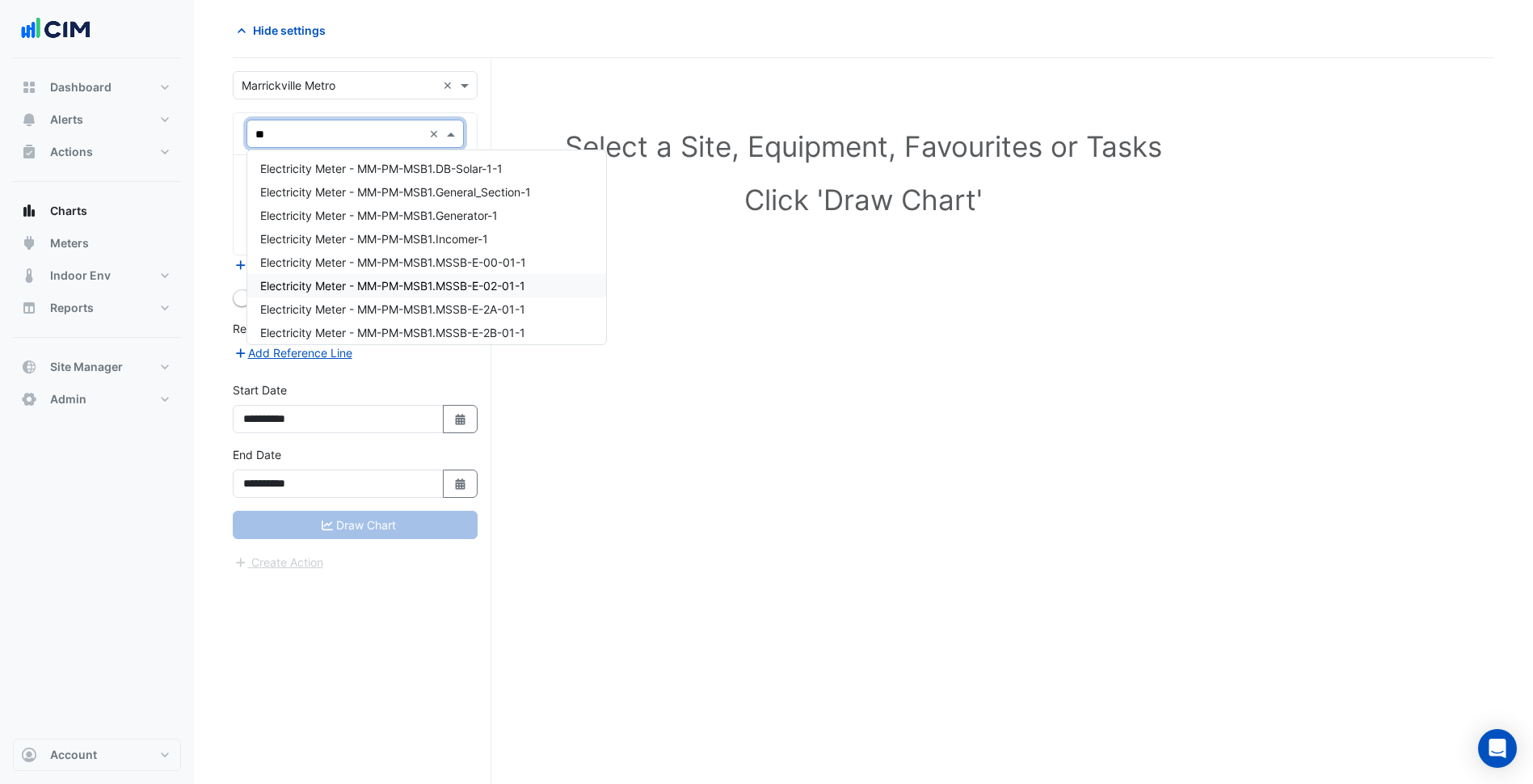
type input "*"
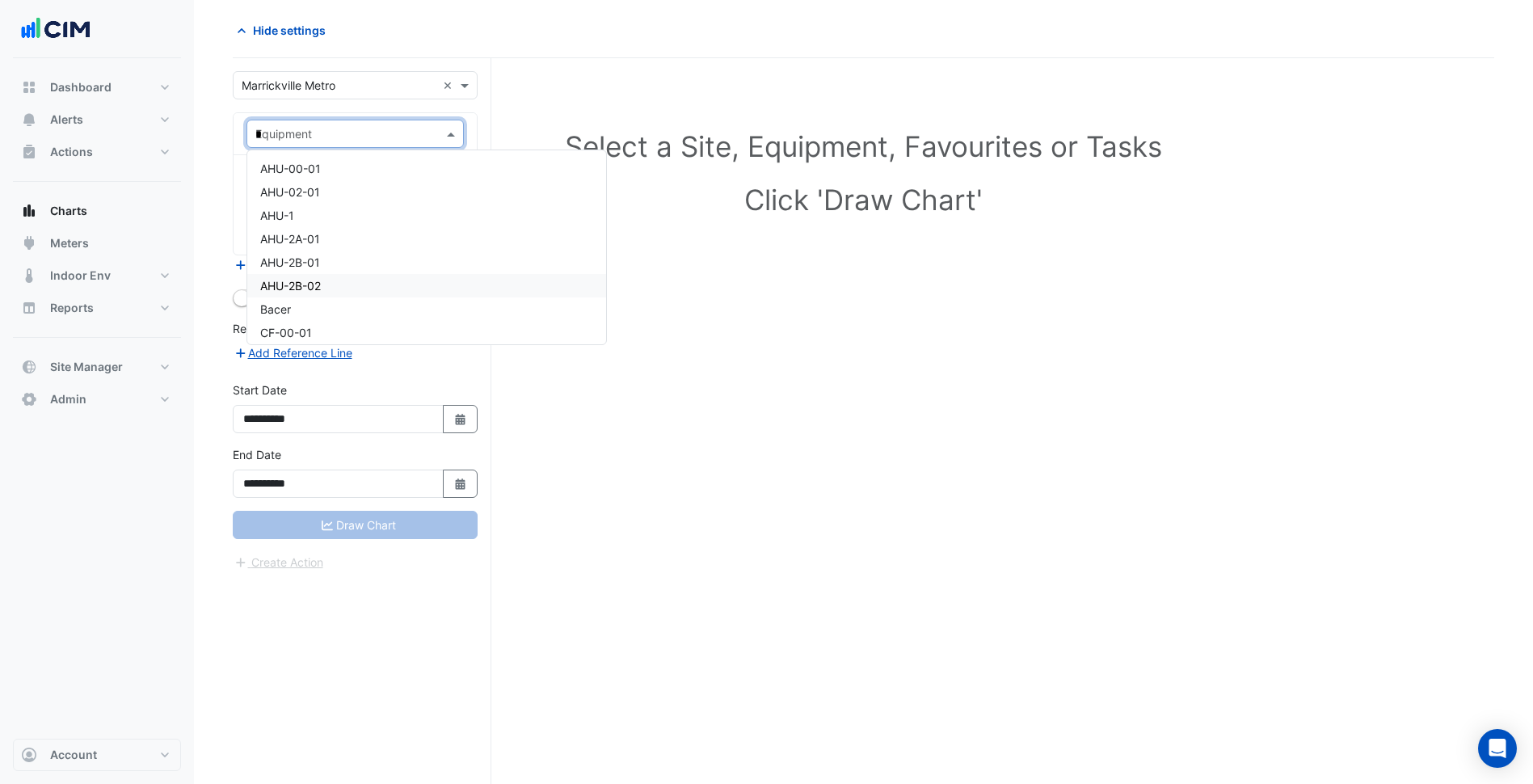
type input "**"
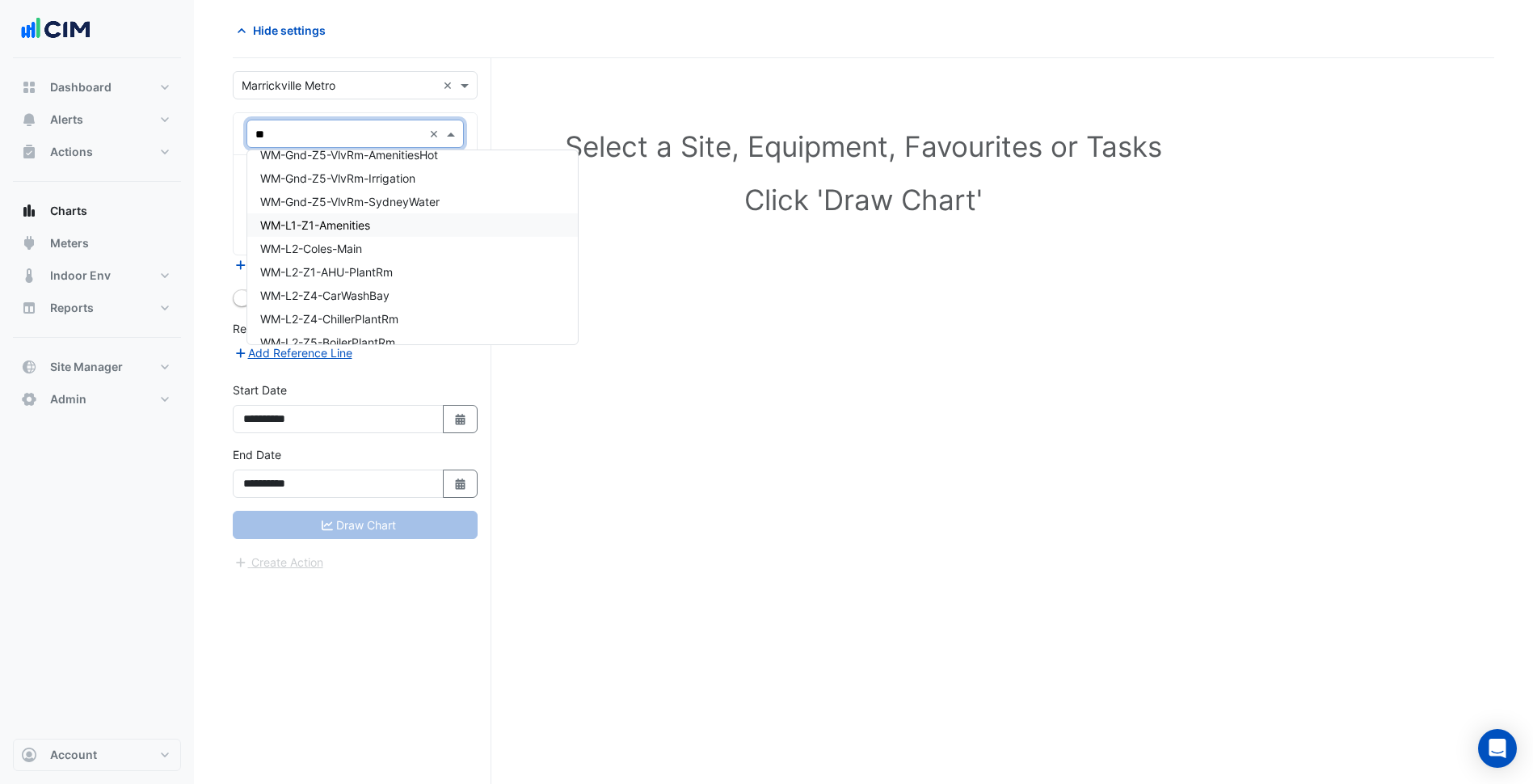
click at [378, 230] on div "WM-L1-Z1-Amenities" at bounding box center [412, 225] width 330 height 23
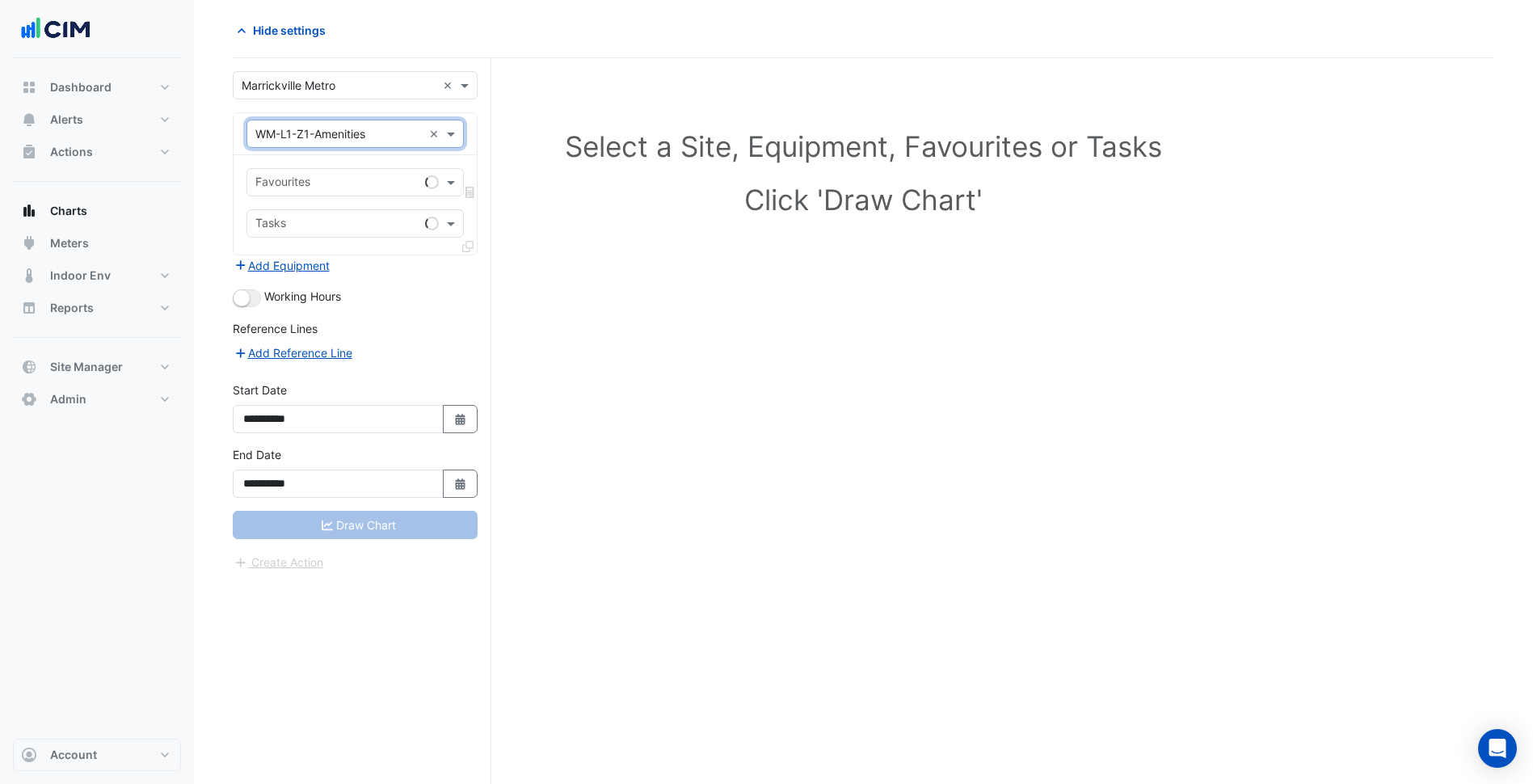
click at [339, 184] on input "text" at bounding box center [337, 183] width 163 height 17
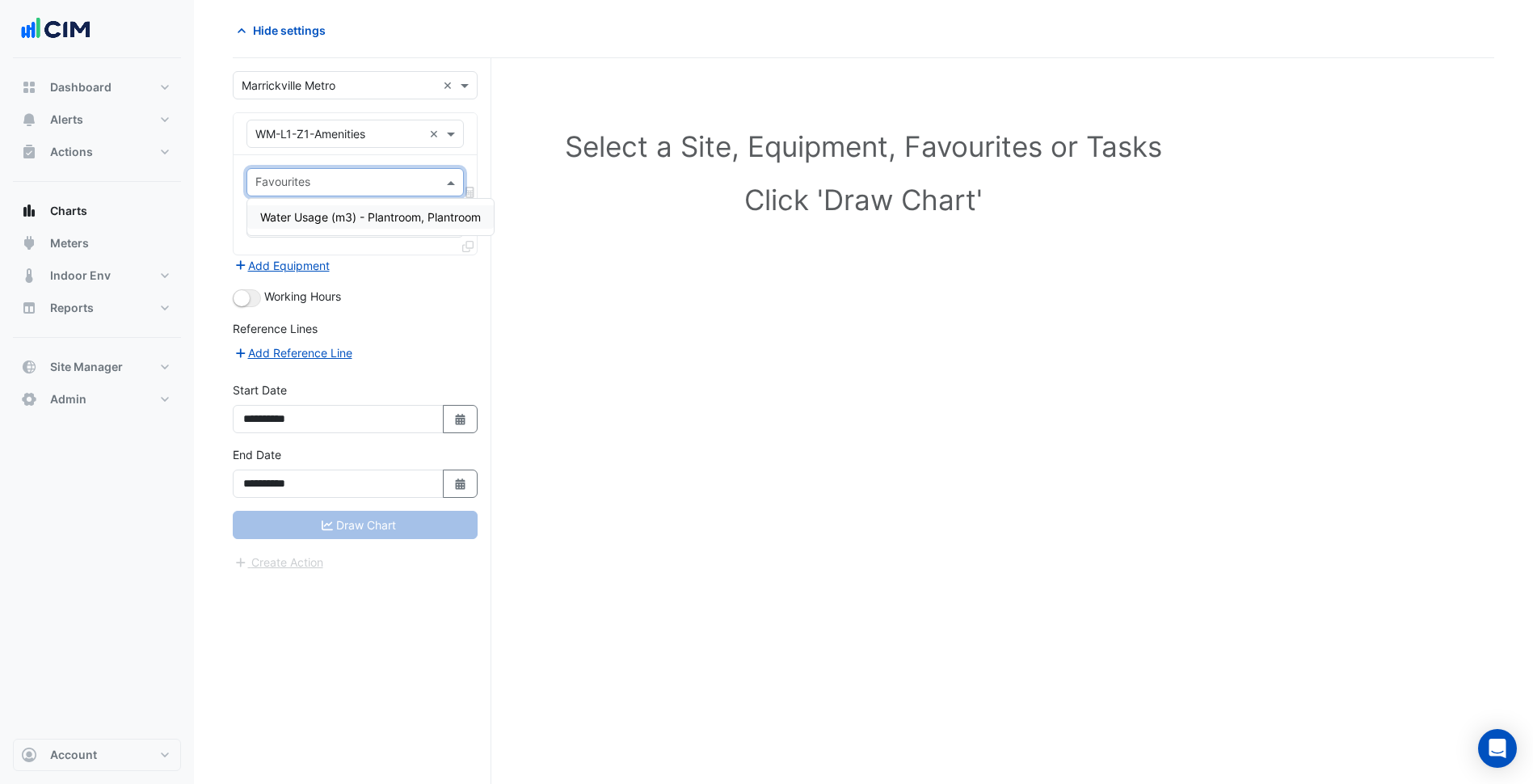
click at [343, 213] on span "Water Usage (m3) - Plantroom, Plantroom" at bounding box center [371, 216] width 221 height 13
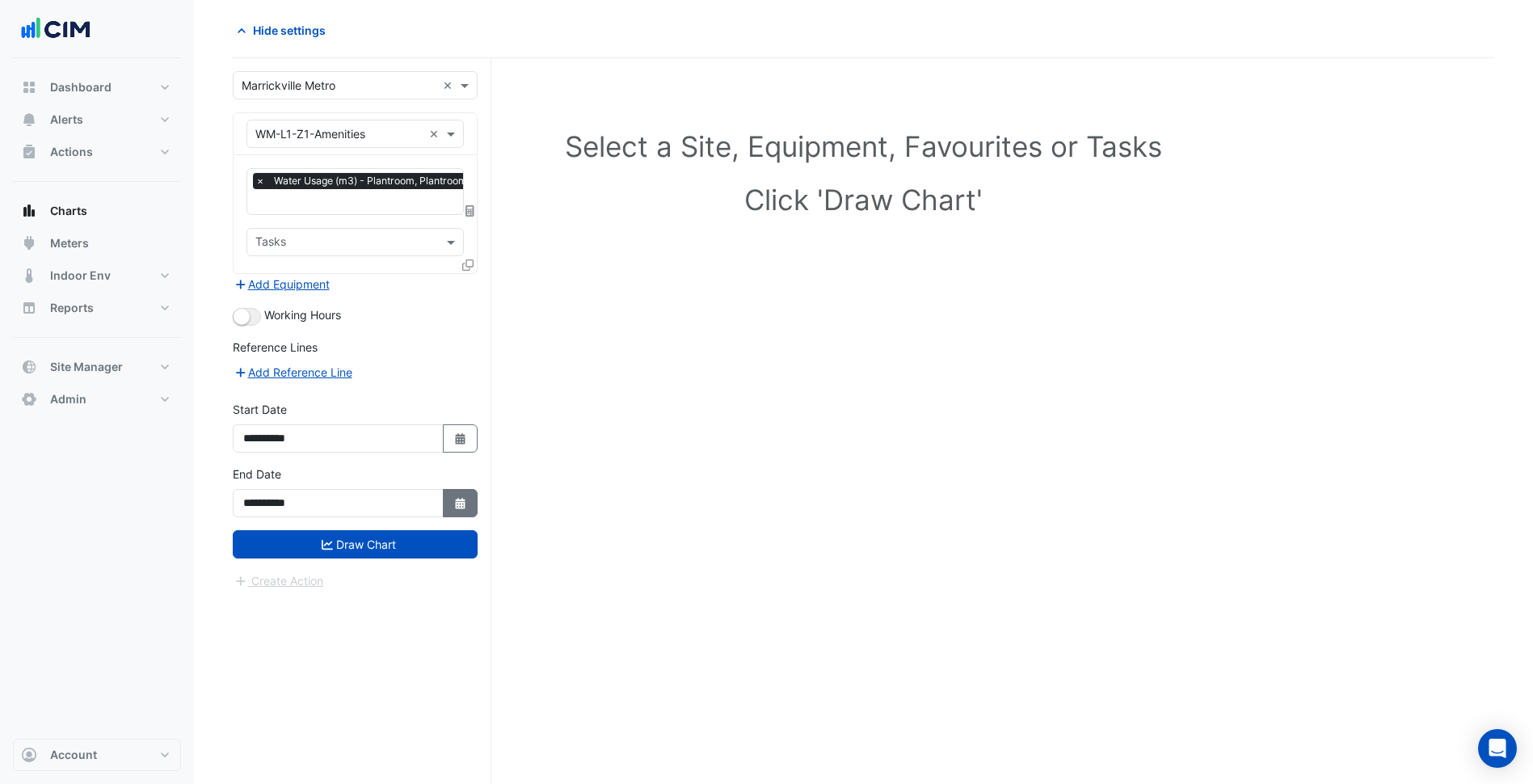
click at [461, 490] on button "Select Date" at bounding box center [461, 502] width 36 height 28
select select "*"
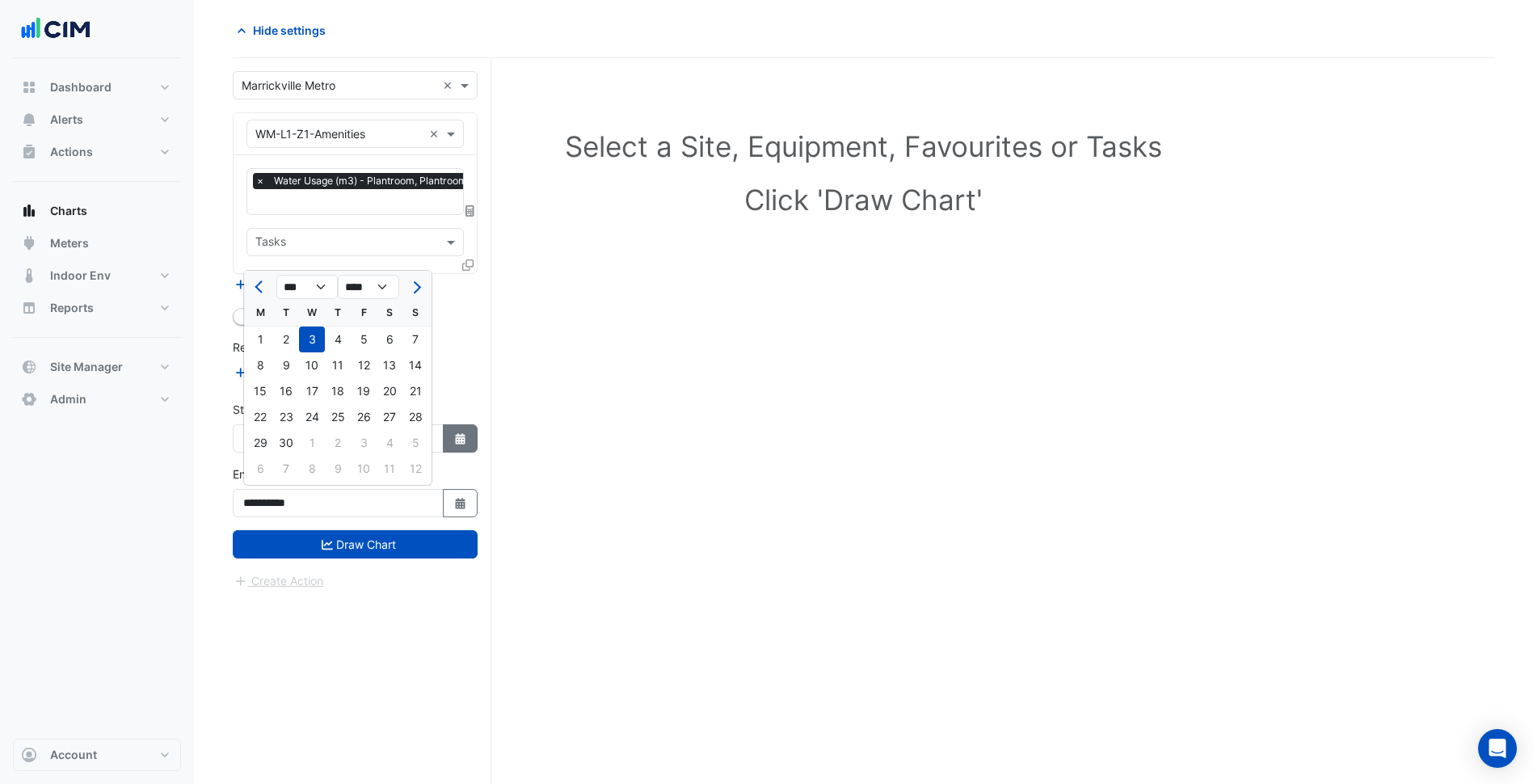
click at [470, 441] on button "Select Date" at bounding box center [461, 437] width 36 height 28
select select "*"
select select "****"
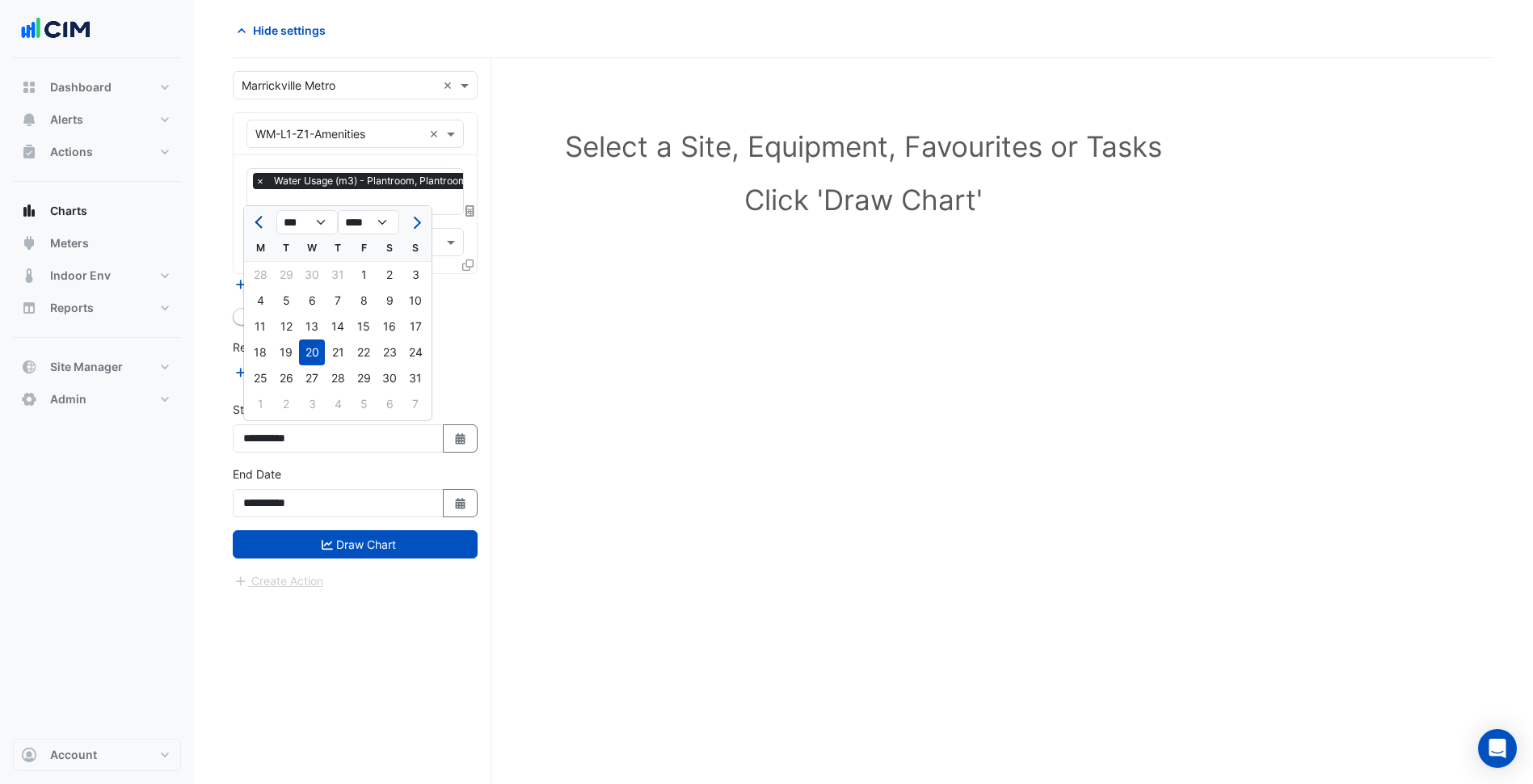
click at [264, 230] on button "Previous month" at bounding box center [260, 222] width 20 height 26
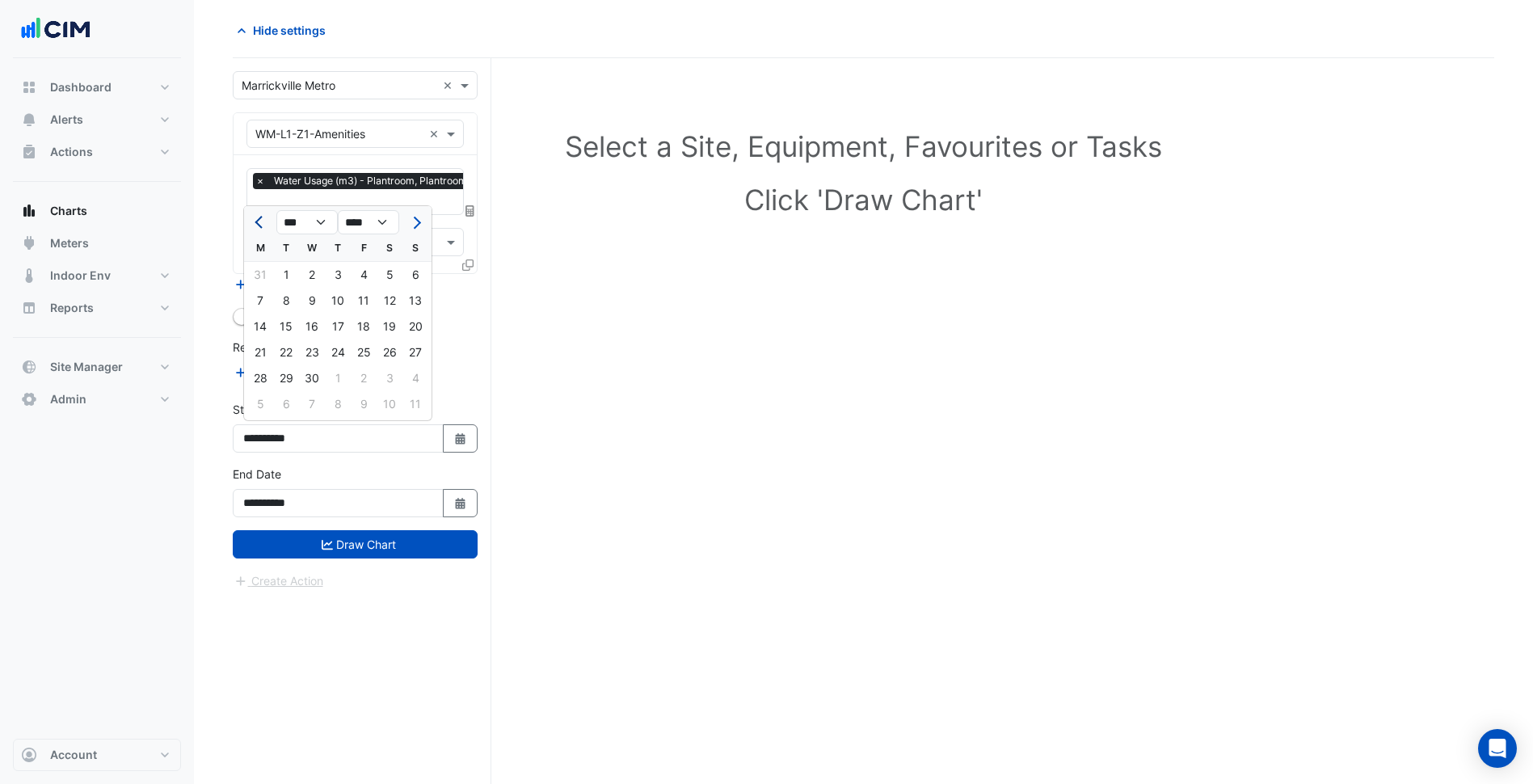
select select "*"
click at [257, 201] on input "text" at bounding box center [357, 203] width 220 height 17
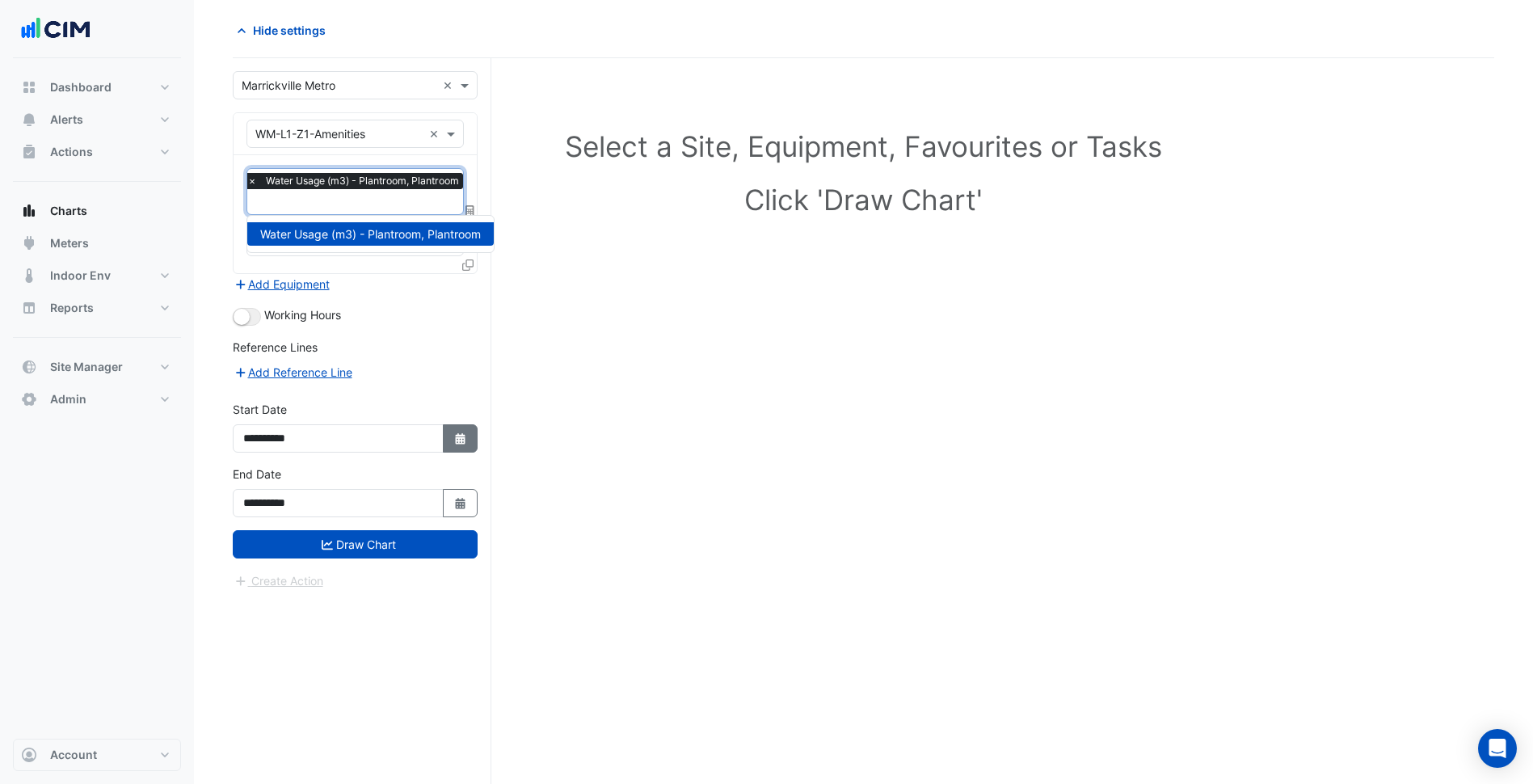
click at [443, 424] on button "Select Date" at bounding box center [461, 437] width 36 height 28
select select "*"
select select "****"
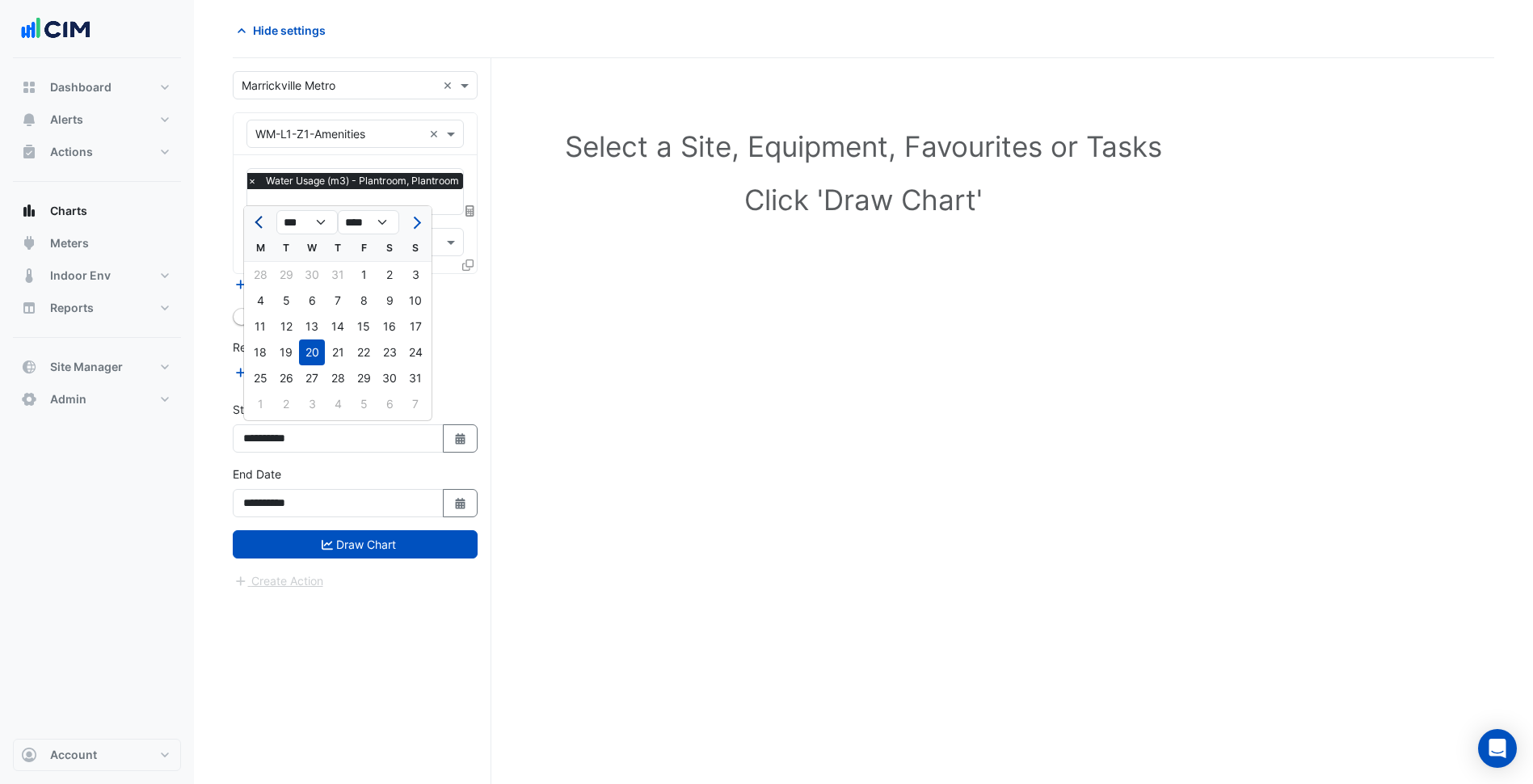
click at [259, 221] on span "Previous month" at bounding box center [260, 222] width 12 height 12
click at [259, 220] on span "Previous month" at bounding box center [260, 222] width 12 height 12
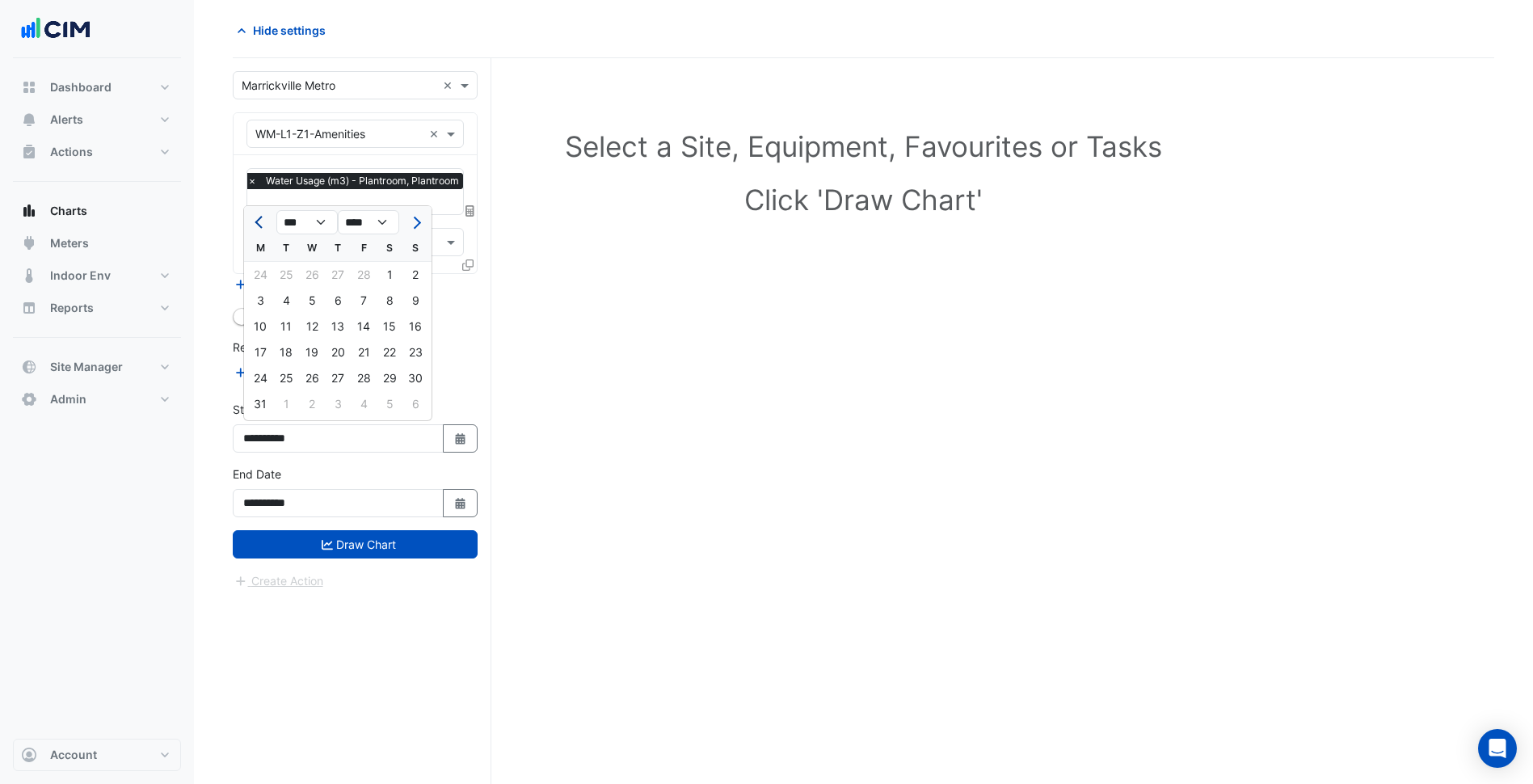
click at [259, 220] on span "Previous month" at bounding box center [260, 222] width 12 height 12
select select "**"
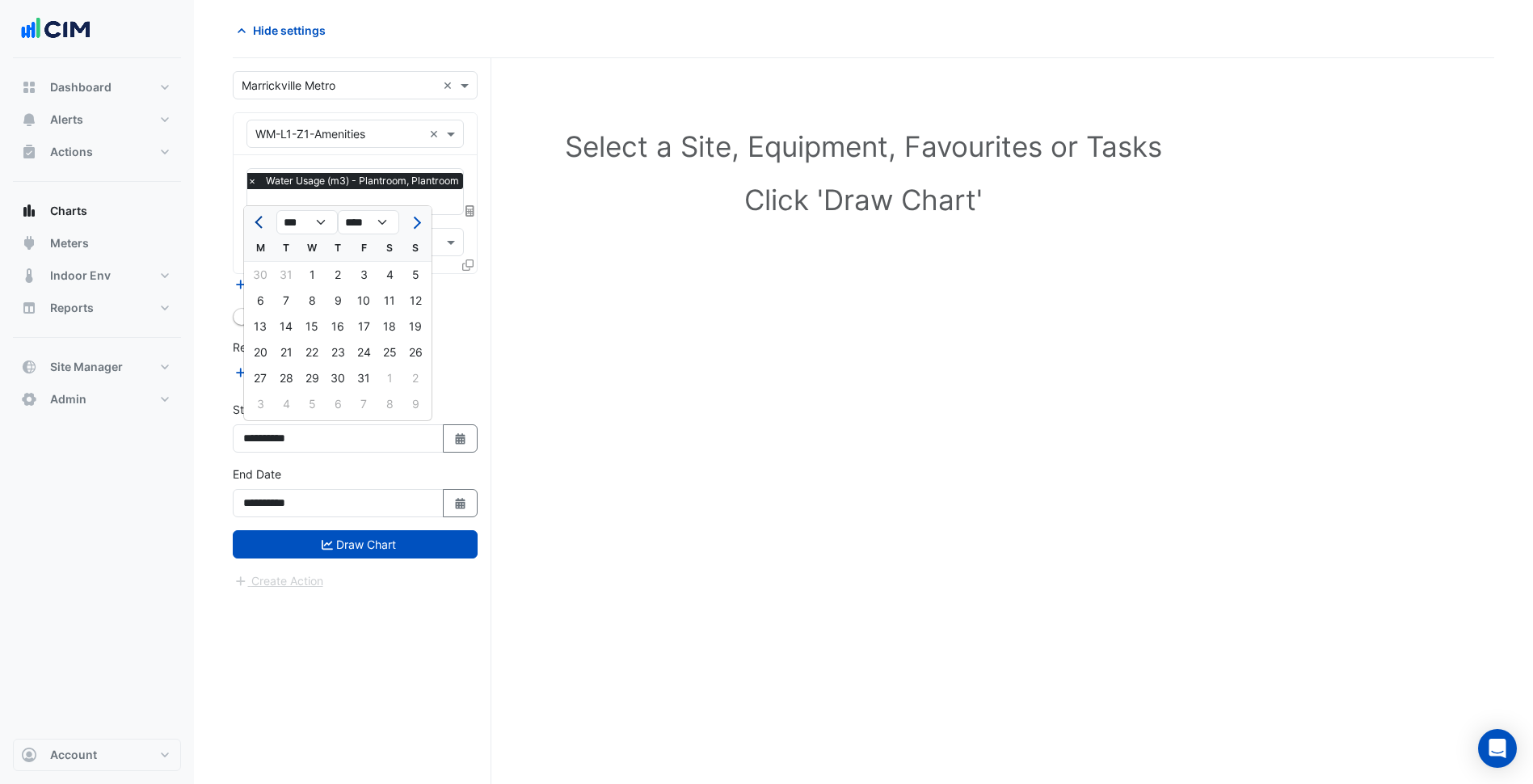
select select "****"
click at [361, 279] on div "1" at bounding box center [364, 275] width 26 height 26
type input "**********"
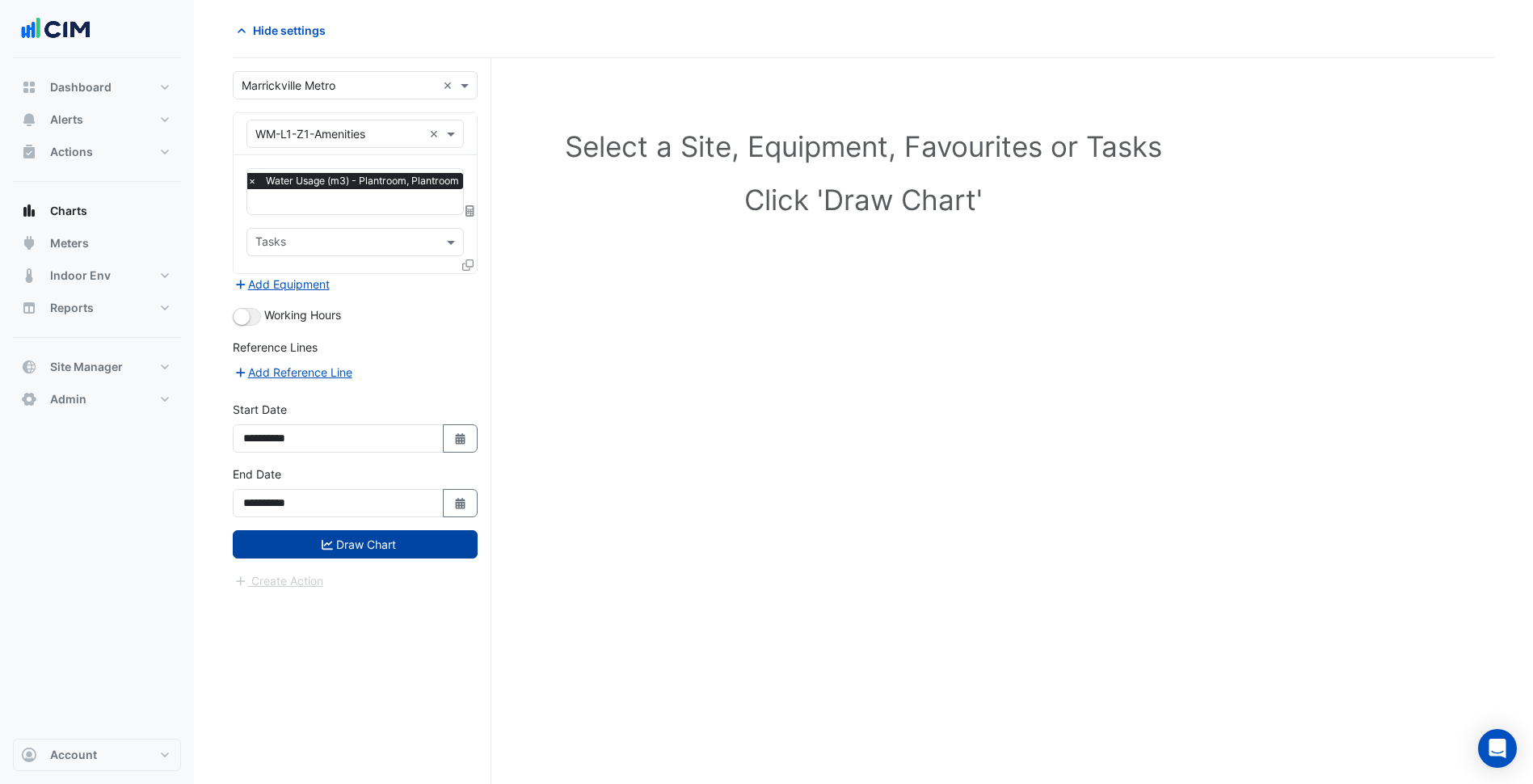
click at [385, 533] on button "Draw Chart" at bounding box center [355, 543] width 245 height 28
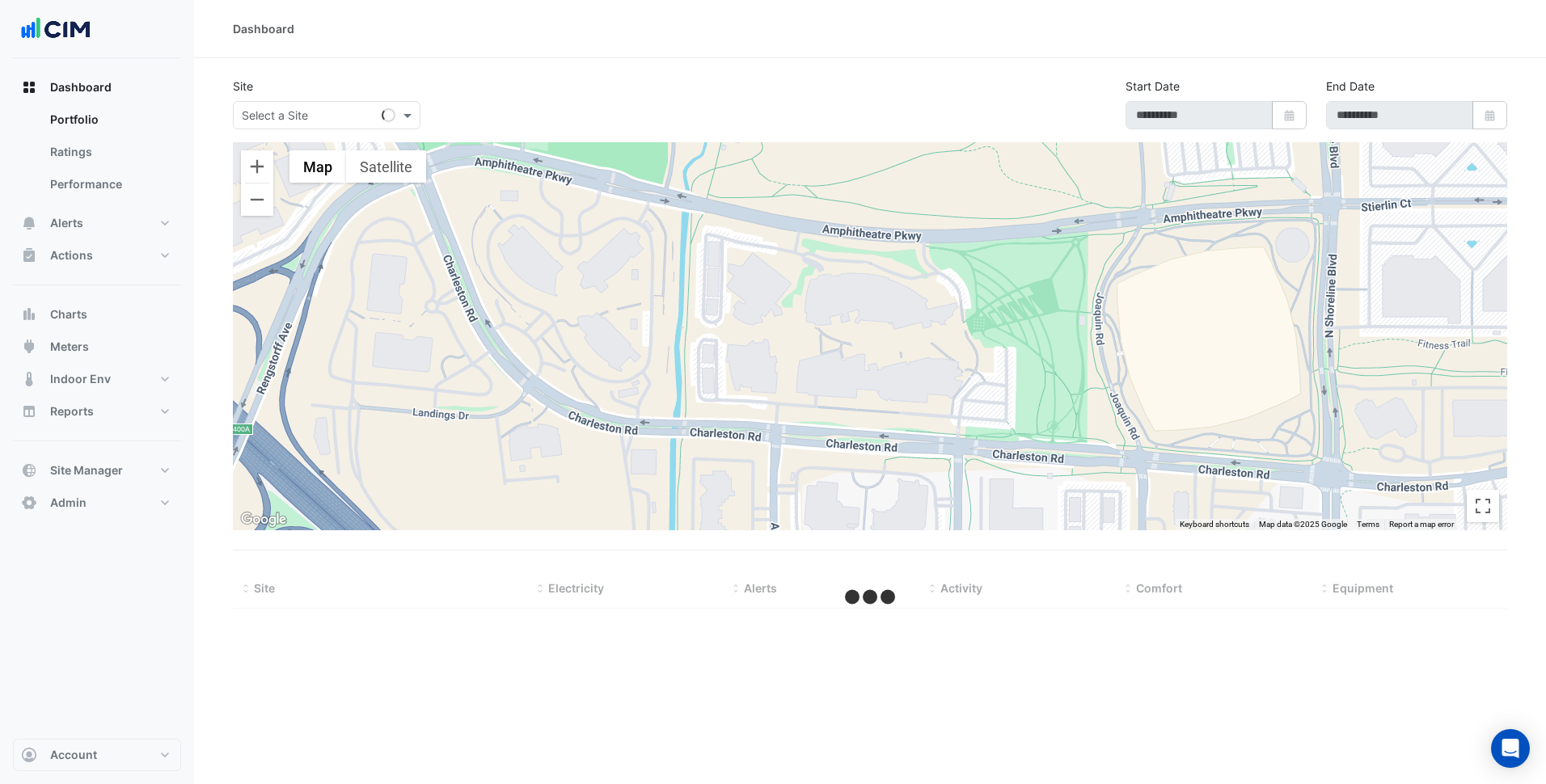
select select "***"
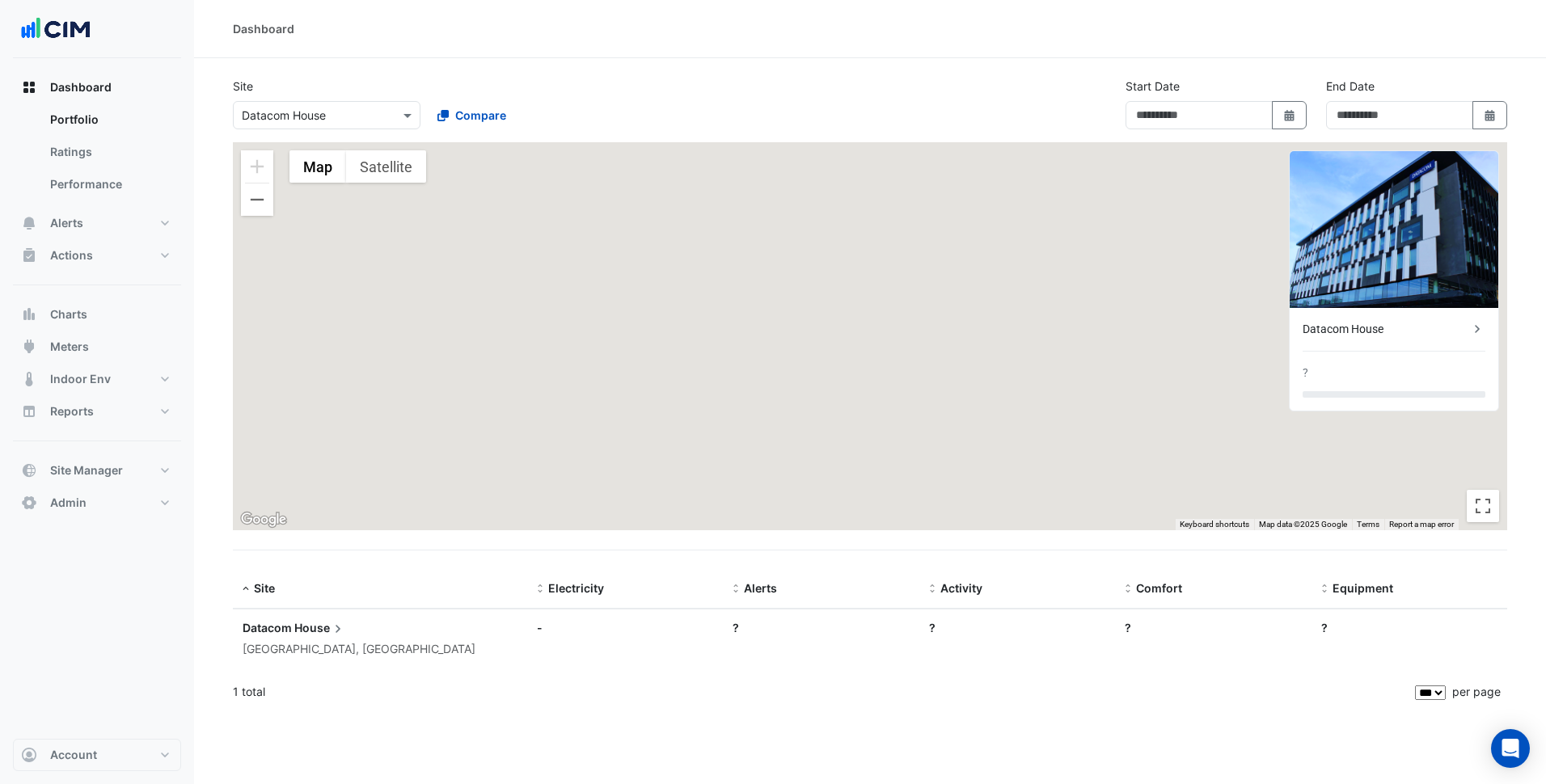
type input "**********"
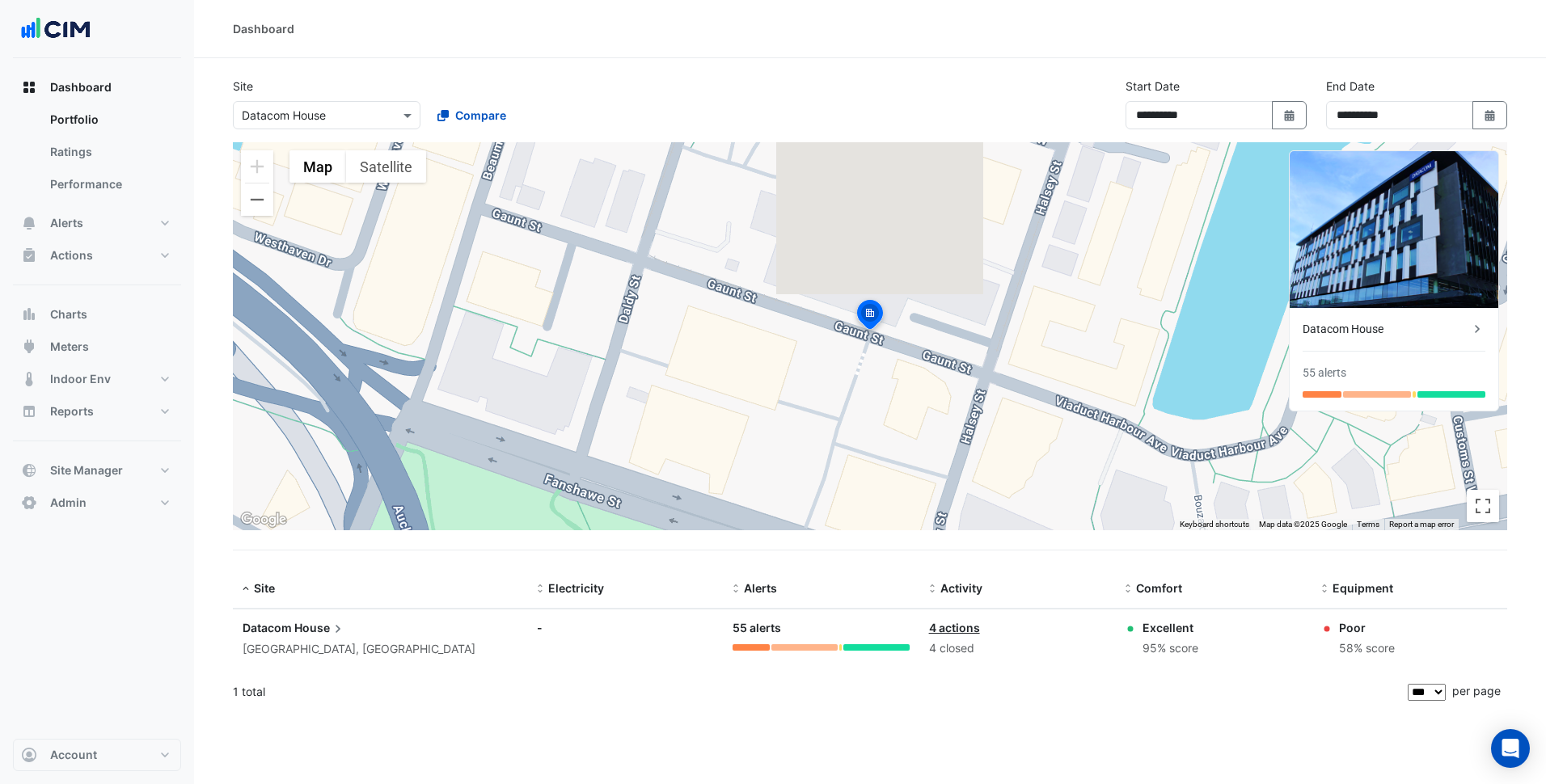
click at [812, 707] on div "1 total" at bounding box center [818, 692] width 1171 height 40
click at [137, 347] on button "Meters" at bounding box center [96, 347] width 168 height 32
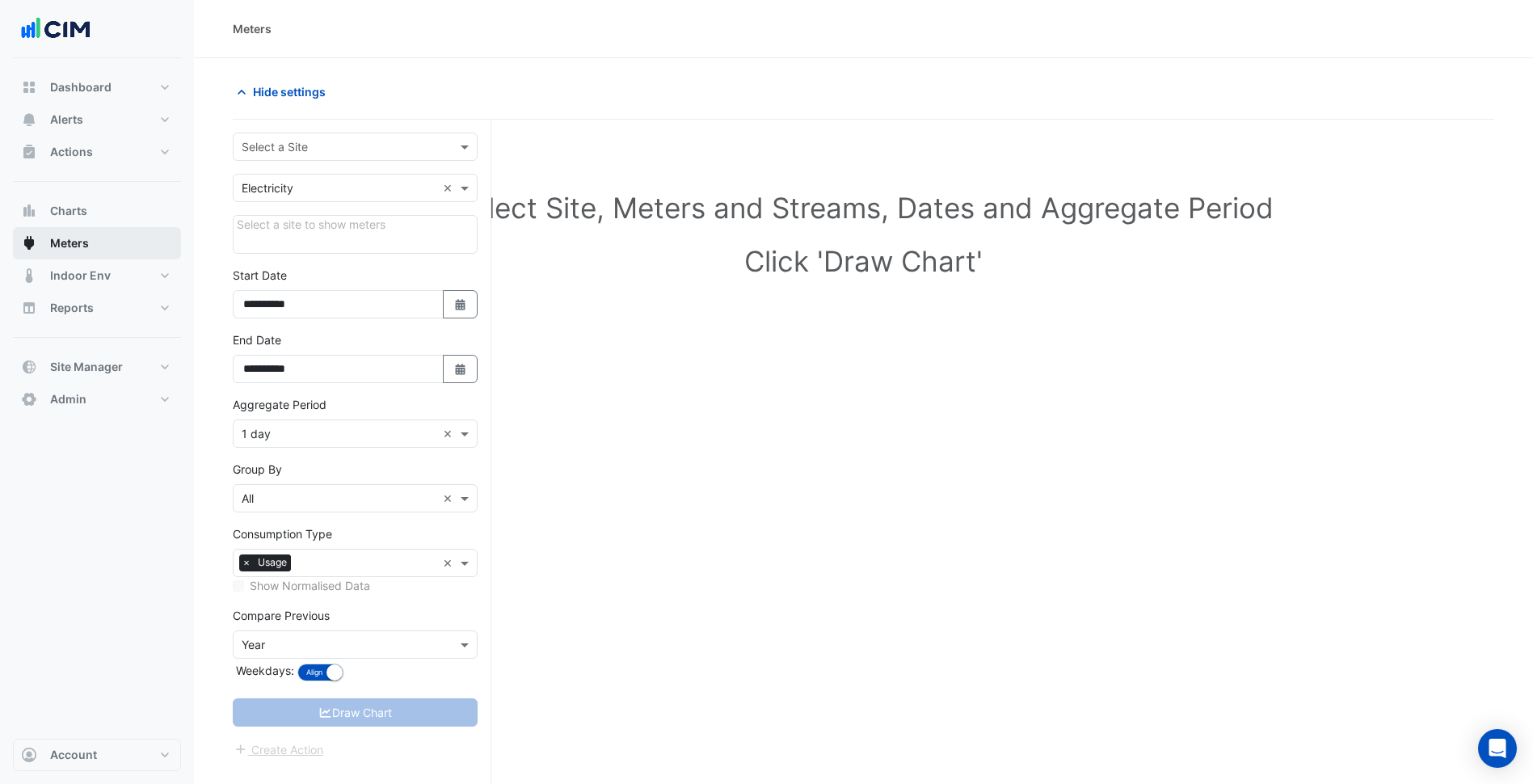
click at [367, 140] on input "text" at bounding box center [339, 147] width 195 height 17
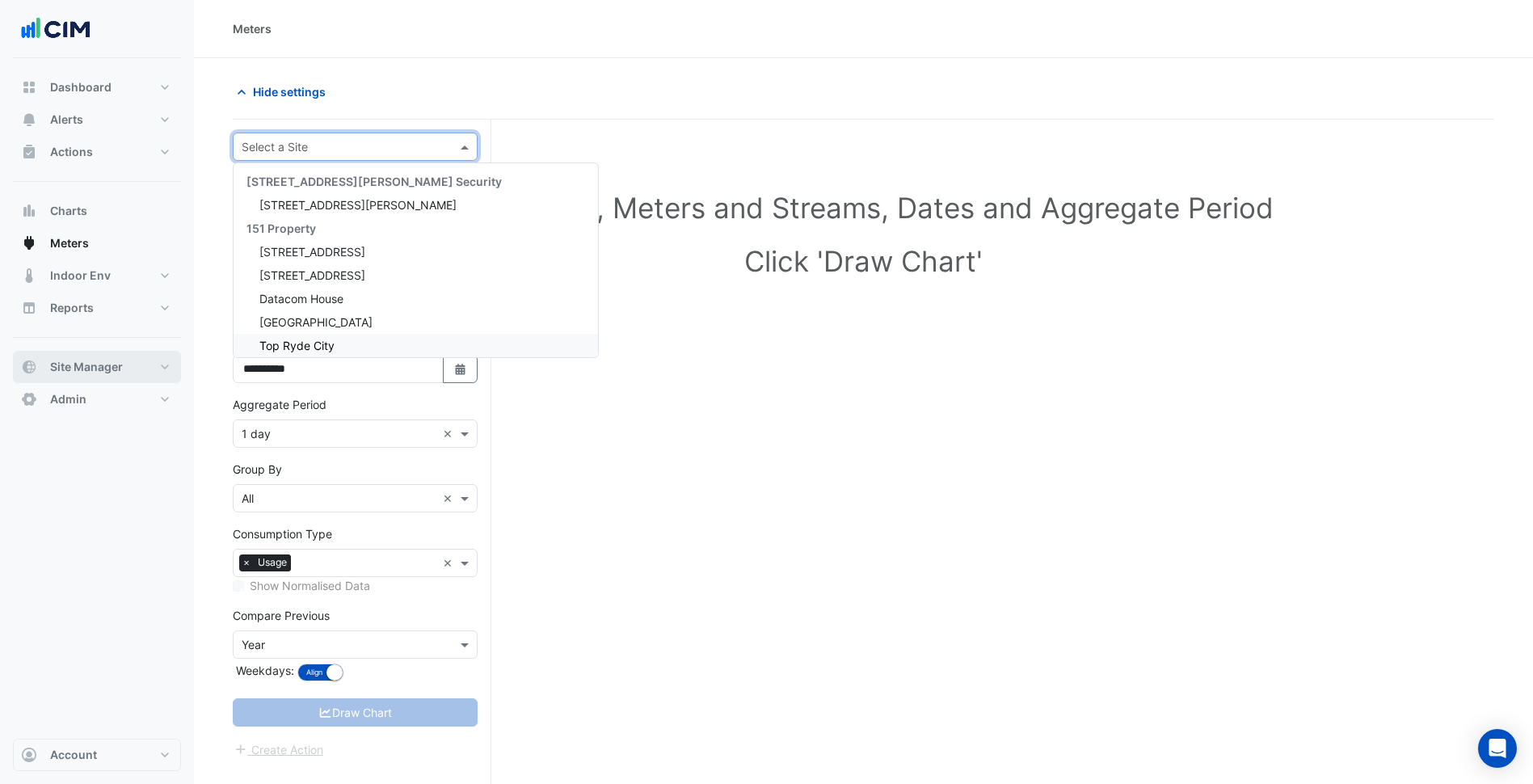
click at [139, 367] on button "Site Manager" at bounding box center [96, 367] width 168 height 32
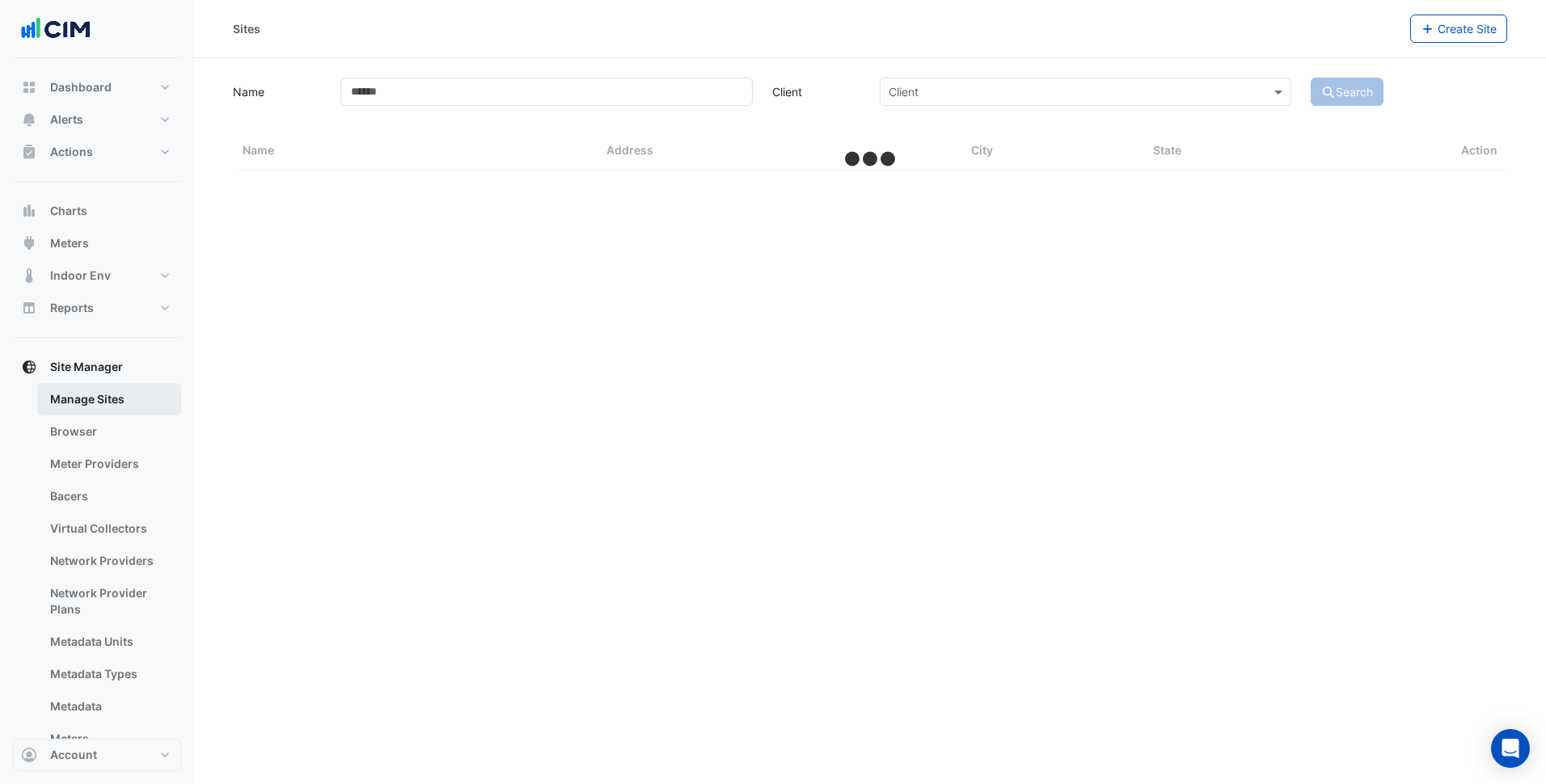
select select "***"
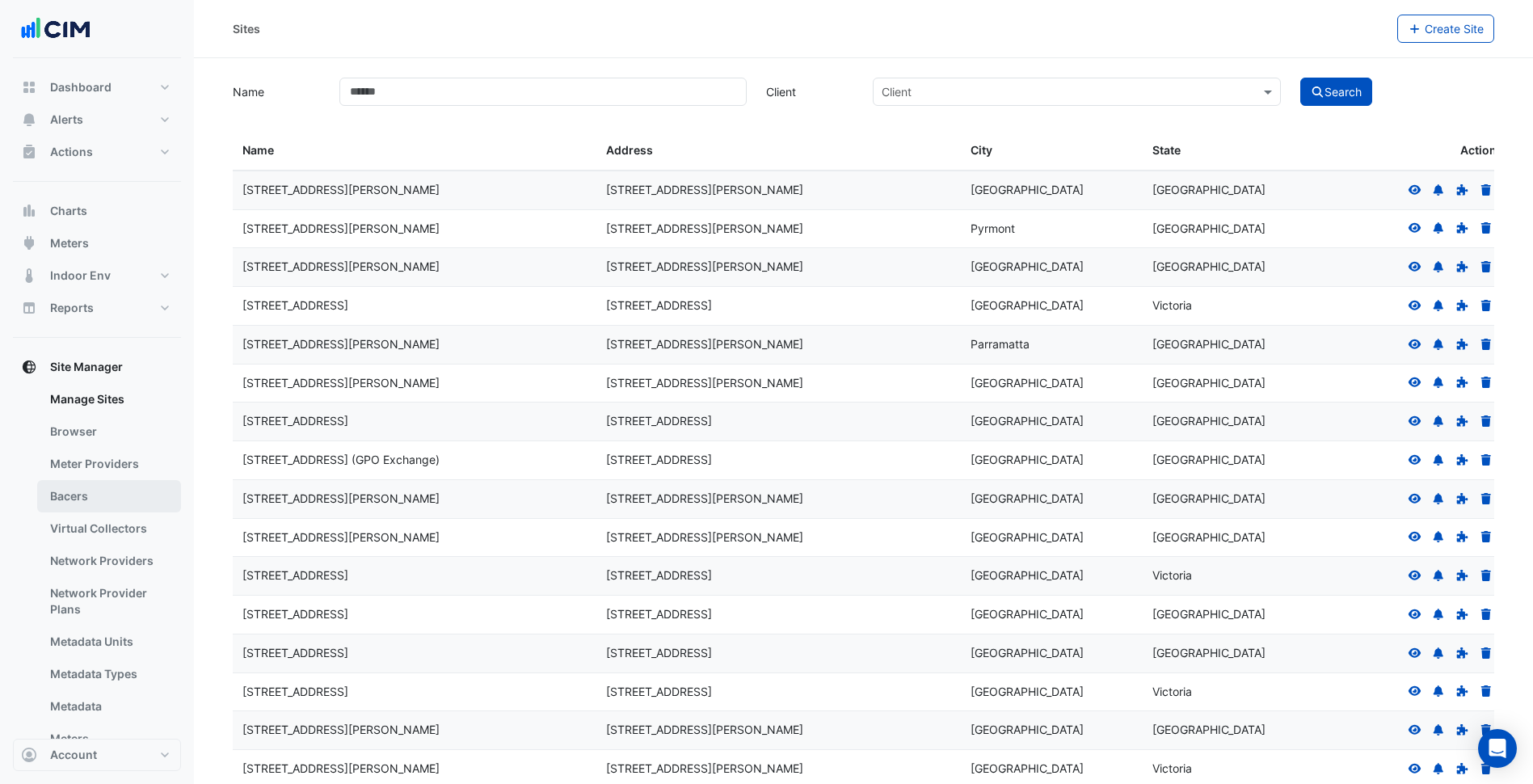
click at [93, 505] on link "Bacers" at bounding box center [109, 497] width 144 height 32
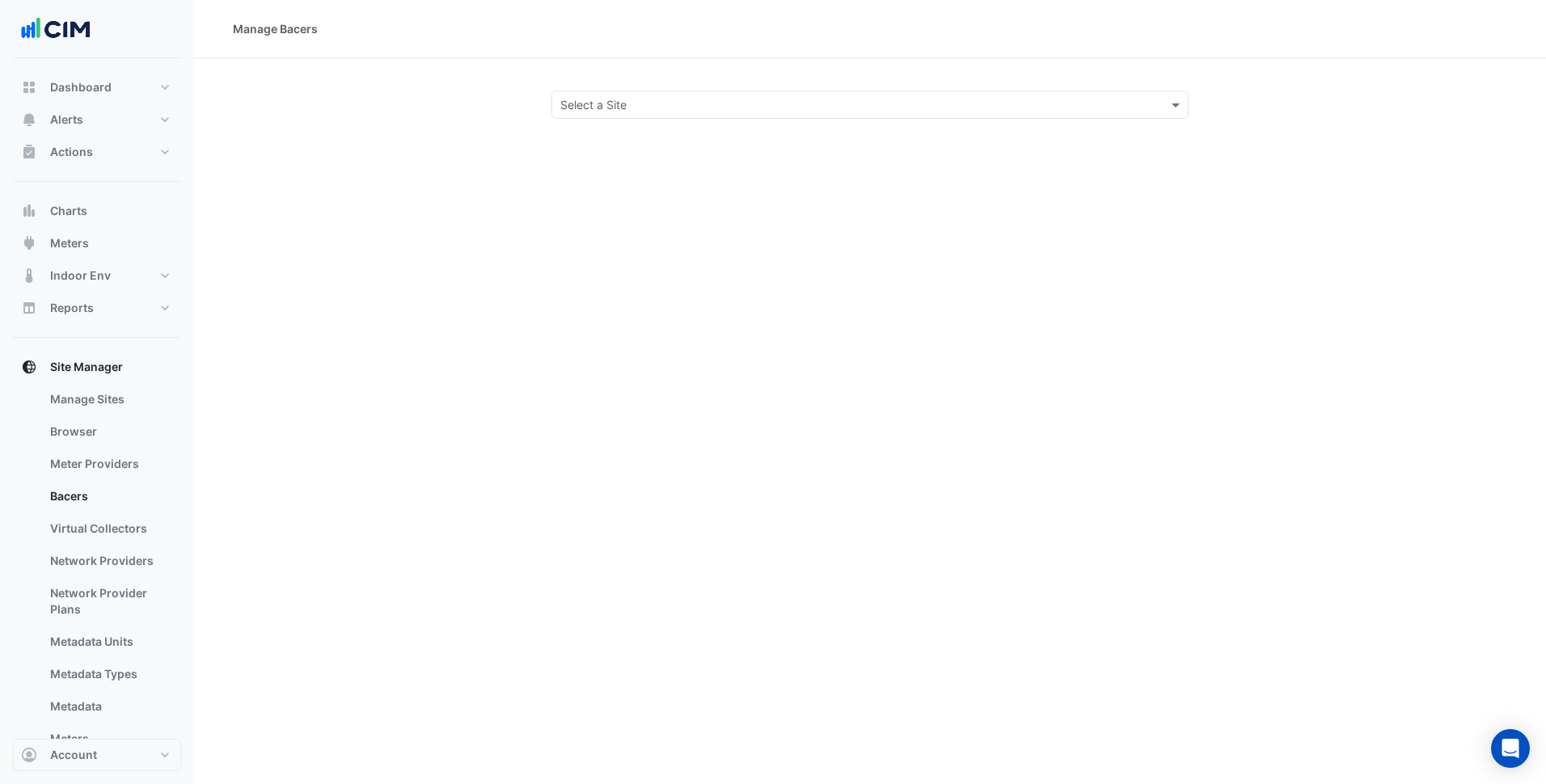
click at [672, 117] on div "Select a Site" at bounding box center [870, 104] width 637 height 28
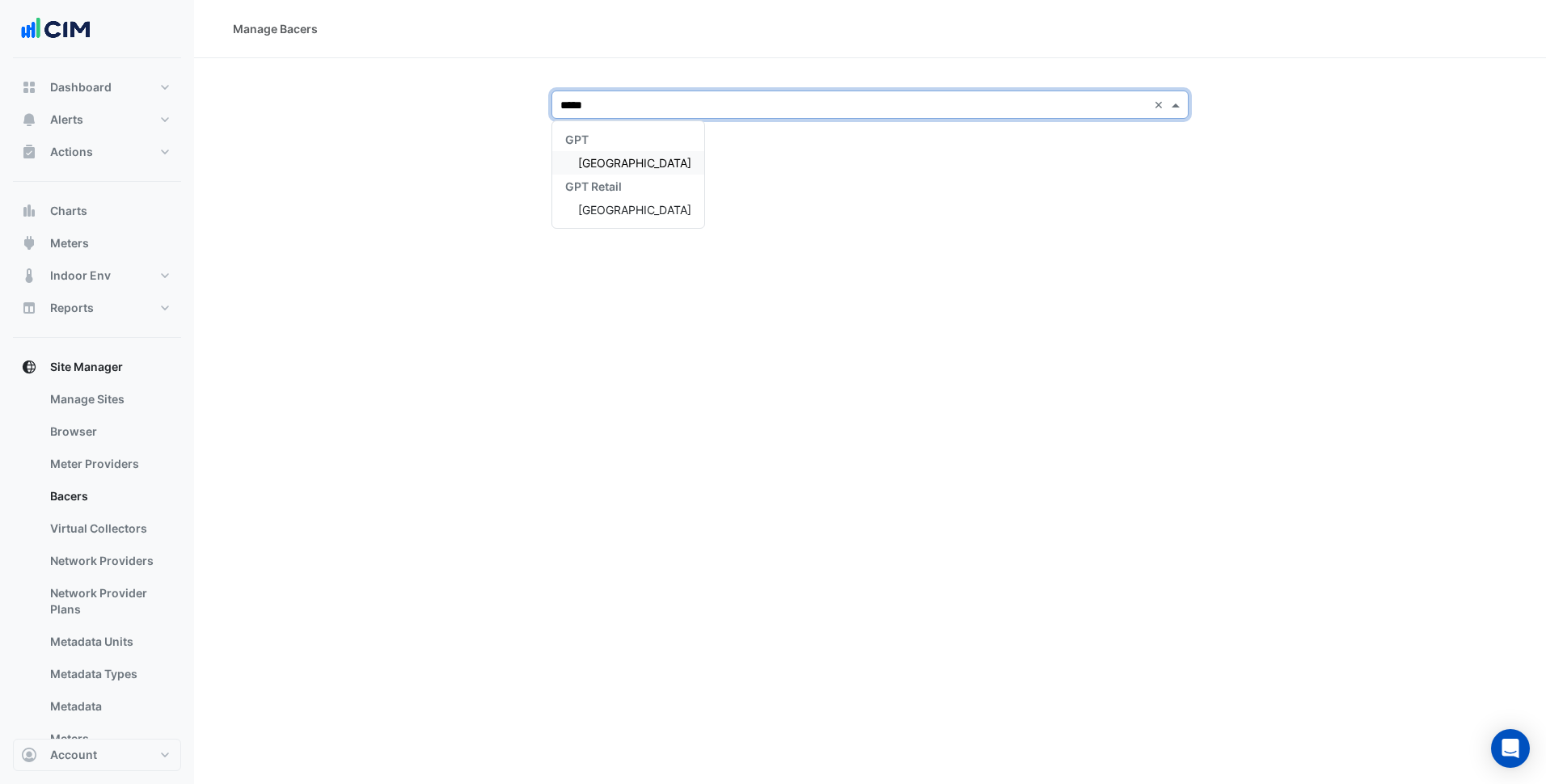
type input "******"
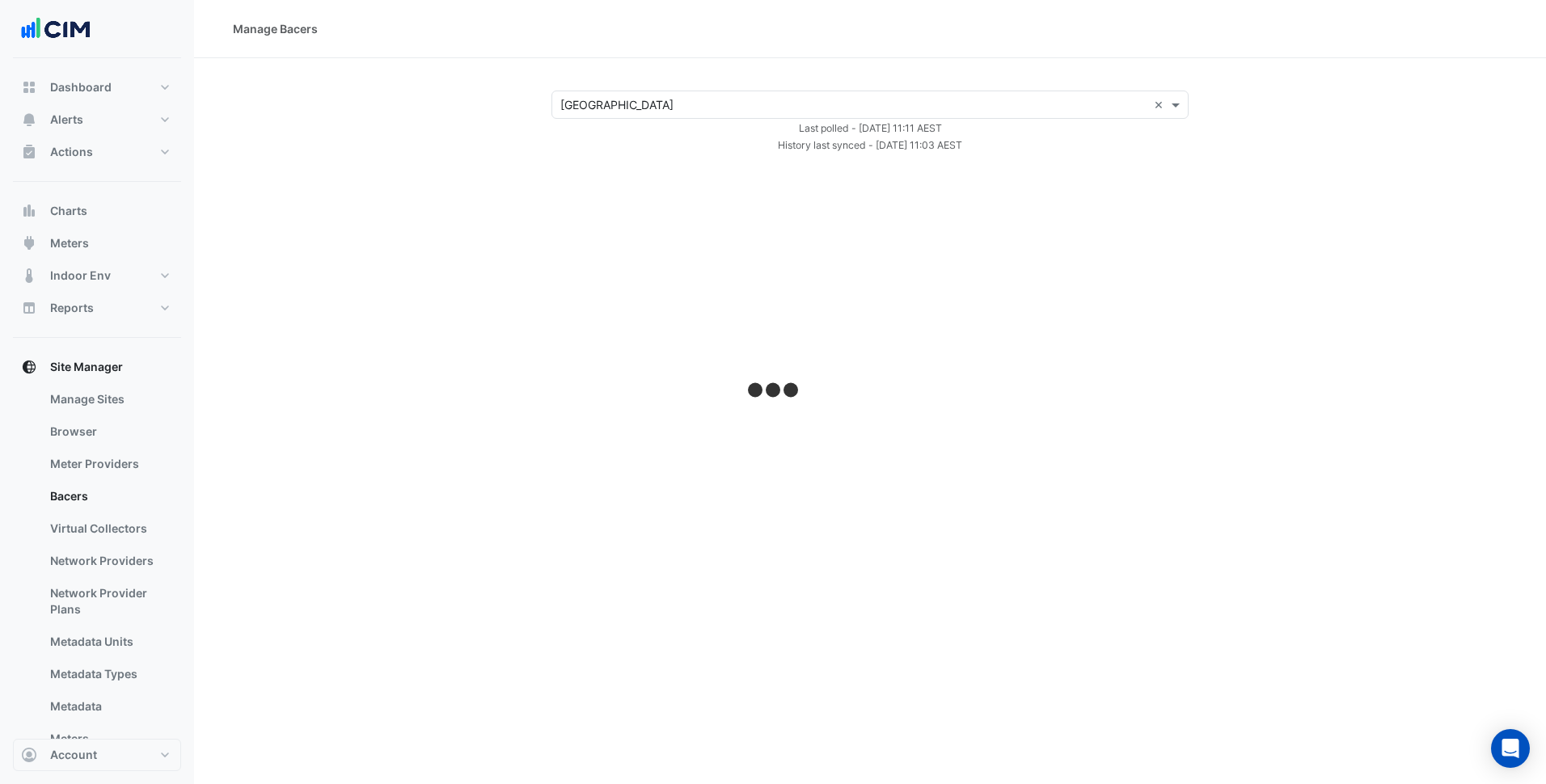
click at [359, 104] on div "Select a Site × Karrinyup Shopping Centre × Last polled - [DATE] 11:11 AEST His…" at bounding box center [870, 122] width 1313 height 63
select select "***"
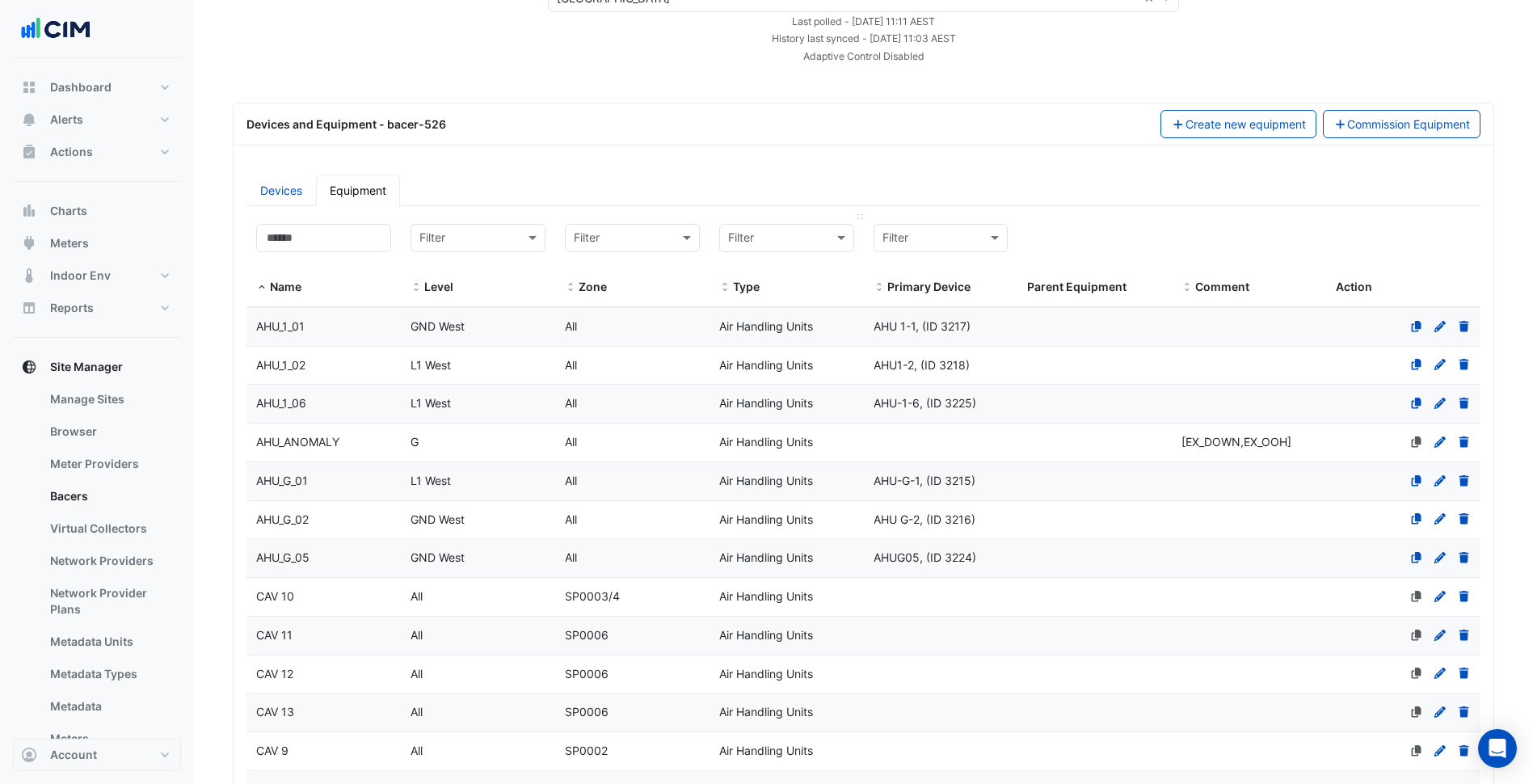
scroll to position [106, 0]
click at [761, 240] on input "text" at bounding box center [771, 239] width 84 height 19
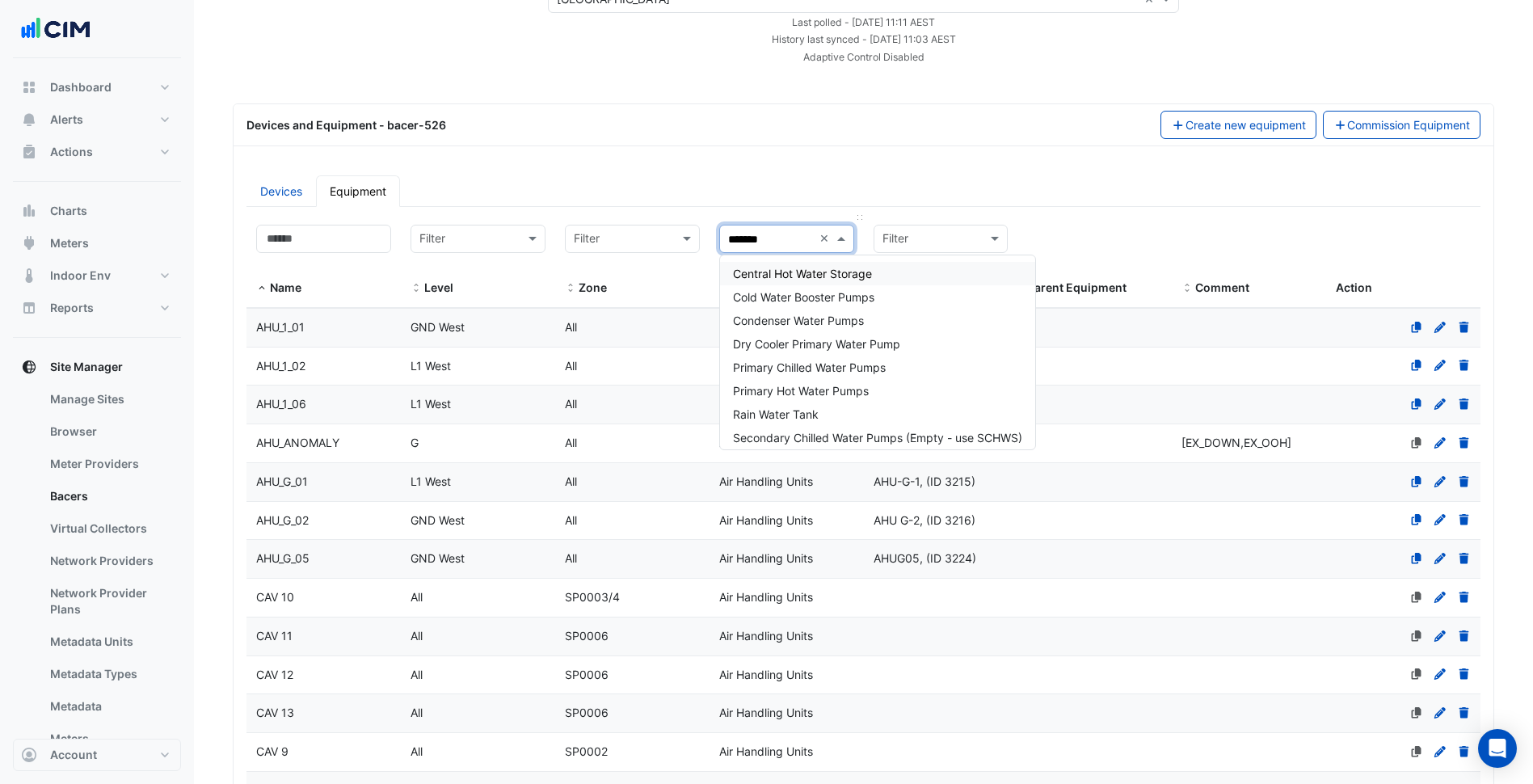
type input "********"
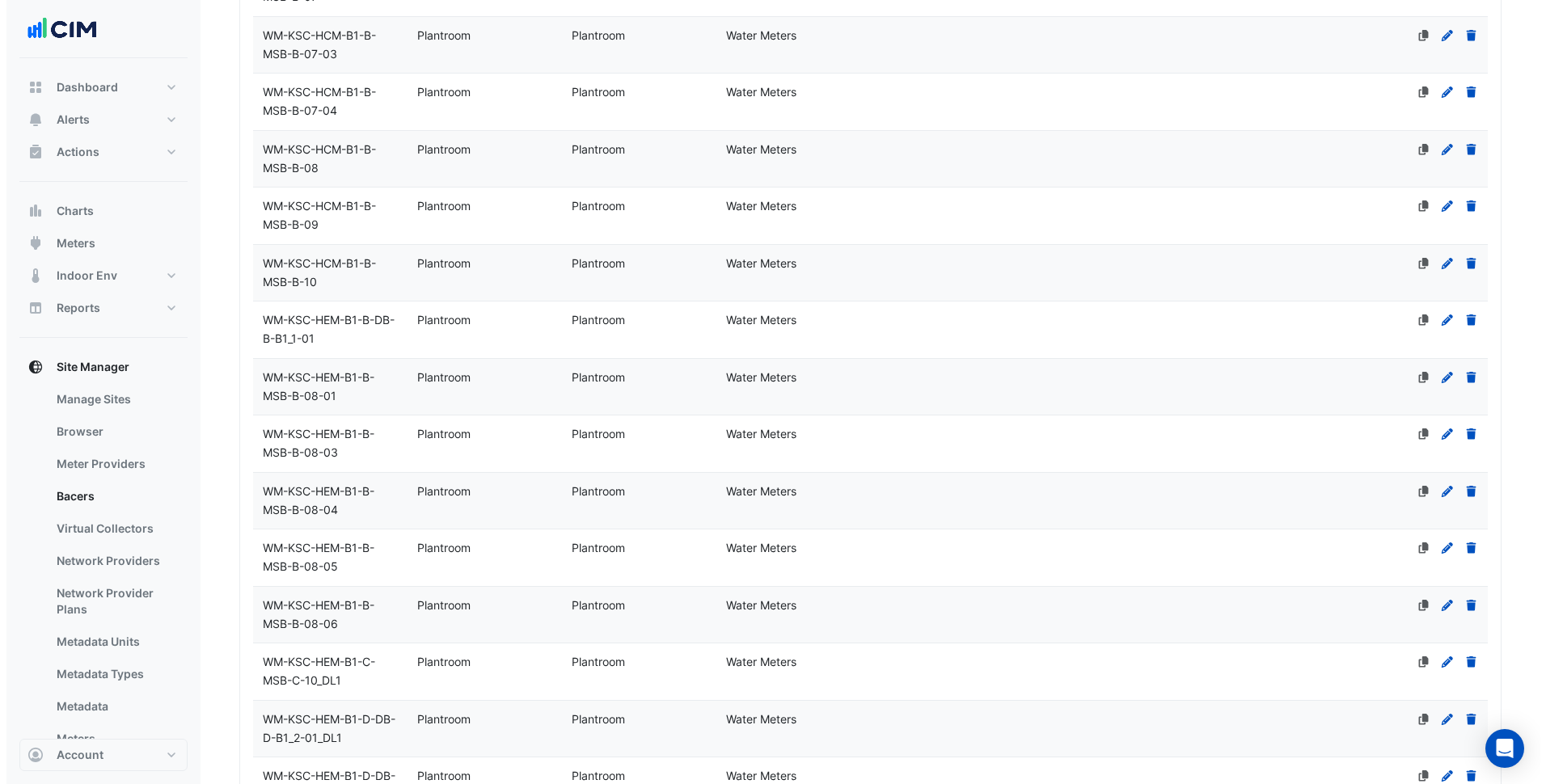
scroll to position [0, 0]
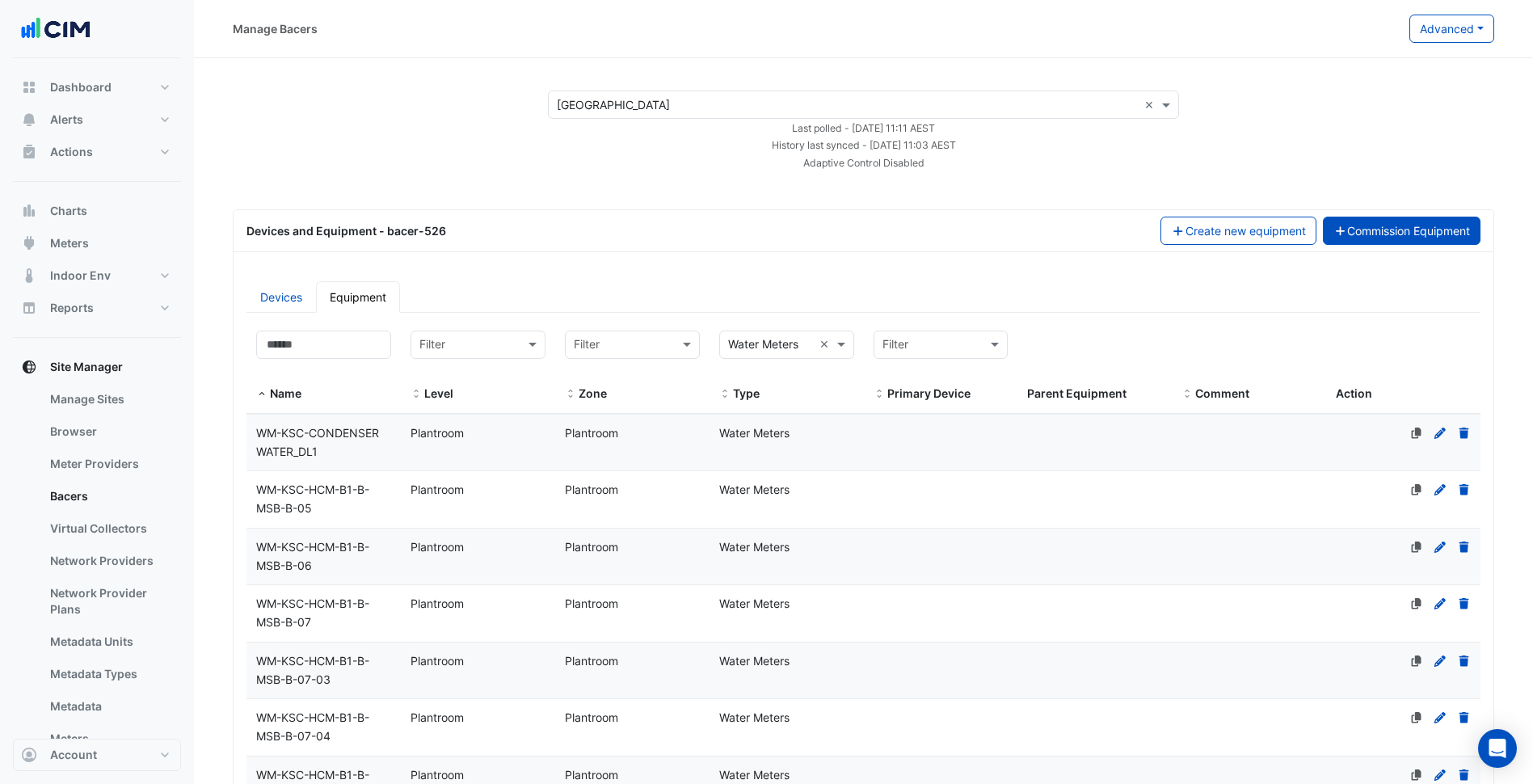
click at [1410, 235] on button "Commission Equipment" at bounding box center [1402, 230] width 158 height 28
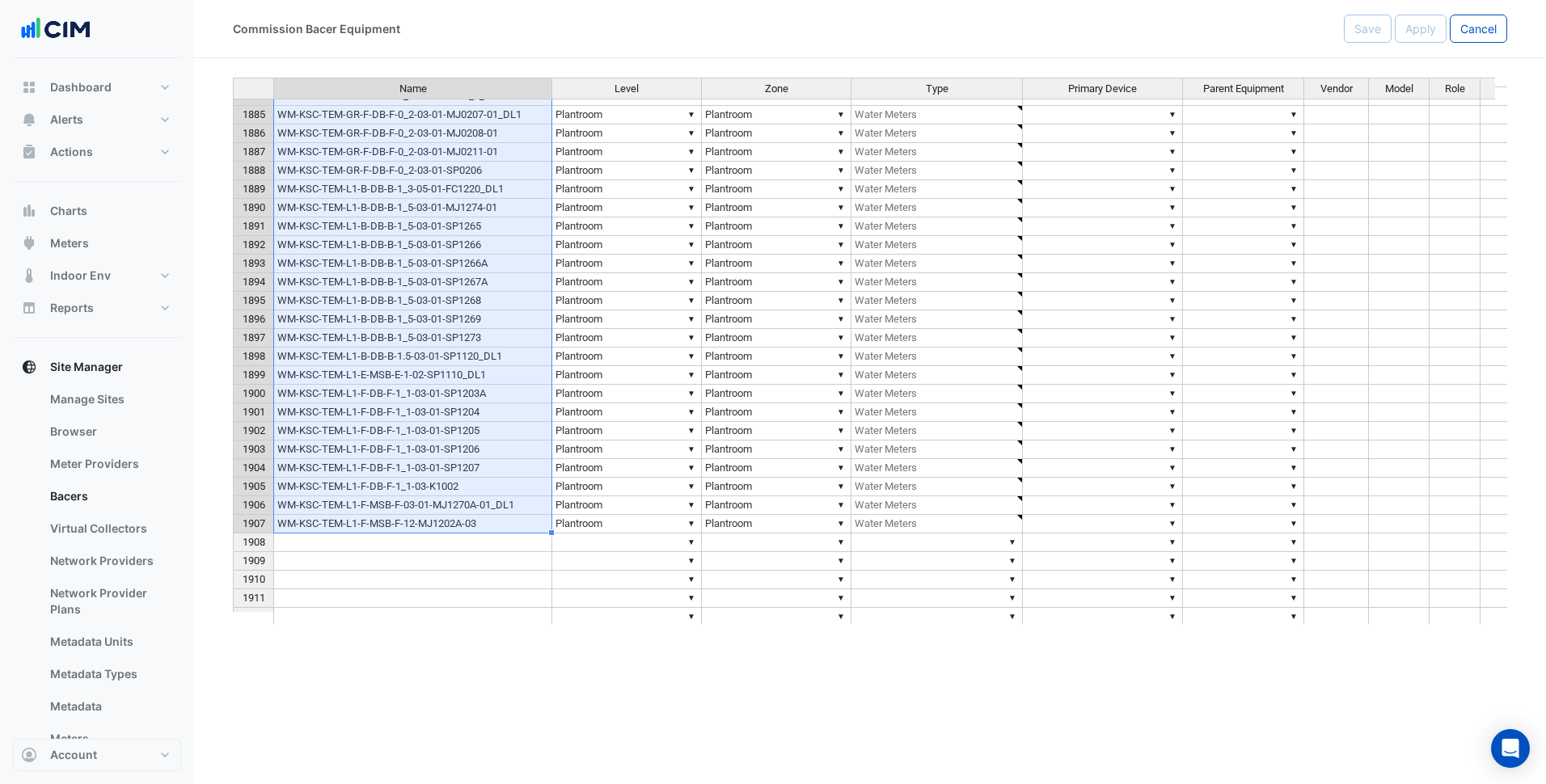
drag, startPoint x: 475, startPoint y: 301, endPoint x: 479, endPoint y: 518, distance: 217.0
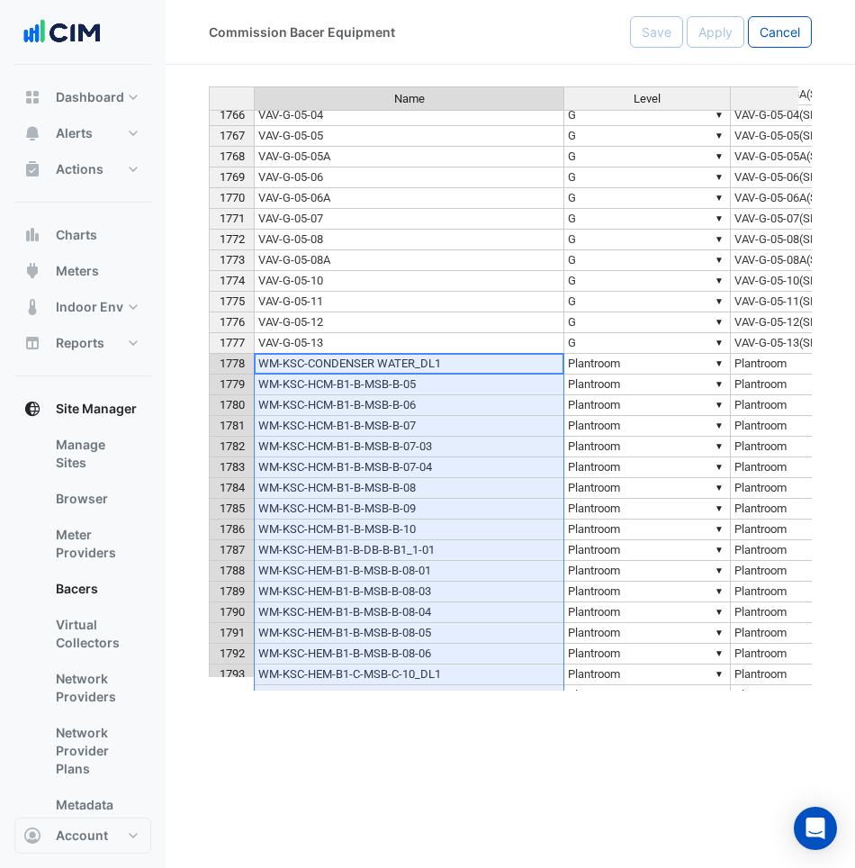
click at [607, 743] on div "Commission Bacer Equipment Save Apply Cancel Name Level Zone Type 1754 VAV-G-01…" at bounding box center [510, 434] width 689 height 868
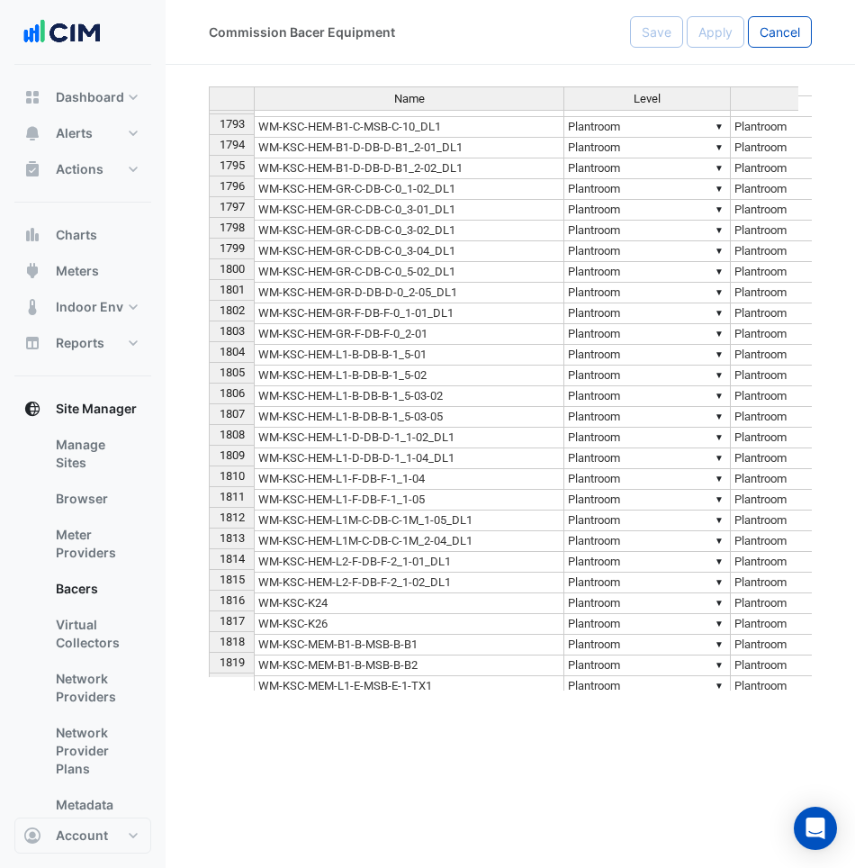
scroll to position [38797, 0]
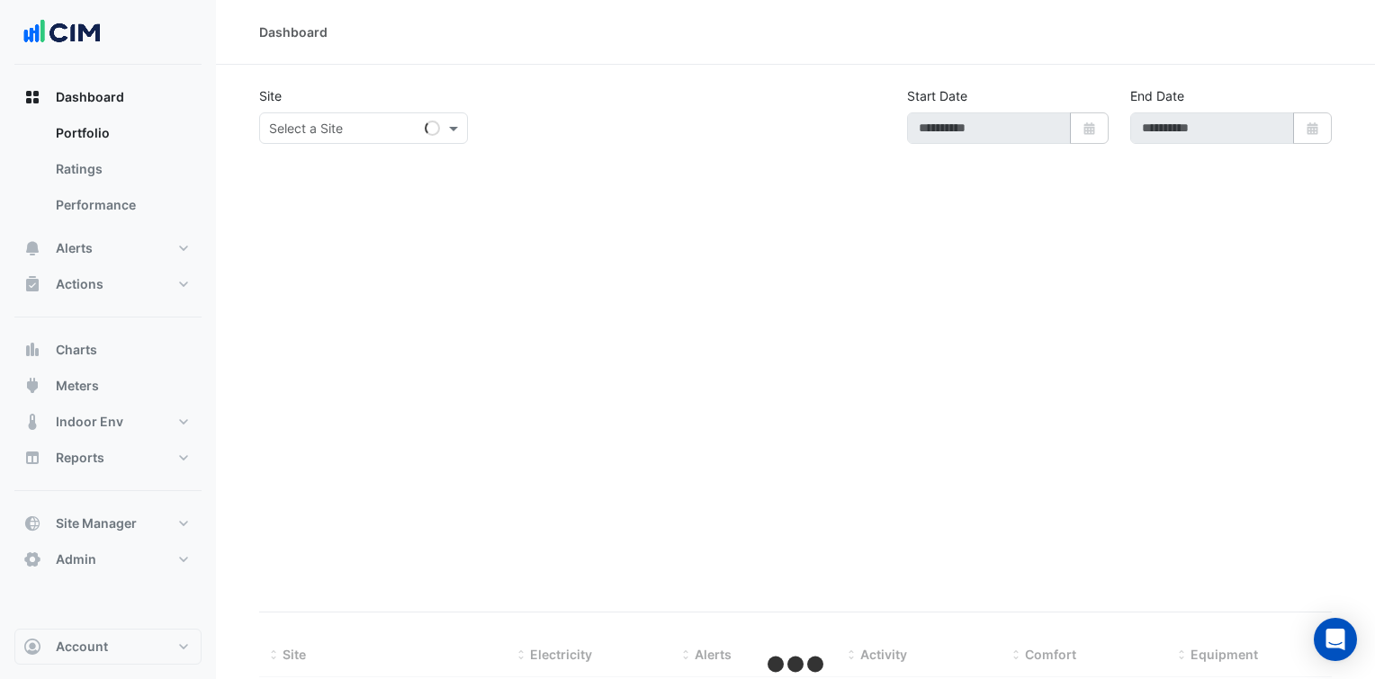
select select "***"
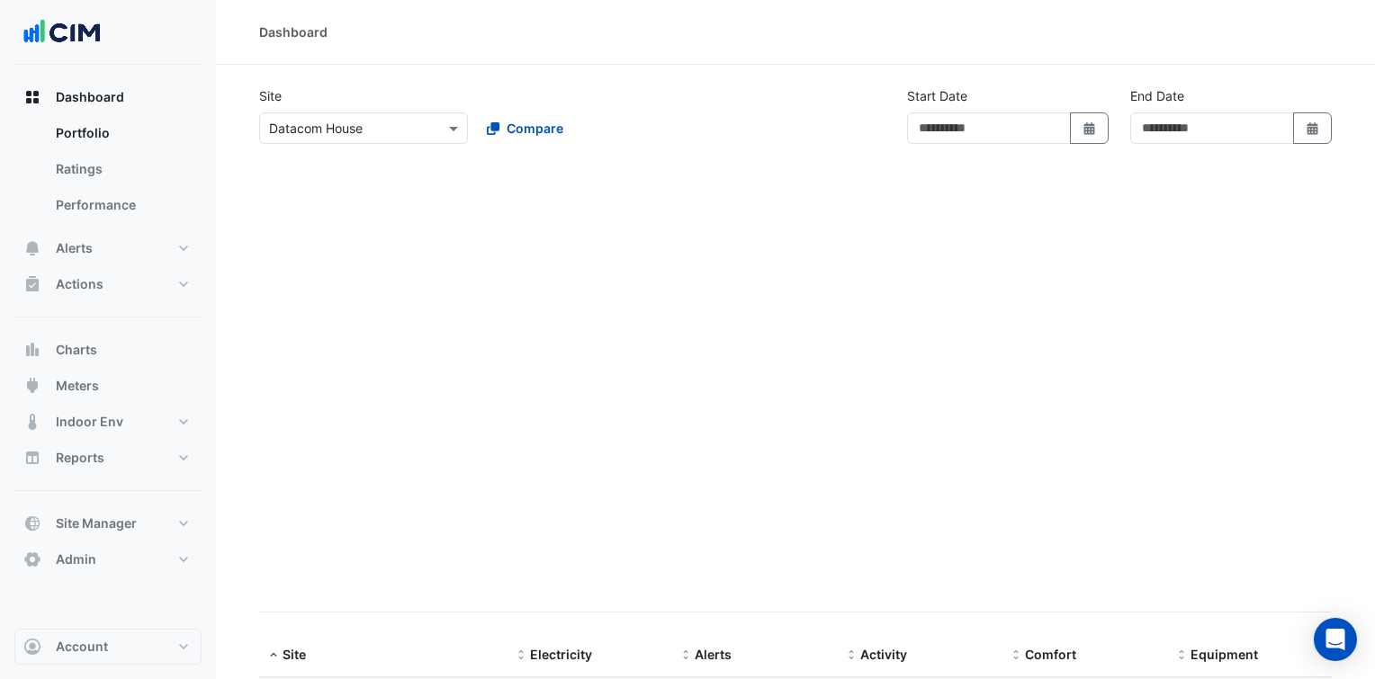
type input "**********"
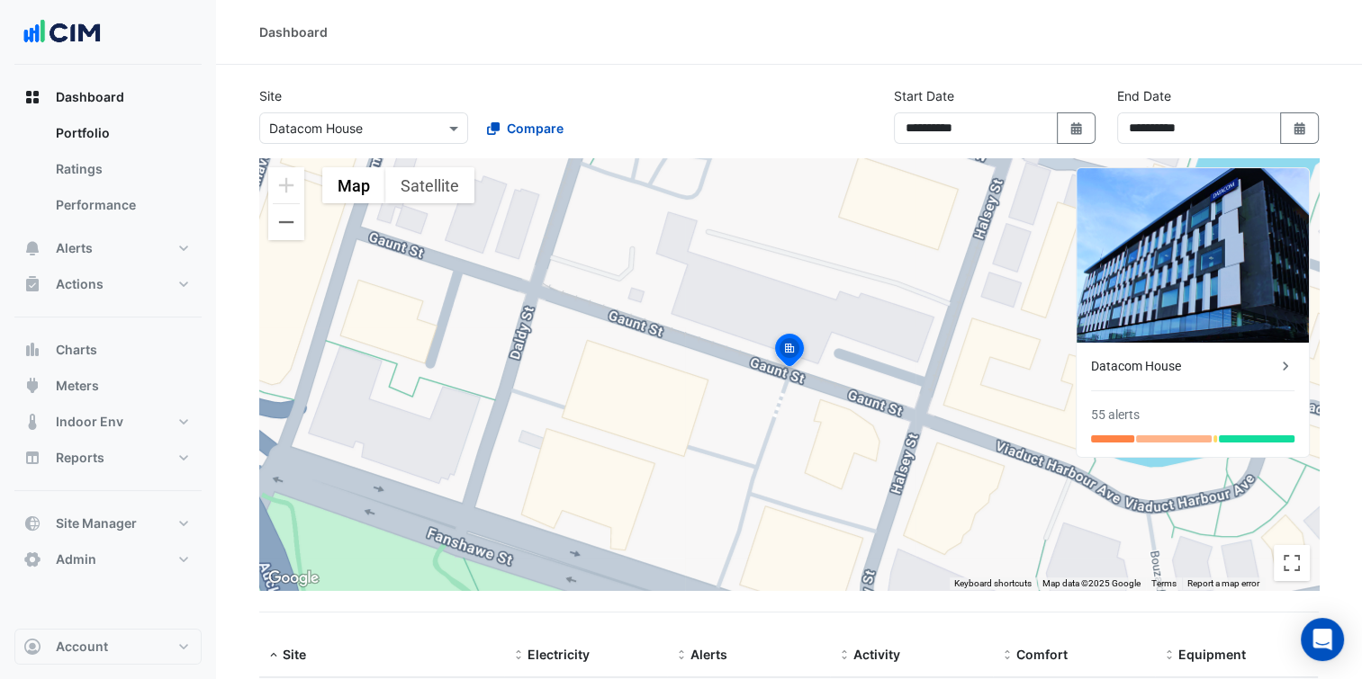
click at [798, 76] on section "**********" at bounding box center [789, 439] width 1146 height 748
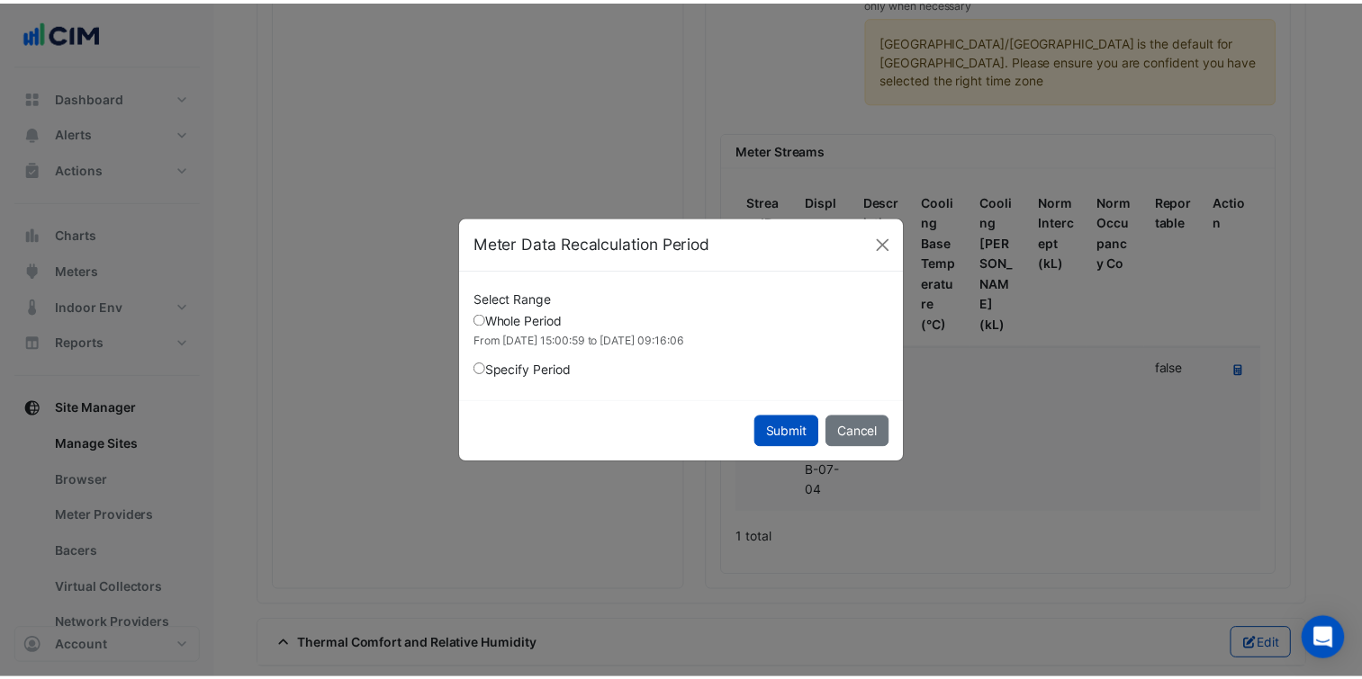
scroll to position [4, 0]
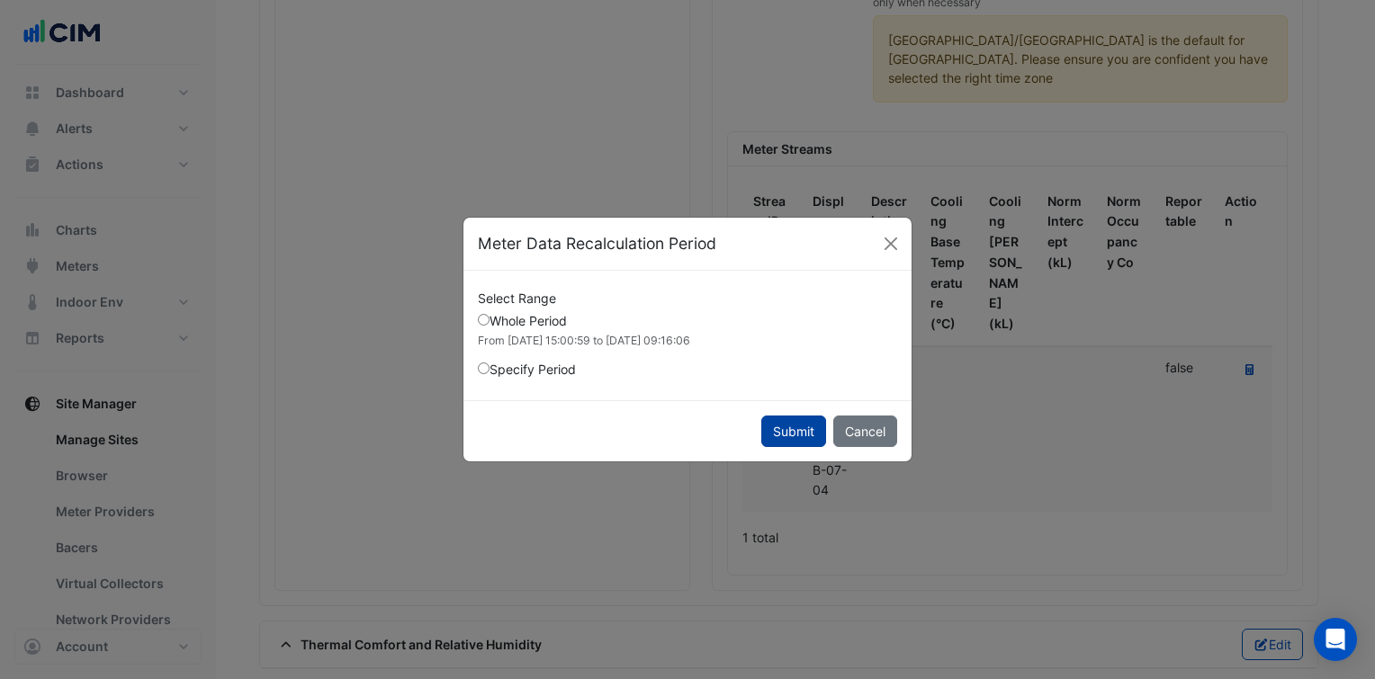
click at [787, 427] on button "Submit" at bounding box center [793, 431] width 65 height 31
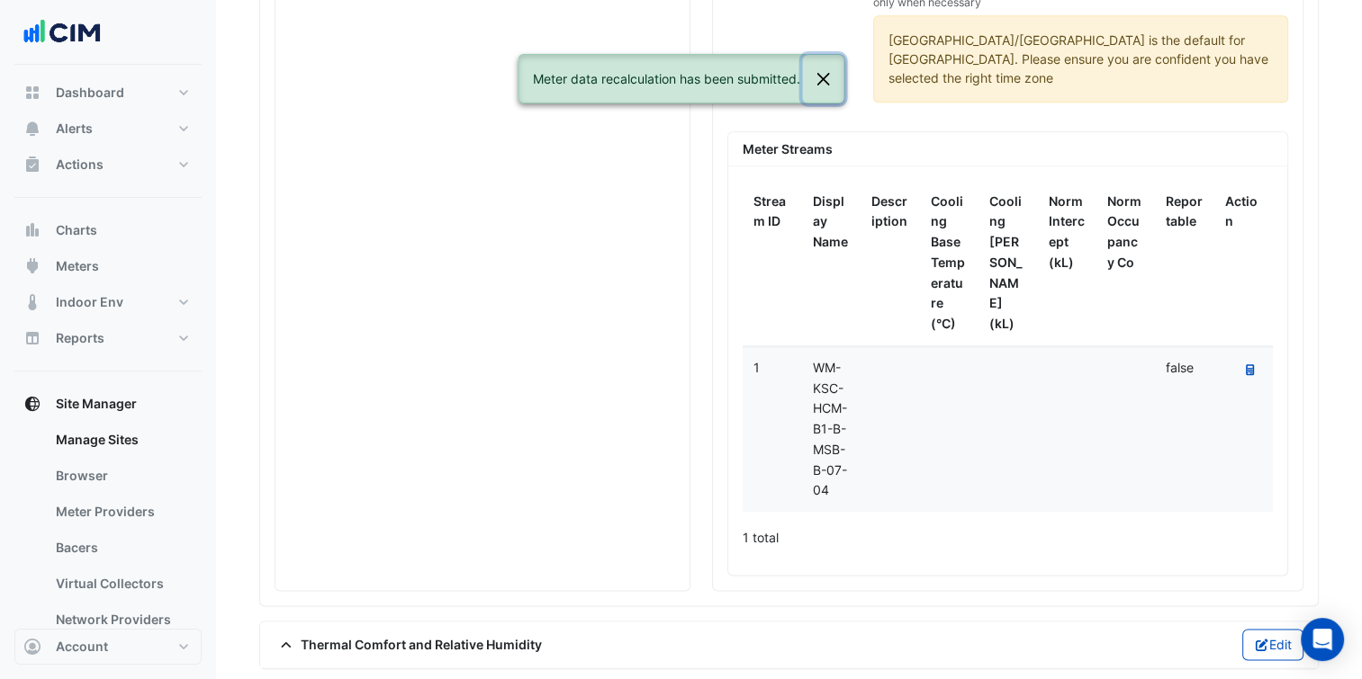
click at [824, 78] on button "Close" at bounding box center [822, 79] width 41 height 49
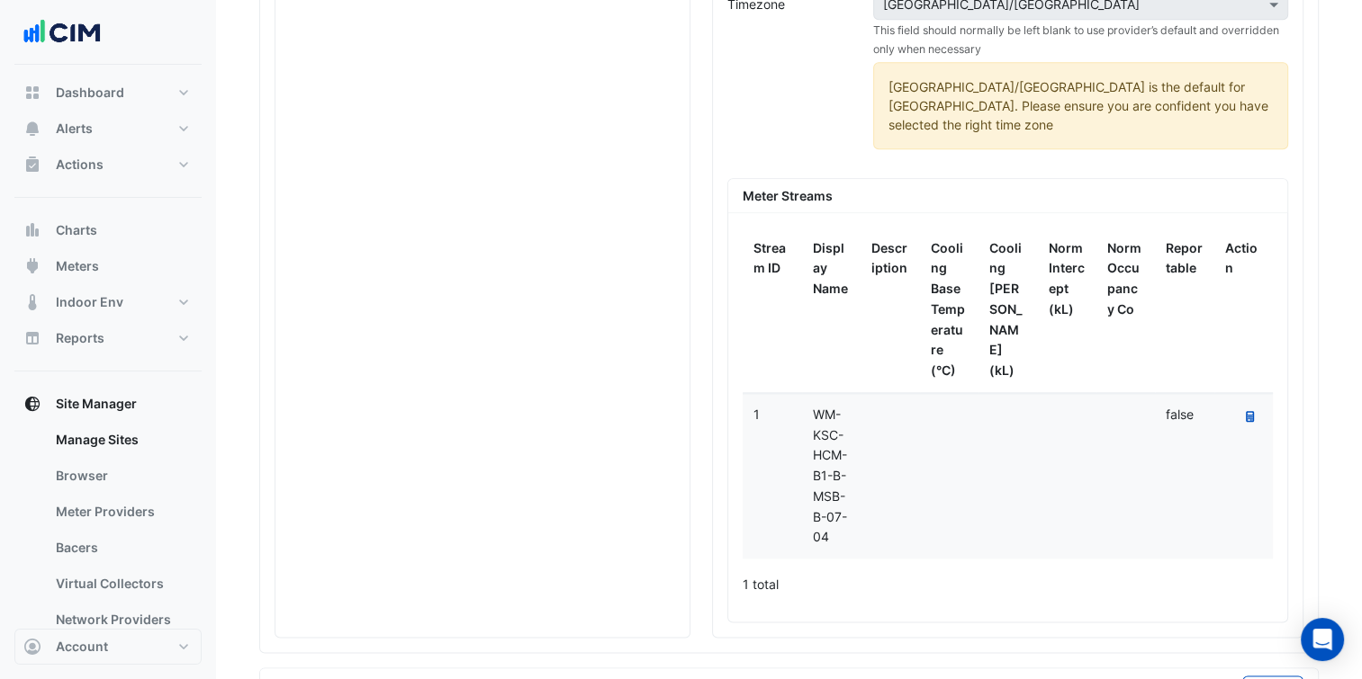
scroll to position [2119, 0]
click at [1251, 413] on icon "Recalculate Meter Data" at bounding box center [1250, 418] width 8 height 11
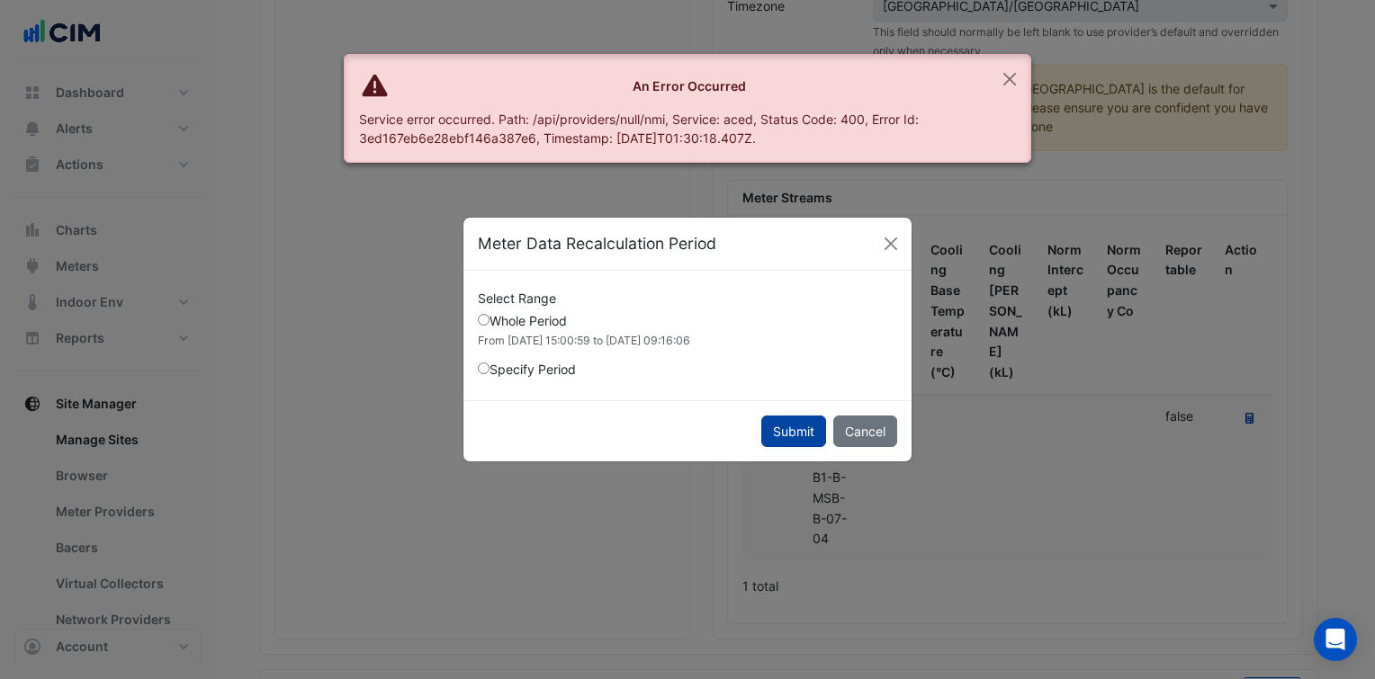
click at [803, 428] on button "Submit" at bounding box center [793, 431] width 65 height 31
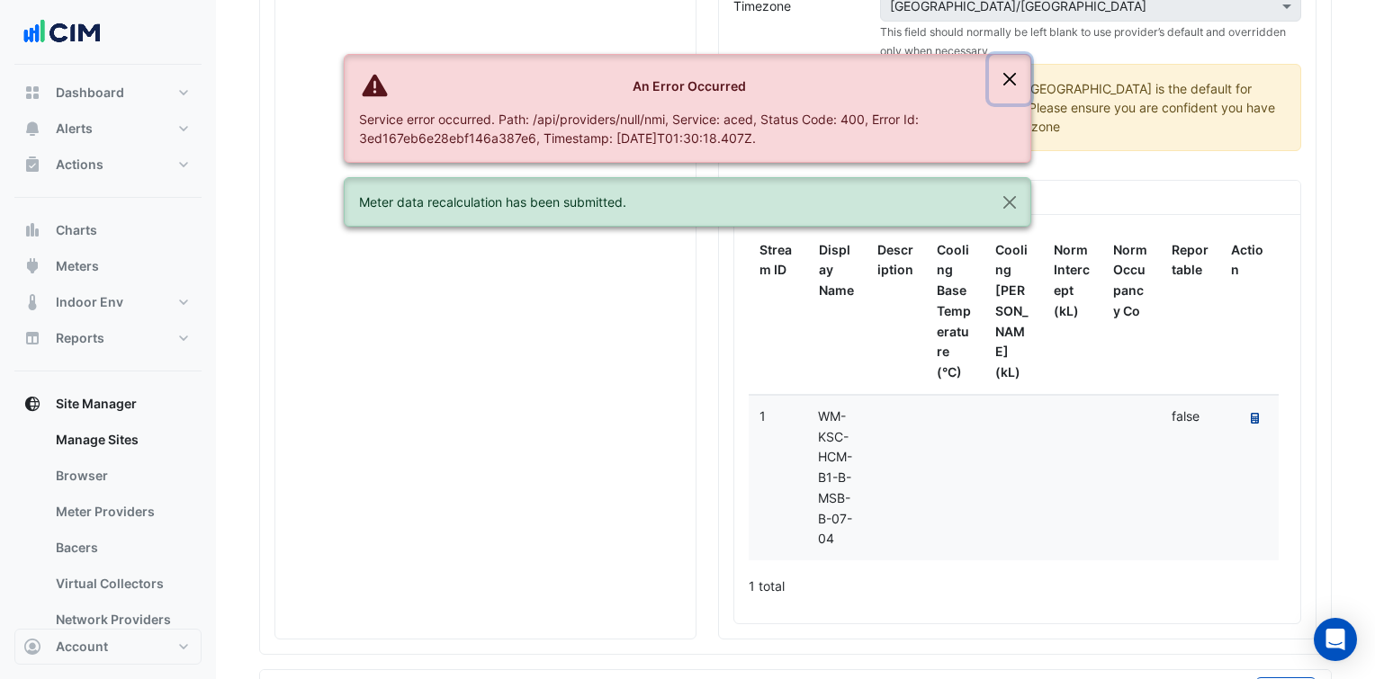
click at [1000, 81] on button "Close" at bounding box center [1009, 79] width 41 height 49
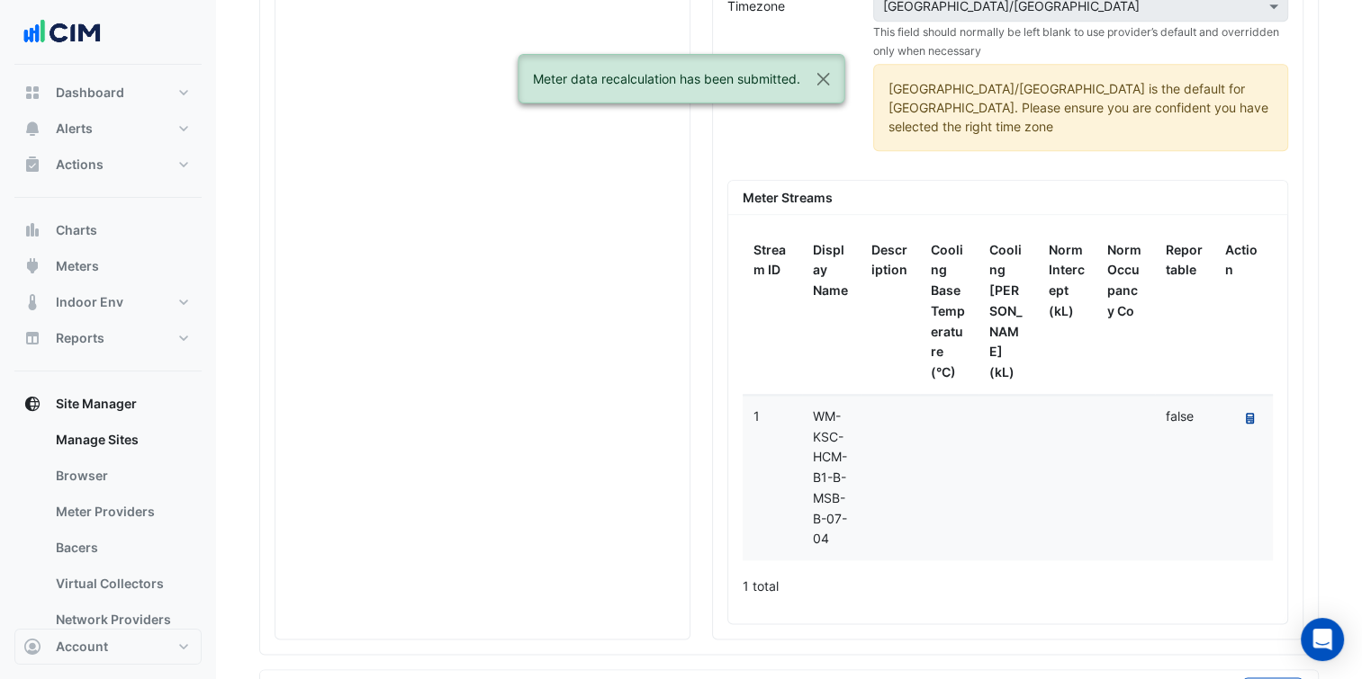
click at [1001, 76] on div "[GEOGRAPHIC_DATA]/[GEOGRAPHIC_DATA] is the default for [GEOGRAPHIC_DATA]. Pleas…" at bounding box center [1080, 107] width 415 height 87
click at [824, 77] on button "Close" at bounding box center [822, 79] width 41 height 49
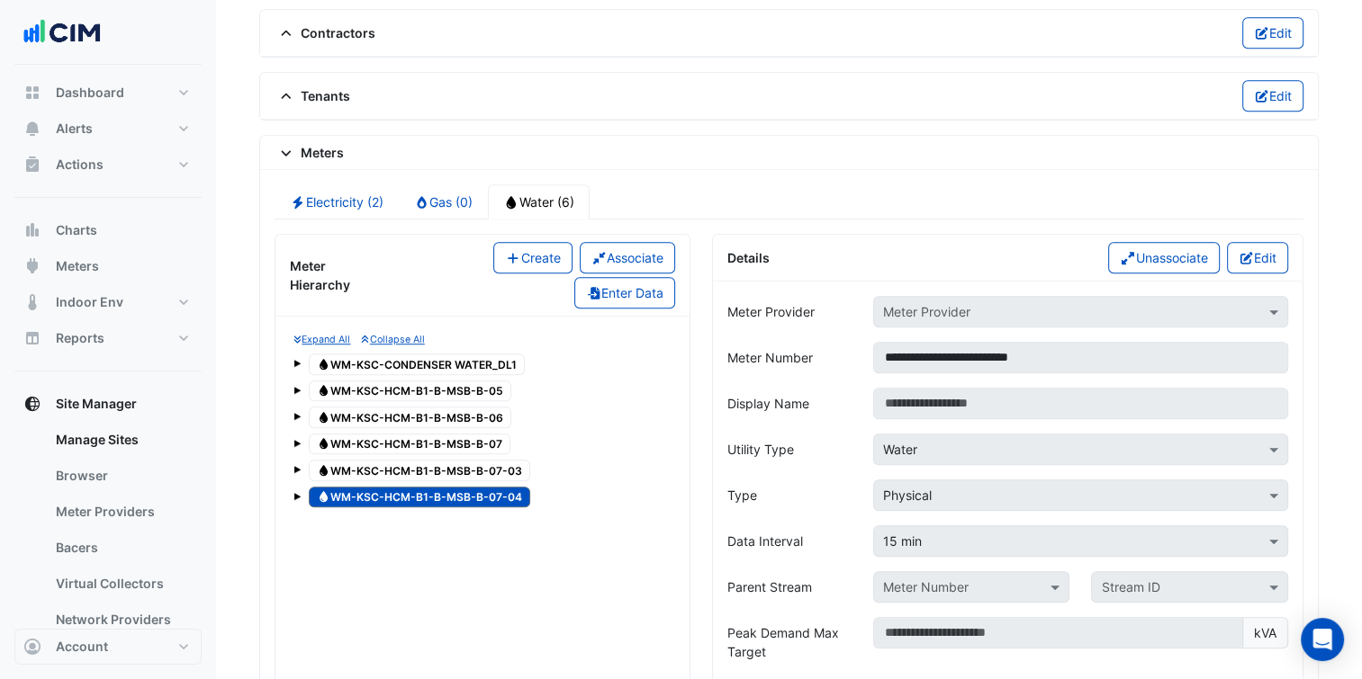
scroll to position [1346, 0]
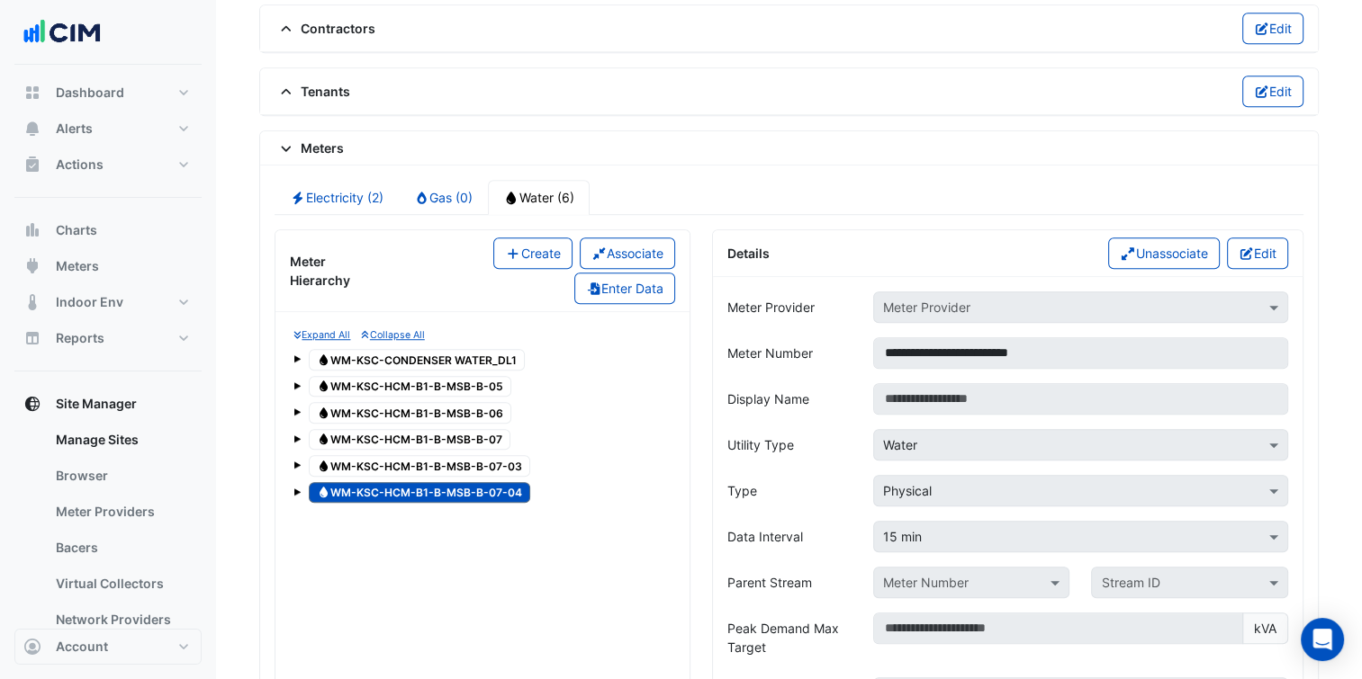
drag, startPoint x: 544, startPoint y: 244, endPoint x: 861, endPoint y: 365, distance: 339.3
click at [544, 244] on button "Create" at bounding box center [532, 253] width 79 height 31
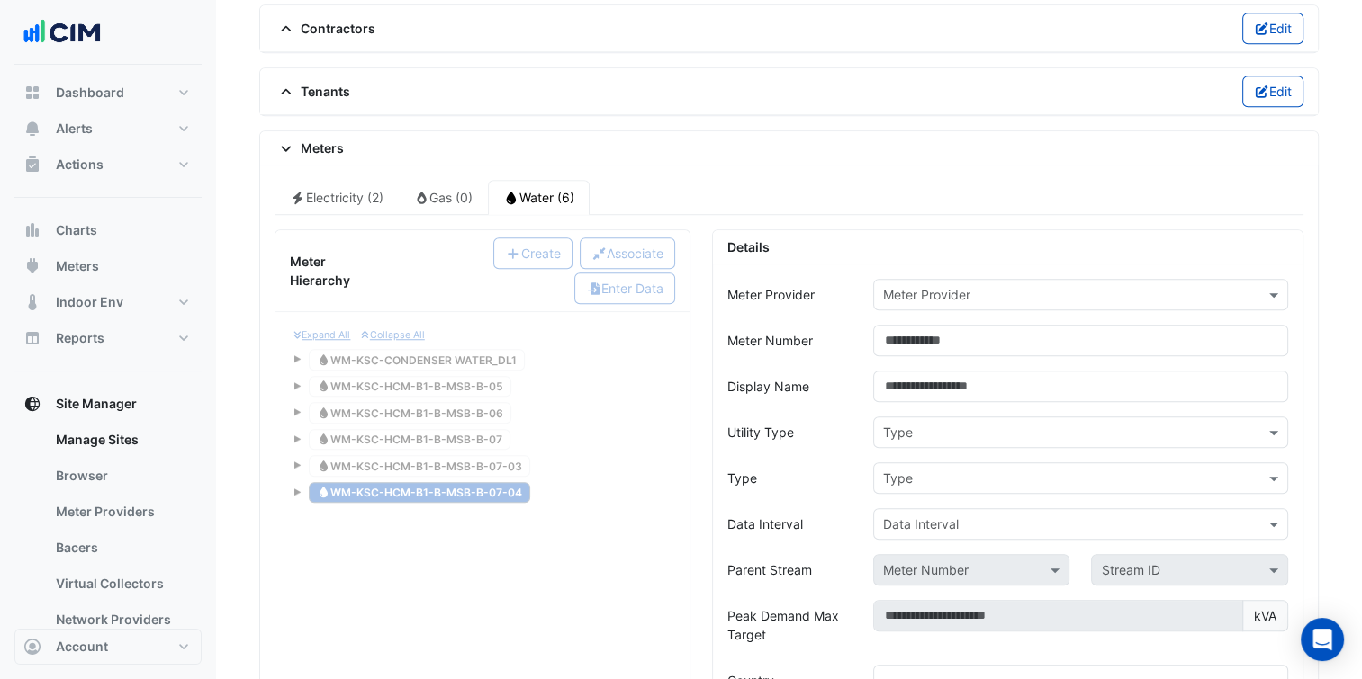
click at [1030, 286] on input "text" at bounding box center [1062, 295] width 359 height 19
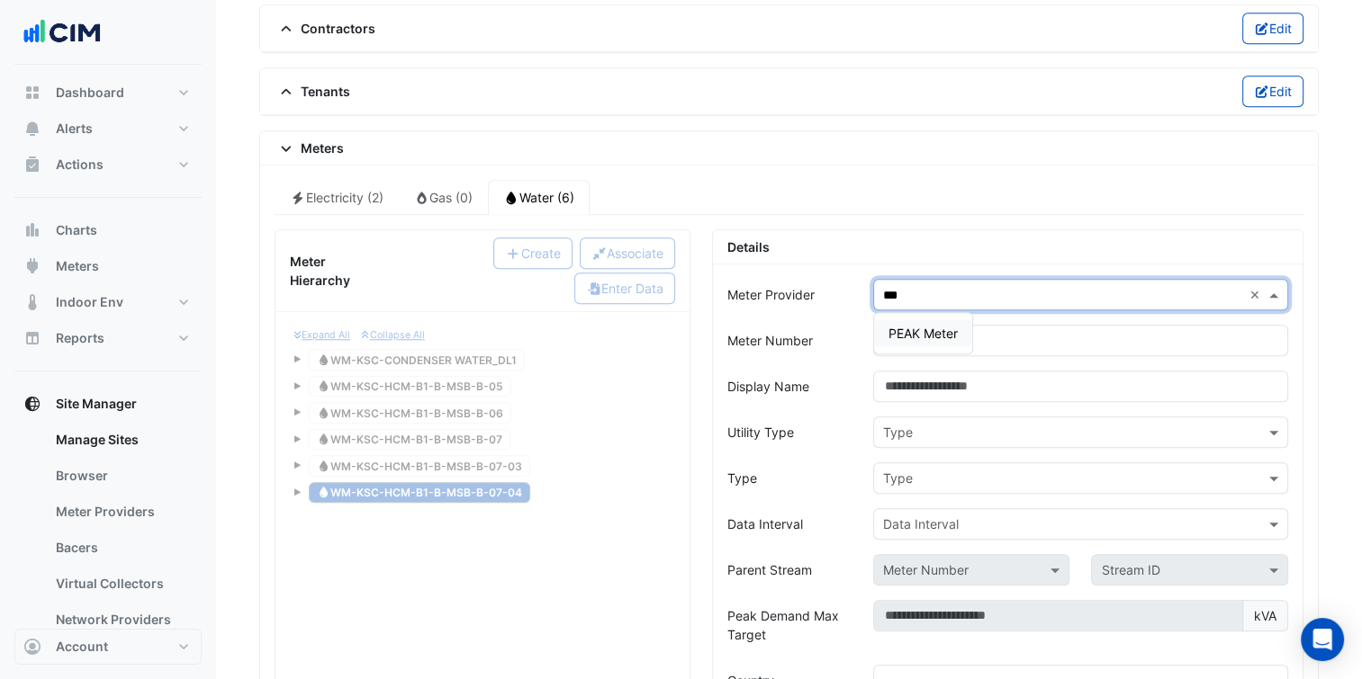
type input "****"
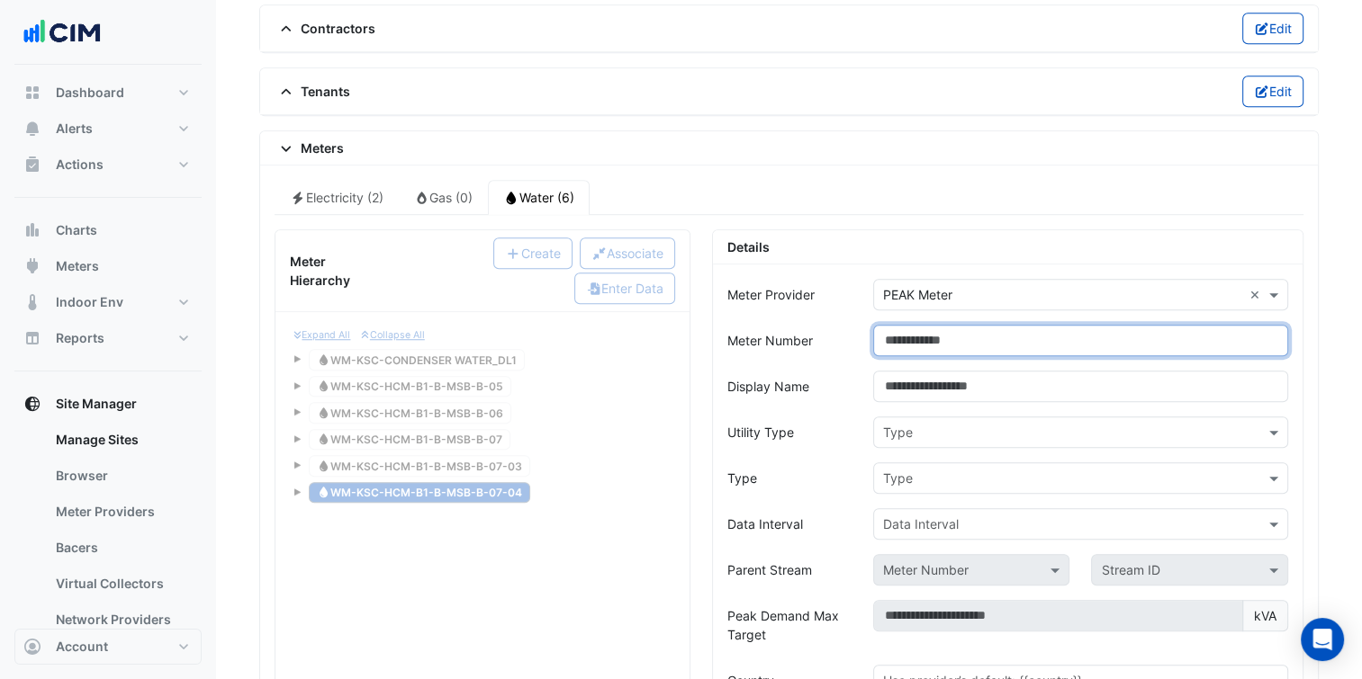
paste input "**********"
type input "**********"
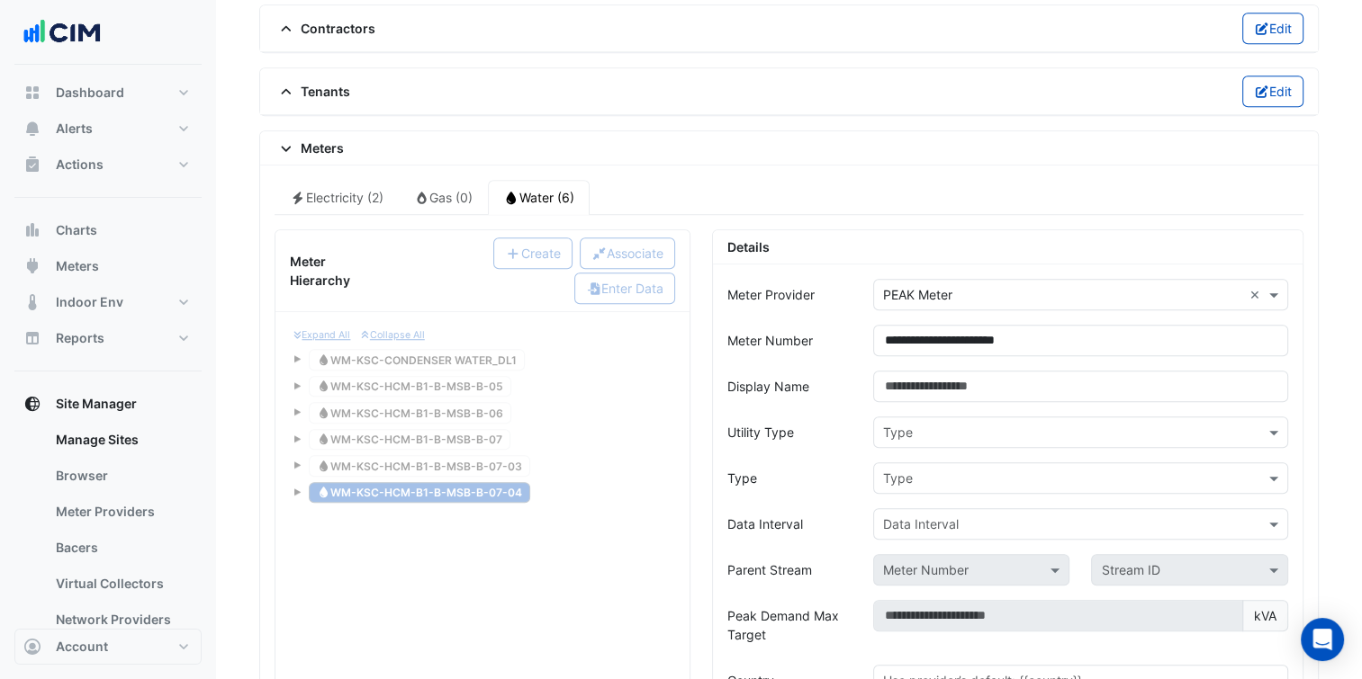
click at [835, 468] on div "Type" at bounding box center [789, 478] width 146 height 31
click at [949, 424] on input "text" at bounding box center [1062, 433] width 359 height 19
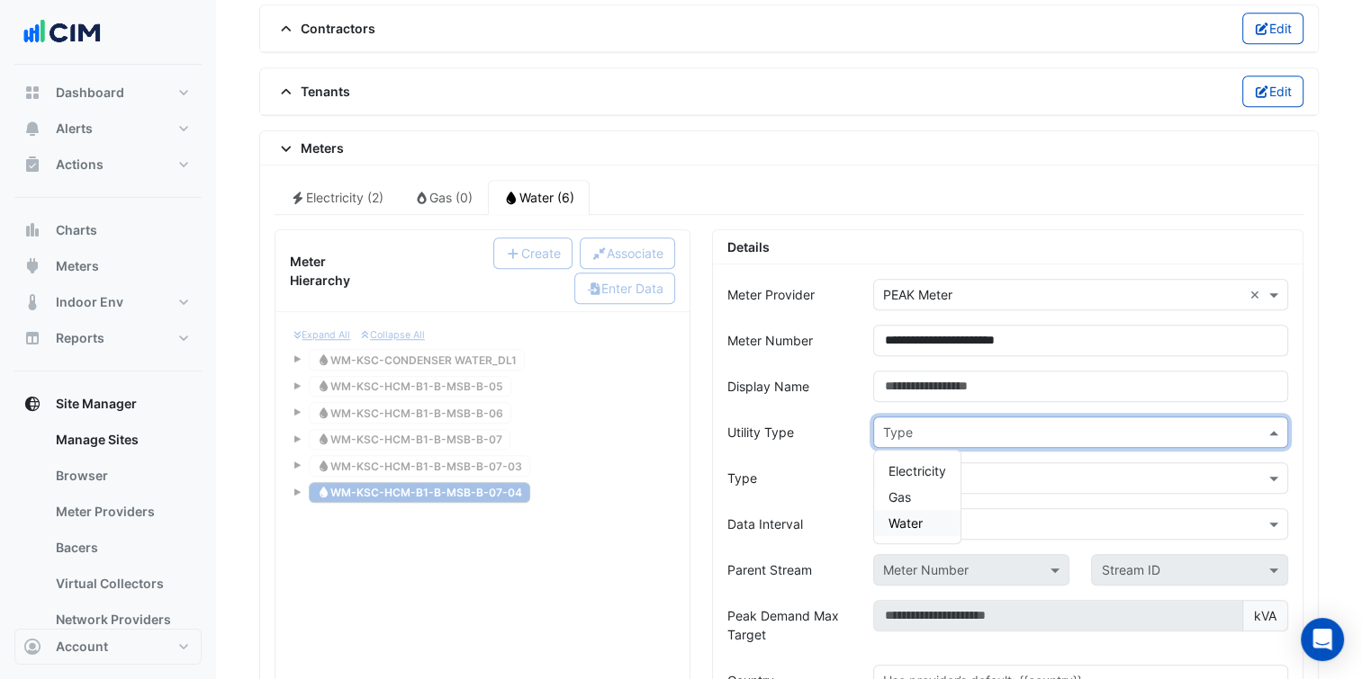
click at [921, 516] on span "Water" at bounding box center [905, 523] width 34 height 15
click at [967, 470] on input "text" at bounding box center [1062, 479] width 359 height 19
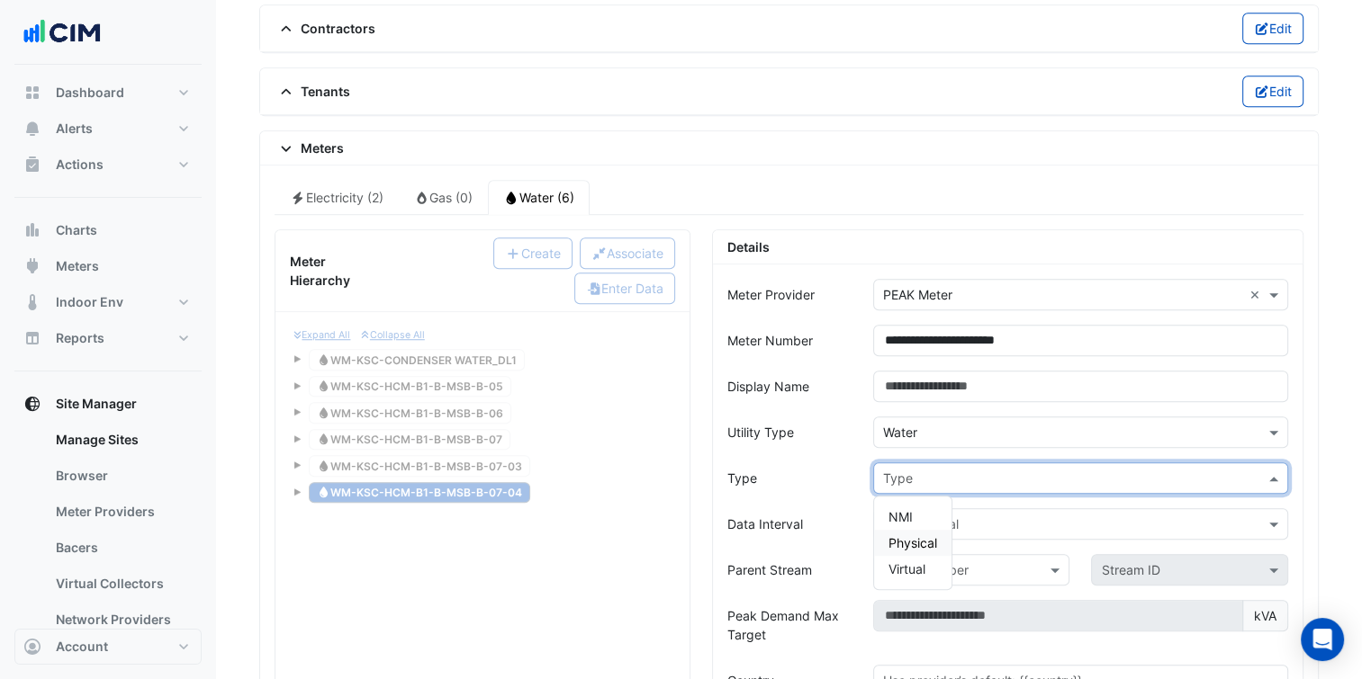
click at [931, 535] on span "Physical" at bounding box center [912, 542] width 49 height 15
click at [855, 511] on div "Data Interval" at bounding box center [789, 523] width 146 height 31
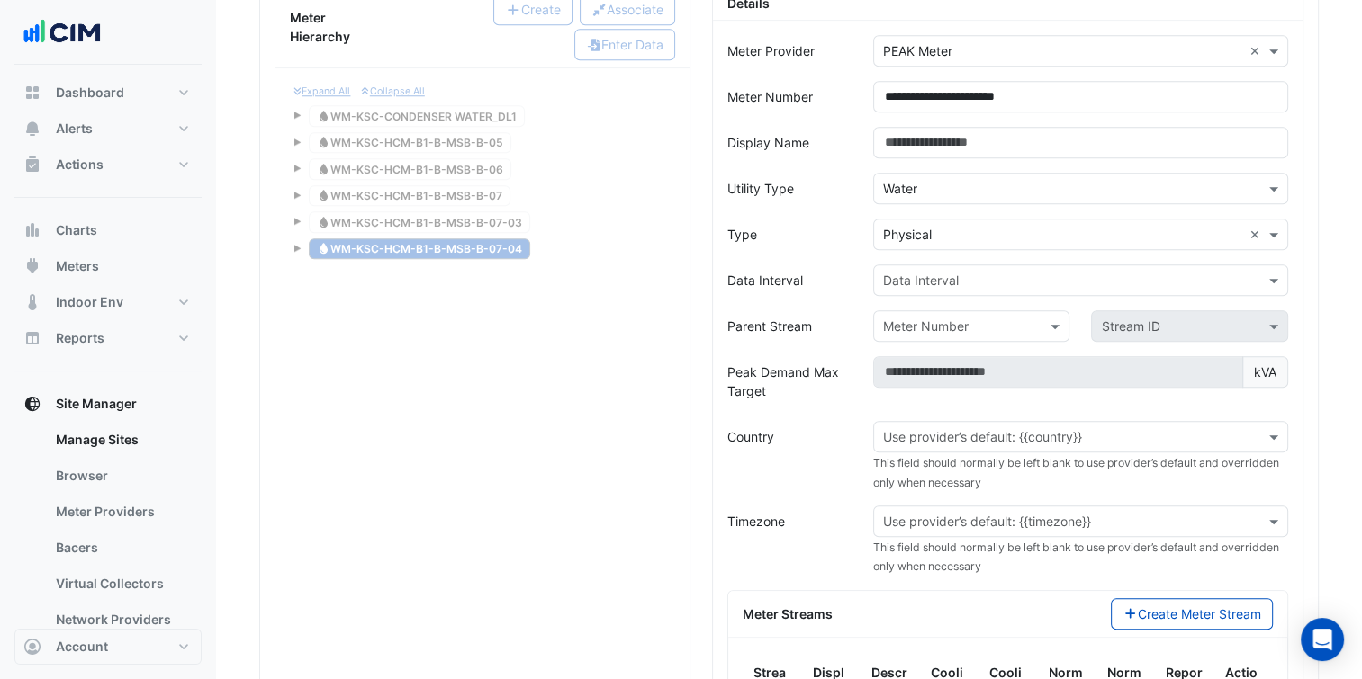
scroll to position [1593, 0]
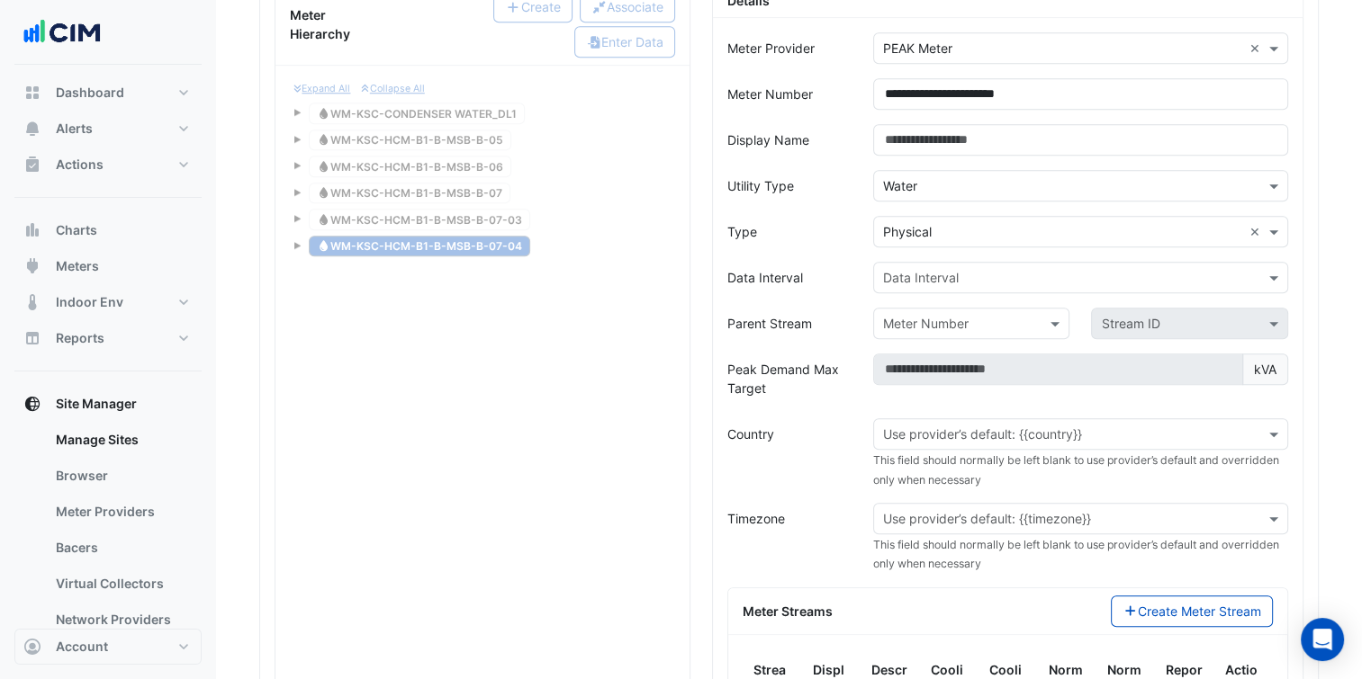
click at [959, 262] on div "Data Interval" at bounding box center [1080, 277] width 415 height 31
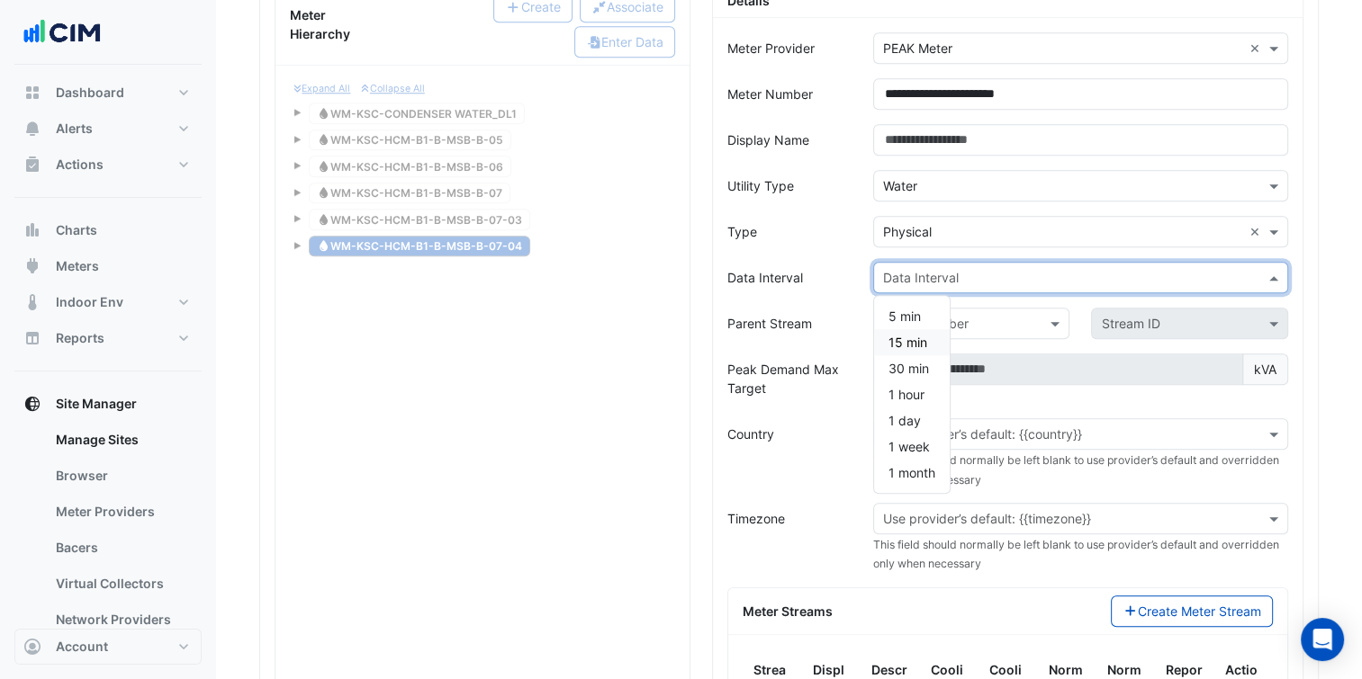
click at [907, 335] on span "15 min" at bounding box center [907, 342] width 39 height 15
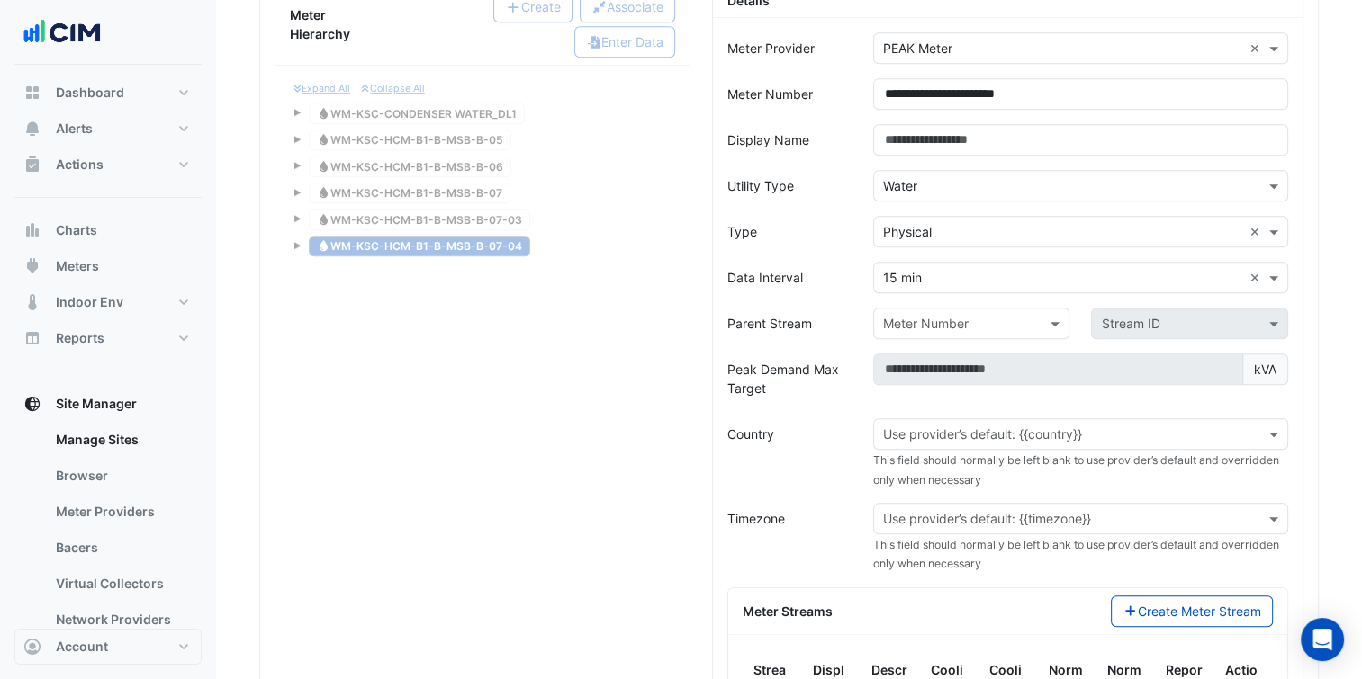
click at [778, 418] on div "Country" at bounding box center [789, 453] width 146 height 70
click at [948, 512] on input "text" at bounding box center [1062, 519] width 359 height 19
click at [980, 436] on div "Use provider’s default: {{country}}" at bounding box center [1080, 433] width 415 height 31
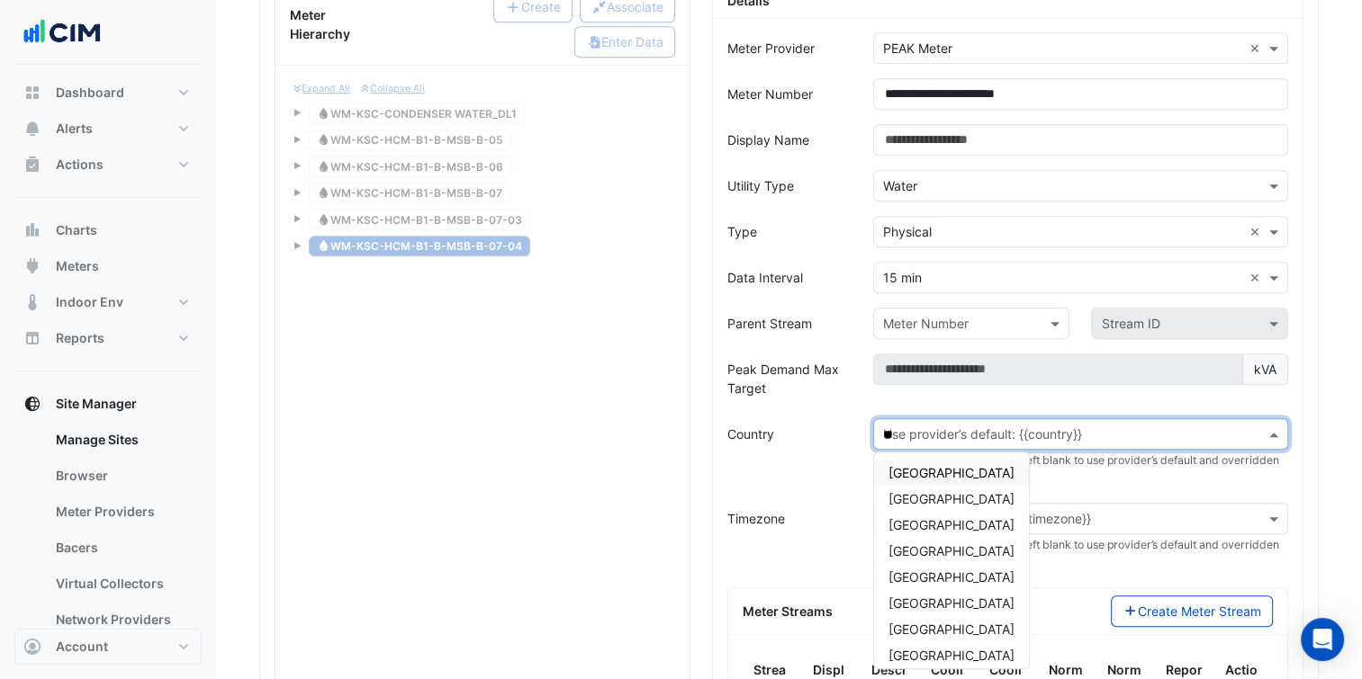
type input "***"
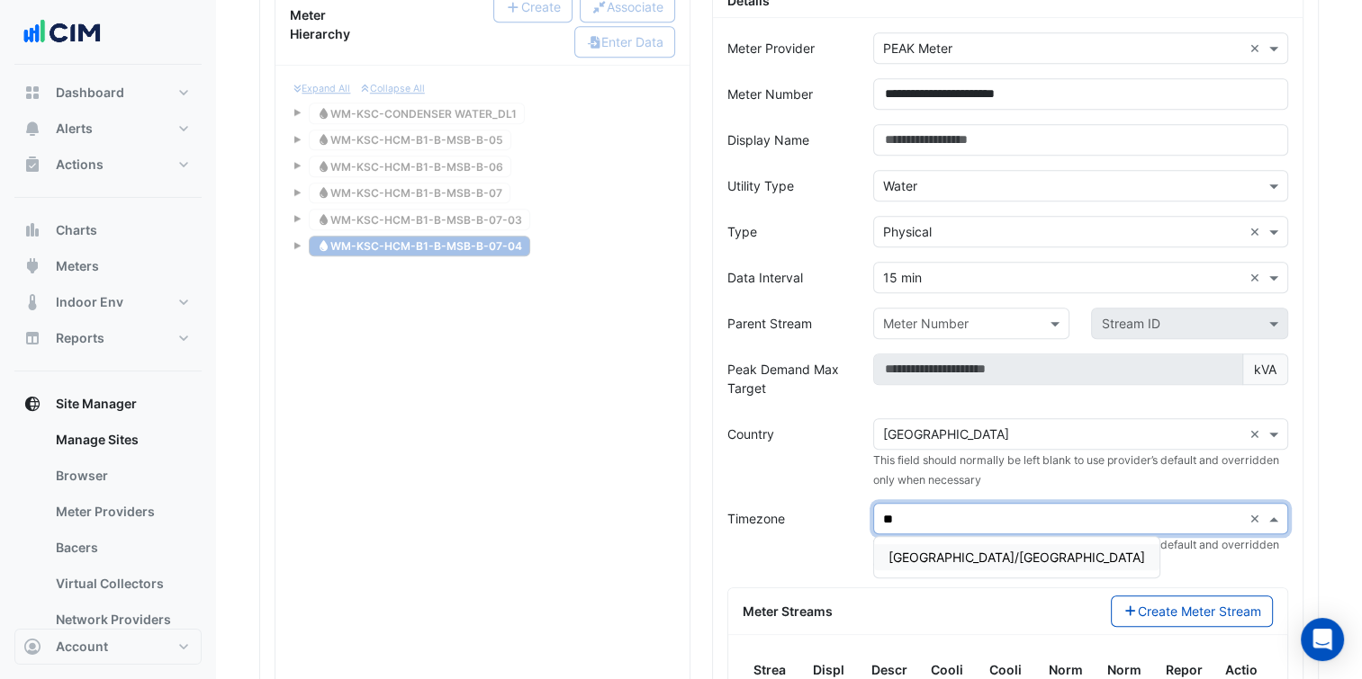
type input "*"
type input "****"
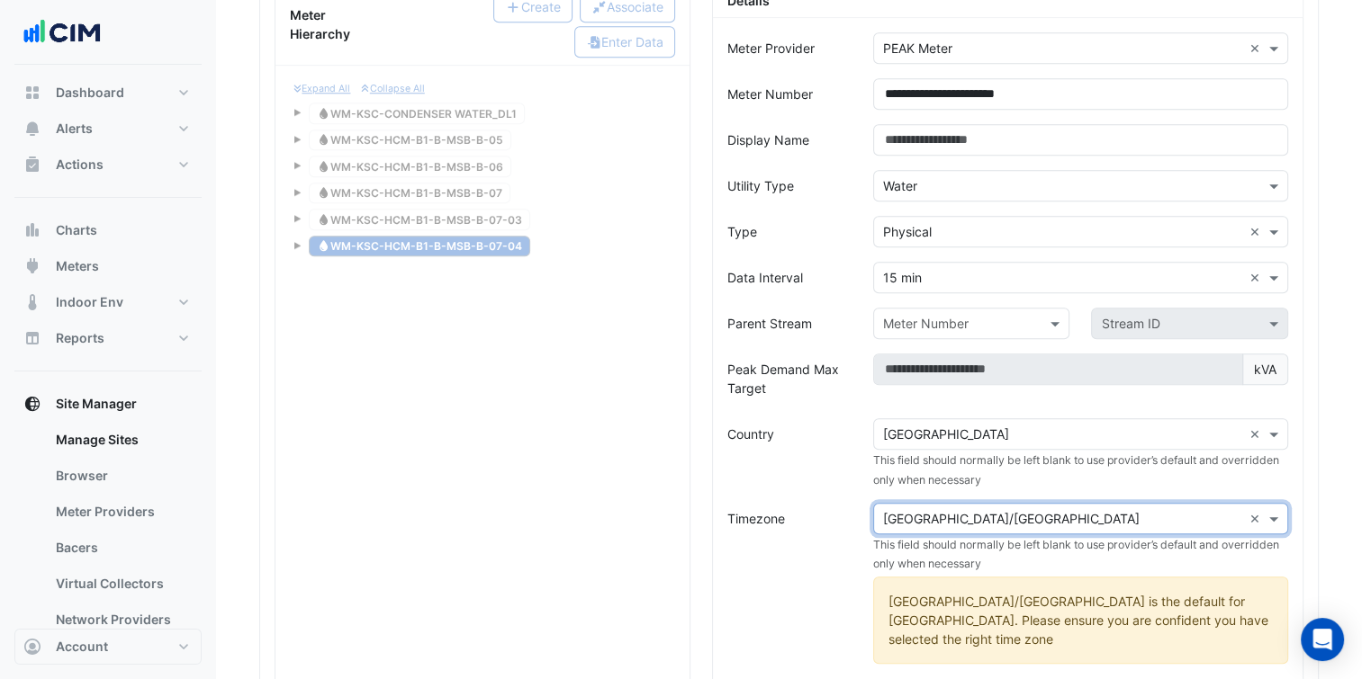
click at [844, 505] on div "Timezone" at bounding box center [789, 590] width 146 height 175
click at [751, 512] on label "Timezone" at bounding box center [756, 518] width 58 height 31
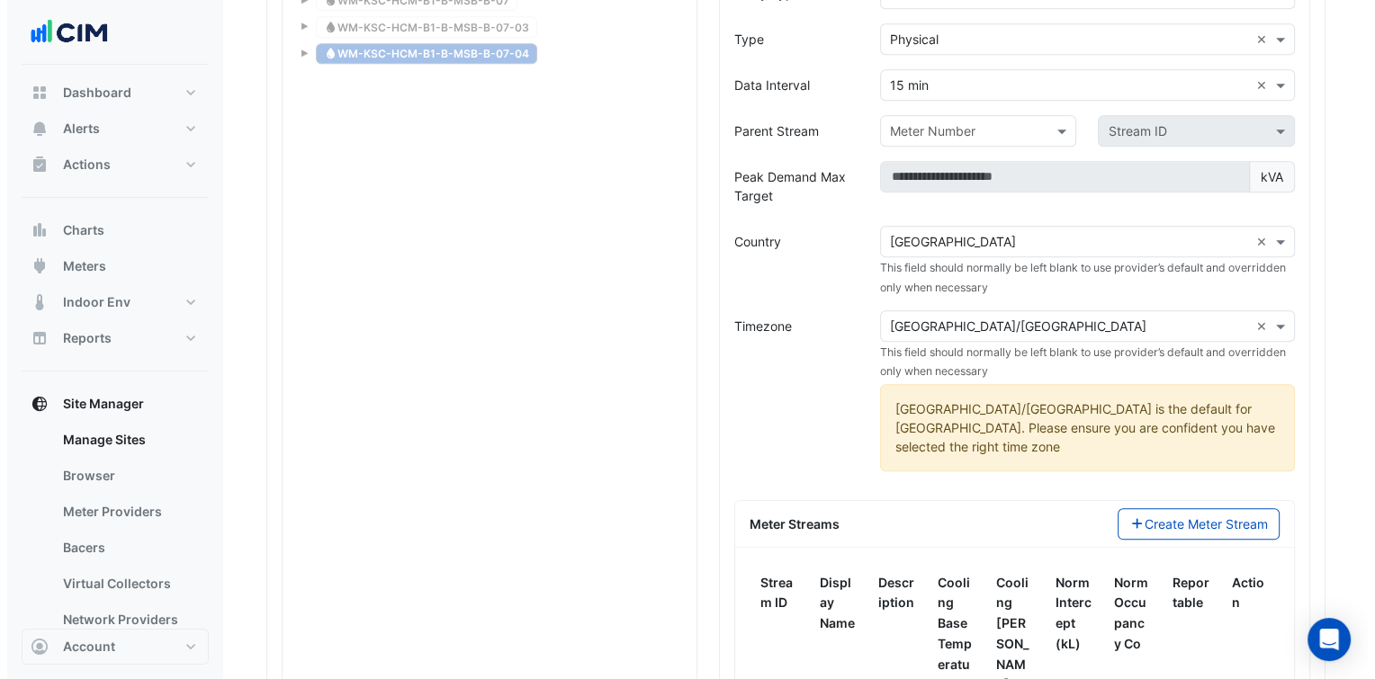
scroll to position [1843, 0]
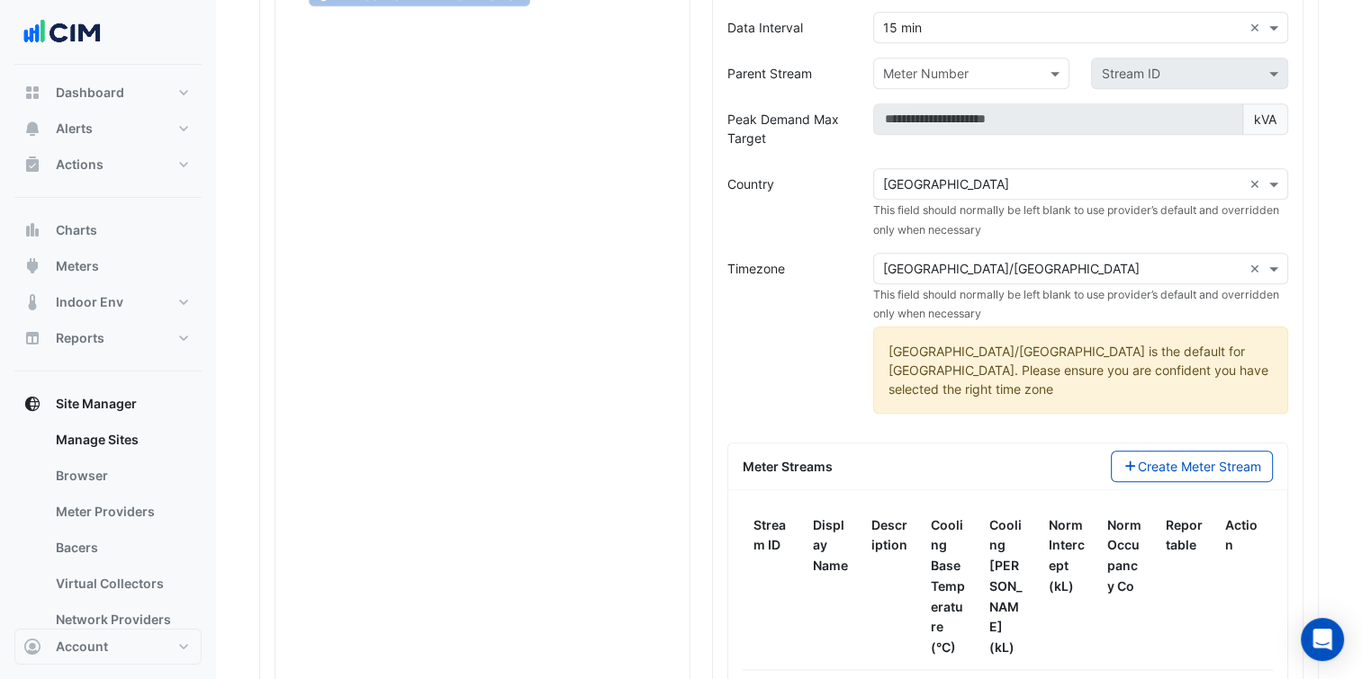
click at [814, 457] on div "Meter Streams" at bounding box center [915, 466] width 367 height 19
click at [1183, 490] on div "Stream ID Display Name Description Cooling Base Temperature (°C) Cooling Norm S…" at bounding box center [1007, 642] width 559 height 305
click at [1214, 444] on div "Meter Streams Create Meter Stream" at bounding box center [1007, 467] width 559 height 47
click at [1215, 451] on button "Create Meter Stream" at bounding box center [1192, 466] width 163 height 31
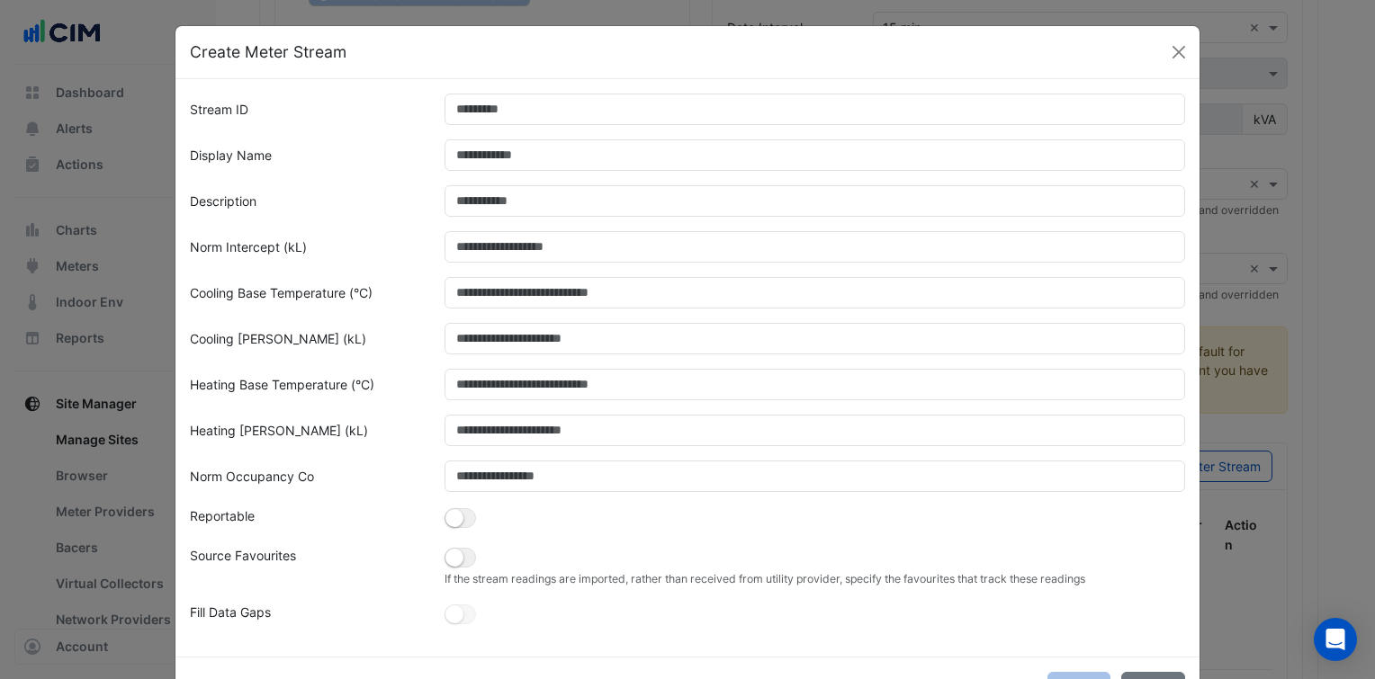
click at [521, 120] on form "Stream ID Display Name Description Norm Intercept (kL) Cooling Base Temperature…" at bounding box center [687, 361] width 995 height 534
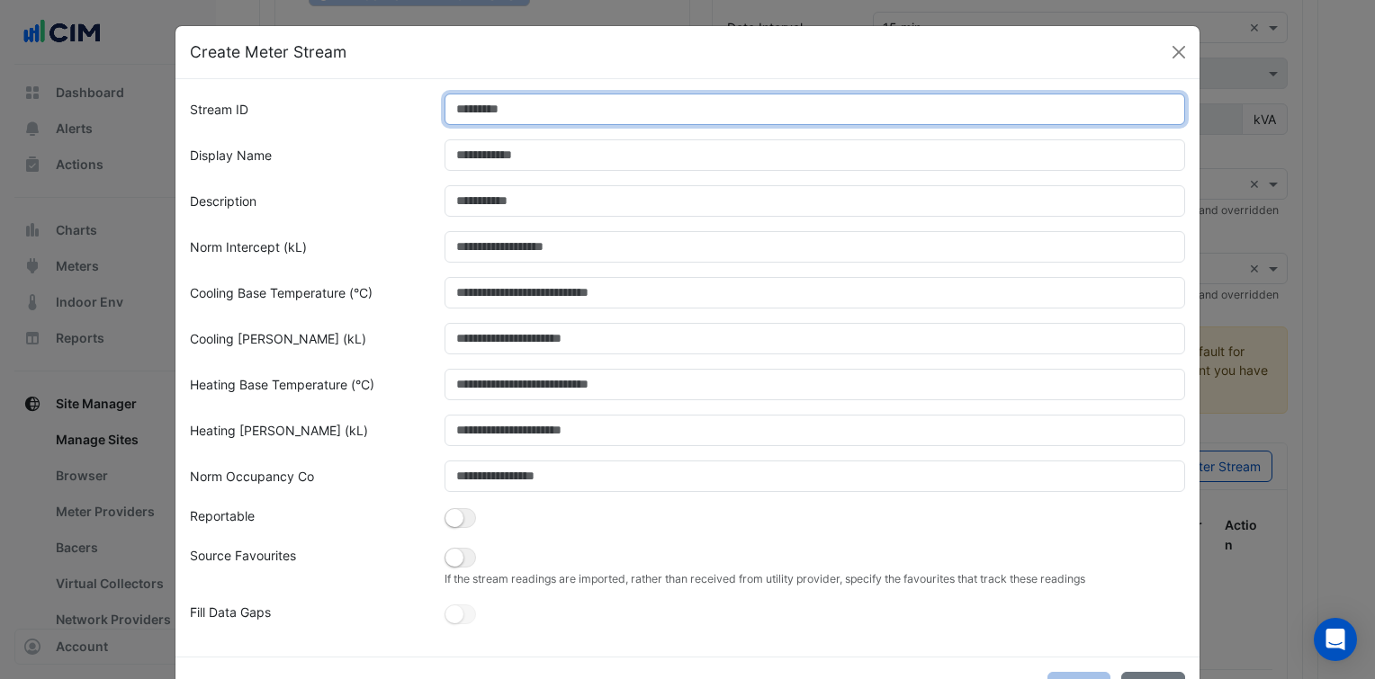
click at [523, 112] on input "Stream ID" at bounding box center [816, 109] width 742 height 31
type input "*"
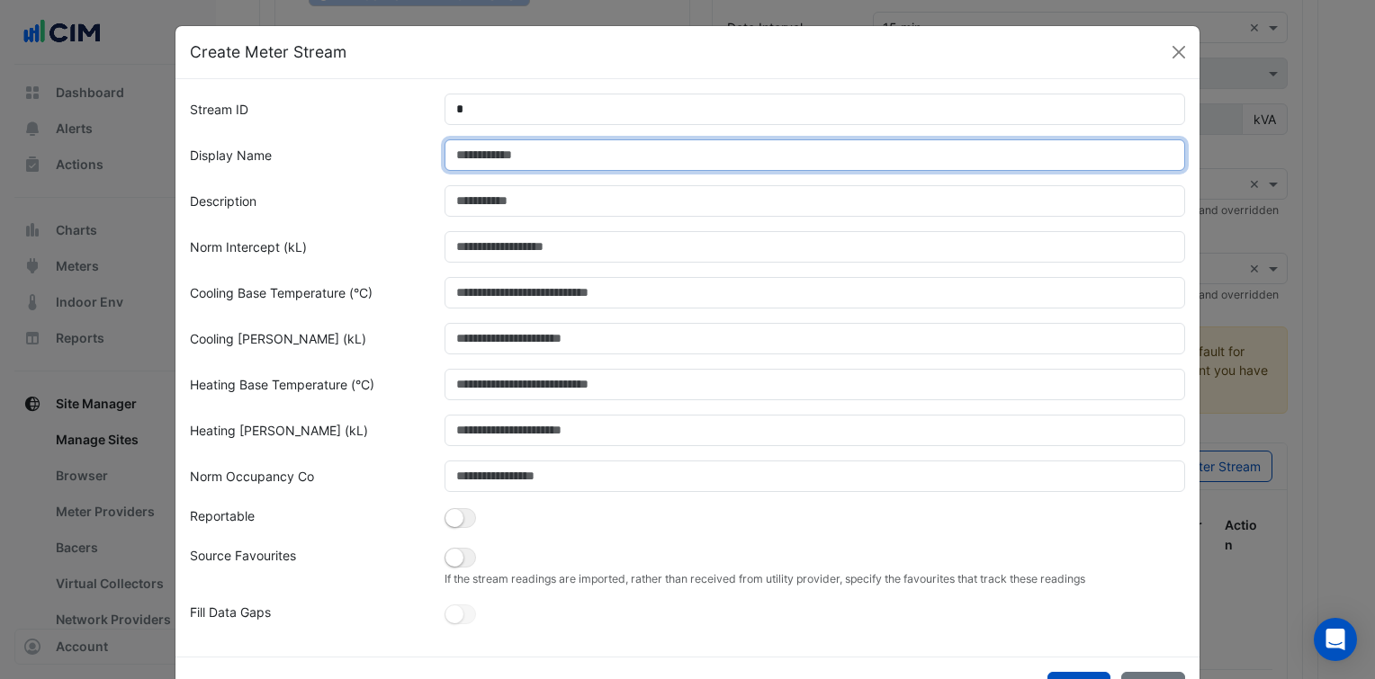
paste input "**********"
type input "**********"
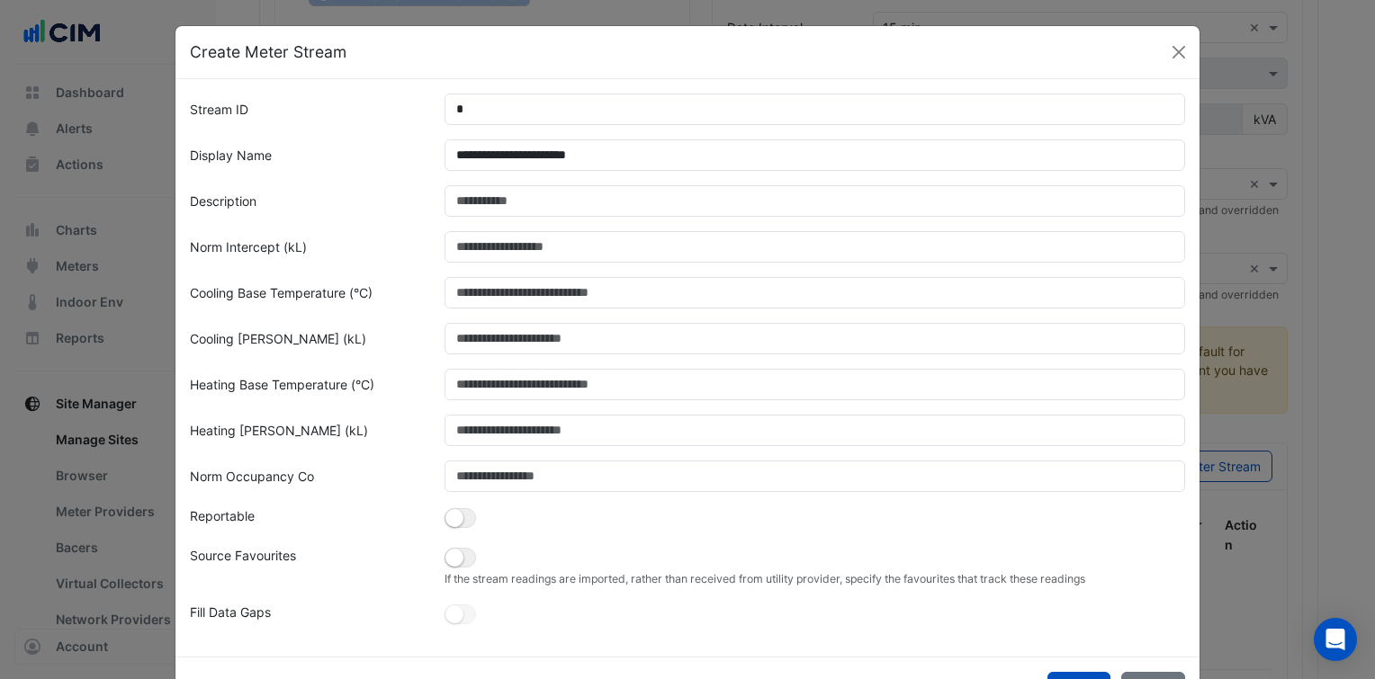
click at [400, 279] on div "Cooling Base Temperature (°C)" at bounding box center [306, 292] width 255 height 31
click at [445, 553] on small "button" at bounding box center [454, 558] width 18 height 18
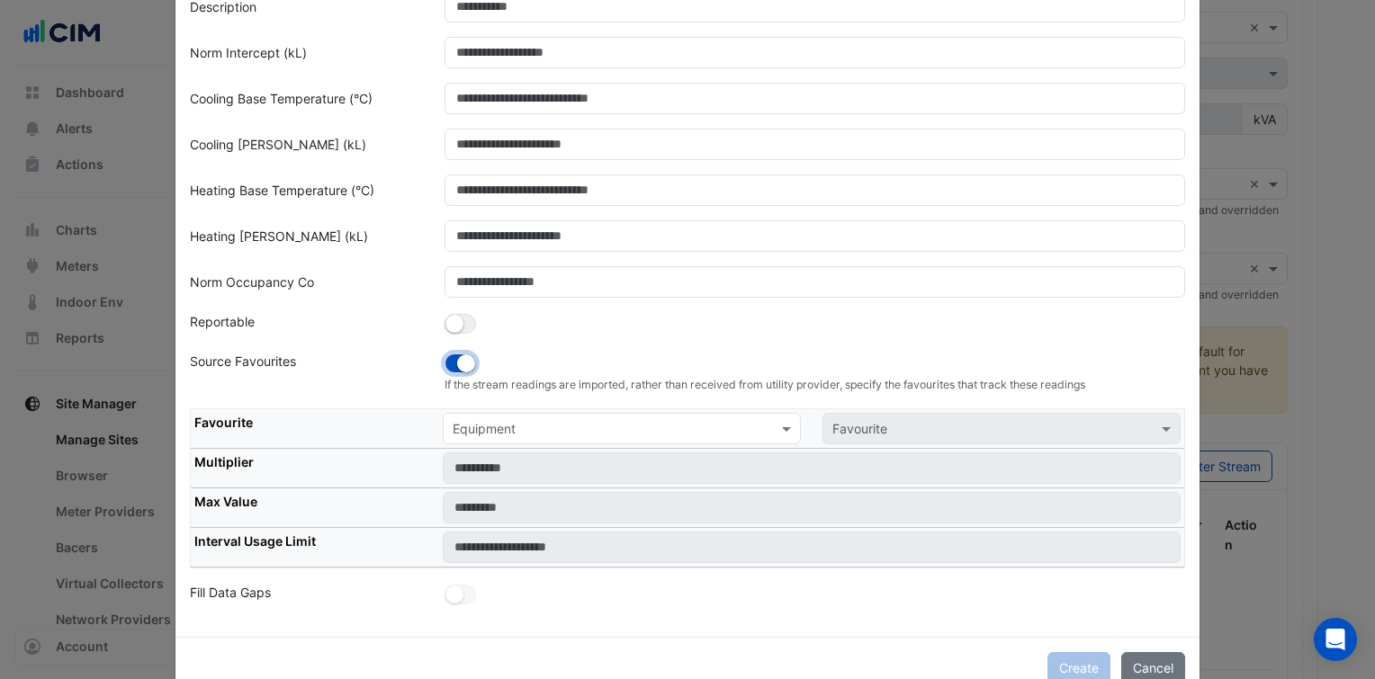
scroll to position [196, 0]
click at [531, 435] on div "Equipment" at bounding box center [622, 426] width 358 height 31
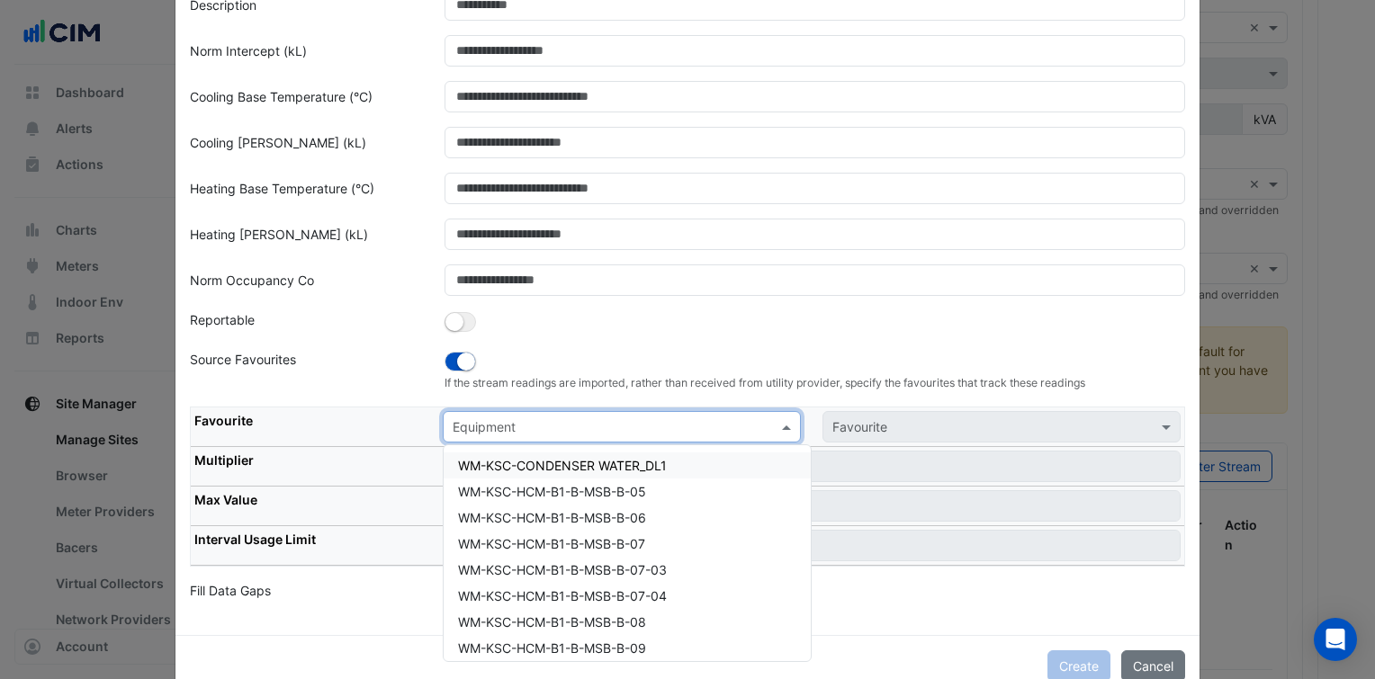
paste input "**********"
type input "**********"
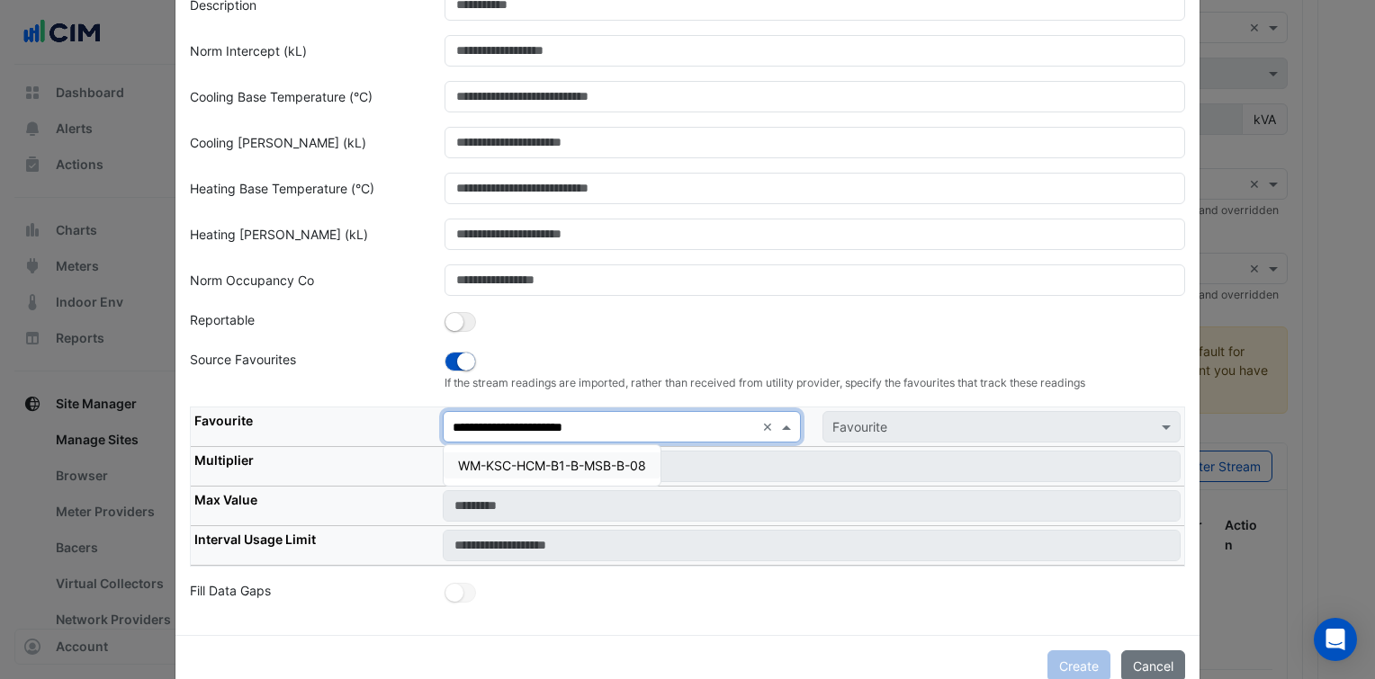
click at [550, 458] on span "WM-KSC-HCM-B1-B-MSB-B-08" at bounding box center [552, 465] width 188 height 15
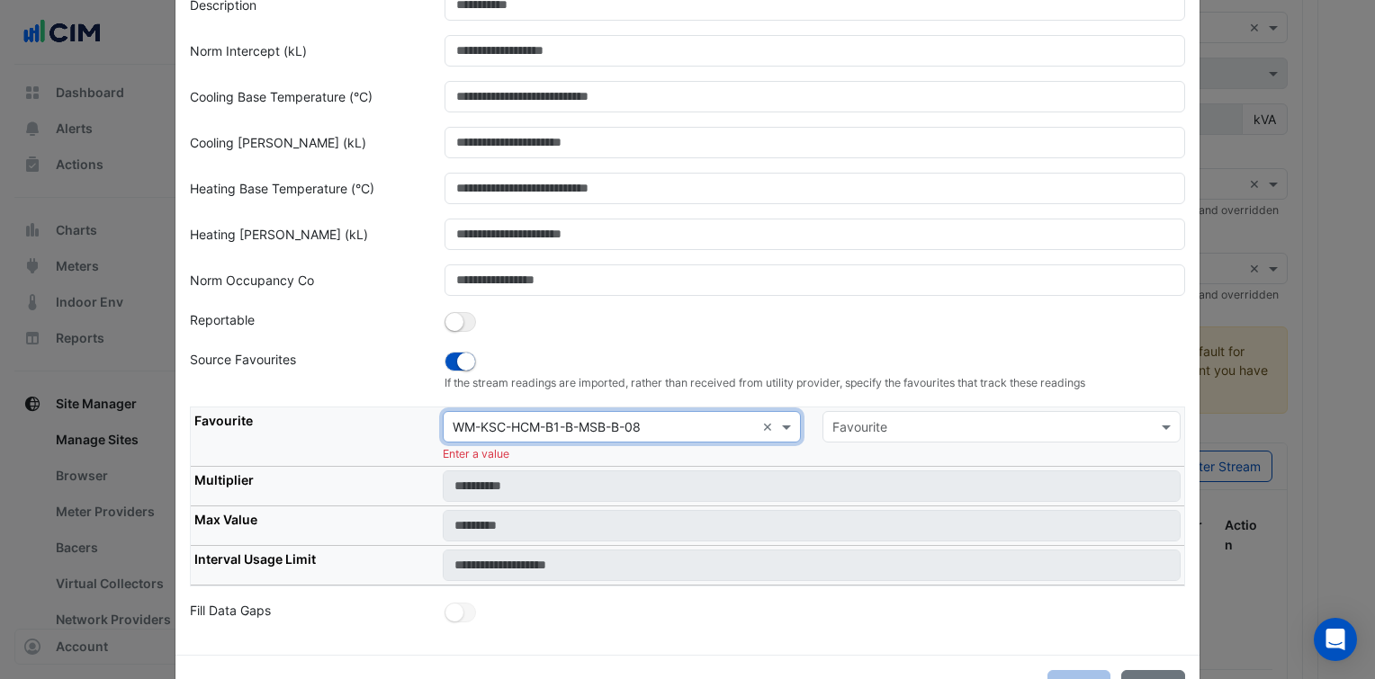
click at [877, 428] on input "text" at bounding box center [983, 427] width 302 height 19
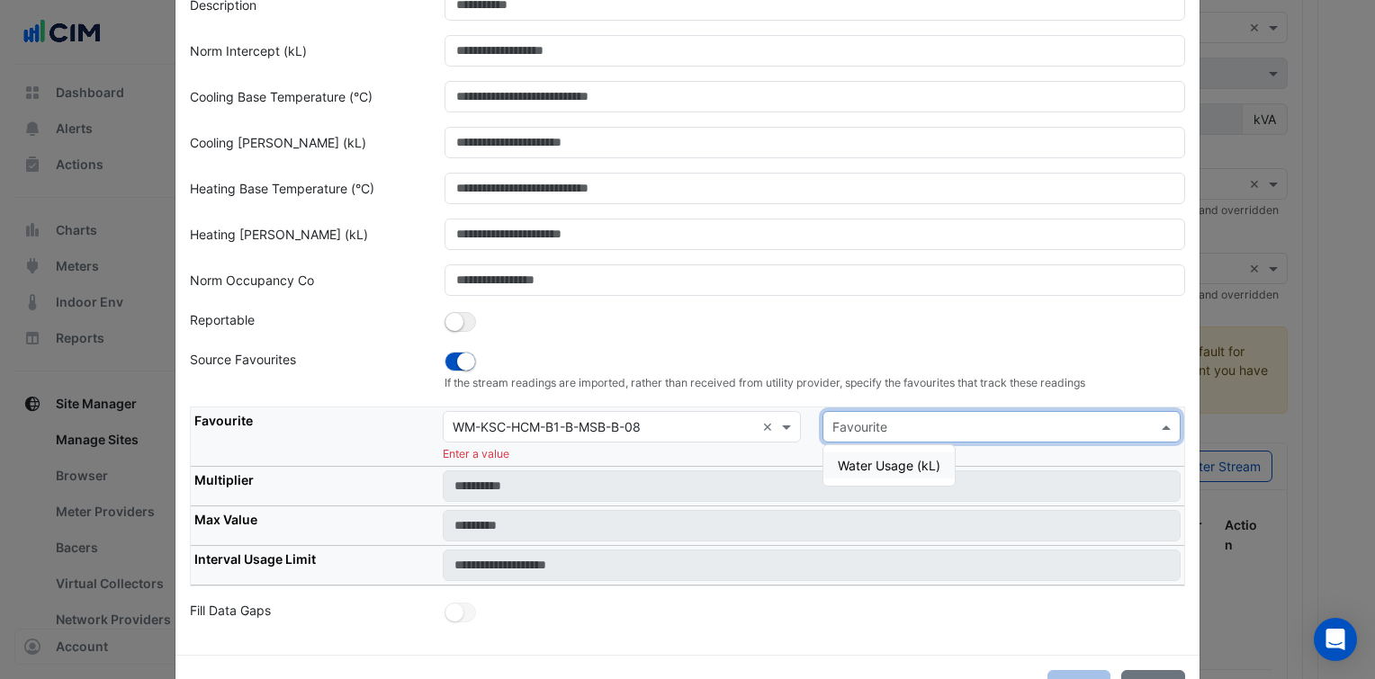
click at [895, 458] on span "Water Usage (kL)" at bounding box center [889, 465] width 103 height 15
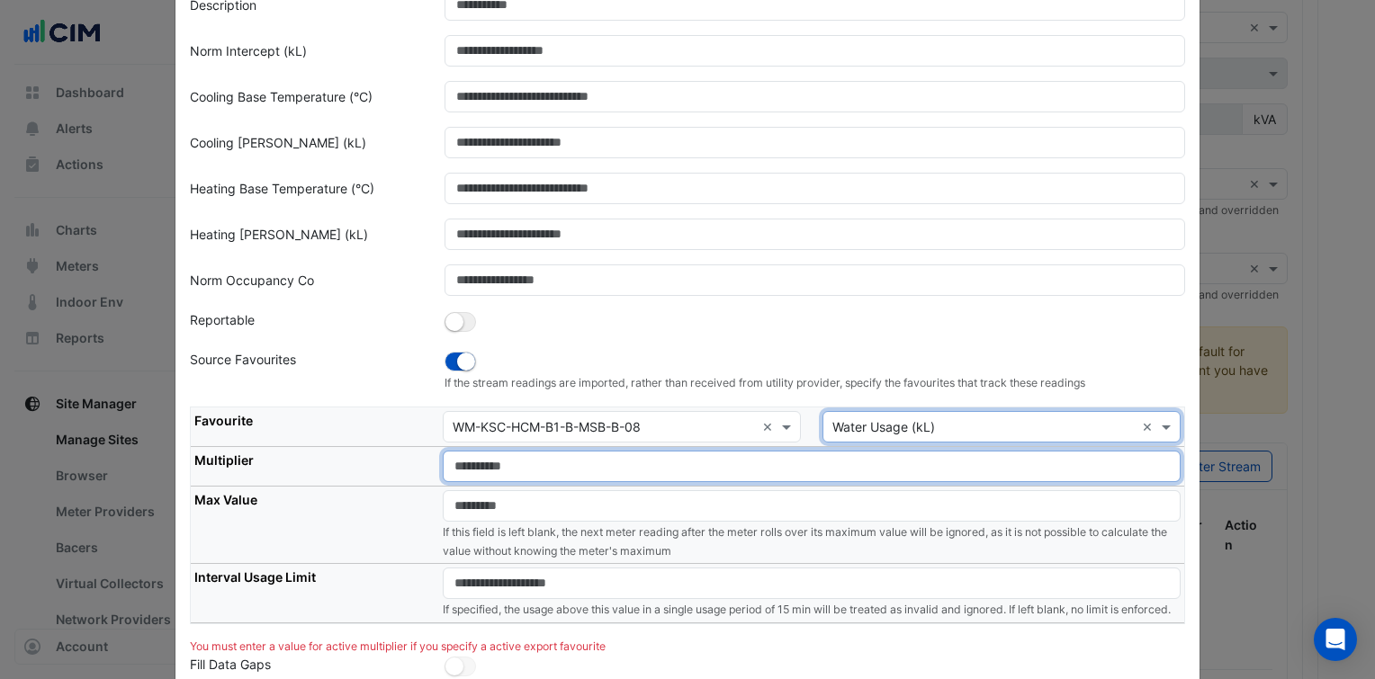
click at [608, 465] on input "number" at bounding box center [812, 466] width 738 height 31
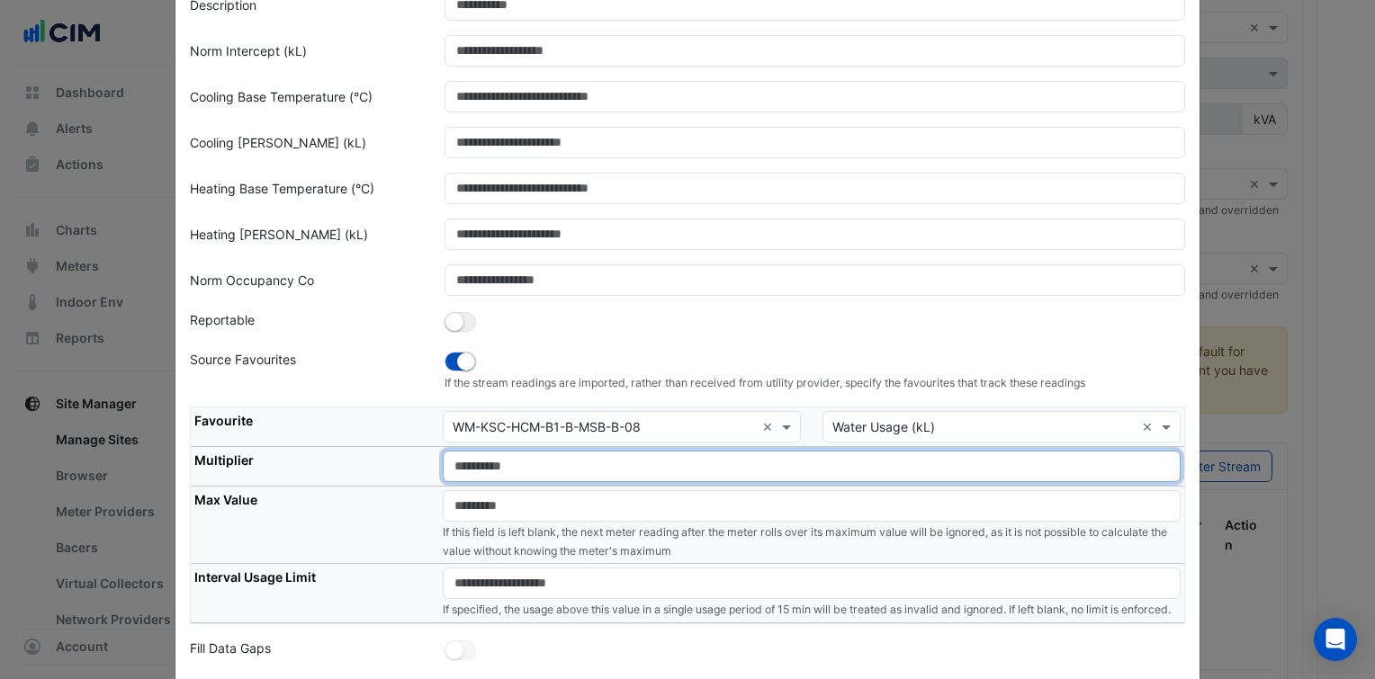
type input "*"
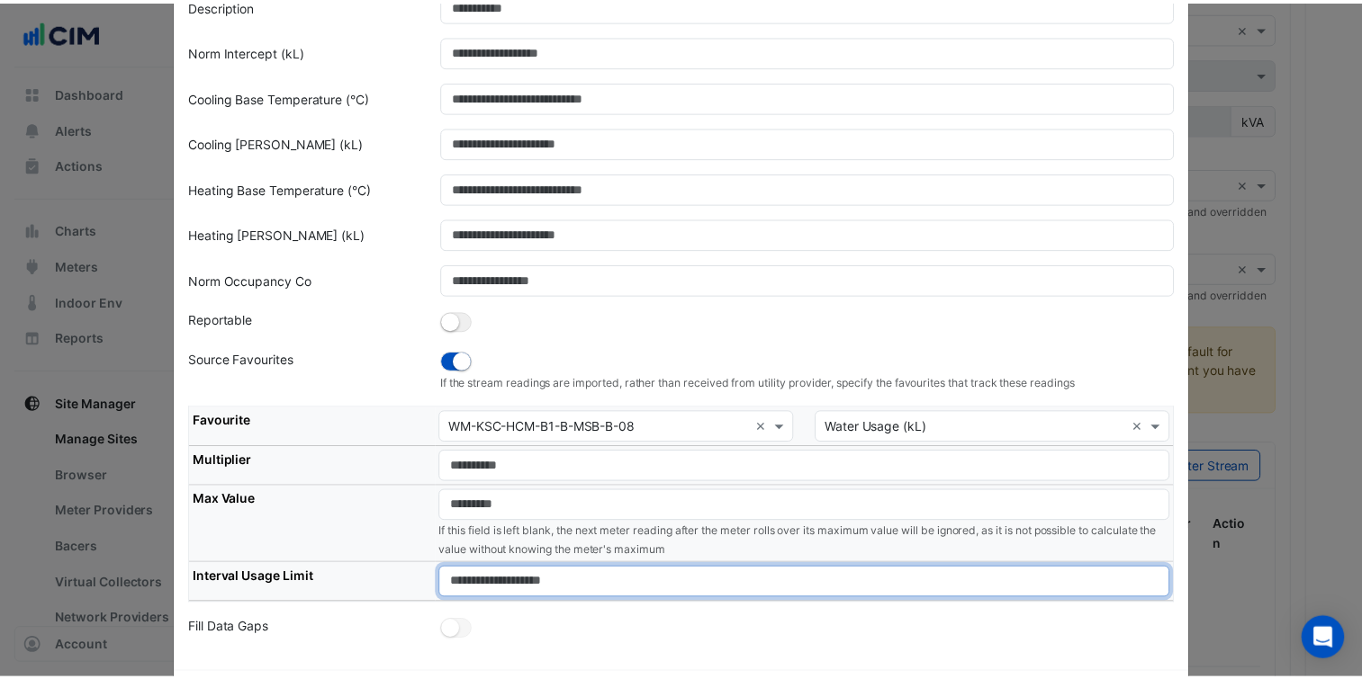
scroll to position [273, 0]
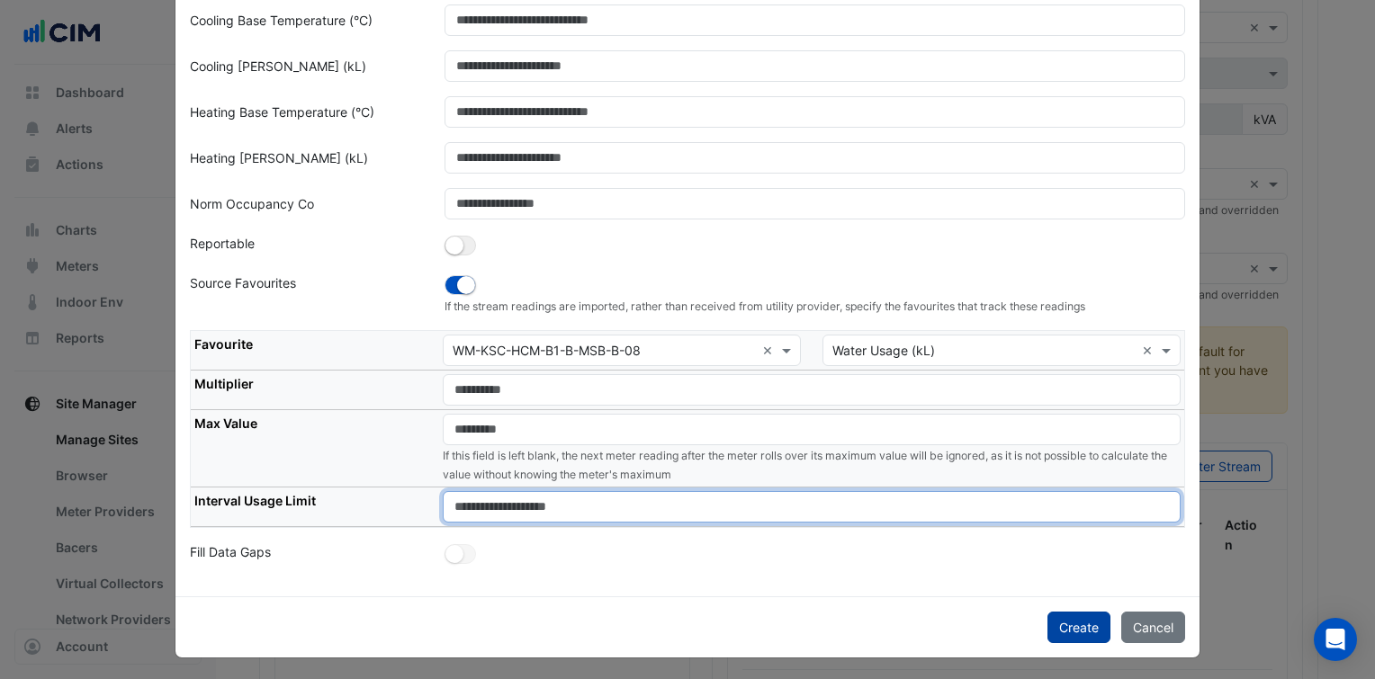
type input "****"
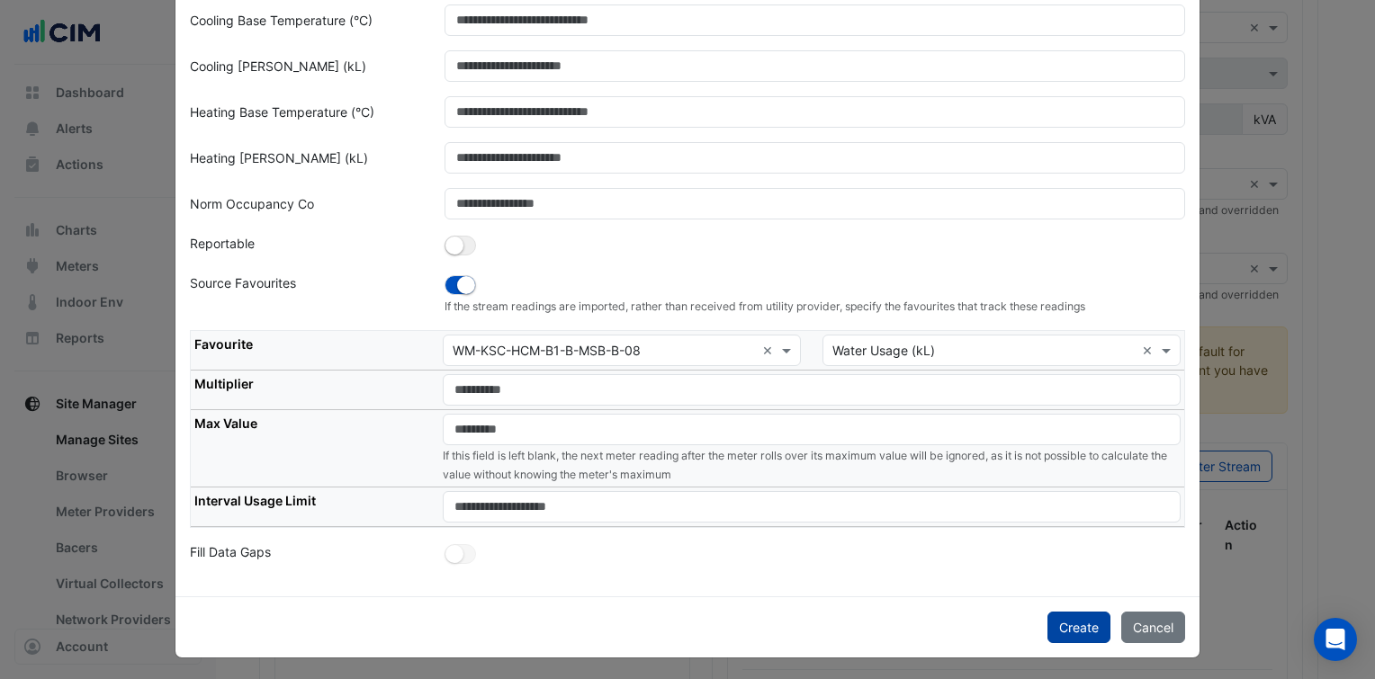
click at [1062, 617] on button "Create" at bounding box center [1079, 627] width 63 height 31
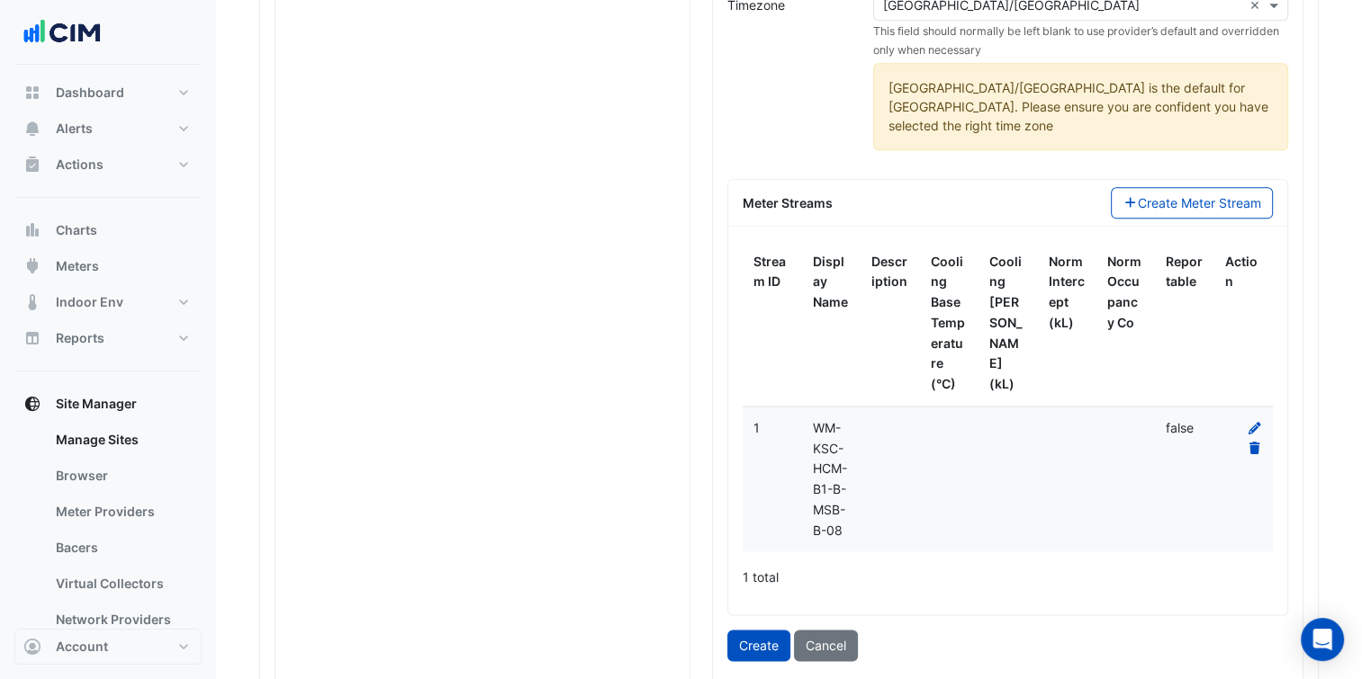
scroll to position [2114, 0]
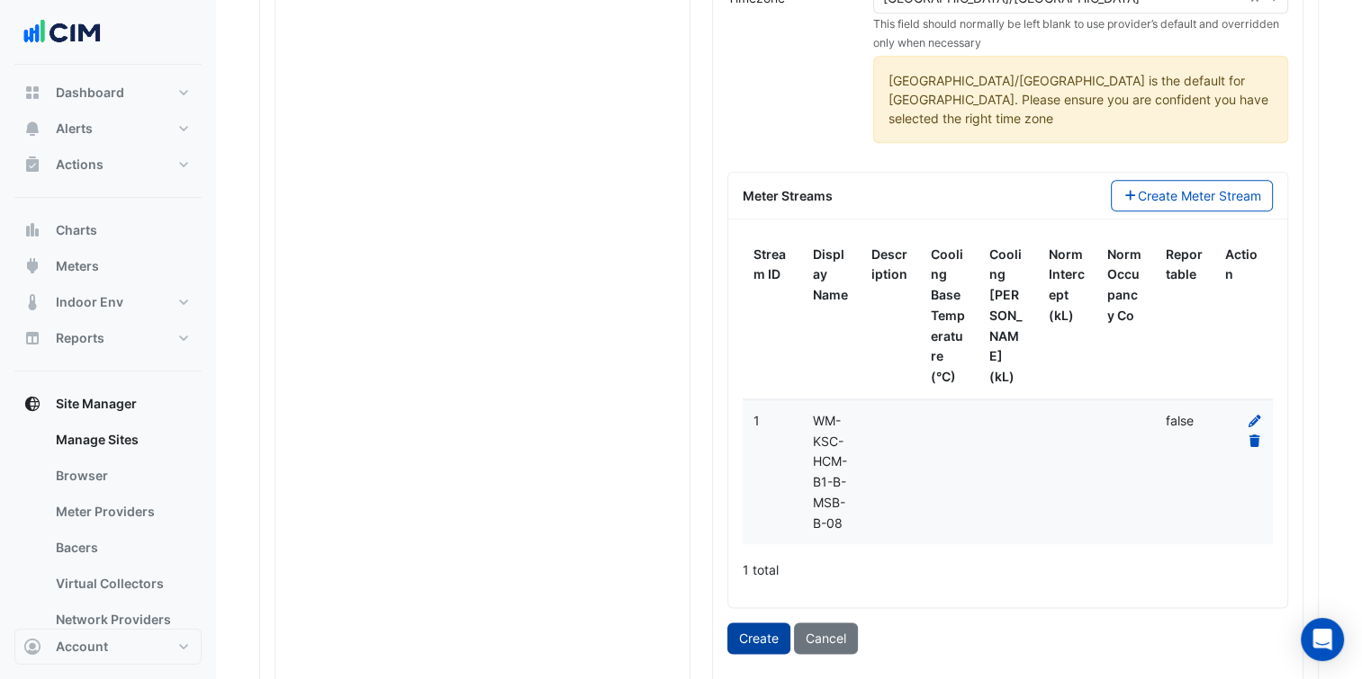
click at [769, 623] on button "Create" at bounding box center [758, 638] width 63 height 31
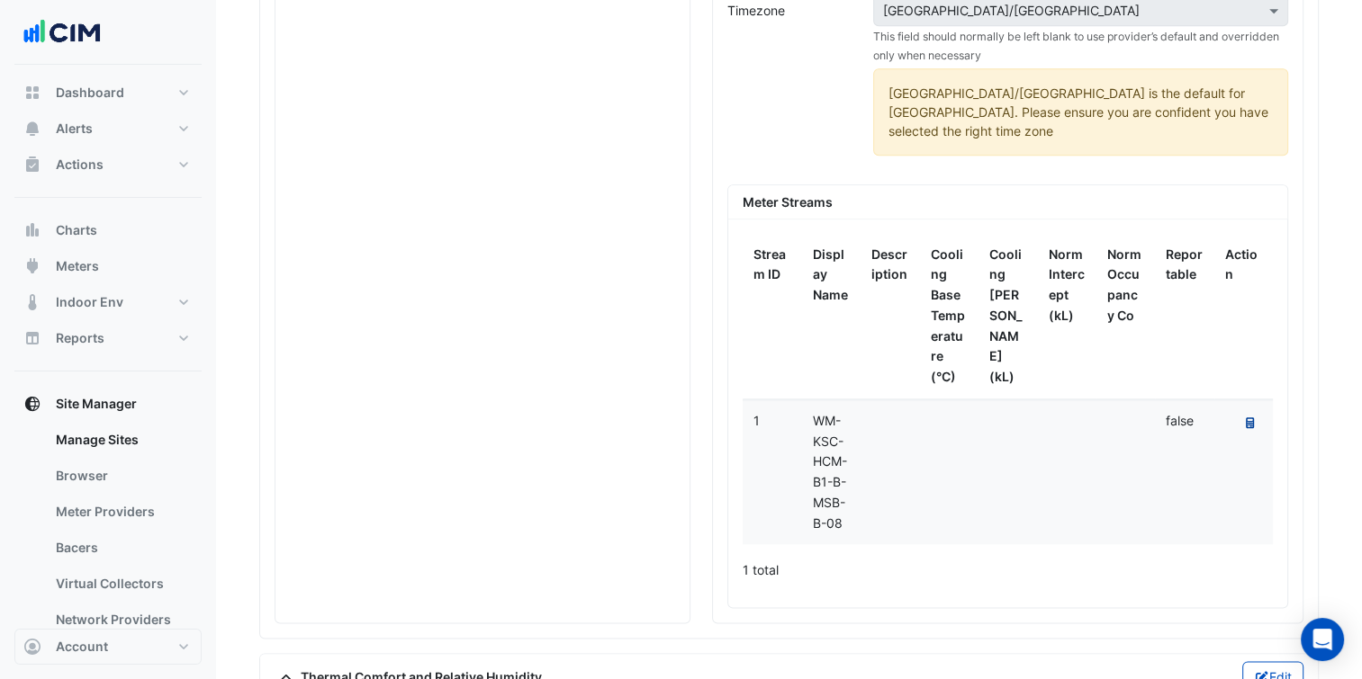
click at [1253, 417] on fa-icon "Recalculate Meter Data" at bounding box center [1250, 423] width 8 height 13
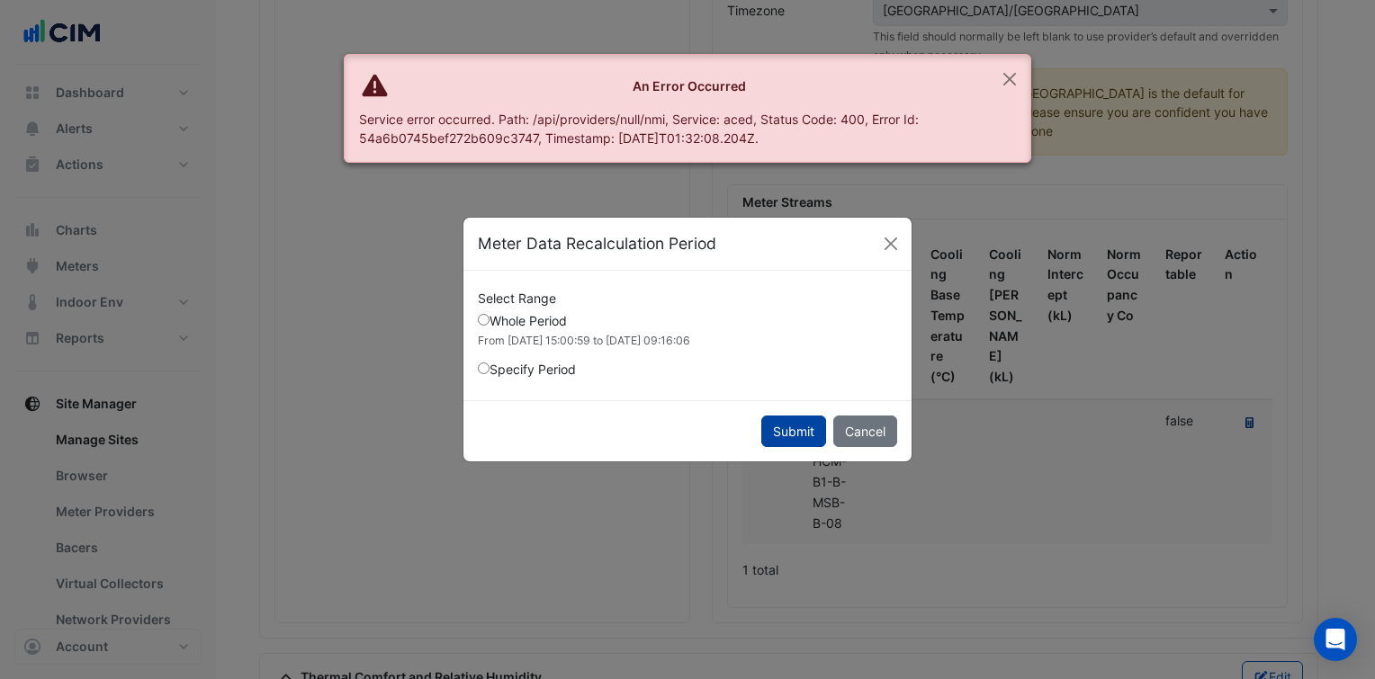
click at [776, 416] on button "Submit" at bounding box center [793, 431] width 65 height 31
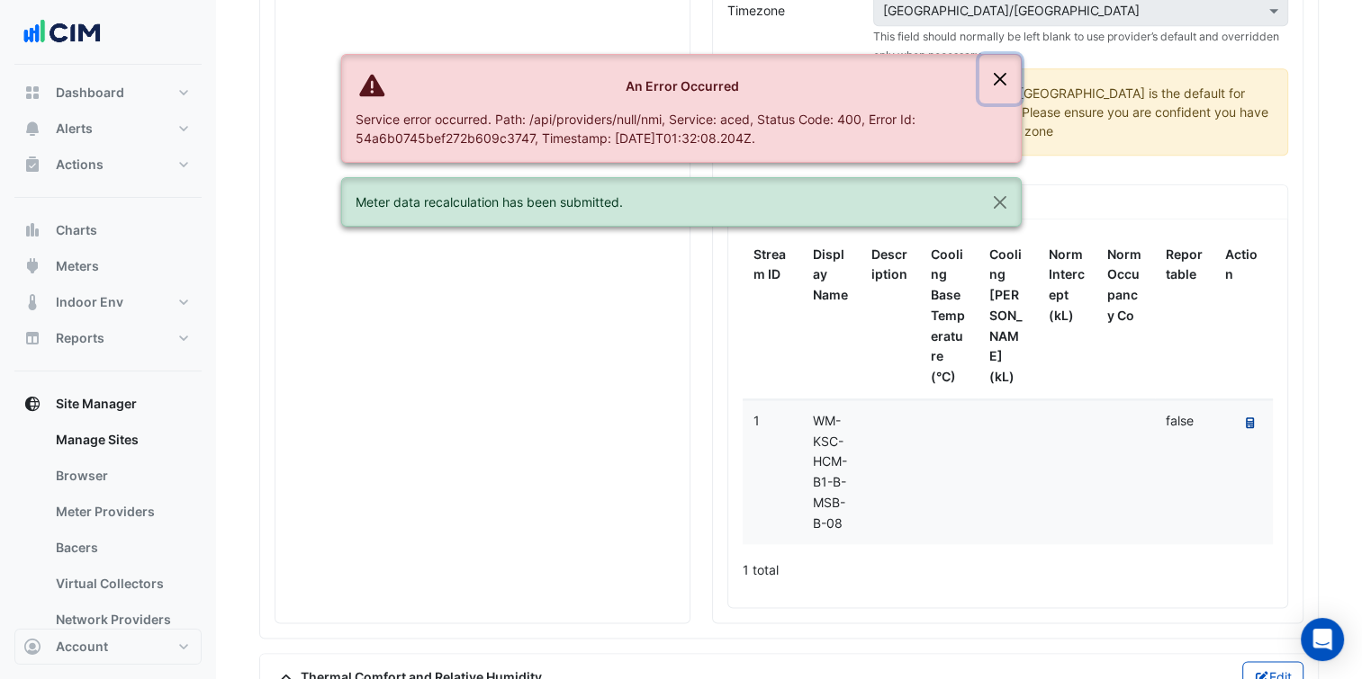
click at [1008, 82] on button "Close" at bounding box center [999, 79] width 41 height 49
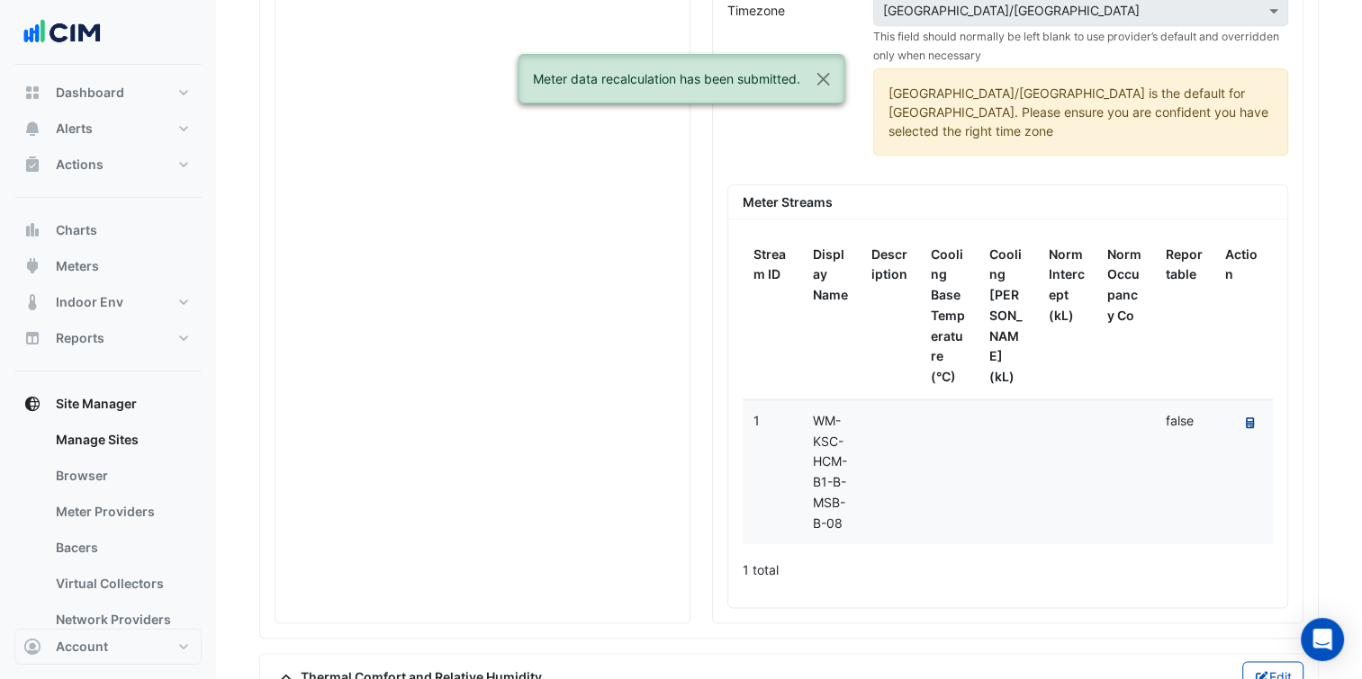
click at [1008, 82] on div "[GEOGRAPHIC_DATA]/[GEOGRAPHIC_DATA] is the default for [GEOGRAPHIC_DATA]. Pleas…" at bounding box center [1080, 111] width 415 height 87
click at [814, 70] on button "Close" at bounding box center [822, 79] width 41 height 49
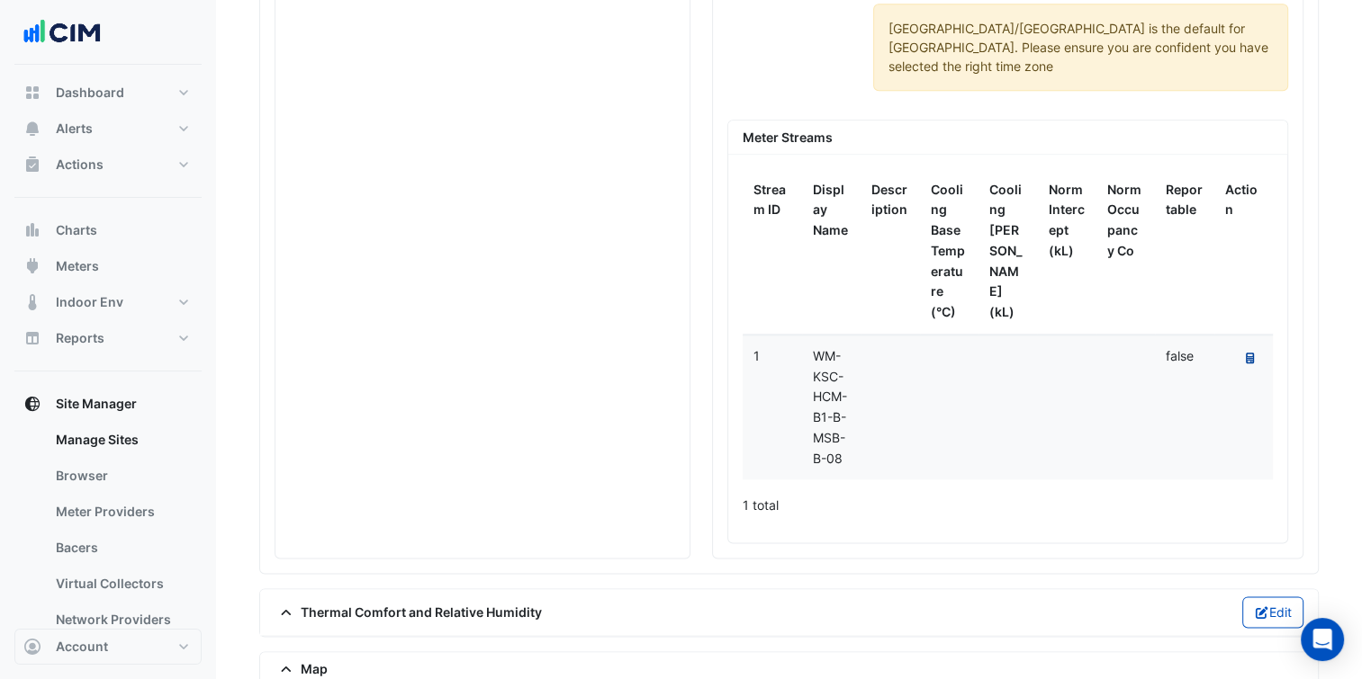
scroll to position [2164, 0]
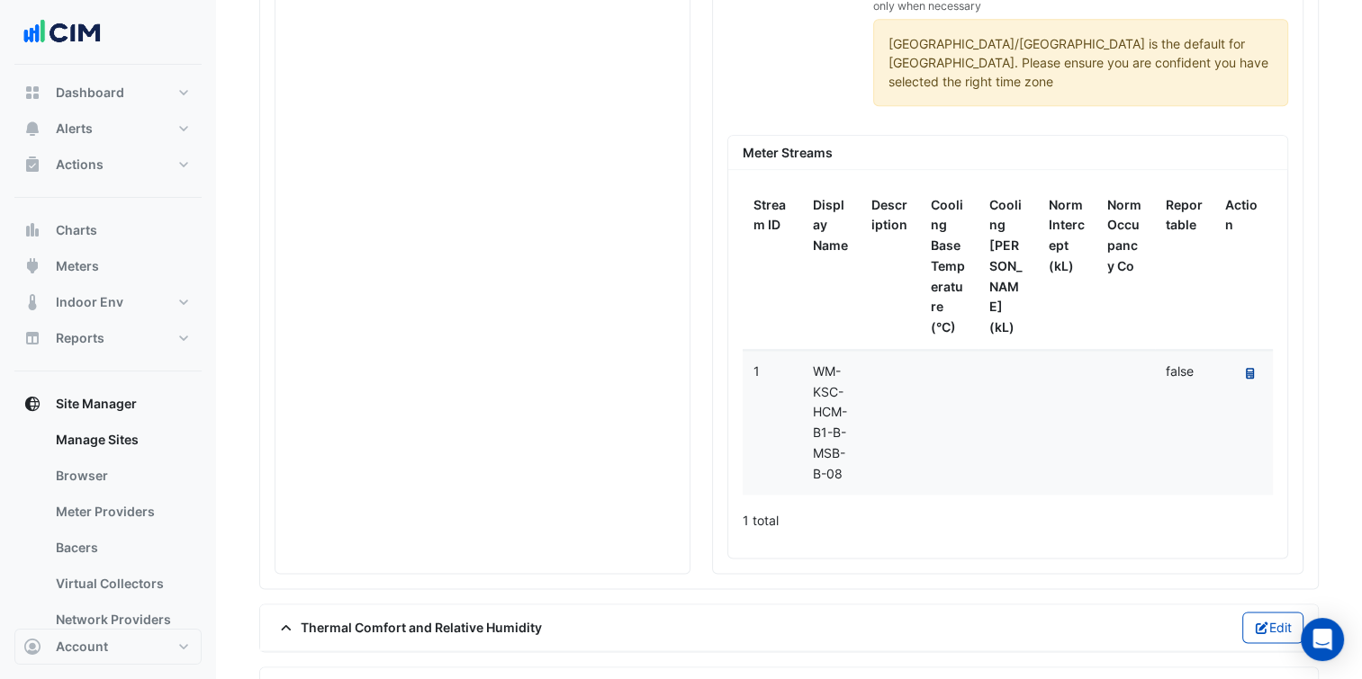
click at [987, 482] on datatable-selection "1 WM-KSC-HCM-B1-B-MSB-B-08 false Recalculate Meter Data" at bounding box center [1007, 489] width 530 height 15
click at [1246, 368] on icon at bounding box center [1250, 373] width 8 height 11
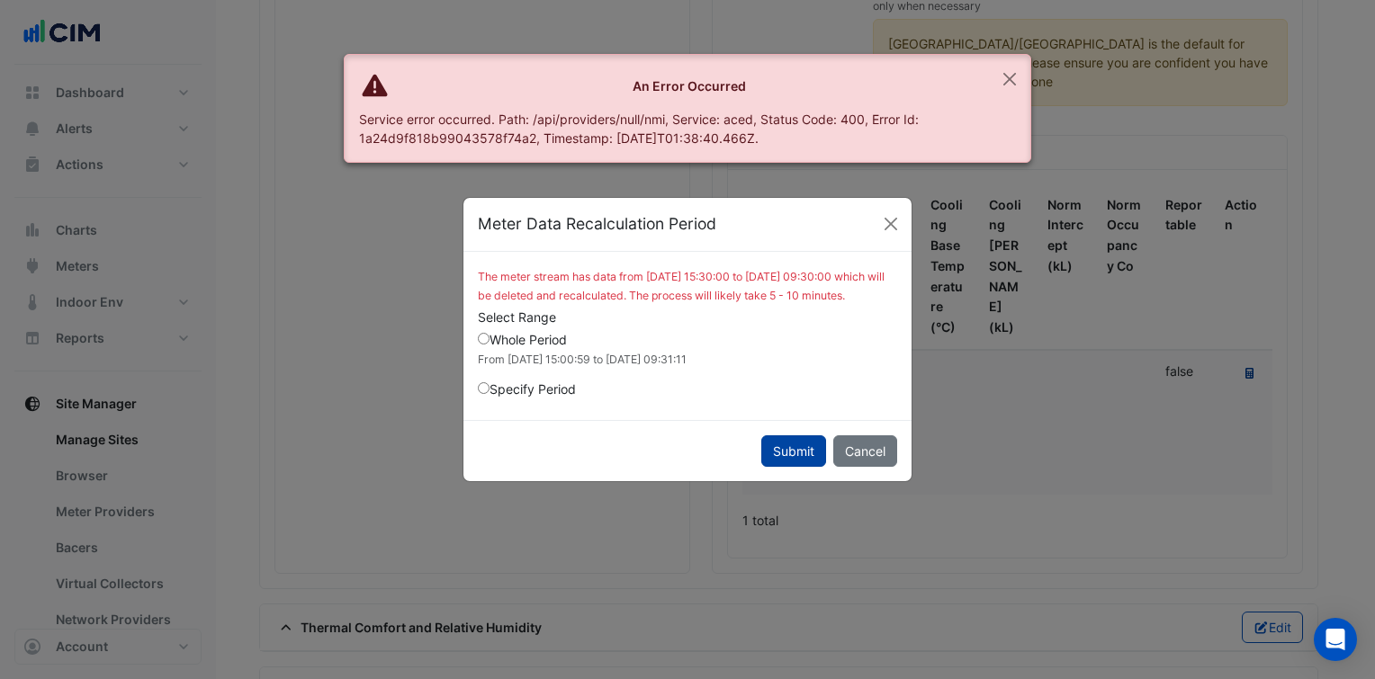
click at [797, 458] on button "Submit" at bounding box center [793, 451] width 65 height 31
click at [1007, 84] on button "Close" at bounding box center [1009, 79] width 41 height 49
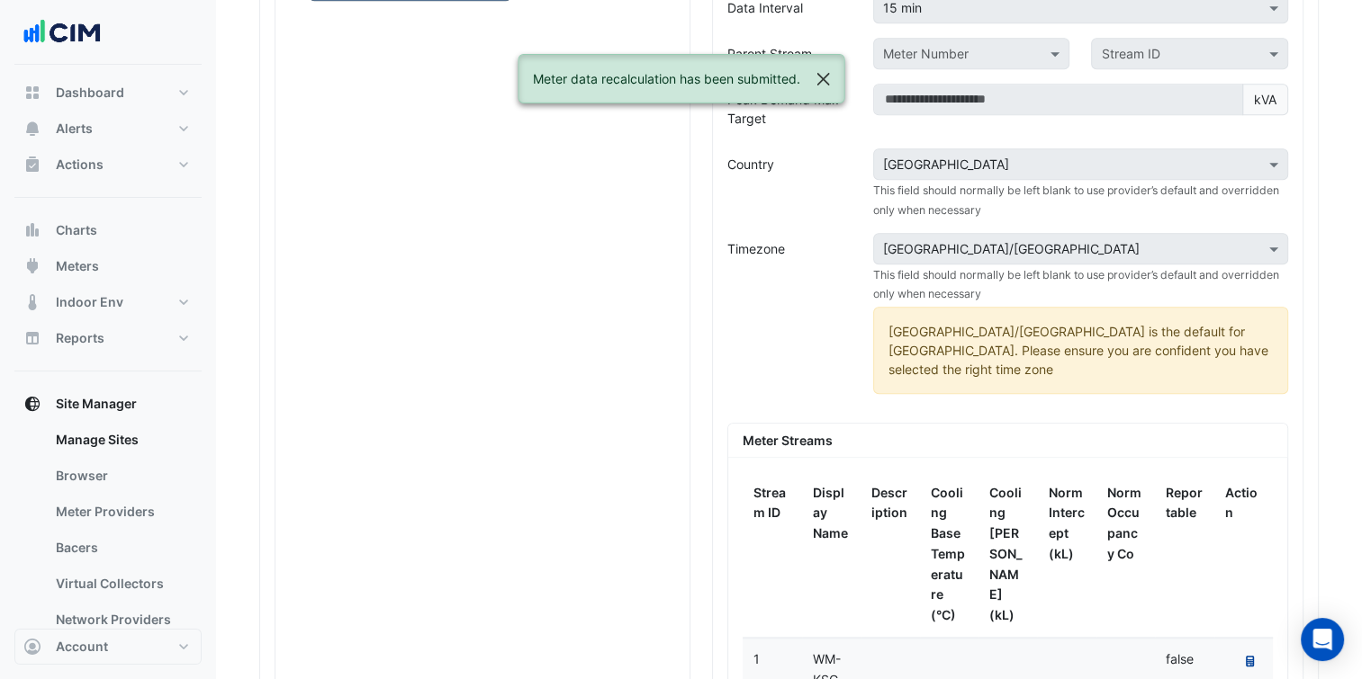
scroll to position [1861, 0]
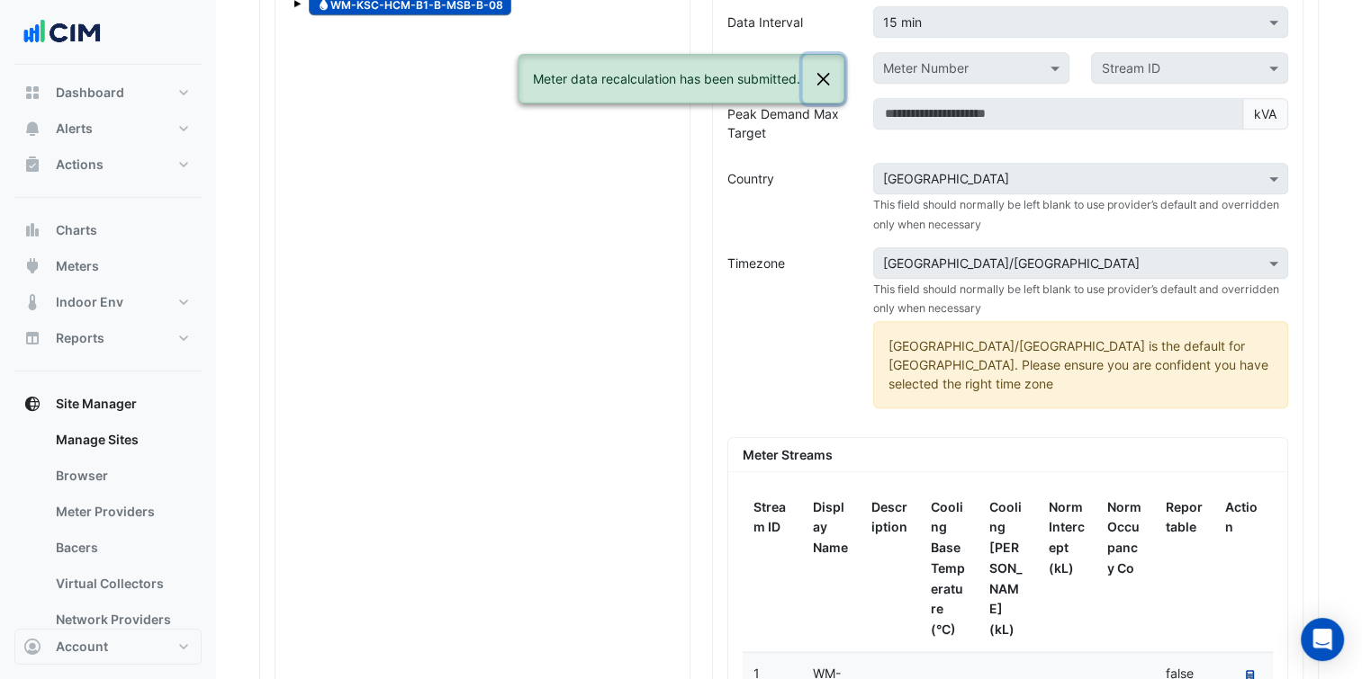
click at [814, 90] on button "Close" at bounding box center [822, 79] width 41 height 49
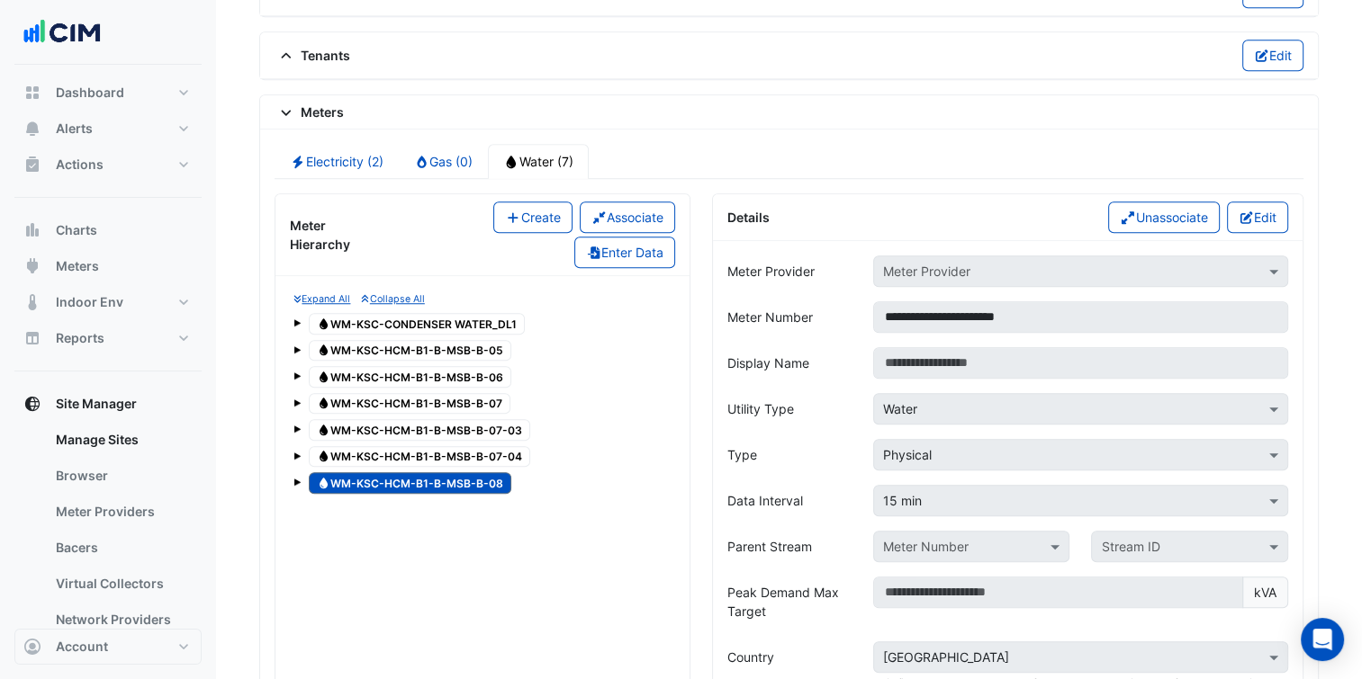
scroll to position [1307, 0]
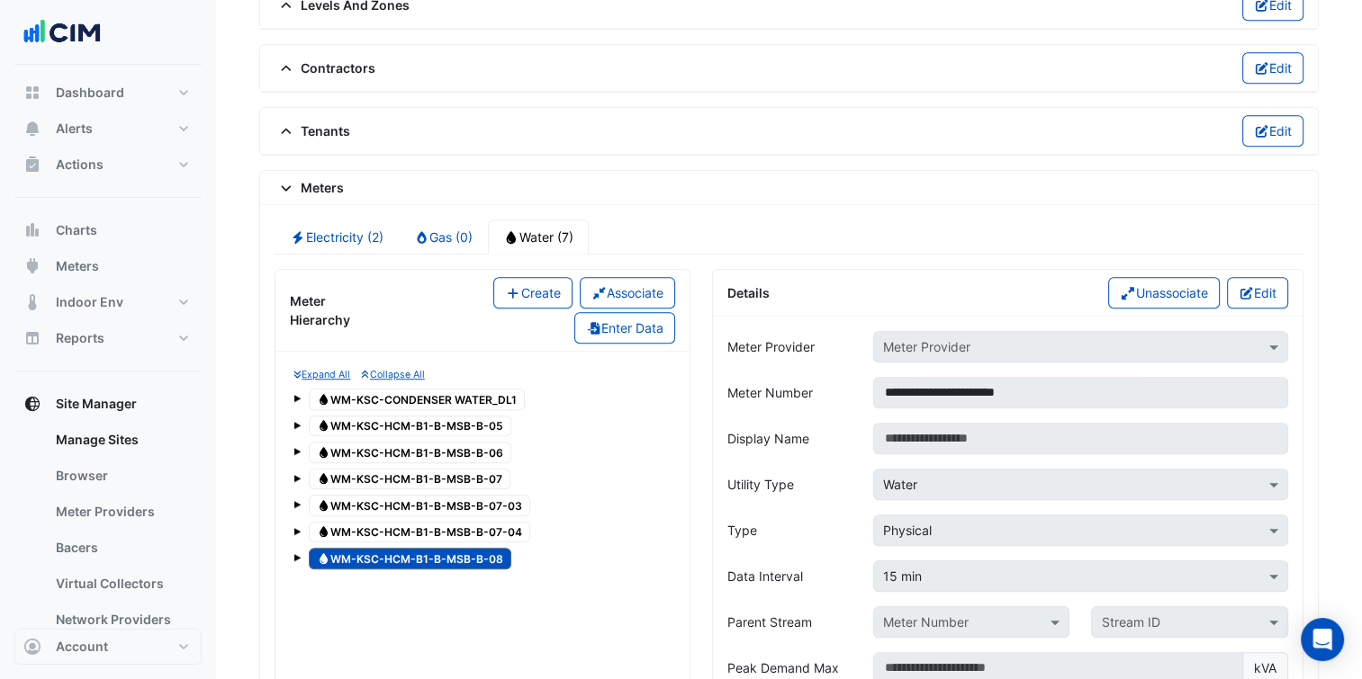
click at [547, 294] on button "Create" at bounding box center [532, 292] width 79 height 31
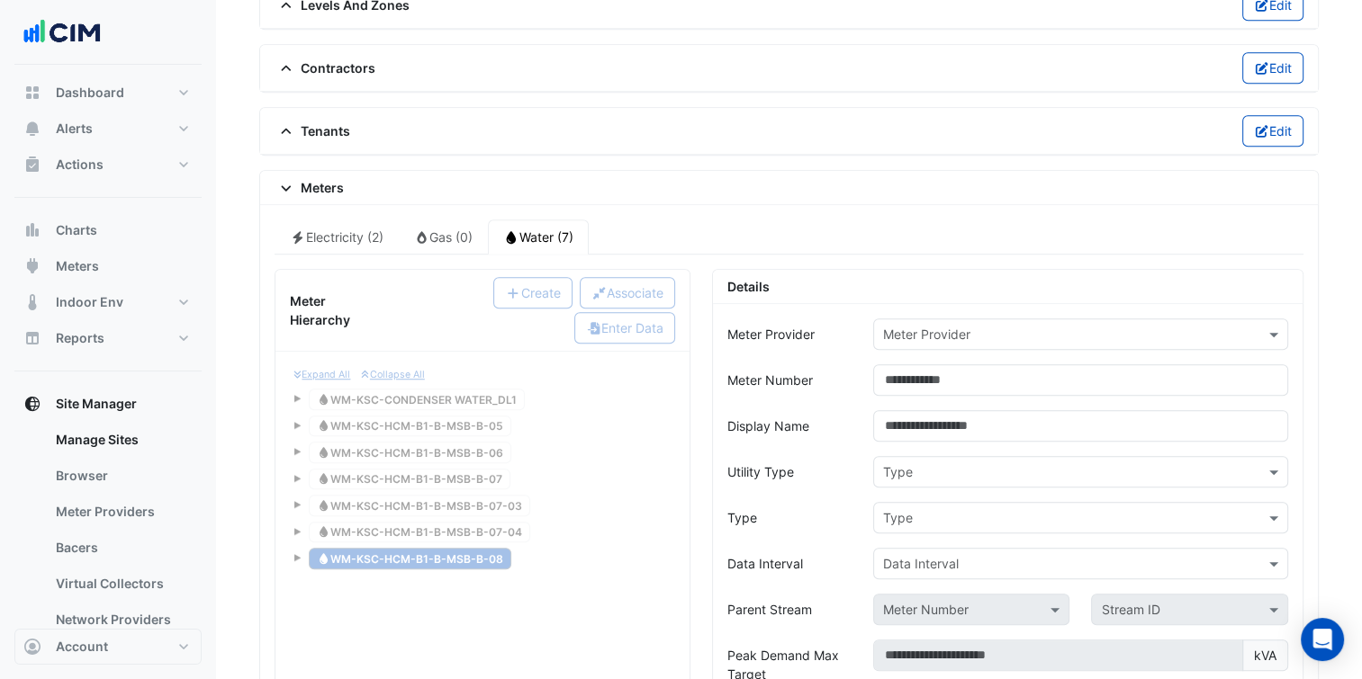
click at [924, 326] on input "text" at bounding box center [1062, 335] width 359 height 19
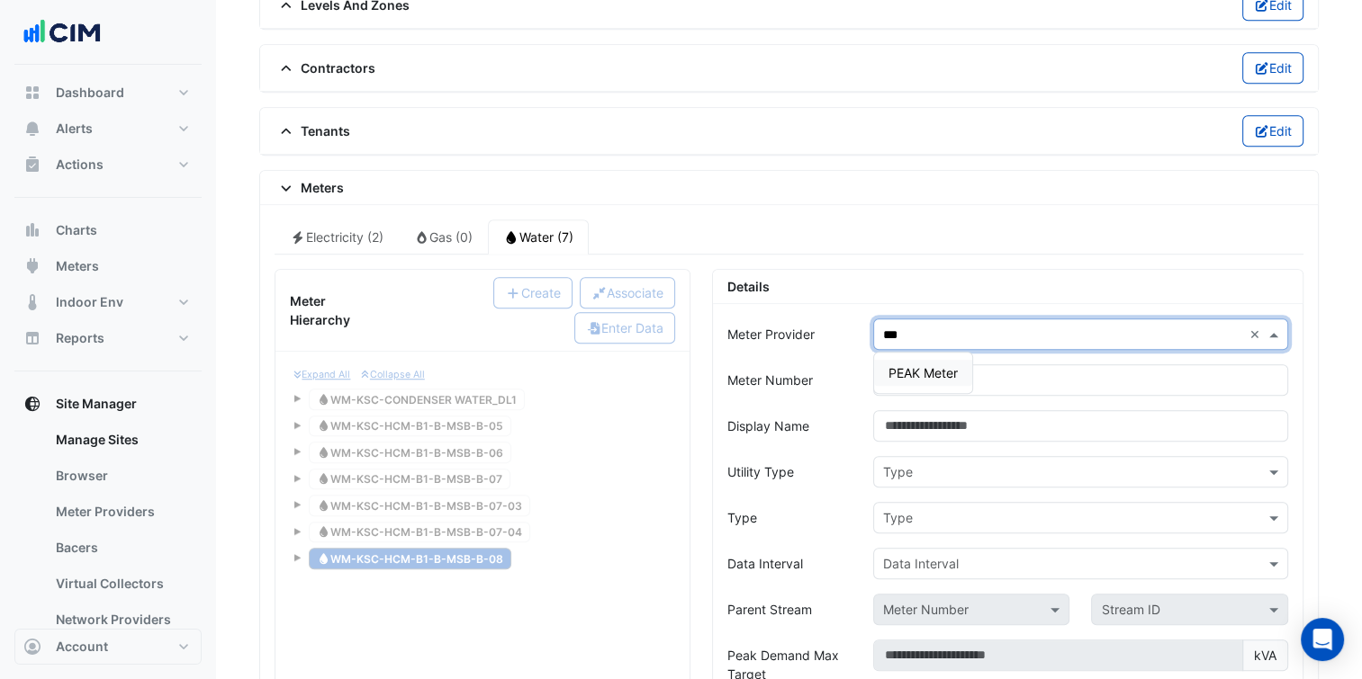
type input "****"
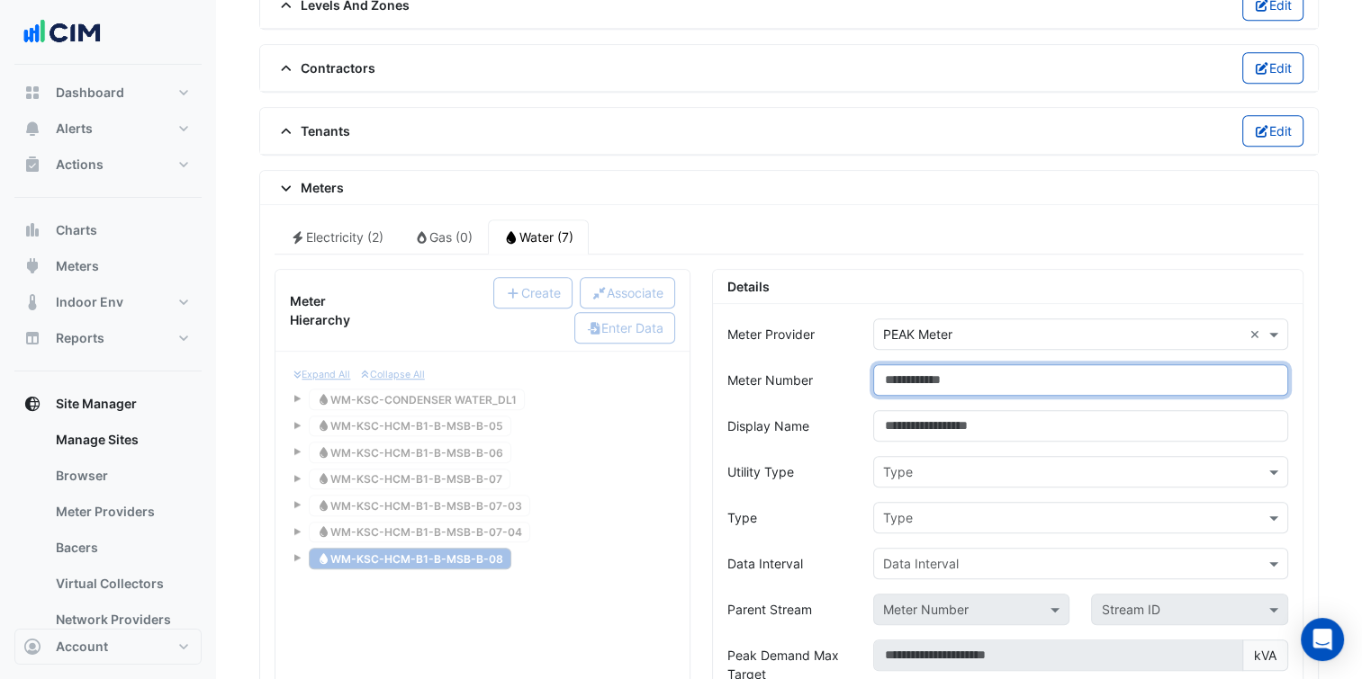
paste input "**********"
type input "**********"
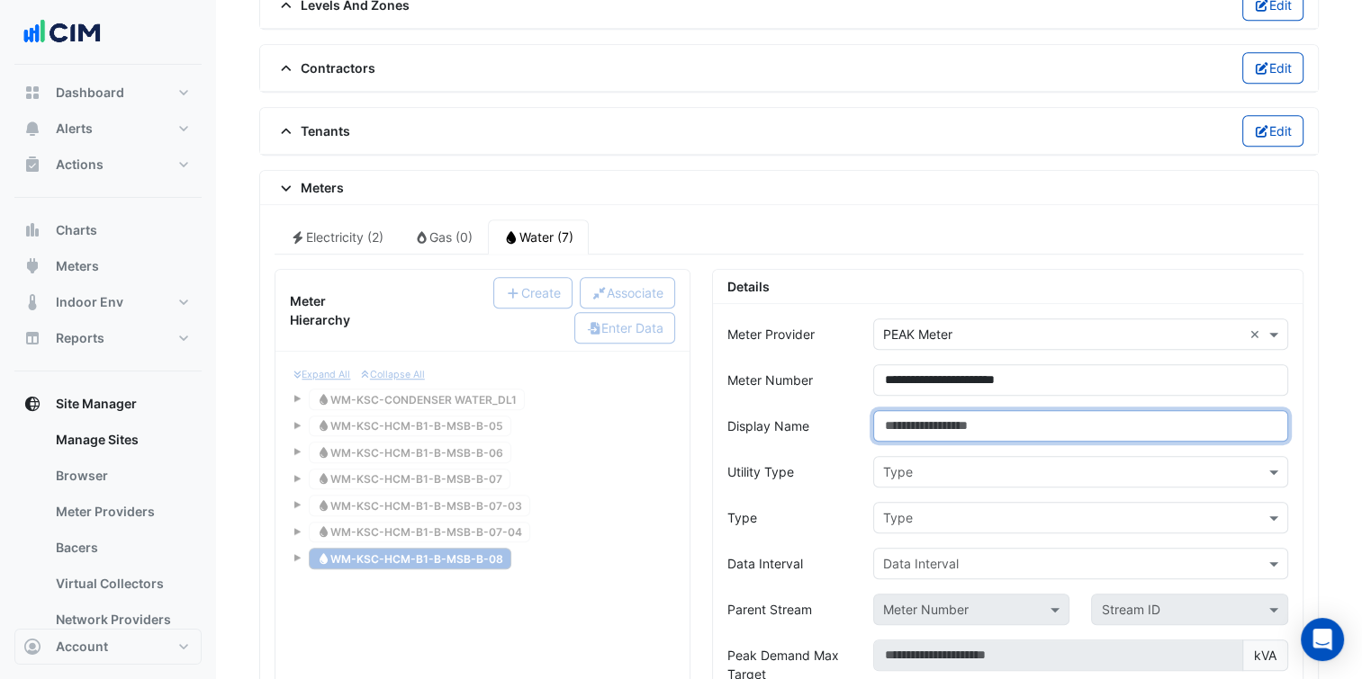
click at [1015, 410] on input "Display Name" at bounding box center [1080, 425] width 415 height 31
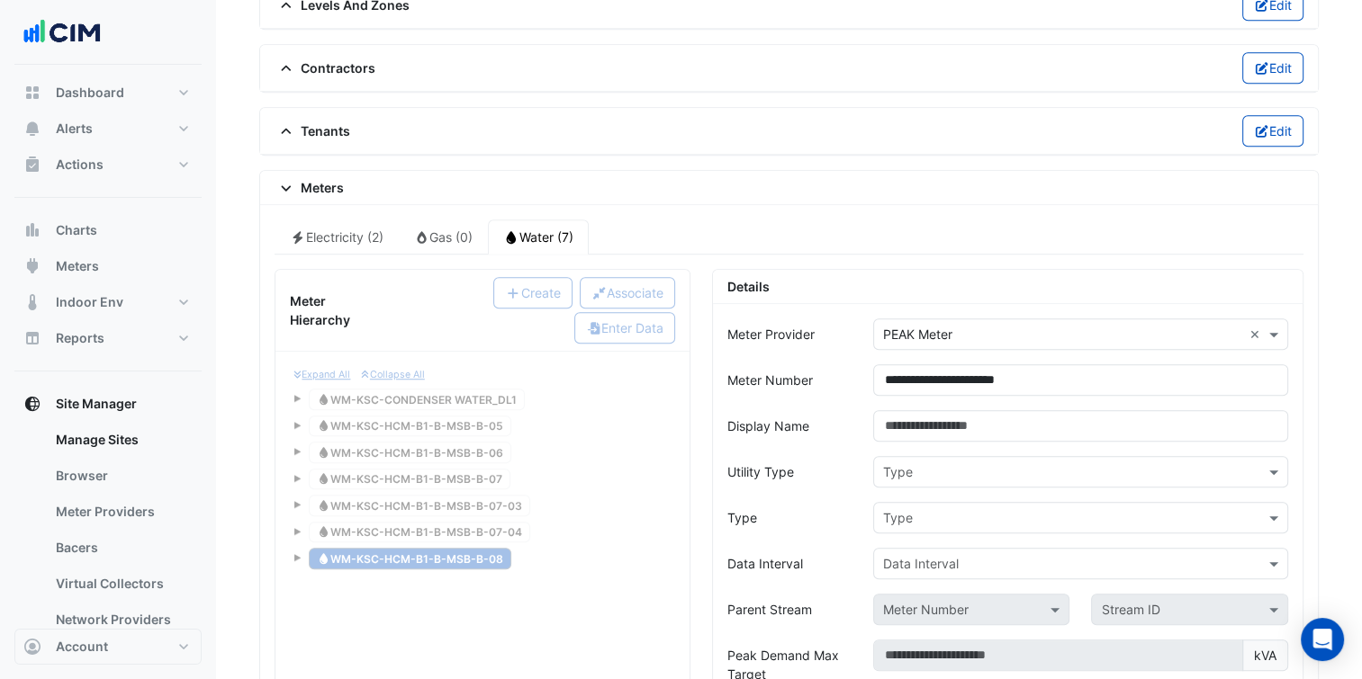
click at [973, 463] on input "text" at bounding box center [1062, 472] width 359 height 19
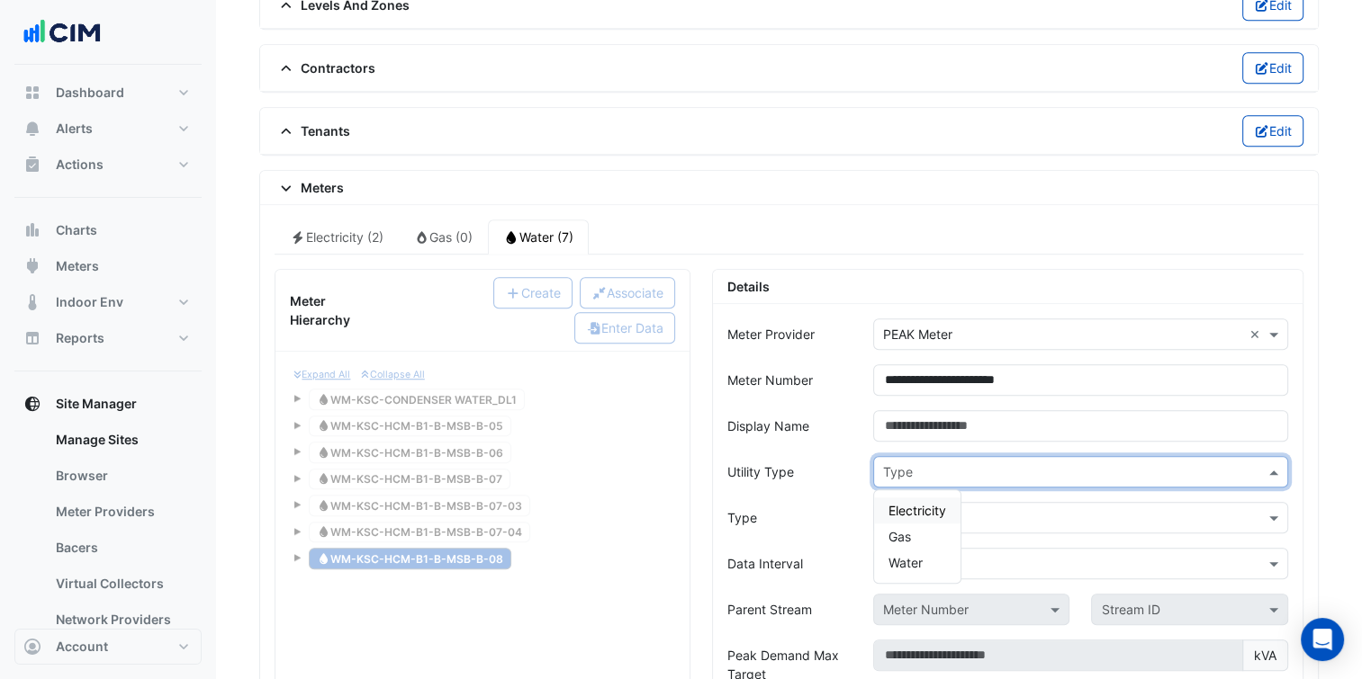
click at [938, 503] on span "Electricity" at bounding box center [917, 510] width 58 height 15
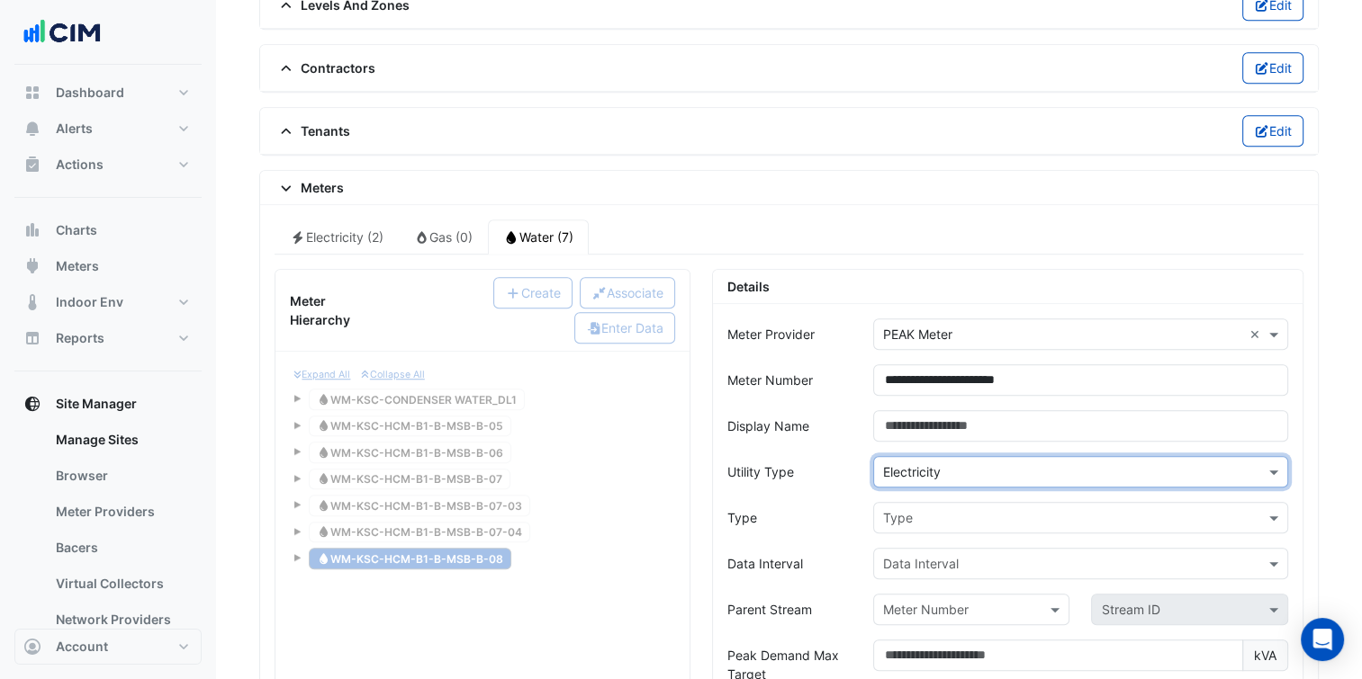
click at [938, 509] on input "text" at bounding box center [1062, 518] width 359 height 19
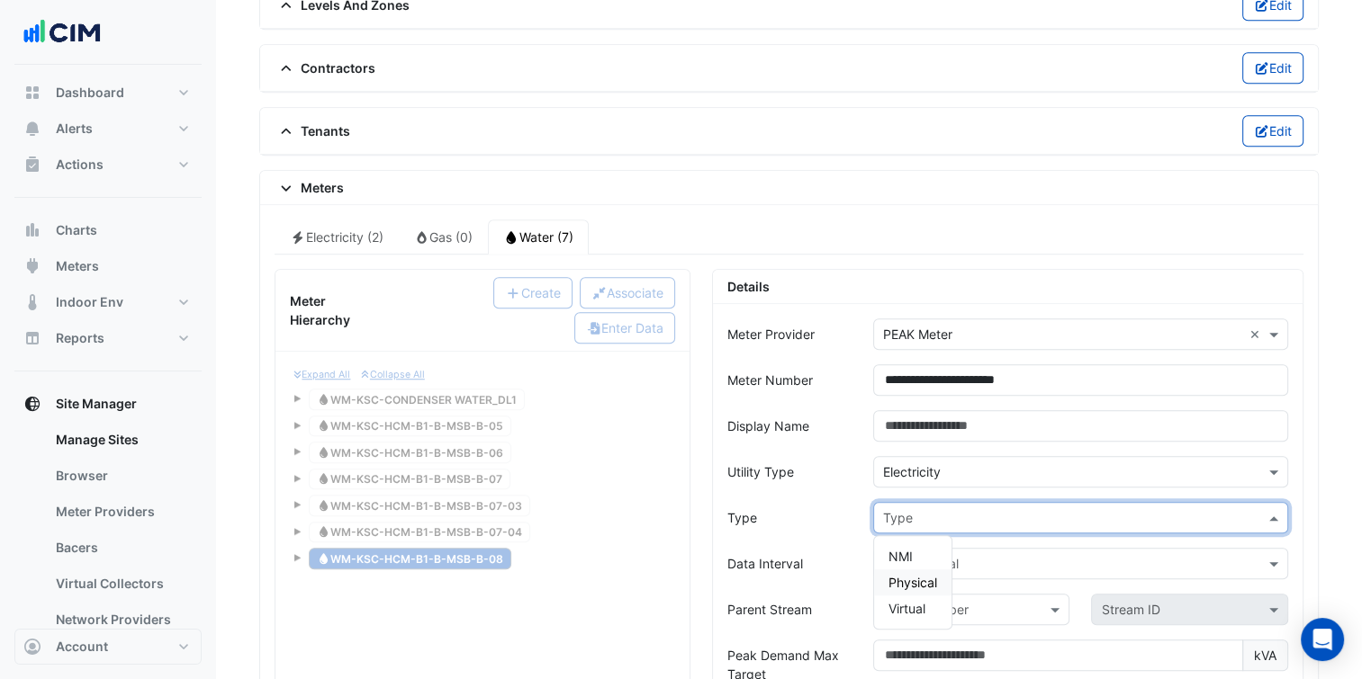
click at [927, 575] on span "Physical" at bounding box center [912, 582] width 49 height 15
click at [962, 558] on input "text" at bounding box center [1062, 564] width 359 height 19
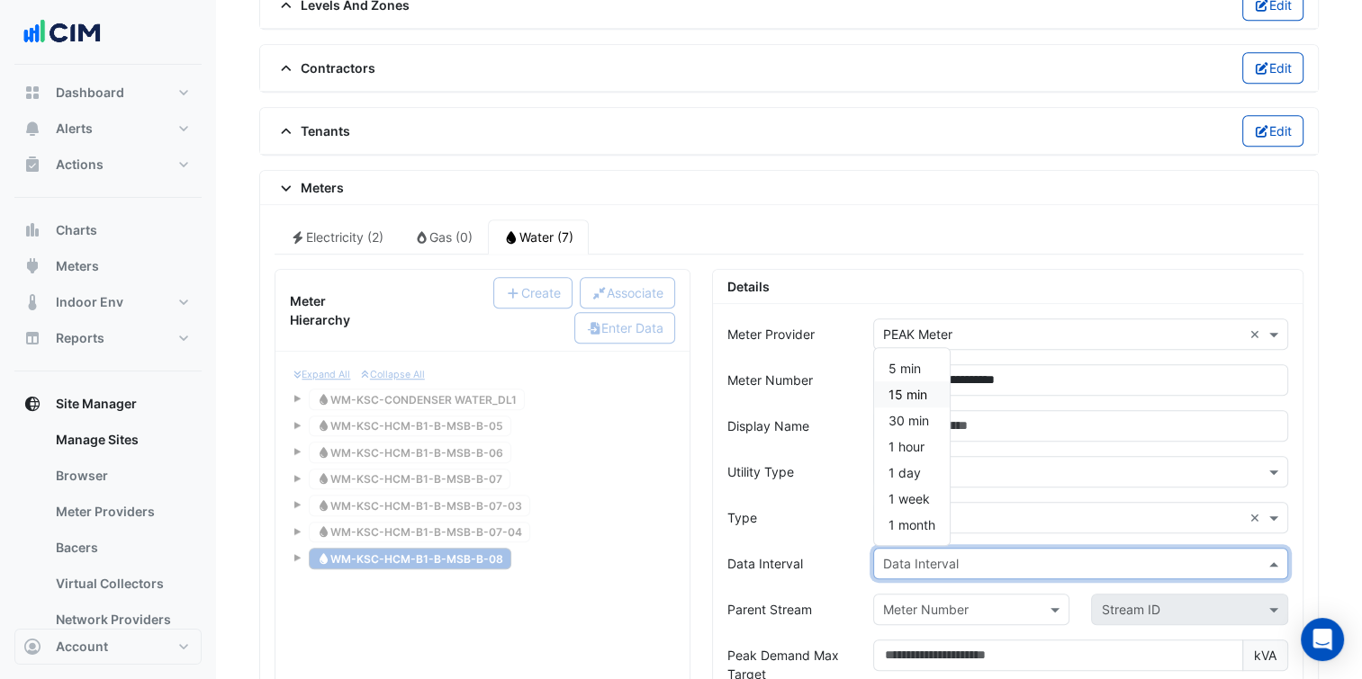
click at [904, 391] on div "15 min" at bounding box center [912, 395] width 76 height 26
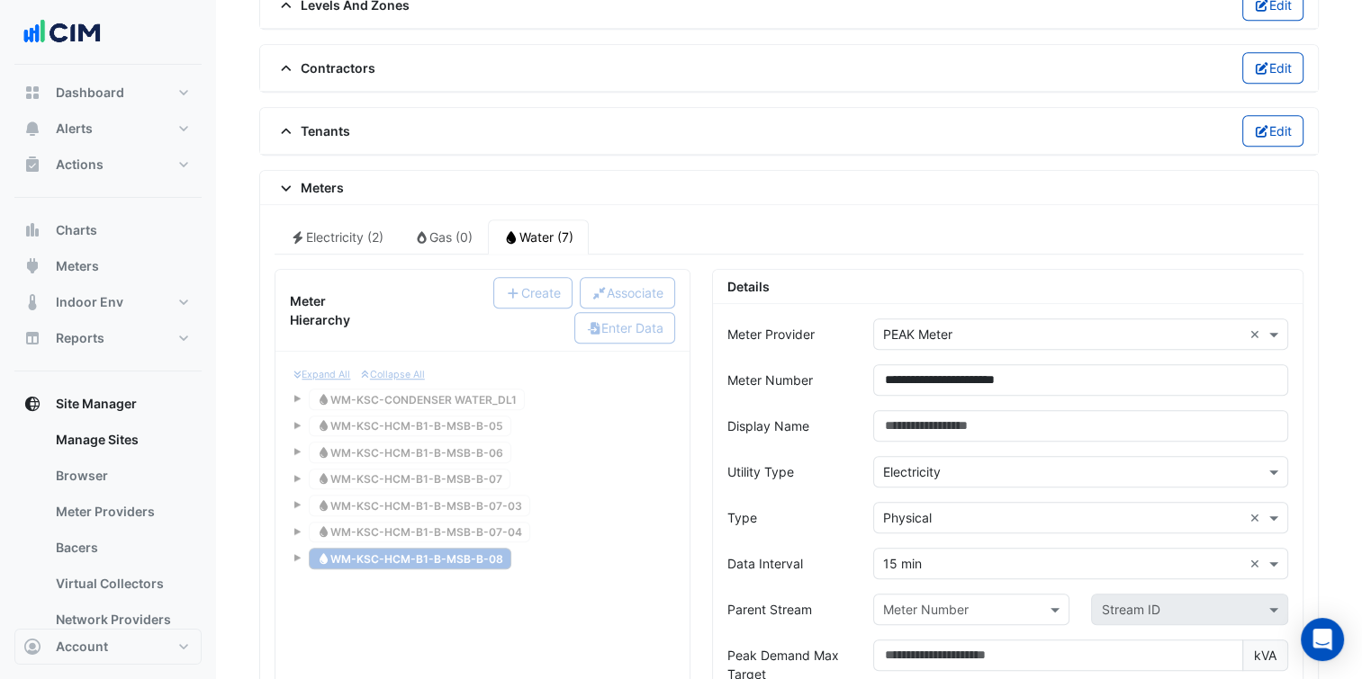
click at [814, 548] on div "Data Interval" at bounding box center [789, 563] width 146 height 31
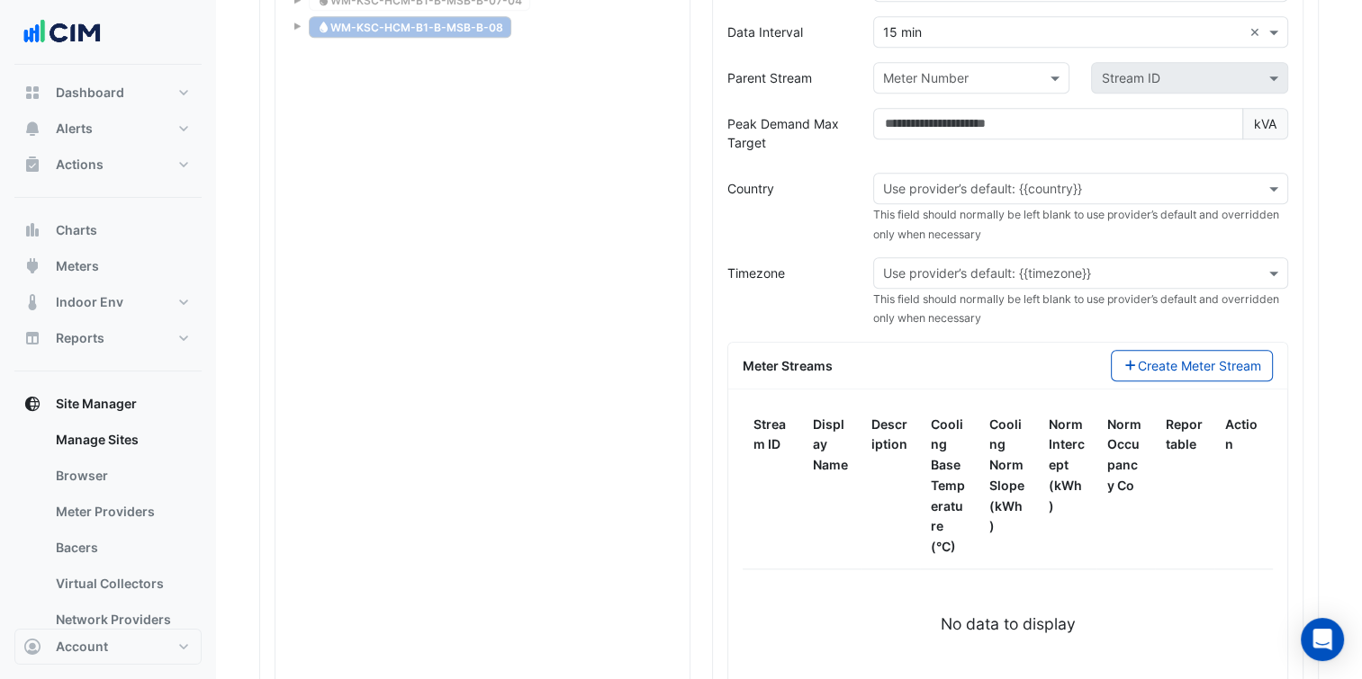
scroll to position [1840, 0]
click at [1189, 354] on button "Create Meter Stream" at bounding box center [1192, 364] width 163 height 31
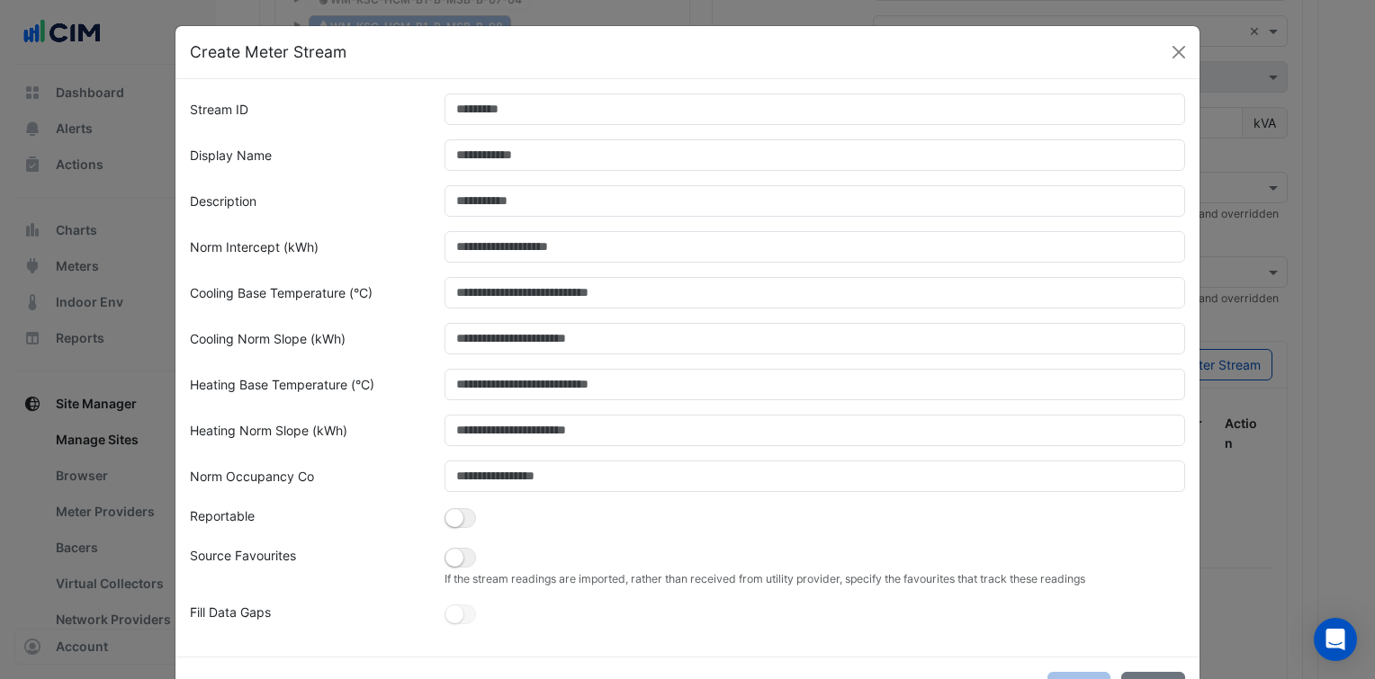
click at [483, 127] on form "Stream ID Display Name Description Norm Intercept (kWh) Cooling Base Temperatur…" at bounding box center [687, 361] width 995 height 534
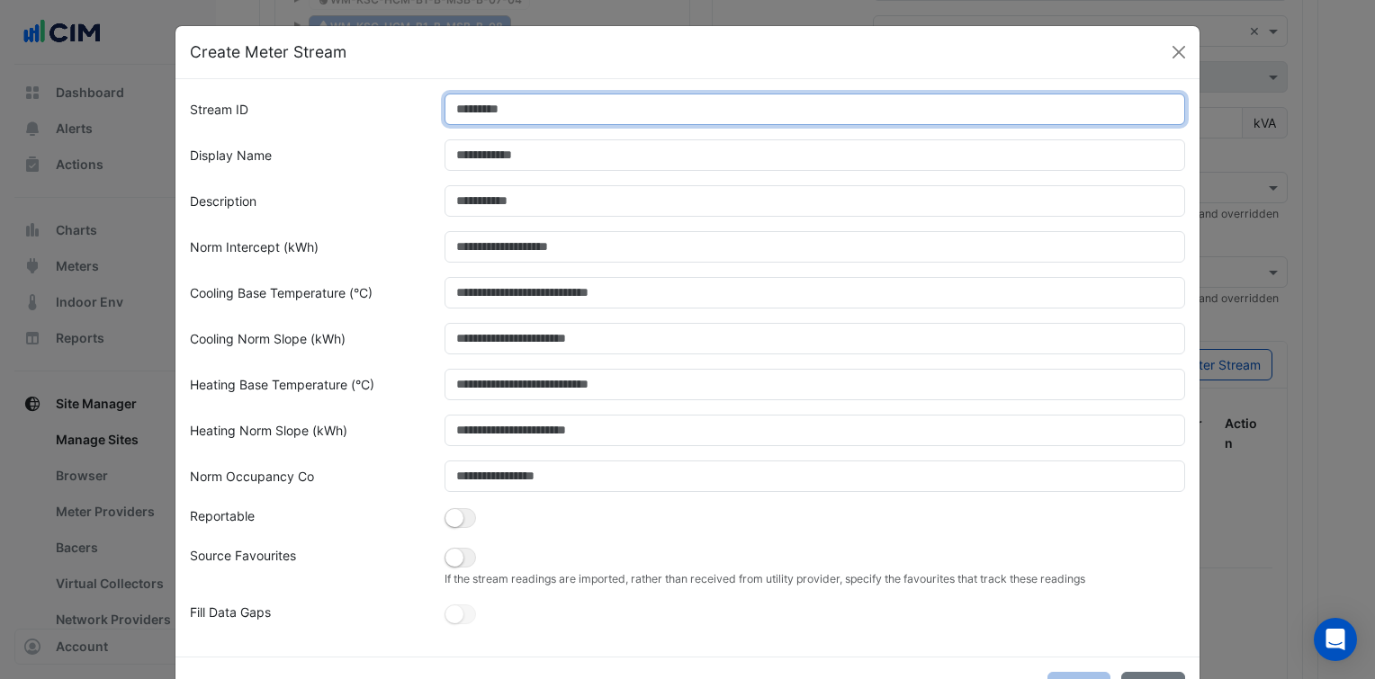
click at [482, 111] on input "Stream ID" at bounding box center [816, 109] width 742 height 31
type input "*"
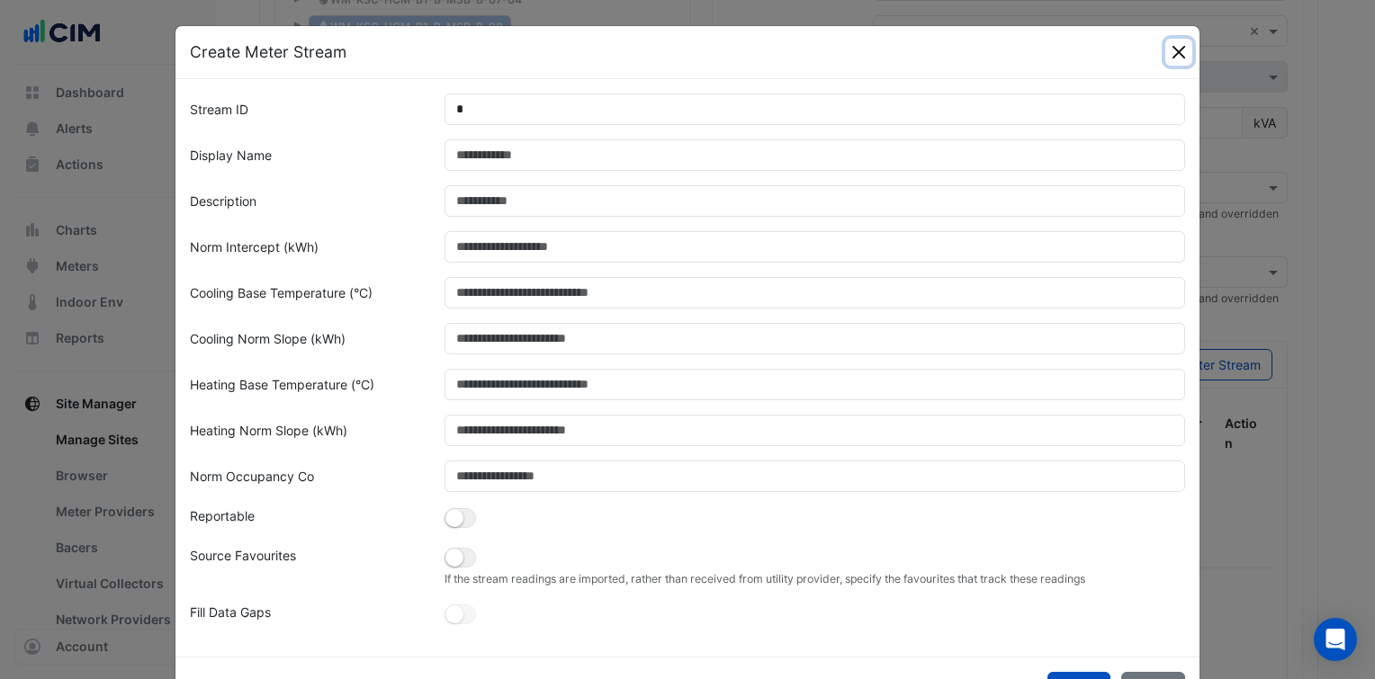
click at [1171, 56] on button "Close" at bounding box center [1178, 52] width 27 height 27
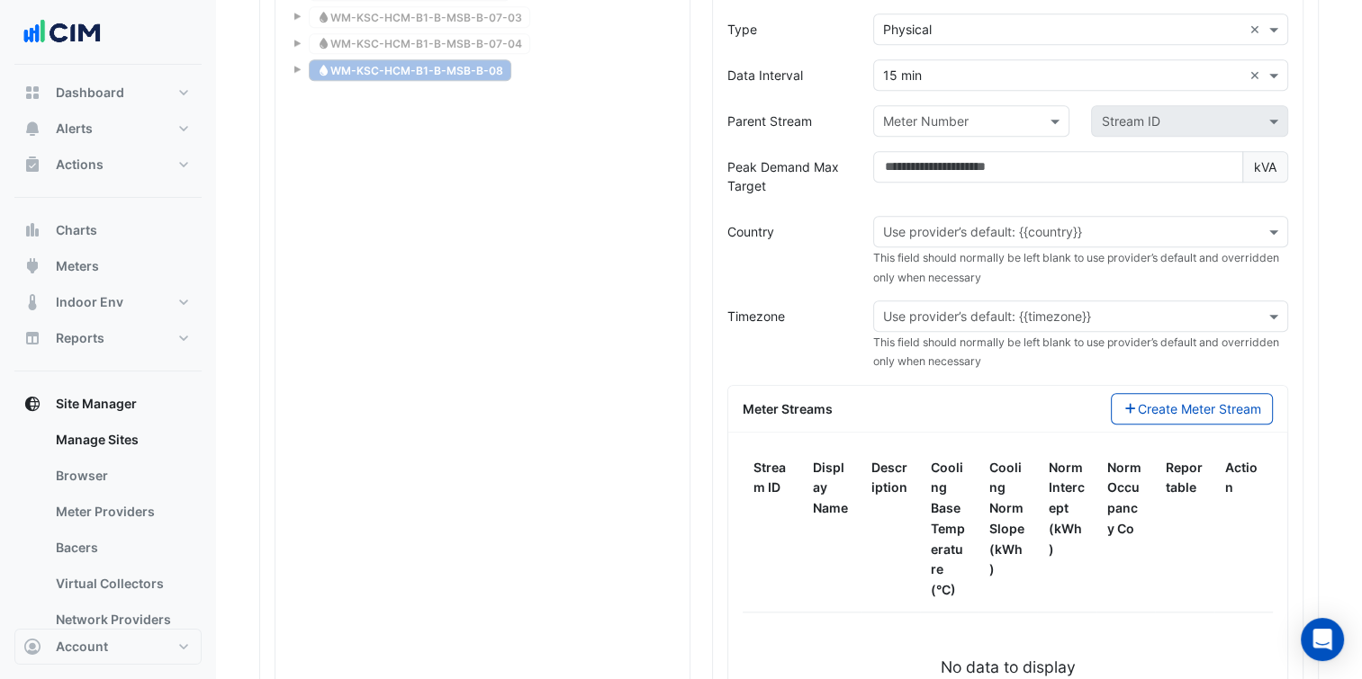
scroll to position [1812, 0]
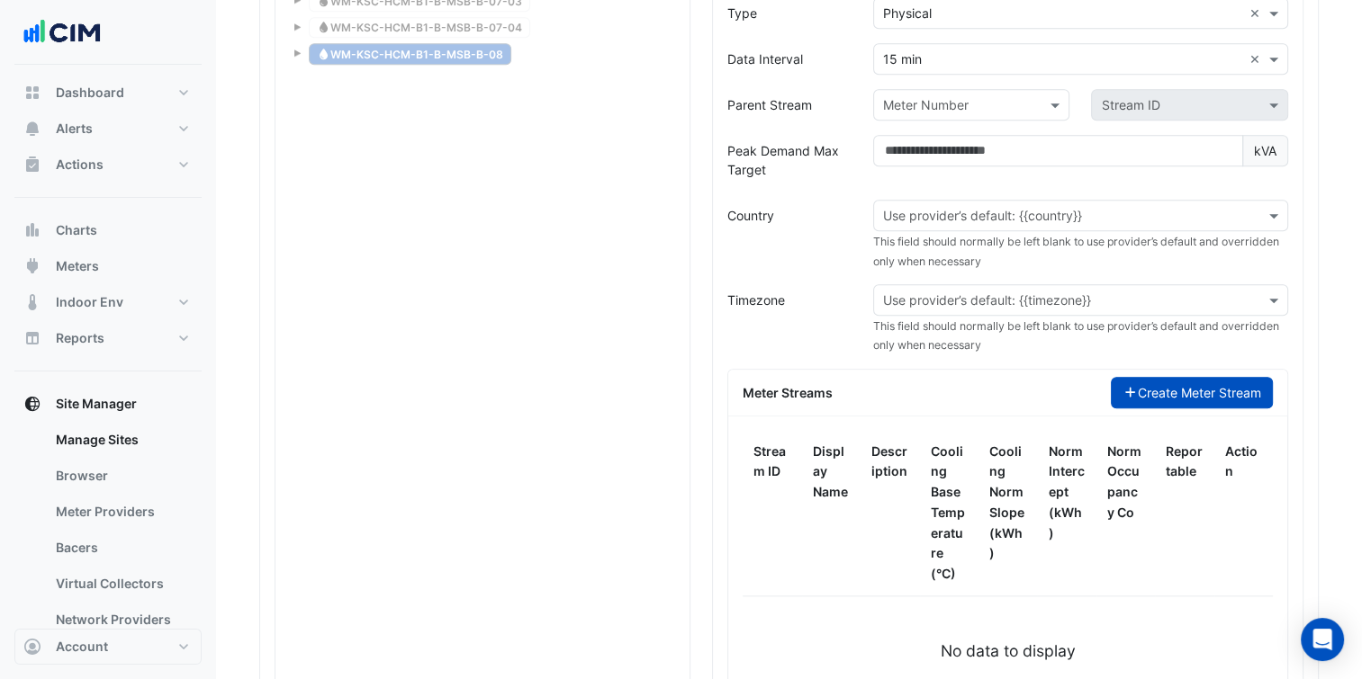
click at [1163, 377] on button "Create Meter Stream" at bounding box center [1192, 392] width 163 height 31
click at [1120, 207] on input "text" at bounding box center [1062, 216] width 359 height 19
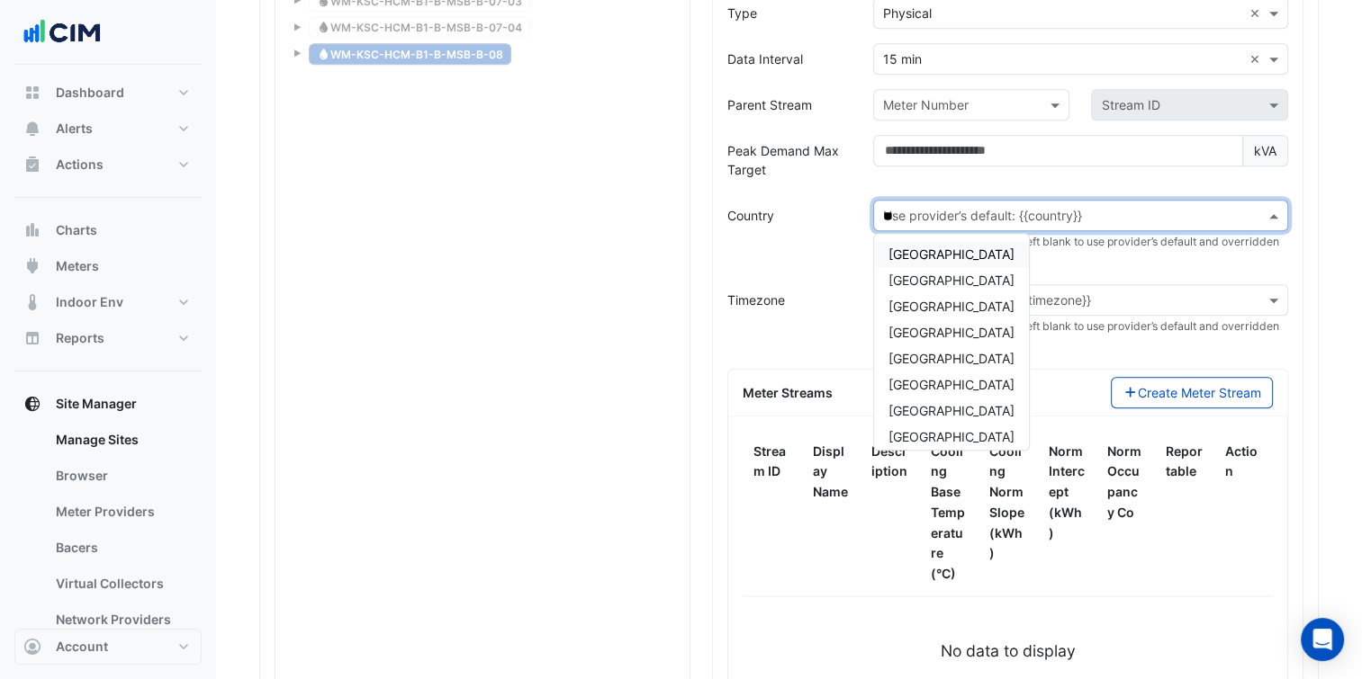
type input "***"
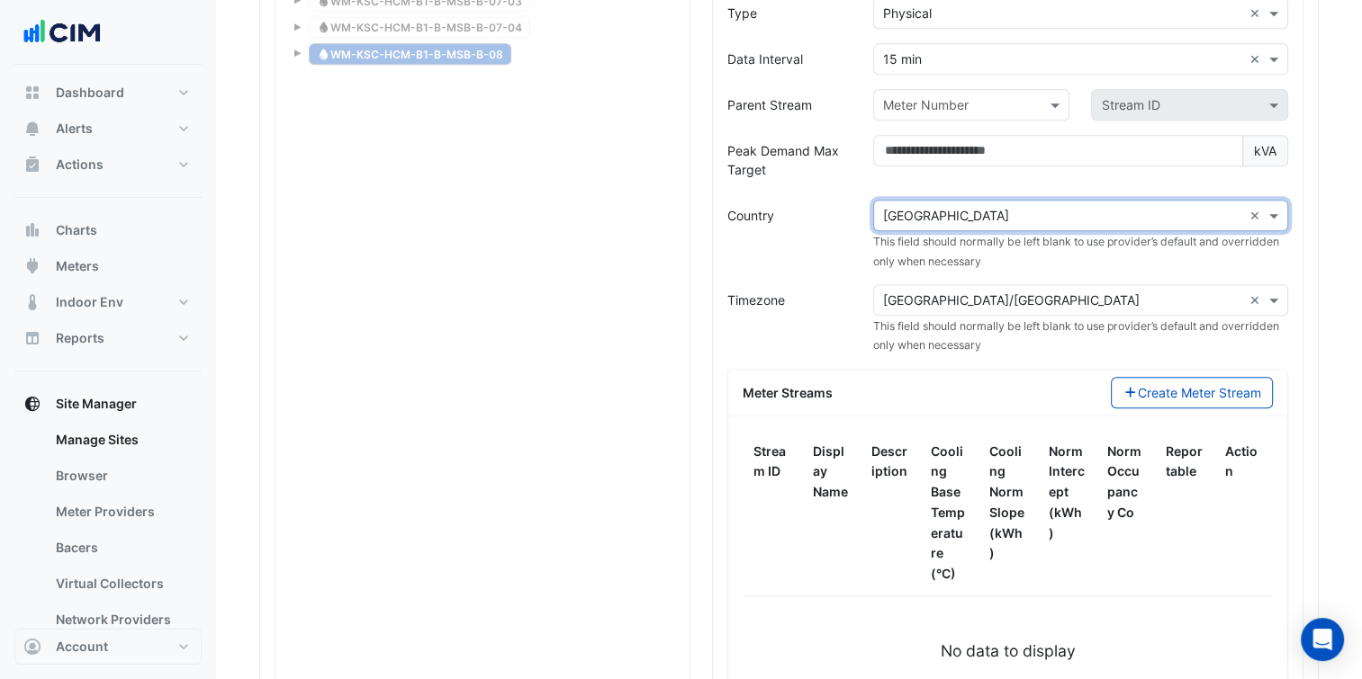
scroll to position [1596, 0]
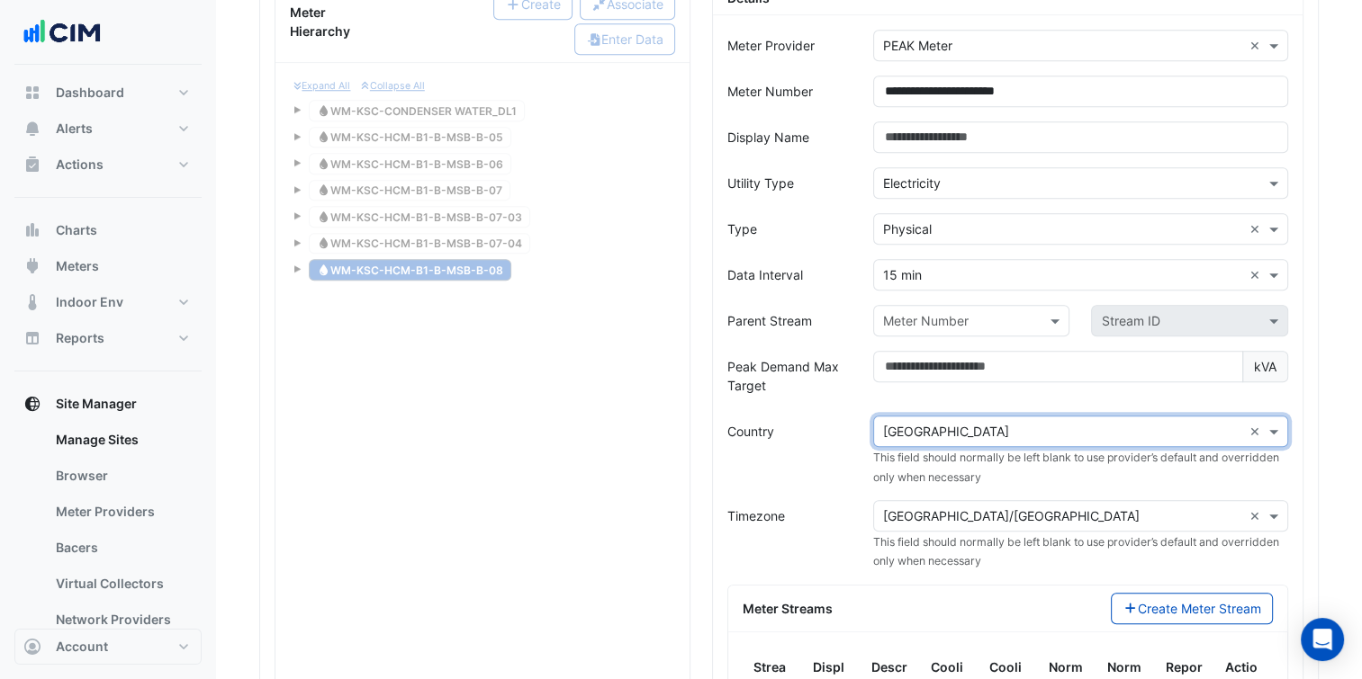
click at [1019, 175] on input "text" at bounding box center [1062, 184] width 359 height 19
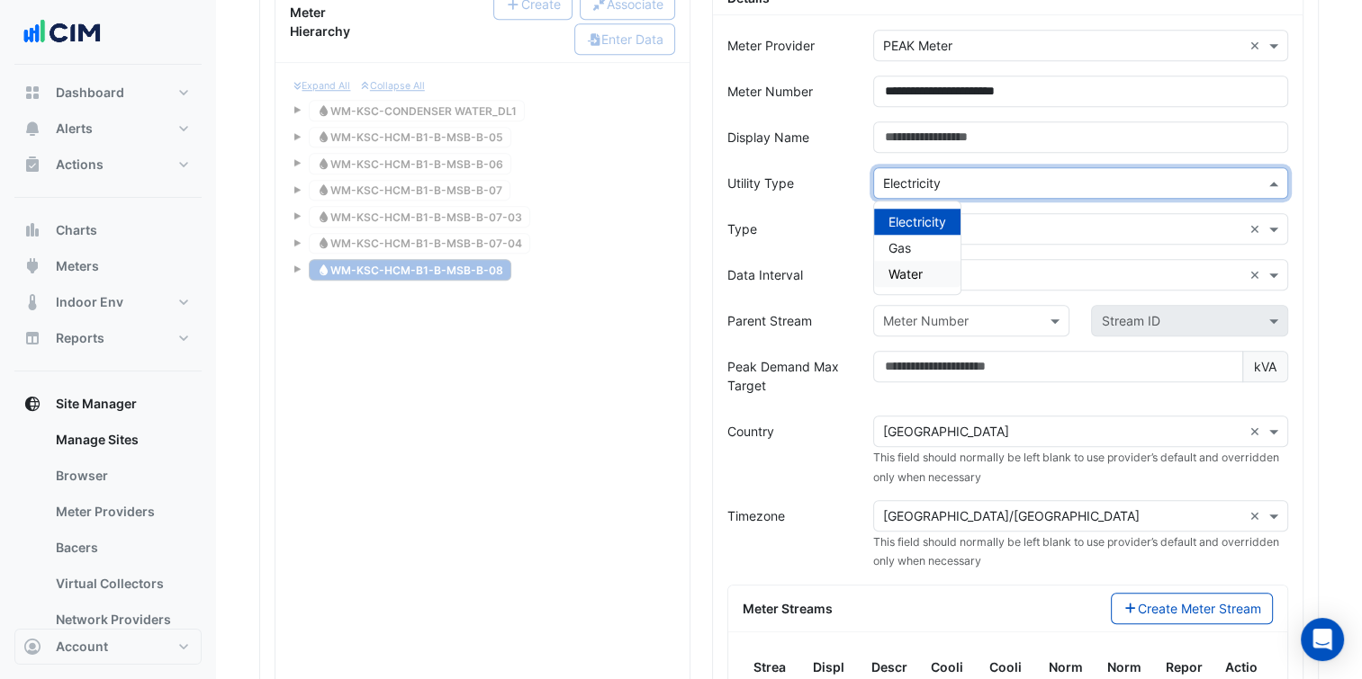
click at [913, 266] on span "Water" at bounding box center [905, 273] width 34 height 15
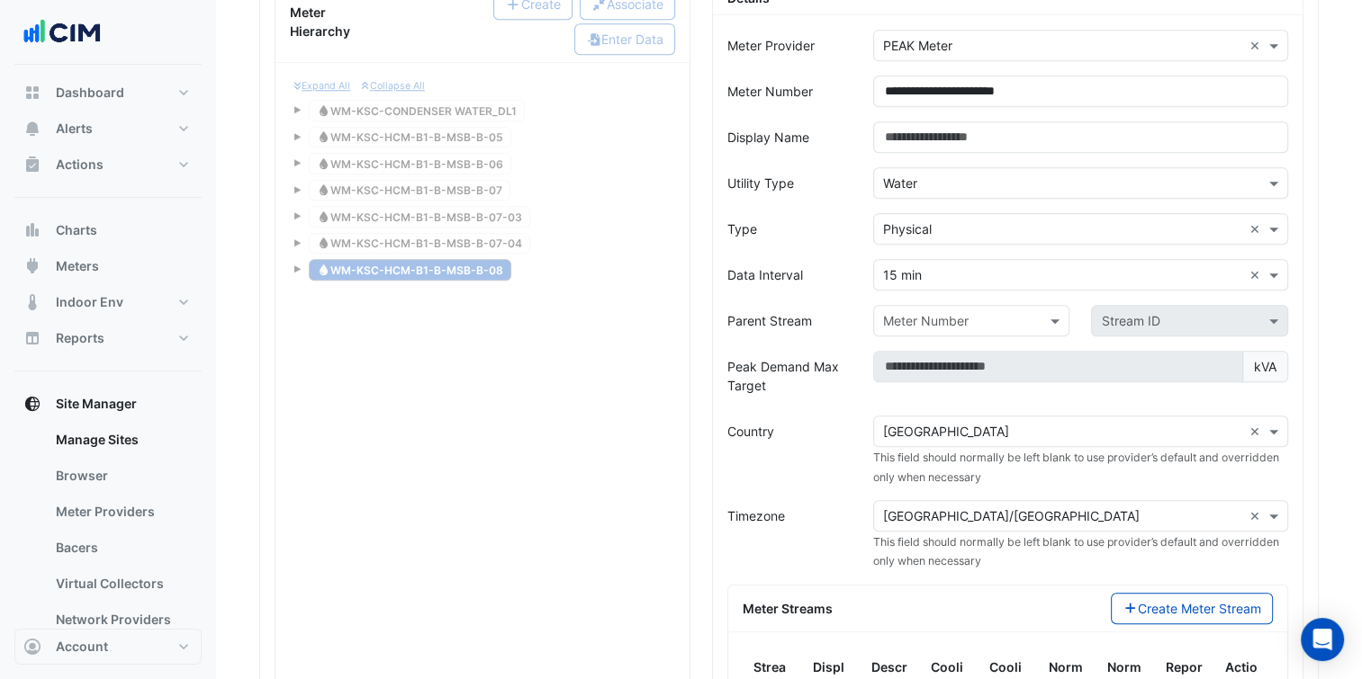
click at [827, 477] on form "**********" at bounding box center [1007, 507] width 561 height 954
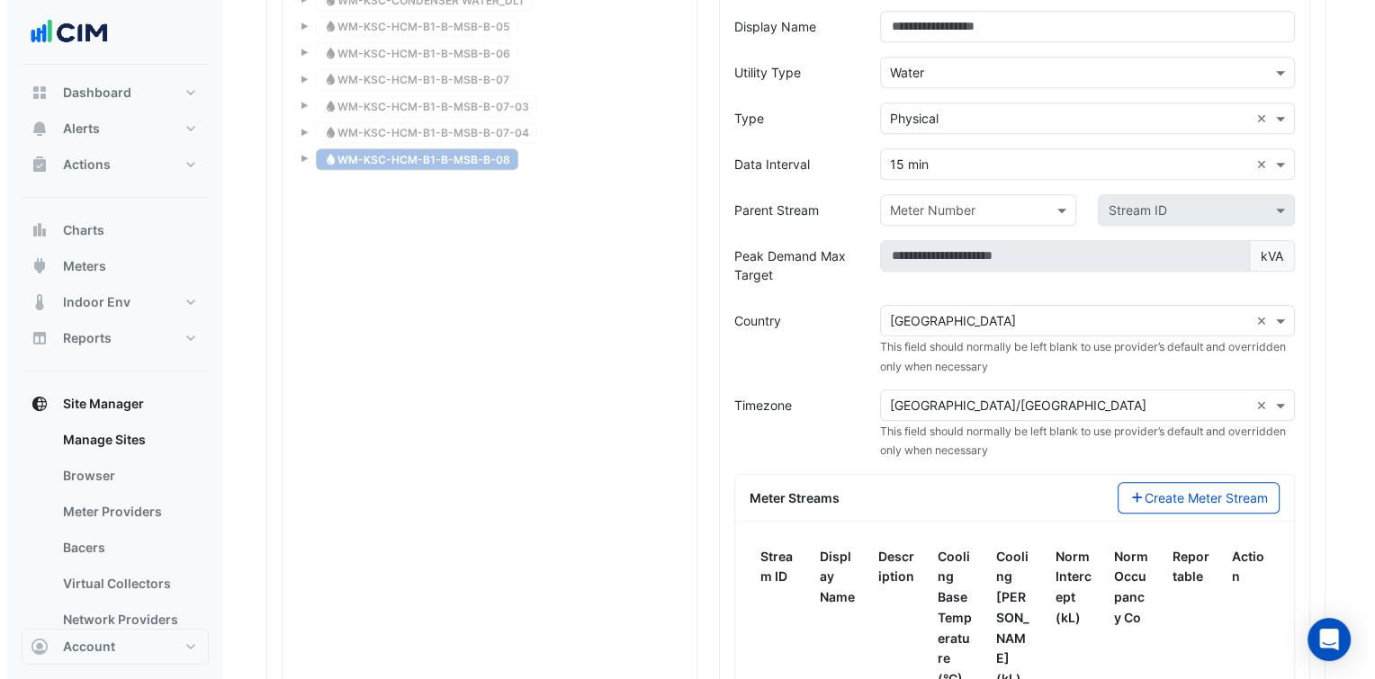
scroll to position [1710, 0]
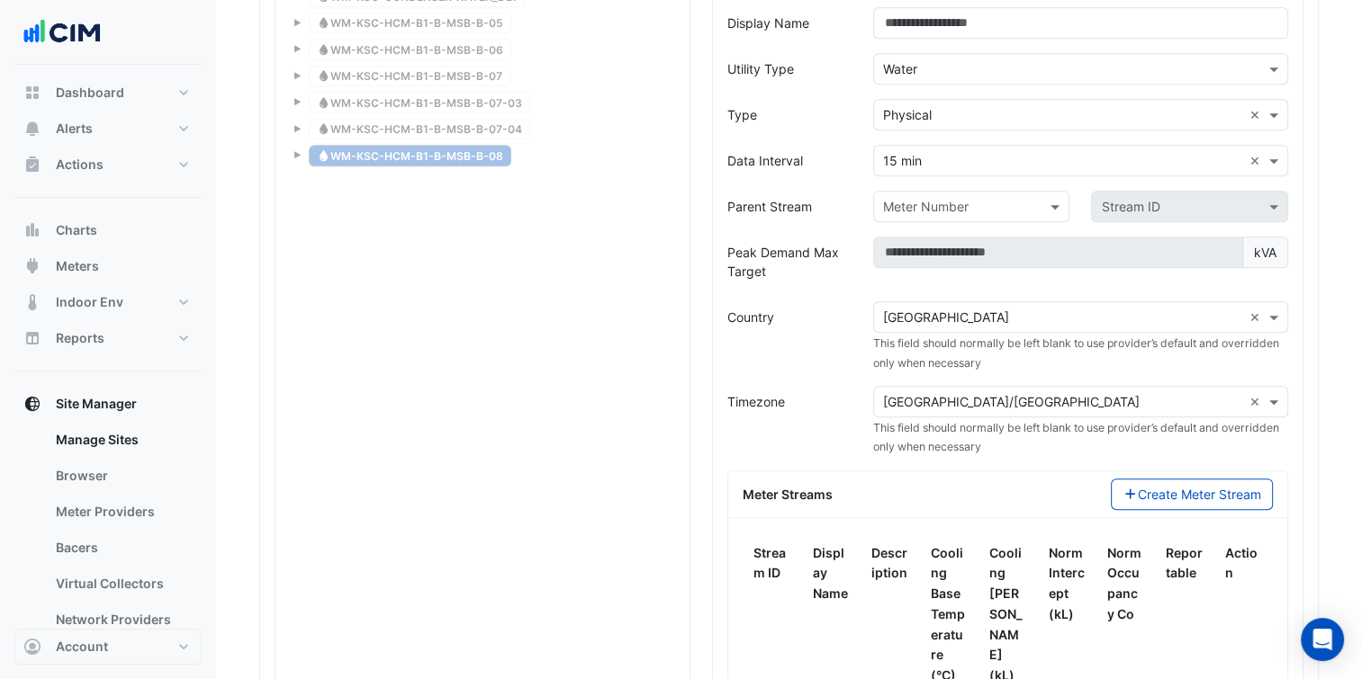
click at [939, 396] on input "text" at bounding box center [1062, 402] width 359 height 19
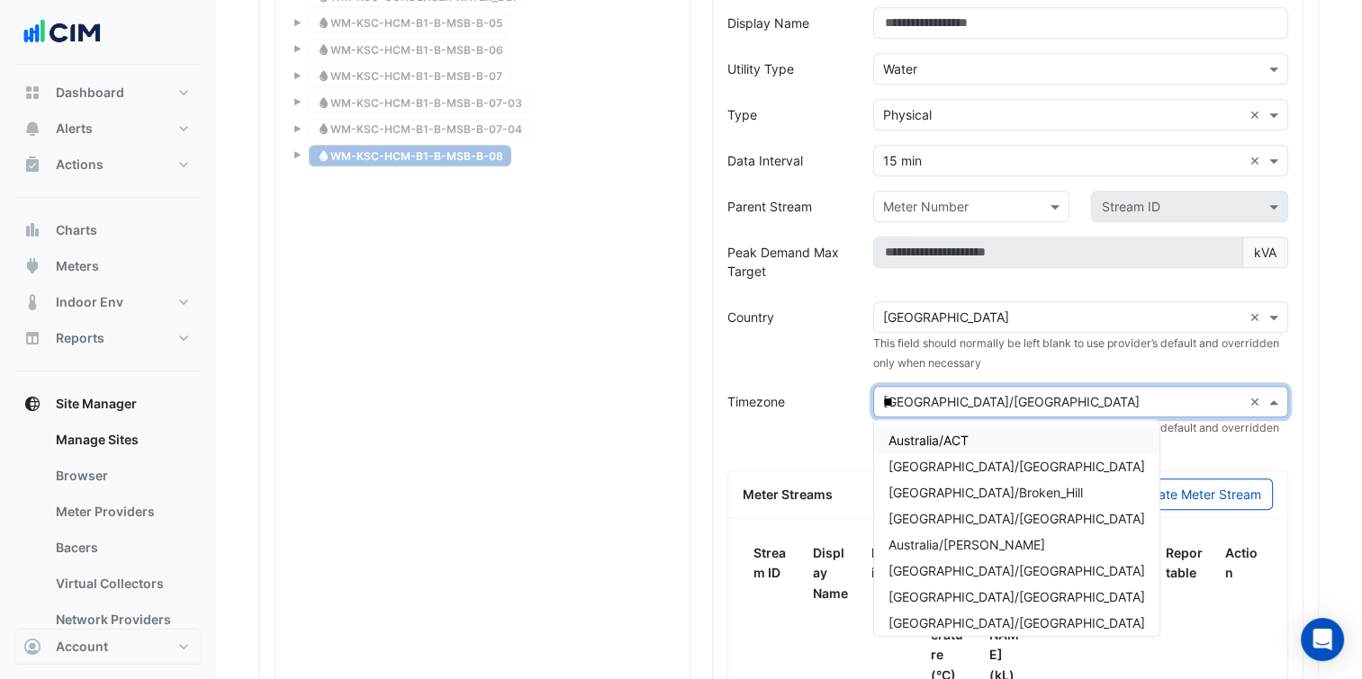
type input "***"
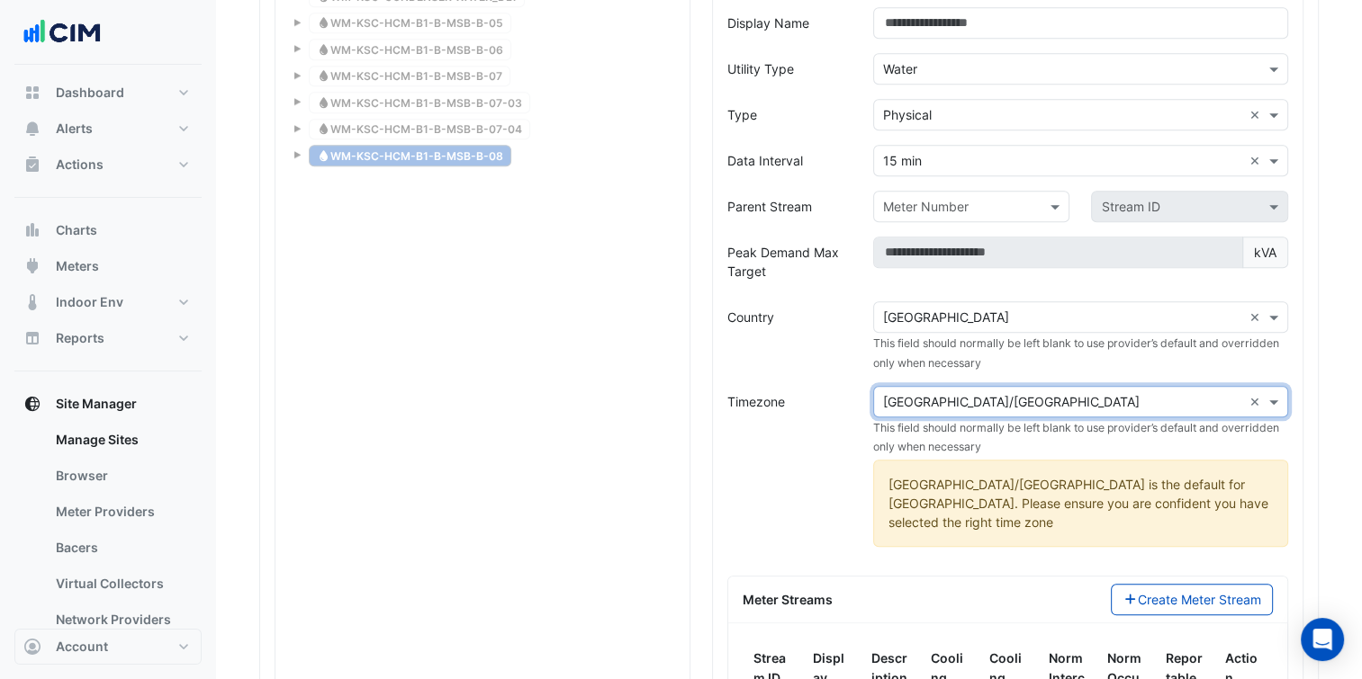
click at [1111, 577] on div "Meter Streams Create Meter Stream" at bounding box center [1007, 600] width 559 height 47
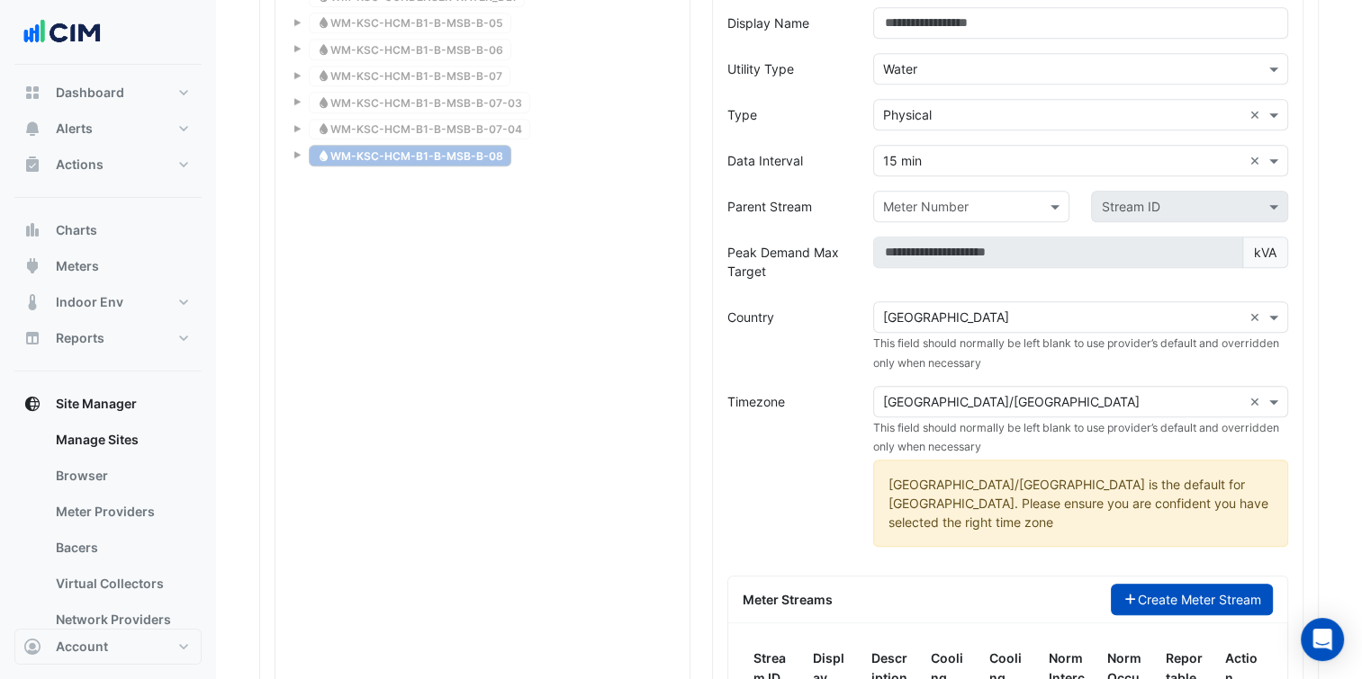
click at [1120, 584] on button "Create Meter Stream" at bounding box center [1192, 599] width 163 height 31
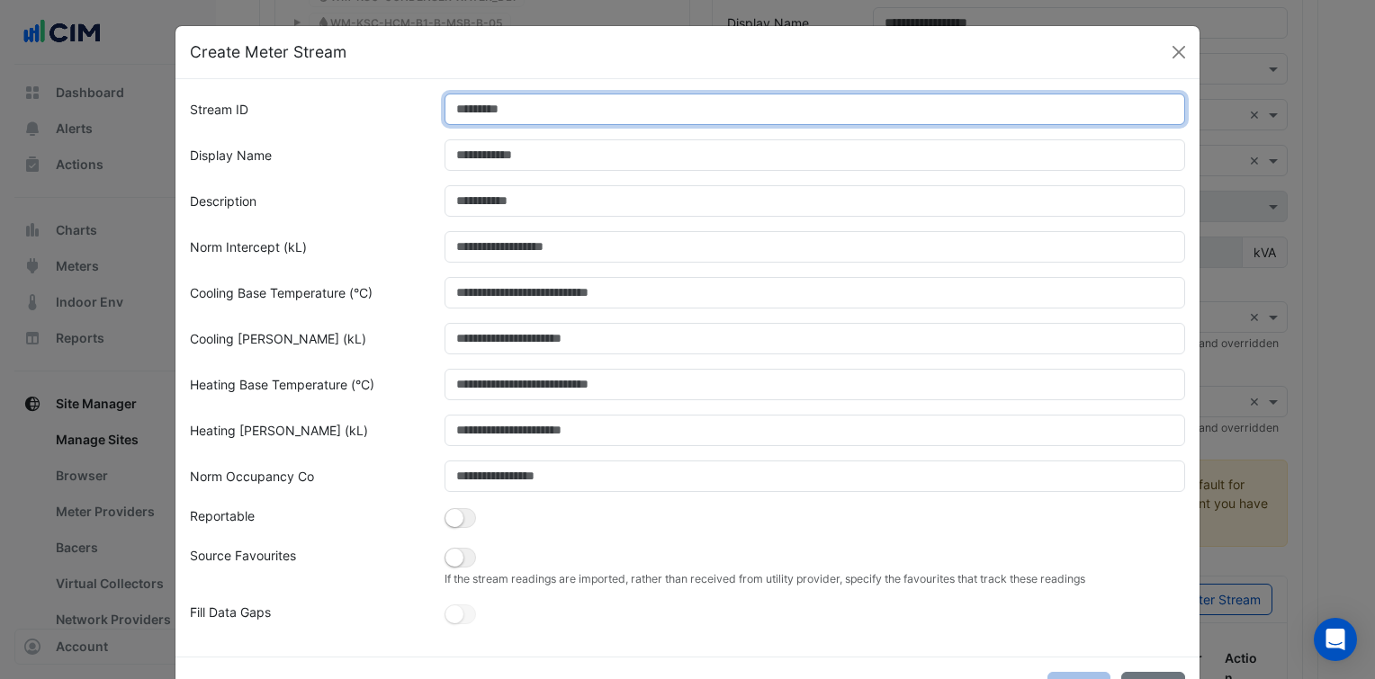
click at [598, 120] on input "Stream ID" at bounding box center [816, 109] width 742 height 31
type input "*"
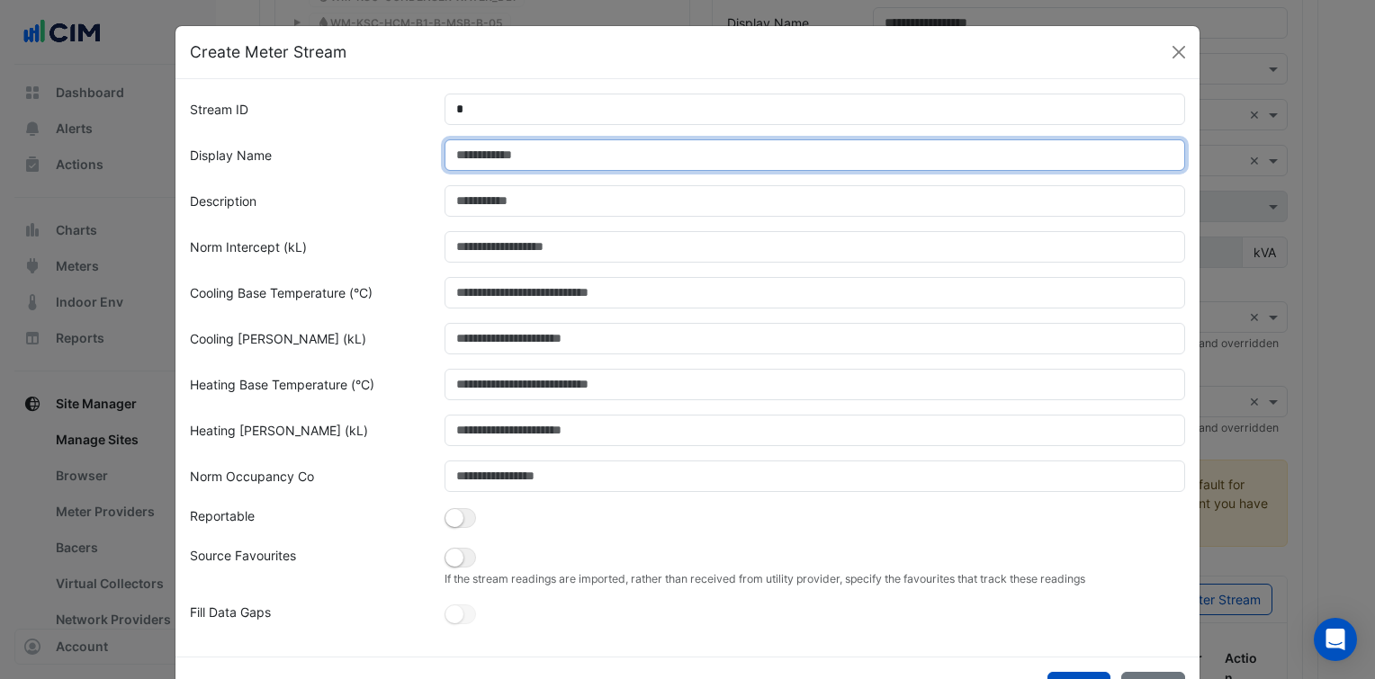
paste input "**********"
type input "**********"
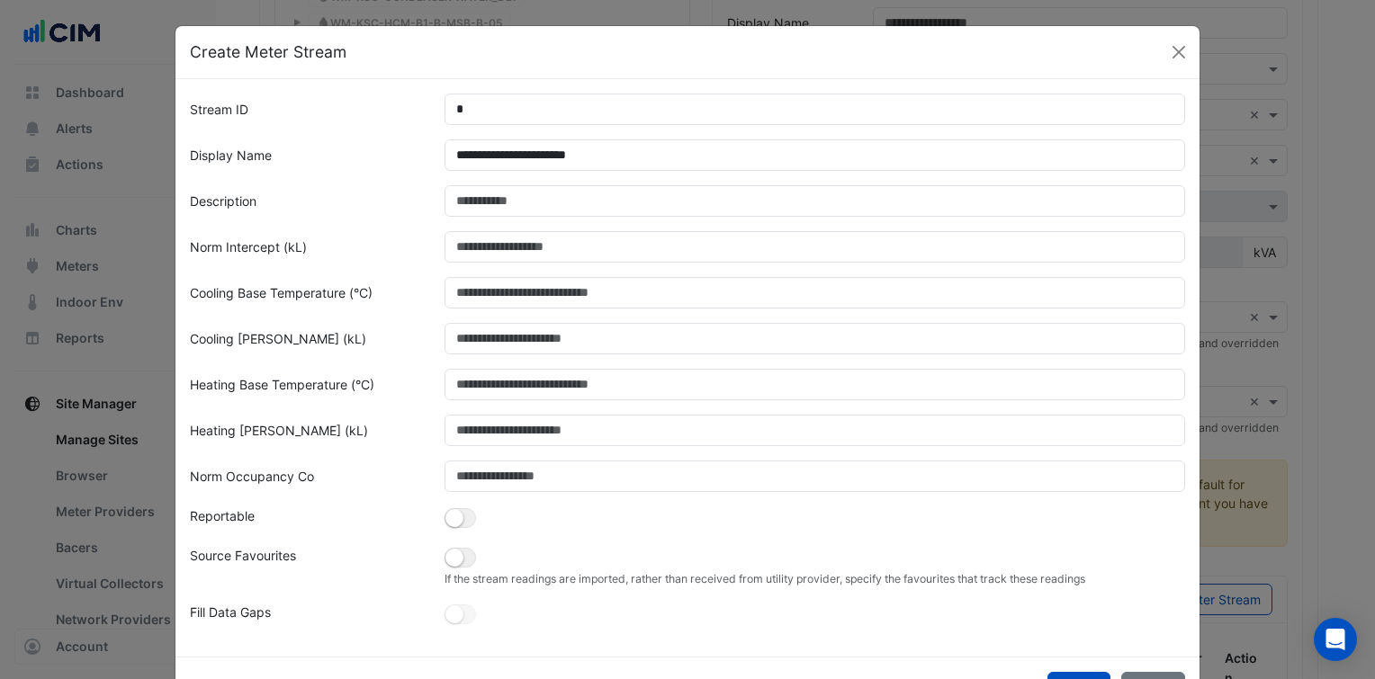
click at [410, 323] on div "Cooling Norm Slope (kL)" at bounding box center [306, 338] width 255 height 31
click at [450, 553] on small "button" at bounding box center [454, 558] width 18 height 18
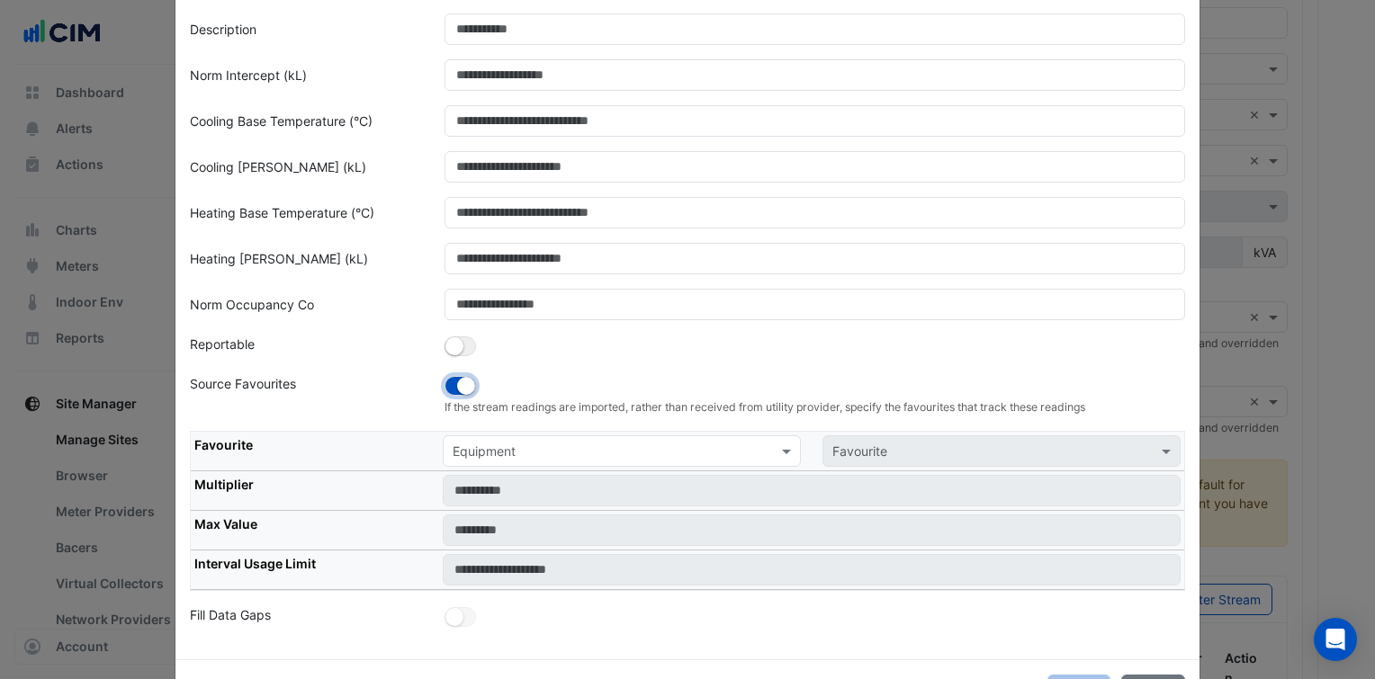
scroll to position [175, 0]
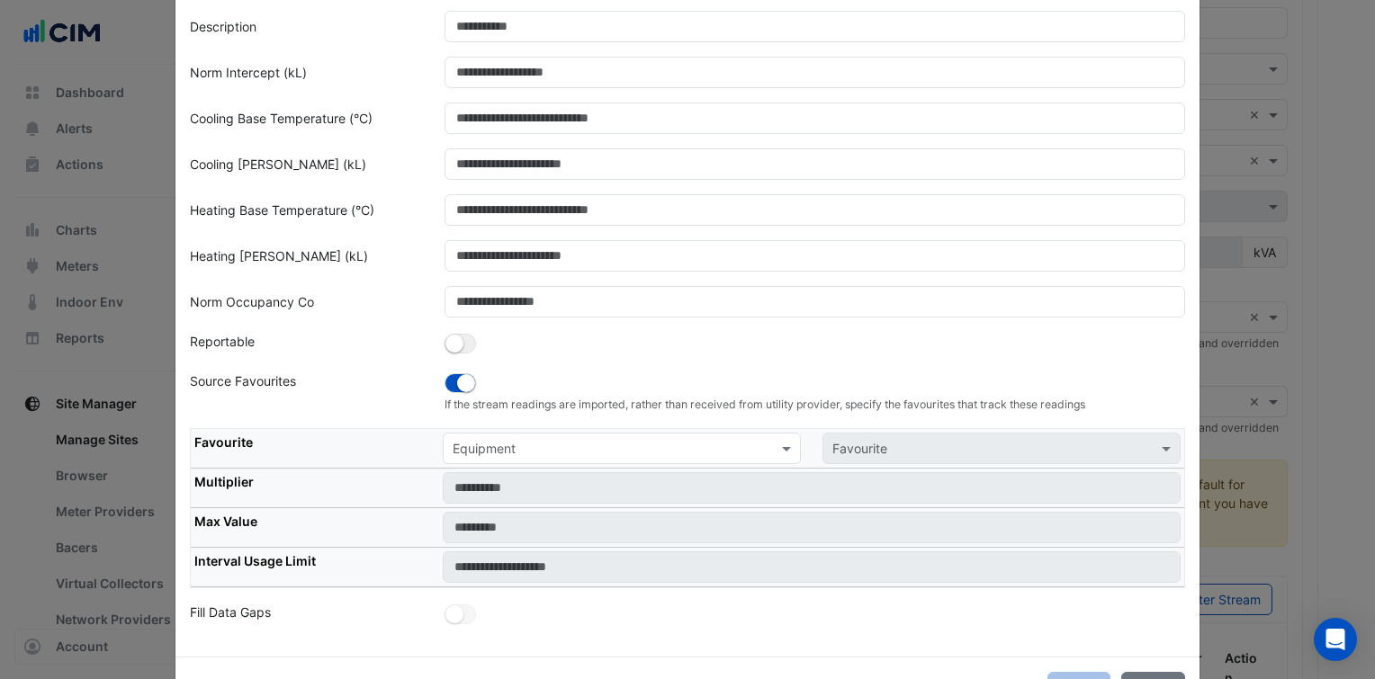
click at [571, 455] on div "Equipment" at bounding box center [607, 448] width 327 height 19
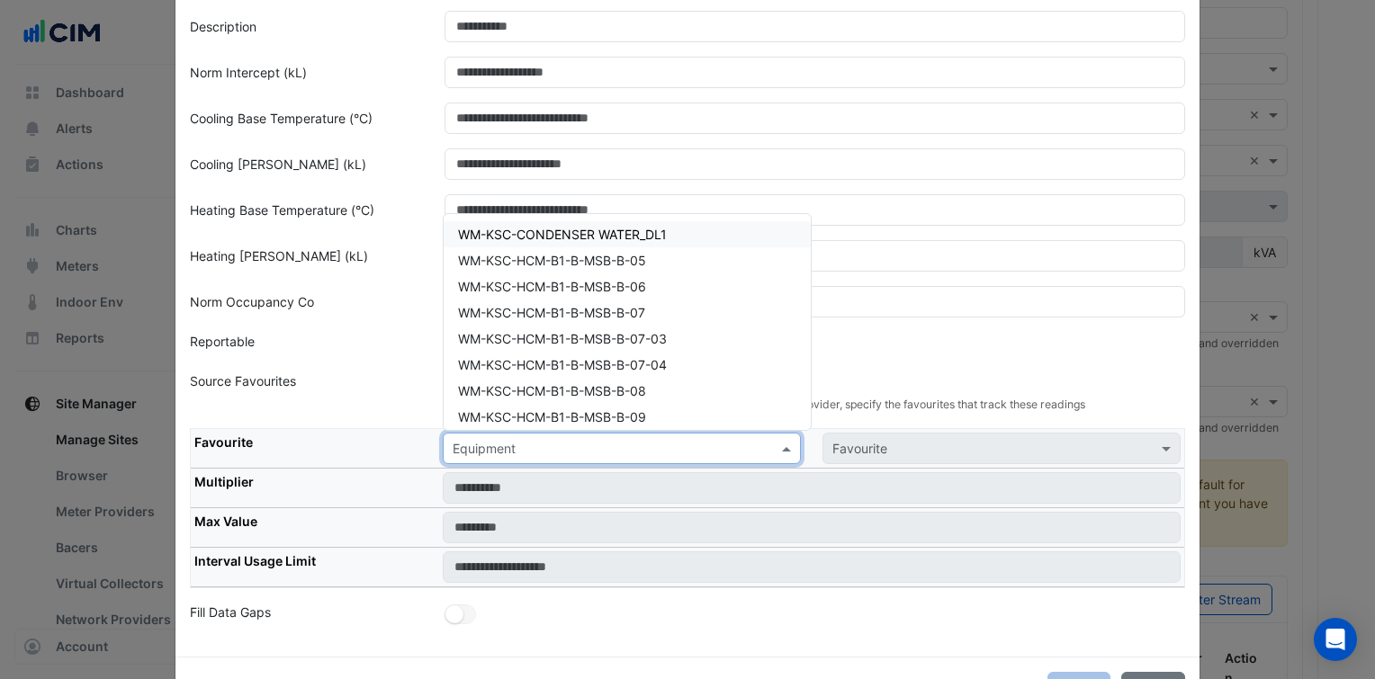
paste input "**********"
type input "**********"
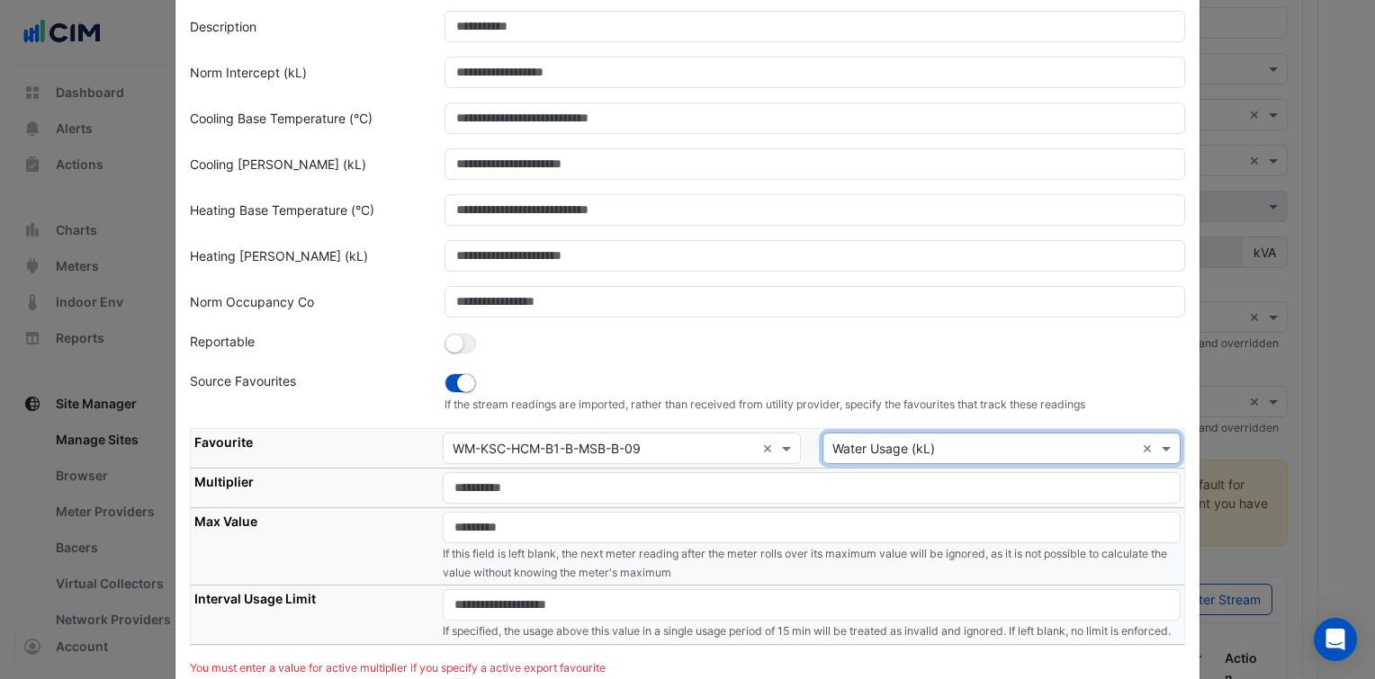
type input "*"
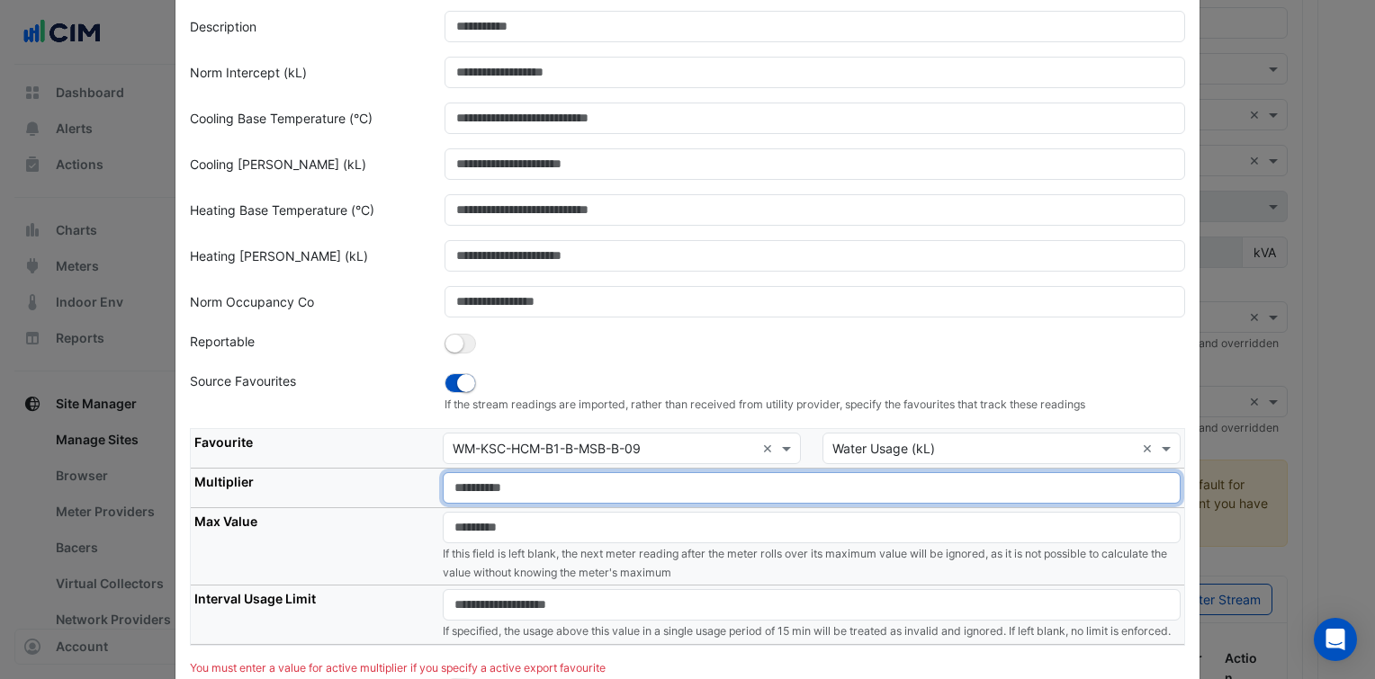
click at [535, 497] on input "number" at bounding box center [812, 487] width 738 height 31
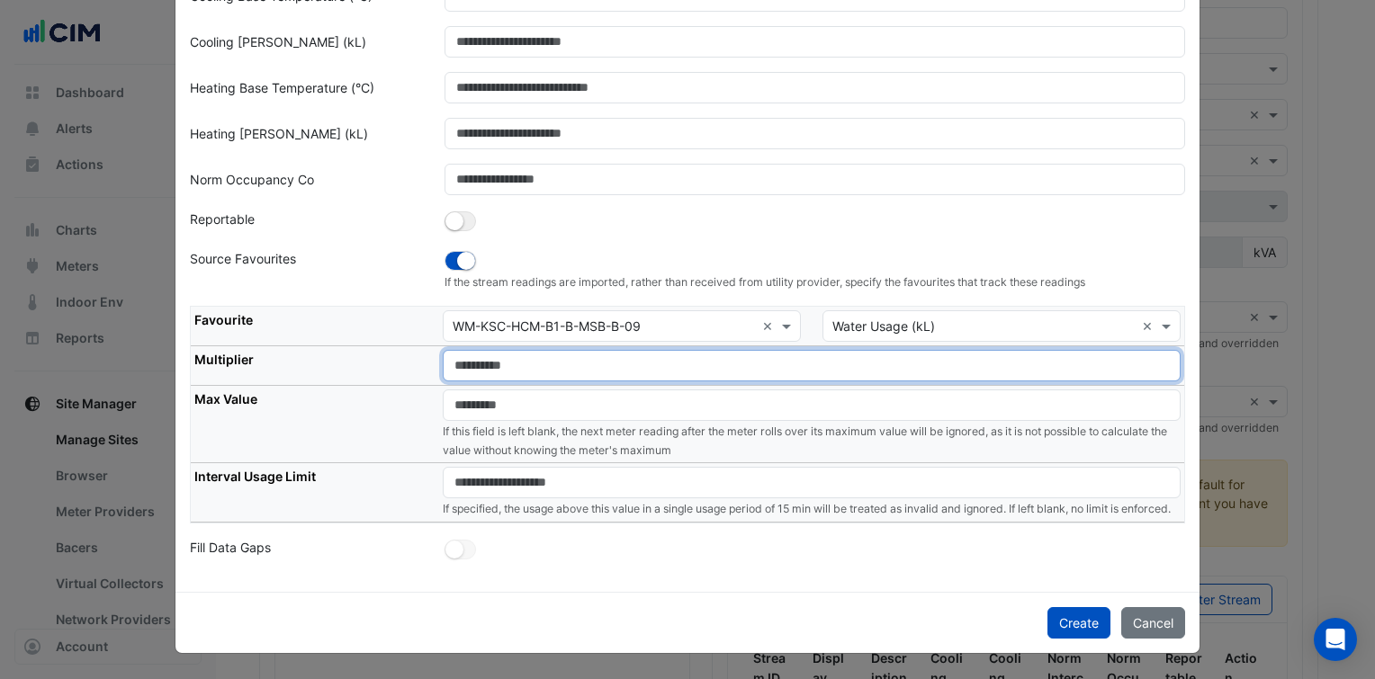
type input "*"
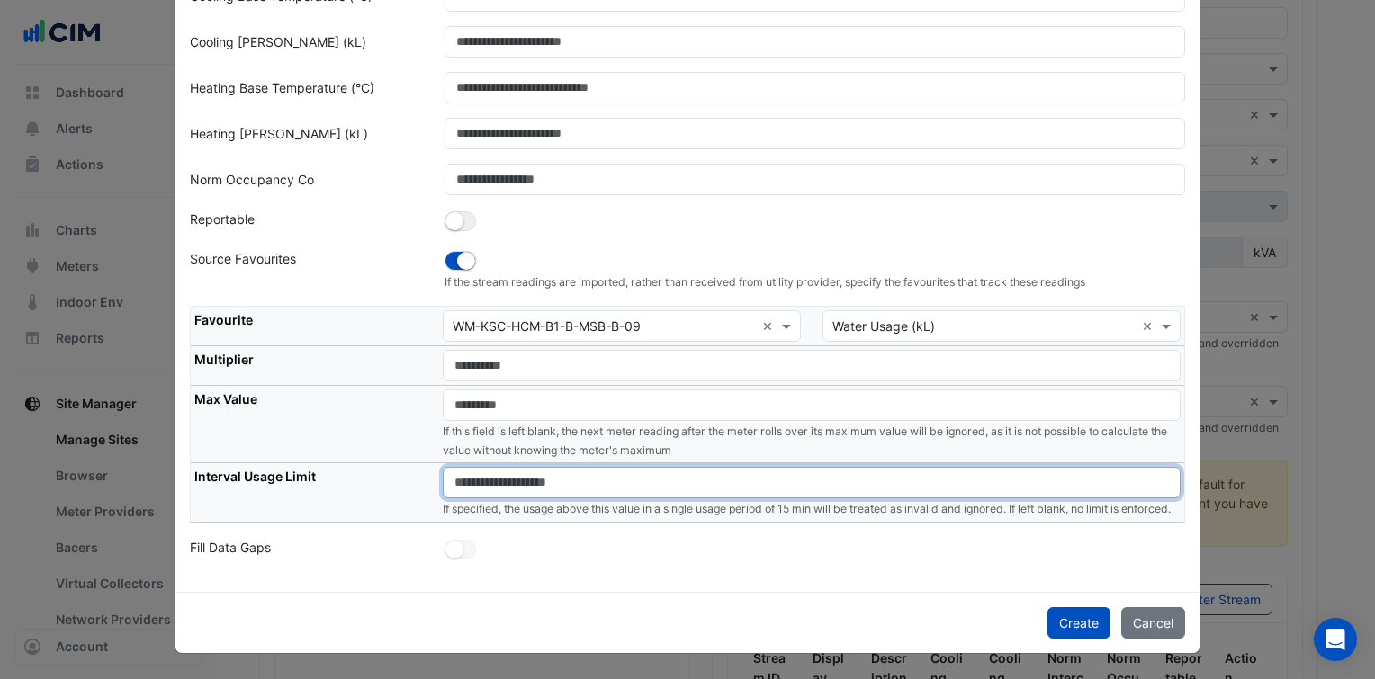
click at [472, 472] on input "number" at bounding box center [812, 482] width 738 height 31
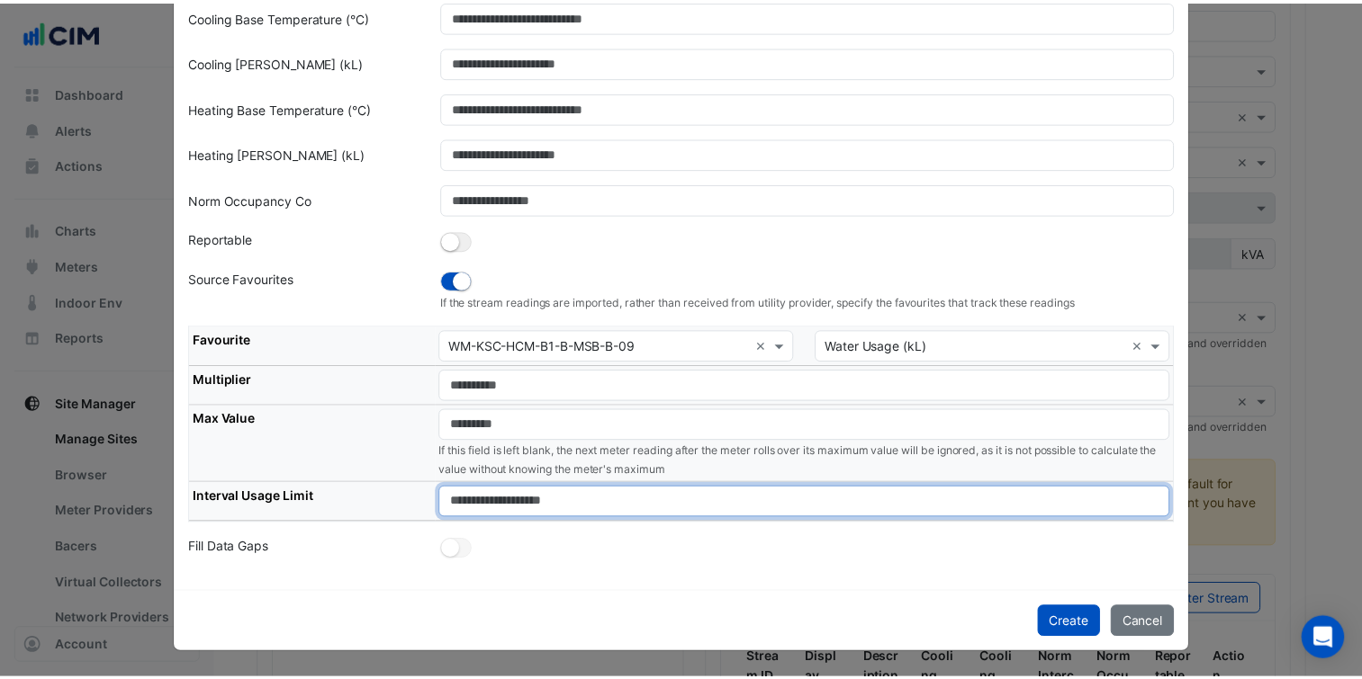
scroll to position [273, 0]
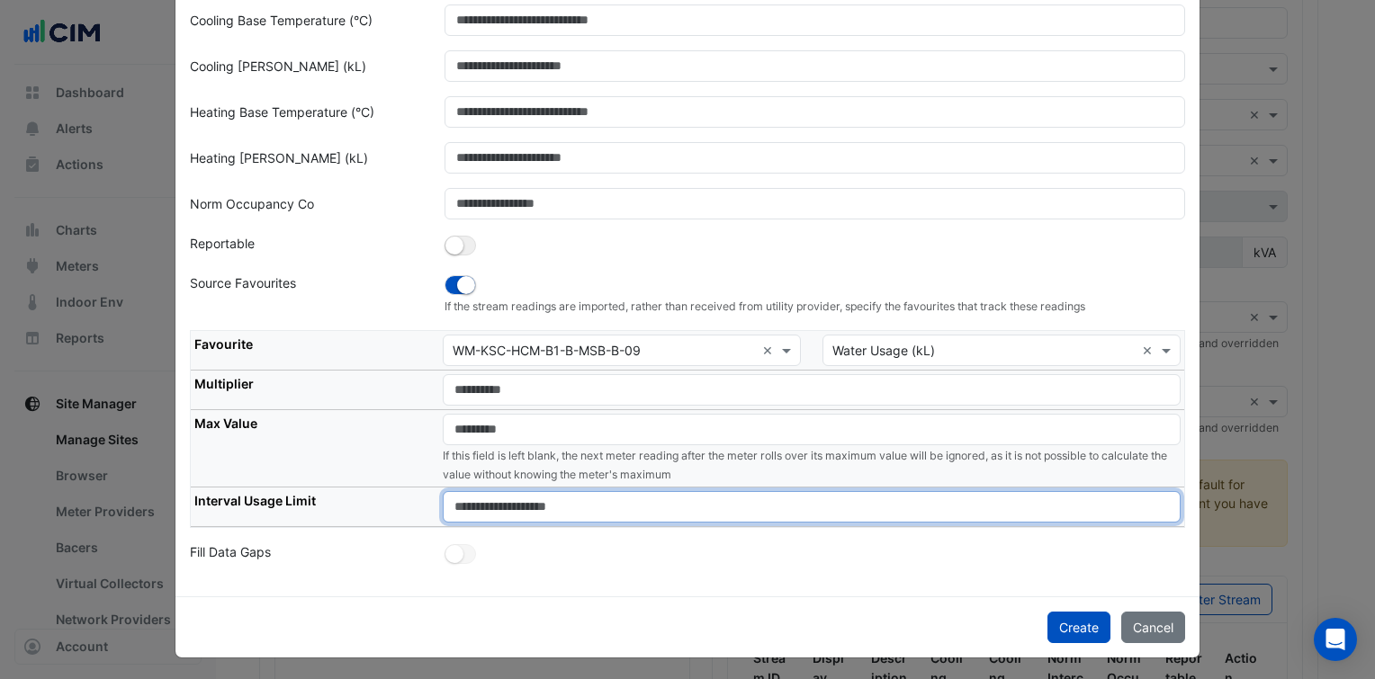
type input "****"
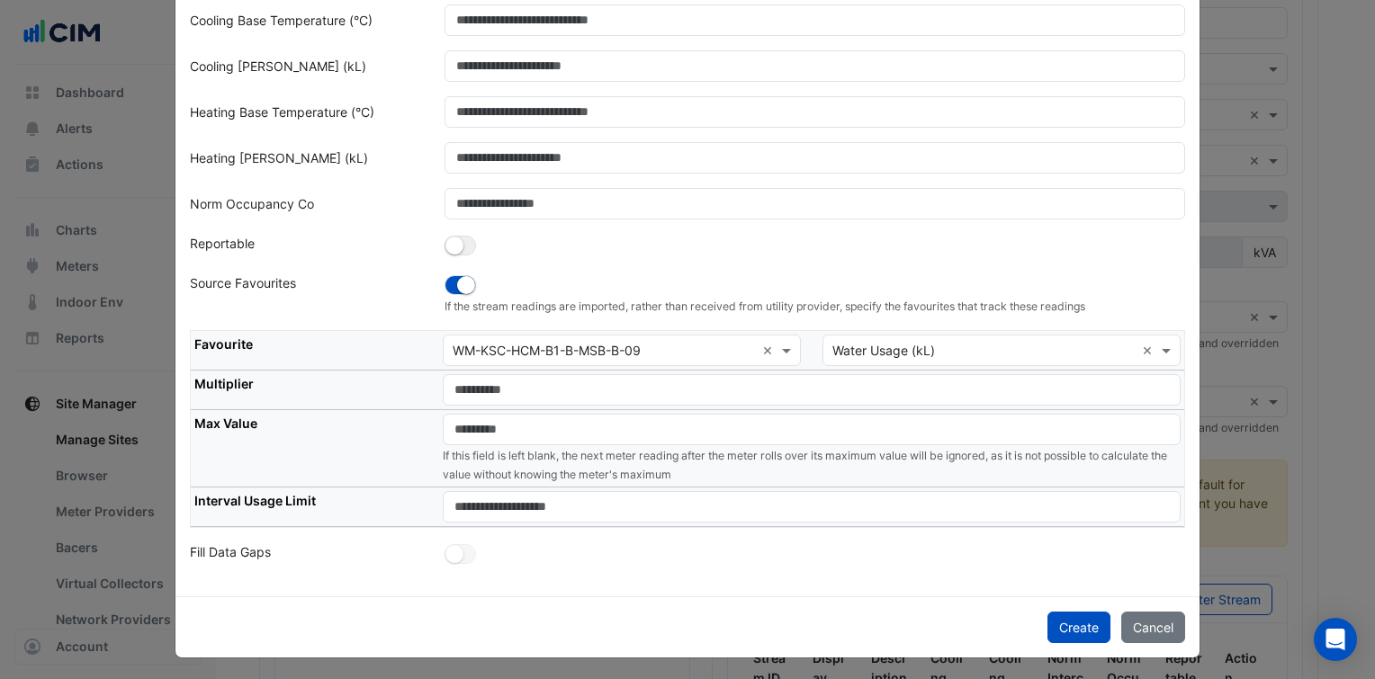
click at [1068, 644] on div "Create Cancel" at bounding box center [687, 627] width 1024 height 61
click at [1071, 639] on div "Create Cancel" at bounding box center [687, 627] width 1024 height 61
click at [1079, 626] on button "Create" at bounding box center [1079, 627] width 63 height 31
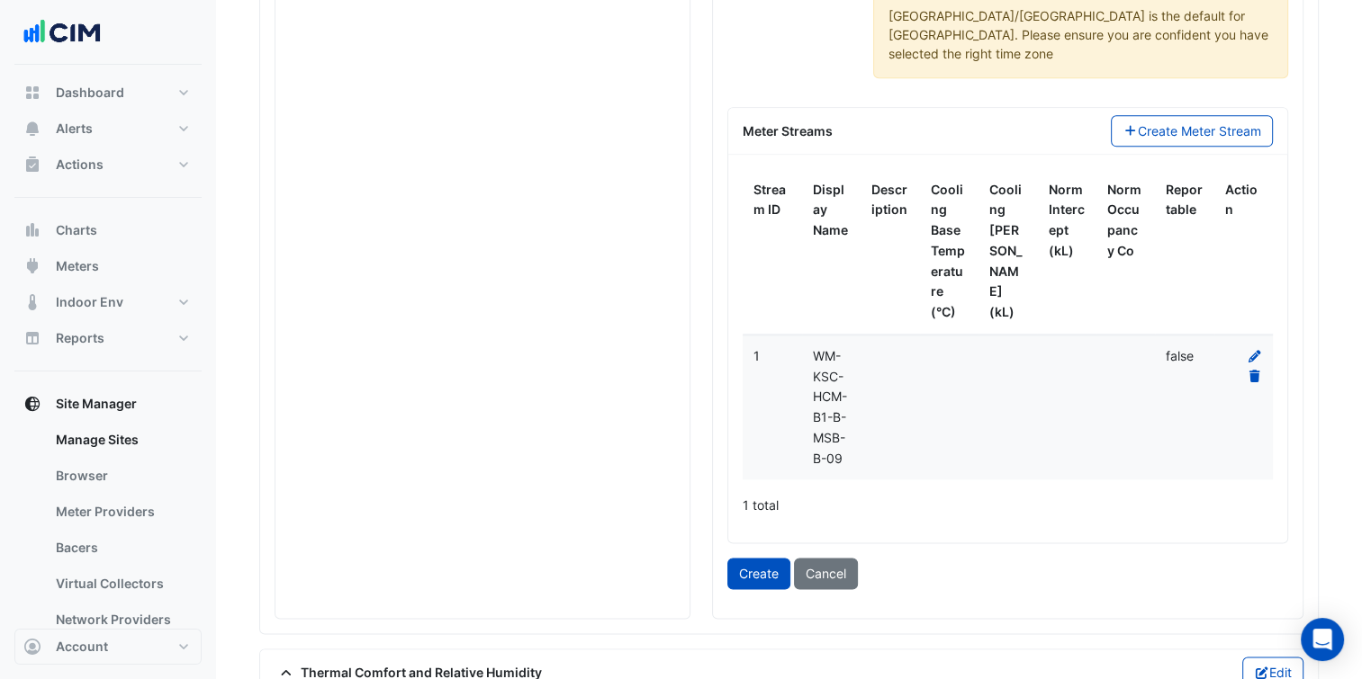
scroll to position [2207, 0]
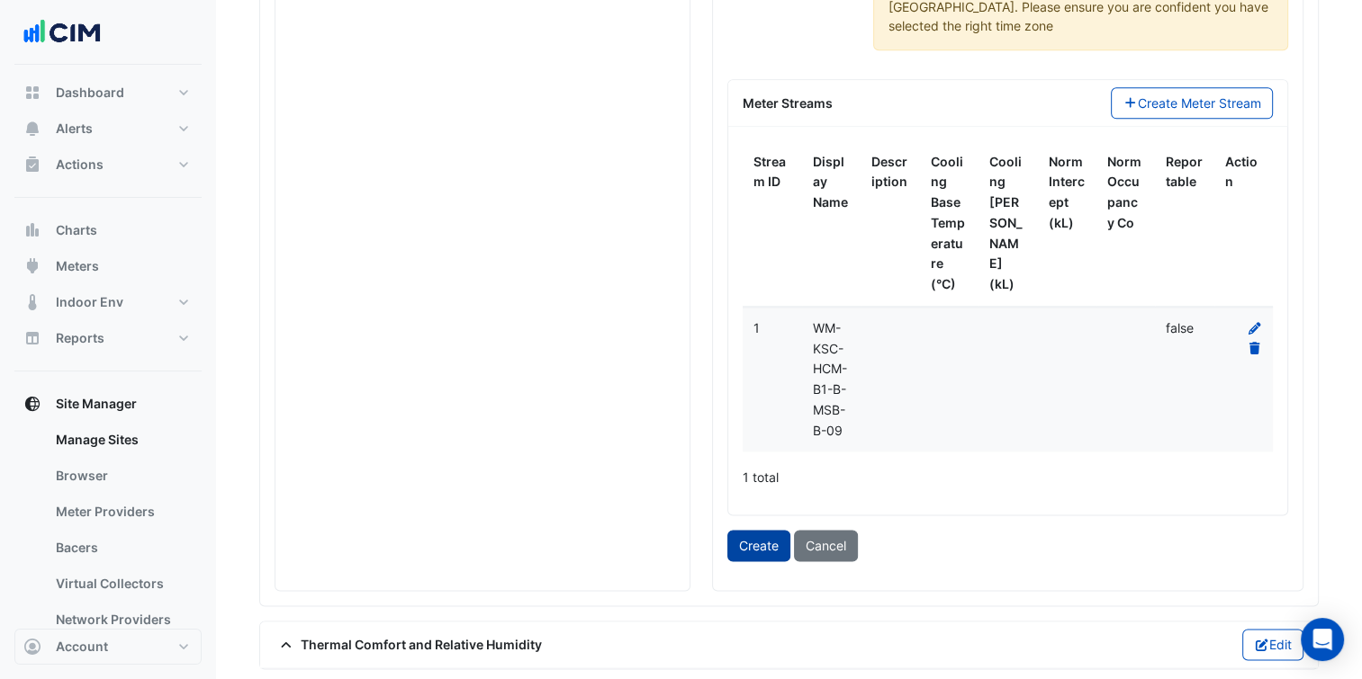
click at [744, 530] on button "Create" at bounding box center [758, 545] width 63 height 31
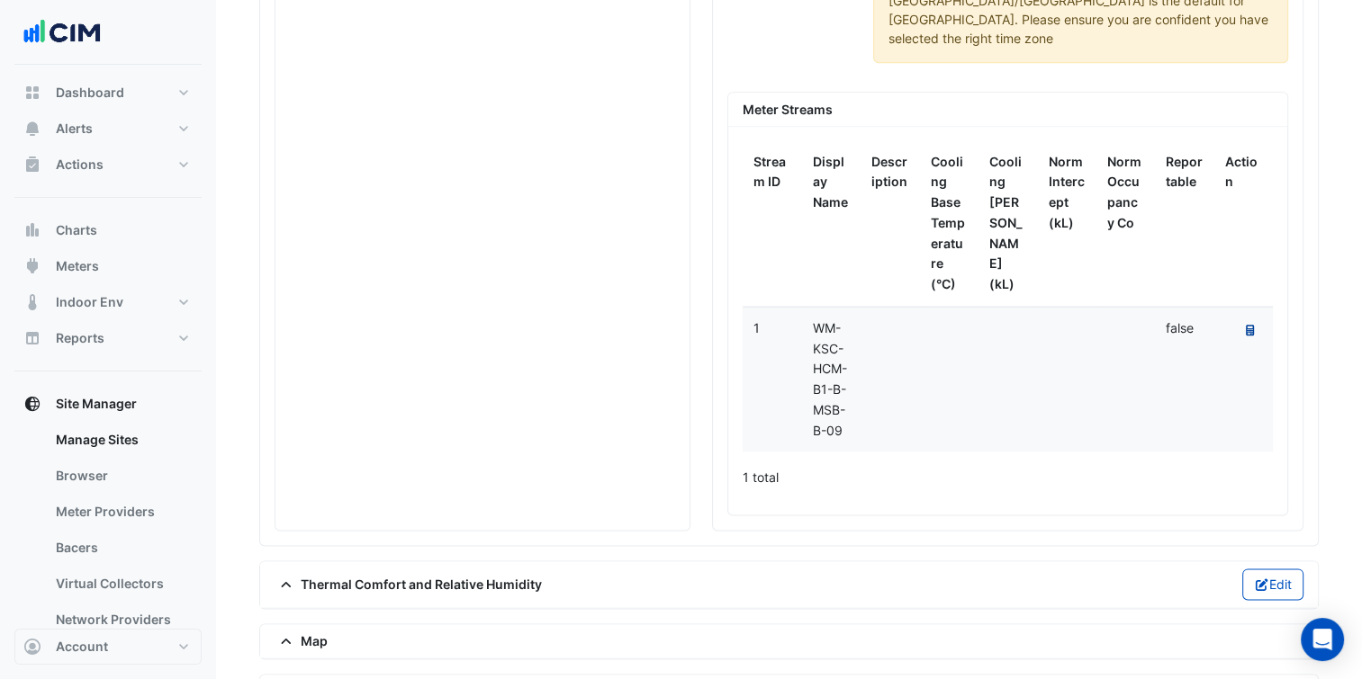
click at [1246, 325] on icon at bounding box center [1250, 330] width 8 height 11
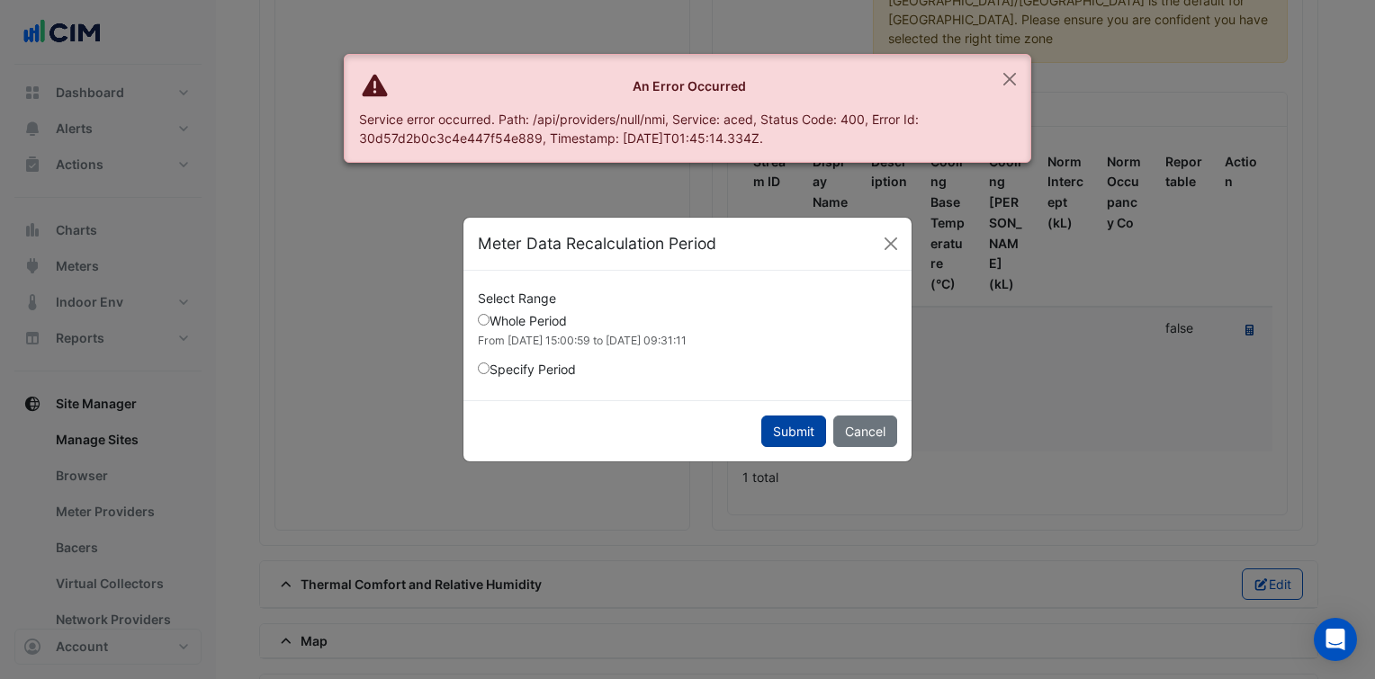
click at [774, 429] on button "Submit" at bounding box center [793, 431] width 65 height 31
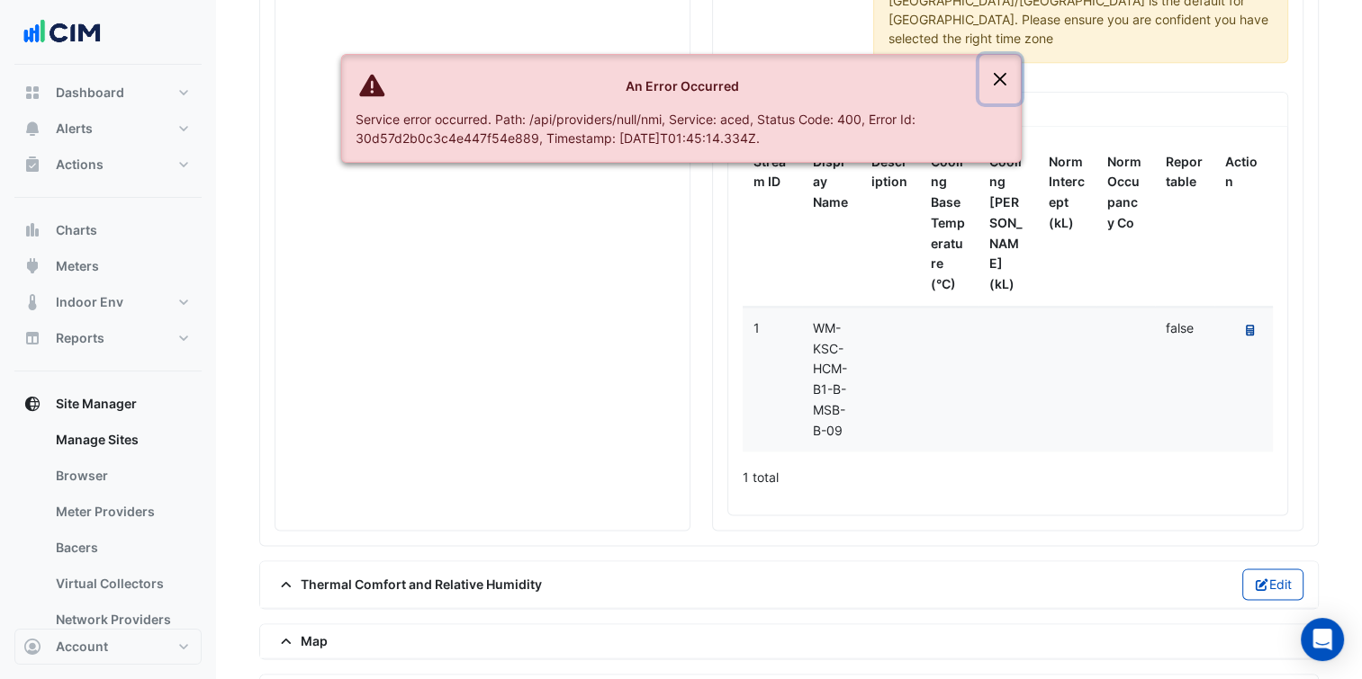
click at [995, 85] on button "Close" at bounding box center [999, 79] width 41 height 49
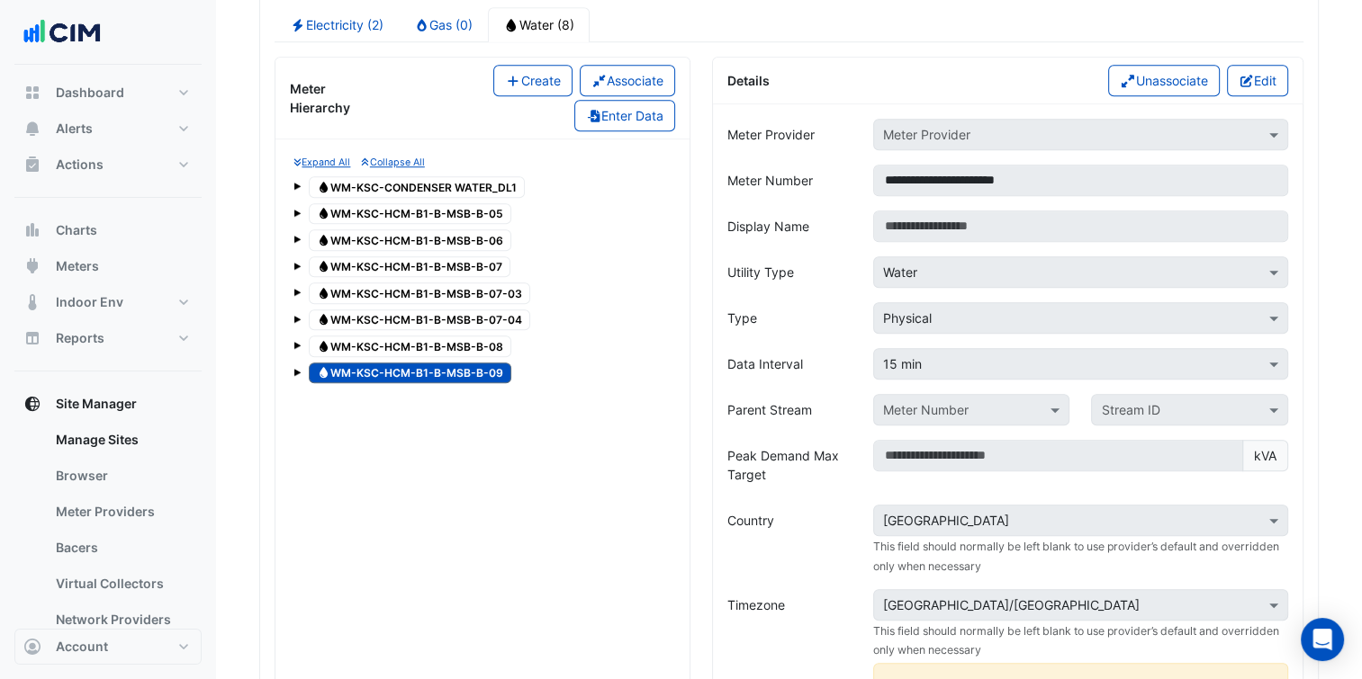
scroll to position [1516, 0]
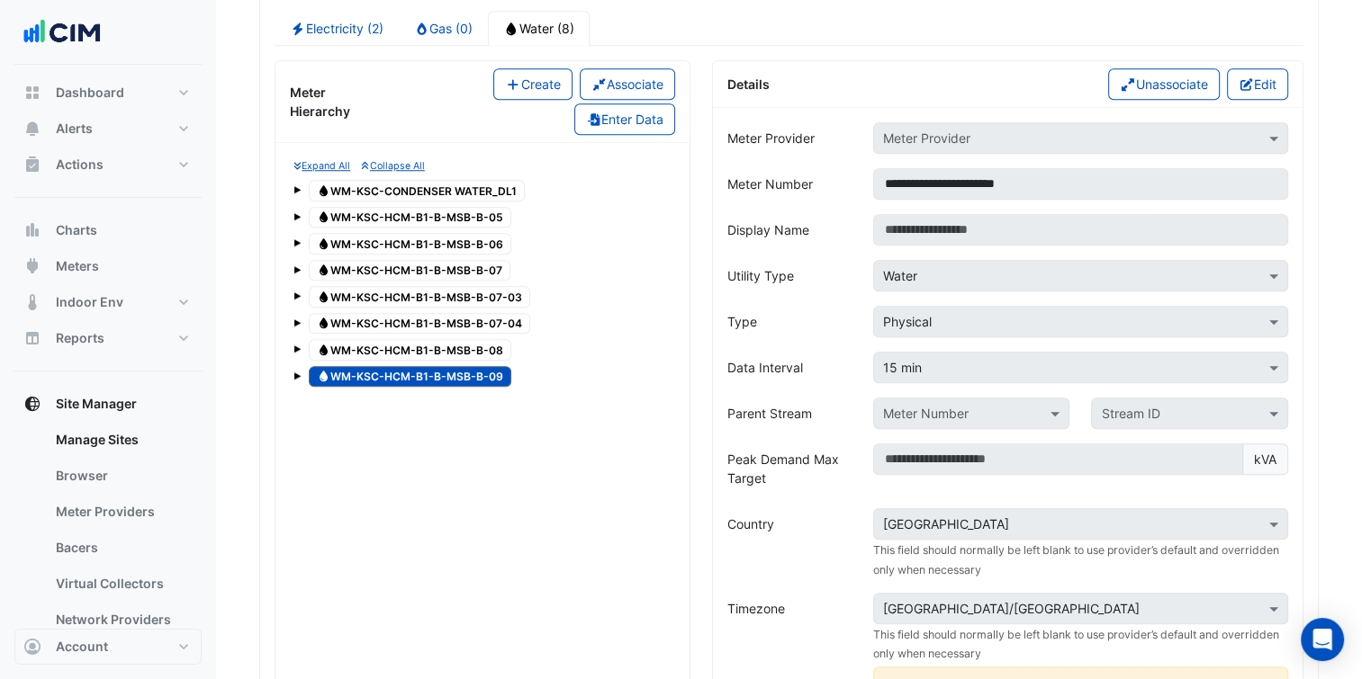
click at [715, 380] on div "**********" at bounding box center [1007, 664] width 589 height 1113
click at [526, 76] on button "Create" at bounding box center [532, 83] width 79 height 31
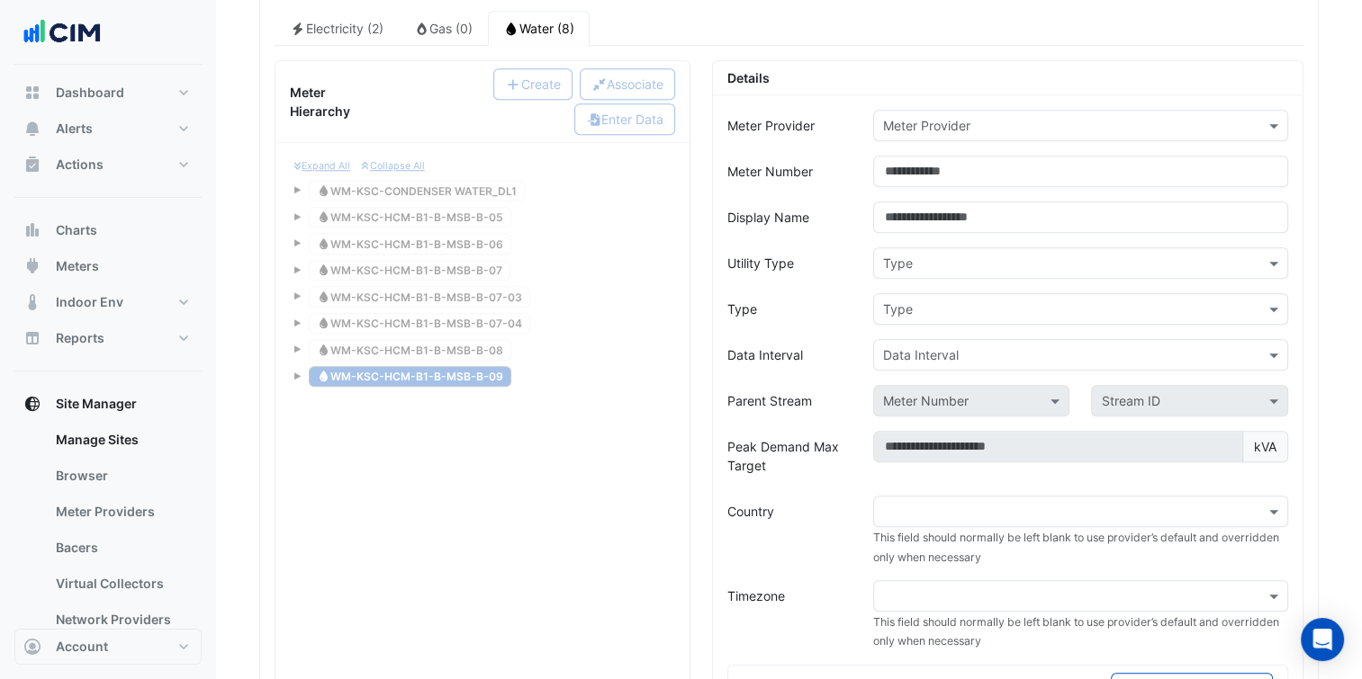
click at [1183, 117] on input "text" at bounding box center [1062, 126] width 359 height 19
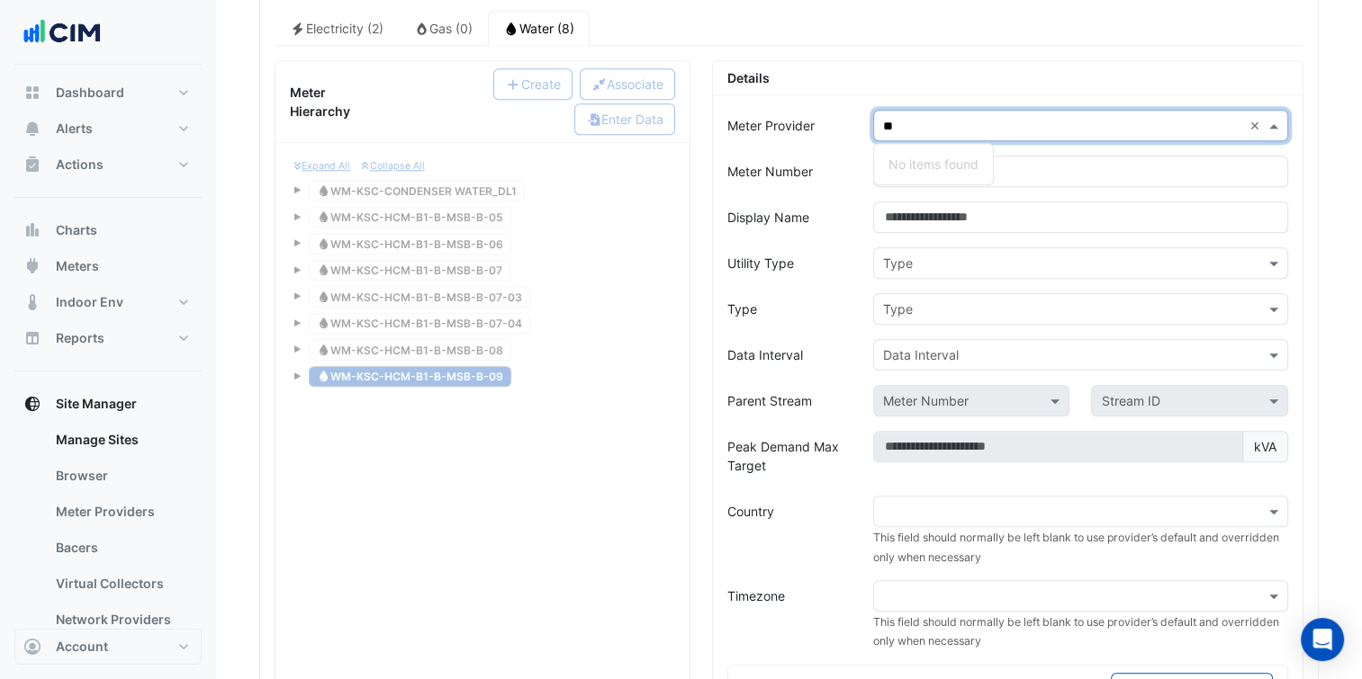
type input "*"
type input "****"
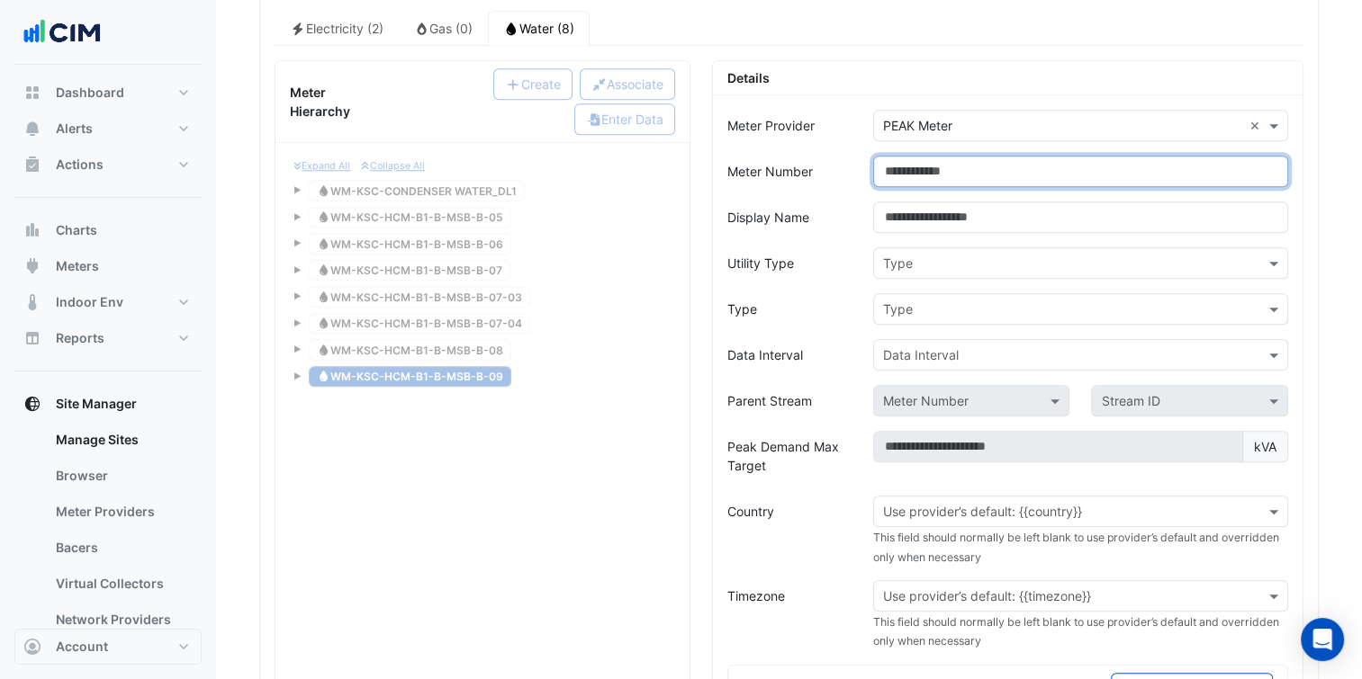
paste input "**********"
type input "**********"
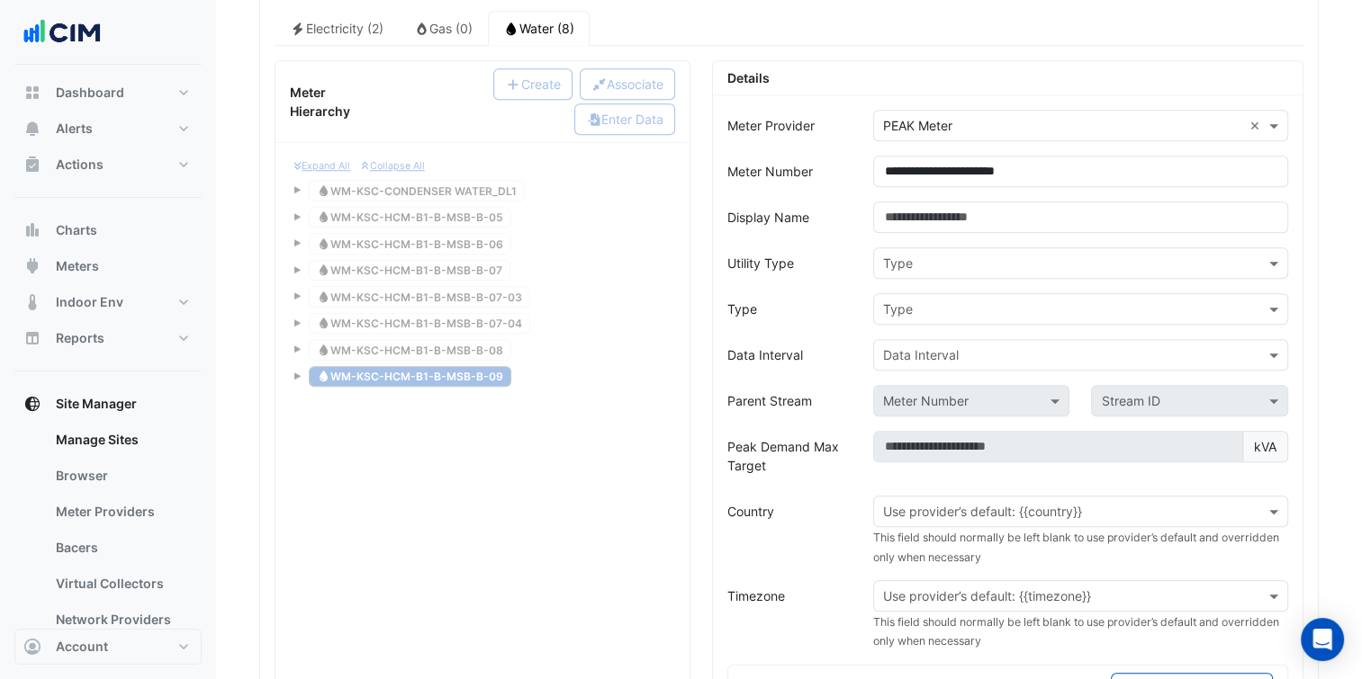
click at [947, 247] on div "Type" at bounding box center [1080, 262] width 415 height 31
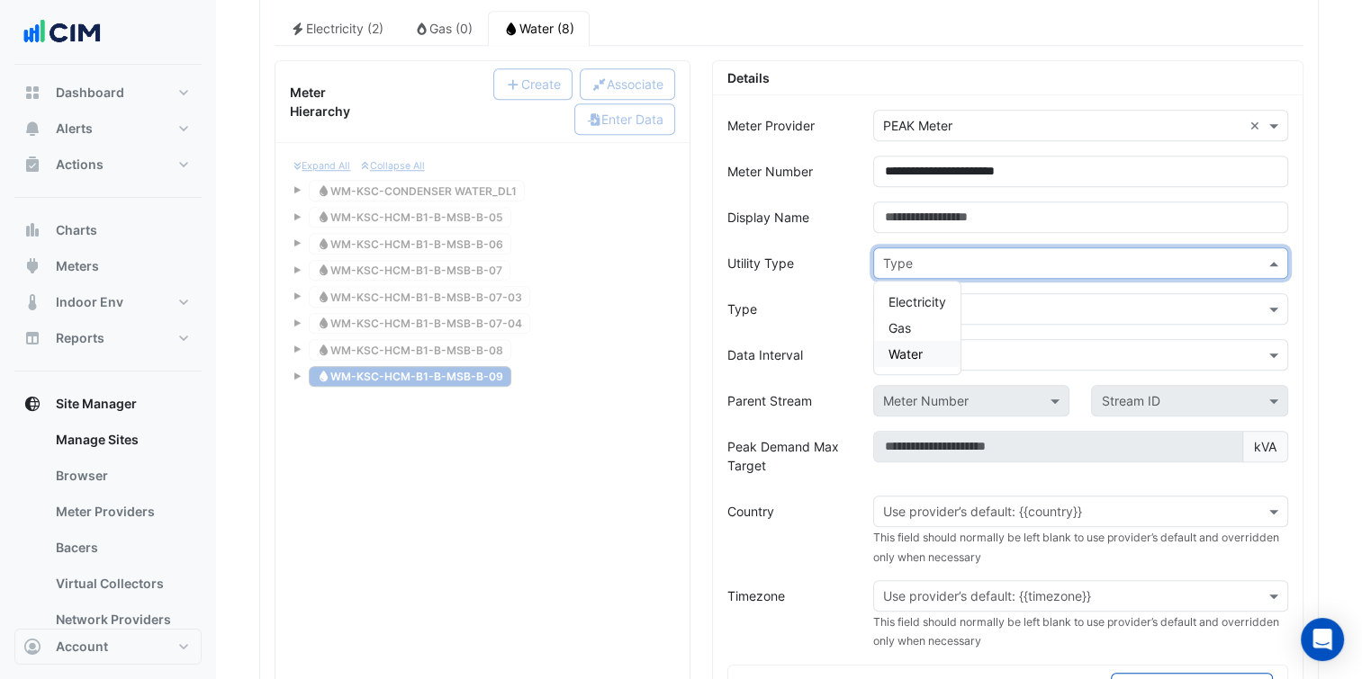
click at [913, 346] on span "Water" at bounding box center [905, 353] width 34 height 15
drag, startPoint x: 978, startPoint y: 310, endPoint x: 984, endPoint y: 295, distance: 15.4
click at [983, 301] on div "Type" at bounding box center [1080, 308] width 415 height 31
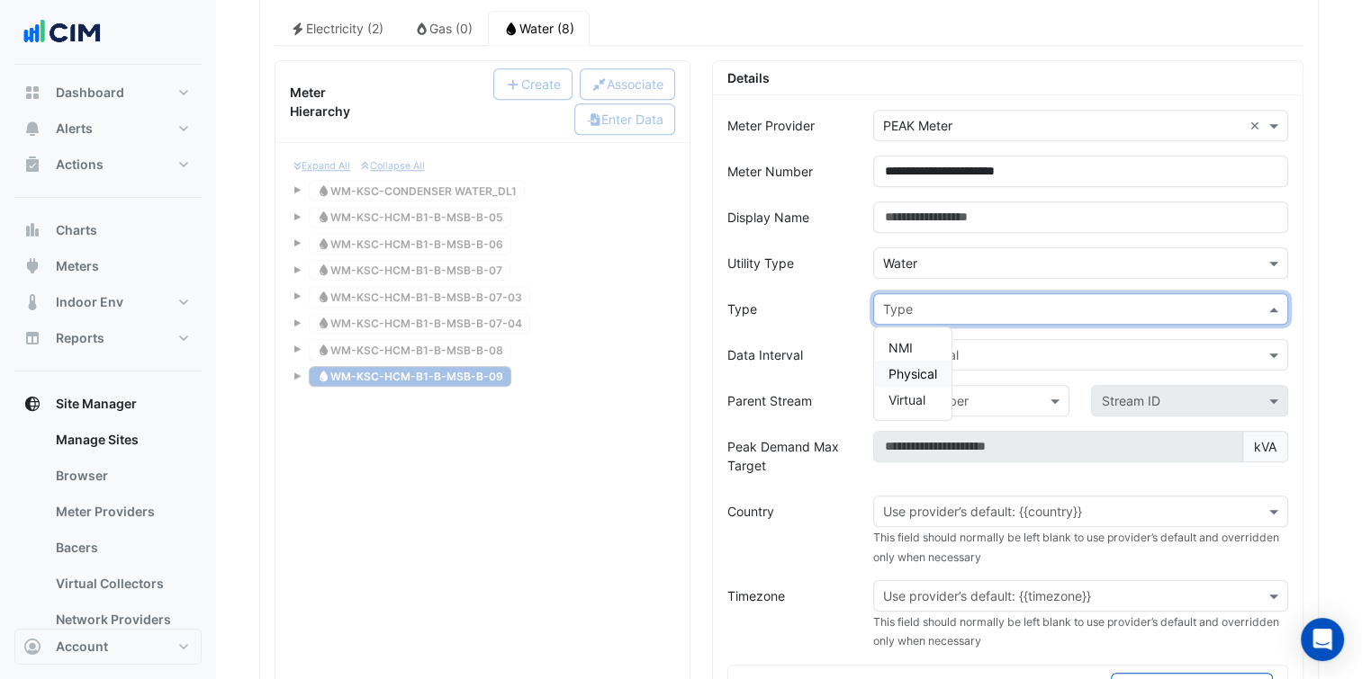
click at [911, 366] on span "Physical" at bounding box center [912, 373] width 49 height 15
click at [997, 346] on input "text" at bounding box center [1062, 355] width 359 height 19
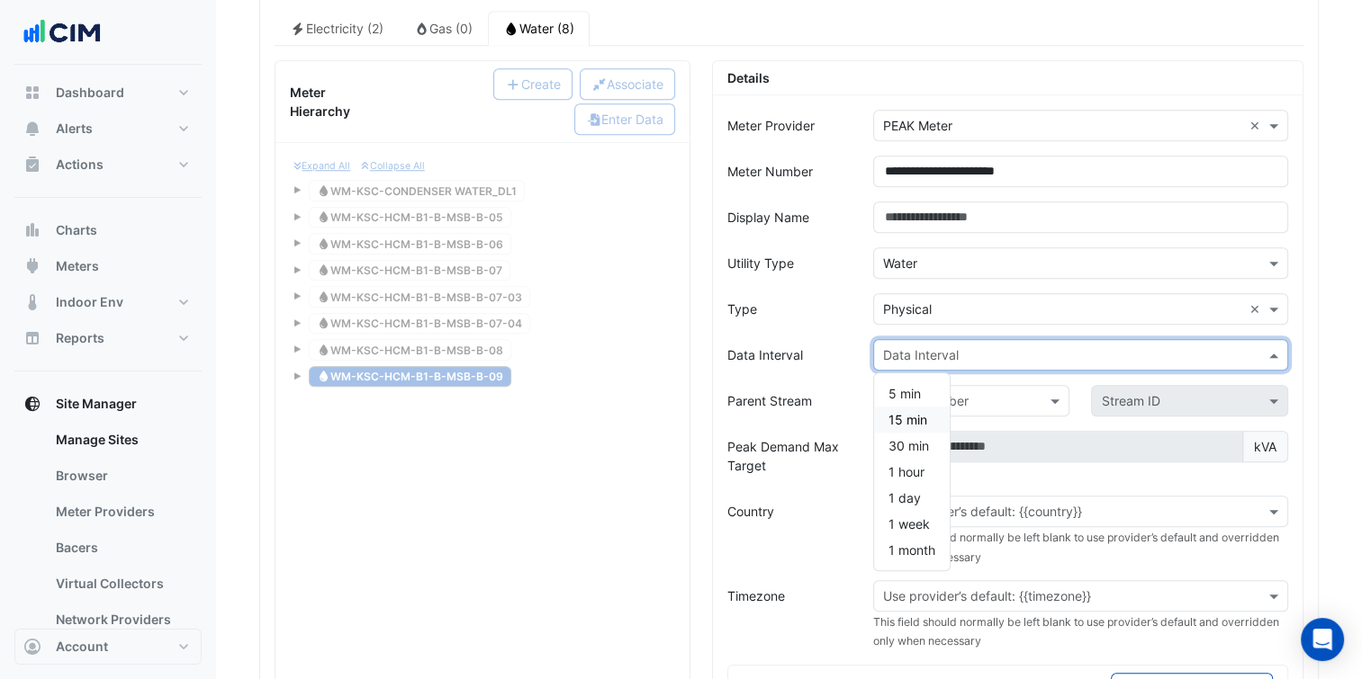
click at [926, 407] on div "15 min" at bounding box center [912, 420] width 76 height 26
click at [779, 435] on label "Peak Demand Max Target" at bounding box center [789, 456] width 124 height 50
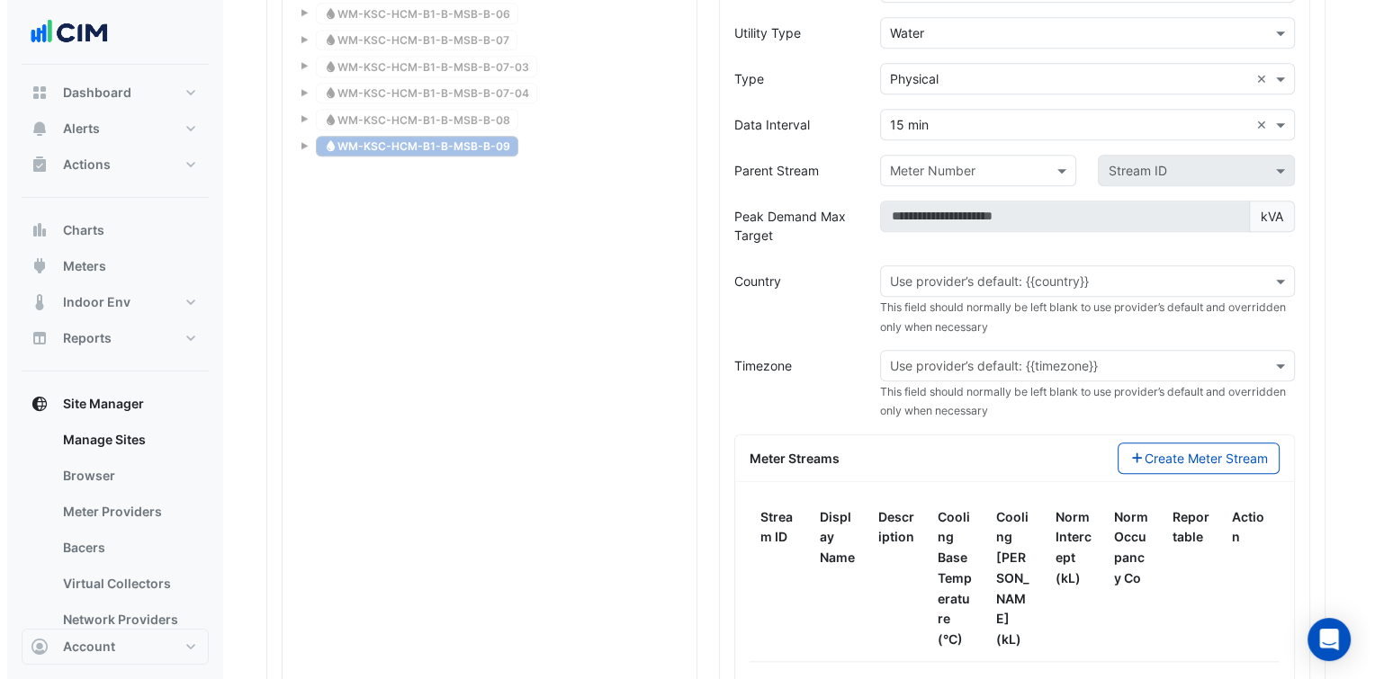
scroll to position [1750, 0]
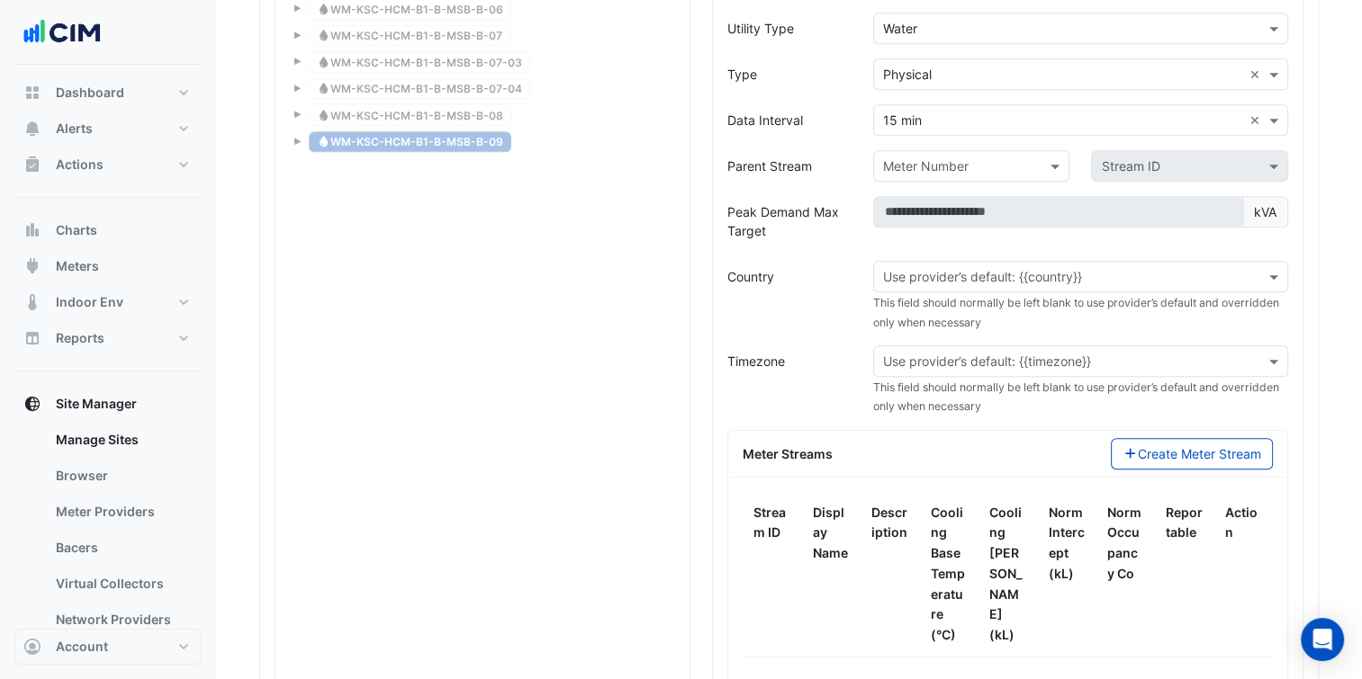
click at [1029, 268] on input "text" at bounding box center [1062, 277] width 359 height 19
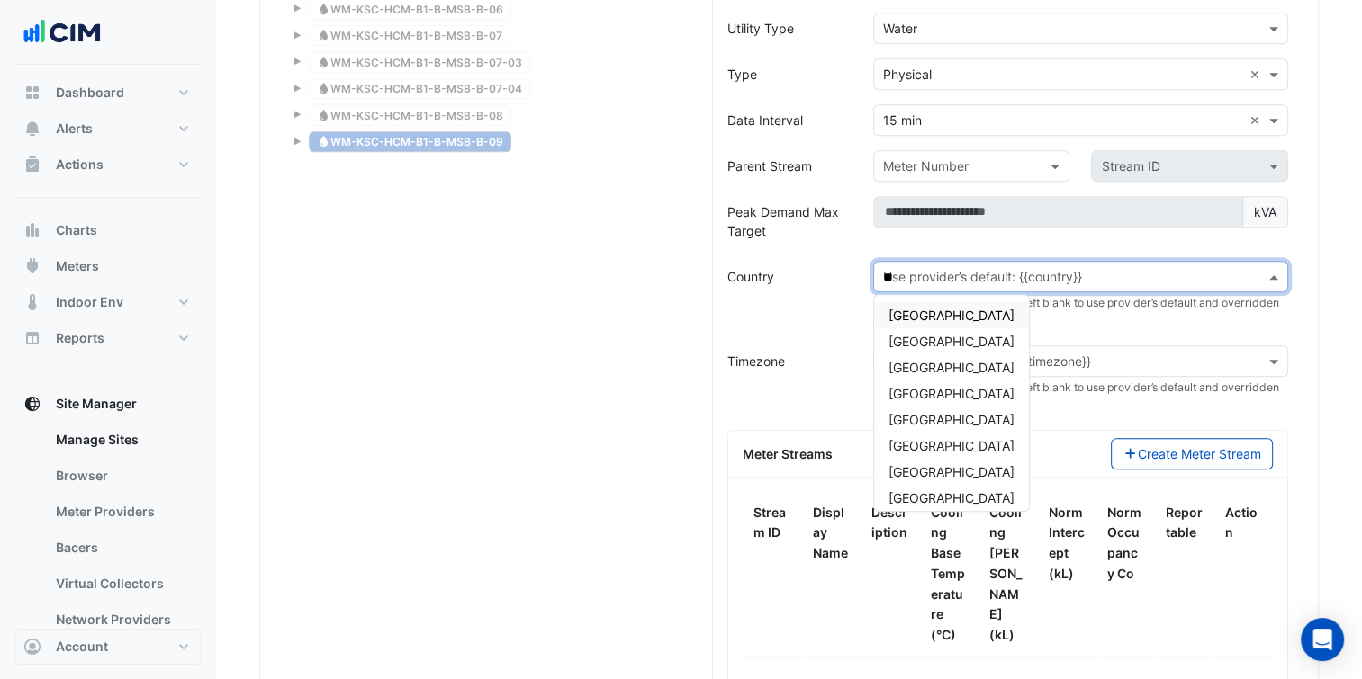
type input "***"
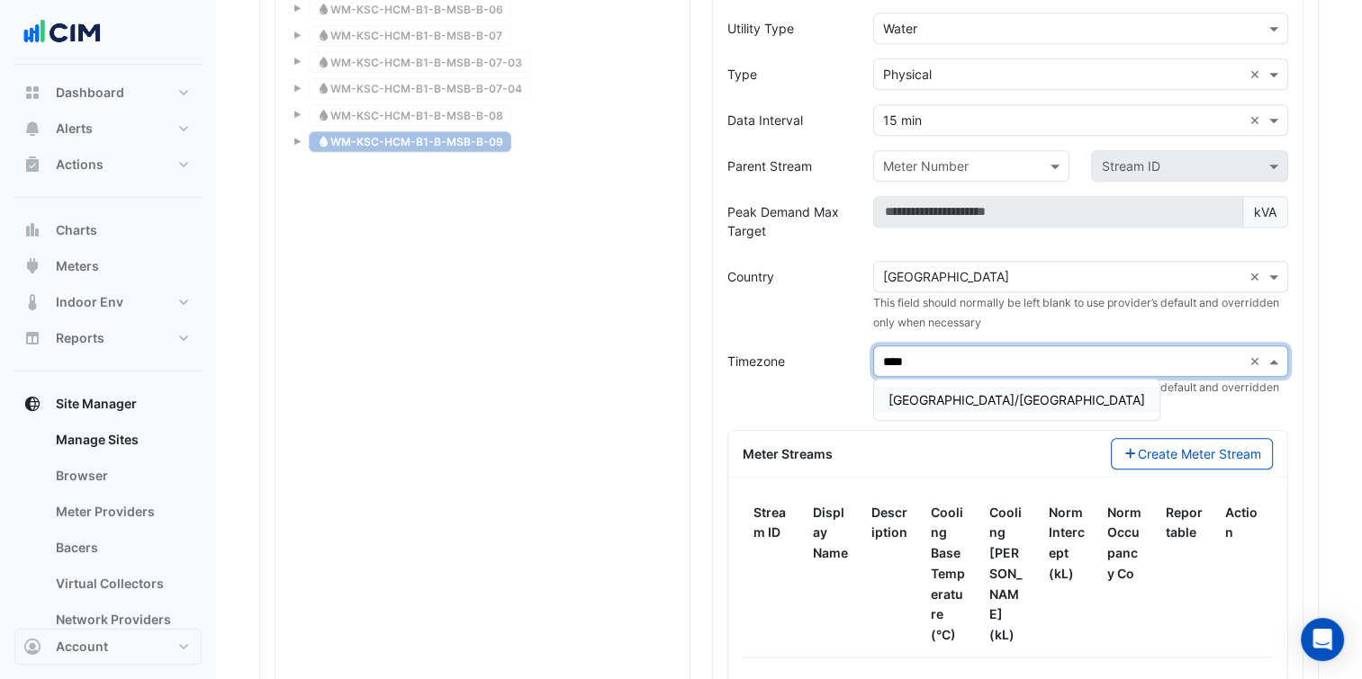
type input "*****"
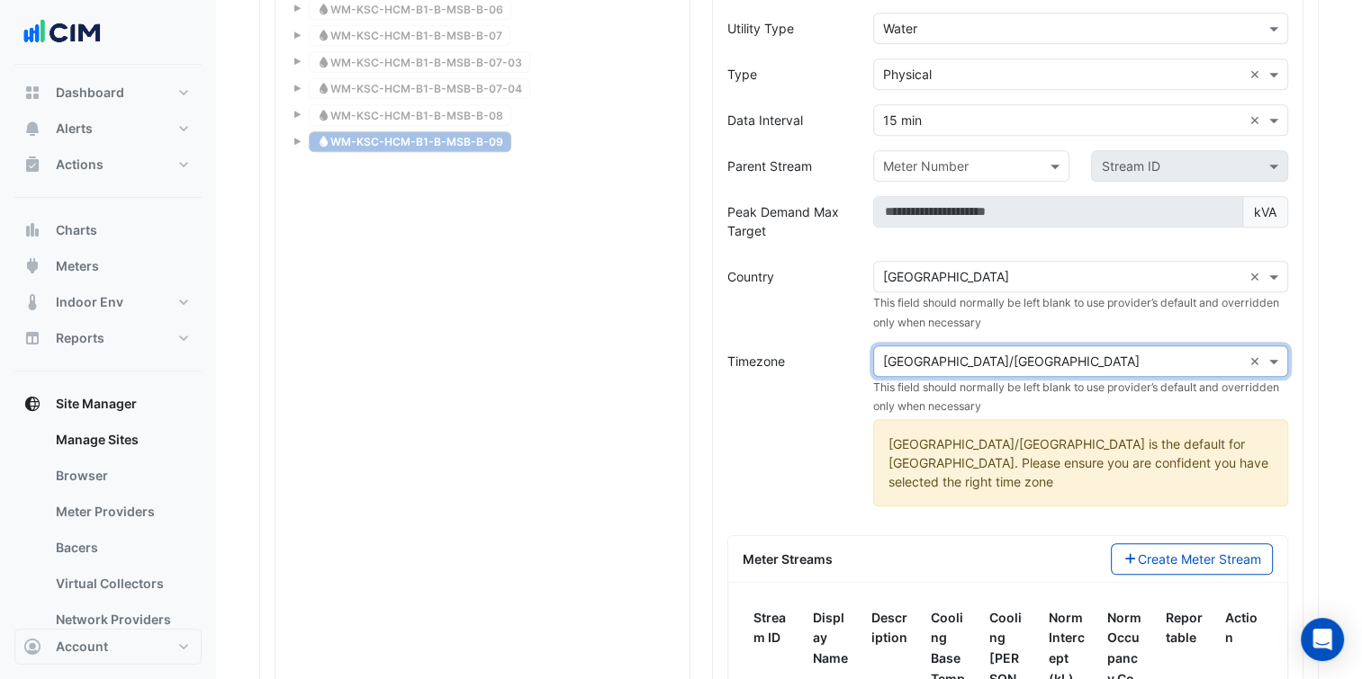
click at [1177, 547] on div "Meter Streams Create Meter Stream" at bounding box center [1007, 559] width 559 height 47
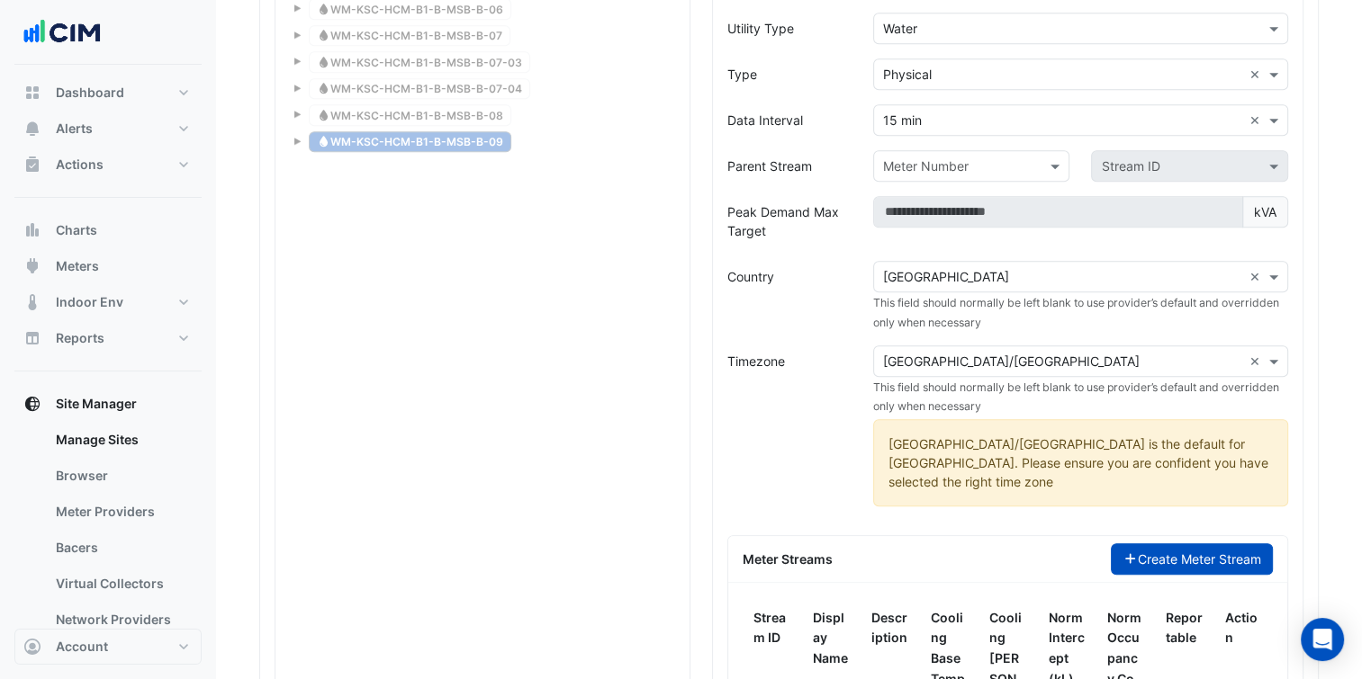
click at [1188, 538] on div "Meter Streams Create Meter Stream" at bounding box center [1007, 559] width 559 height 47
click at [1170, 544] on button "Create Meter Stream" at bounding box center [1192, 559] width 163 height 31
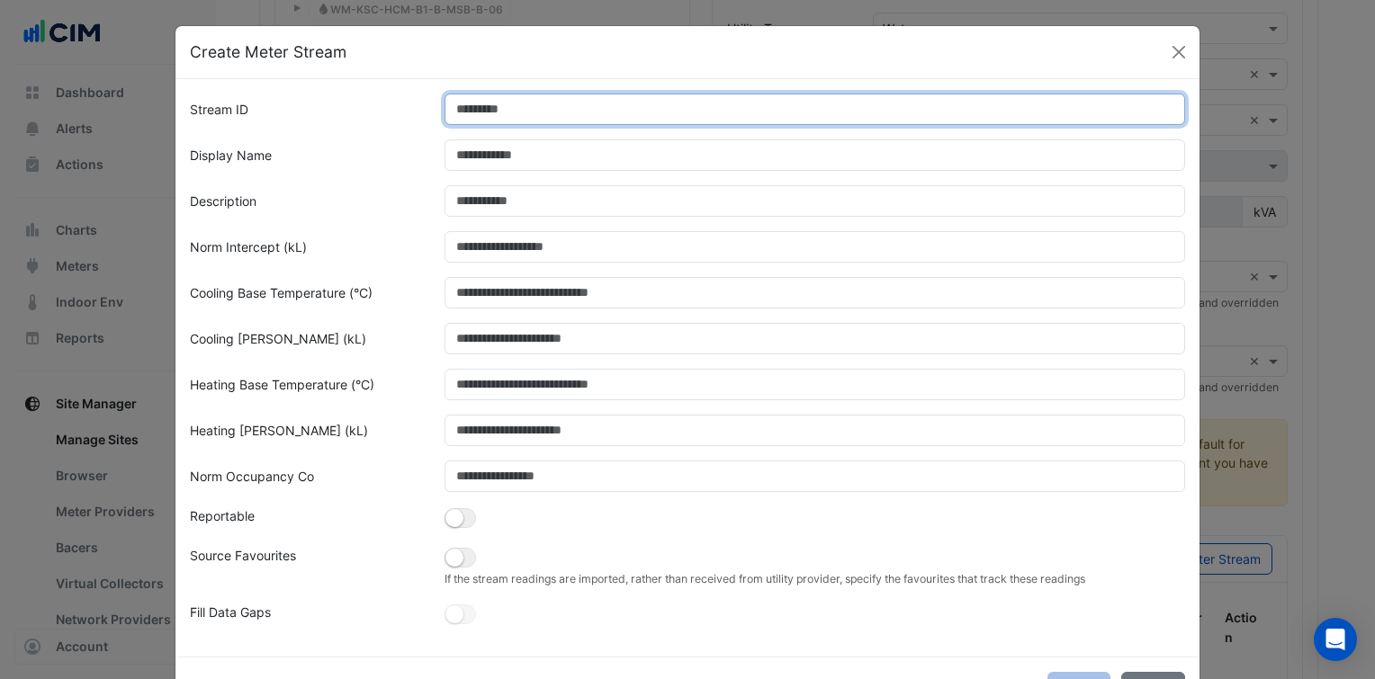
click at [481, 99] on input "Stream ID" at bounding box center [816, 109] width 742 height 31
type input "*"
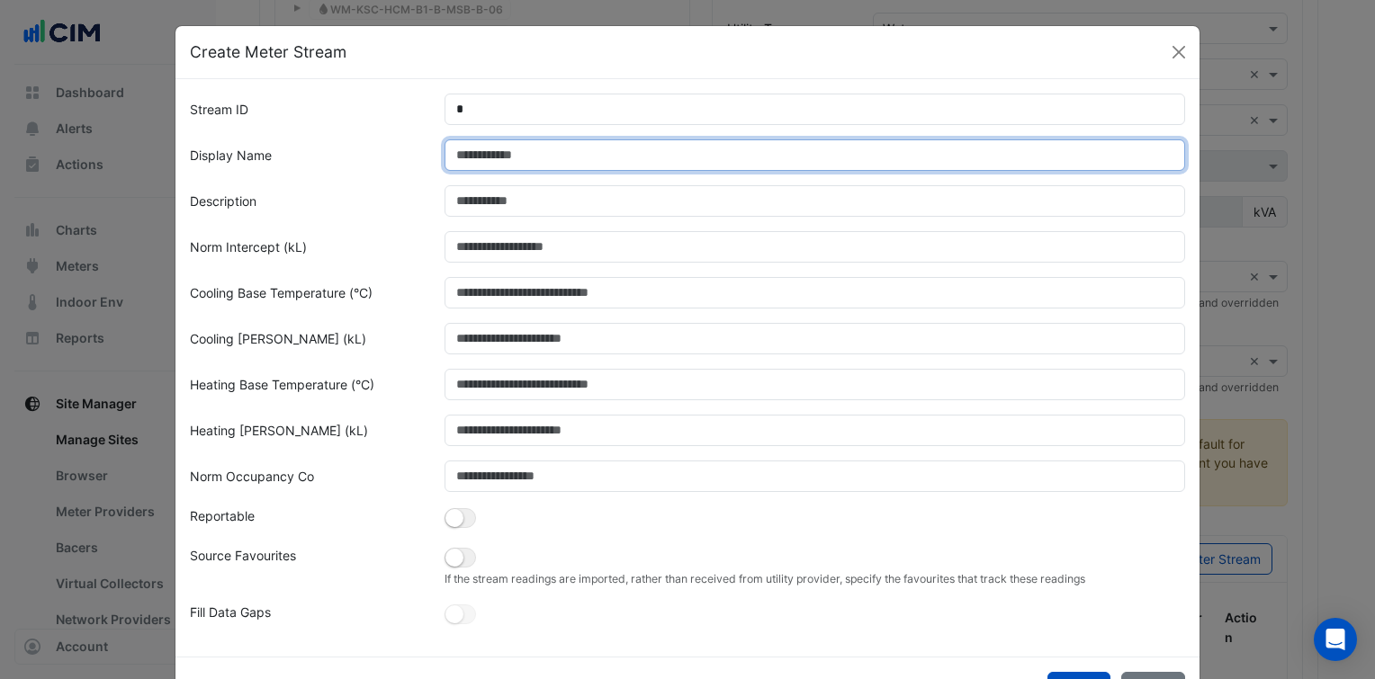
paste input "**********"
type input "**********"
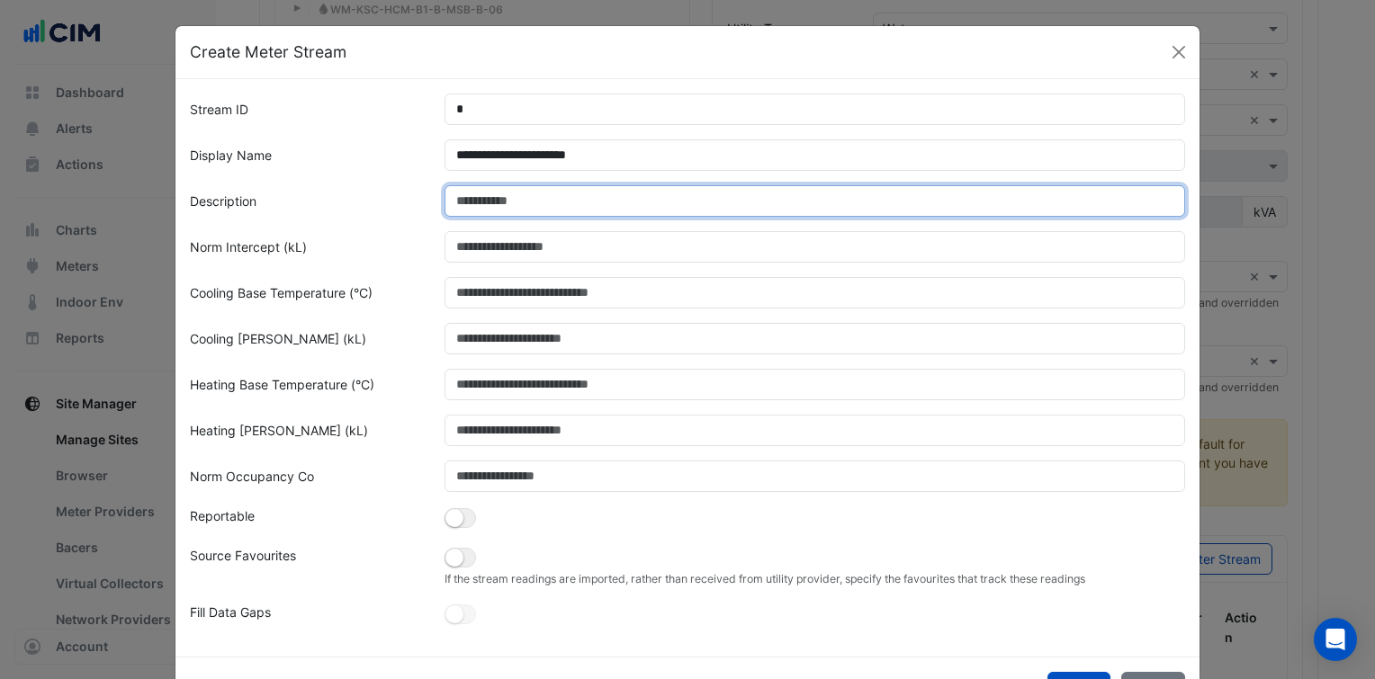
click at [516, 209] on input "Description" at bounding box center [816, 200] width 742 height 31
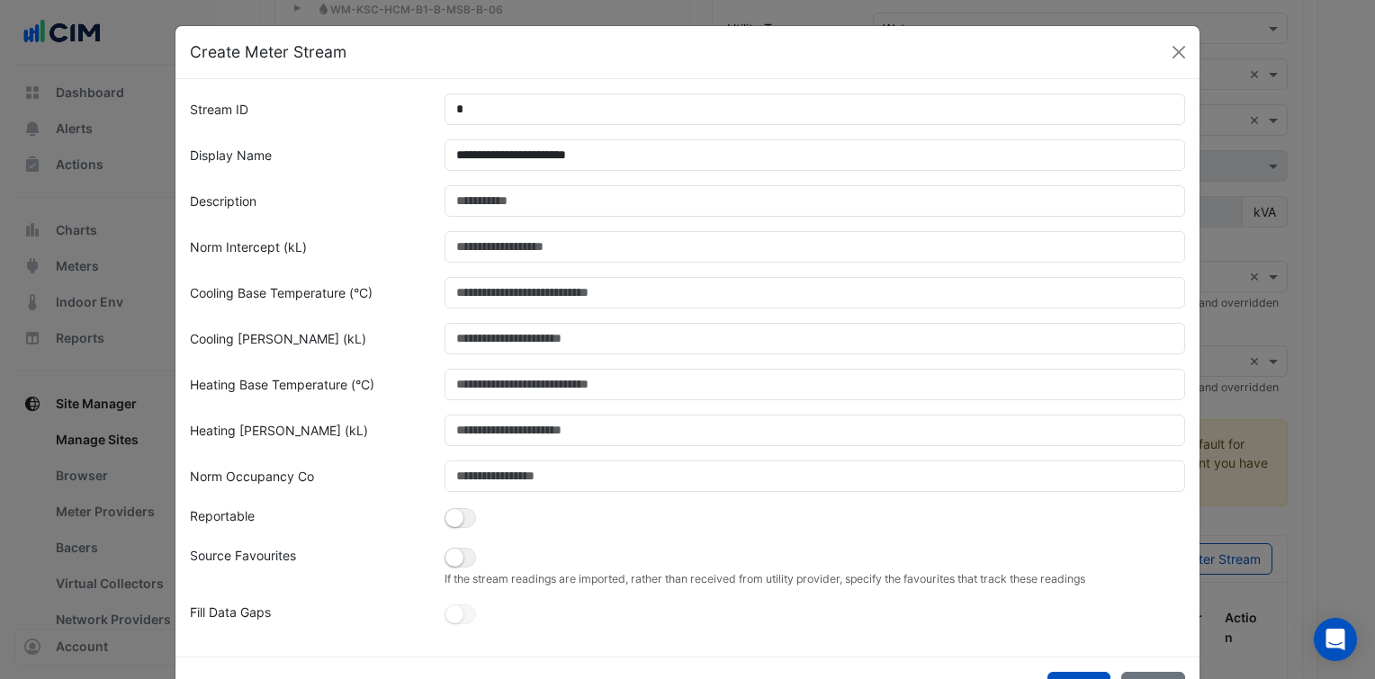
click at [536, 216] on div at bounding box center [815, 200] width 763 height 31
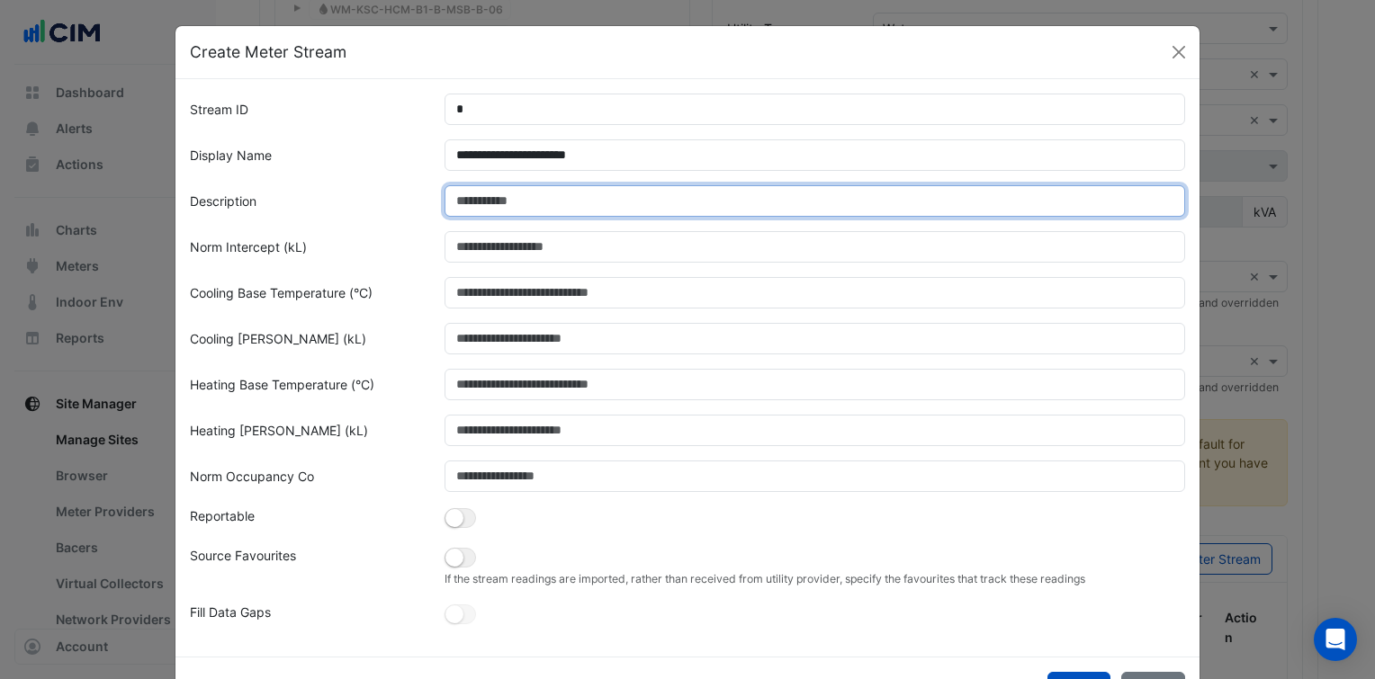
click at [506, 198] on input "Description" at bounding box center [816, 200] width 742 height 31
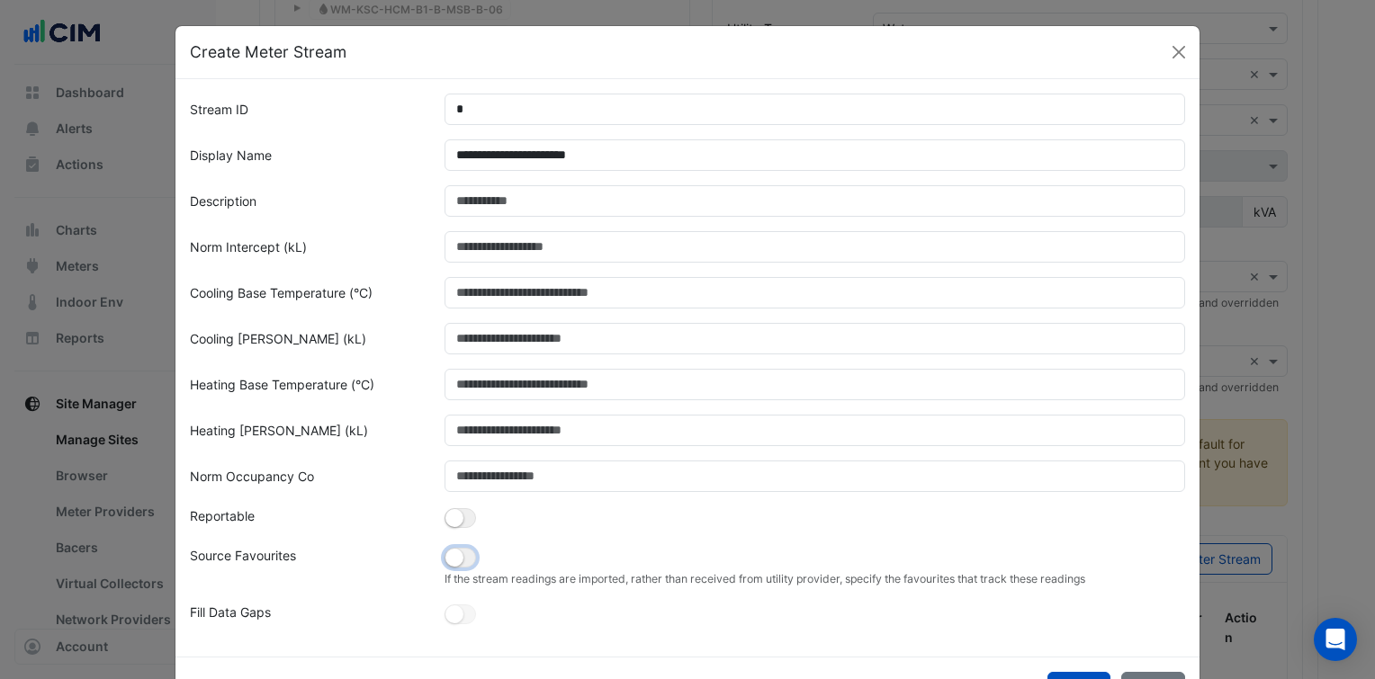
click at [455, 551] on button "button" at bounding box center [460, 558] width 31 height 20
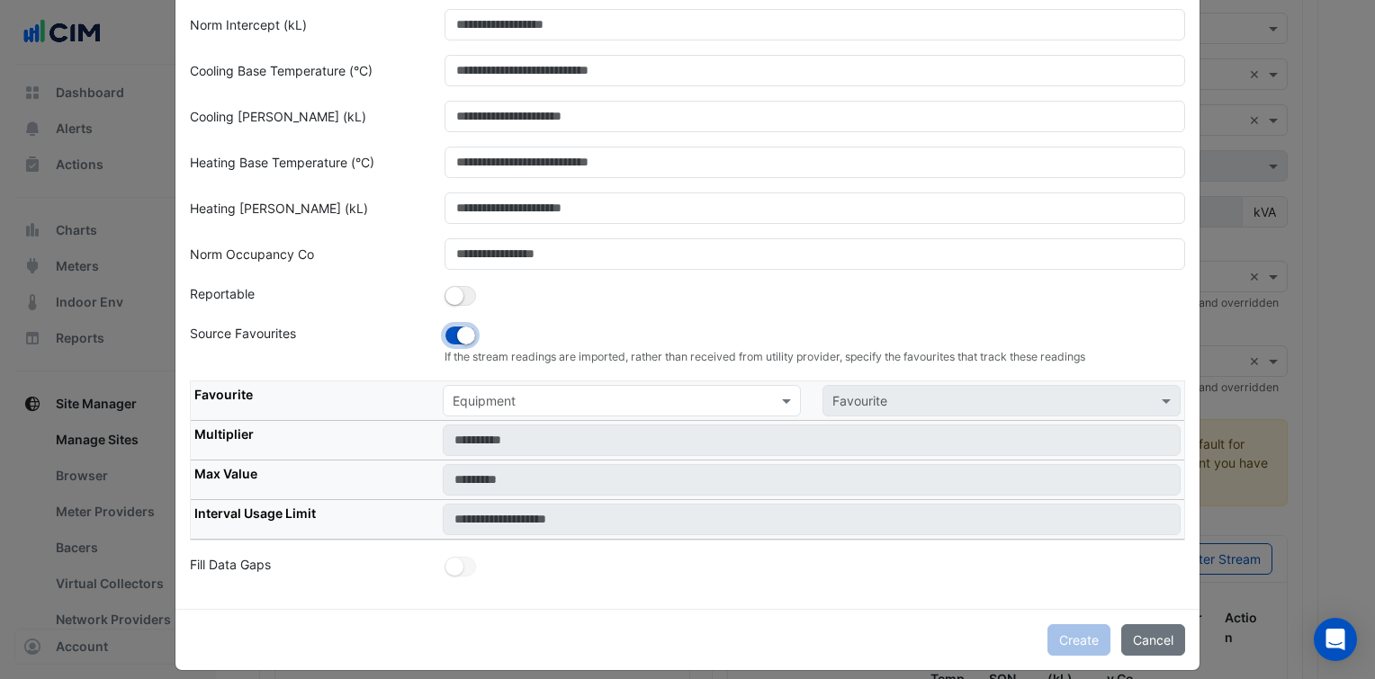
scroll to position [227, 0]
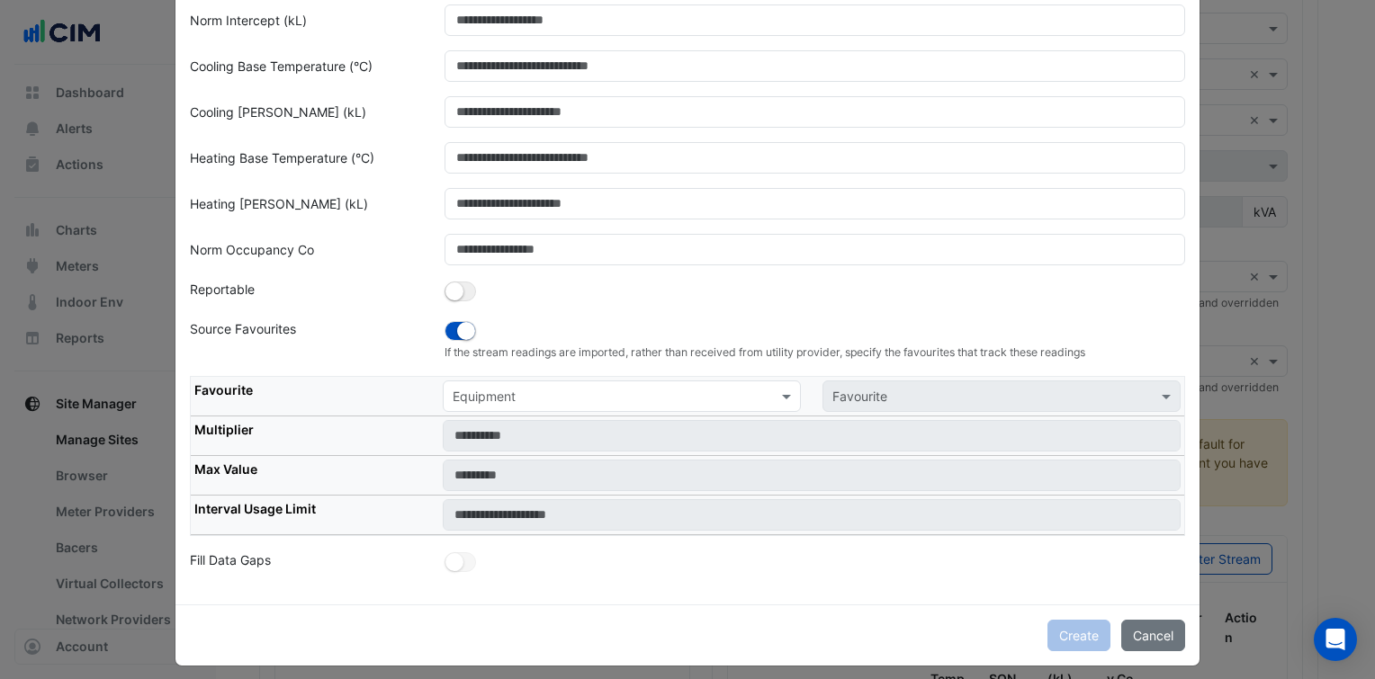
click at [580, 391] on input "text" at bounding box center [604, 397] width 302 height 19
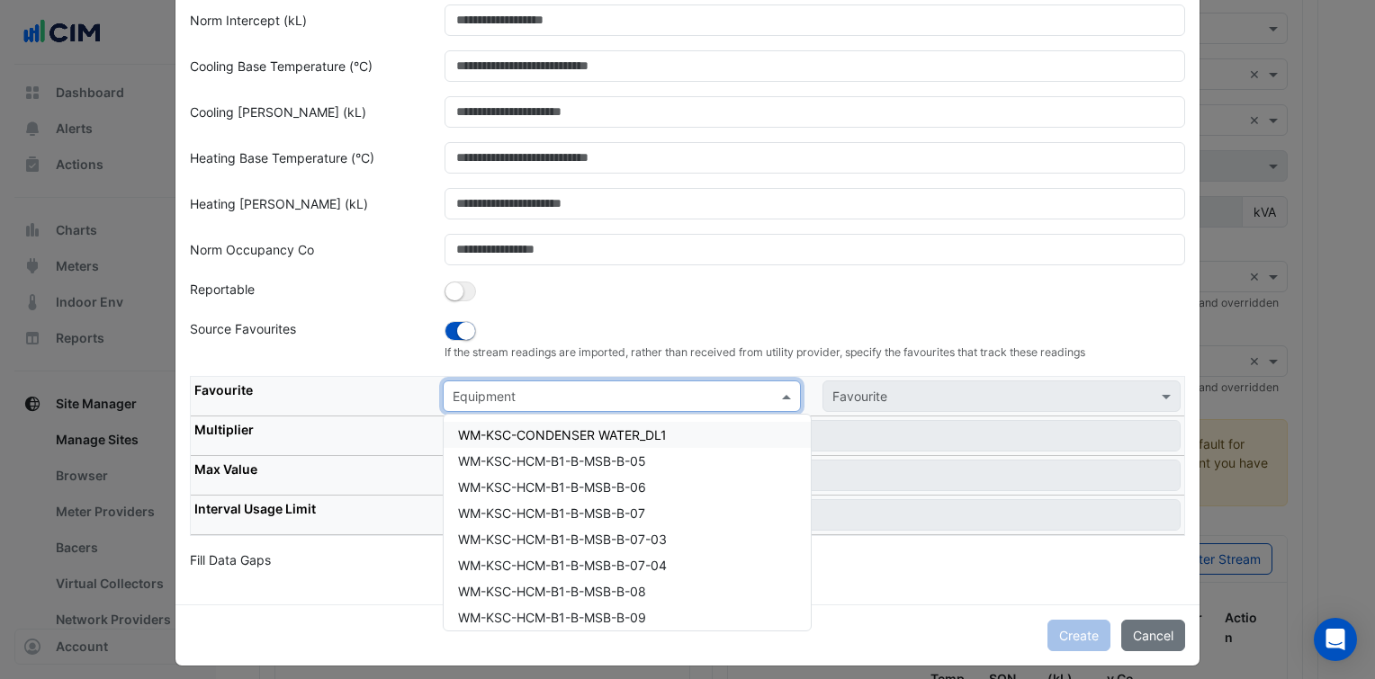
paste input "**********"
type input "**********"
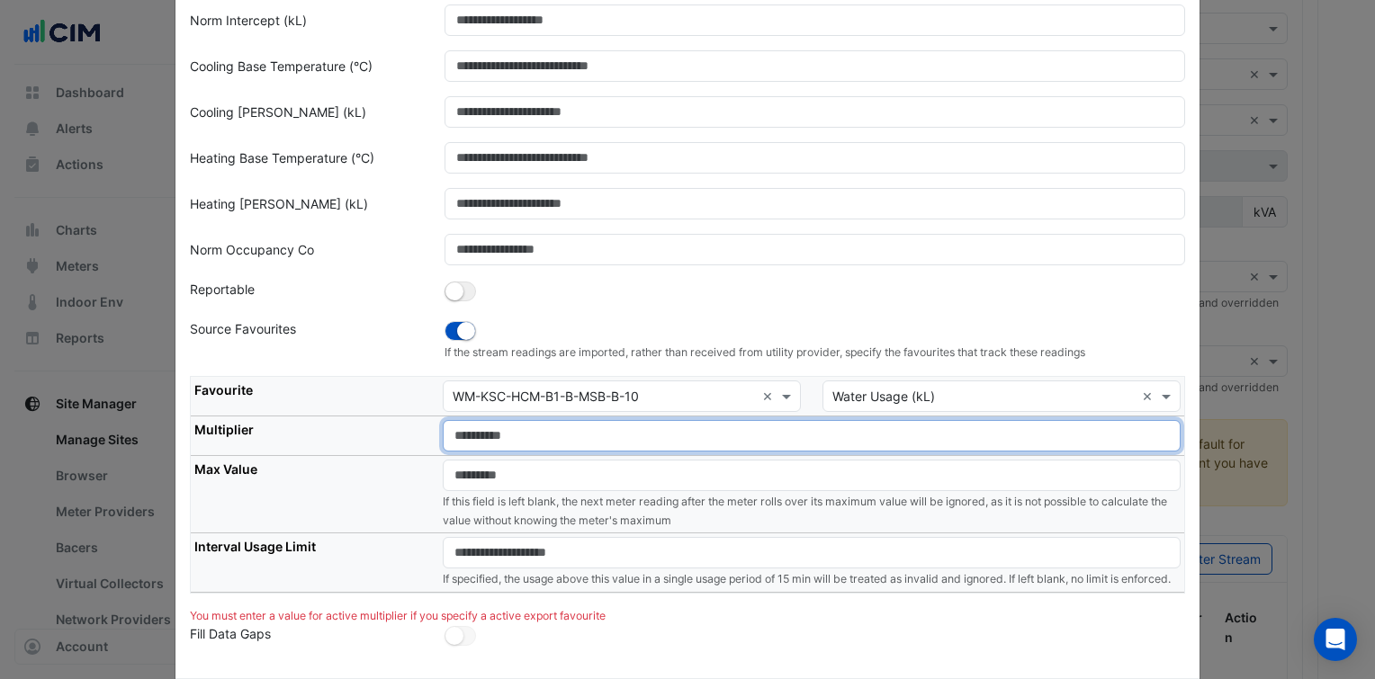
click at [518, 443] on input "number" at bounding box center [812, 435] width 738 height 31
type input "*"
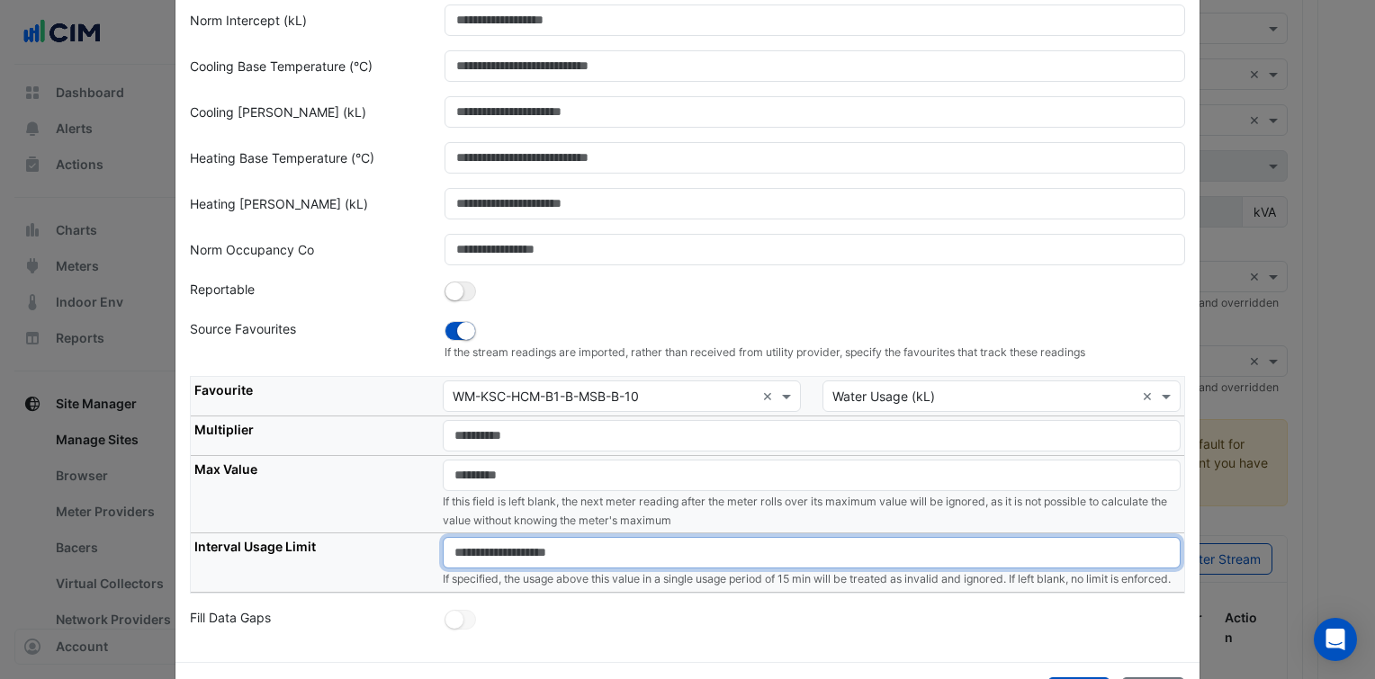
click at [493, 544] on input "number" at bounding box center [812, 552] width 738 height 31
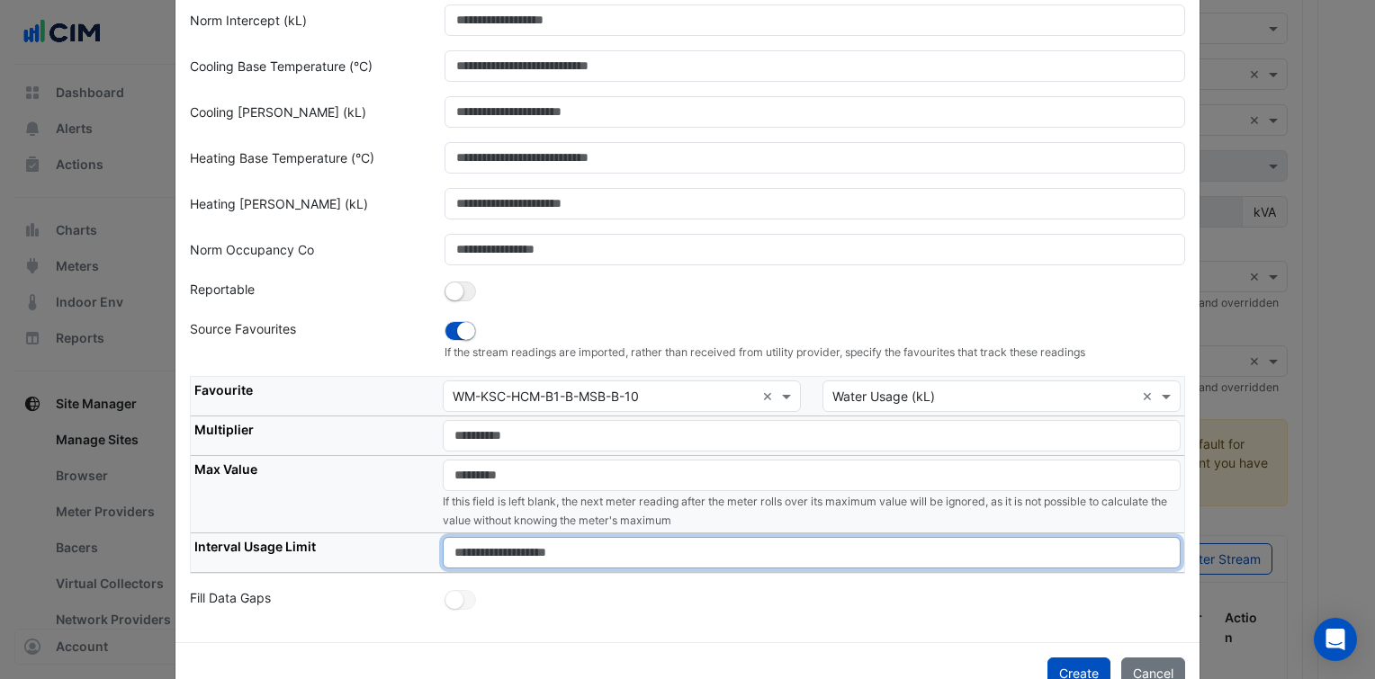
type input "****"
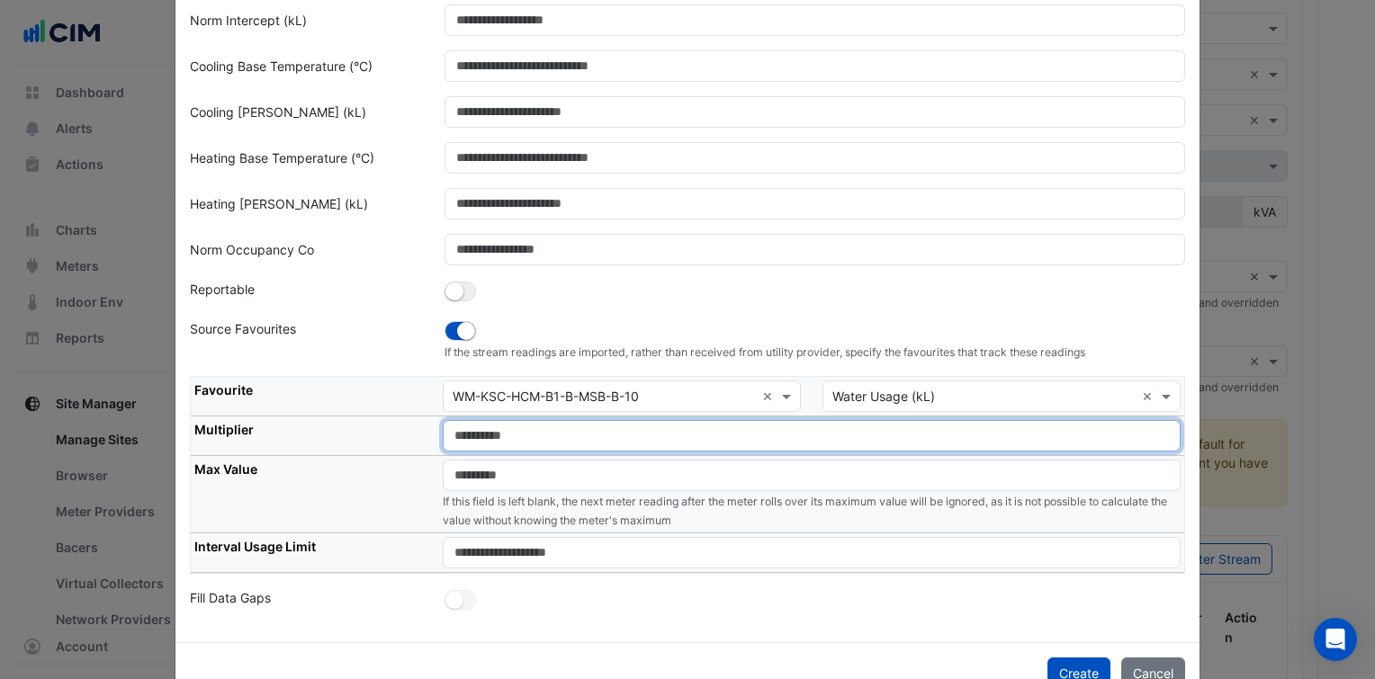
drag, startPoint x: 456, startPoint y: 432, endPoint x: 447, endPoint y: 461, distance: 30.2
click at [425, 437] on tr "Multiplier *" at bounding box center [688, 437] width 994 height 40
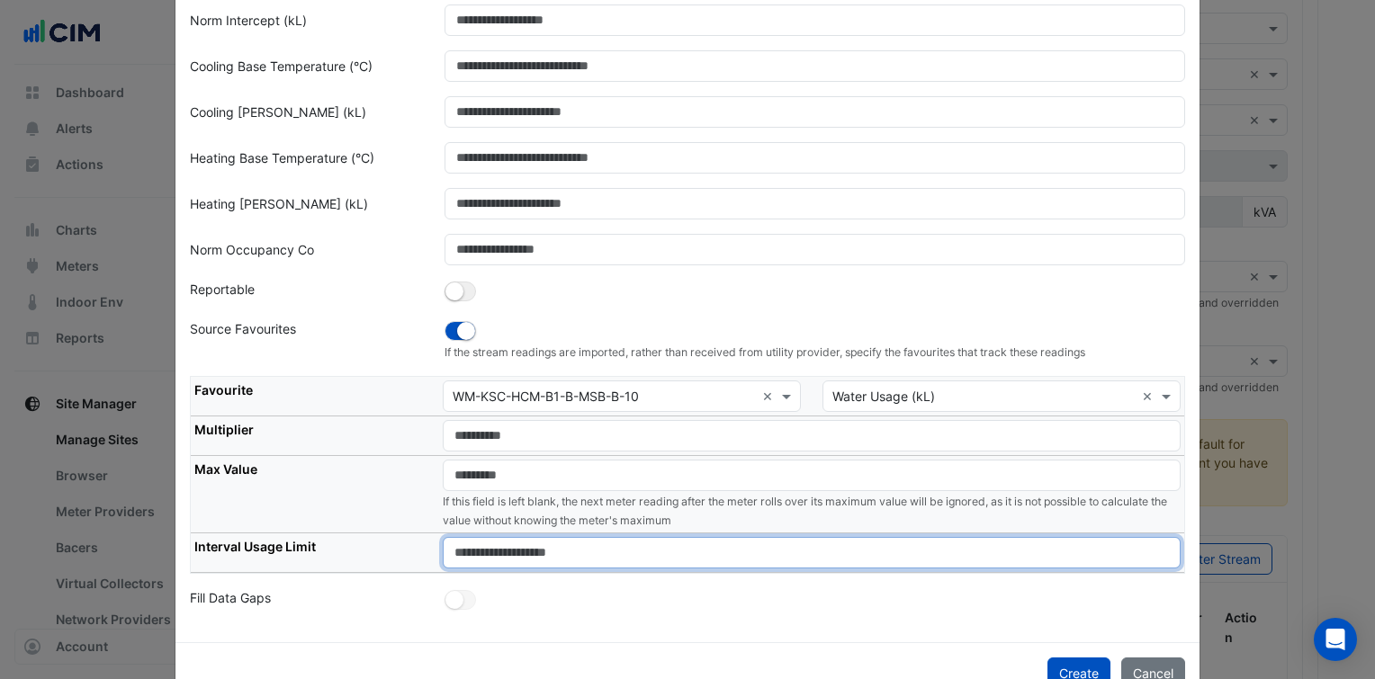
drag, startPoint x: 482, startPoint y: 544, endPoint x: 404, endPoint y: 547, distance: 78.4
click at [404, 549] on tr "Interval Usage Limit ****" at bounding box center [688, 554] width 994 height 40
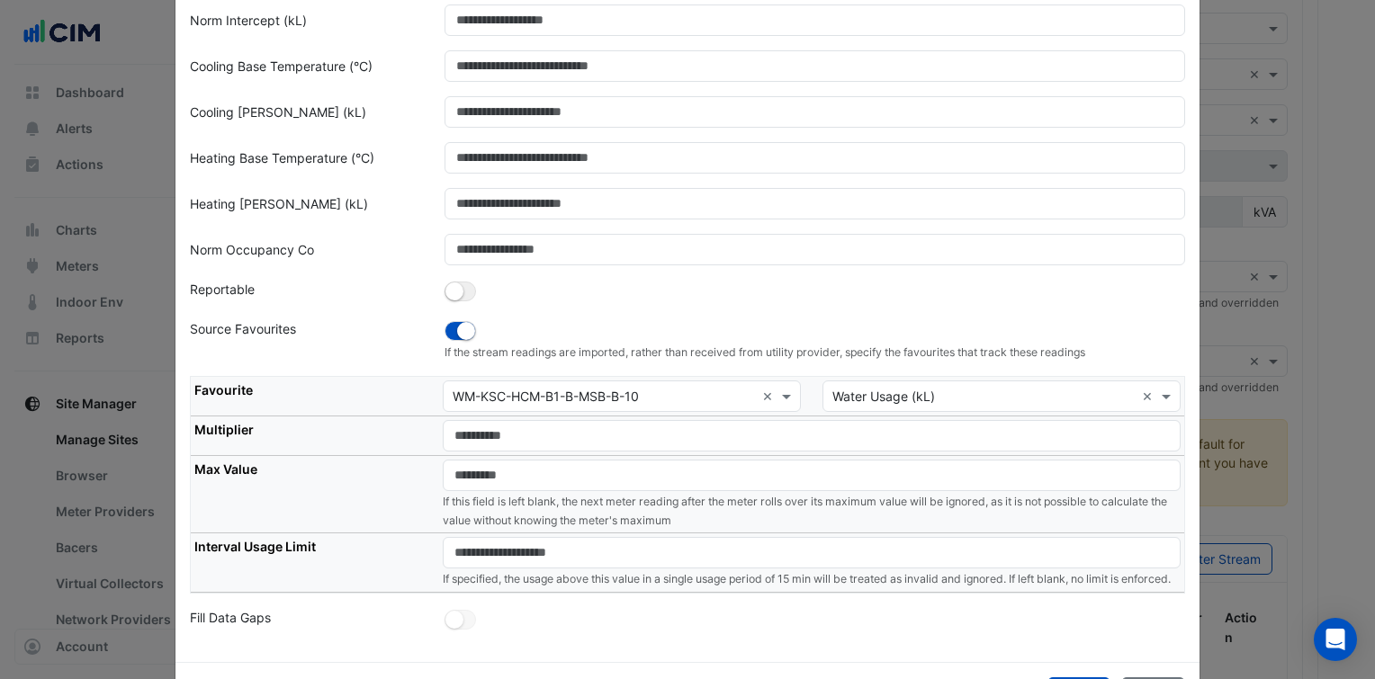
click at [404, 494] on th "Max Value" at bounding box center [315, 495] width 248 height 78
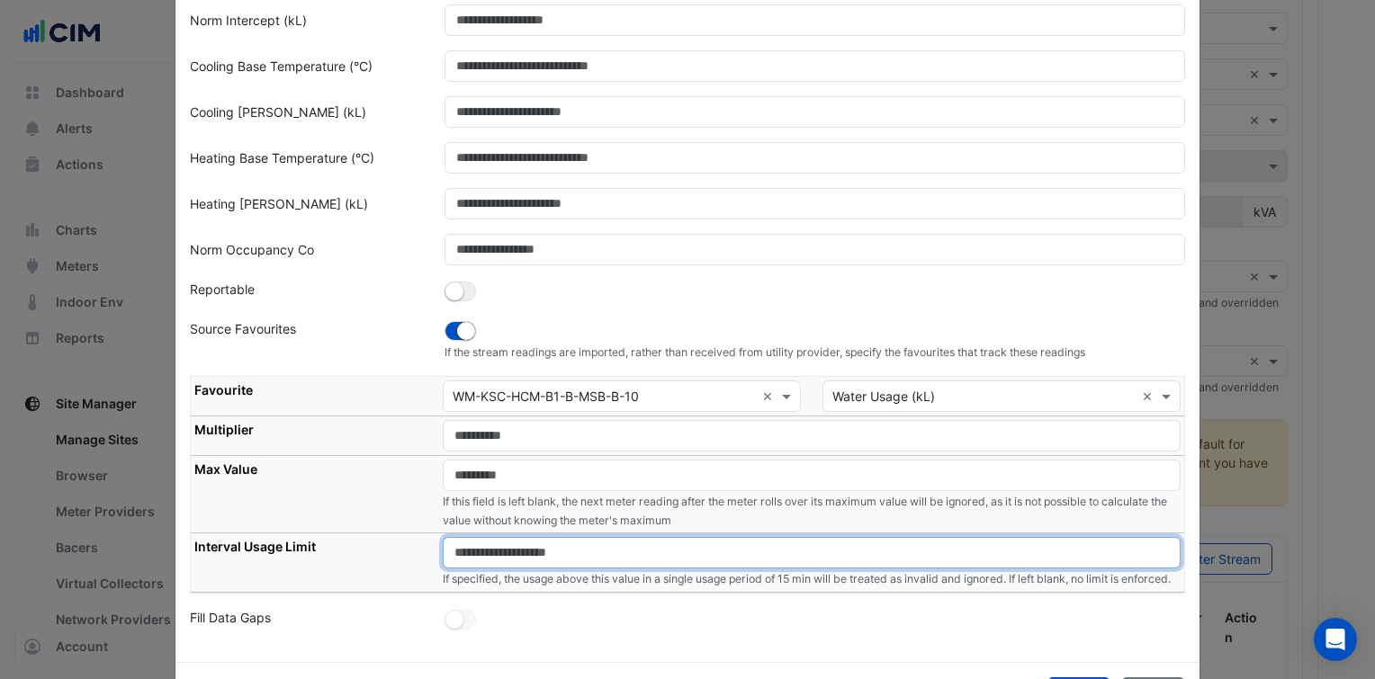
click at [617, 540] on input "number" at bounding box center [812, 552] width 738 height 31
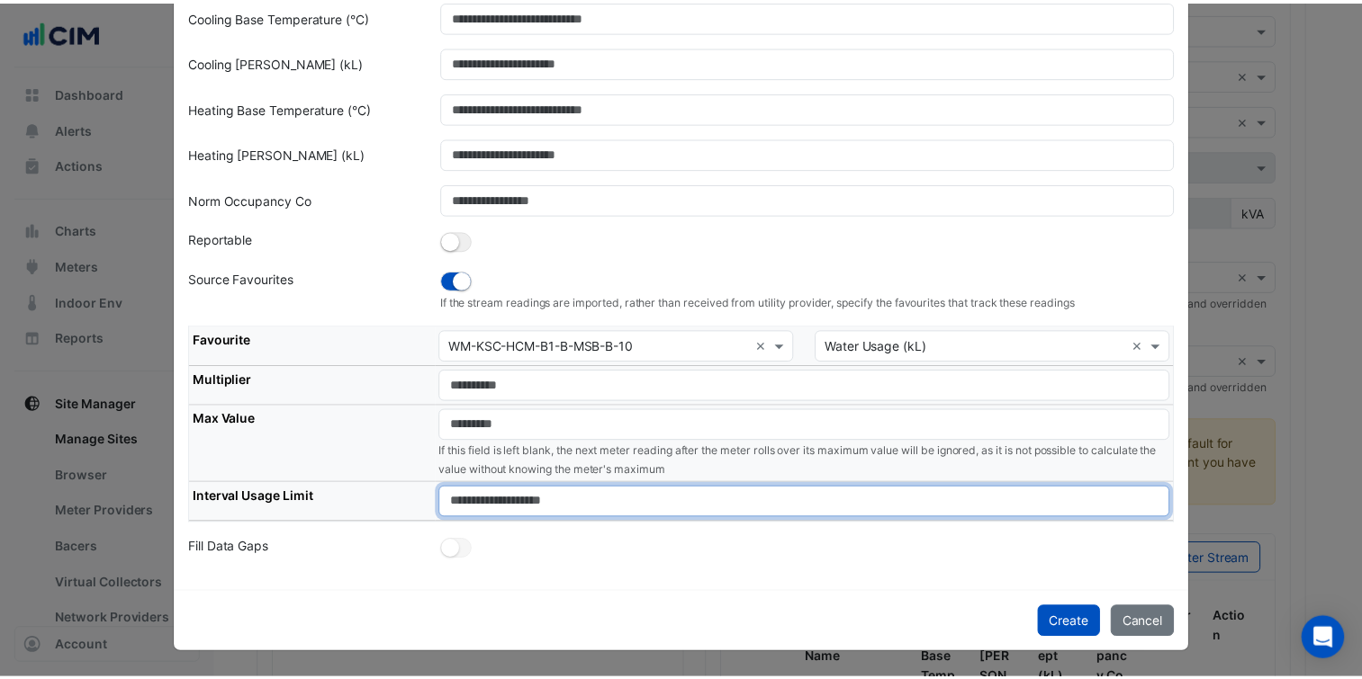
scroll to position [273, 0]
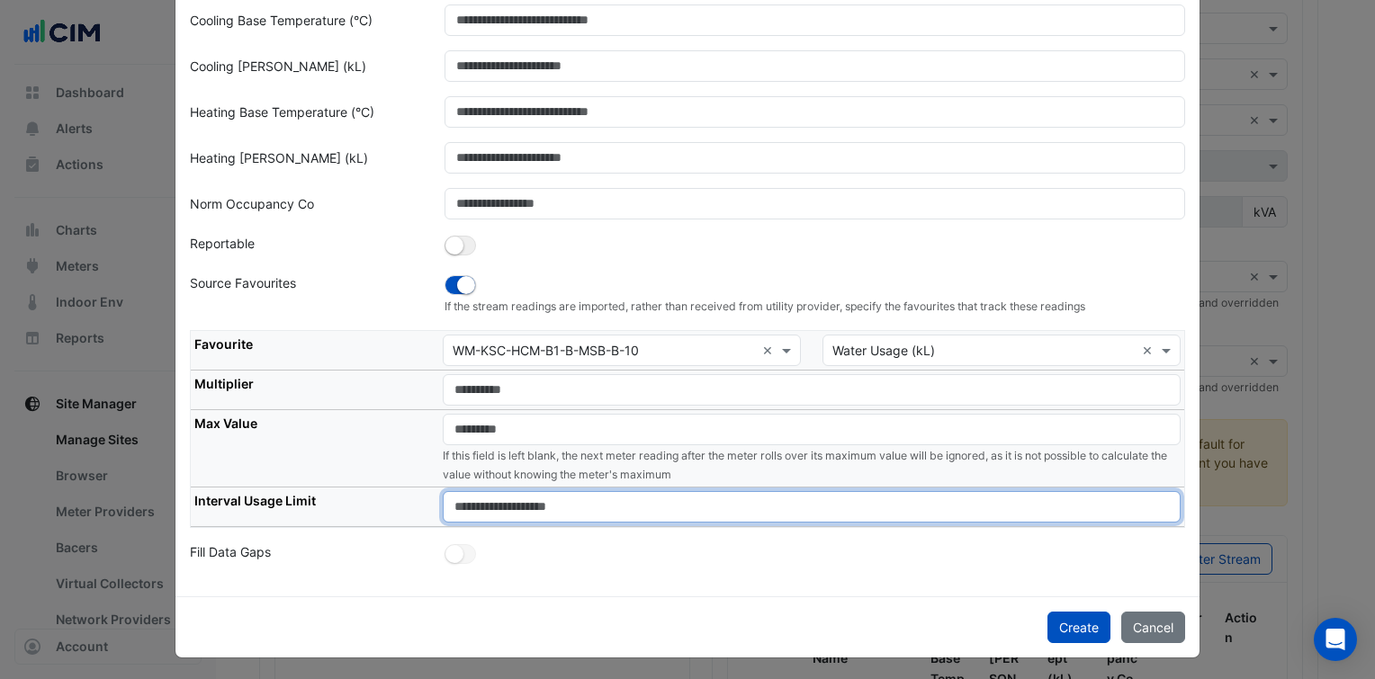
type input "****"
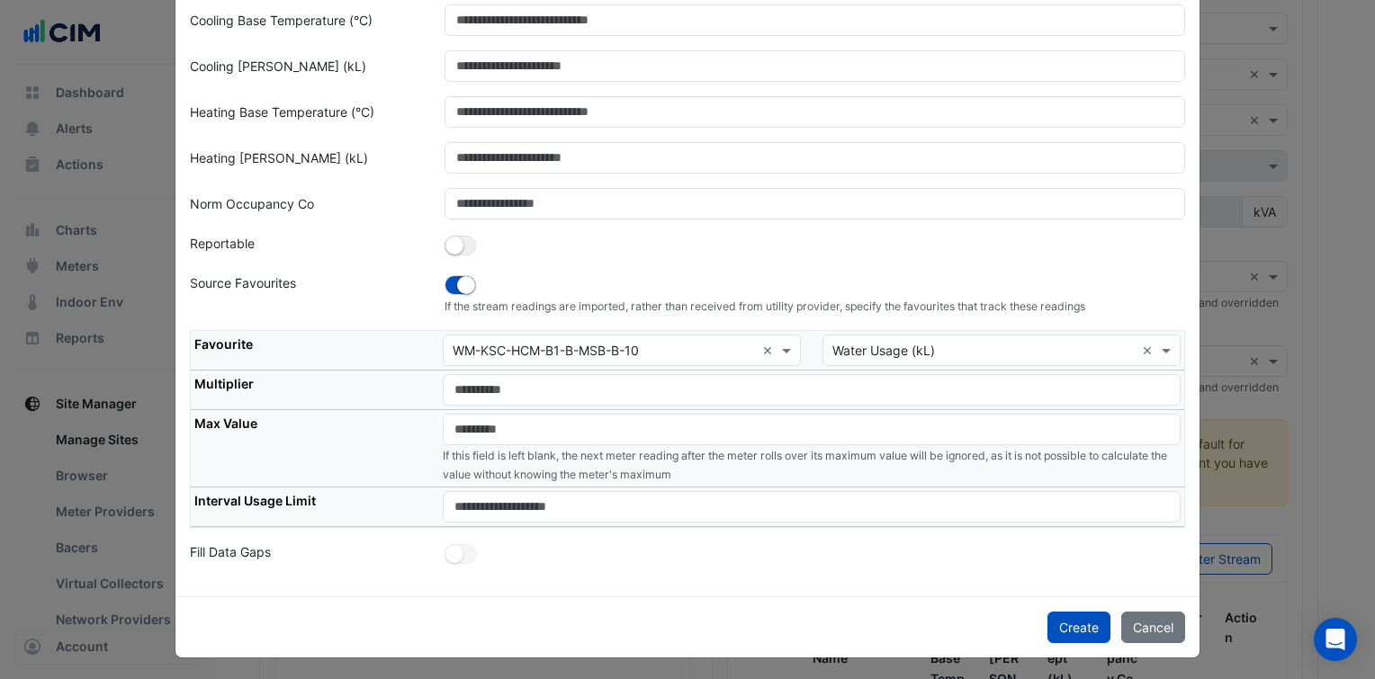
click at [1087, 628] on button "Create" at bounding box center [1079, 627] width 63 height 31
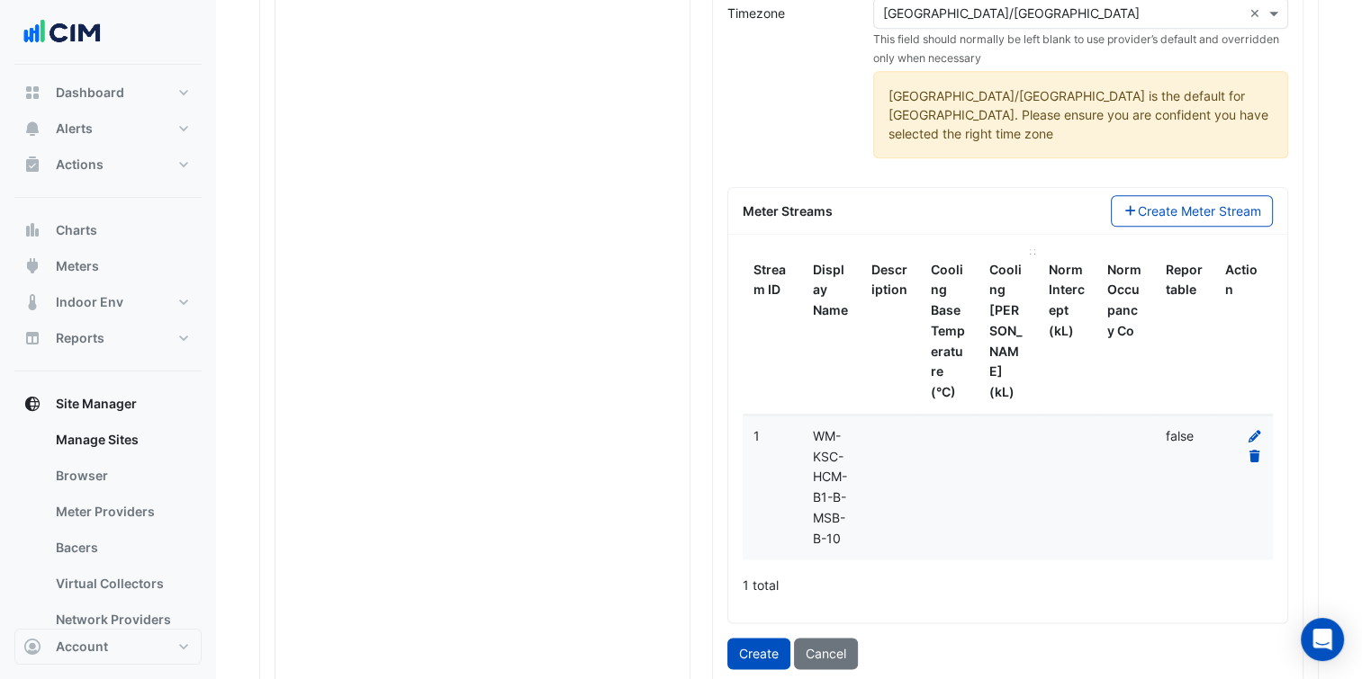
scroll to position [2101, 0]
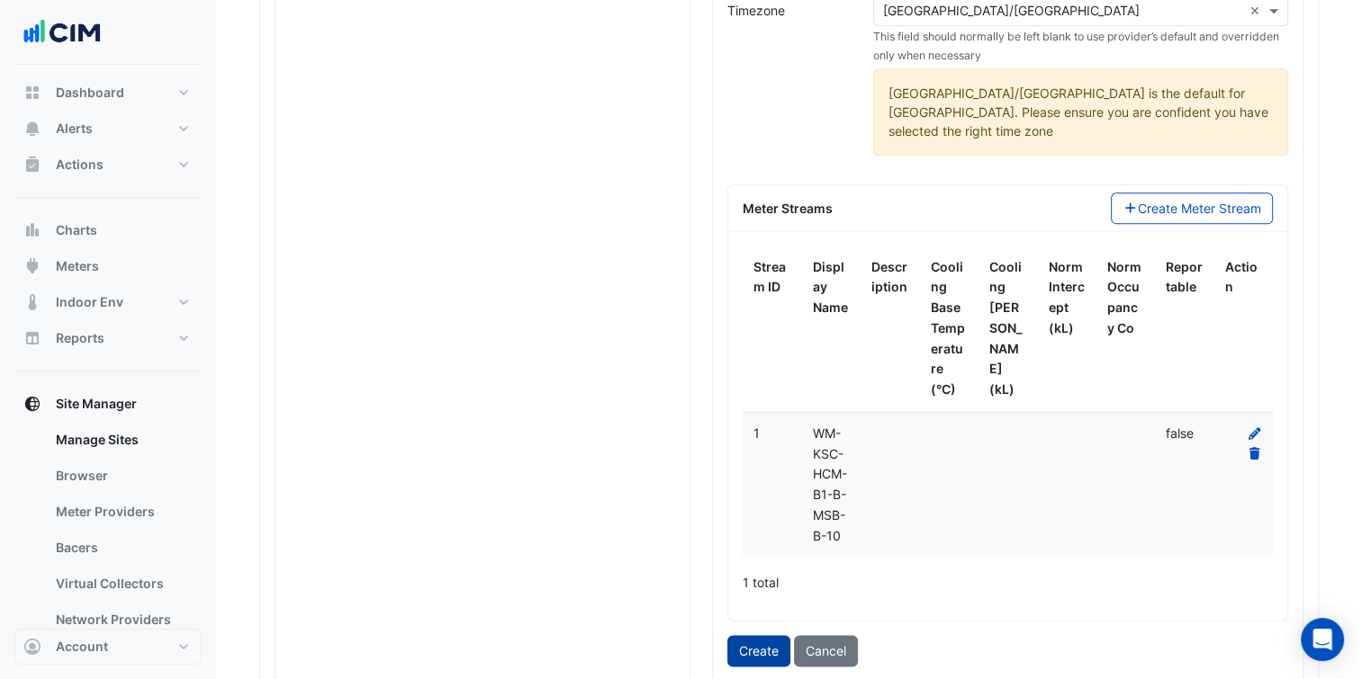
click at [756, 635] on button "Create" at bounding box center [758, 650] width 63 height 31
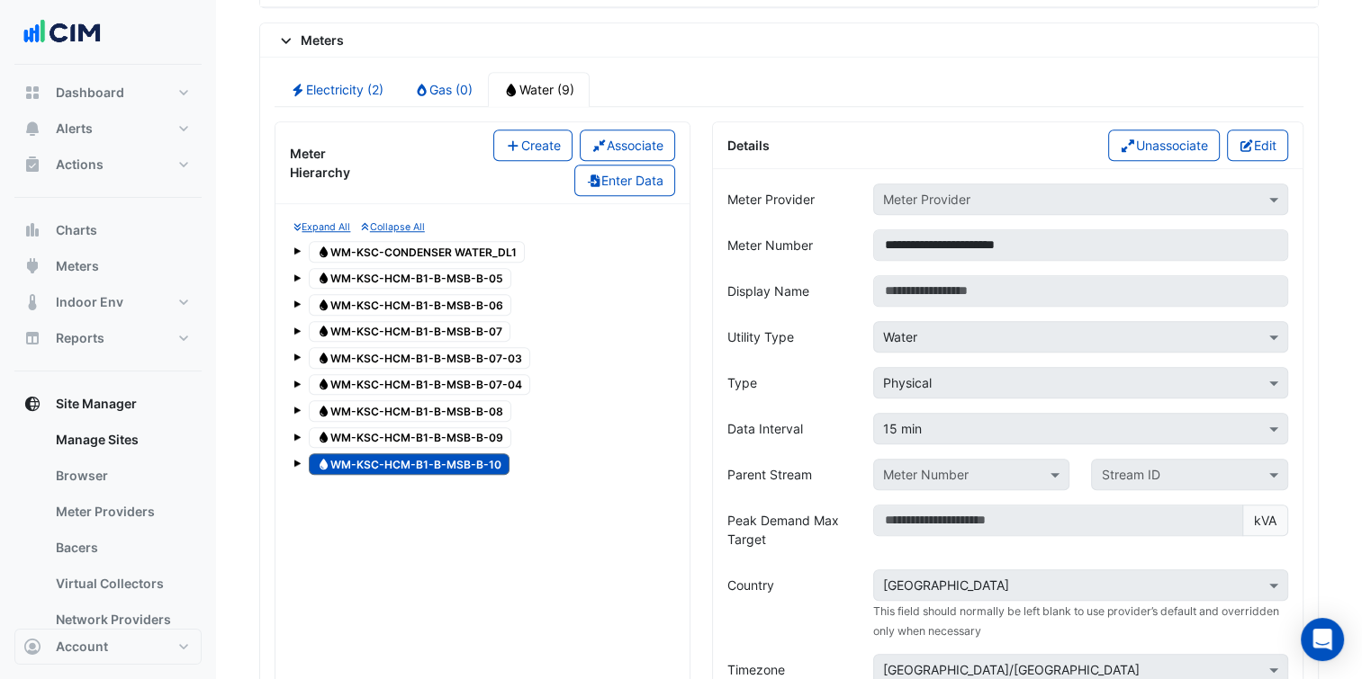
scroll to position [1443, 0]
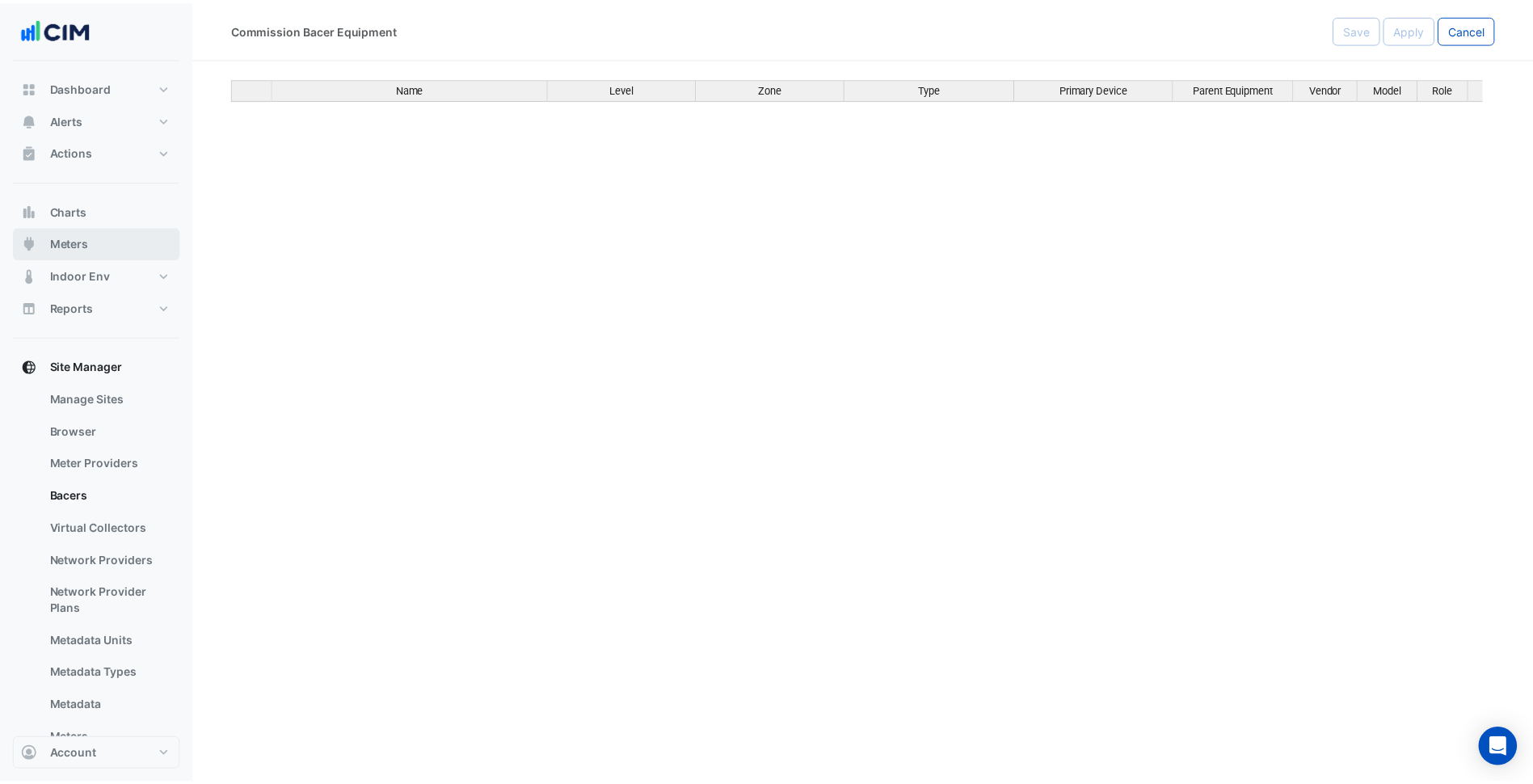
scroll to position [34842, 0]
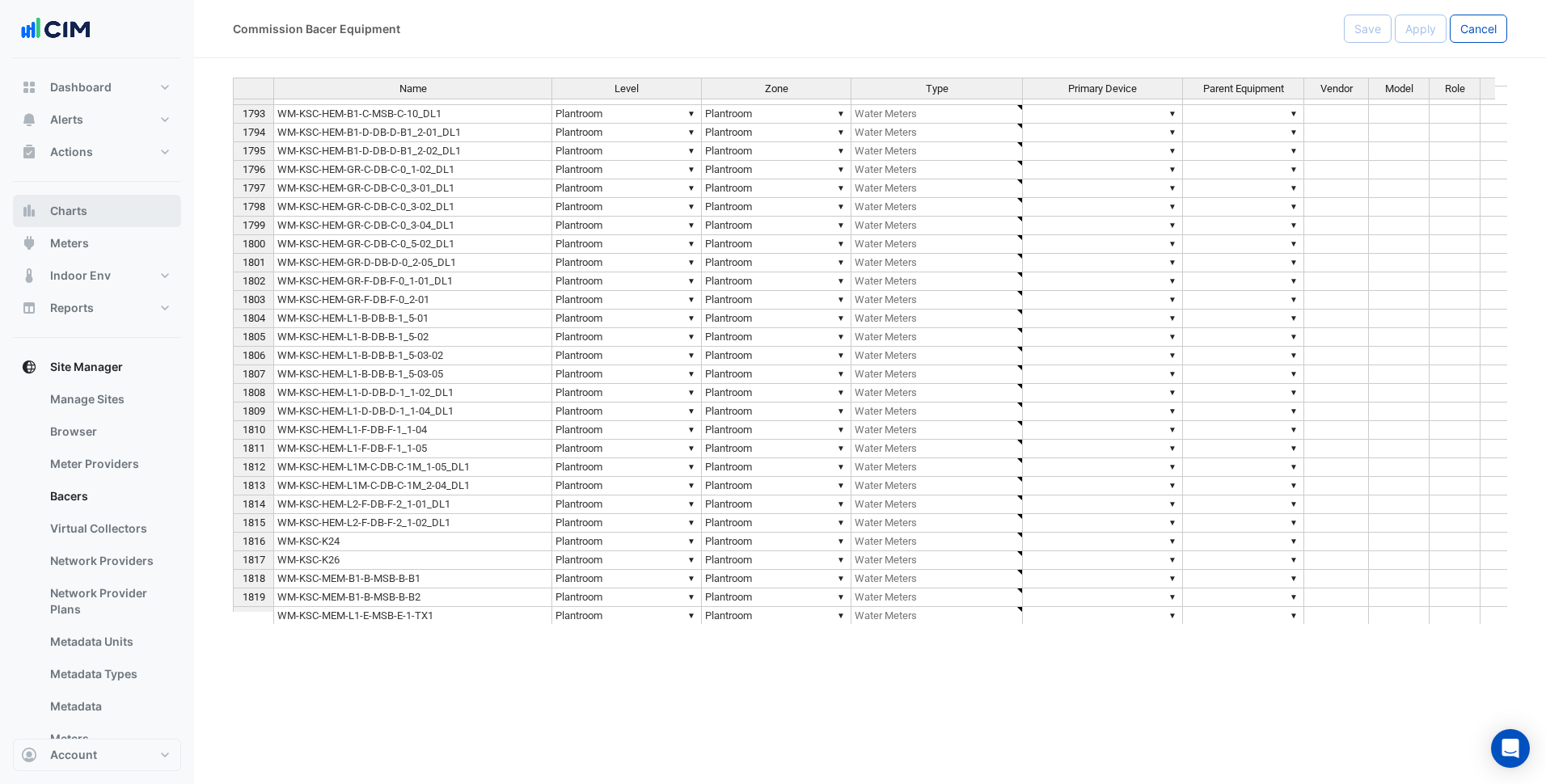
click at [81, 221] on button "Charts" at bounding box center [96, 211] width 168 height 32
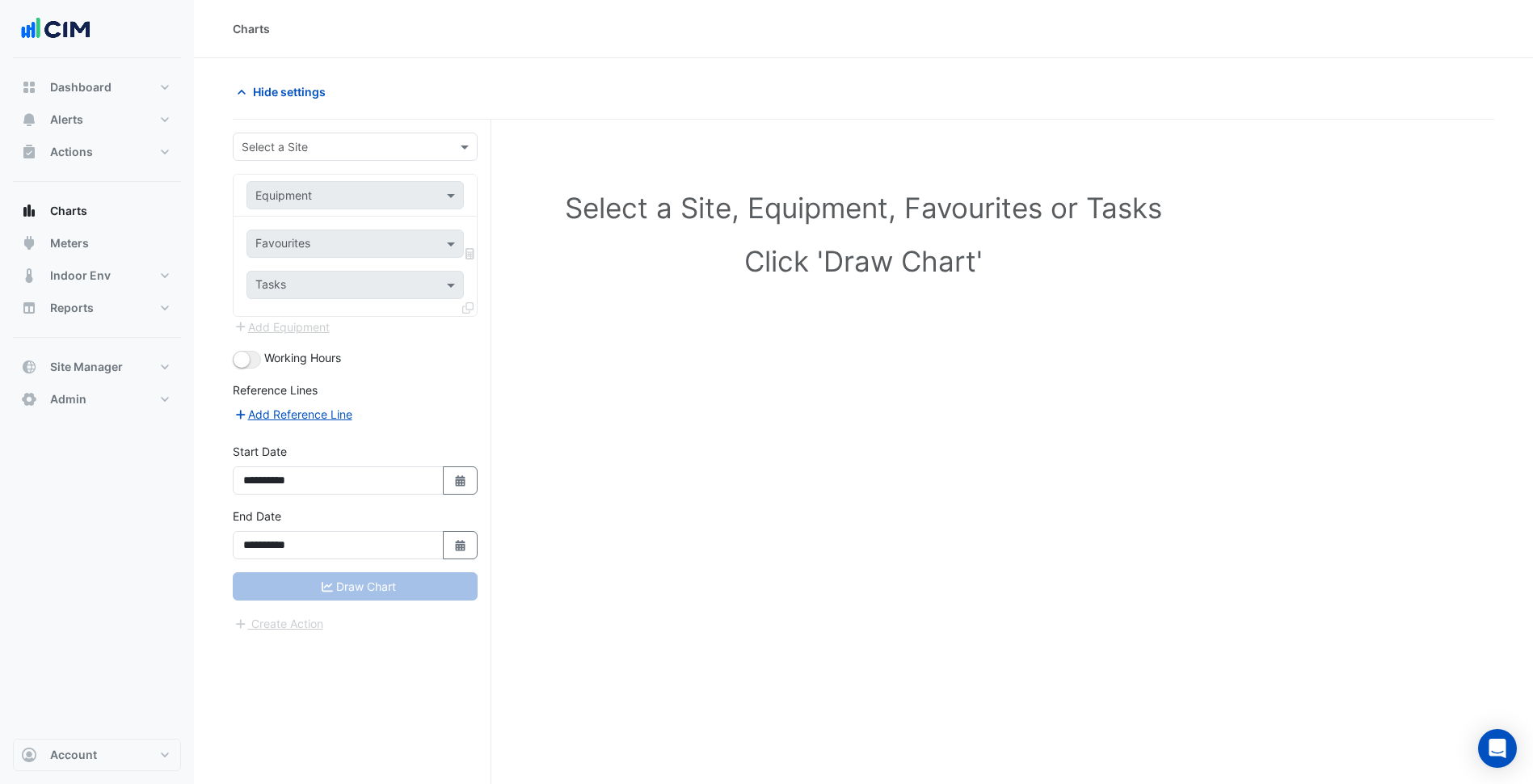
click at [378, 152] on input "text" at bounding box center [339, 147] width 195 height 17
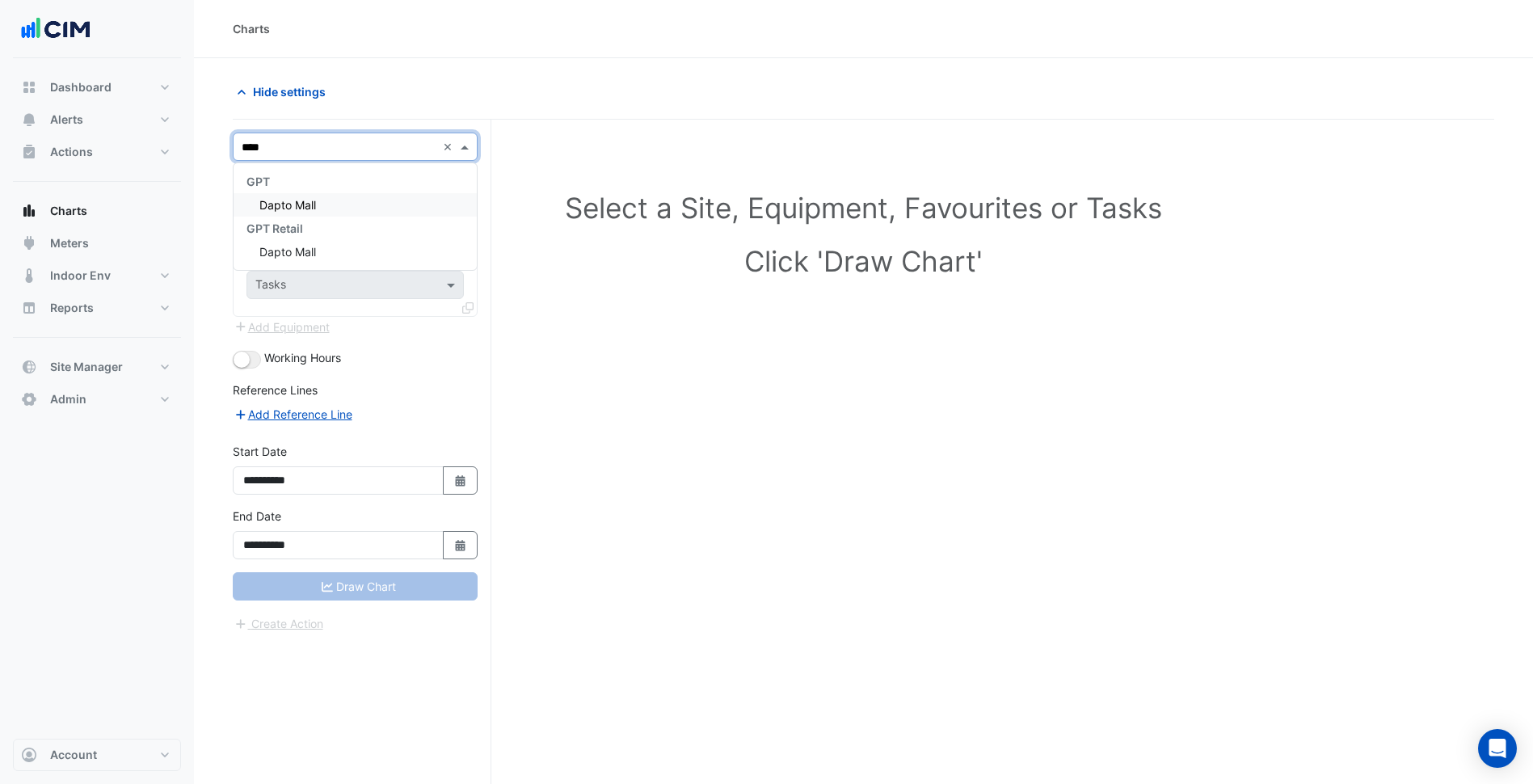
type input "*****"
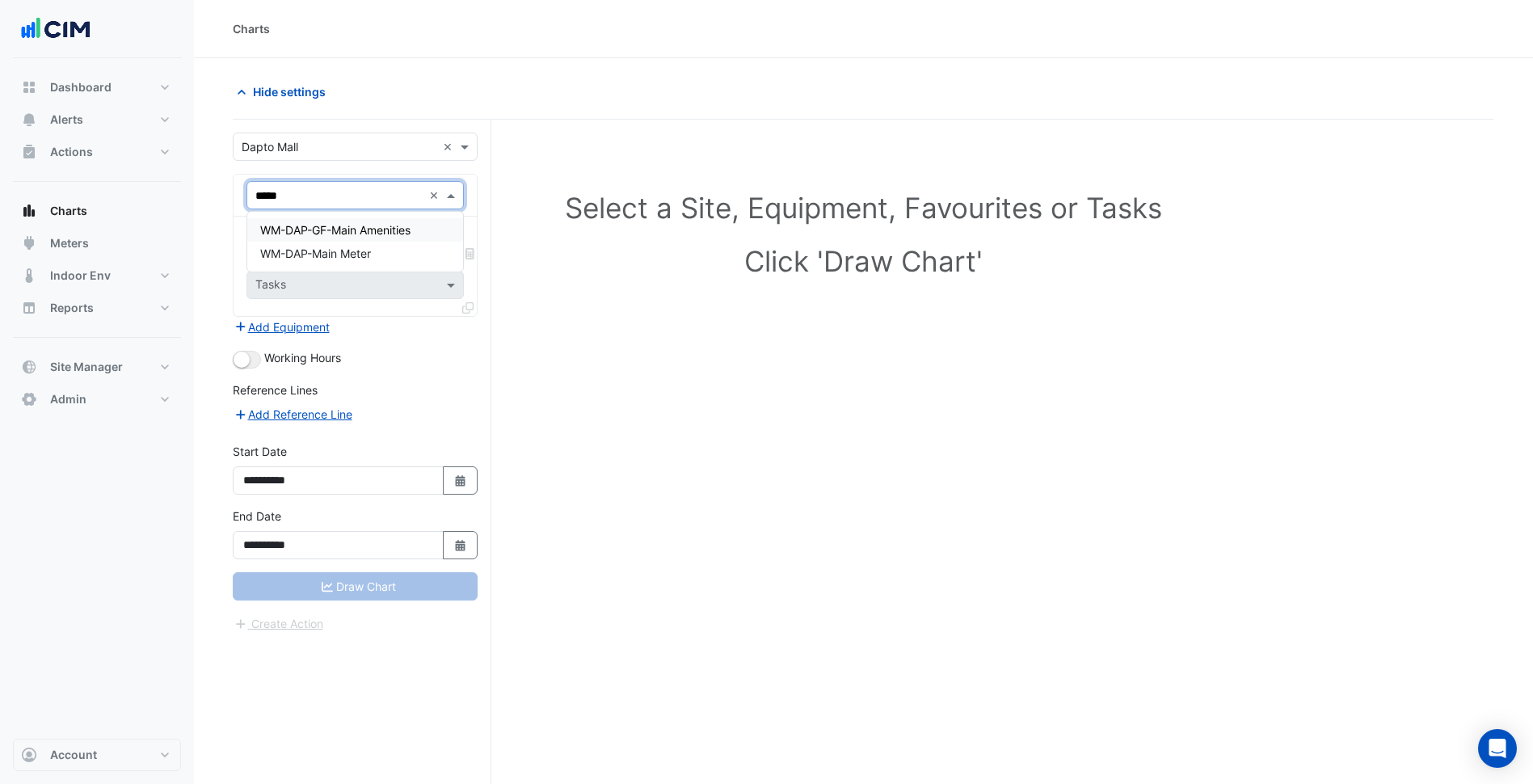
type input "******"
click at [330, 248] on input "text" at bounding box center [337, 245] width 163 height 17
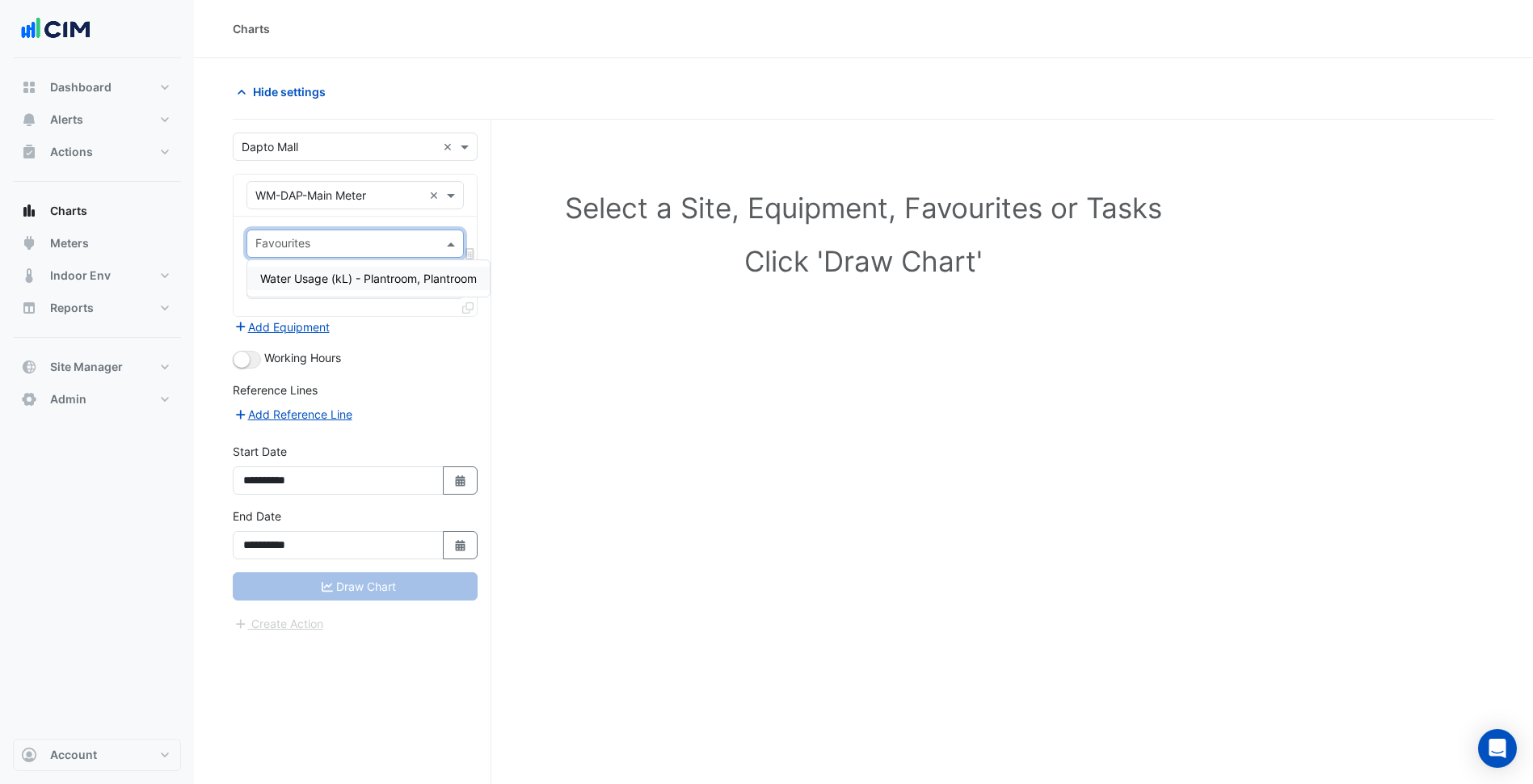
click at [365, 286] on div "Water Usage (kL) - Plantroom, Plantroom" at bounding box center [368, 278] width 242 height 23
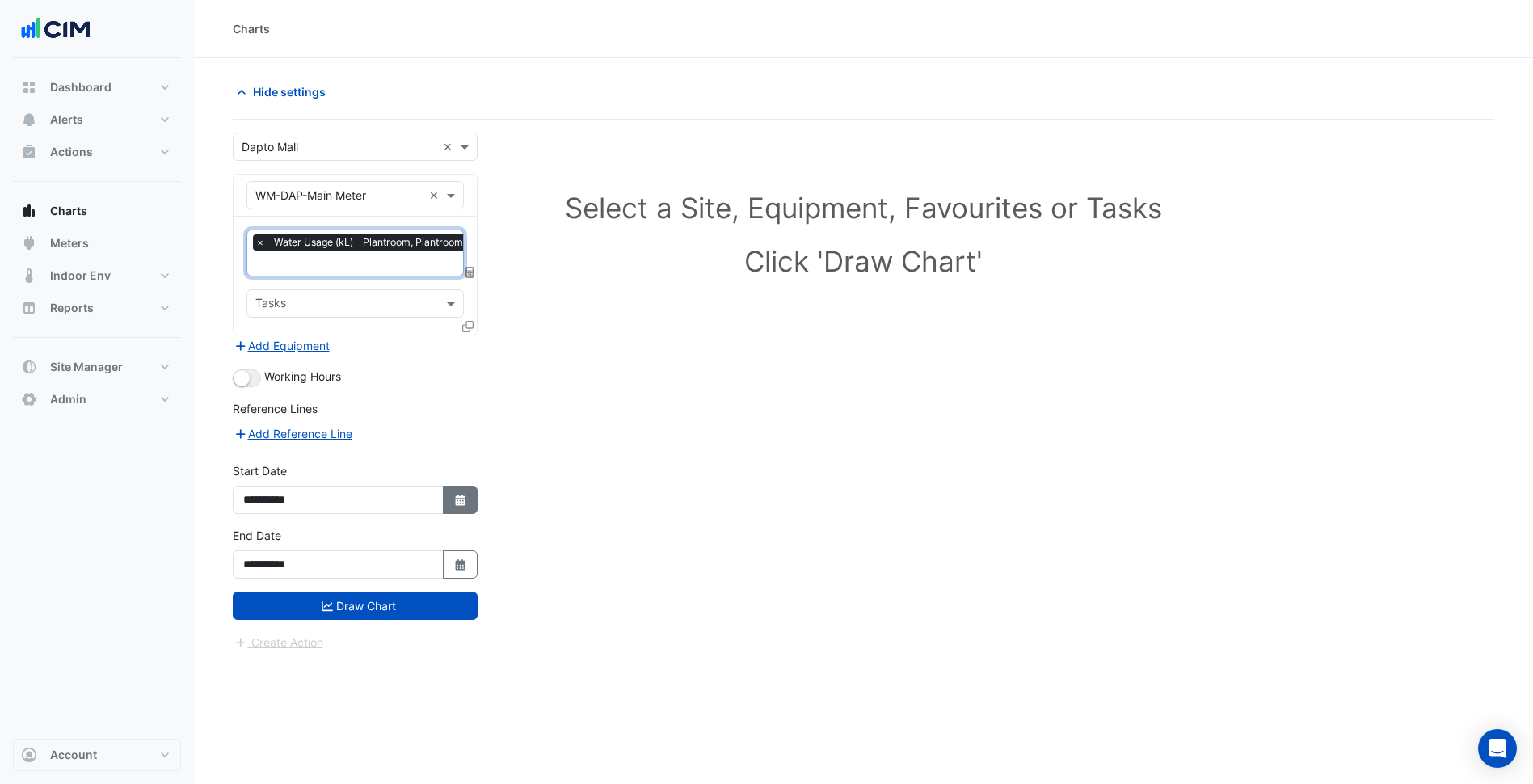
click at [455, 509] on button "Select Date" at bounding box center [461, 499] width 36 height 28
select select "*"
select select "****"
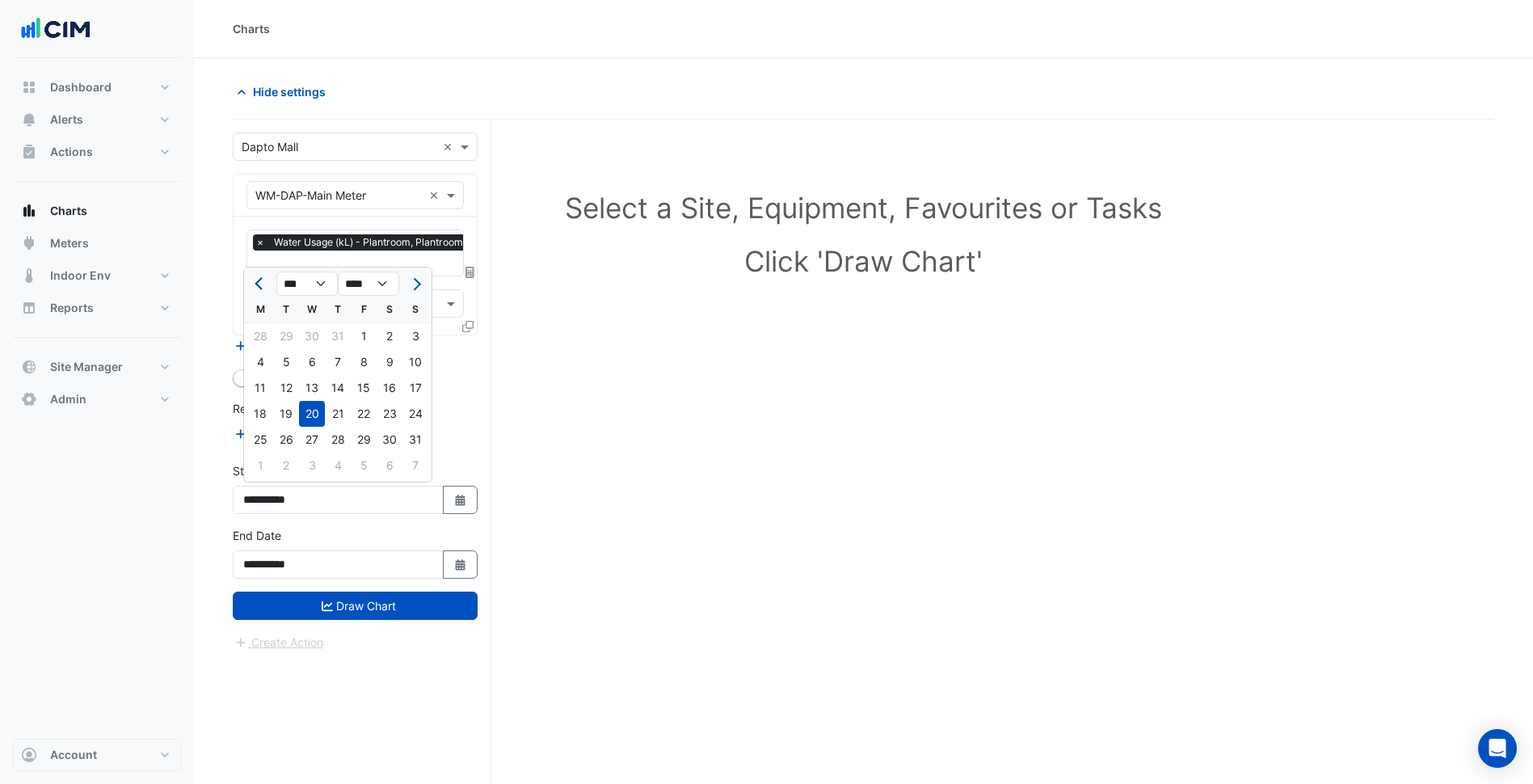
click at [255, 287] on button "Previous month" at bounding box center [260, 283] width 20 height 26
click at [249, 284] on div at bounding box center [260, 283] width 32 height 26
drag, startPoint x: 254, startPoint y: 283, endPoint x: 270, endPoint y: 295, distance: 20.0
click at [254, 282] on button "Previous month" at bounding box center [260, 283] width 20 height 26
select select "*"
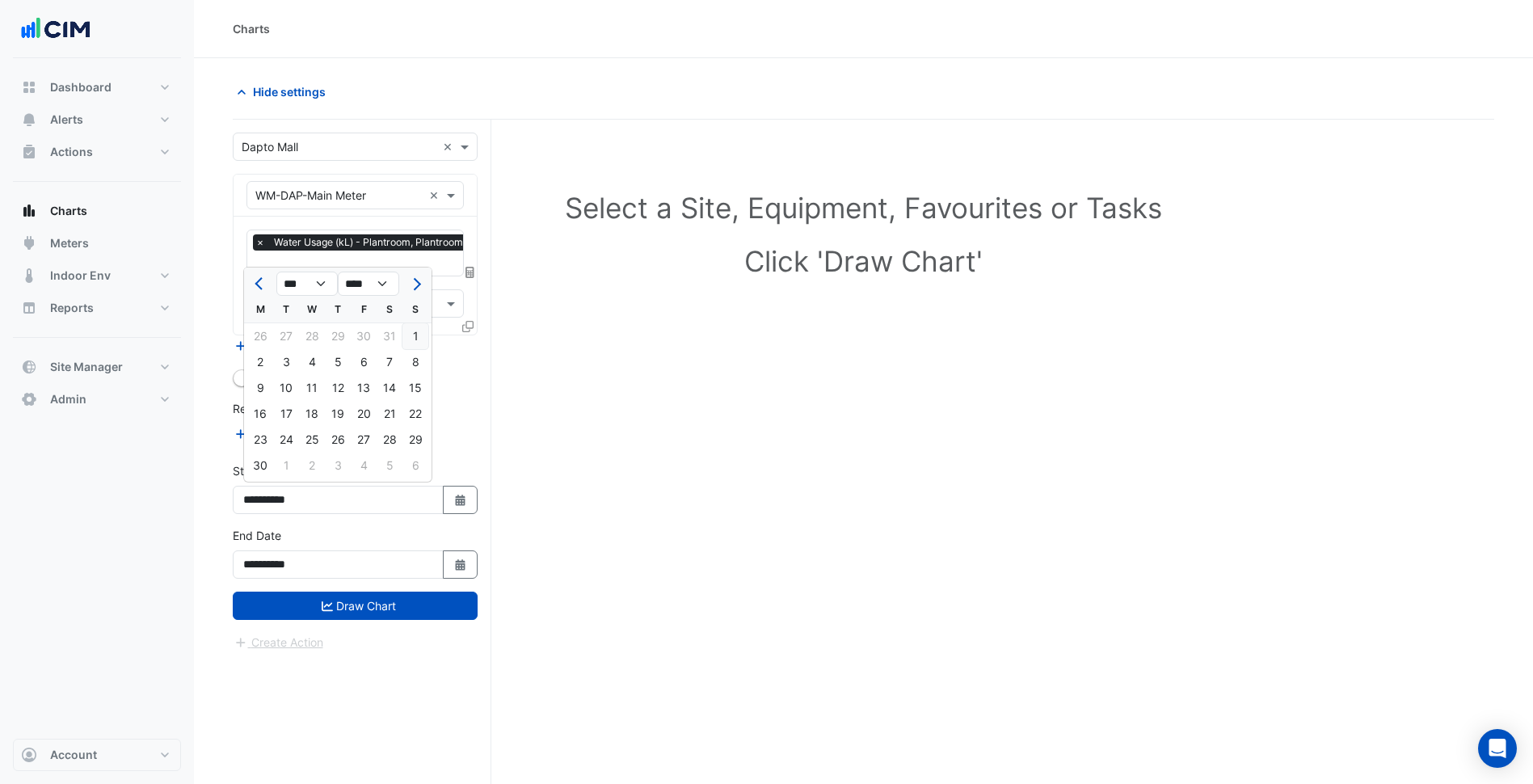
click at [408, 335] on div "1" at bounding box center [415, 336] width 26 height 26
type input "**********"
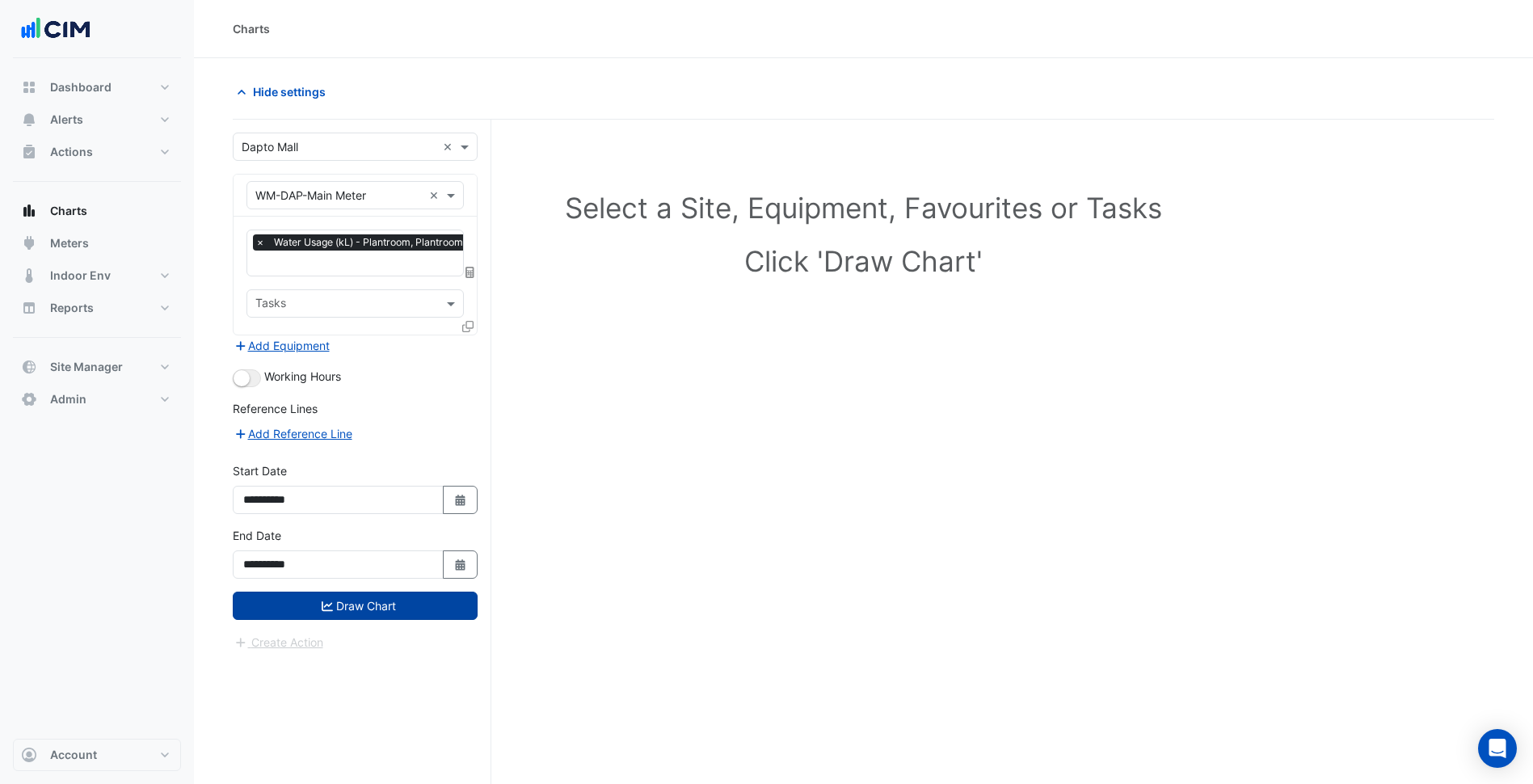
click at [367, 606] on button "Draw Chart" at bounding box center [355, 605] width 245 height 28
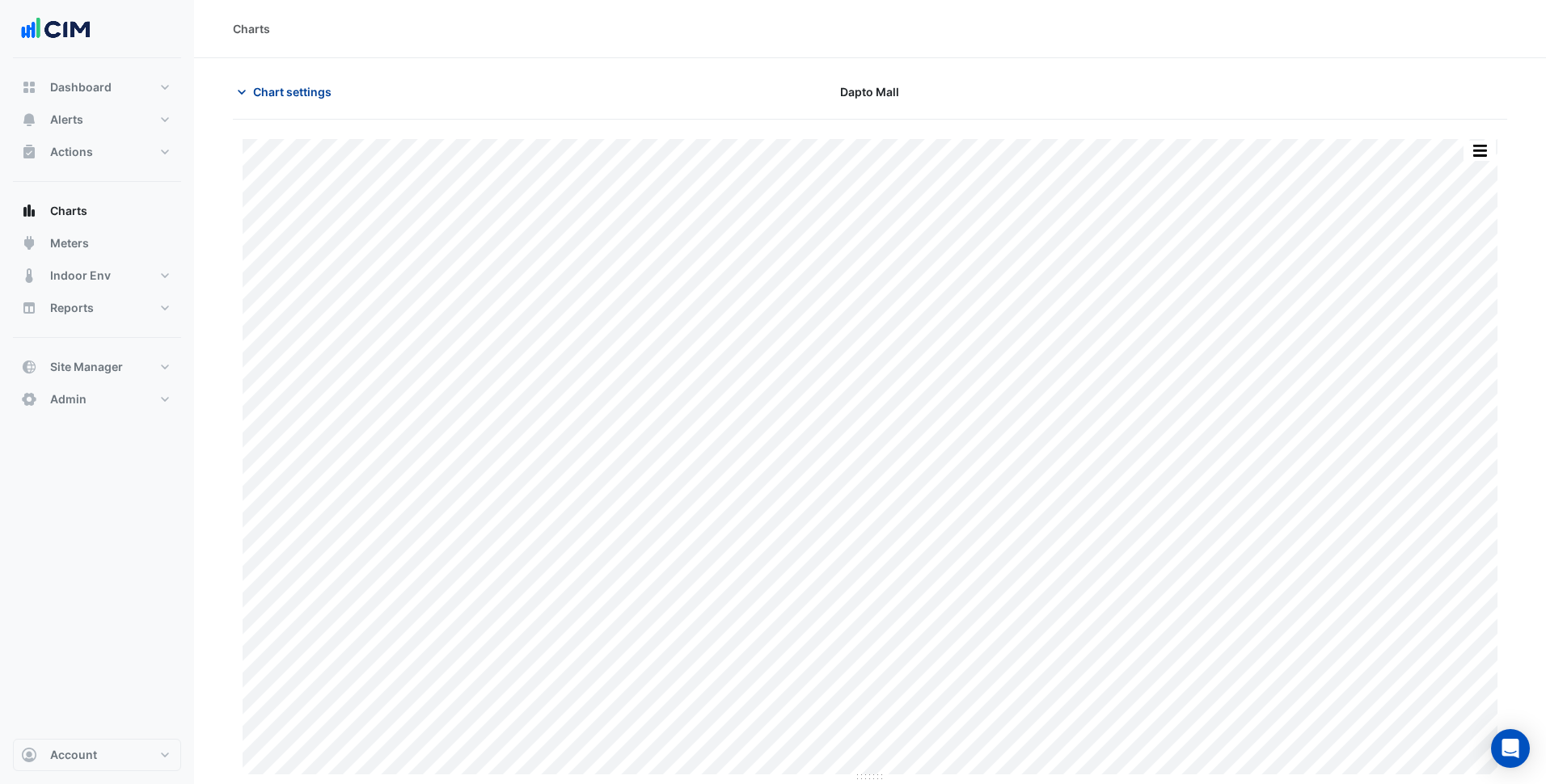
click at [291, 81] on button "Chart settings" at bounding box center [287, 91] width 109 height 28
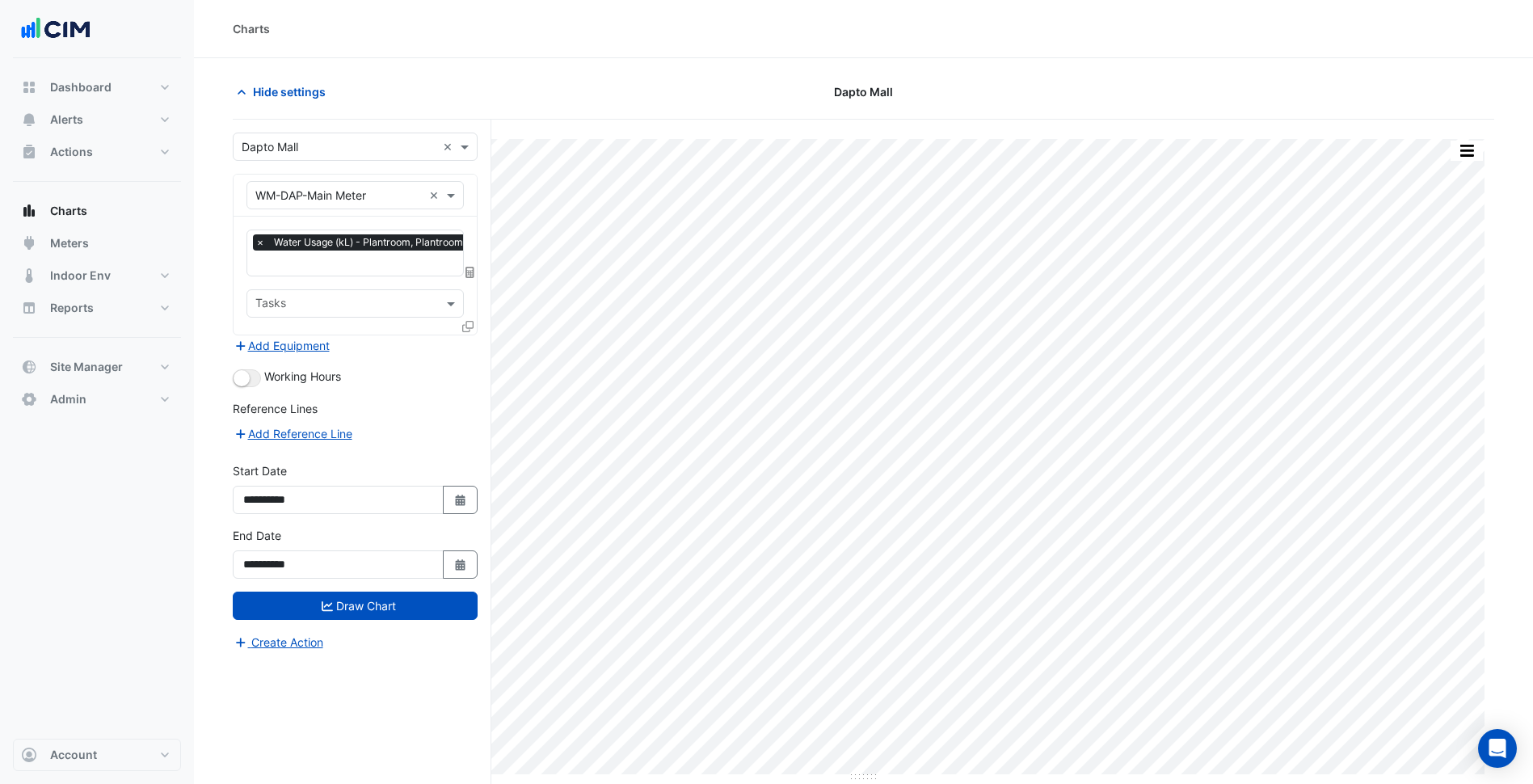
scroll to position [61, 0]
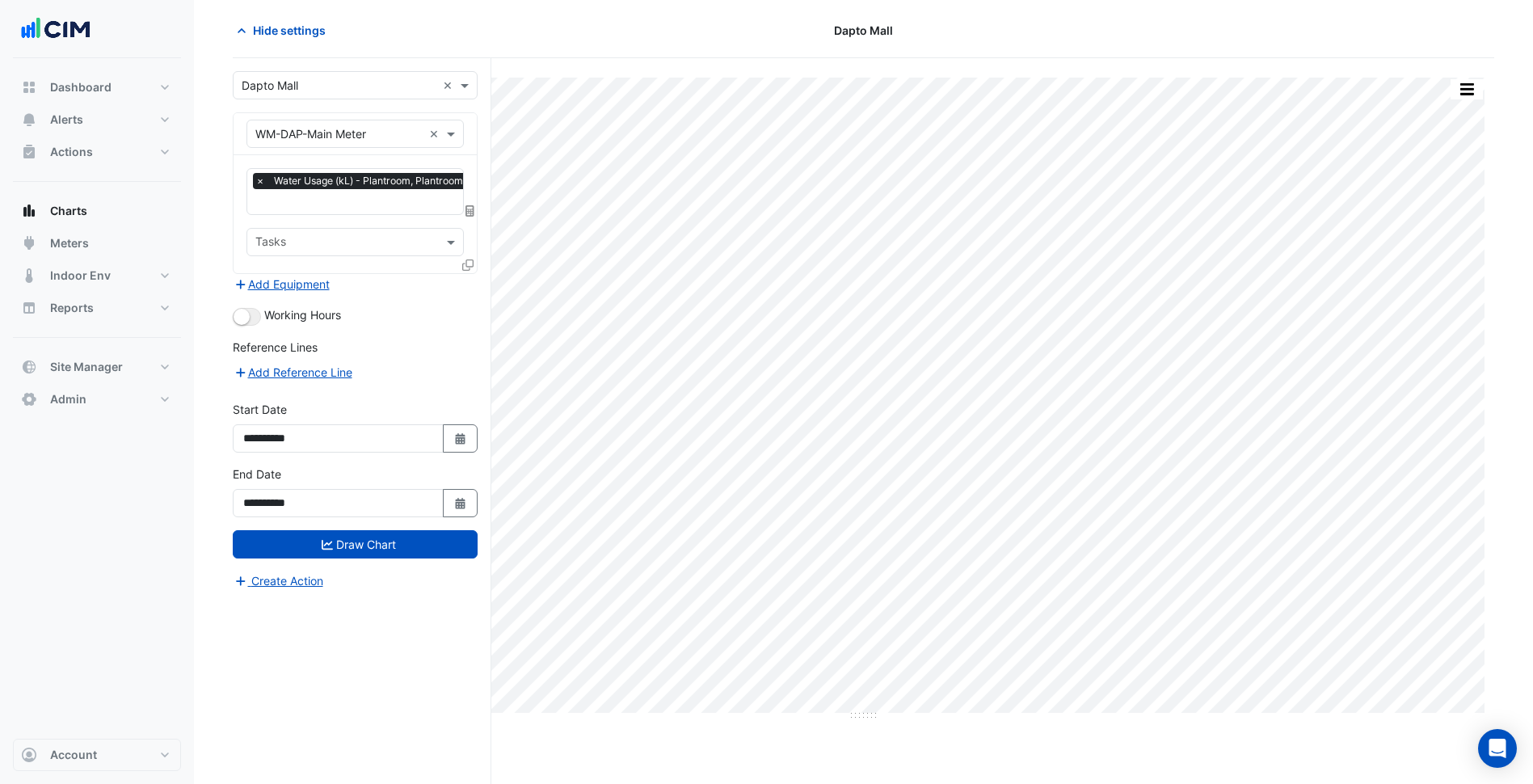
click at [470, 212] on icon at bounding box center [470, 211] width 9 height 12
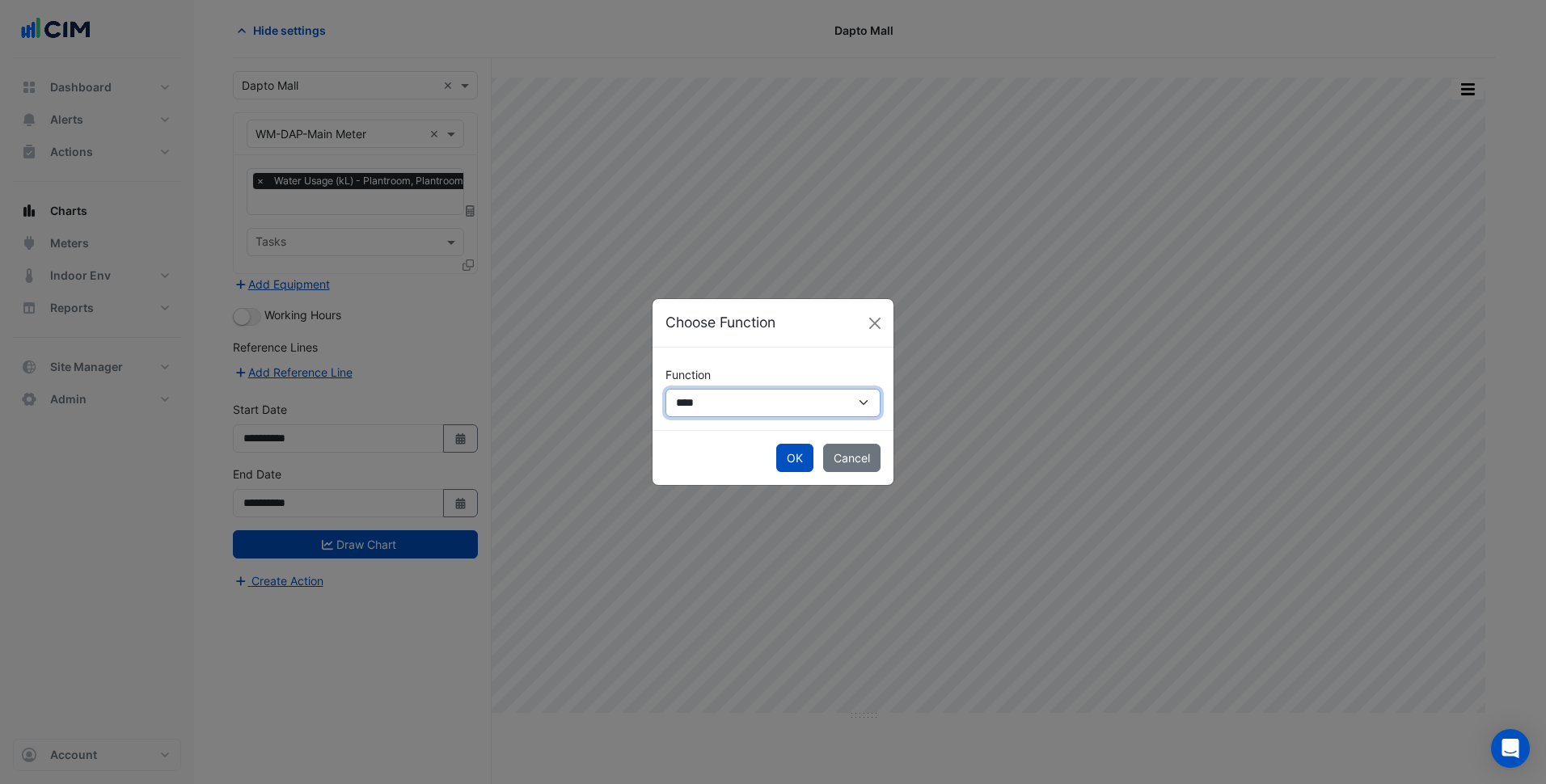
click at [741, 404] on select "**********" at bounding box center [773, 402] width 215 height 28
select select "******"
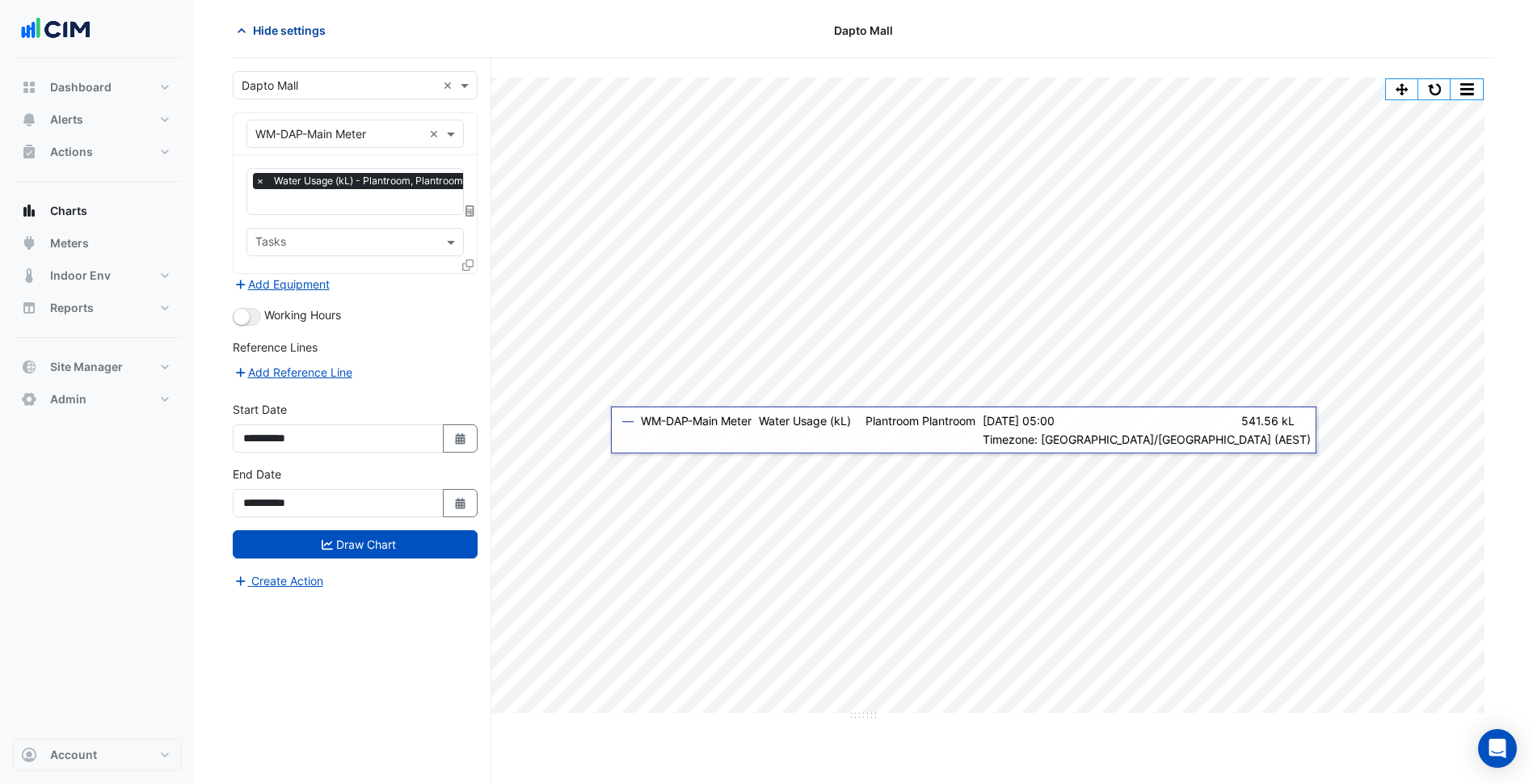
click at [280, 27] on span "Hide settings" at bounding box center [289, 30] width 73 height 17
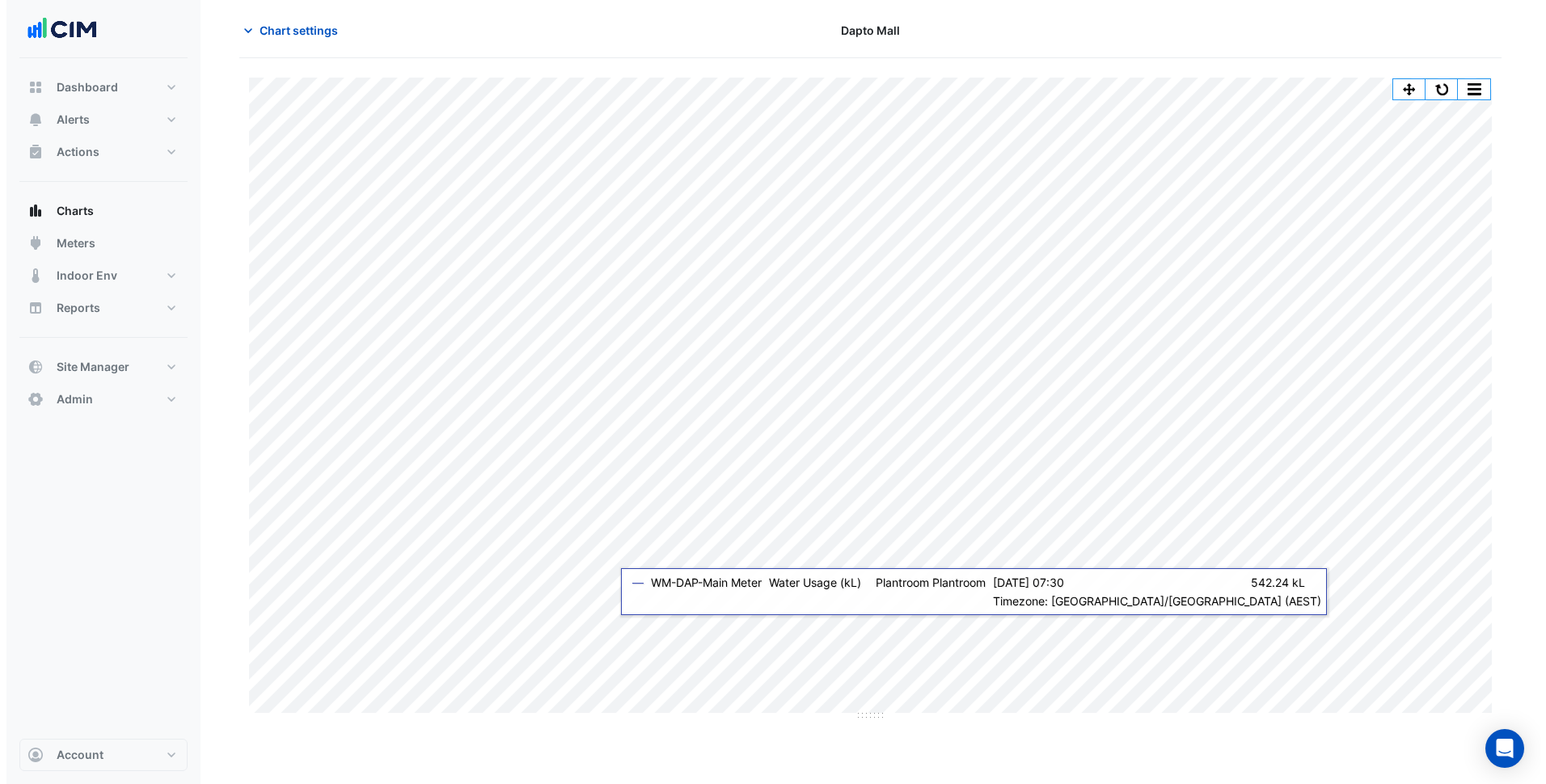
scroll to position [0, 0]
